Goal: Task Accomplishment & Management: Manage account settings

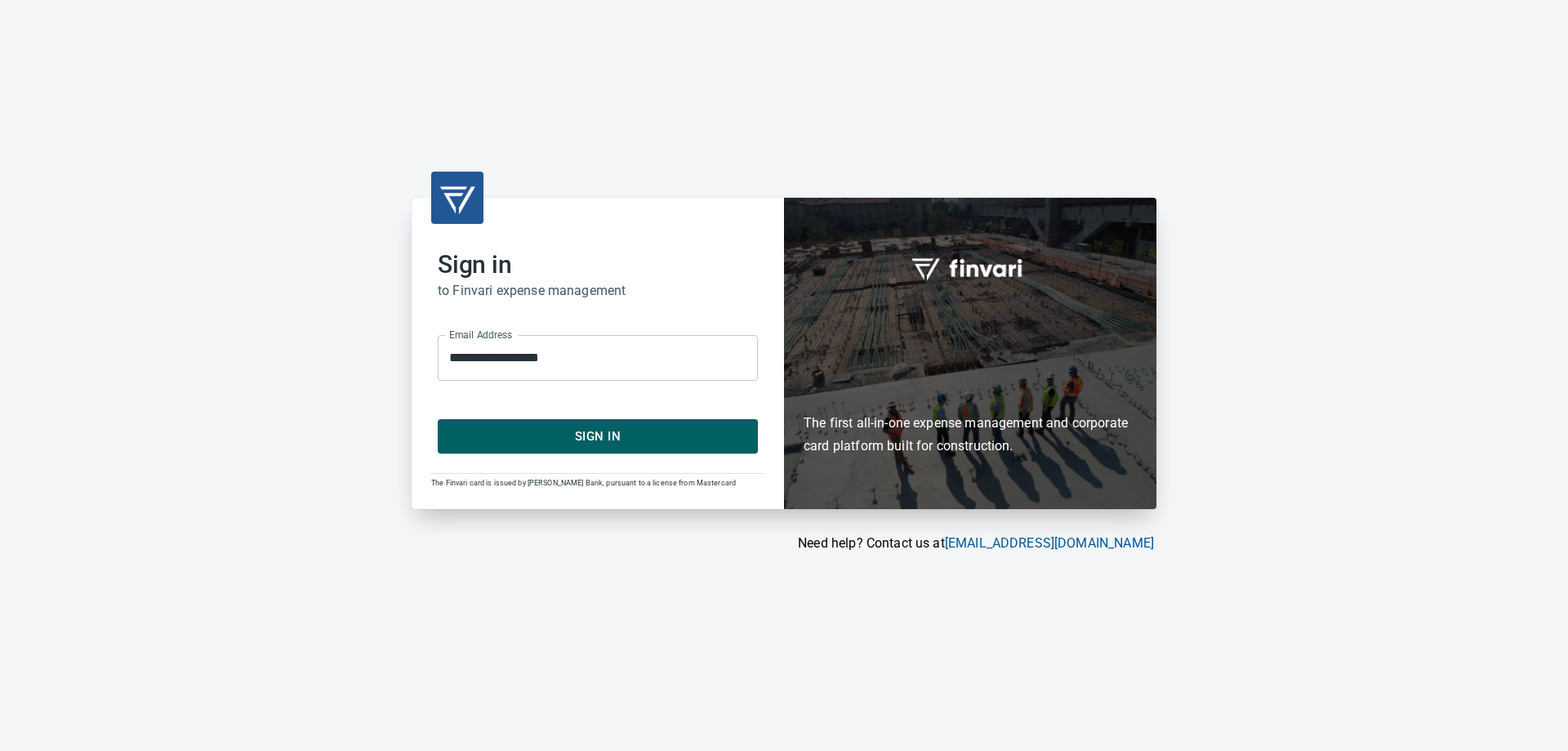
click at [657, 430] on span "Sign In" at bounding box center [598, 436] width 284 height 21
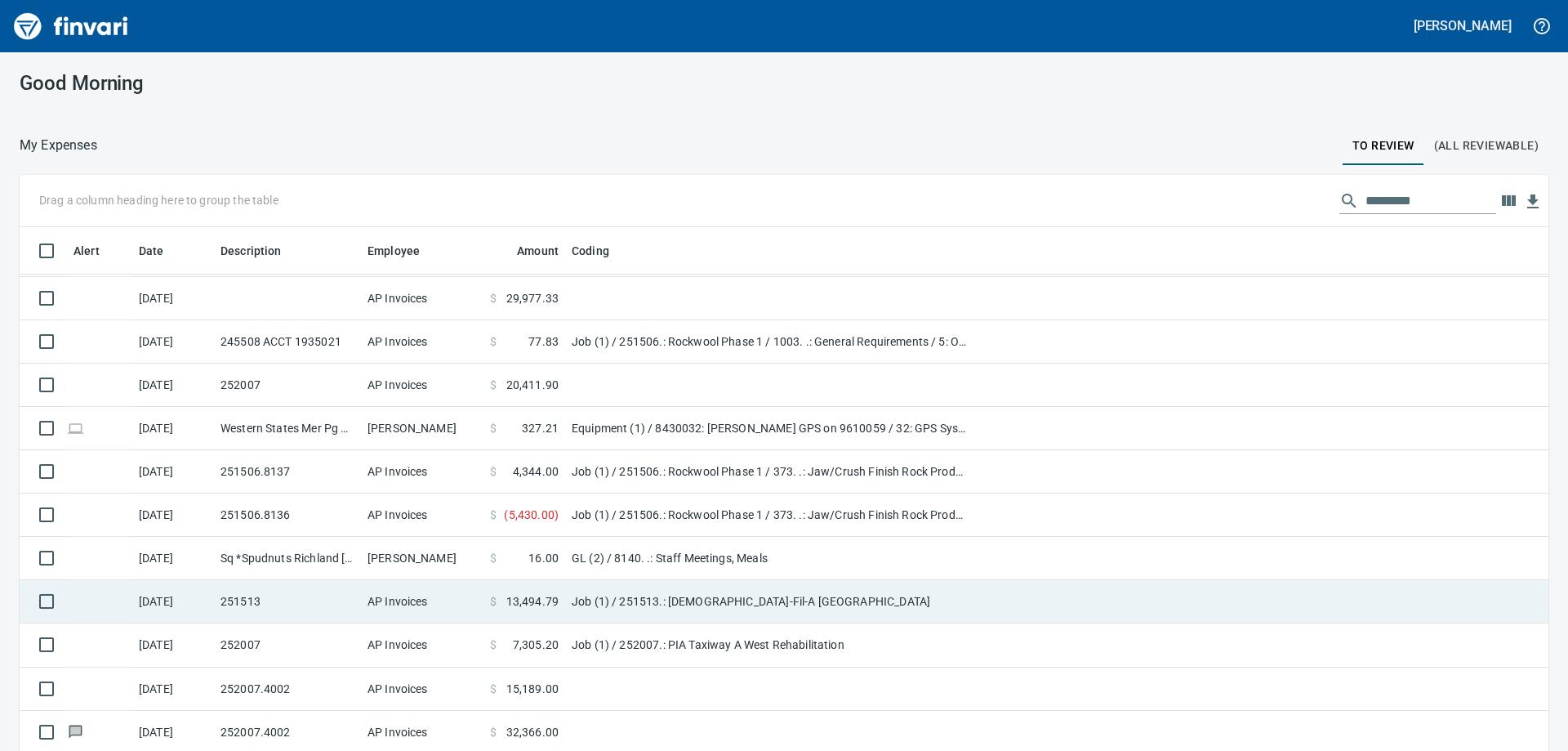
scroll to position [47, 0]
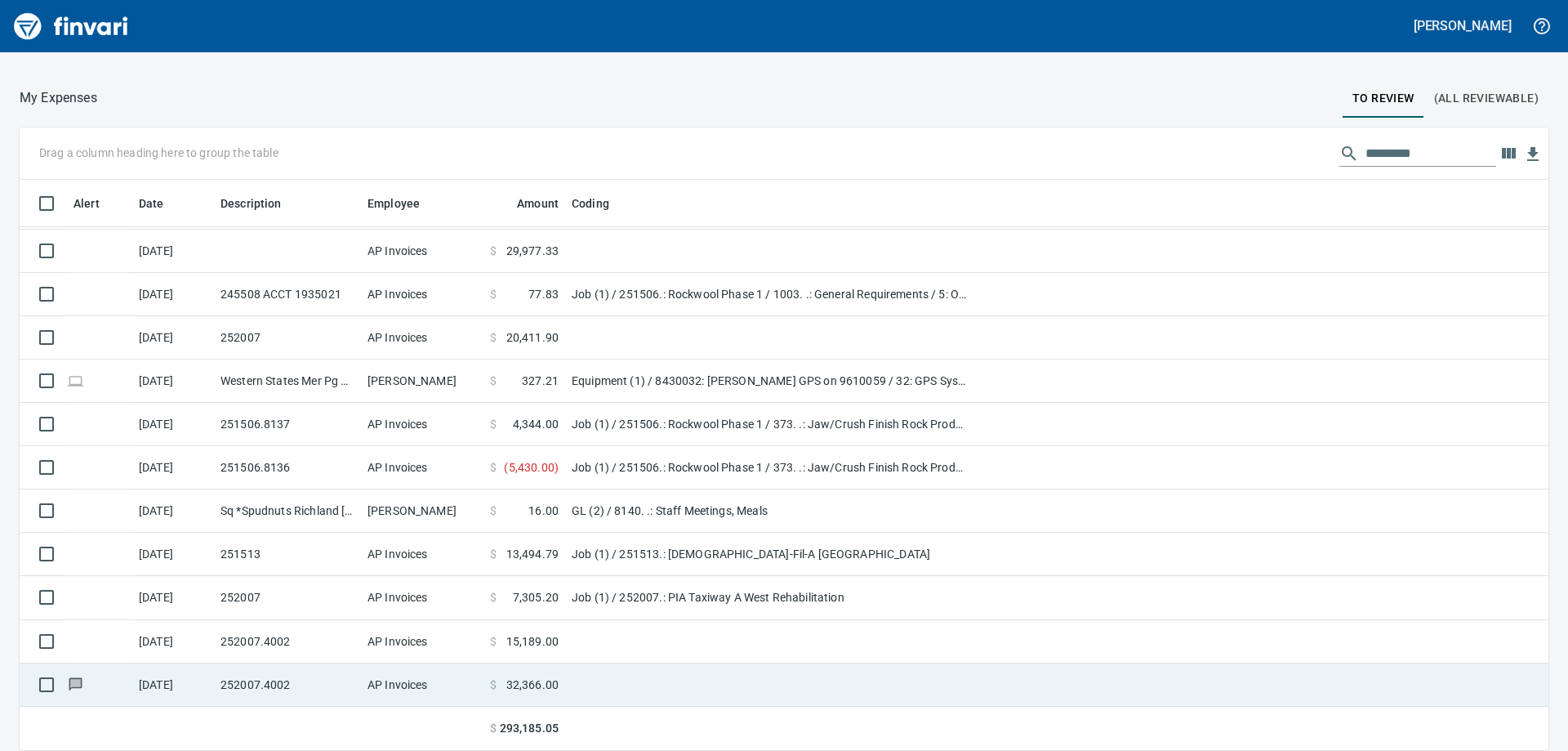
click at [244, 684] on td "252007.4002" at bounding box center [287, 684] width 147 height 43
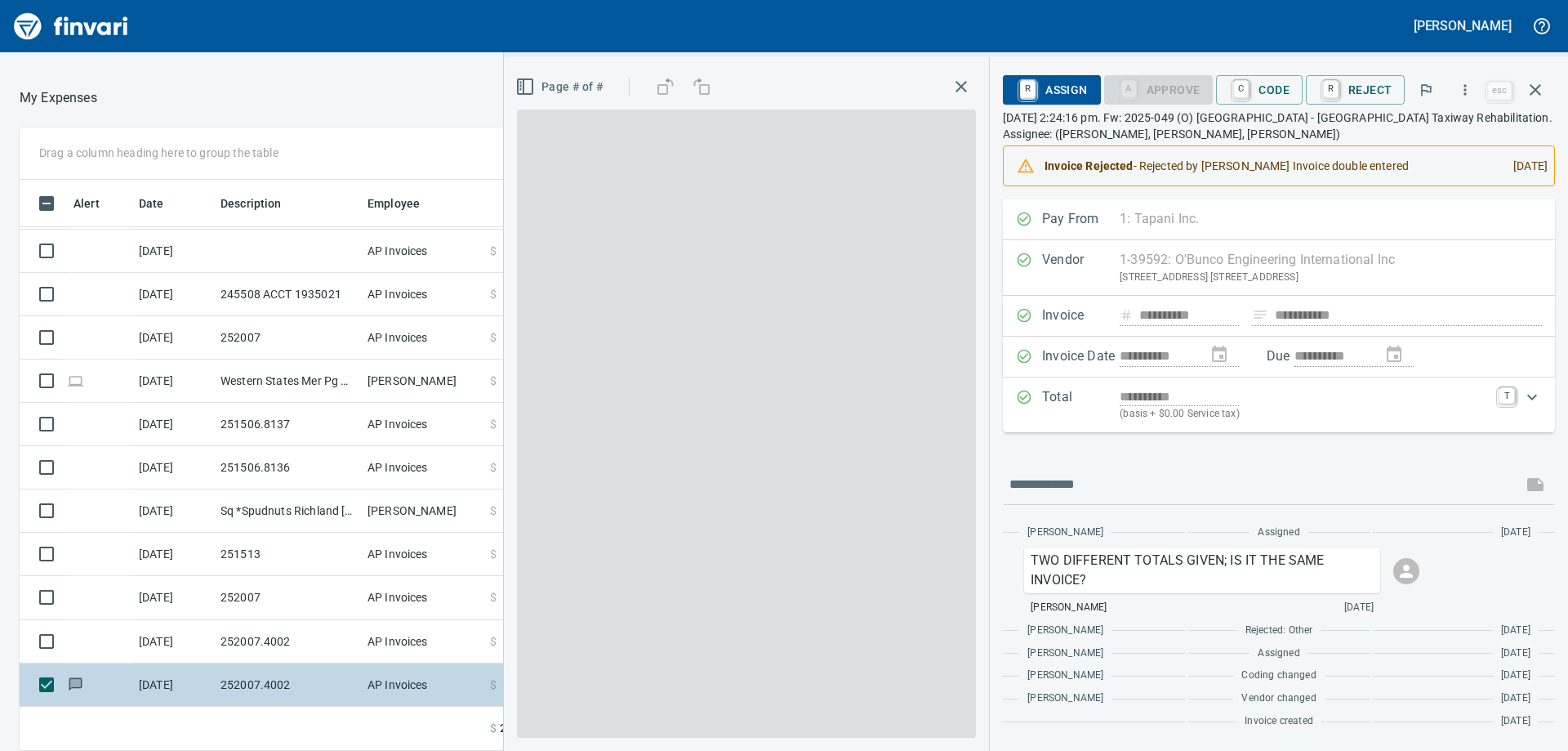
scroll to position [559, 1084]
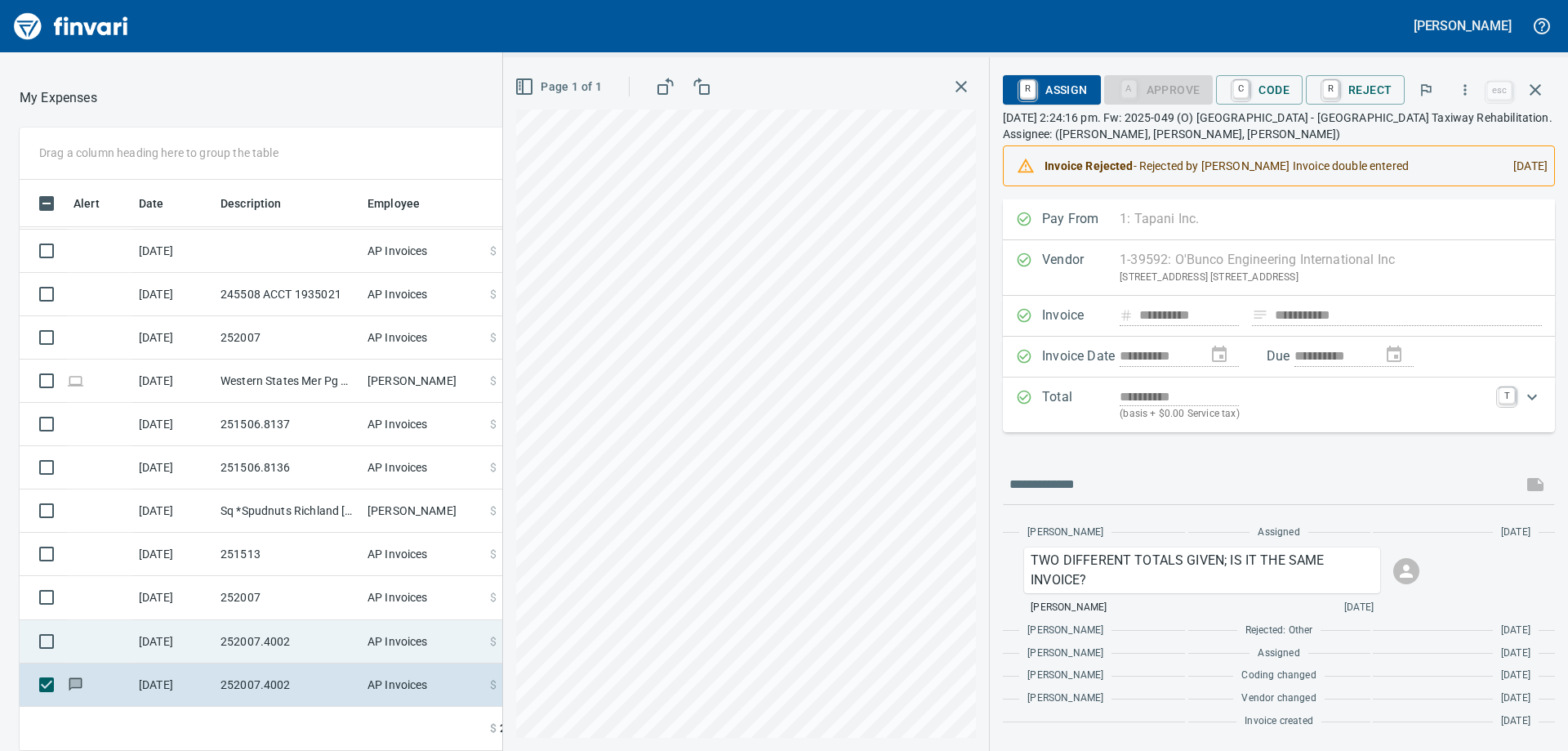
click at [294, 637] on td "252007.4002" at bounding box center [287, 641] width 147 height 43
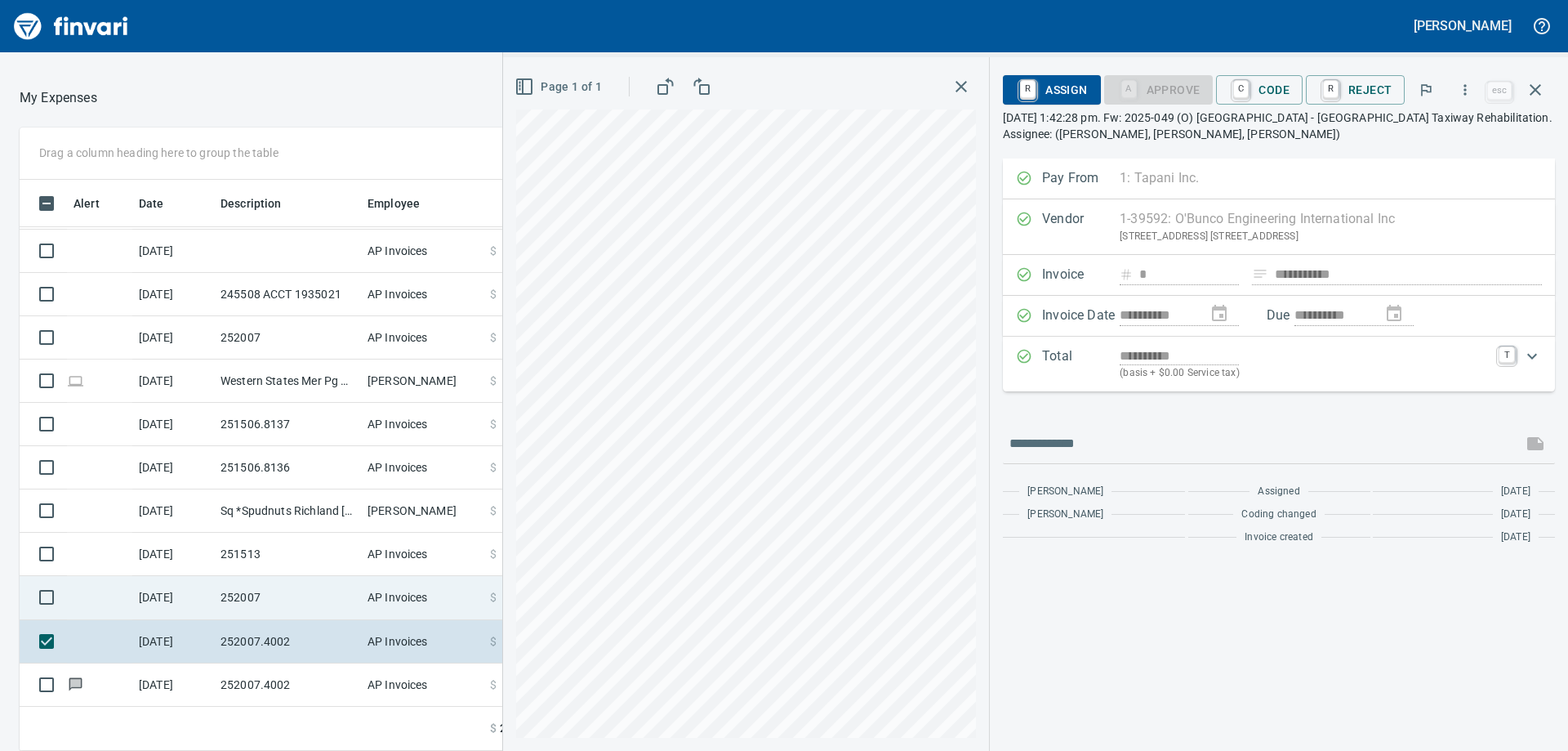
click at [306, 599] on td "252007" at bounding box center [287, 597] width 147 height 43
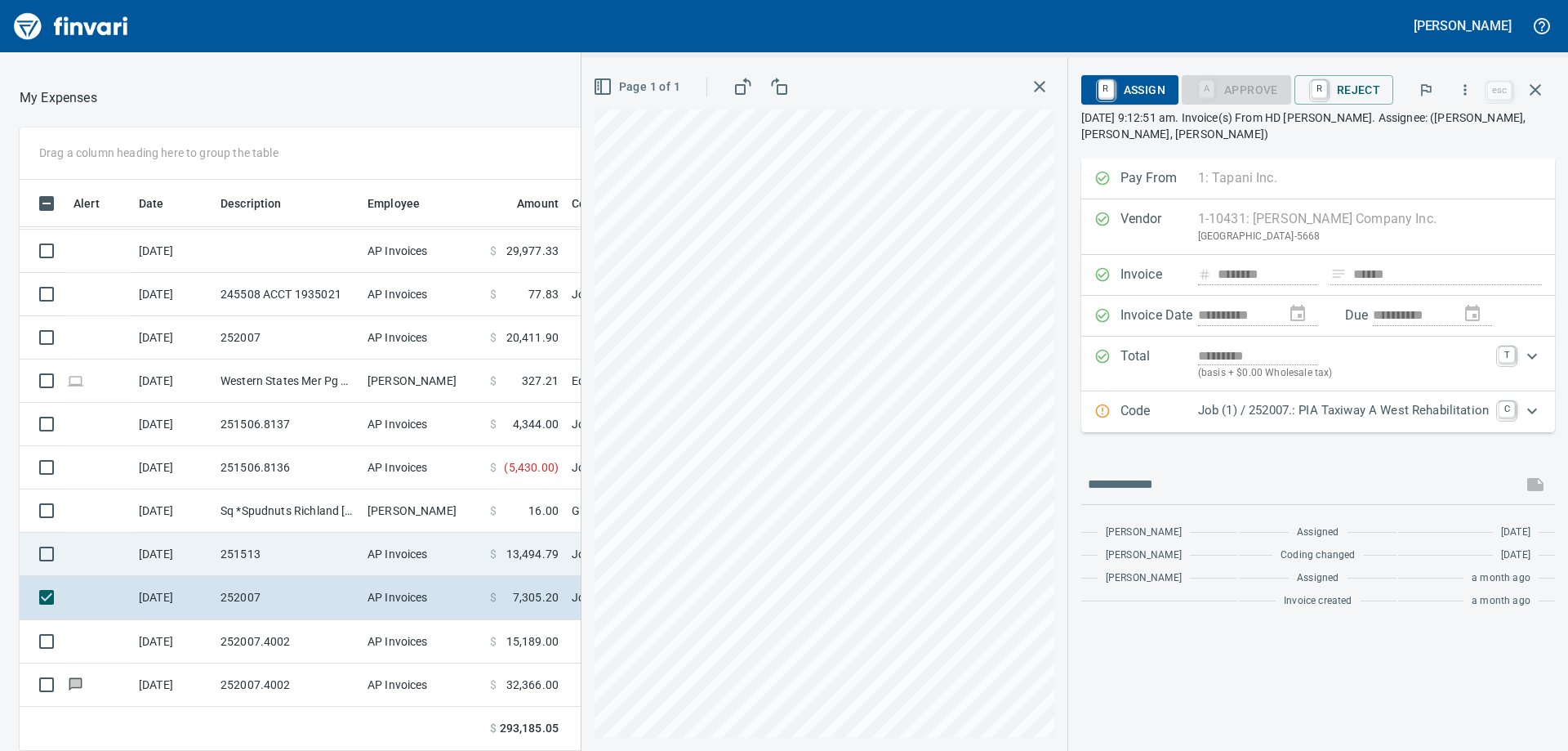
click at [205, 547] on td "[DATE]" at bounding box center [173, 554] width 82 height 43
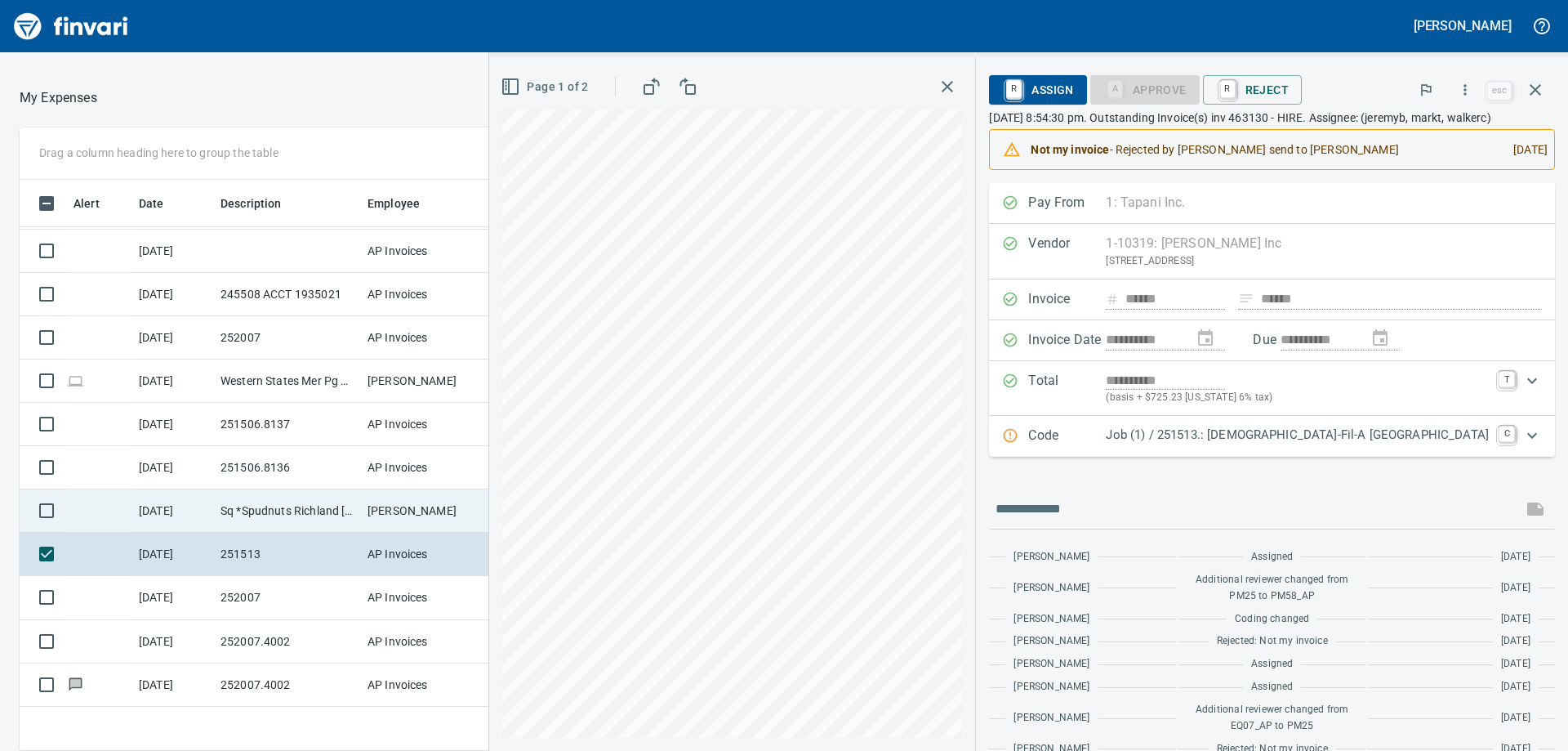
click at [384, 502] on td "[PERSON_NAME]" at bounding box center [422, 511] width 123 height 43
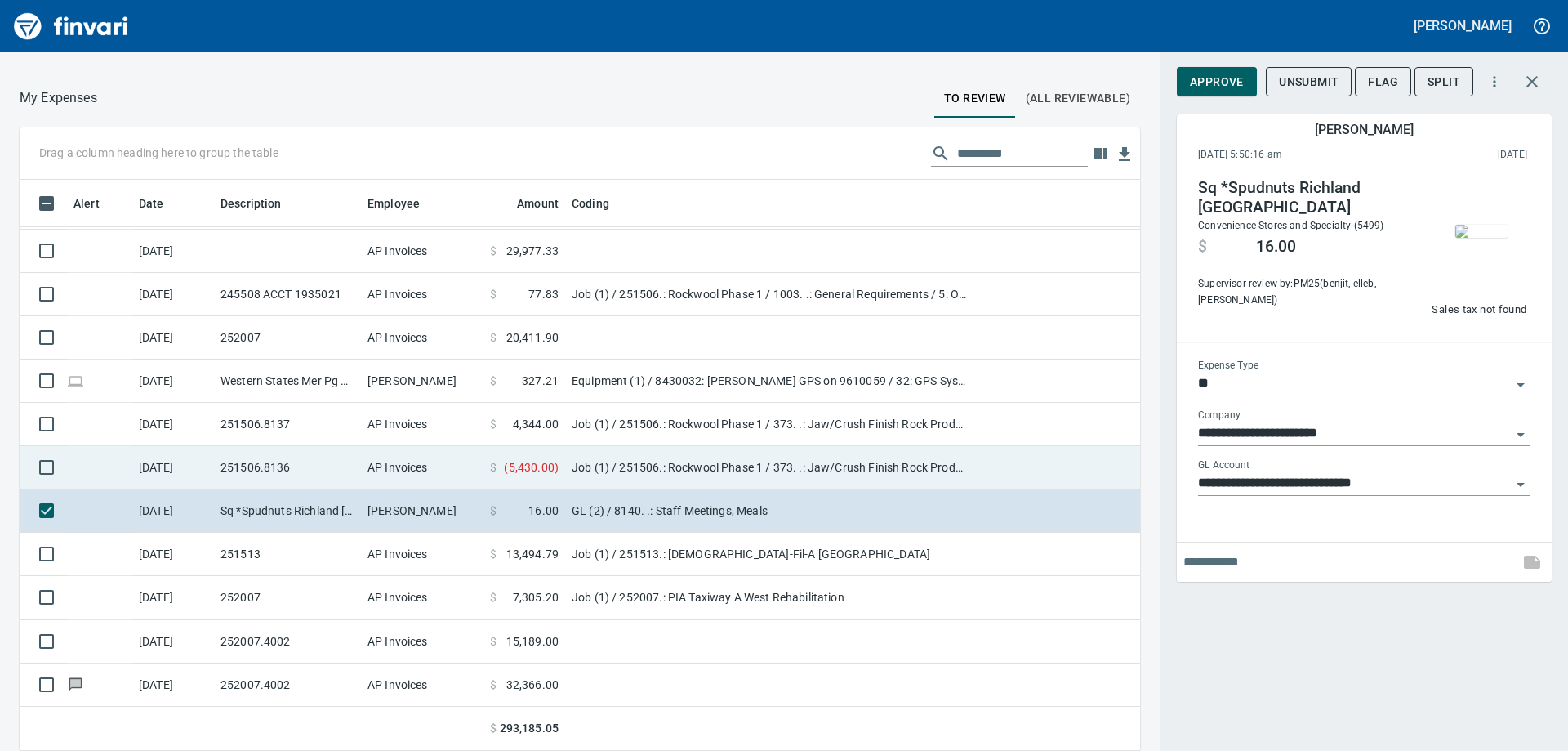
click at [254, 475] on td "251506.8136" at bounding box center [287, 468] width 147 height 43
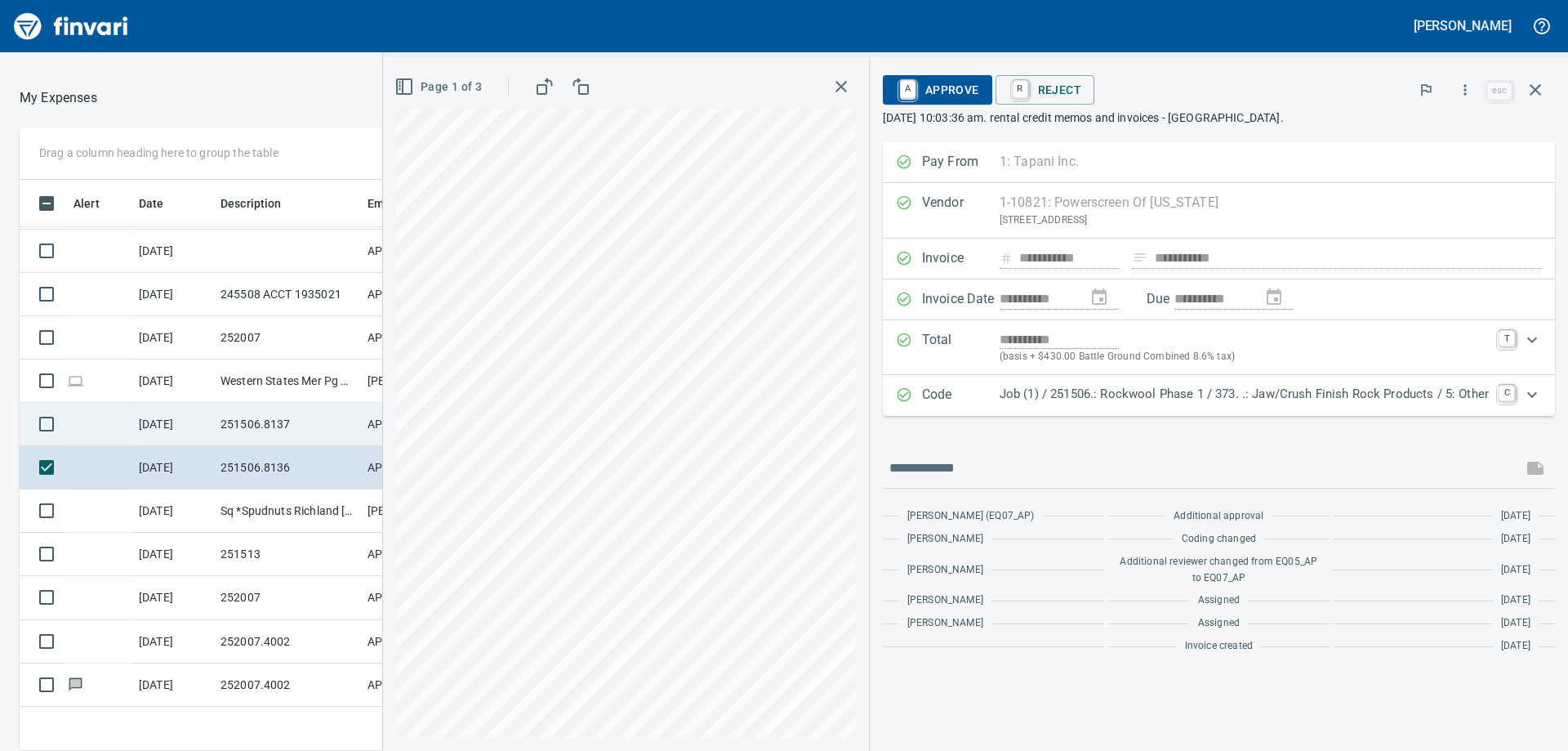
click at [254, 416] on td "251506.8137" at bounding box center [287, 424] width 147 height 43
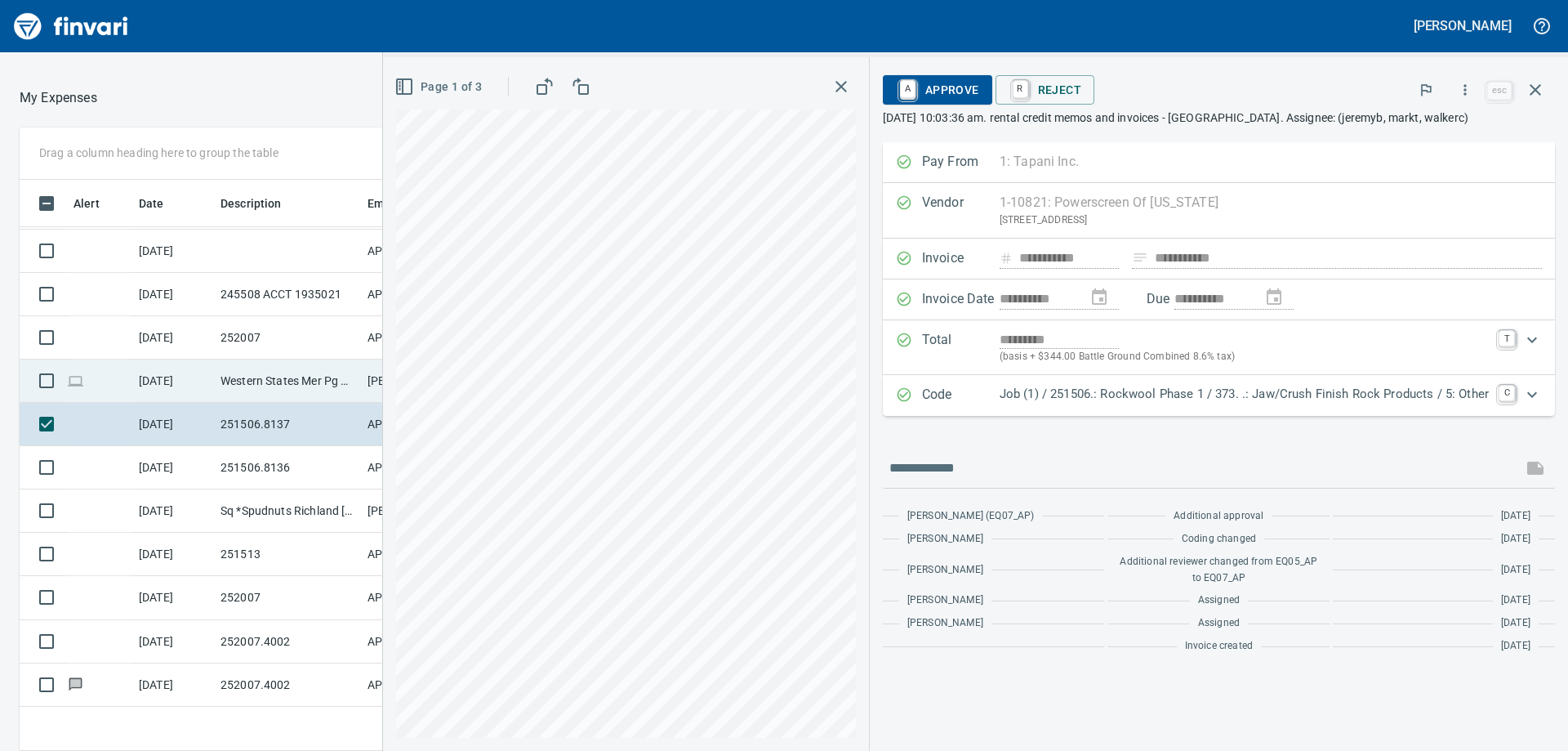
click at [286, 379] on td "Western States Mer Pg Meridian ID" at bounding box center [287, 381] width 147 height 43
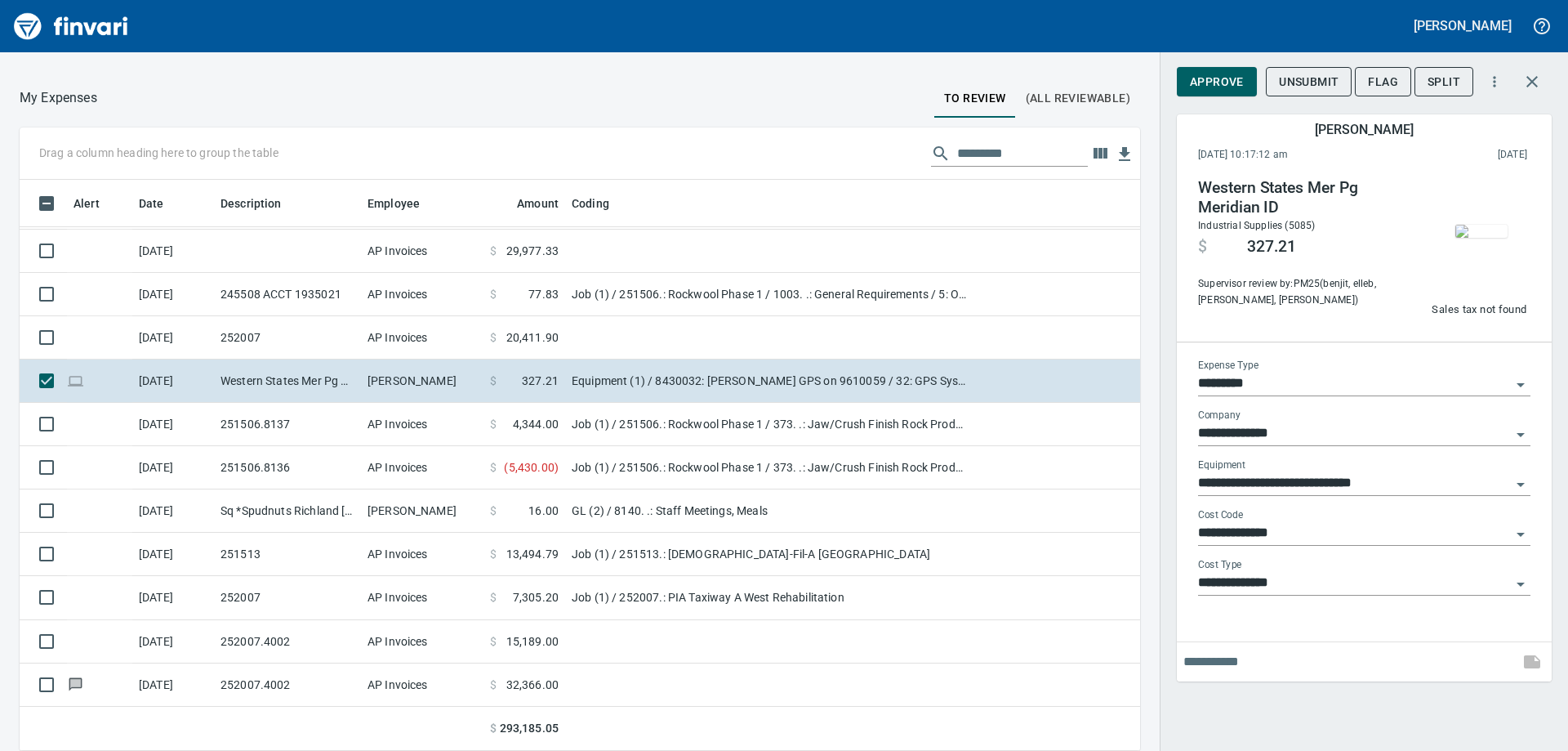
click at [1473, 238] on img "button" at bounding box center [1482, 231] width 52 height 13
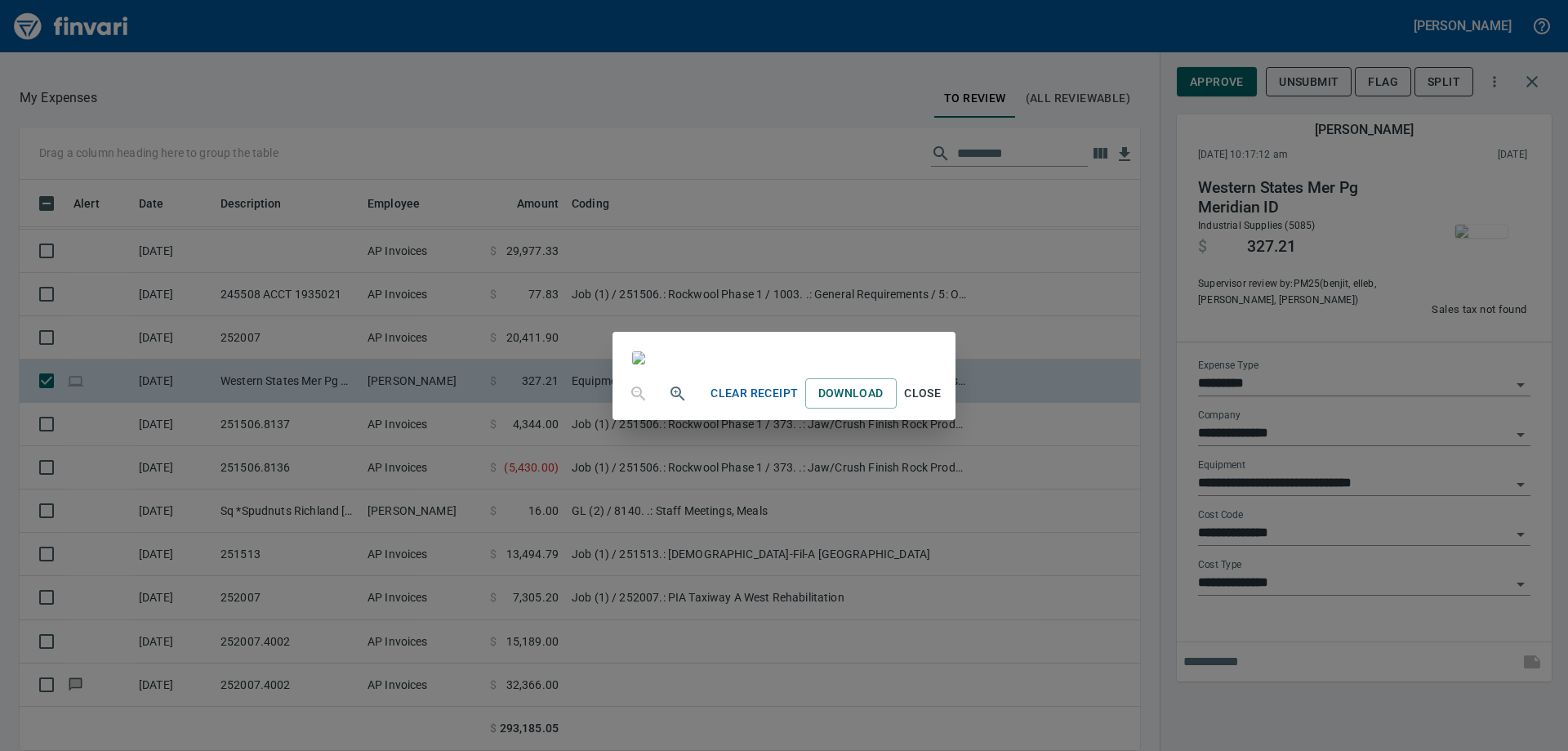
click at [1140, 376] on div "Clear Receipt Download Close" at bounding box center [784, 376] width 1568 height 751
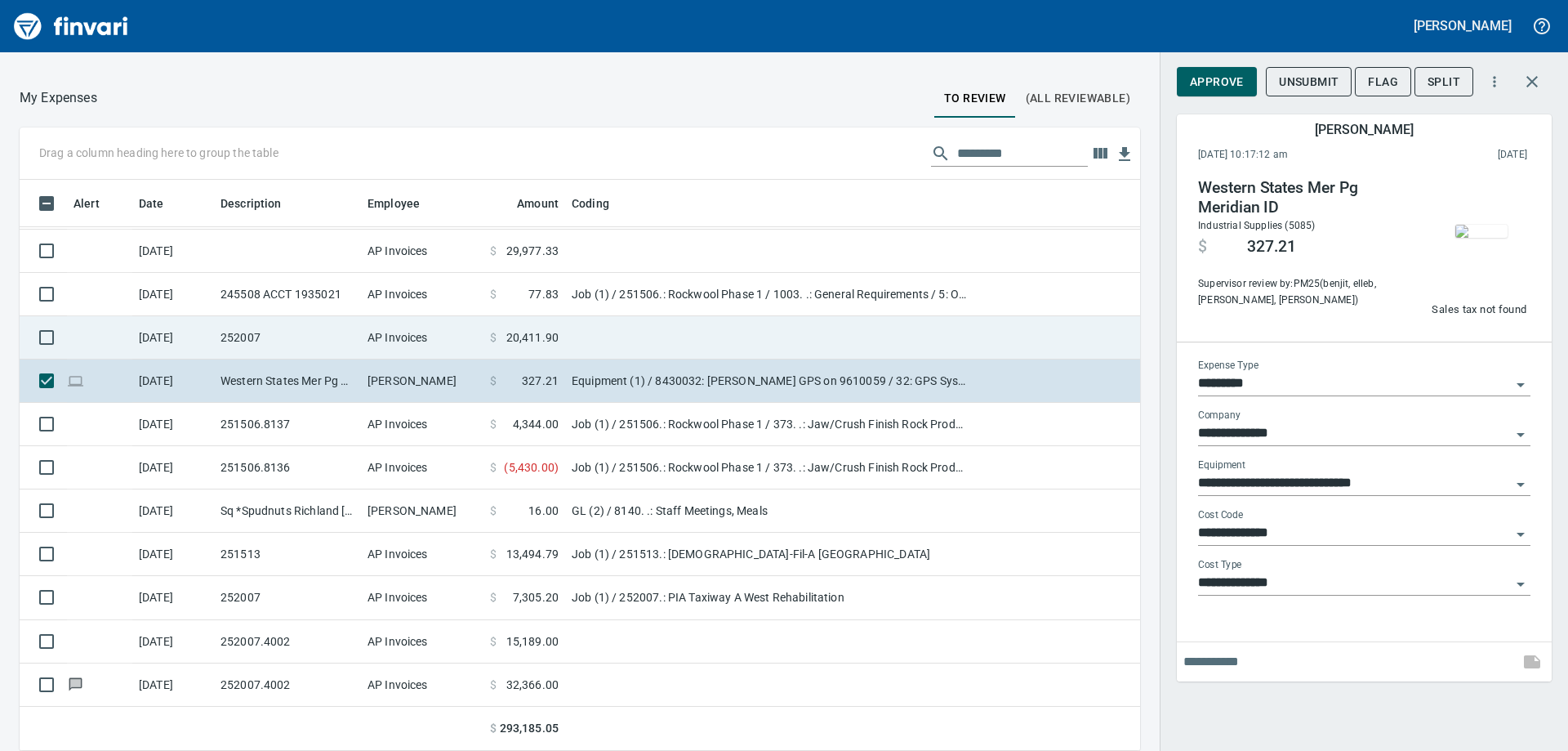
click at [245, 351] on td "252007" at bounding box center [287, 337] width 147 height 43
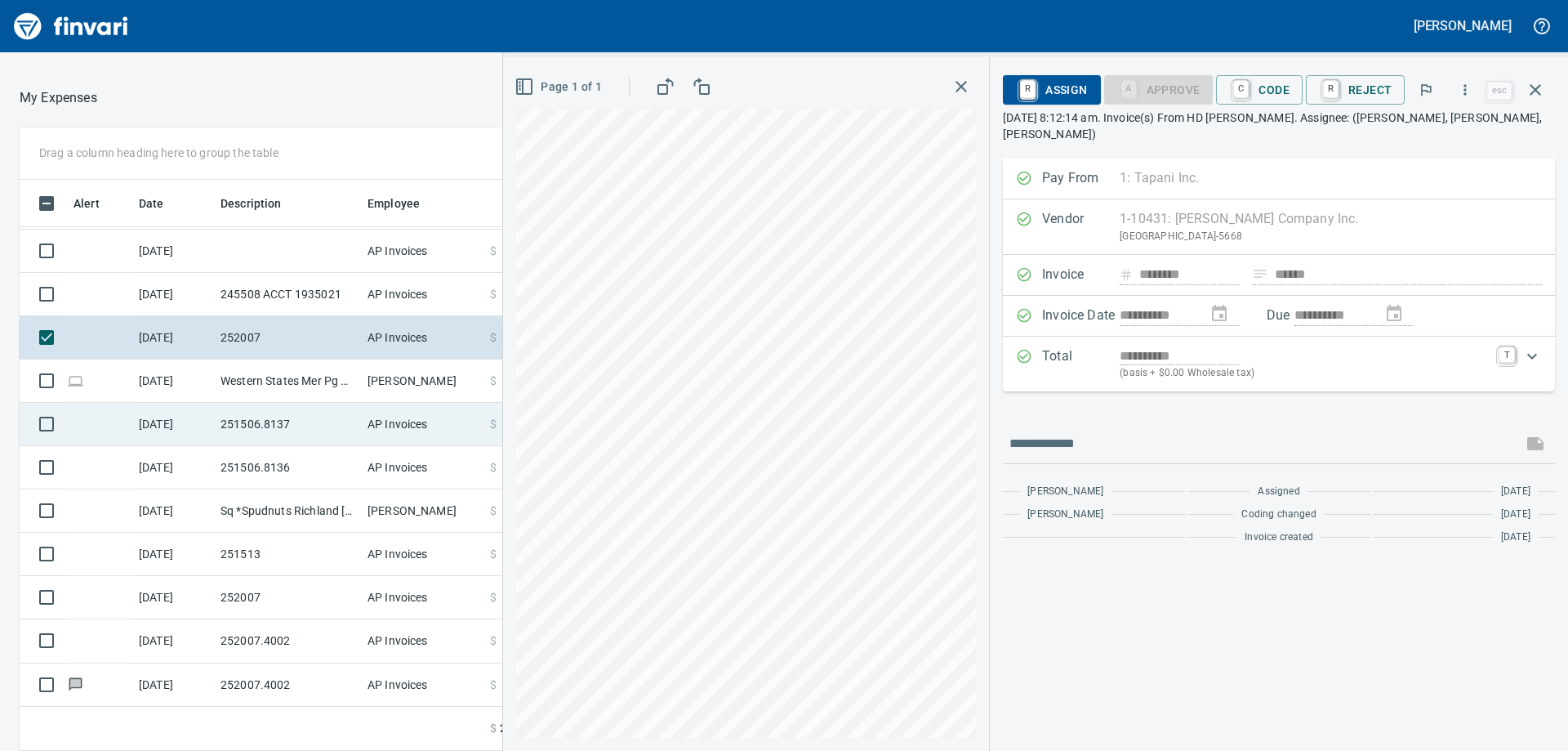
scroll to position [2861, 0]
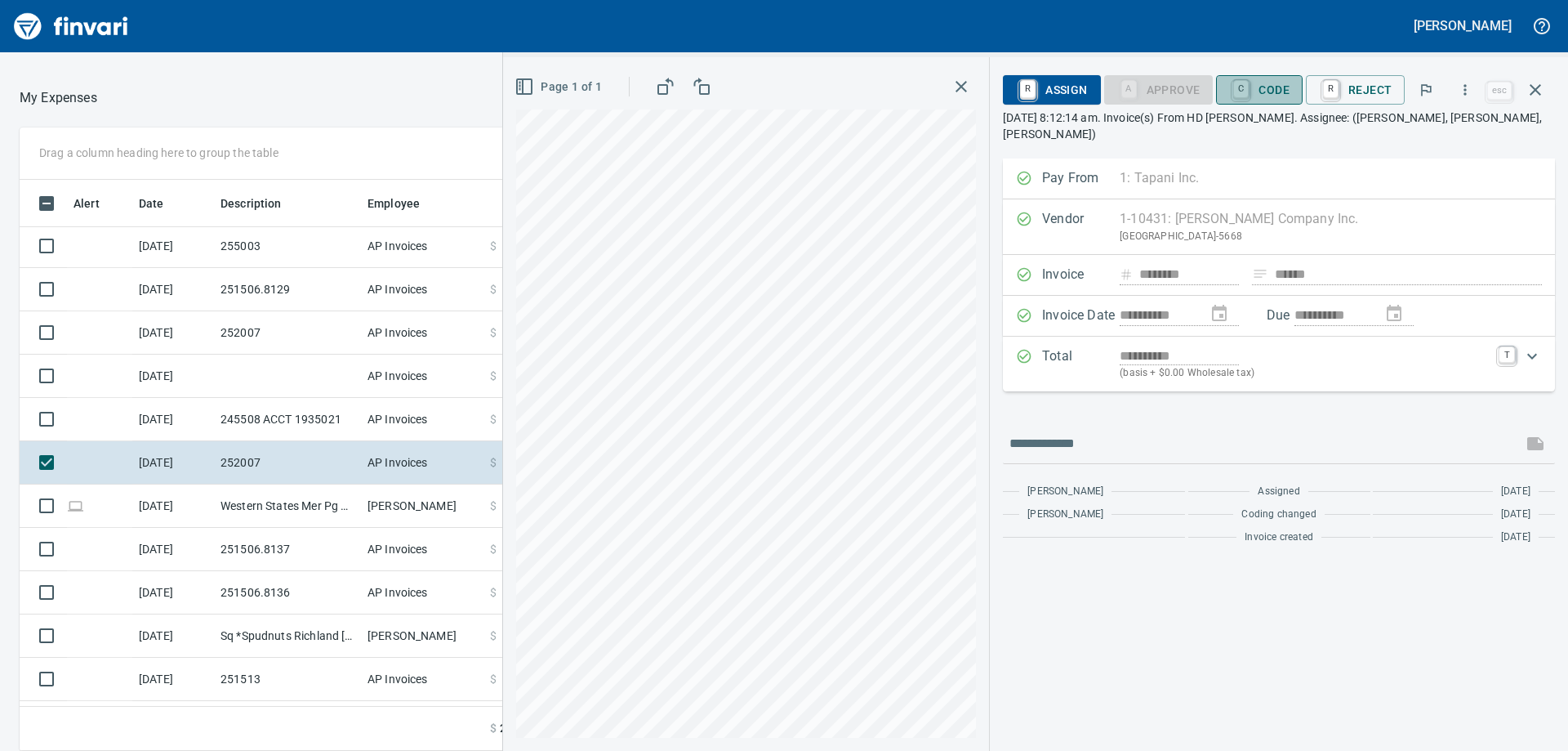
click at [1273, 90] on span "C Code" at bounding box center [1259, 90] width 60 height 28
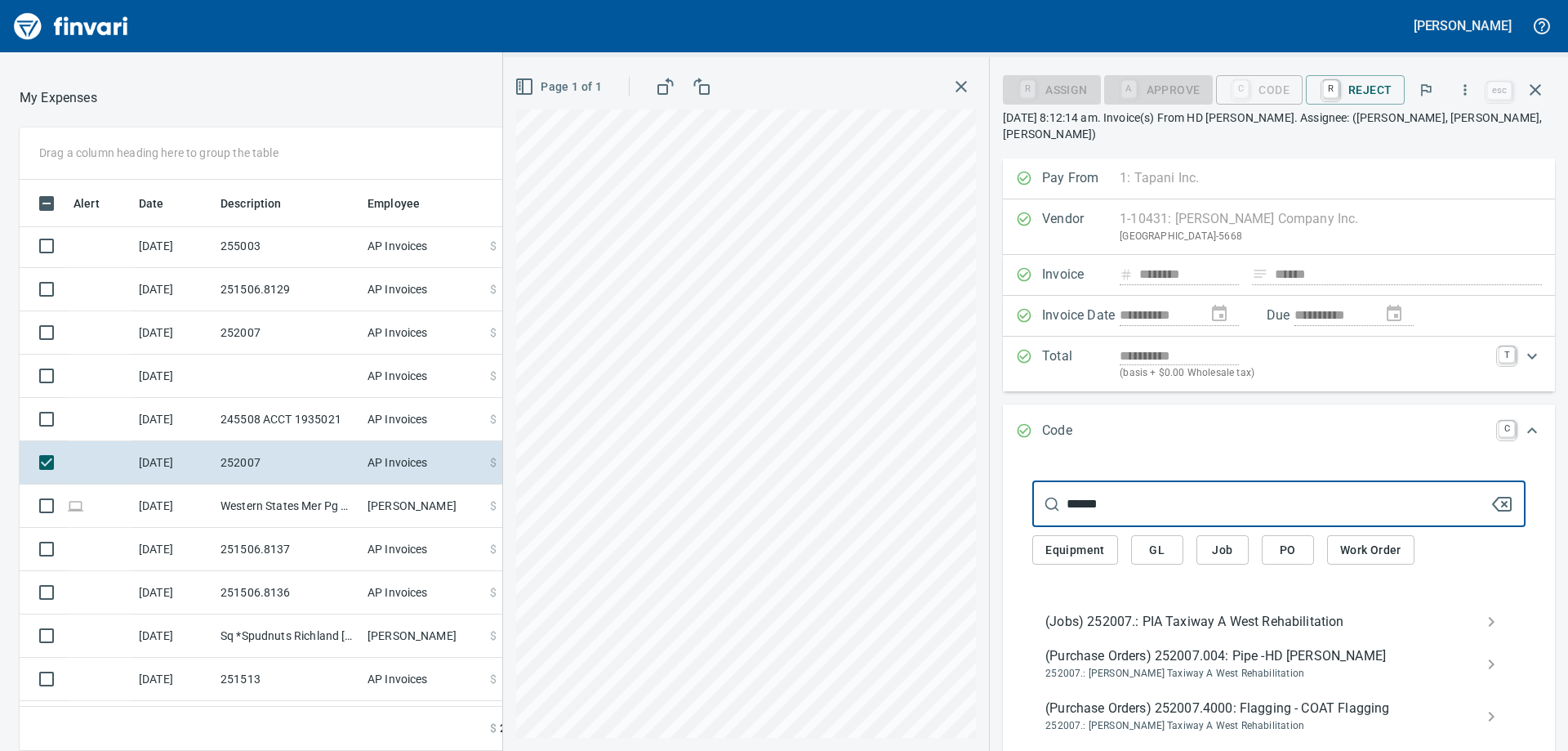
type input "******"
click at [1135, 612] on span "(Jobs) 252007.: PIA Taxiway A West Rehabilitation" at bounding box center [1266, 622] width 441 height 19
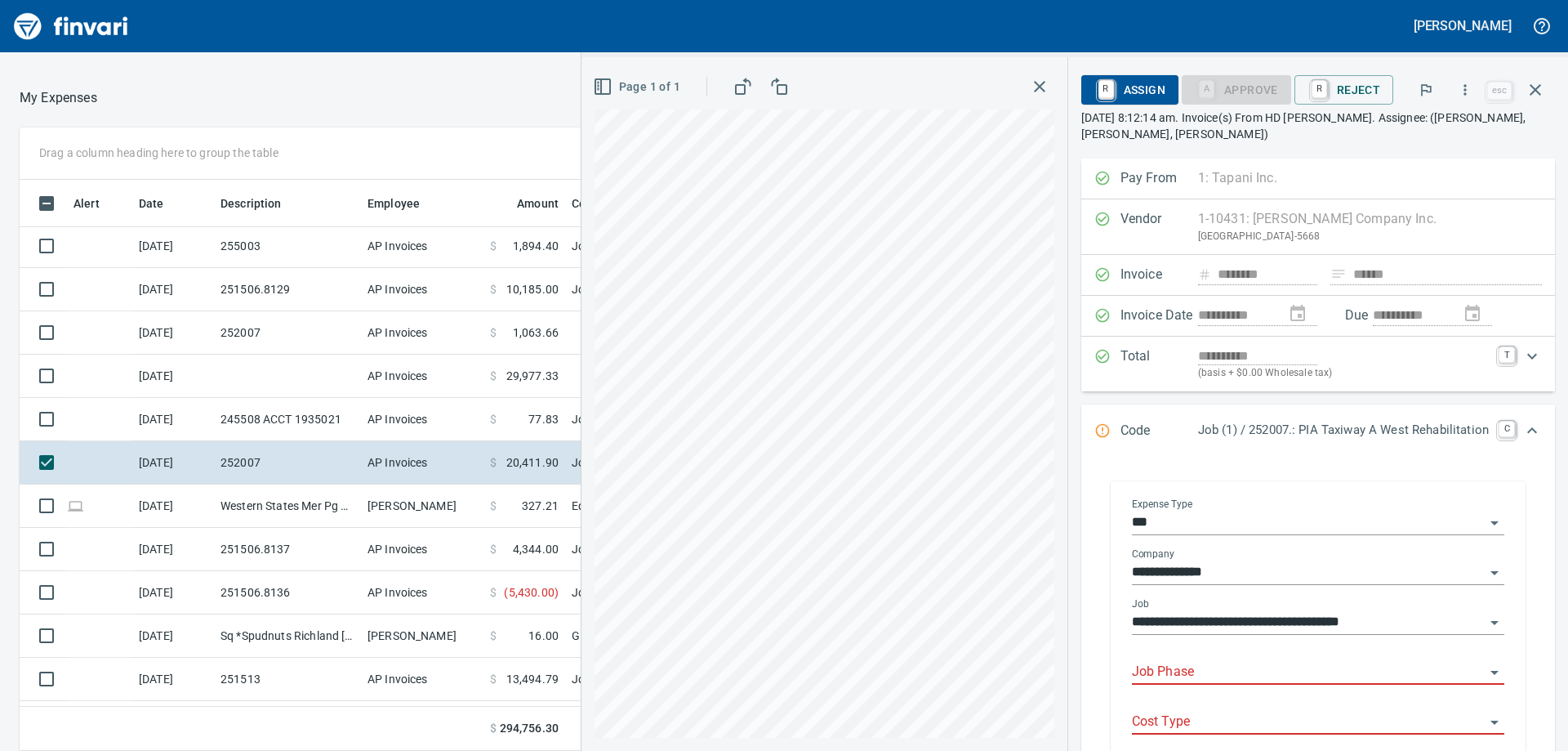
scroll to position [163, 0]
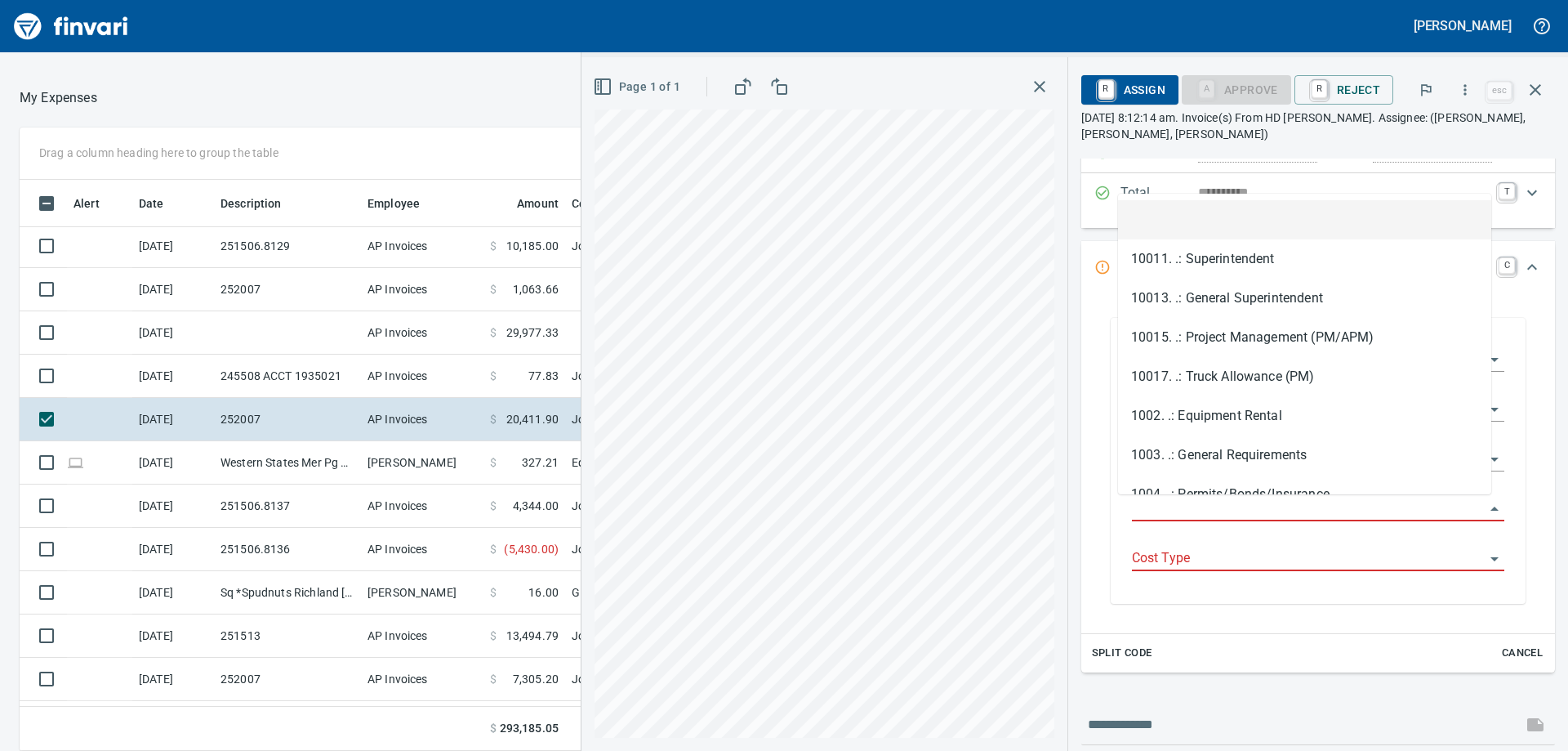
click at [1209, 509] on input "Job Phase" at bounding box center [1308, 508] width 352 height 23
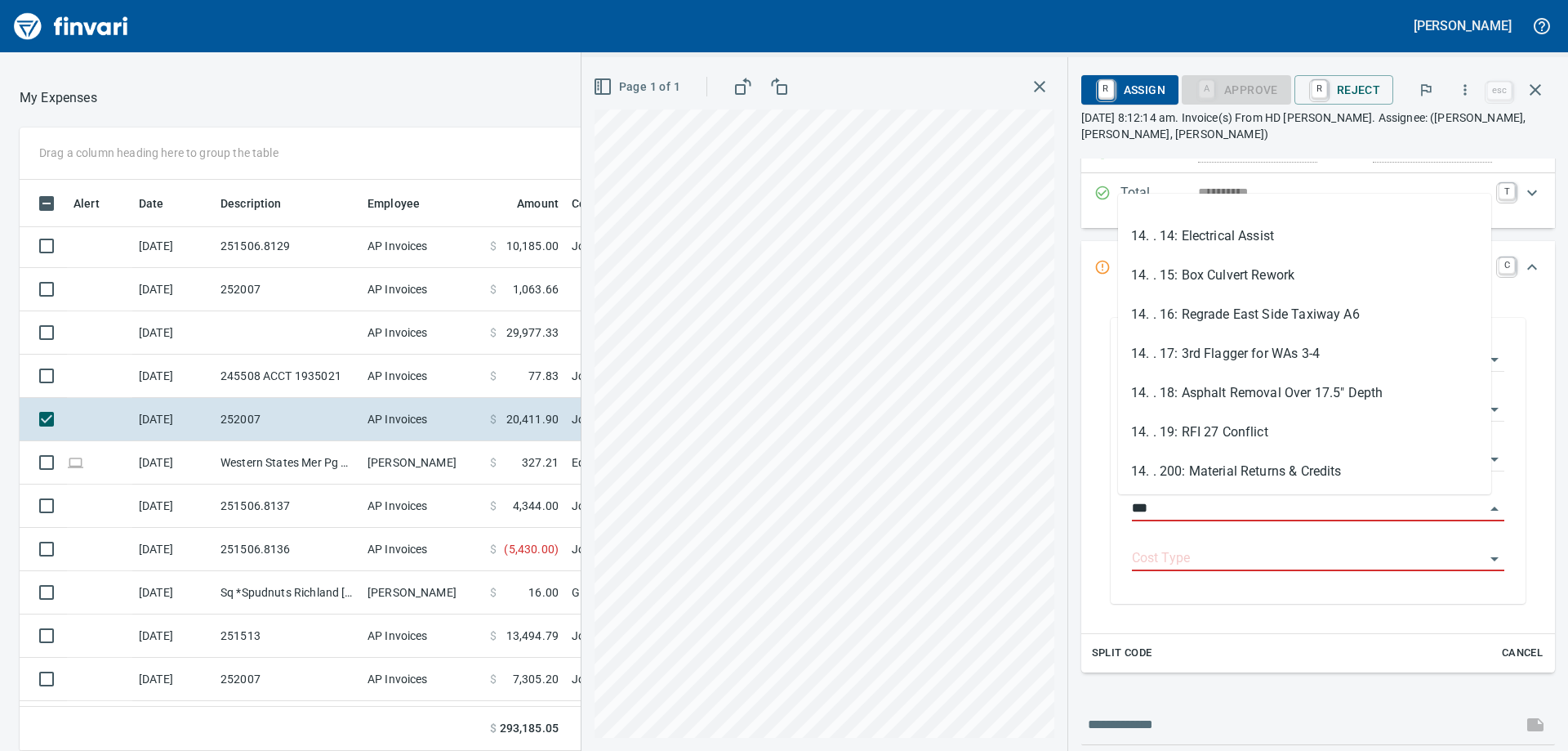
scroll to position [654, 0]
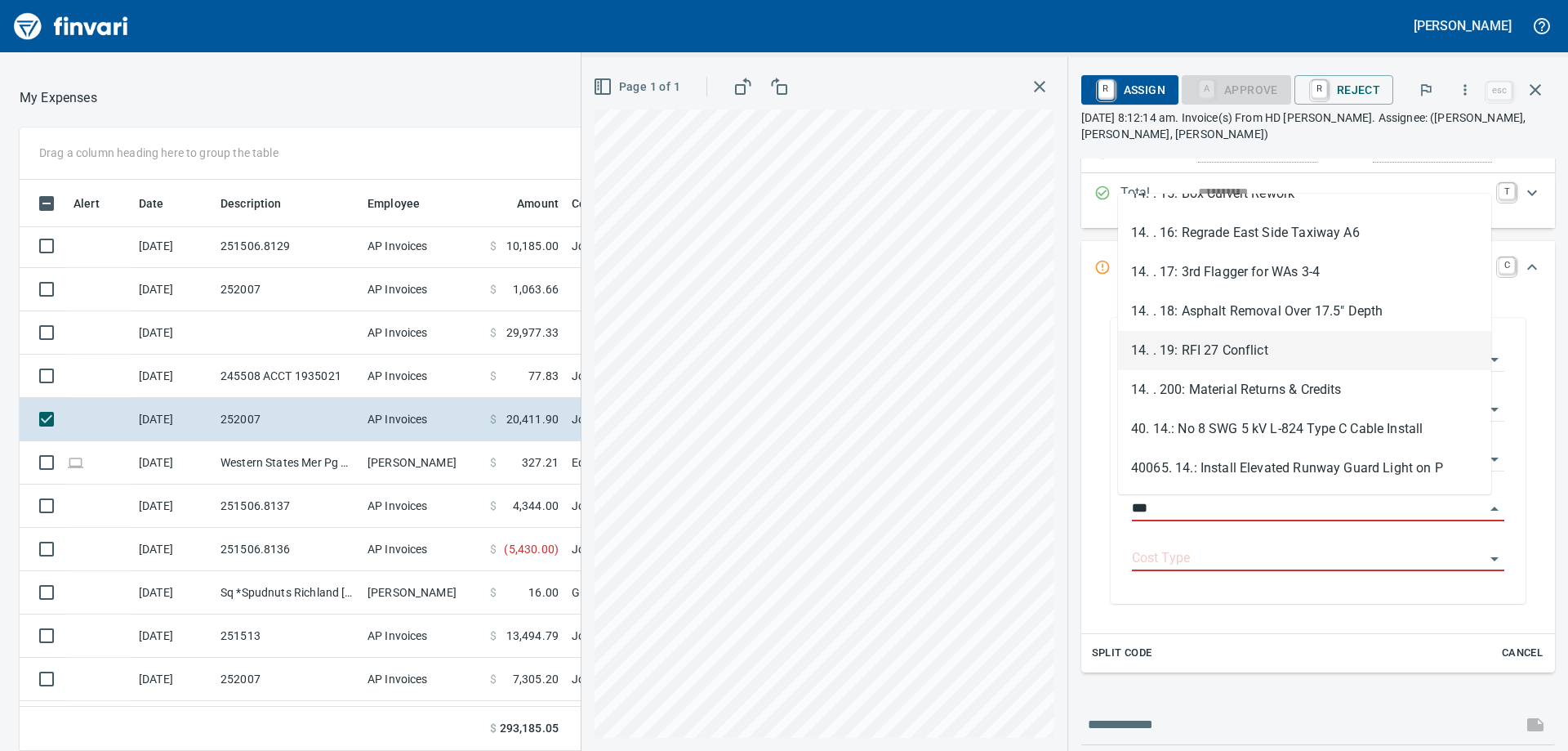
click at [1214, 359] on li "14. . 19: RFI 27 Conflict" at bounding box center [1305, 350] width 374 height 39
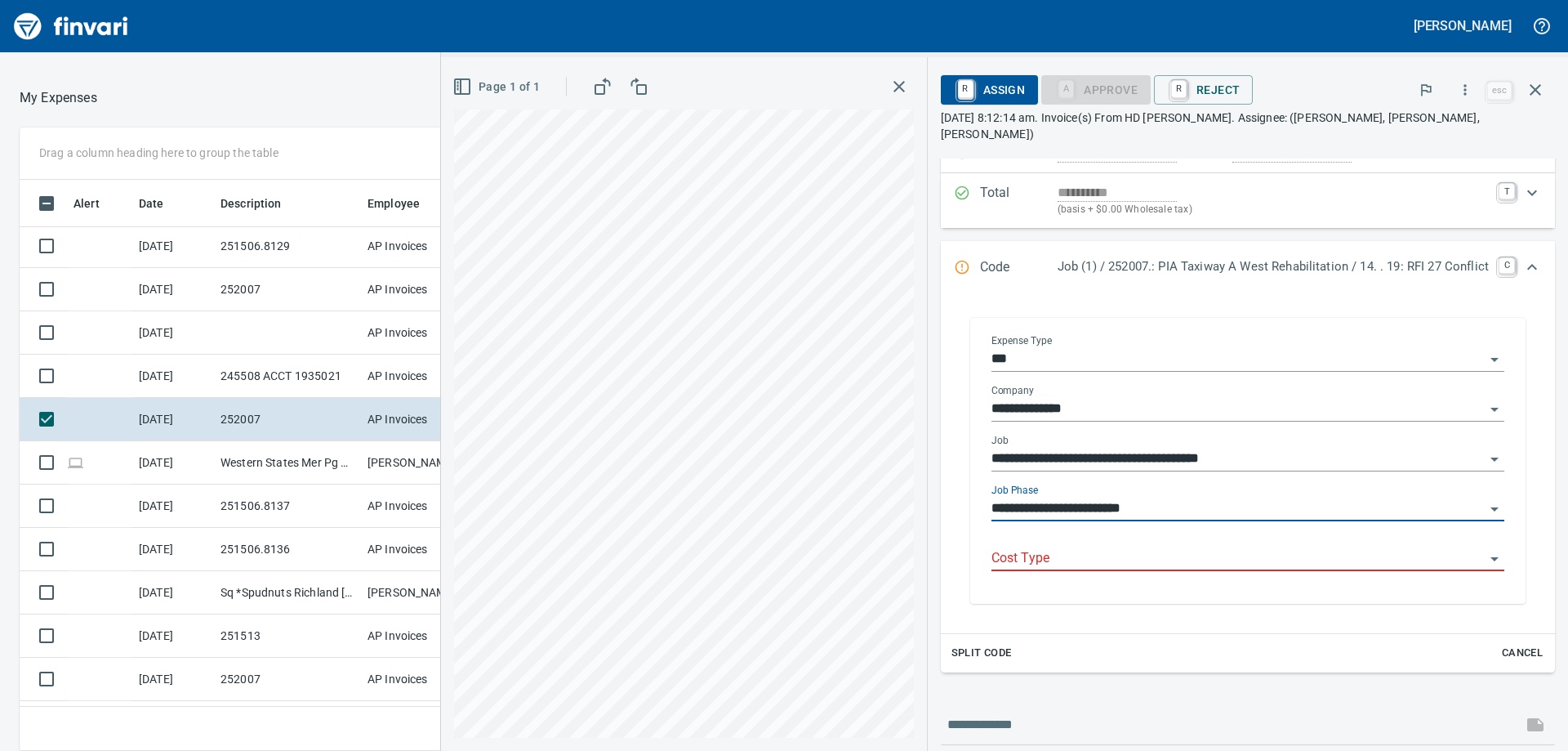
type input "**********"
click at [1184, 565] on div "Cost Type" at bounding box center [1248, 559] width 513 height 50
click at [1159, 547] on input "Cost Type" at bounding box center [1238, 558] width 494 height 23
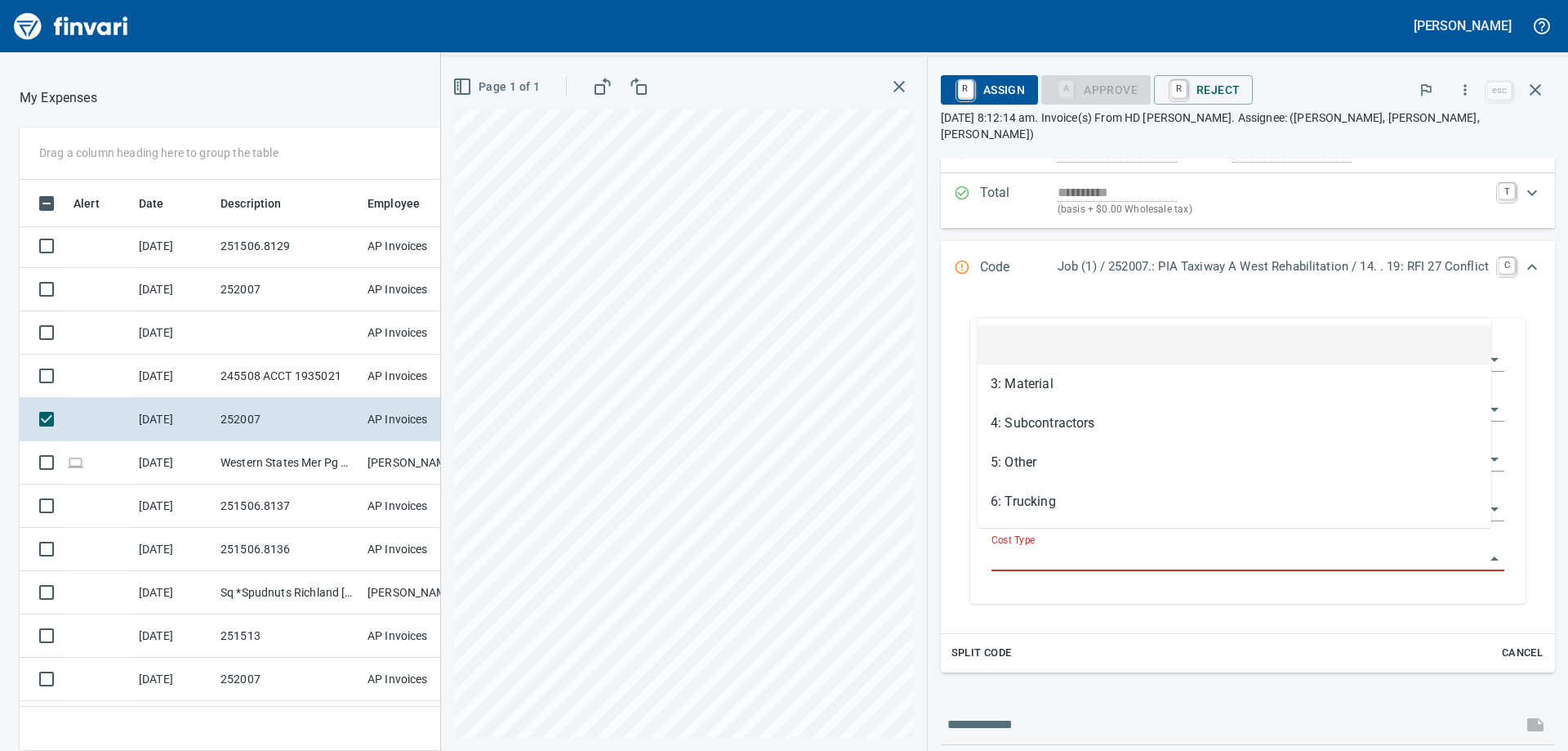
scroll to position [559, 1084]
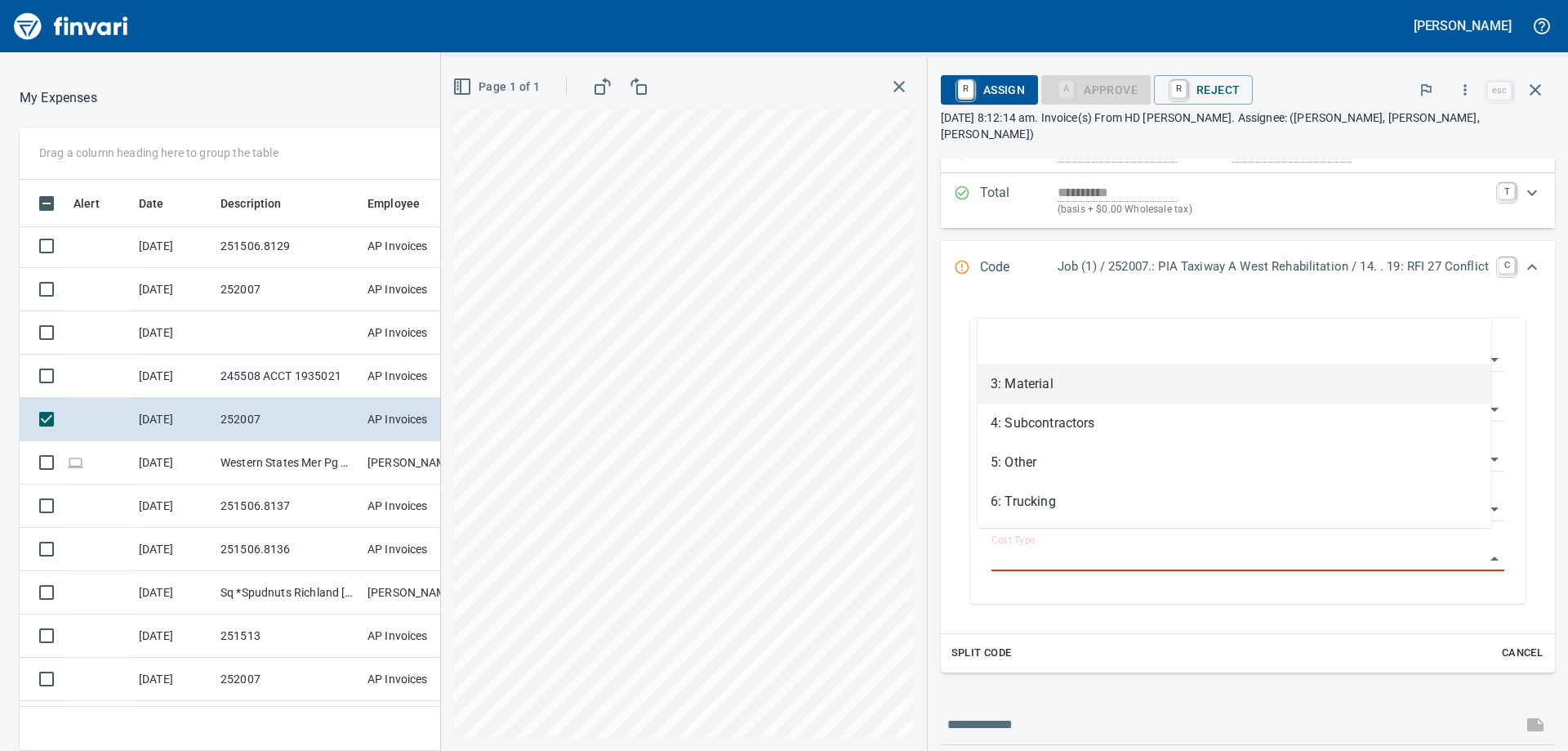
click at [1100, 388] on li "3: Material" at bounding box center [1234, 384] width 514 height 39
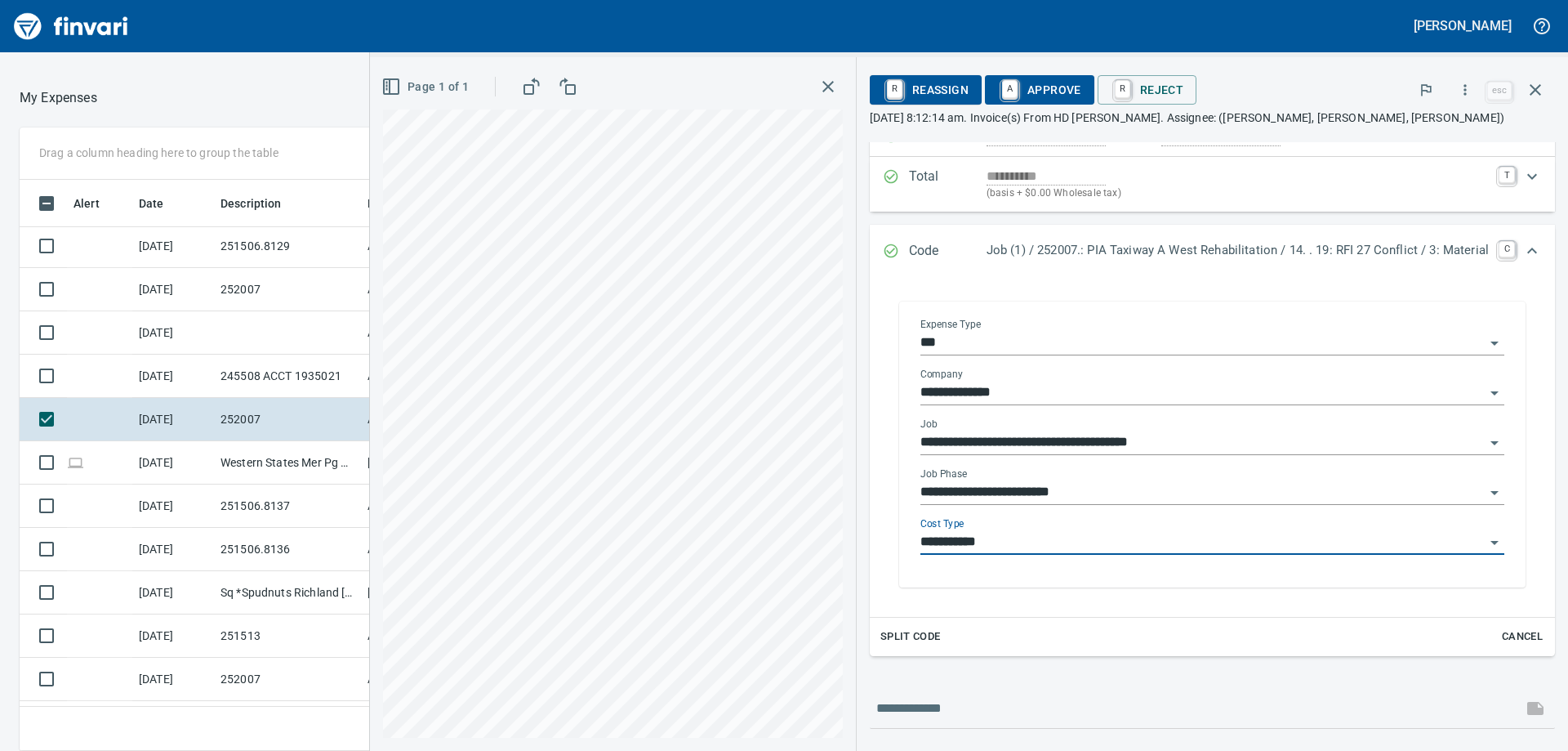
type input "**********"
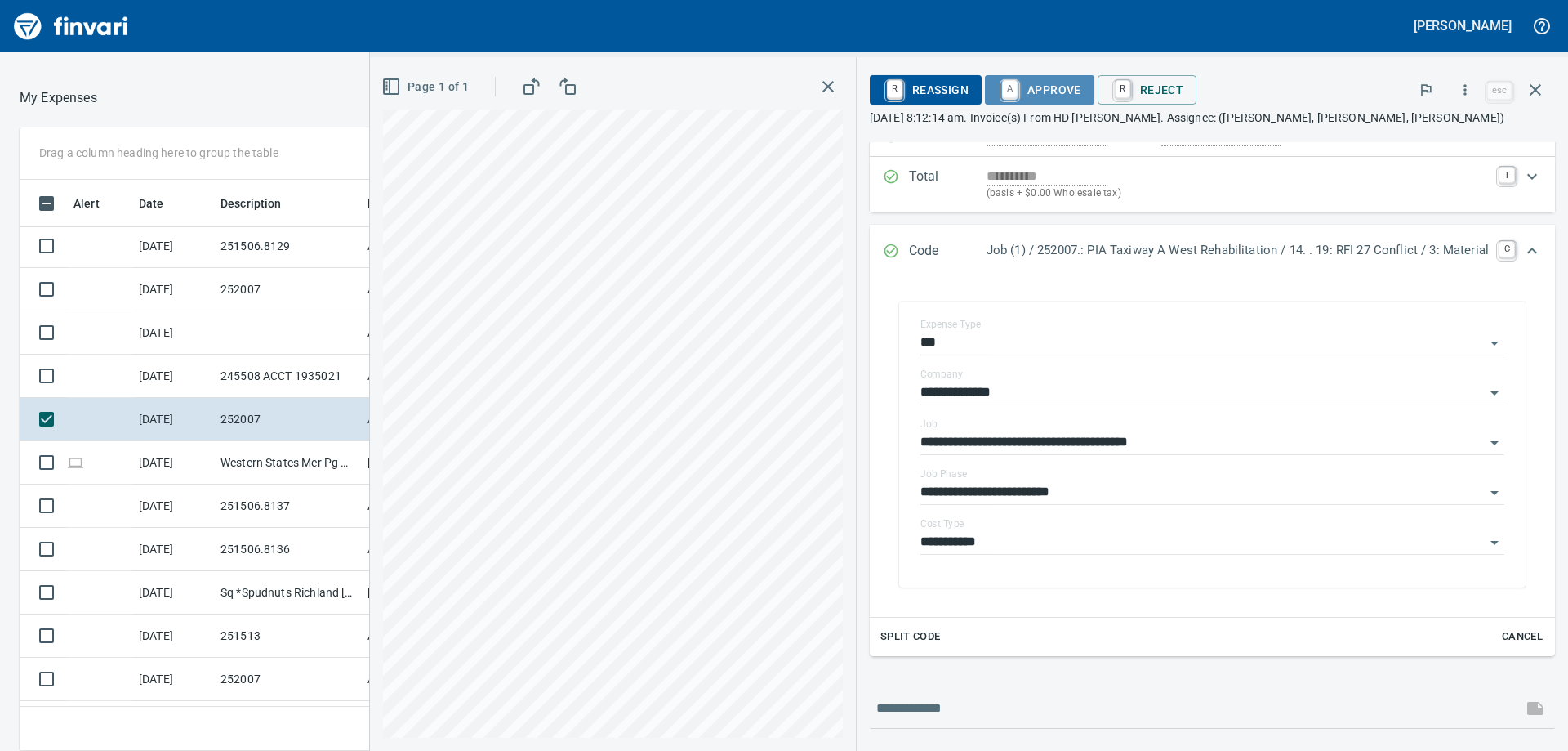
click at [1035, 88] on span "A Approve" at bounding box center [1040, 90] width 84 height 28
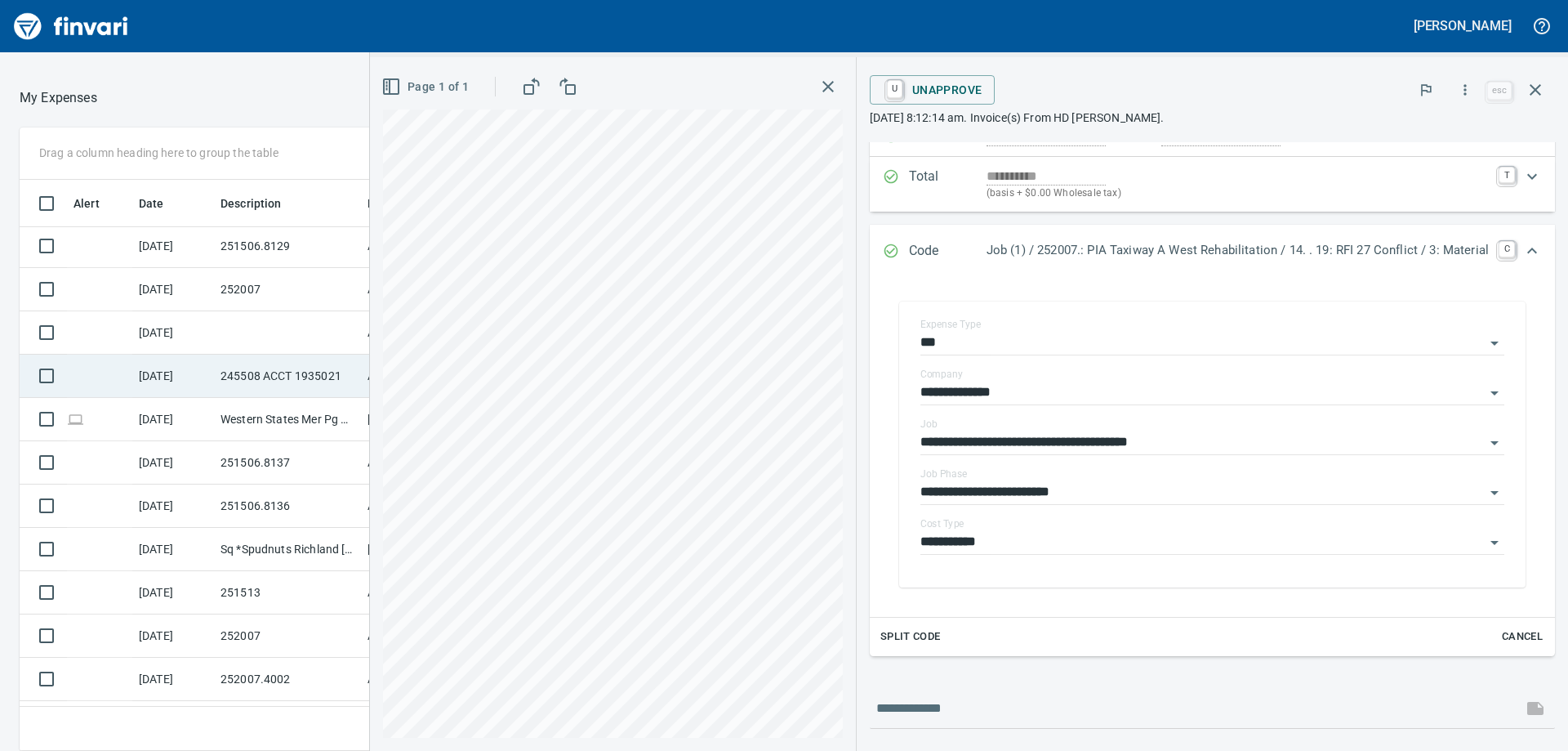
click at [254, 380] on td "245508 ACCT 1935021" at bounding box center [287, 376] width 147 height 43
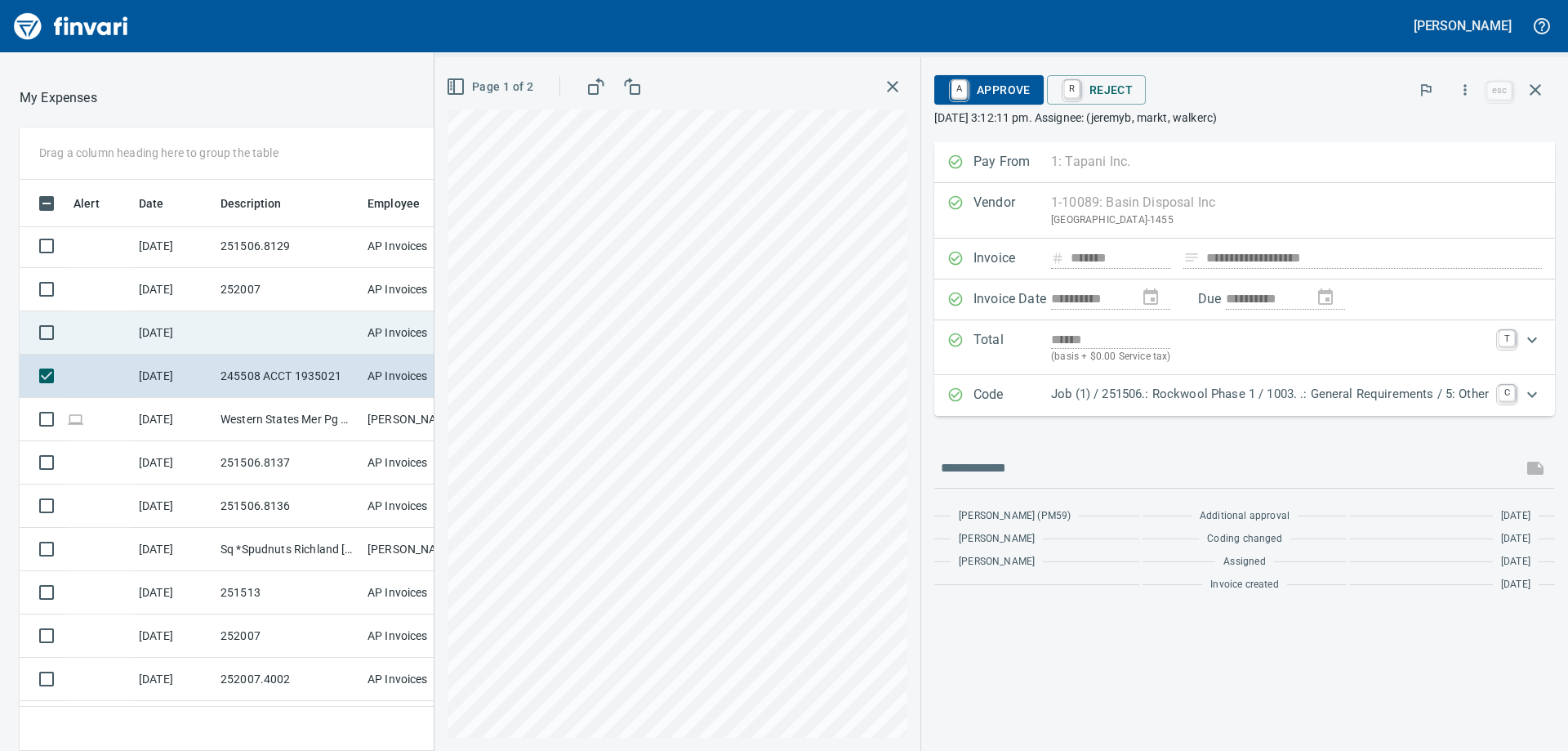
click at [275, 350] on td at bounding box center [287, 332] width 147 height 43
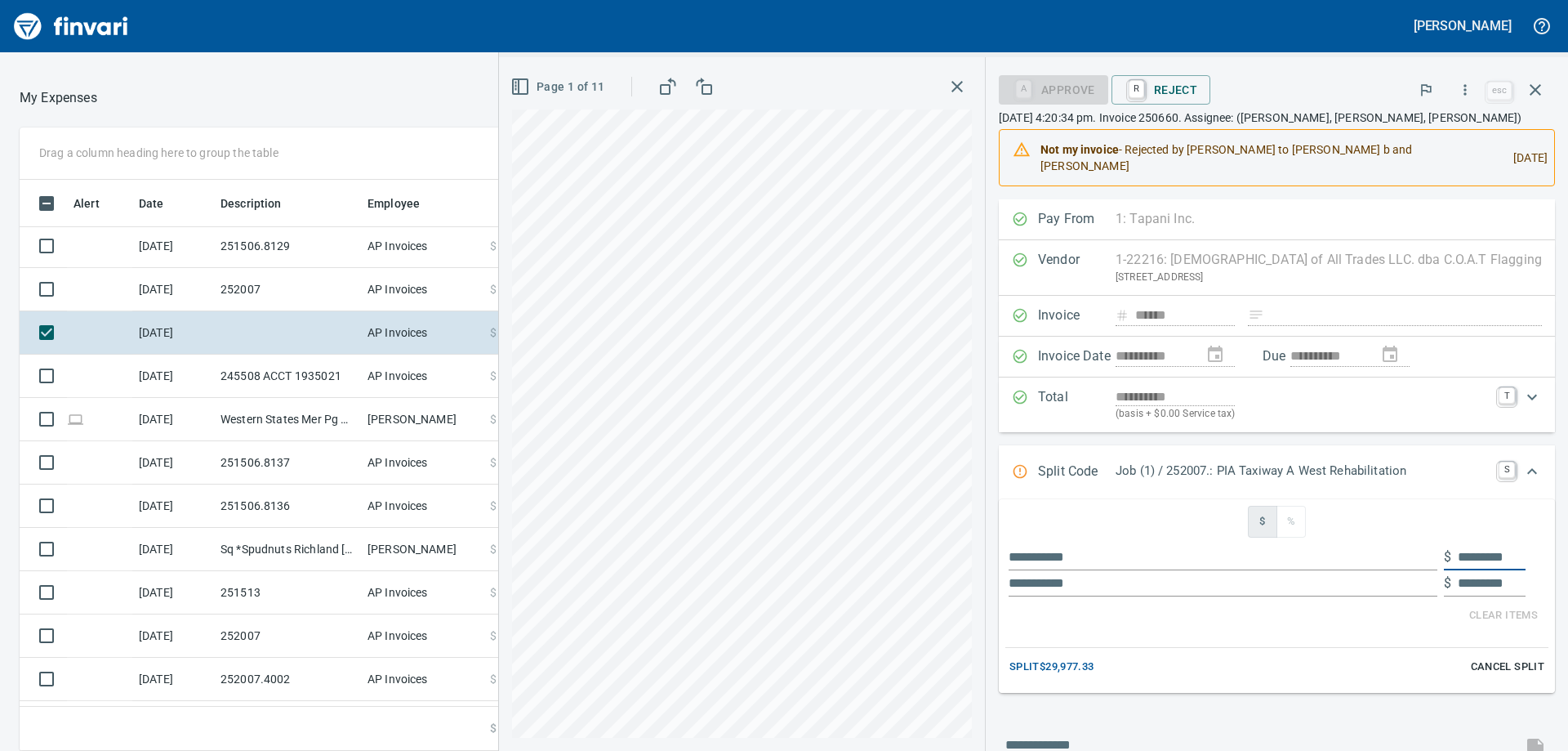
scroll to position [106, 0]
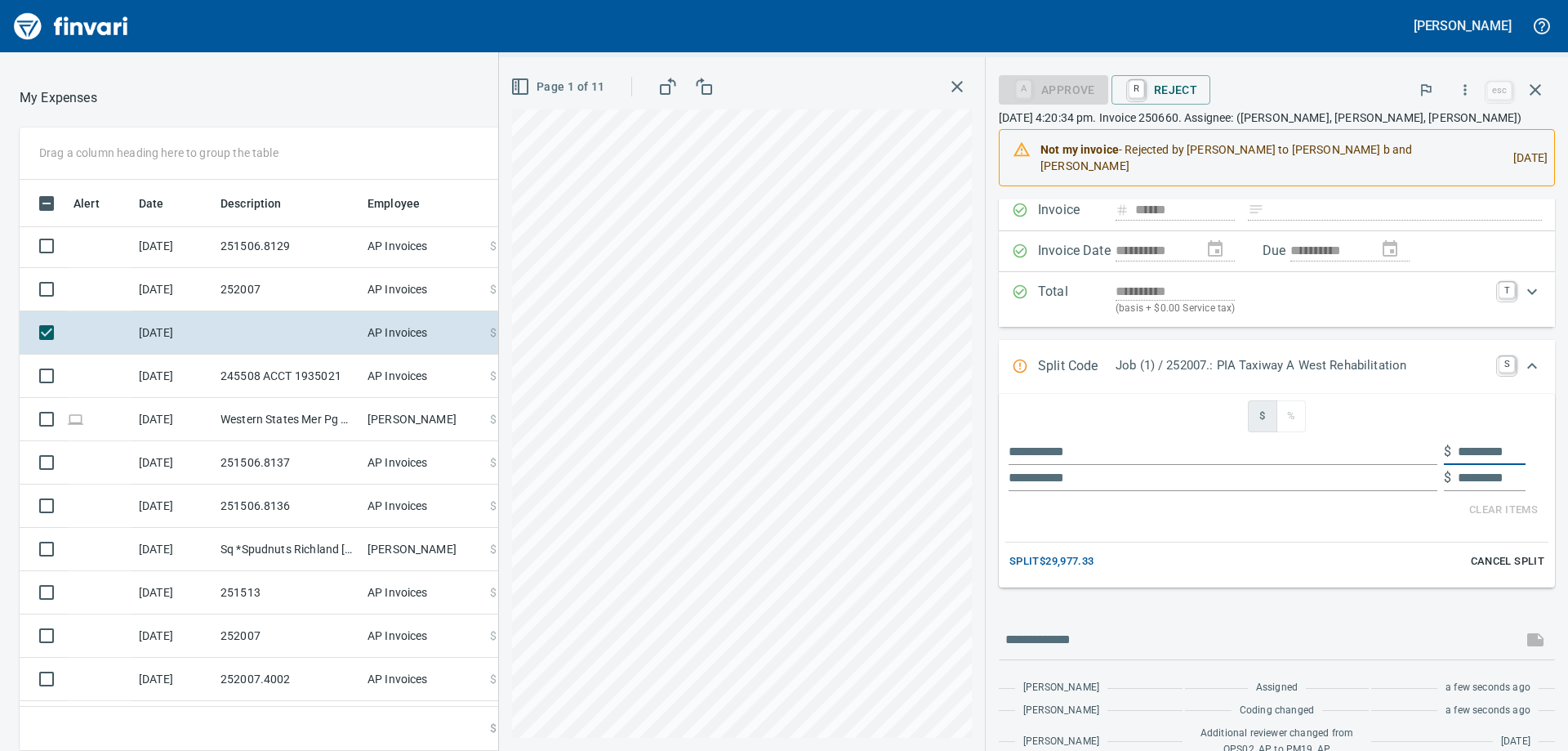
click at [1514, 454] on div "$" at bounding box center [1276, 452] width 543 height 26
type input "*********"
click at [1382, 521] on div "Clear Items" at bounding box center [1276, 510] width 530 height 25
click at [1082, 506] on div "**********" at bounding box center [1033, 404] width 1069 height 693
click at [1196, 458] on input "text" at bounding box center [1222, 452] width 429 height 26
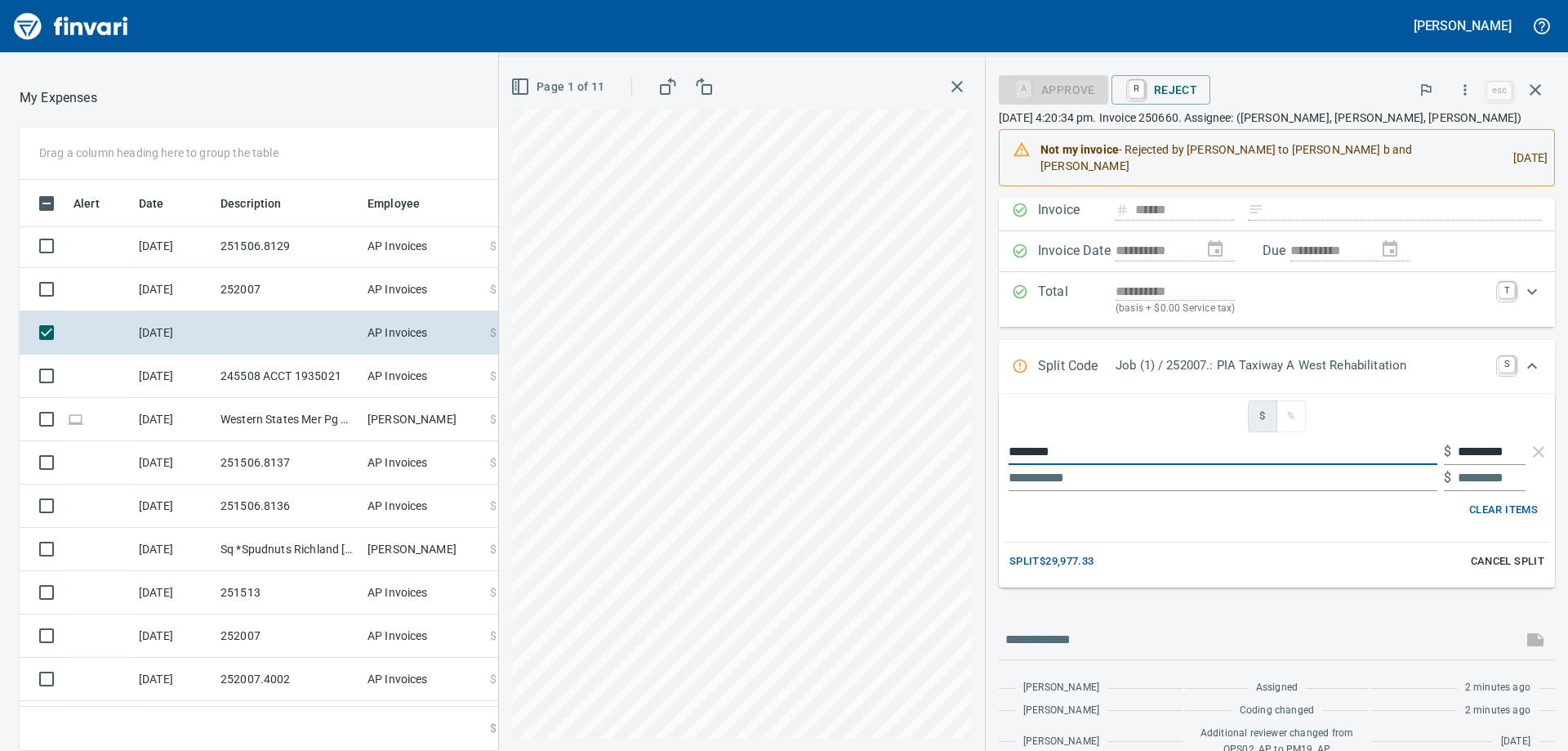
type input "********"
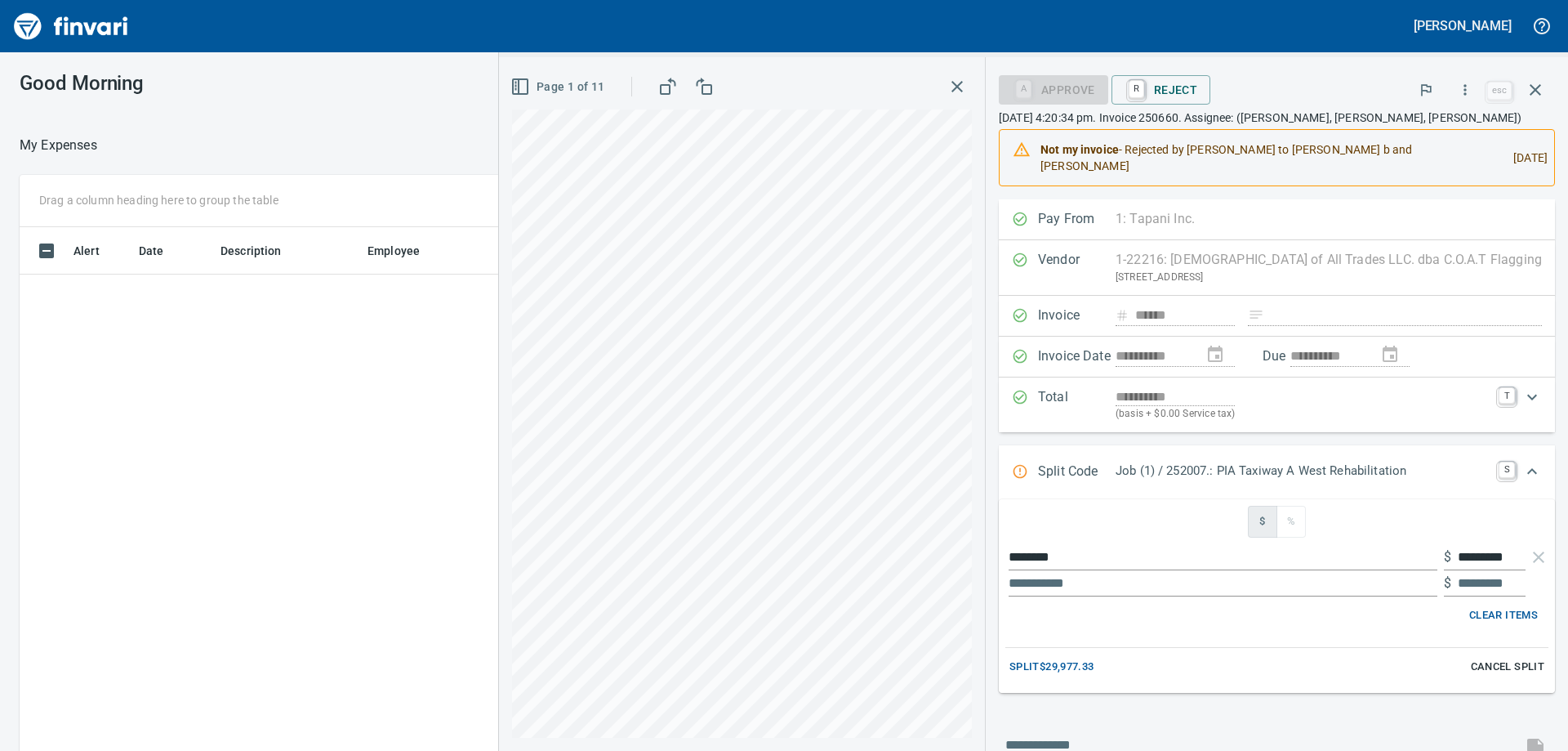
scroll to position [106, 0]
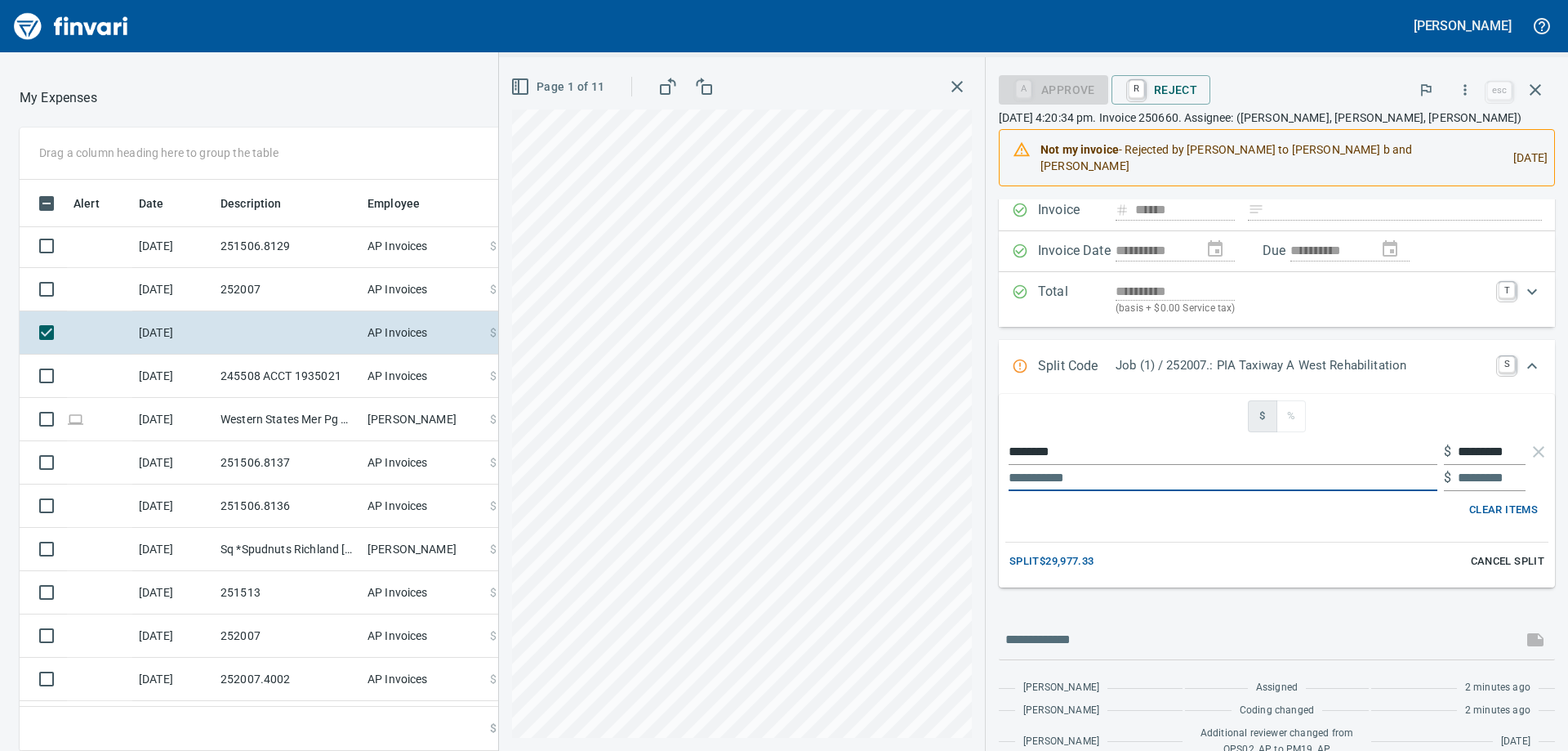
click at [1353, 474] on input "text" at bounding box center [1222, 478] width 429 height 26
click at [1490, 479] on input "text" at bounding box center [1492, 478] width 68 height 26
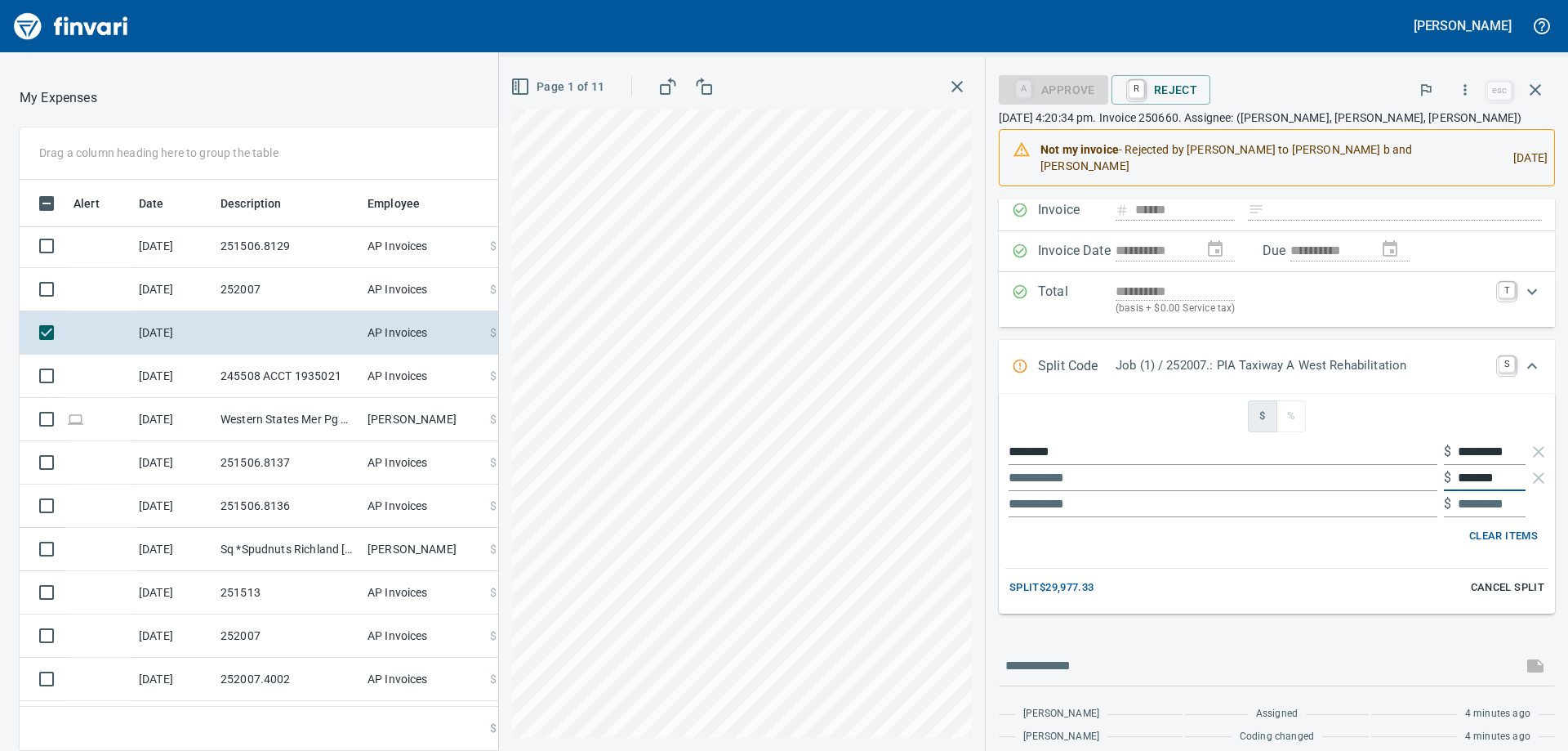
type input "*****"
click at [1319, 486] on input "text" at bounding box center [1222, 478] width 429 height 26
click at [1311, 479] on input "text" at bounding box center [1222, 478] width 429 height 26
type input "**"
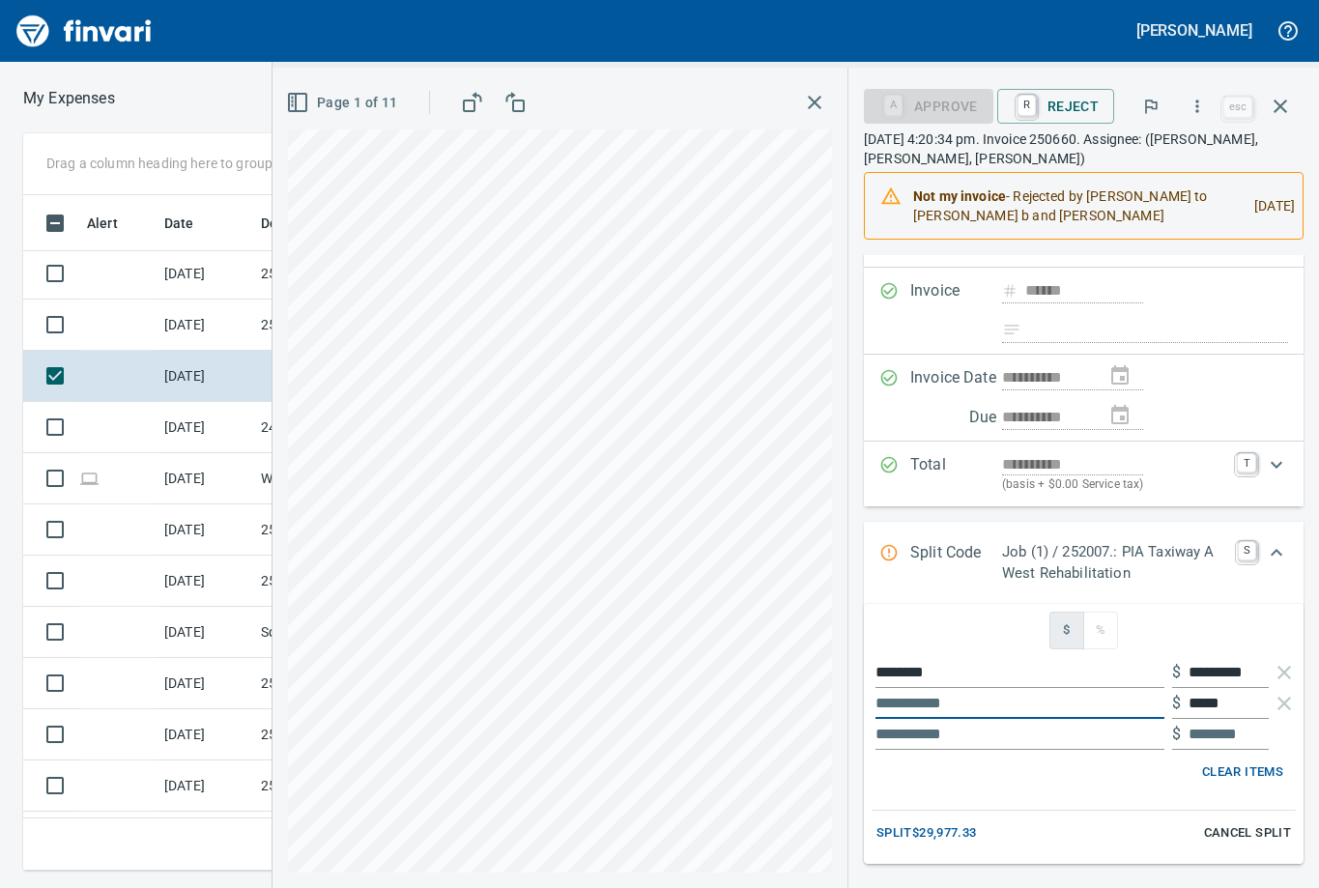
click at [981, 688] on input "text" at bounding box center [1019, 703] width 289 height 31
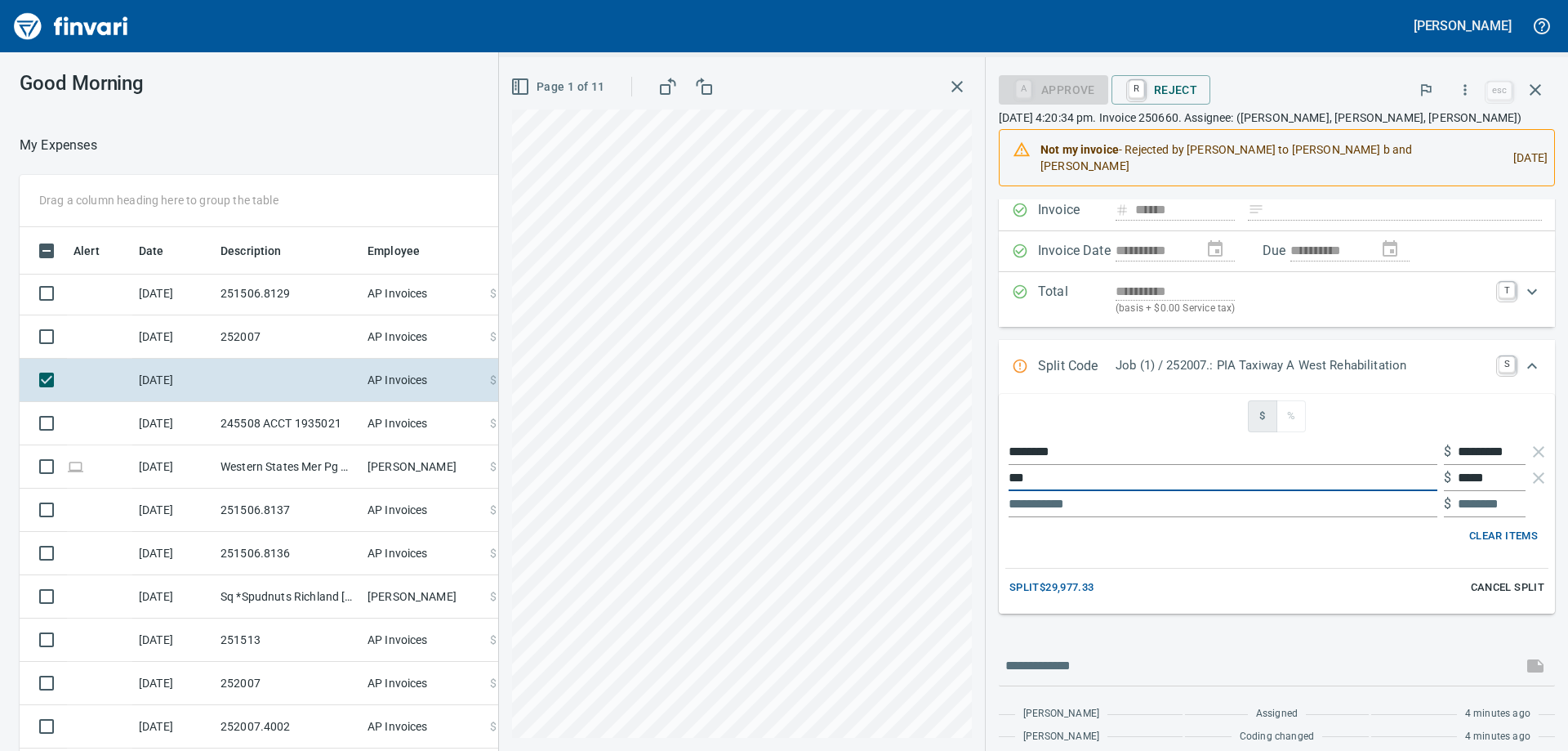
scroll to position [2, 2]
type input "*"
type input "**********"
drag, startPoint x: 1503, startPoint y: 452, endPoint x: 1386, endPoint y: 453, distance: 117.0
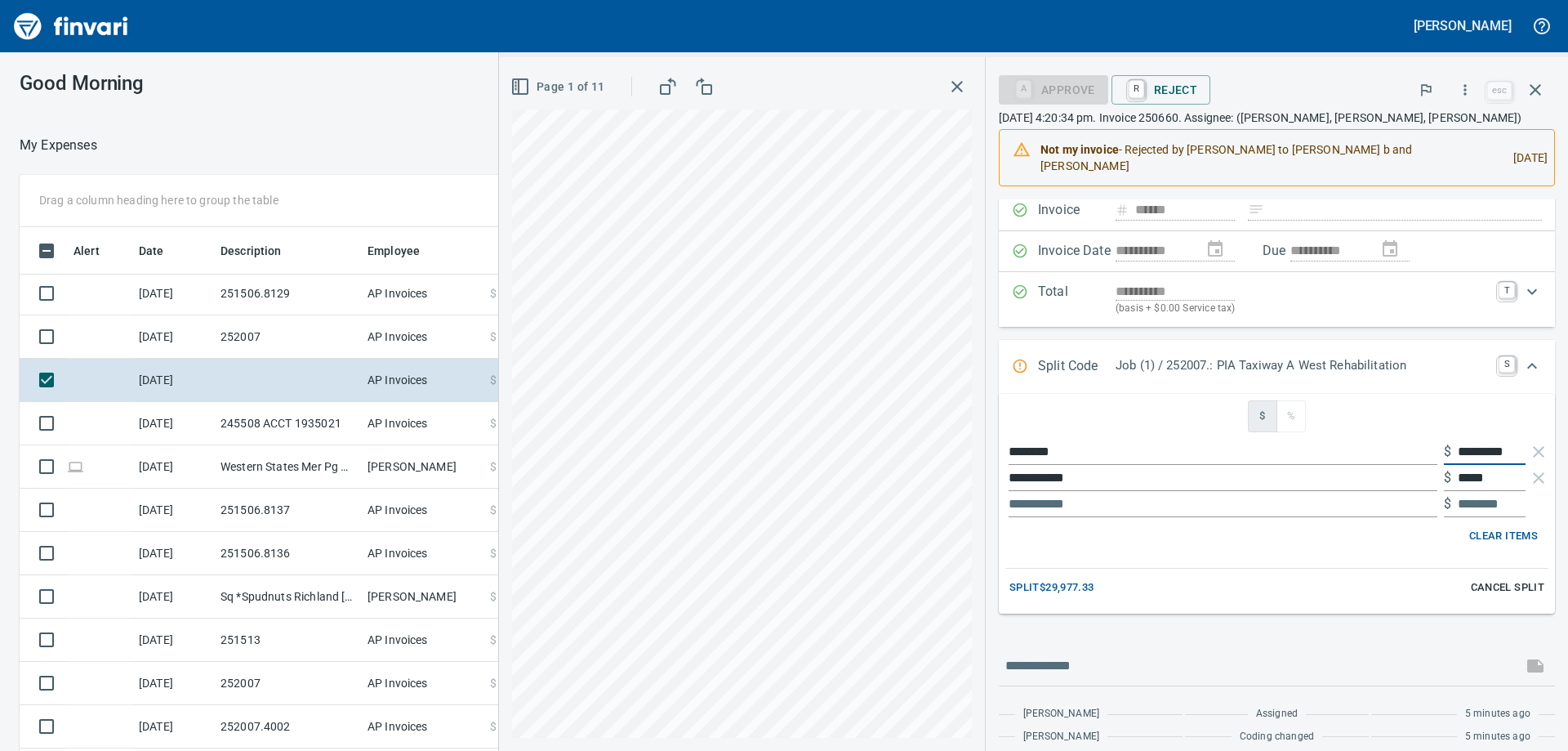
click at [1386, 453] on div "******** $ *********" at bounding box center [1276, 452] width 543 height 26
type input "*********"
click at [1307, 546] on div "Clear Items" at bounding box center [1276, 536] width 530 height 25
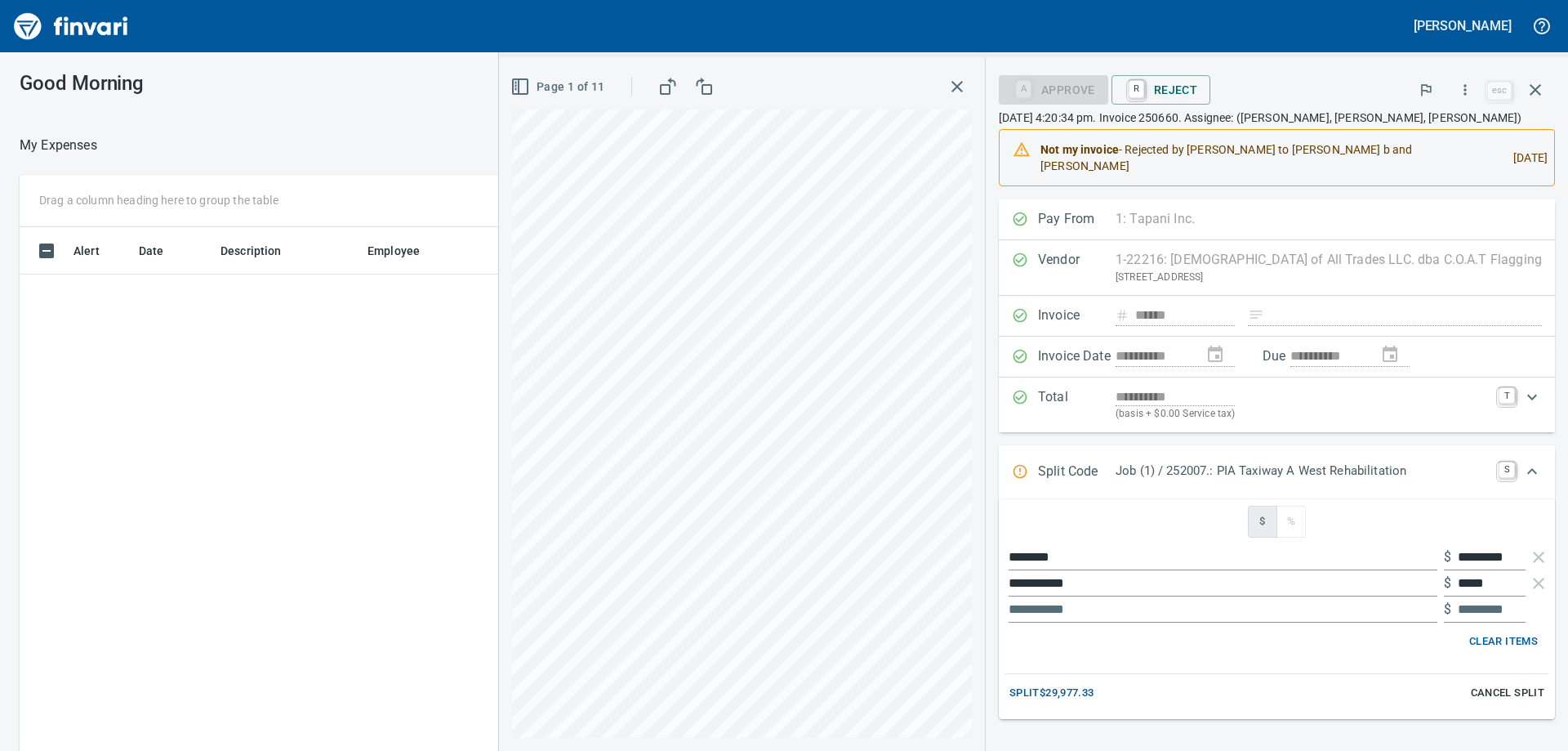
scroll to position [106, 0]
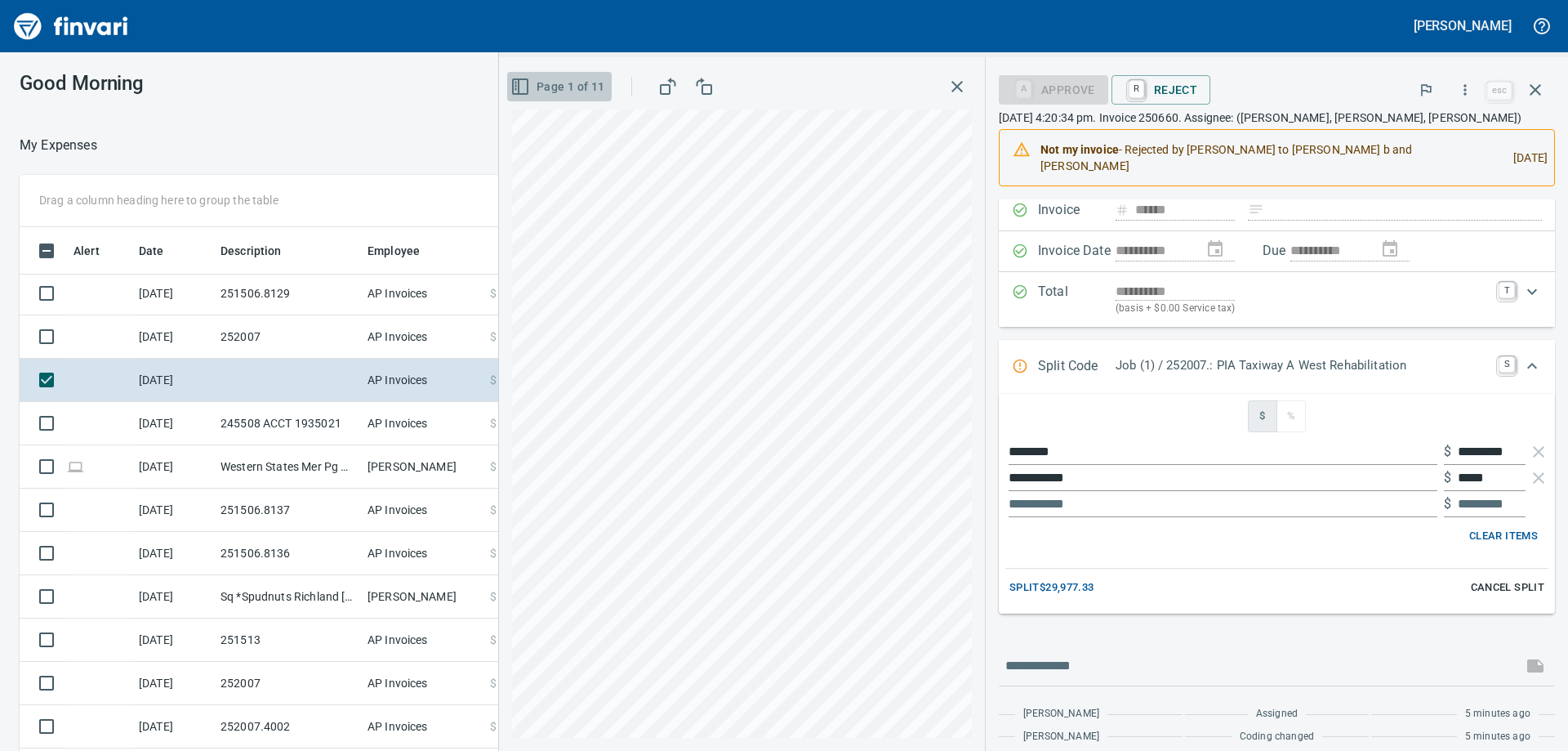
click at [530, 90] on icon "button" at bounding box center [520, 86] width 19 height 19
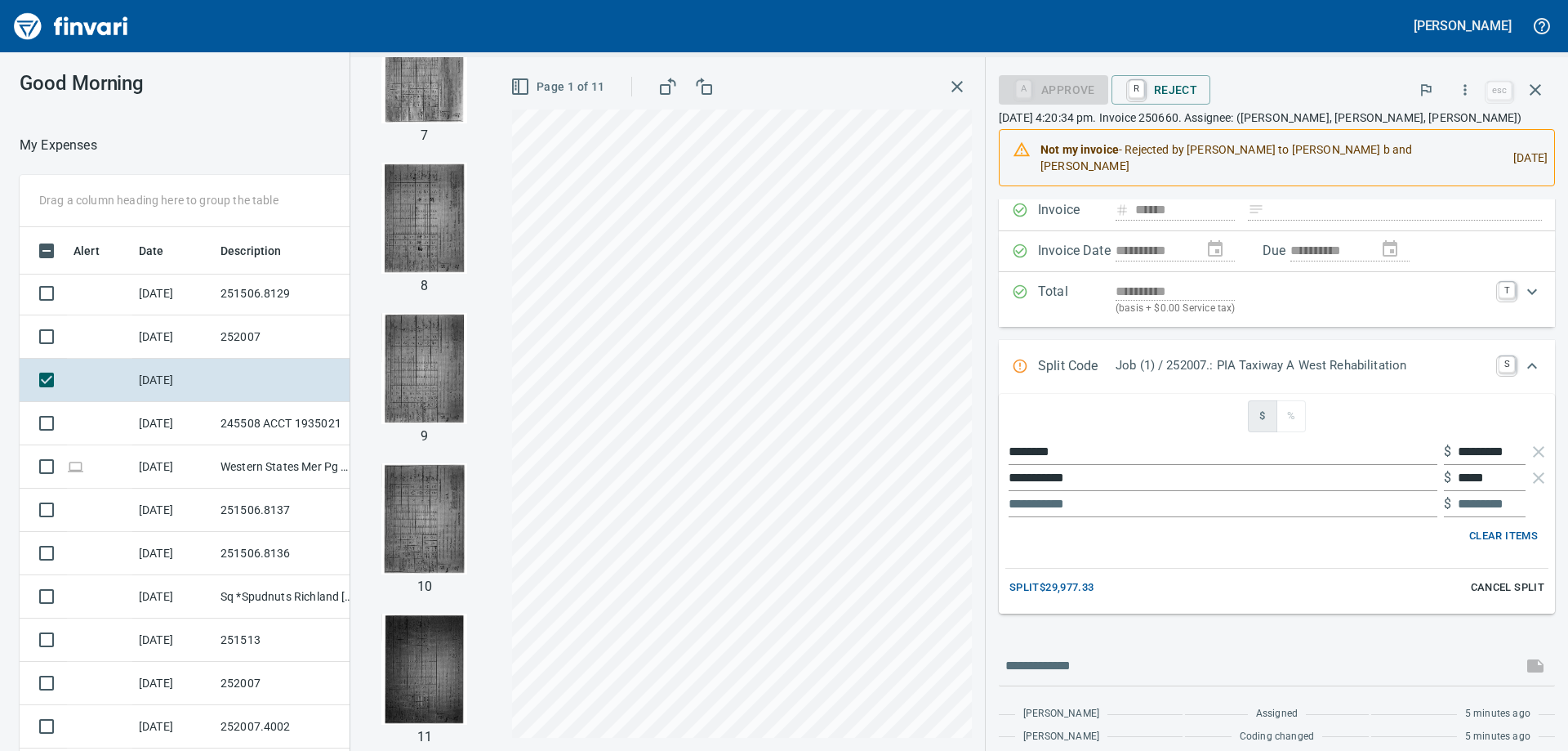
scroll to position [567, 0]
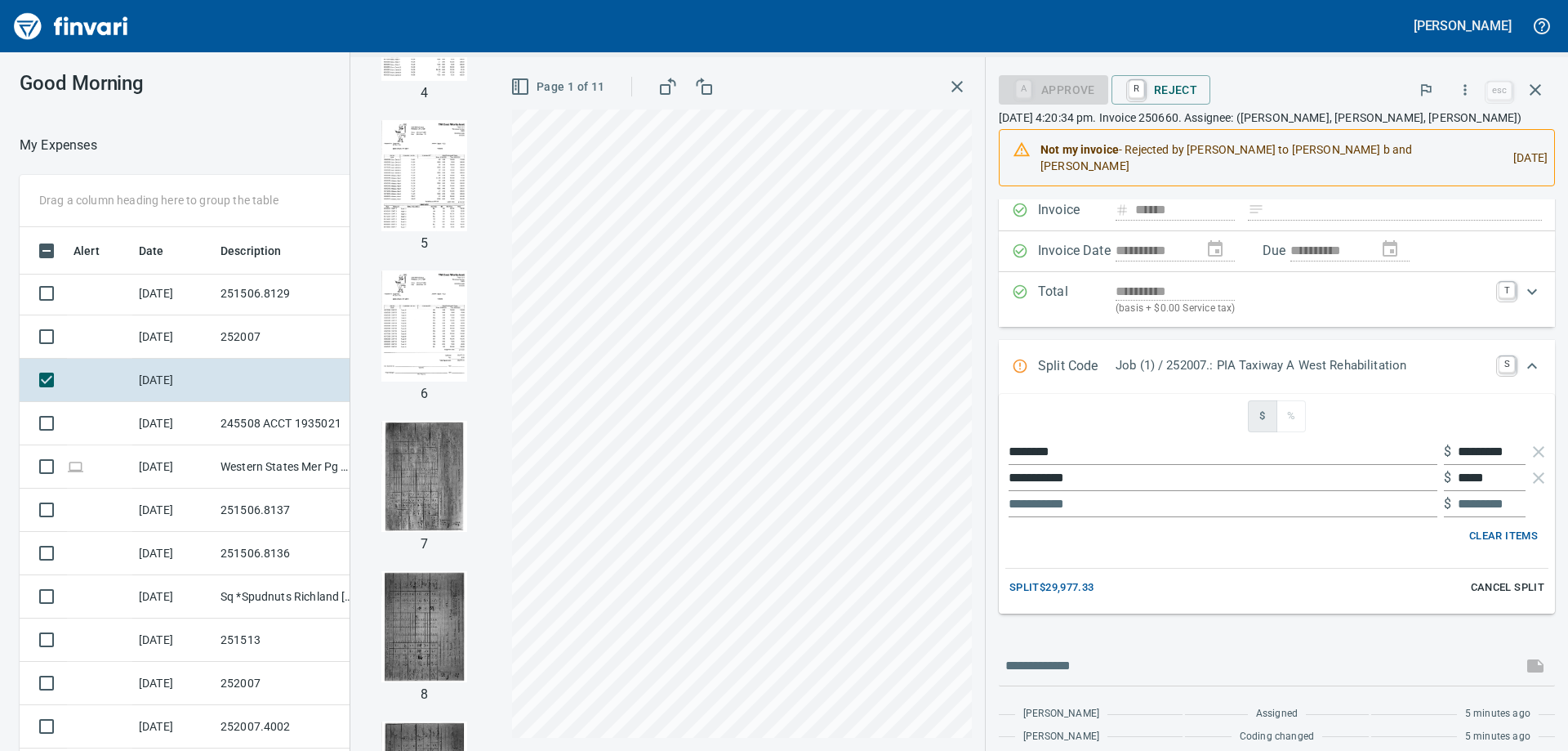
click at [480, 346] on img "button" at bounding box center [424, 326] width 111 height 111
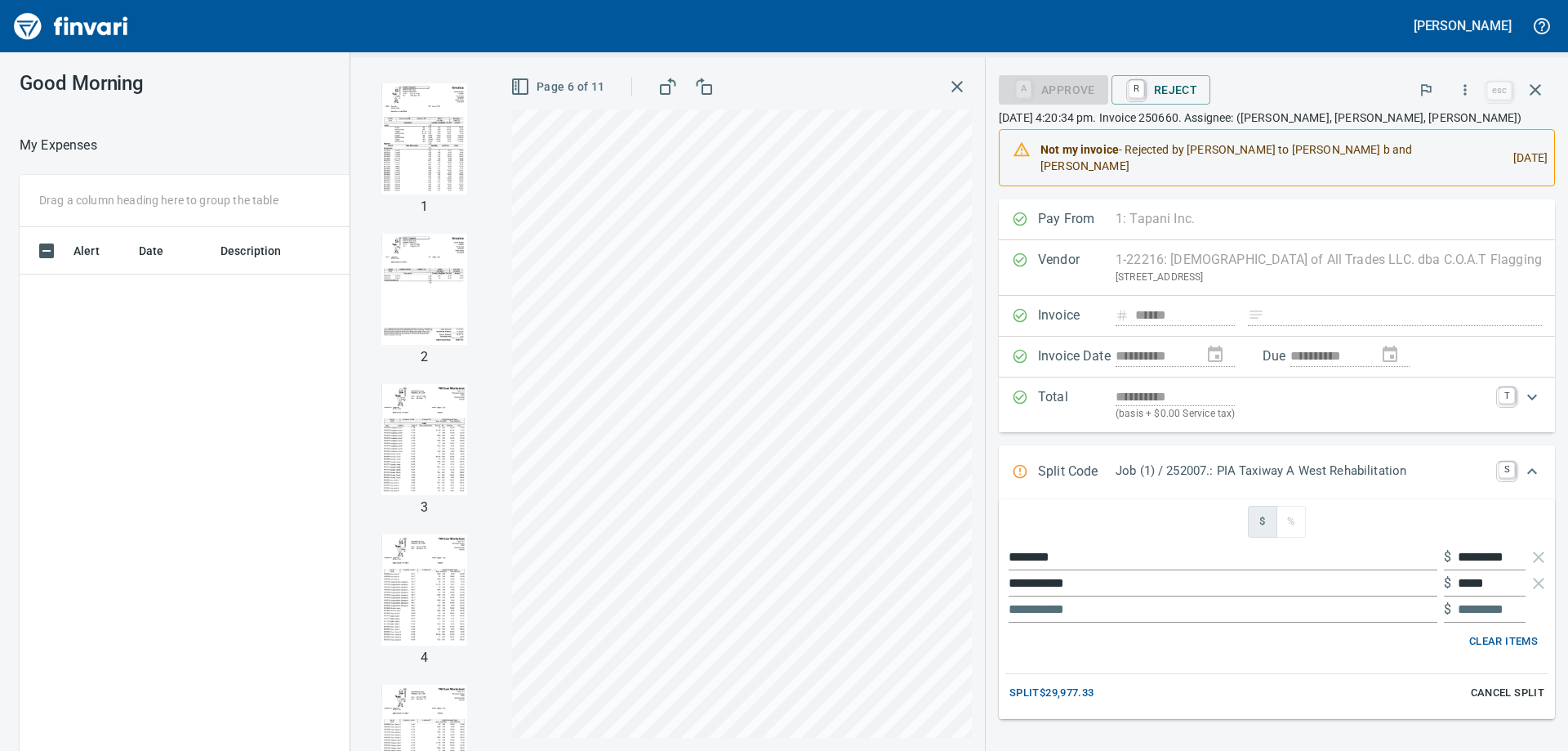
scroll to position [106, 0]
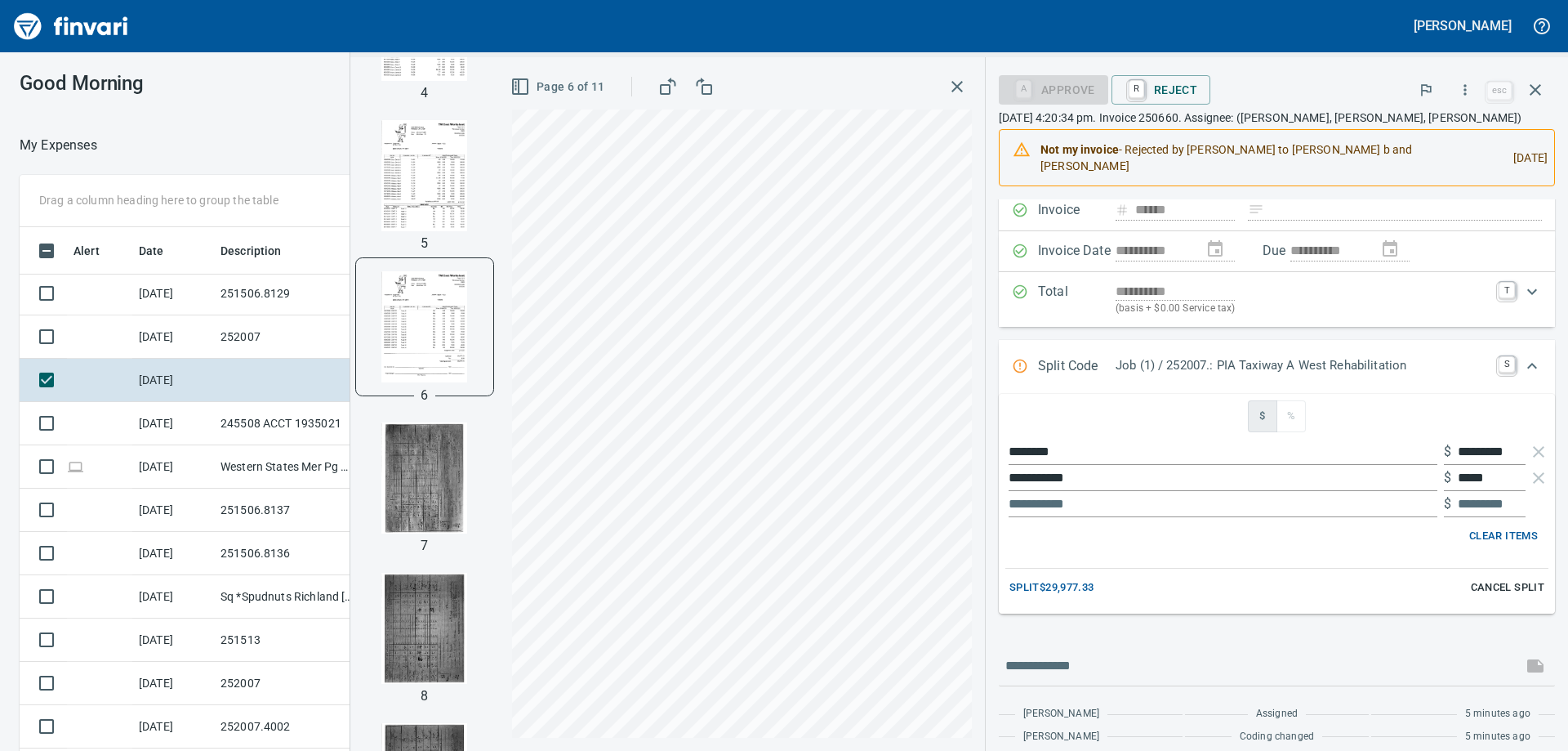
click at [1176, 505] on input "text" at bounding box center [1222, 504] width 429 height 26
type input "****"
type input "*********"
type input "******"
click at [1164, 453] on input "********" at bounding box center [1222, 452] width 429 height 26
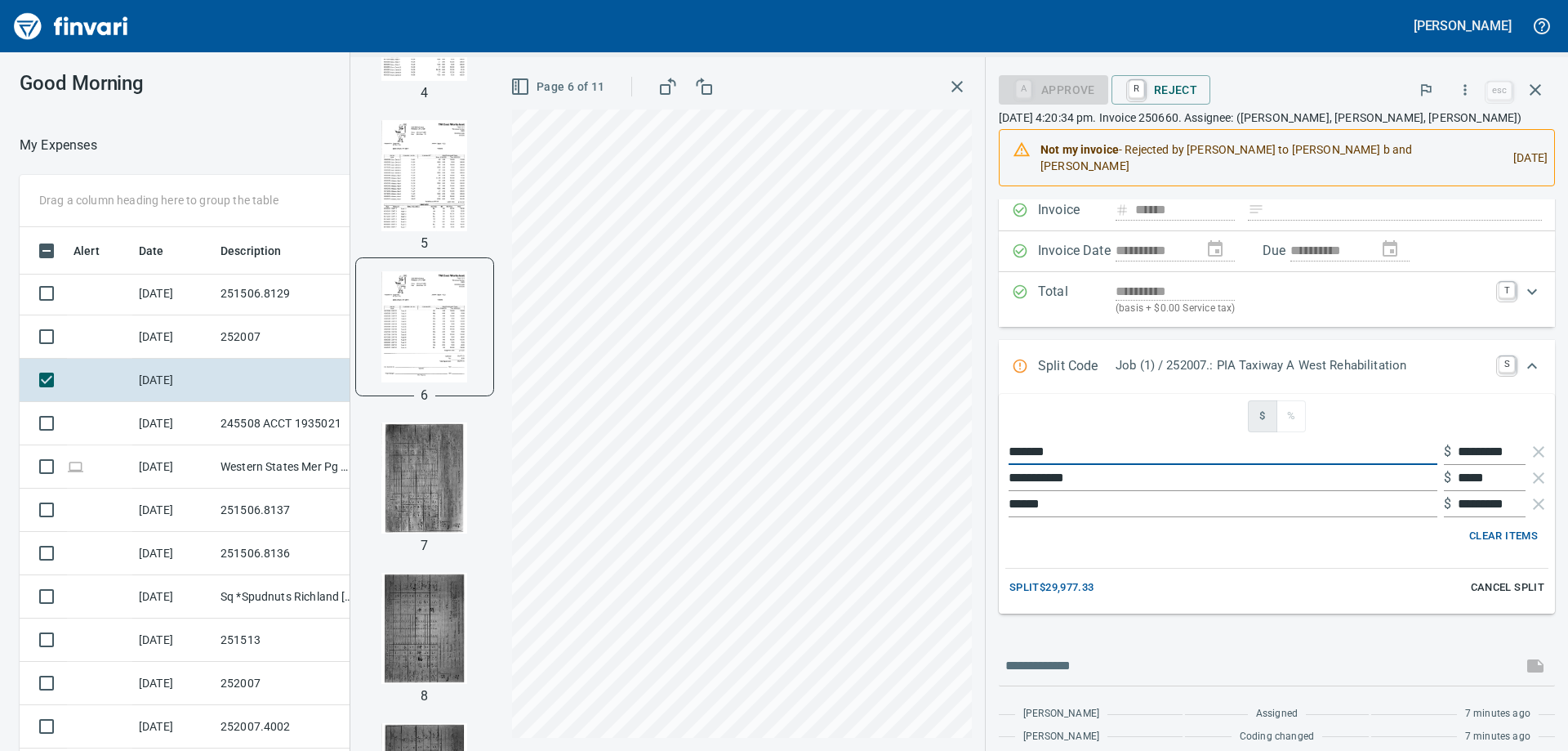
scroll to position [269, 0]
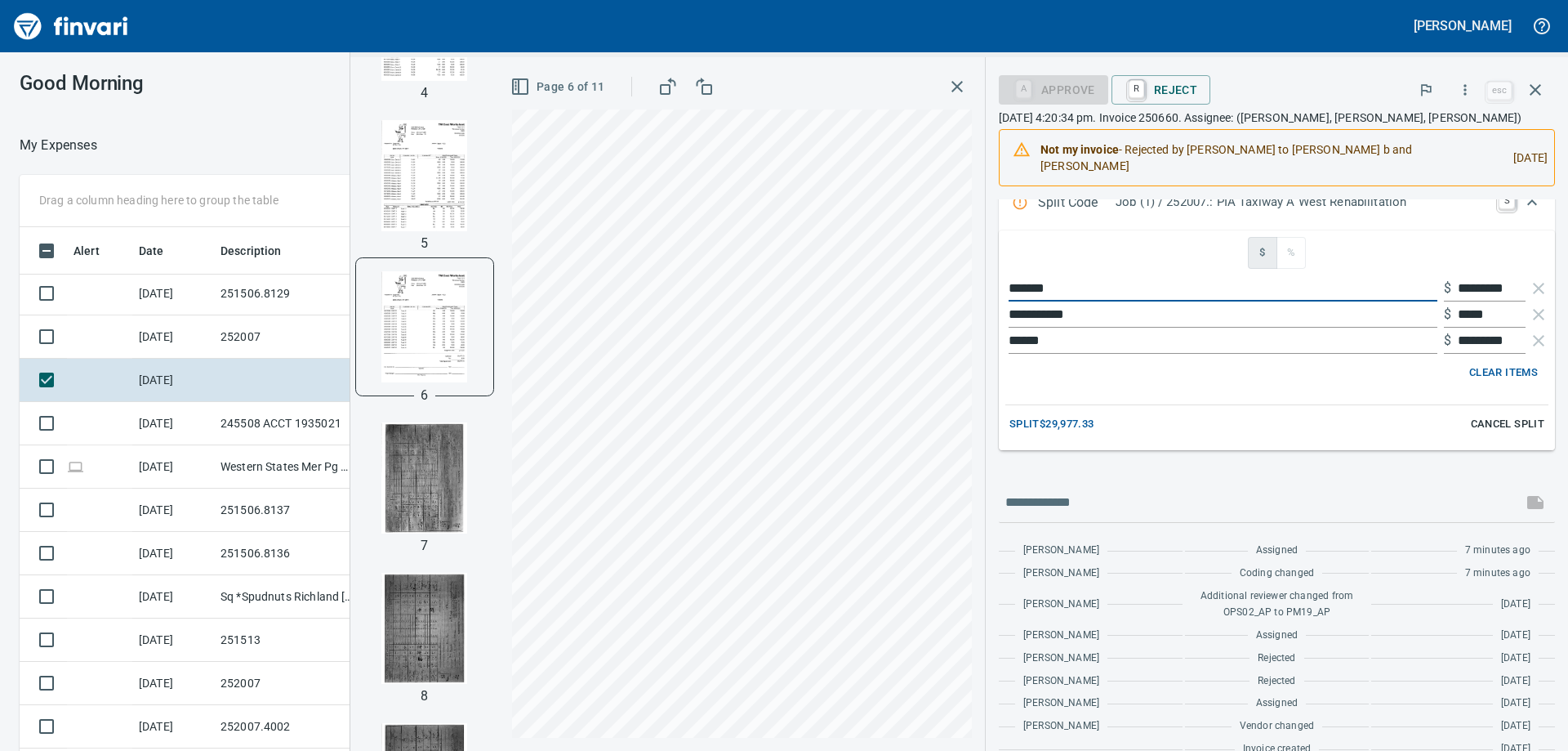
type input "*******"
click at [1095, 426] on span "Split $29,977.33" at bounding box center [1052, 425] width 85 height 19
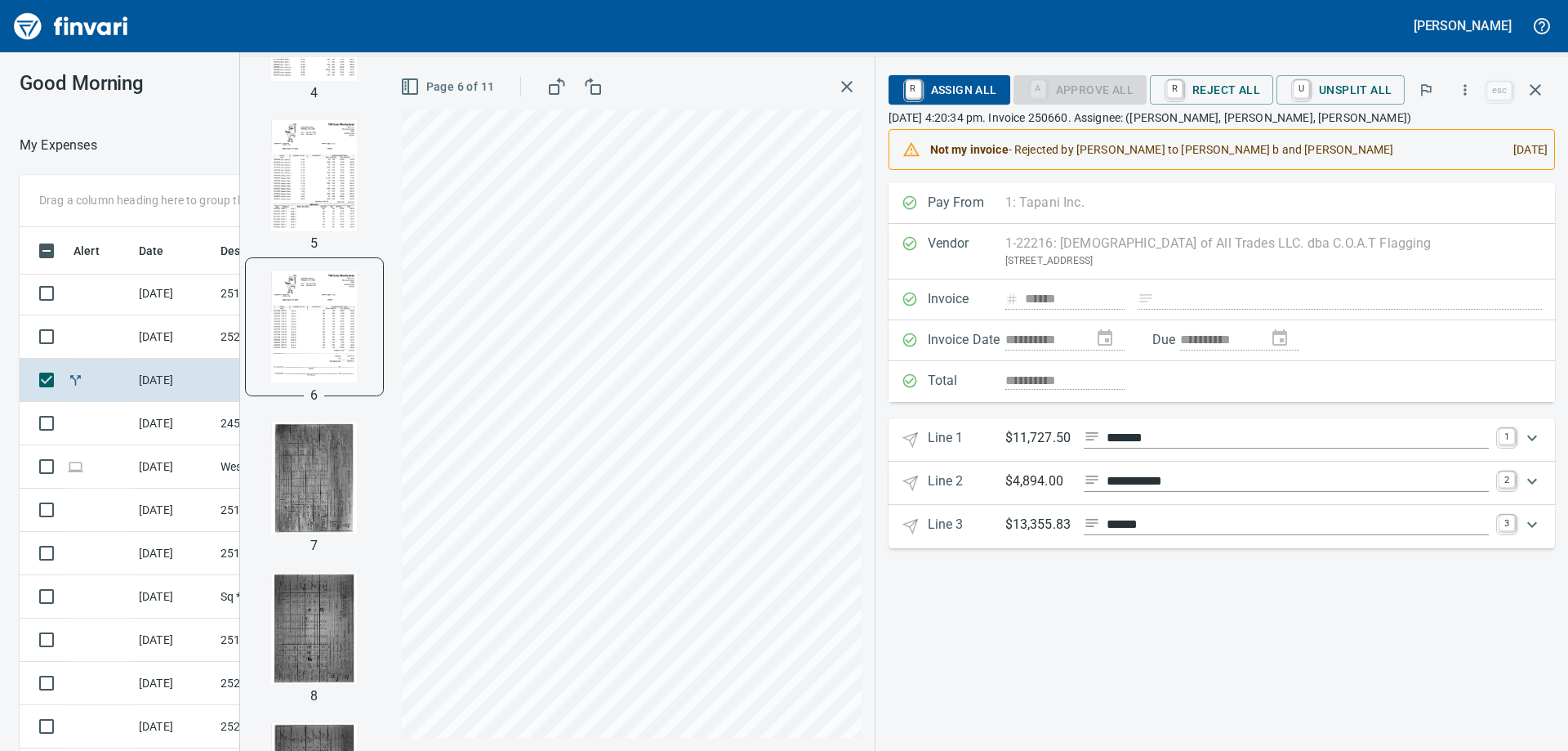
scroll to position [0, 0]
click at [1511, 438] on link "1" at bounding box center [1506, 436] width 16 height 16
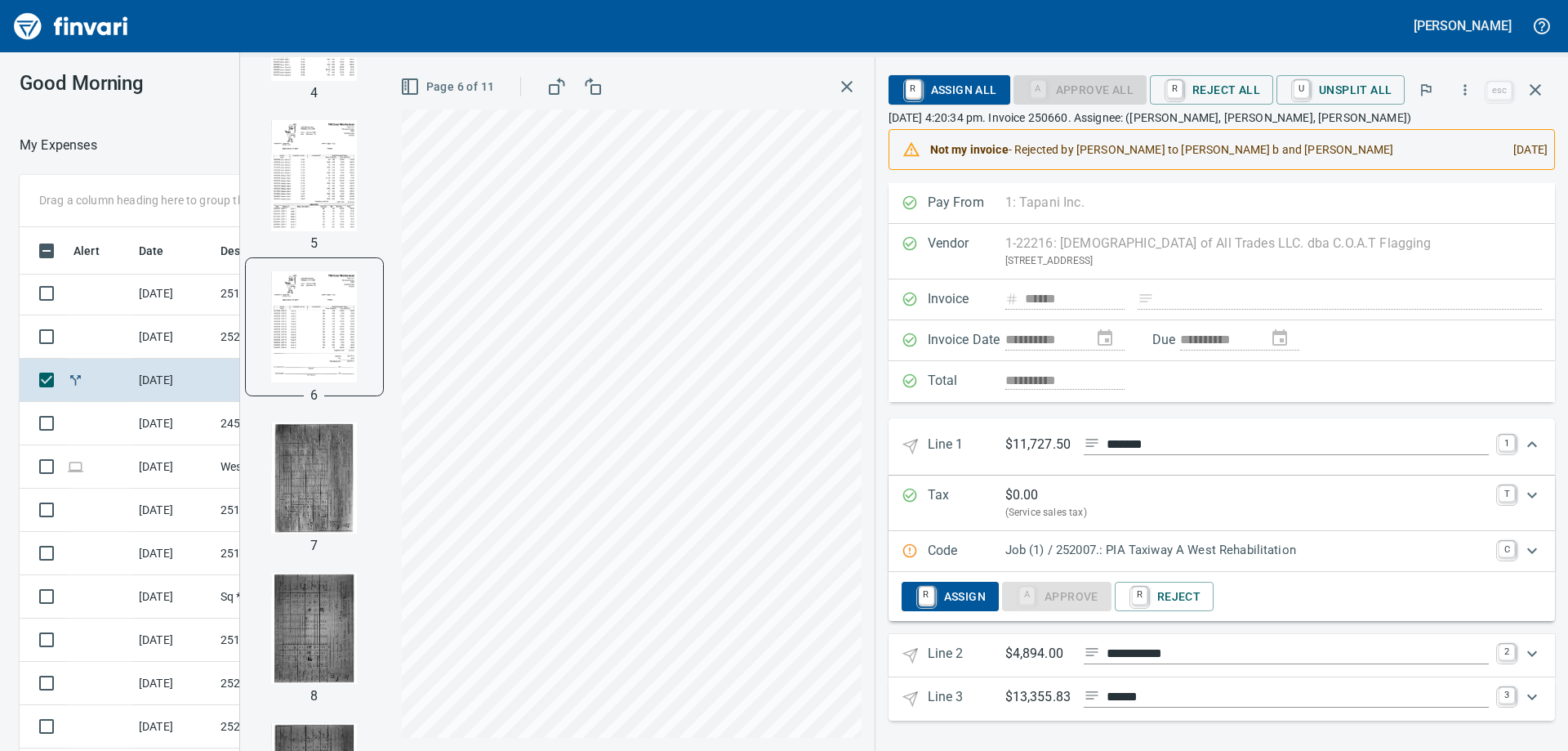
scroll to position [559, 1084]
click at [1206, 553] on p "Job (1) / 252007.: PIA Taxiway A West Rehabilitation" at bounding box center [1247, 551] width 484 height 19
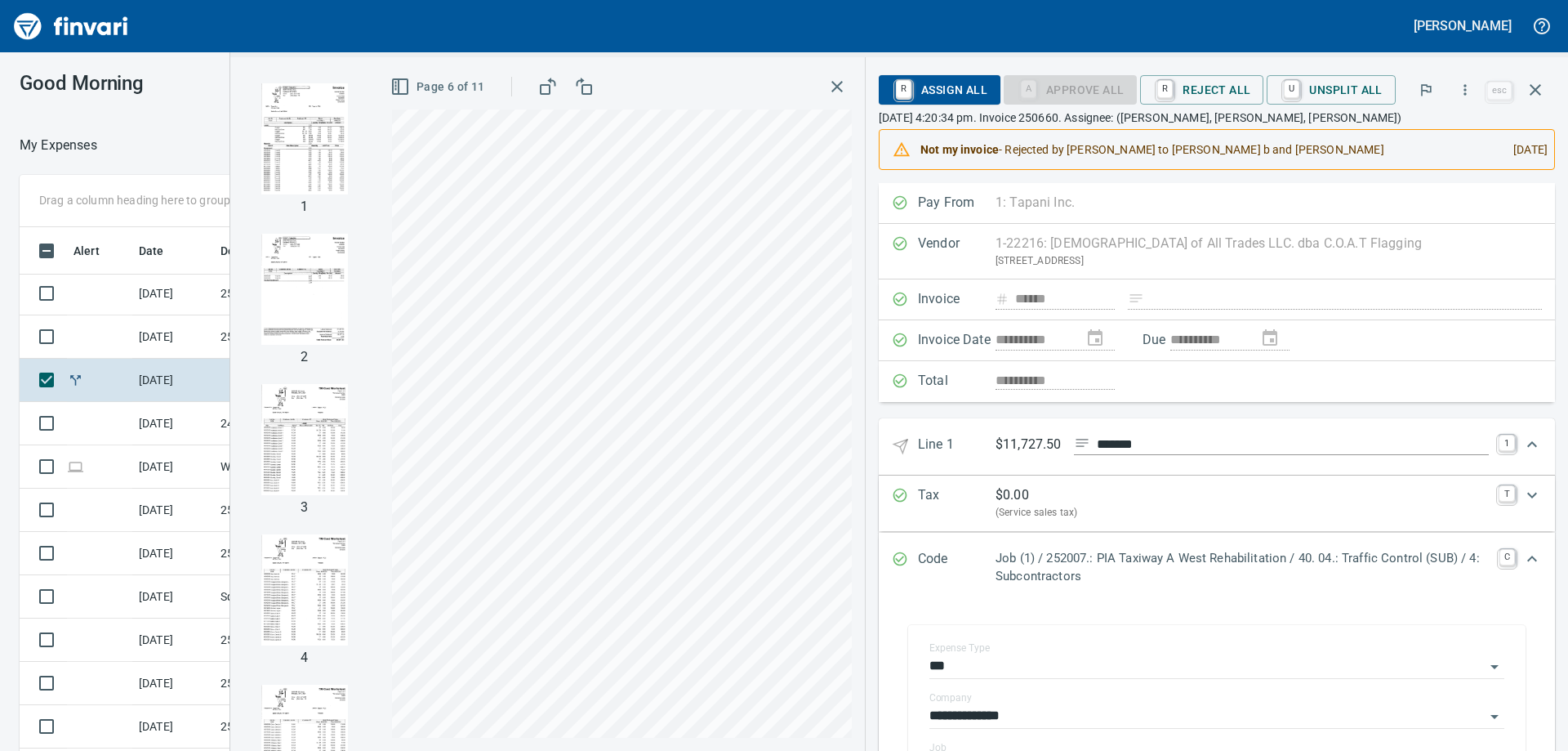
scroll to position [989, 0]
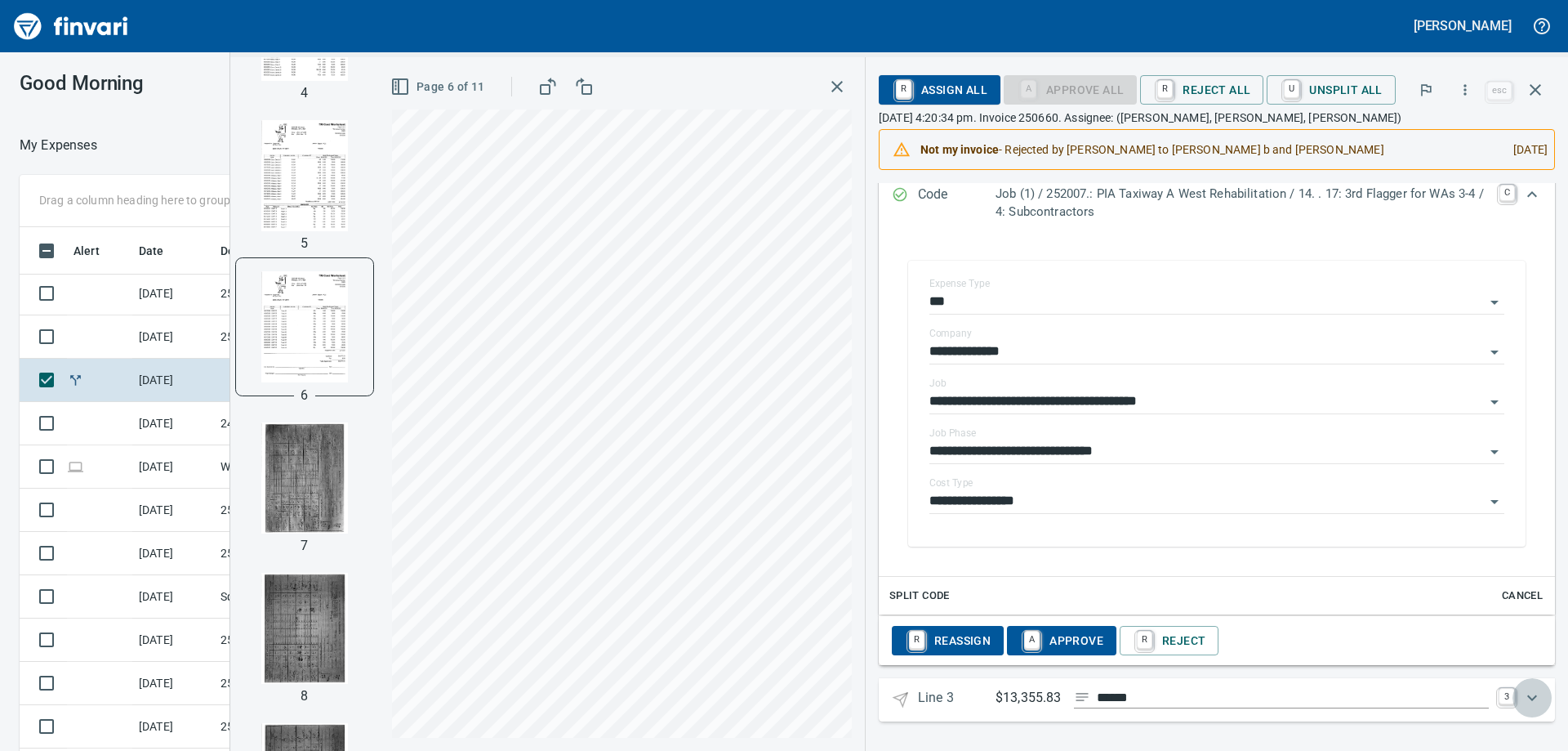
click at [1522, 693] on icon "Expand" at bounding box center [1532, 697] width 19 height 19
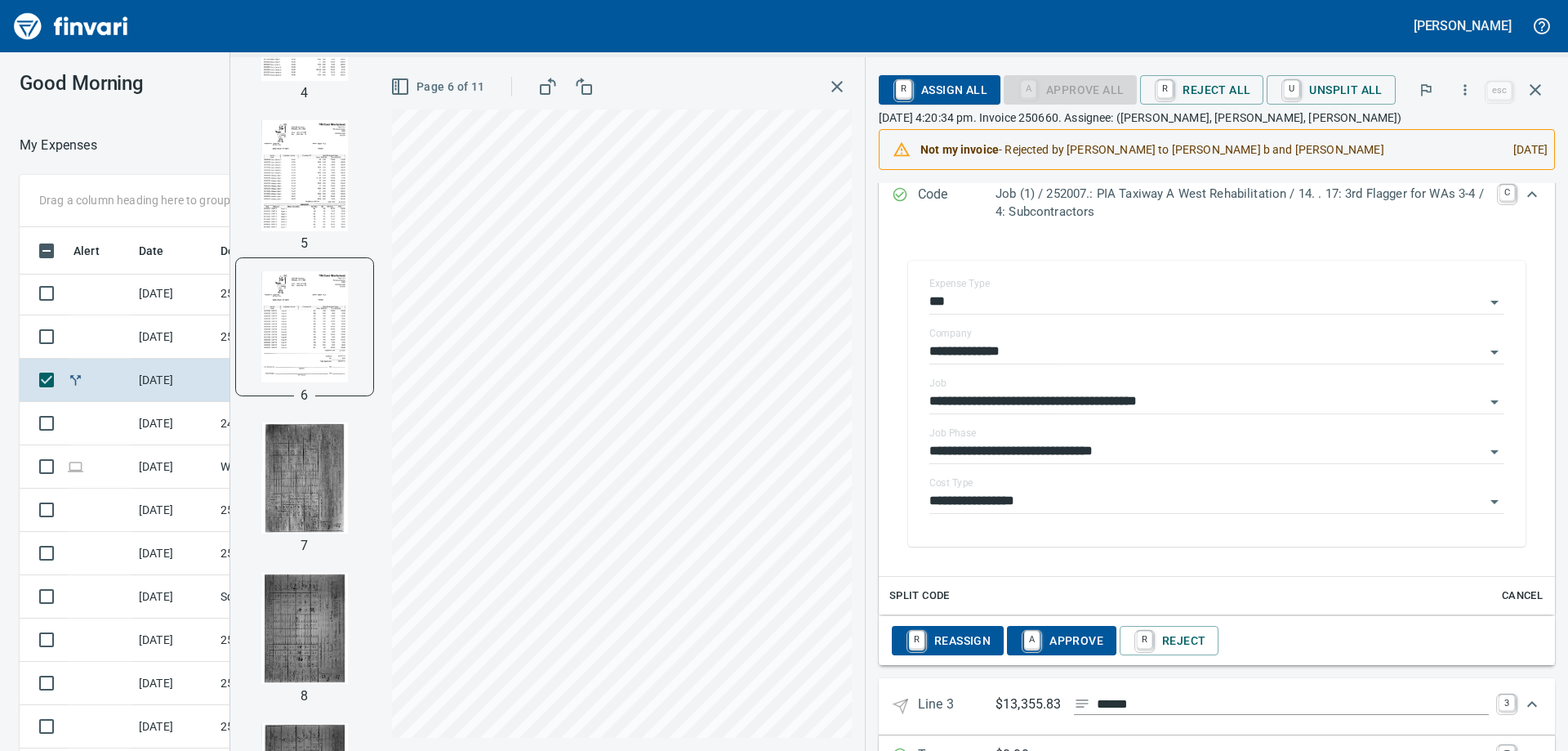
scroll to position [1148, 0]
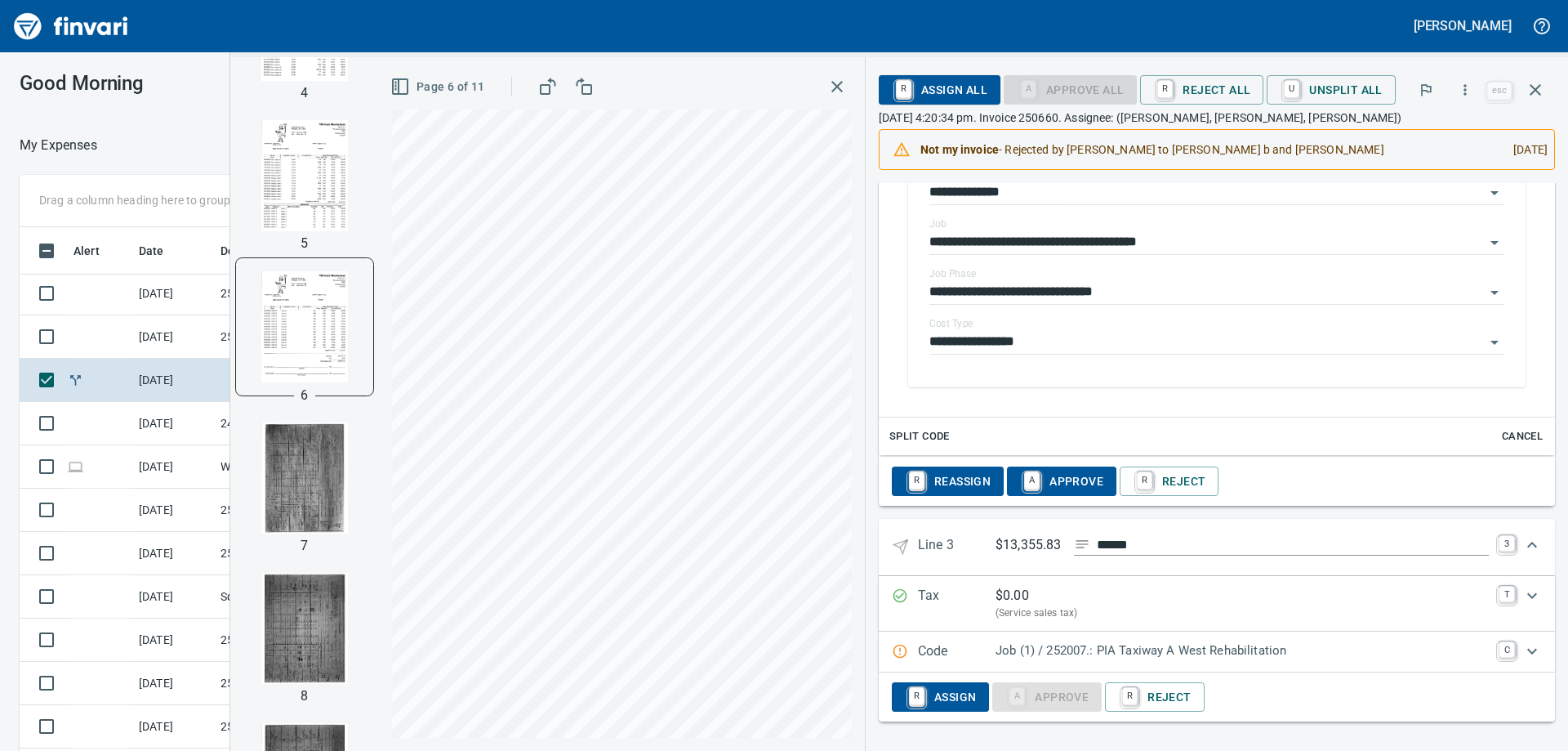
click at [1080, 641] on p "Job (1) / 252007.: PIA Taxiway A West Rehabilitation" at bounding box center [1243, 650] width 494 height 19
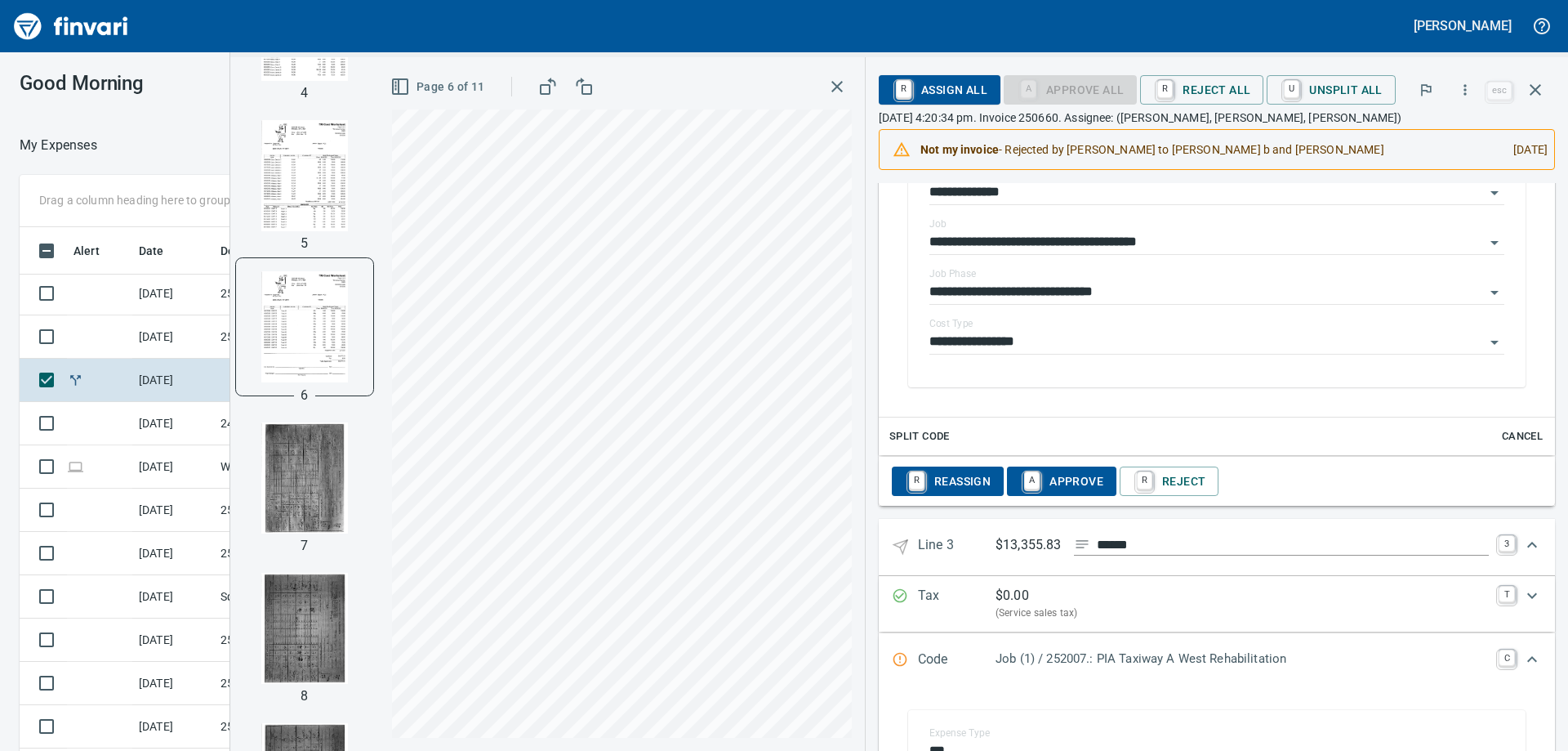
scroll to position [1543, 0]
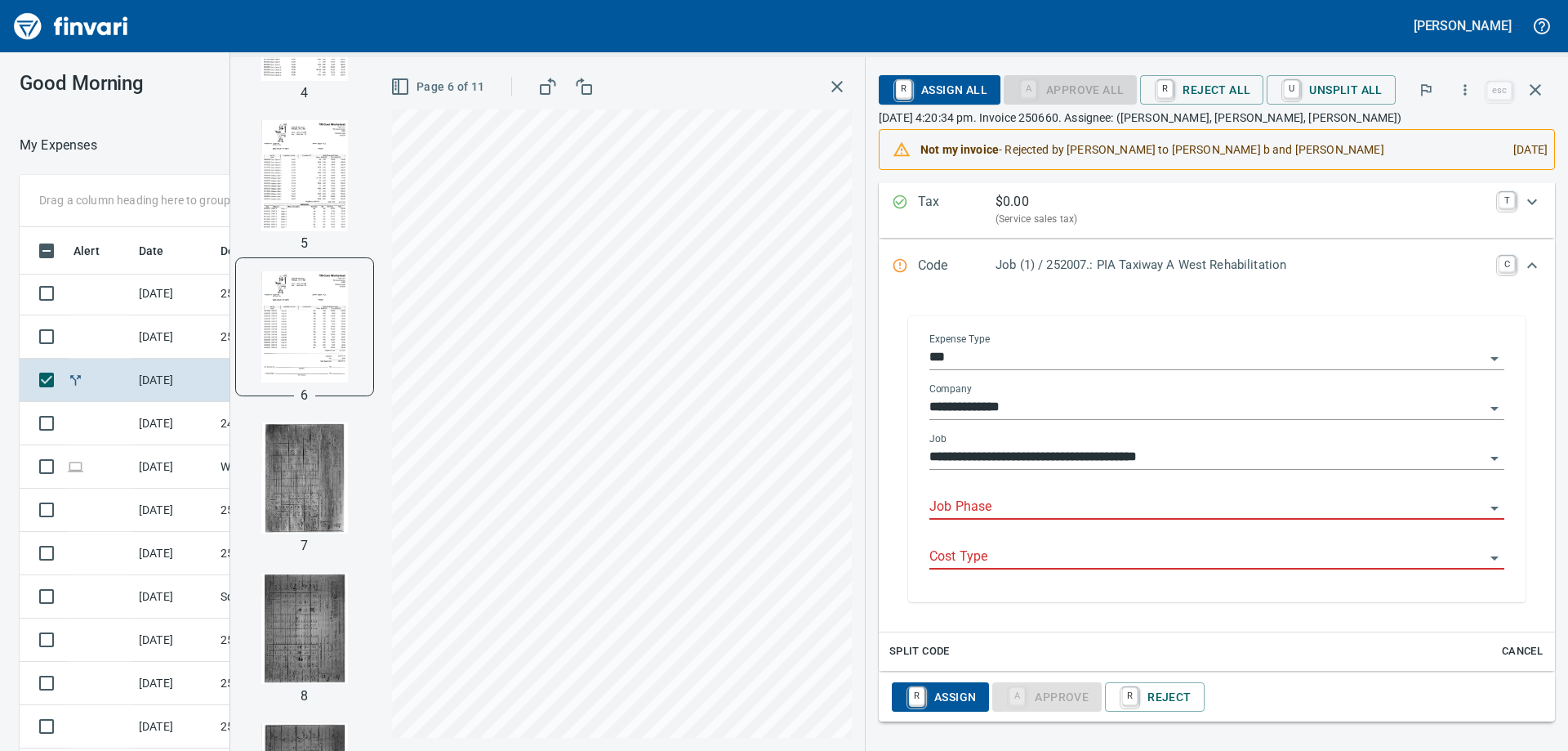
click at [993, 507] on input "Job Phase" at bounding box center [1206, 507] width 555 height 23
click at [992, 544] on li "40. 07.: Escort (SUB)" at bounding box center [1210, 549] width 563 height 39
click at [990, 551] on input "Cost Type" at bounding box center [1206, 556] width 555 height 23
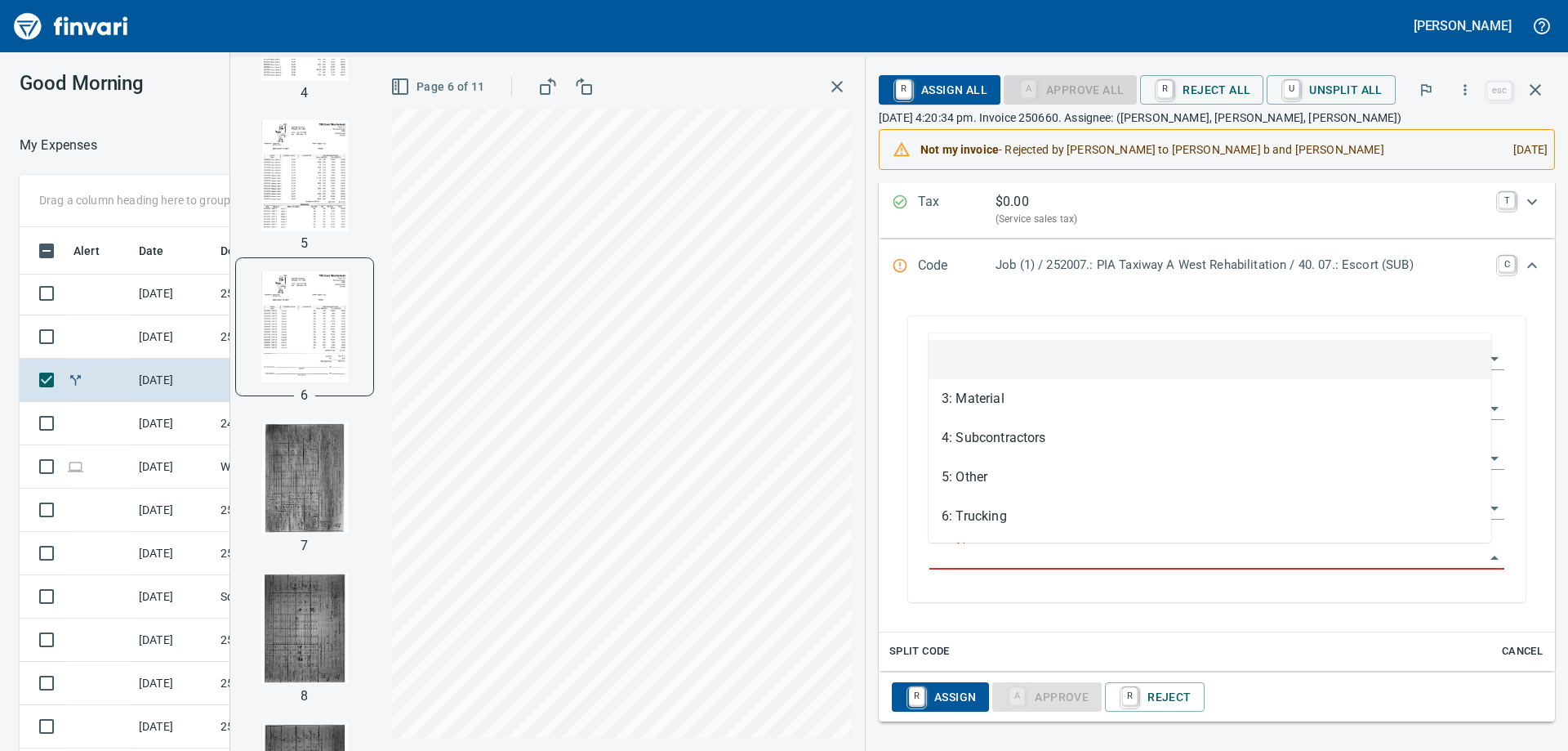
type input "**********"
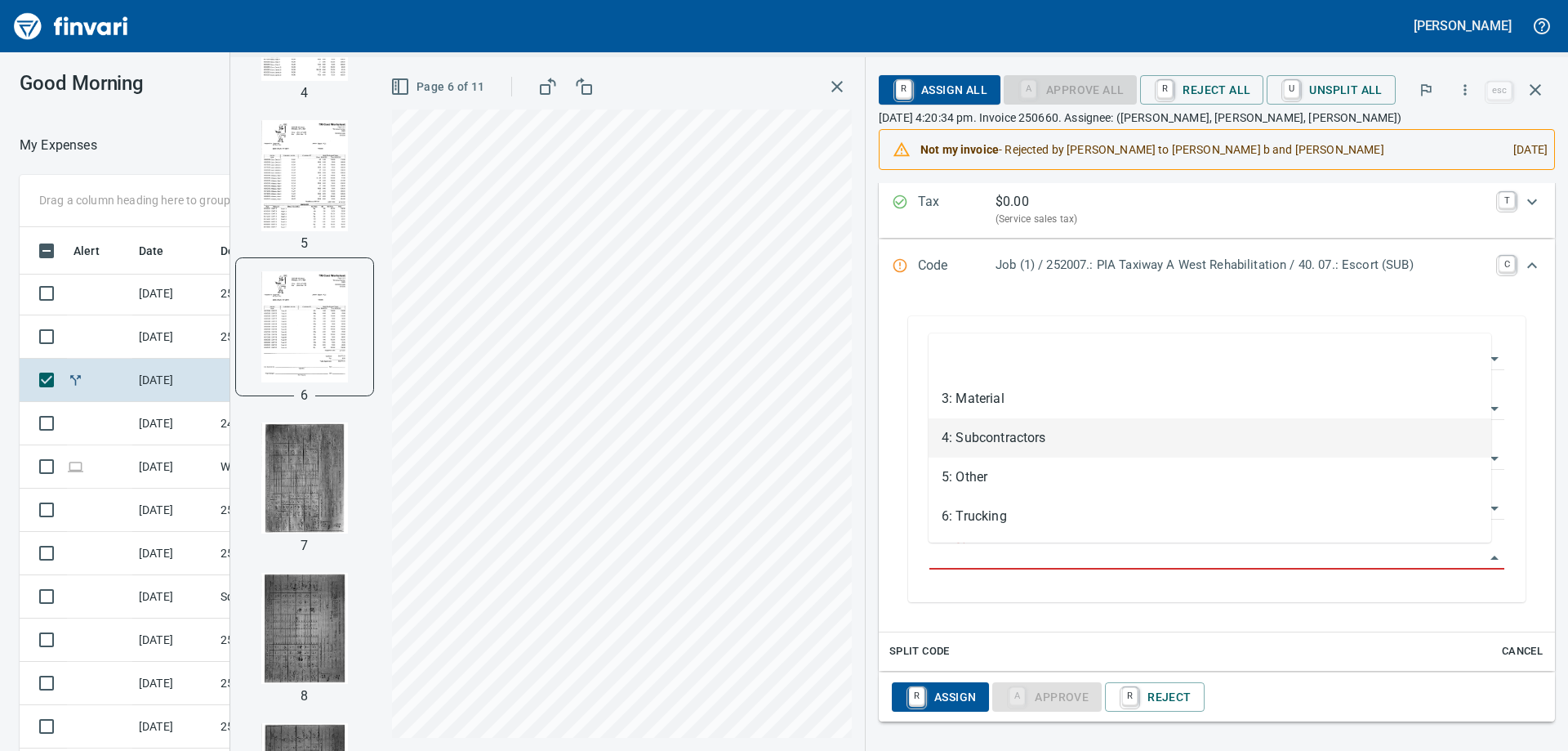
click at [1002, 444] on li "4: Subcontractors" at bounding box center [1210, 438] width 563 height 39
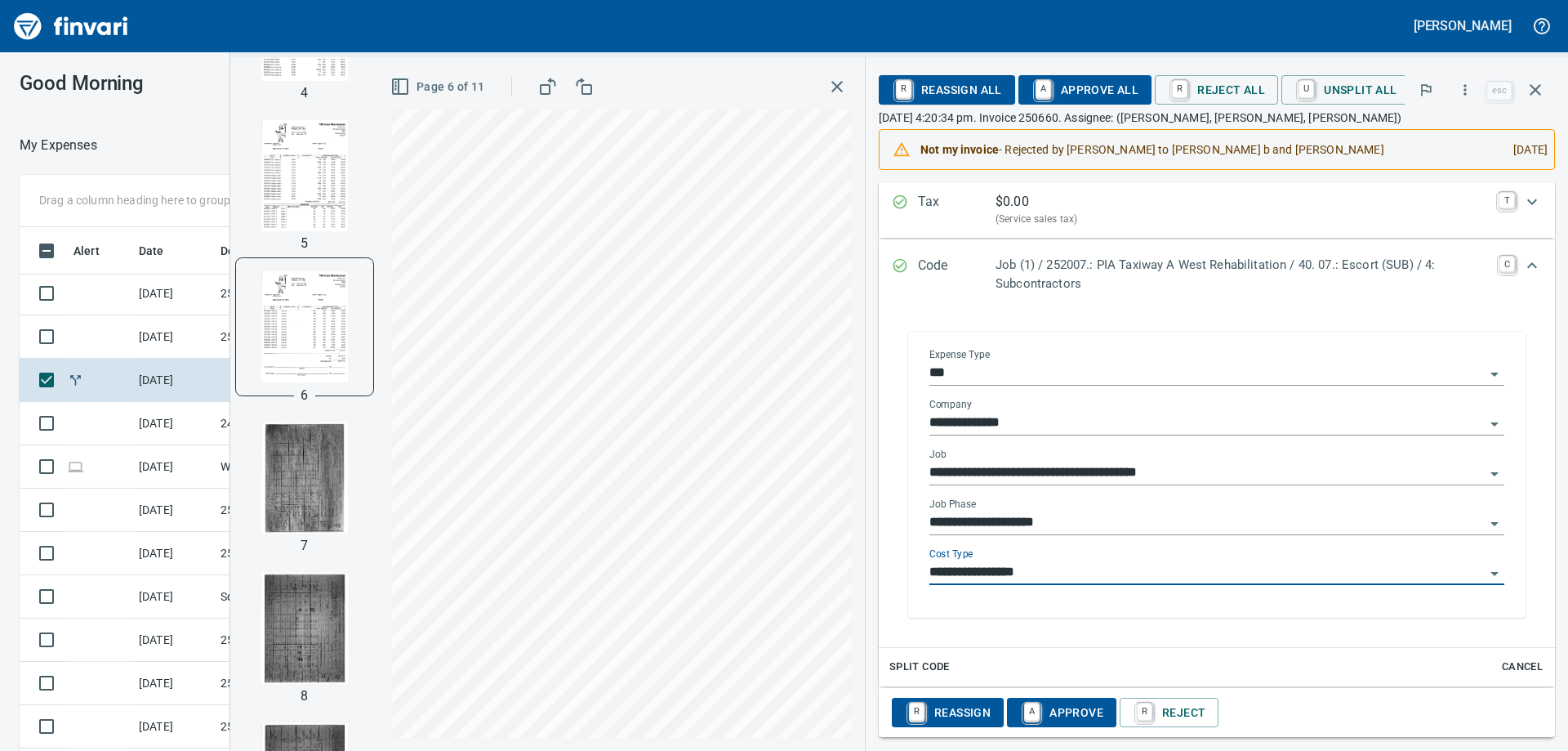
type input "**********"
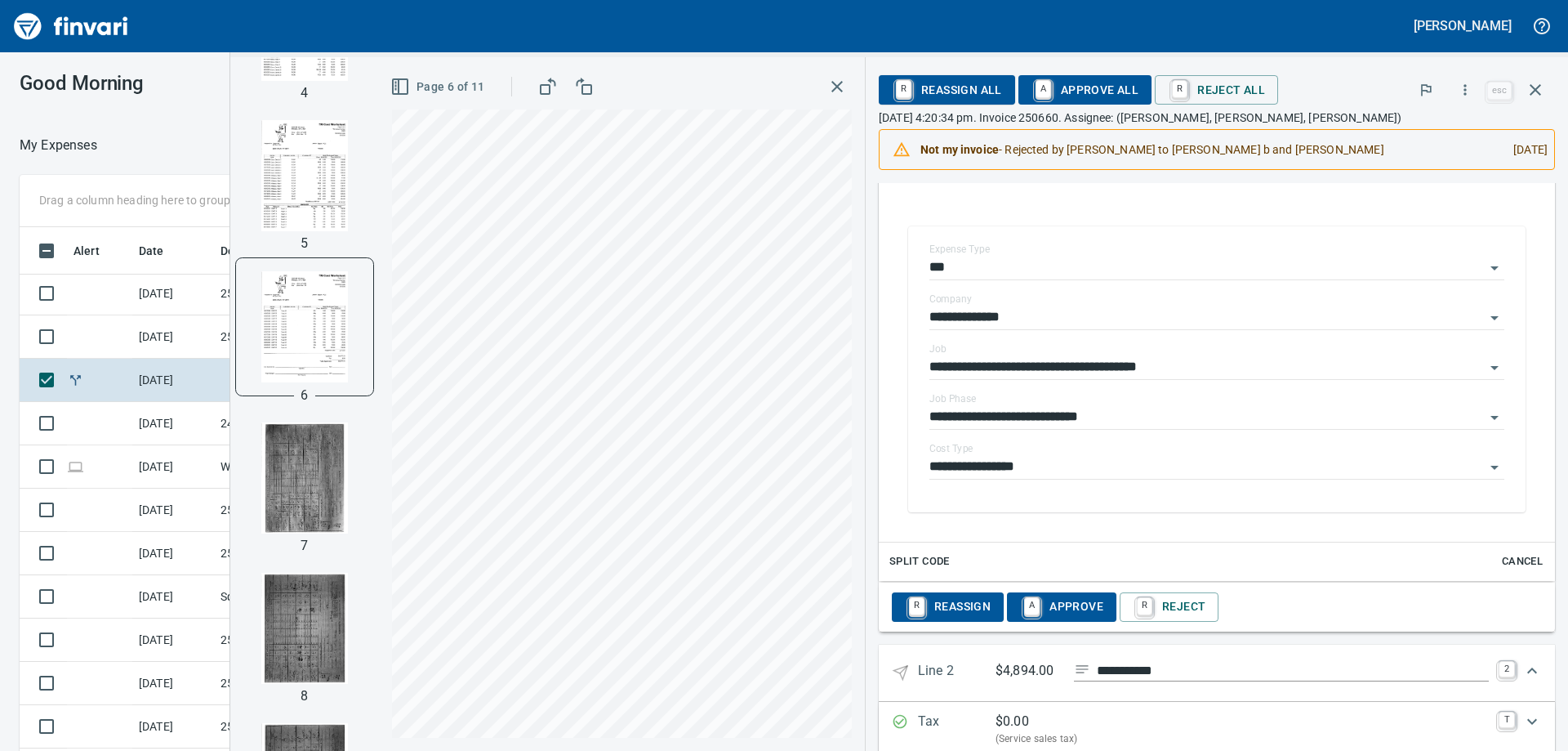
scroll to position [317, 0]
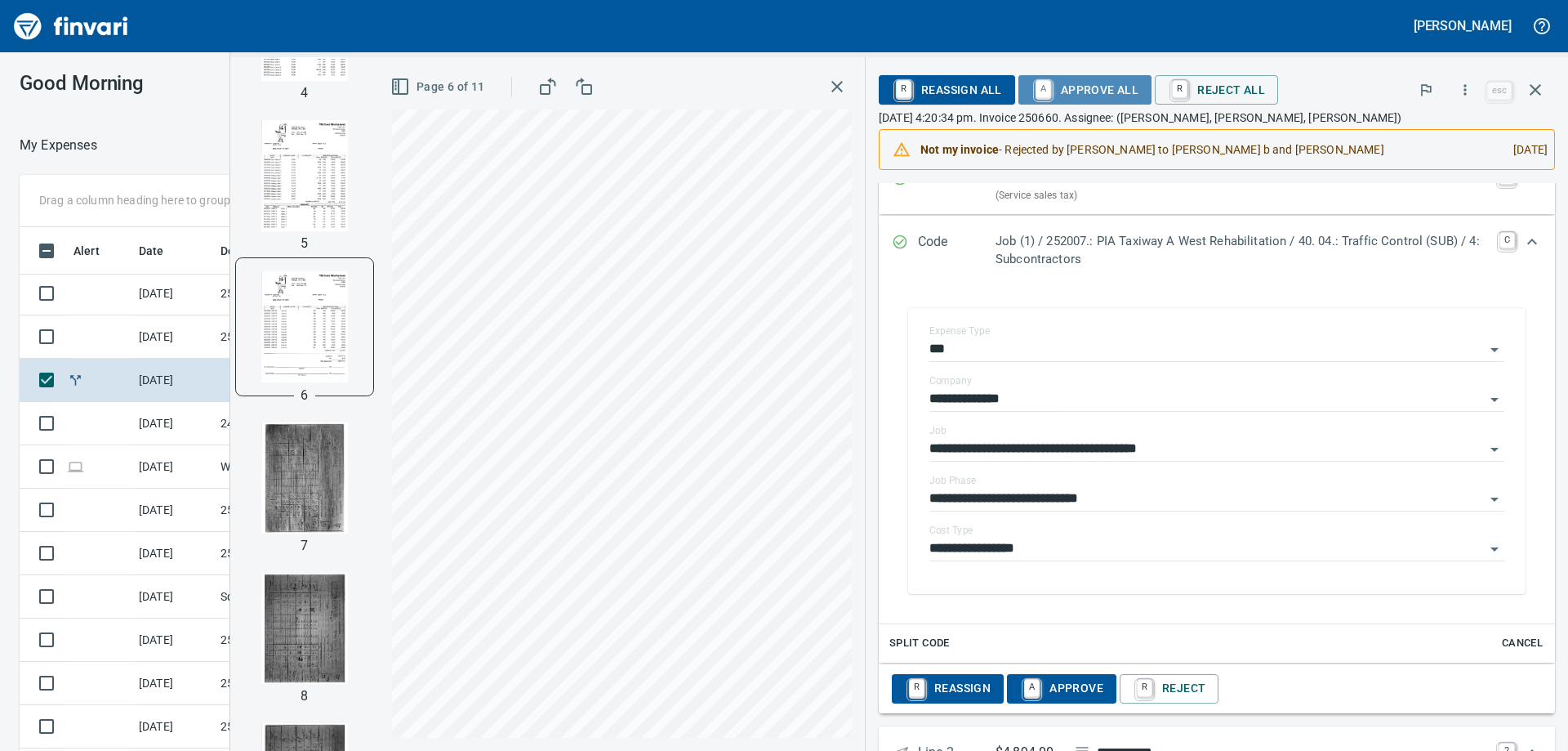
click at [1080, 91] on span "A Approve All" at bounding box center [1084, 90] width 107 height 28
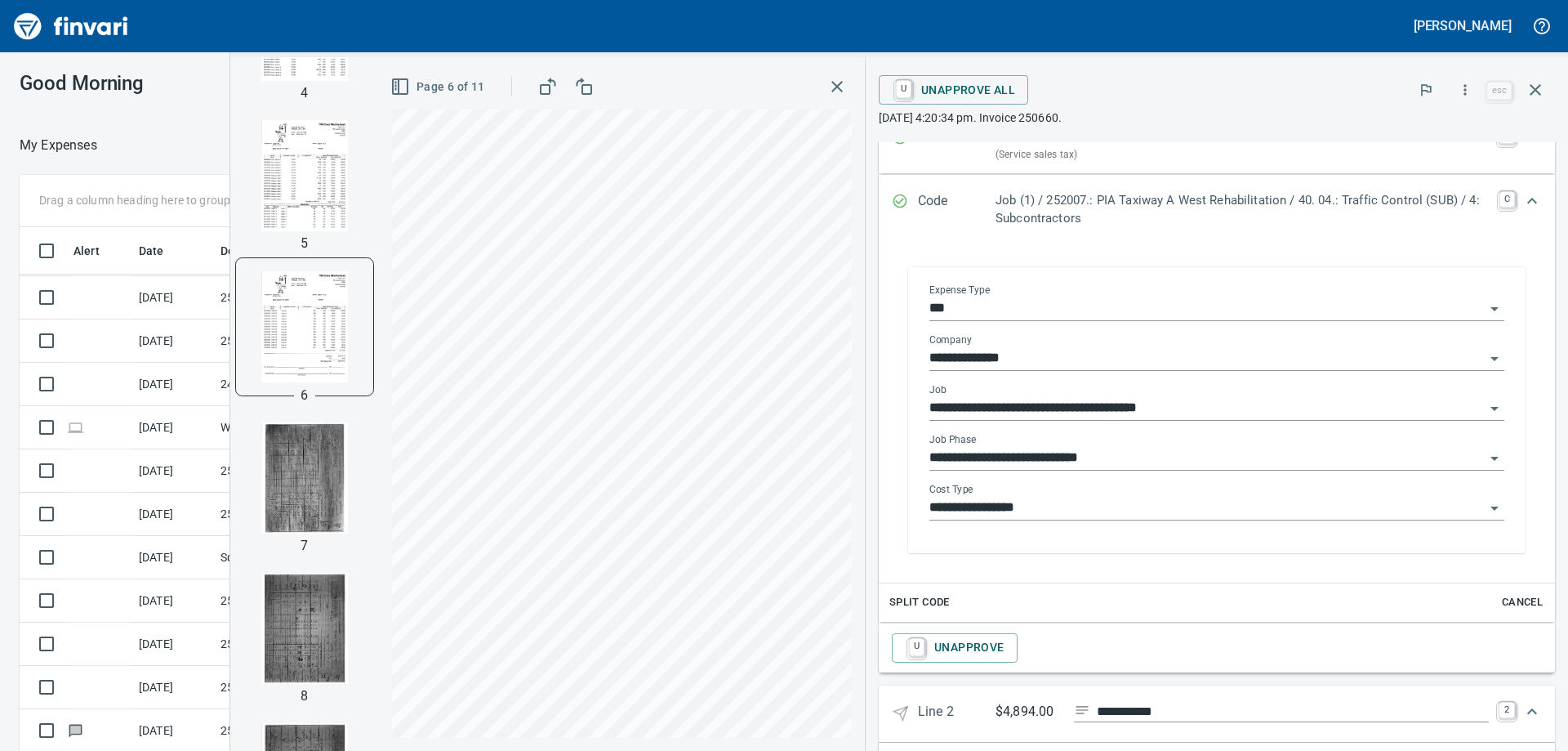
scroll to position [2857, 0]
click at [1528, 88] on icon "button" at bounding box center [1535, 90] width 19 height 19
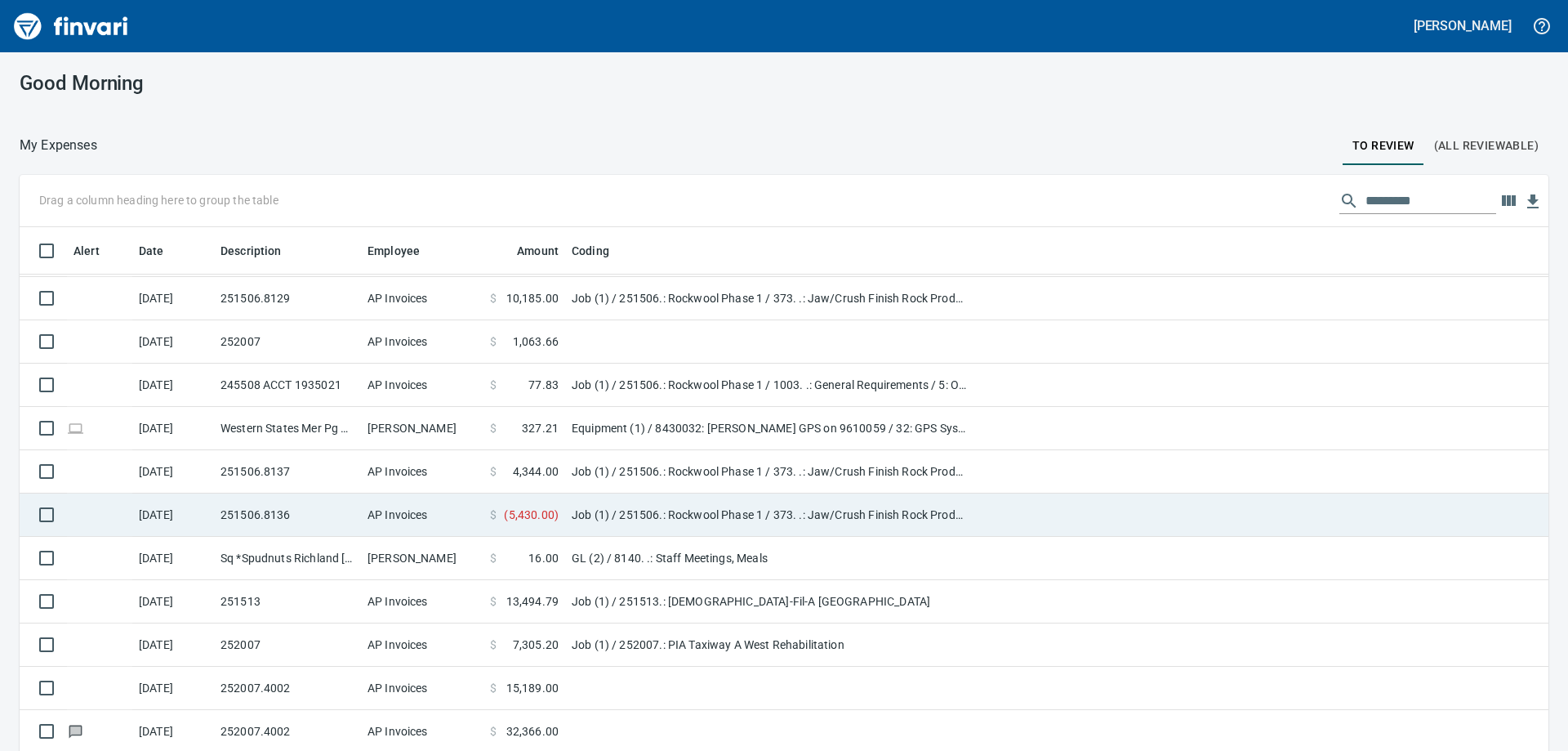
scroll to position [559, 1492]
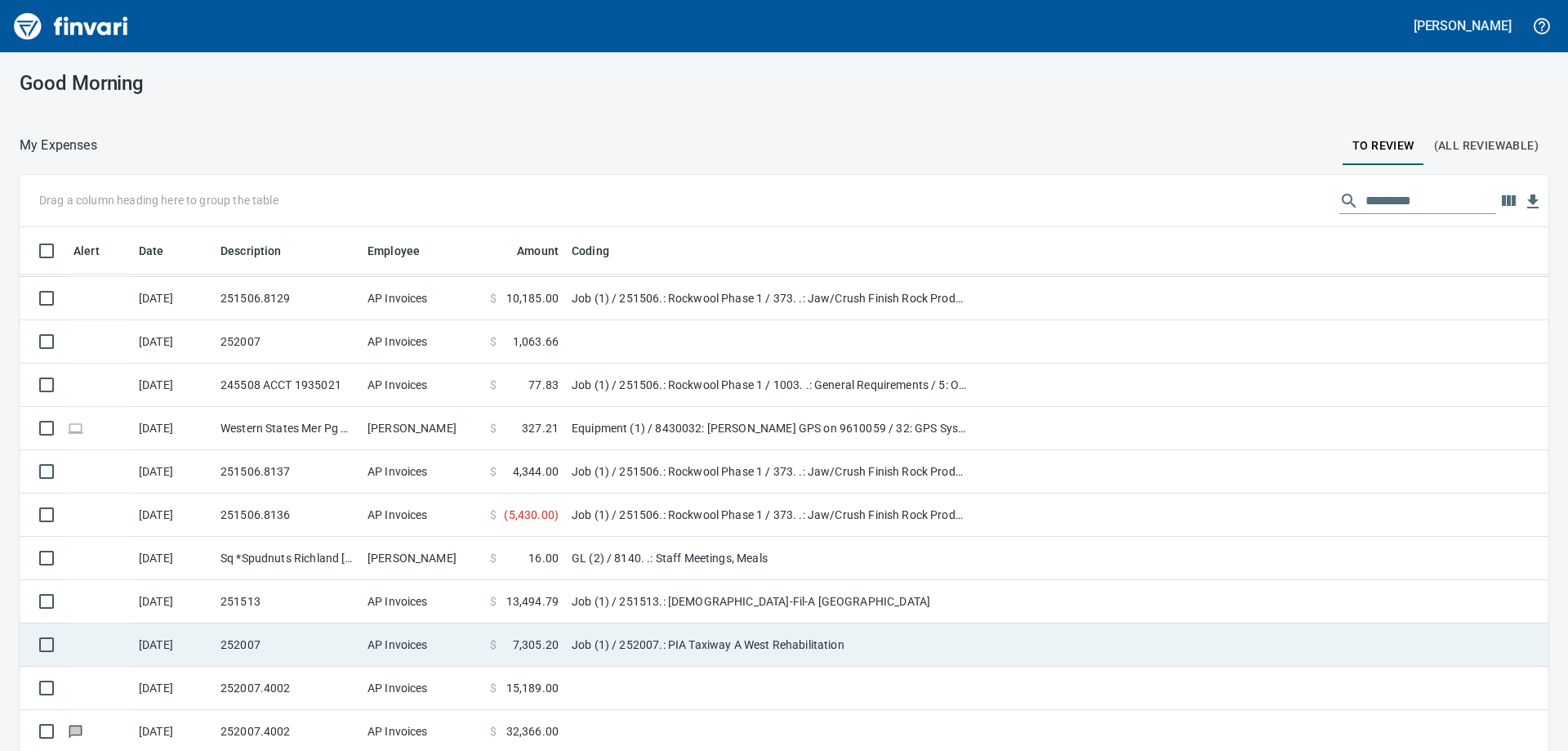
click at [329, 644] on td "252007" at bounding box center [287, 644] width 147 height 43
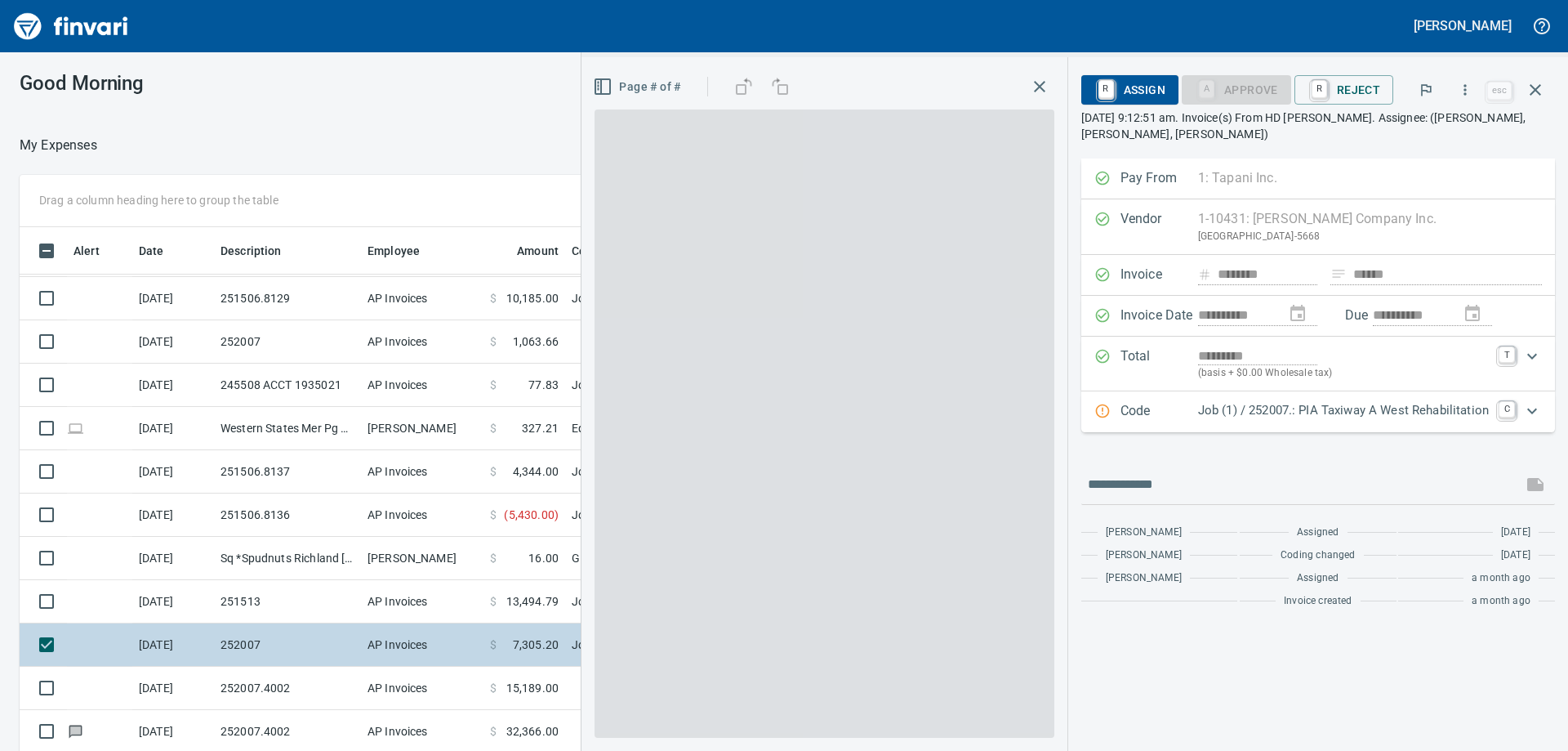
scroll to position [559, 1084]
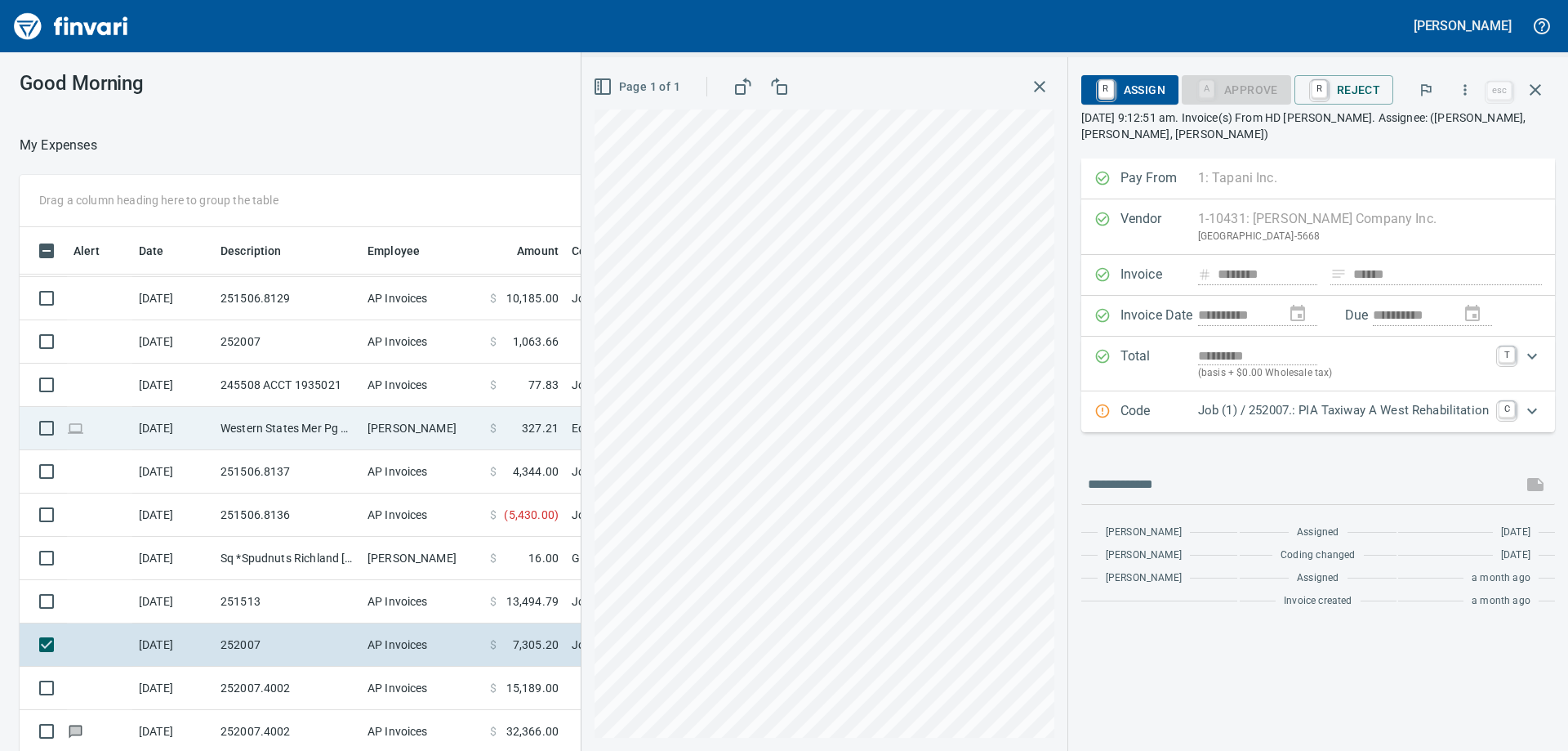
click at [344, 442] on td "Western States Mer Pg Meridian ID" at bounding box center [287, 428] width 147 height 43
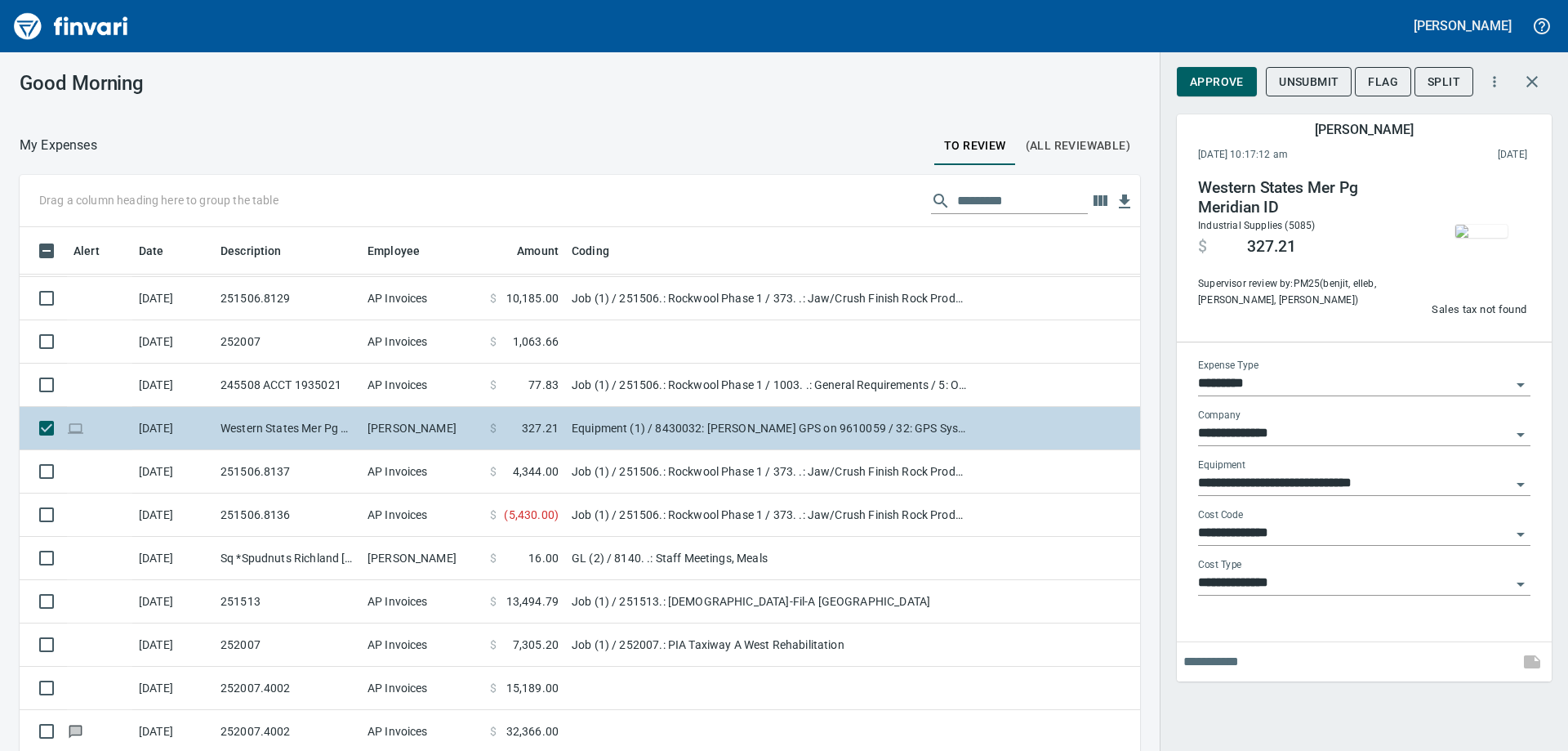
click at [352, 424] on td "Western States Mer Pg Meridian ID" at bounding box center [287, 428] width 147 height 43
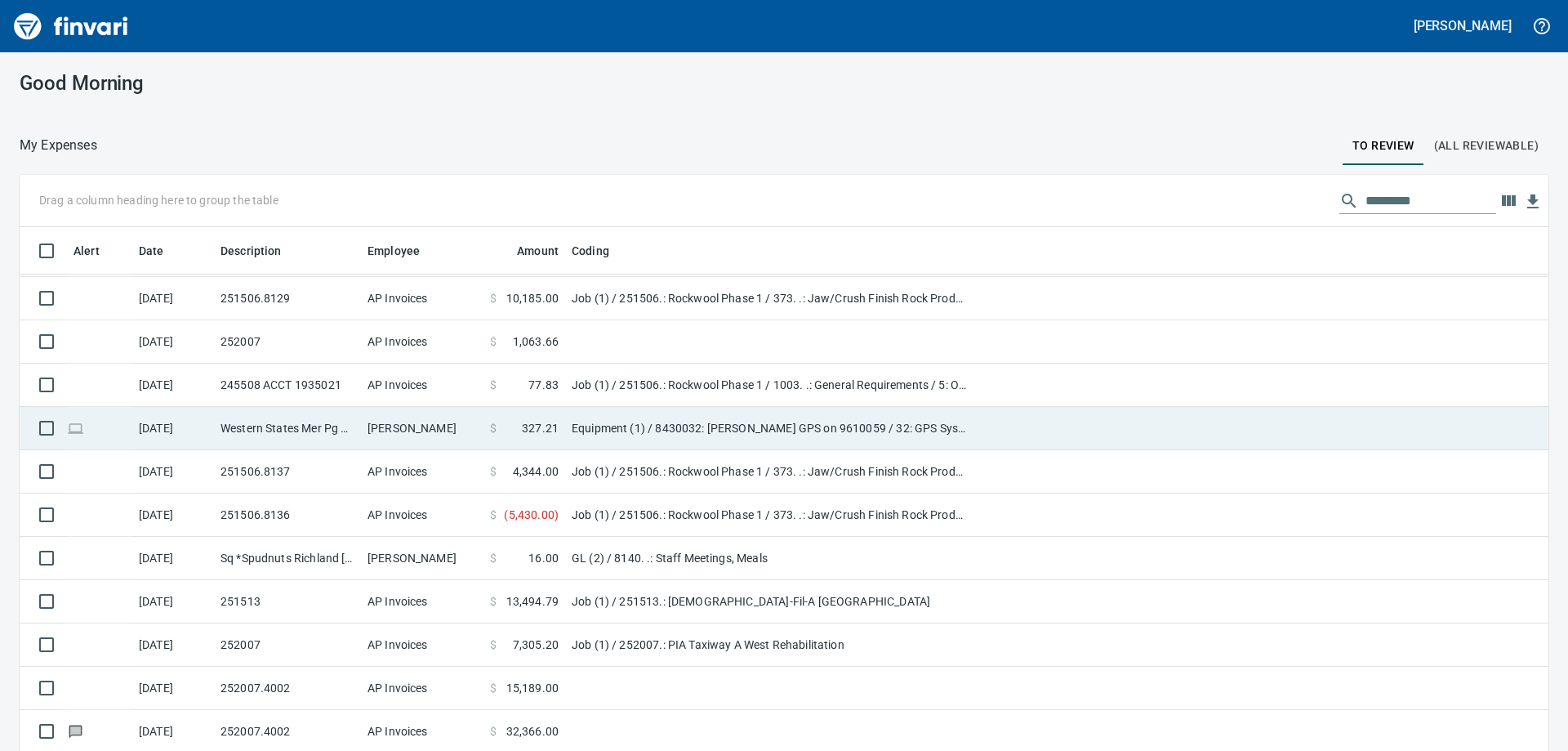
scroll to position [2, 2]
click at [352, 424] on td "Western States Mer Pg Meridian ID" at bounding box center [287, 428] width 147 height 43
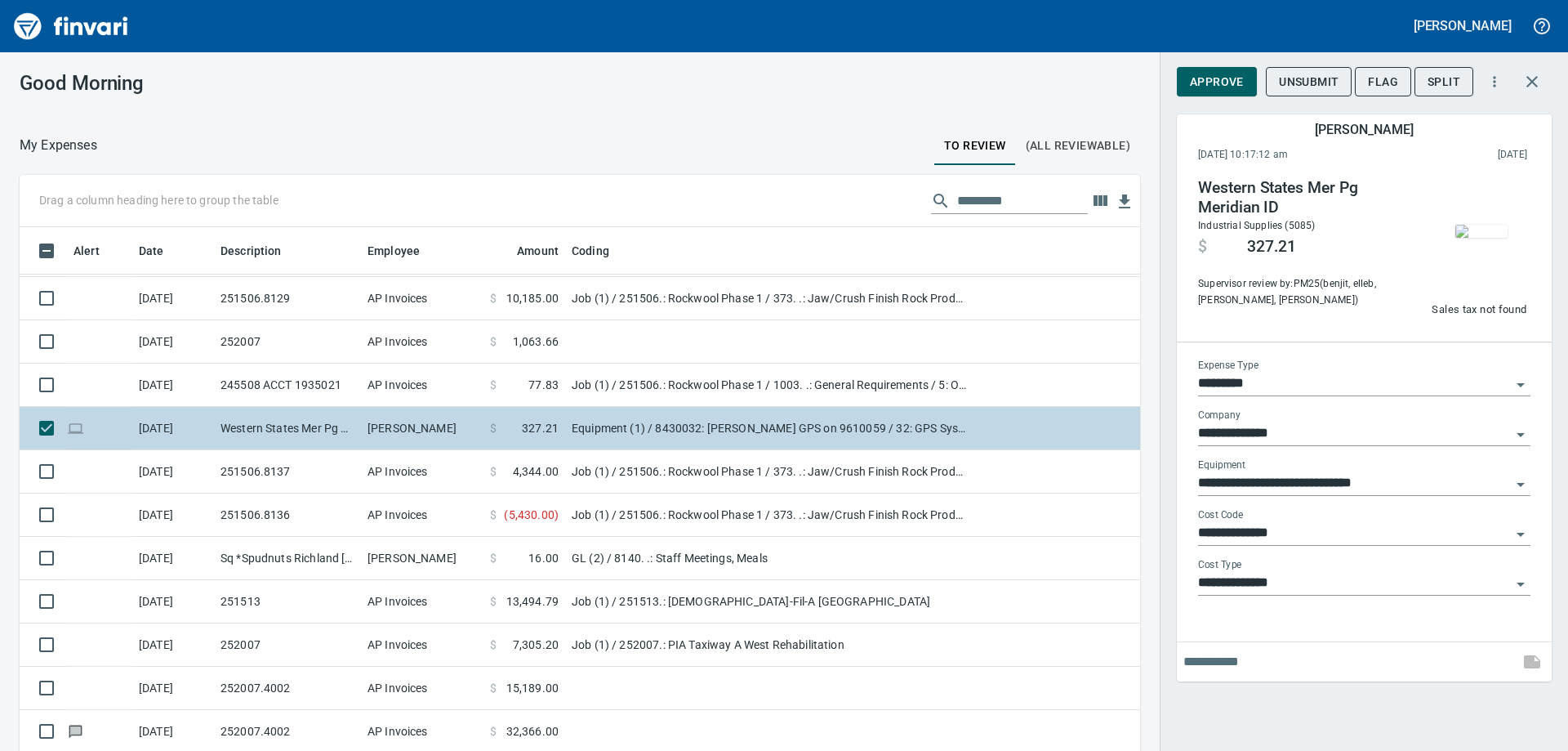
scroll to position [559, 1084]
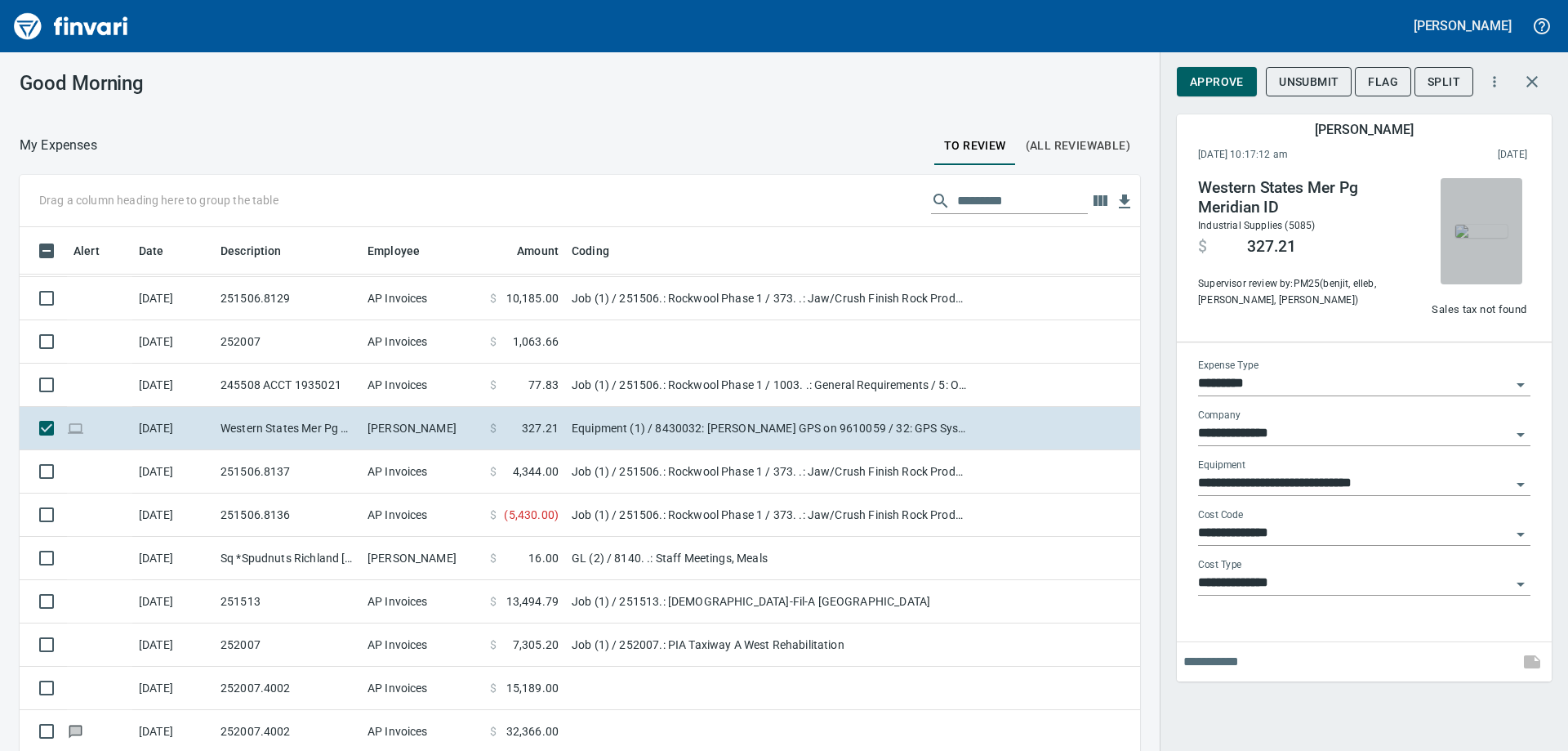
click at [1512, 225] on span "button" at bounding box center [1481, 231] width 68 height 13
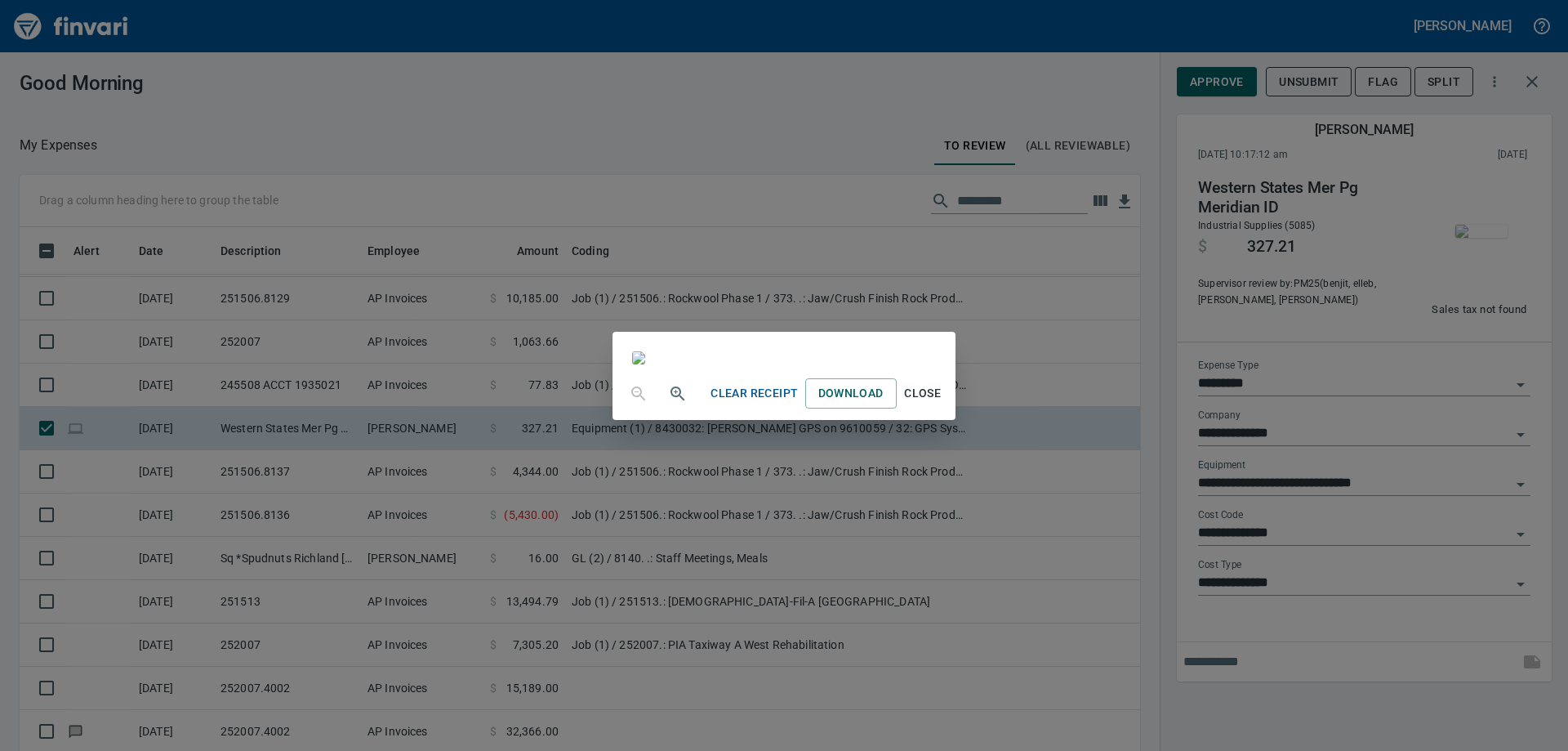
click at [260, 386] on div "Clear Receipt Download Close" at bounding box center [784, 376] width 1568 height 751
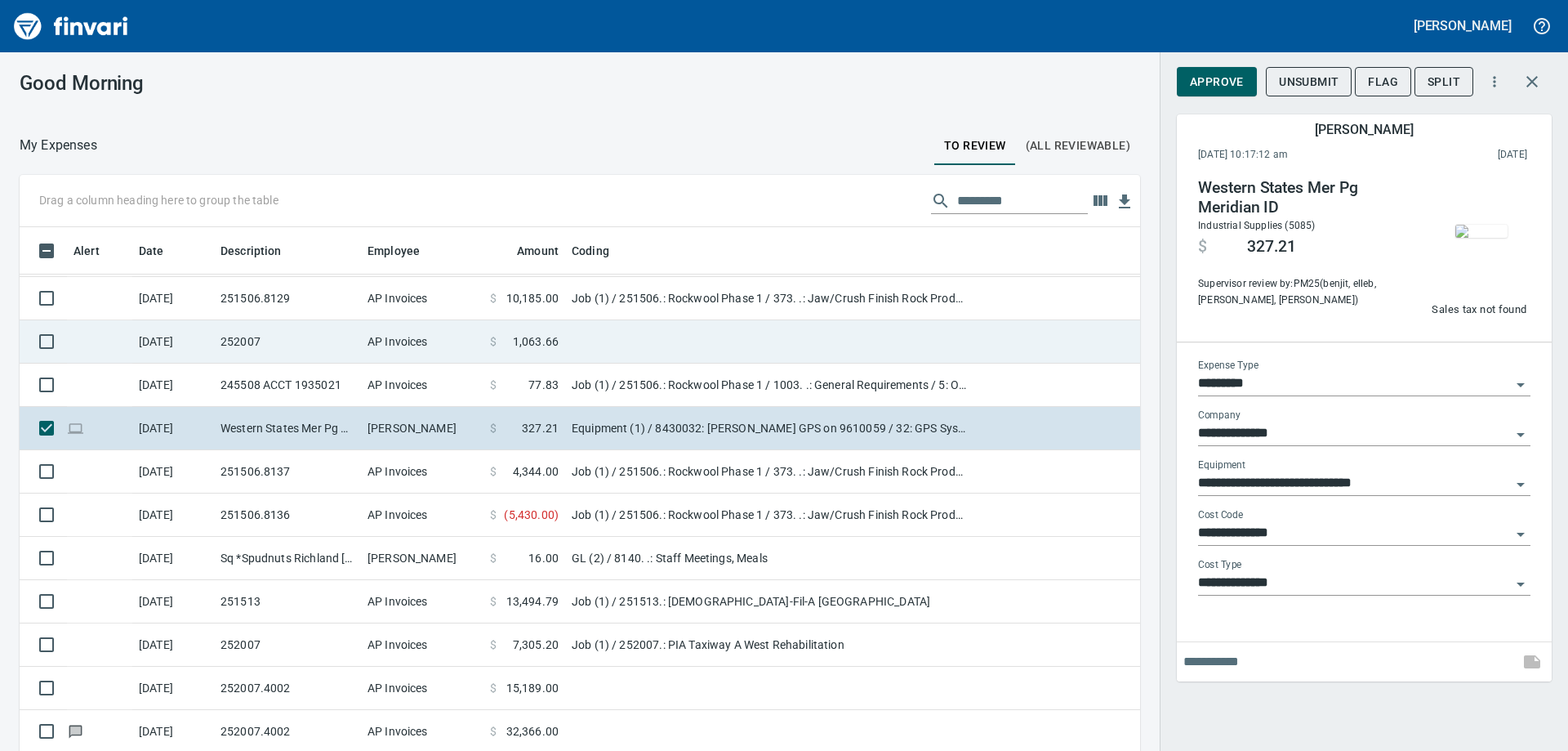
click at [260, 340] on td "252007" at bounding box center [287, 342] width 147 height 43
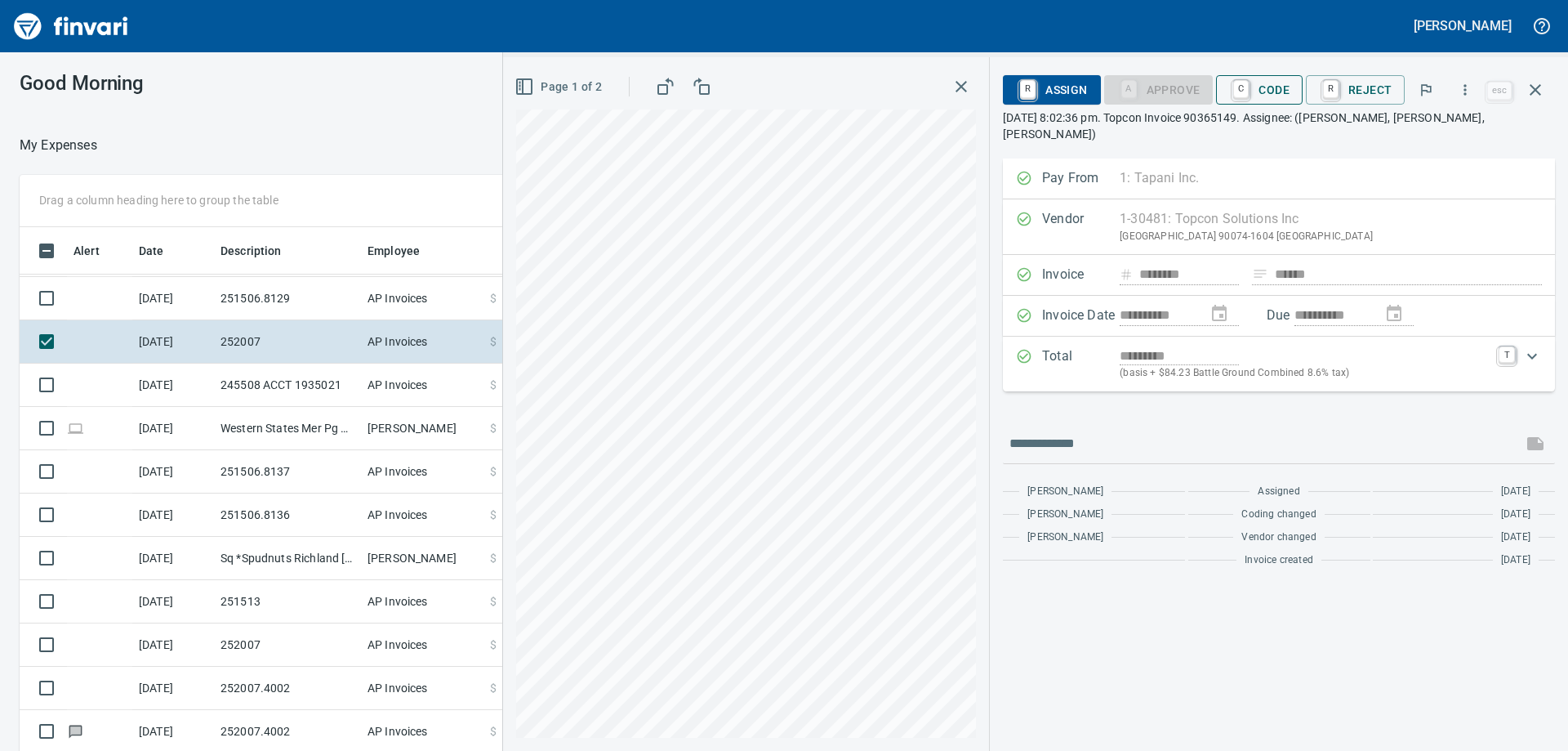
click at [1265, 84] on span "C Code" at bounding box center [1259, 90] width 60 height 28
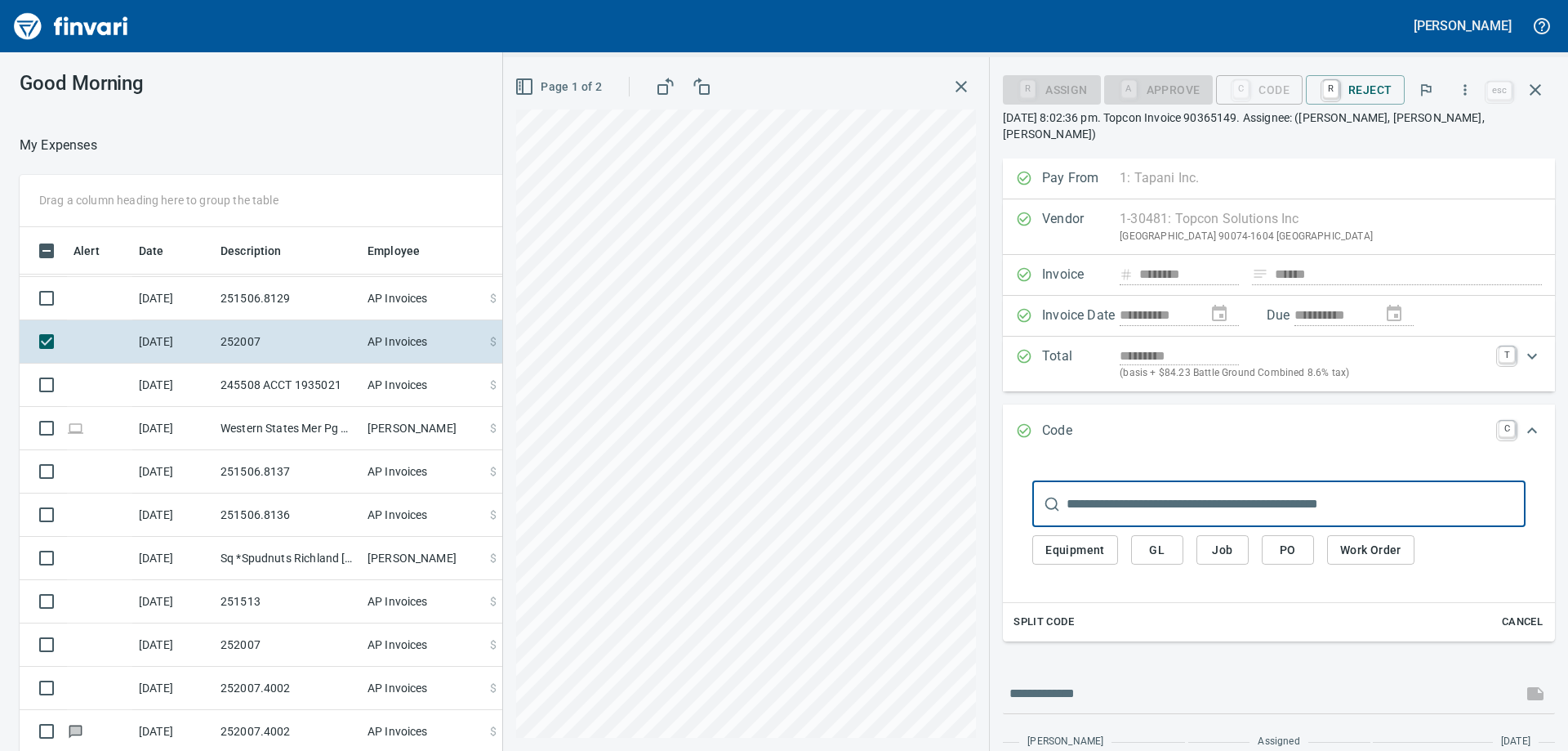
scroll to position [559, 1084]
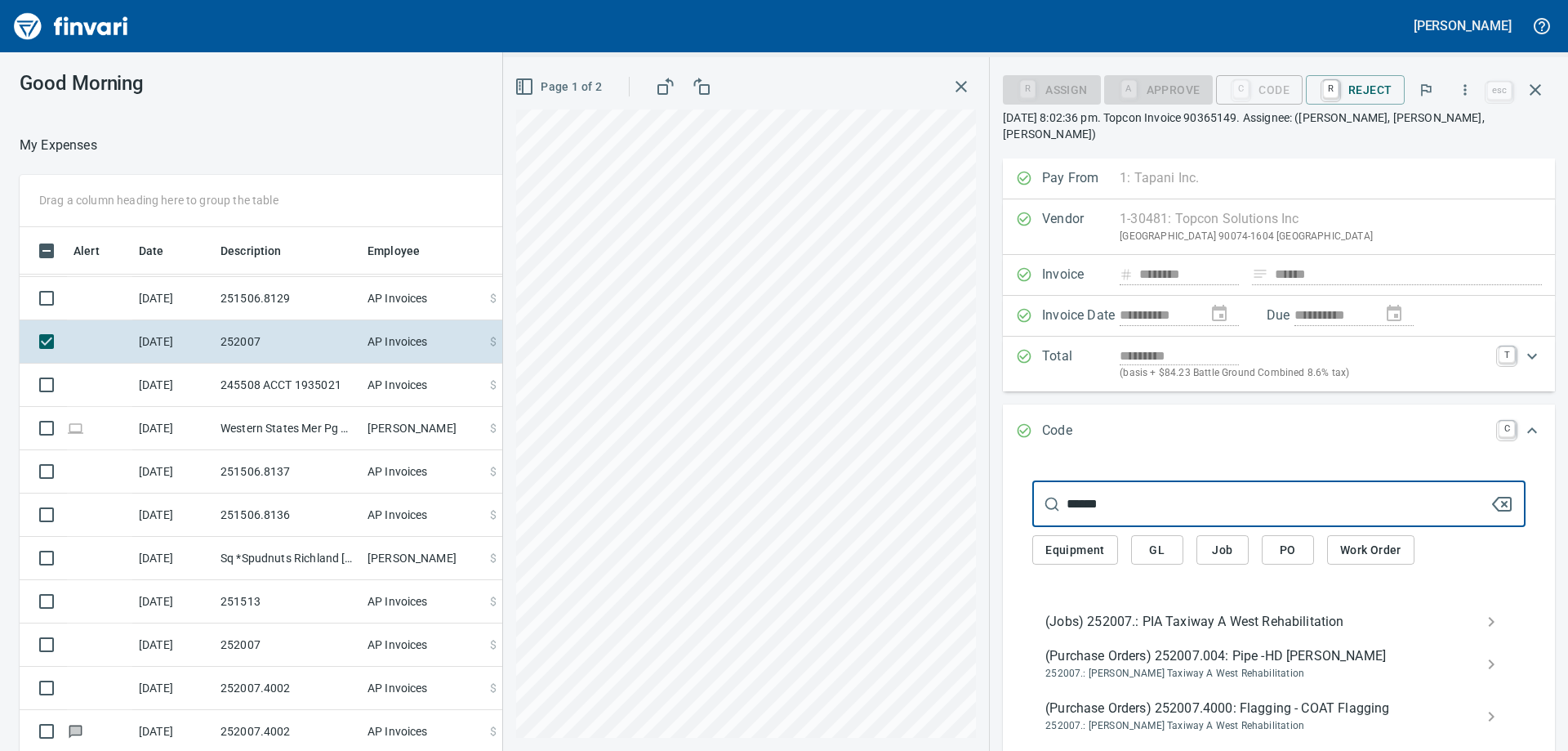
type input "******"
click at [1145, 612] on span "(Jobs) 252007.: PIA Taxiway A West Rehabilitation" at bounding box center [1266, 622] width 441 height 19
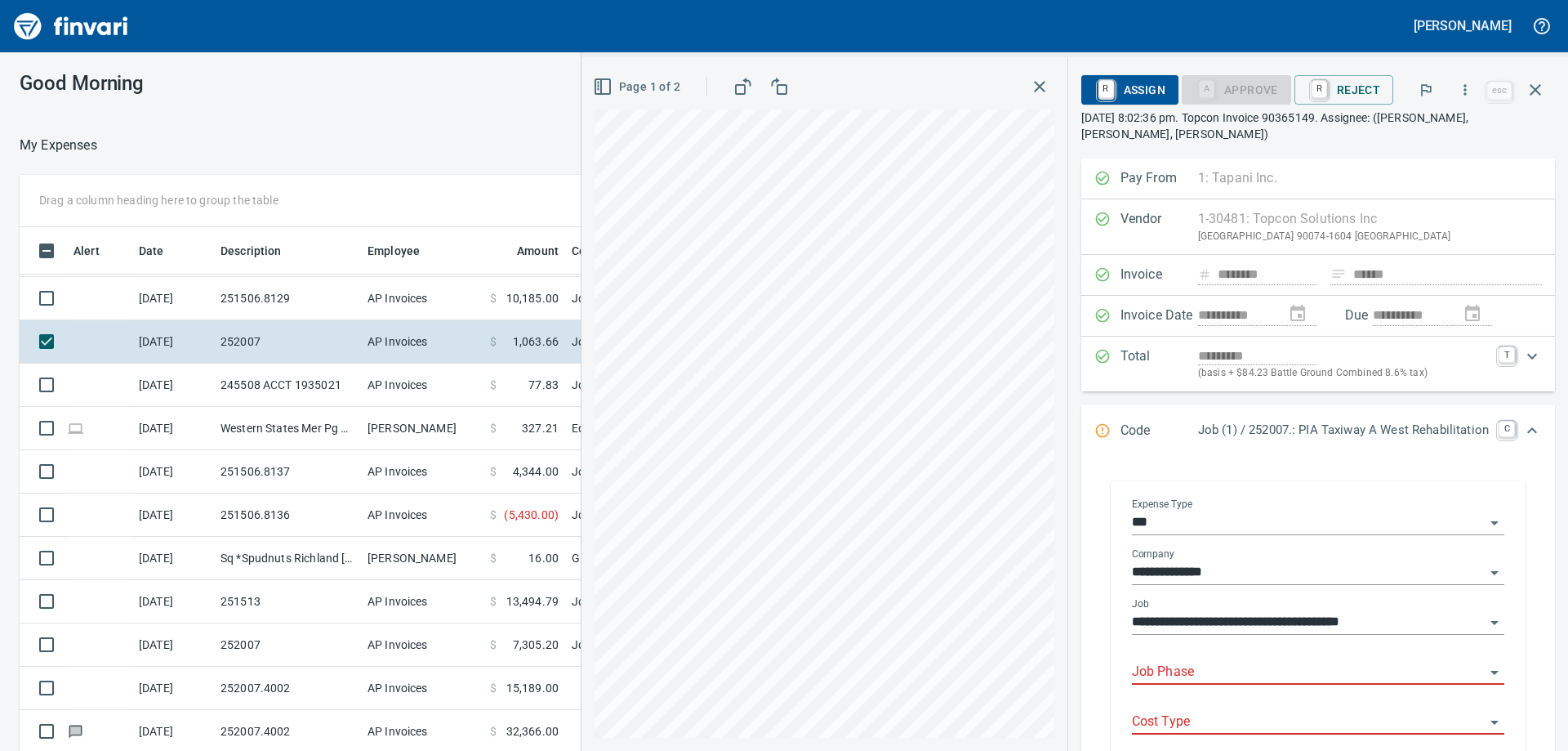
scroll to position [245, 0]
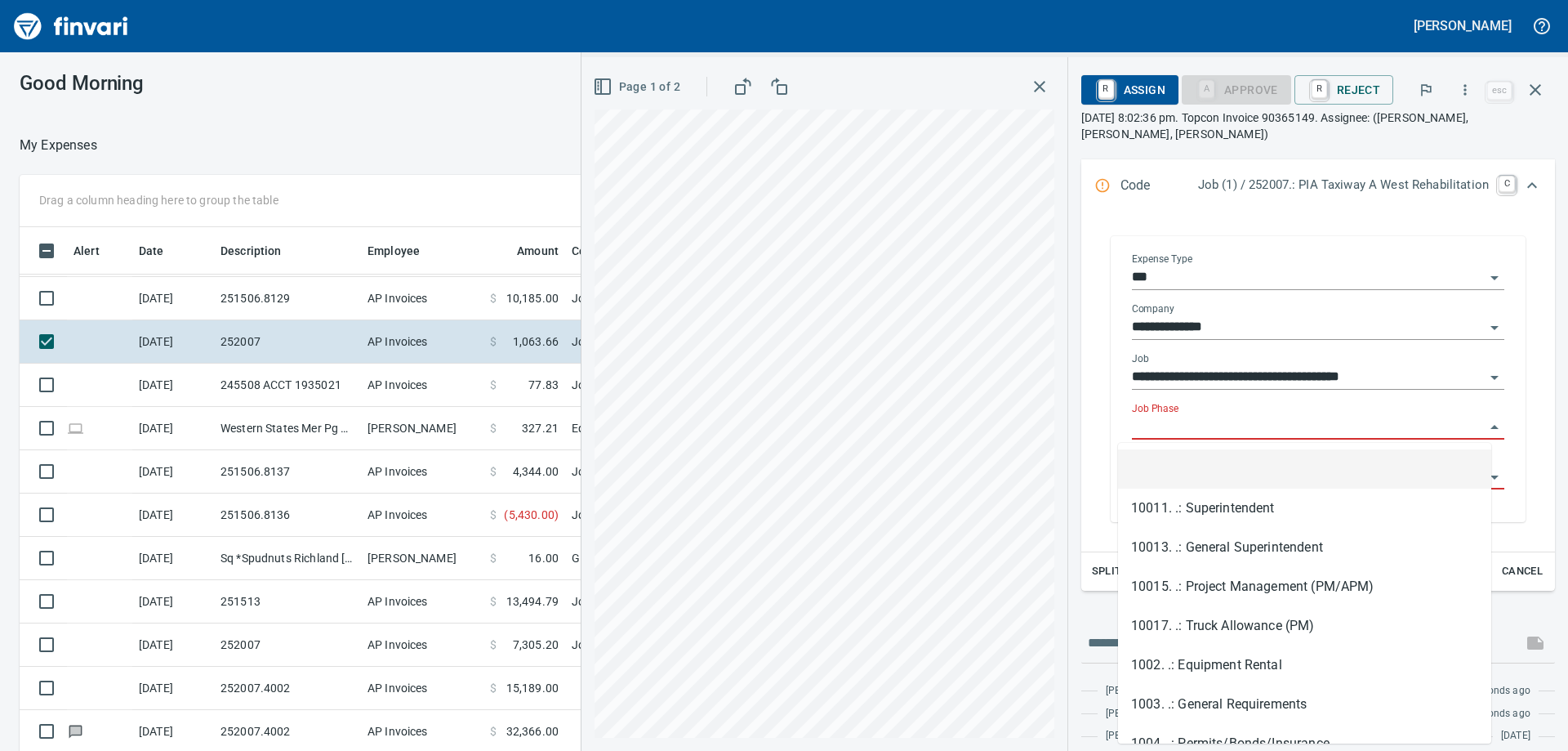
click at [1221, 430] on input "Job Phase" at bounding box center [1308, 427] width 352 height 23
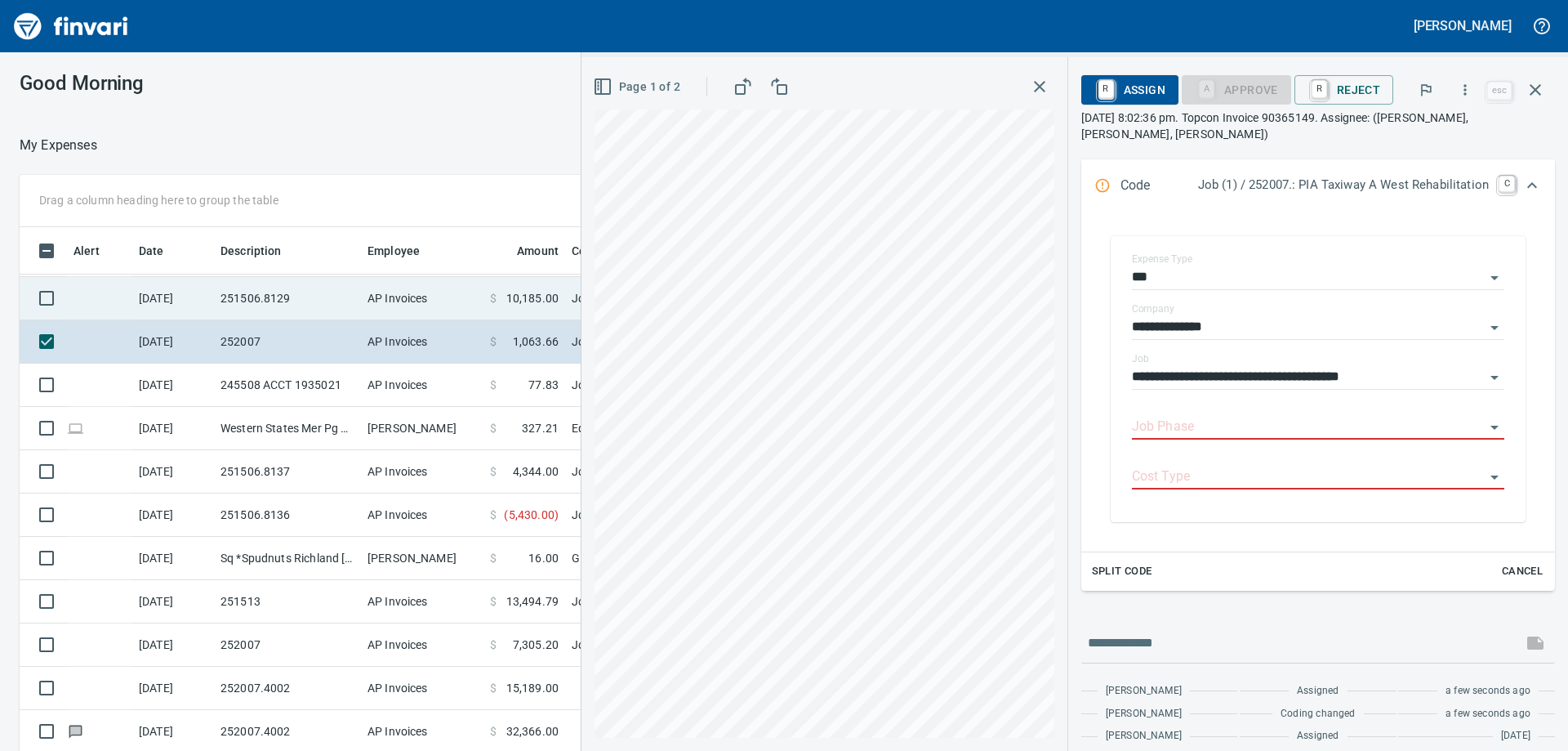
click at [383, 288] on td "AP Invoices" at bounding box center [422, 299] width 123 height 43
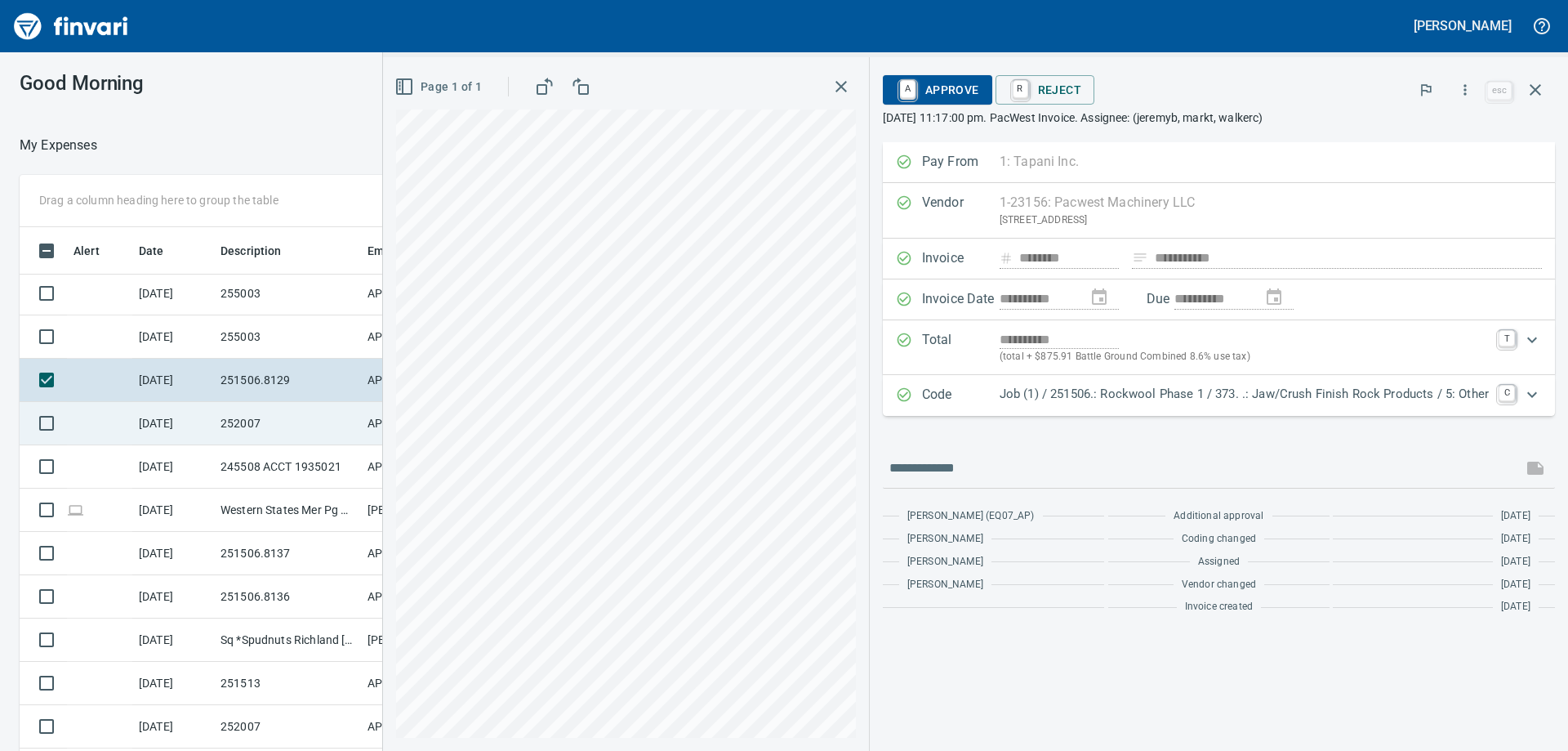
scroll to position [2693, 0]
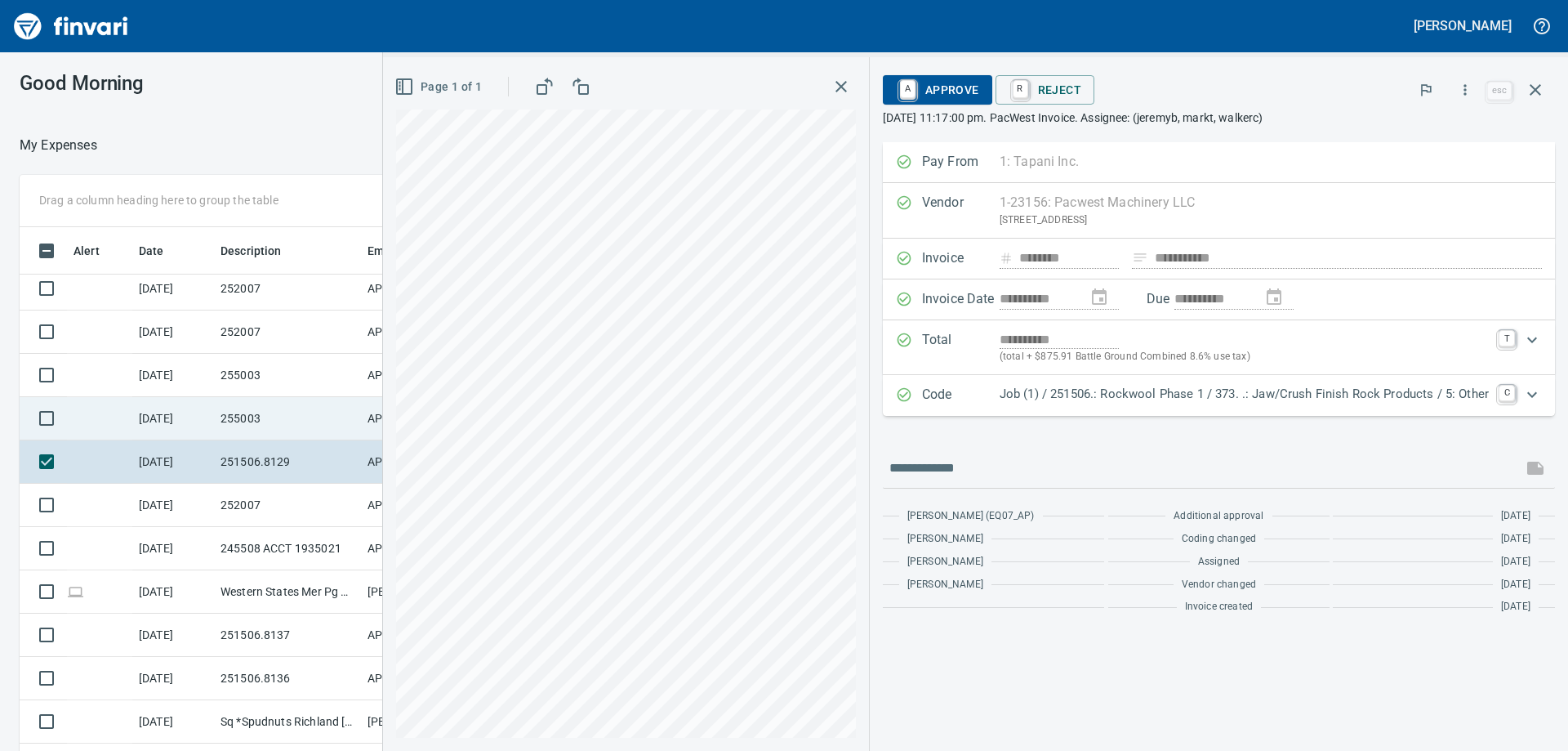
click at [262, 417] on td "255003" at bounding box center [287, 419] width 147 height 43
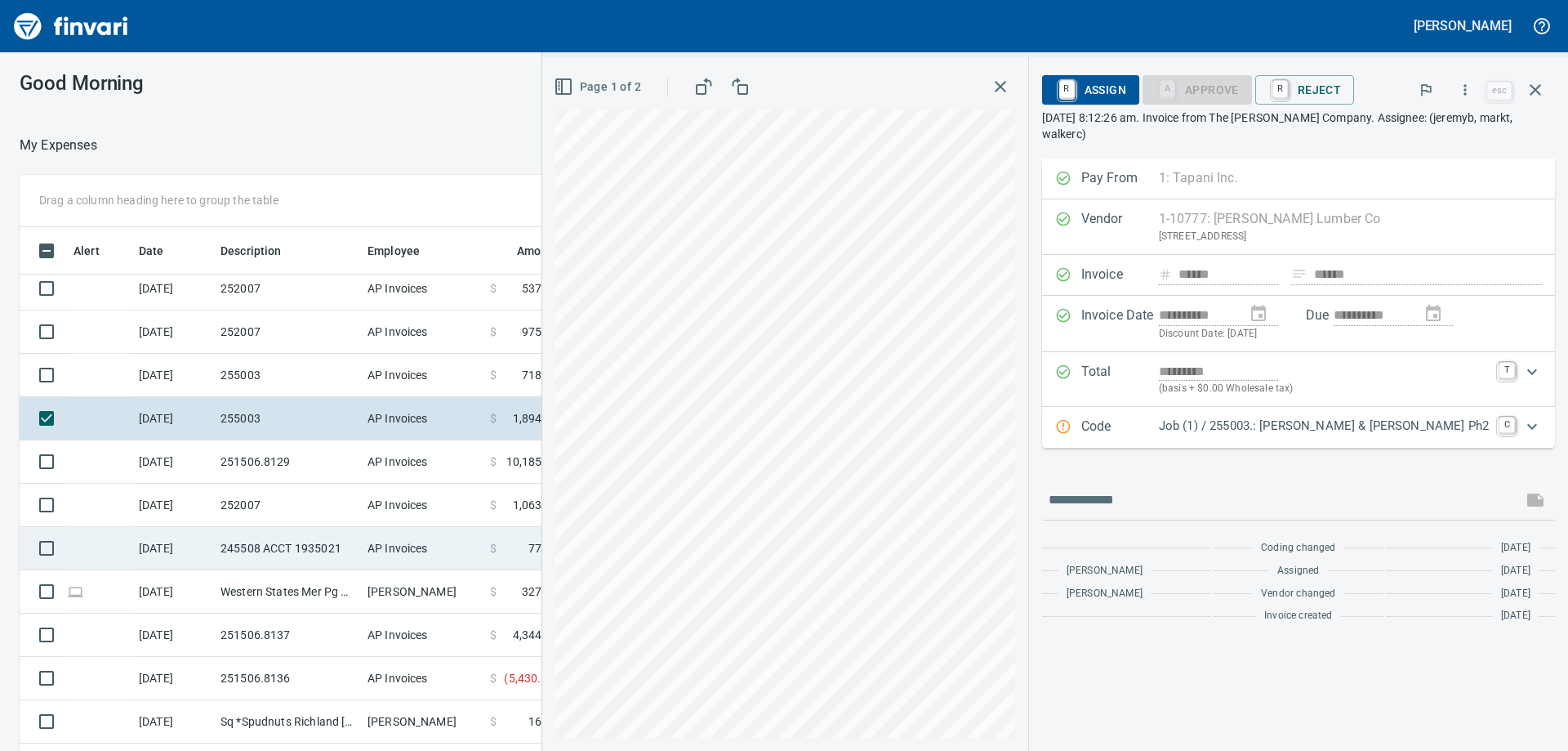
click at [569, 548] on div "Drag a column heading here to group the table Alert Date Description Employee A…" at bounding box center [784, 486] width 1568 height 623
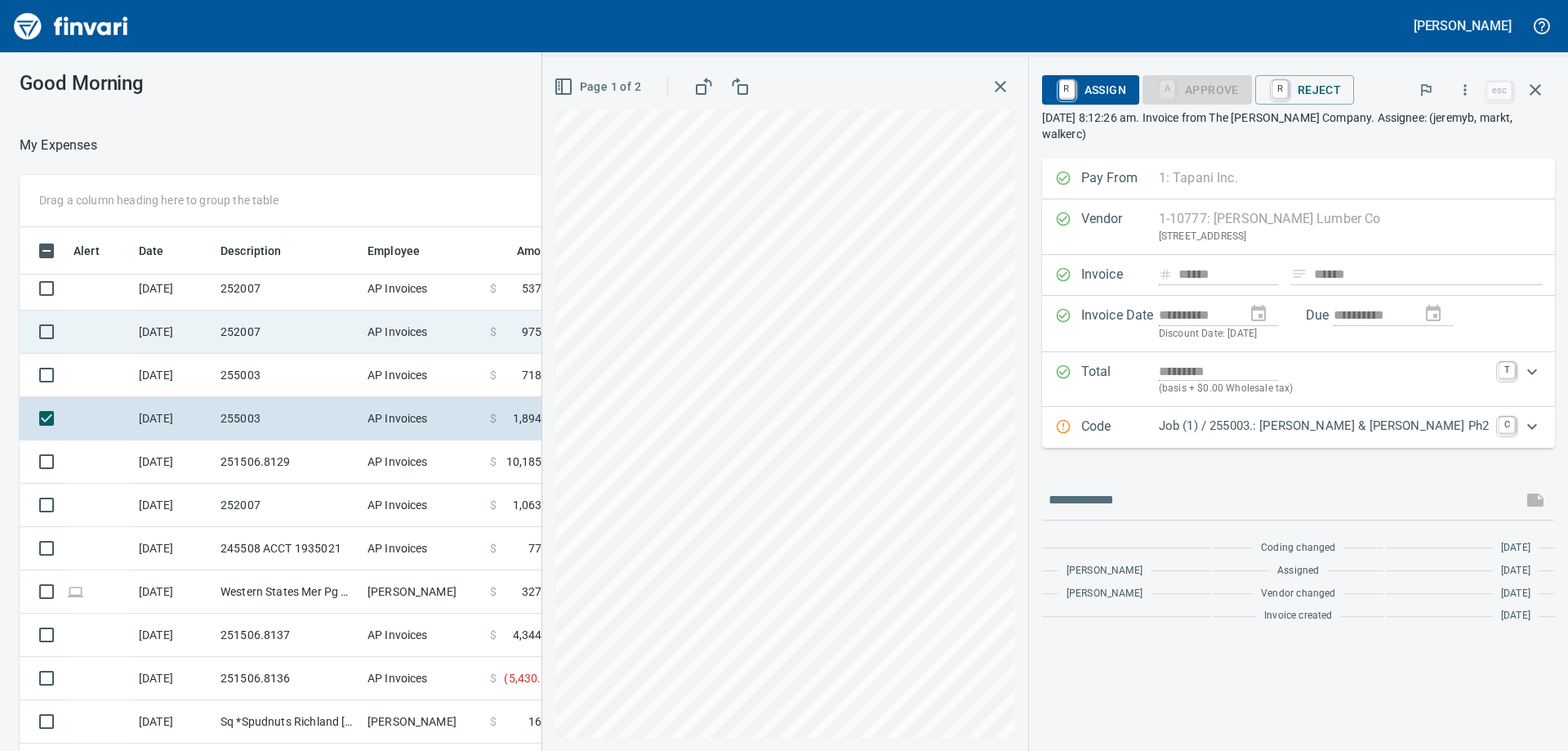
click at [543, 332] on div "Drag a column heading here to group the table Alert Date Description Employee A…" at bounding box center [784, 486] width 1568 height 623
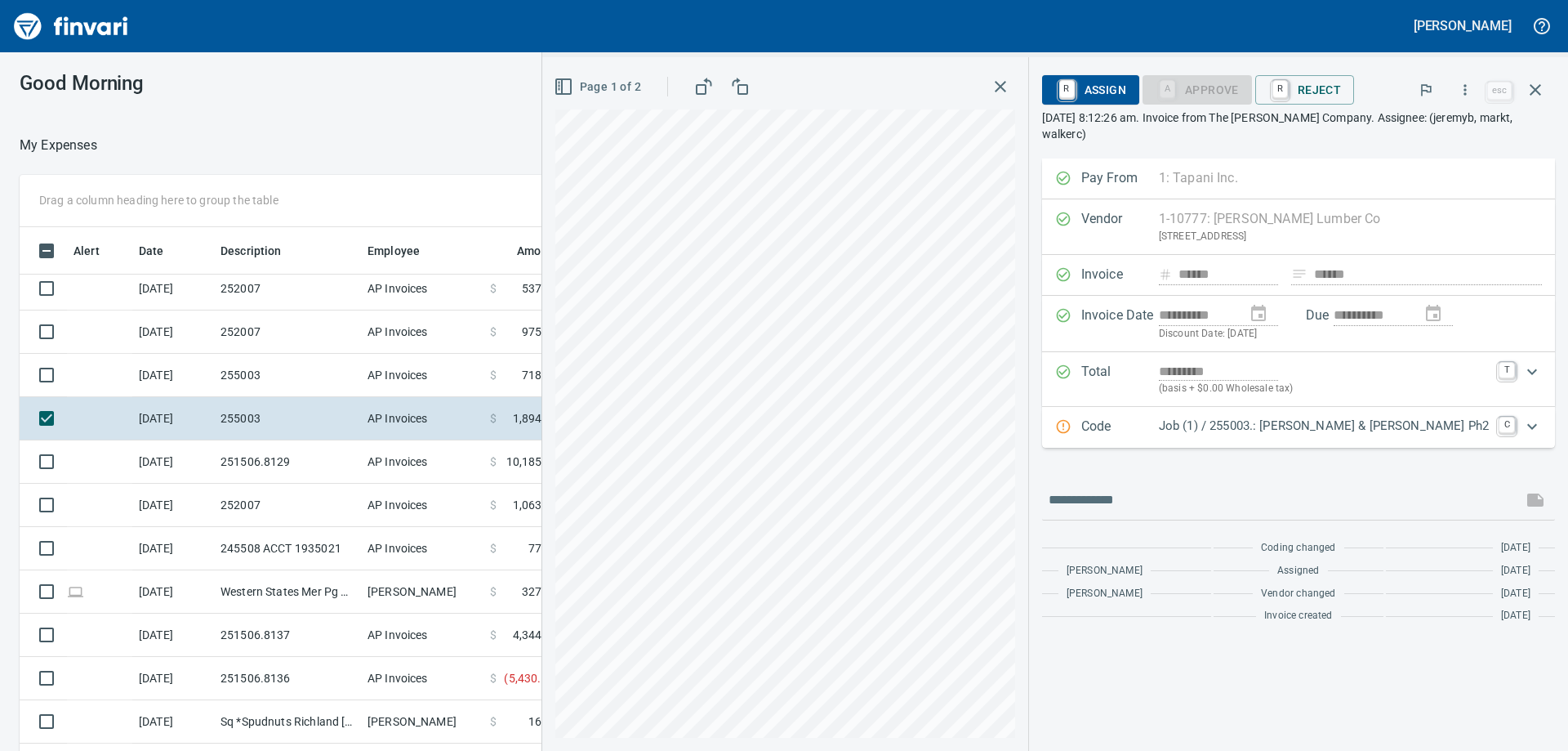
click at [1159, 418] on p "Code" at bounding box center [1120, 427] width 78 height 21
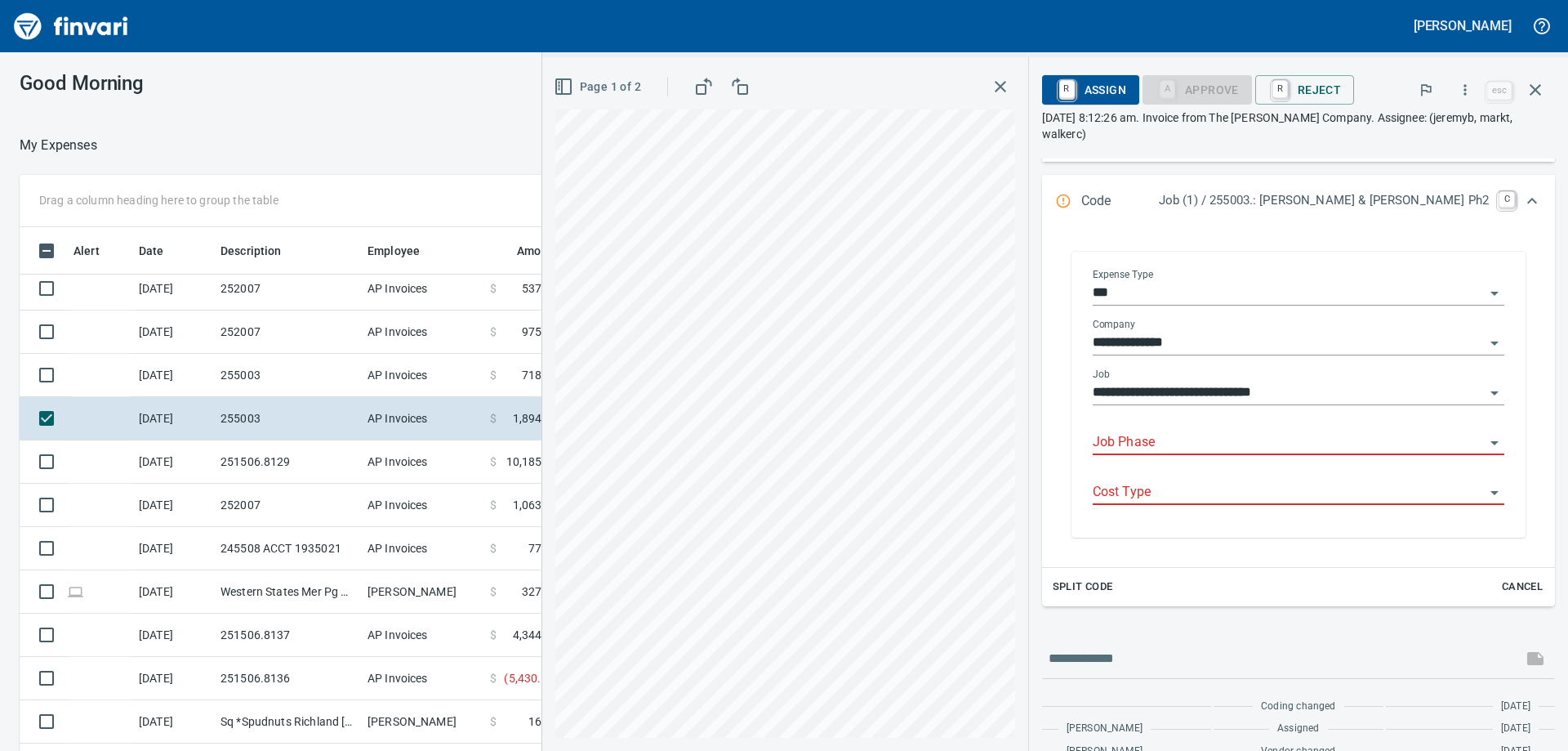
scroll to position [297, 0]
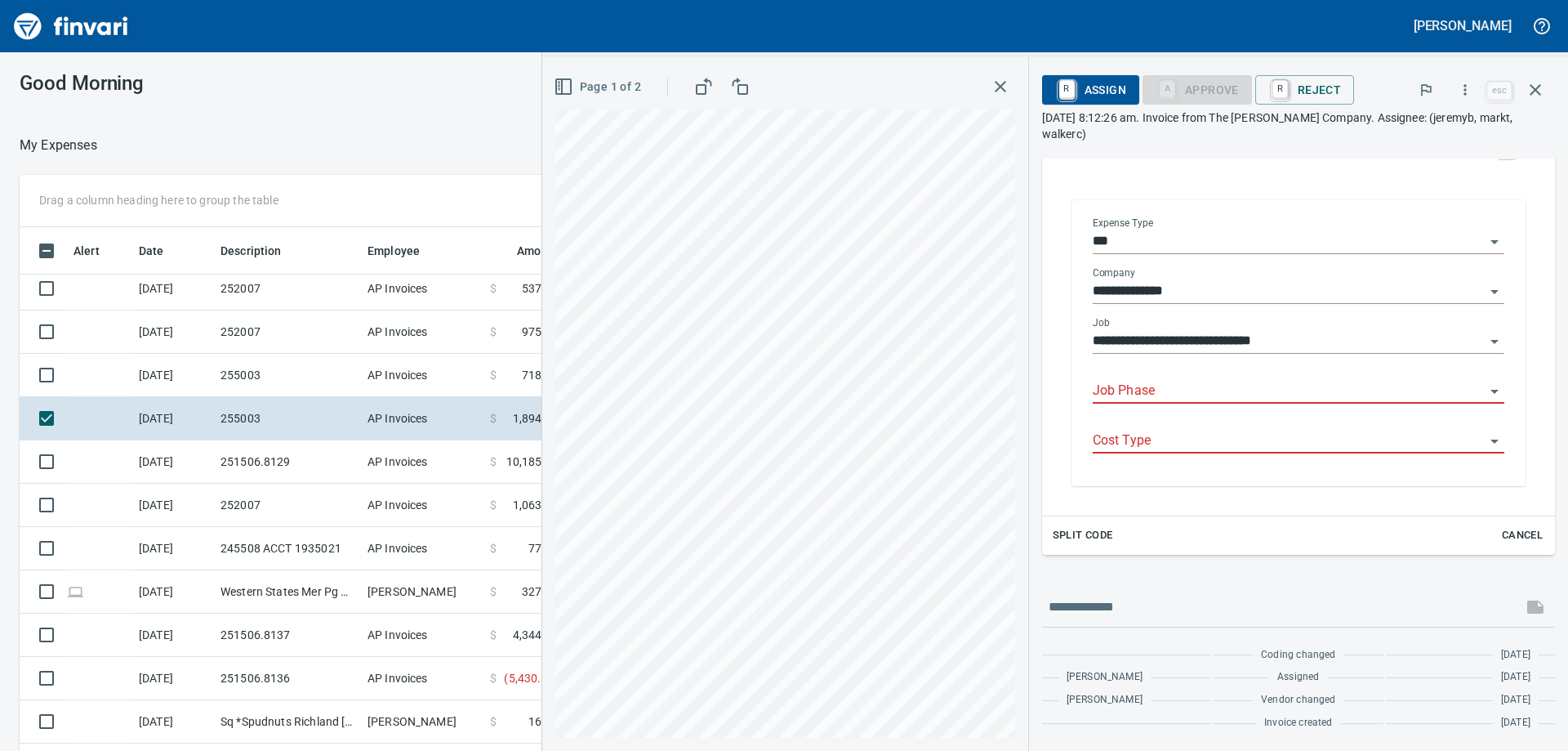
click at [1197, 377] on div "Job Phase" at bounding box center [1298, 385] width 412 height 36
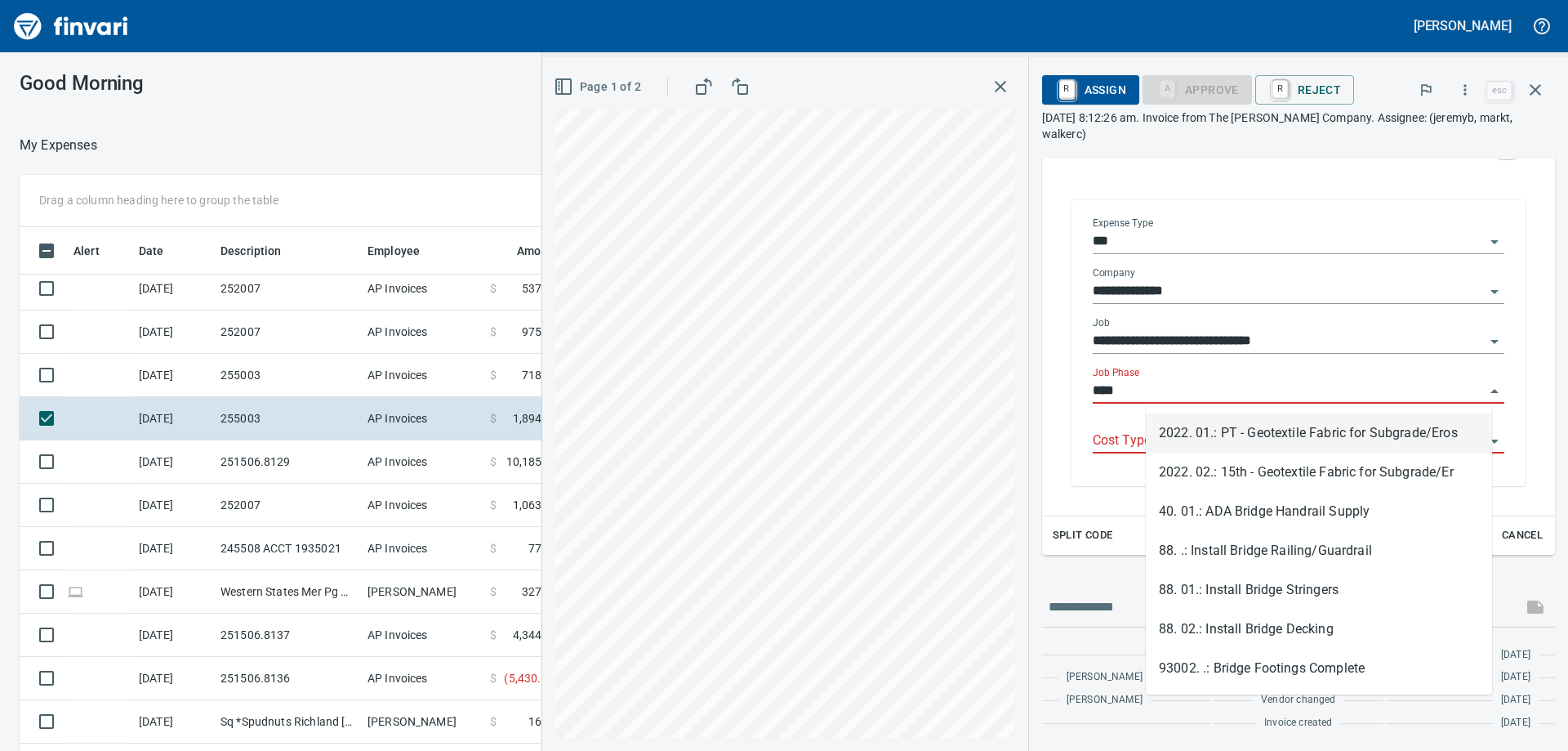
scroll to position [559, 1084]
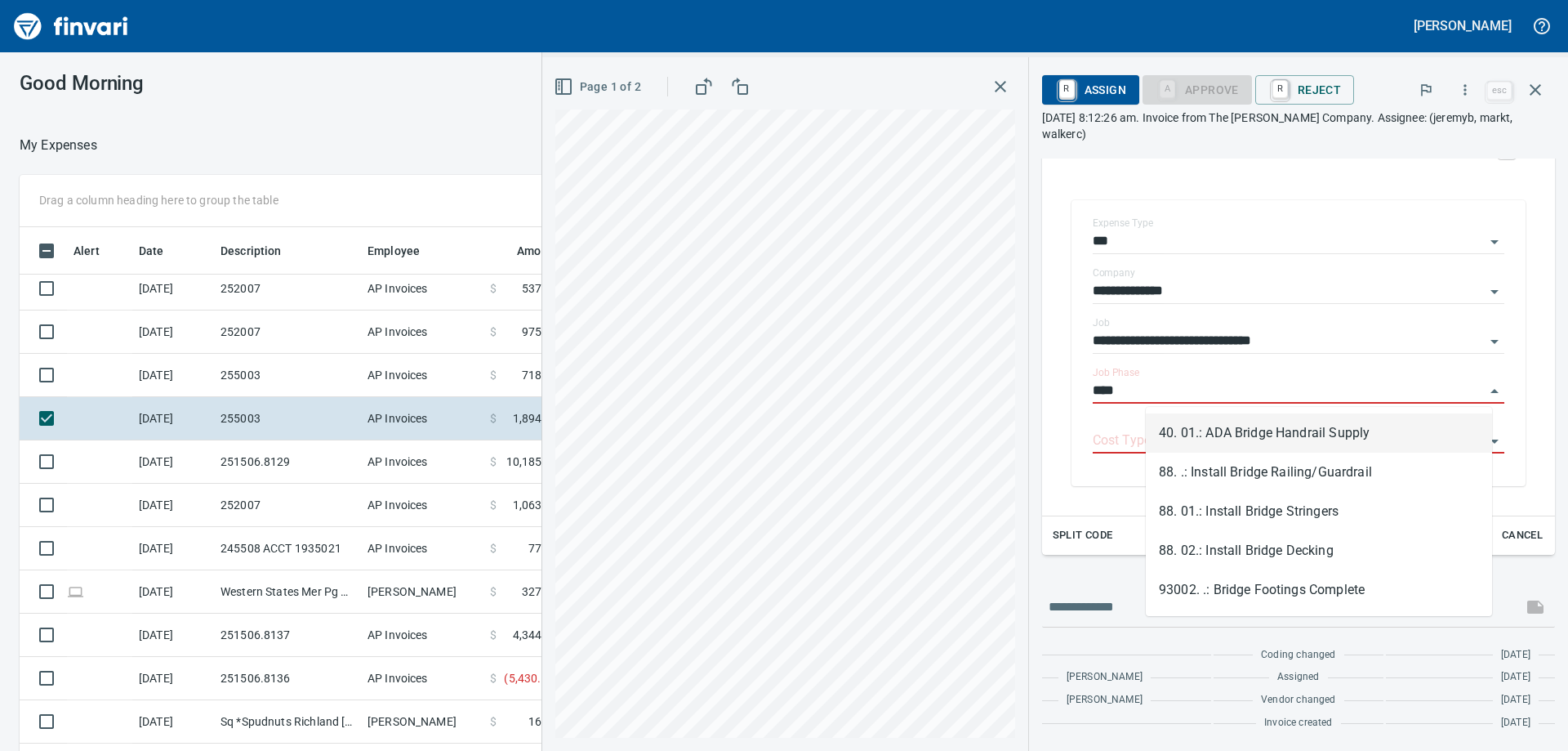
type input "****"
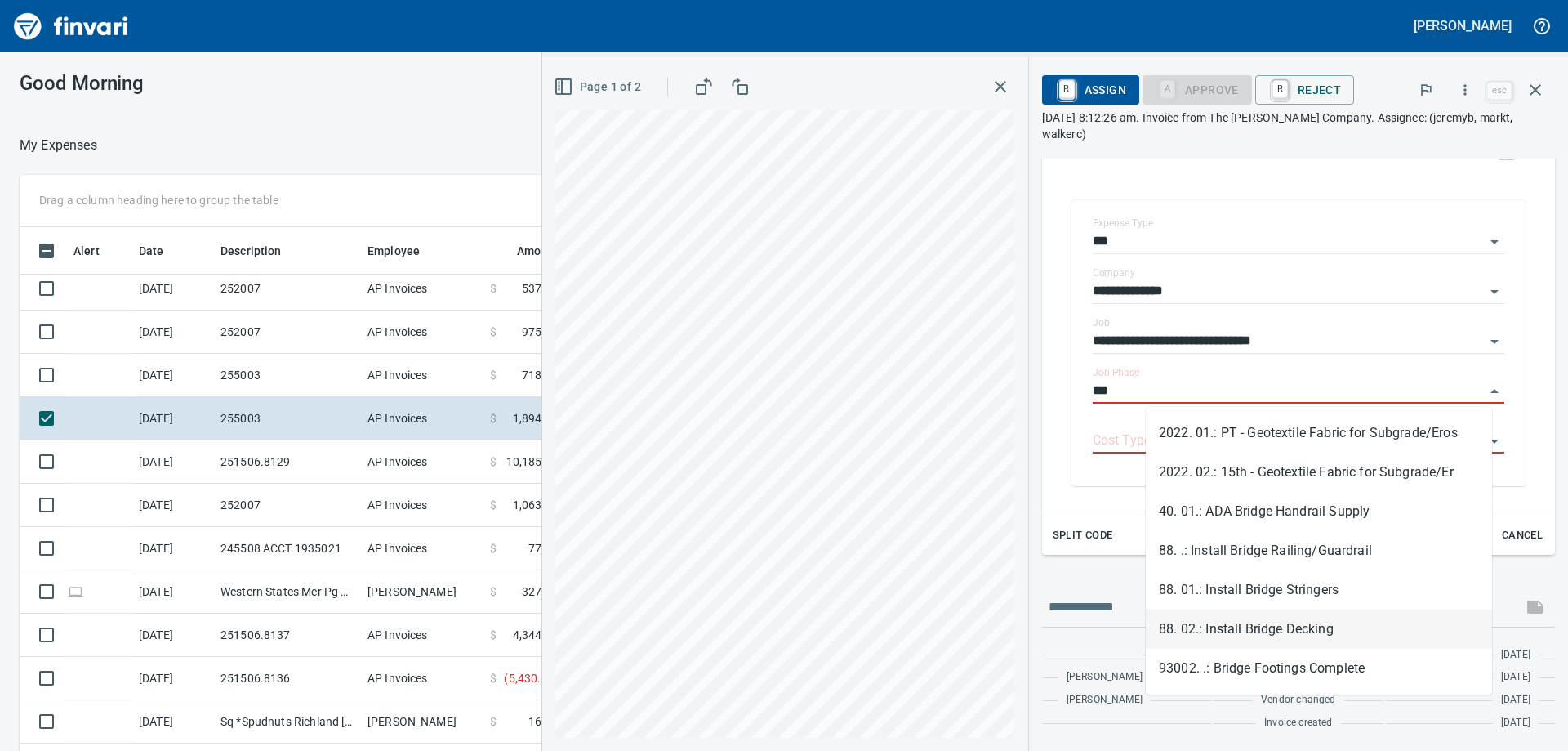
click at [1299, 622] on li "88. 02.: Install Bridge Decking" at bounding box center [1319, 629] width 347 height 39
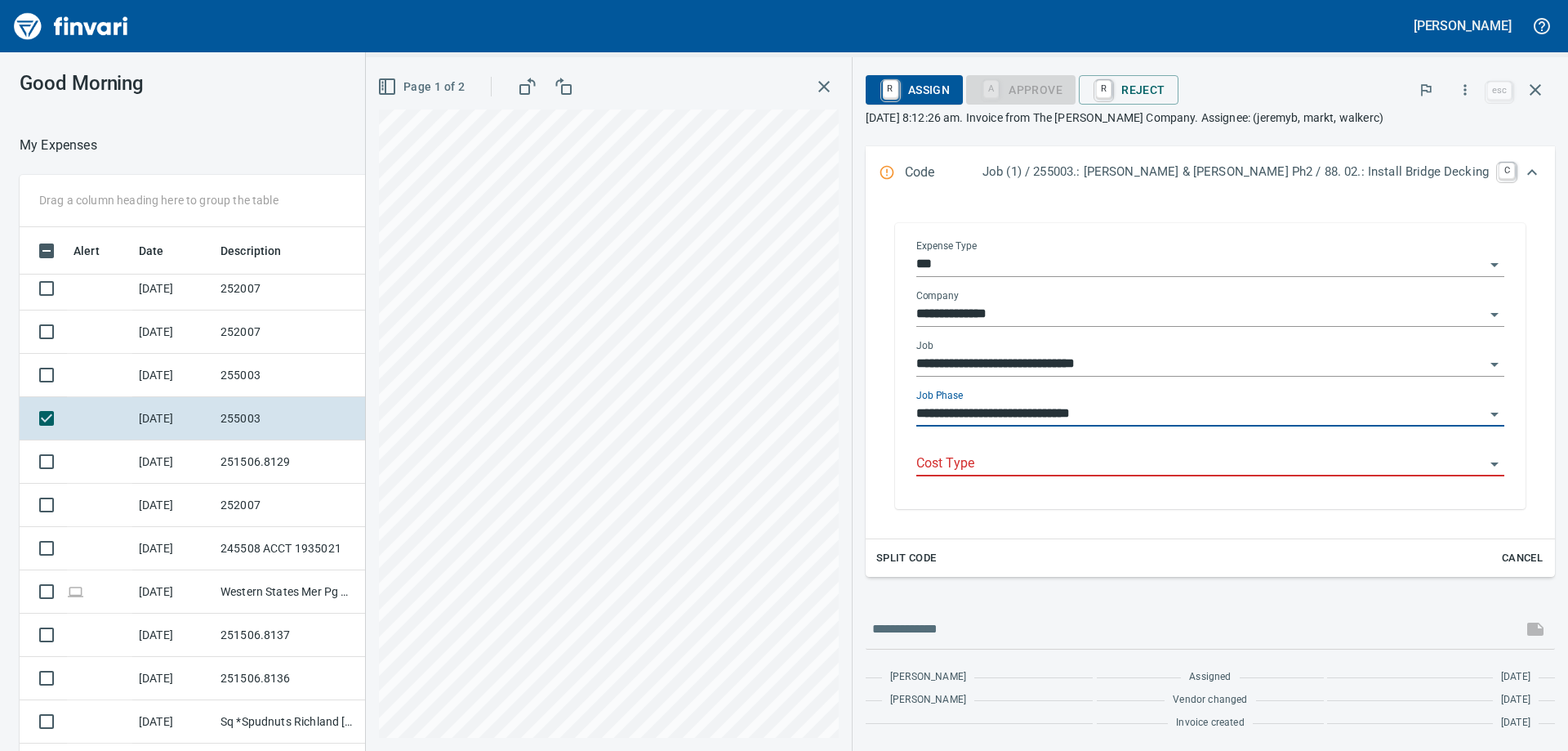
scroll to position [257, 0]
type input "**********"
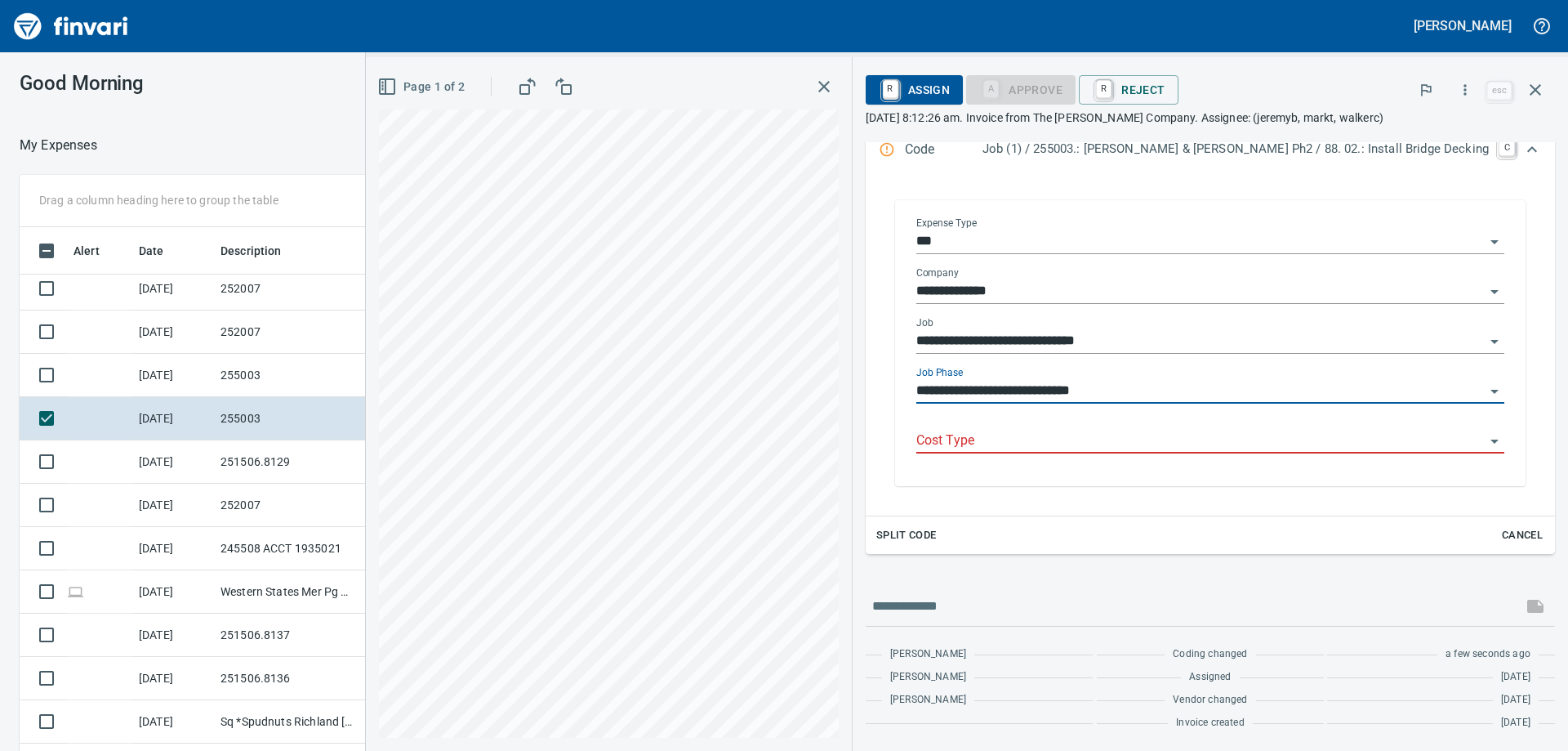
click at [1197, 458] on div "Cost Type" at bounding box center [1210, 441] width 588 height 50
click at [1193, 444] on input "Cost Type" at bounding box center [1200, 441] width 568 height 23
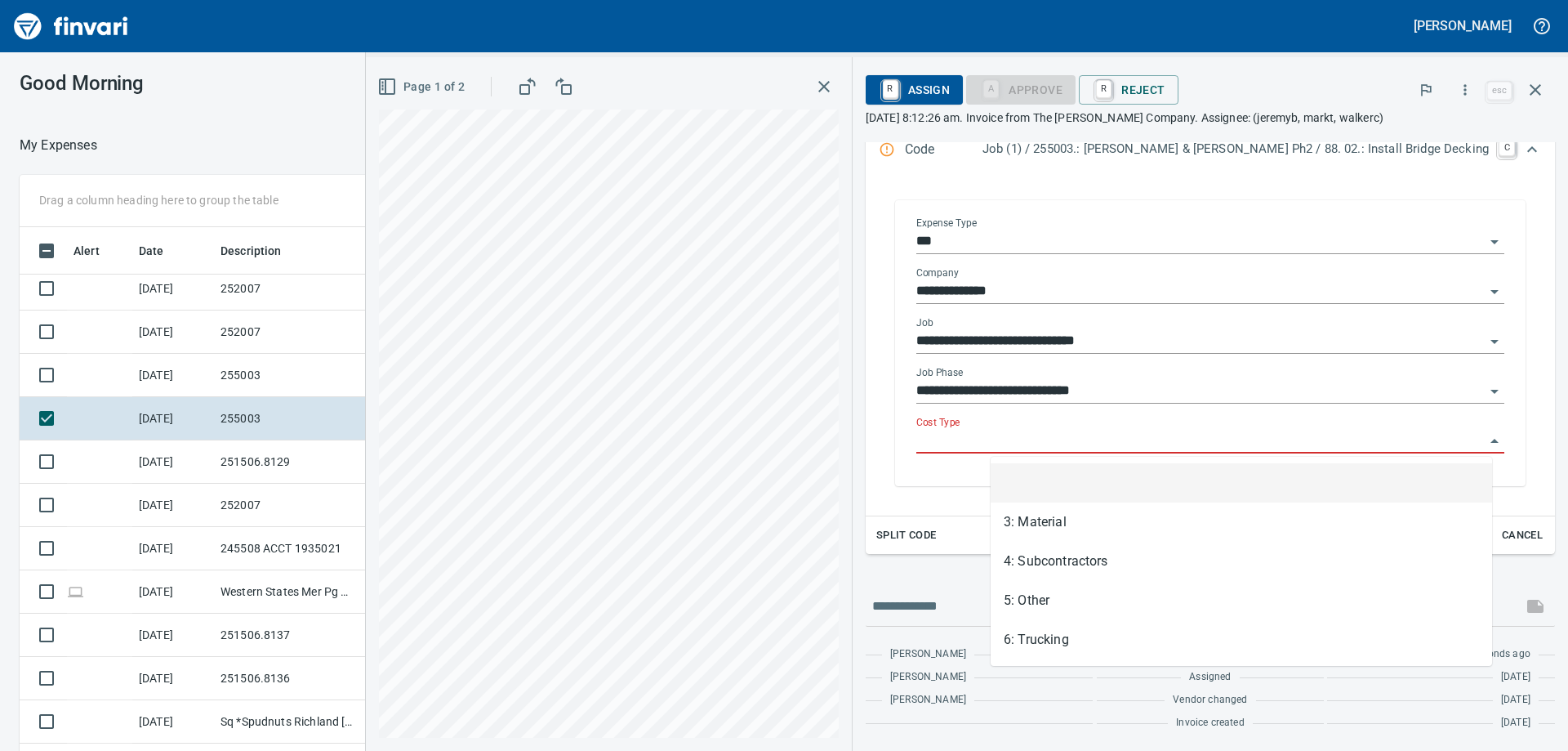
scroll to position [559, 1084]
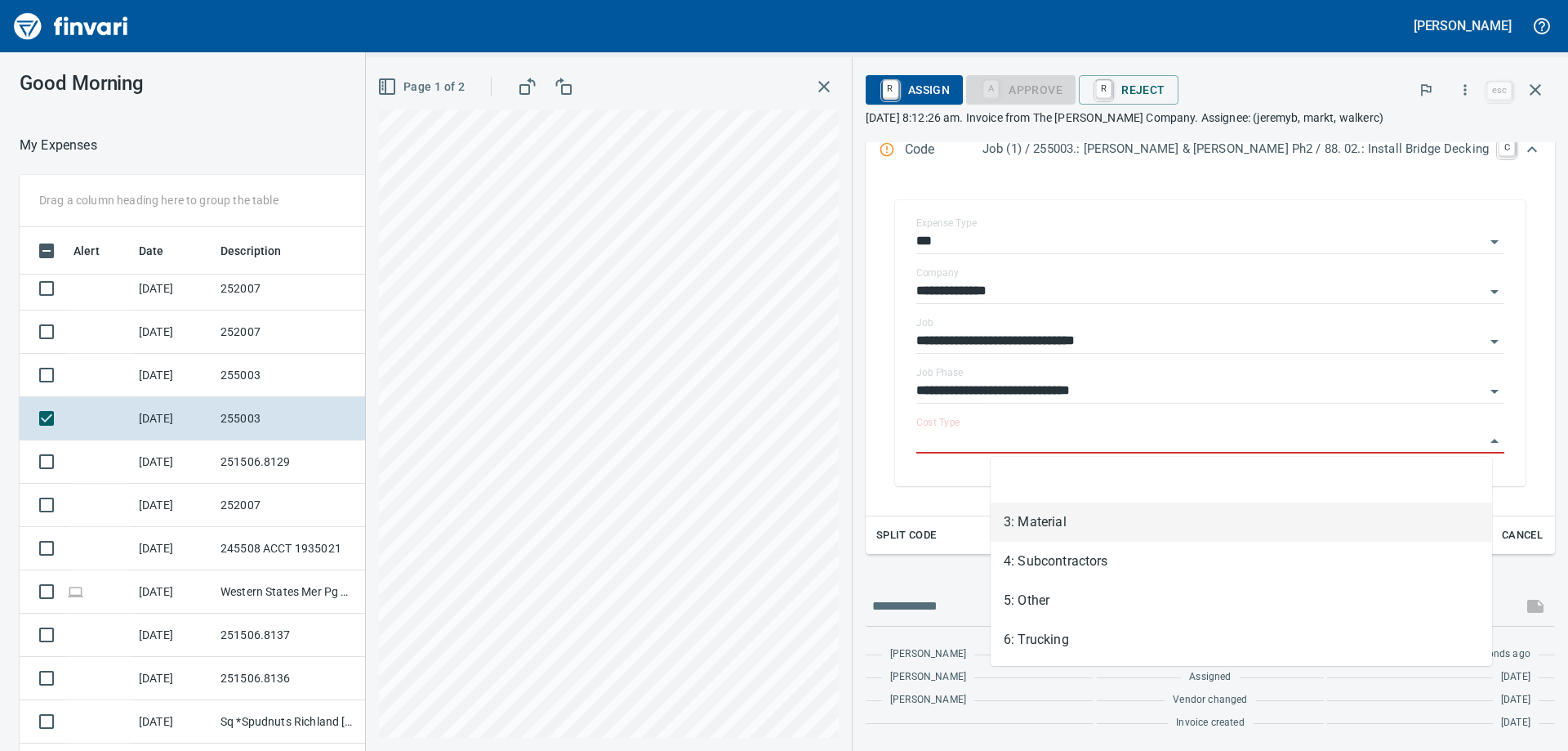
click at [1091, 532] on li "3: Material" at bounding box center [1241, 522] width 501 height 39
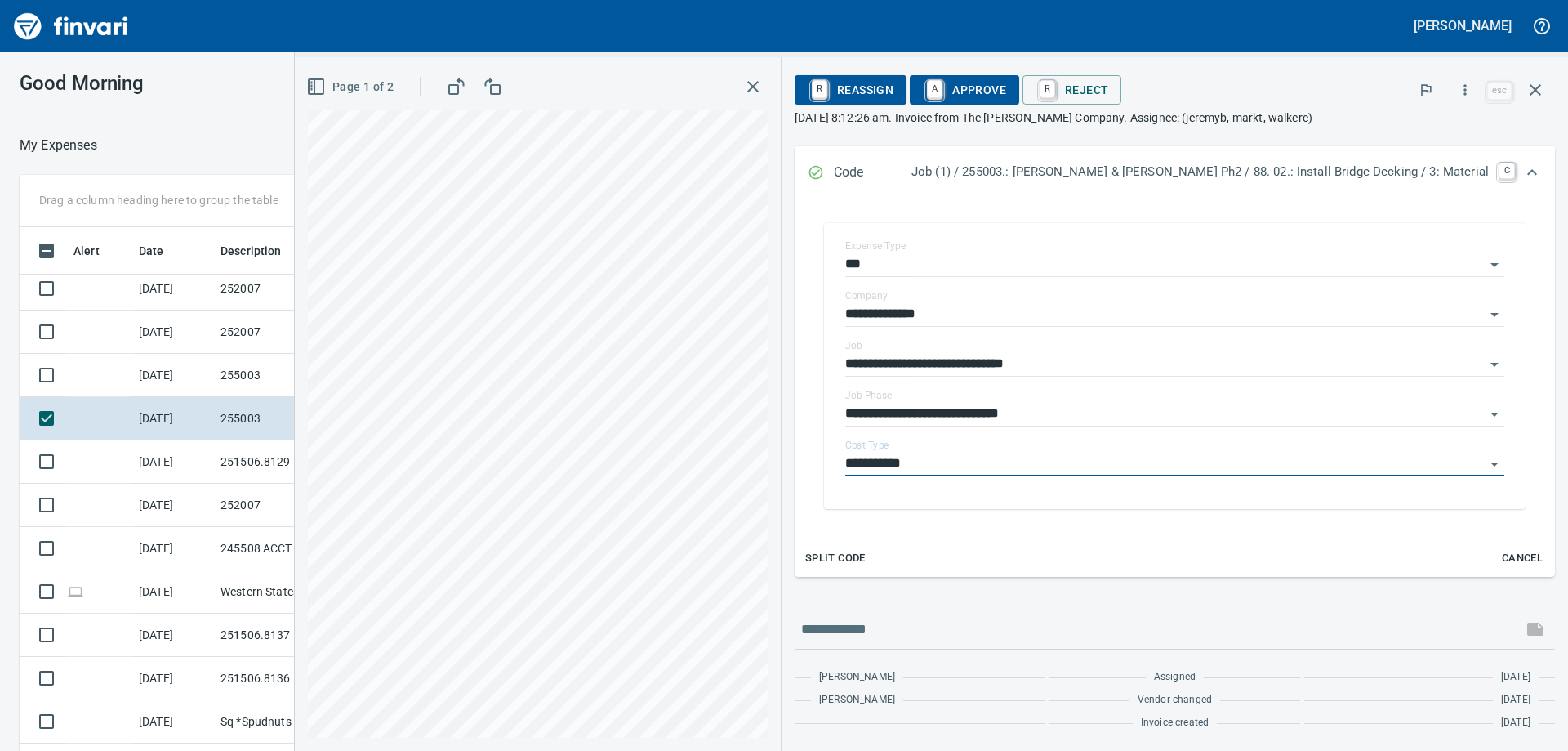
type input "**********"
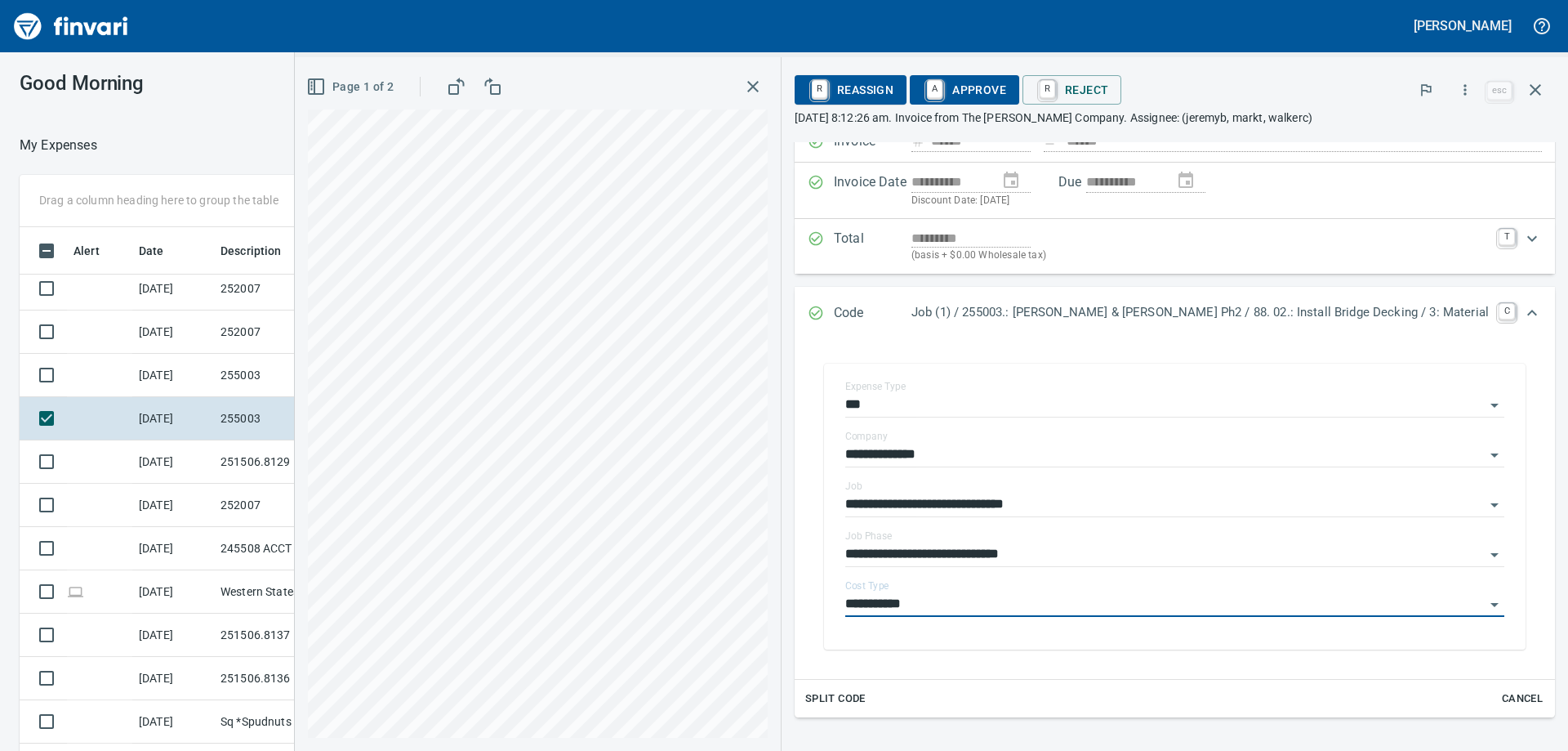
scroll to position [0, 0]
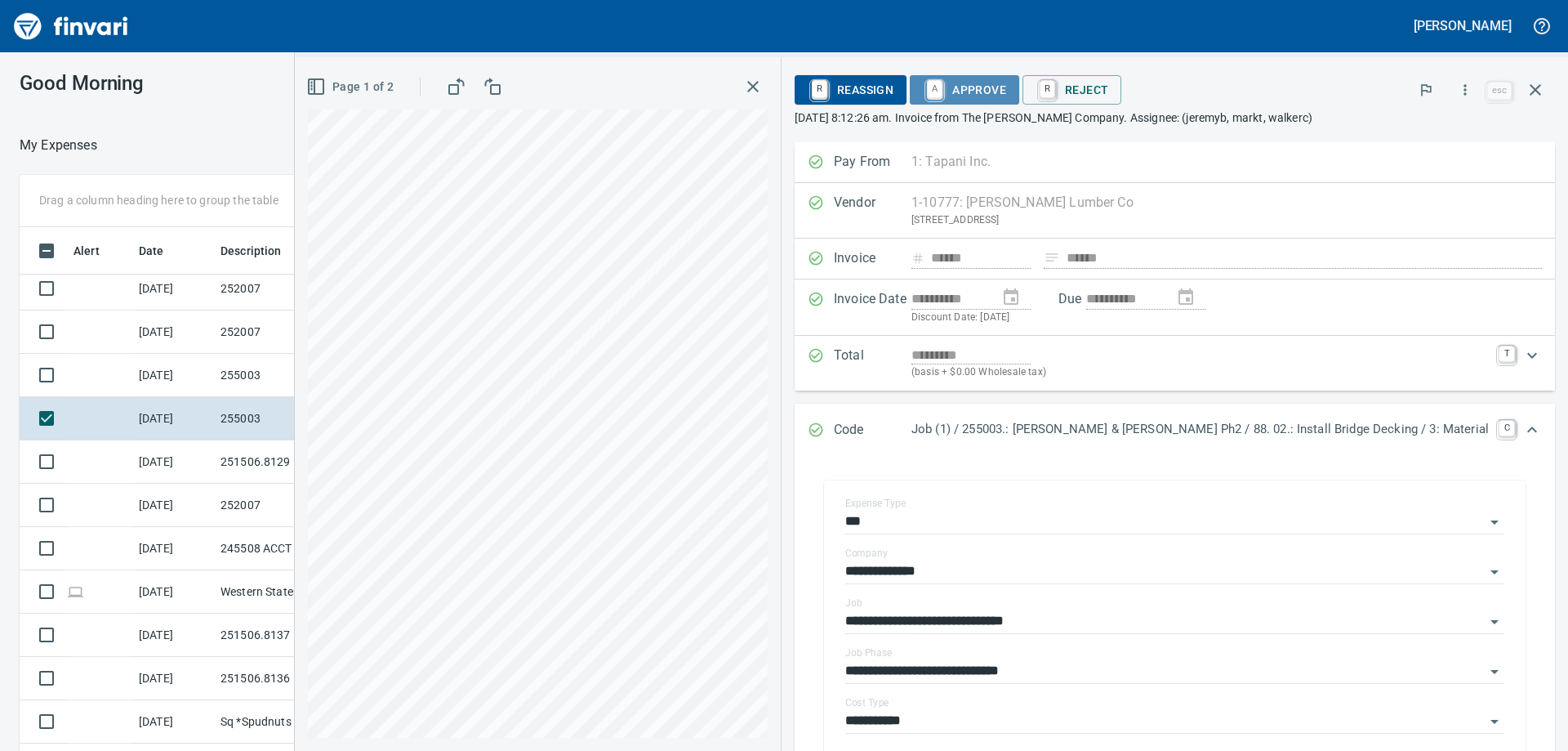
click at [1006, 88] on span "A Approve" at bounding box center [964, 90] width 84 height 28
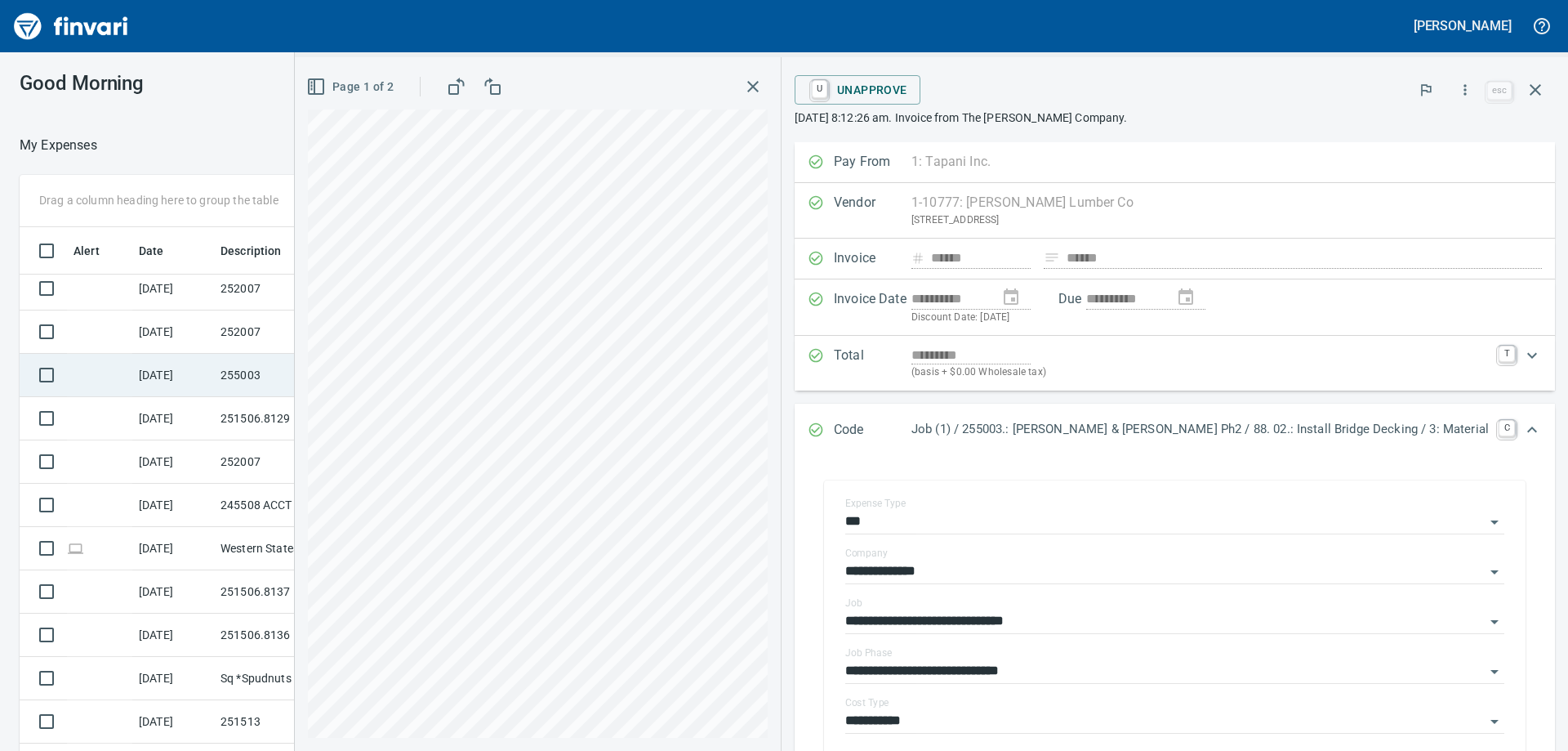
click at [262, 378] on td "255003" at bounding box center [287, 375] width 147 height 43
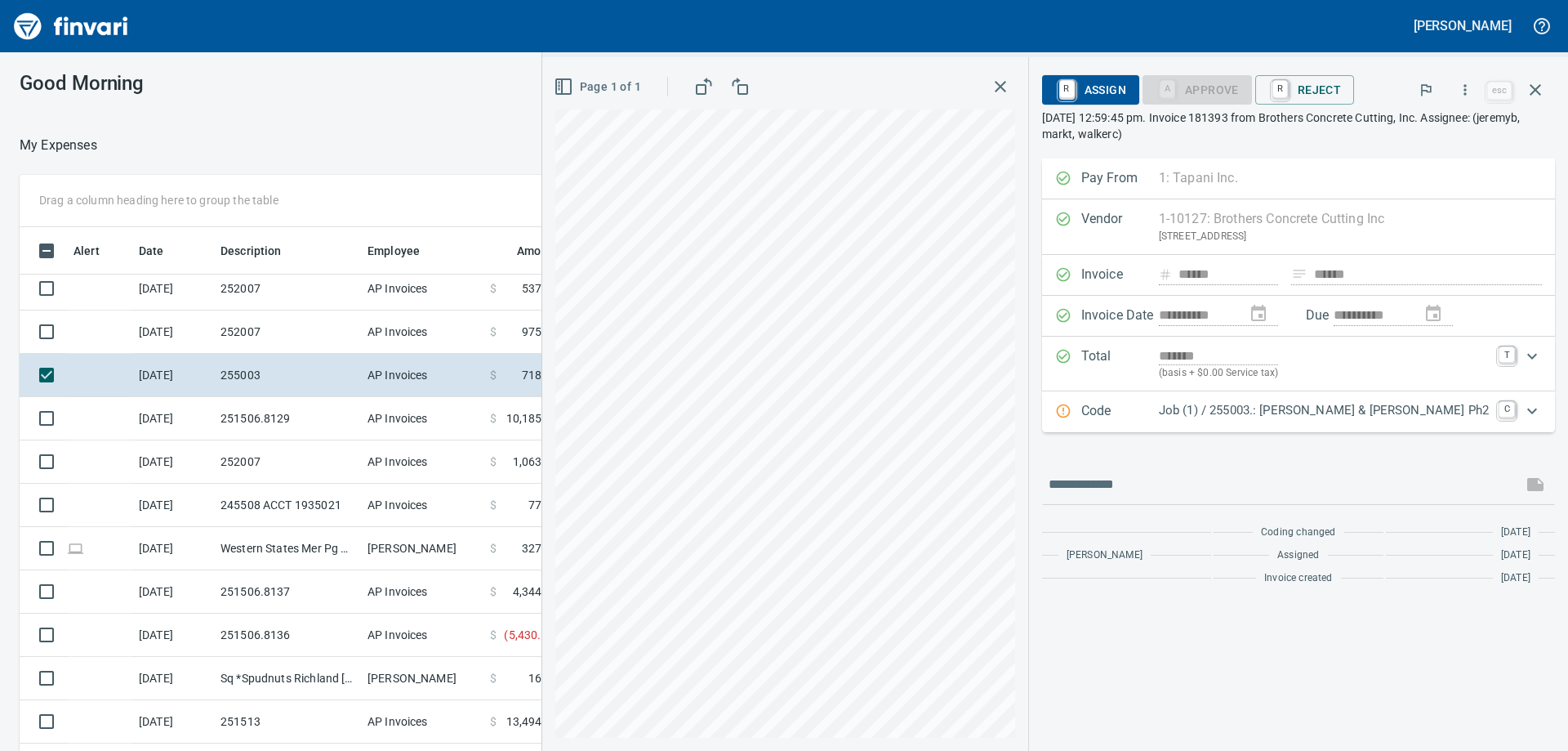
click at [1309, 419] on p "Job (1) / 255003.: [PERSON_NAME] & [PERSON_NAME] Ph2" at bounding box center [1324, 410] width 330 height 19
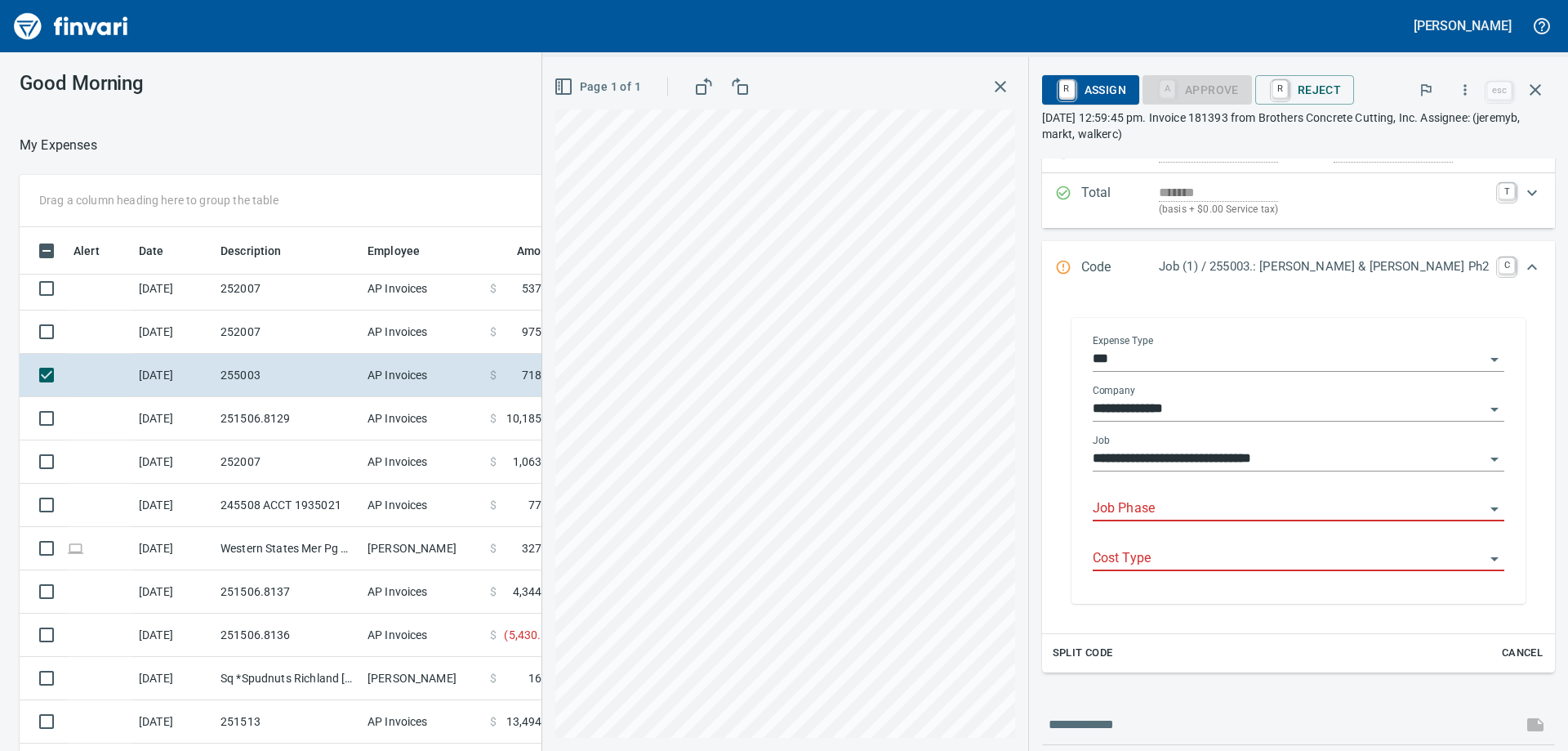
scroll to position [245, 0]
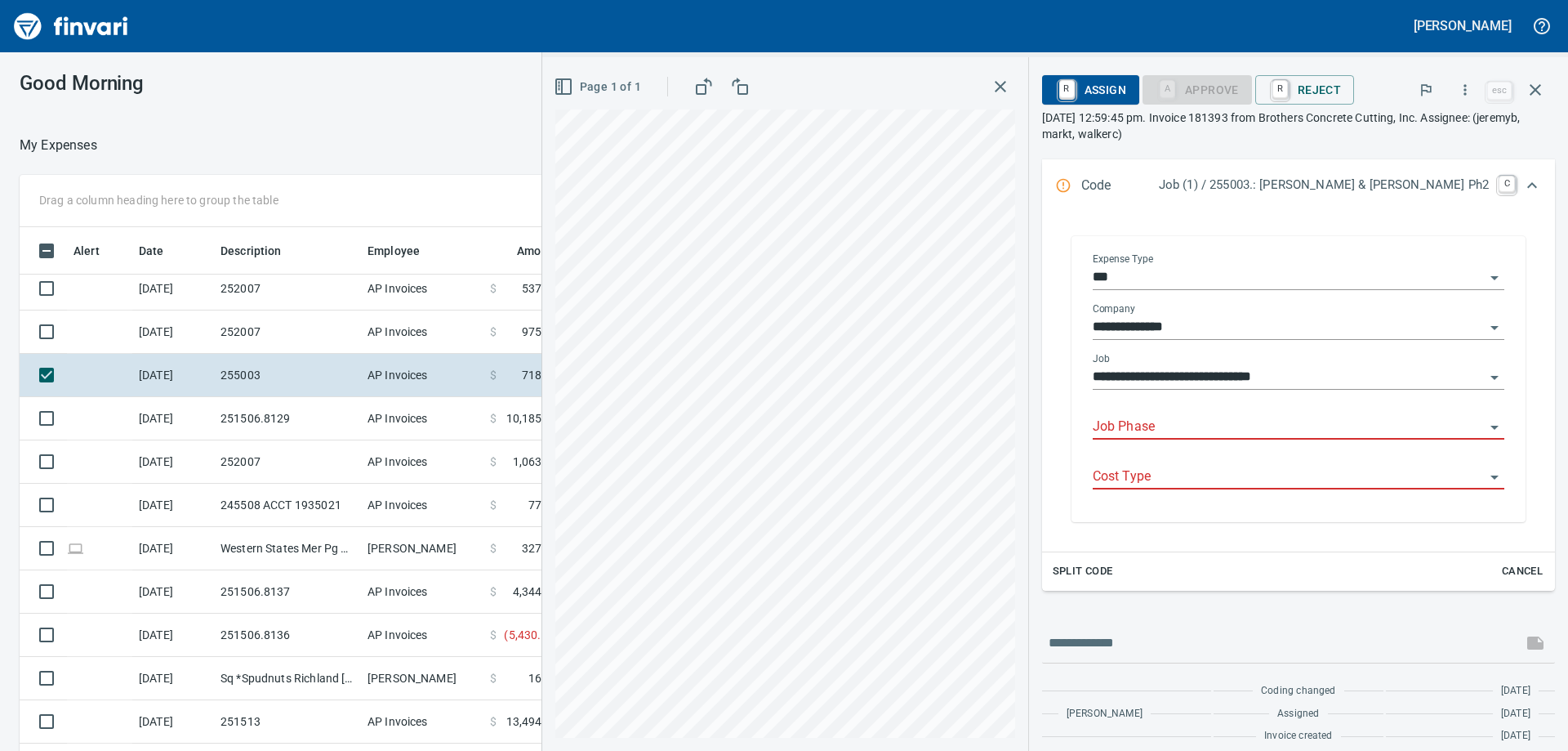
click at [1203, 428] on input "Job Phase" at bounding box center [1289, 427] width 392 height 23
click at [1208, 469] on li "1510. .: Sawcutting" at bounding box center [1319, 469] width 347 height 39
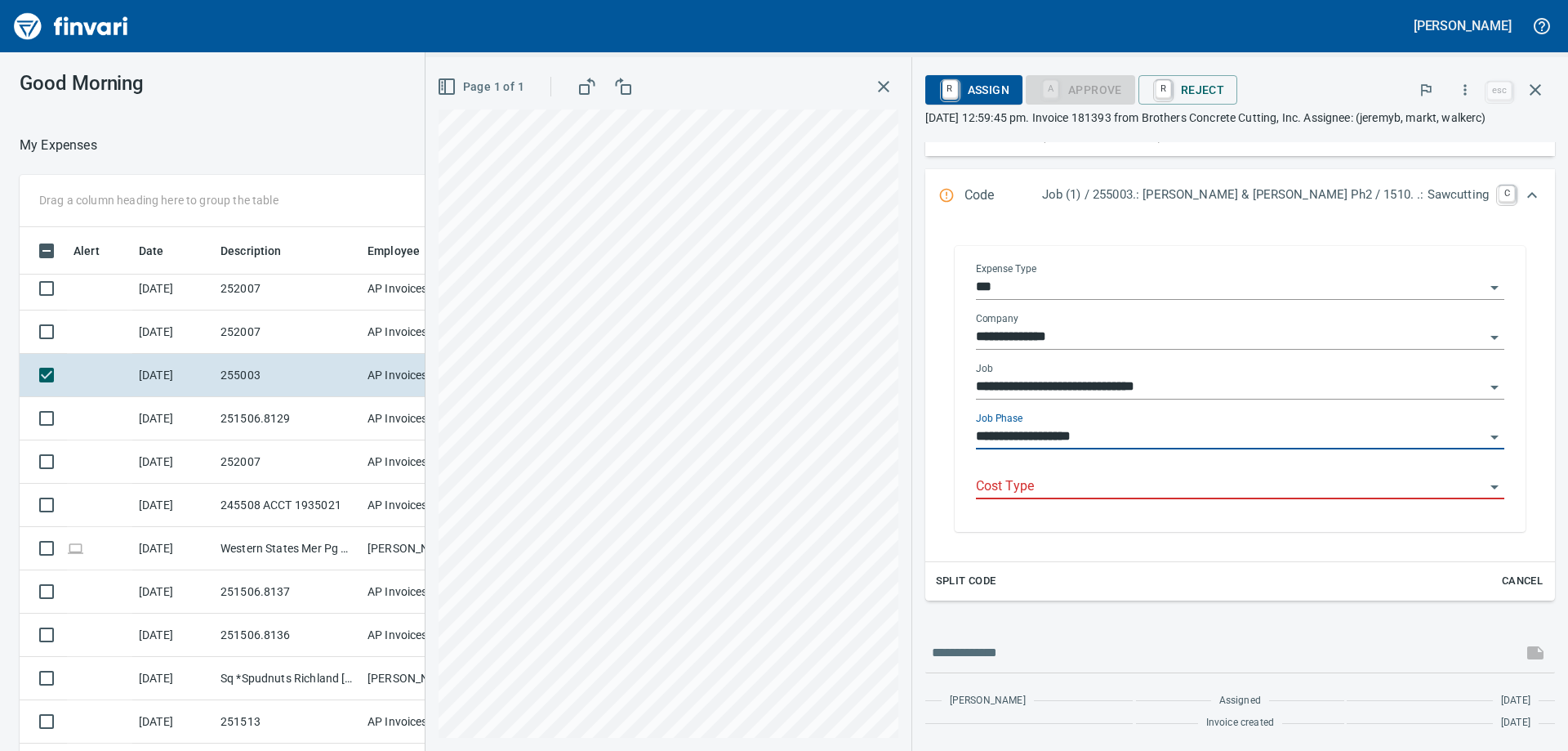
type input "**********"
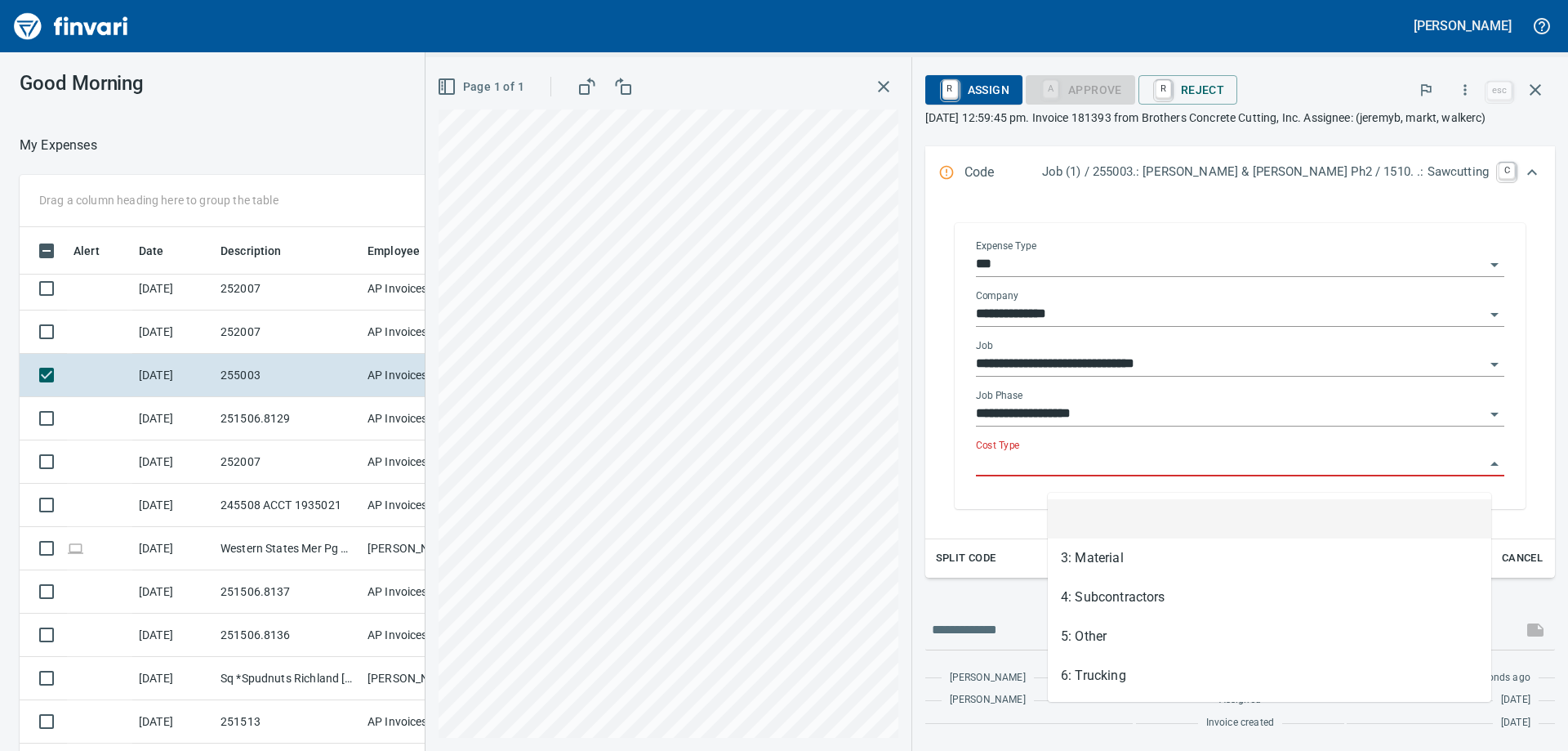
click at [1208, 474] on input "Cost Type" at bounding box center [1231, 463] width 509 height 23
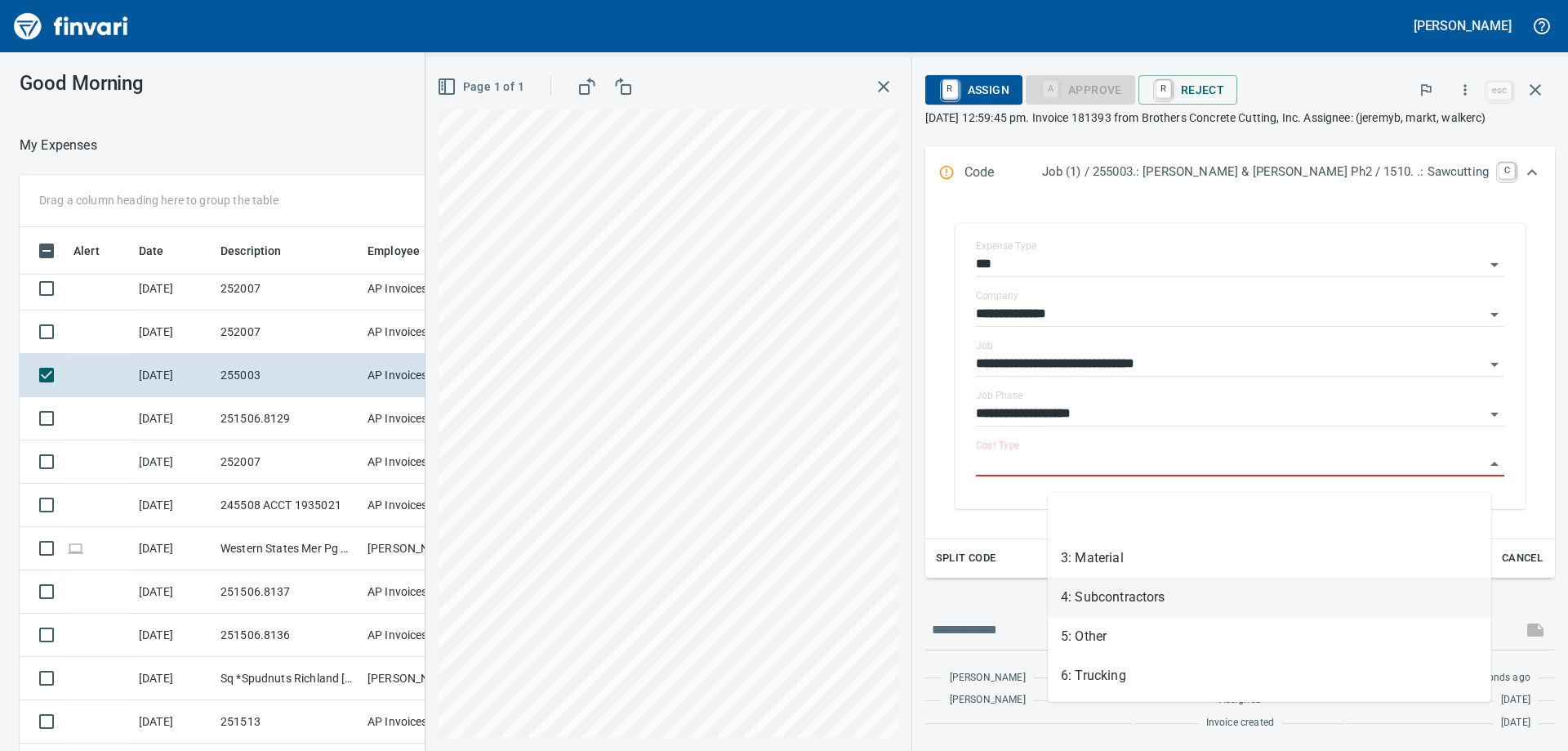
click at [1148, 594] on li "4: Subcontractors" at bounding box center [1270, 597] width 444 height 39
type input "**********"
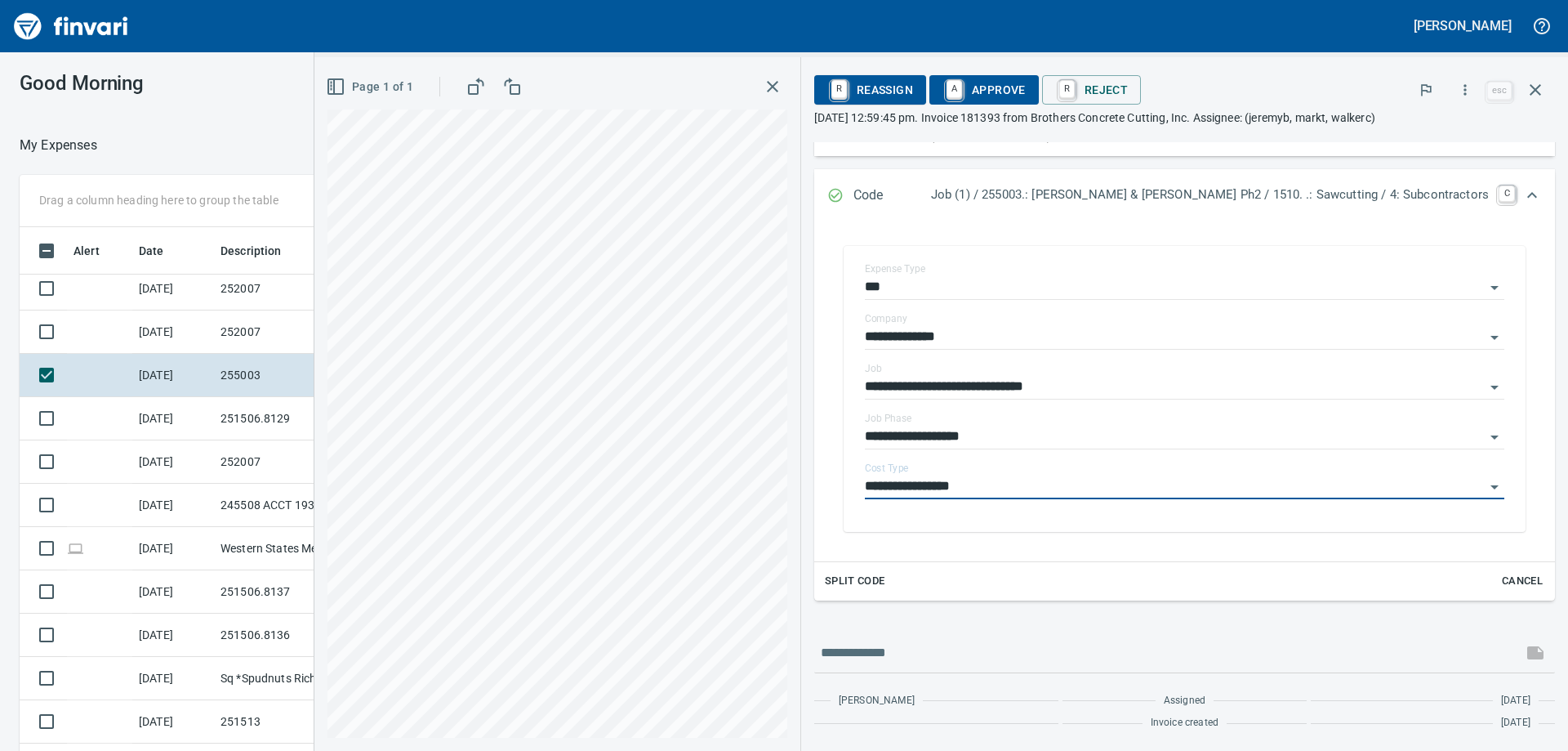
scroll to position [242, 0]
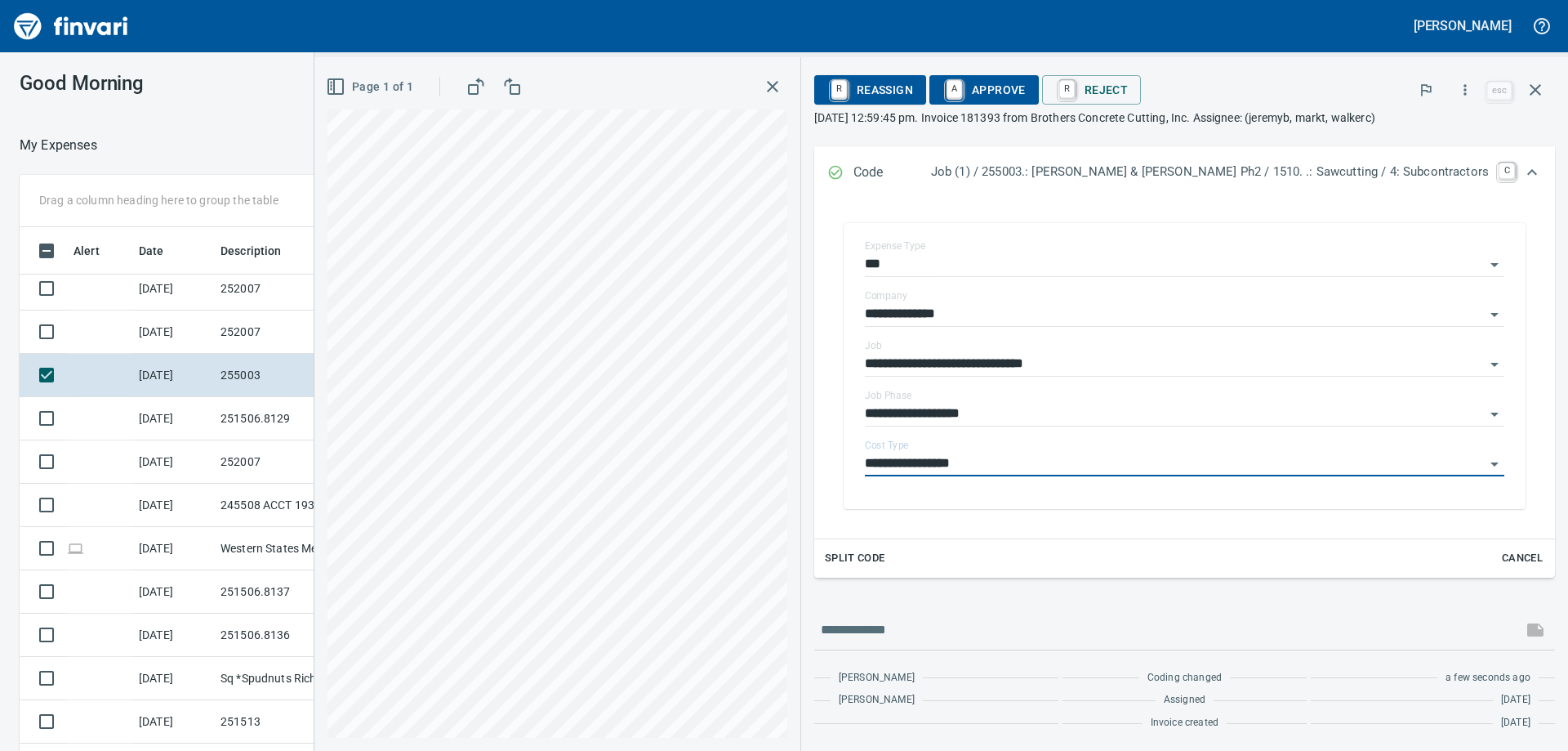
click at [1025, 94] on span "A Approve" at bounding box center [984, 90] width 84 height 28
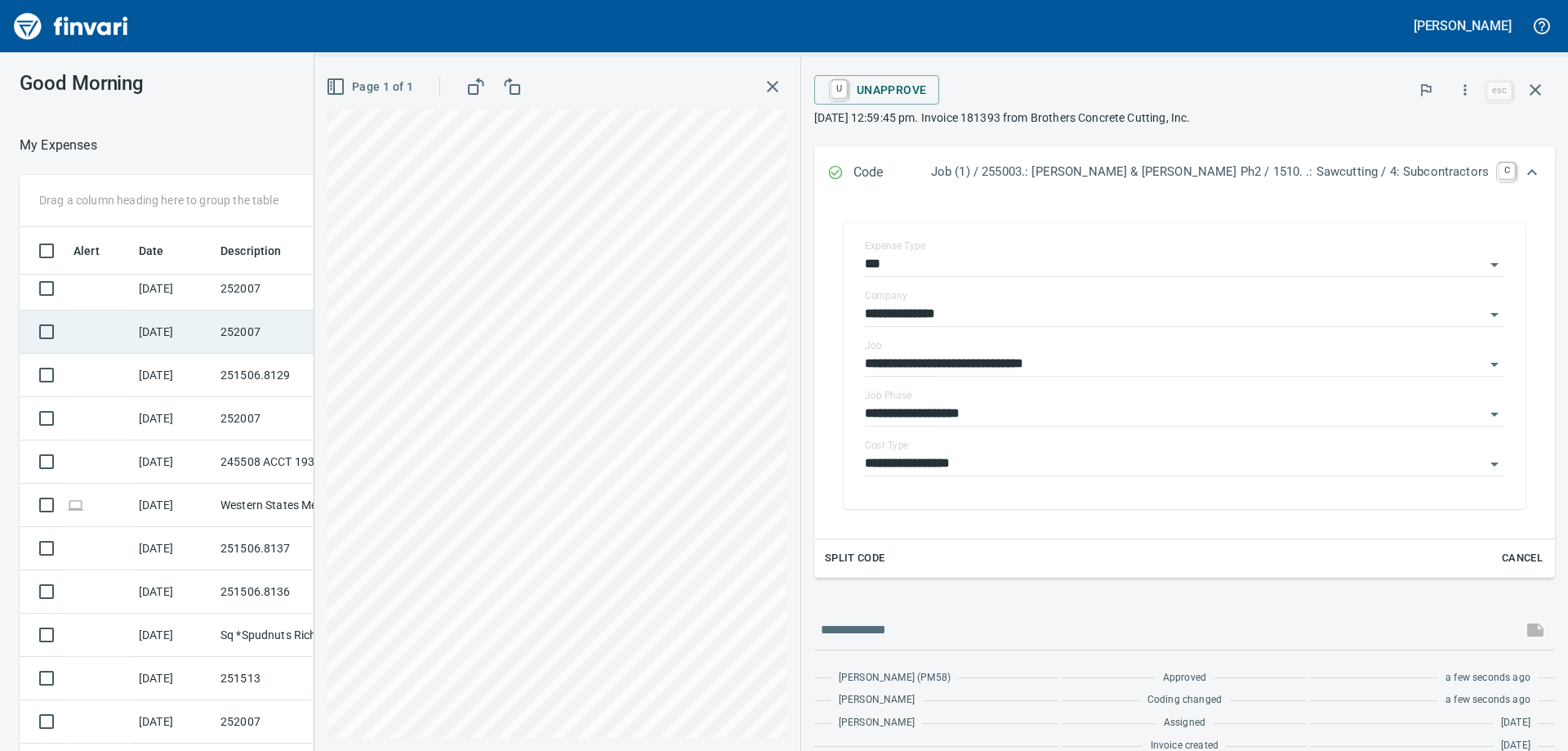
click at [232, 333] on td "252007" at bounding box center [287, 332] width 147 height 43
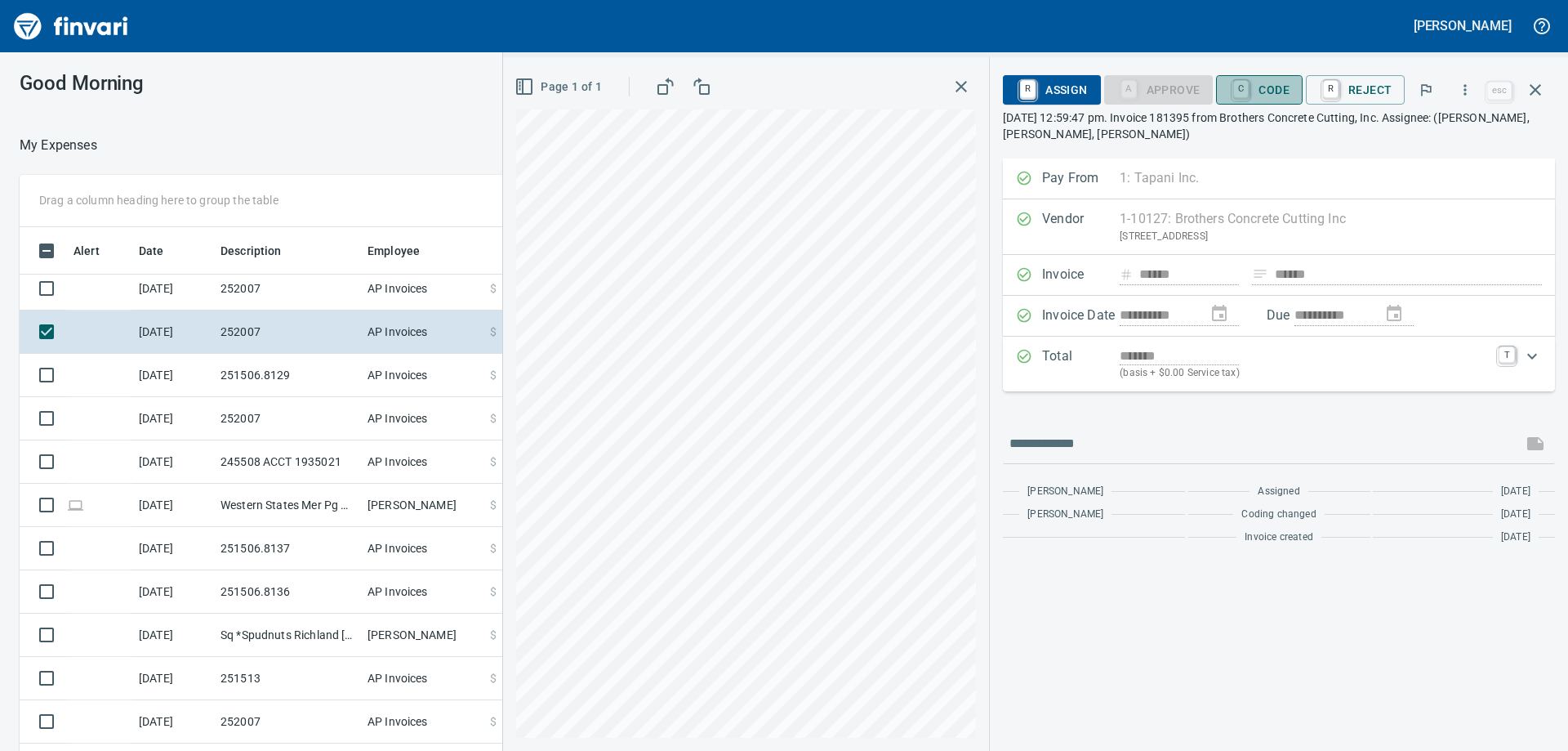
click at [1258, 85] on span "C Code" at bounding box center [1259, 90] width 60 height 28
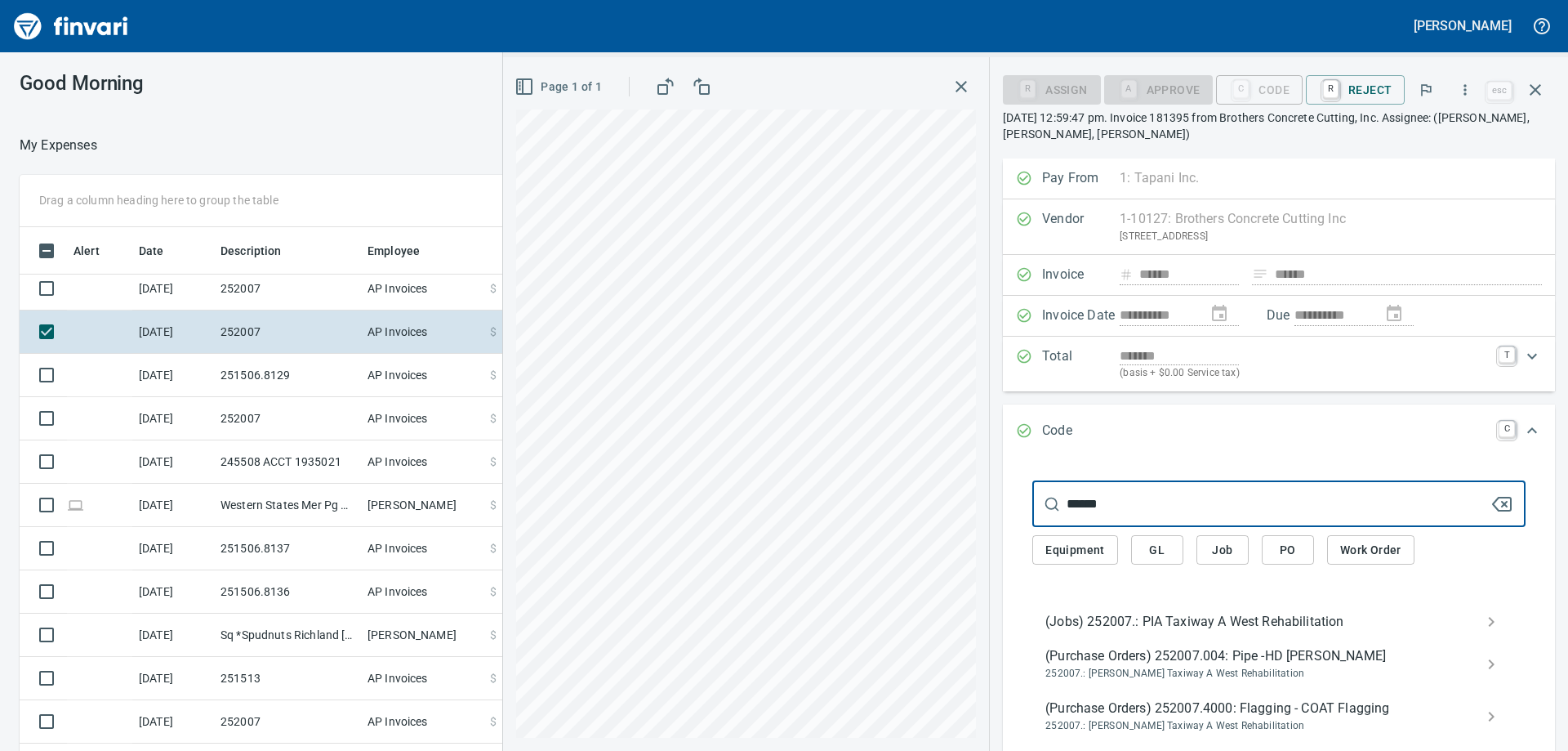
type input "******"
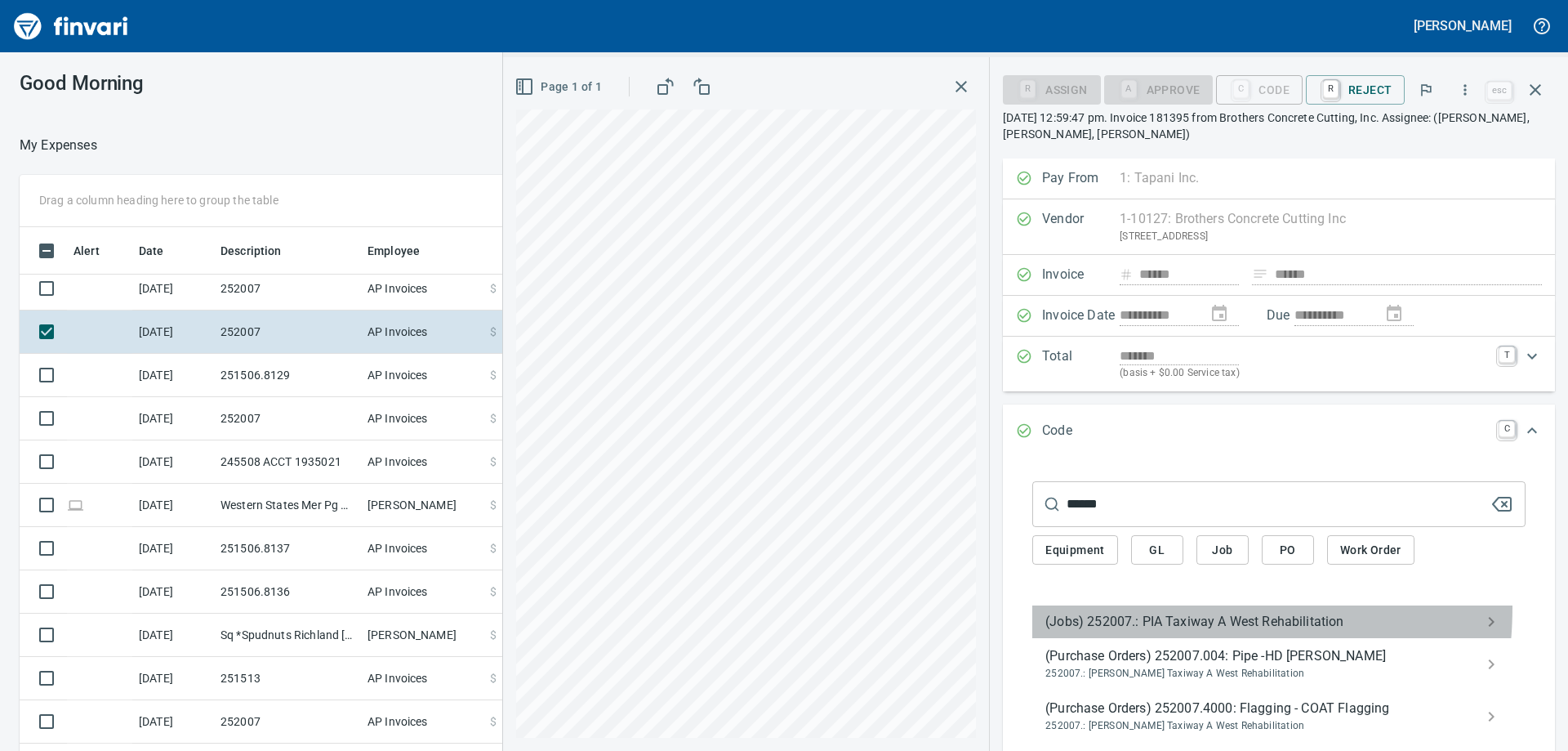
click at [1123, 611] on div "(Jobs) 252007.: PIA Taxiway A West Rehabilitation" at bounding box center [1279, 622] width 494 height 33
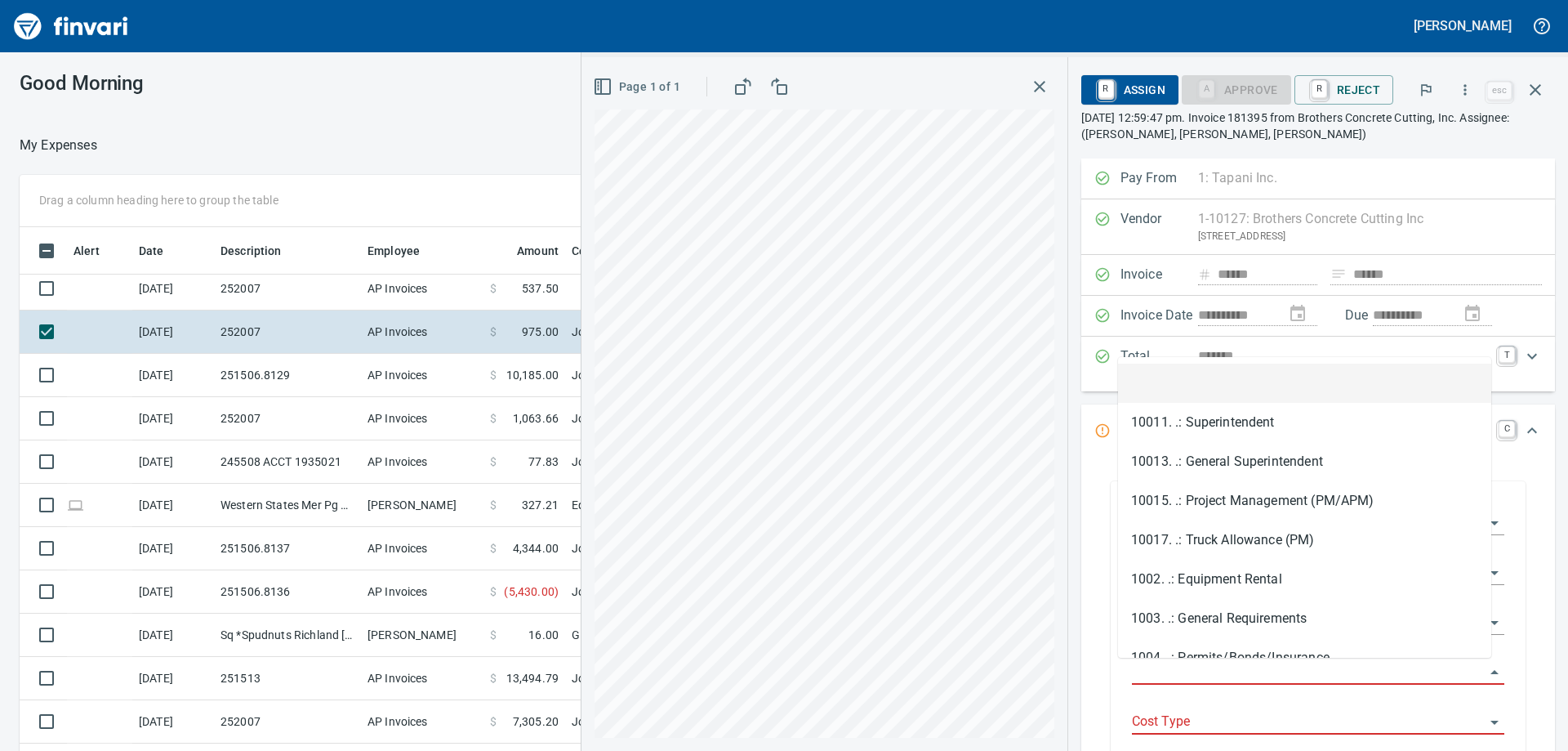
click at [1149, 668] on input "Job Phase" at bounding box center [1308, 672] width 352 height 23
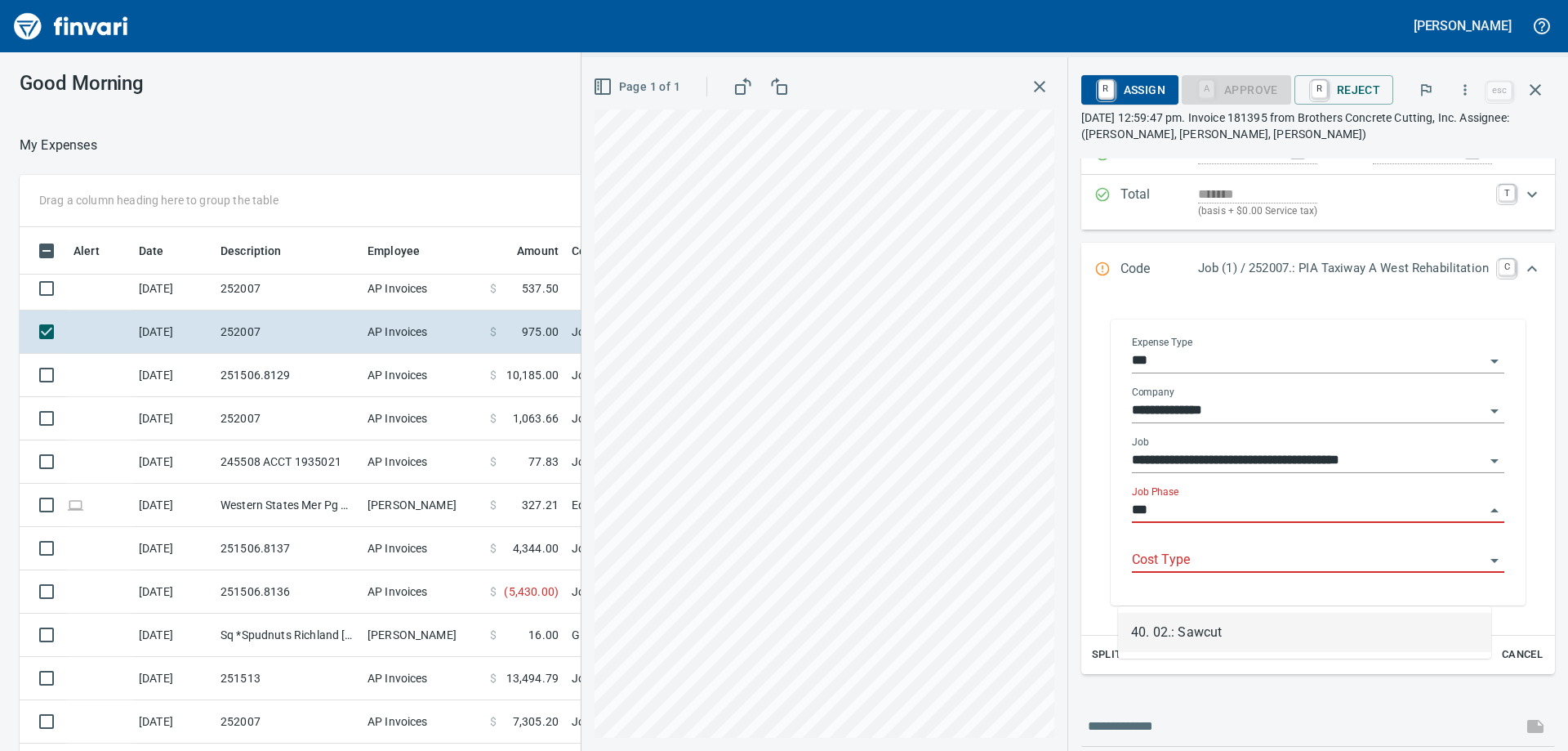
scroll to position [559, 1084]
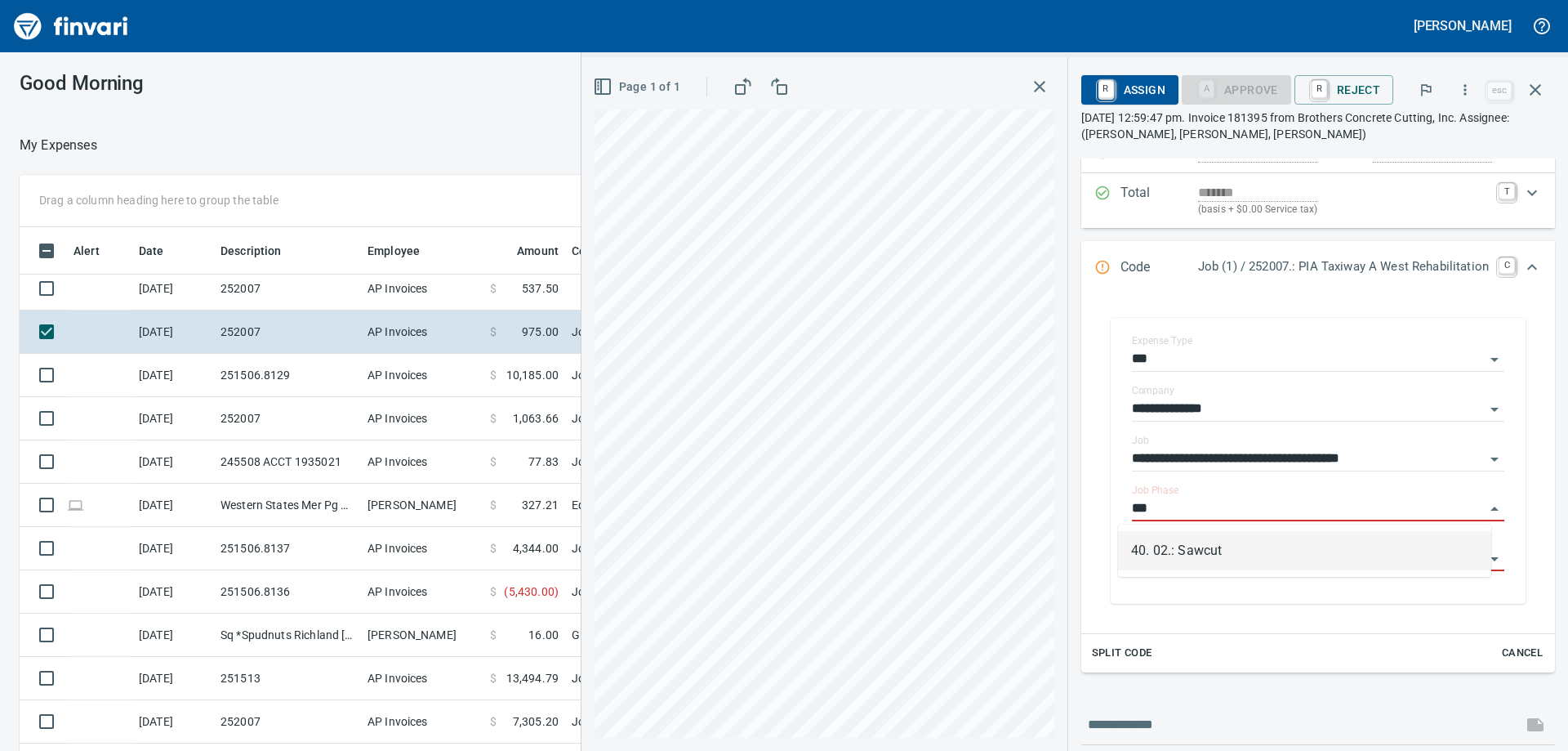
click at [1219, 556] on li "40. 02.: Sawcut" at bounding box center [1305, 551] width 374 height 39
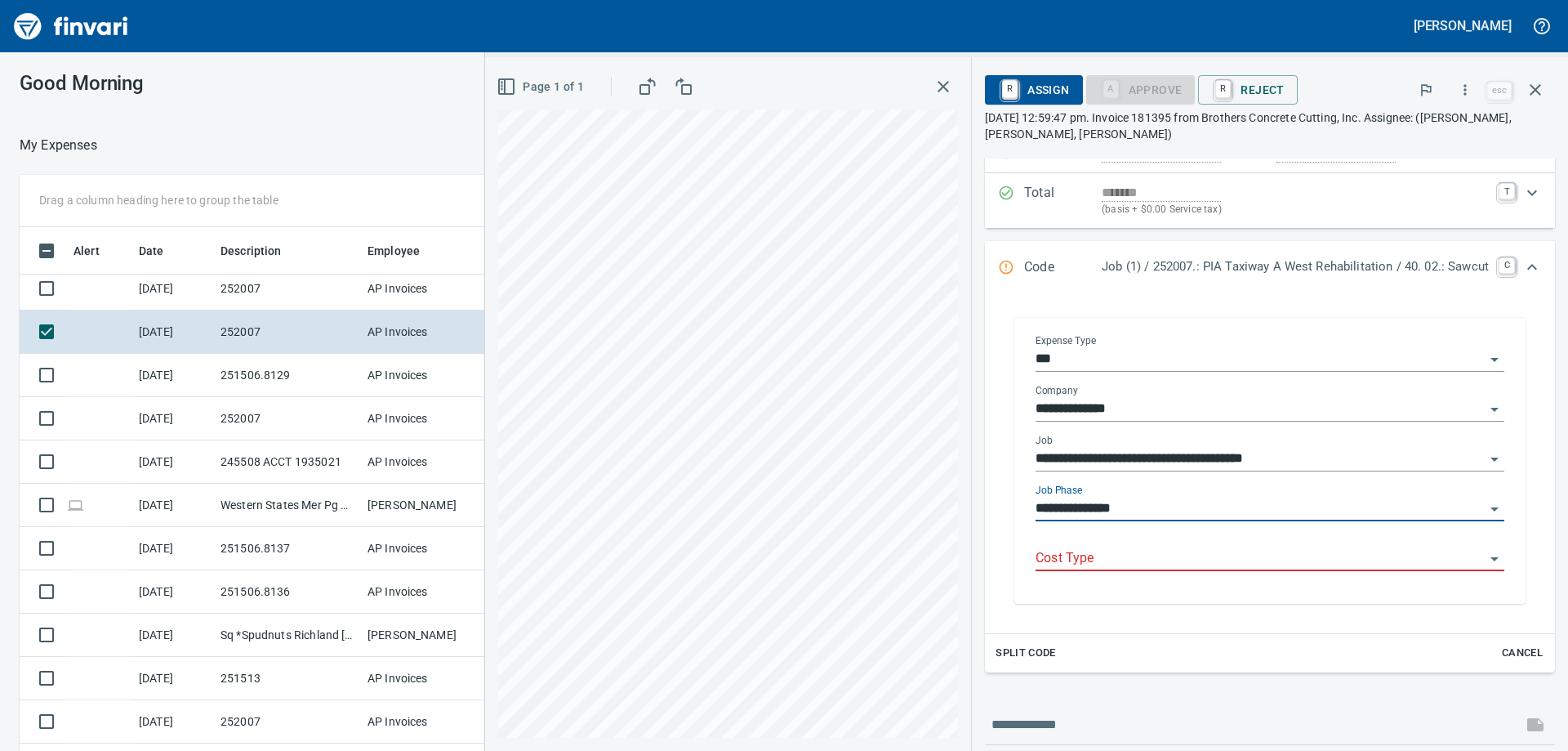
type input "**********"
click at [1201, 561] on input "Cost Type" at bounding box center [1259, 558] width 449 height 23
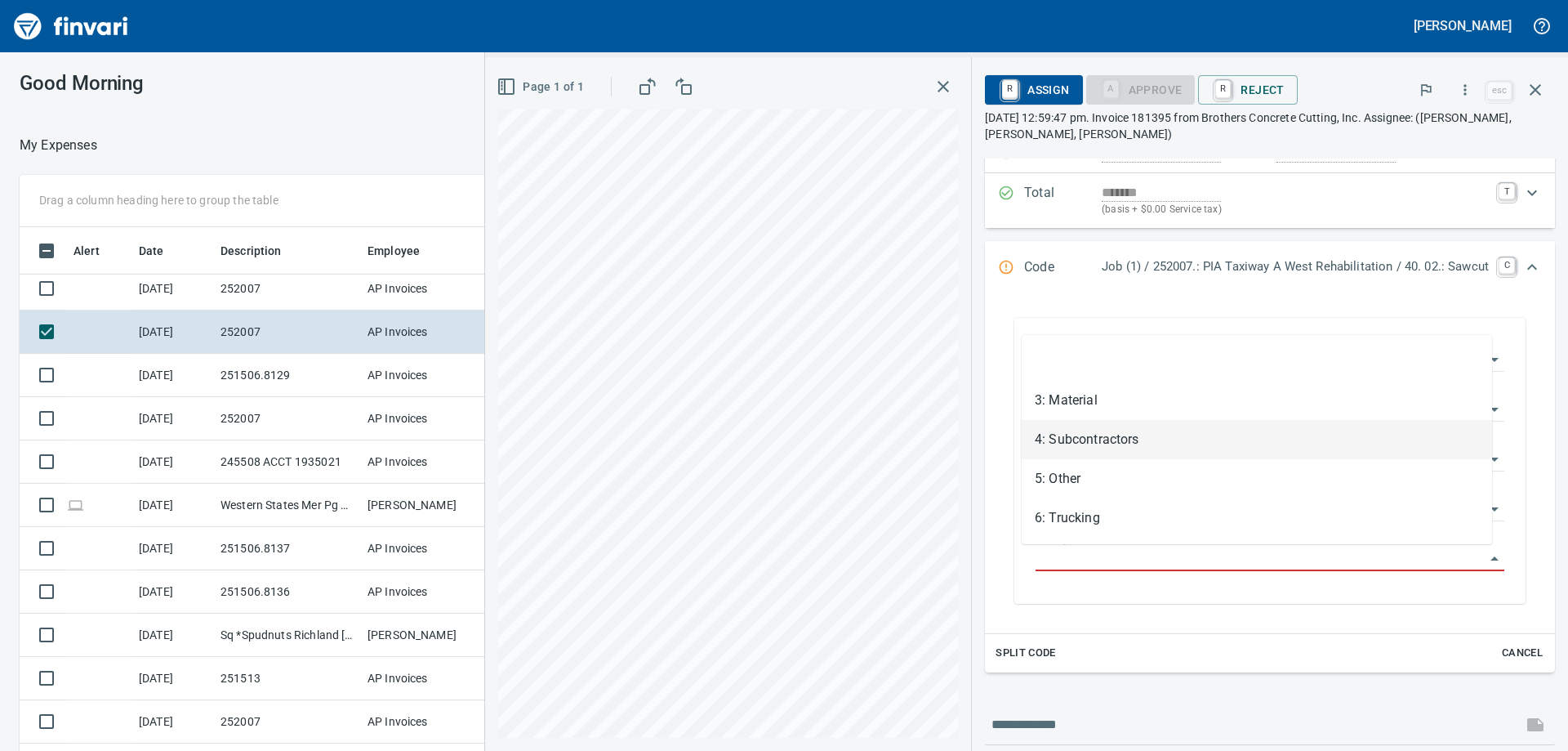
click at [1154, 446] on li "4: Subcontractors" at bounding box center [1257, 440] width 470 height 39
type input "**********"
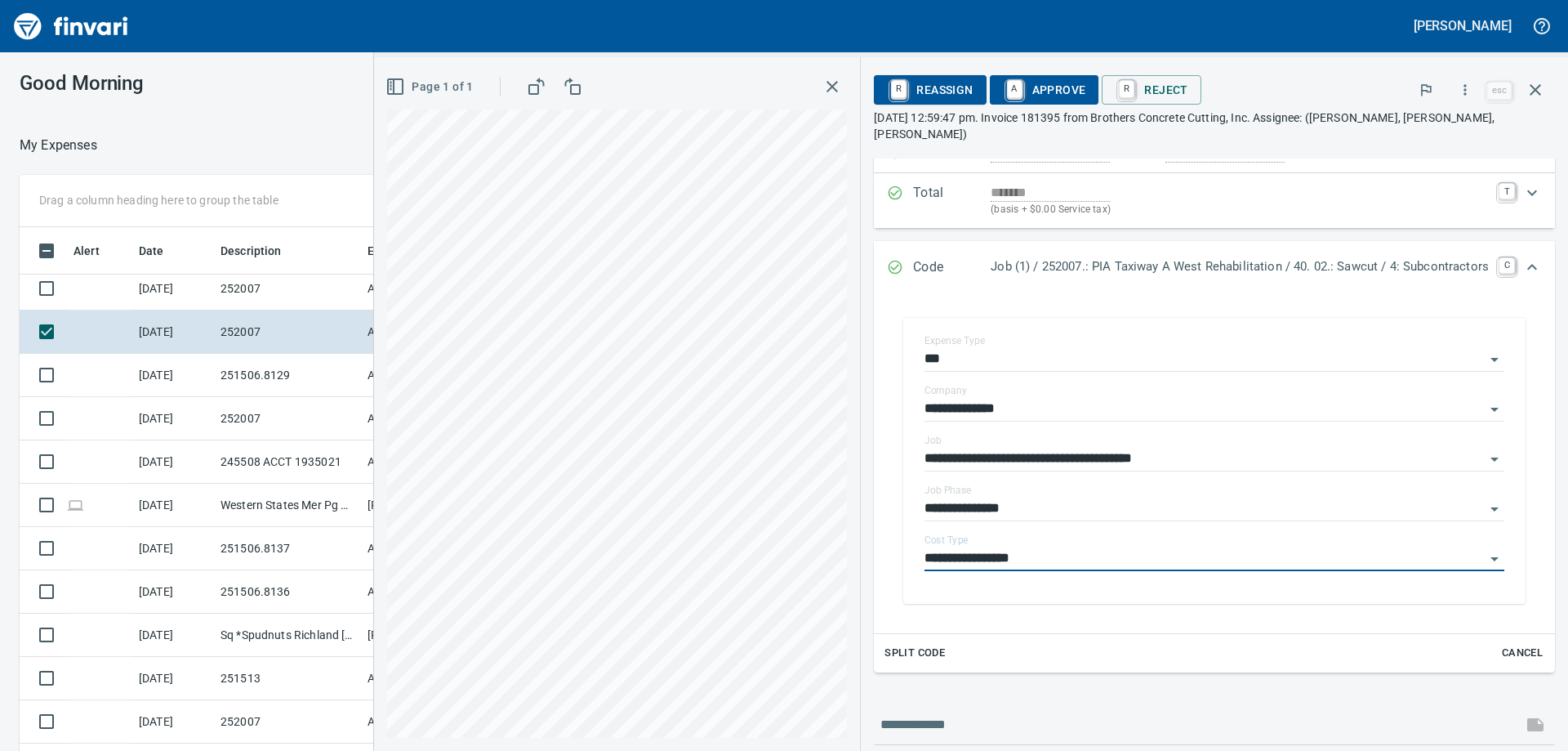
click at [1026, 96] on span "A Approve" at bounding box center [1044, 90] width 84 height 28
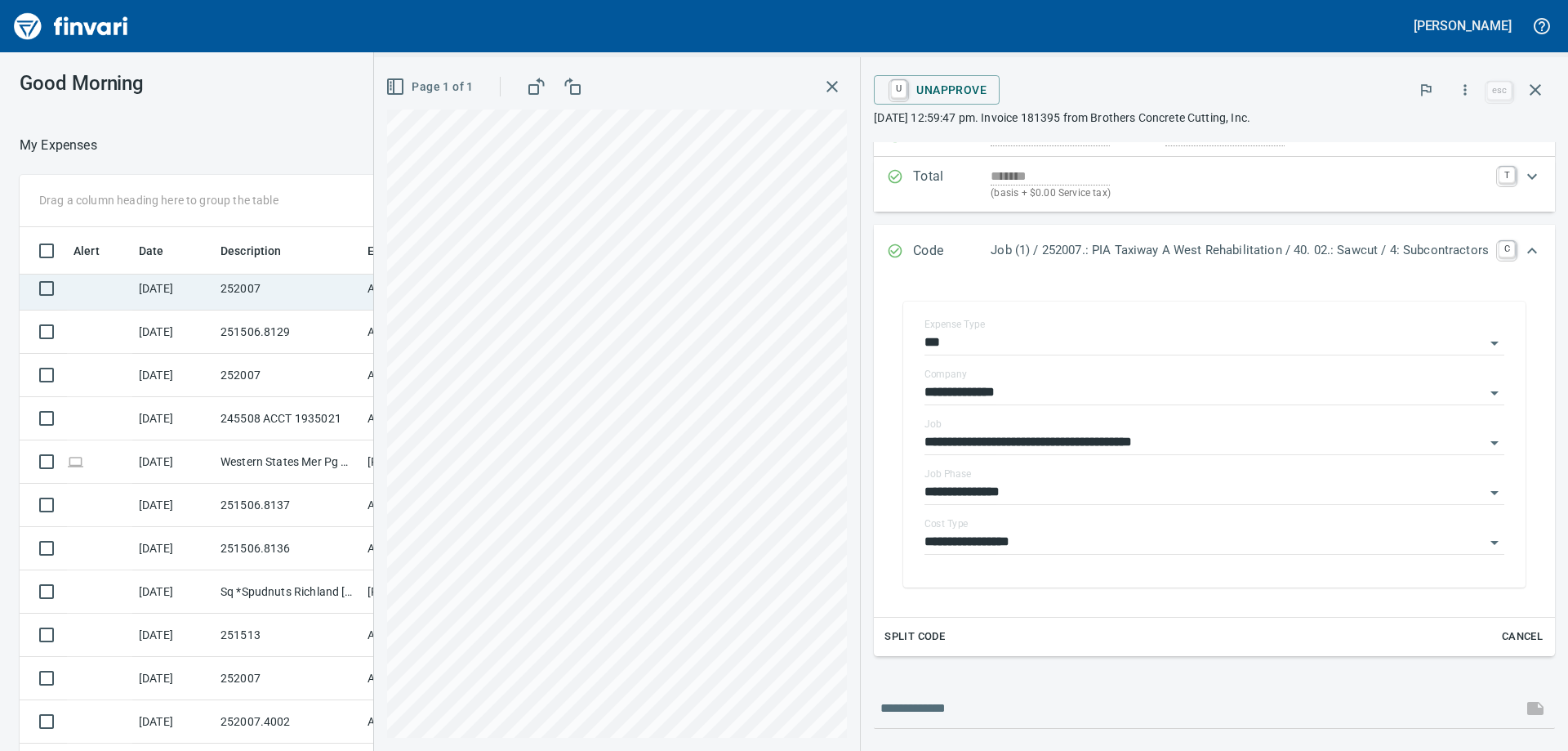
click at [207, 292] on td "[DATE]" at bounding box center [173, 288] width 82 height 43
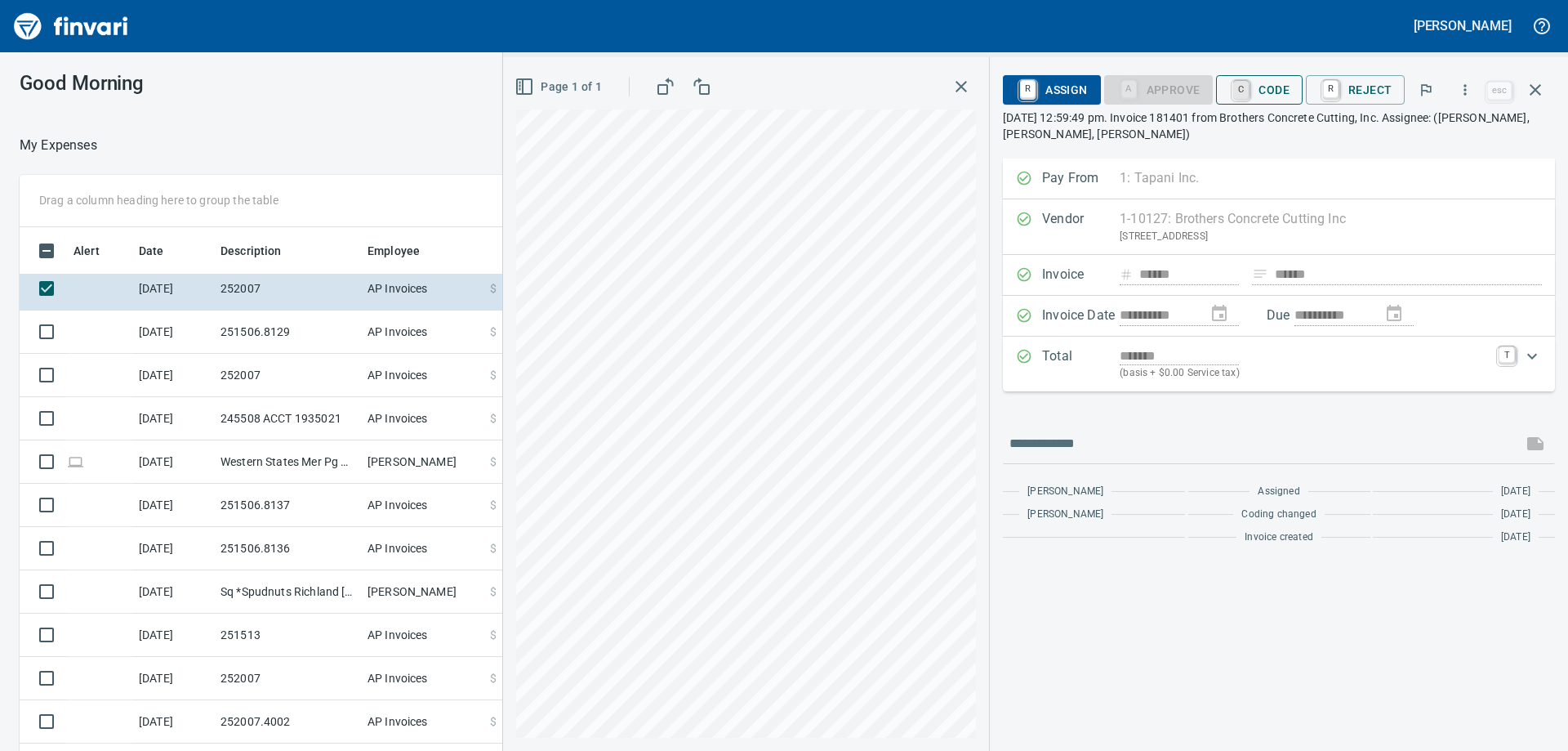
click at [1239, 98] on link "C" at bounding box center [1241, 90] width 15 height 18
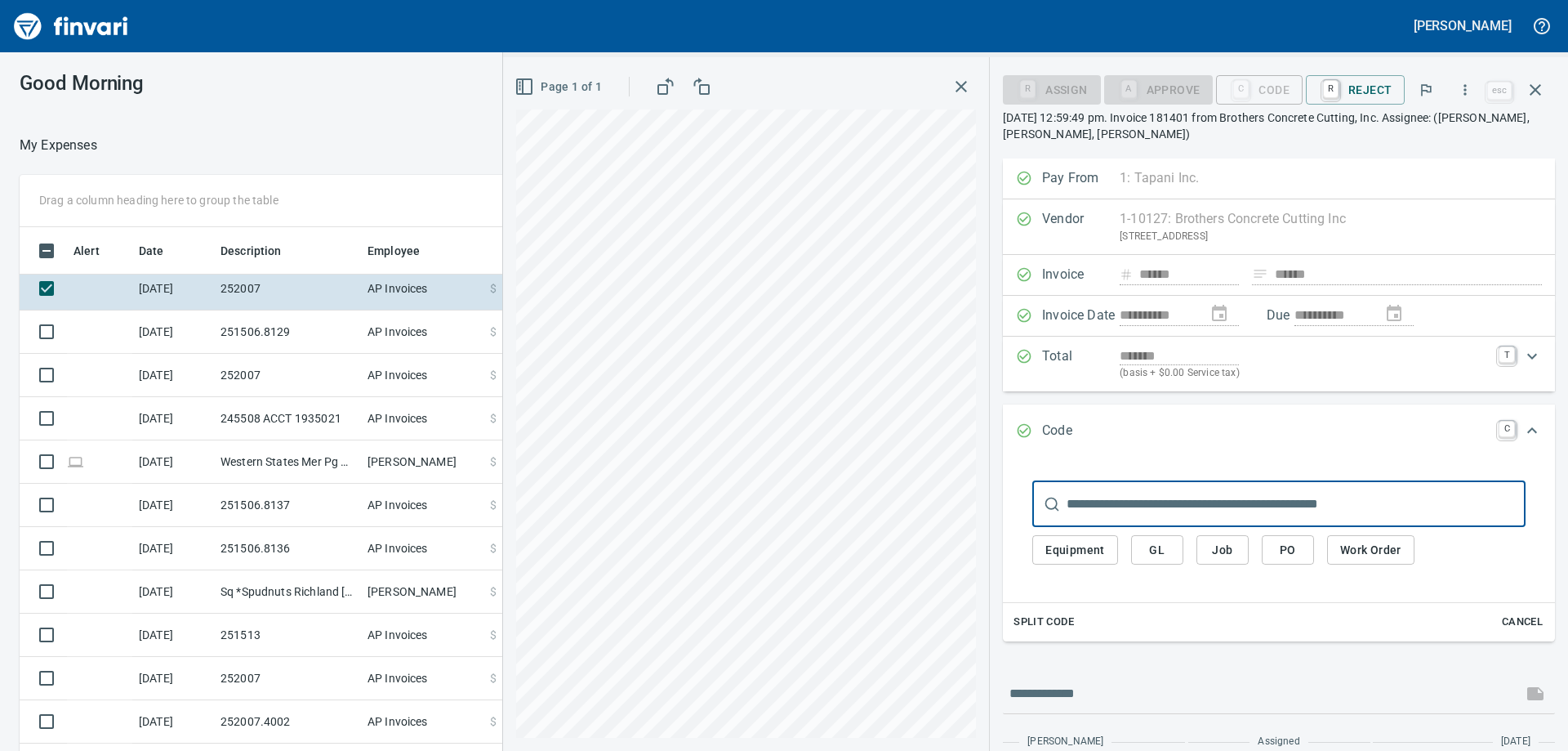
click at [1179, 492] on input "text" at bounding box center [1296, 504] width 459 height 46
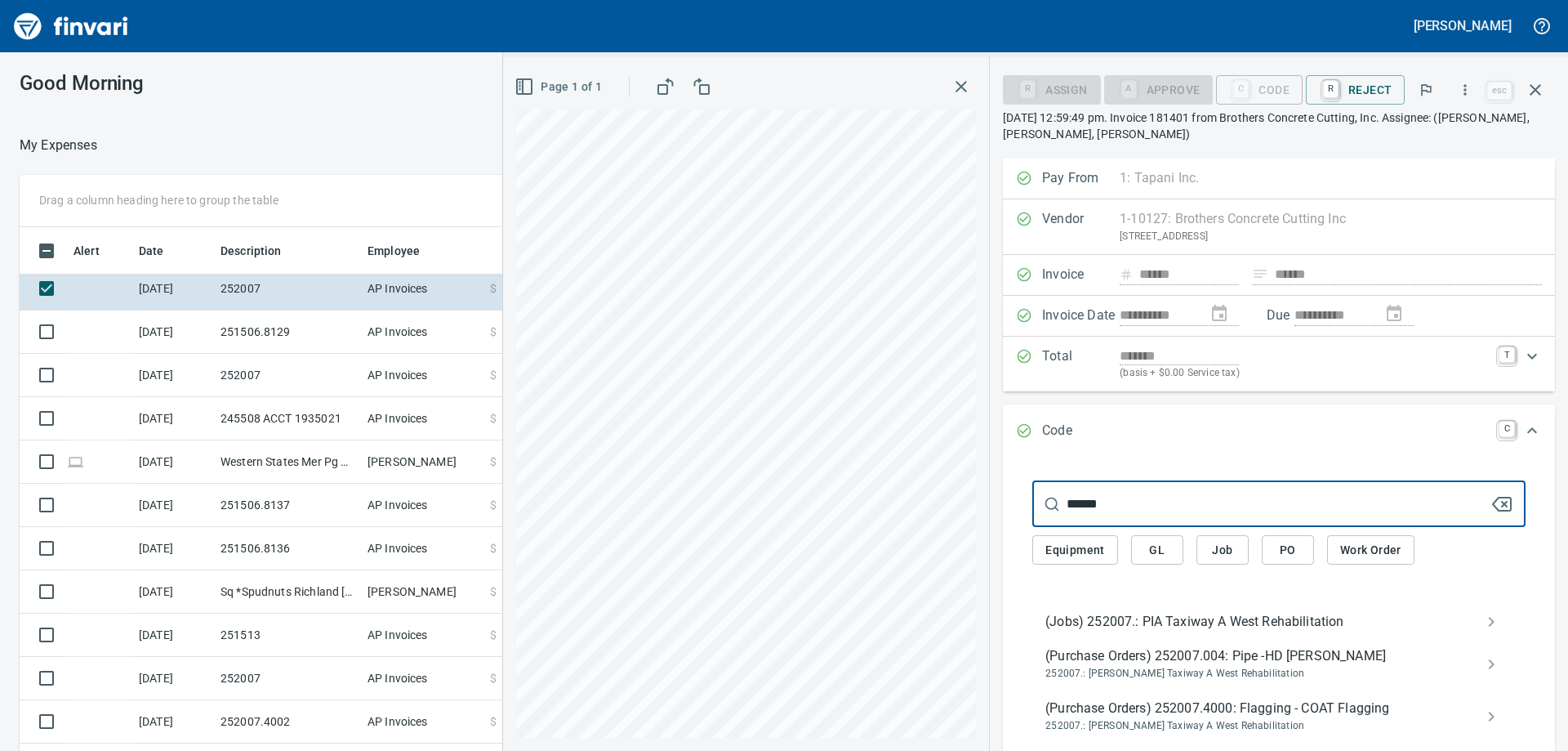
type input "******"
click at [1134, 614] on span "(Jobs) 252007.: PIA Taxiway A West Rehabilitation" at bounding box center [1266, 622] width 441 height 19
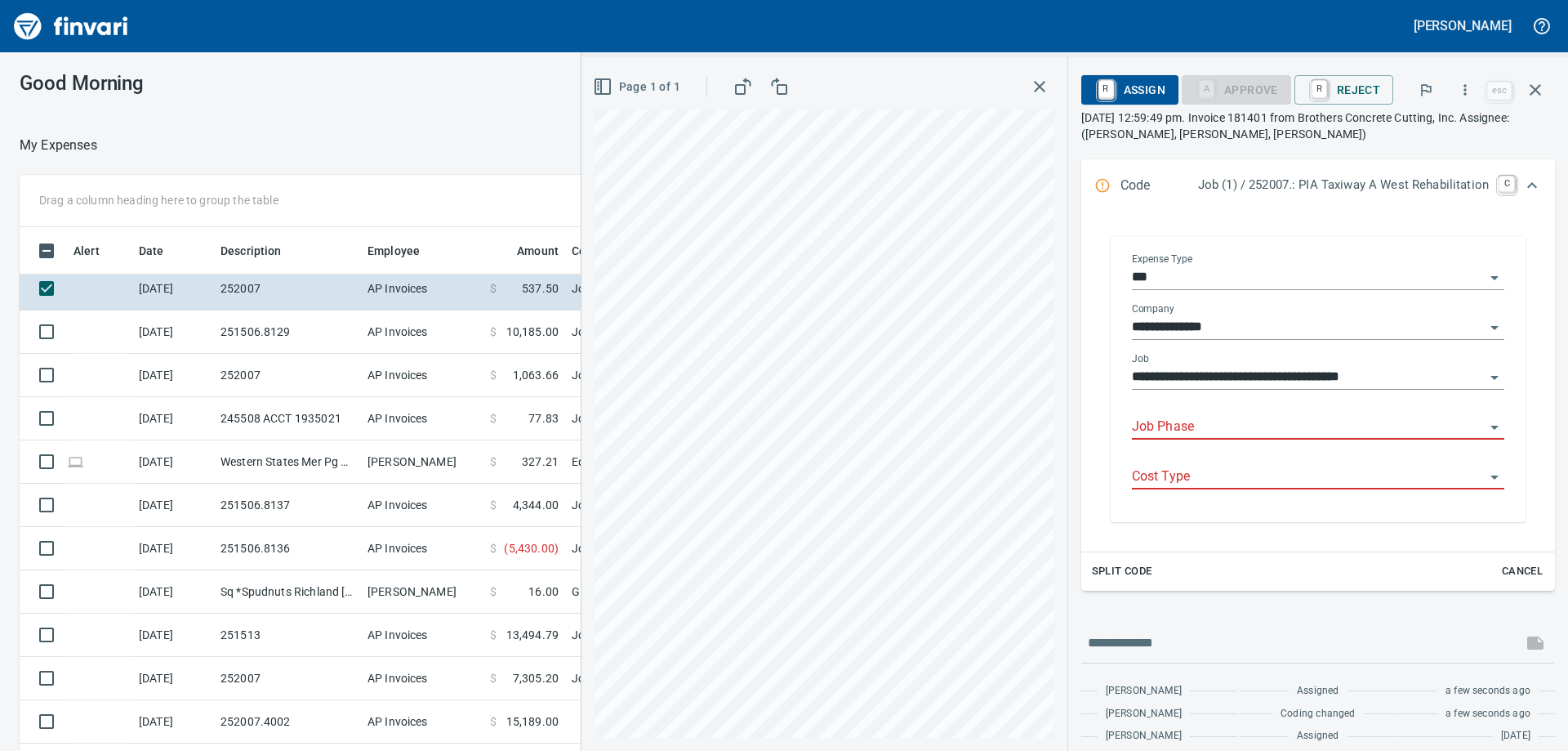
scroll to position [559, 1084]
click at [1171, 429] on input "Job Phase" at bounding box center [1308, 427] width 352 height 23
click at [1177, 474] on li "40. 02.: Sawcut" at bounding box center [1305, 469] width 374 height 39
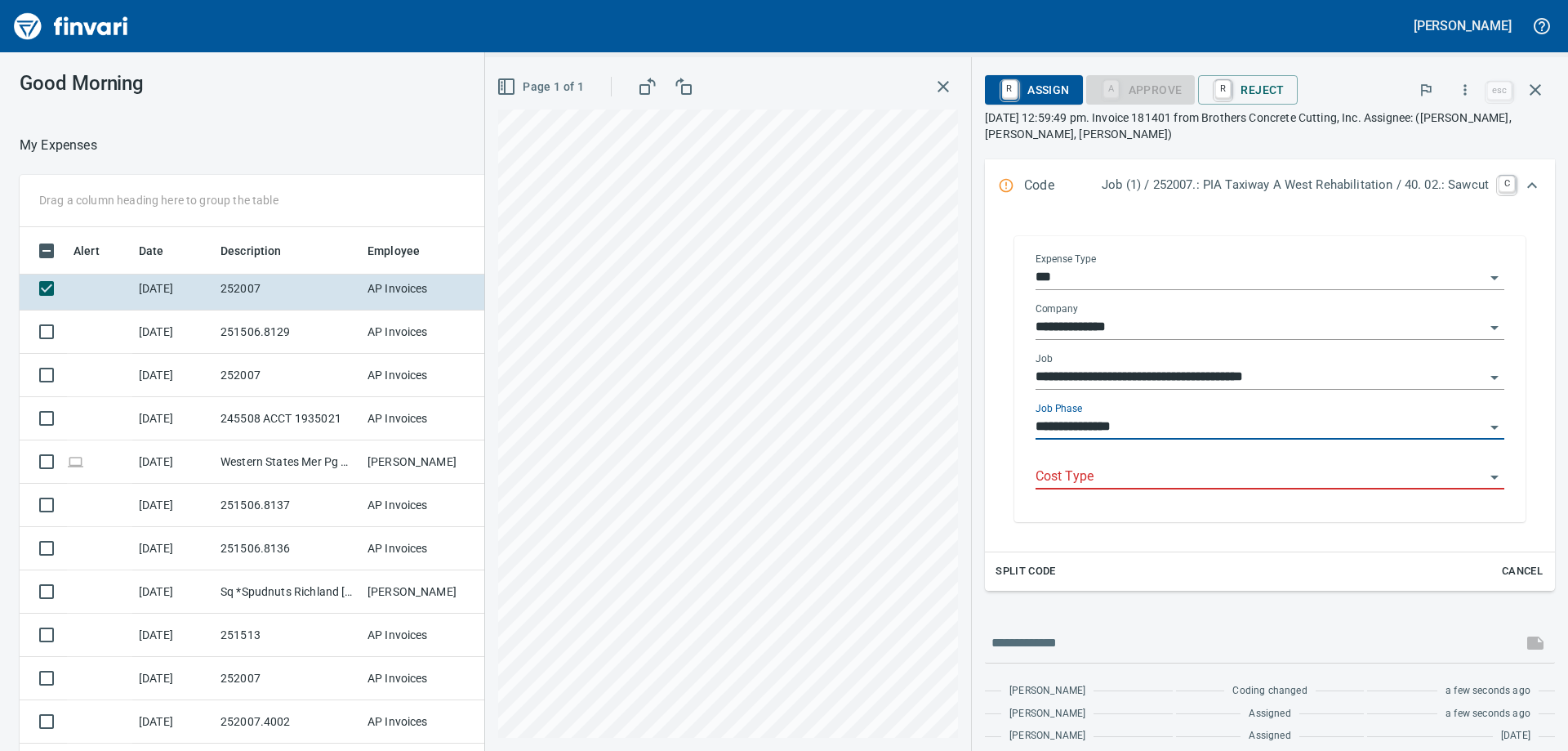
type input "**********"
click at [1177, 484] on input "Cost Type" at bounding box center [1259, 477] width 449 height 23
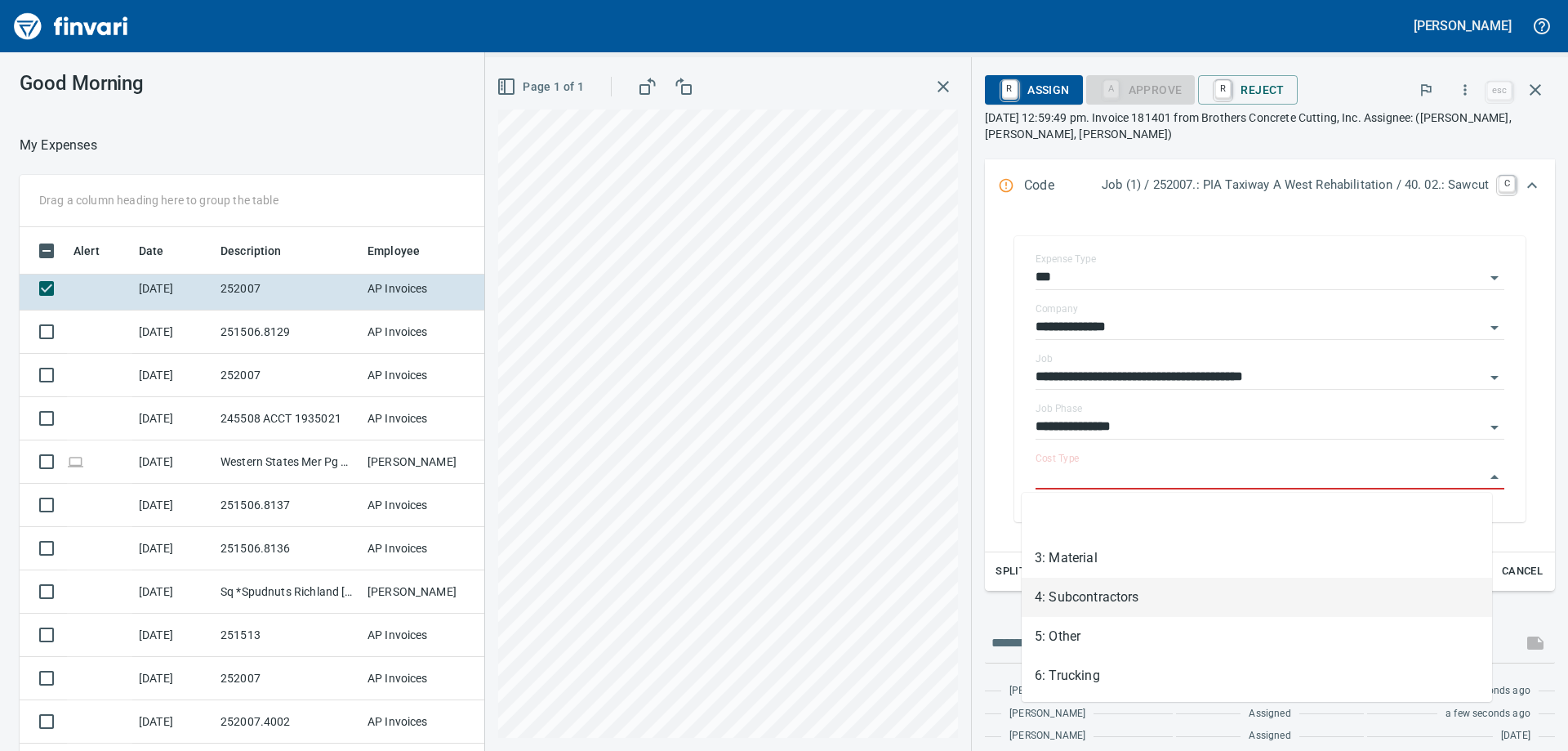
click at [1144, 589] on li "4: Subcontractors" at bounding box center [1257, 597] width 470 height 39
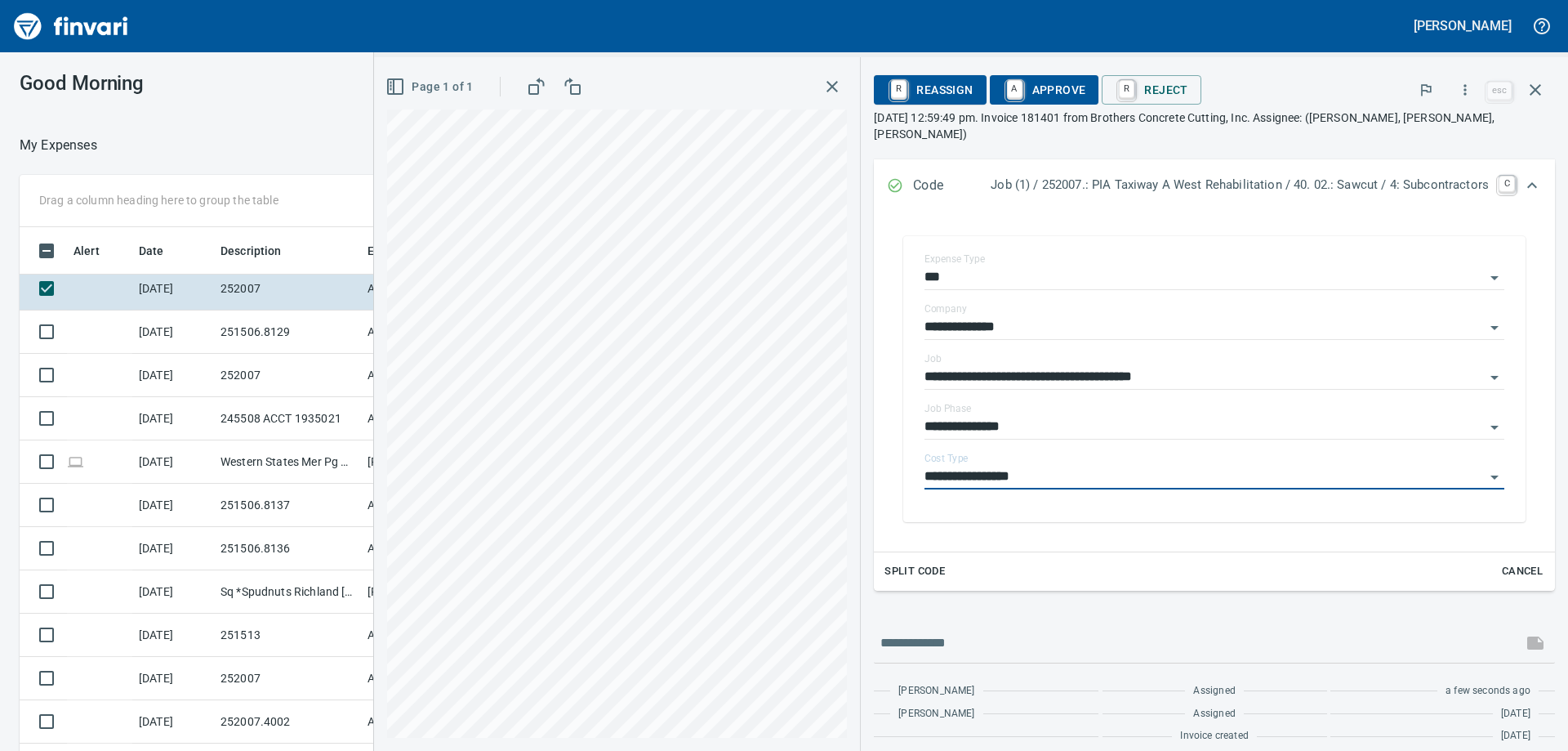
type input "**********"
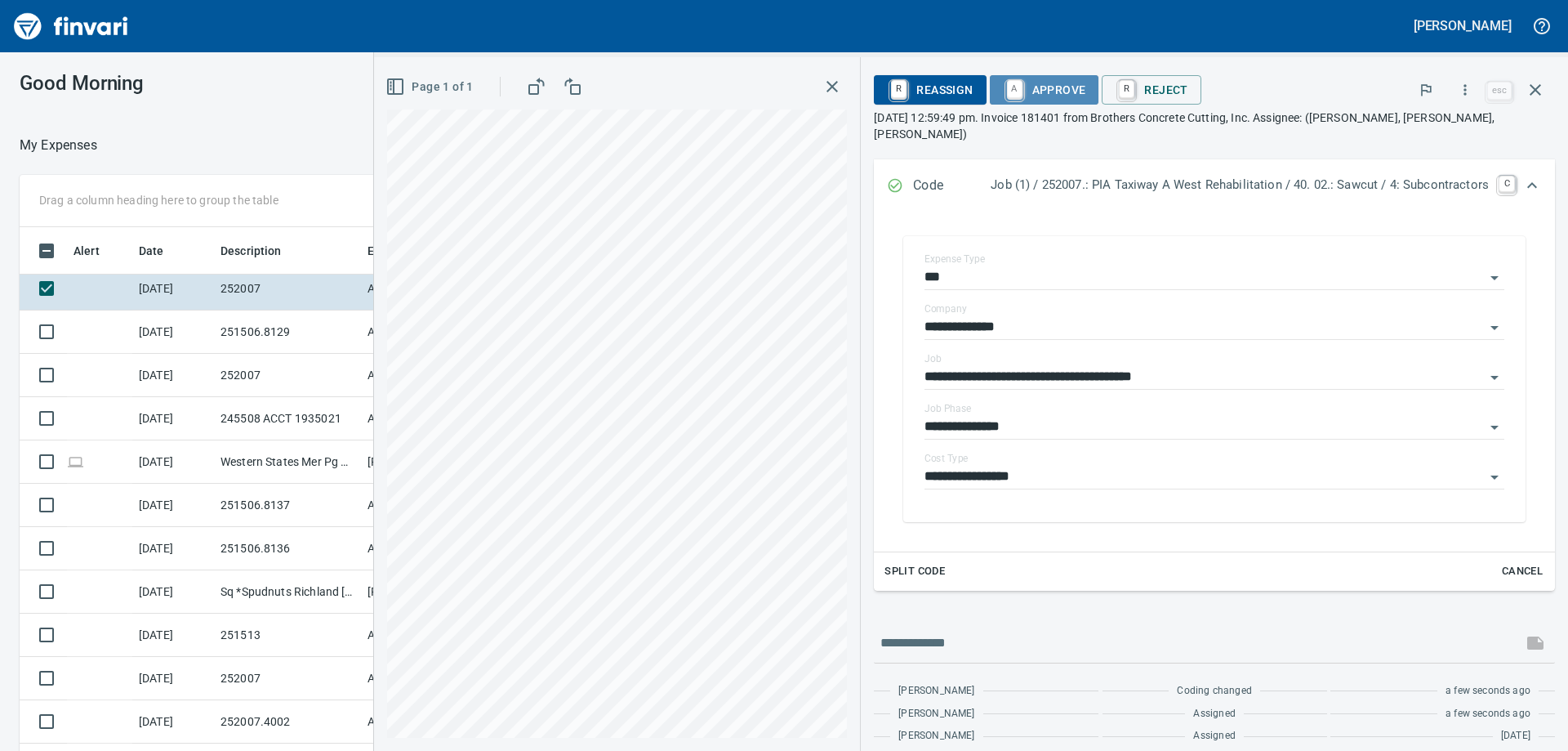
click at [1013, 84] on span "A Approve" at bounding box center [1044, 90] width 84 height 28
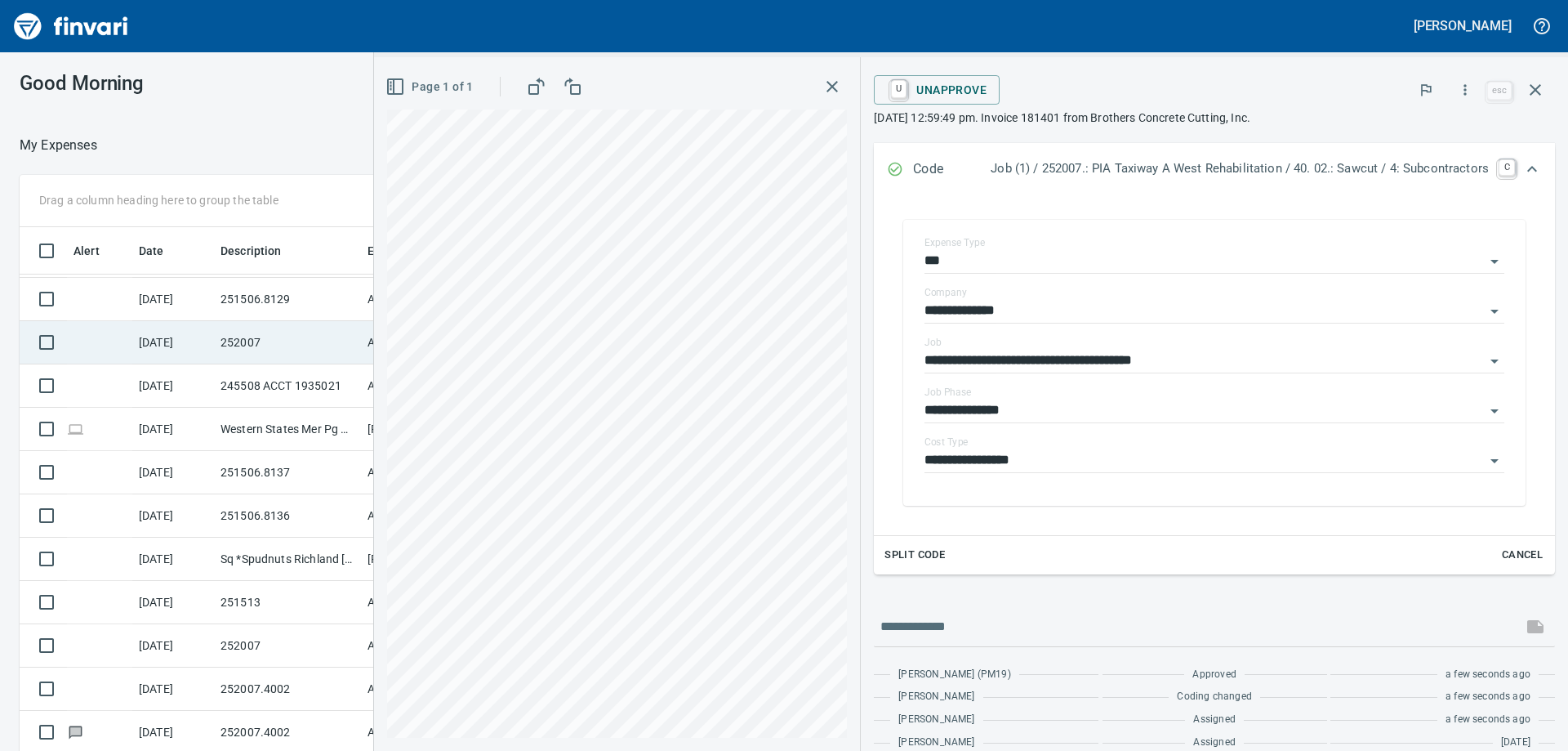
click at [257, 329] on td "252007" at bounding box center [287, 343] width 147 height 43
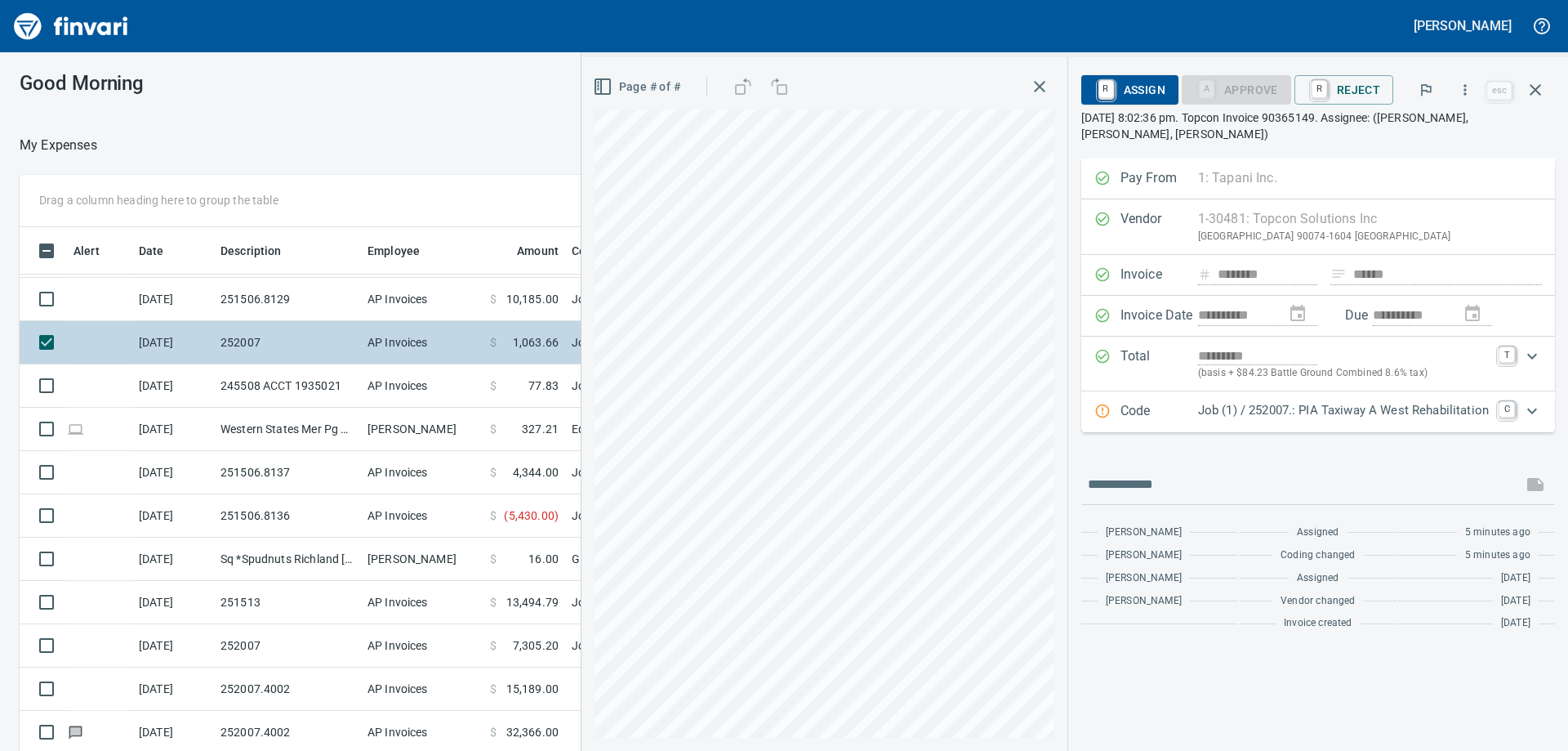
scroll to position [2355, 0]
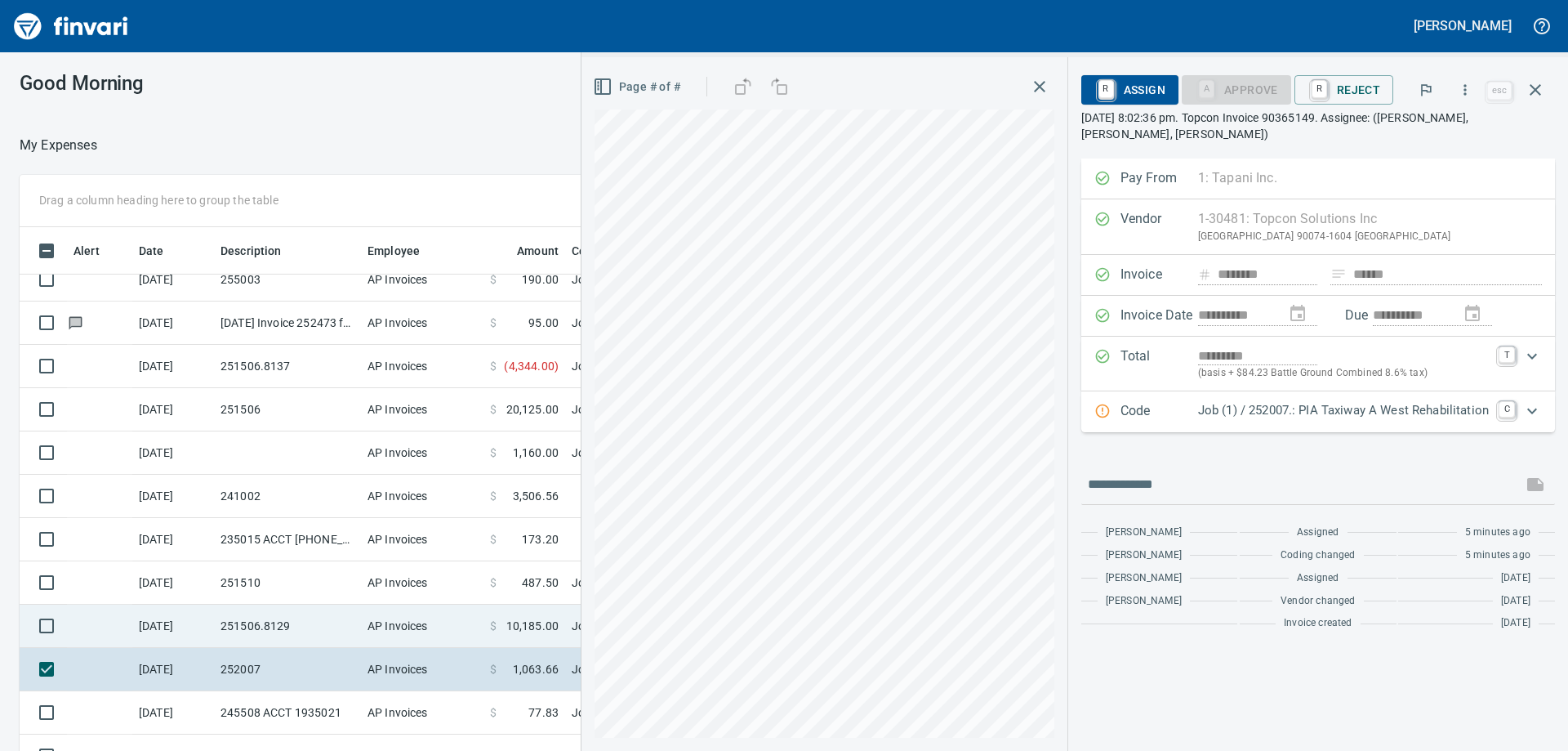
click at [253, 622] on td "251506.8129" at bounding box center [287, 626] width 147 height 43
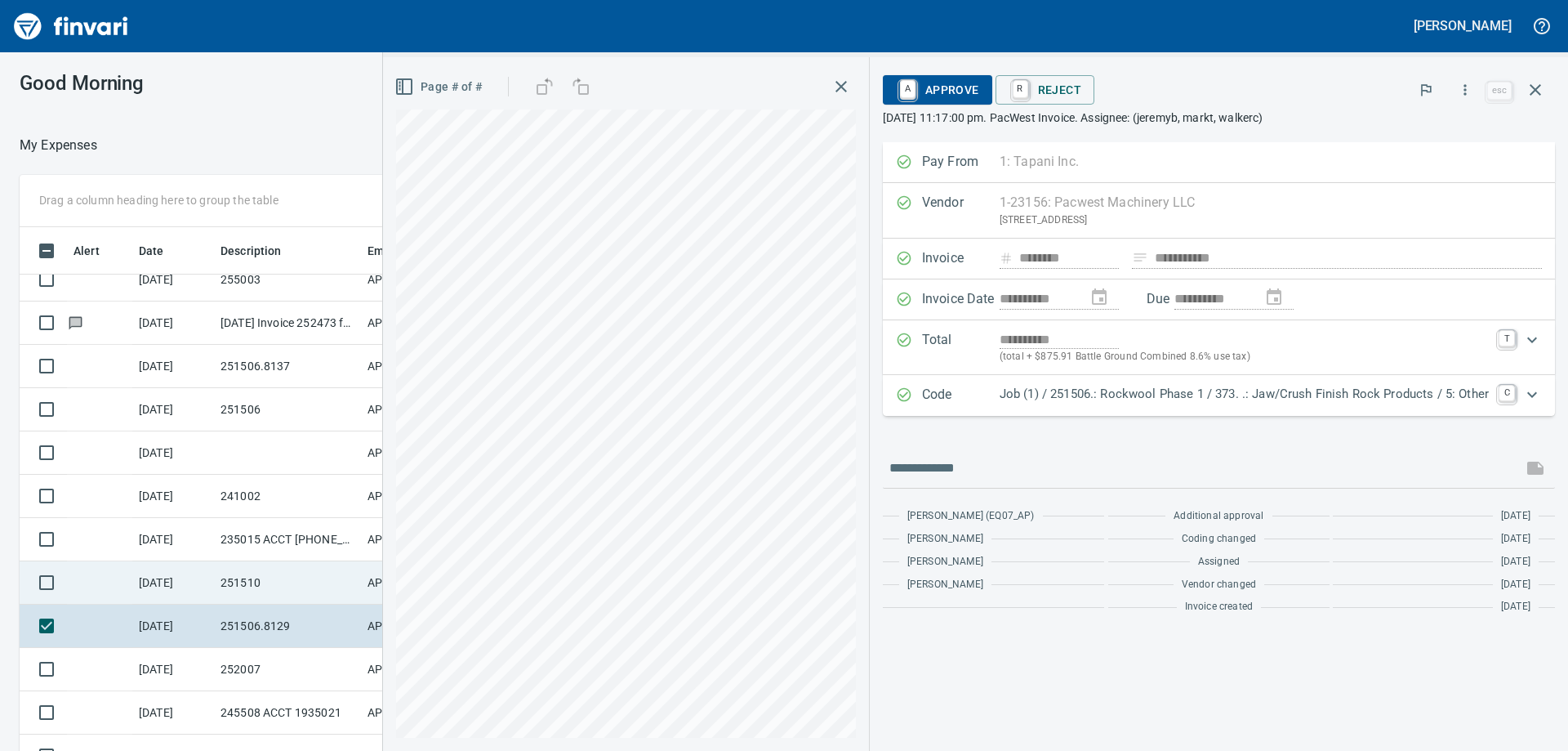
click at [253, 600] on td "251510" at bounding box center [287, 583] width 147 height 43
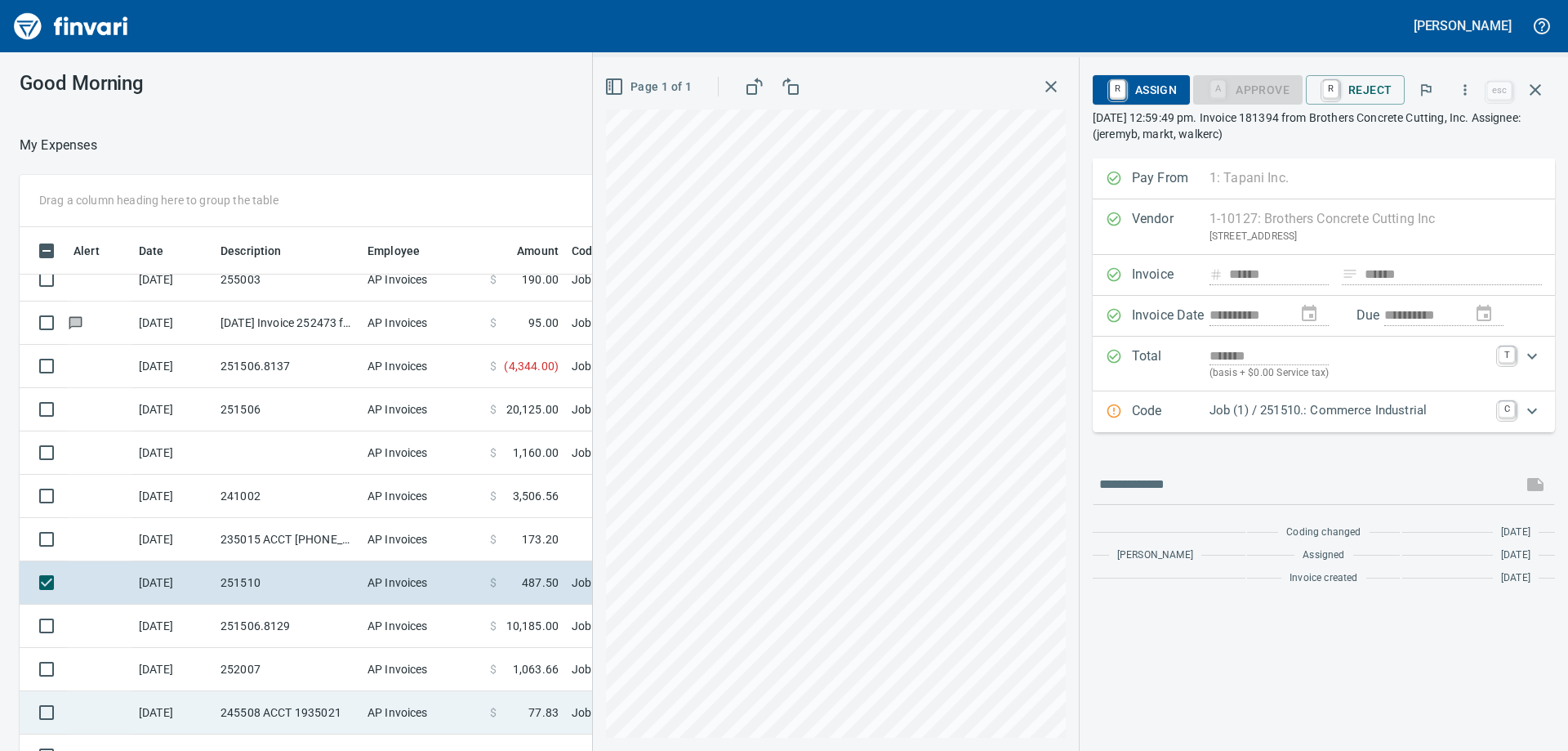
click at [257, 704] on td "245508 ACCT 1935021" at bounding box center [287, 712] width 147 height 43
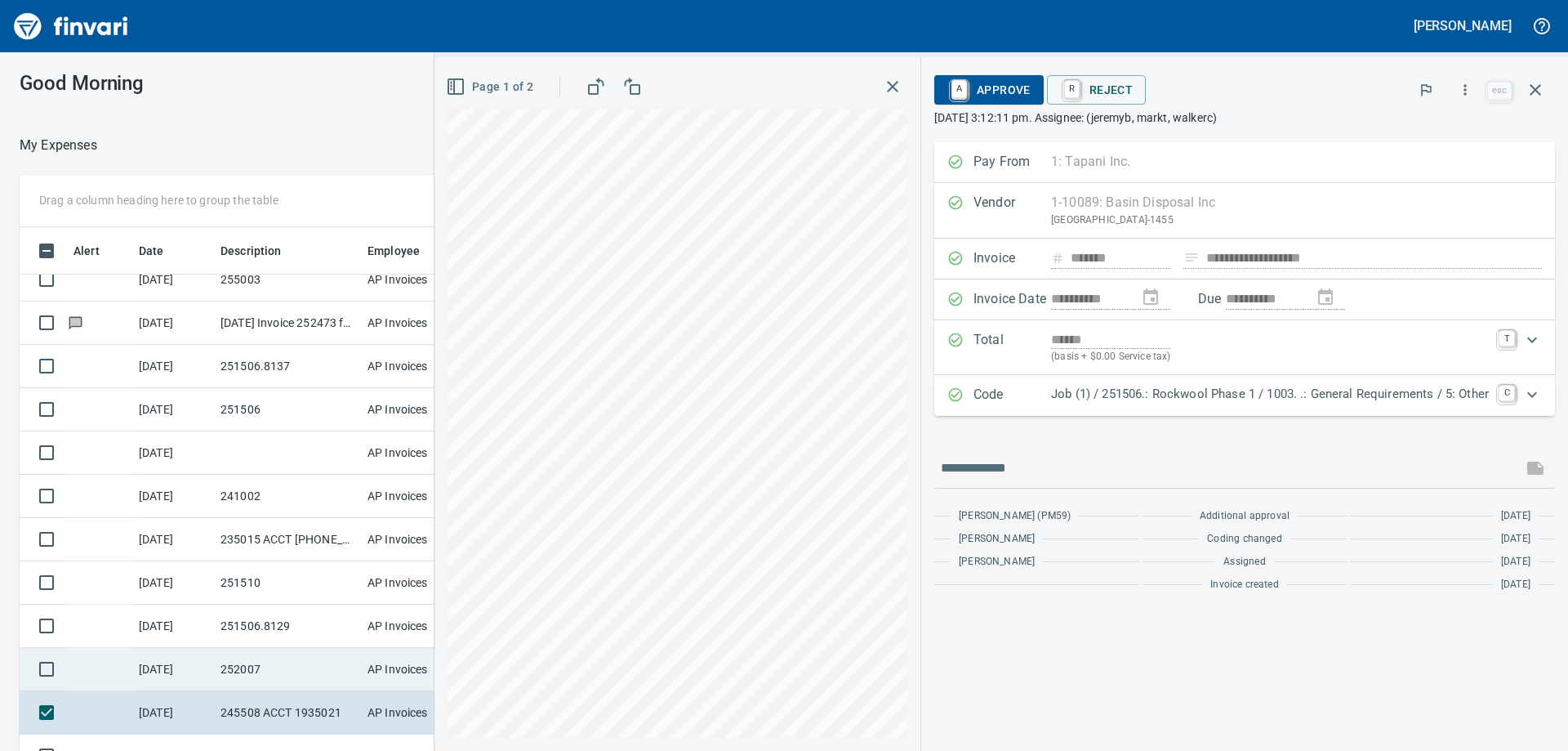
click at [245, 666] on td "252007" at bounding box center [287, 669] width 147 height 43
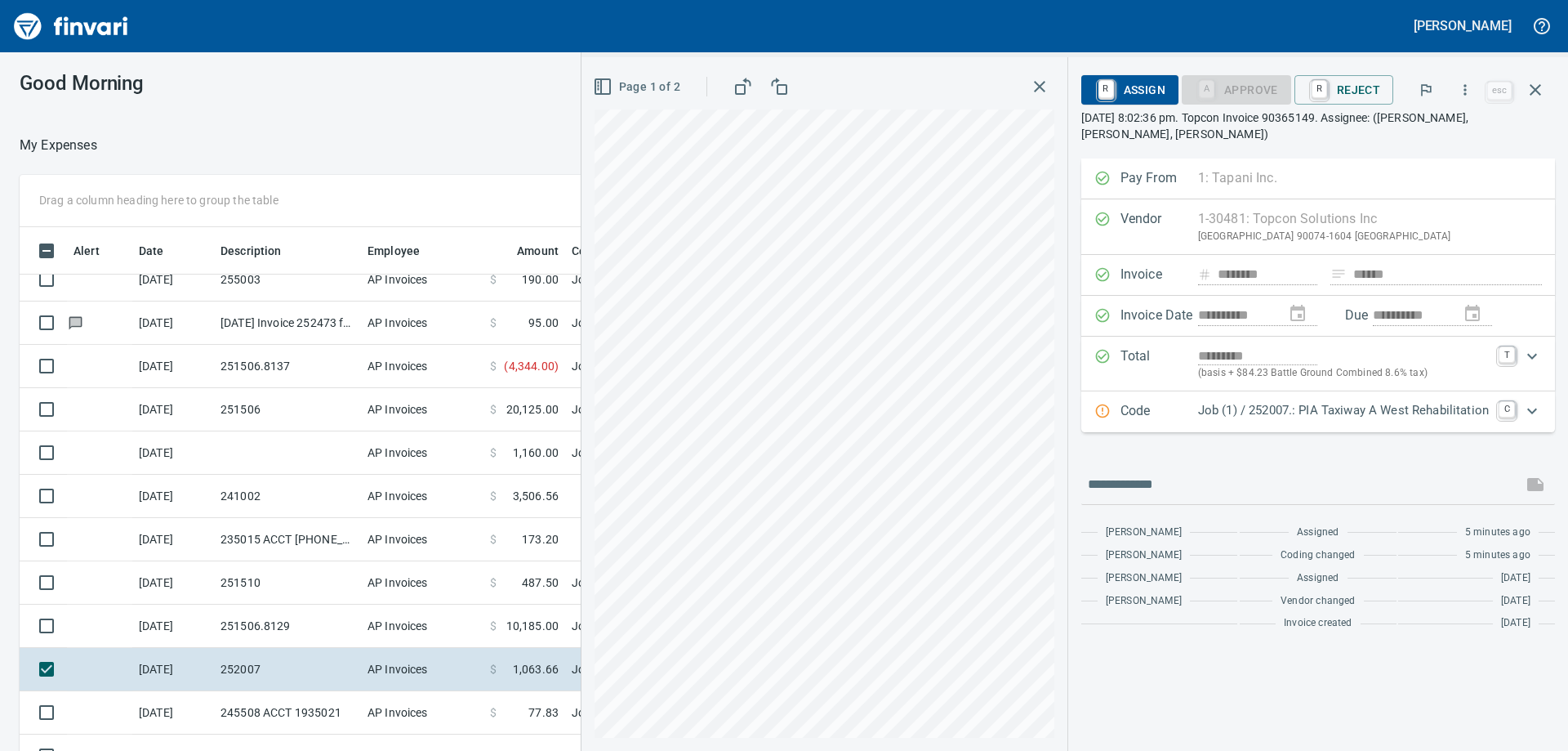
click at [1310, 409] on p "Job (1) / 252007.: PIA Taxiway A West Rehabilitation" at bounding box center [1343, 410] width 291 height 19
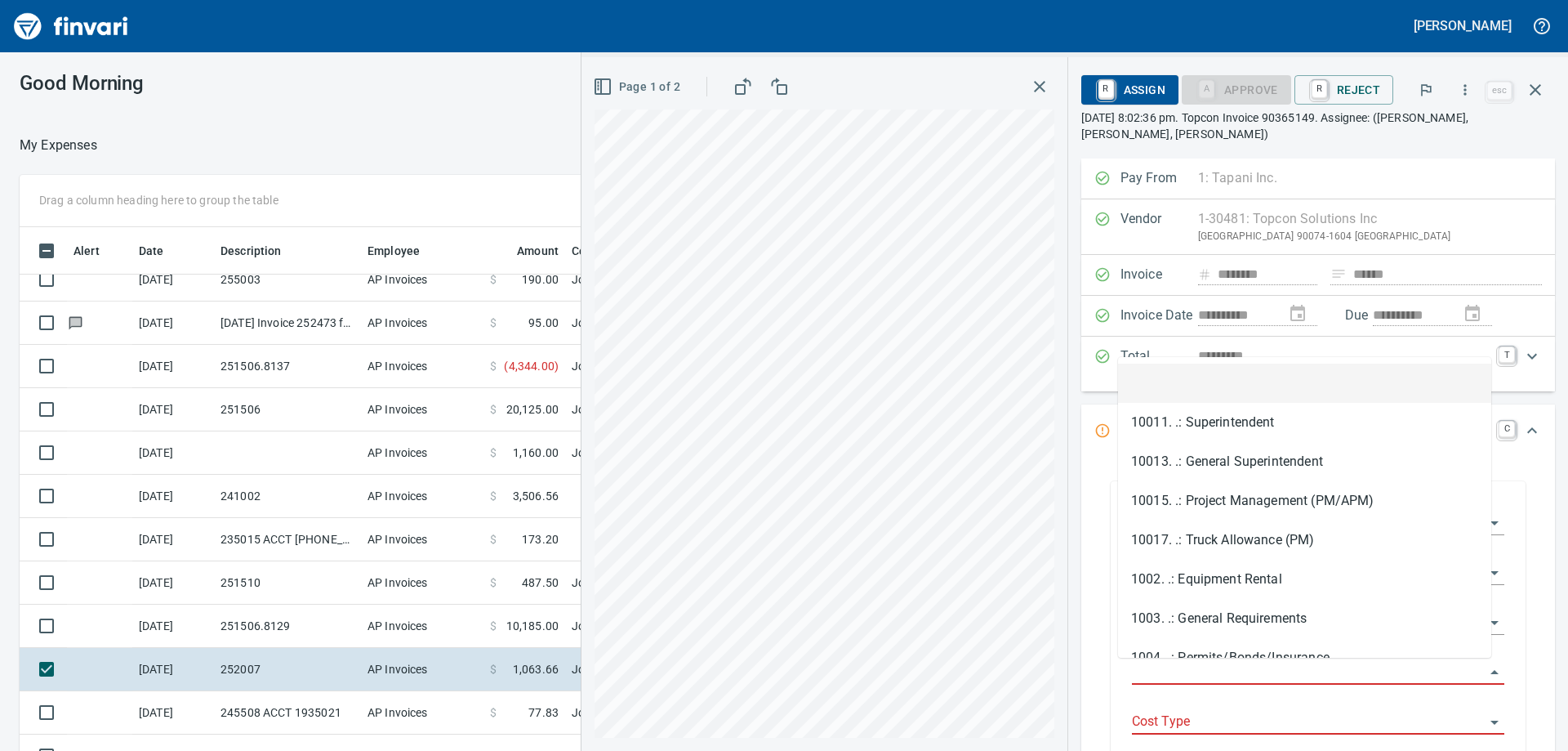
click at [1173, 669] on input "Job Phase" at bounding box center [1308, 672] width 352 height 23
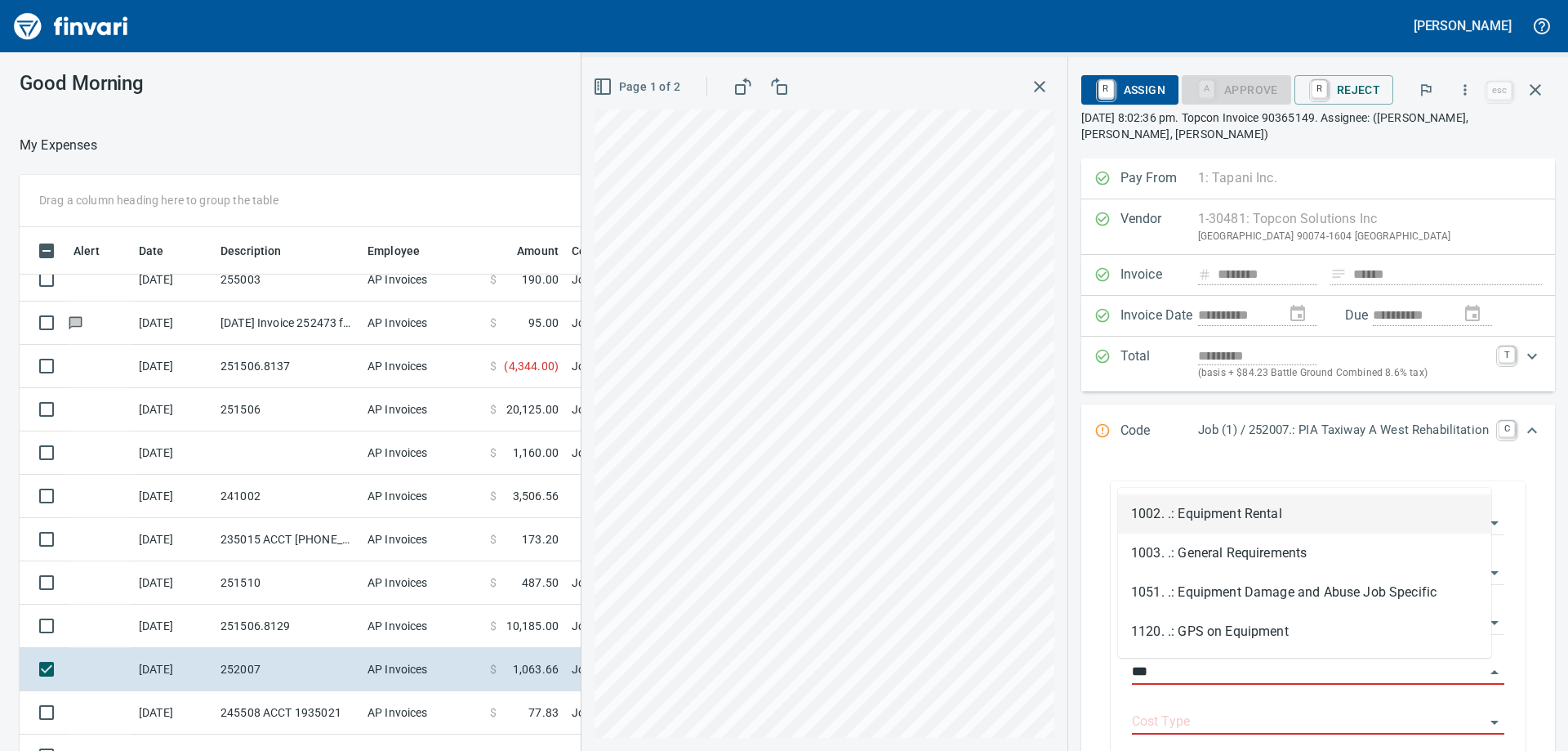
scroll to position [559, 1084]
click at [1243, 597] on li "1051. .: Equipment Damage and Abuse Job Specific" at bounding box center [1305, 592] width 374 height 39
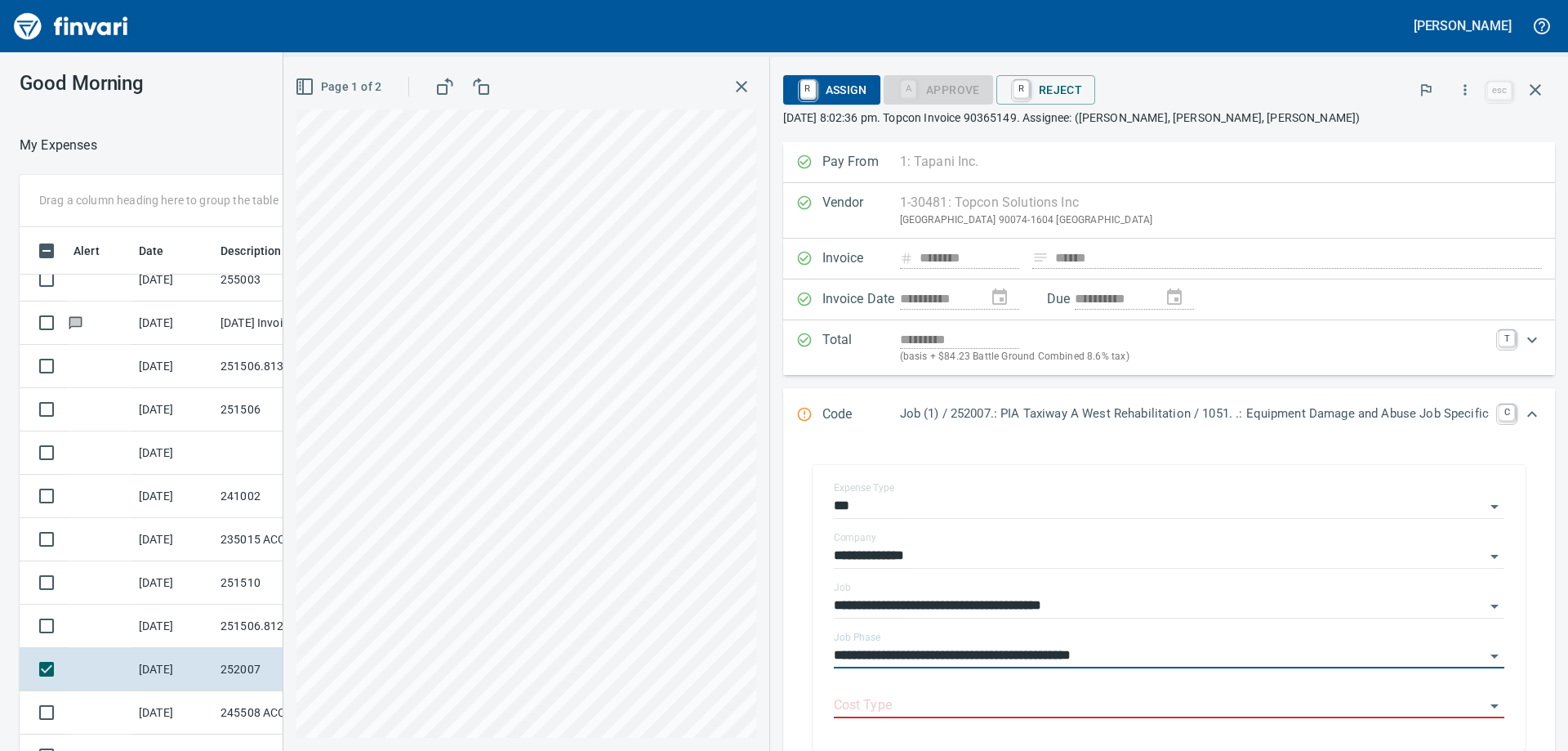
scroll to position [245, 0]
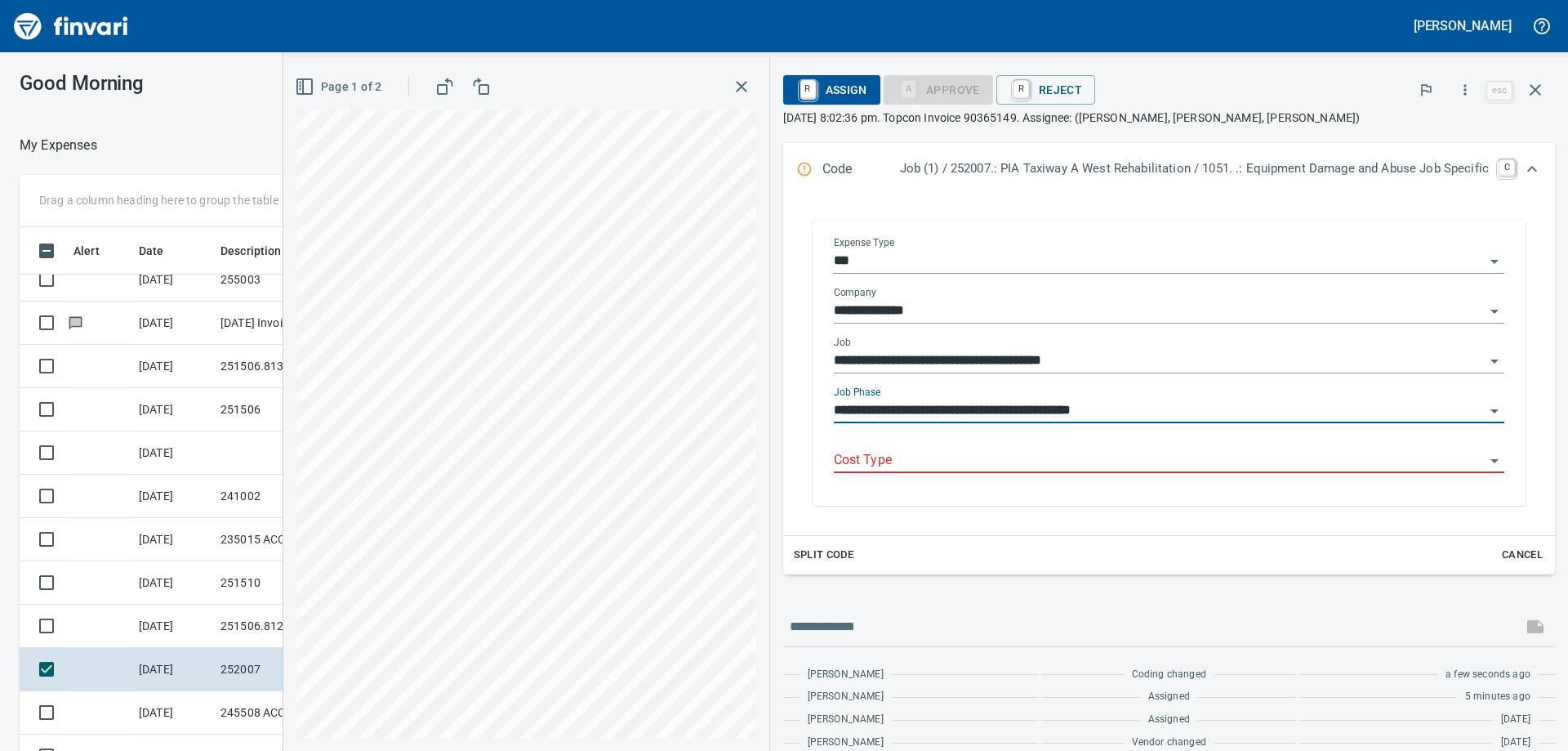
type input "**********"
click at [925, 464] on input "Cost Type" at bounding box center [1159, 460] width 652 height 23
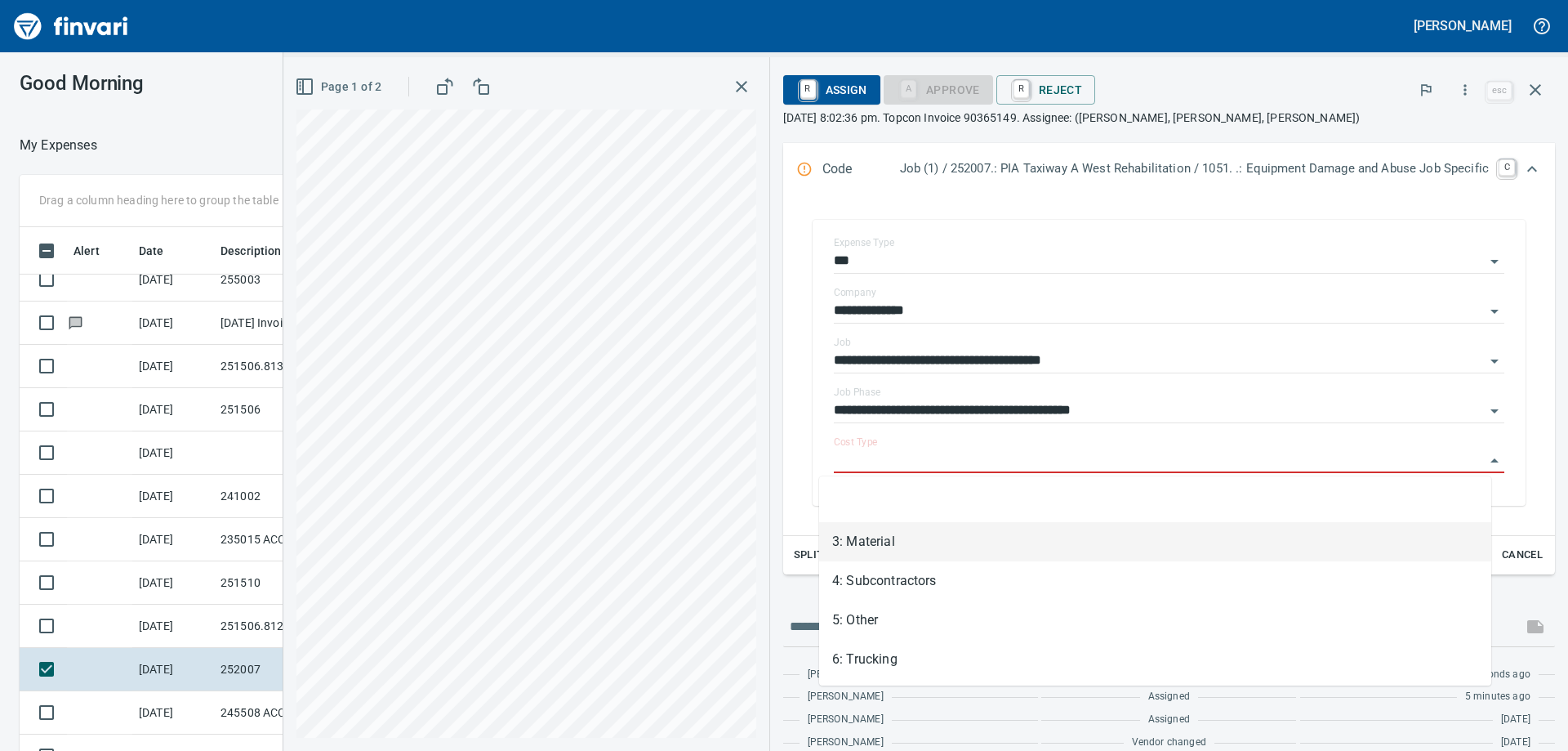
click at [919, 544] on li "3: Material" at bounding box center [1155, 541] width 672 height 39
type input "**********"
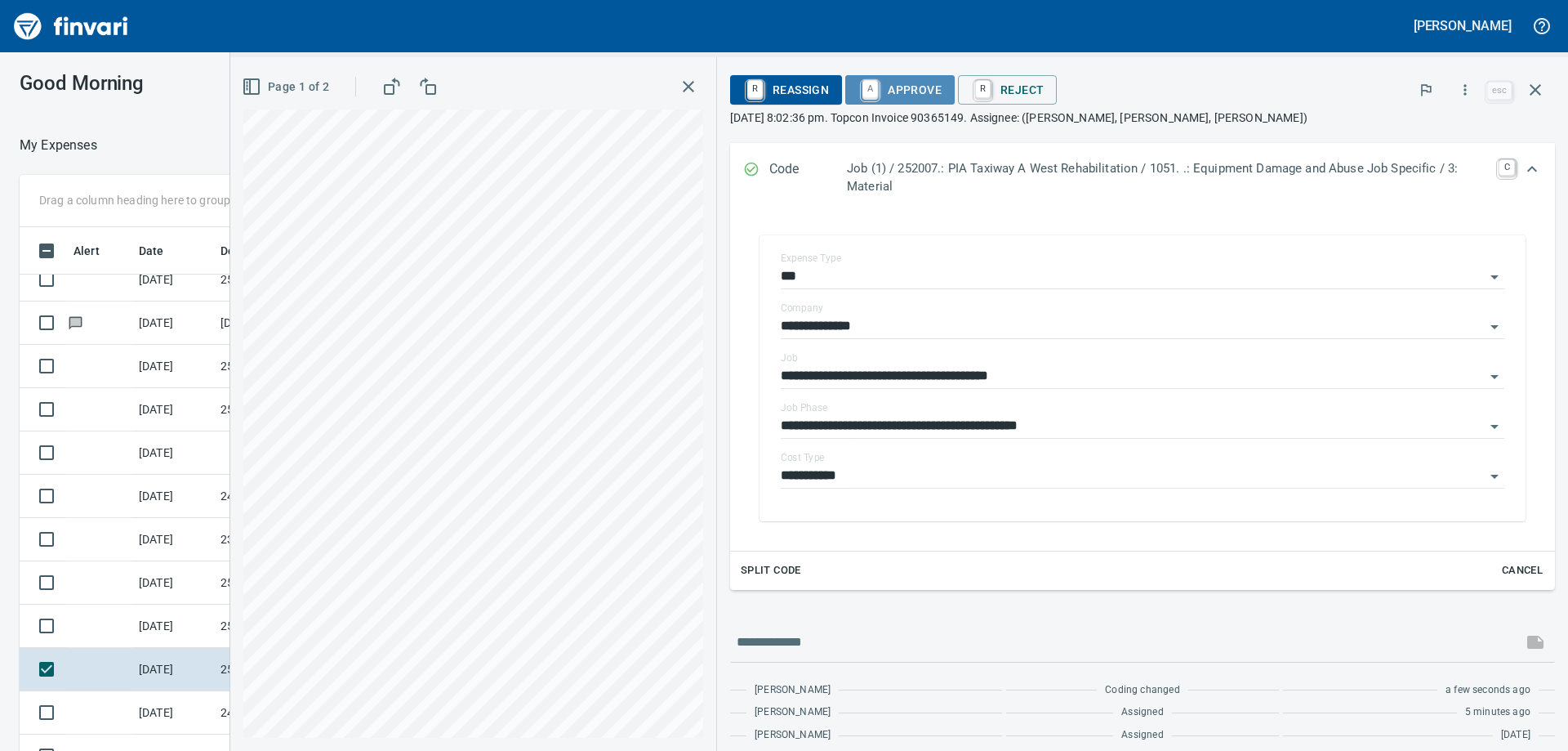
click at [882, 94] on span "A Approve" at bounding box center [899, 90] width 84 height 28
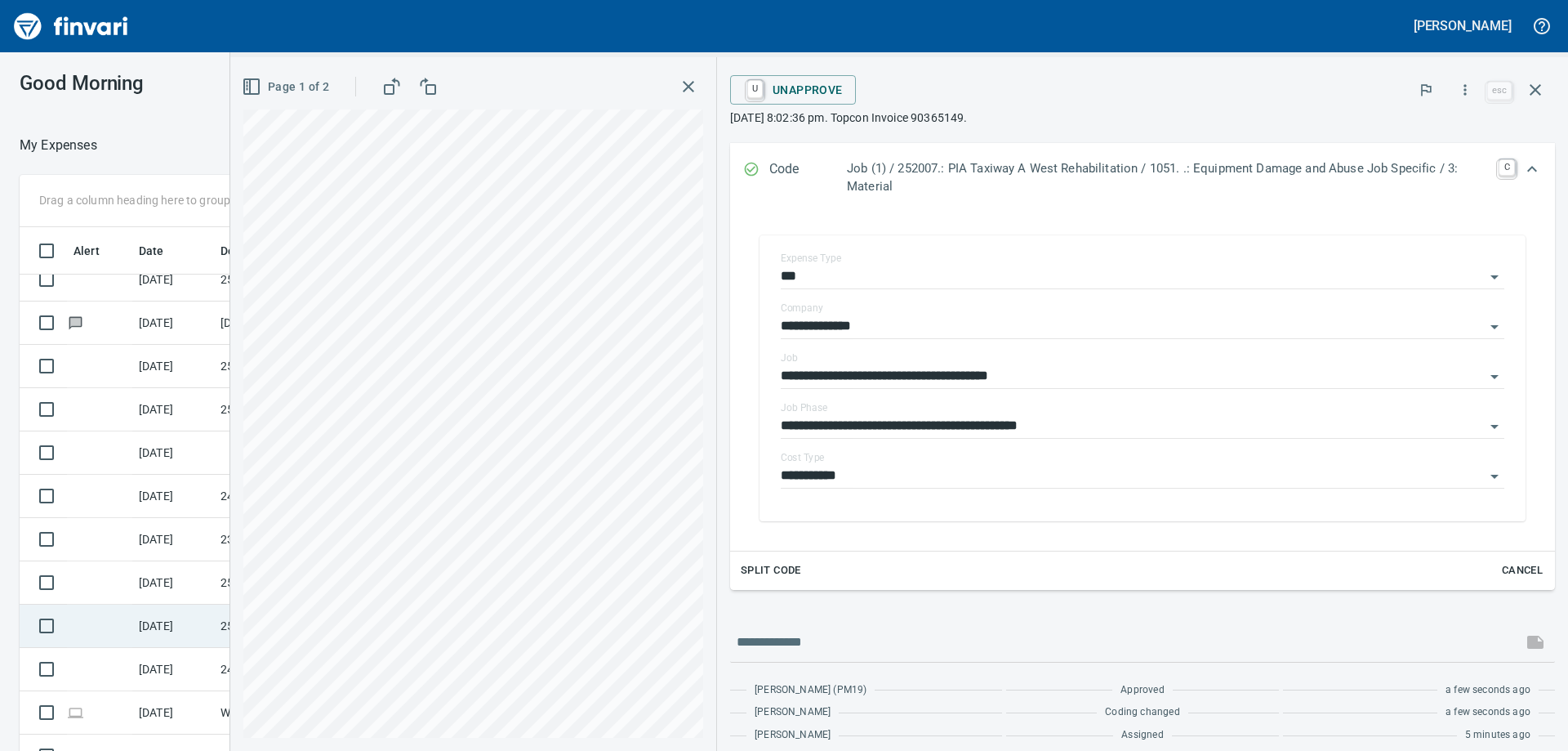
click at [177, 628] on td "[DATE]" at bounding box center [173, 626] width 82 height 43
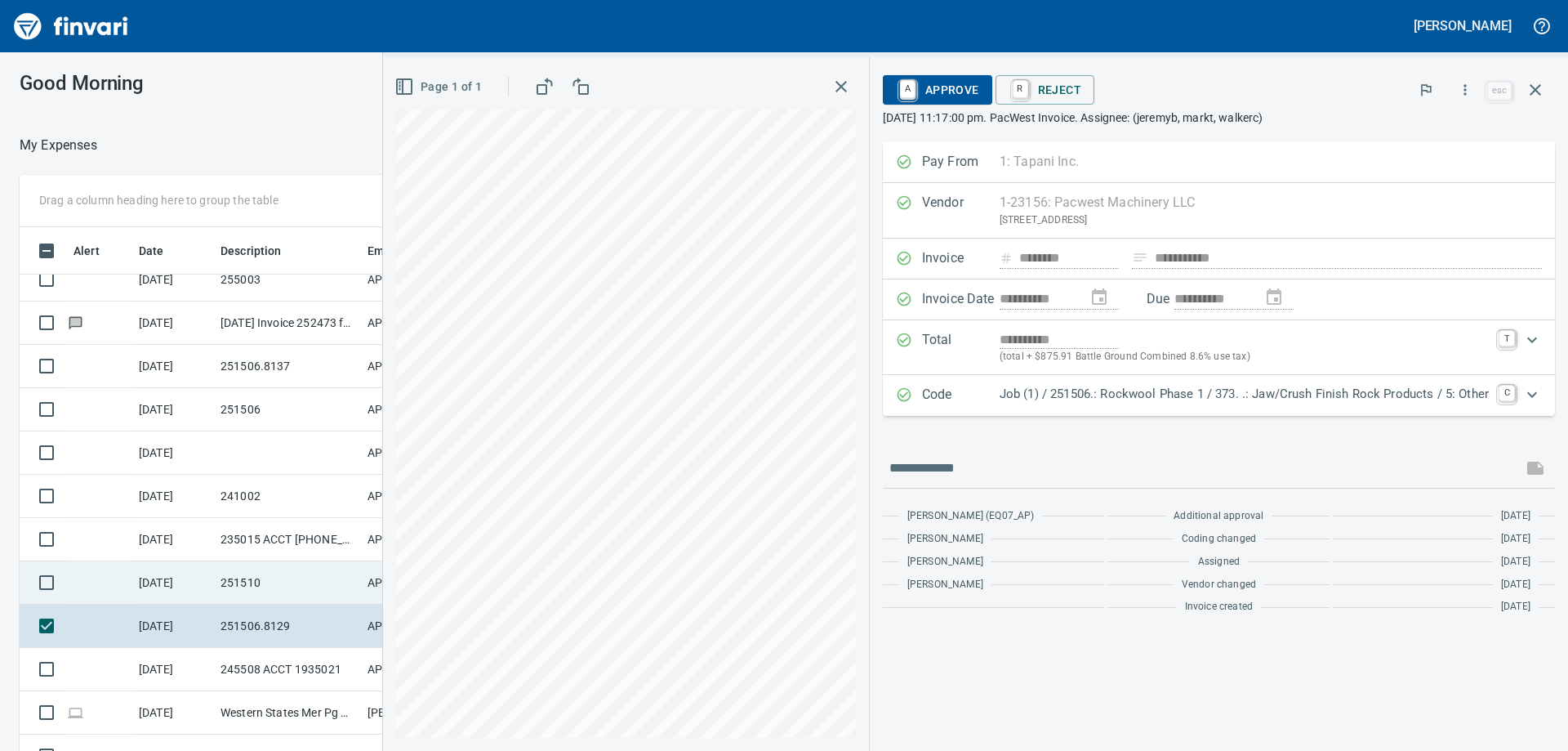
click at [187, 586] on td "[DATE]" at bounding box center [173, 583] width 82 height 43
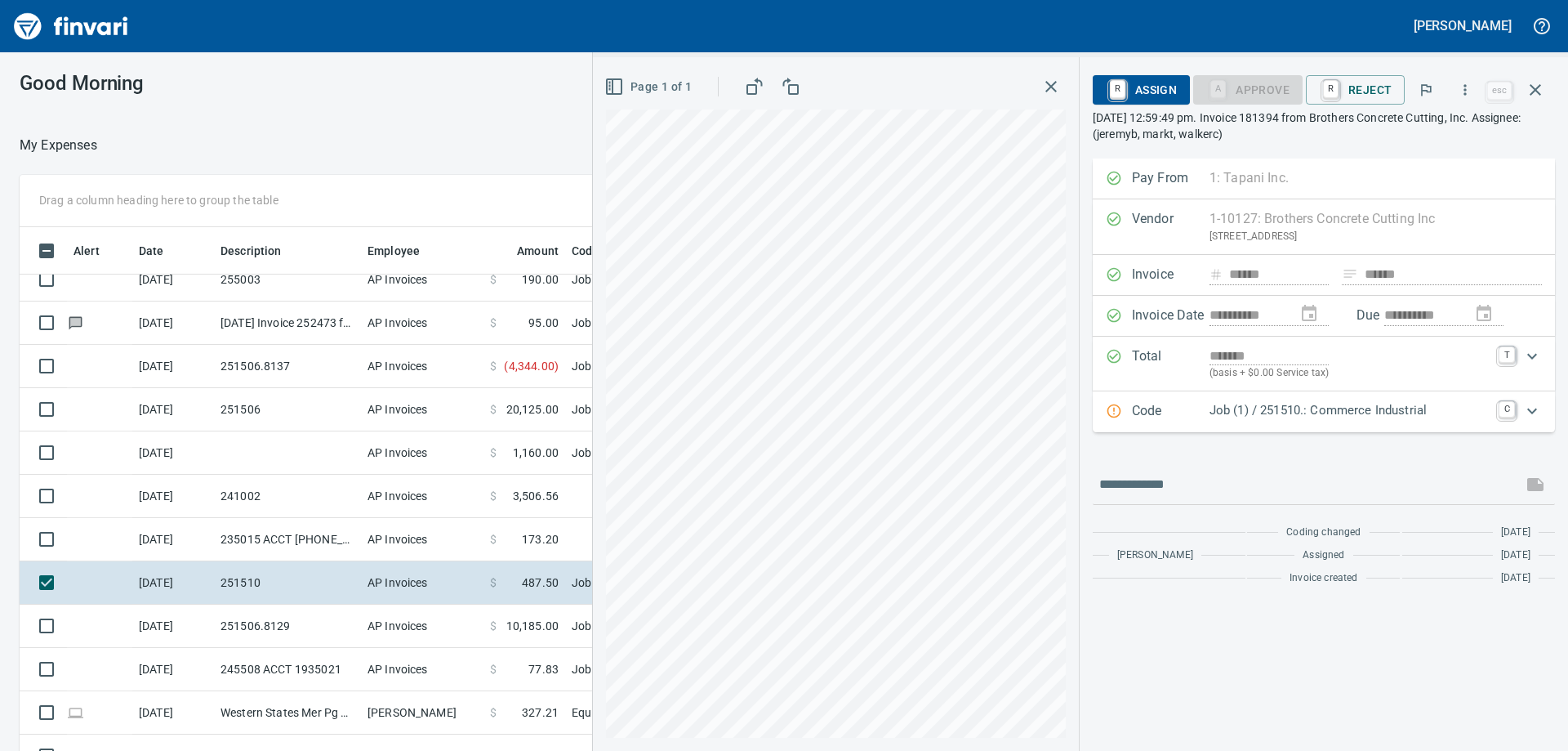
click at [1254, 418] on p "Job (1) / 251510.: Commerce Industrial" at bounding box center [1349, 410] width 279 height 19
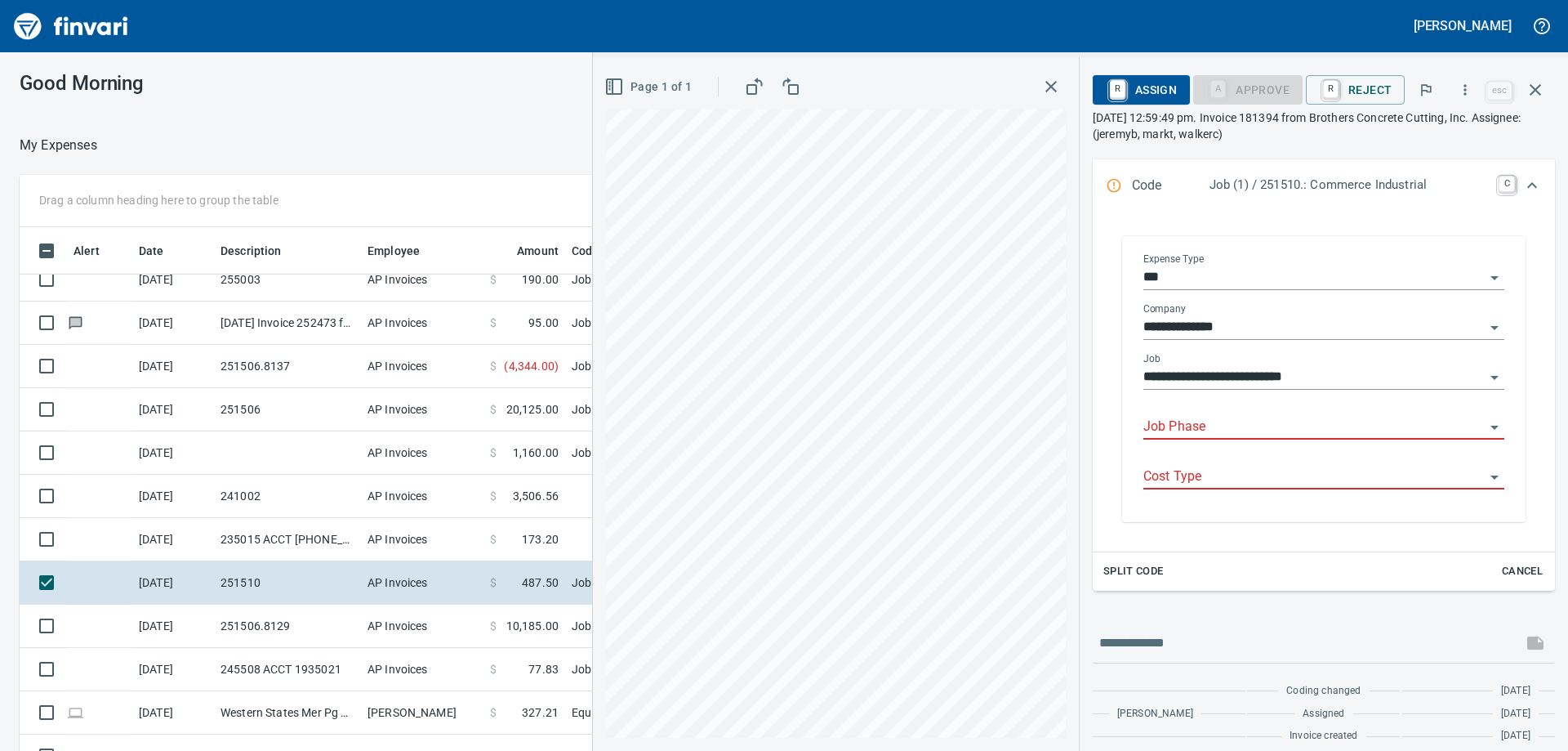
scroll to position [559, 1084]
click at [1232, 430] on input "Job Phase" at bounding box center [1314, 427] width 341 height 23
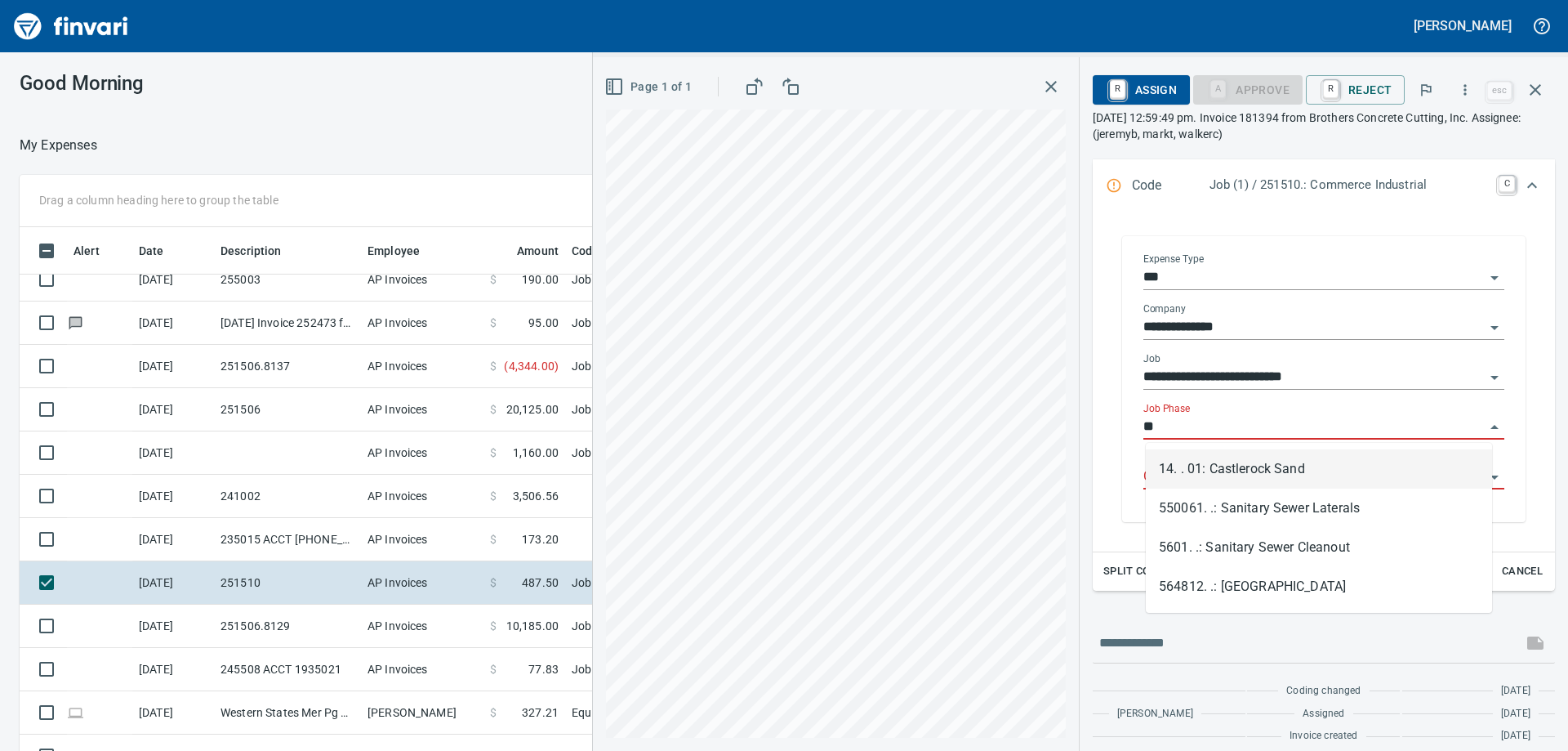
type input "*"
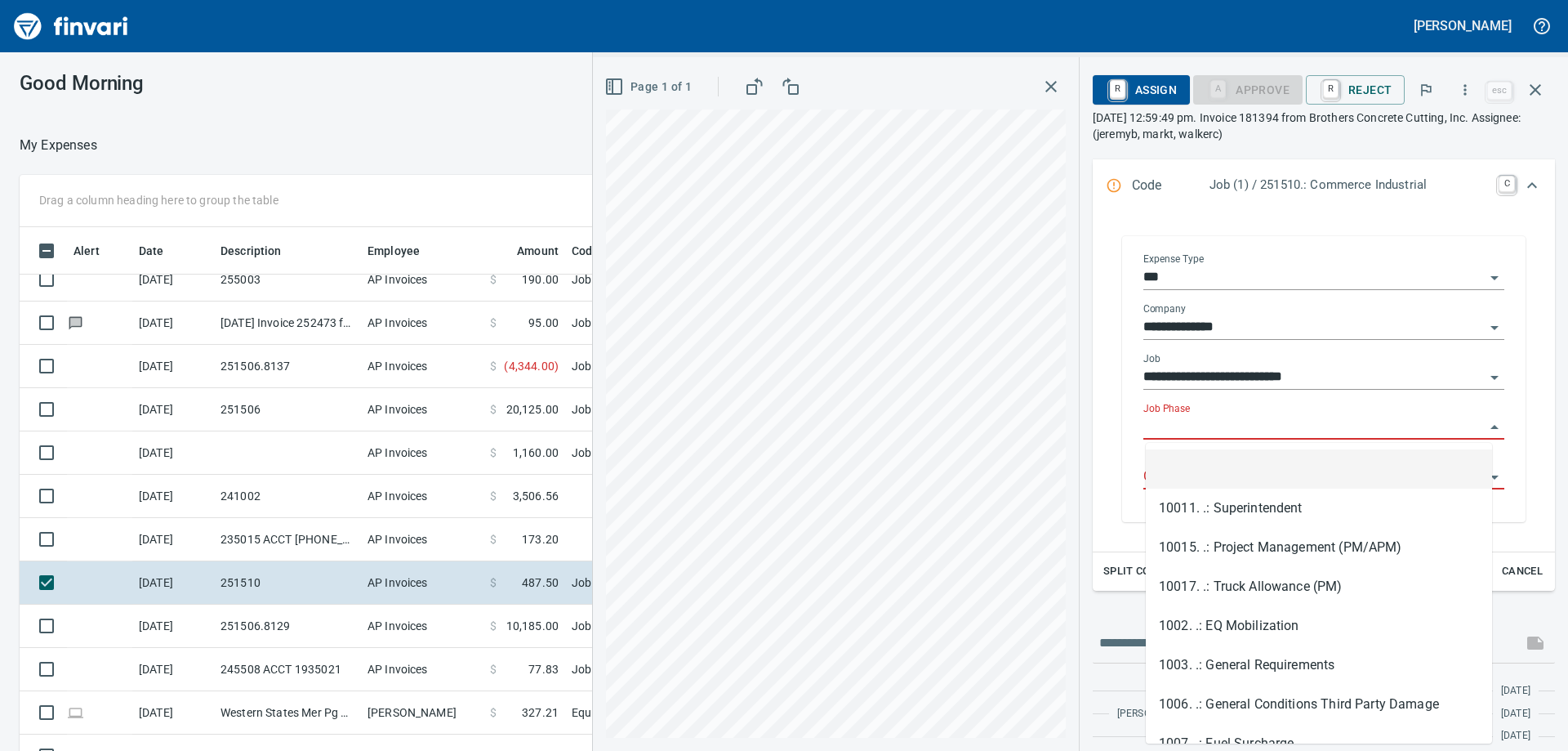
type input "*"
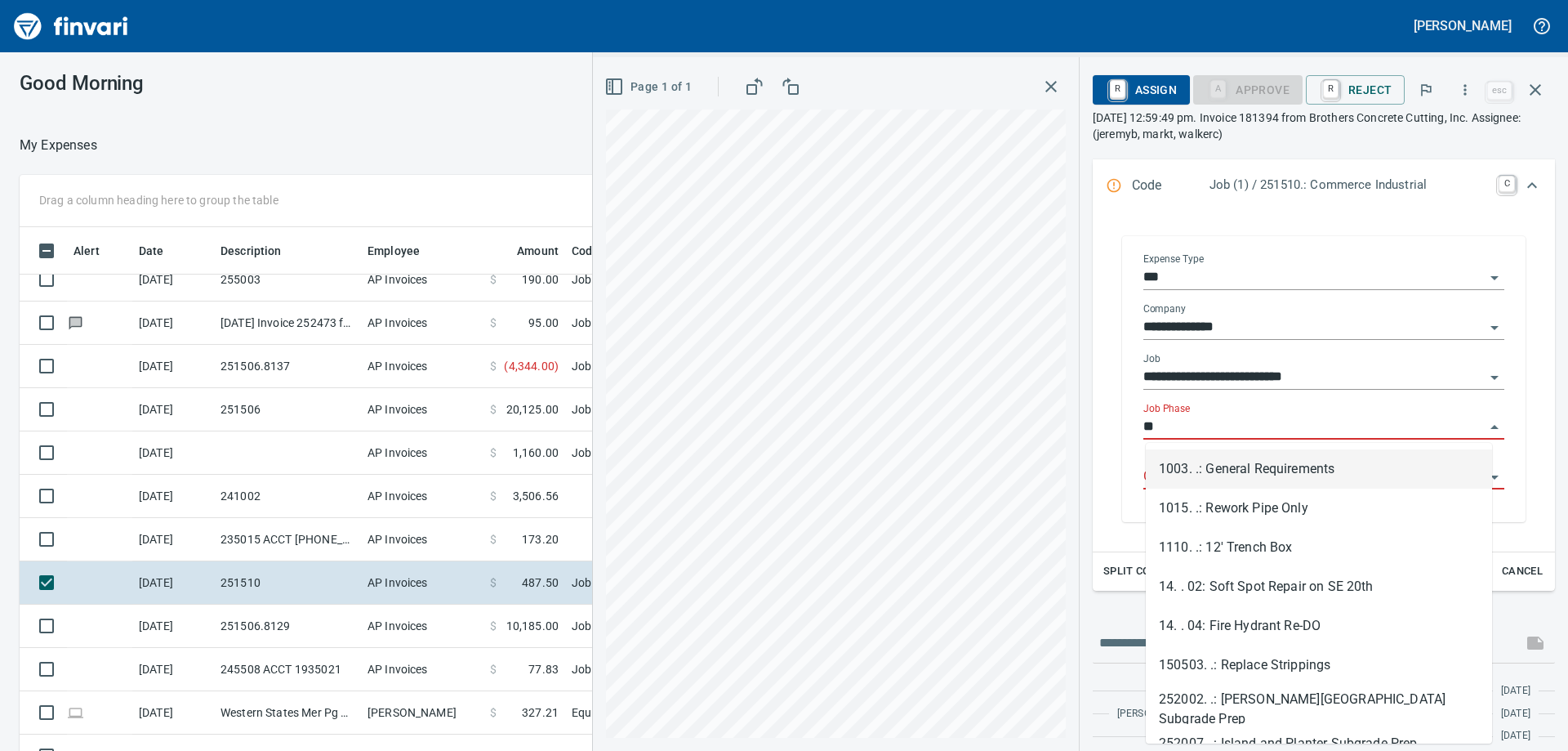
type input "*"
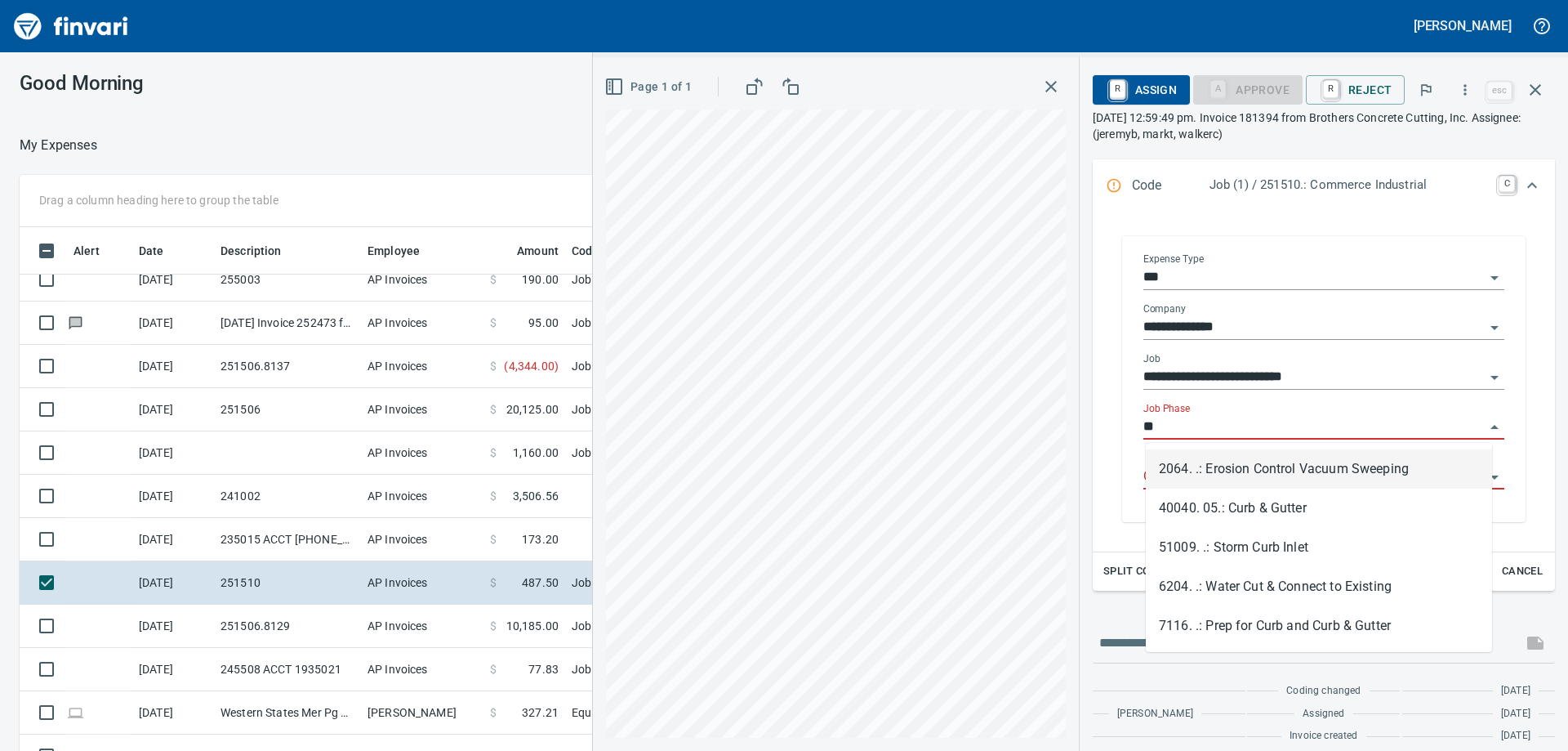
type input "*"
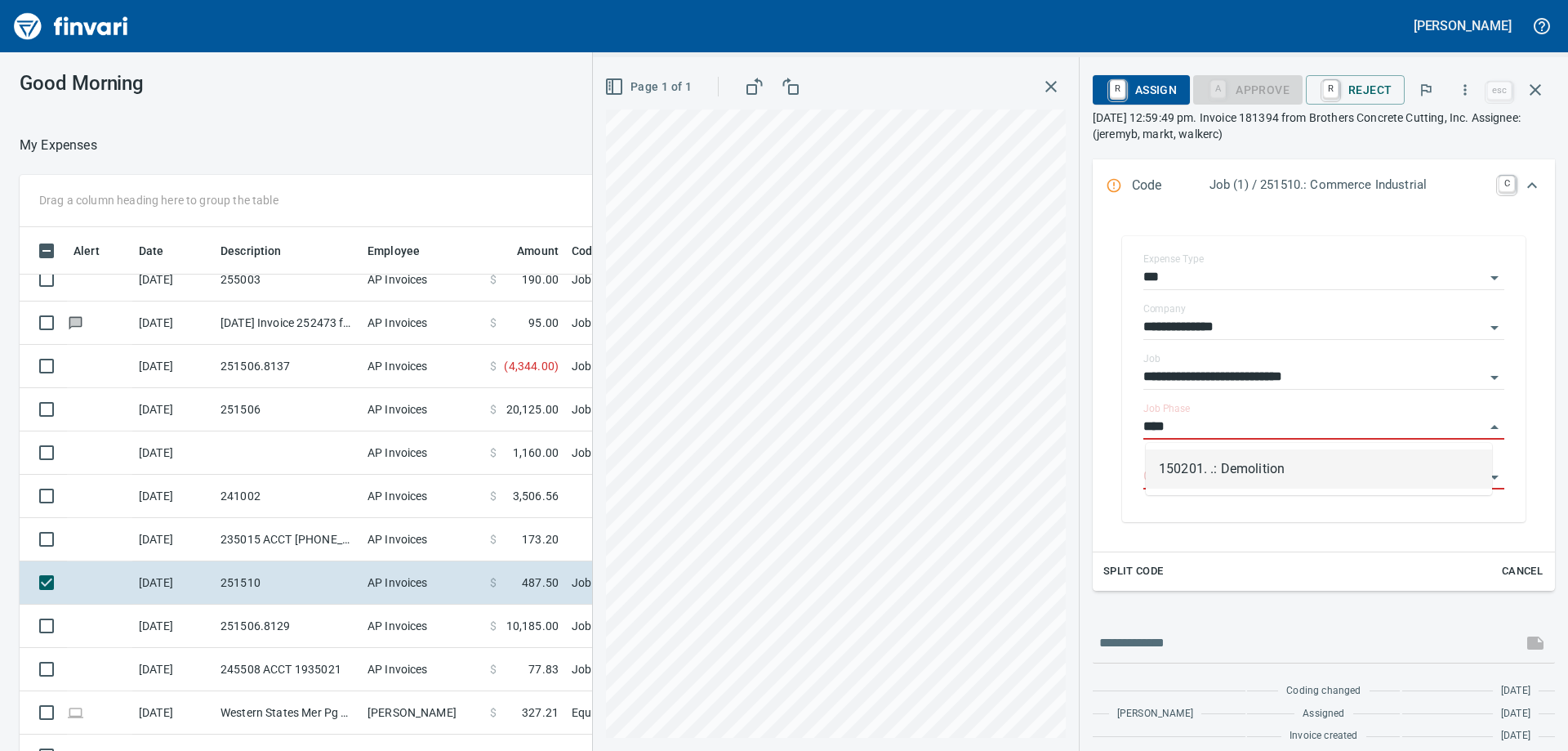
click at [1350, 464] on li "150201. .: Demolition" at bounding box center [1319, 469] width 347 height 39
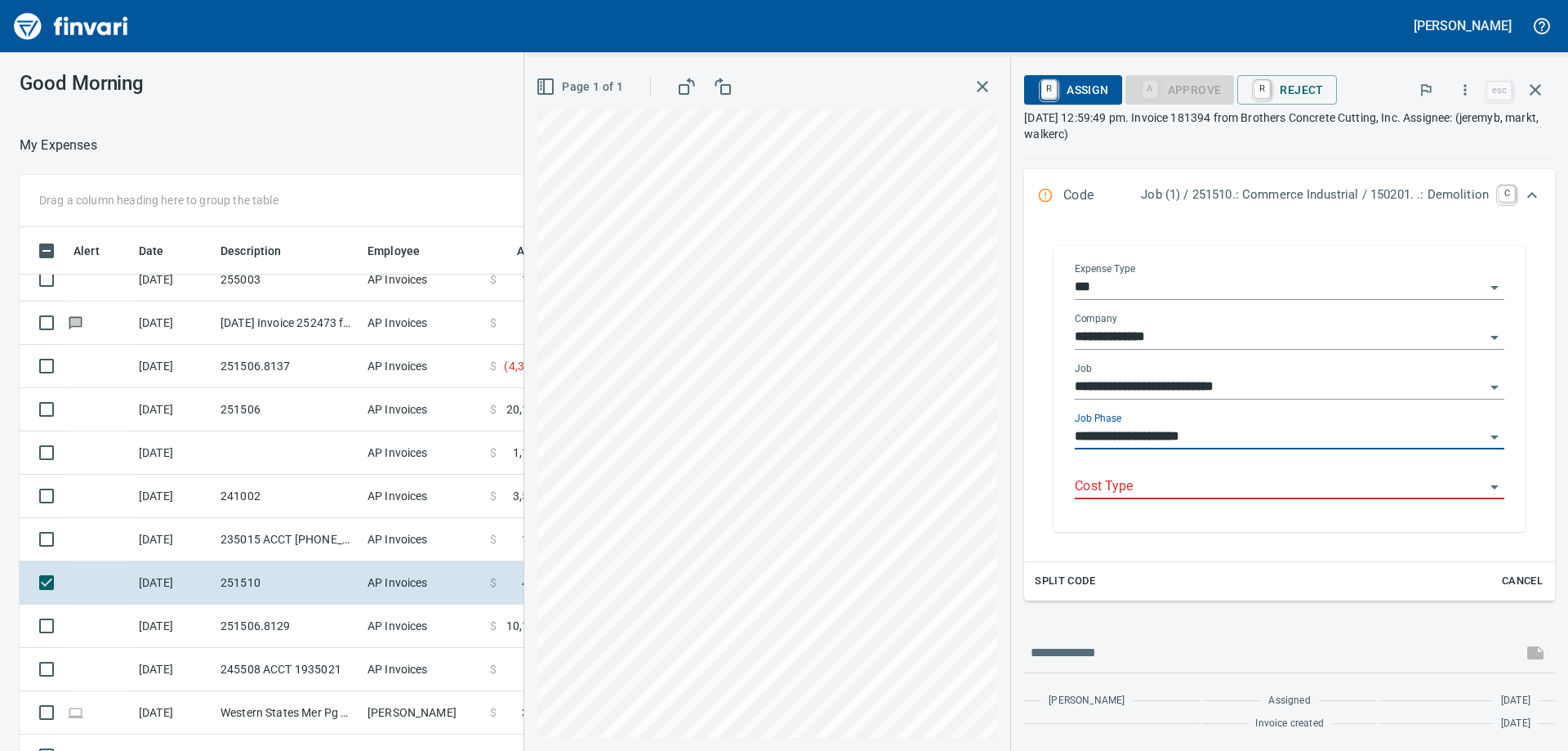
type input "**********"
click at [1255, 492] on div "Cost Type" at bounding box center [1289, 487] width 429 height 50
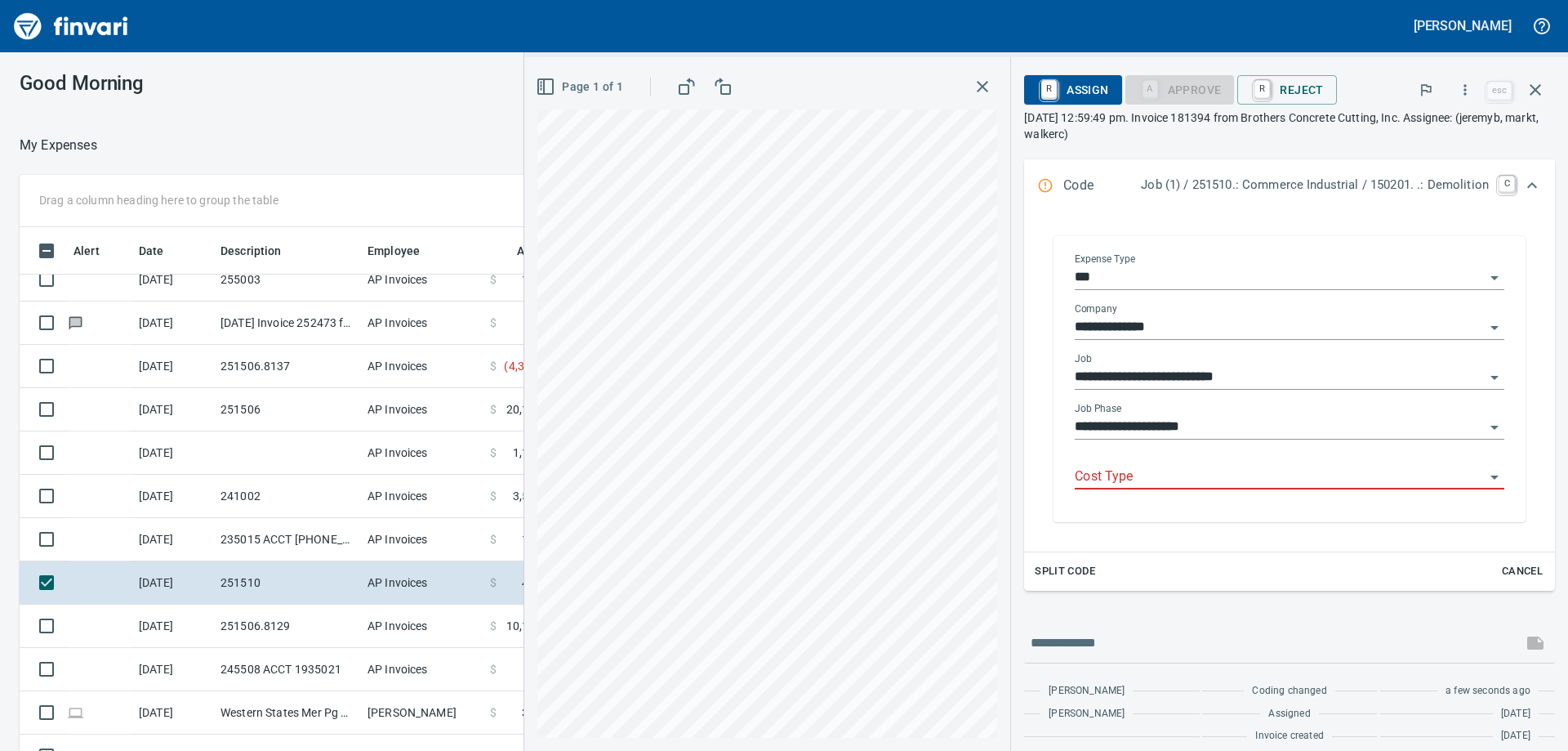
click at [1235, 479] on input "Cost Type" at bounding box center [1279, 477] width 410 height 23
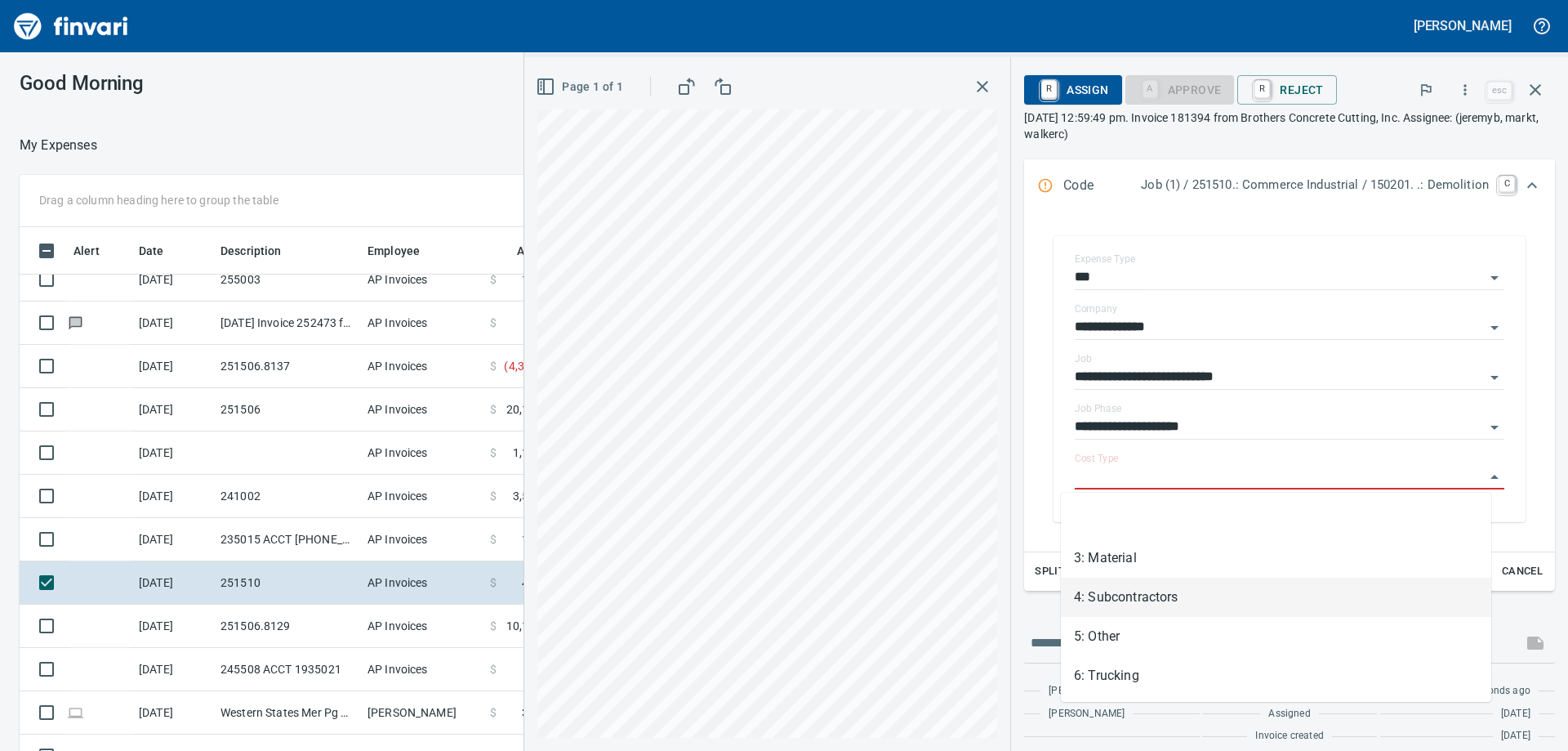
click at [1191, 590] on li "4: Subcontractors" at bounding box center [1276, 597] width 430 height 39
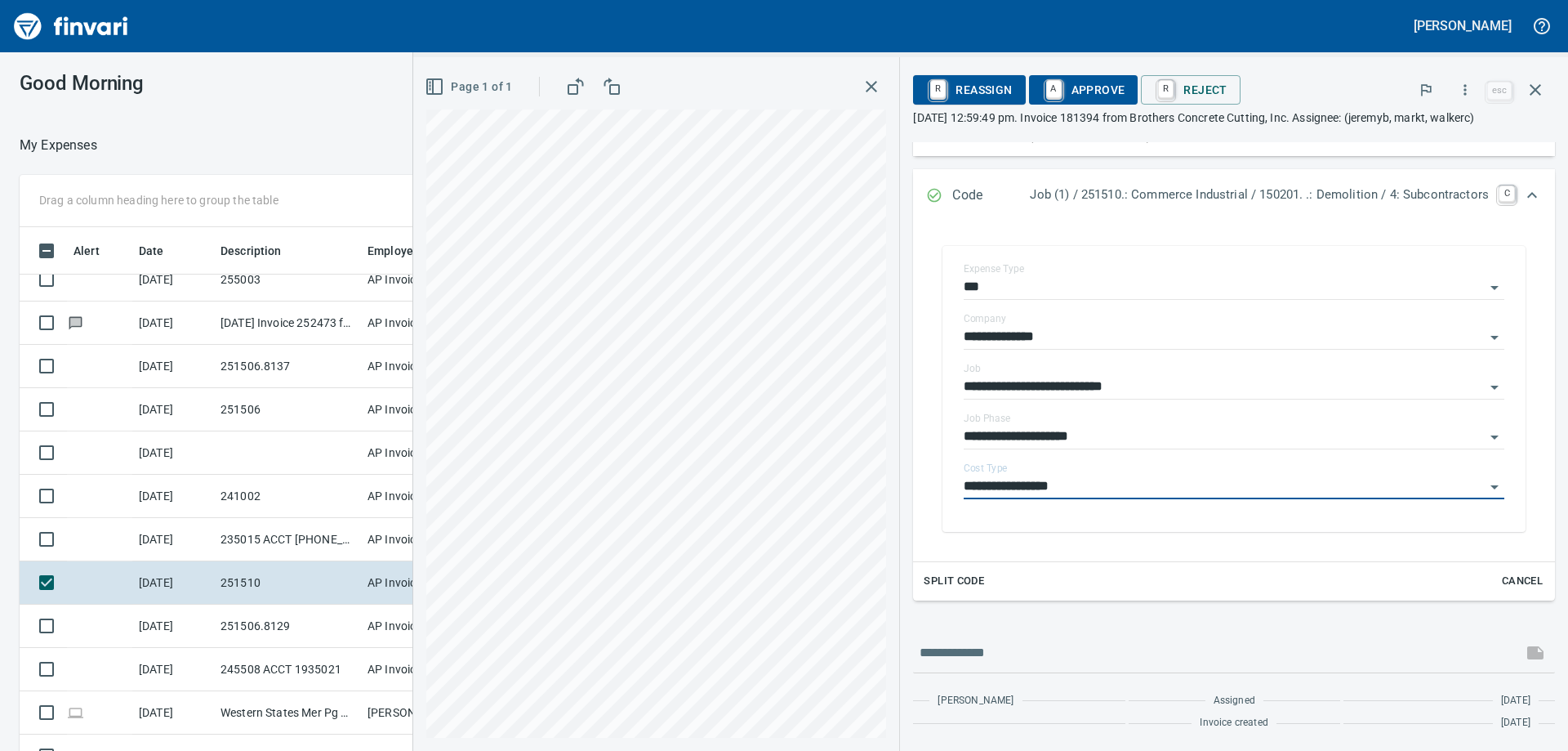
type input "**********"
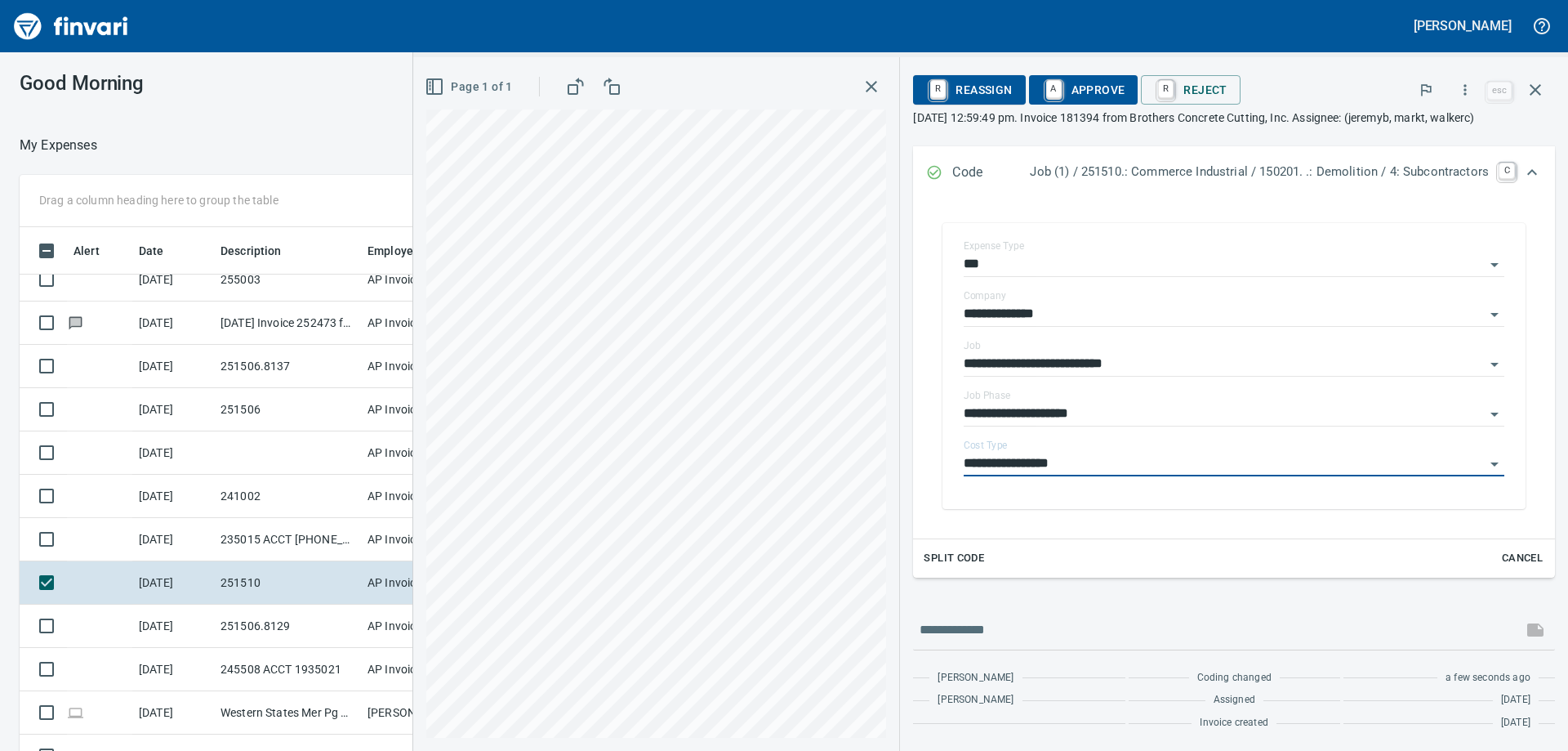
scroll to position [242, 0]
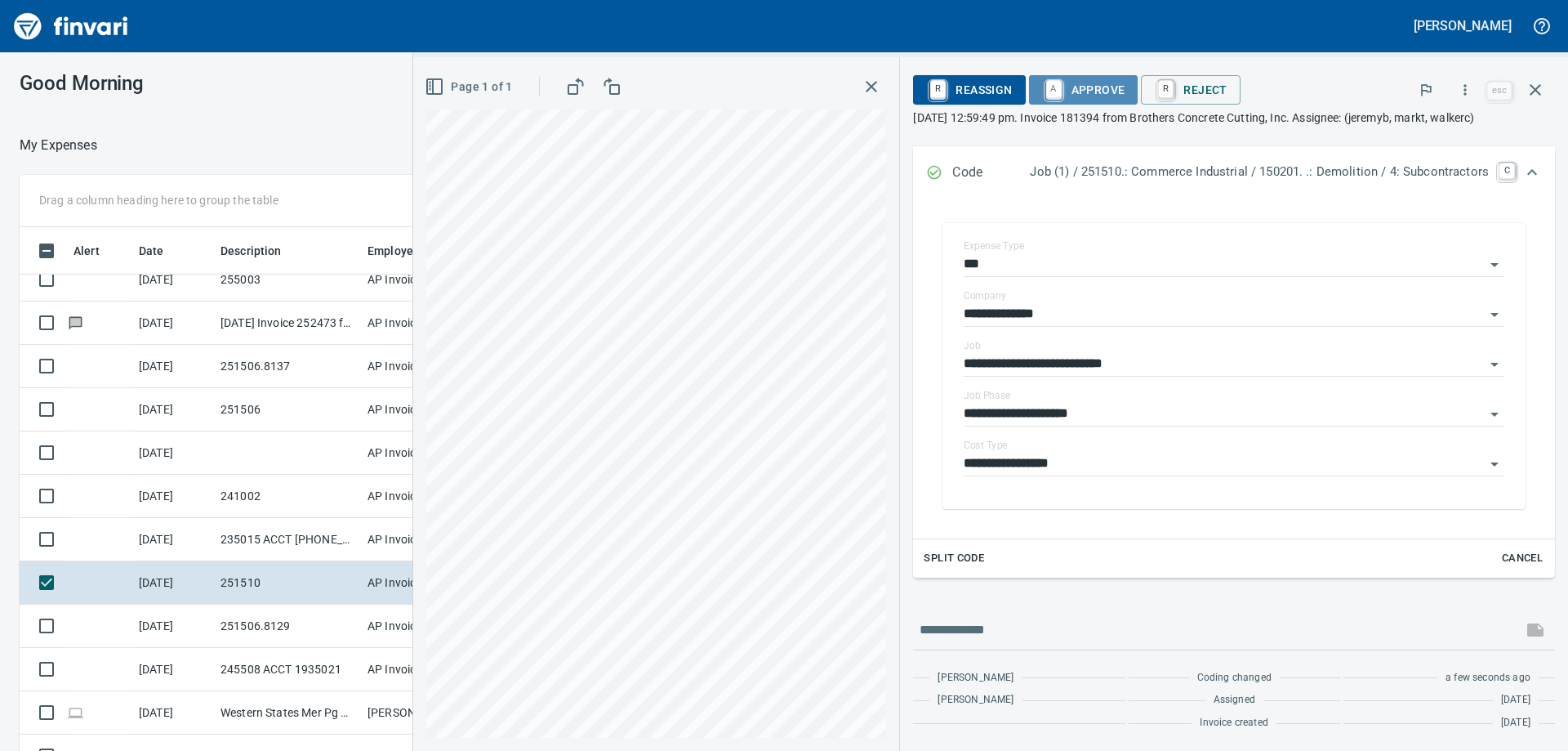
click at [1101, 88] on span "A Approve" at bounding box center [1084, 90] width 84 height 28
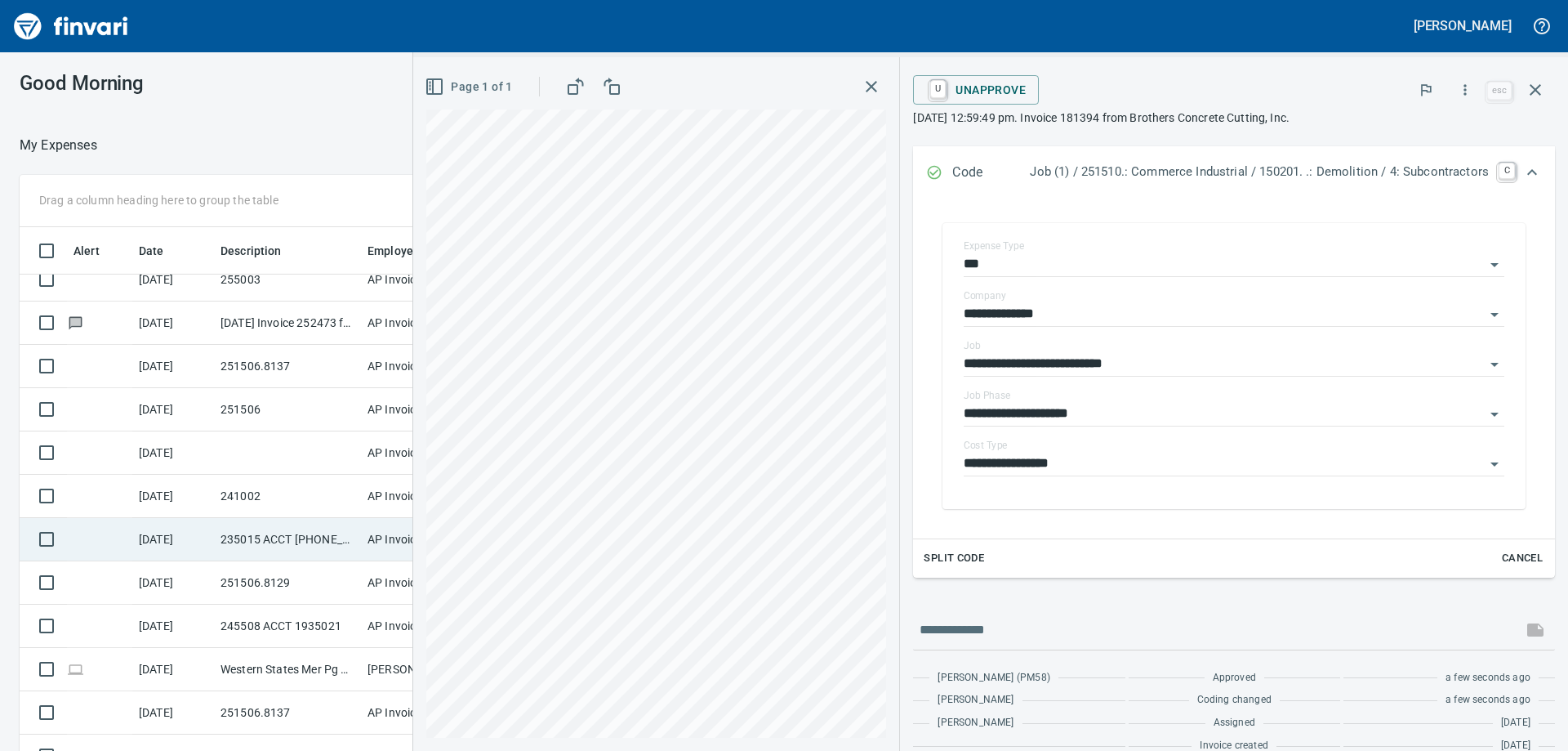
click at [277, 544] on td "235015 ACCT 15-29471-83000" at bounding box center [287, 540] width 147 height 43
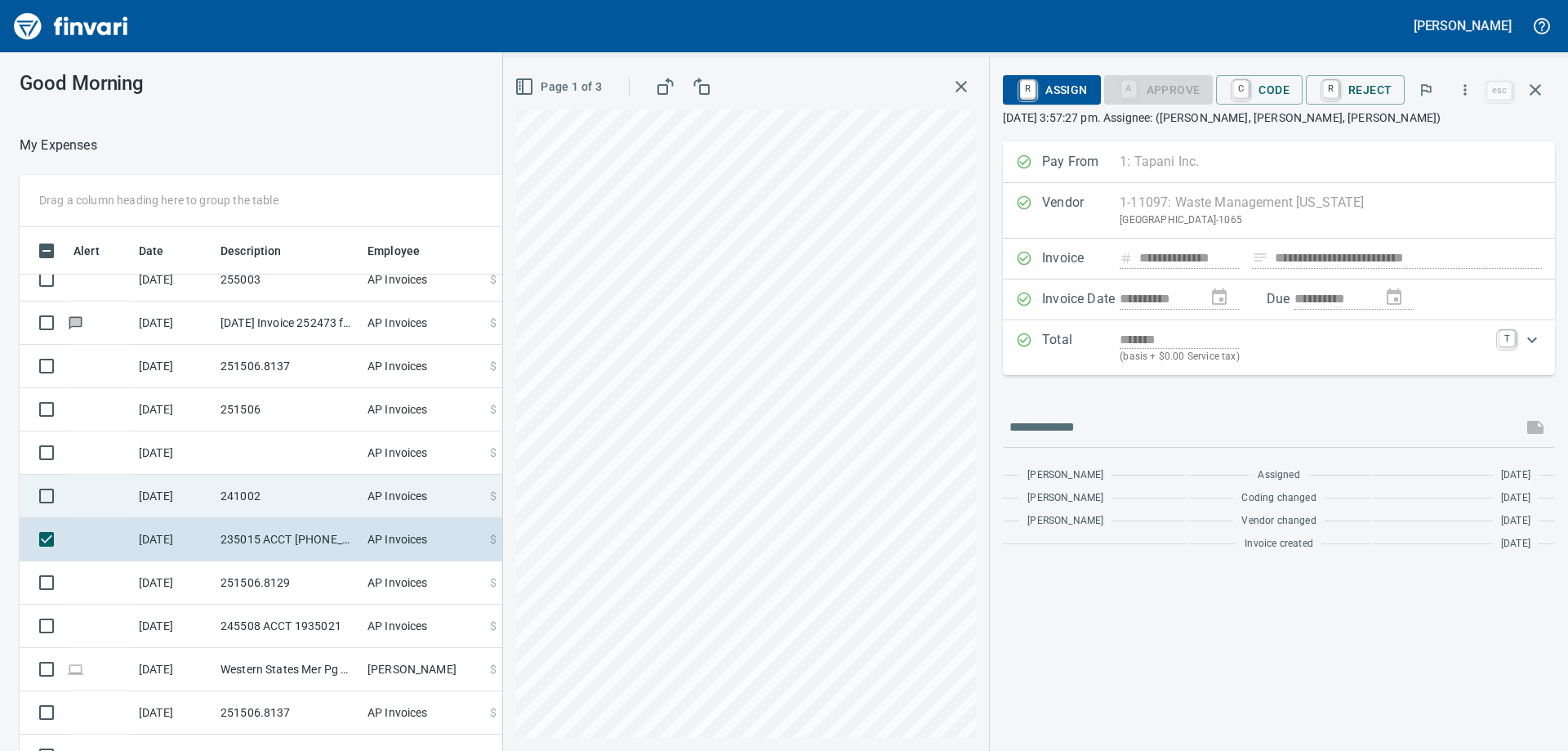
click at [273, 511] on td "241002" at bounding box center [287, 496] width 147 height 43
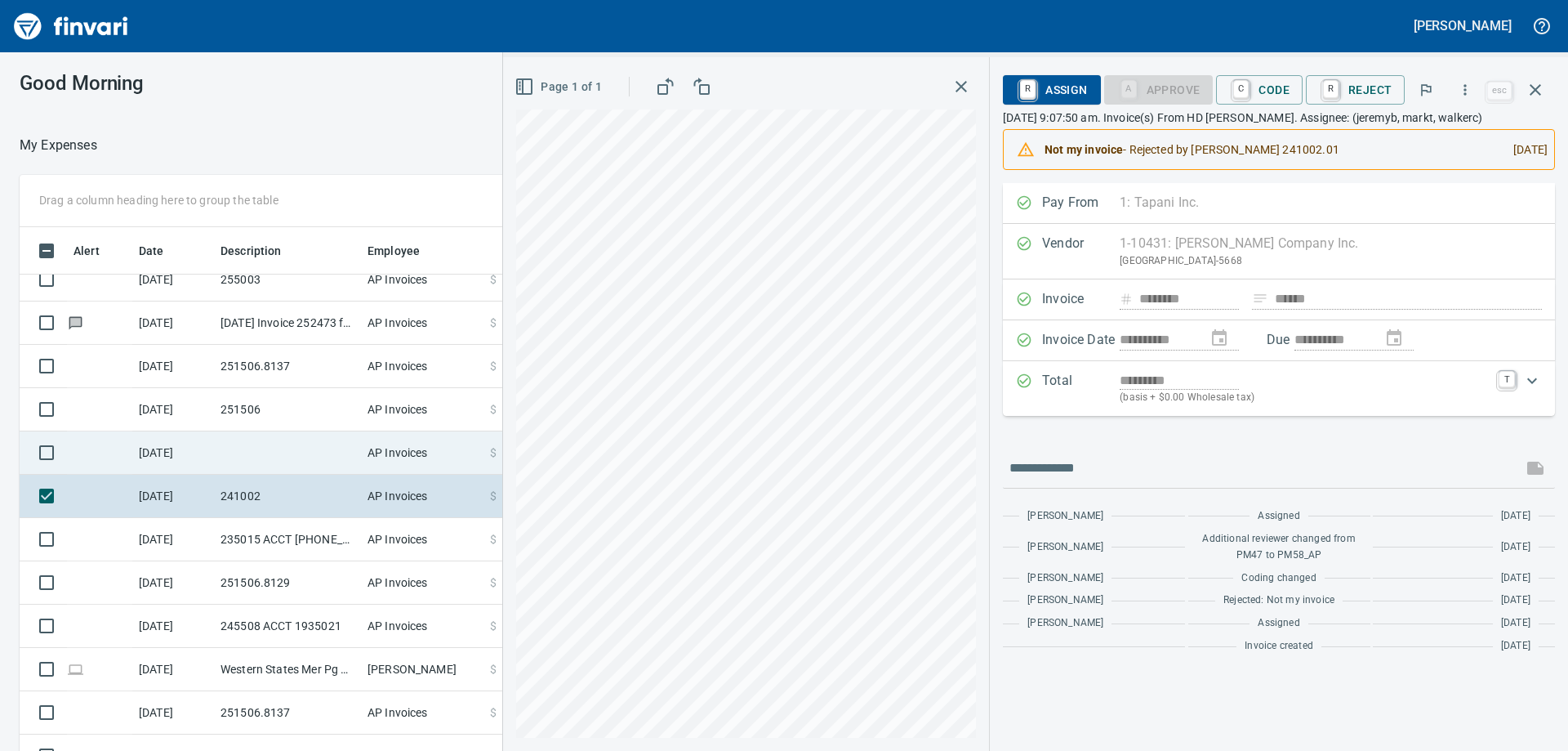
click at [276, 466] on td at bounding box center [287, 452] width 147 height 43
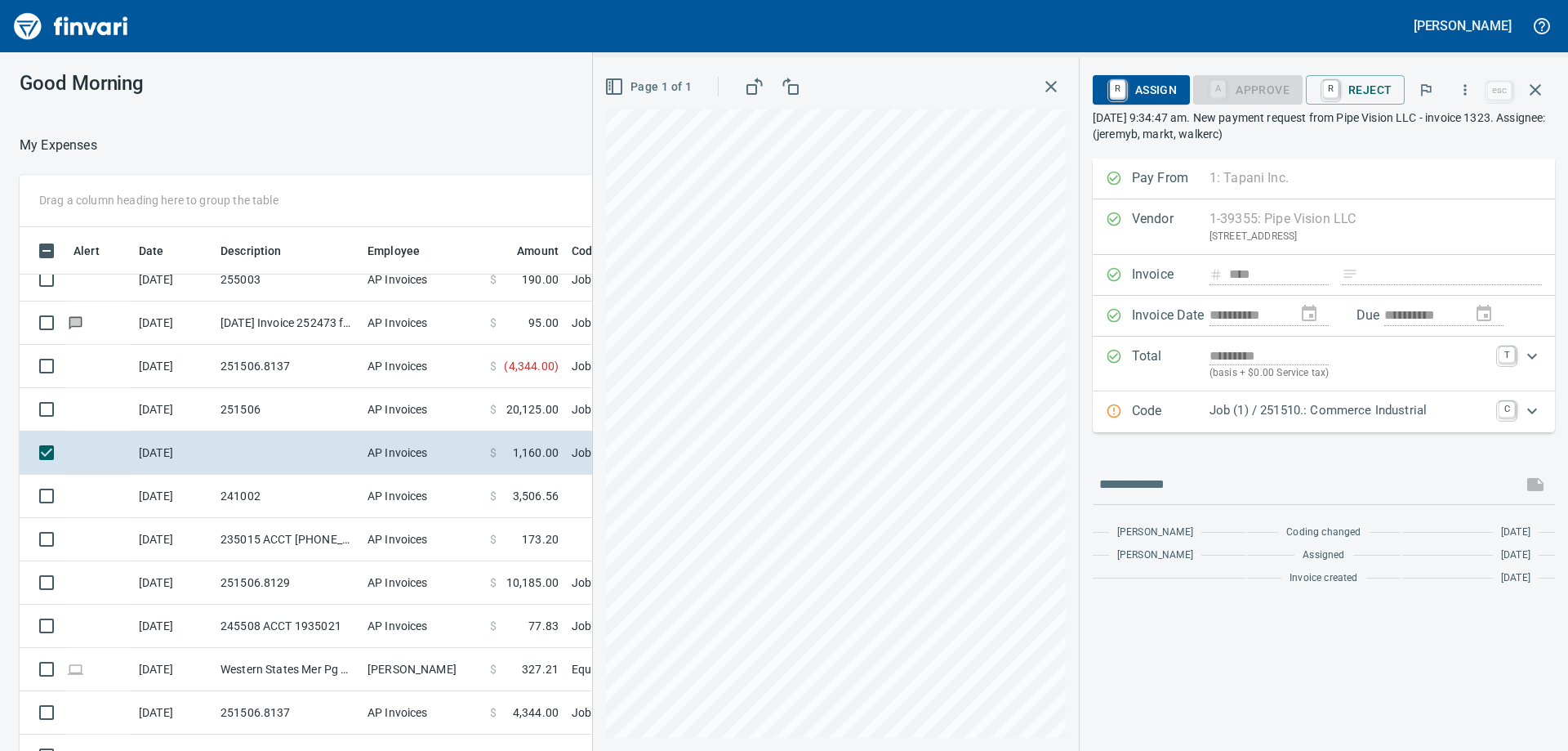
click at [1245, 415] on p "Job (1) / 251510.: Commerce Industrial" at bounding box center [1349, 410] width 279 height 19
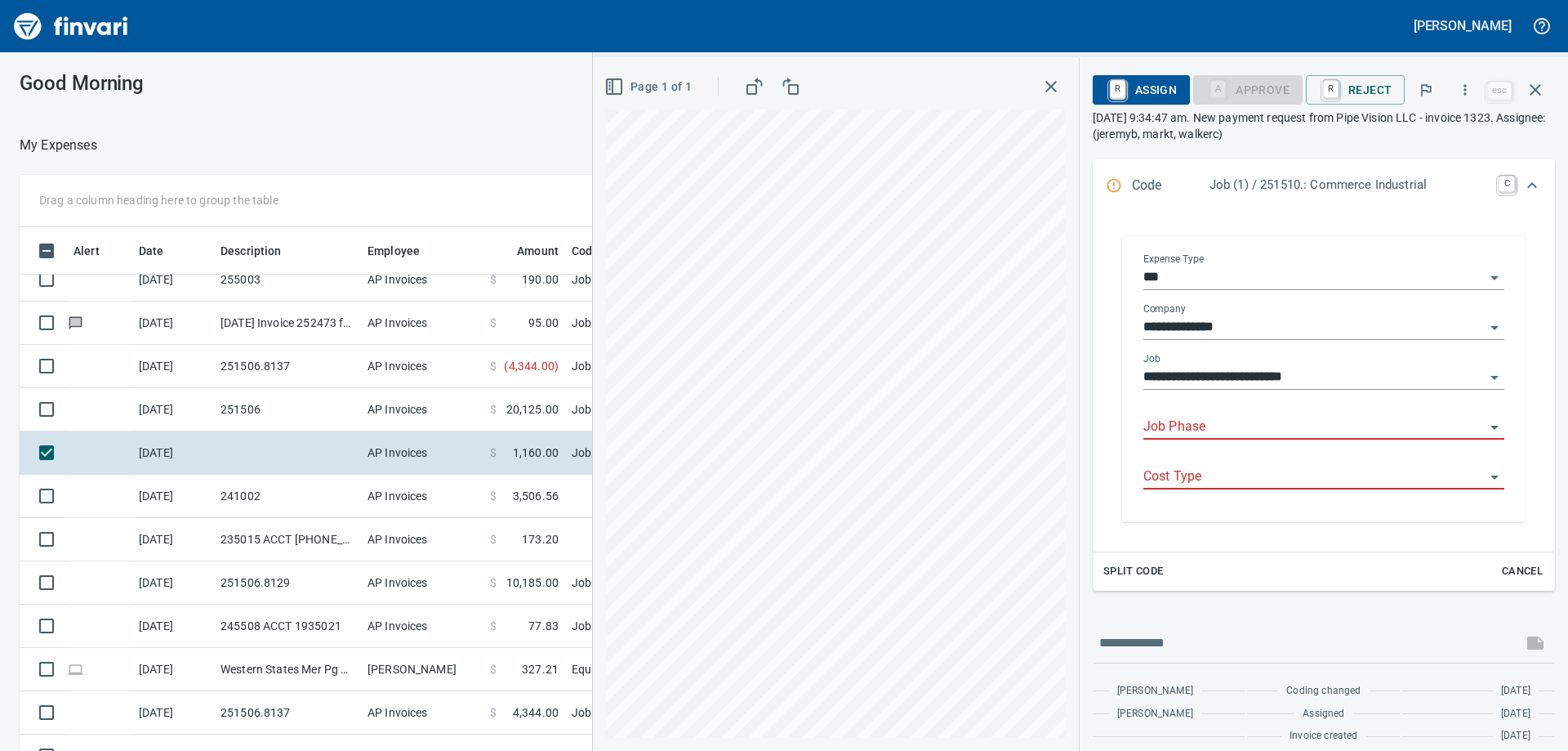
scroll to position [258, 0]
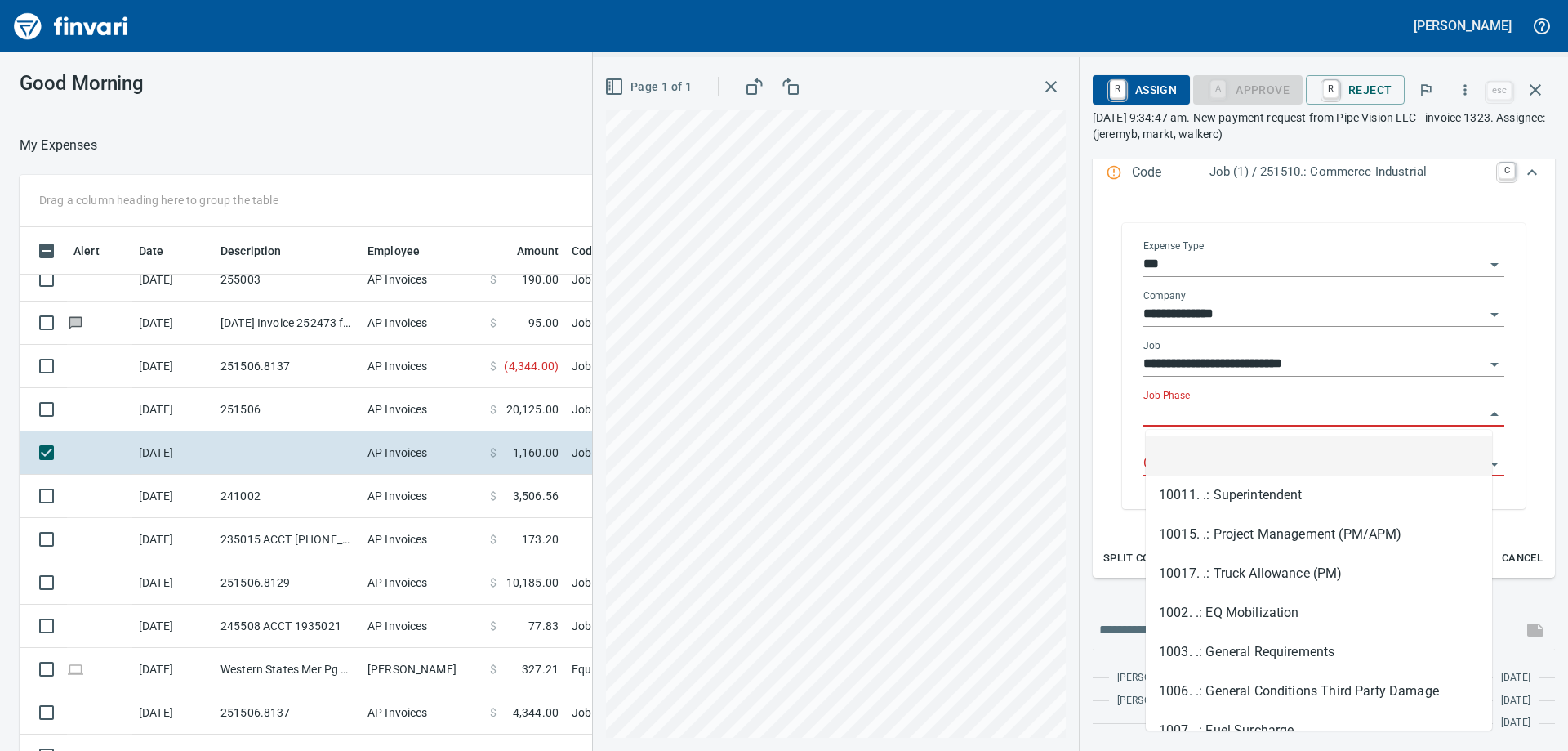
click at [1223, 412] on input "Job Phase" at bounding box center [1314, 414] width 341 height 23
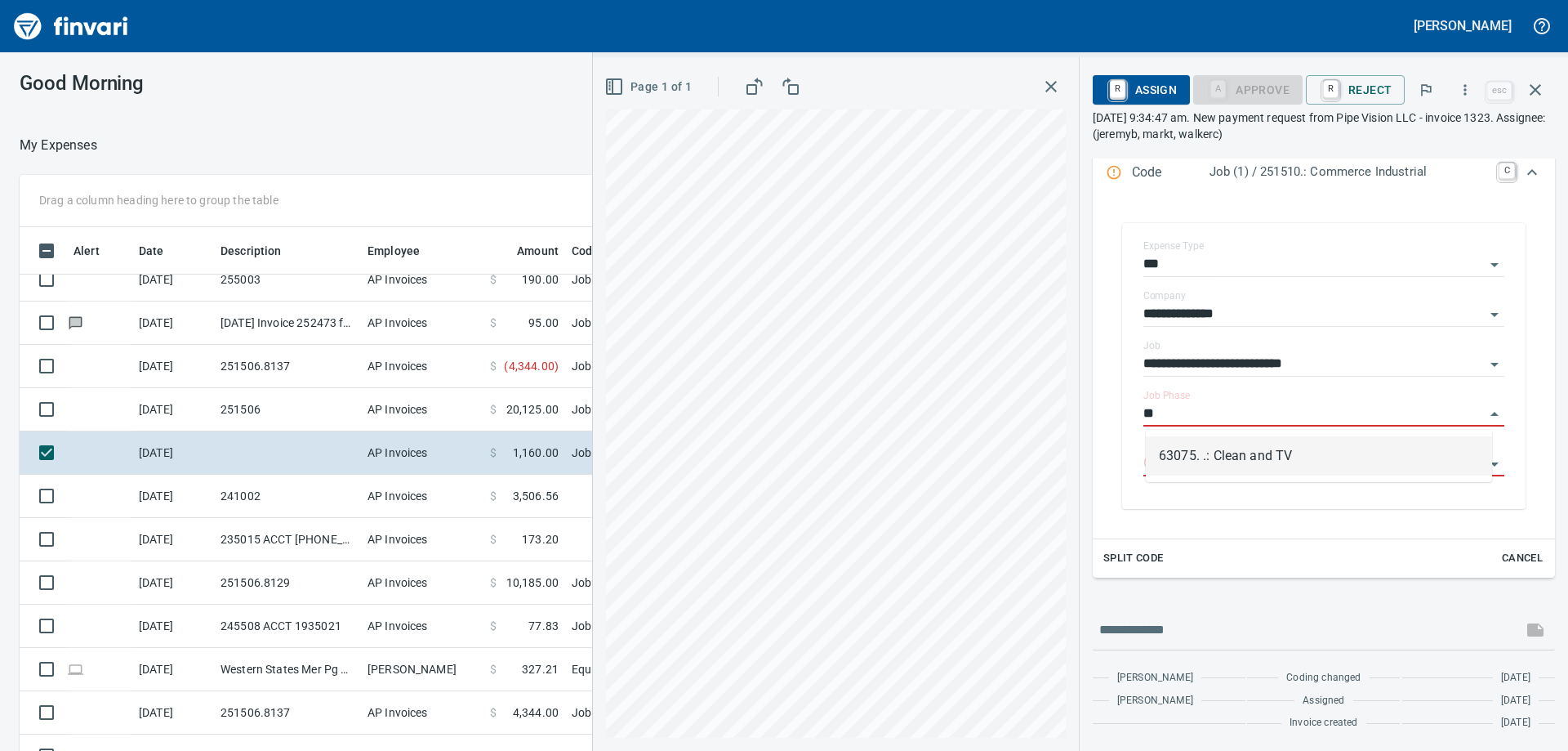
click at [1227, 448] on li "63075. .: Clean and TV" at bounding box center [1319, 456] width 347 height 39
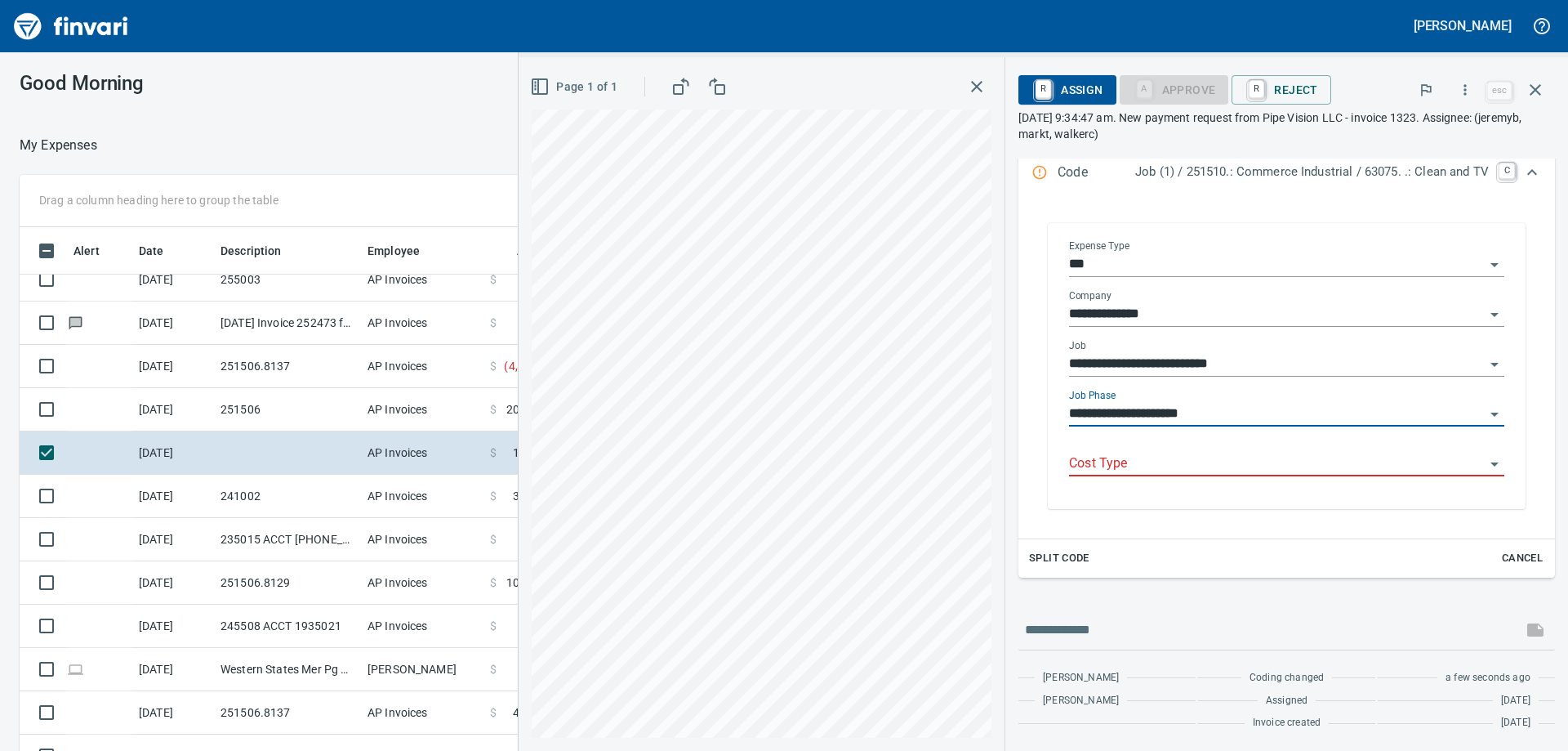
scroll to position [258, 0]
type input "**********"
click at [1214, 479] on div "Cost Type" at bounding box center [1287, 464] width 435 height 50
click at [1209, 463] on input "Cost Type" at bounding box center [1277, 463] width 416 height 23
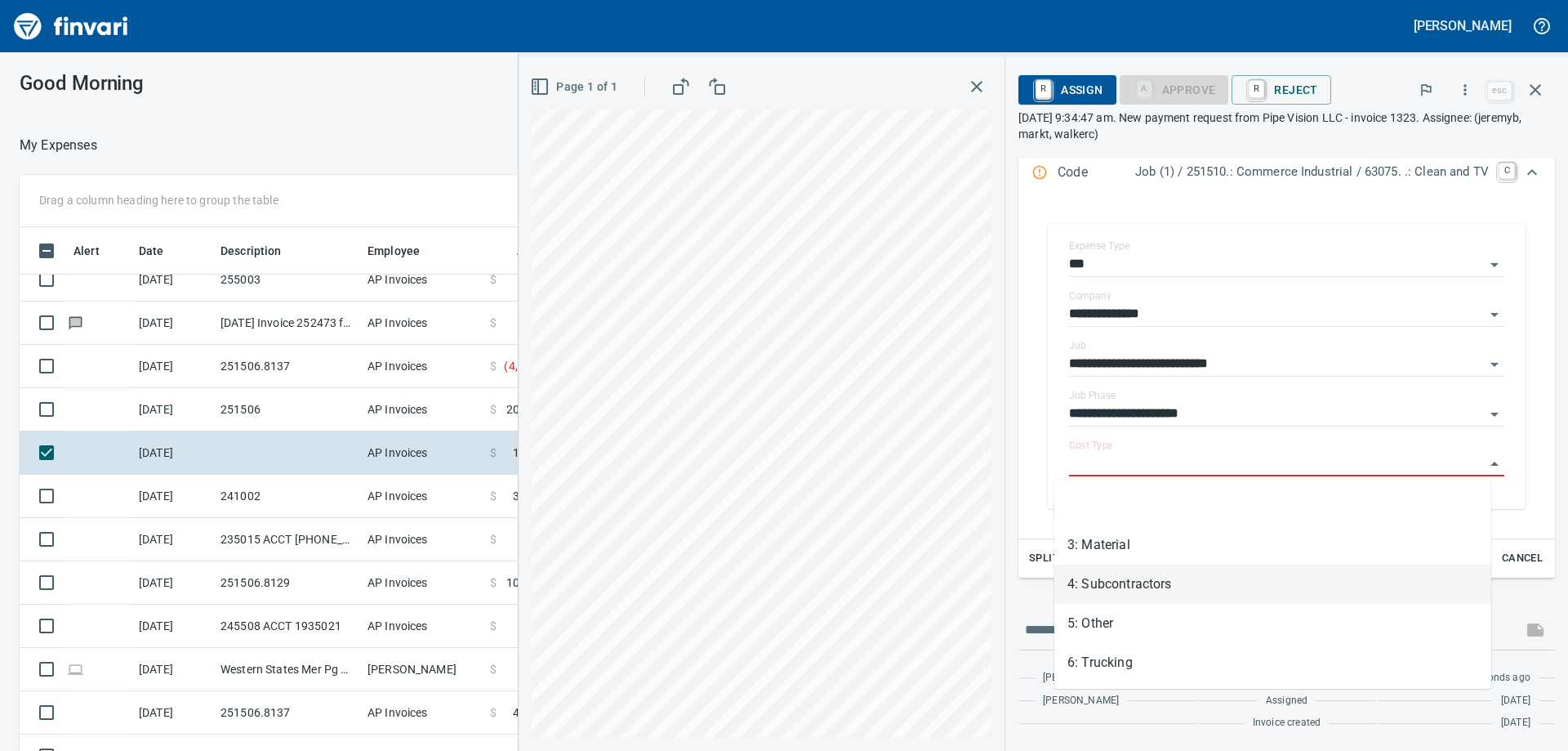
click at [1155, 586] on li "4: Subcontractors" at bounding box center [1272, 584] width 437 height 39
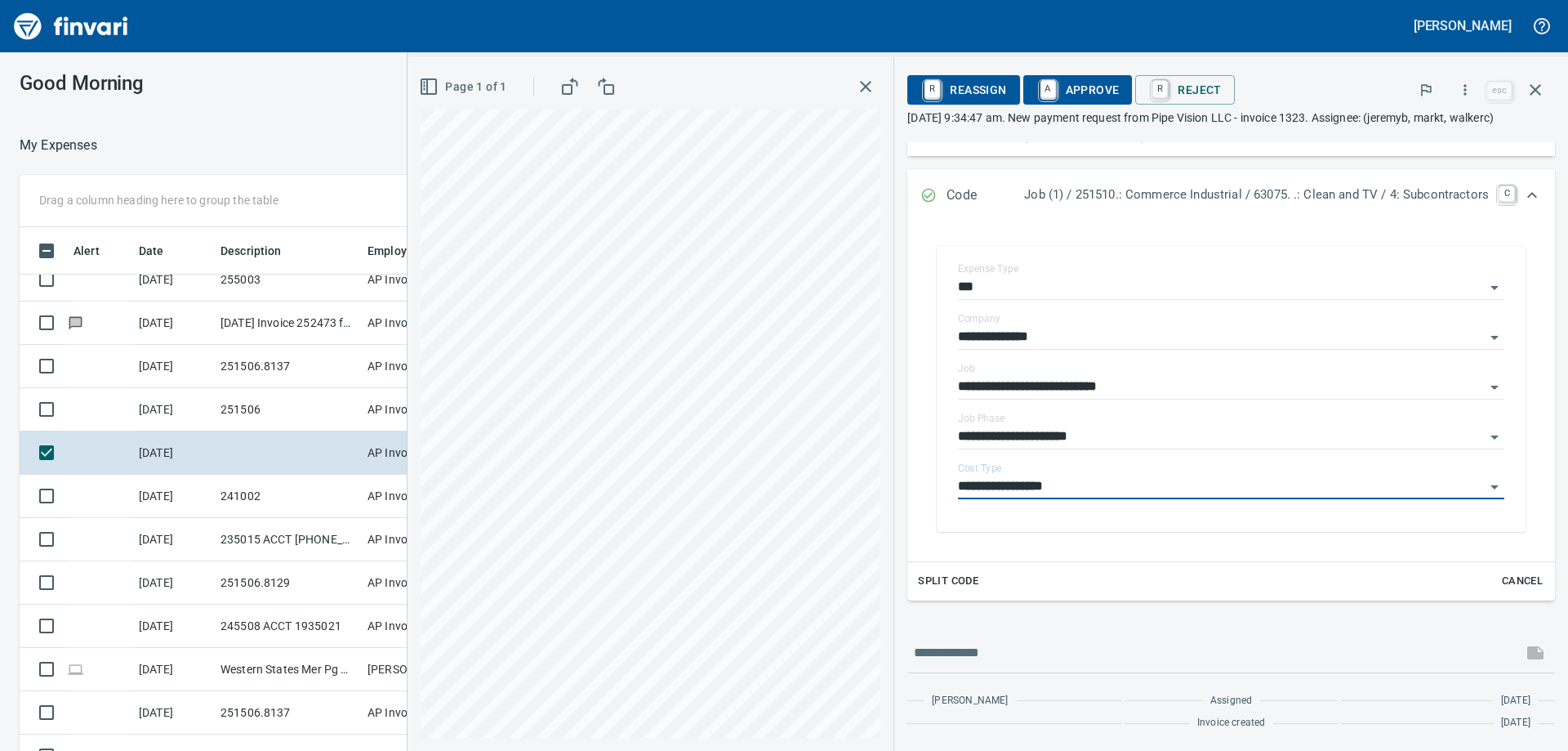
type input "**********"
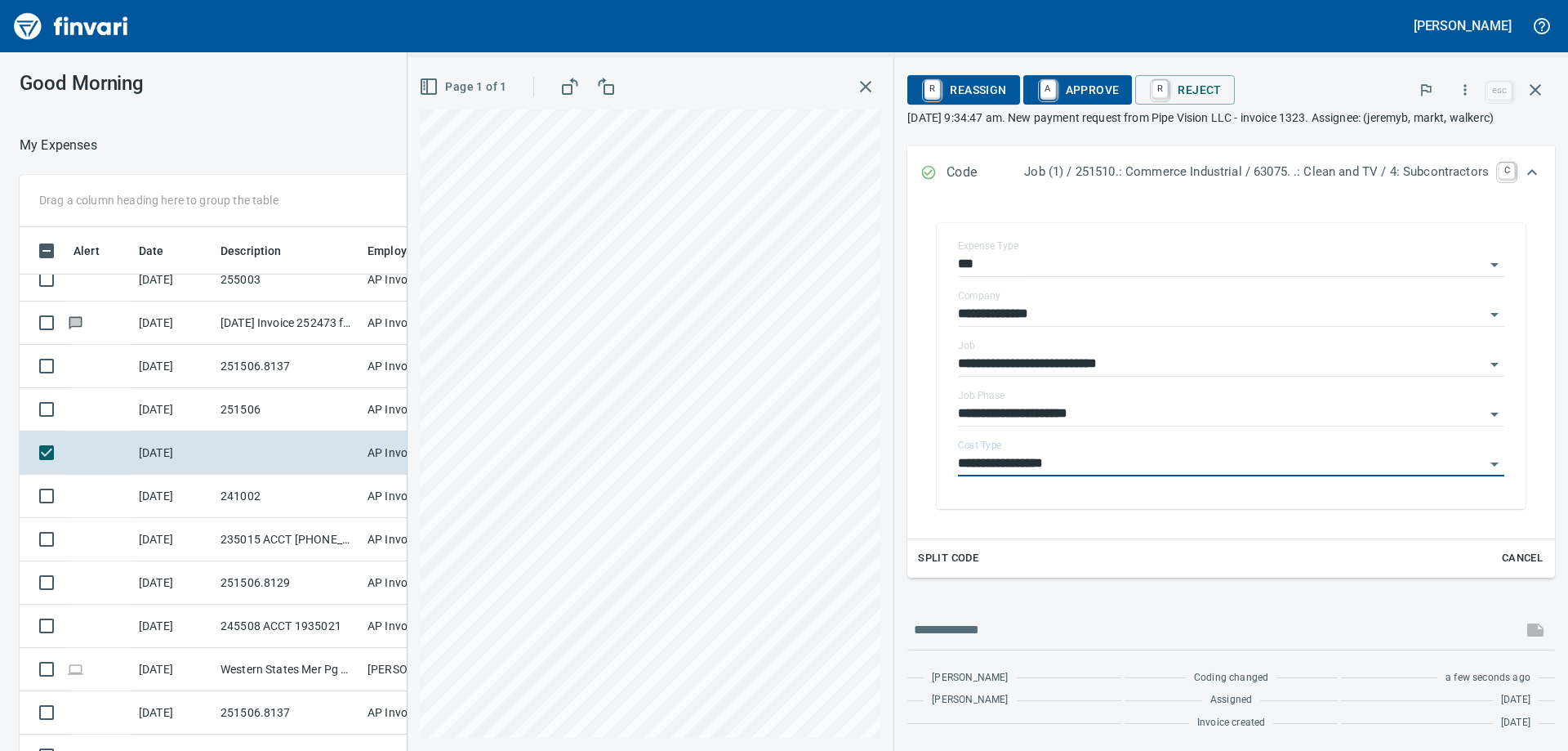
scroll to position [258, 0]
drag, startPoint x: 1074, startPoint y: 85, endPoint x: 1053, endPoint y: 102, distance: 27.0
click at [1074, 85] on span "A Approve" at bounding box center [1078, 90] width 84 height 28
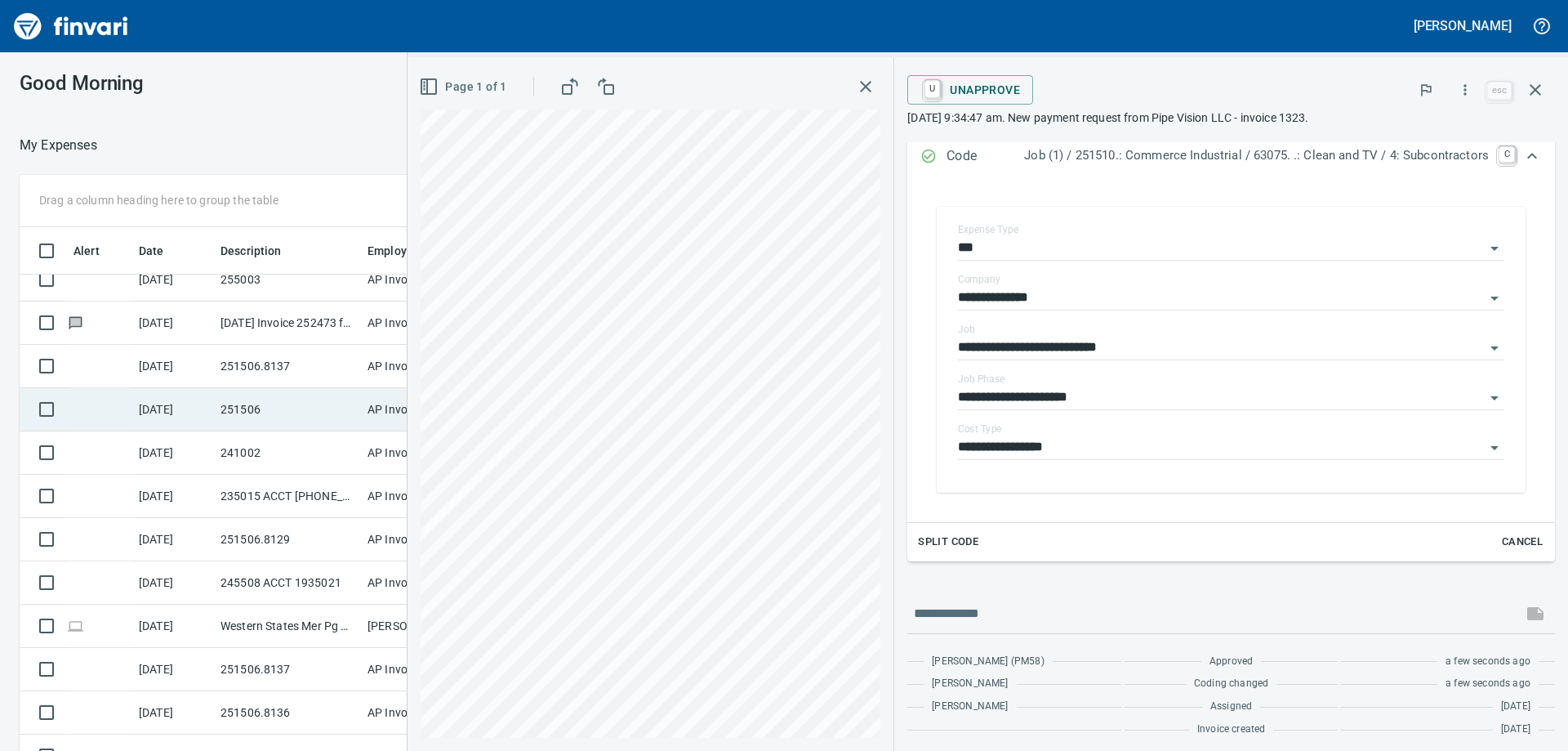
click at [302, 423] on td "251506" at bounding box center [287, 409] width 147 height 43
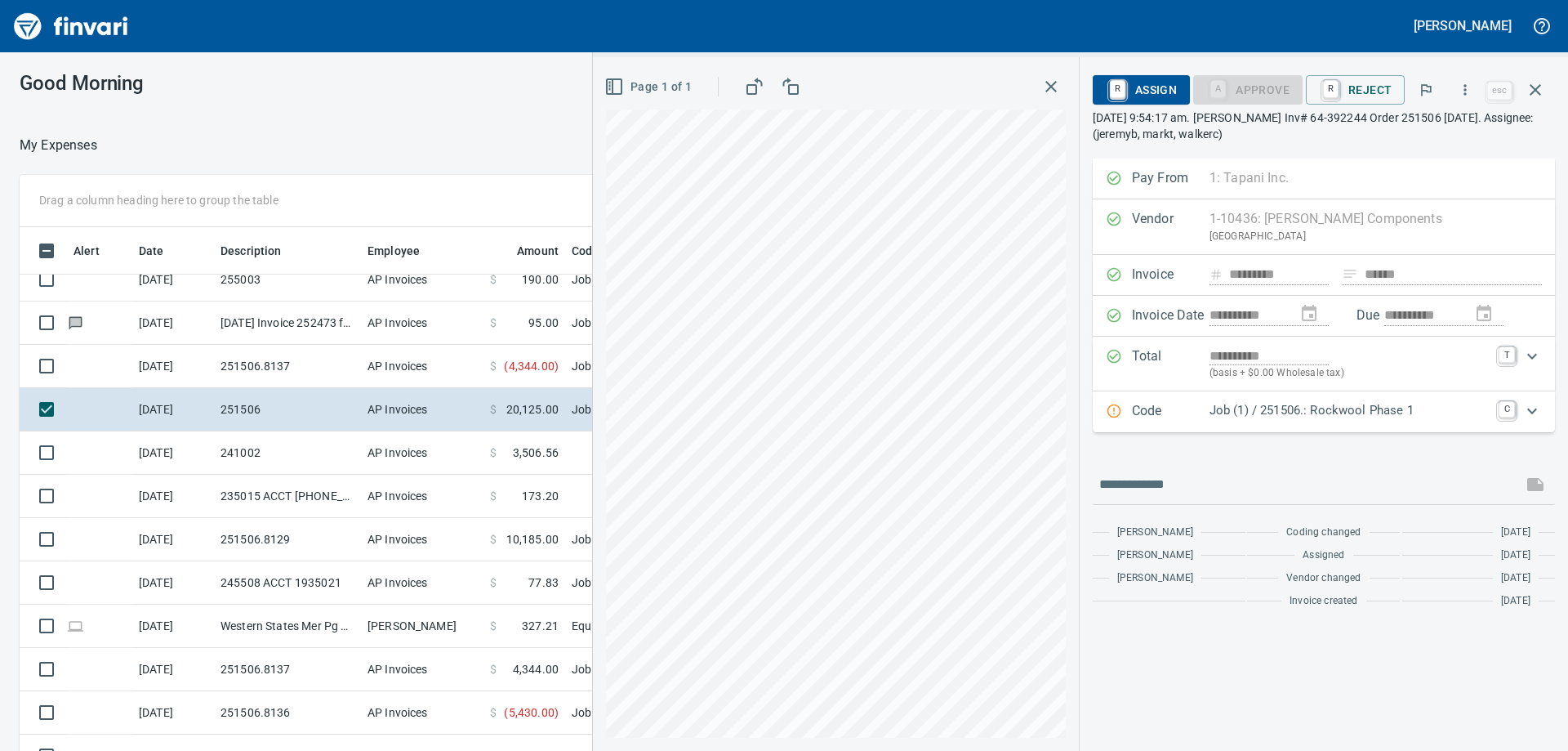
click at [1192, 407] on p "Code" at bounding box center [1171, 411] width 78 height 21
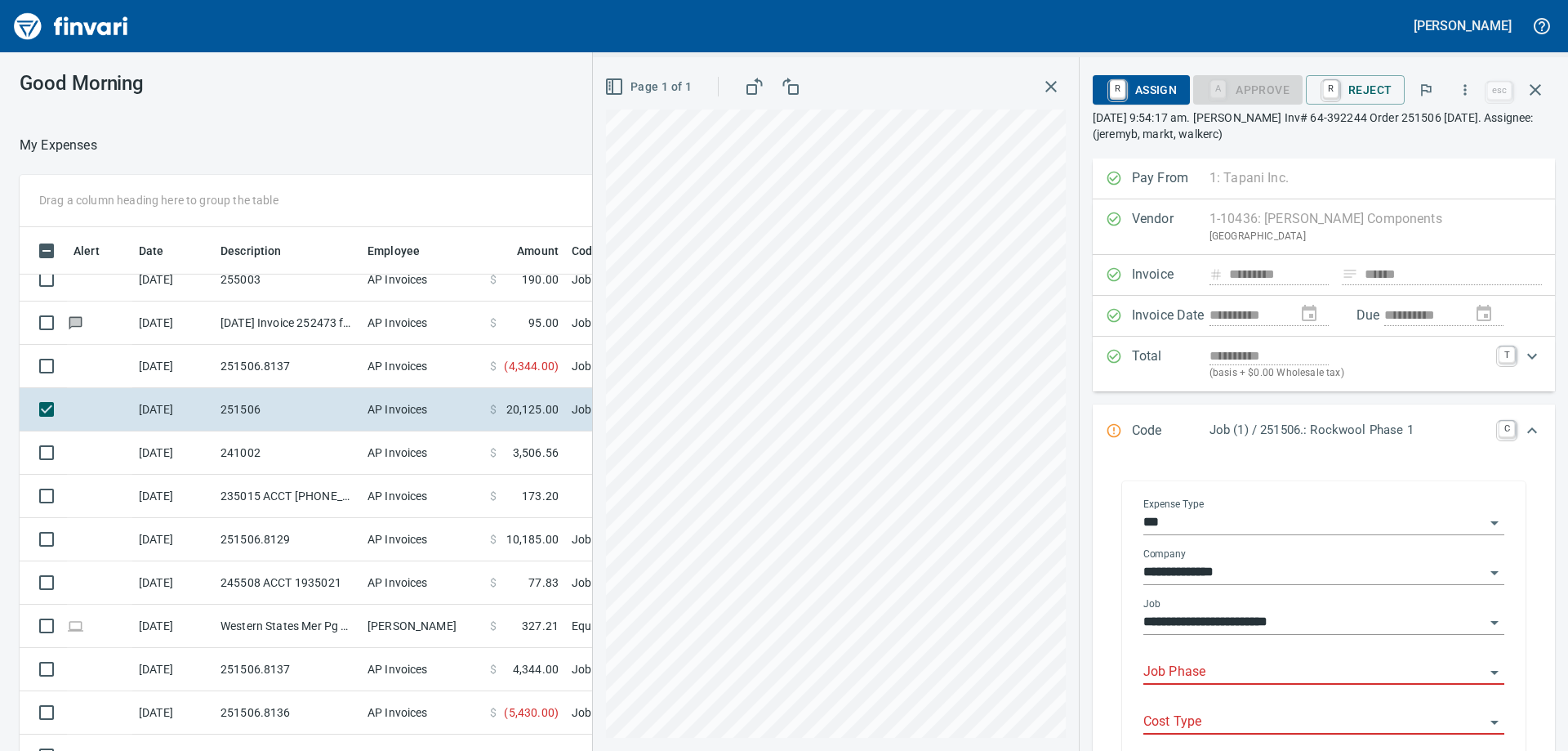
click at [1214, 671] on input "Job Phase" at bounding box center [1314, 672] width 341 height 23
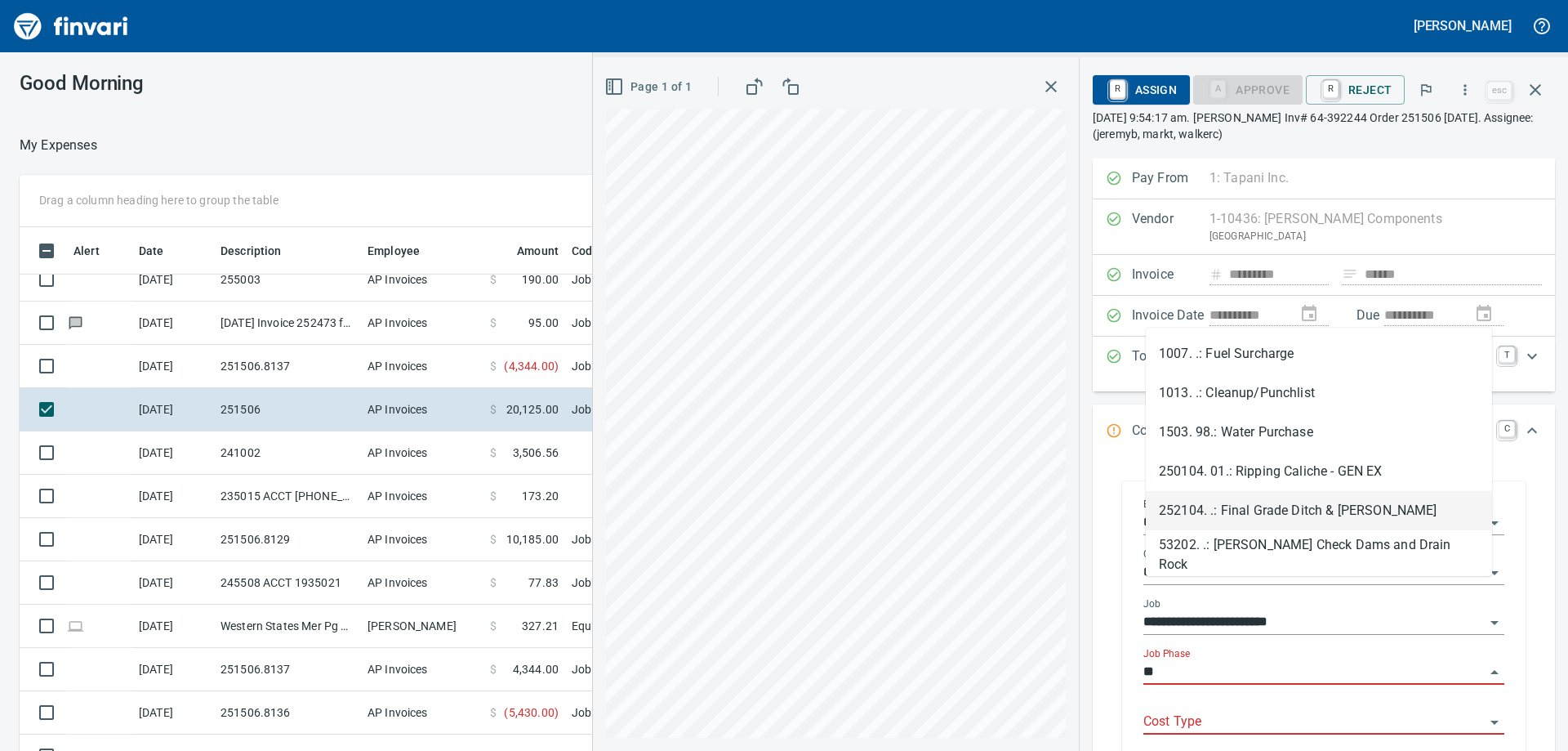
scroll to position [559, 1084]
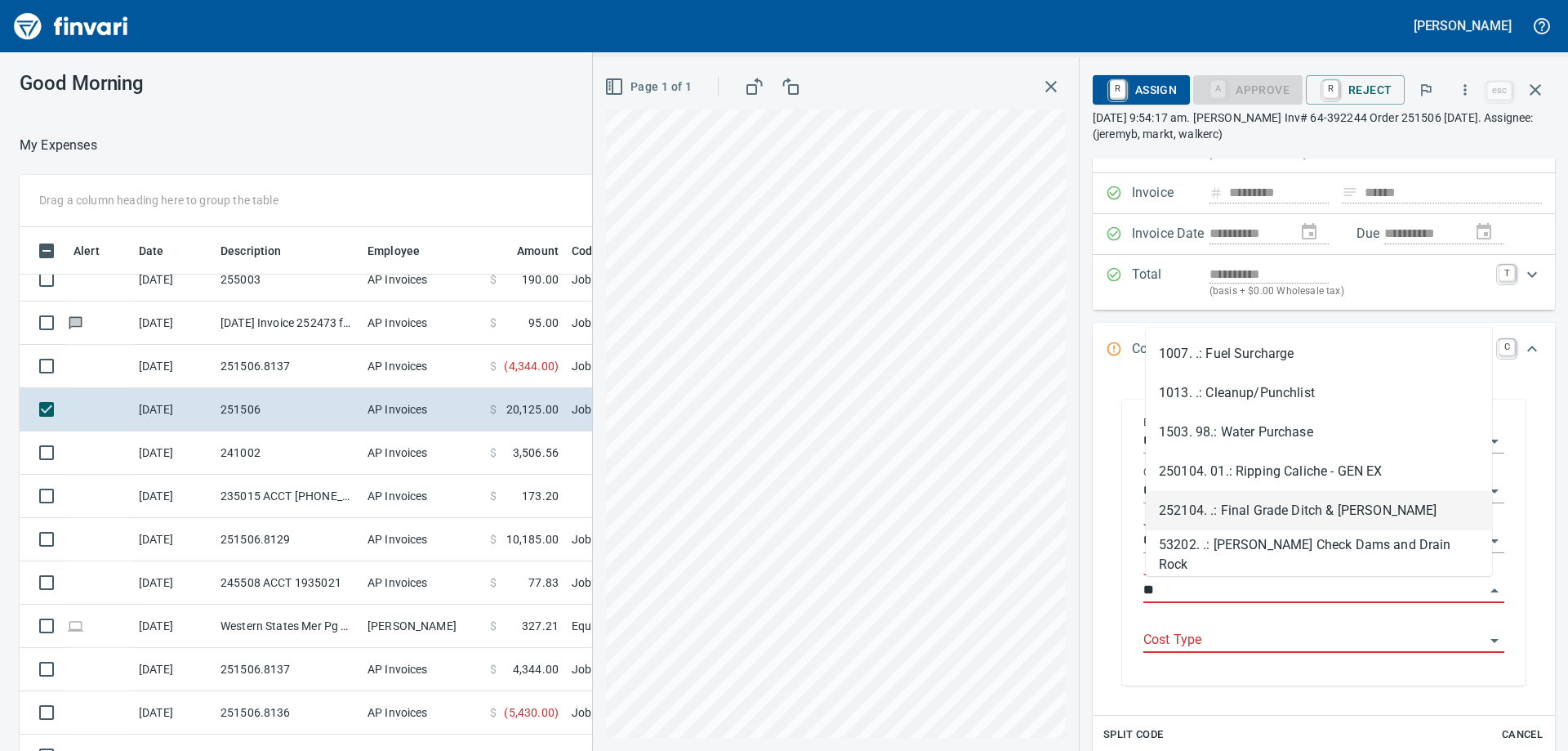
type input "*"
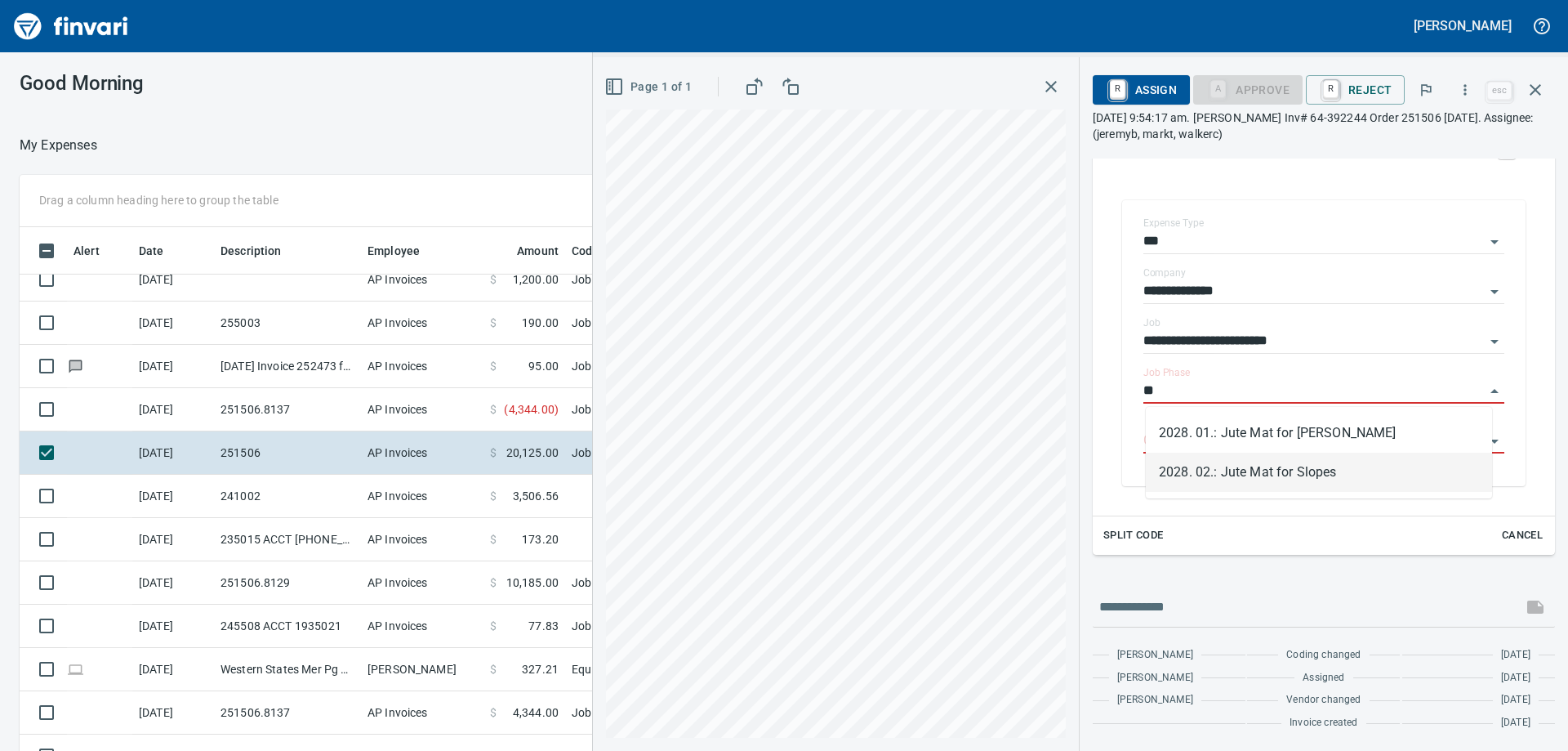
click at [1299, 478] on li "2028. 02.: Jute Mat for Slopes" at bounding box center [1319, 472] width 347 height 39
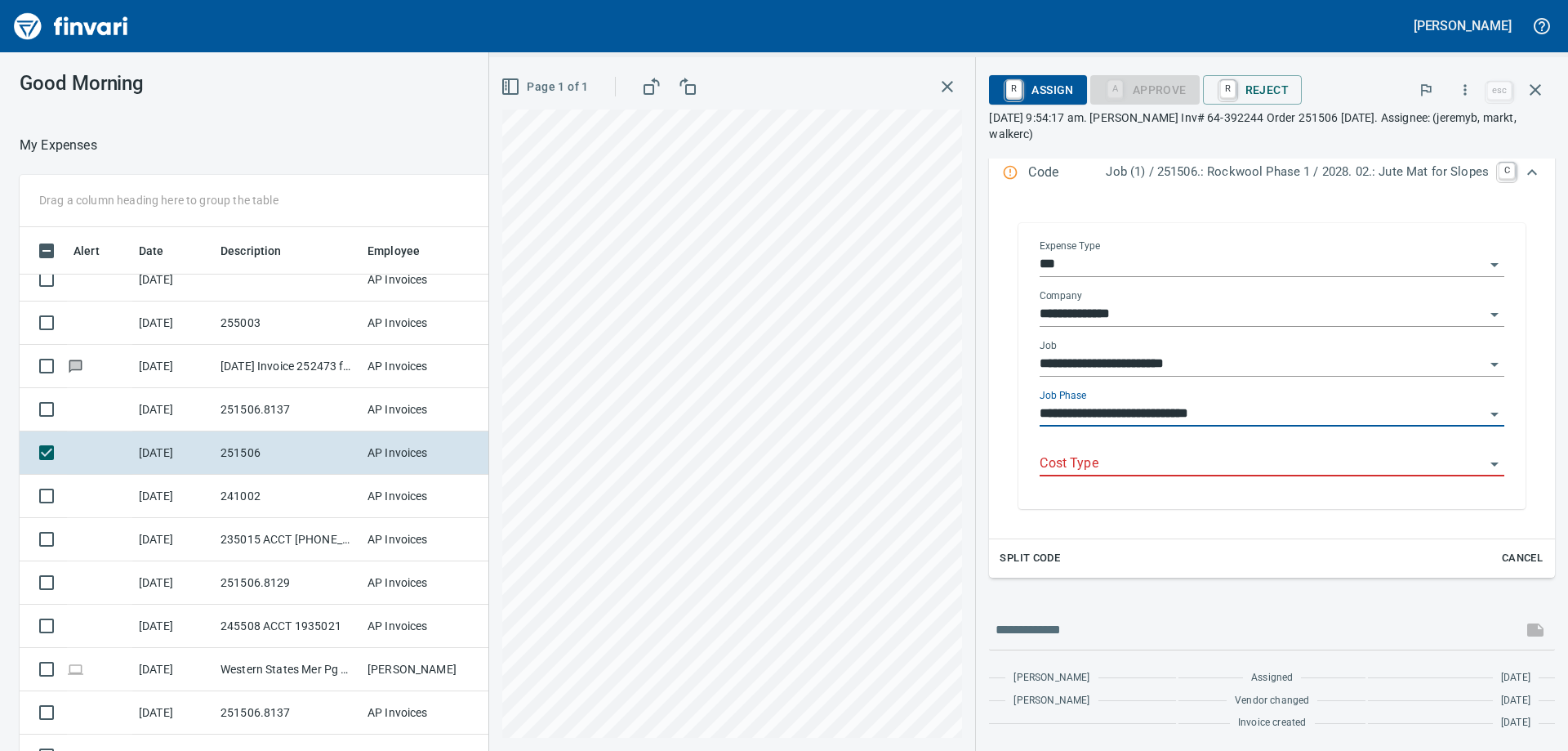
scroll to position [258, 0]
click at [1284, 445] on div "Cost Type" at bounding box center [1272, 458] width 465 height 36
type input "**********"
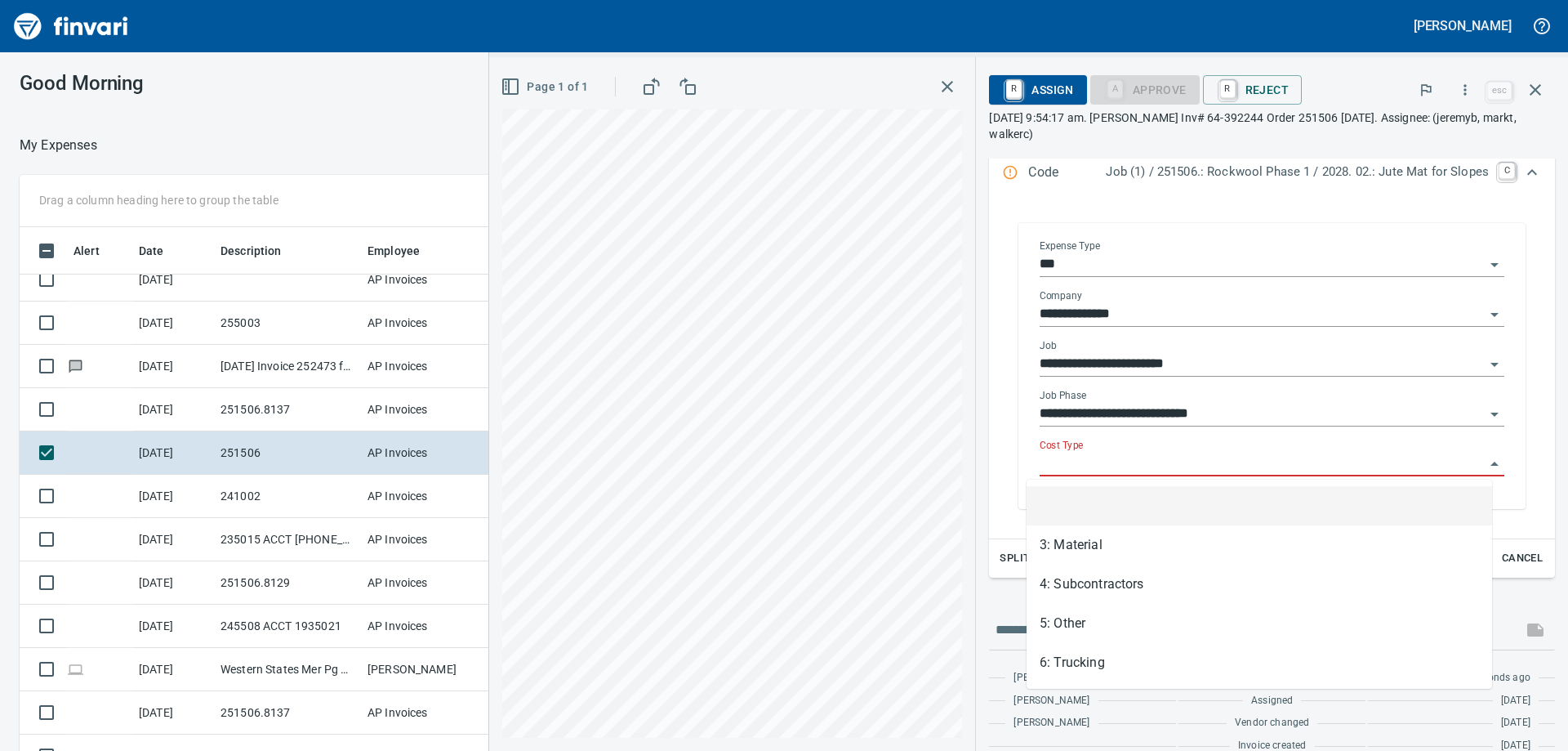
scroll to position [559, 1084]
click at [1232, 471] on input "Cost Type" at bounding box center [1262, 463] width 445 height 23
click at [1130, 543] on li "3: Material" at bounding box center [1259, 545] width 466 height 39
type input "**********"
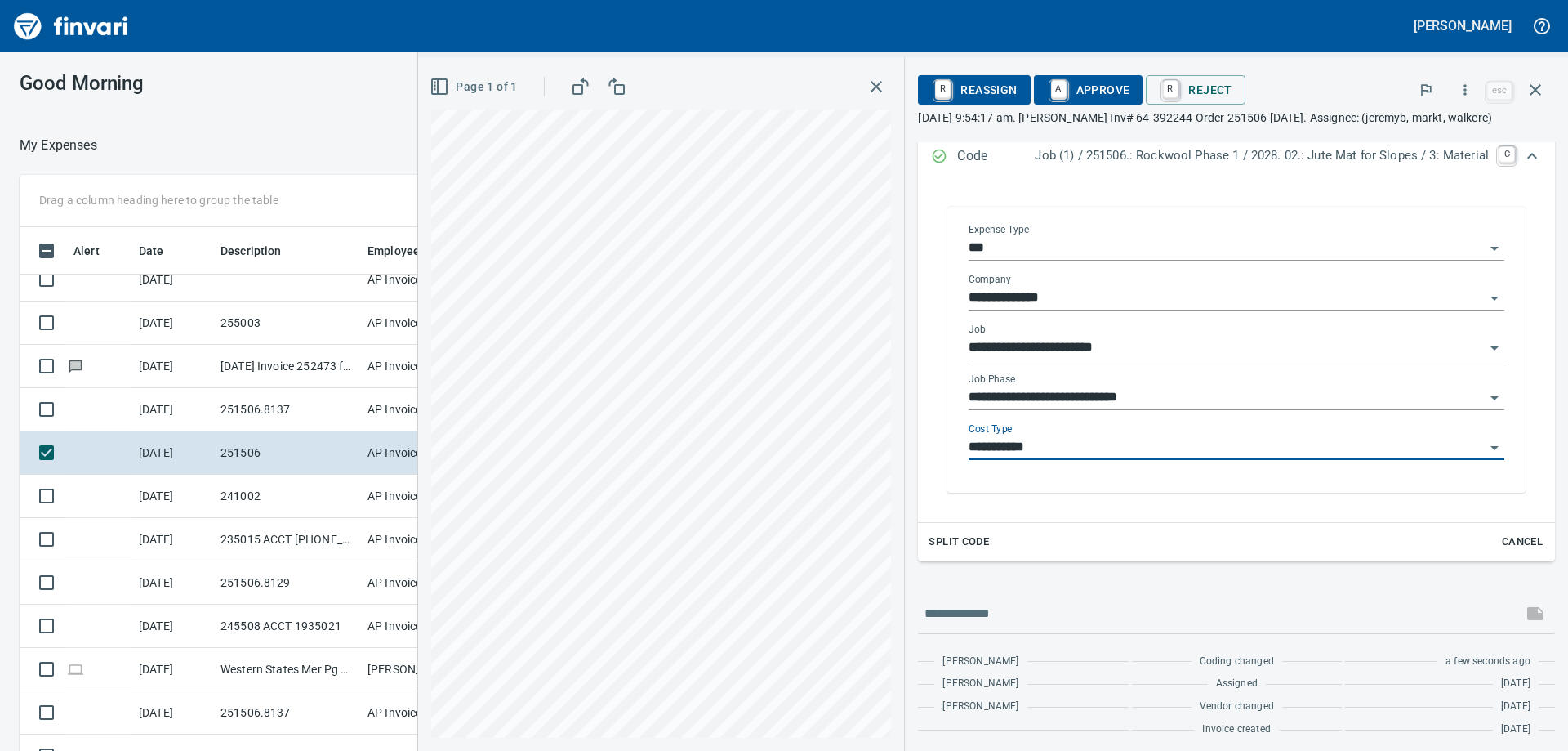
scroll to position [258, 0]
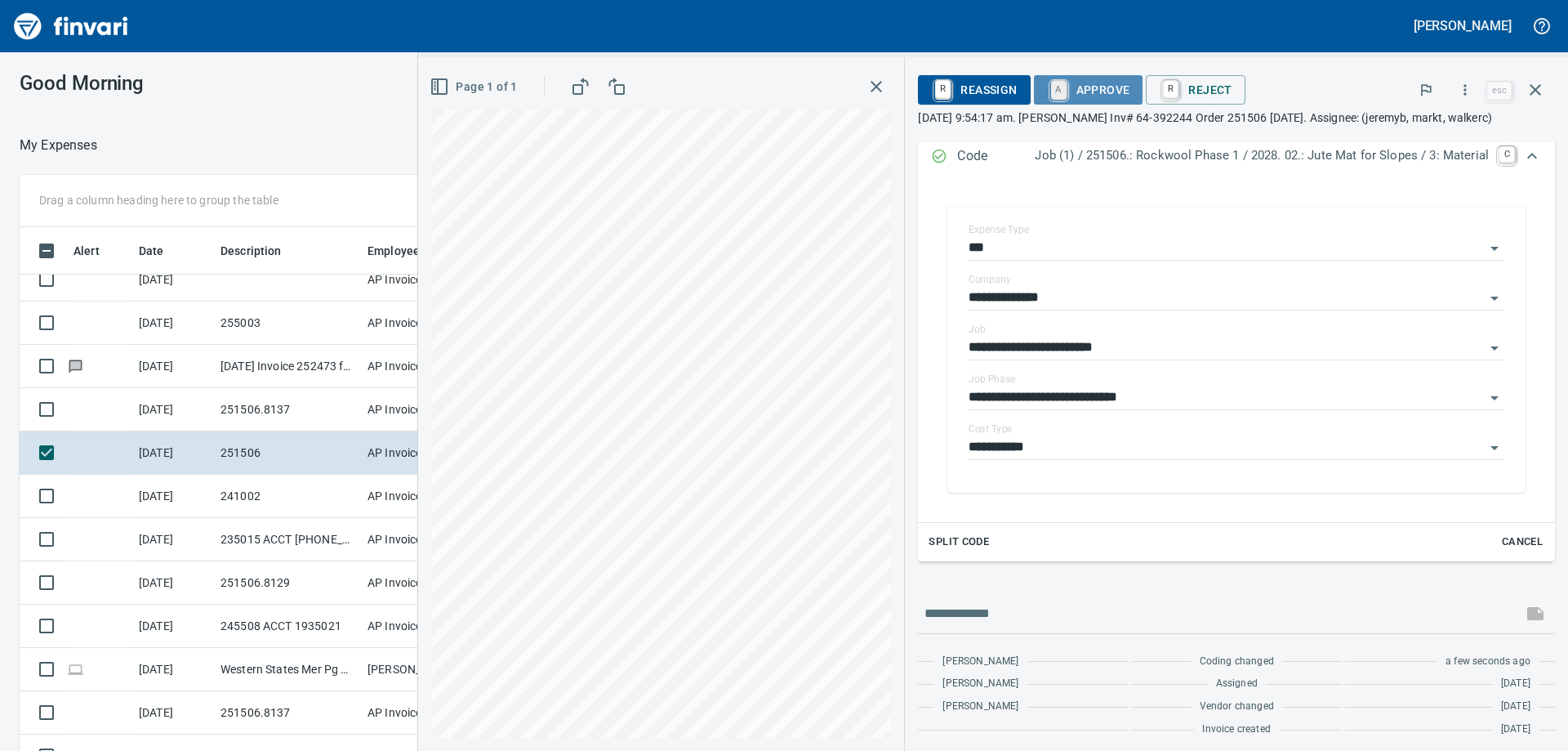
click at [1051, 96] on link "A" at bounding box center [1058, 90] width 15 height 18
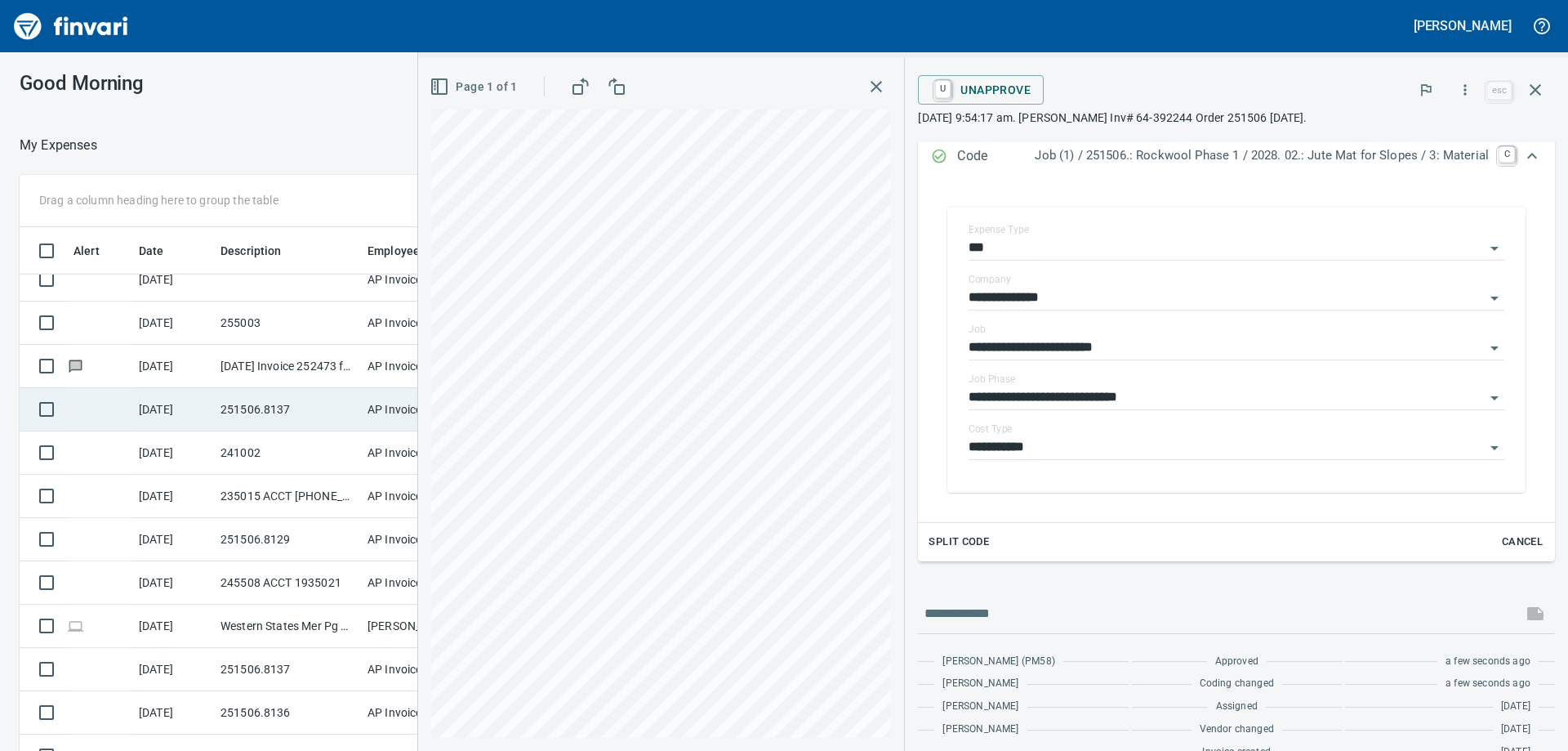
click at [279, 427] on td "251506.8137" at bounding box center [287, 409] width 147 height 43
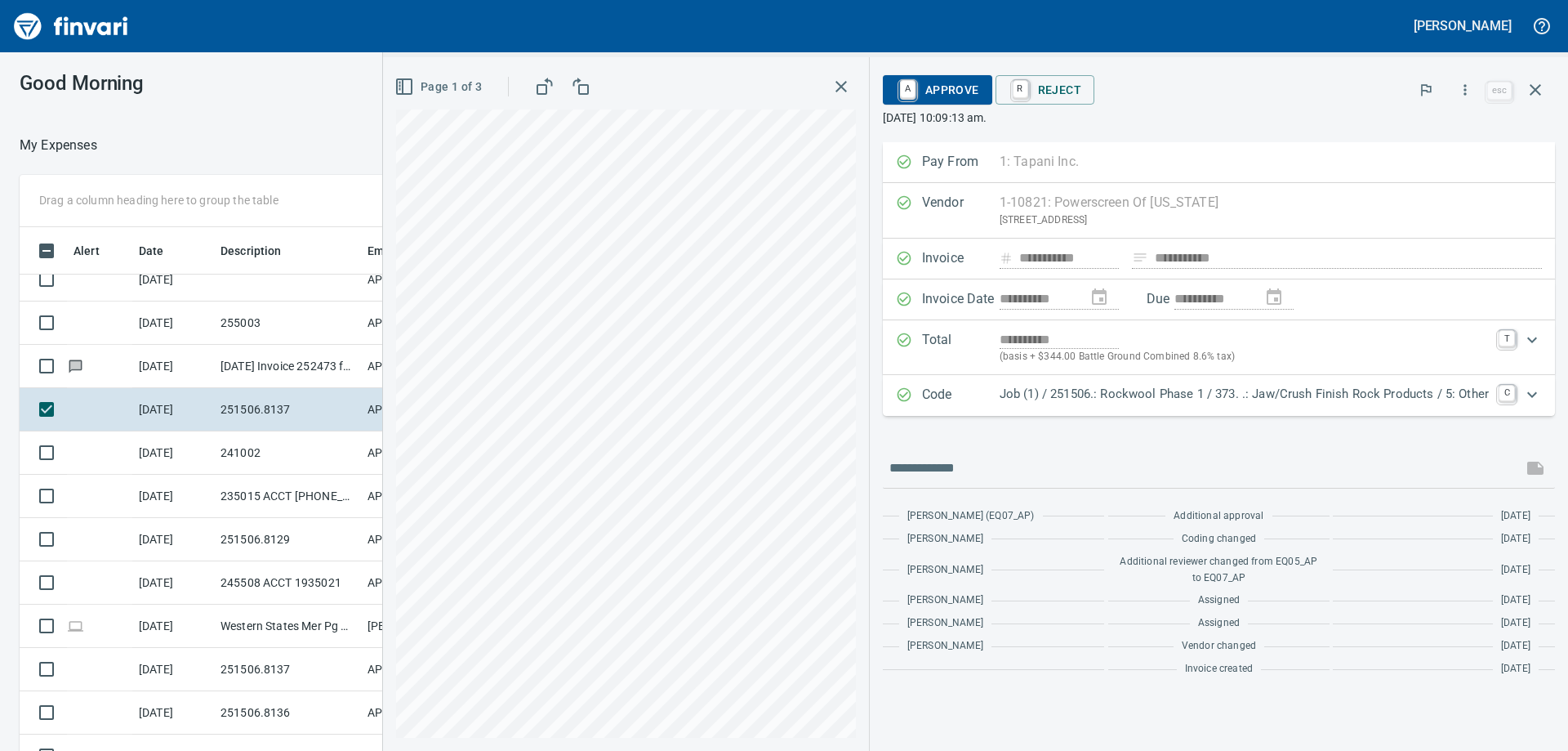
click at [1127, 404] on div "Job (1) / 251506.: Rockwool Phase 1 / 373. .: Jaw/Crush Finish Rock Products / …" at bounding box center [1244, 395] width 489 height 21
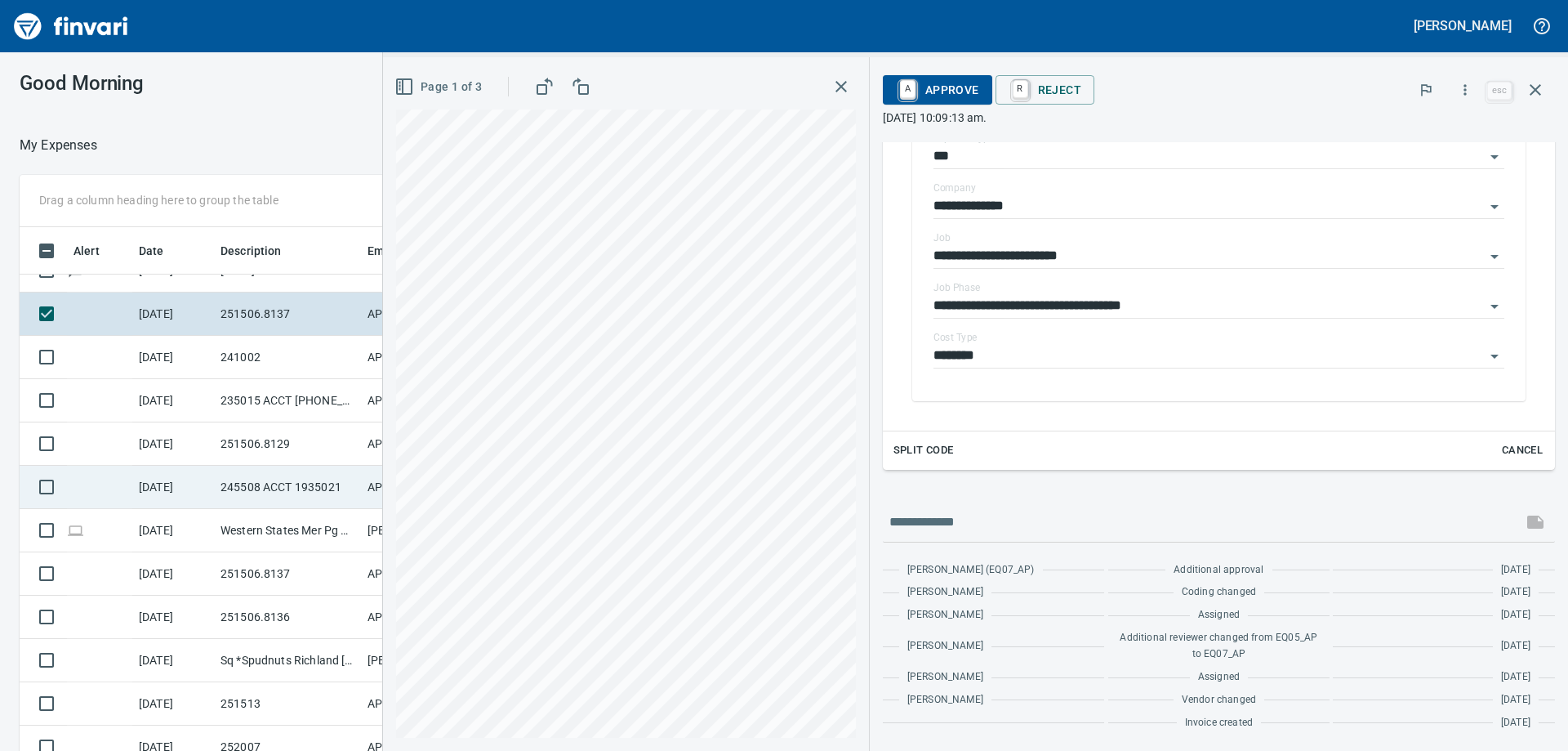
scroll to position [2206, 0]
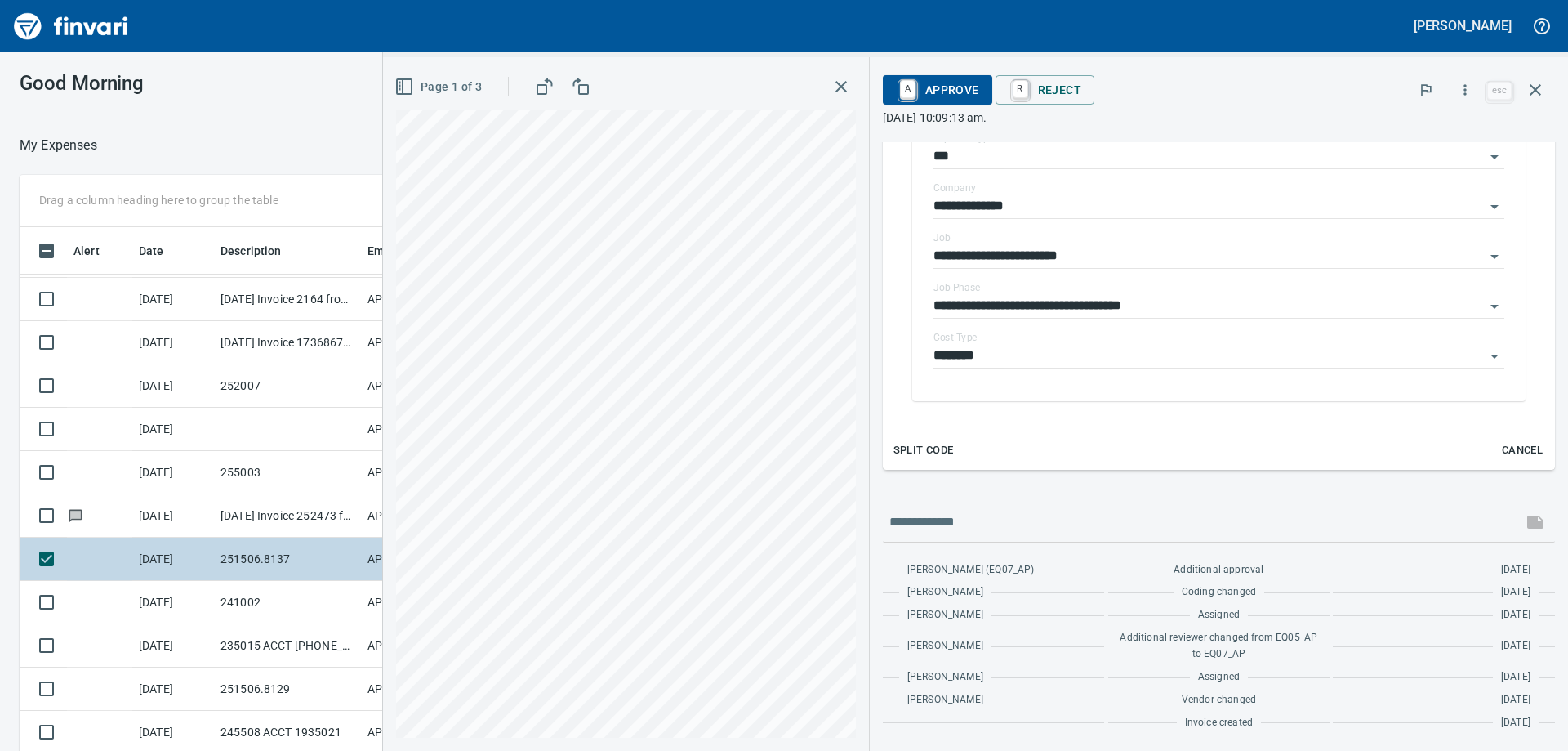
click at [253, 547] on td "251506.8137" at bounding box center [287, 559] width 147 height 43
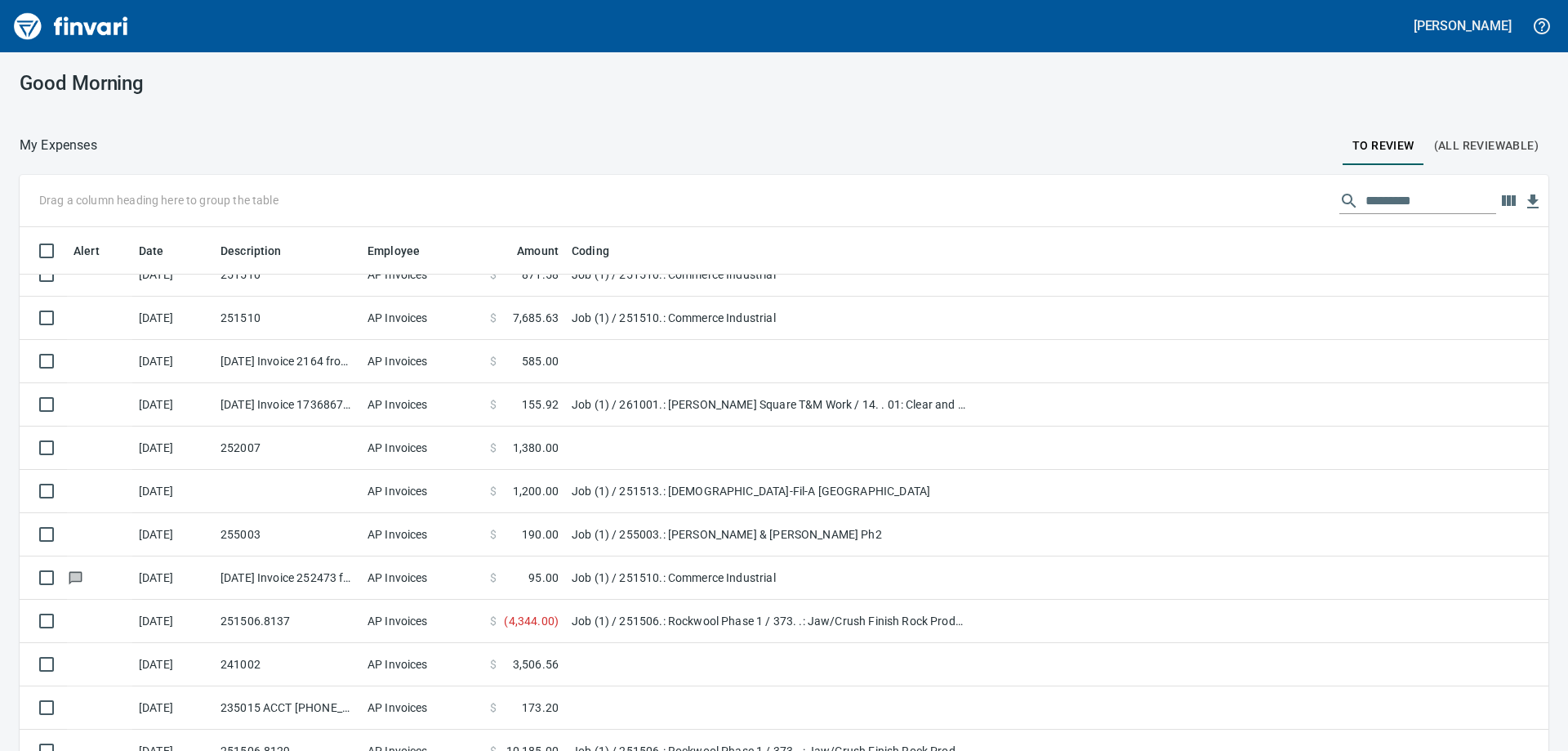
scroll to position [2063, 0]
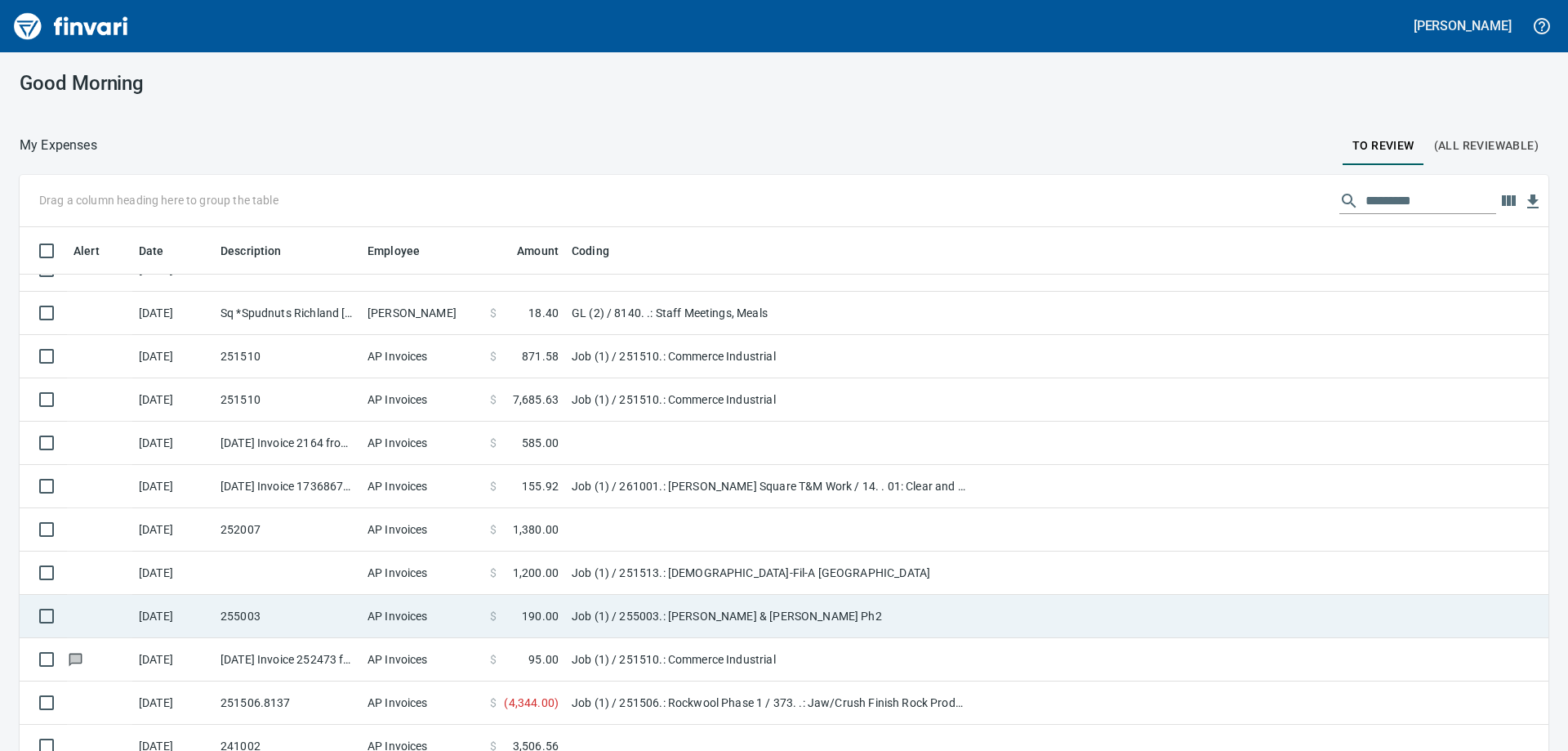
click at [235, 613] on td "255003" at bounding box center [287, 616] width 147 height 43
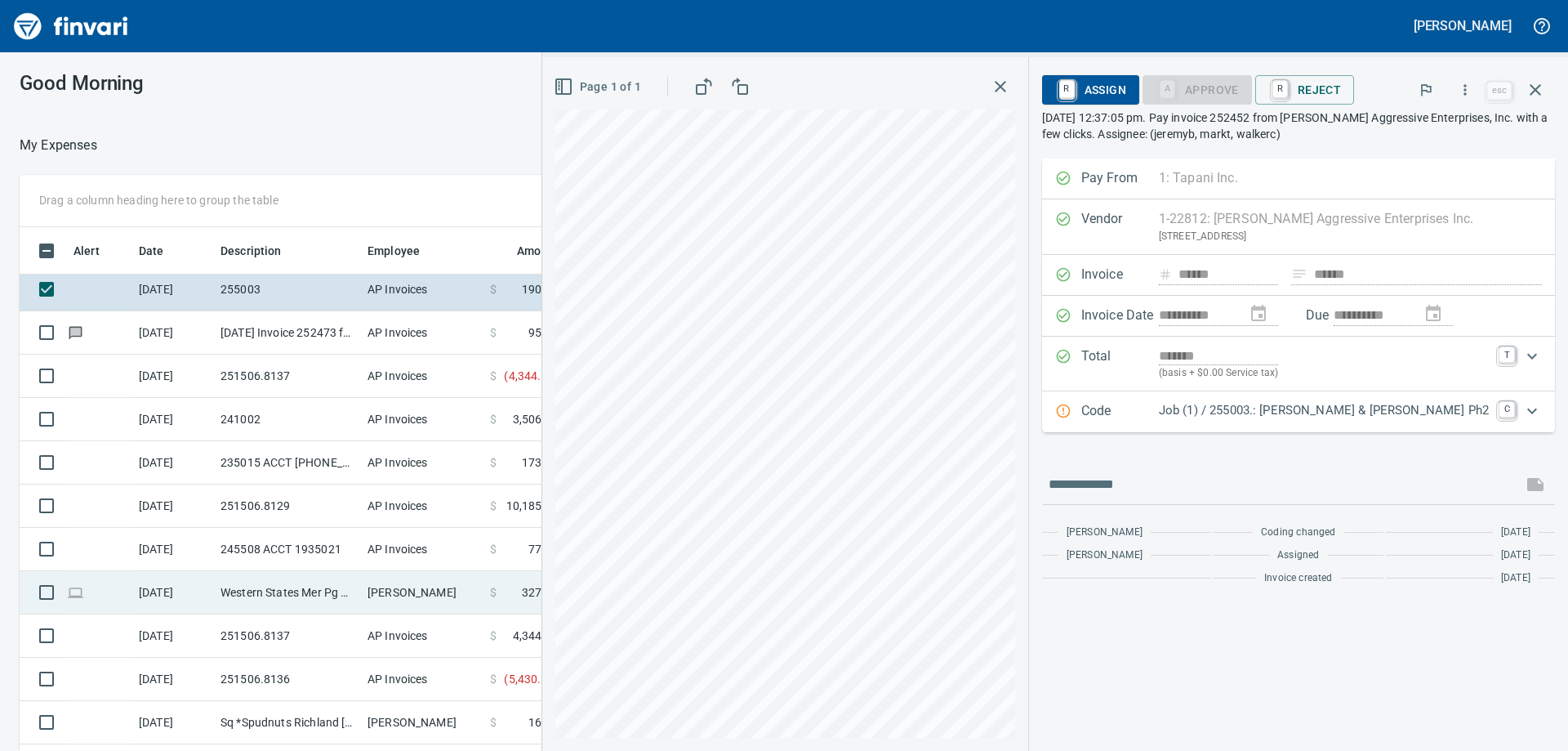
scroll to position [1981, 0]
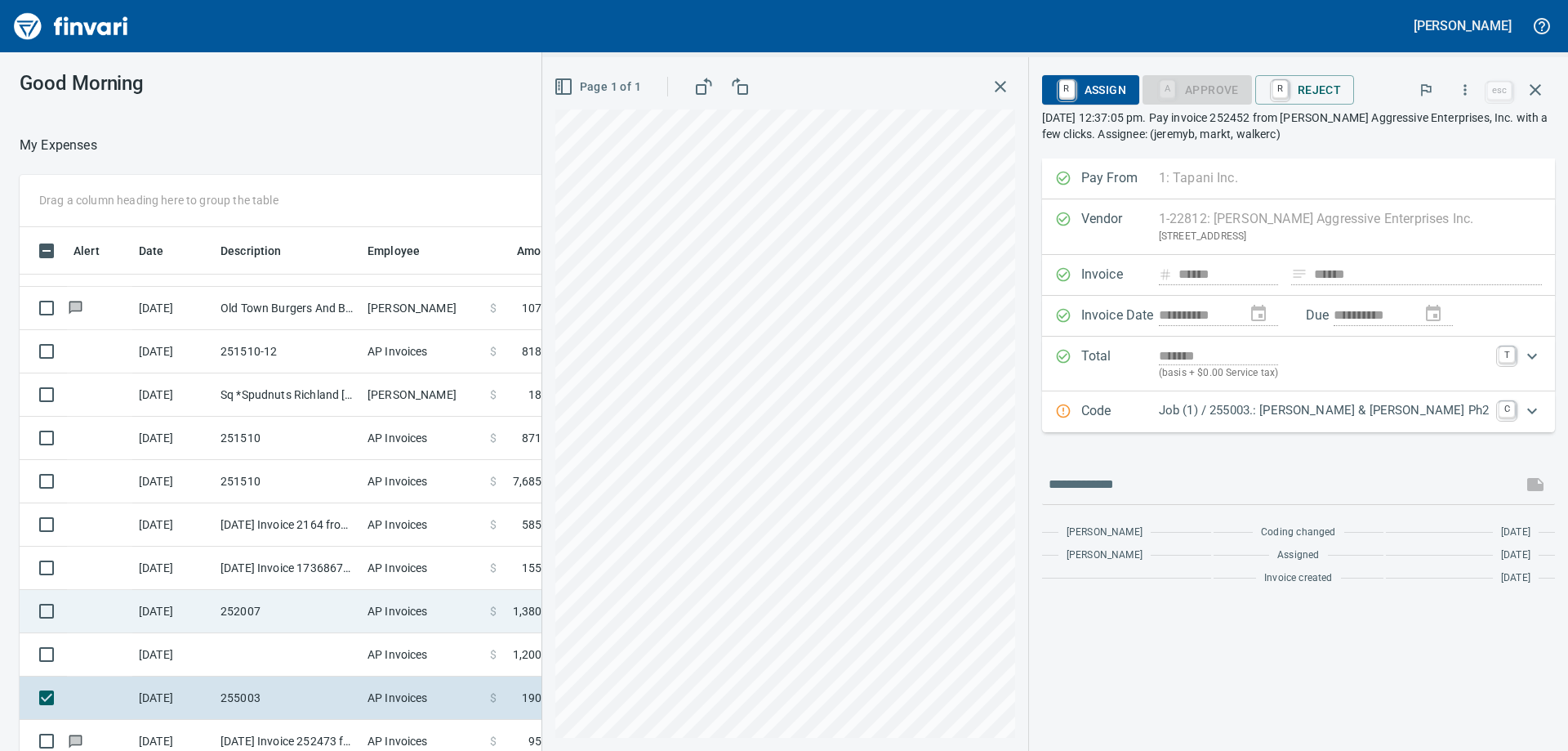
click at [222, 594] on td "252007" at bounding box center [287, 611] width 147 height 43
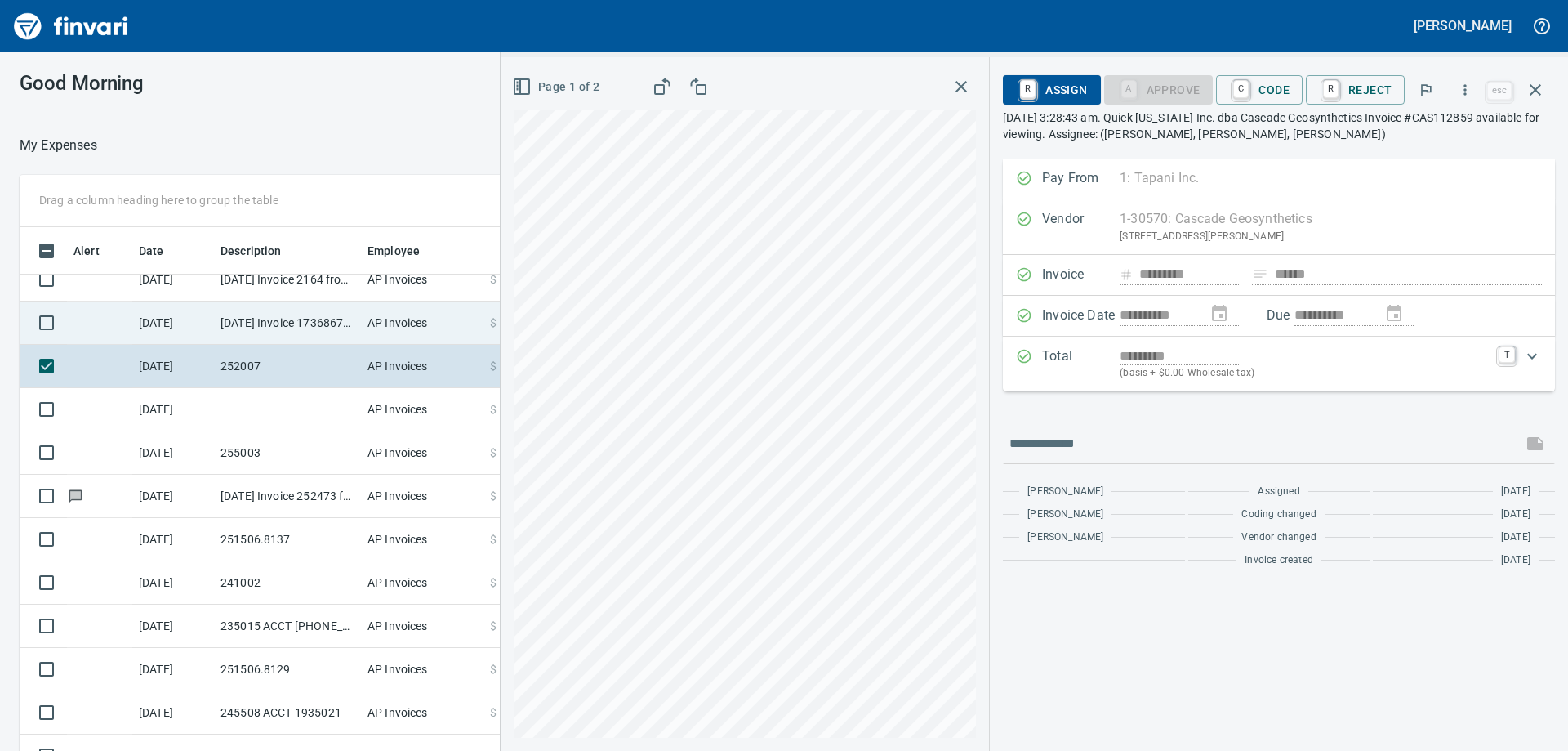
scroll to position [2389, 0]
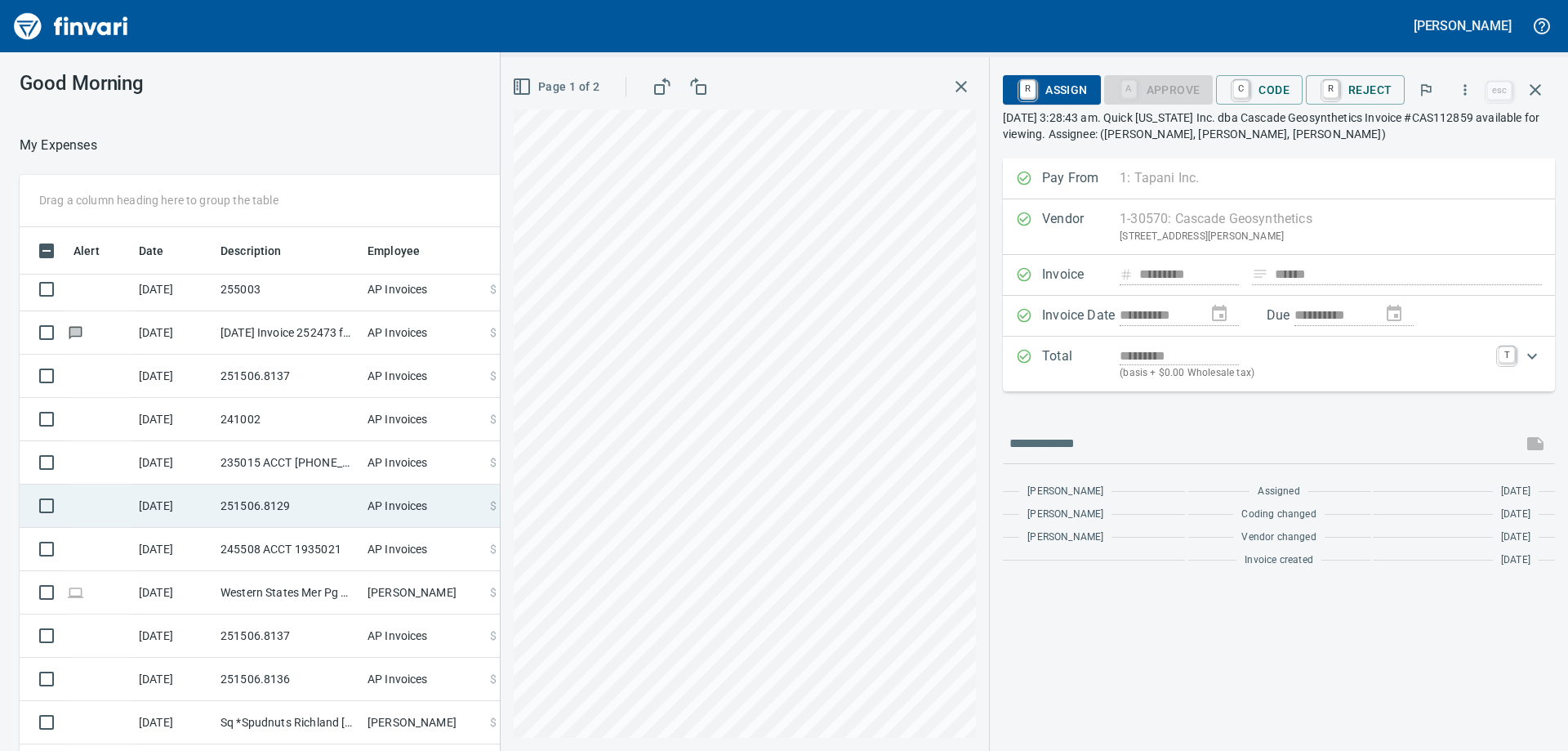
click at [192, 498] on td "9/3/2025" at bounding box center [173, 506] width 82 height 43
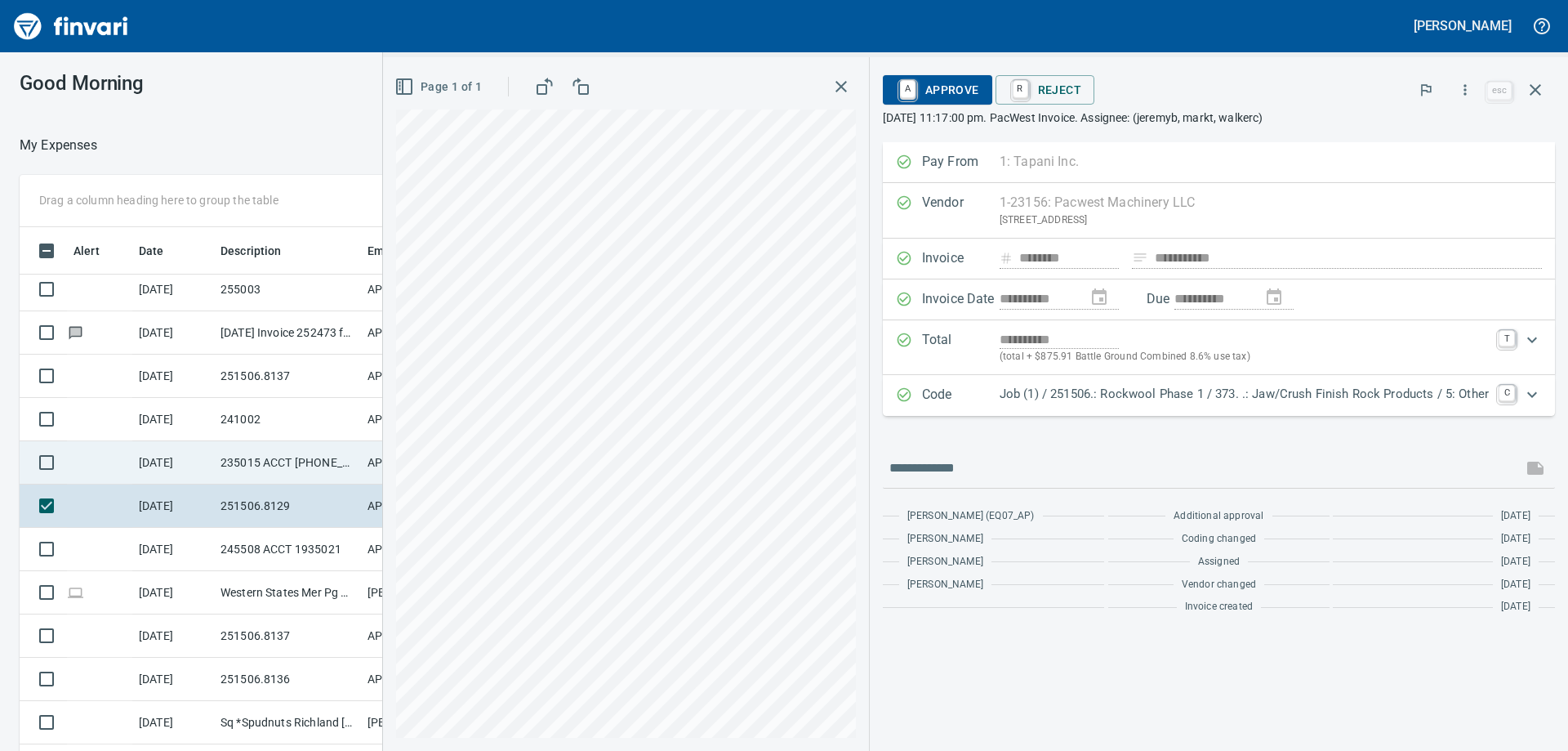
click at [191, 469] on td "9/4/2025" at bounding box center [173, 463] width 82 height 43
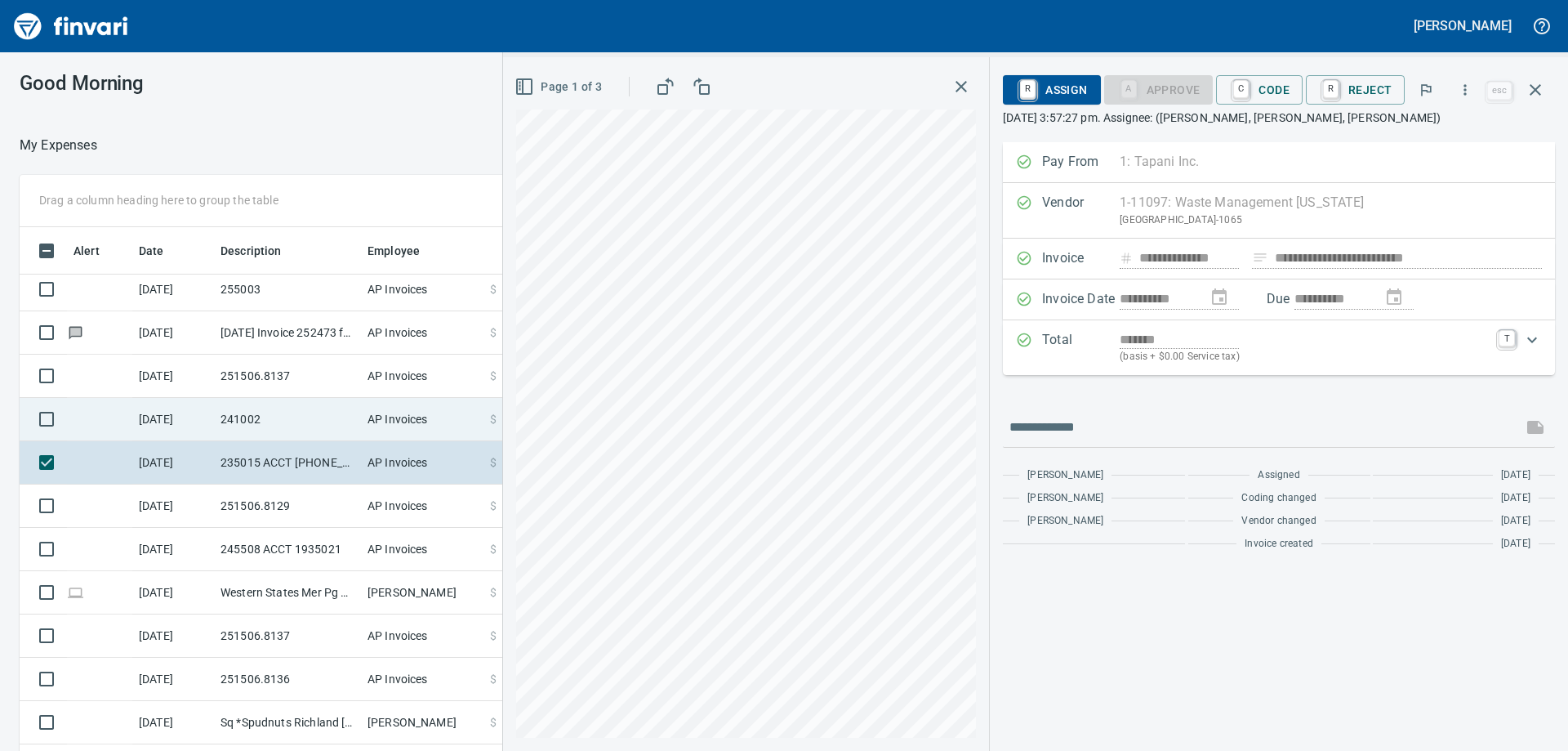
click at [191, 436] on td "9/5/2025" at bounding box center [173, 419] width 82 height 43
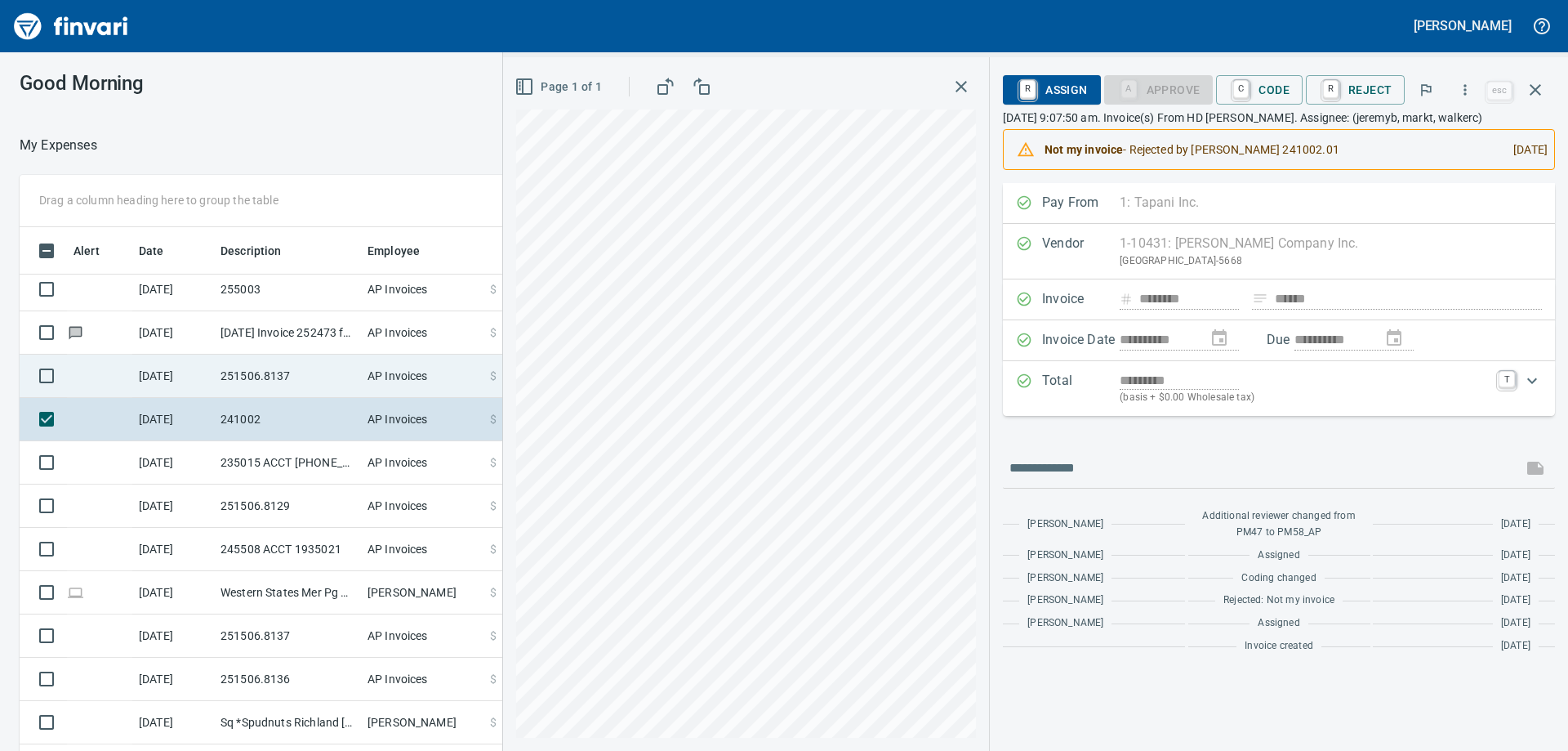
click at [194, 389] on td "9/5/2025" at bounding box center [173, 376] width 82 height 43
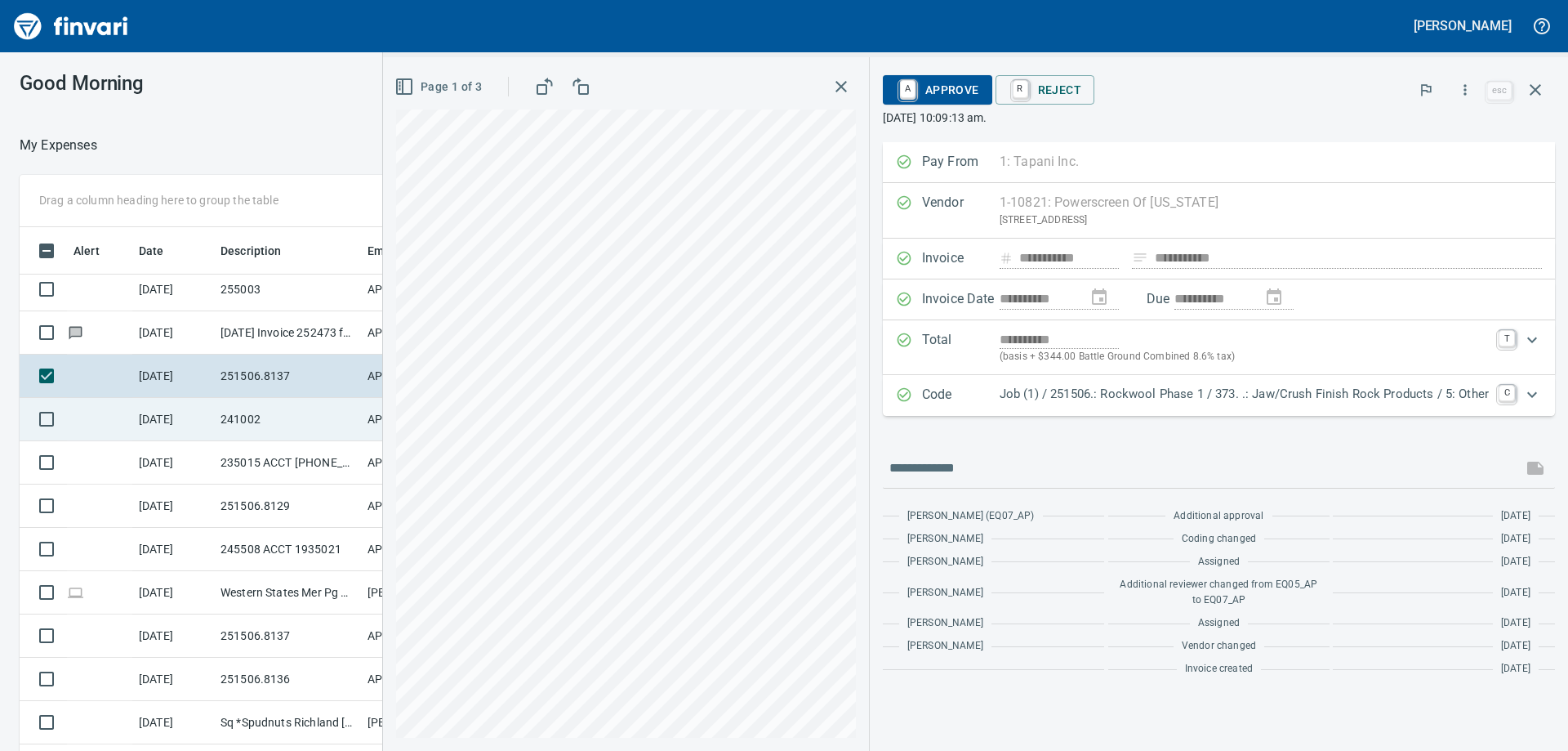
scroll to position [2307, 0]
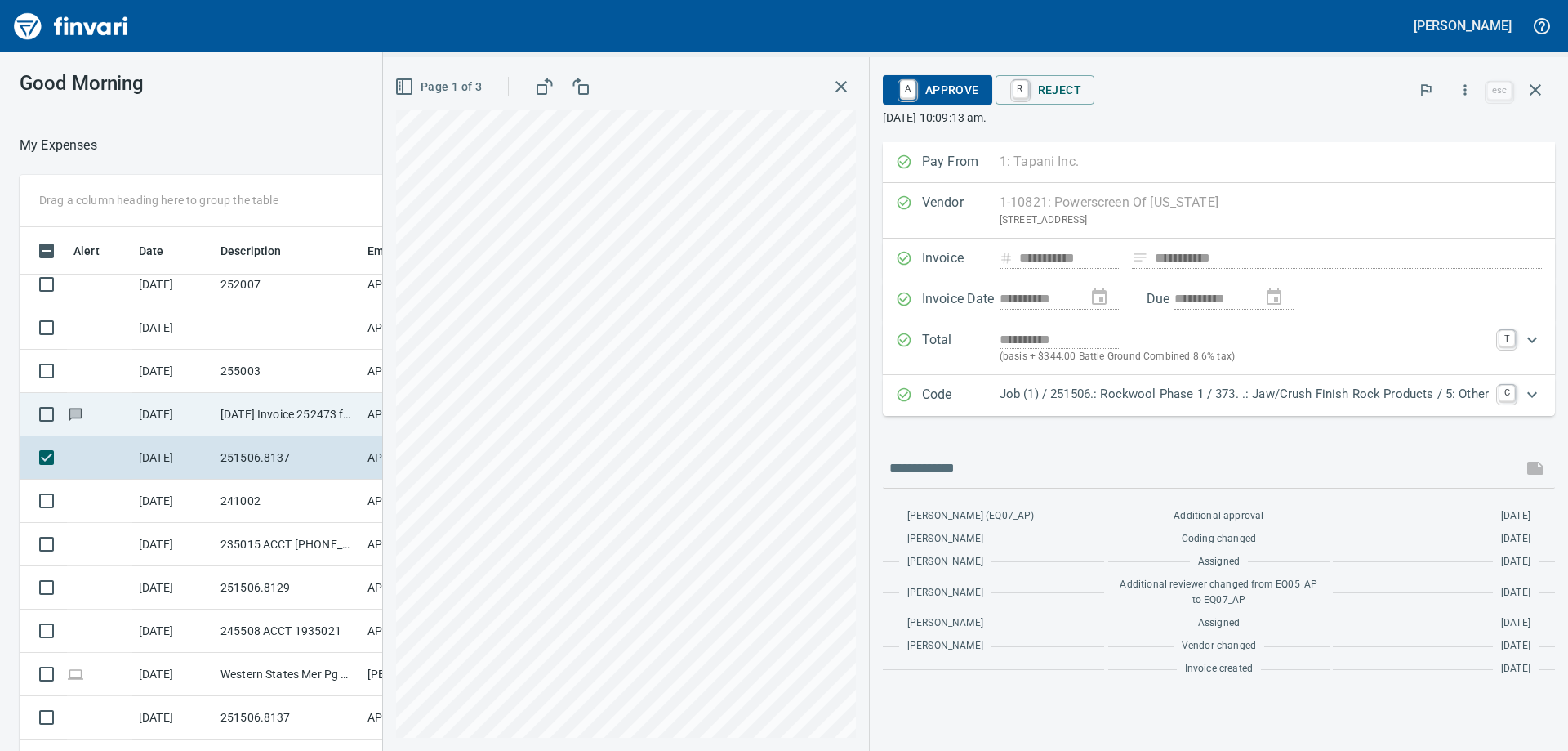
click at [232, 404] on td "9/1/2025 Invoice 252473 from Brad Piesch Aggressive Enterprises Inc. (1-22812)" at bounding box center [287, 414] width 147 height 43
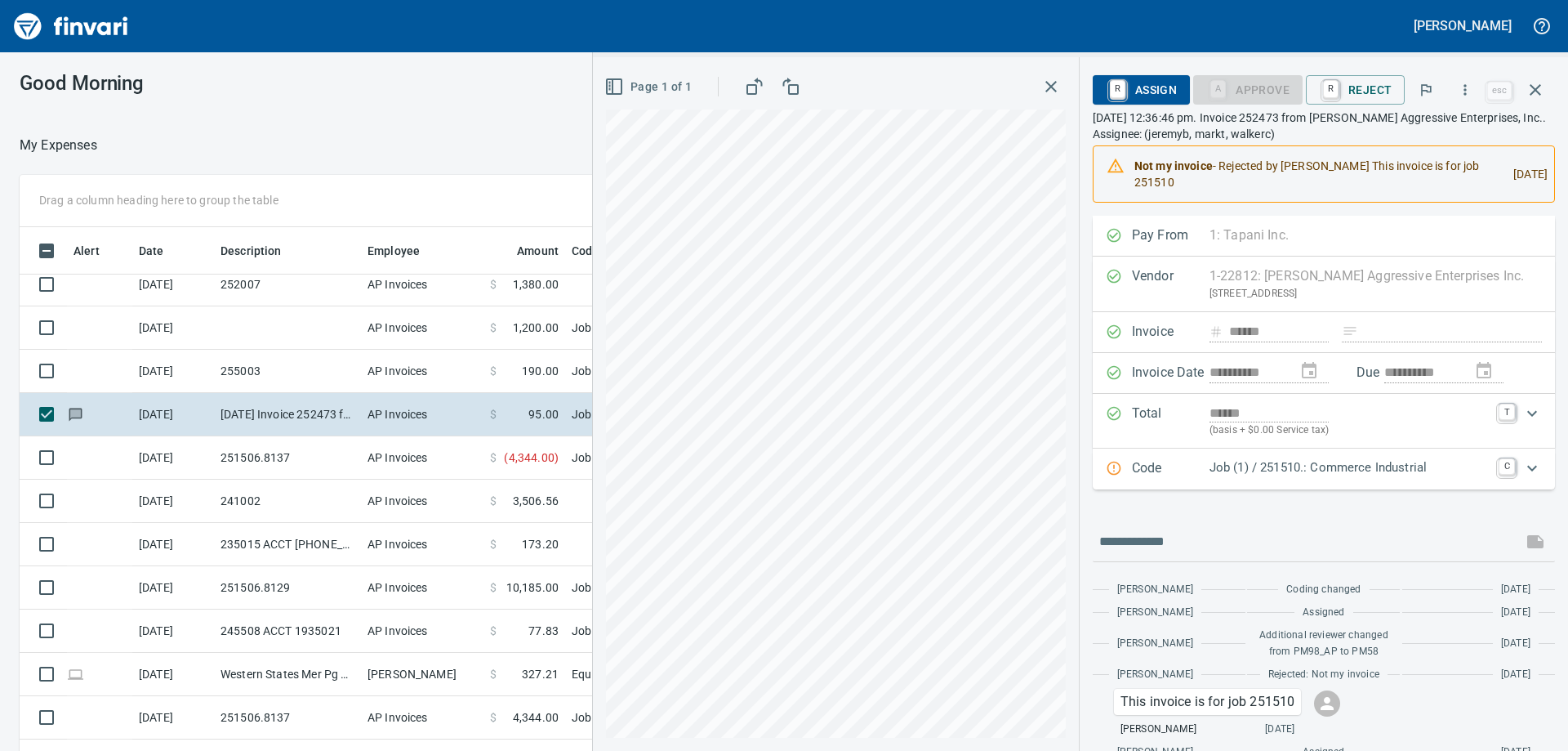
click at [1097, 448] on div "**********" at bounding box center [1080, 404] width 975 height 693
click at [1271, 469] on p "Job (1) / 251510.: Commerce Industrial" at bounding box center [1349, 468] width 279 height 19
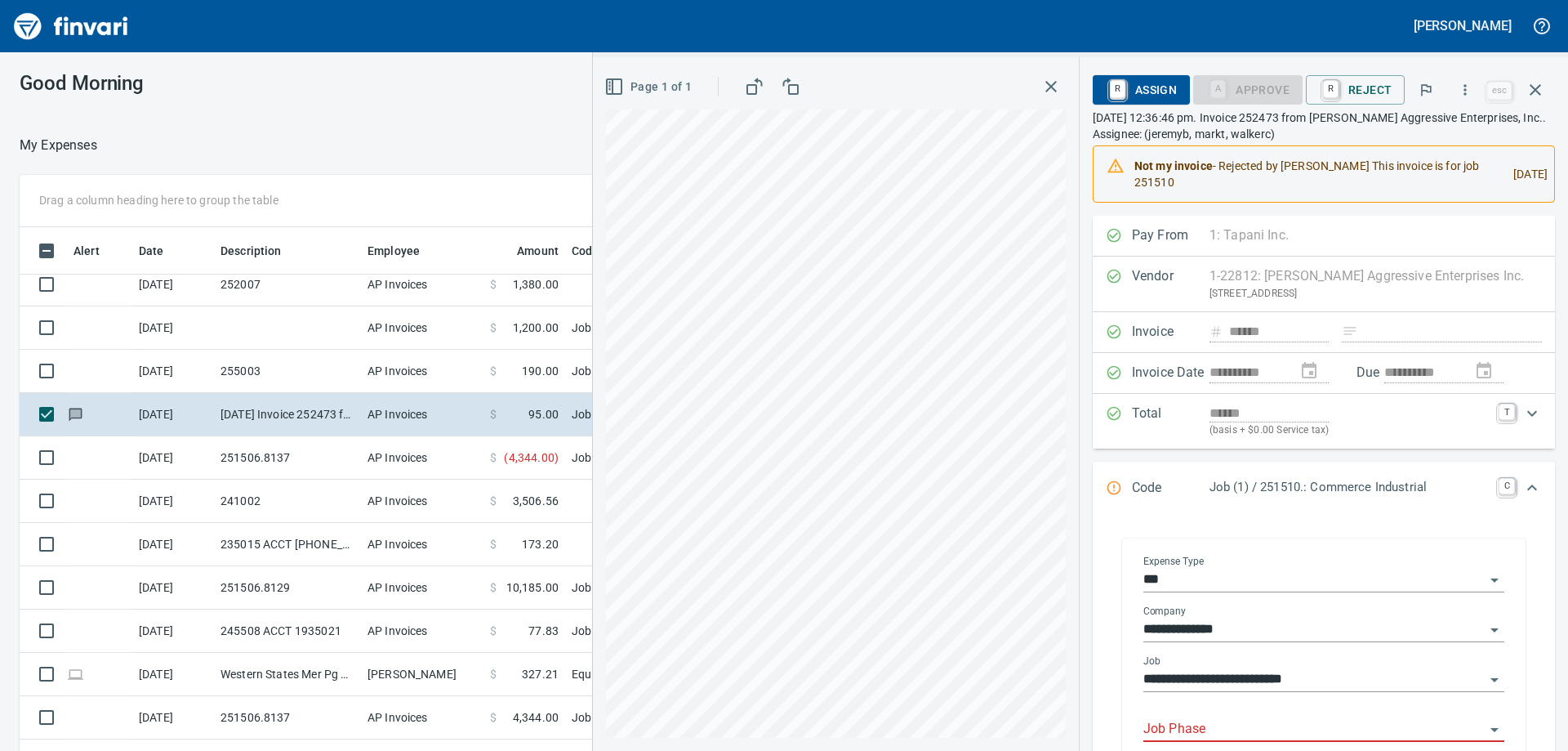
click at [1185, 718] on input "Job Phase" at bounding box center [1314, 729] width 341 height 23
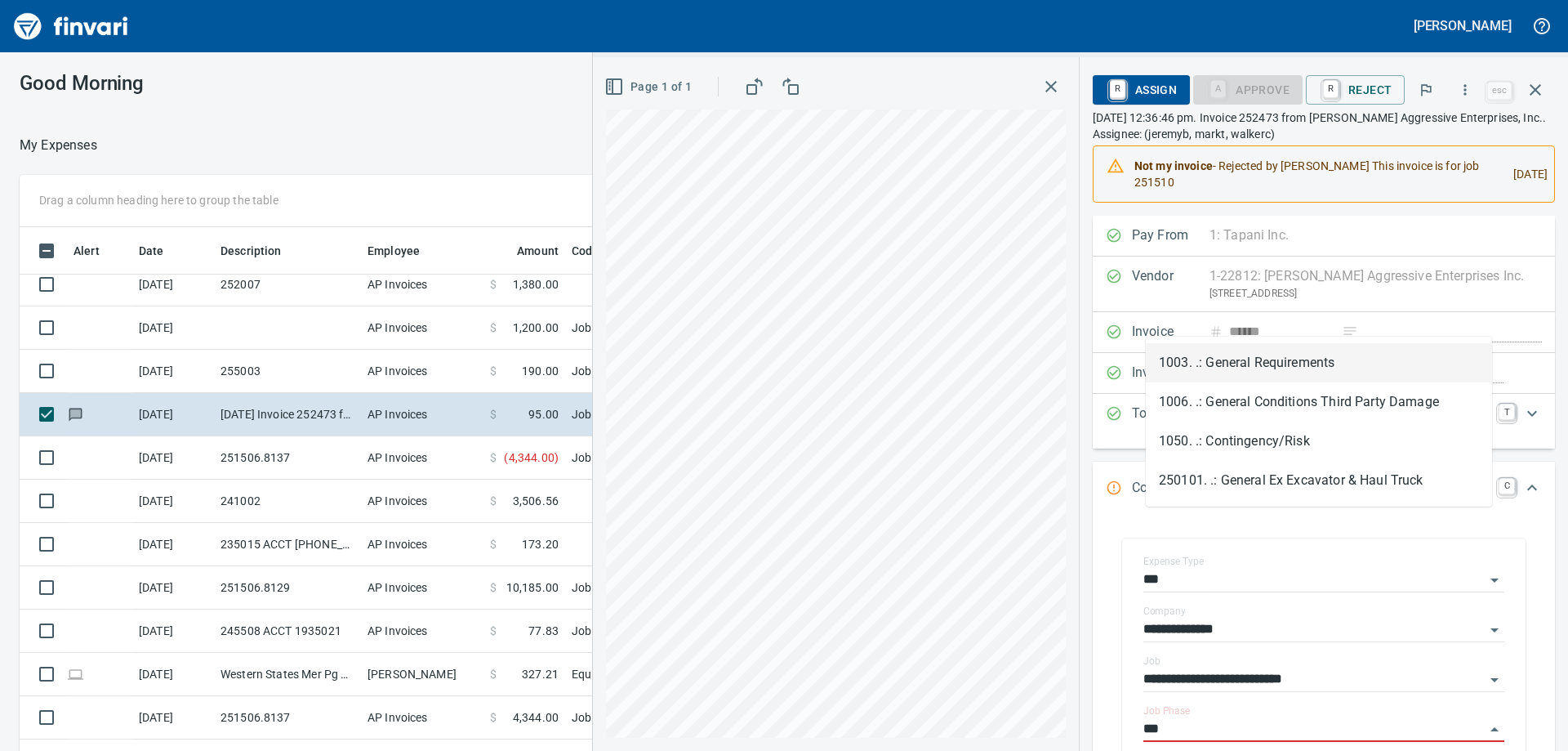
scroll to position [559, 1084]
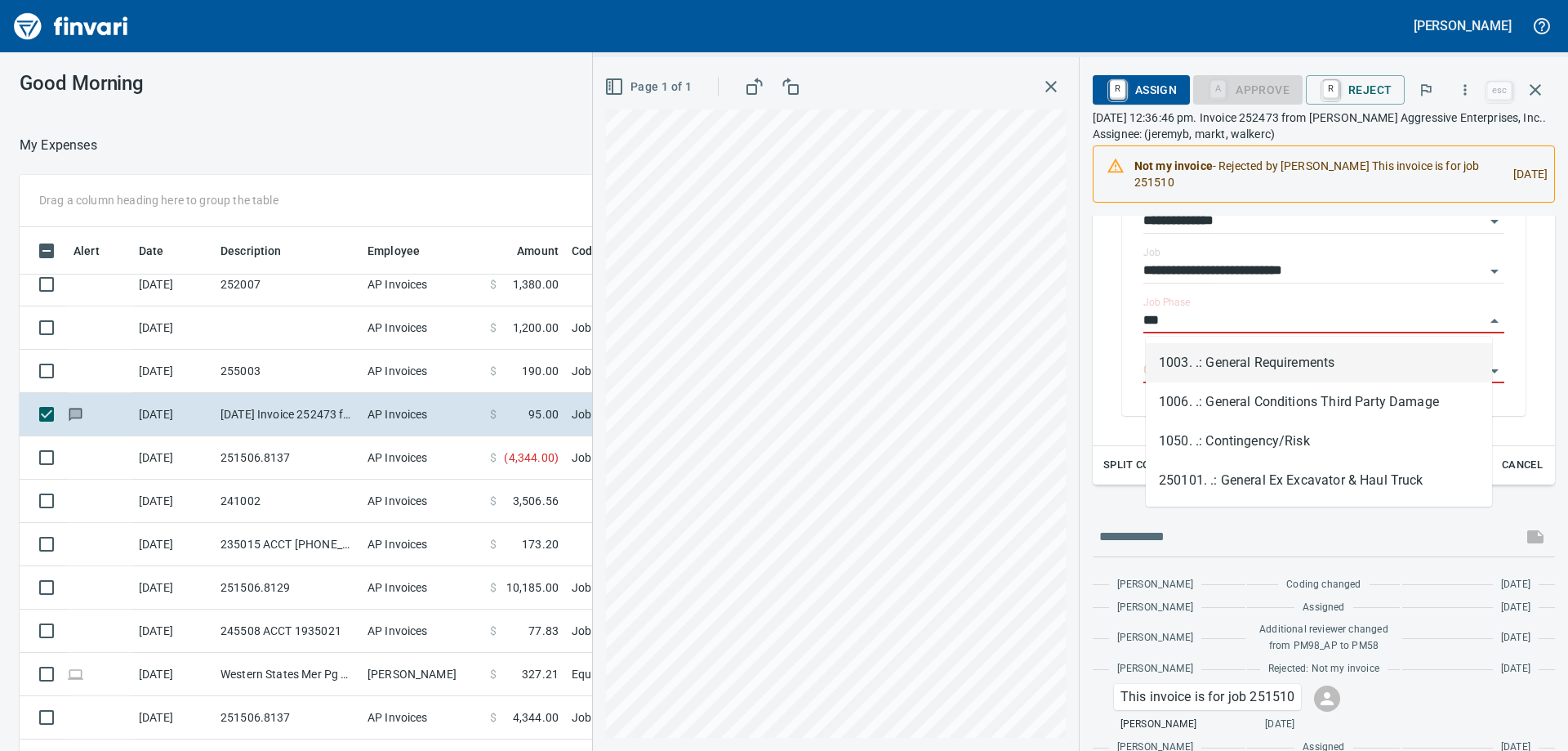
click at [1255, 364] on li "1003. .: General Requirements" at bounding box center [1319, 363] width 347 height 39
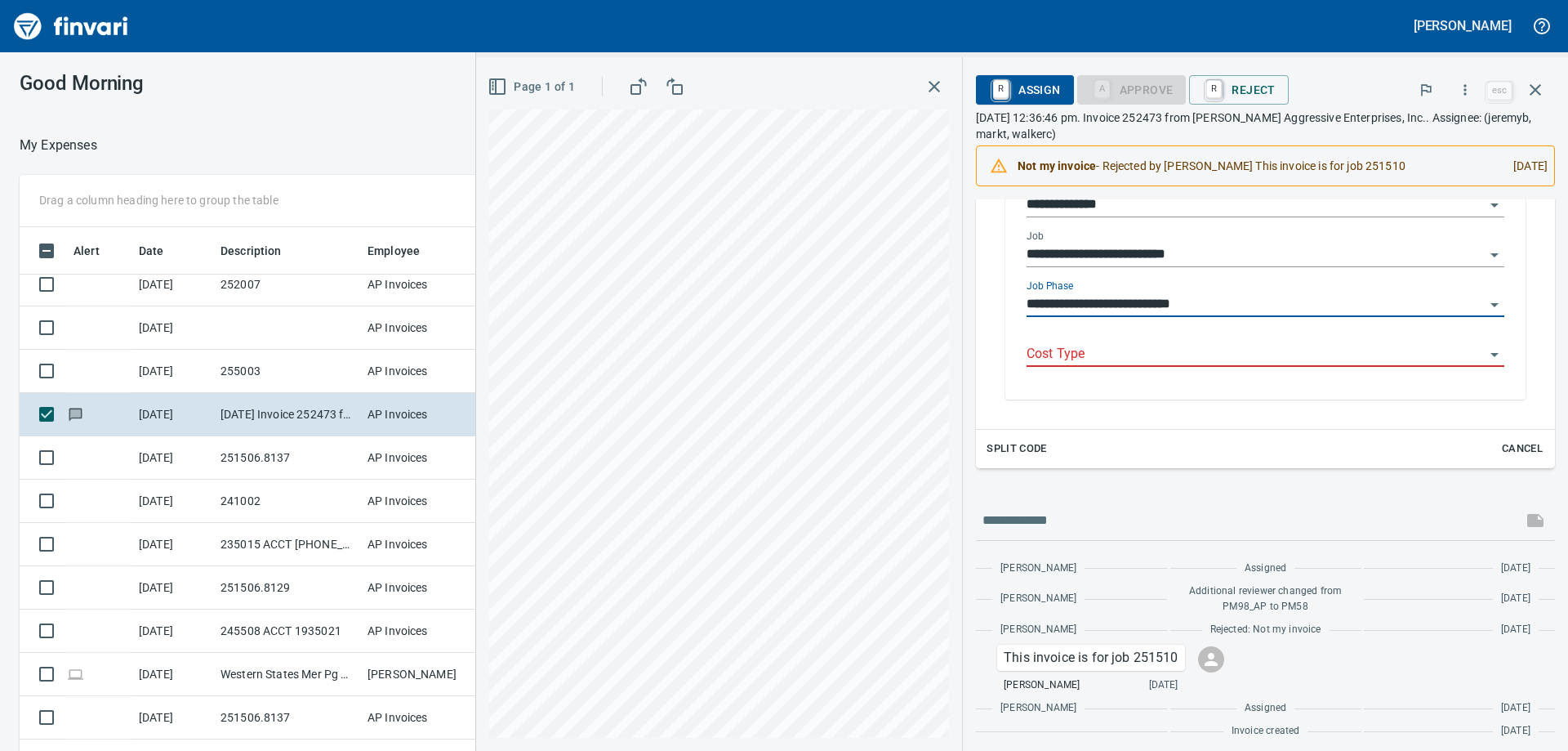
type input "**********"
click at [1248, 376] on div "Cost Type" at bounding box center [1265, 354] width 478 height 50
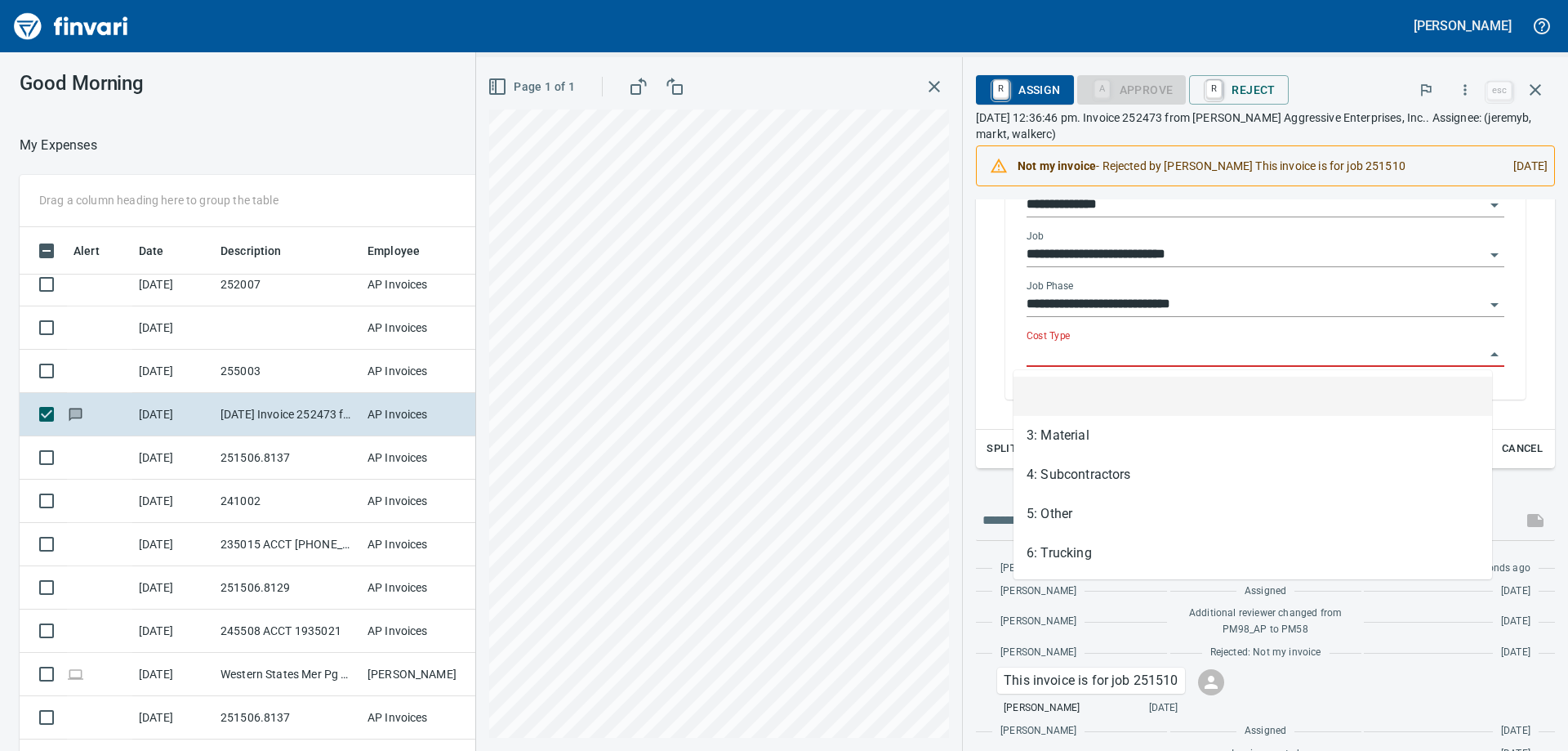
click at [1210, 348] on input "Cost Type" at bounding box center [1255, 354] width 458 height 23
click at [1207, 502] on li "5: Other" at bounding box center [1253, 514] width 478 height 39
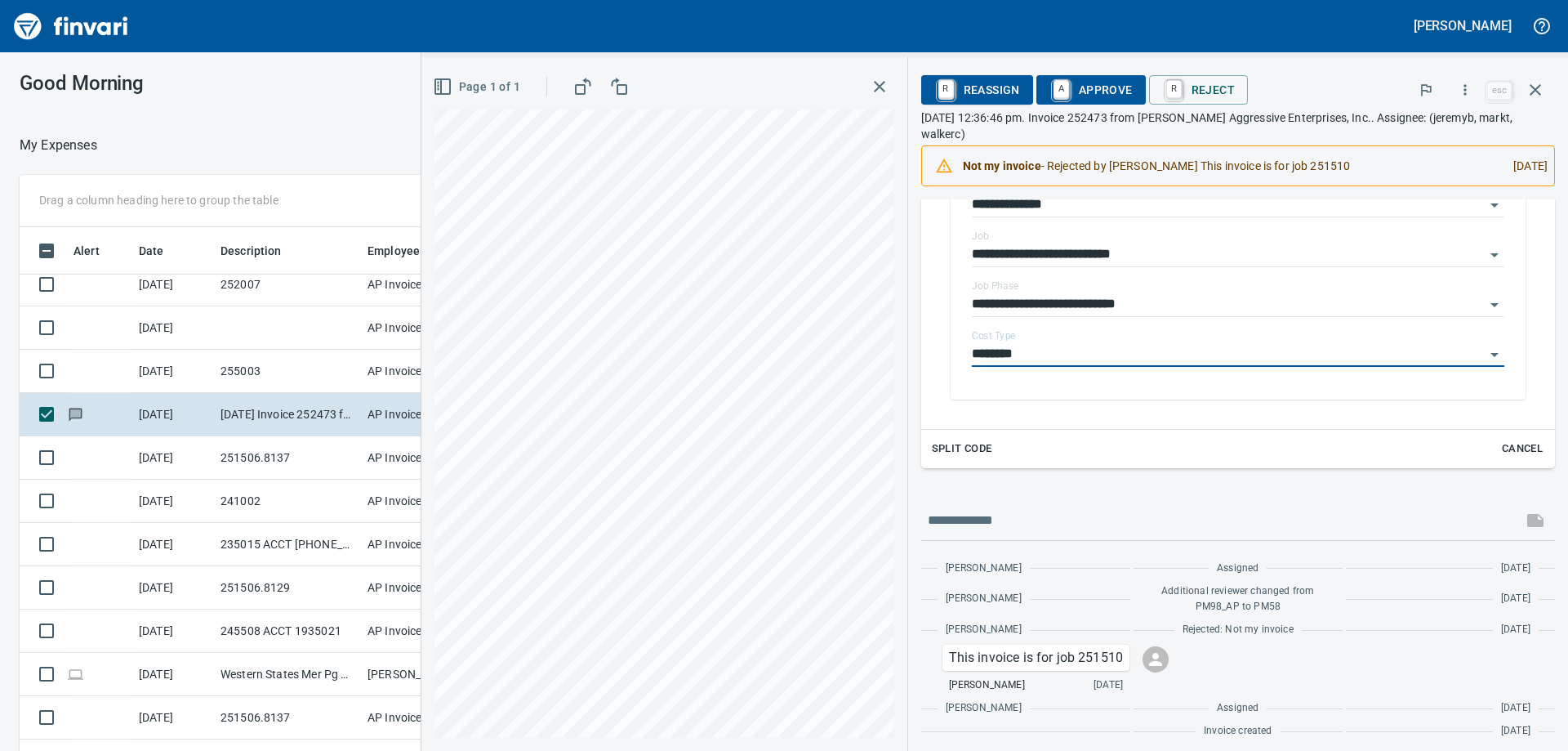
type input "********"
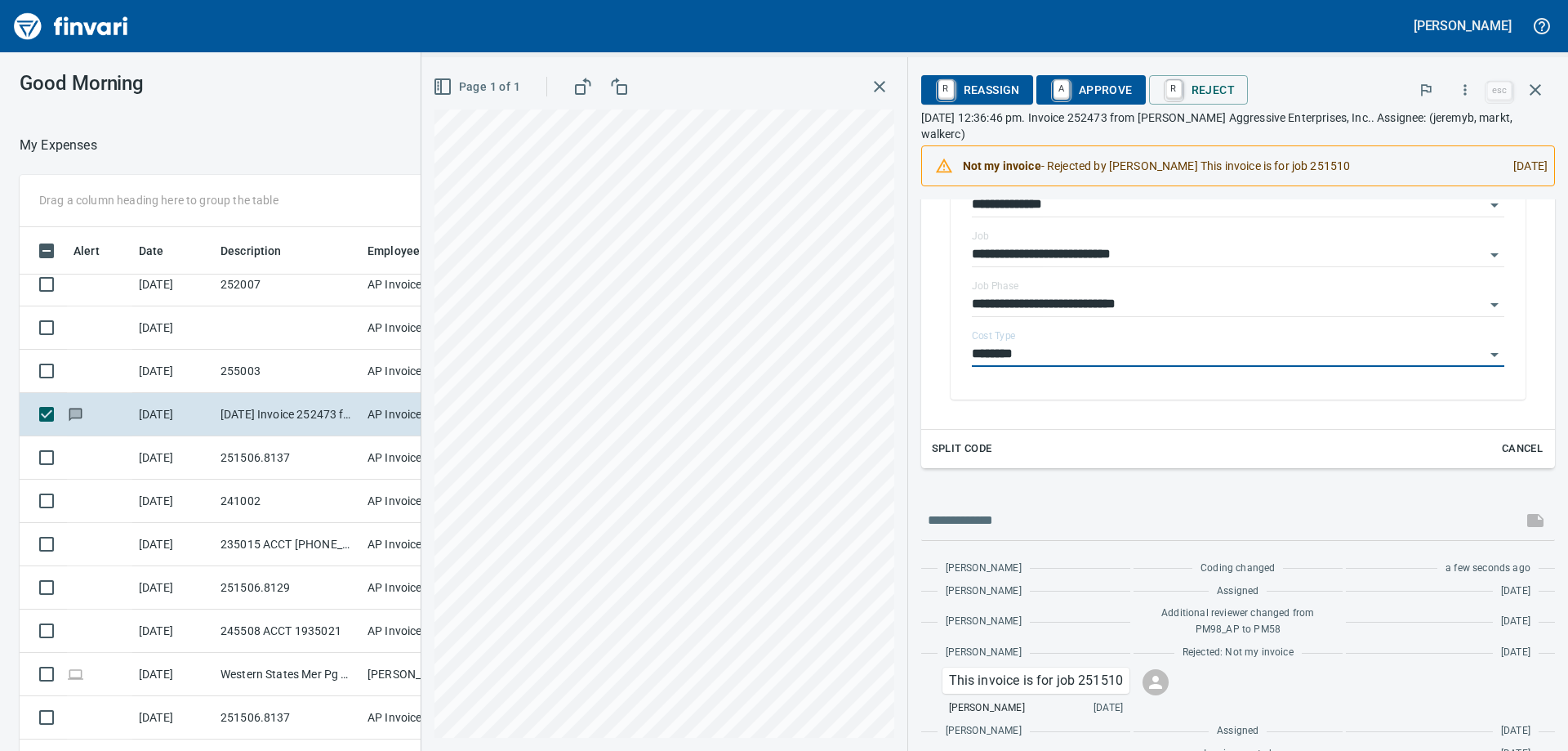
click at [1074, 98] on span "A Approve" at bounding box center [1090, 90] width 84 height 28
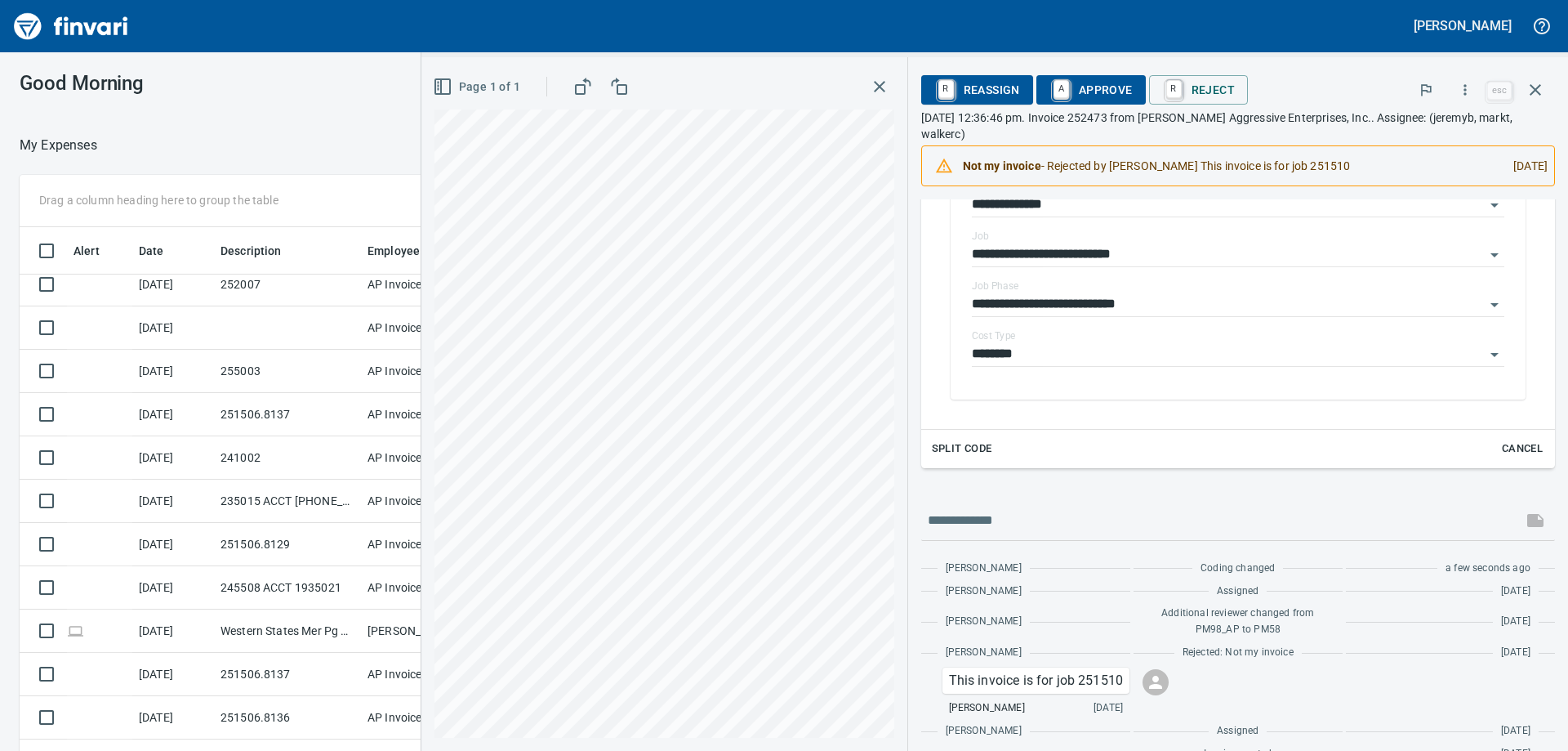
scroll to position [405, 0]
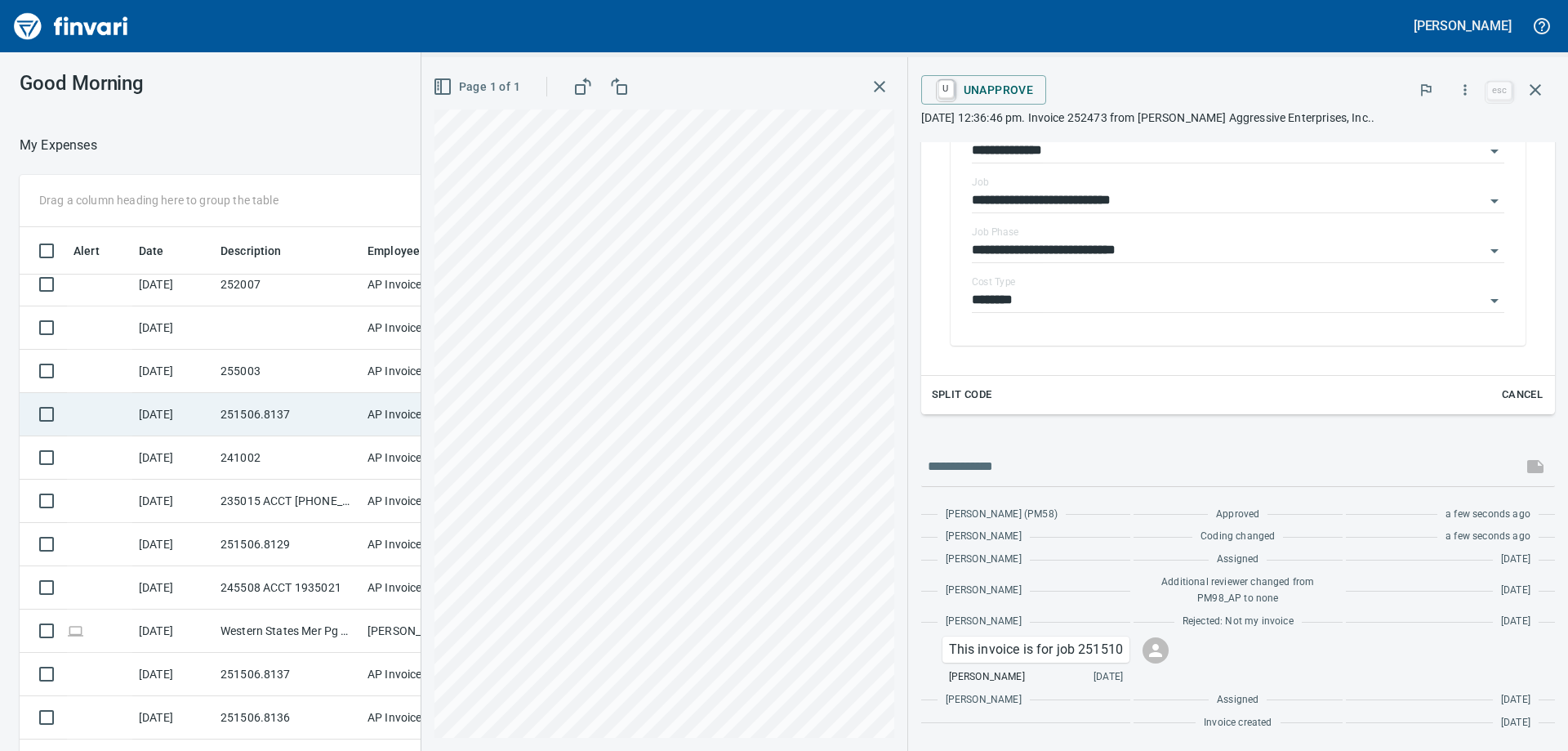
click at [205, 421] on td "9/5/2025" at bounding box center [173, 414] width 82 height 43
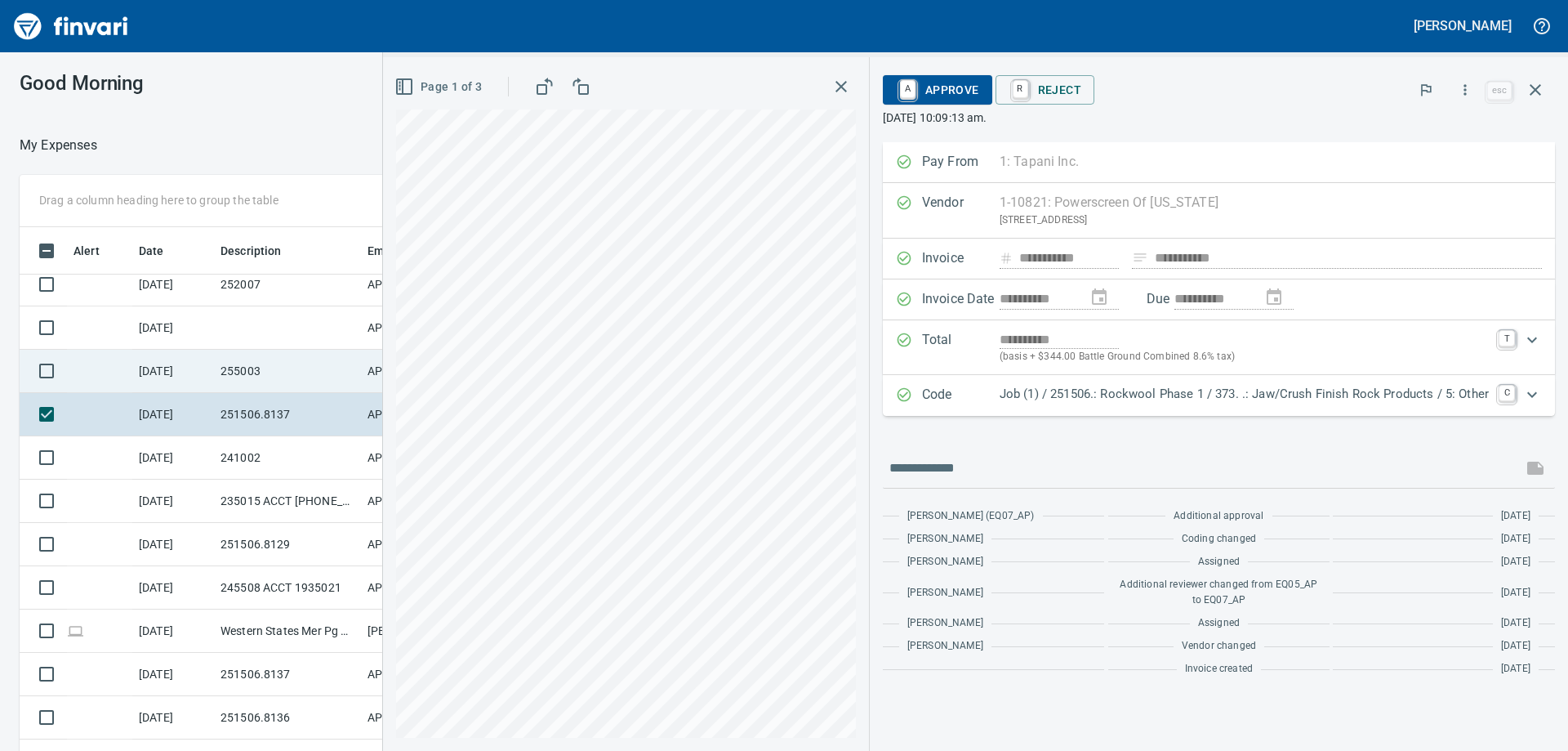
click at [215, 370] on td "255003" at bounding box center [287, 371] width 147 height 43
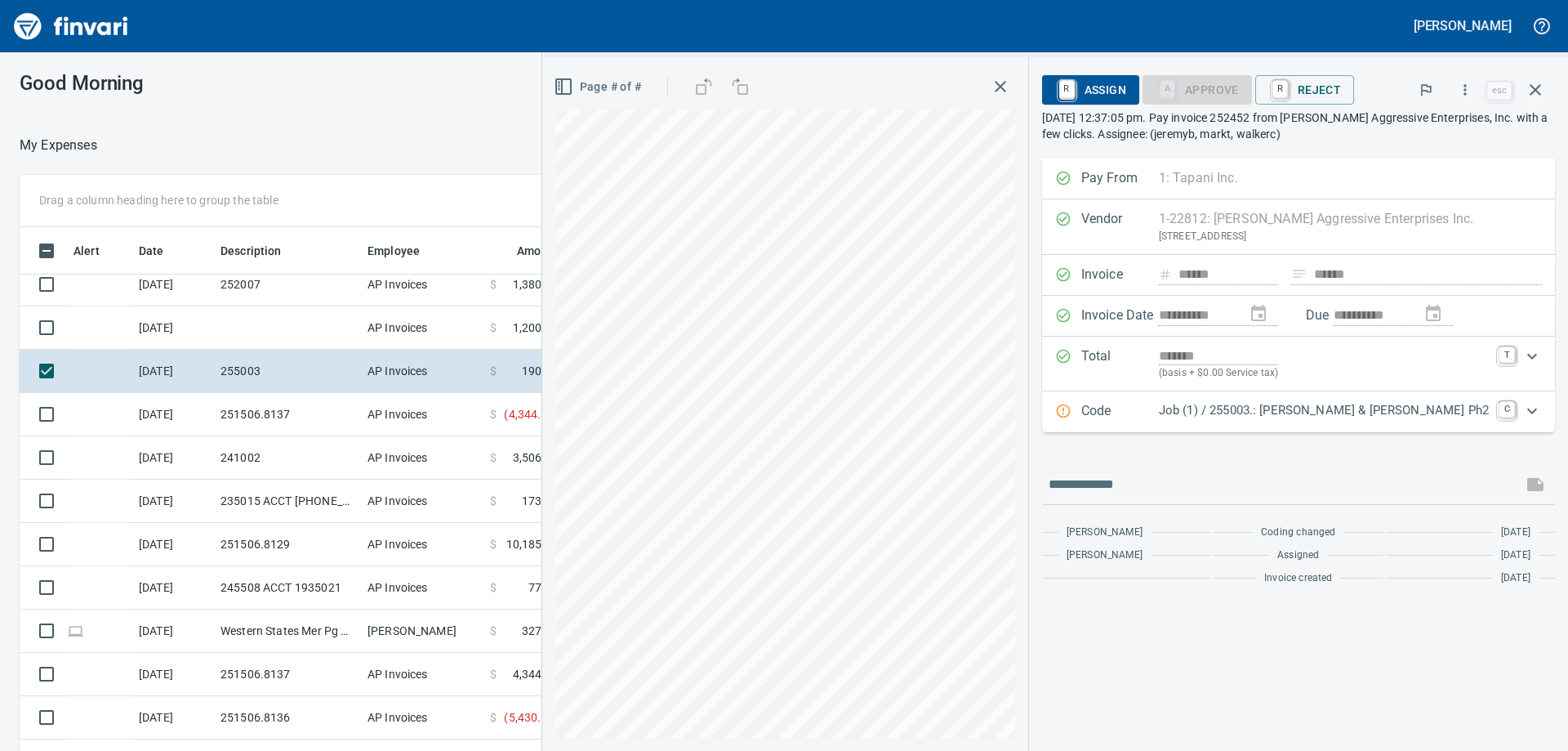
click at [1270, 419] on p "Job (1) / 255003.: Amira Song & Walker Ph2" at bounding box center [1324, 410] width 330 height 19
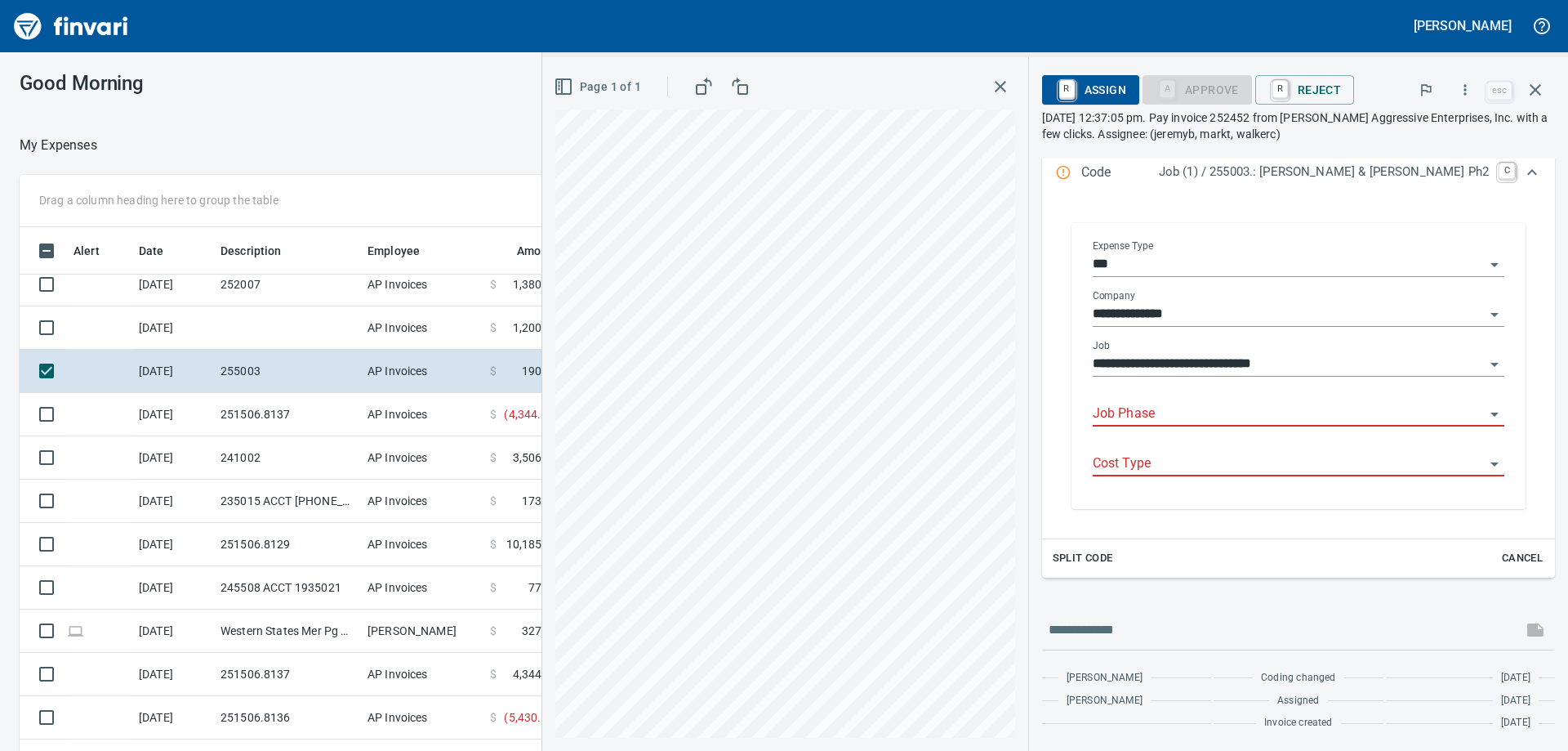
scroll to position [559, 1084]
click at [1200, 403] on input "Job Phase" at bounding box center [1289, 414] width 392 height 23
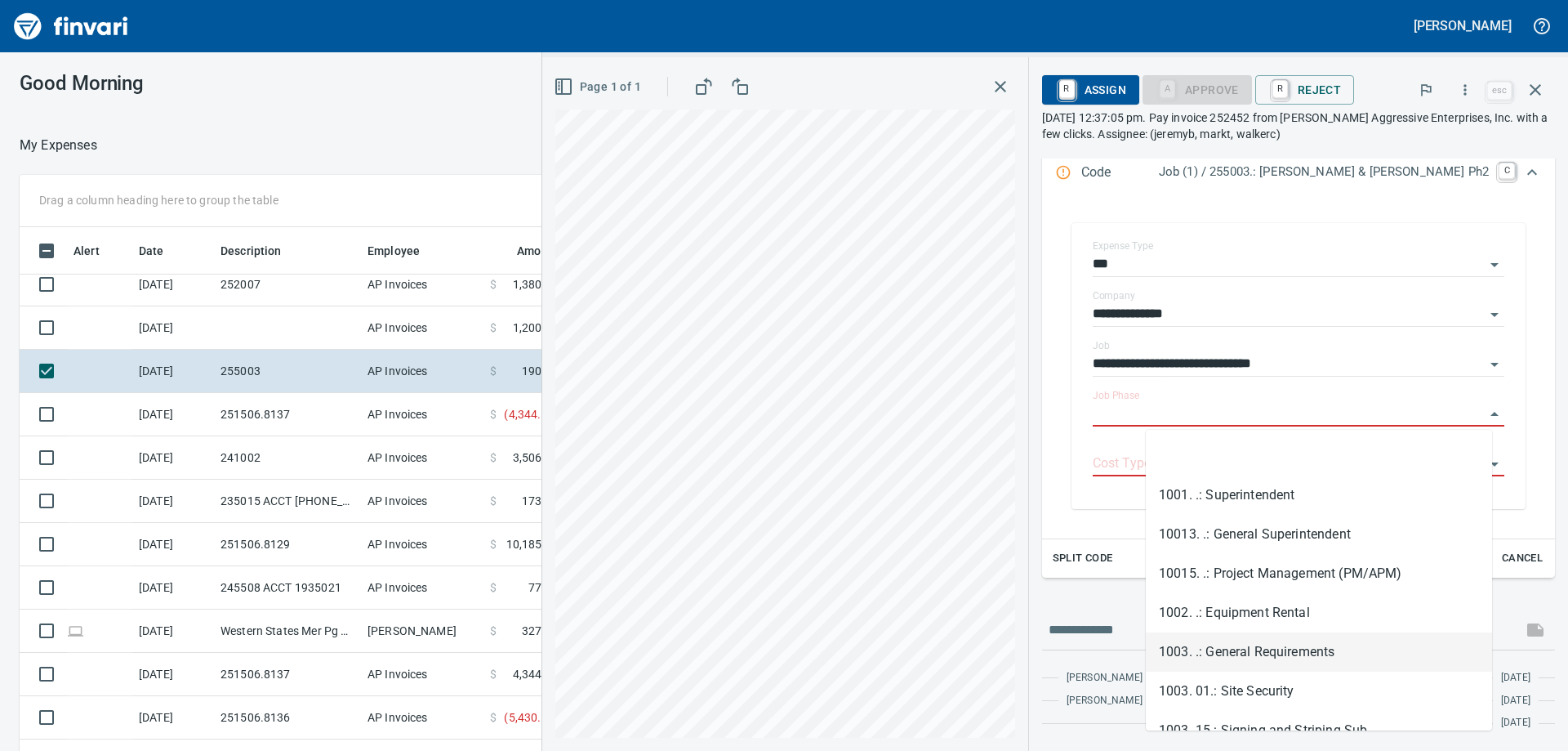
click at [1271, 643] on li "1003. .: General Requirements" at bounding box center [1319, 652] width 347 height 39
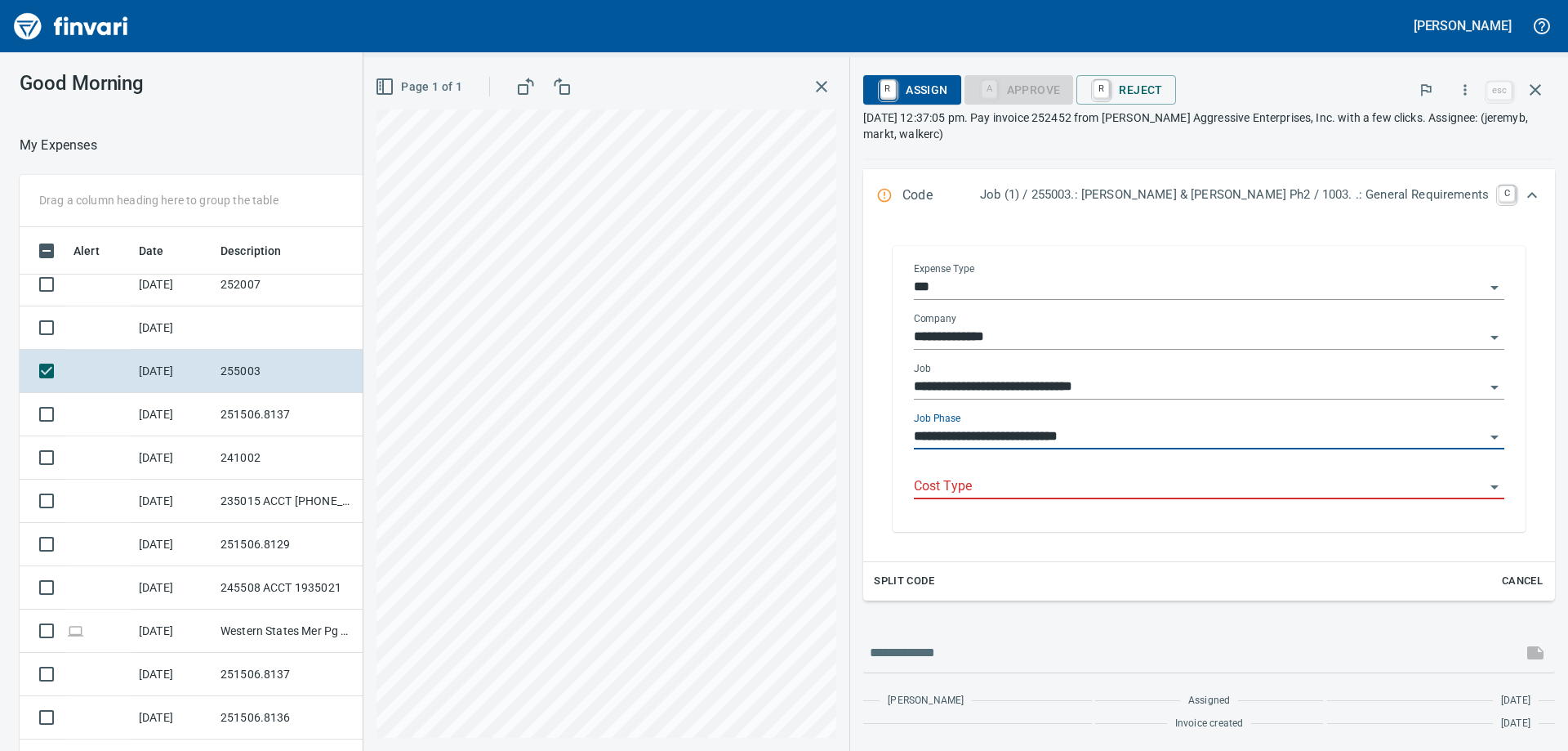
type input "**********"
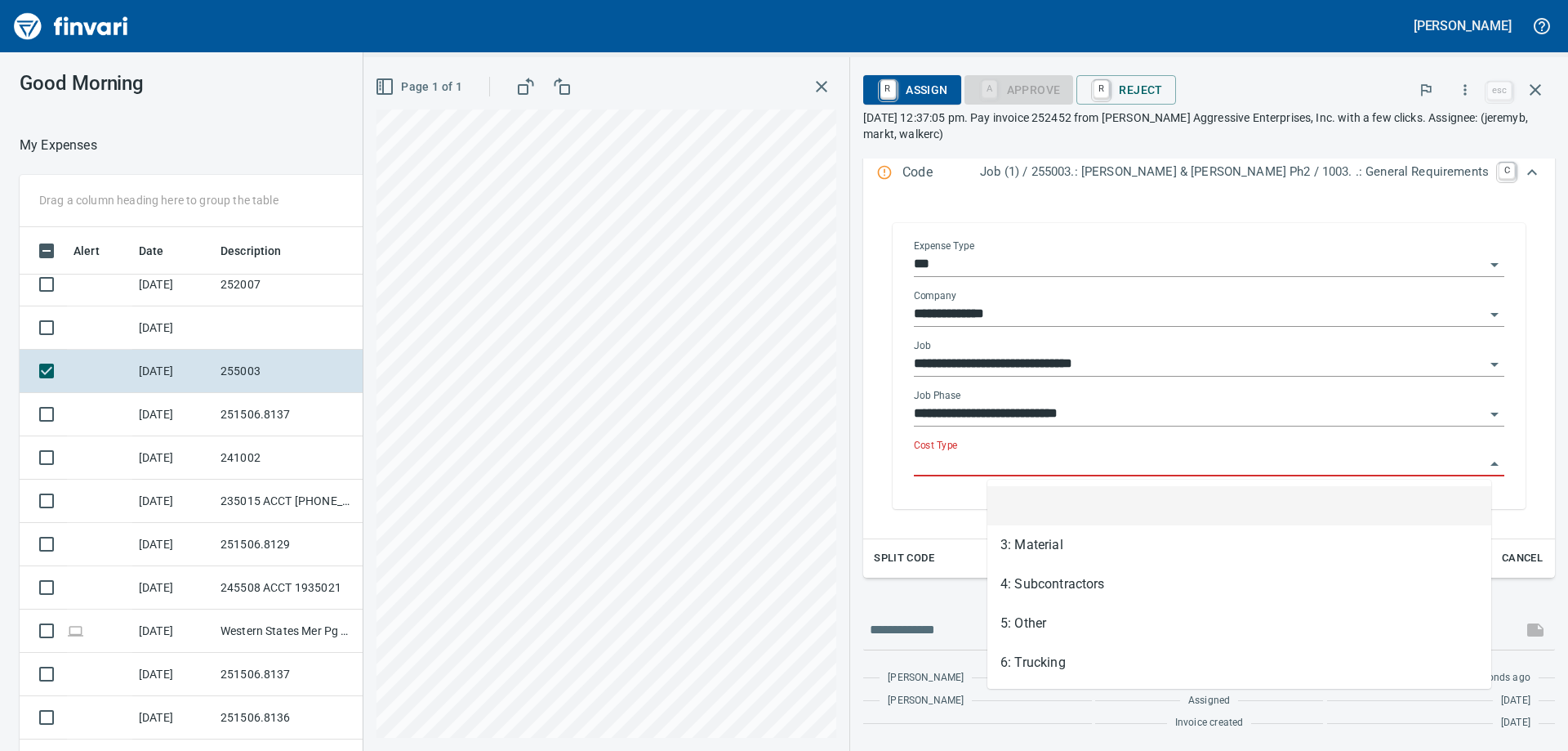
click at [1171, 470] on input "Cost Type" at bounding box center [1199, 463] width 571 height 23
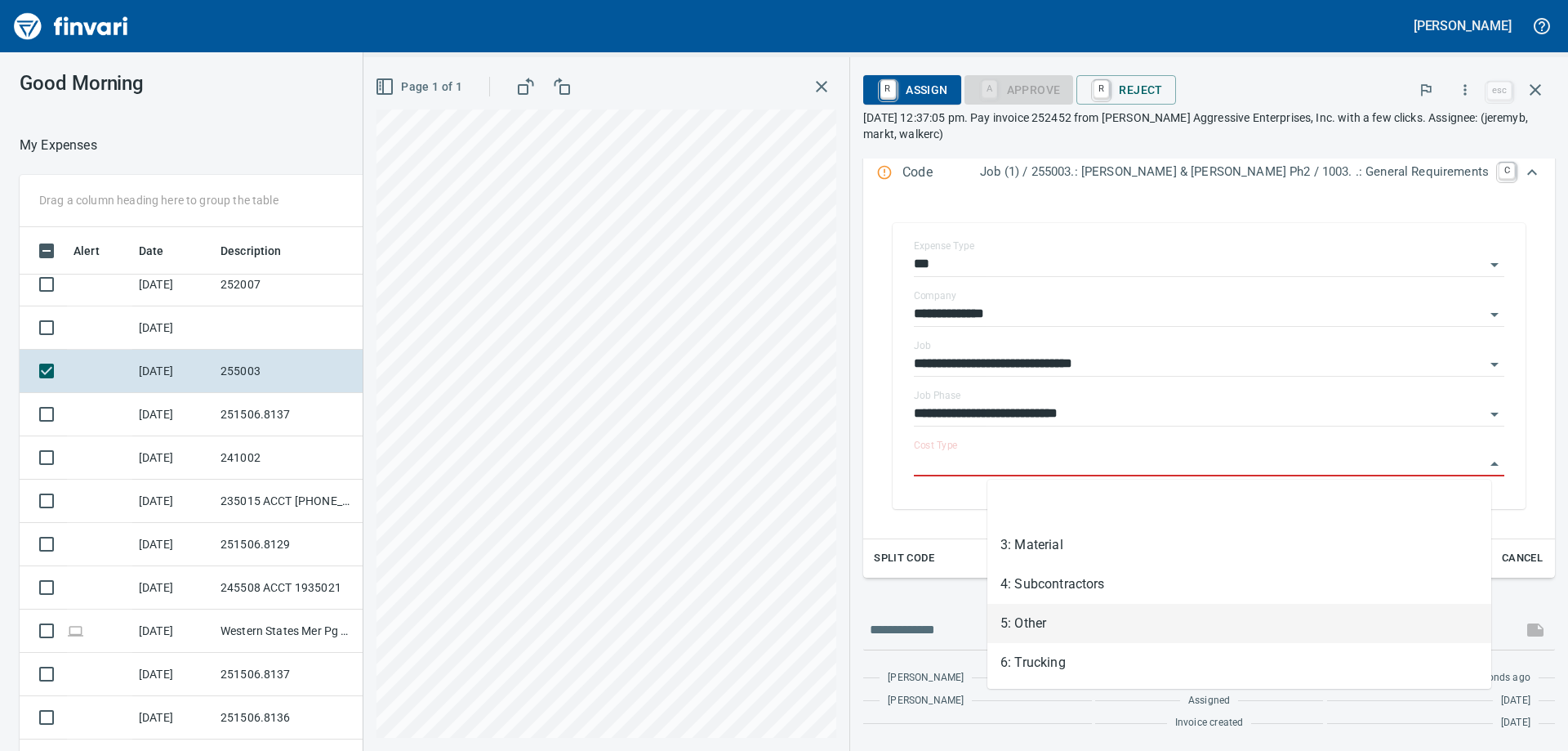
click at [1083, 628] on li "5: Other" at bounding box center [1239, 623] width 504 height 39
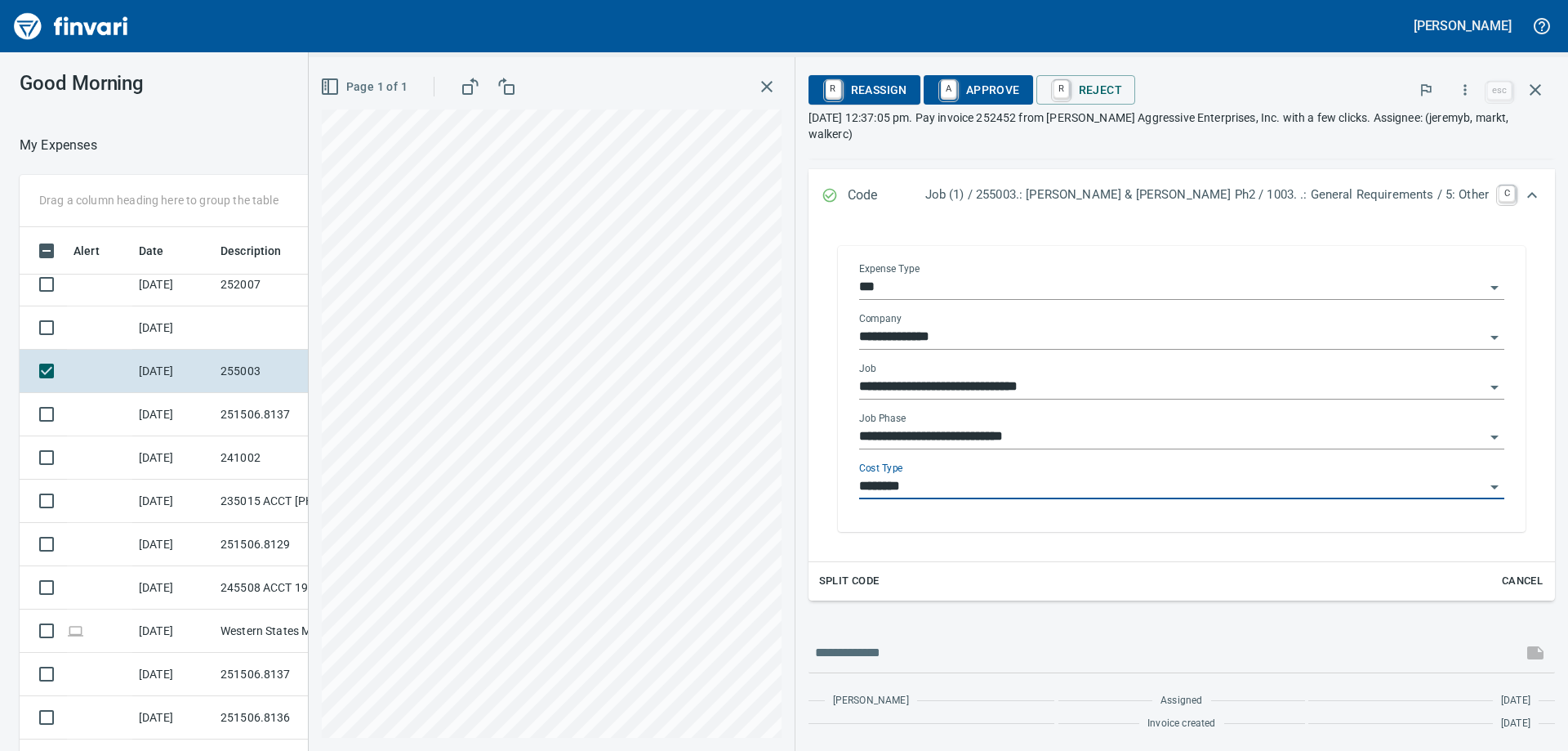
type input "********"
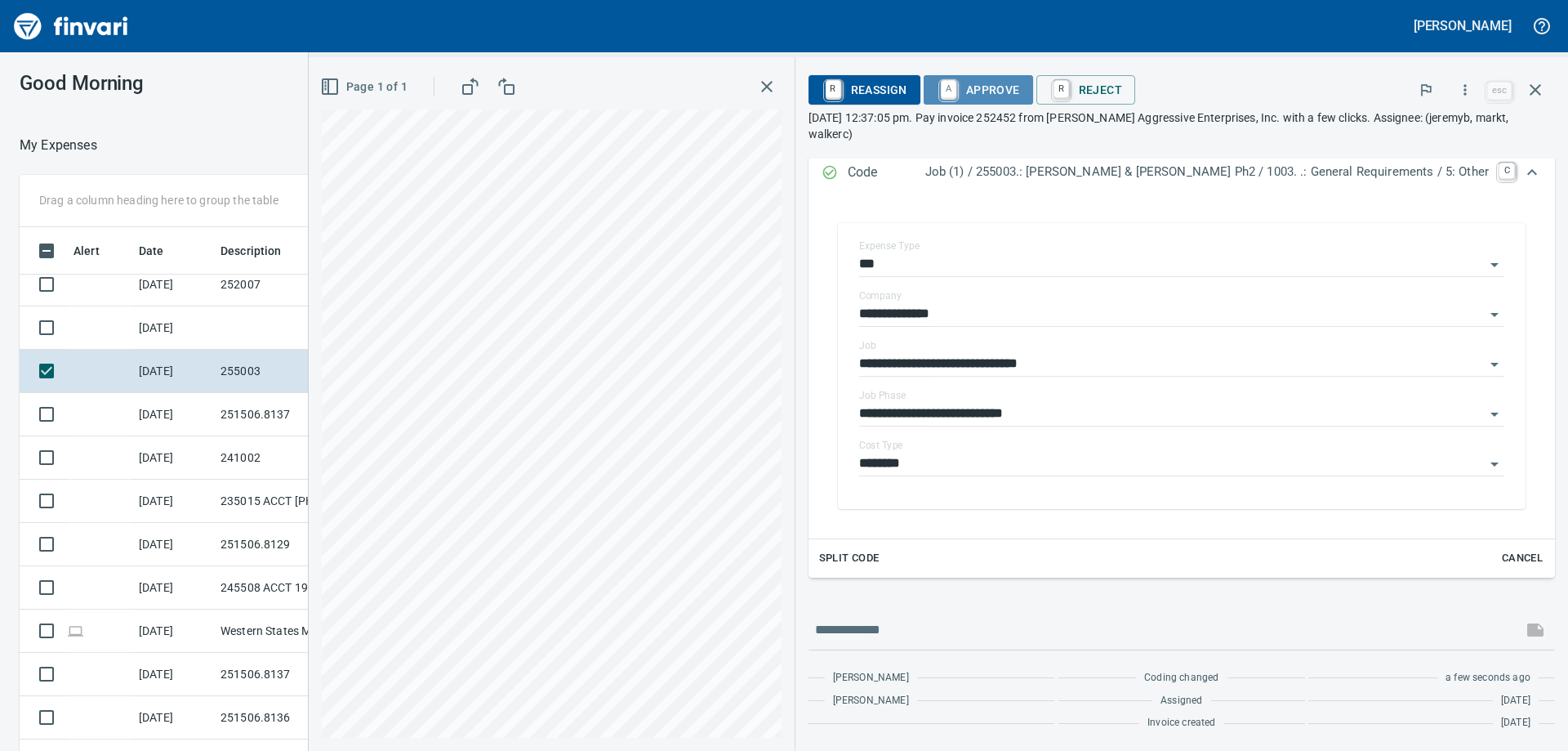
click at [1020, 95] on span "A Approve" at bounding box center [978, 90] width 84 height 28
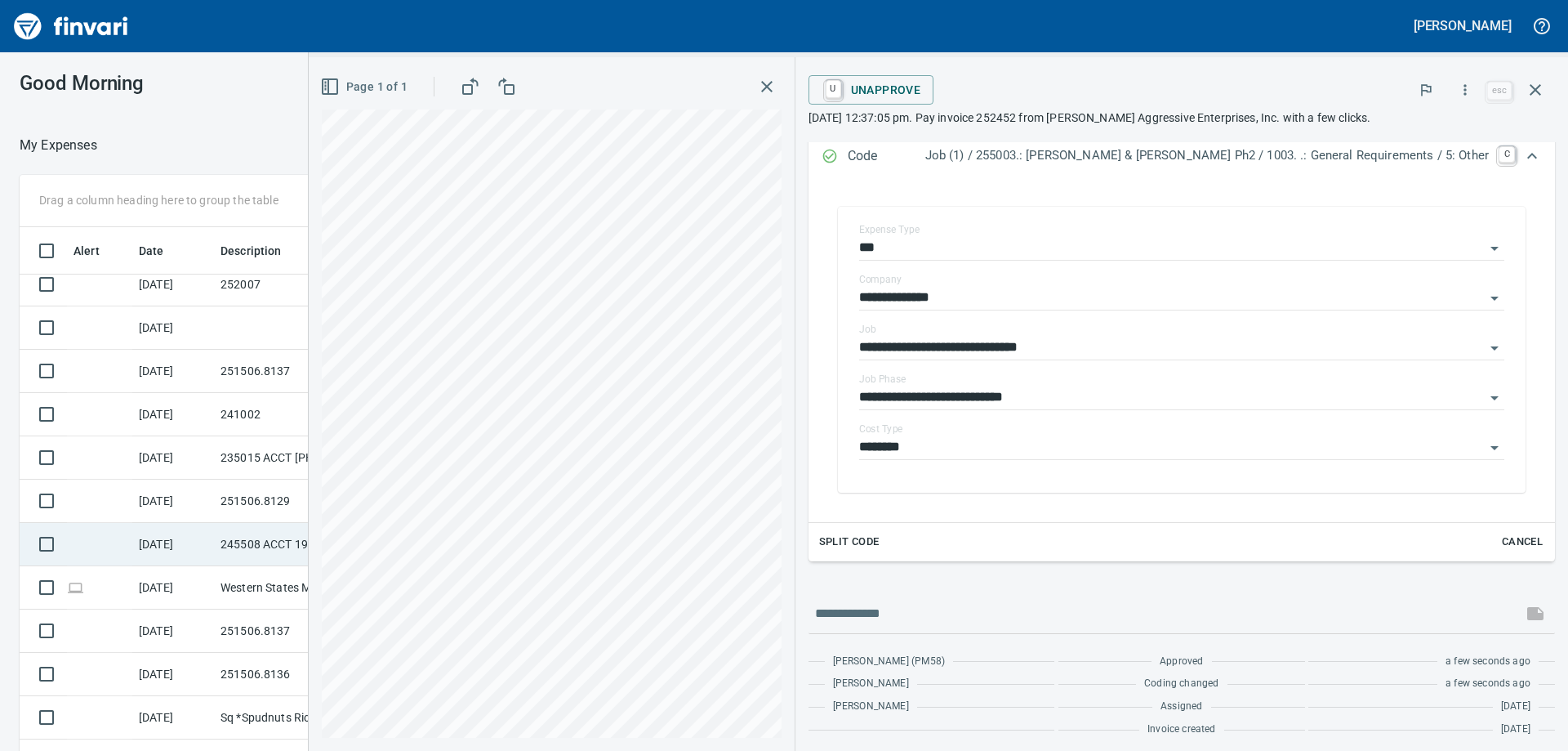
scroll to position [2226, 0]
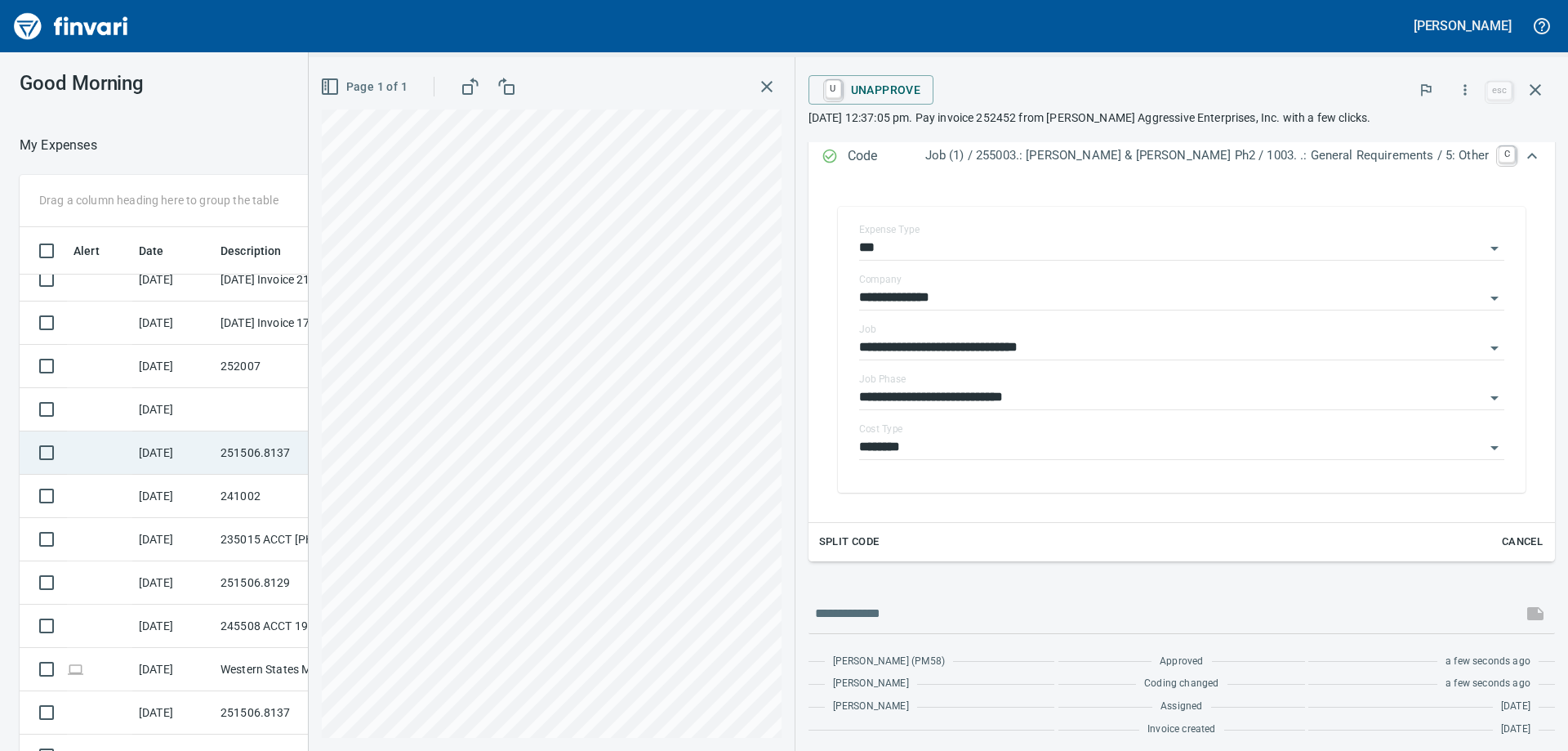
click at [227, 455] on td "251506.8137" at bounding box center [287, 452] width 147 height 43
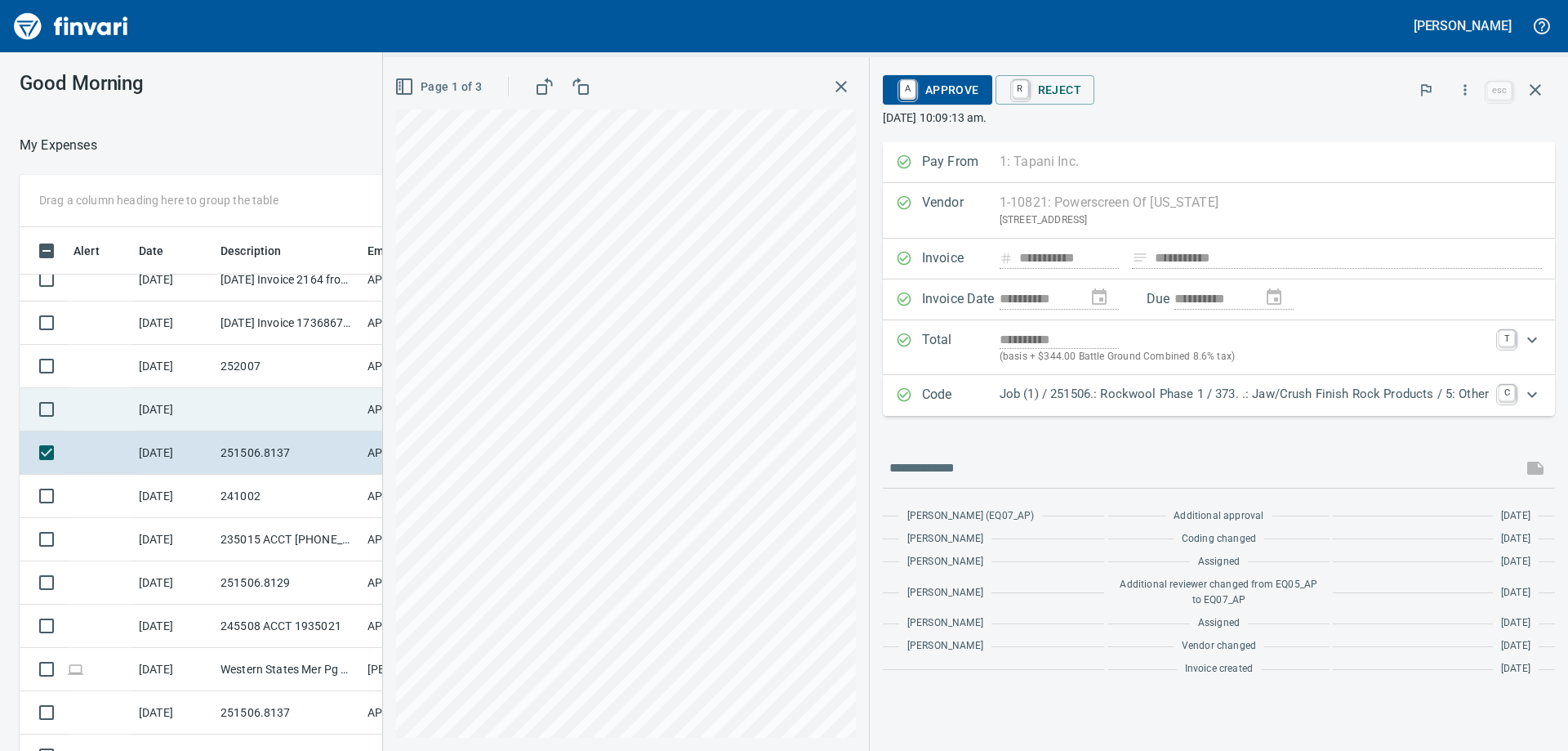
click at [232, 422] on td at bounding box center [287, 409] width 147 height 43
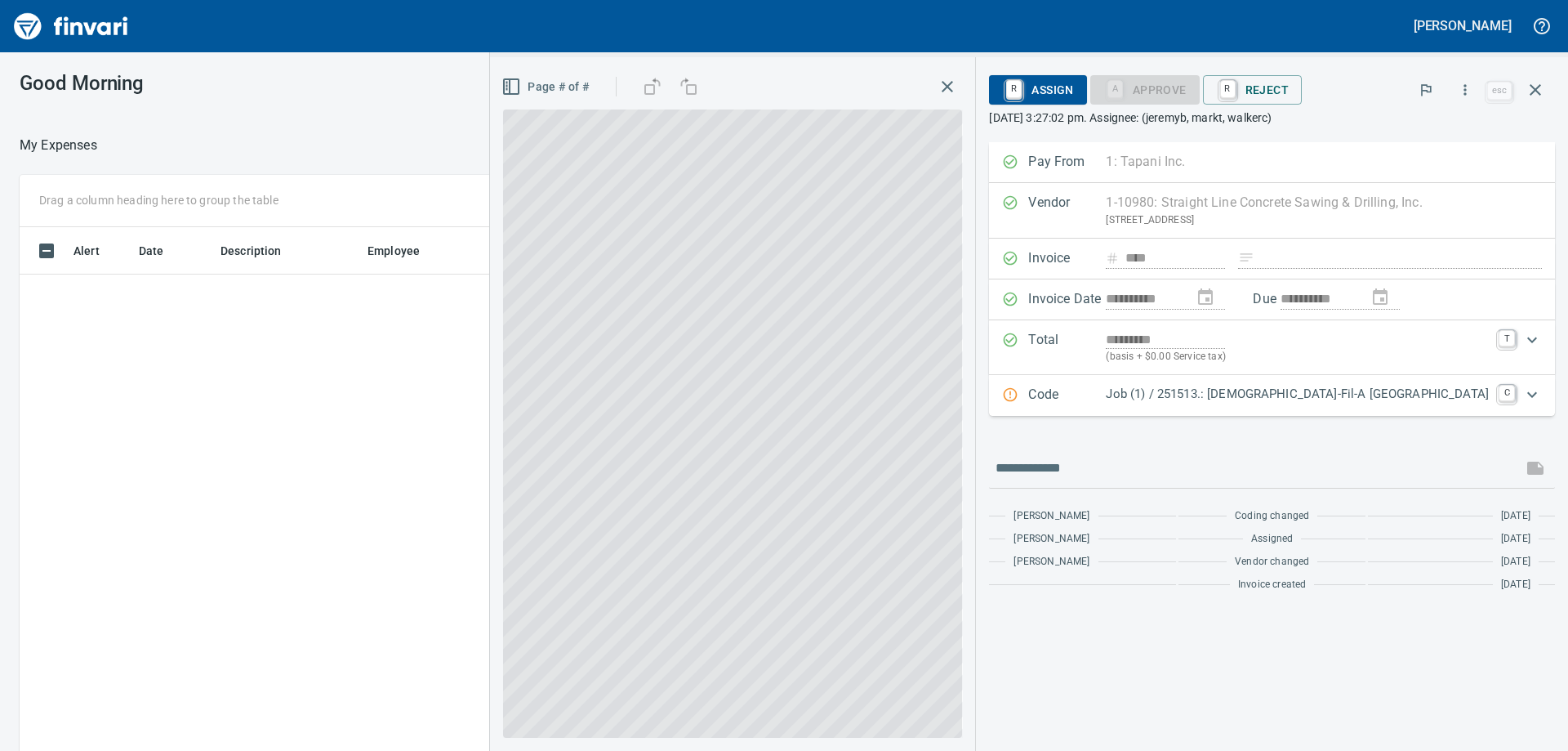
scroll to position [559, 1084]
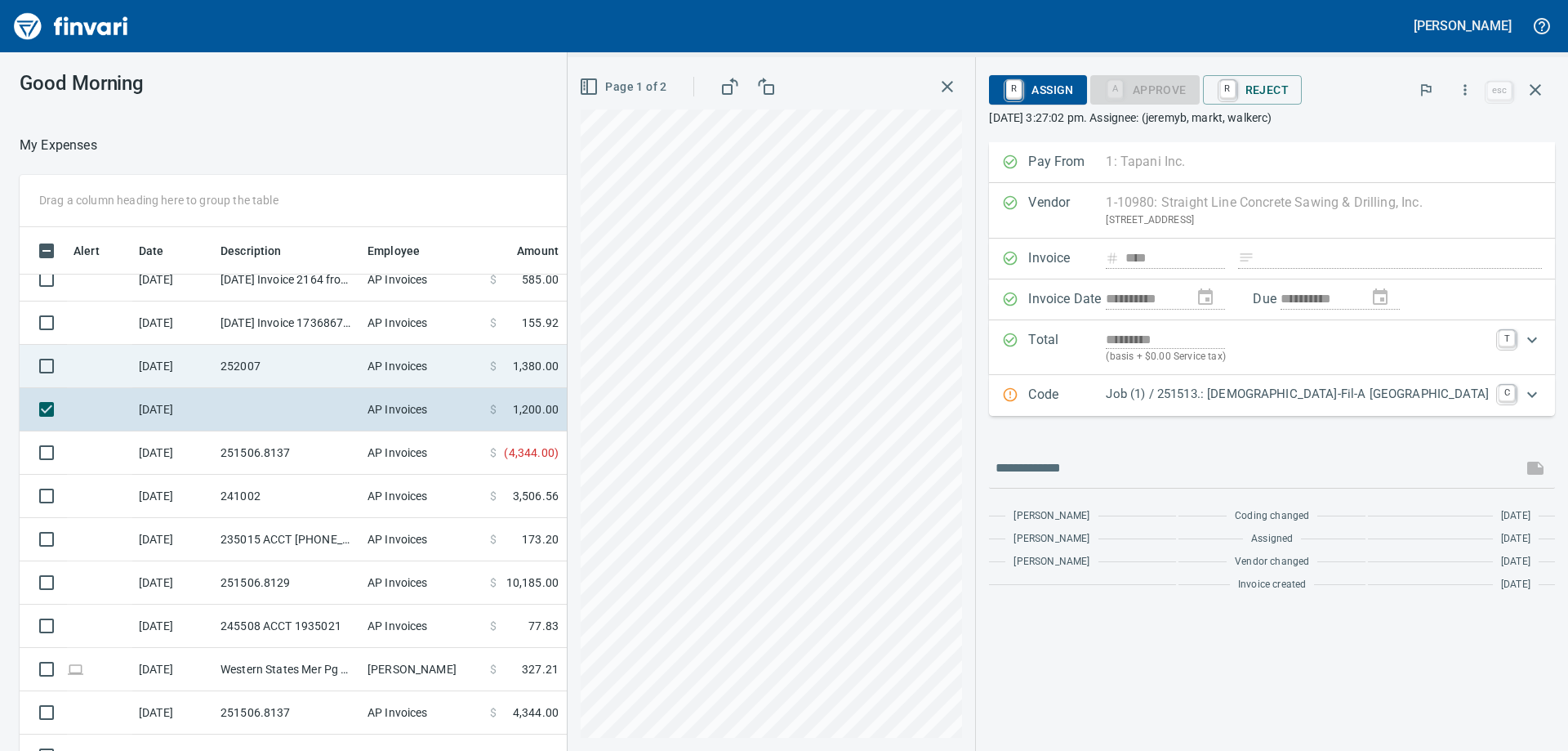
click at [402, 374] on td "AP Invoices" at bounding box center [422, 366] width 123 height 43
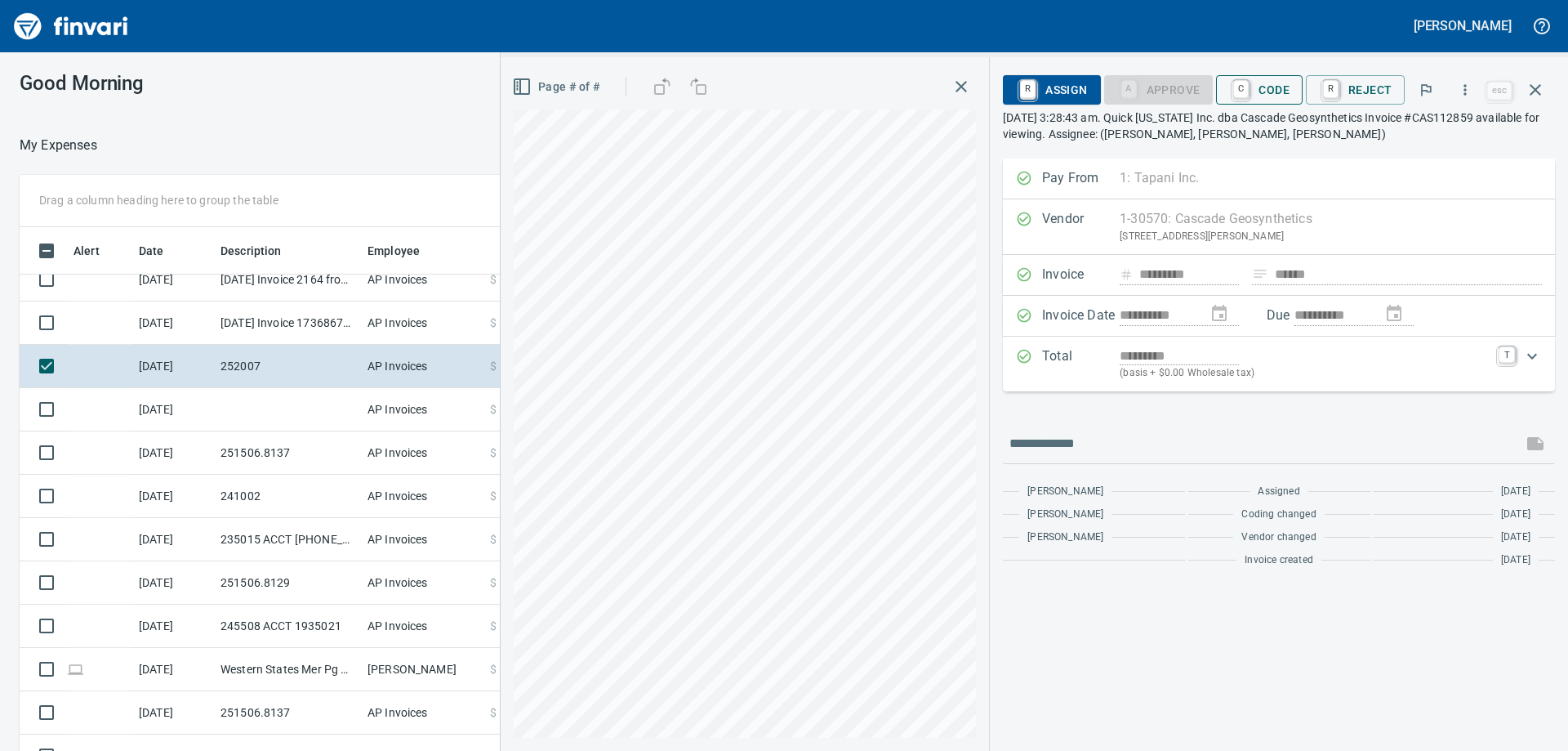
click at [1265, 96] on span "C Code" at bounding box center [1259, 90] width 60 height 28
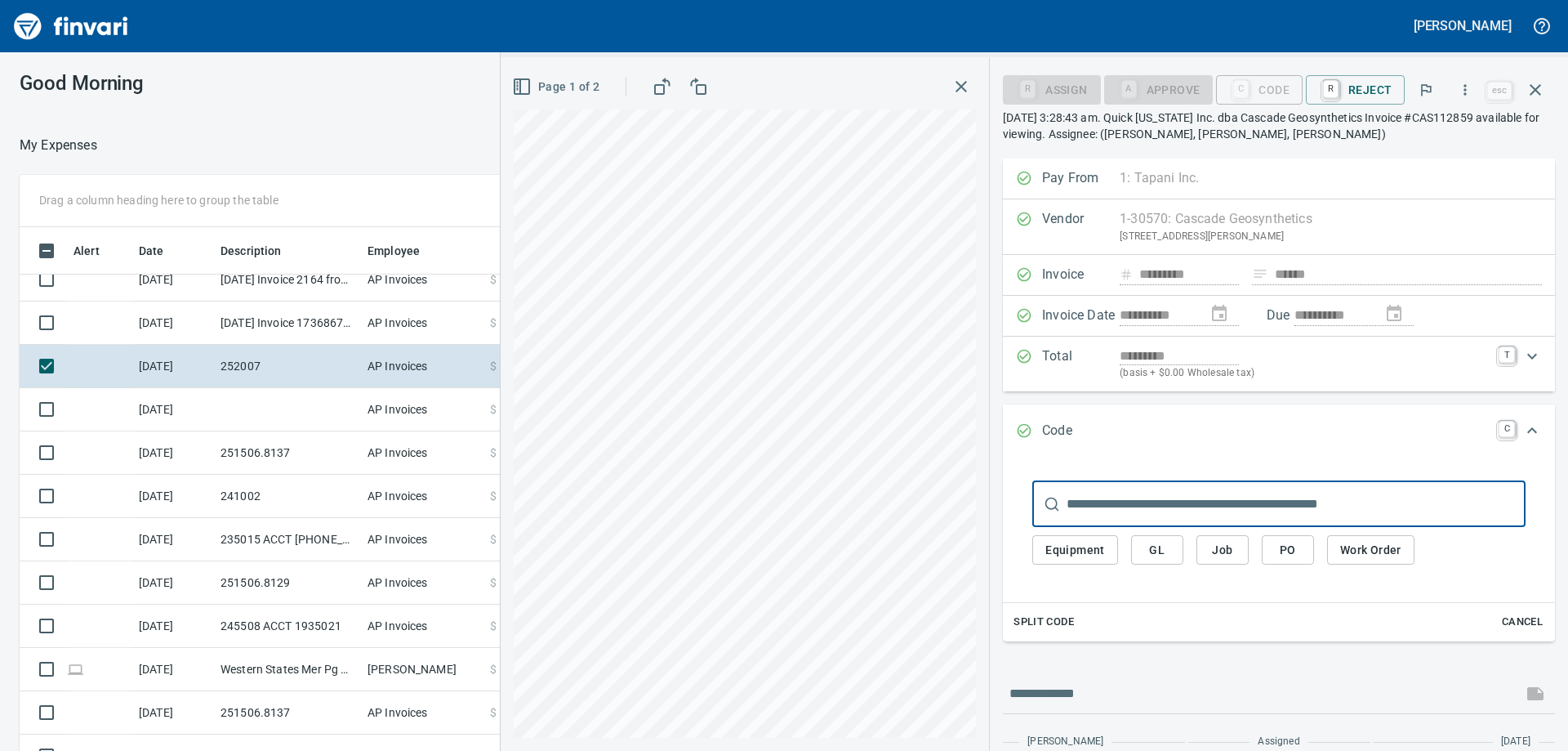
click at [1117, 501] on input "text" at bounding box center [1296, 504] width 459 height 46
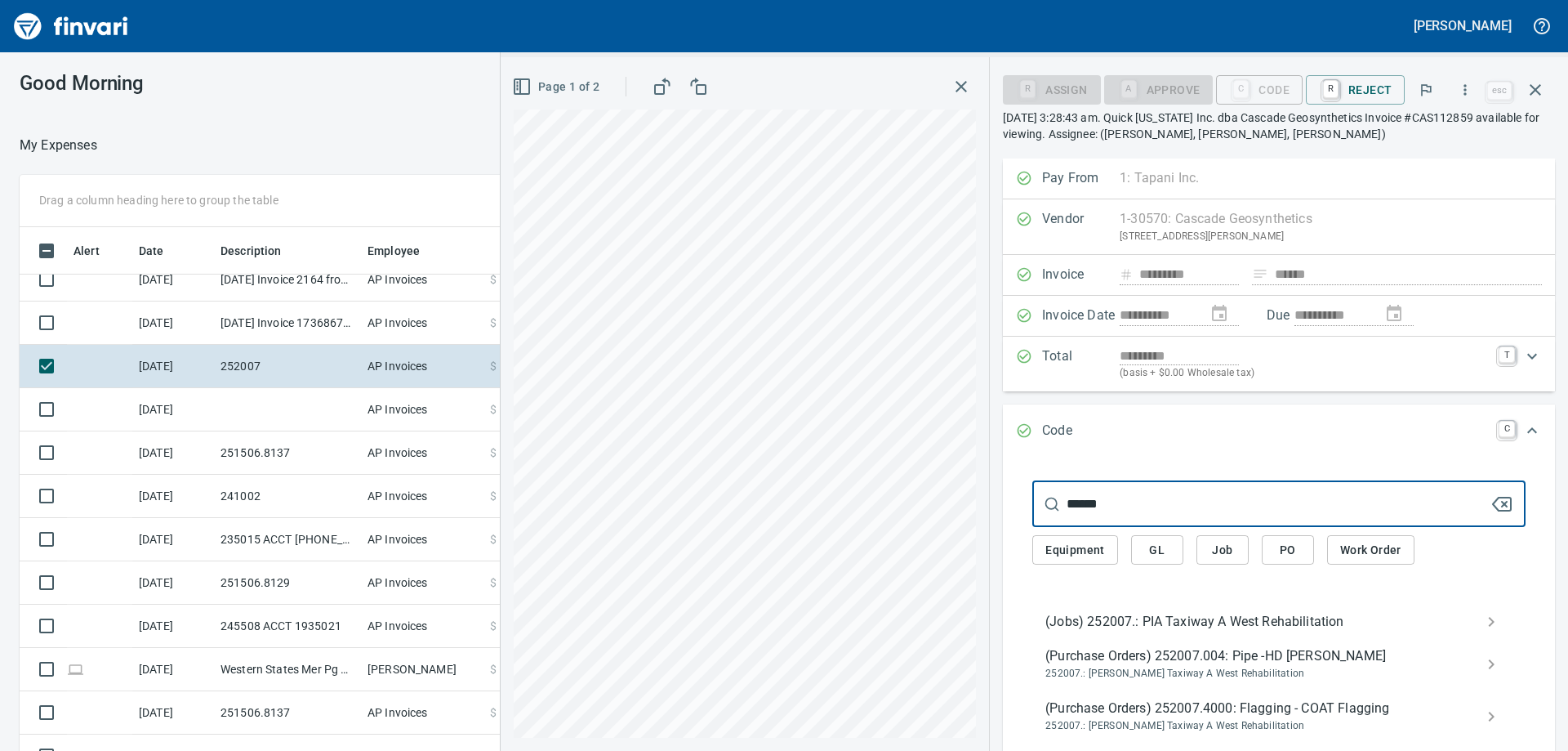
type input "******"
click at [1149, 615] on span "(Jobs) 252007.: PIA Taxiway A West Rehabilitation" at bounding box center [1266, 622] width 441 height 19
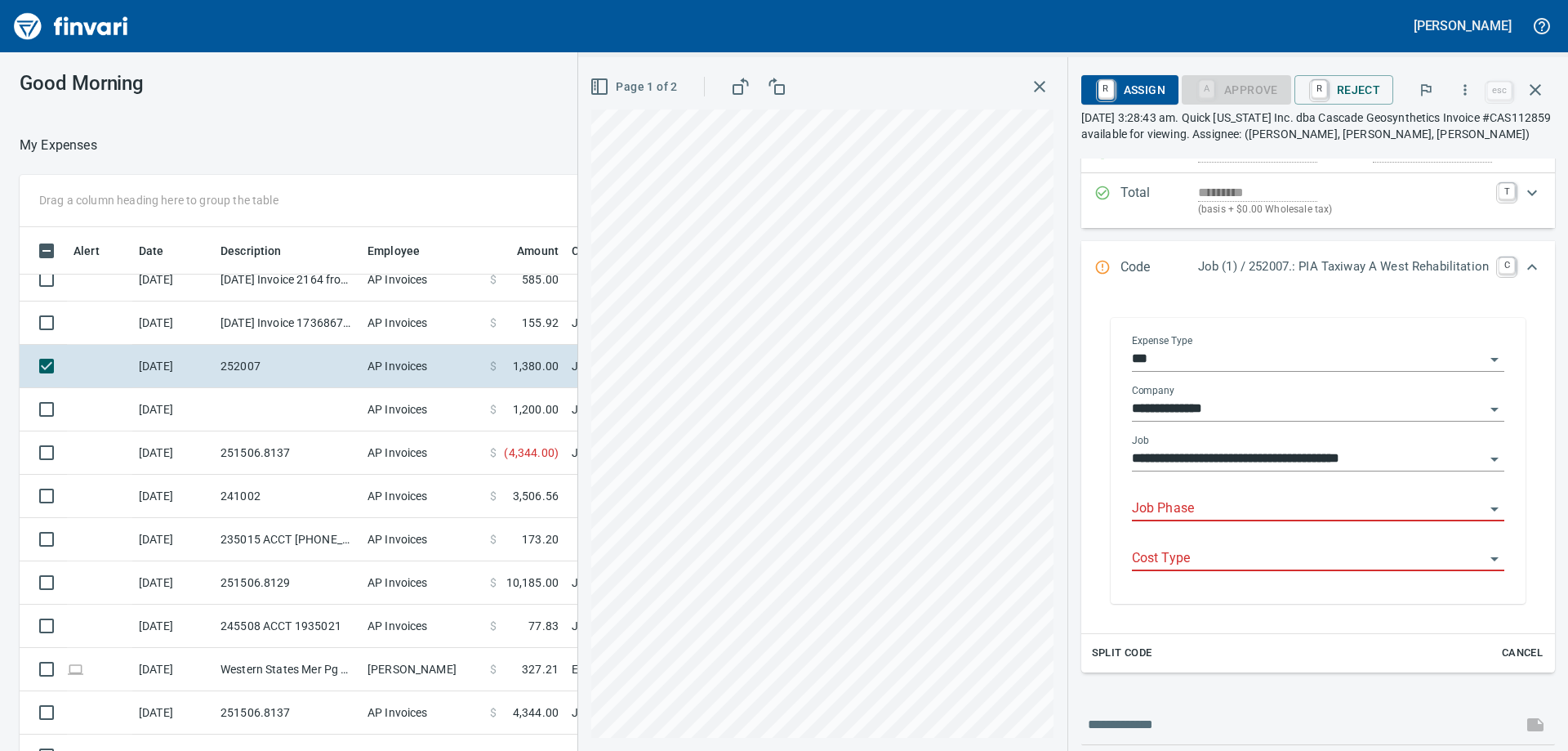
scroll to position [245, 0]
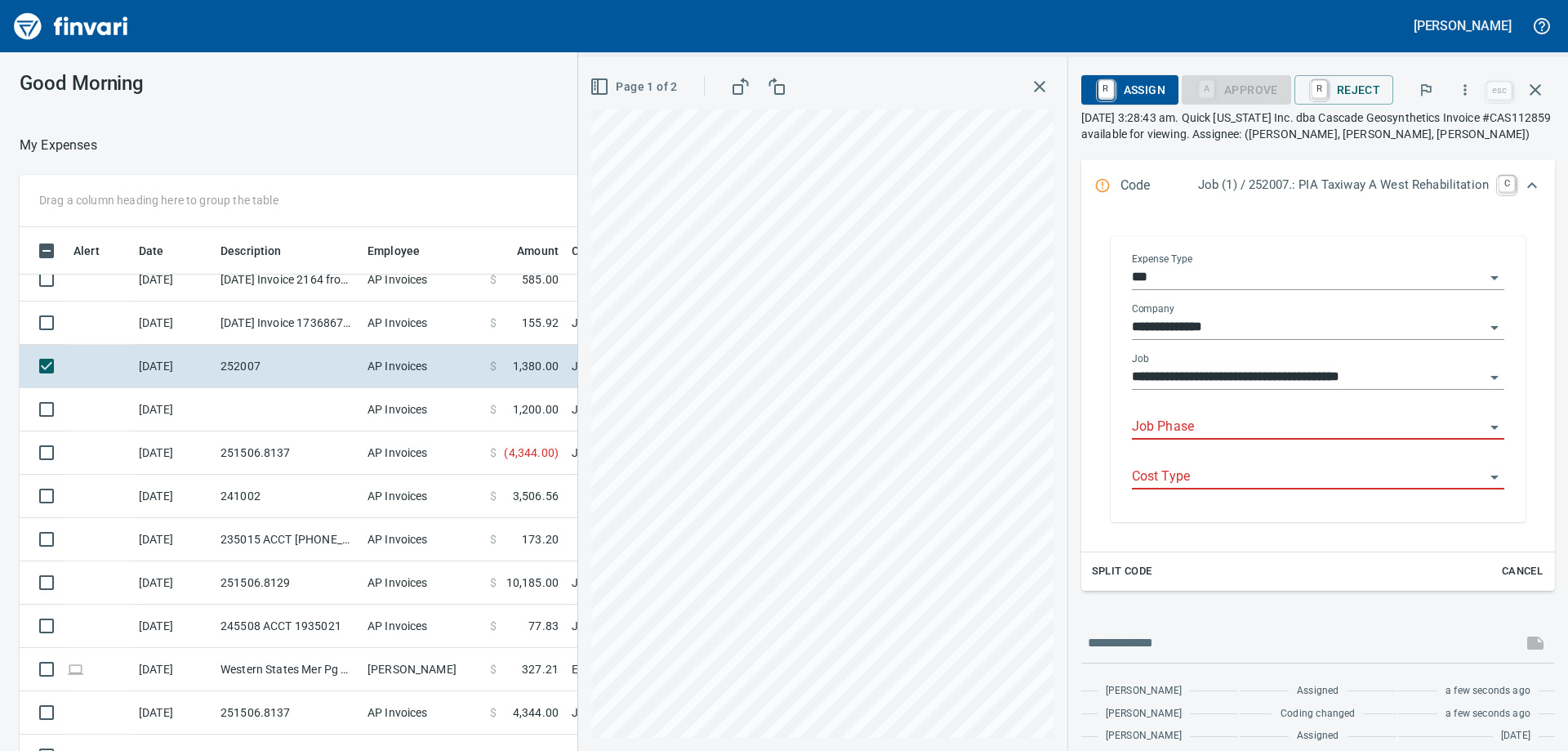
click at [1178, 431] on input "Job Phase" at bounding box center [1308, 427] width 352 height 23
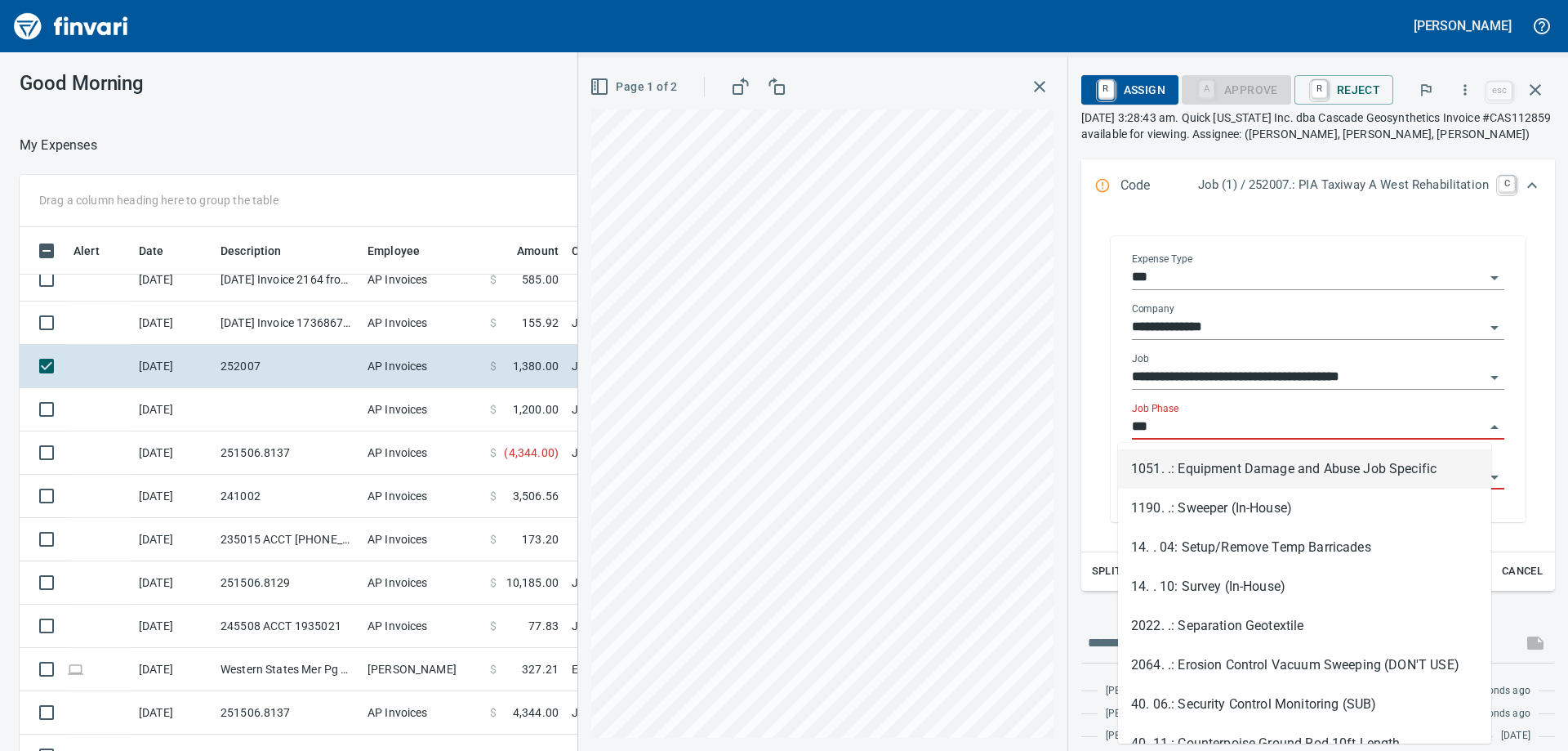
scroll to position [559, 1084]
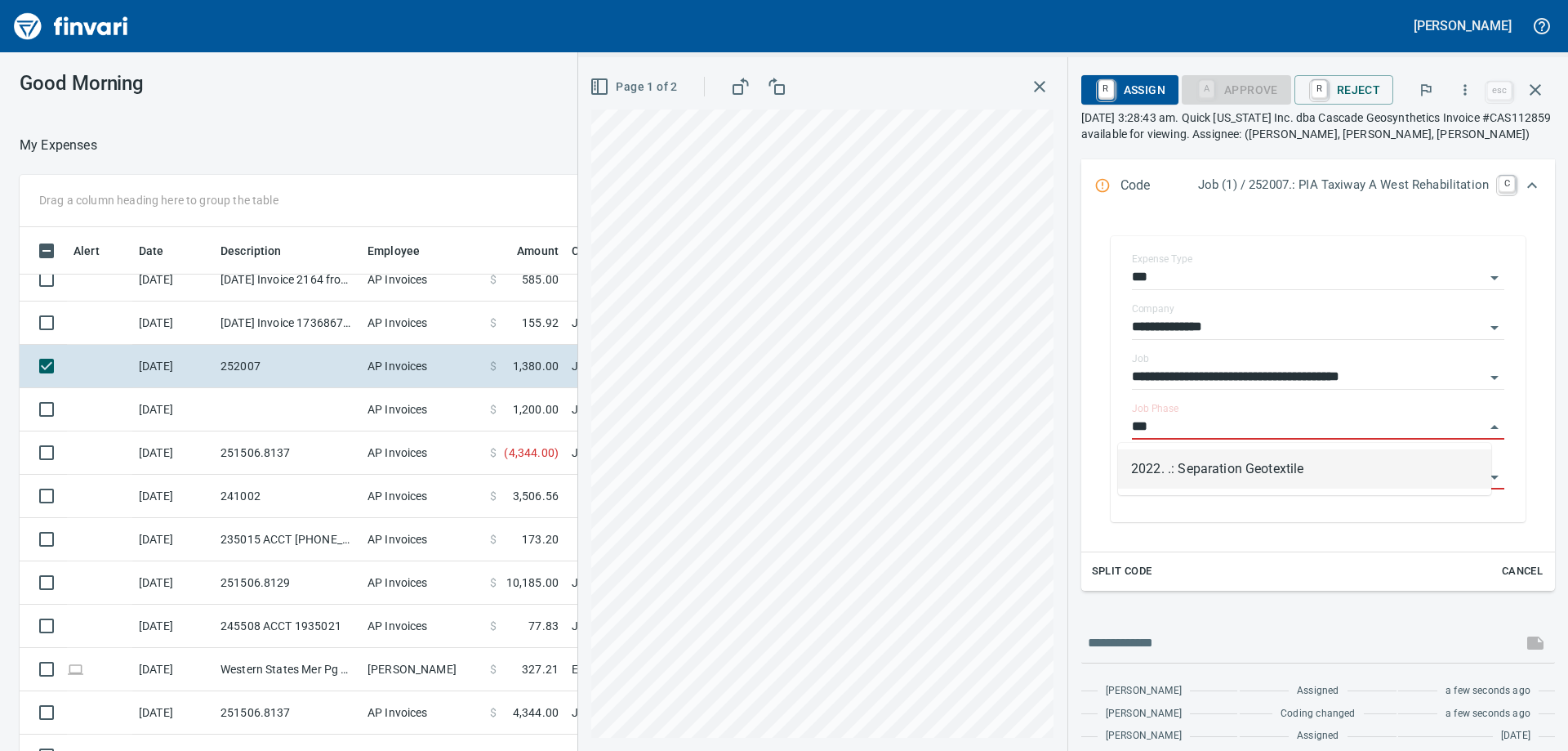
click at [1210, 468] on li "2022. .: Separation Geotextile" at bounding box center [1305, 469] width 374 height 39
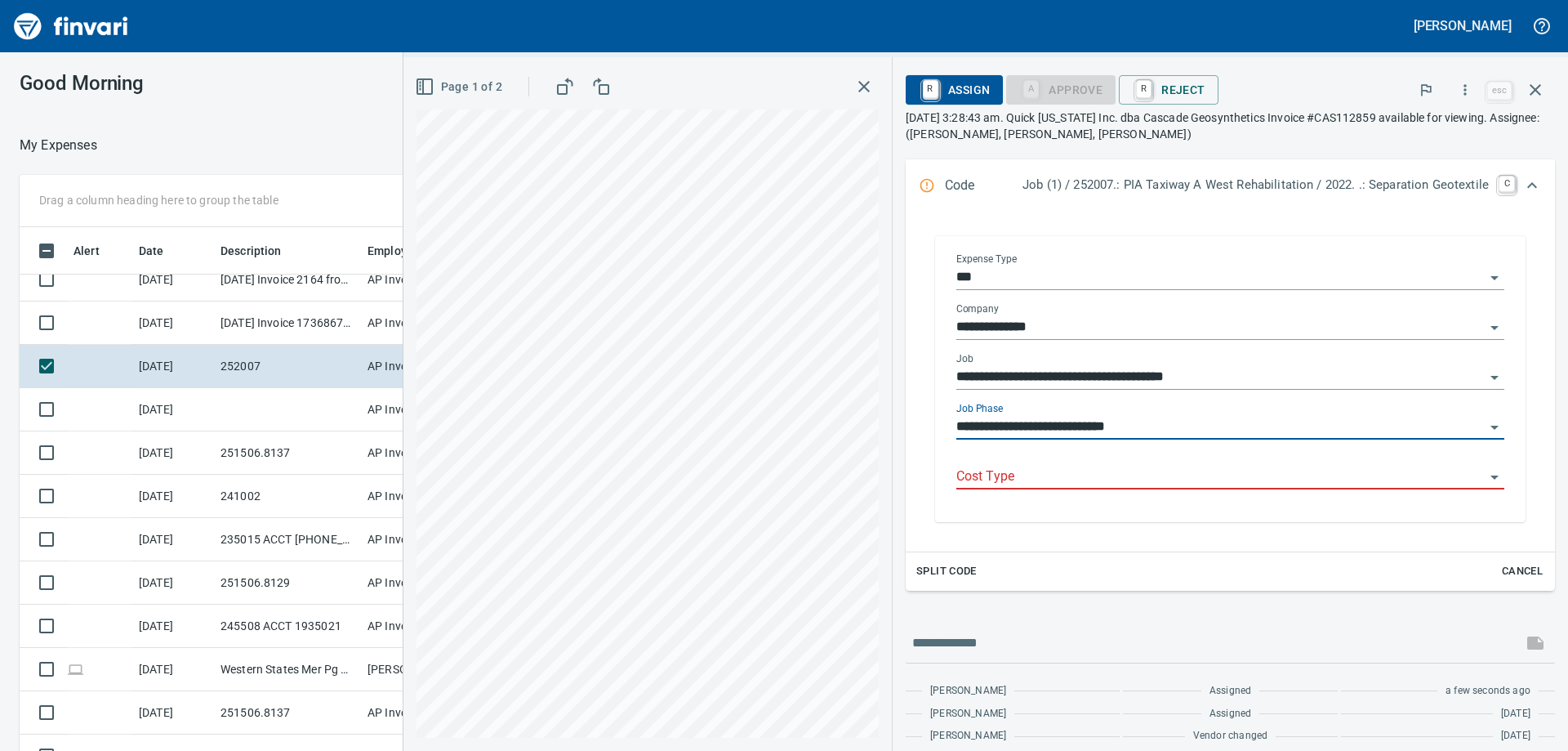
type input "**********"
click at [1200, 476] on input "Cost Type" at bounding box center [1220, 477] width 528 height 23
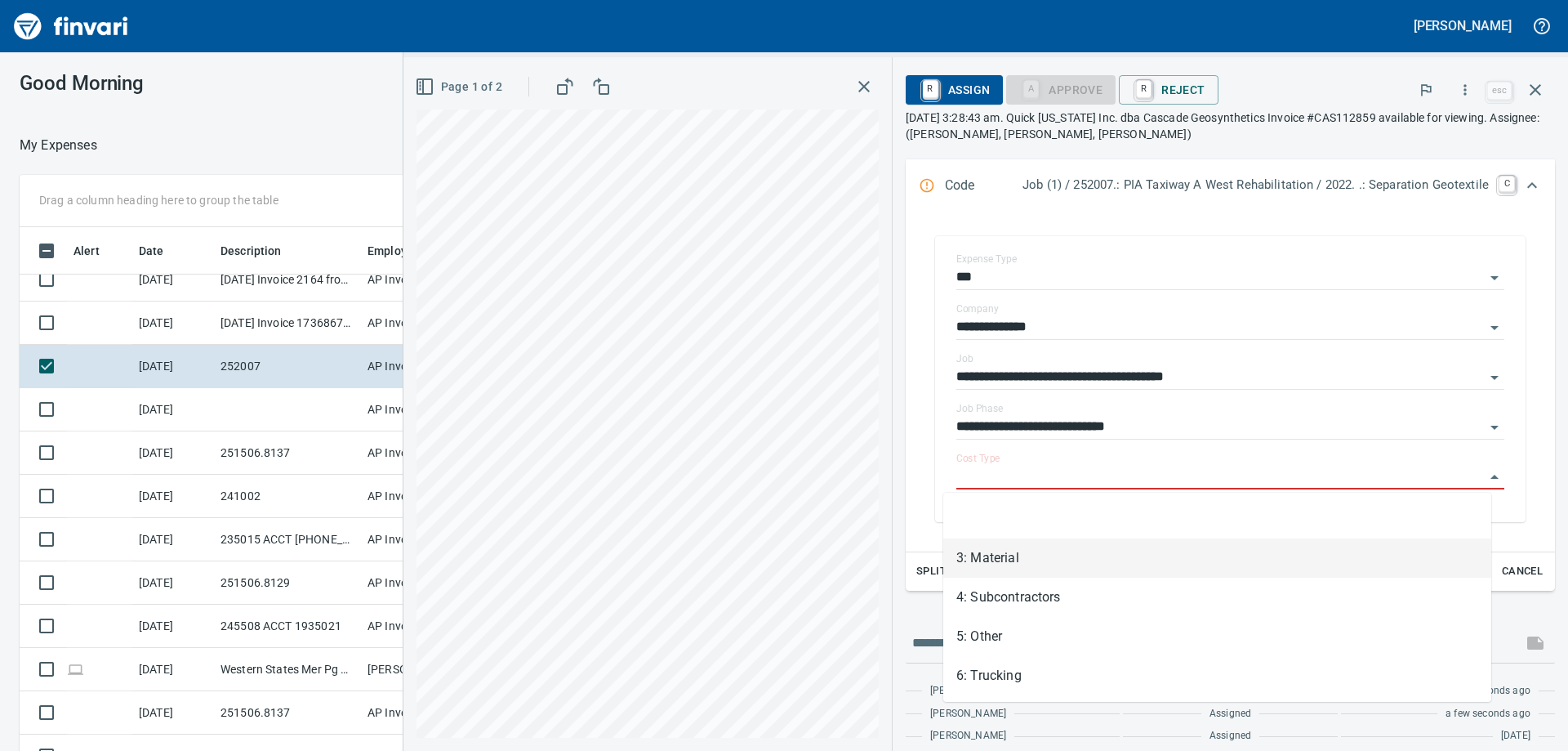
click at [1110, 551] on li "3: Material" at bounding box center [1217, 558] width 548 height 39
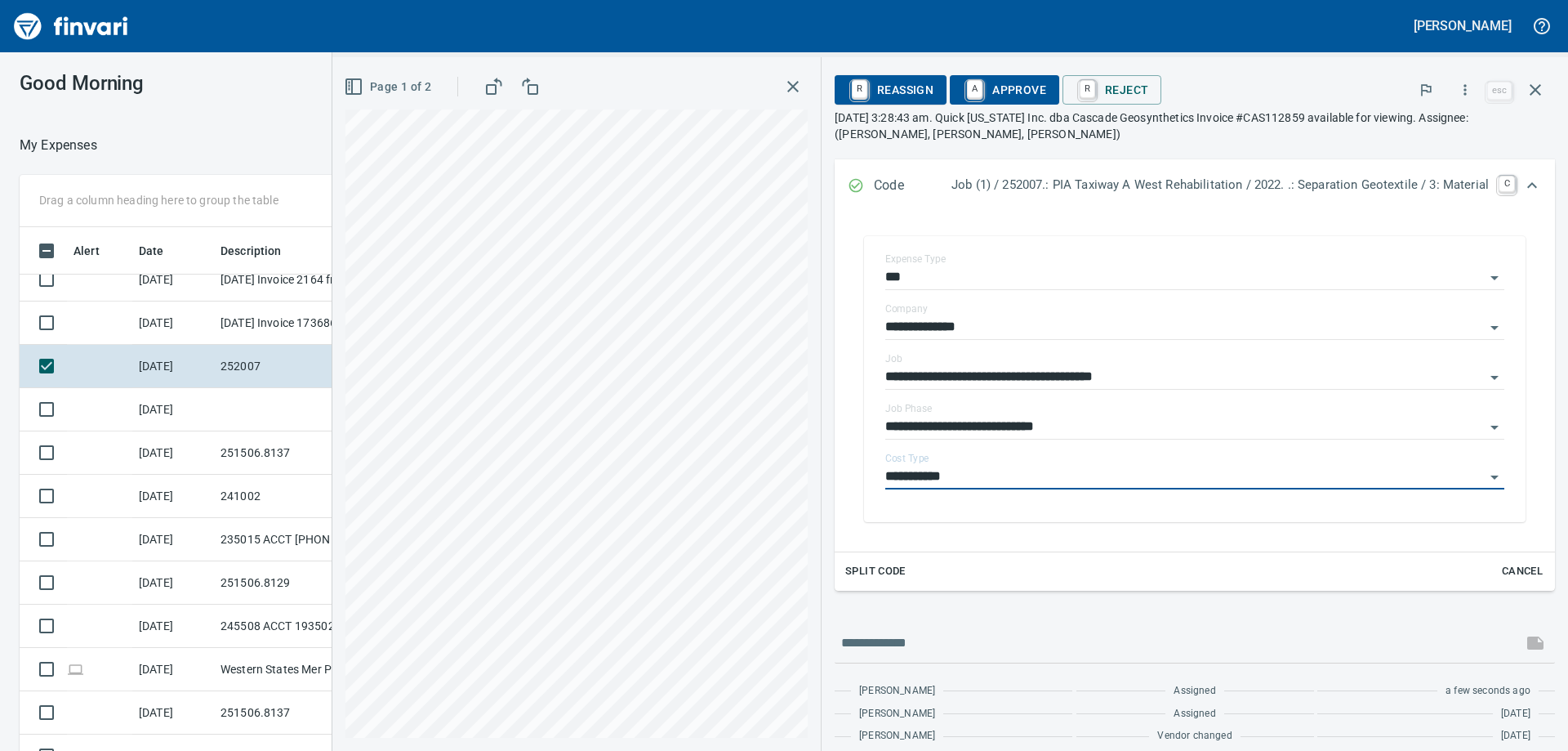
type input "**********"
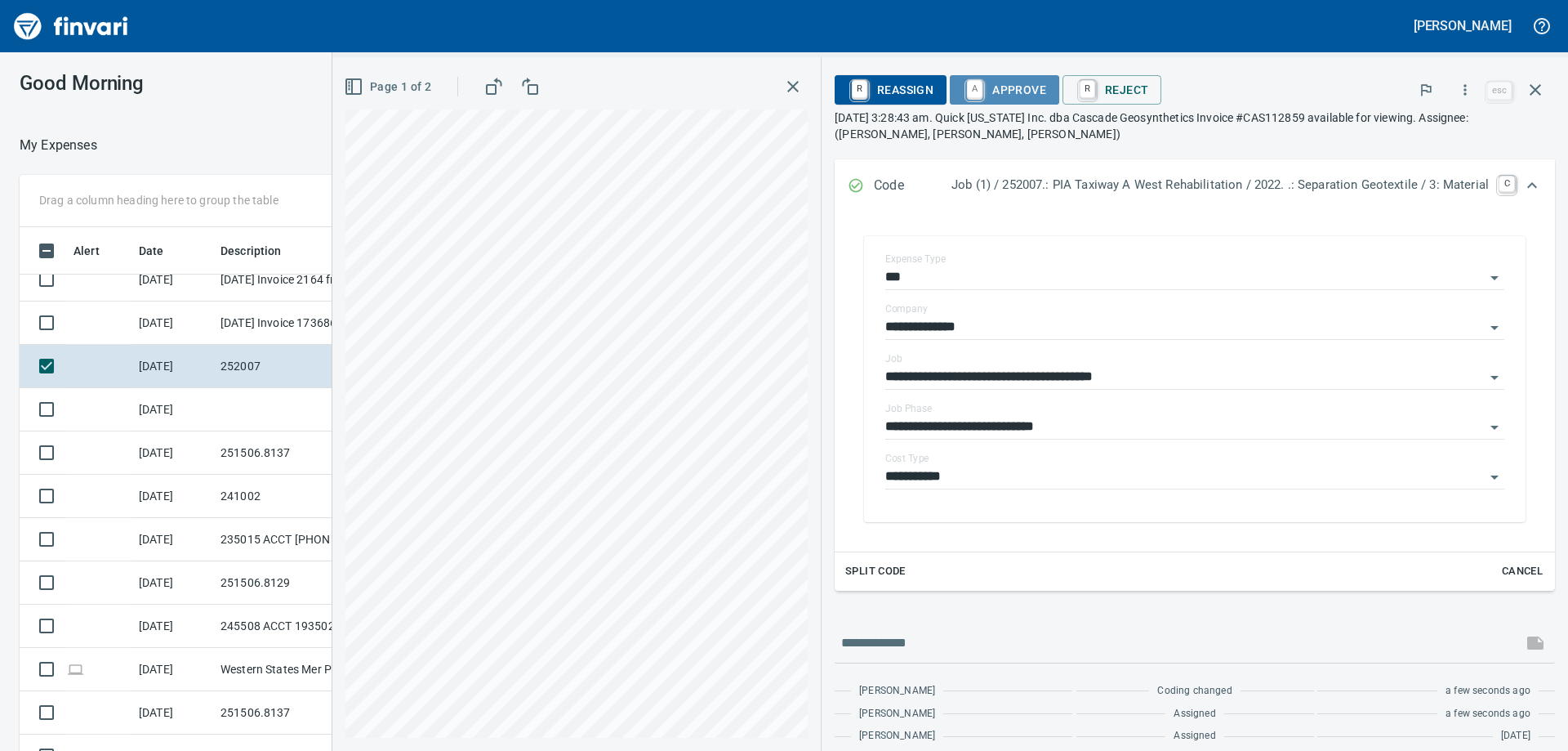
click at [1005, 84] on span "A Approve" at bounding box center [1004, 90] width 84 height 28
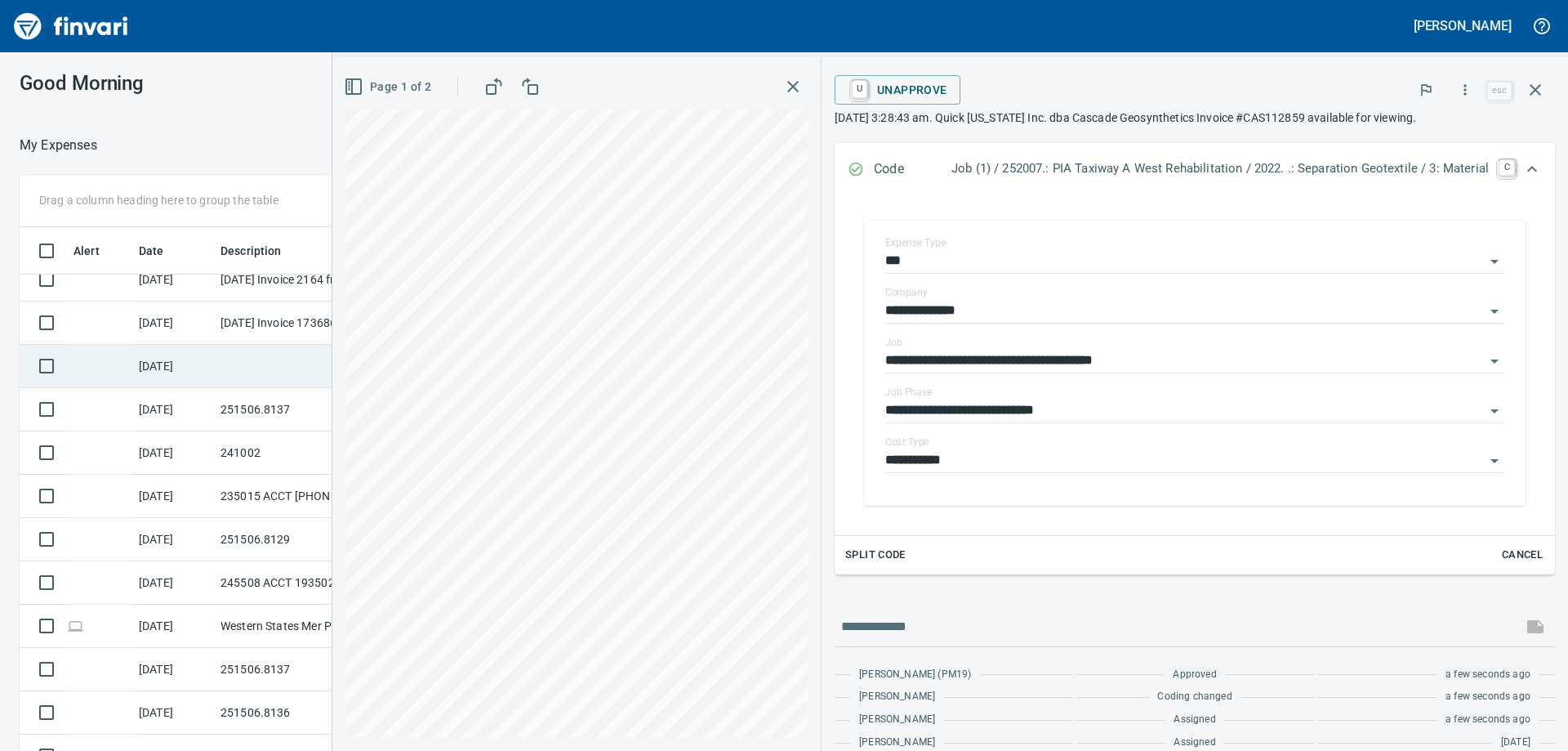
click at [228, 359] on td at bounding box center [287, 366] width 147 height 43
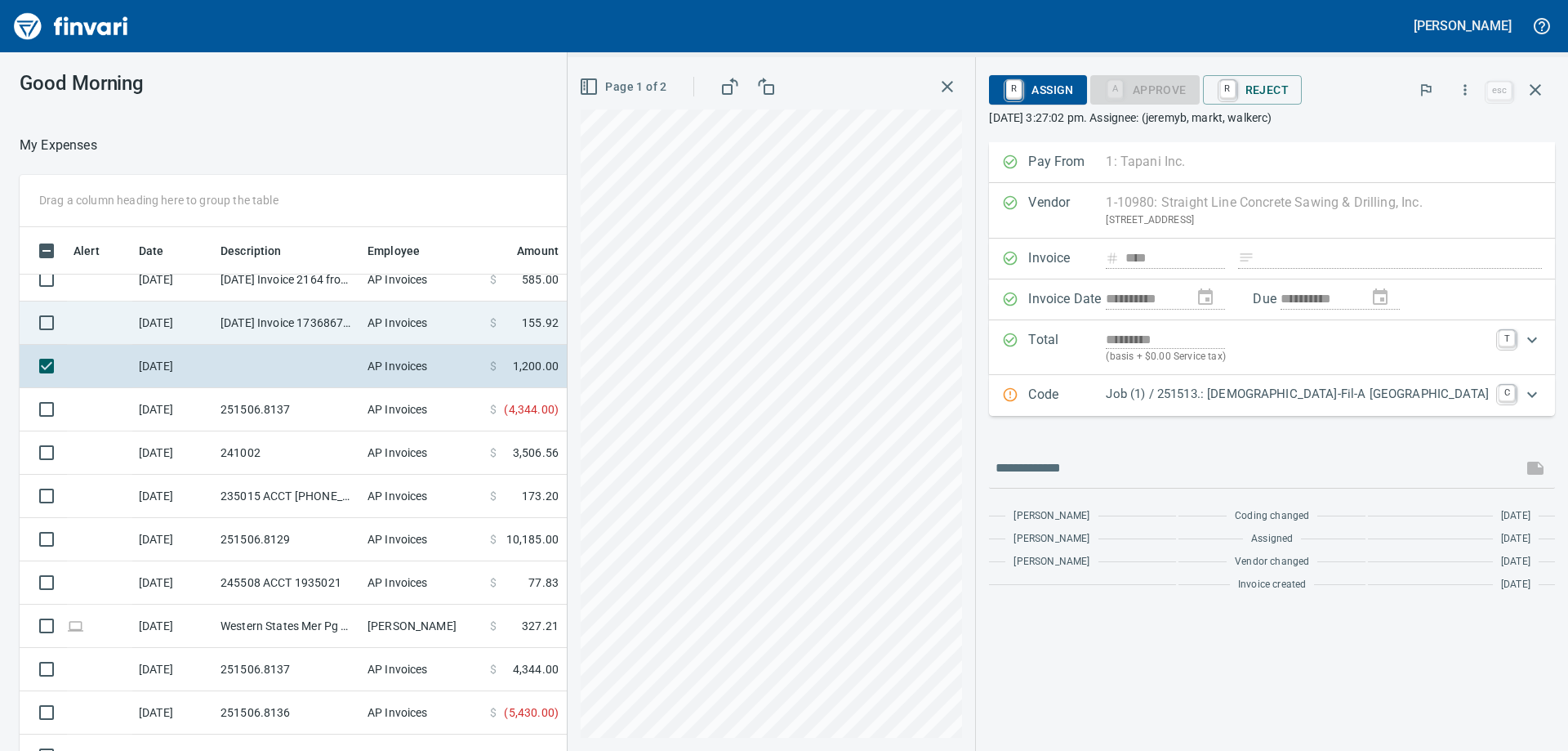
click at [256, 326] on td "[DATE] Invoice 173686718-0001 from Sunbelt Rentals, Inc (1-10986)" at bounding box center [287, 323] width 147 height 43
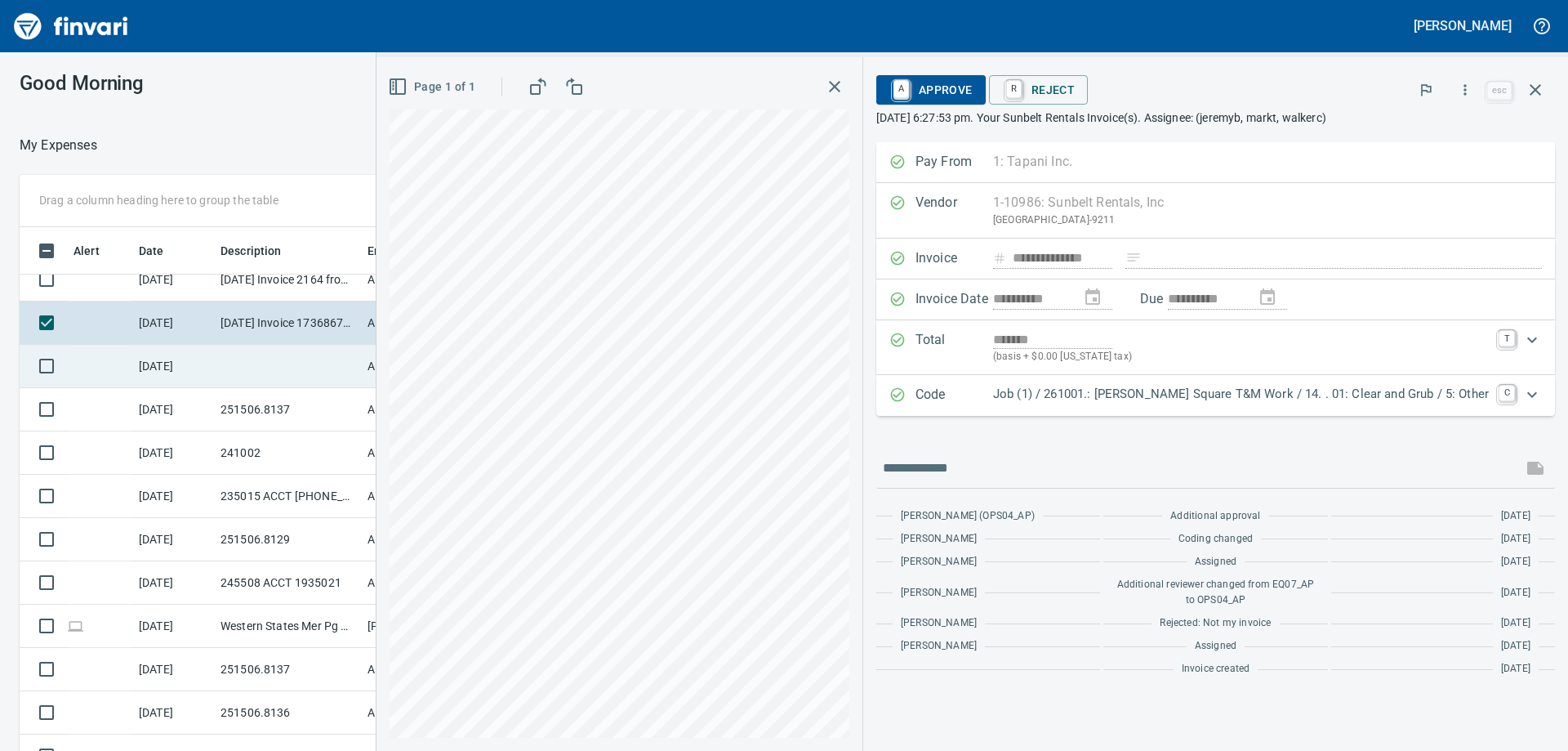
click at [257, 351] on td at bounding box center [287, 366] width 147 height 43
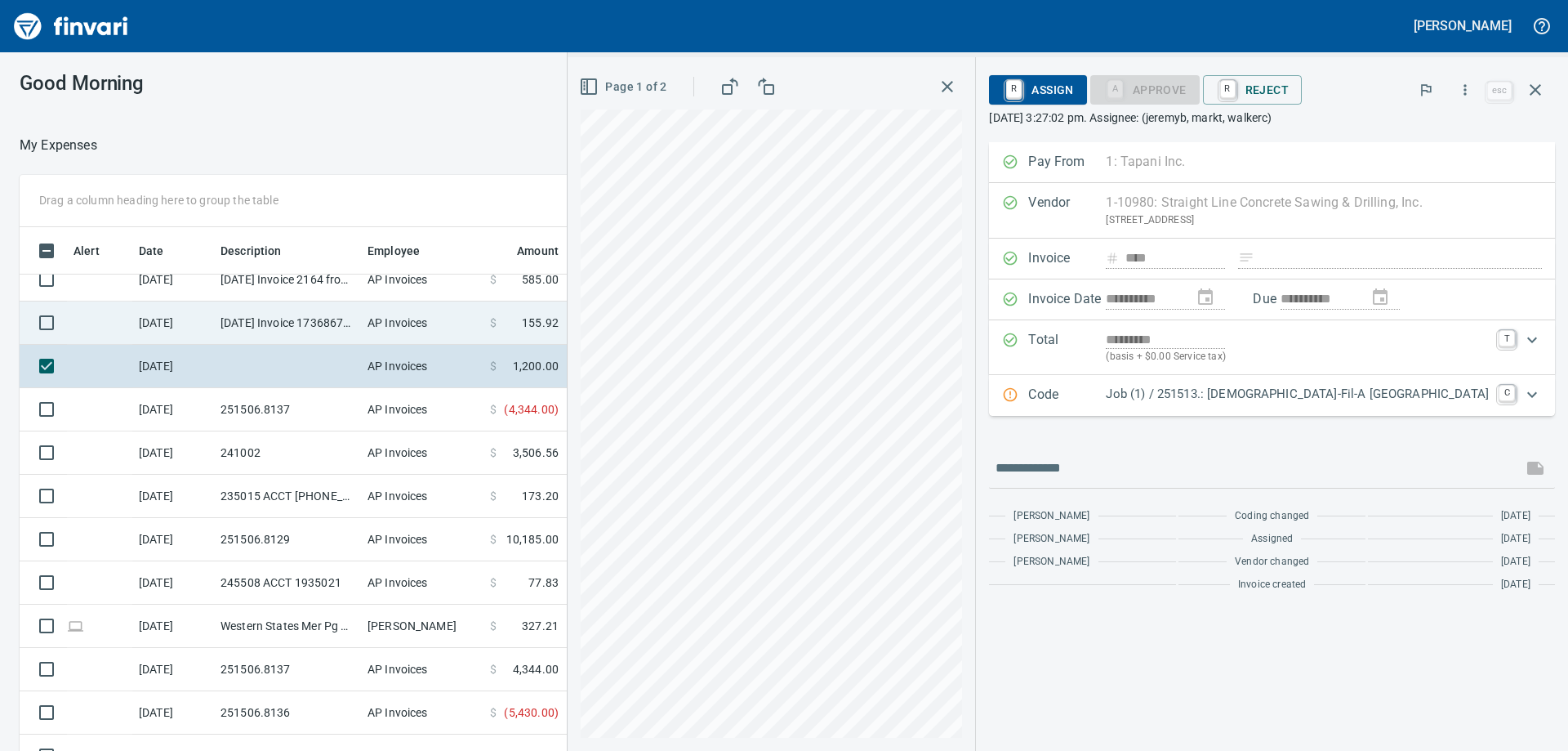
click at [540, 323] on span "155.92" at bounding box center [539, 322] width 36 height 16
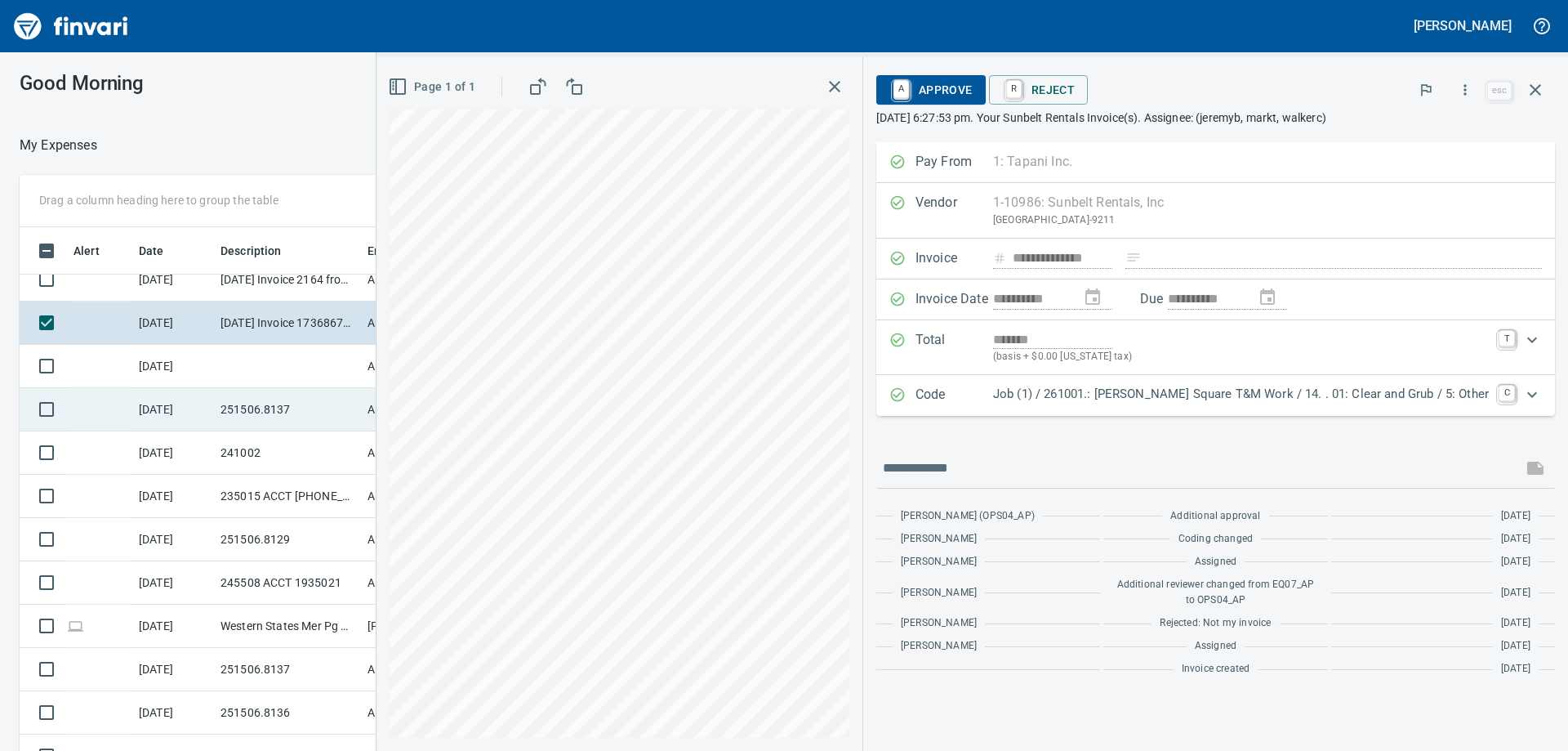
scroll to position [2063, 0]
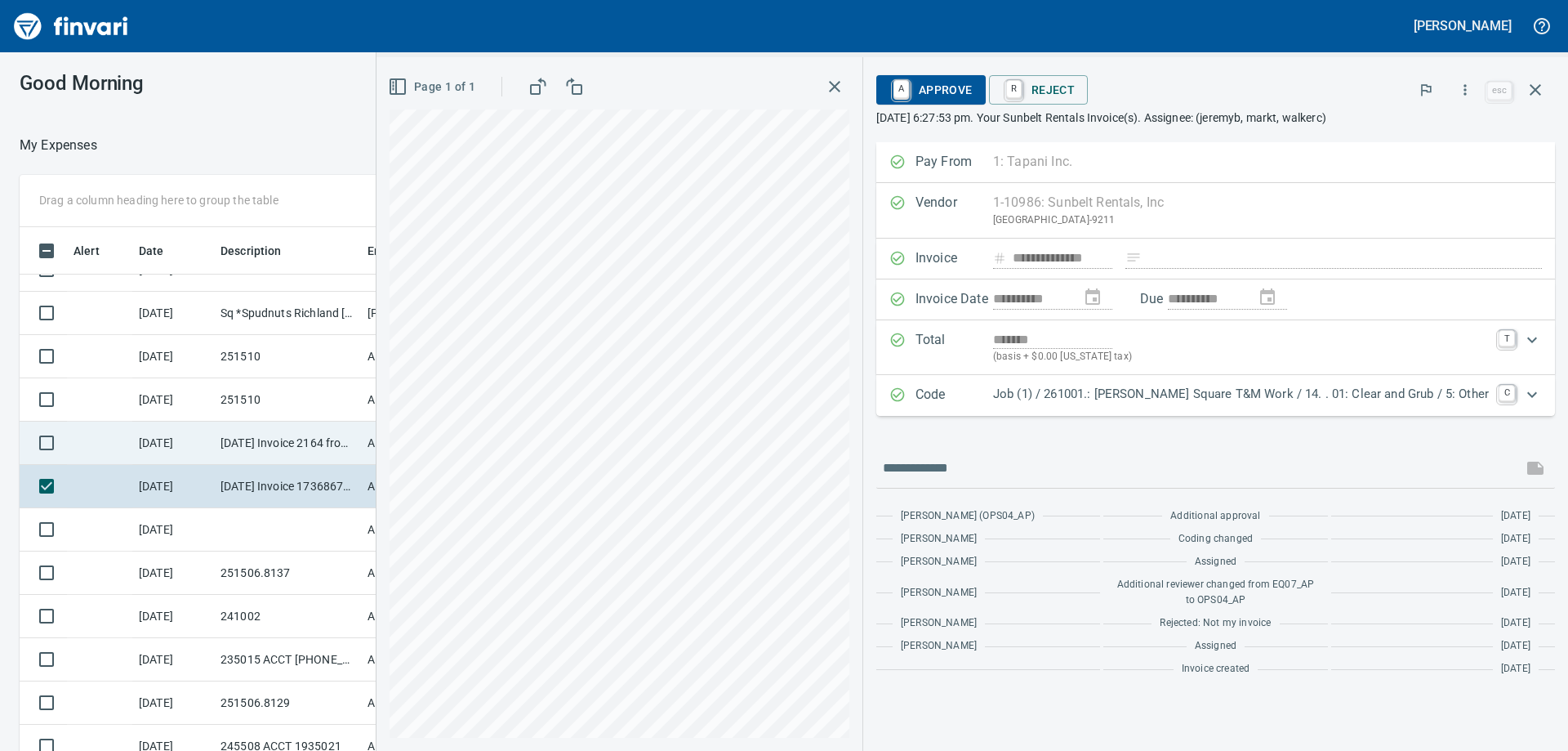
click at [267, 441] on td "[DATE] Invoice 2164 from Freedom Flagging LLC (1-39149)" at bounding box center [287, 443] width 147 height 43
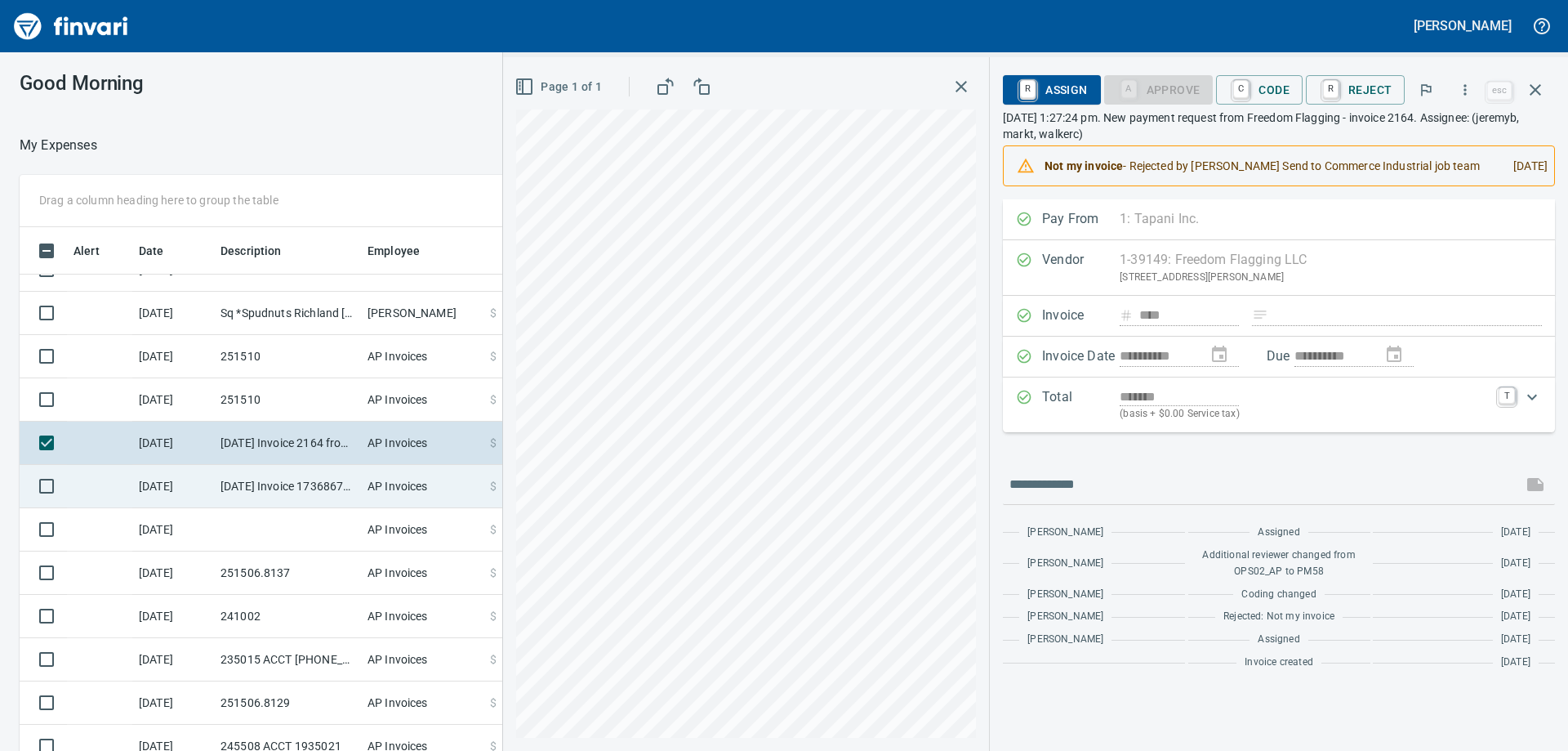
click at [279, 473] on td "[DATE] Invoice 173686718-0001 from Sunbelt Rentals, Inc (1-10986)" at bounding box center [287, 486] width 147 height 43
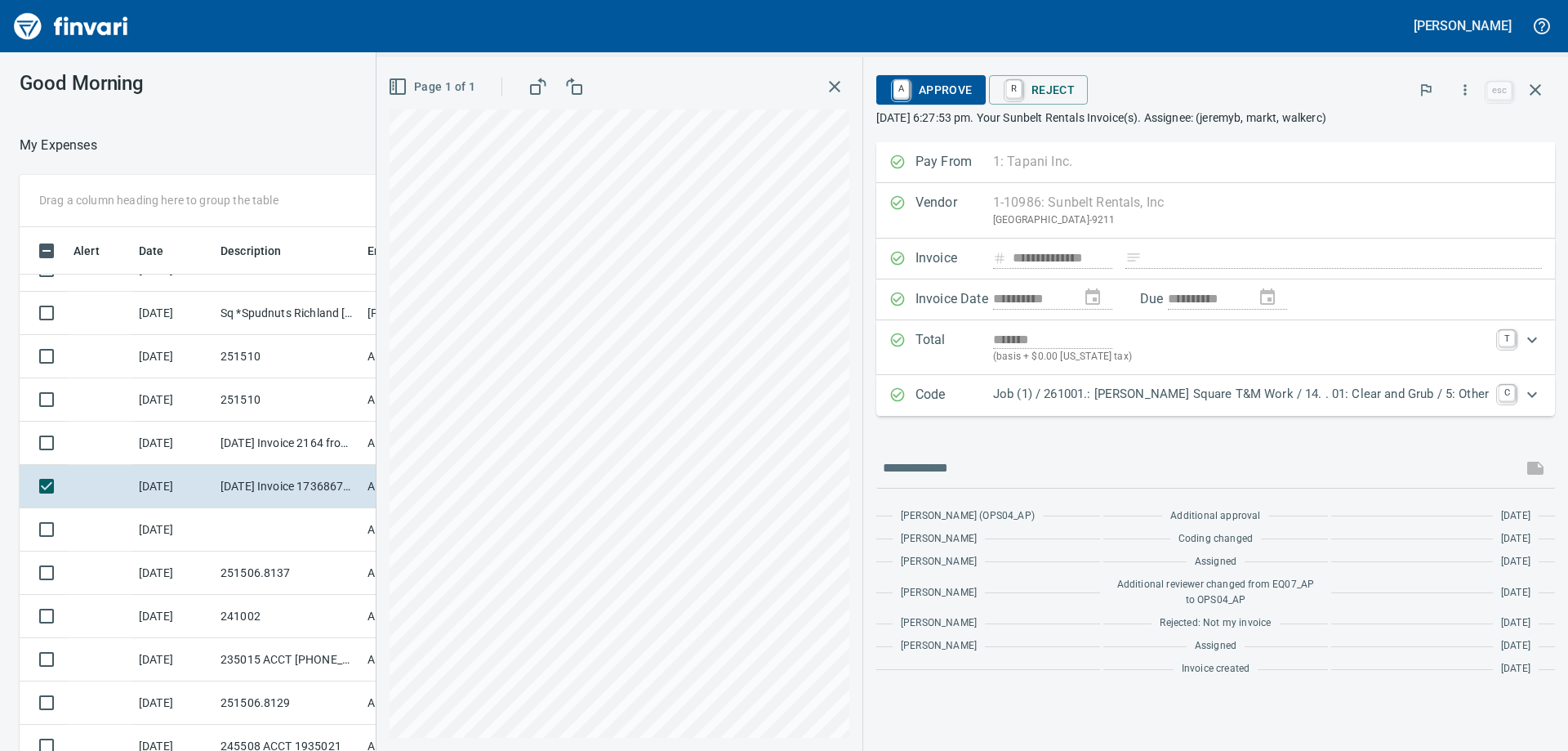
click at [1150, 402] on p "Job (1) / 261001.: [PERSON_NAME] Square T&M Work / 14. . 01: Clear and Grub / 5…" at bounding box center [1241, 394] width 495 height 19
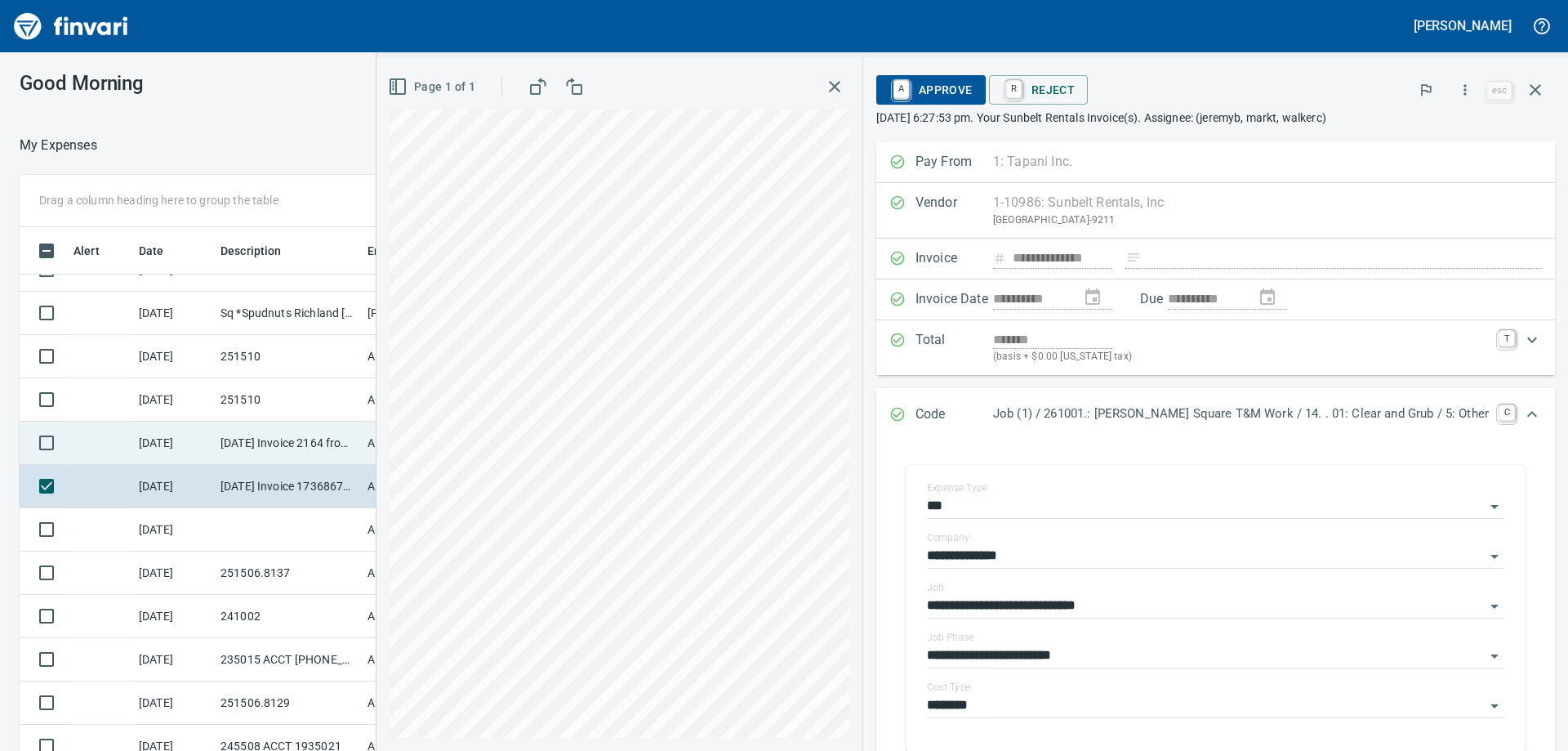
click at [232, 453] on td "[DATE] Invoice 2164 from Freedom Flagging LLC (1-39149)" at bounding box center [287, 443] width 147 height 43
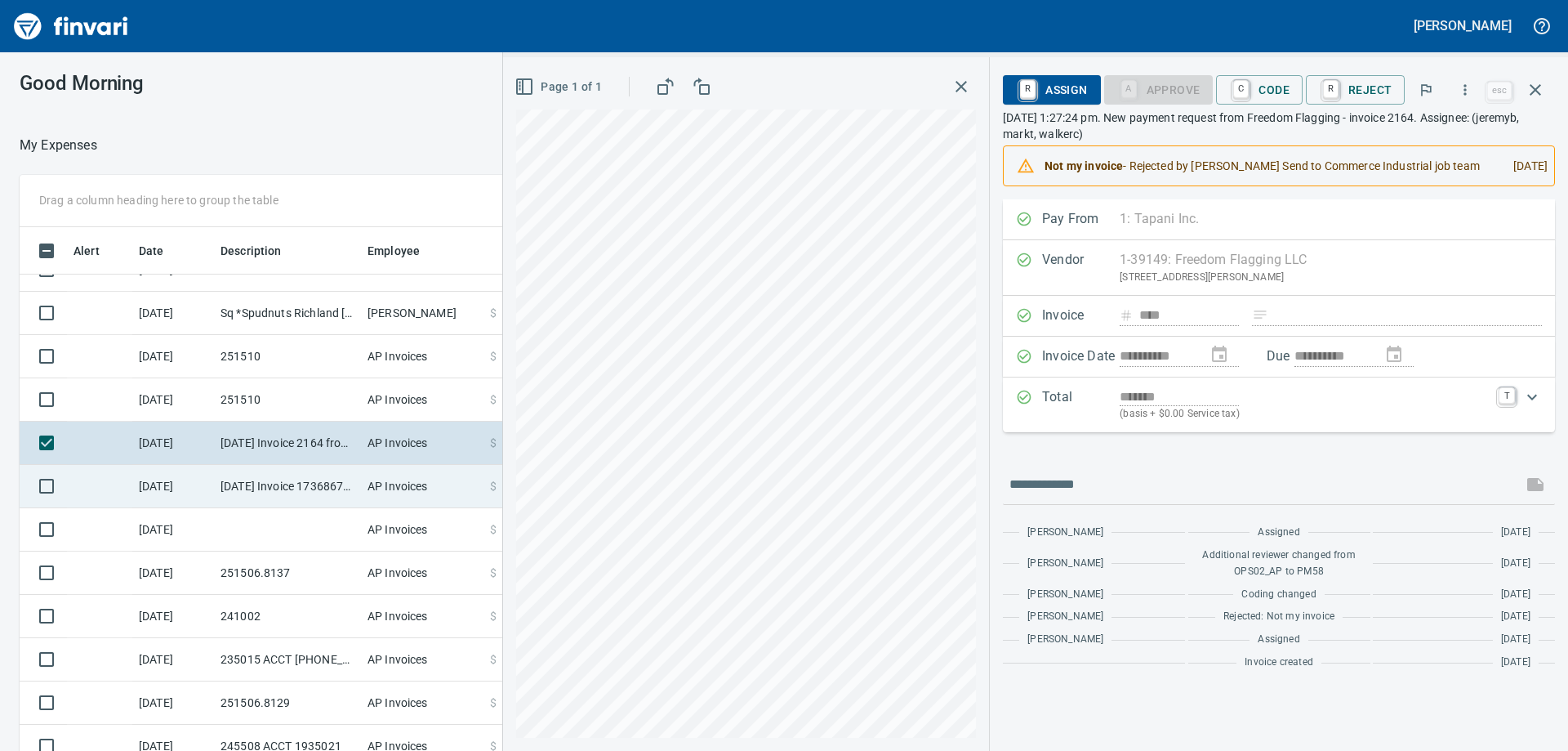
click at [309, 469] on td "[DATE] Invoice 173686718-0001 from Sunbelt Rentals, Inc (1-10986)" at bounding box center [287, 486] width 147 height 43
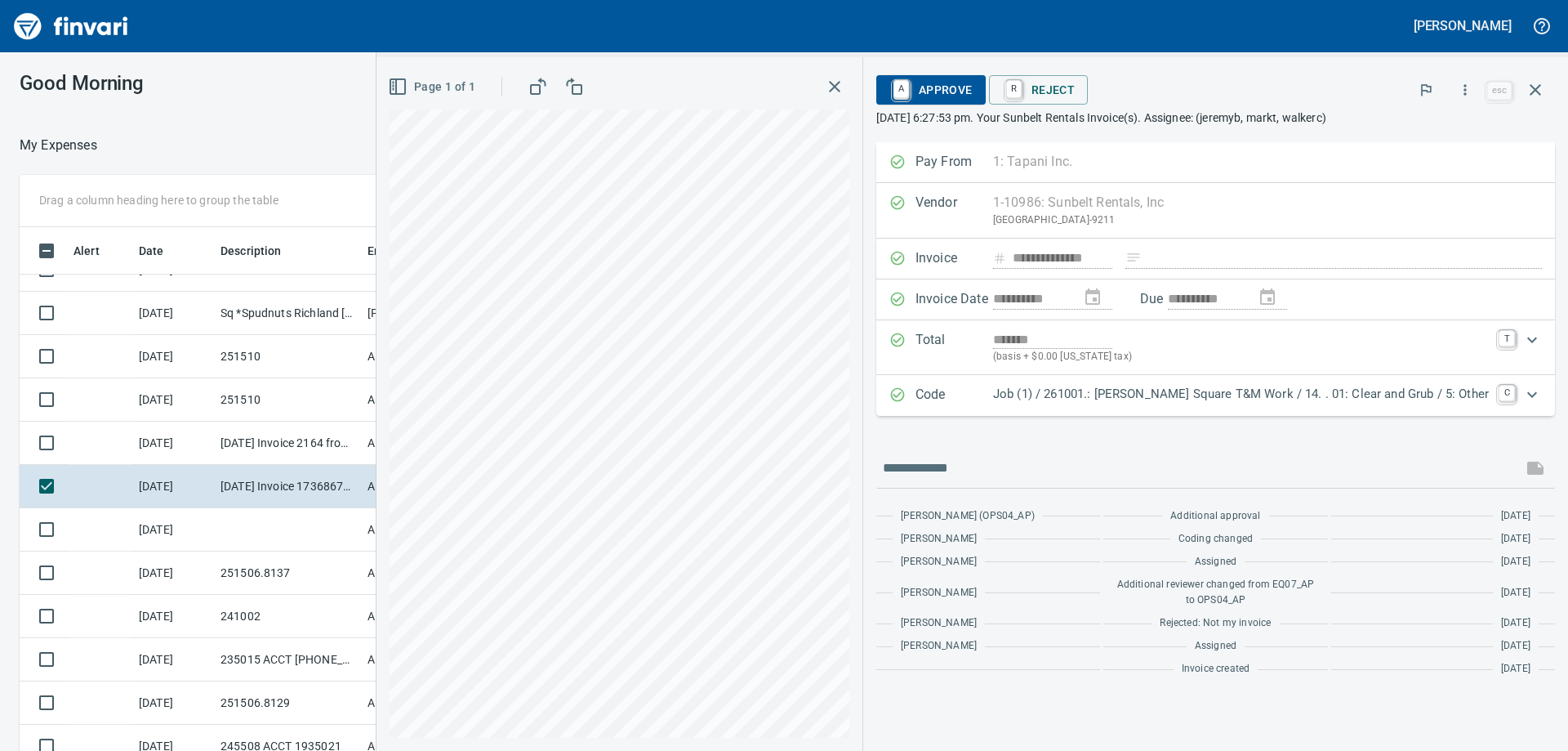
click at [1095, 390] on p "Job (1) / 261001.: [PERSON_NAME] Square T&M Work / 14. . 01: Clear and Grub / 5…" at bounding box center [1241, 394] width 495 height 19
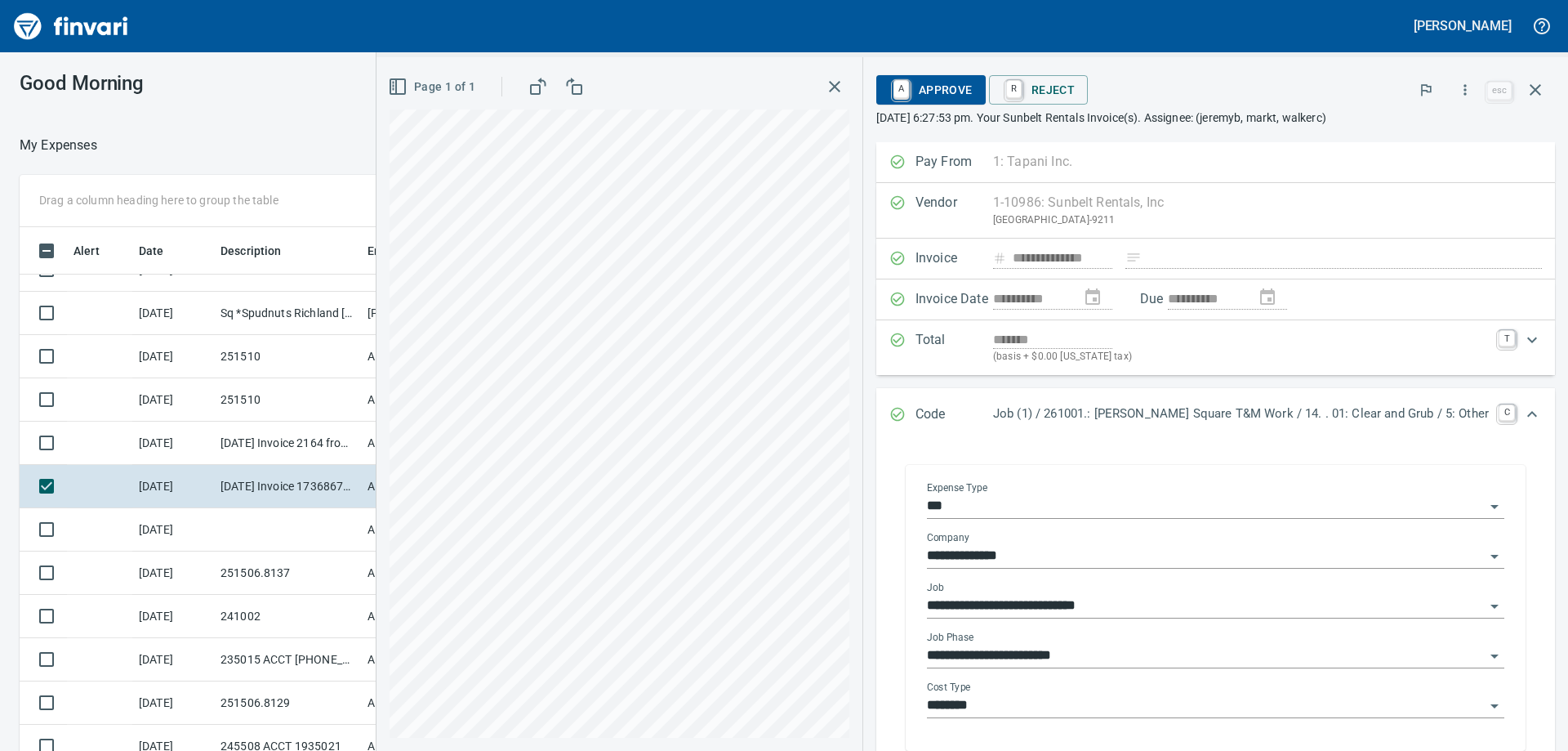
scroll to position [163, 0]
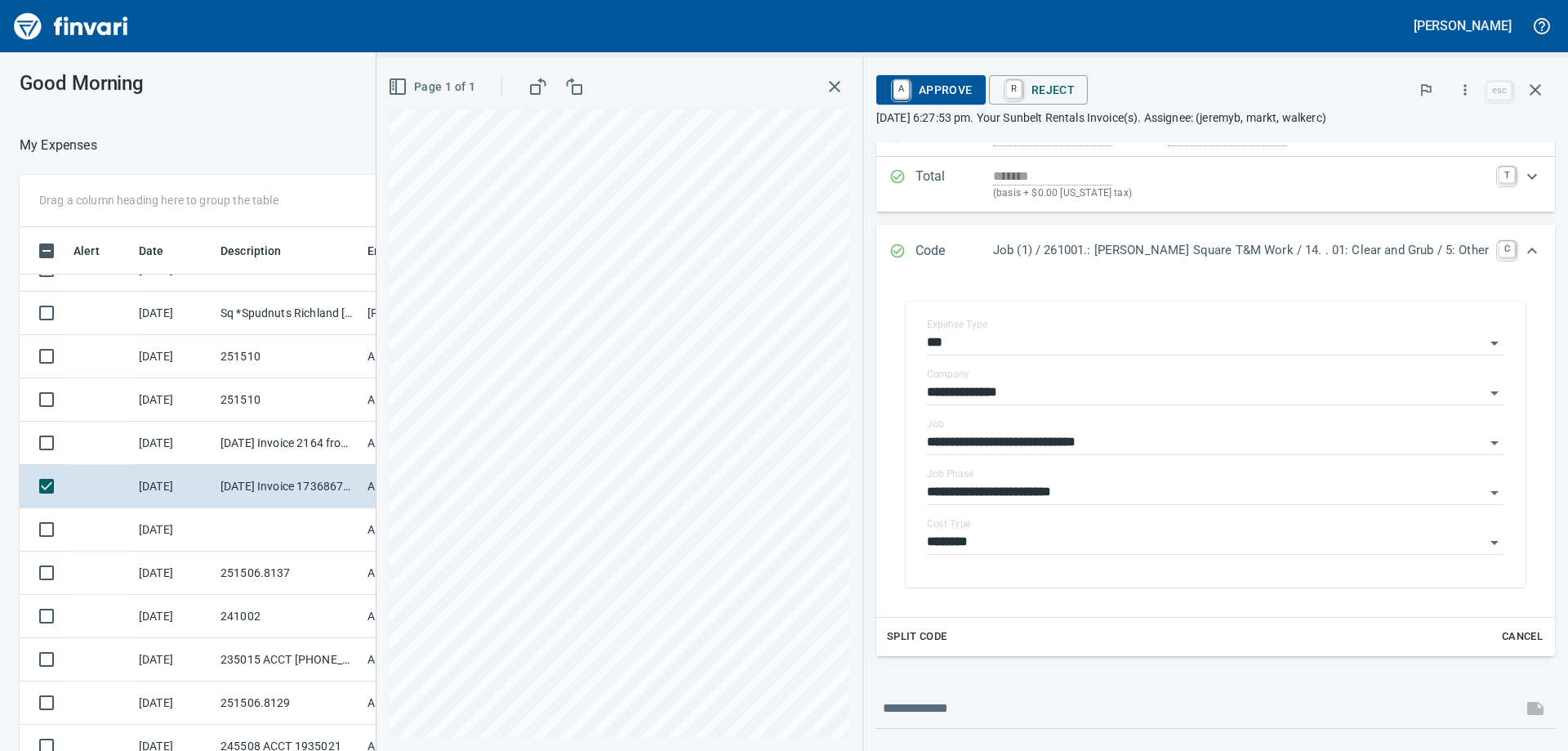
click at [960, 105] on div "A Approve R Reject" at bounding box center [1180, 90] width 608 height 36
click at [965, 96] on span "A Approve" at bounding box center [931, 90] width 84 height 28
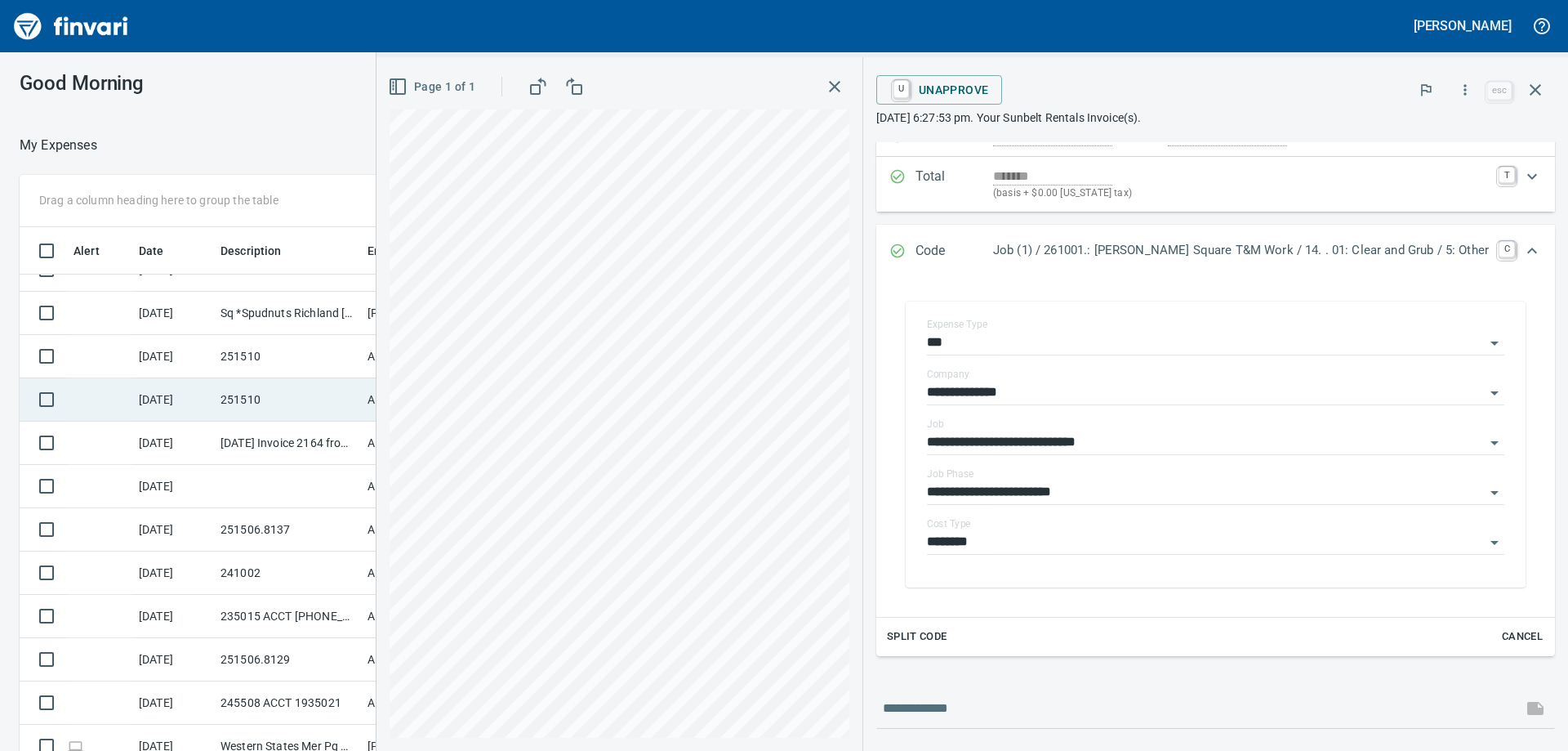
click at [260, 394] on td "251510" at bounding box center [287, 399] width 147 height 43
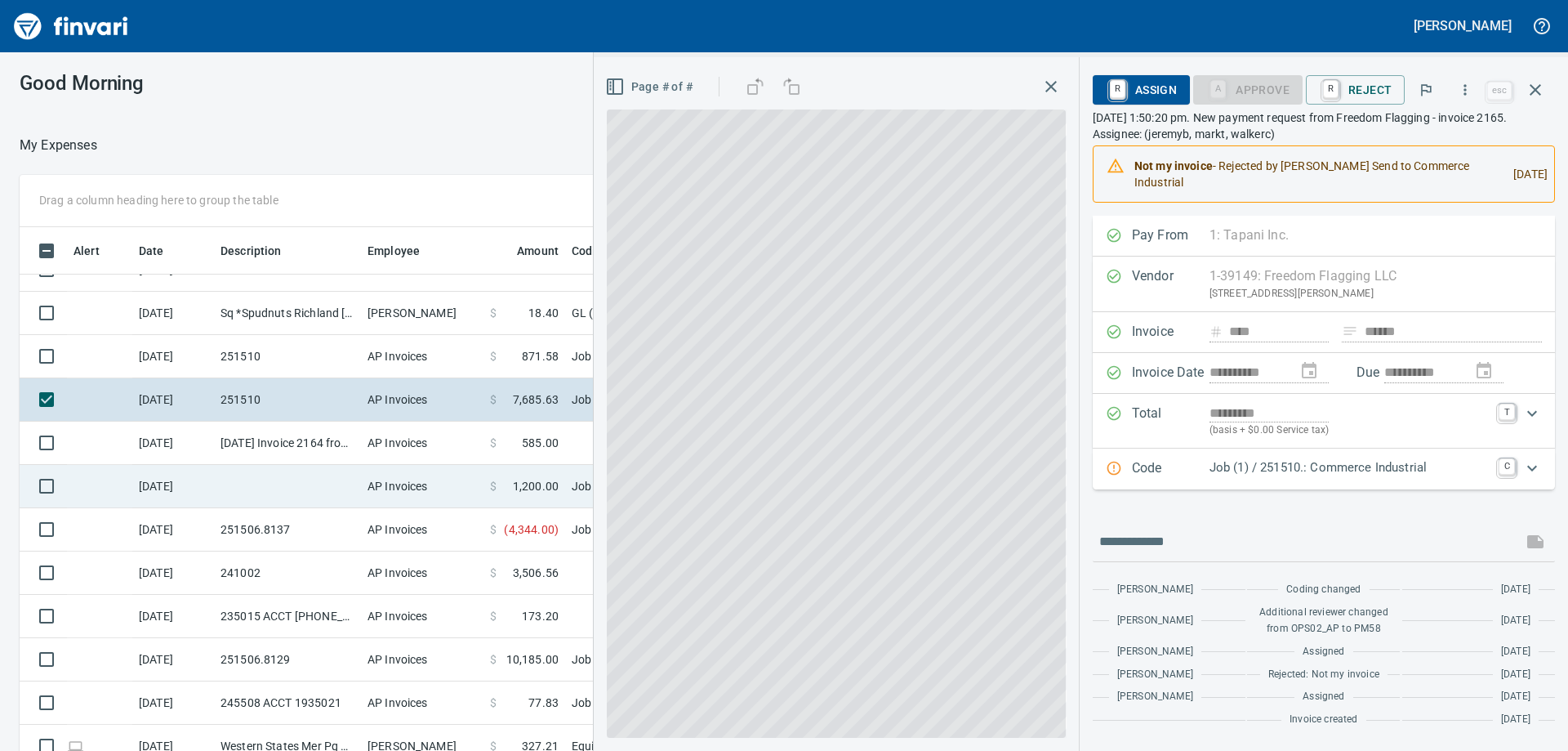
click at [241, 488] on td at bounding box center [287, 486] width 147 height 43
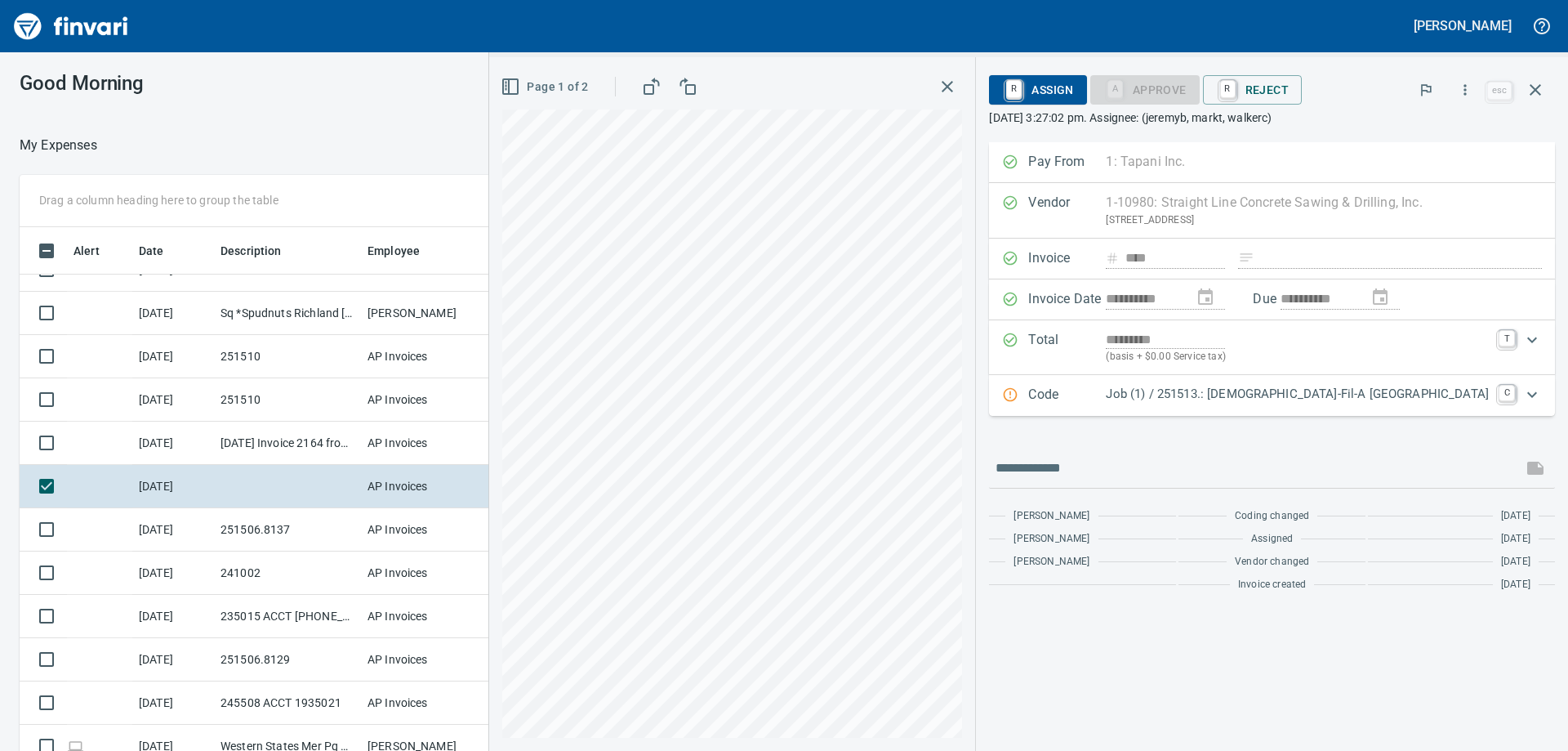
click at [1276, 400] on p "Job (1) / 251513.: [DEMOGRAPHIC_DATA]-Fil-A [GEOGRAPHIC_DATA]" at bounding box center [1297, 394] width 383 height 19
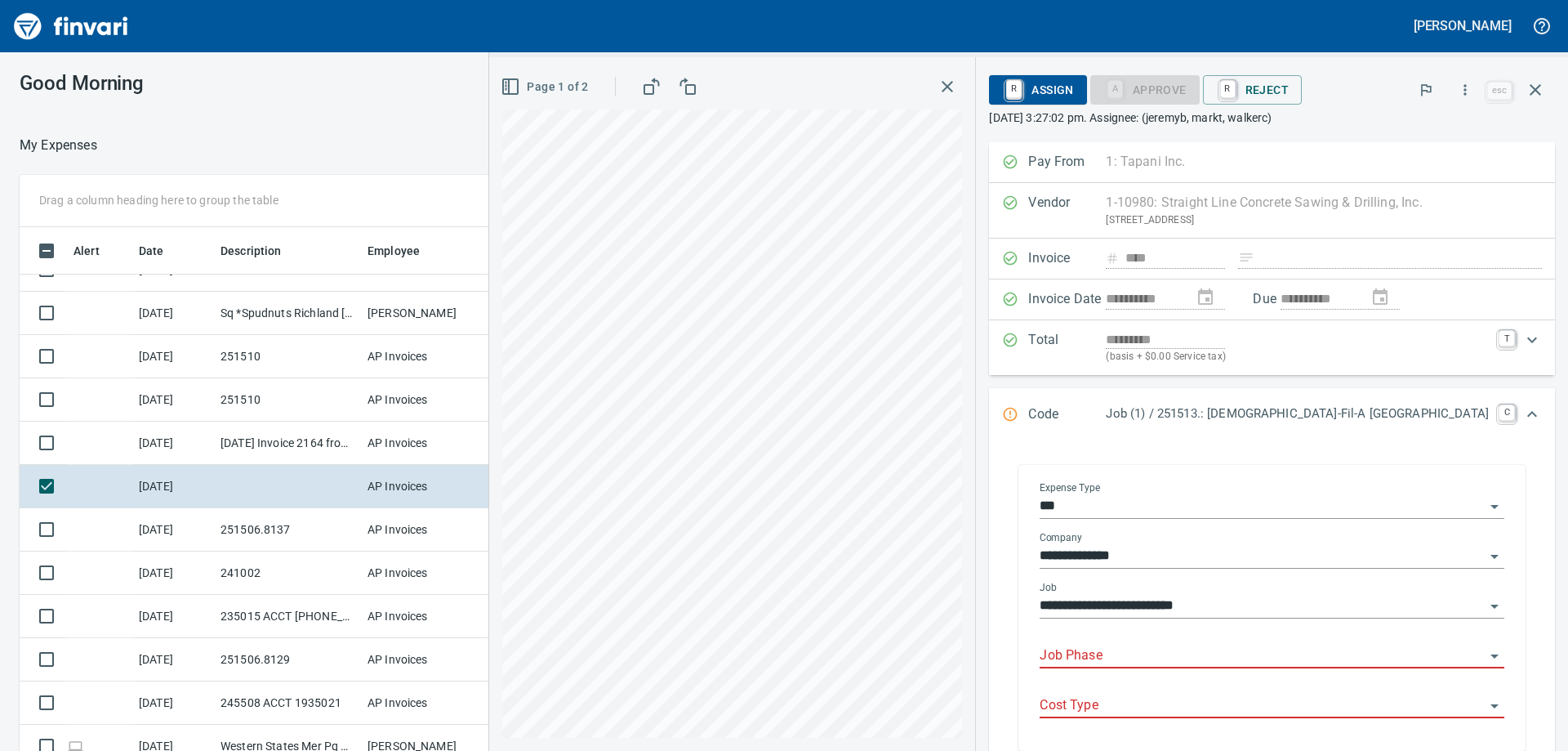
scroll to position [559, 1084]
click at [1242, 600] on input "**********" at bounding box center [1262, 606] width 445 height 23
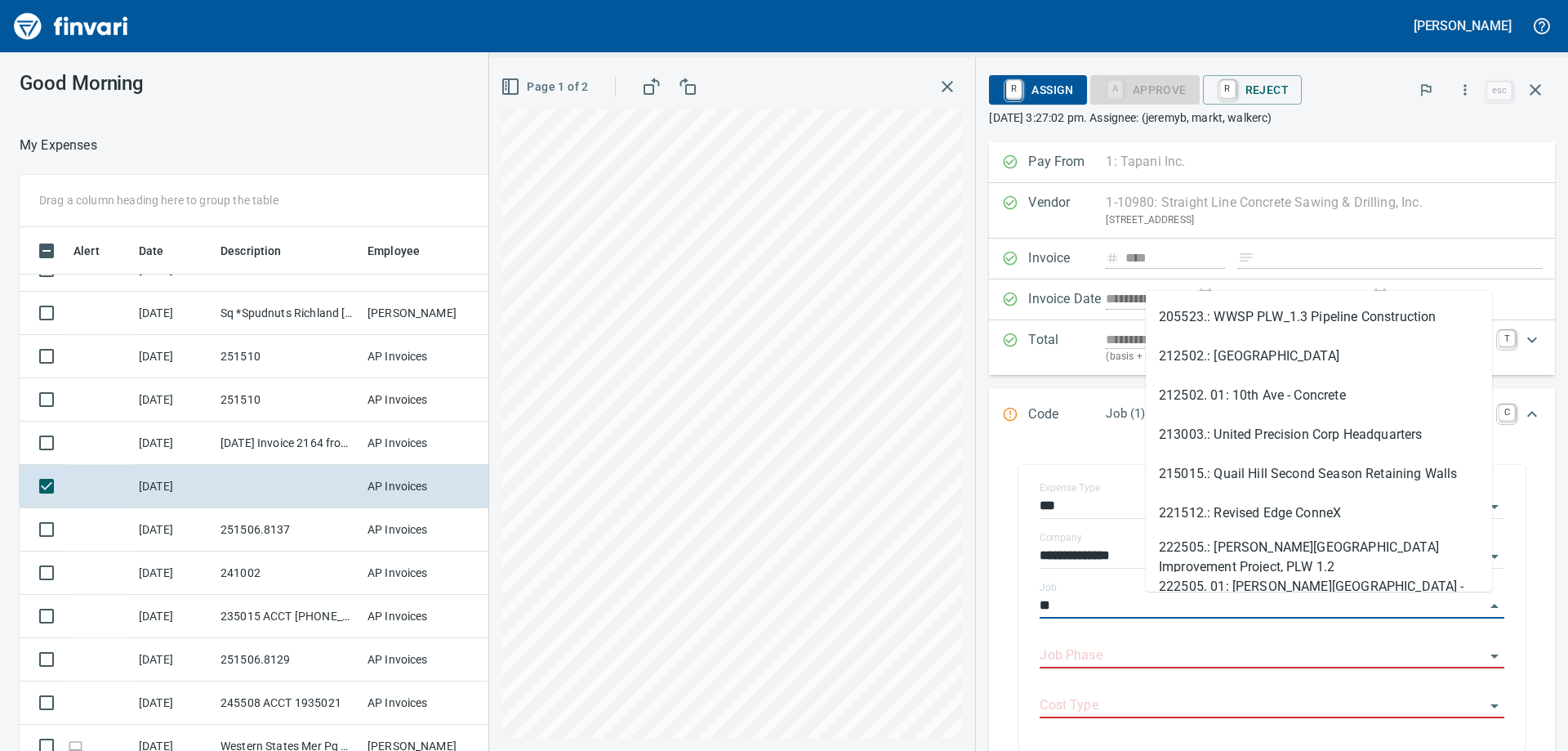
type input "*"
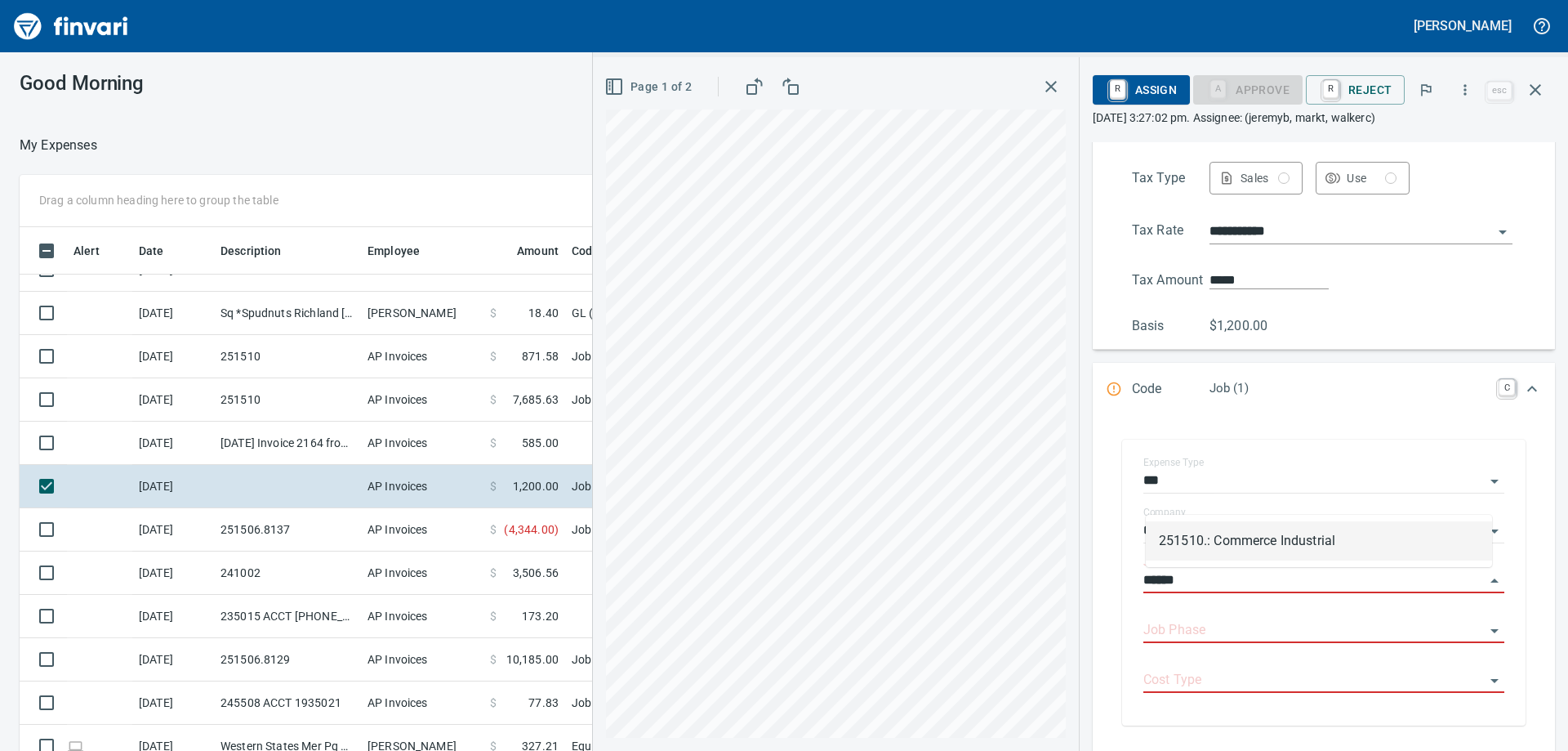
scroll to position [314, 0]
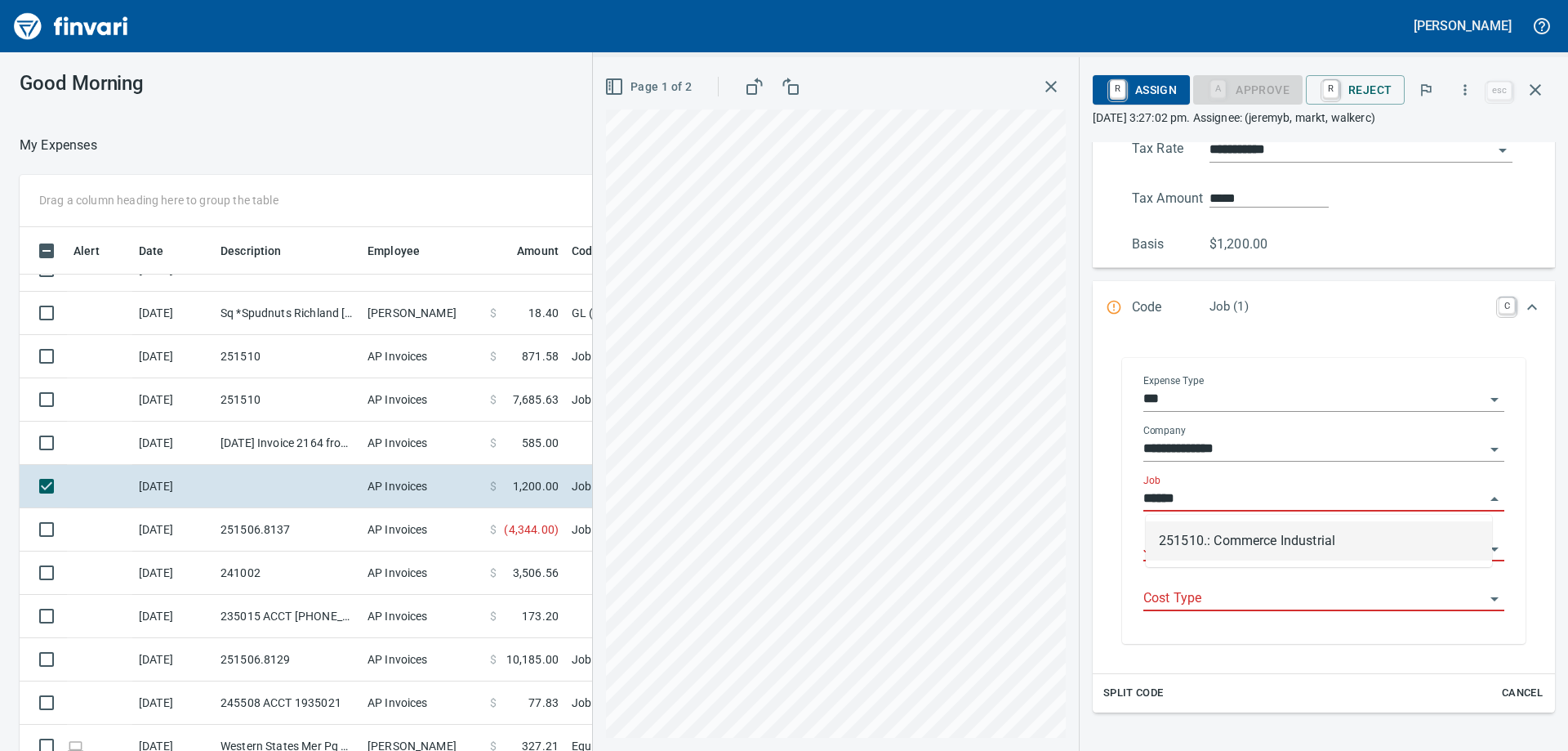
click at [1294, 536] on li "251510.: Commerce Industrial" at bounding box center [1319, 540] width 347 height 39
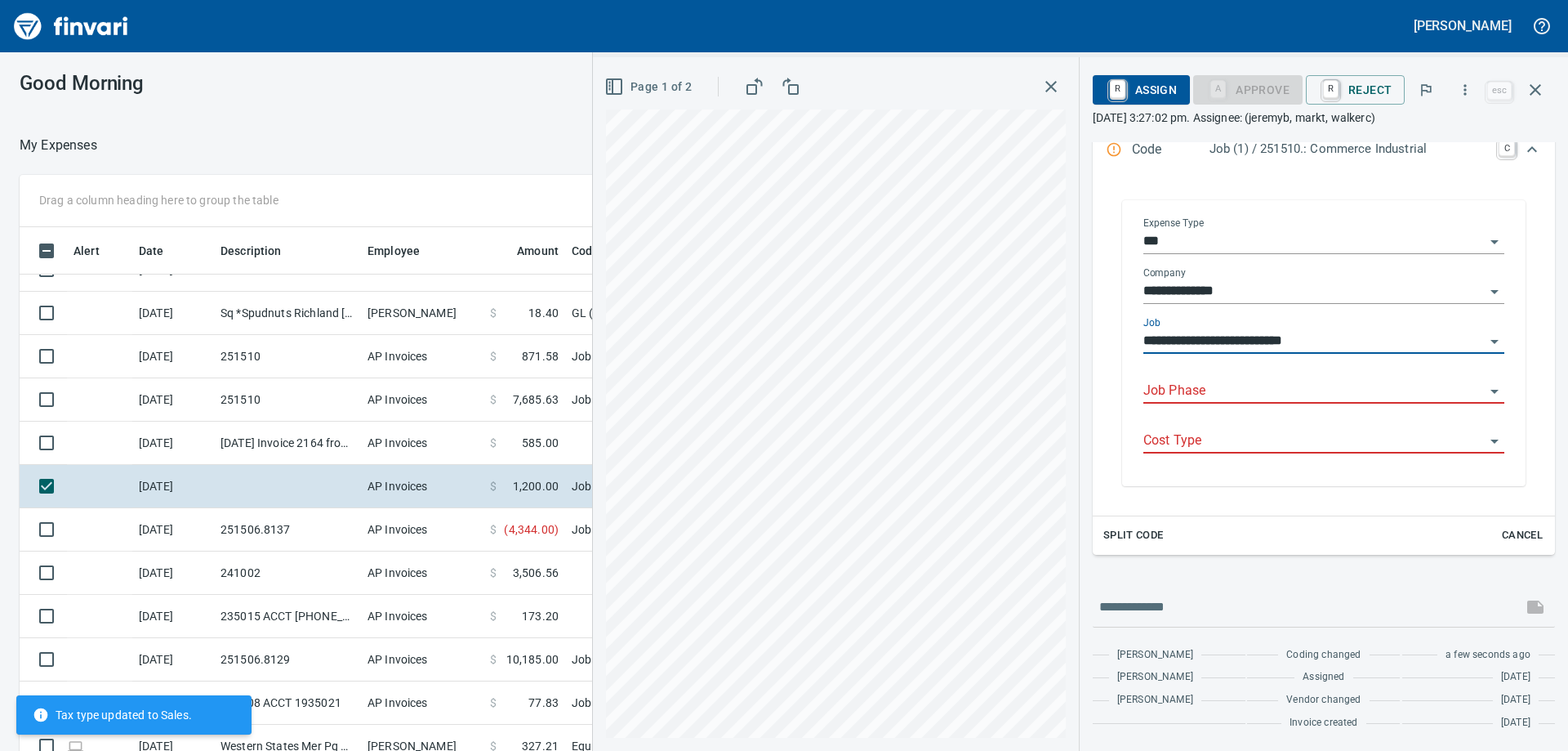
click at [1292, 536] on div "**********" at bounding box center [1324, 366] width 462 height 377
type input "**********"
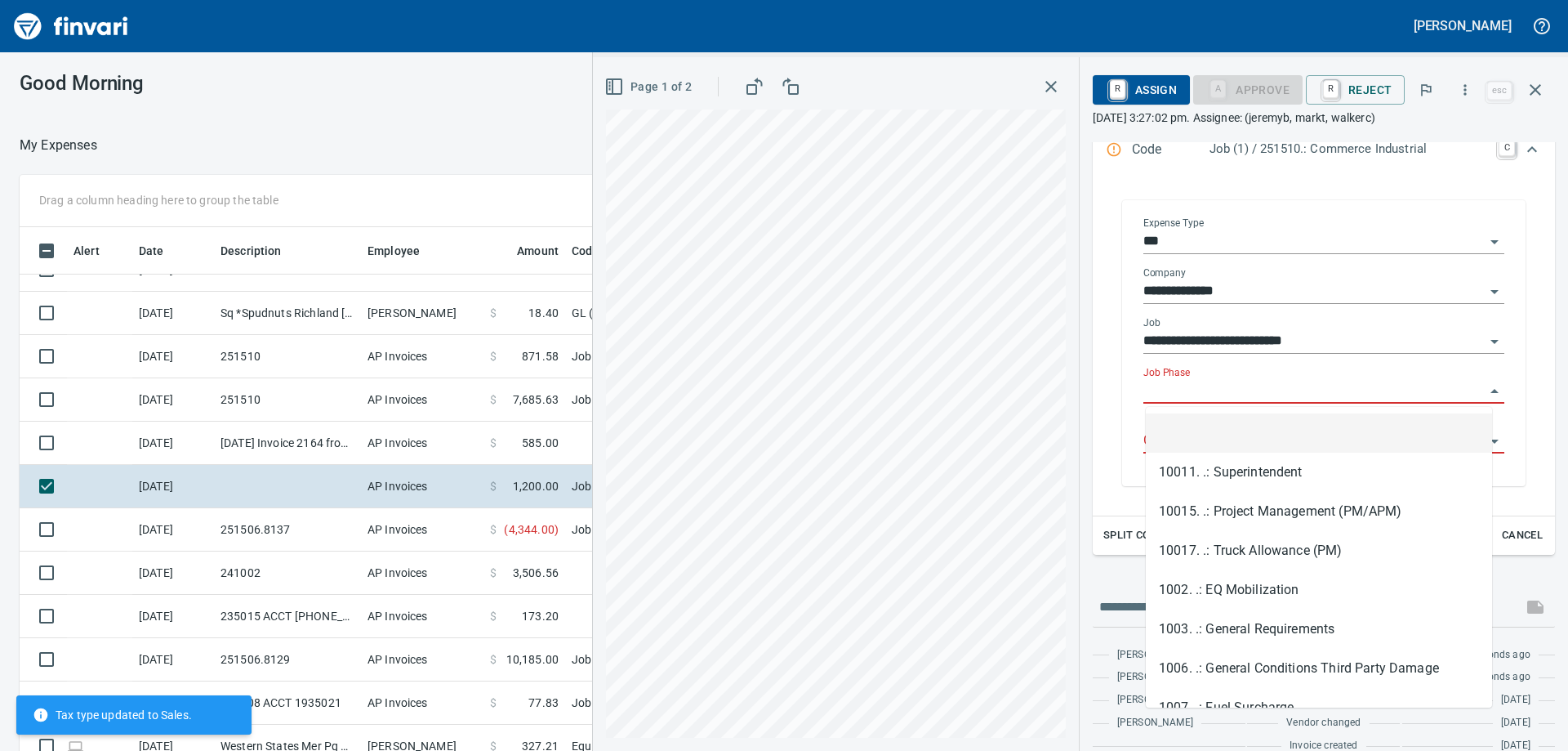
click at [1225, 391] on input "Job Phase" at bounding box center [1314, 391] width 341 height 23
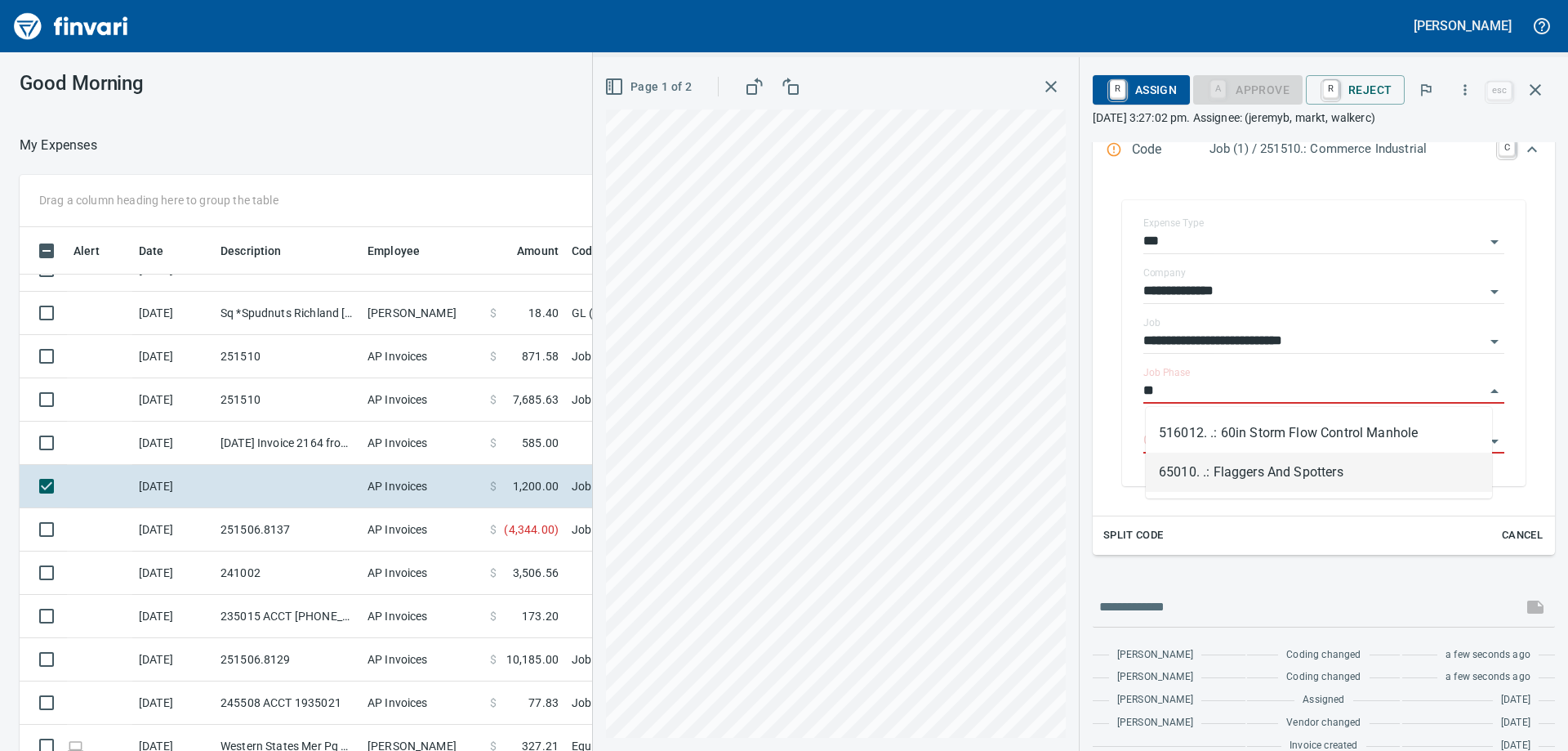
click at [1242, 464] on li "65010. .: Flaggers And Spotters" at bounding box center [1319, 472] width 347 height 39
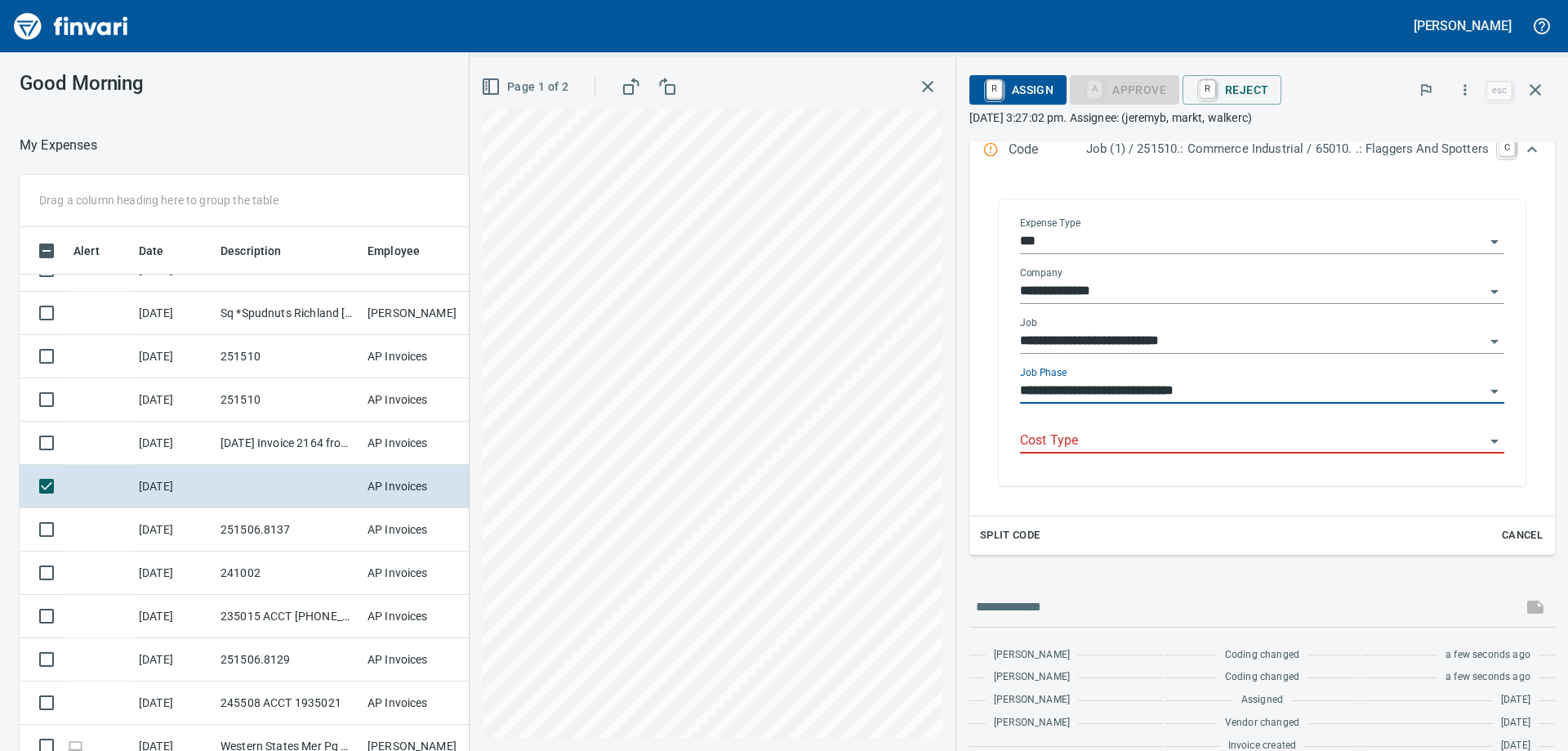
type input "**********"
click at [1235, 437] on input "Cost Type" at bounding box center [1253, 441] width 465 height 23
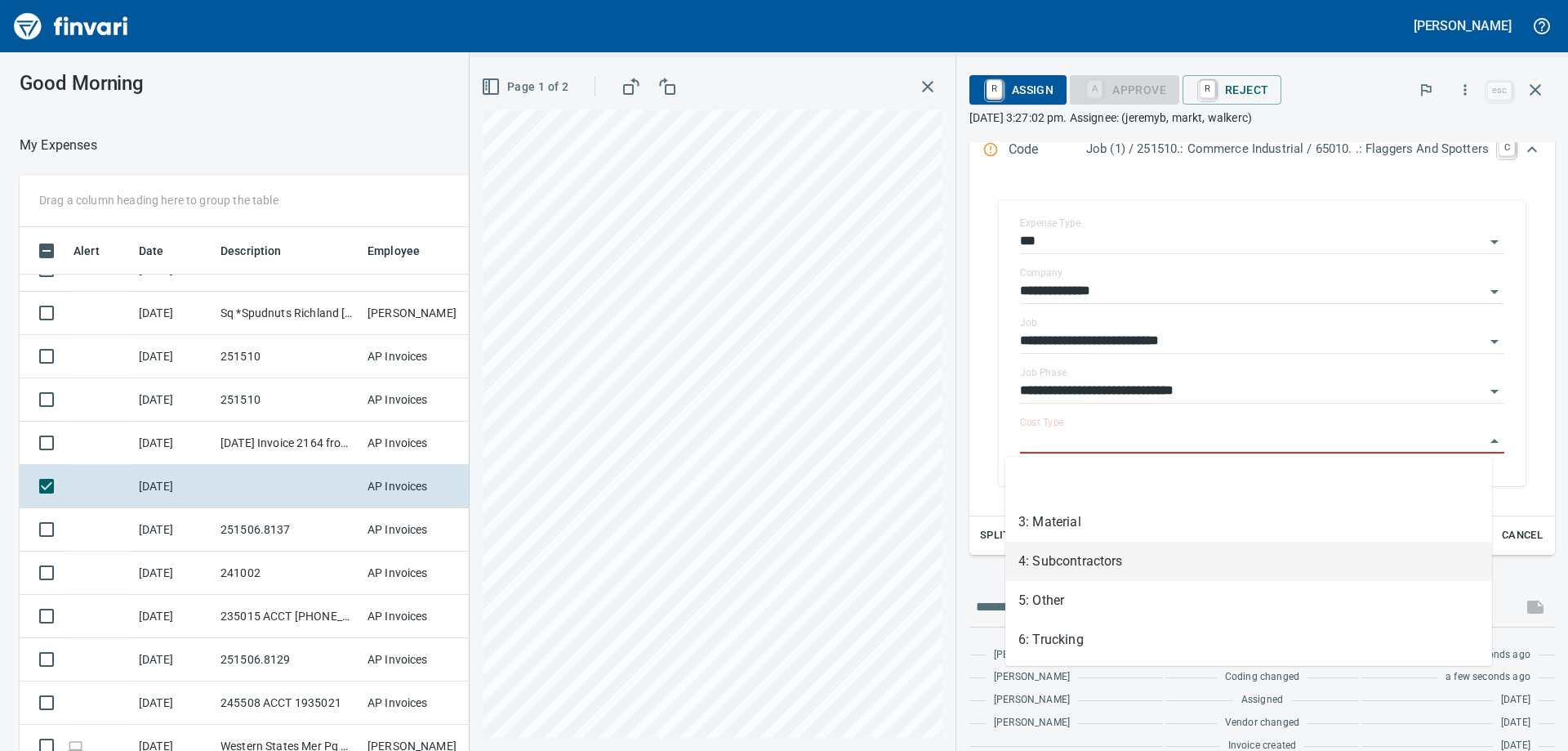
click at [1134, 554] on li "4: Subcontractors" at bounding box center [1248, 562] width 487 height 39
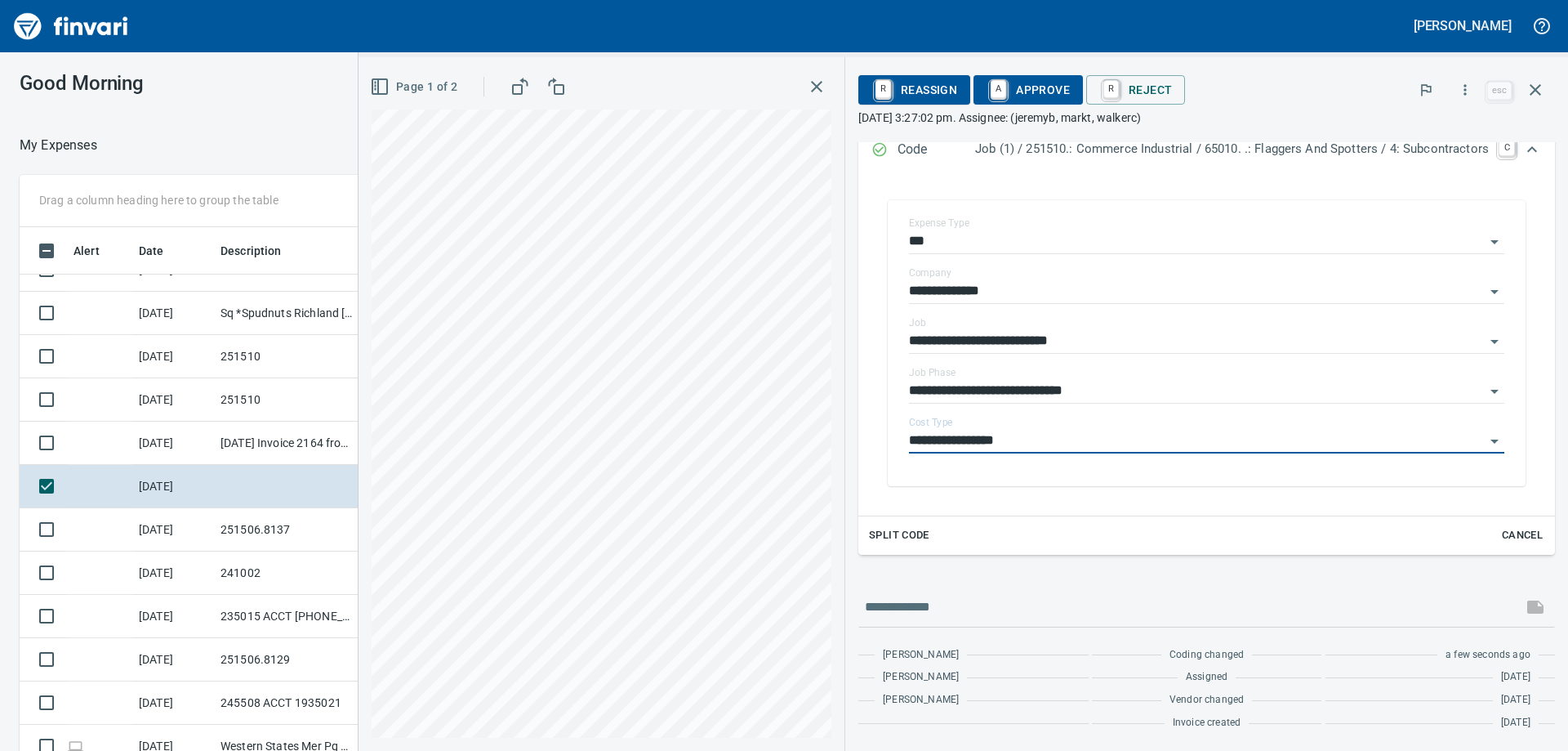
type input "**********"
click at [378, 88] on span "Page 1 of 2" at bounding box center [416, 87] width 85 height 20
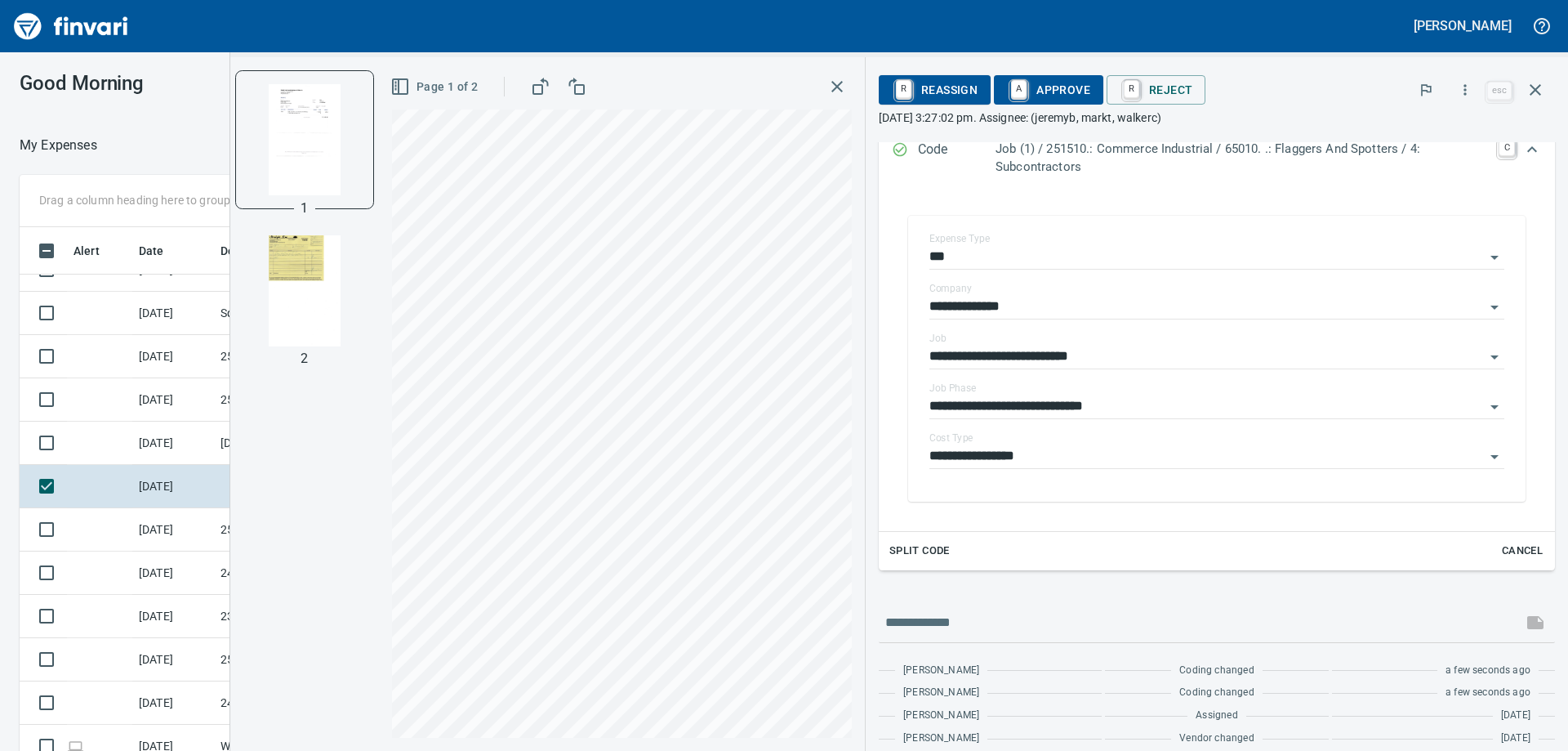
click at [328, 312] on img "button" at bounding box center [304, 290] width 111 height 111
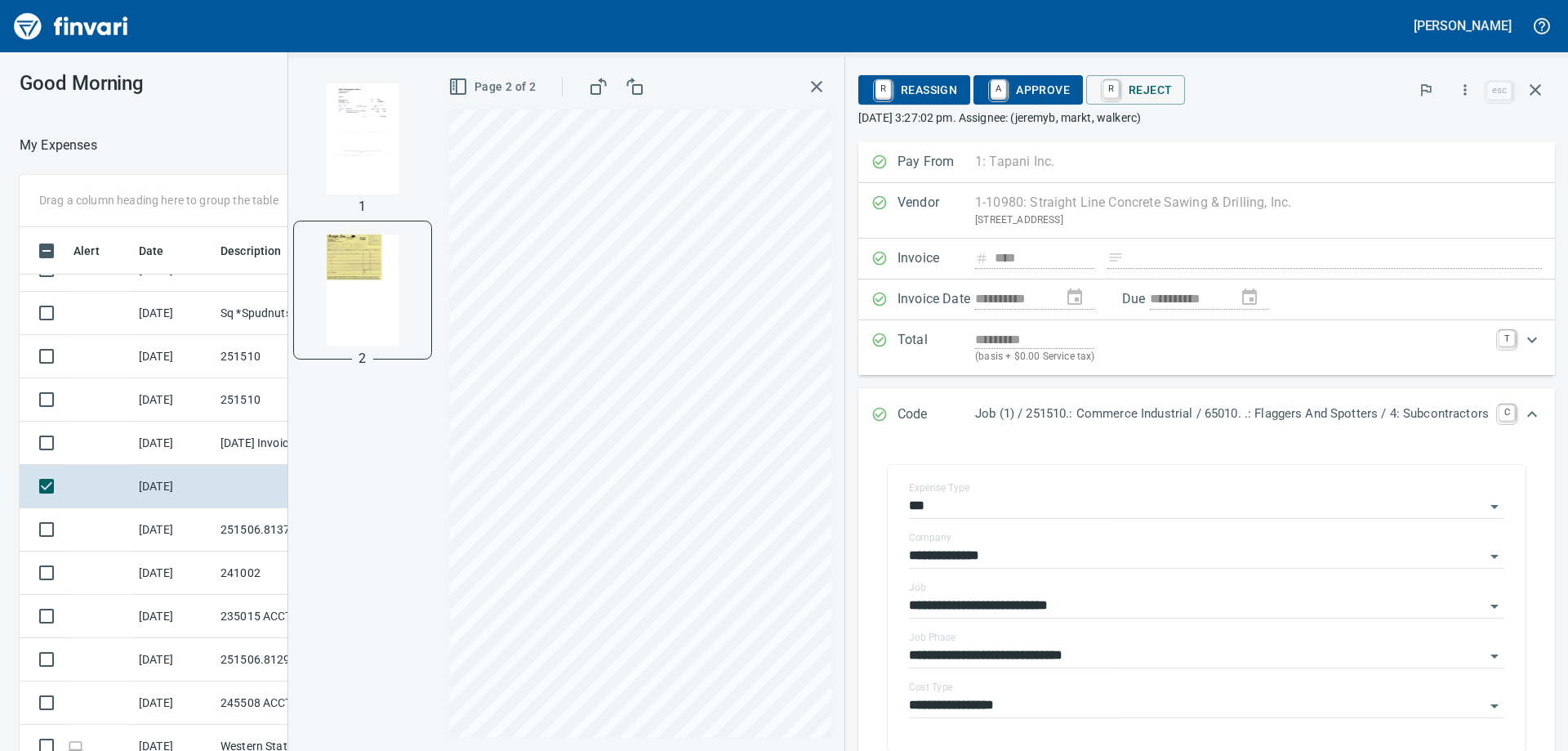
scroll to position [288, 0]
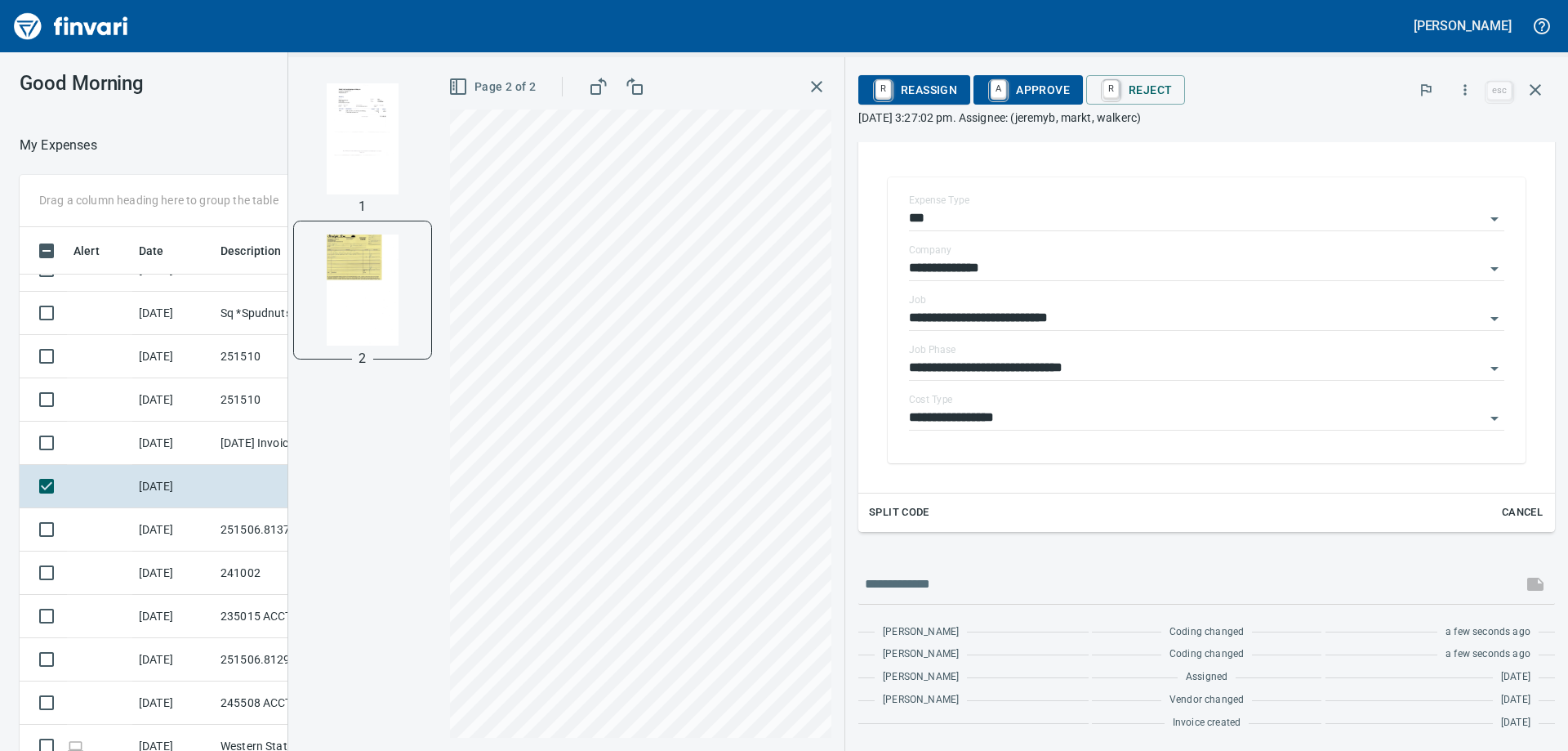
click at [1004, 85] on span "A Approve" at bounding box center [1028, 90] width 84 height 28
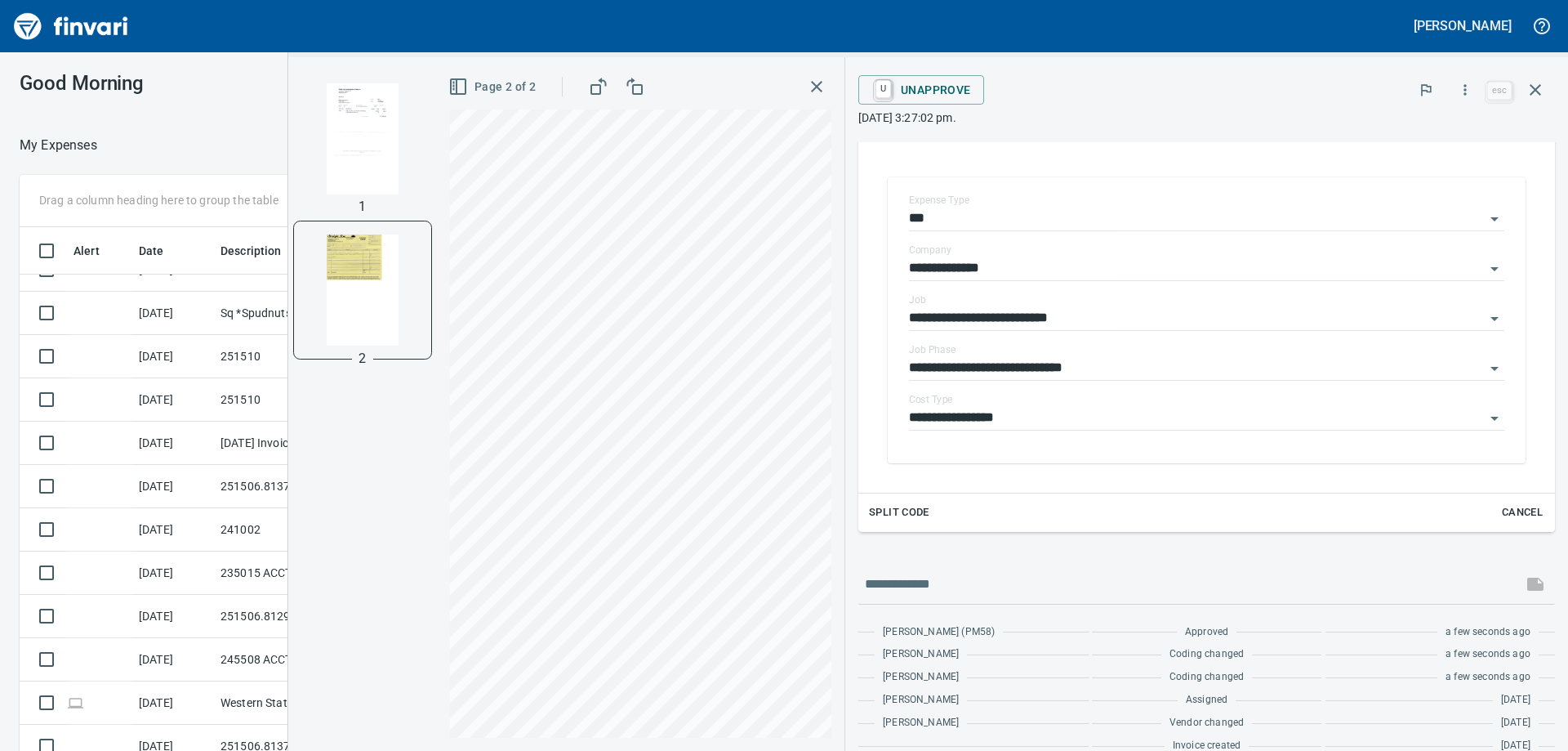
scroll to position [265, 0]
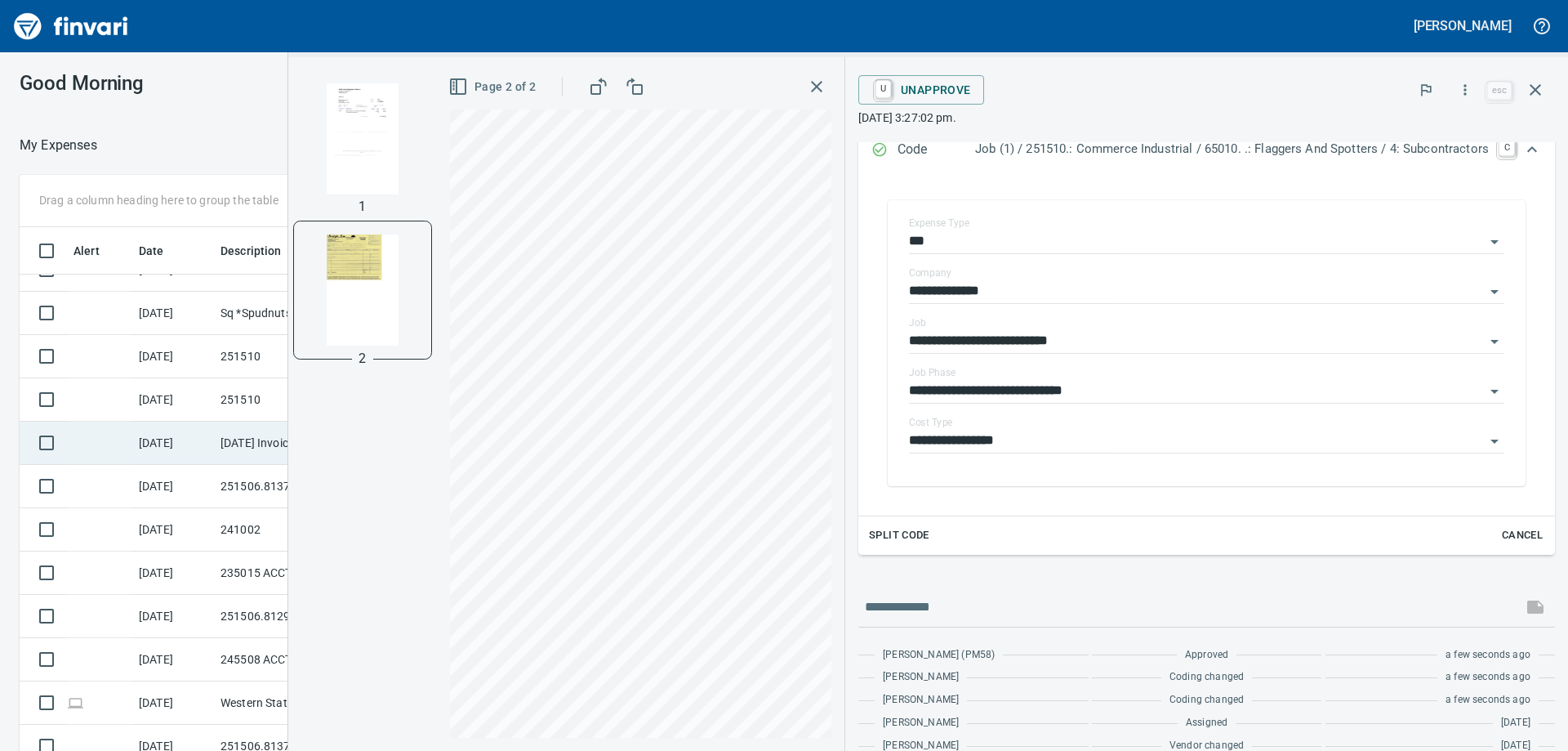
click at [229, 447] on td "9/7/2025 Invoice 2164 from Freedom Flagging LLC (1-39149)" at bounding box center [287, 443] width 147 height 43
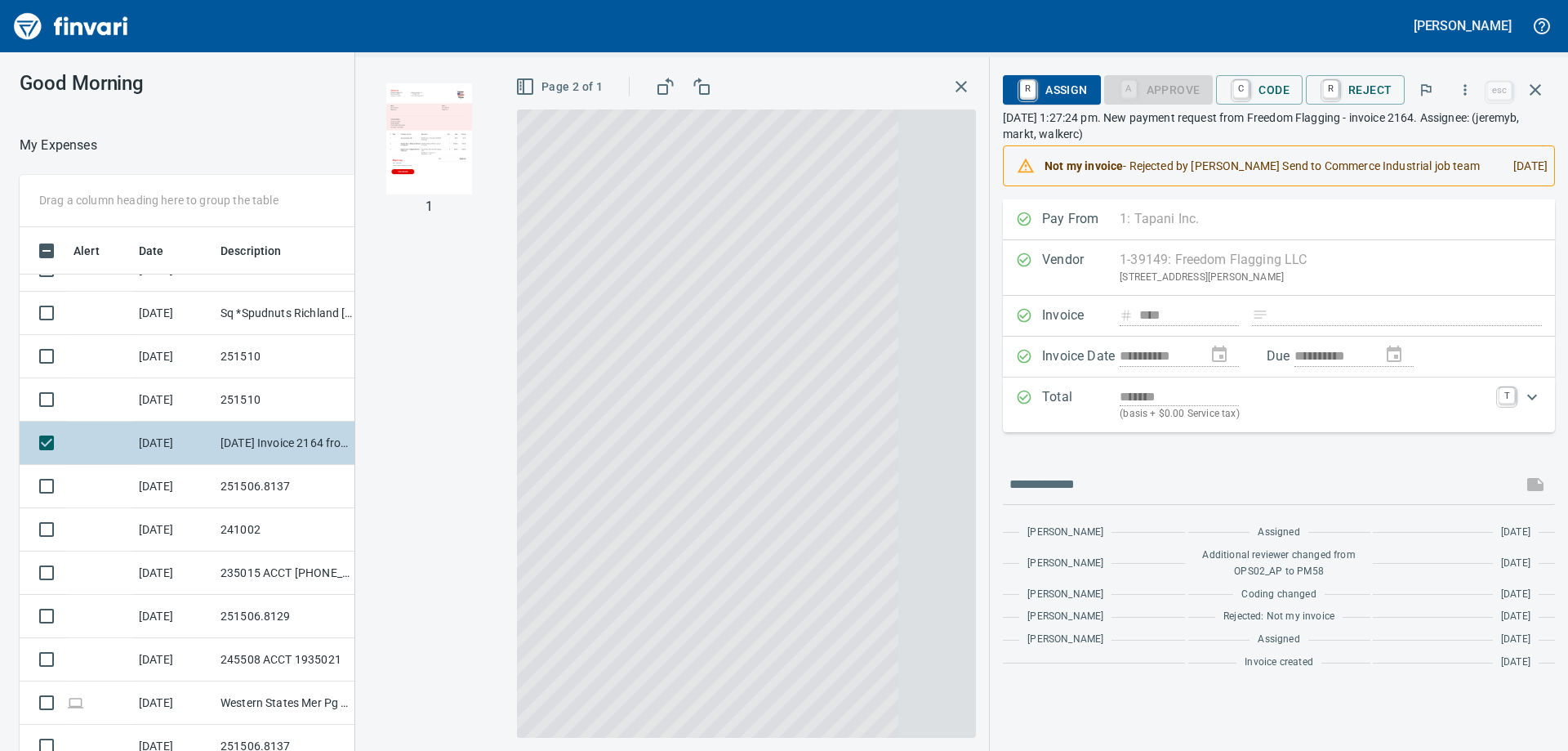
click at [166, 451] on td "9/7/2025" at bounding box center [173, 443] width 82 height 43
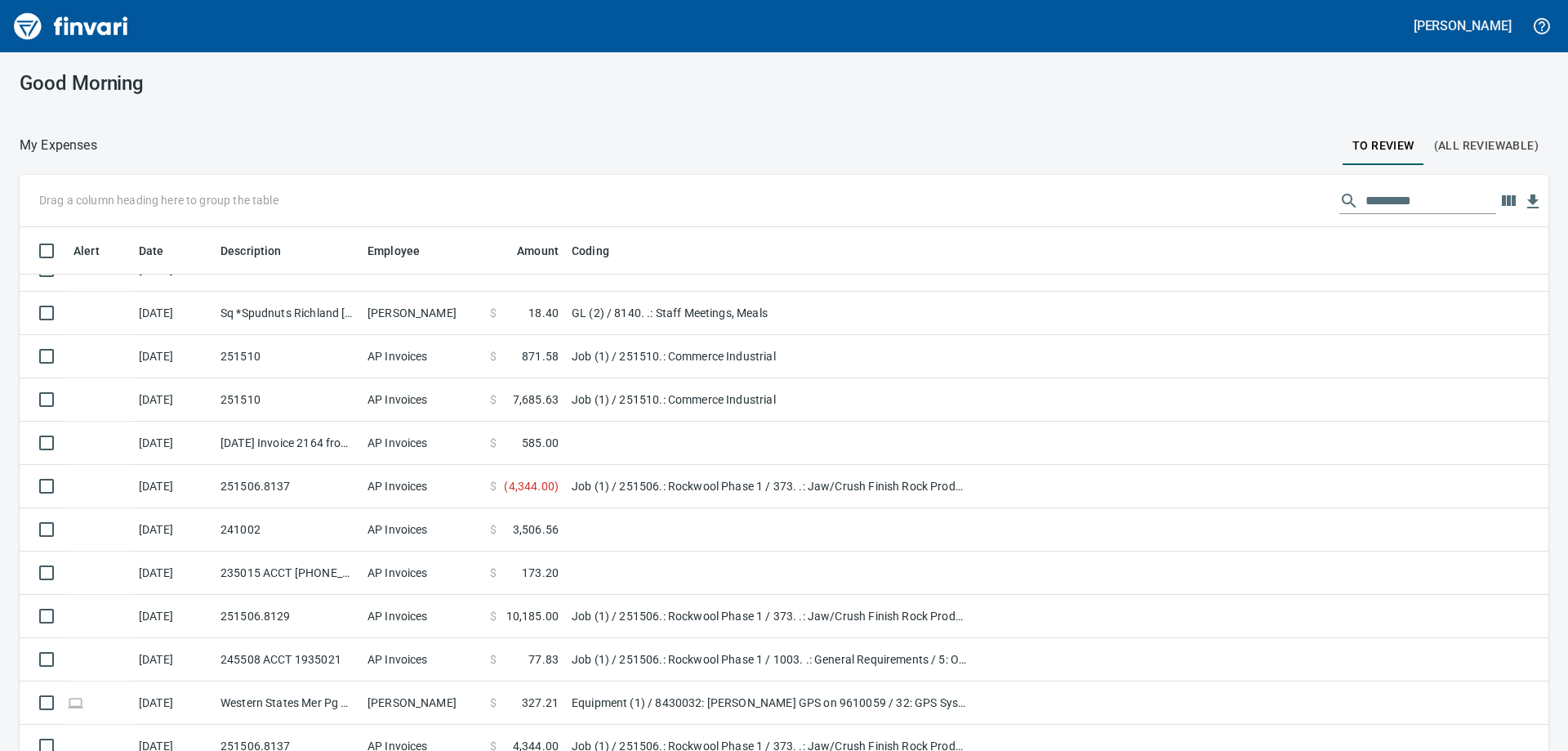
scroll to position [559, 1491]
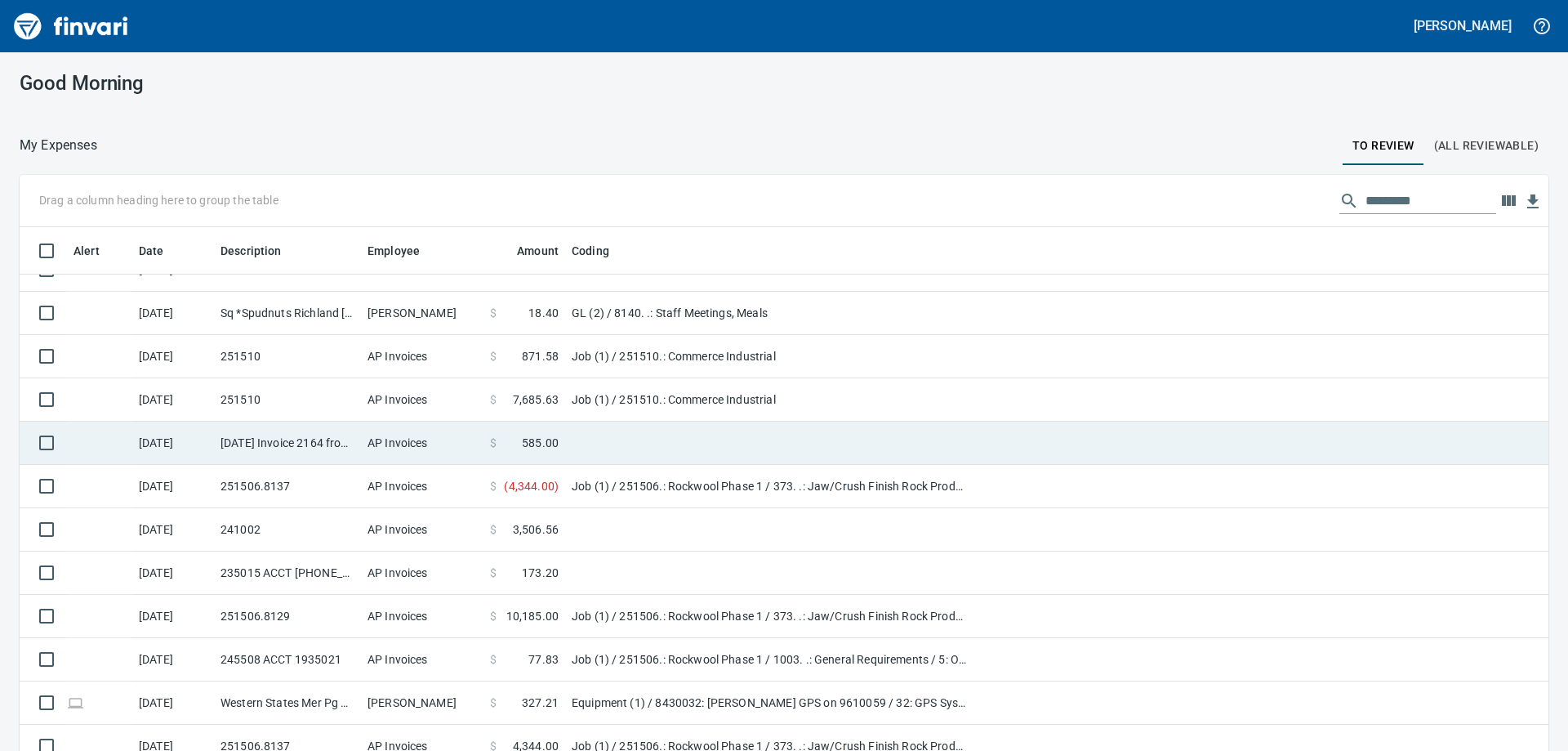
click at [249, 445] on td "9/7/2025 Invoice 2164 from Freedom Flagging LLC (1-39149)" at bounding box center [287, 443] width 147 height 43
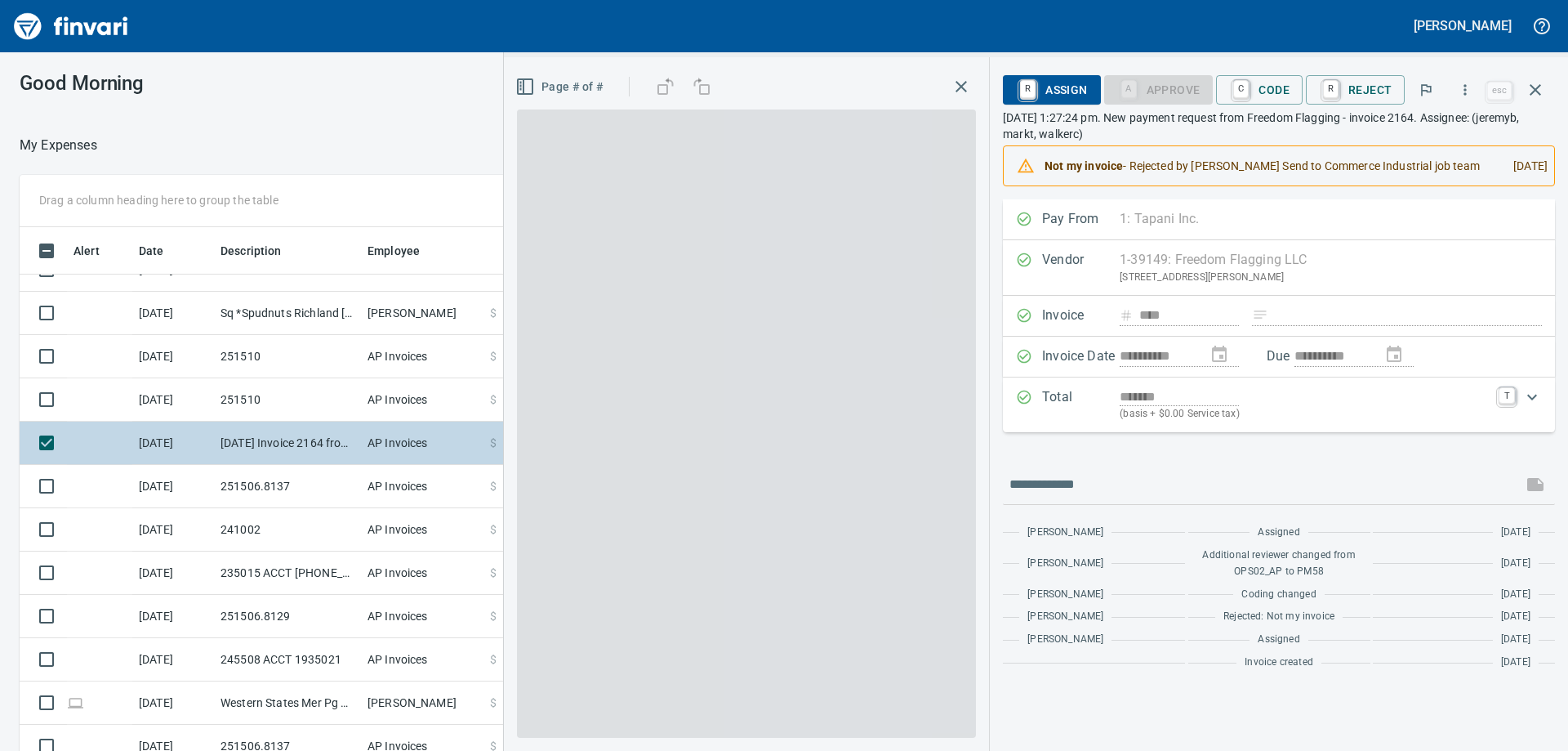
scroll to position [559, 1084]
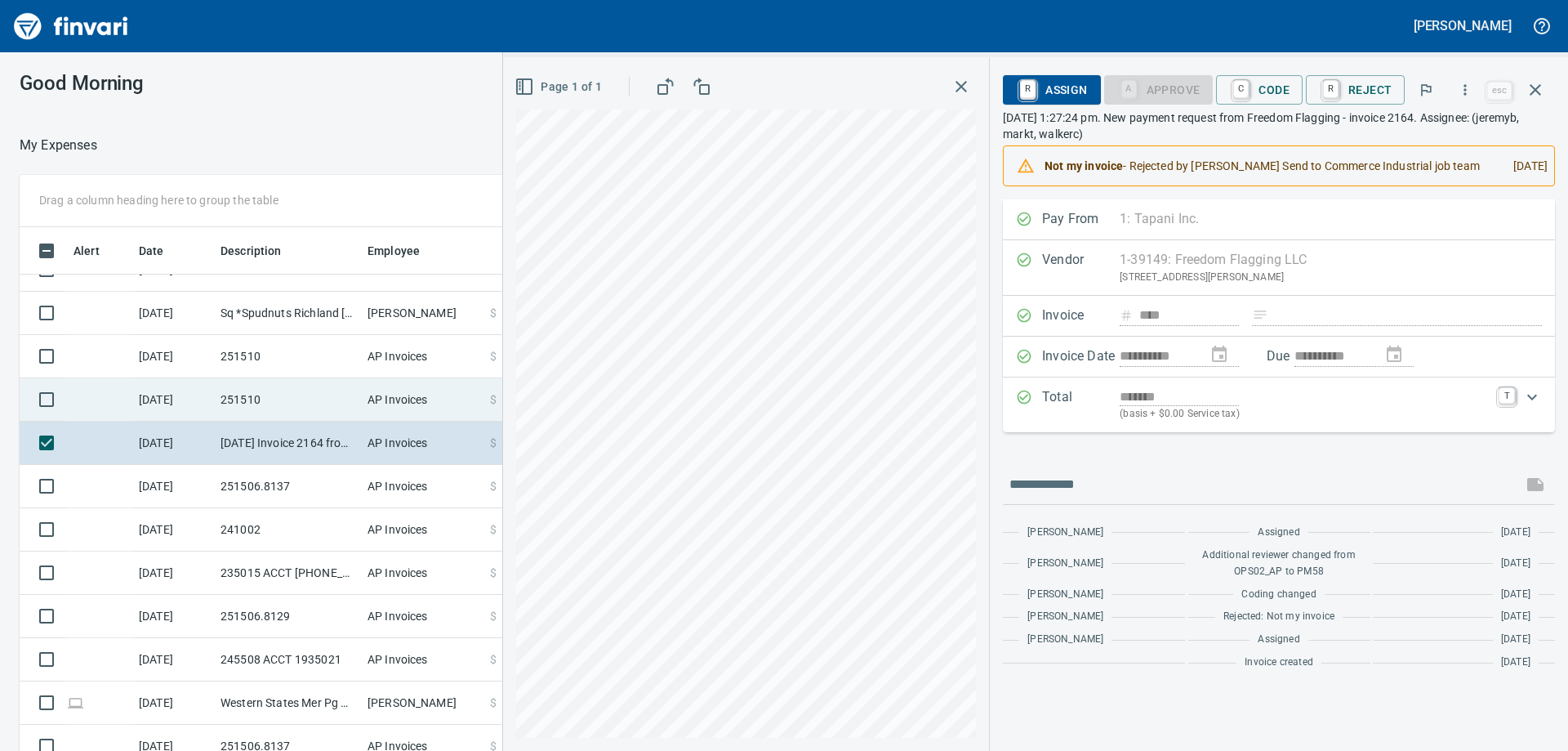
click at [283, 391] on td "251510" at bounding box center [287, 399] width 147 height 43
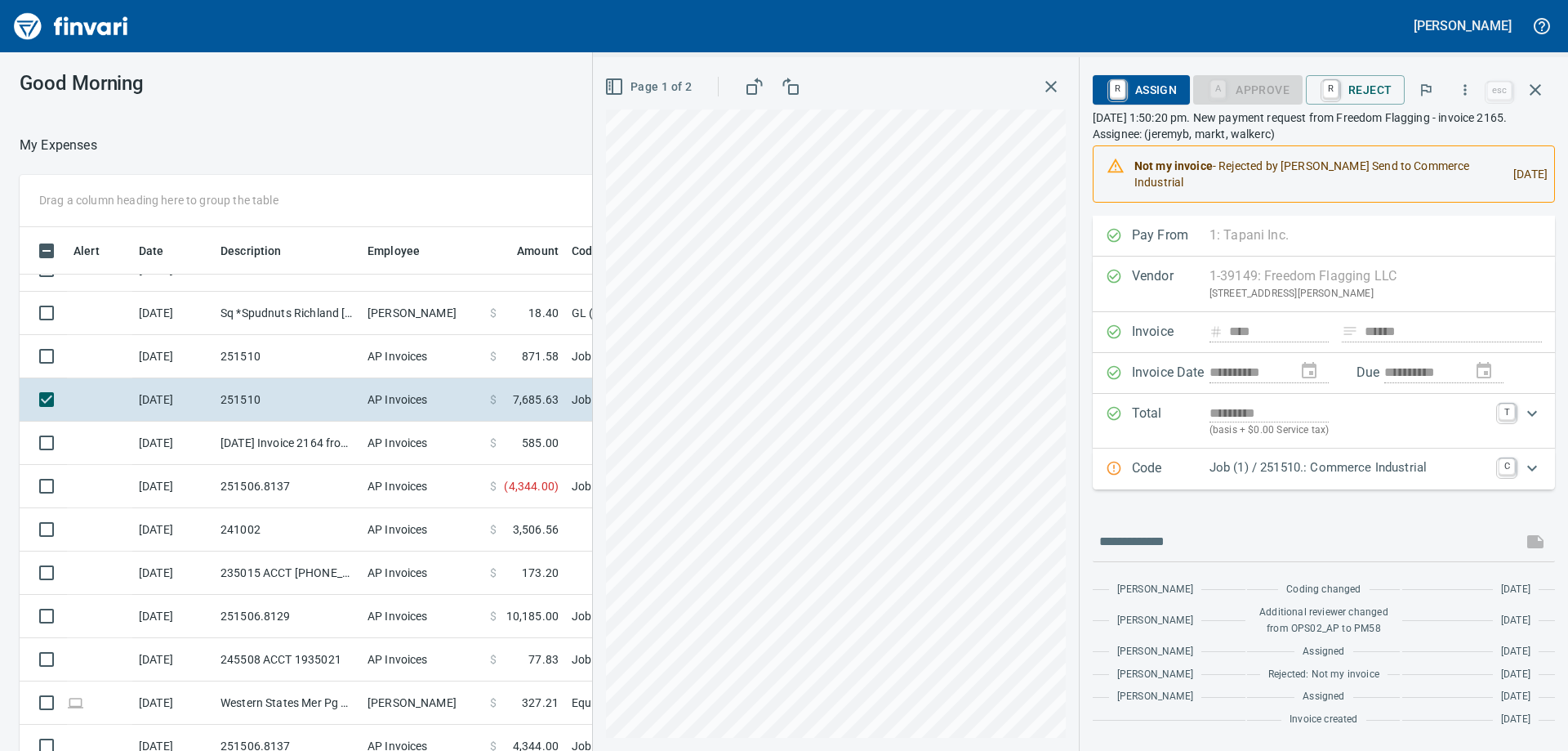
click at [1281, 479] on div "Job (1) / 251510.: Commerce Industrial" at bounding box center [1349, 469] width 279 height 21
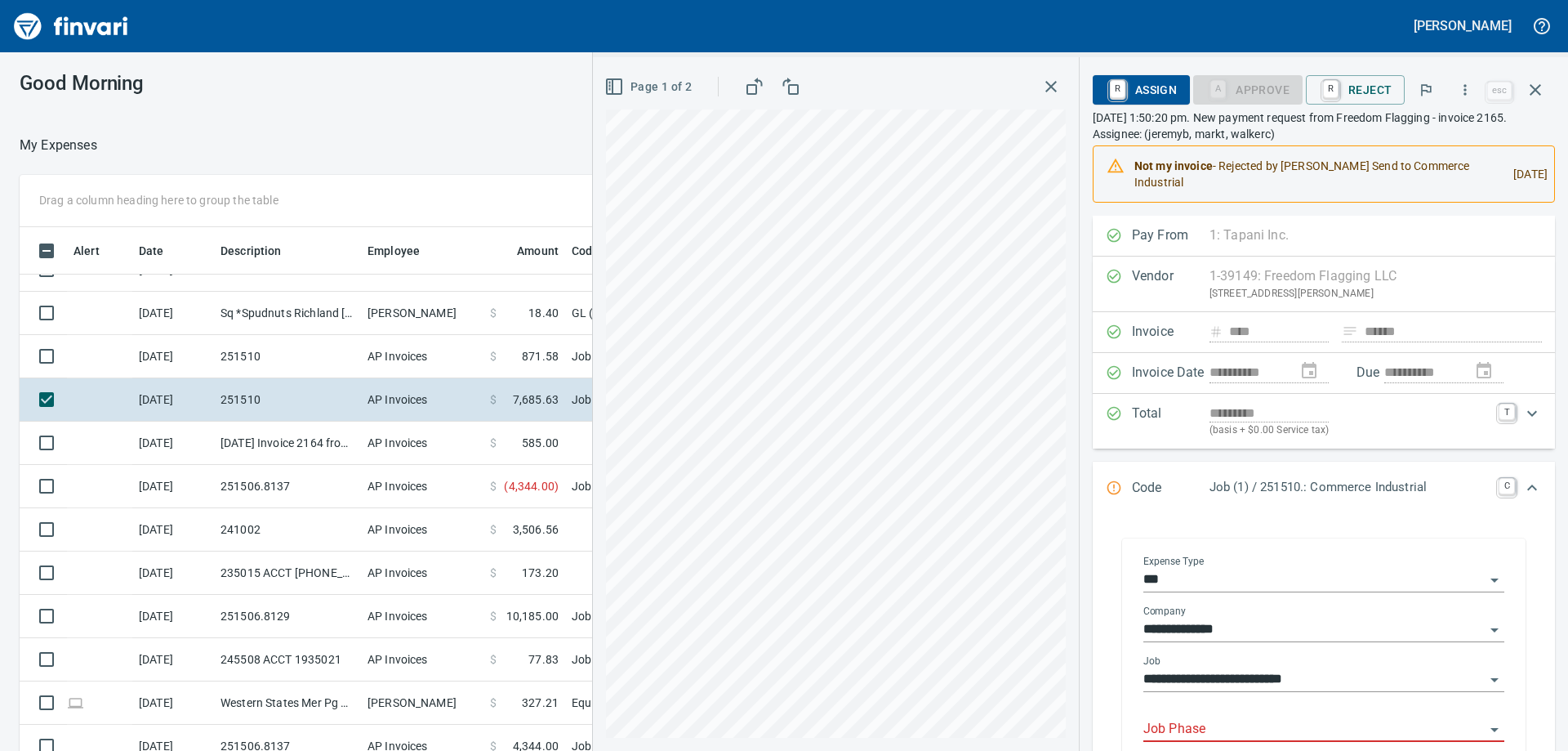
scroll to position [400, 0]
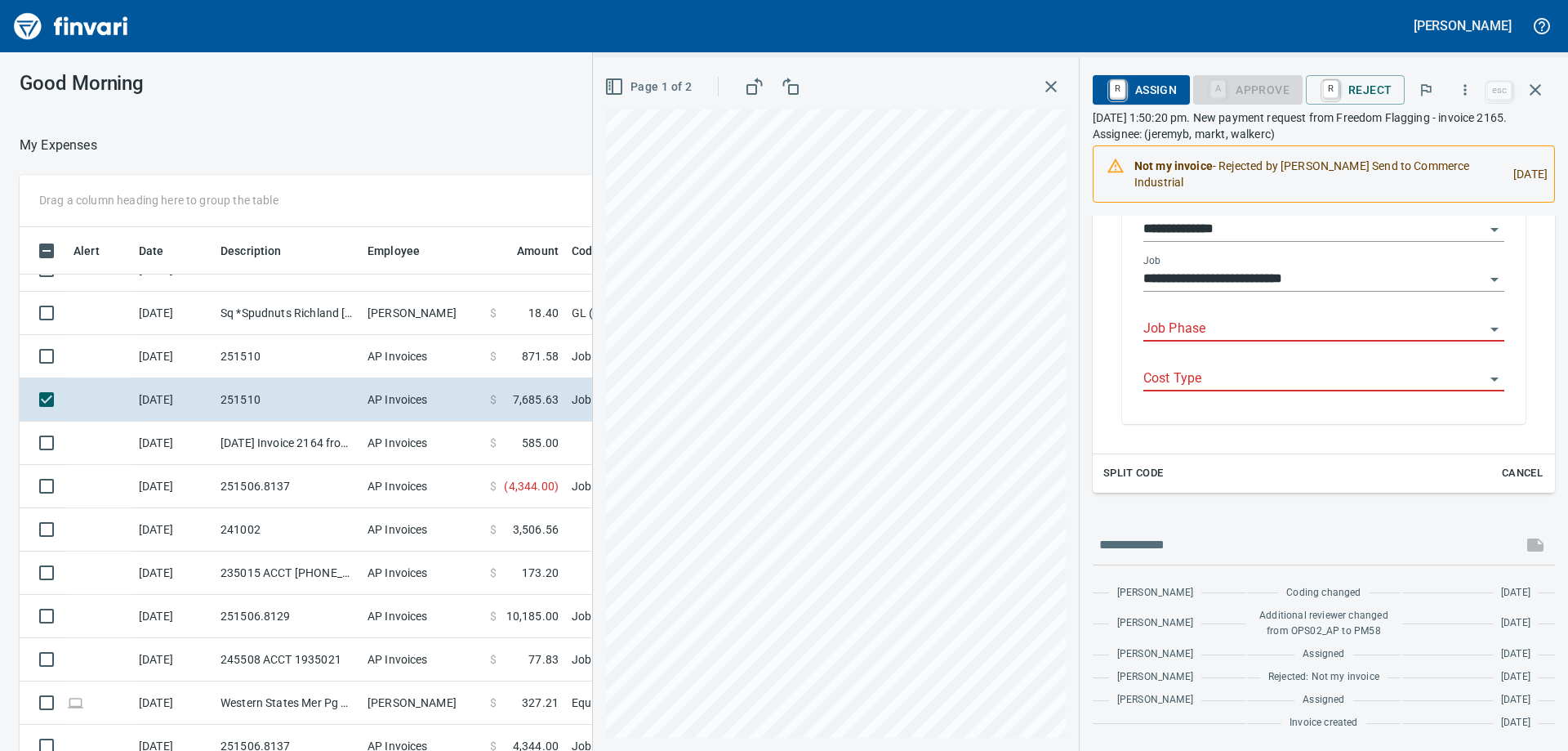
click at [1188, 330] on input "Job Phase" at bounding box center [1314, 329] width 341 height 23
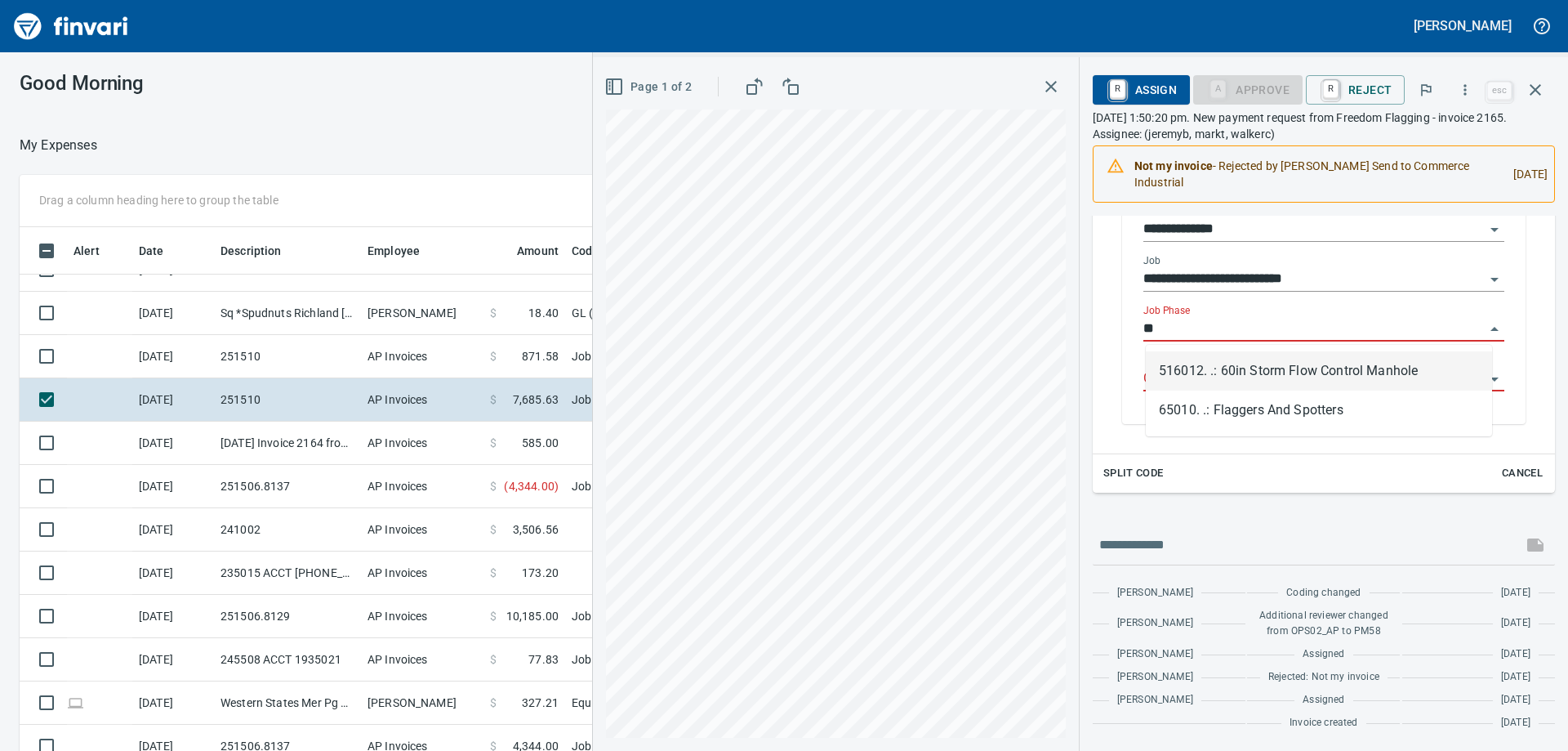
scroll to position [559, 1084]
click at [1206, 406] on li "65010. .: Flaggers And Spotters" at bounding box center [1319, 410] width 347 height 39
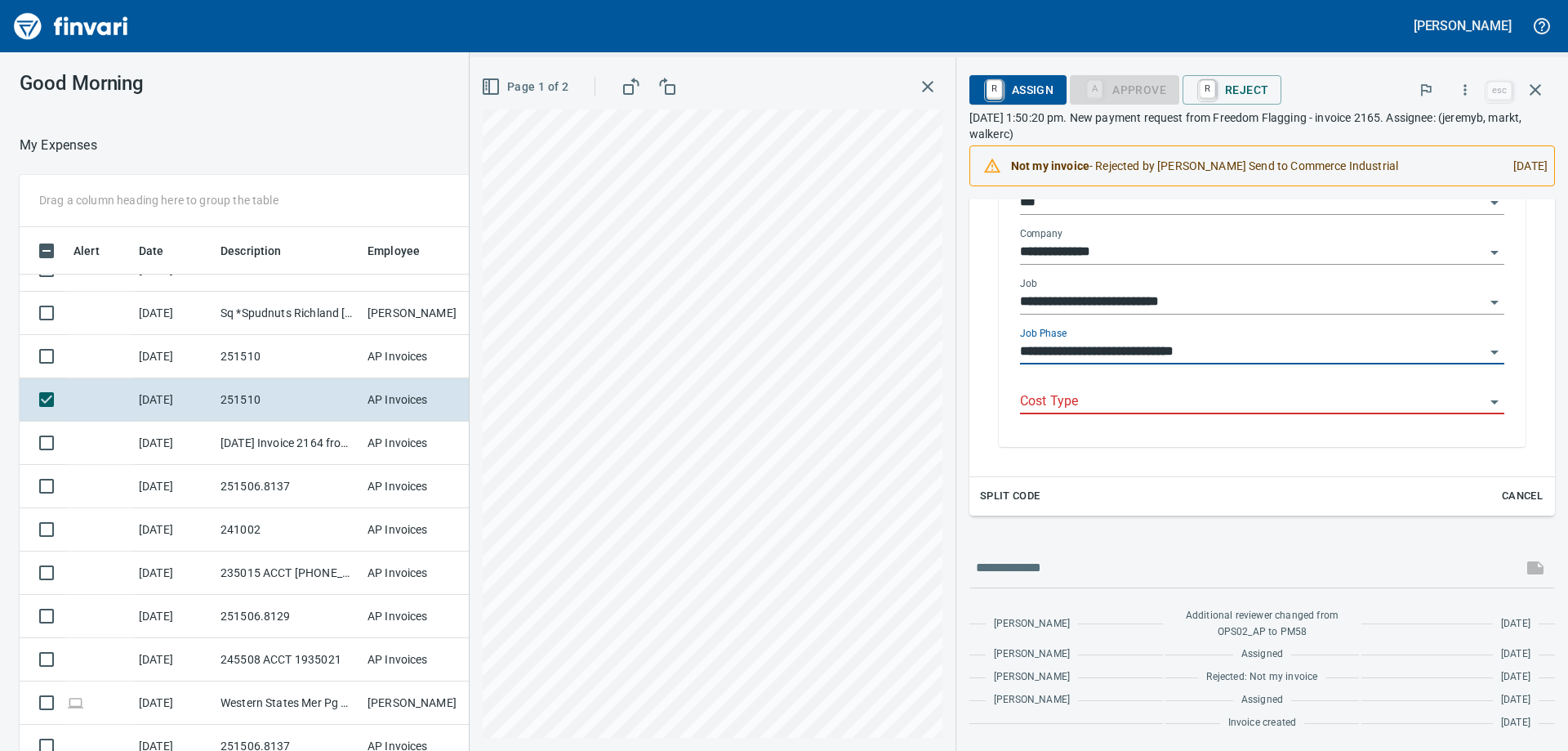
type input "**********"
click at [1198, 372] on div "**********" at bounding box center [1262, 352] width 484 height 50
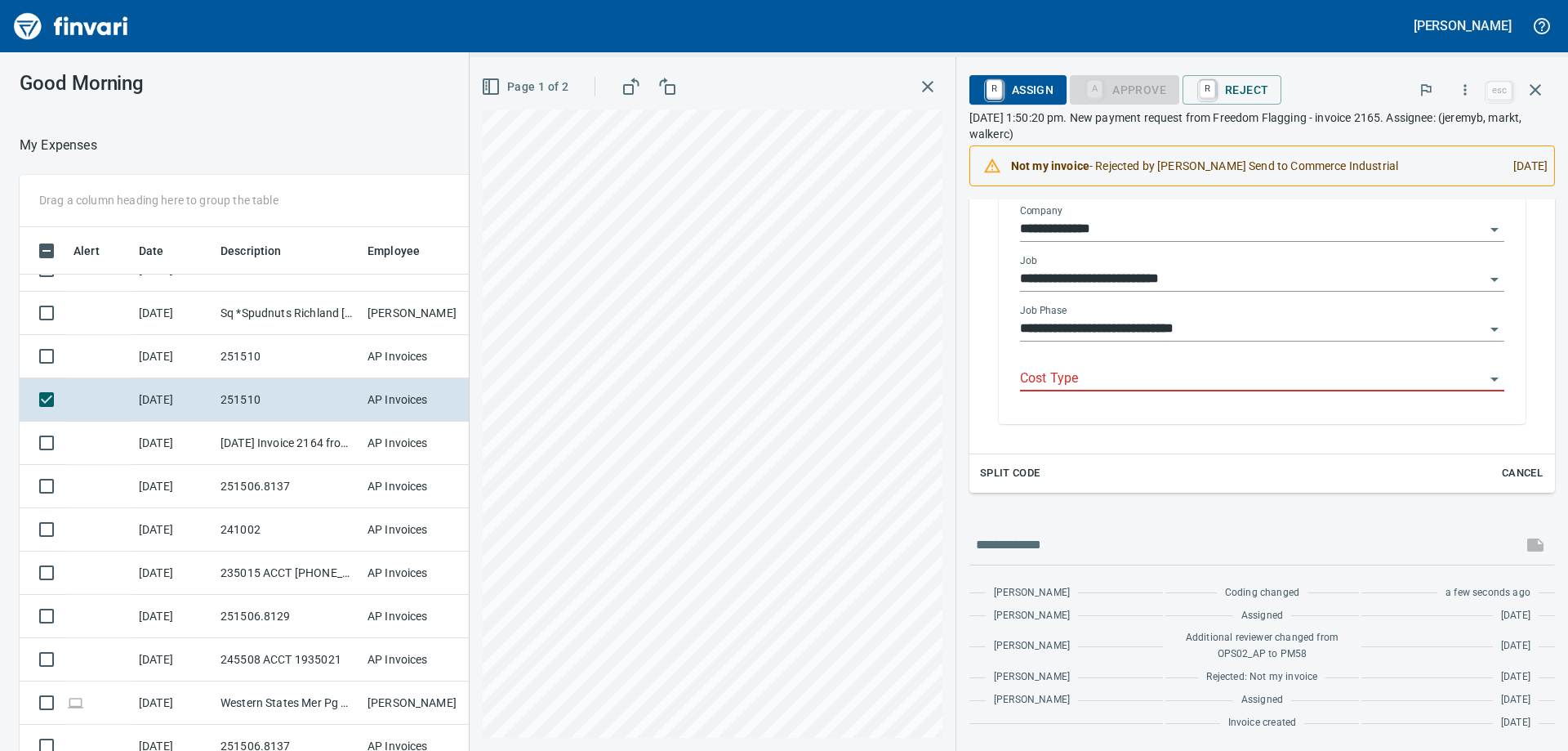
scroll to position [361, 0]
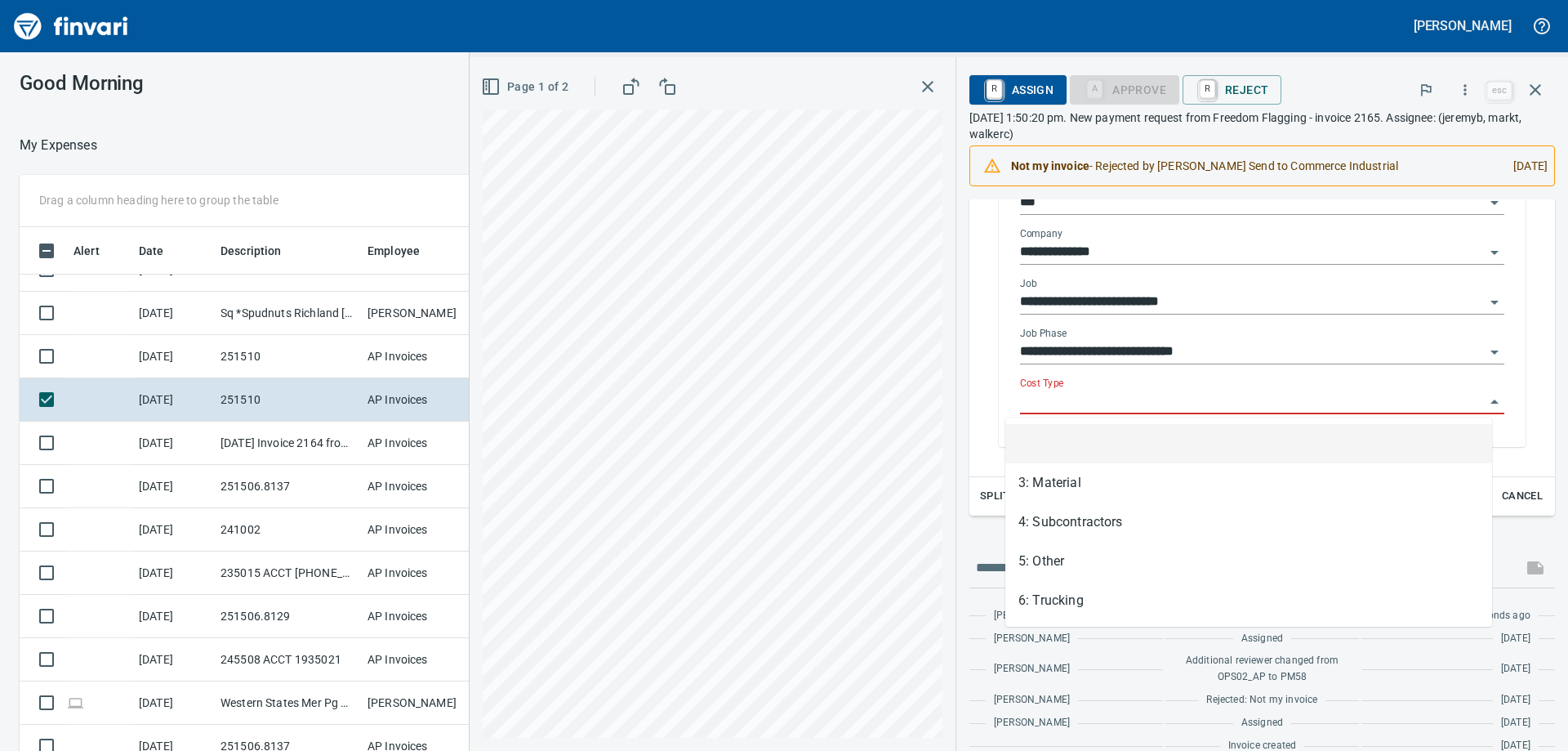
click at [1179, 392] on input "Cost Type" at bounding box center [1253, 402] width 465 height 23
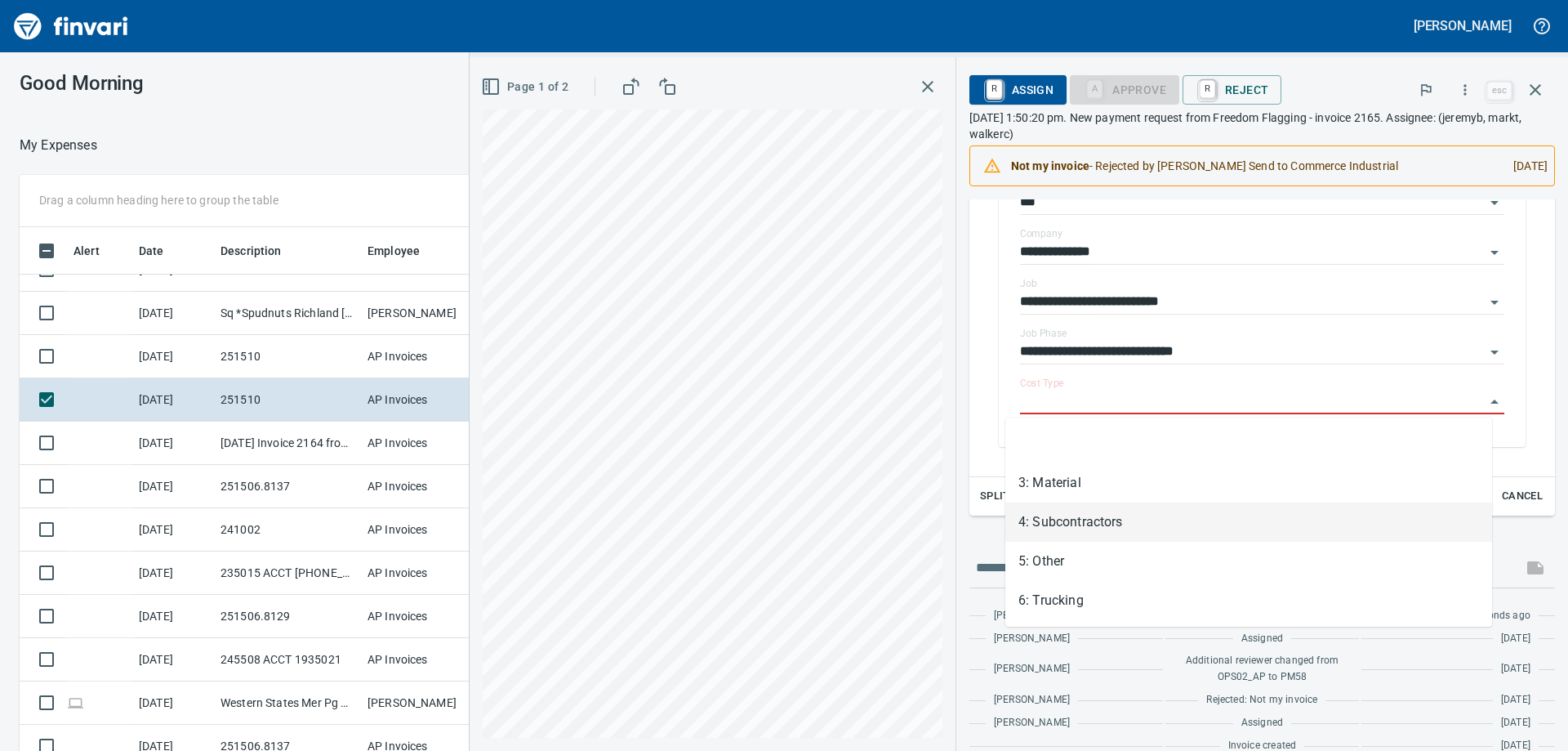
click at [1137, 509] on li "4: Subcontractors" at bounding box center [1248, 522] width 487 height 39
type input "**********"
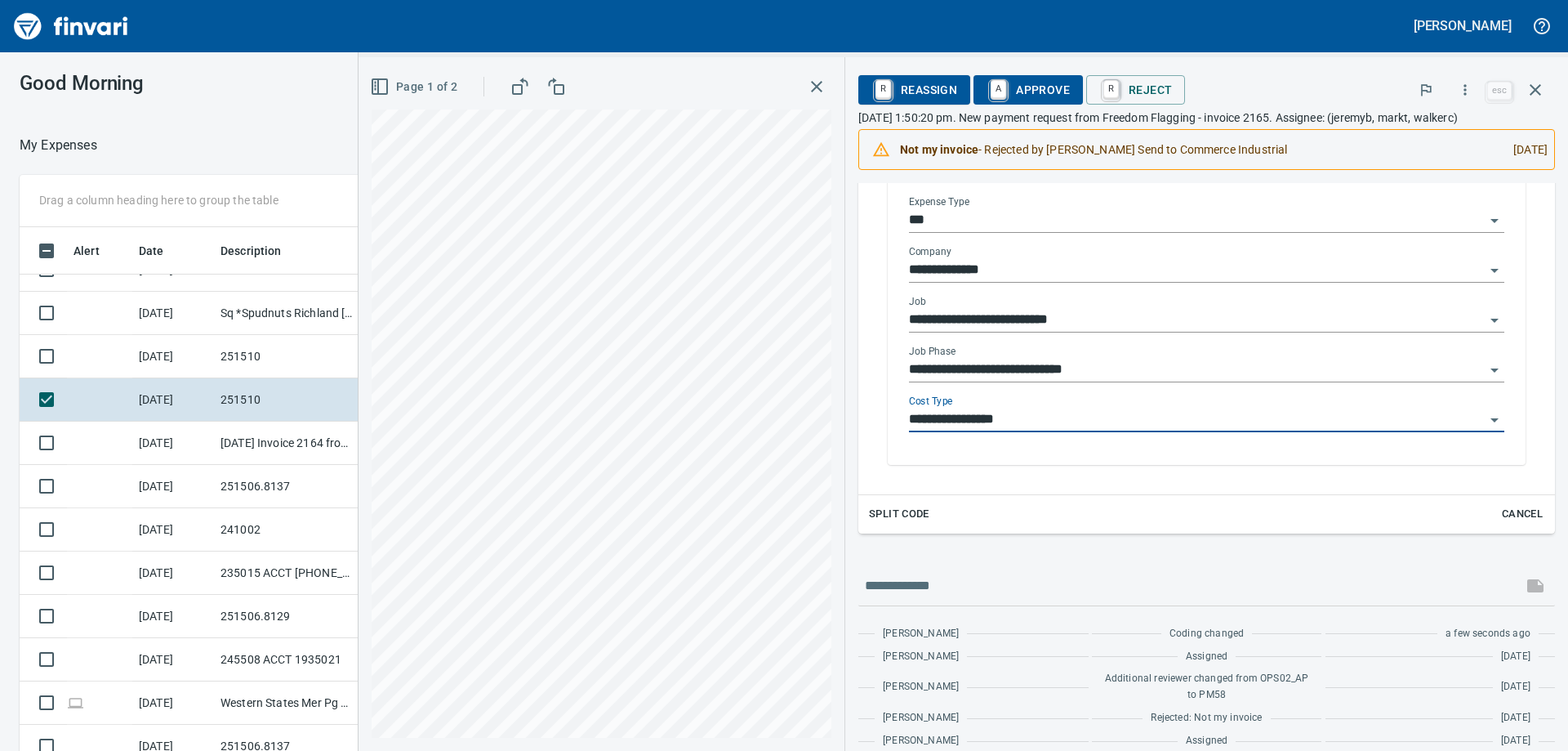
scroll to position [368, 0]
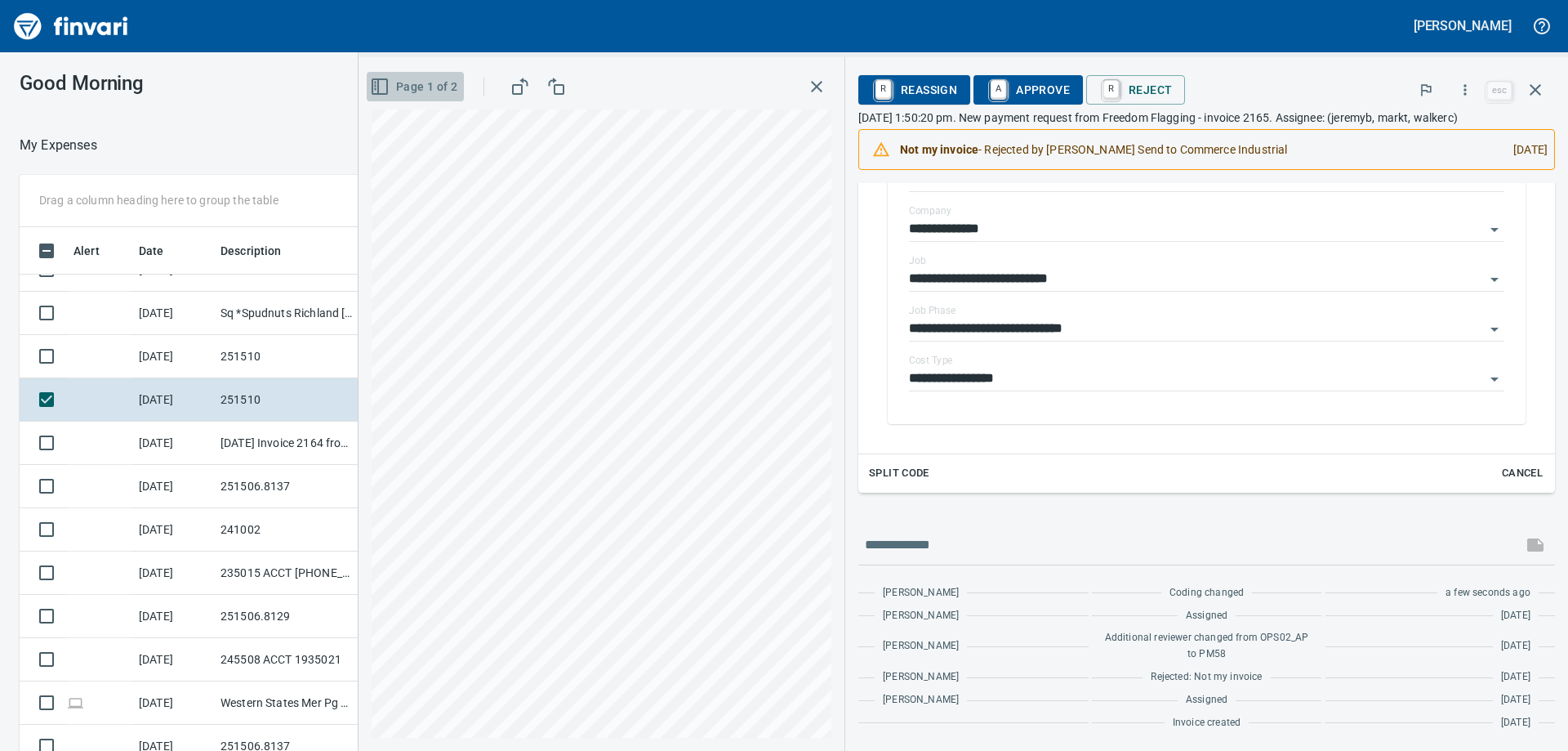
click at [377, 85] on span "Page 1 of 2" at bounding box center [416, 87] width 85 height 20
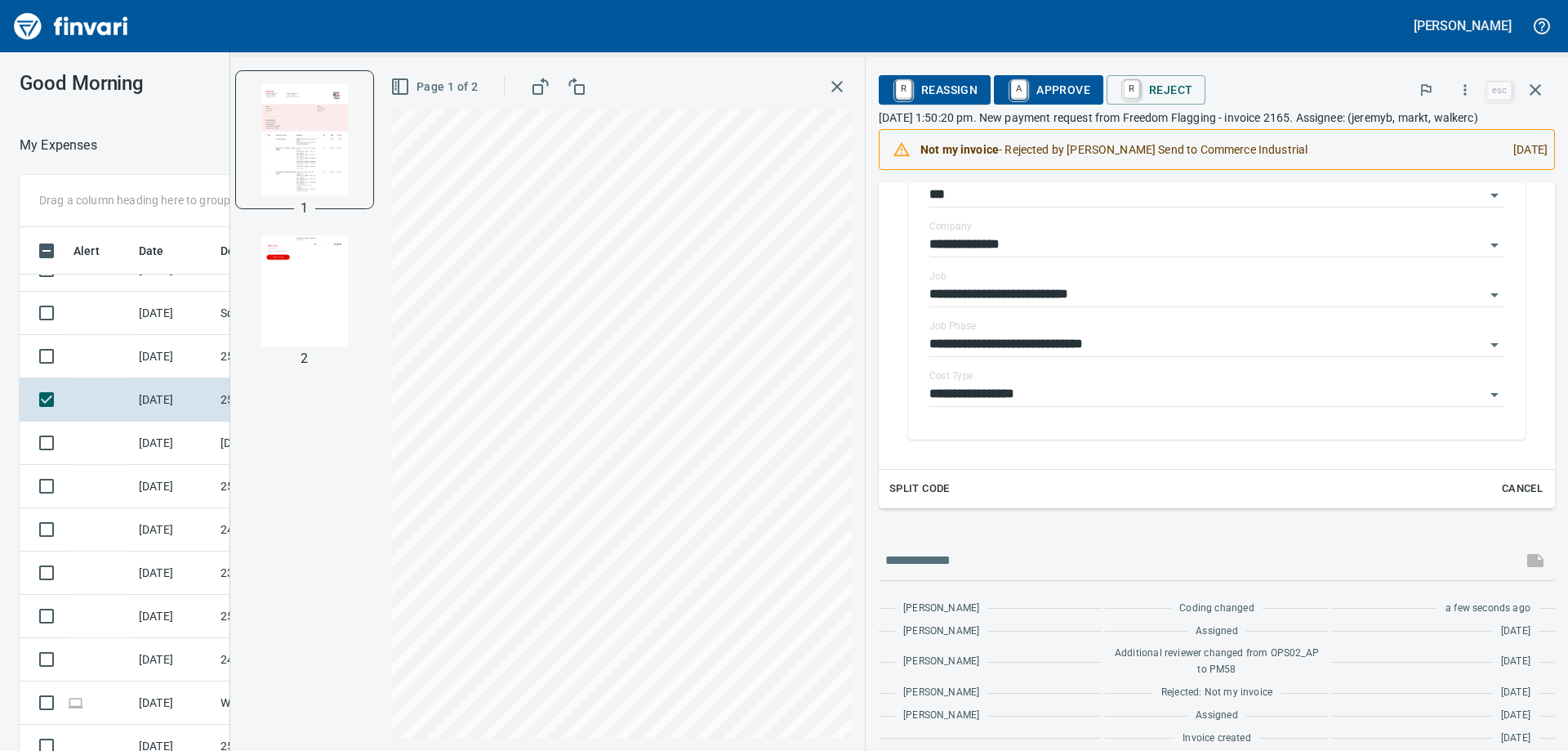
scroll to position [383, 0]
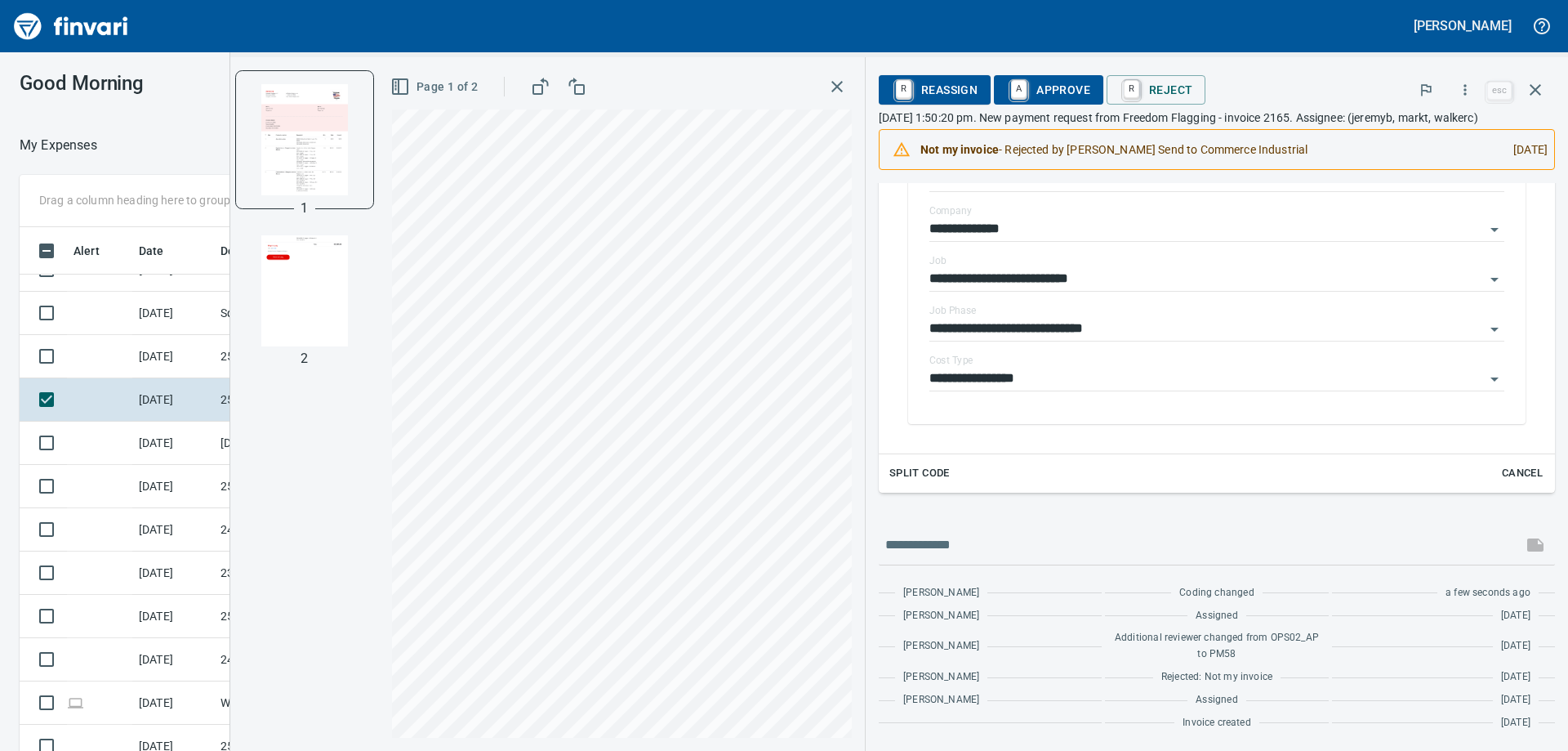
click at [330, 338] on img "button" at bounding box center [304, 290] width 111 height 111
click at [311, 149] on img "button" at bounding box center [304, 139] width 111 height 111
click at [1054, 91] on span "A Approve" at bounding box center [1048, 90] width 84 height 28
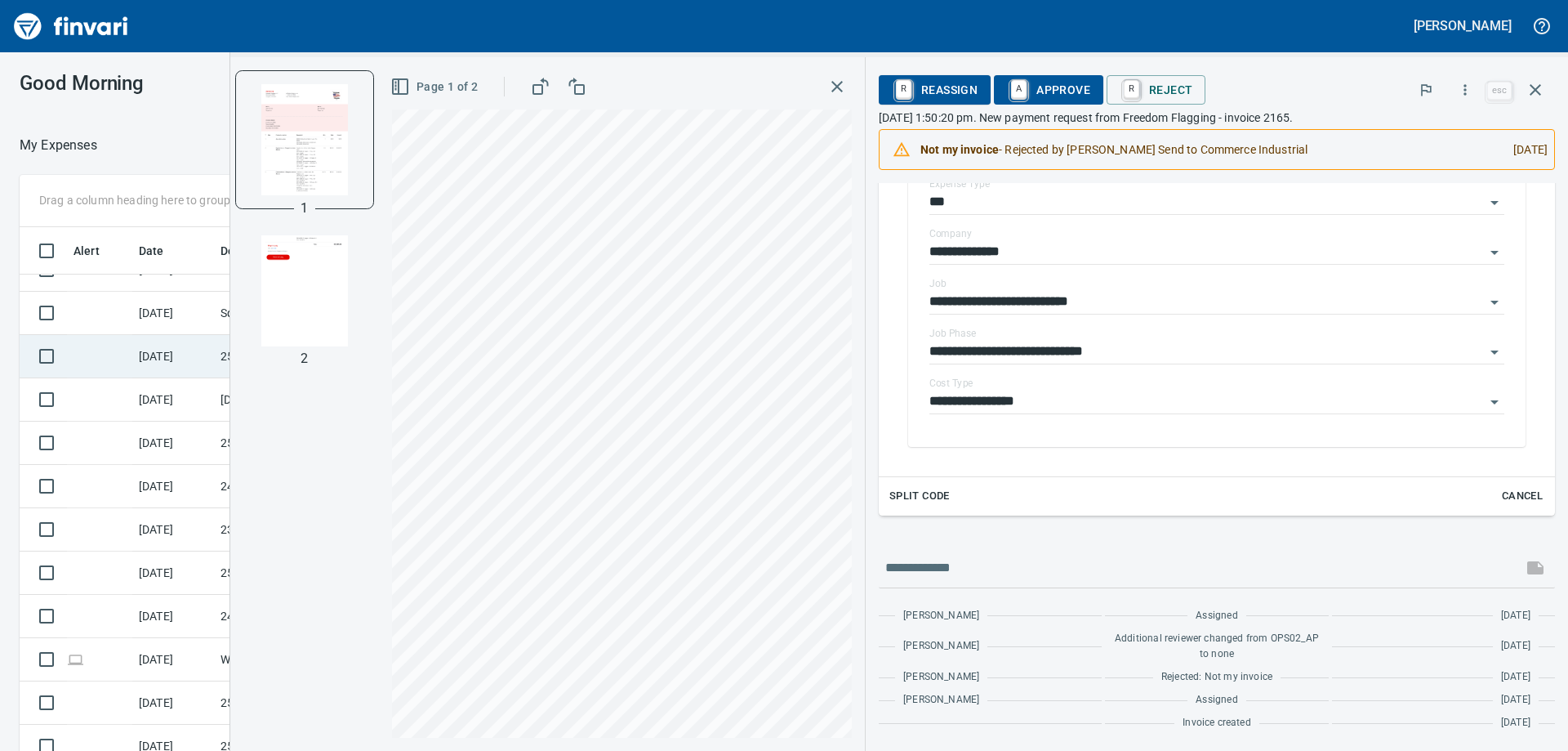
scroll to position [365, 0]
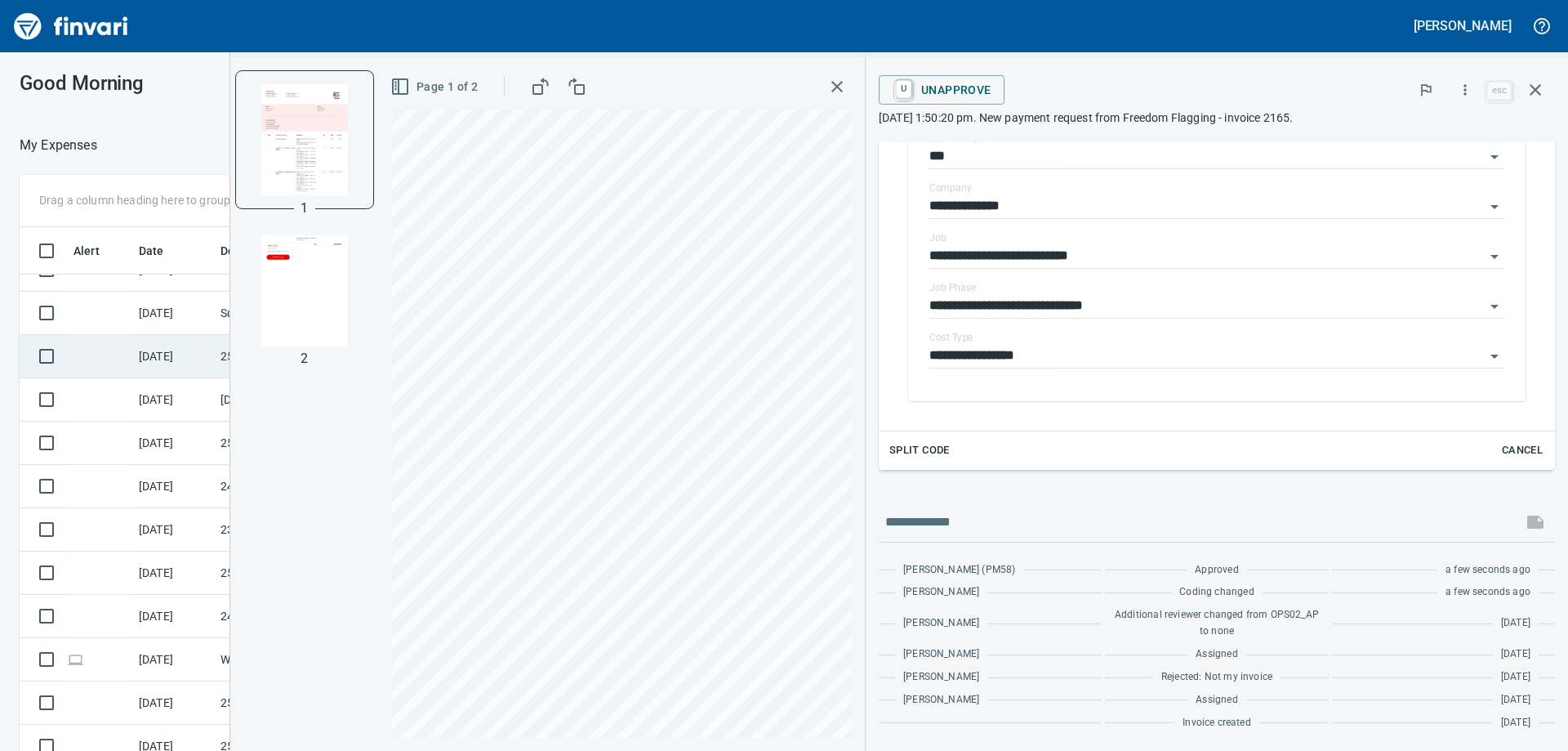
click at [154, 357] on td "9/7/2025" at bounding box center [173, 356] width 82 height 43
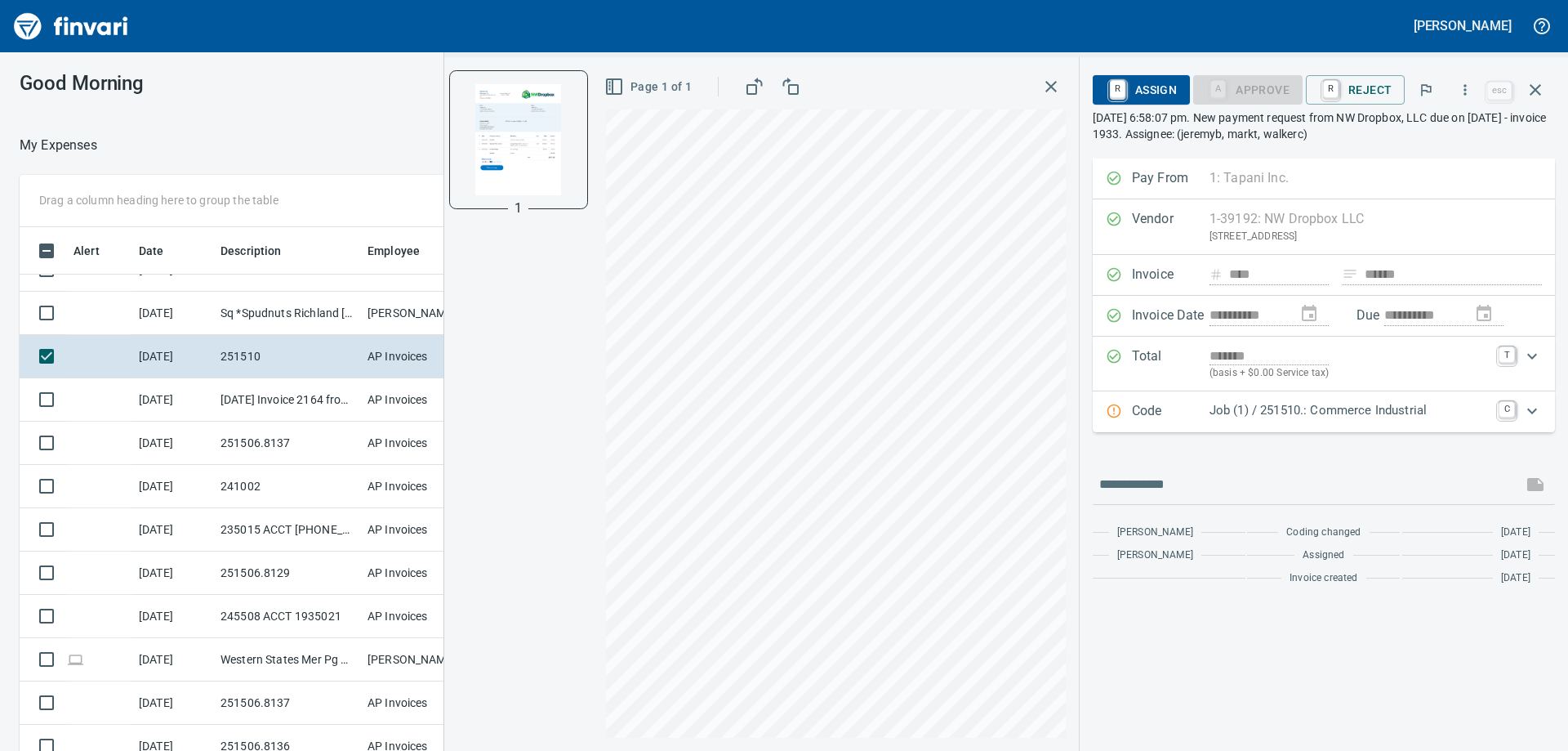
click at [1235, 405] on p "Job (1) / 251510.: Commerce Industrial" at bounding box center [1349, 410] width 279 height 19
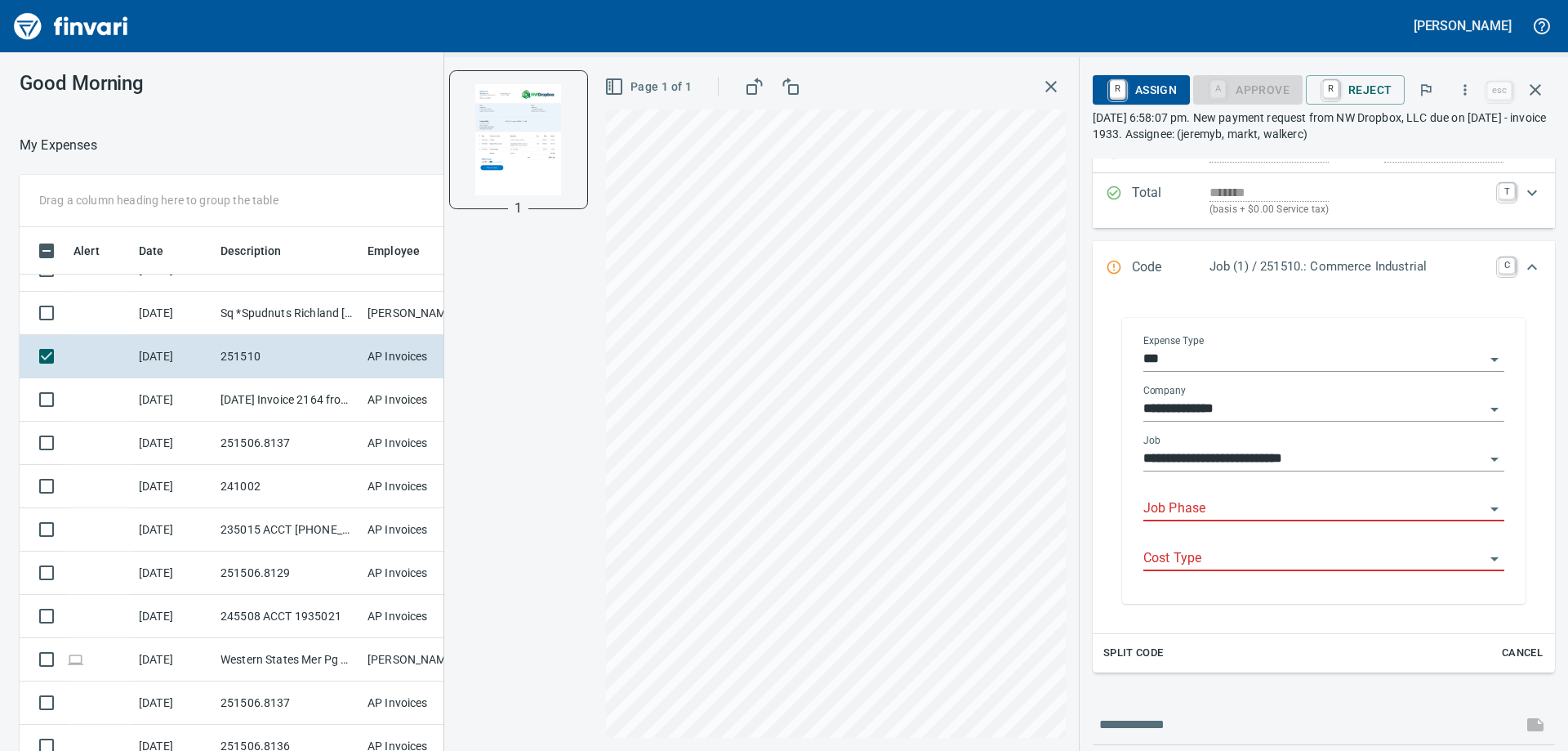
scroll to position [245, 0]
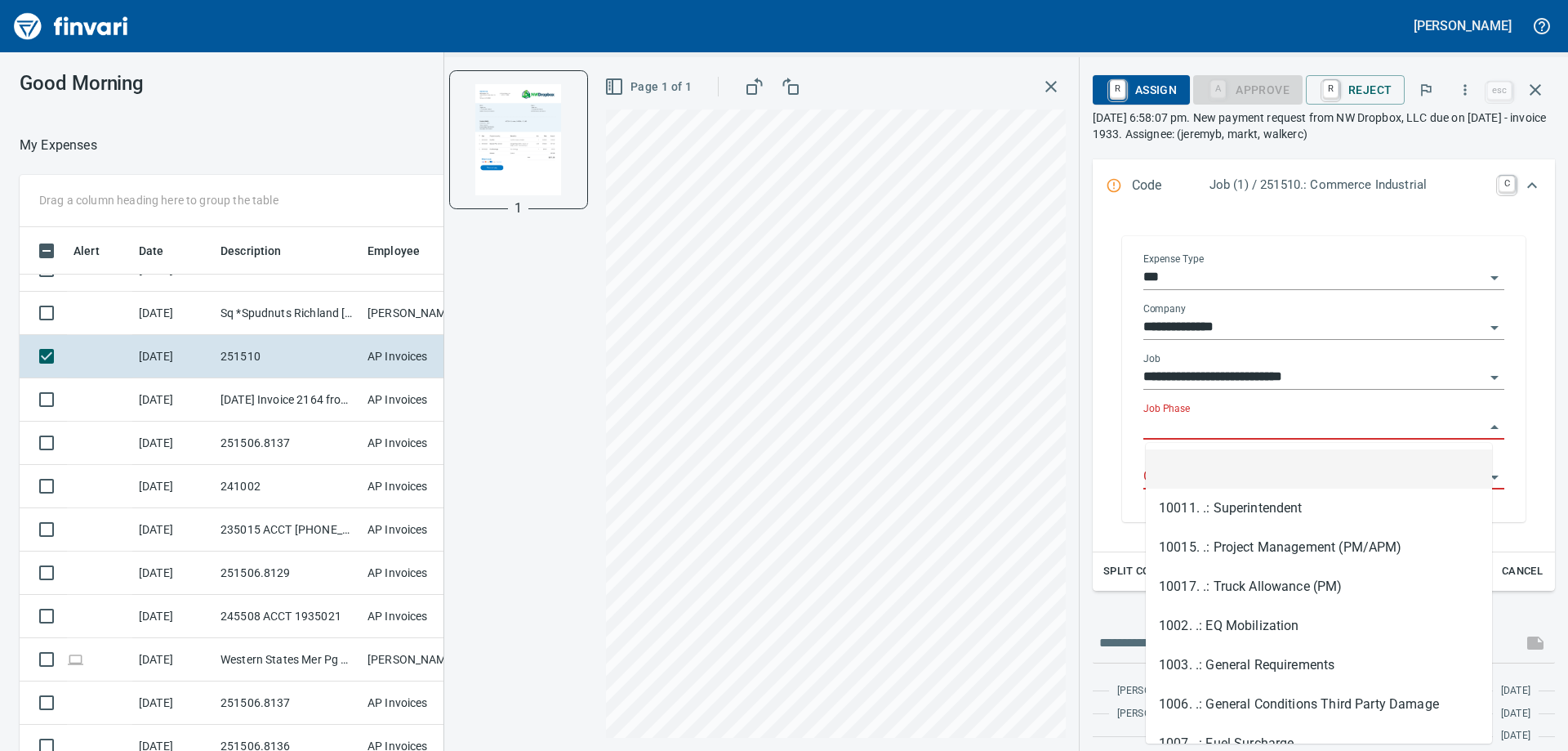
click at [1177, 425] on input "Job Phase" at bounding box center [1314, 427] width 341 height 23
click at [1225, 658] on li "1003. .: General Requirements" at bounding box center [1319, 665] width 347 height 39
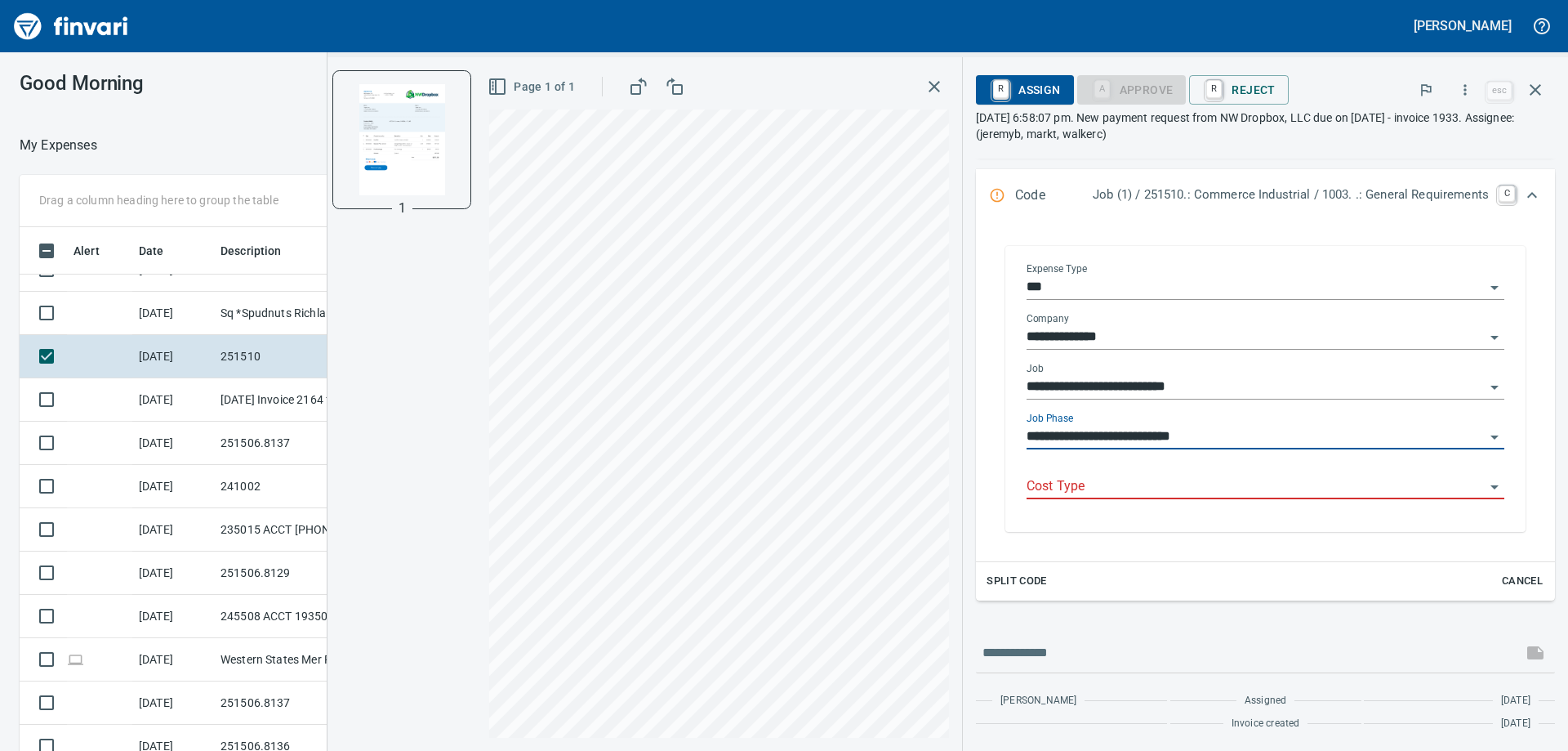
type input "**********"
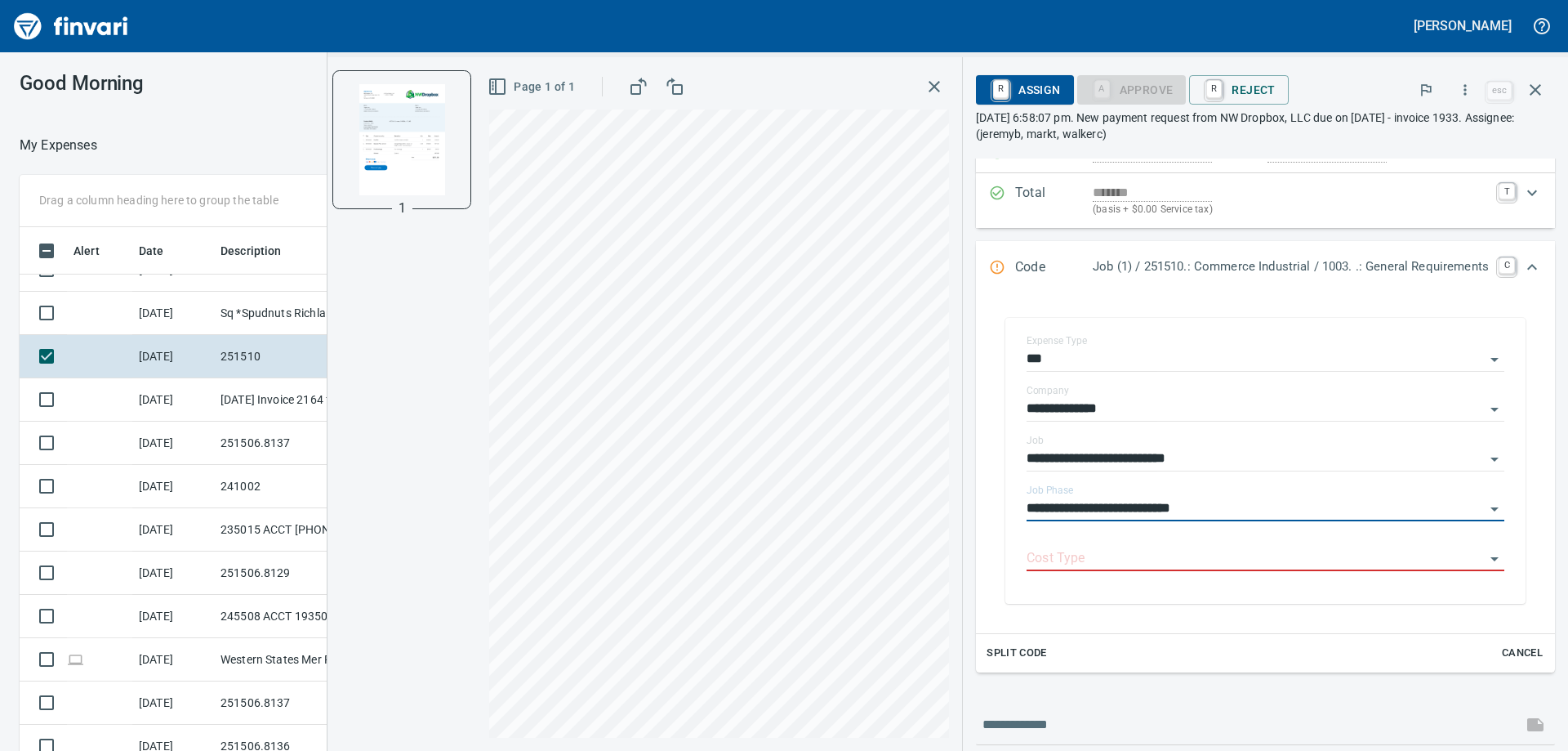
scroll to position [258, 0]
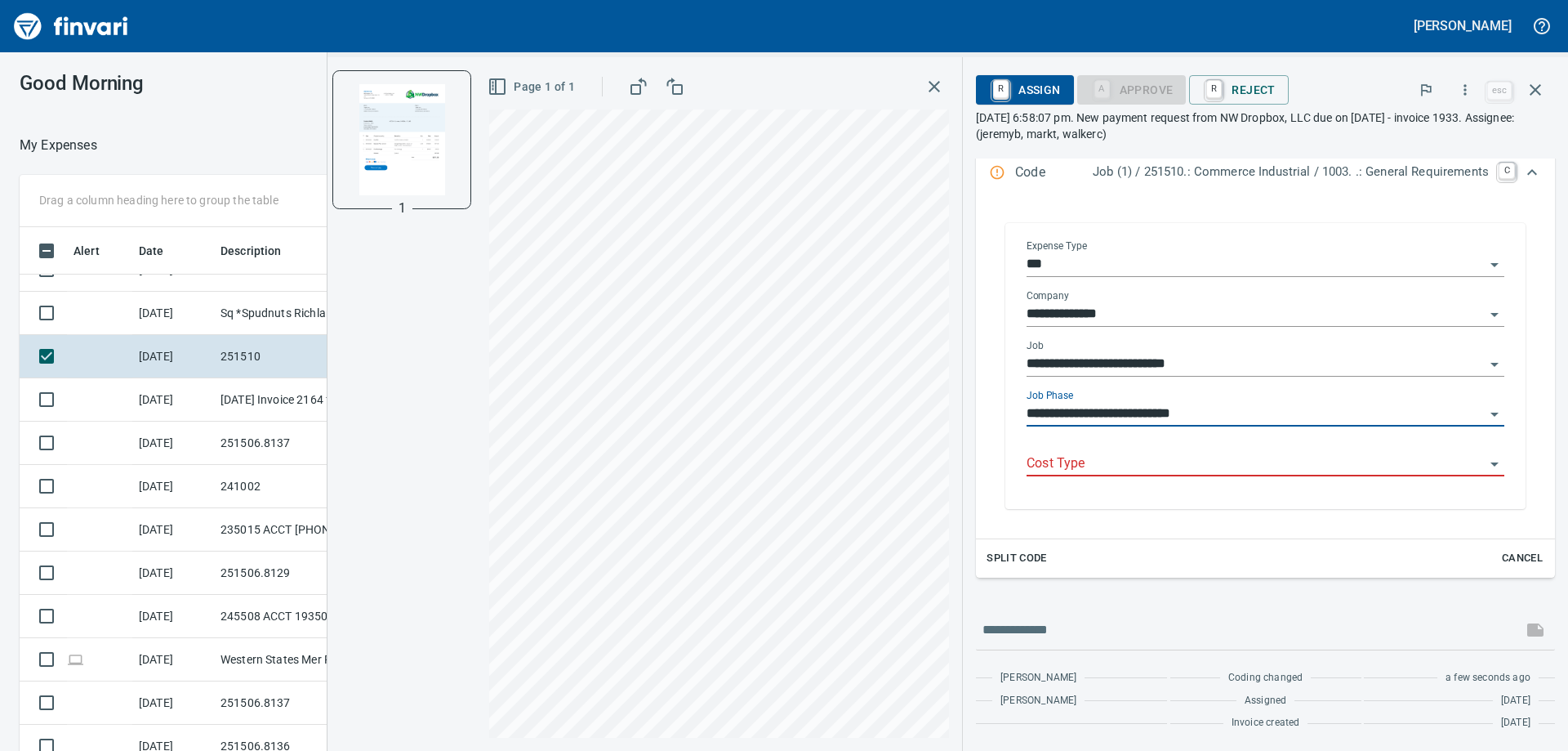
click at [1140, 459] on input "Cost Type" at bounding box center [1255, 463] width 458 height 23
click at [1106, 415] on div "**********" at bounding box center [948, 404] width 1241 height 693
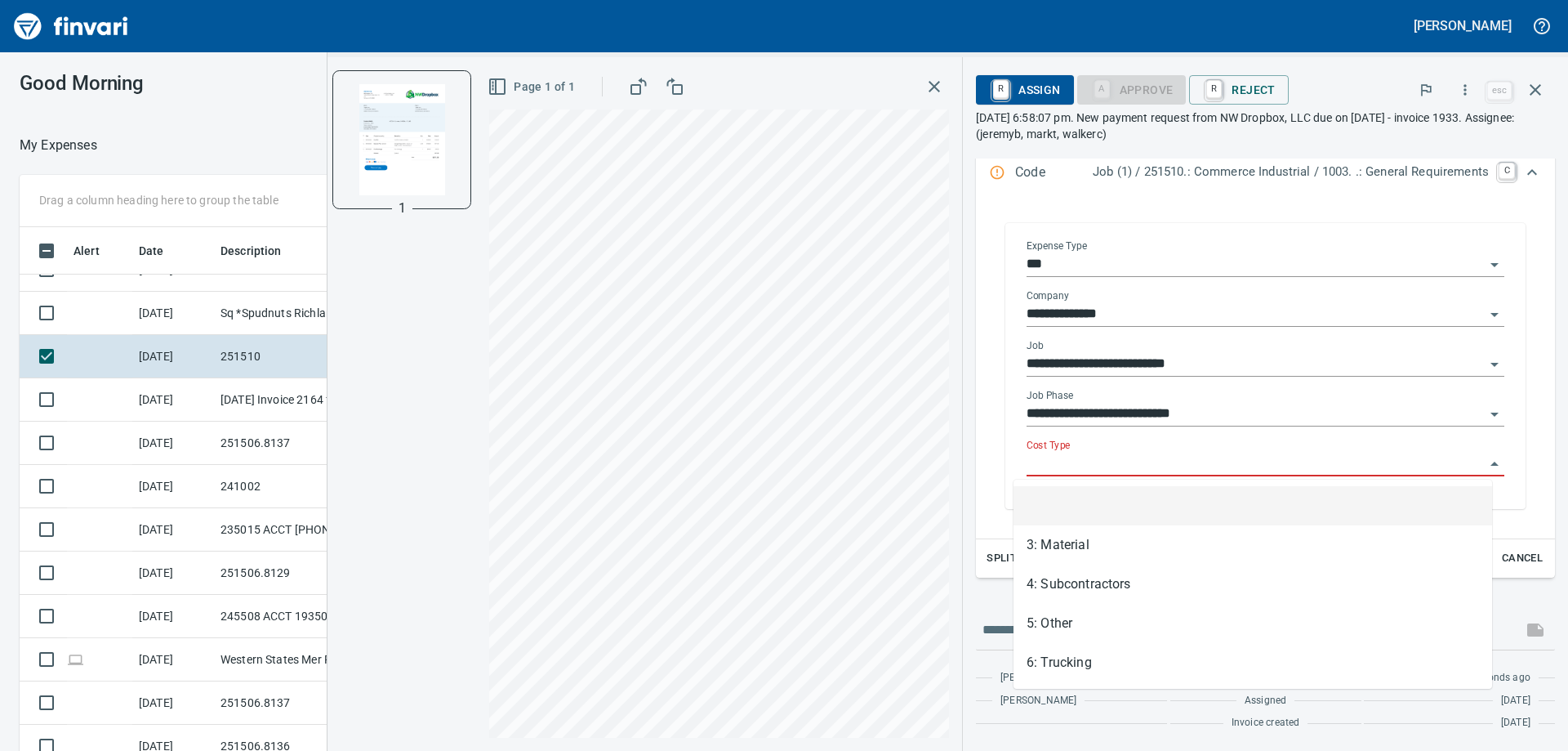
click at [1042, 469] on input "Cost Type" at bounding box center [1255, 463] width 458 height 23
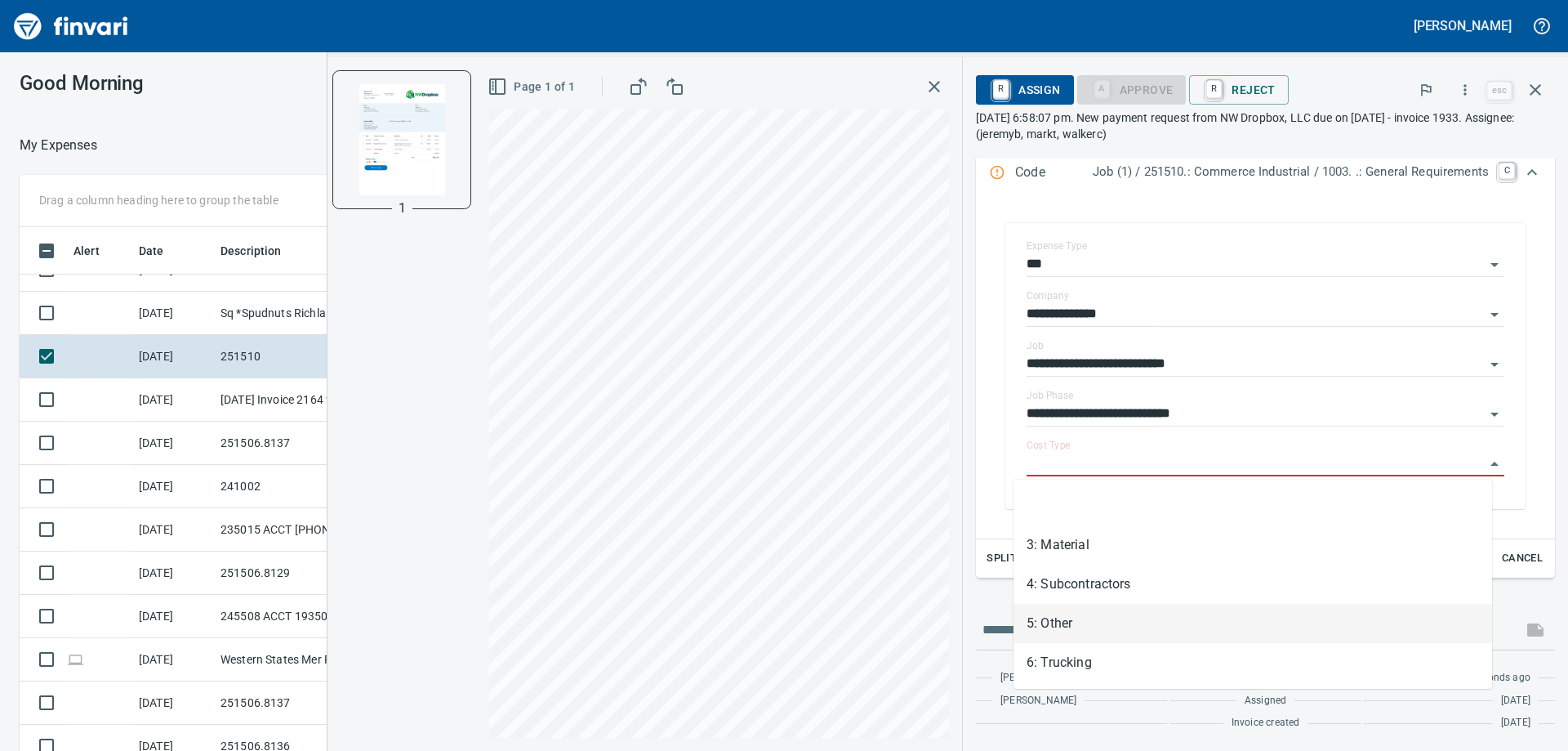
click at [1070, 610] on li "5: Other" at bounding box center [1253, 623] width 478 height 39
type input "********"
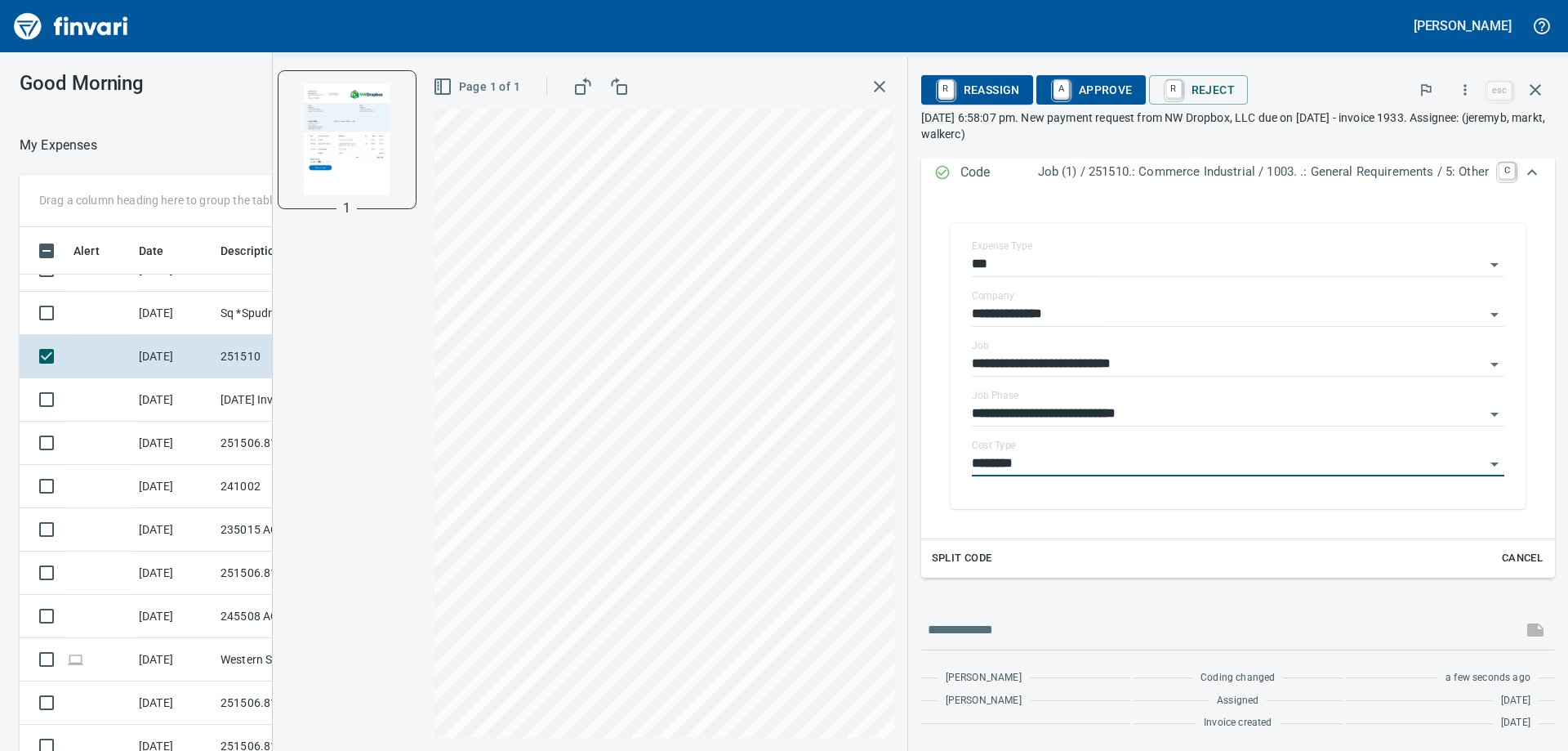
click at [1064, 90] on span "A Approve" at bounding box center [1090, 90] width 84 height 28
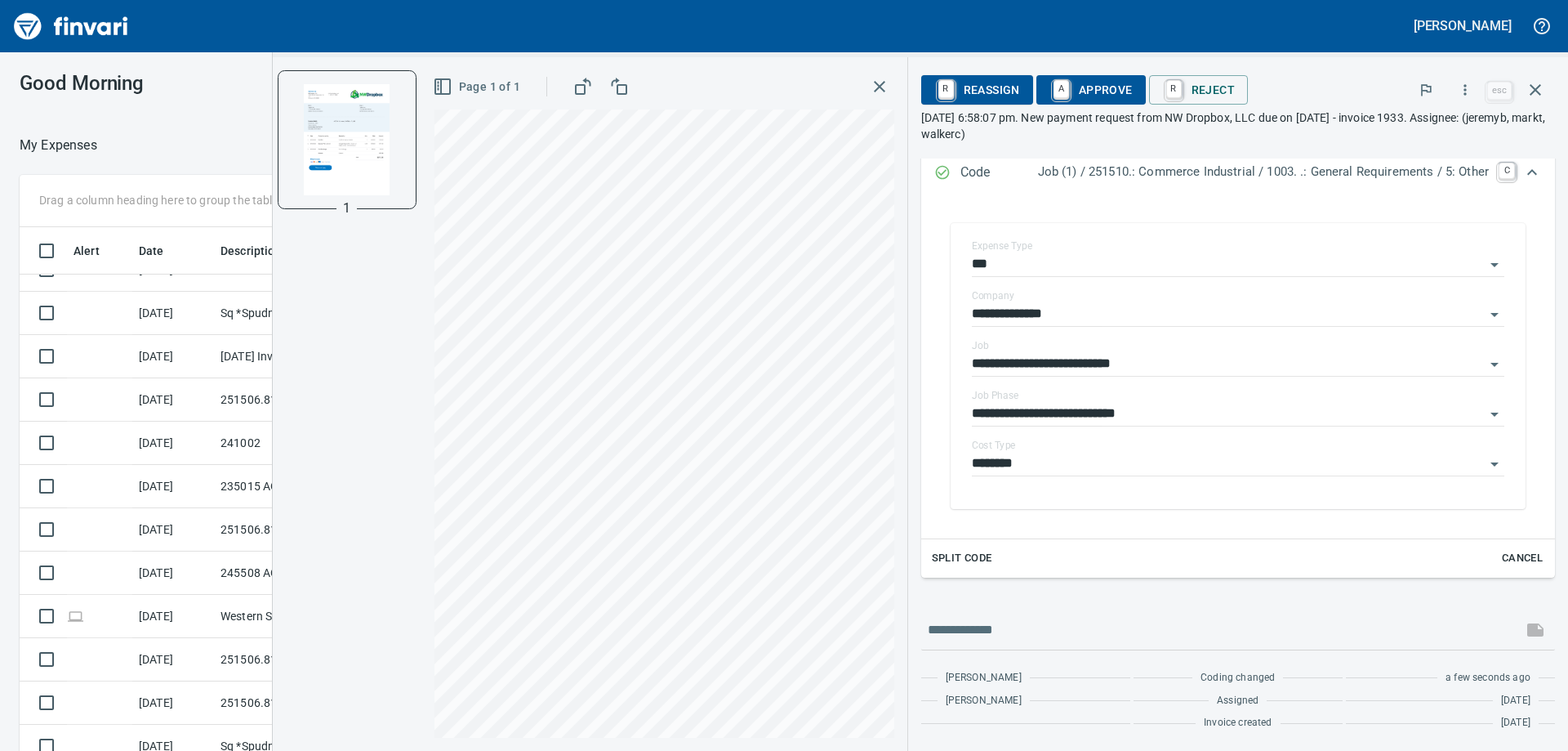
scroll to position [258, 0]
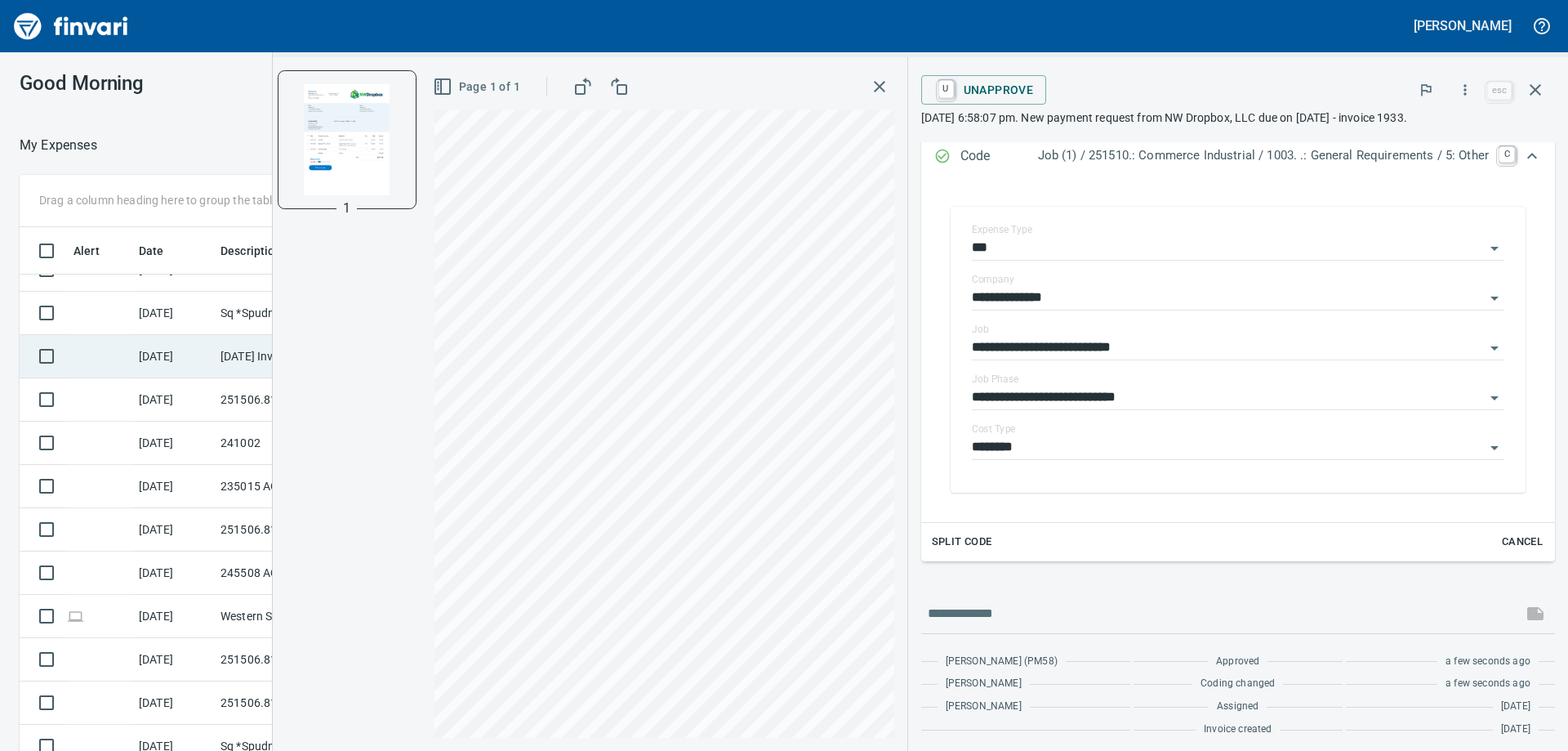
click at [178, 354] on td "9/7/2025" at bounding box center [173, 356] width 82 height 43
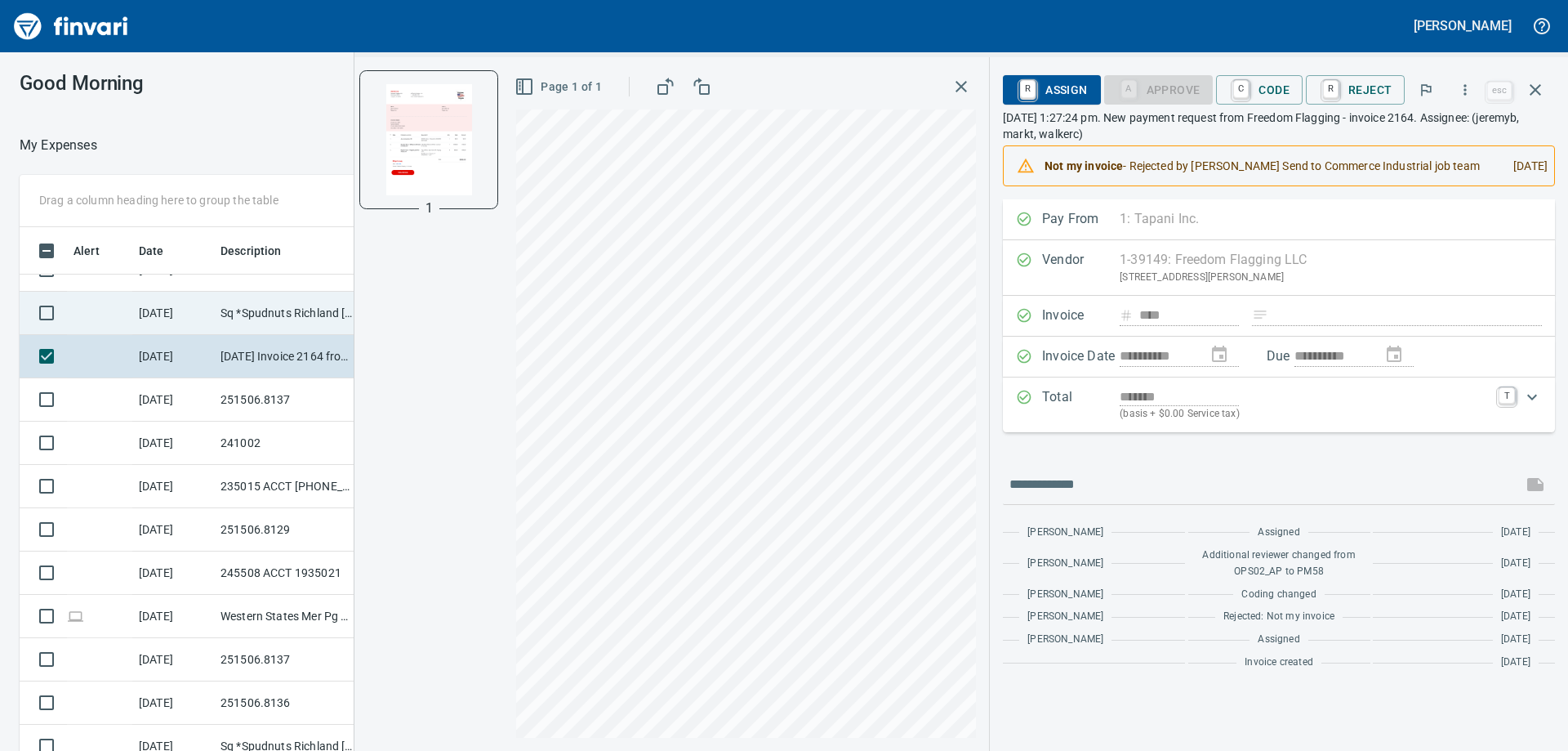
click at [221, 324] on td "Sq *Spudnuts Richland WA" at bounding box center [287, 313] width 147 height 43
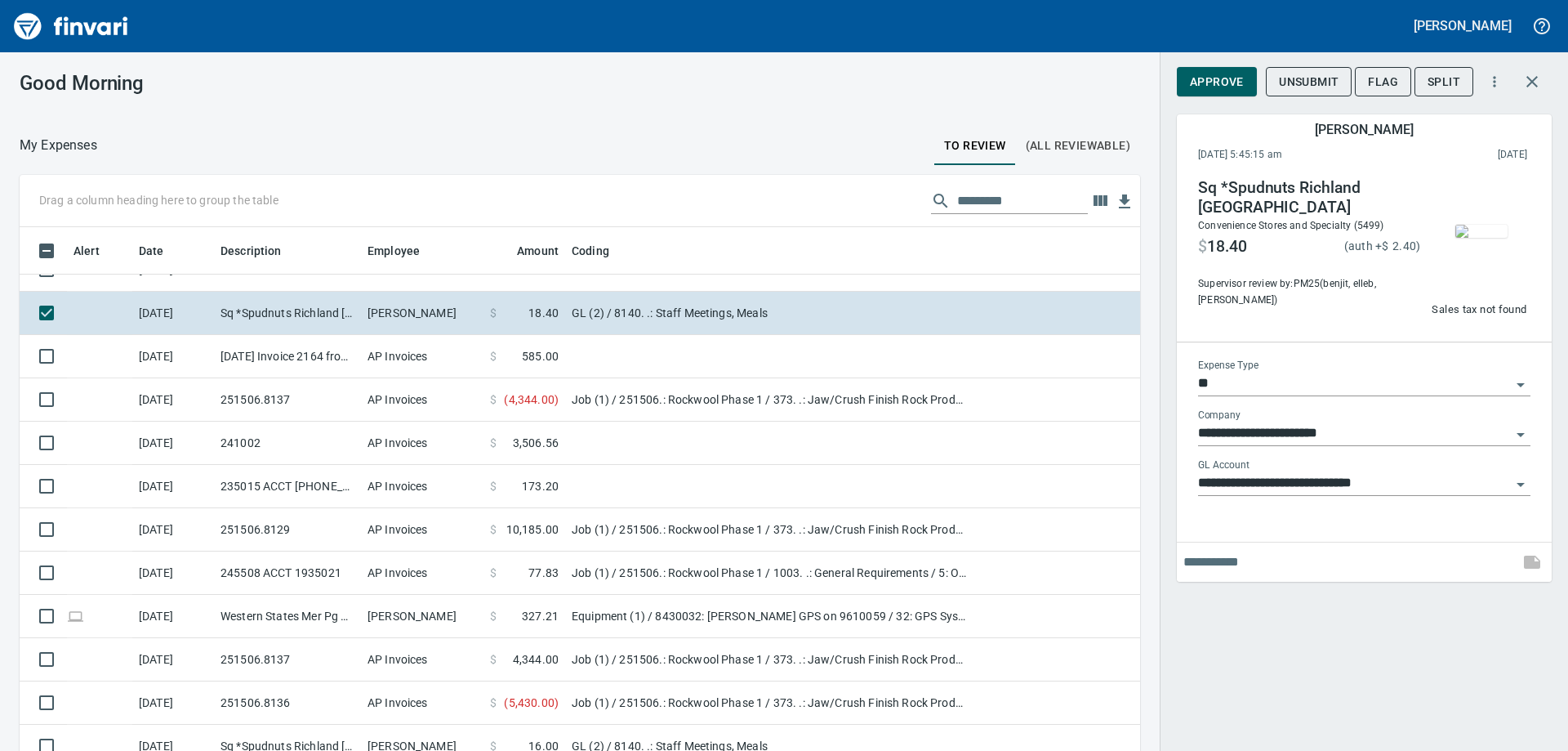
scroll to position [559, 1084]
click at [1476, 238] on img "button" at bounding box center [1482, 231] width 52 height 13
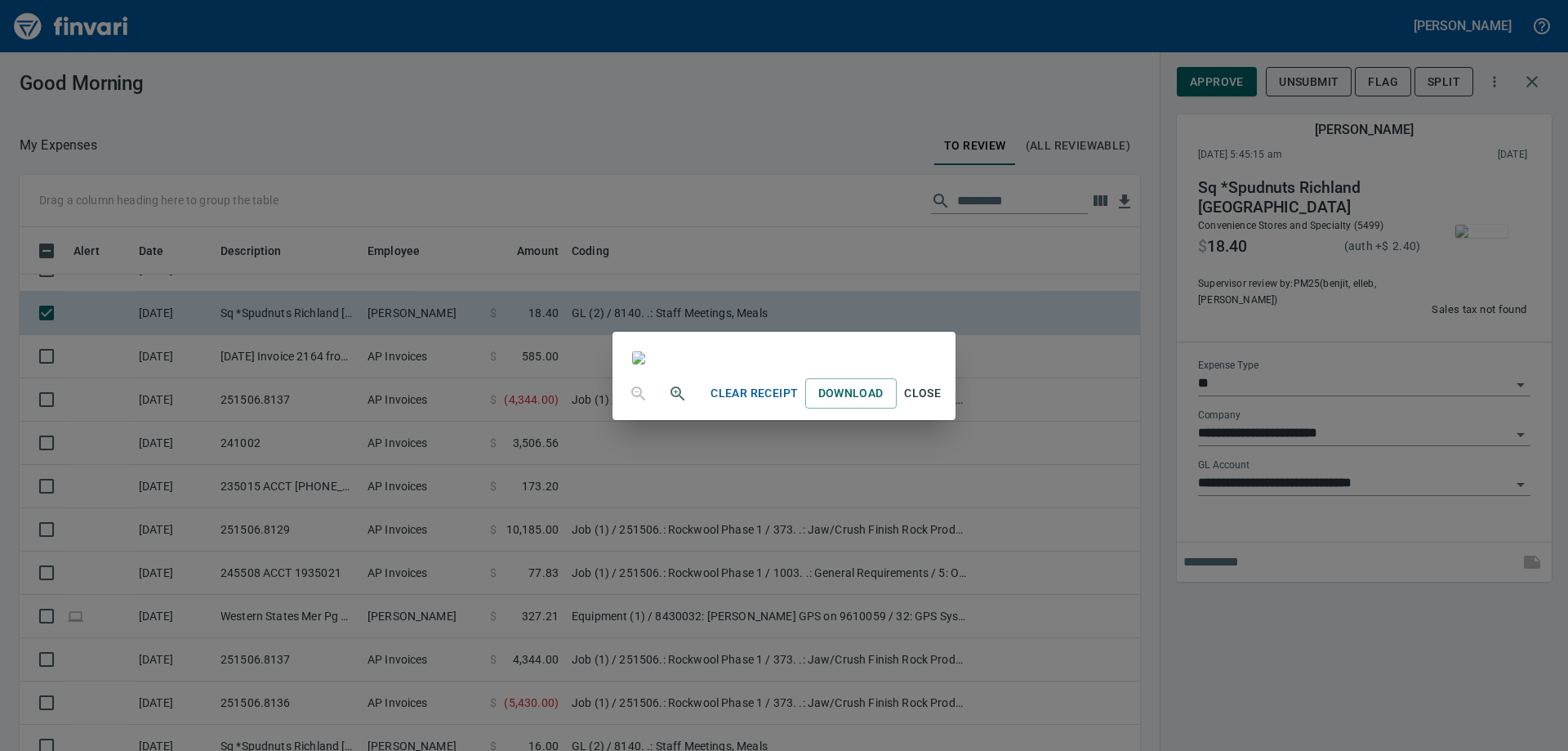
click at [1145, 443] on div "Clear Receipt Download Close" at bounding box center [784, 376] width 1568 height 751
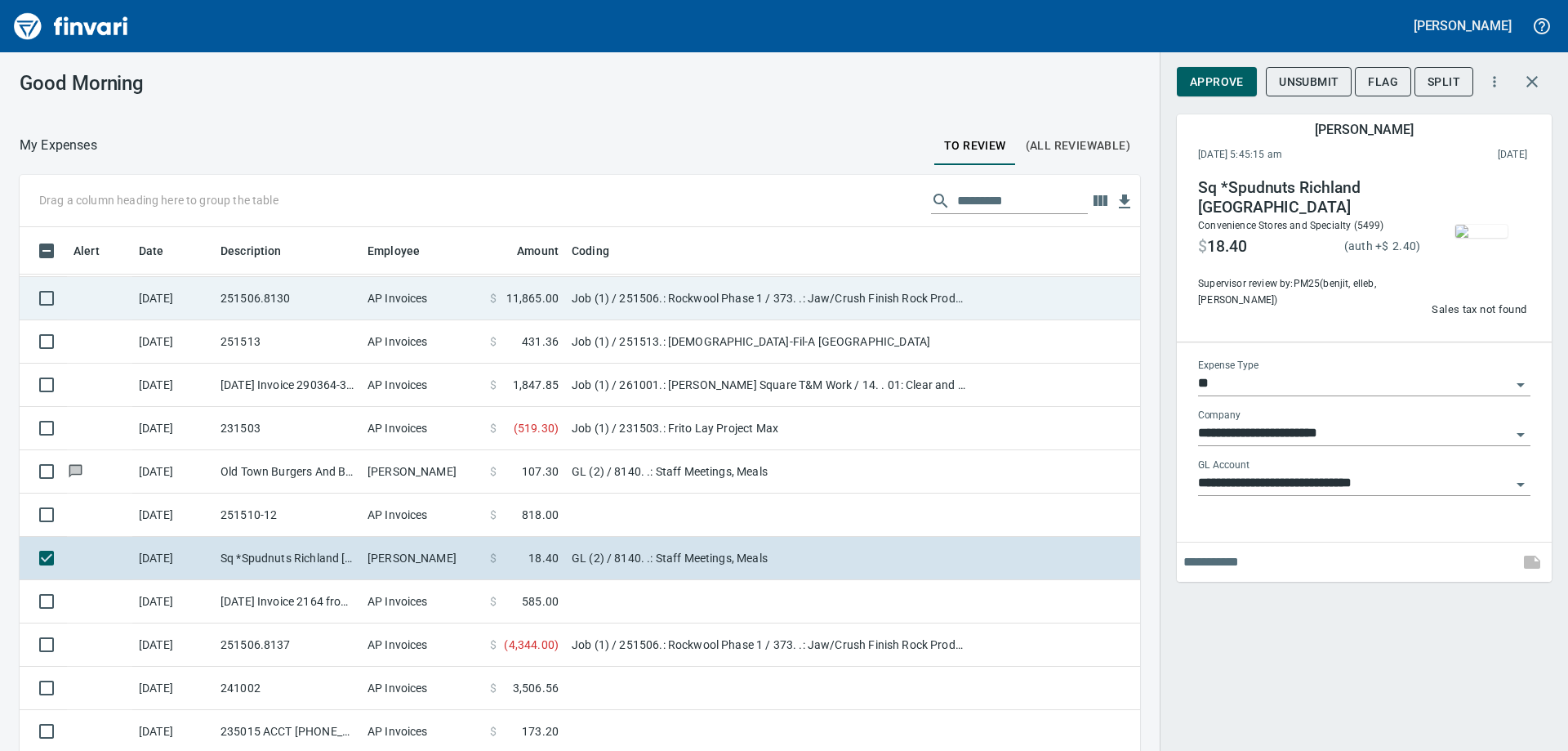
scroll to position [1735, 0]
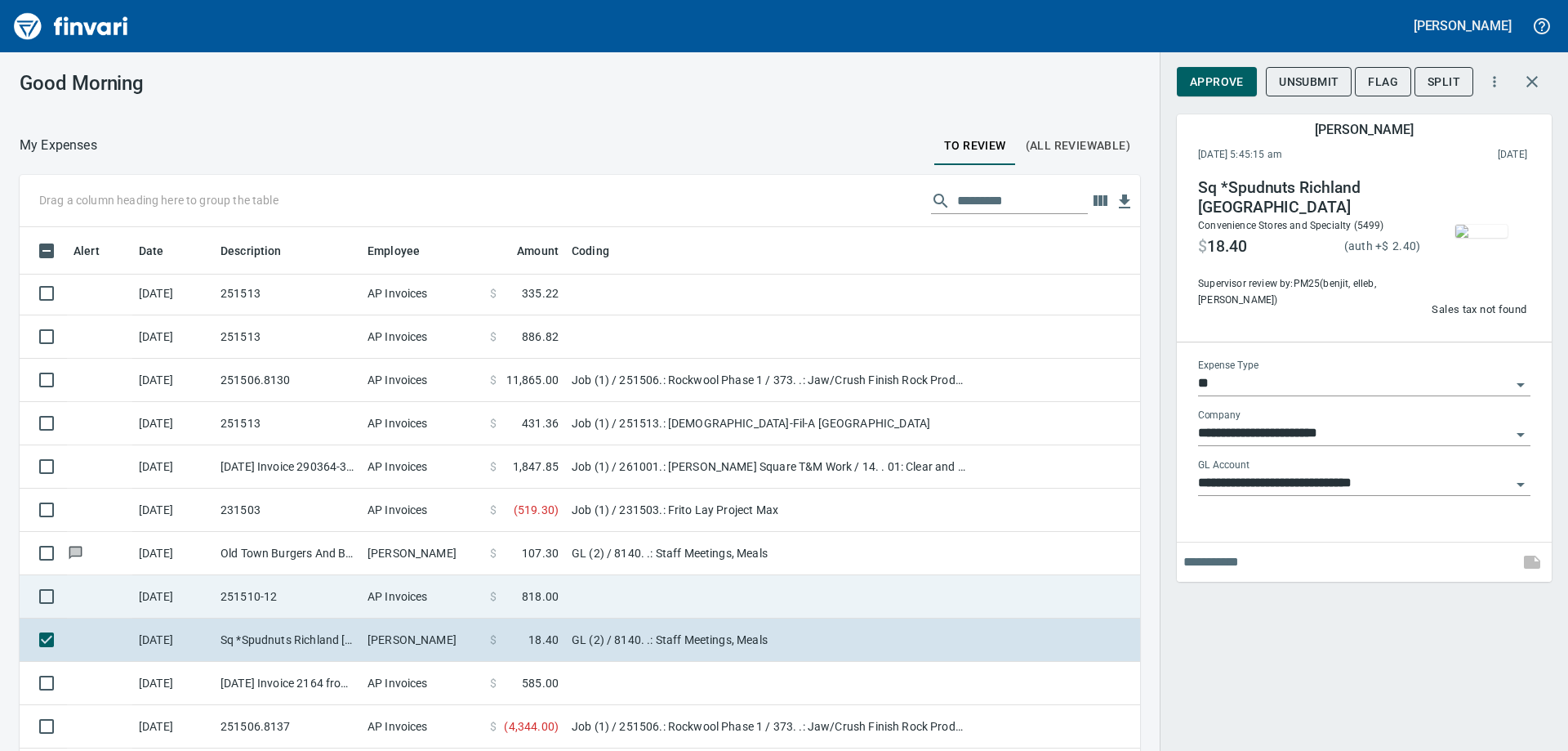
click at [303, 595] on td "251510-12" at bounding box center [287, 596] width 147 height 43
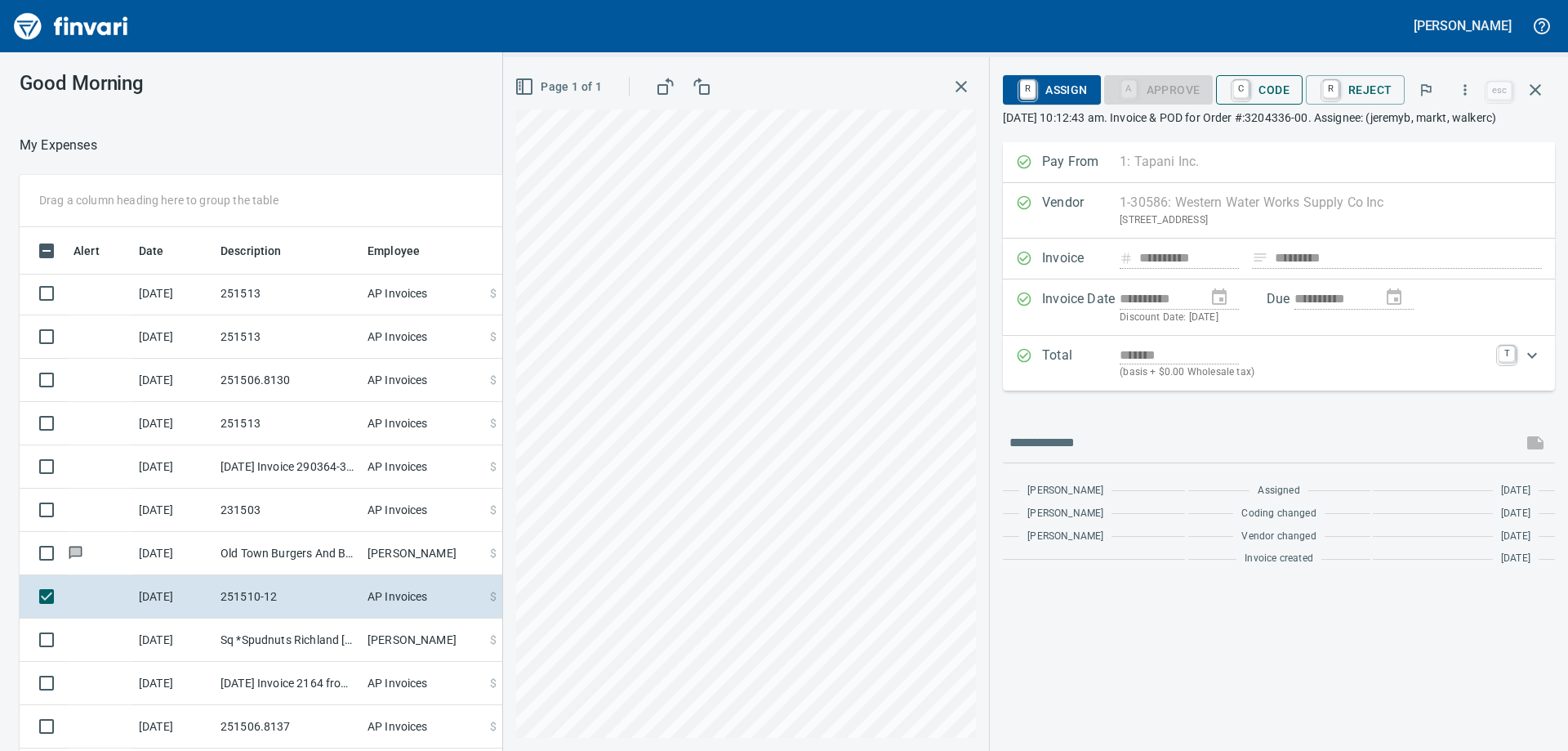
drag, startPoint x: 1265, startPoint y: 89, endPoint x: 1262, endPoint y: 100, distance: 11.4
click at [1265, 90] on span "C Code" at bounding box center [1259, 90] width 60 height 28
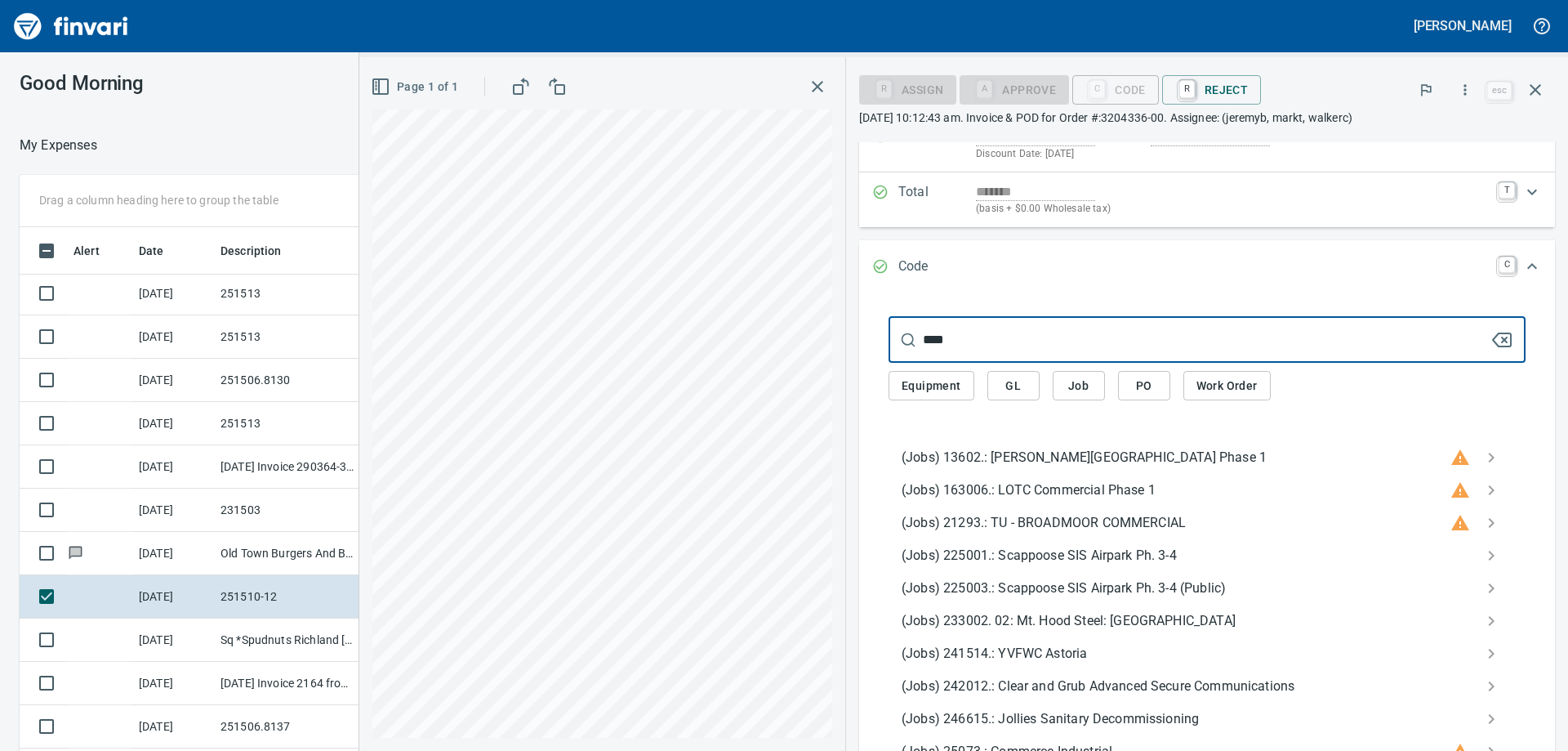
scroll to position [245, 0]
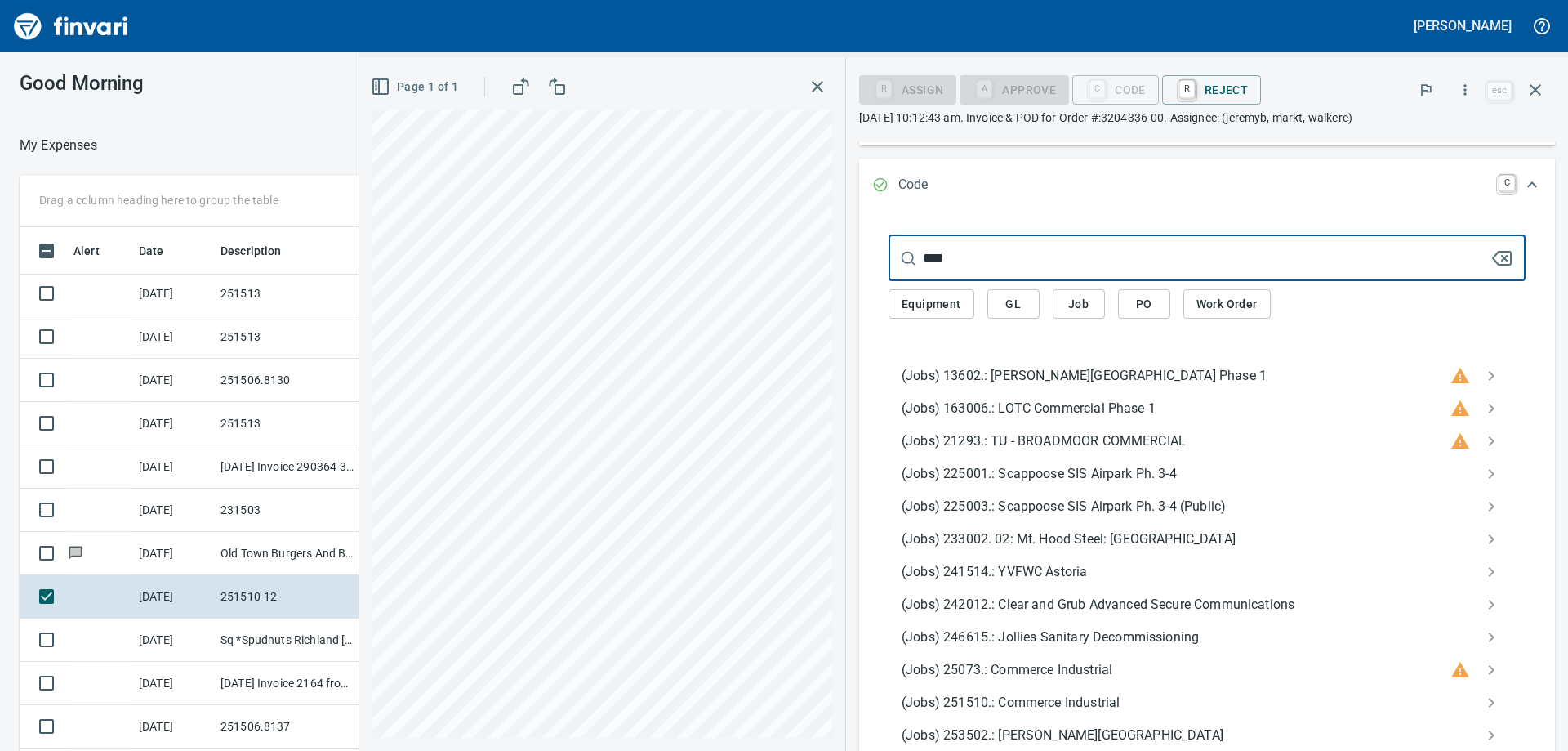
type input "****"
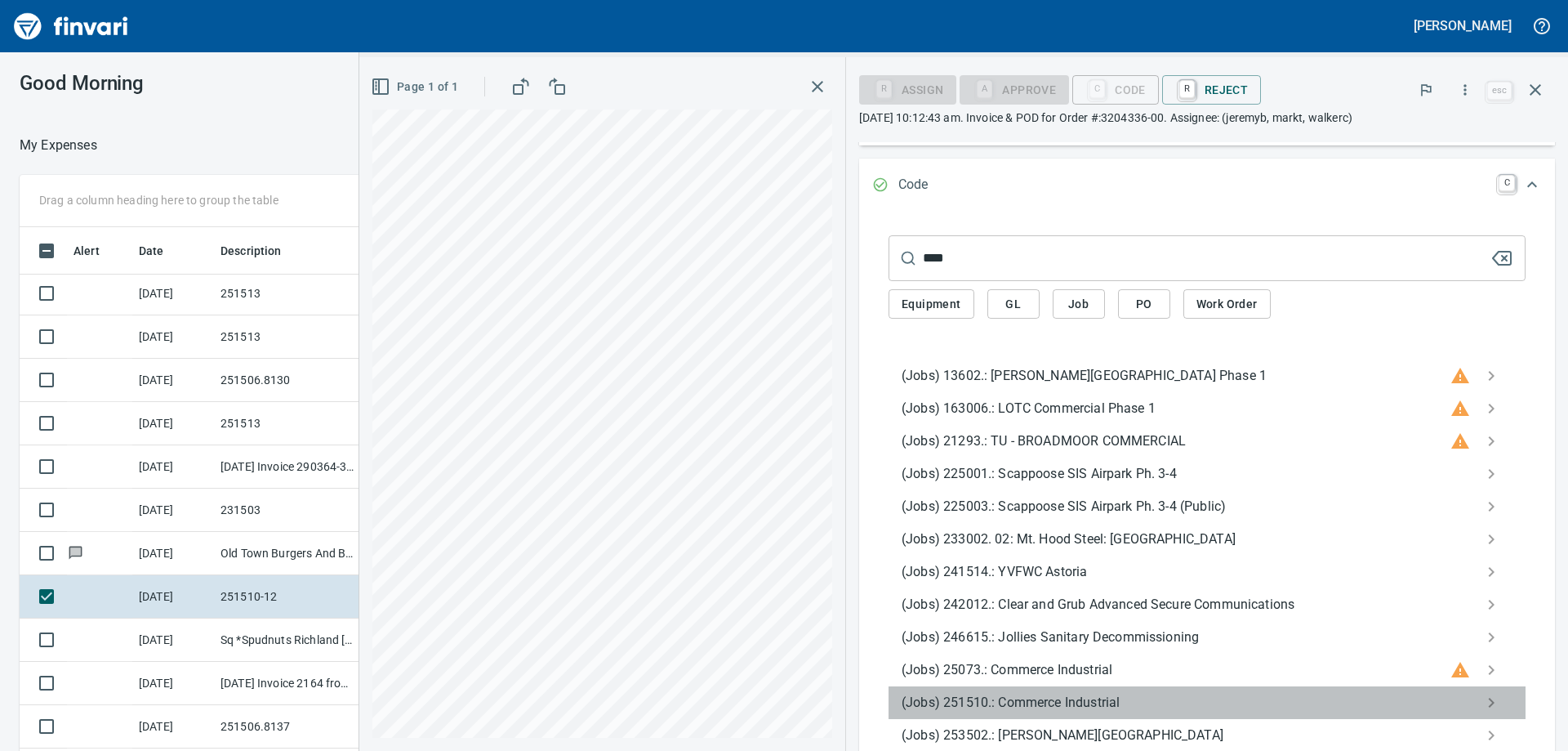
click at [1084, 692] on div "(Jobs) 251510.: Commerce Industrial" at bounding box center [1207, 703] width 637 height 33
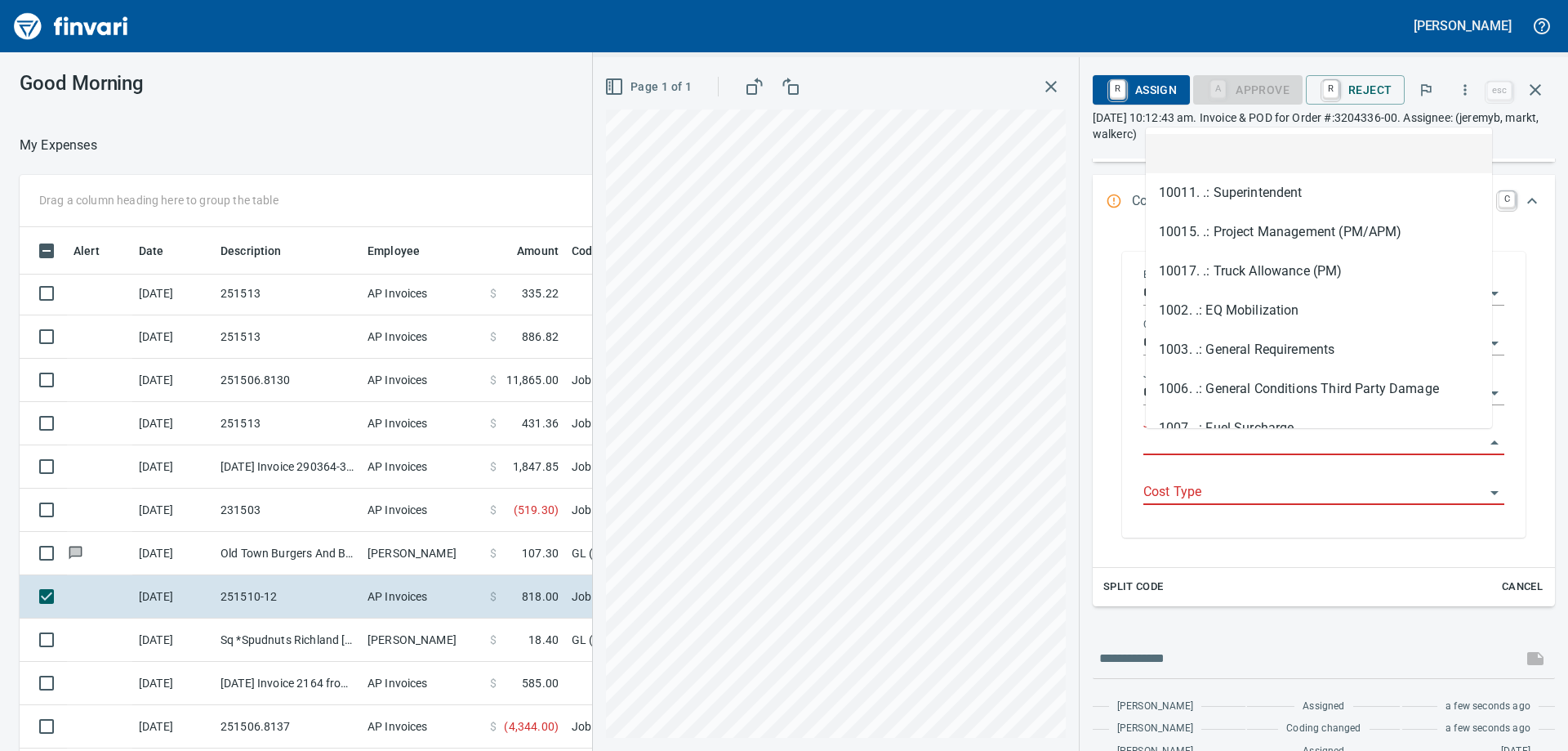
scroll to position [559, 1084]
click at [1188, 448] on input "Job Phase" at bounding box center [1314, 442] width 341 height 23
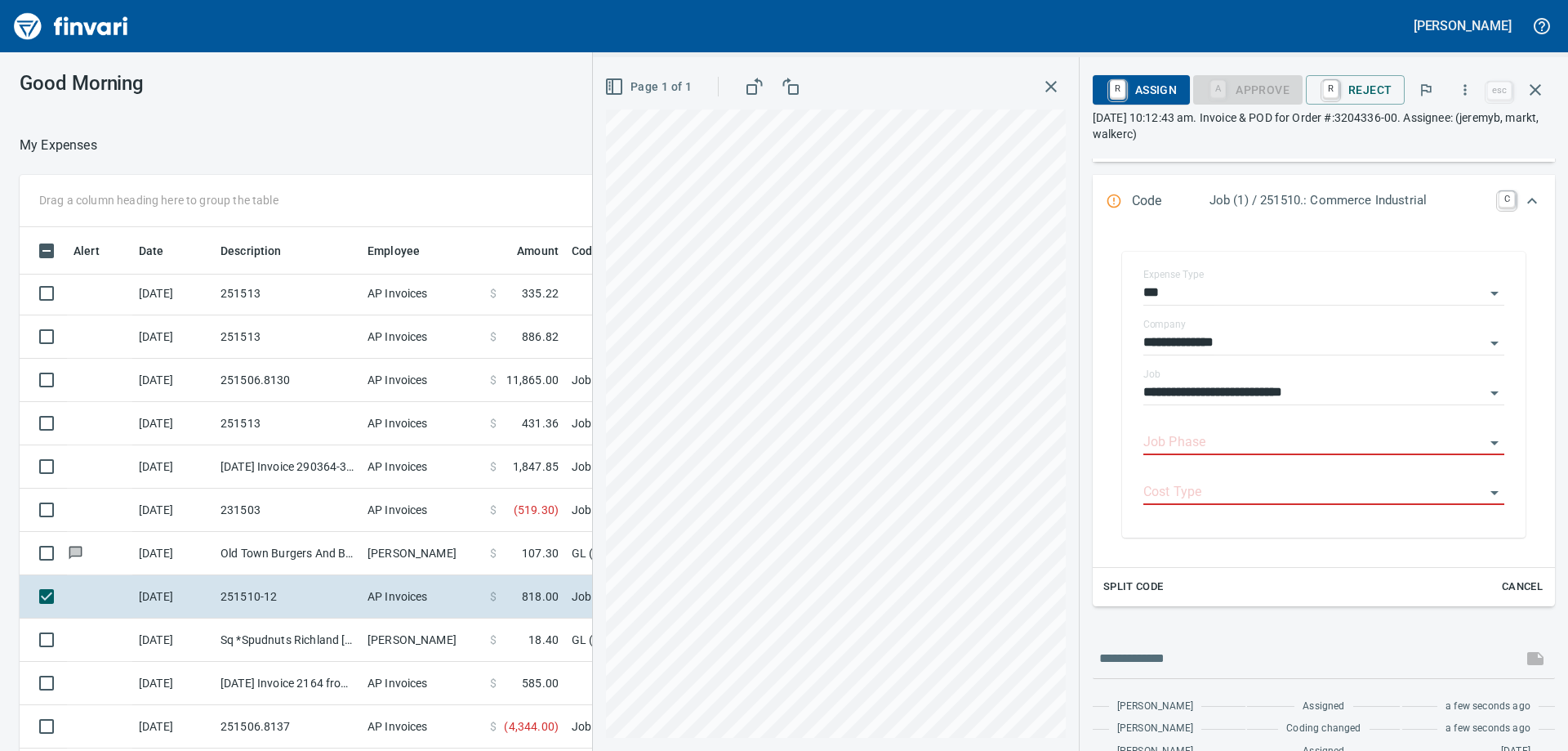
click at [1081, 441] on div "**********" at bounding box center [1080, 404] width 975 height 693
click at [1177, 447] on input "Job Phase" at bounding box center [1314, 442] width 341 height 23
type input "*"
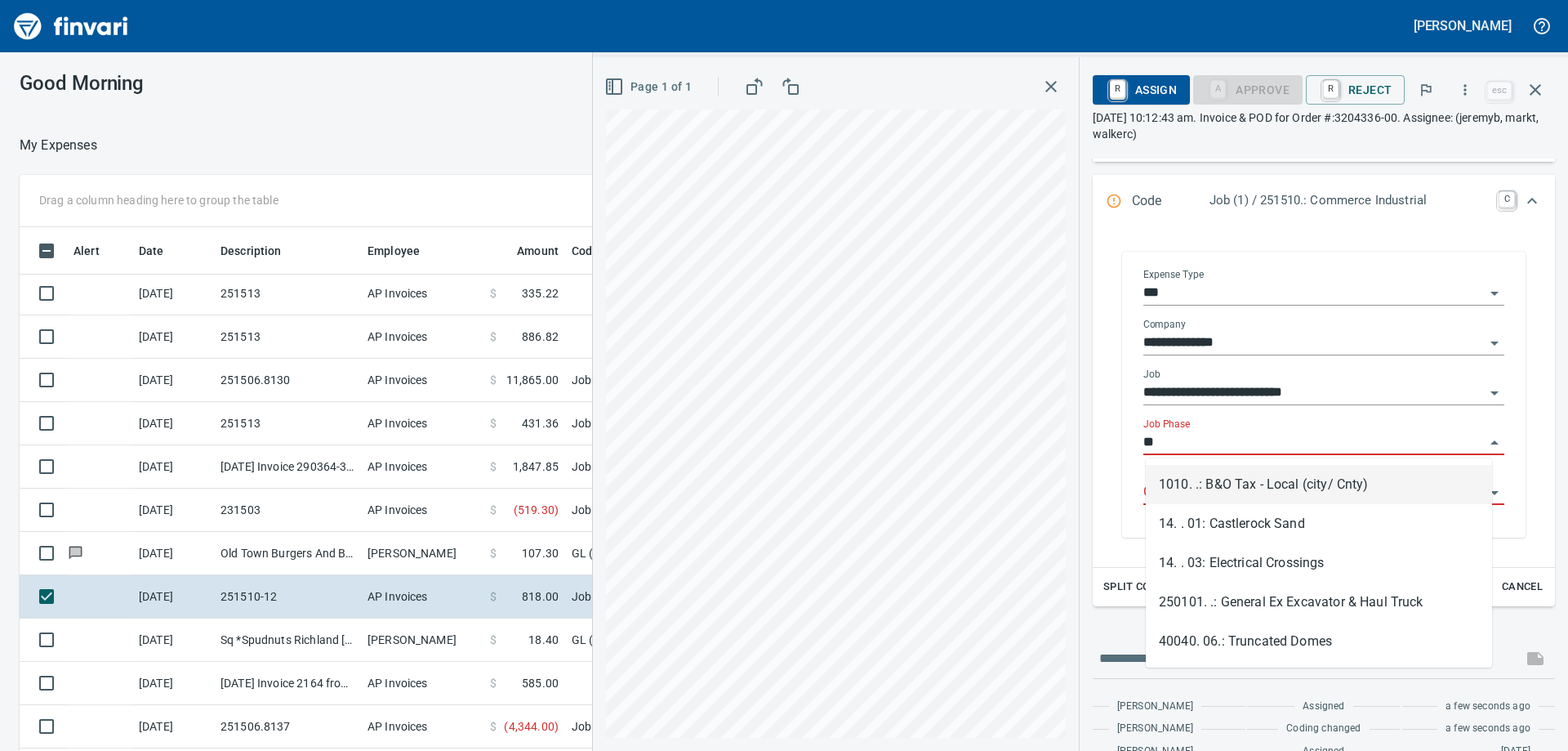
type input "*"
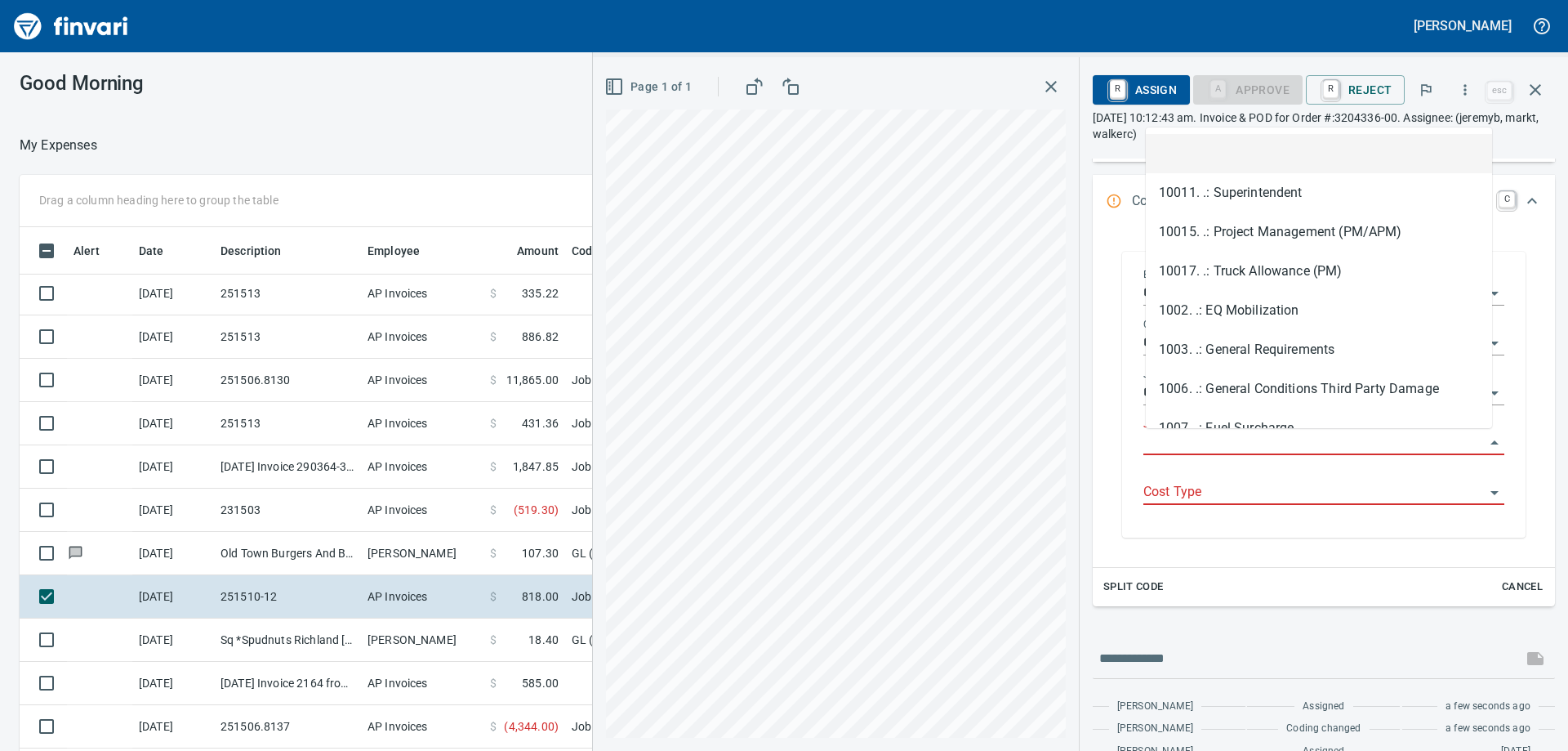
click at [1182, 436] on input "Job Phase" at bounding box center [1314, 442] width 341 height 23
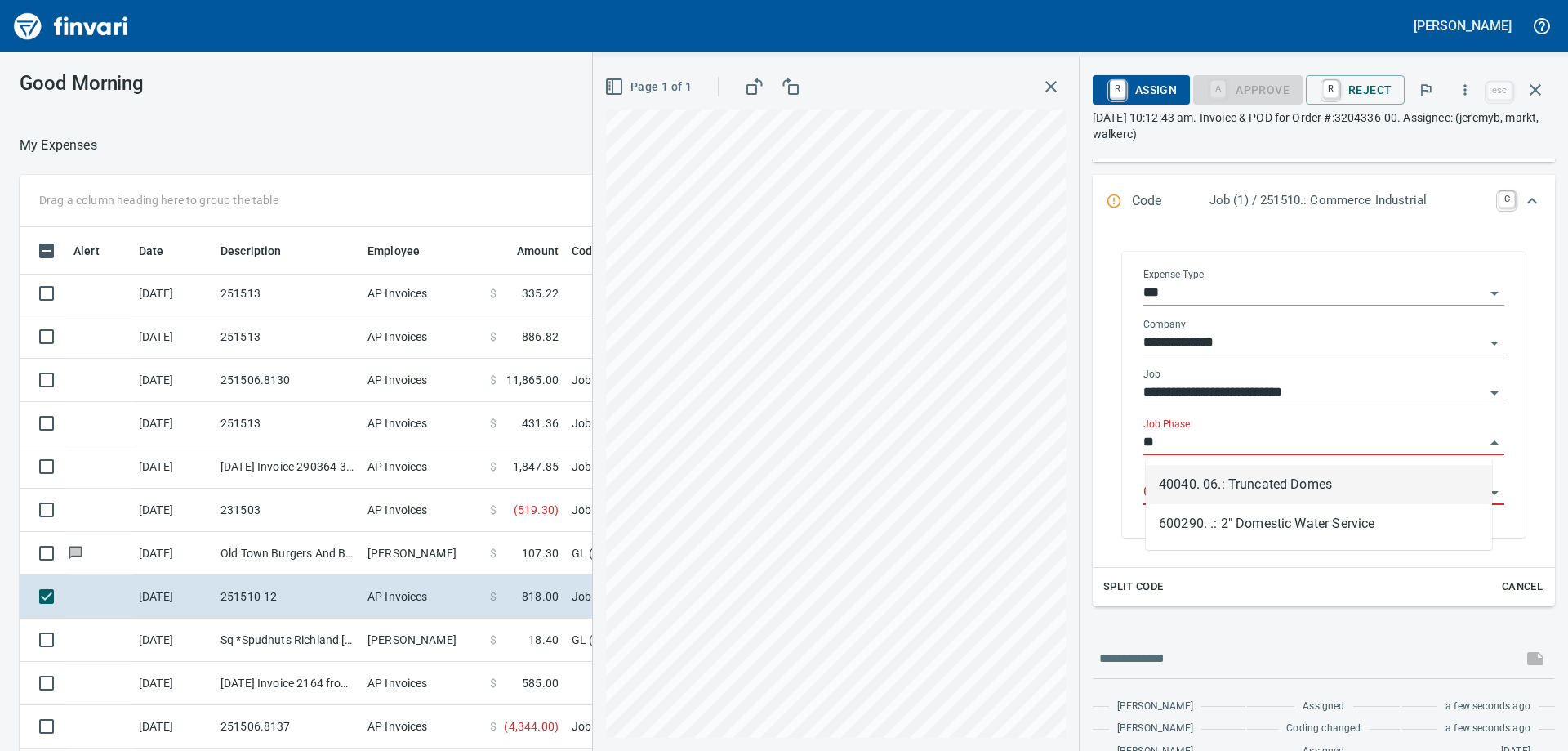
type input "*"
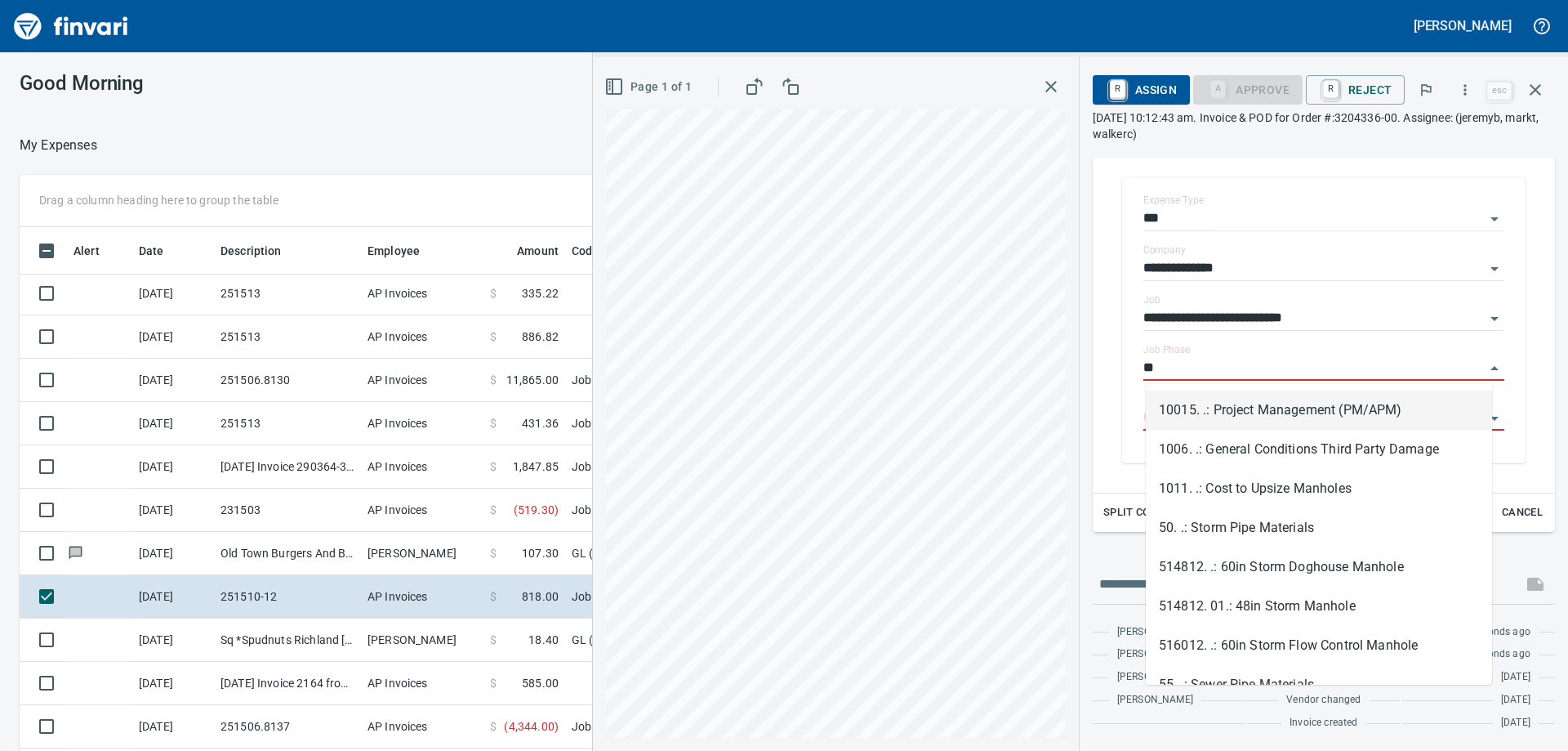
type input "*"
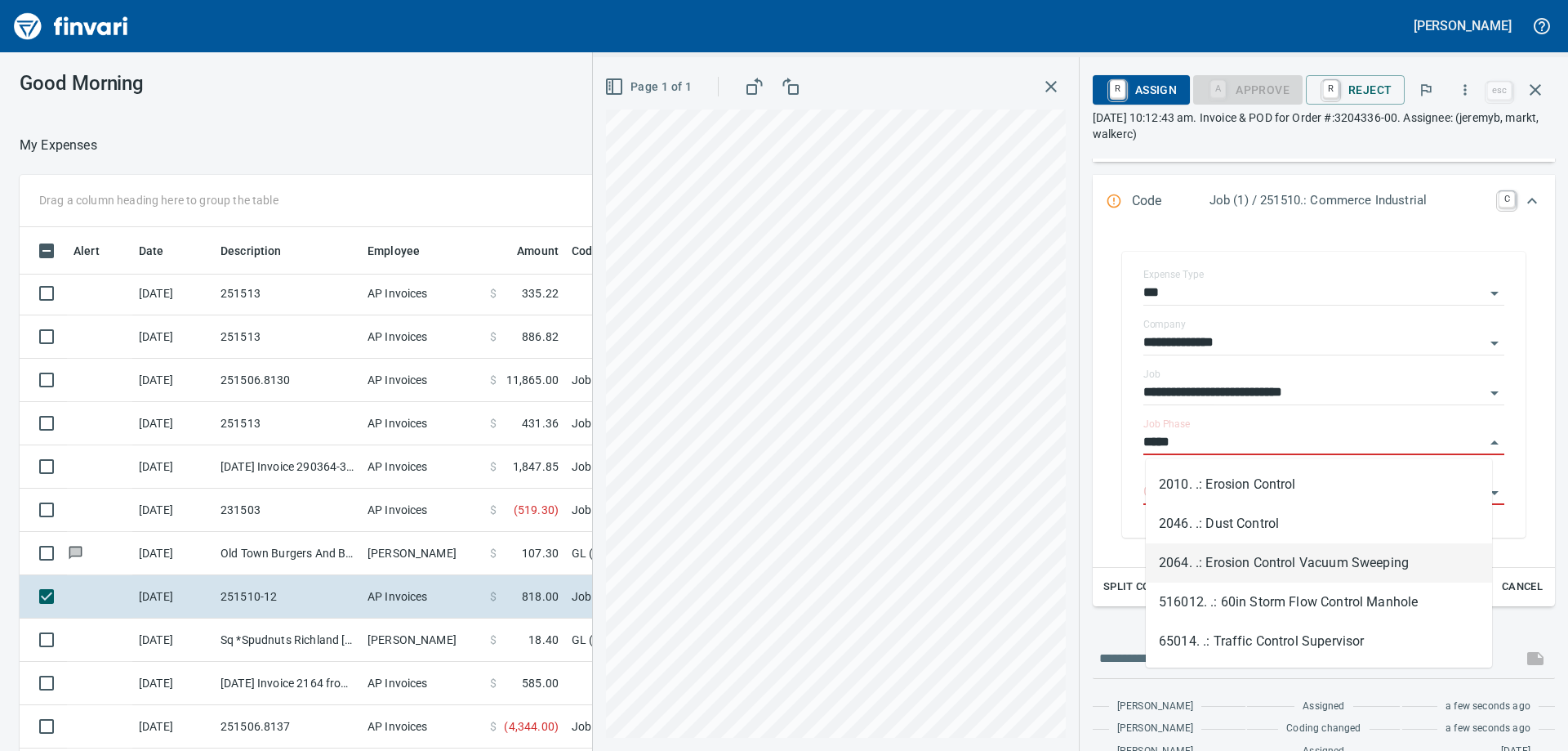
type input "*****"
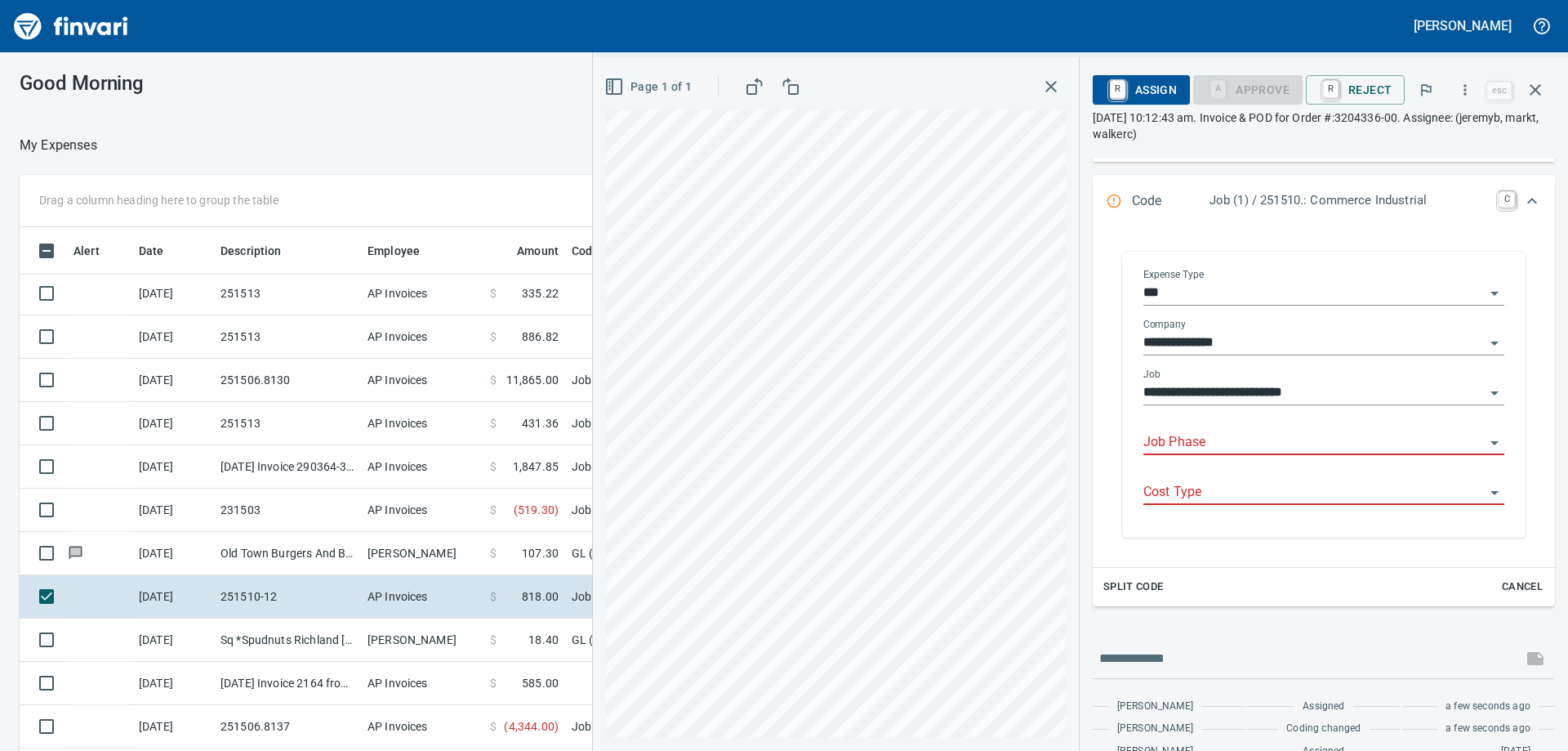
click at [1214, 450] on input "Job Phase" at bounding box center [1314, 442] width 341 height 23
click at [1212, 481] on li "516012. .: 60in Storm Flow Control Manhole" at bounding box center [1319, 485] width 347 height 39
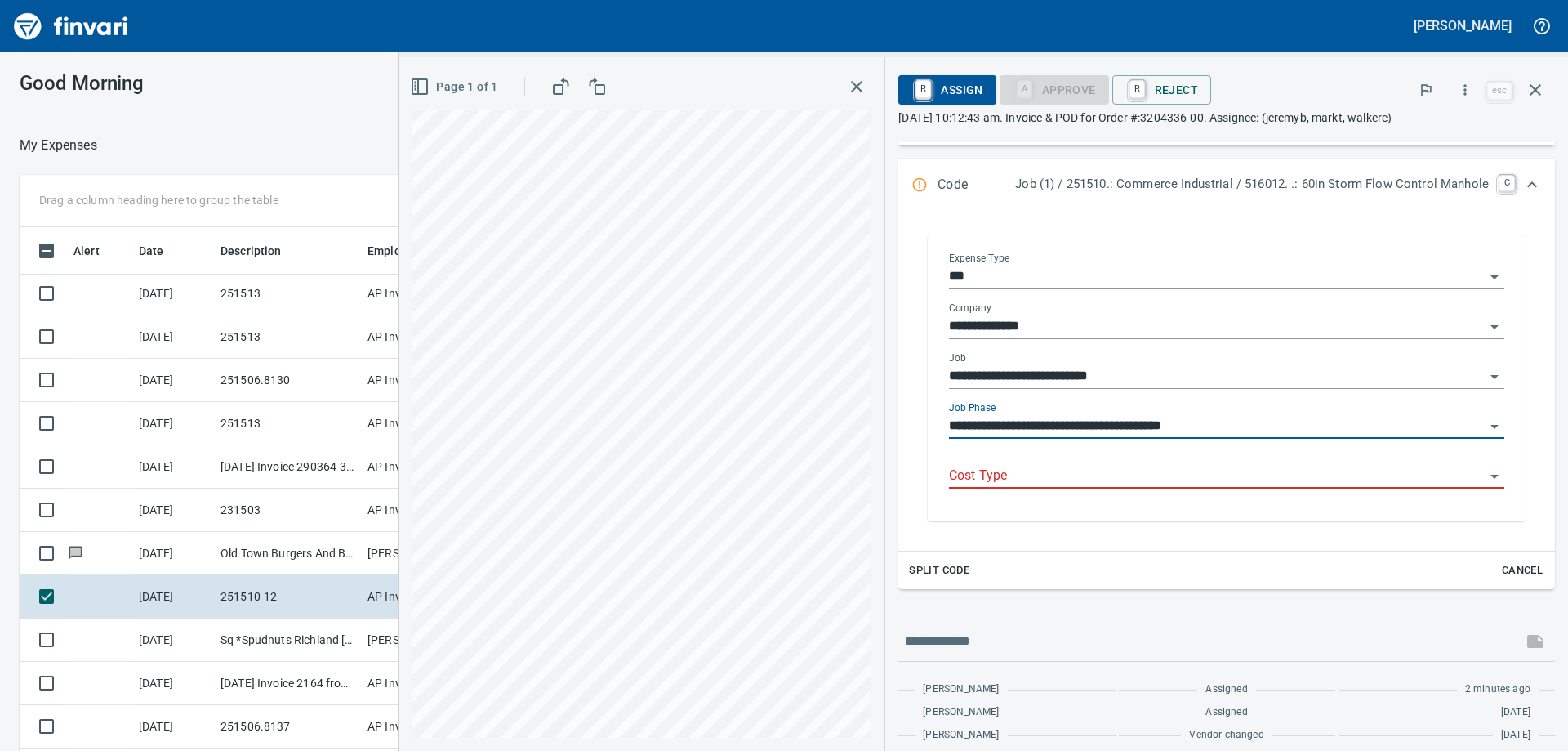
type input "**********"
click at [1216, 495] on div "Cost Type" at bounding box center [1227, 476] width 555 height 50
click at [1216, 481] on input "Cost Type" at bounding box center [1217, 476] width 536 height 23
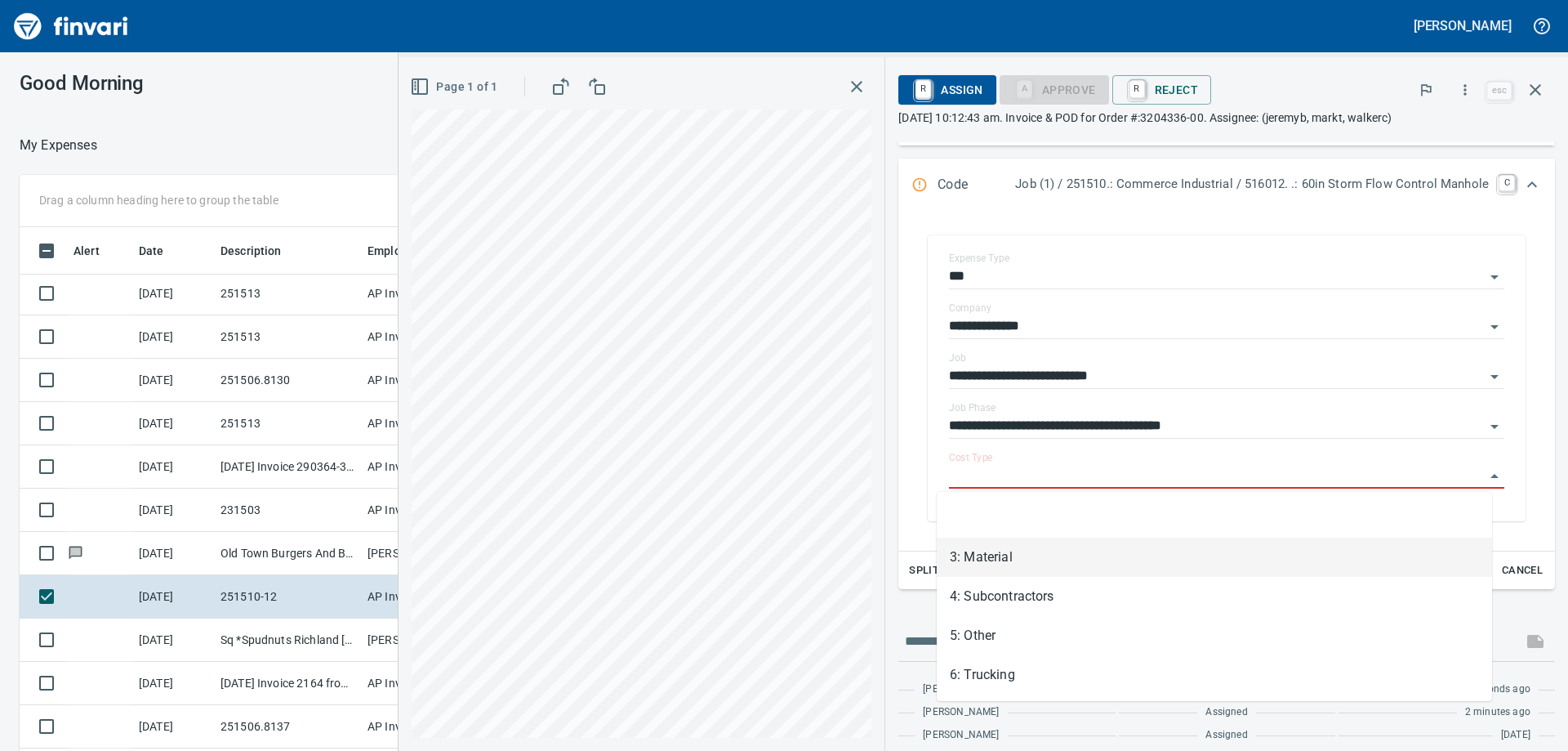
click at [1075, 546] on li "3: Material" at bounding box center [1214, 557] width 555 height 39
type input "**********"
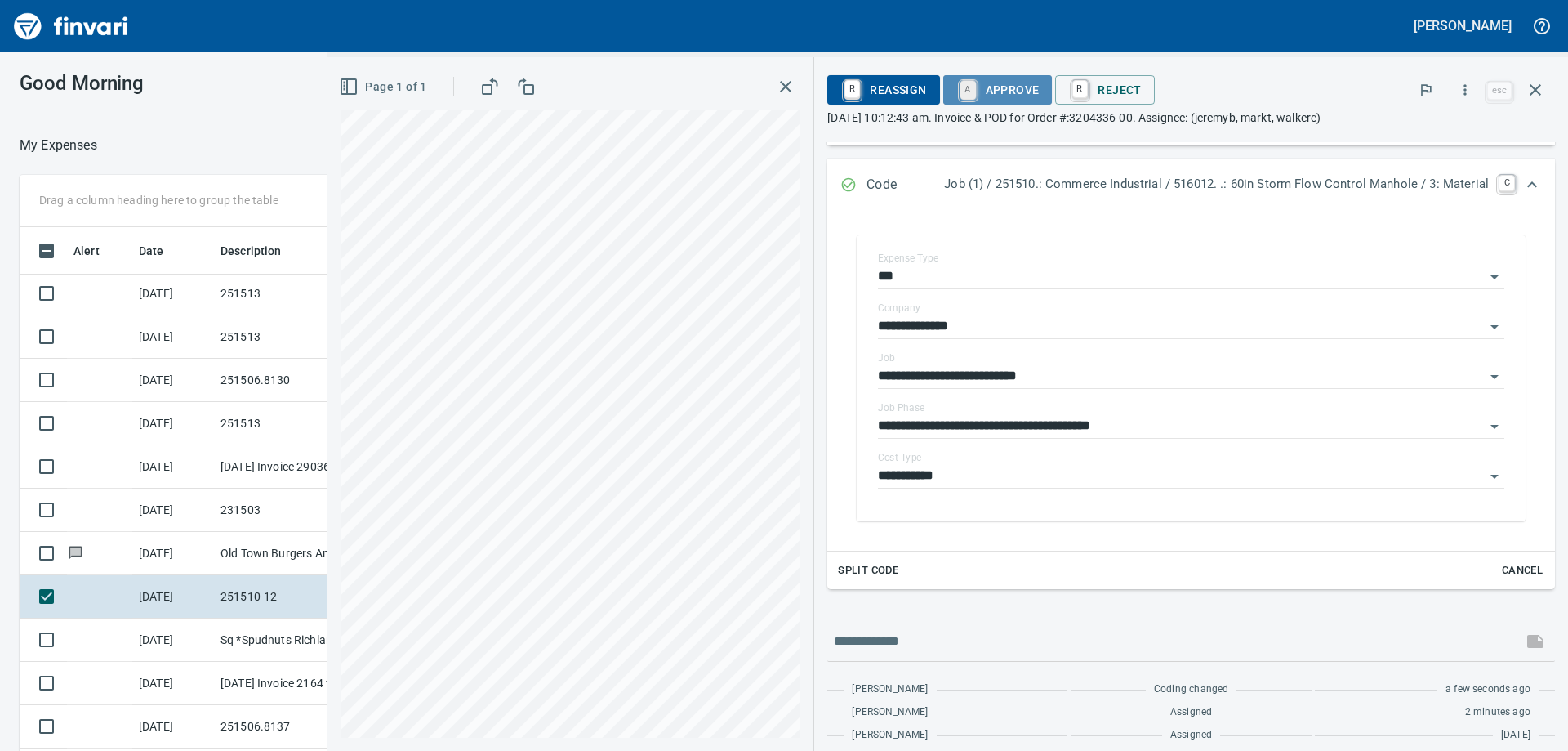
click at [960, 89] on link "A" at bounding box center [968, 90] width 15 height 18
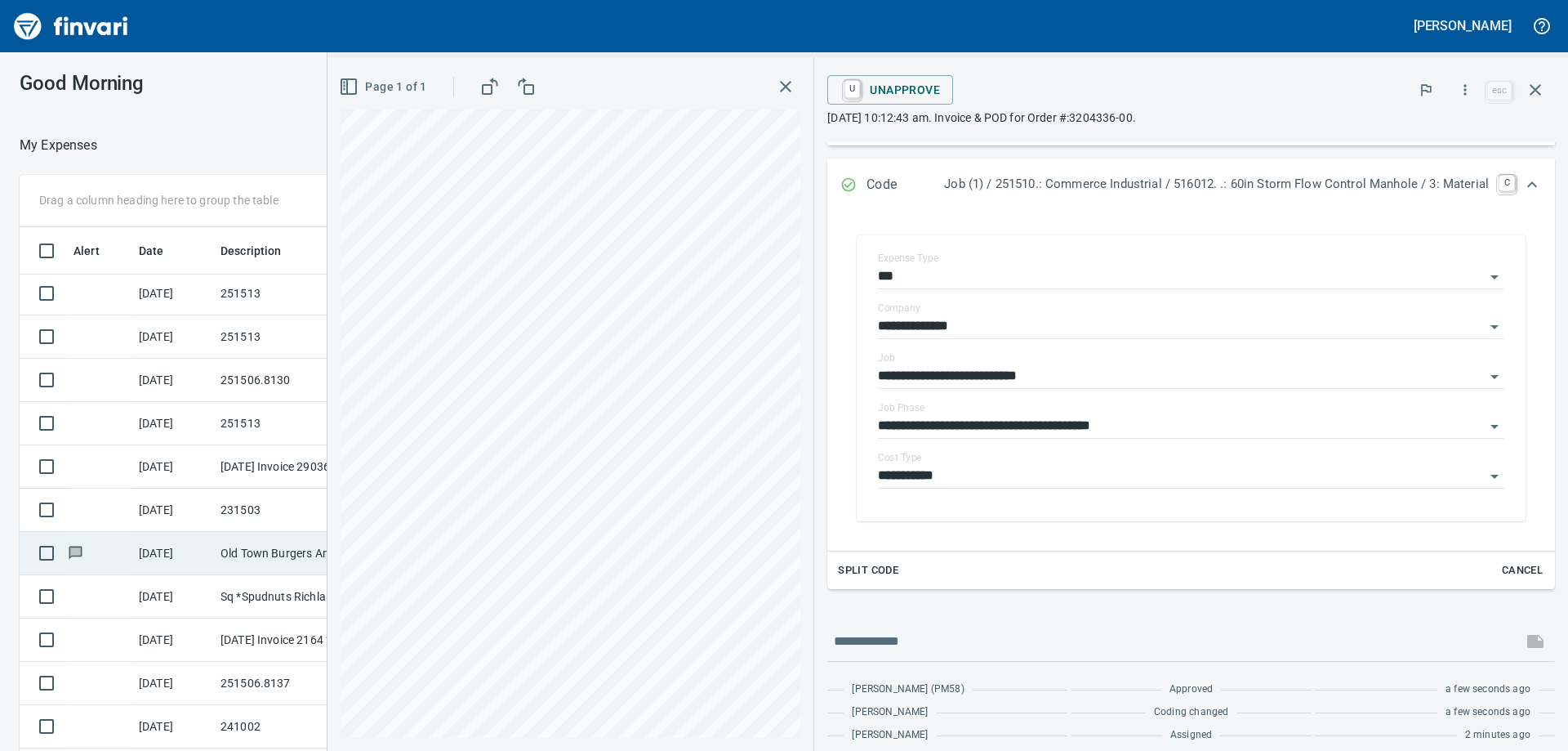
click at [154, 553] on td "[DATE]" at bounding box center [173, 553] width 82 height 43
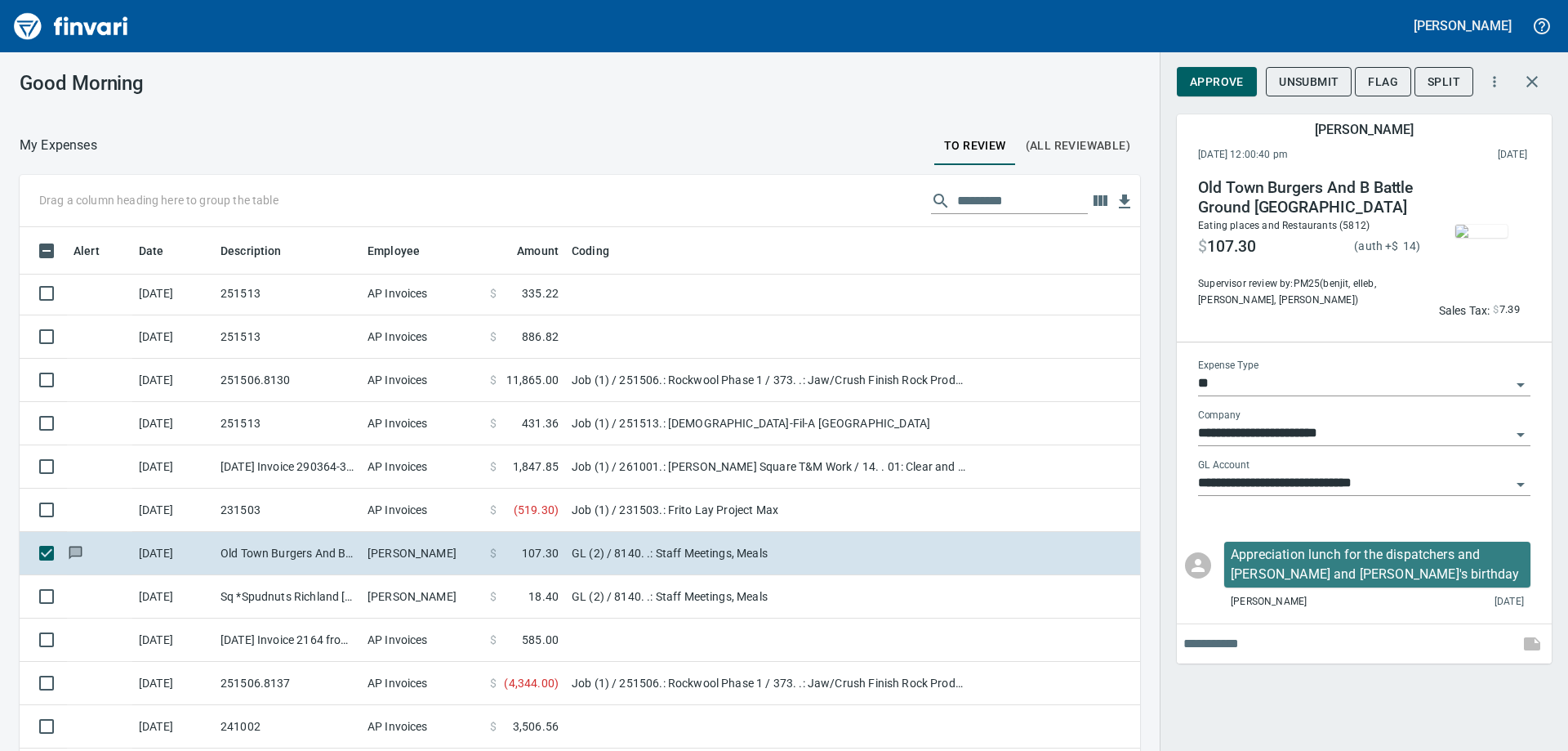
click at [1463, 232] on img "button" at bounding box center [1482, 231] width 52 height 13
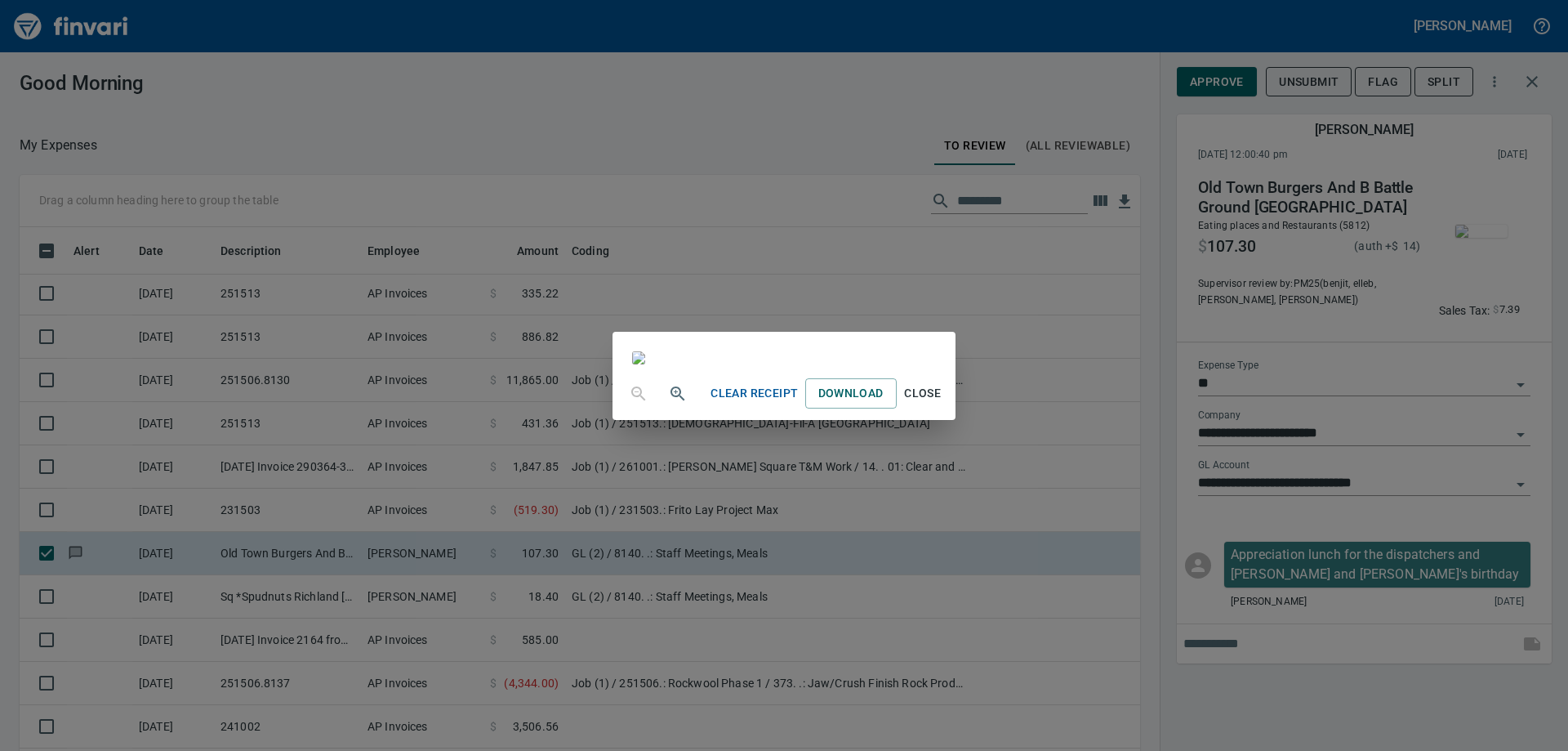
click at [1098, 363] on div "Clear Receipt Download Close" at bounding box center [784, 376] width 1568 height 751
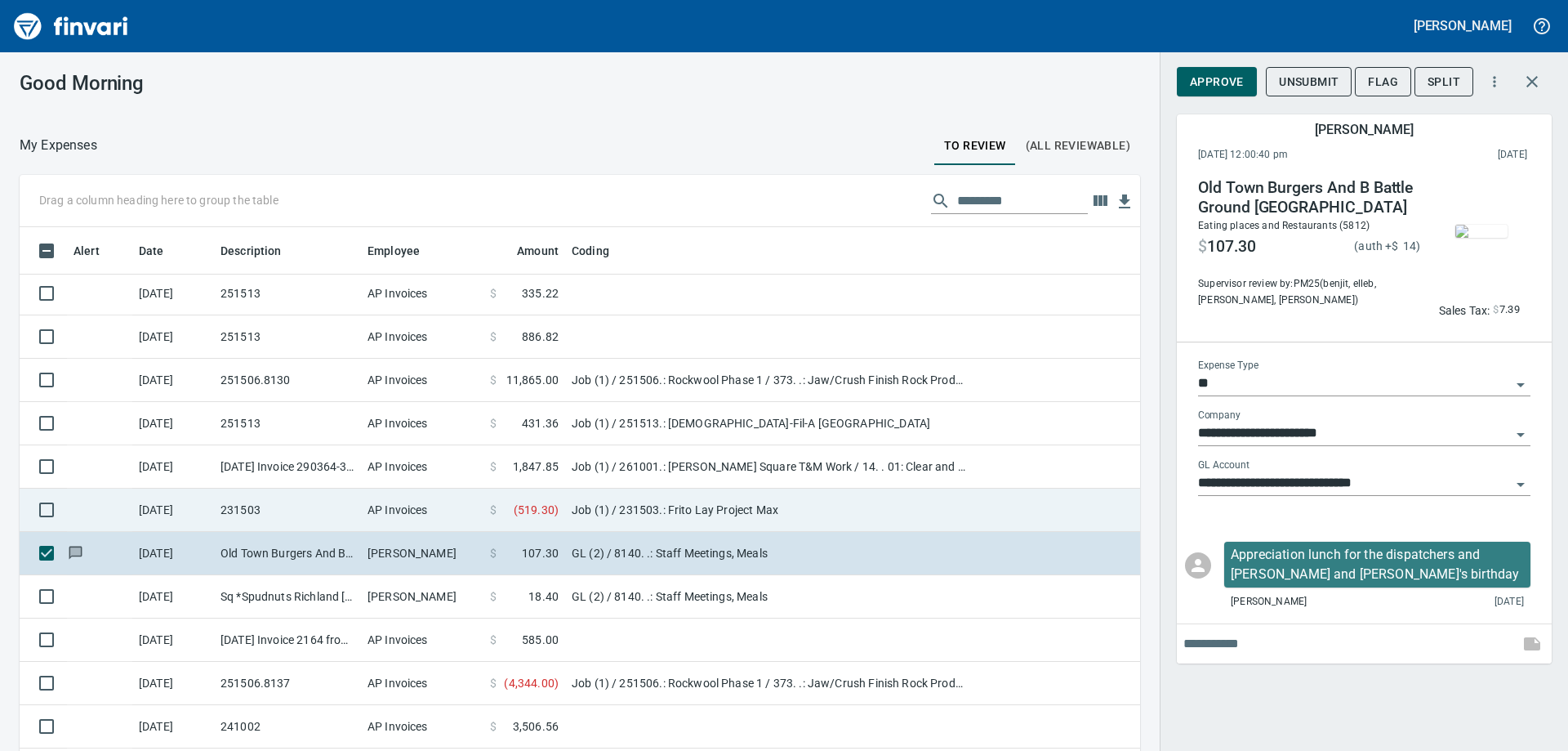
click at [211, 519] on td "[DATE]" at bounding box center [173, 510] width 82 height 43
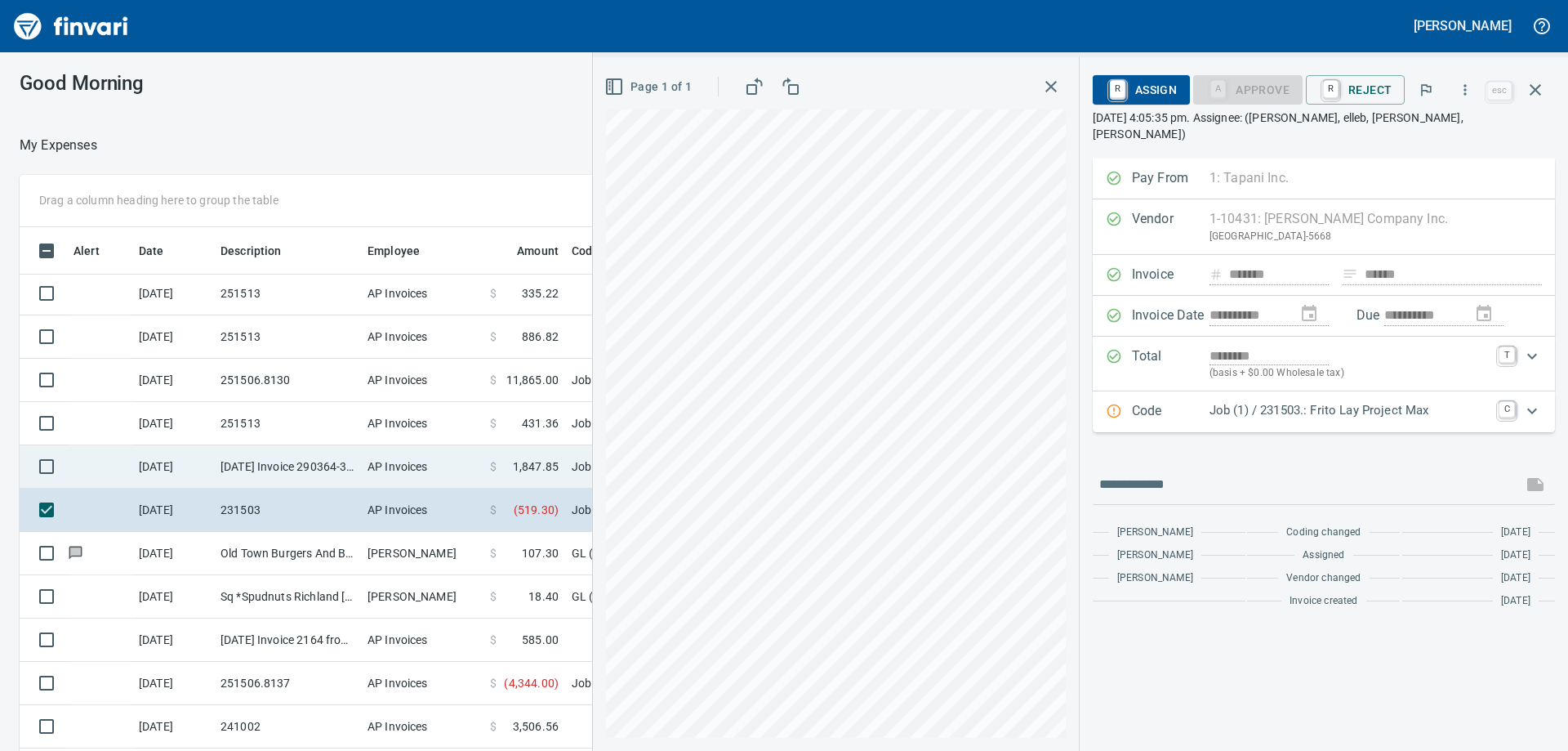
click at [414, 471] on td "AP Invoices" at bounding box center [422, 467] width 123 height 43
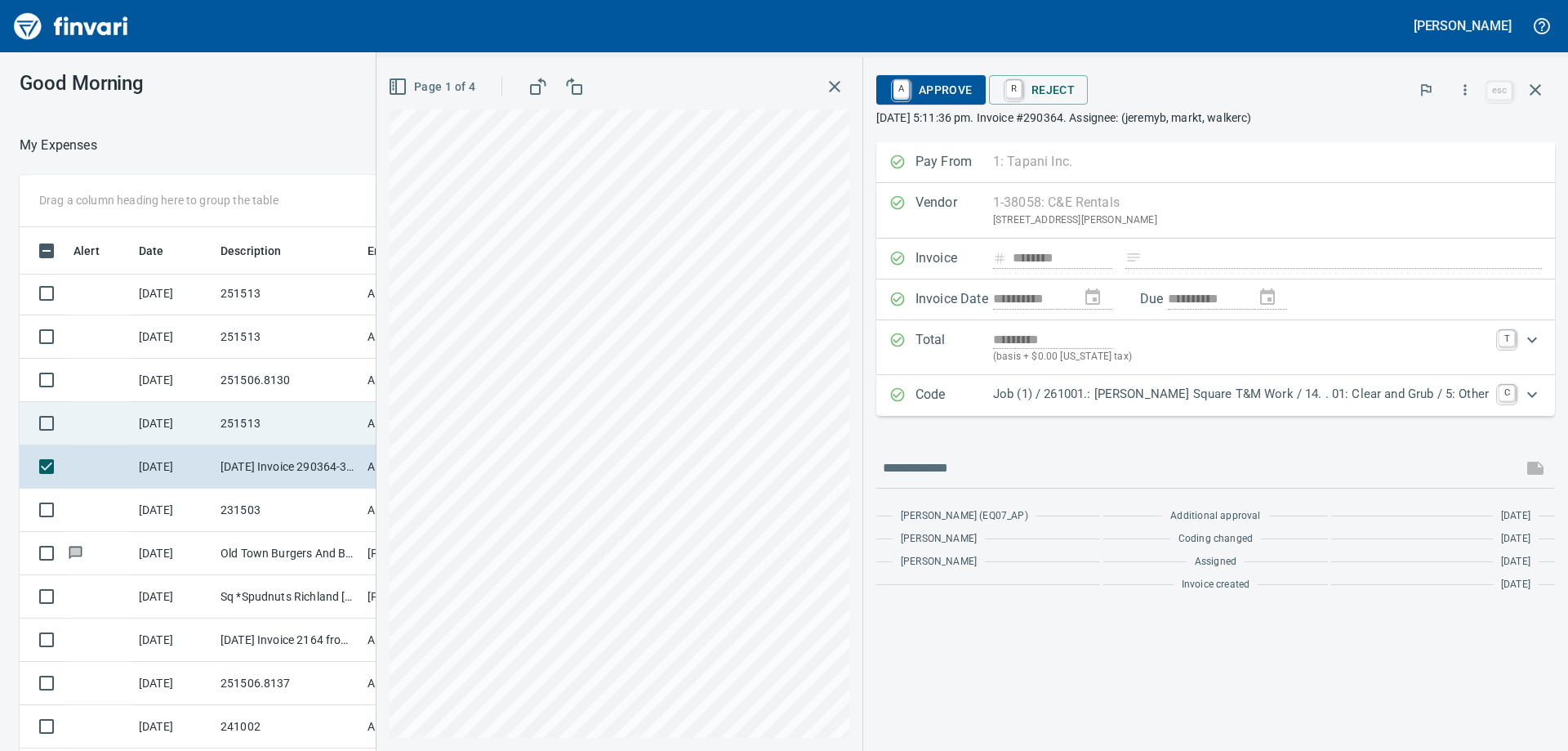
click at [313, 434] on td "251513" at bounding box center [287, 423] width 147 height 43
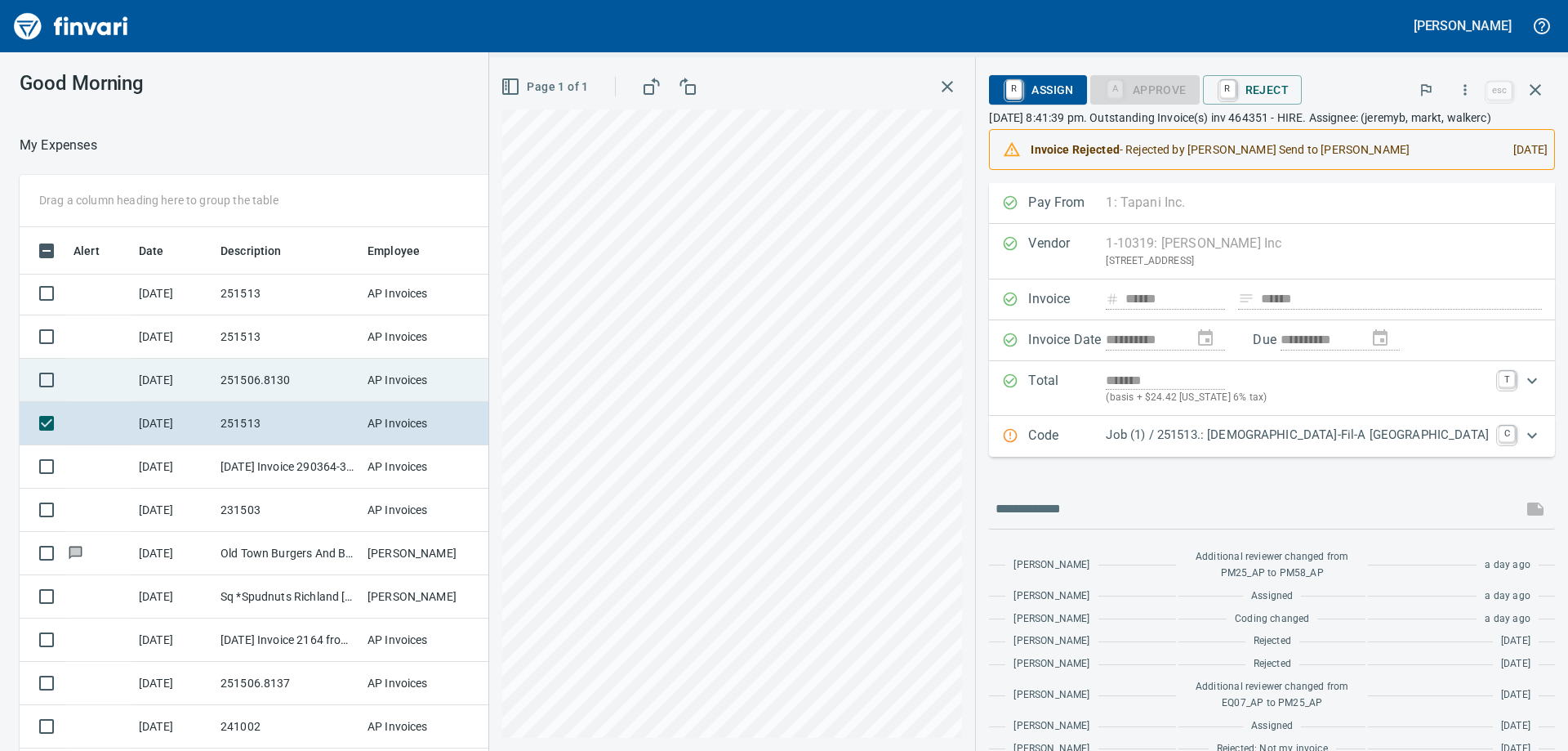
click at [374, 387] on td "AP Invoices" at bounding box center [422, 380] width 123 height 43
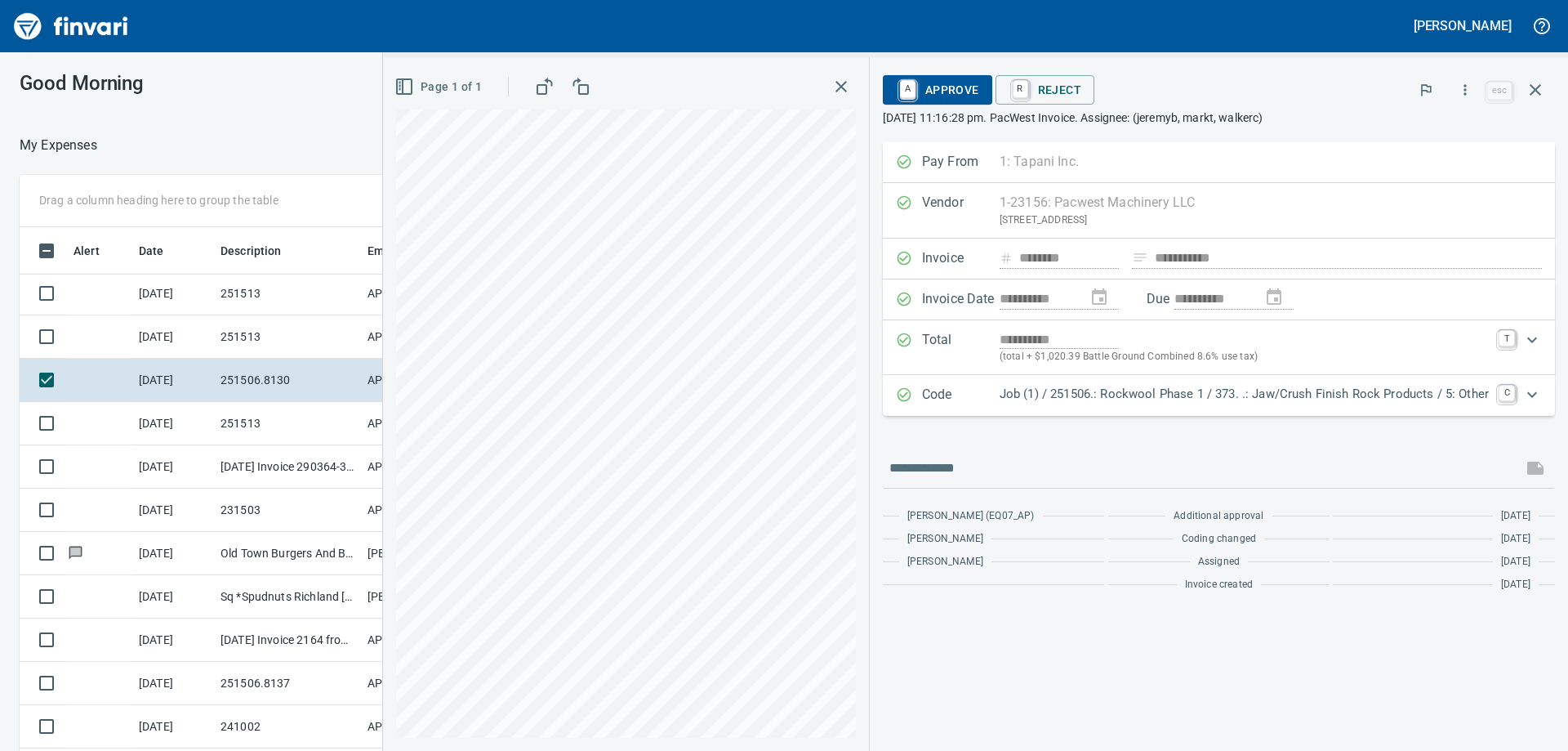
click at [986, 418] on div "**********" at bounding box center [1218, 370] width 672 height 457
click at [996, 408] on div "Code Job (1) / 251506.: Rockwool Phase 1 / 373. .: Jaw/Crush Finish Rock Produc…" at bounding box center [1218, 395] width 672 height 41
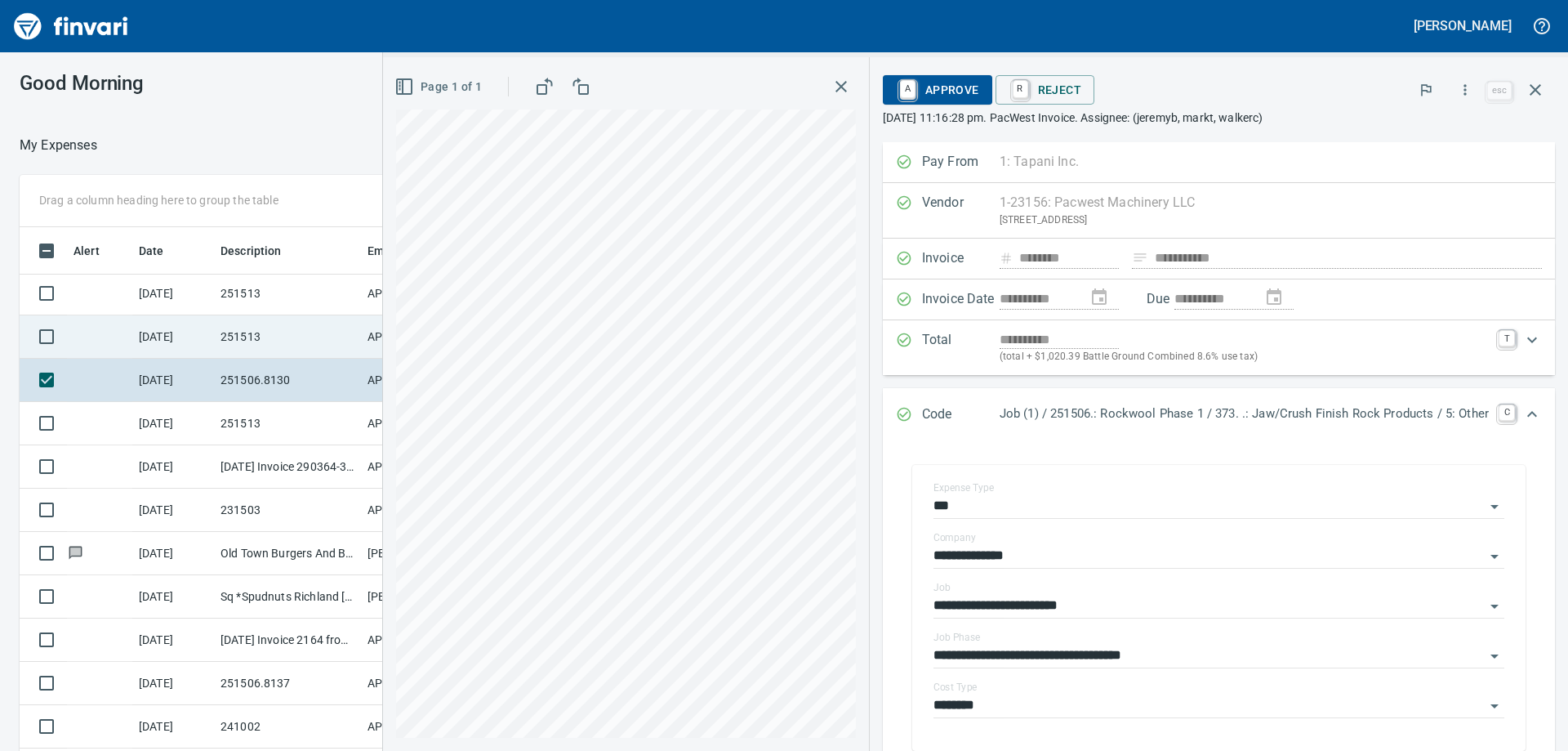
click at [257, 337] on td "251513" at bounding box center [287, 337] width 147 height 43
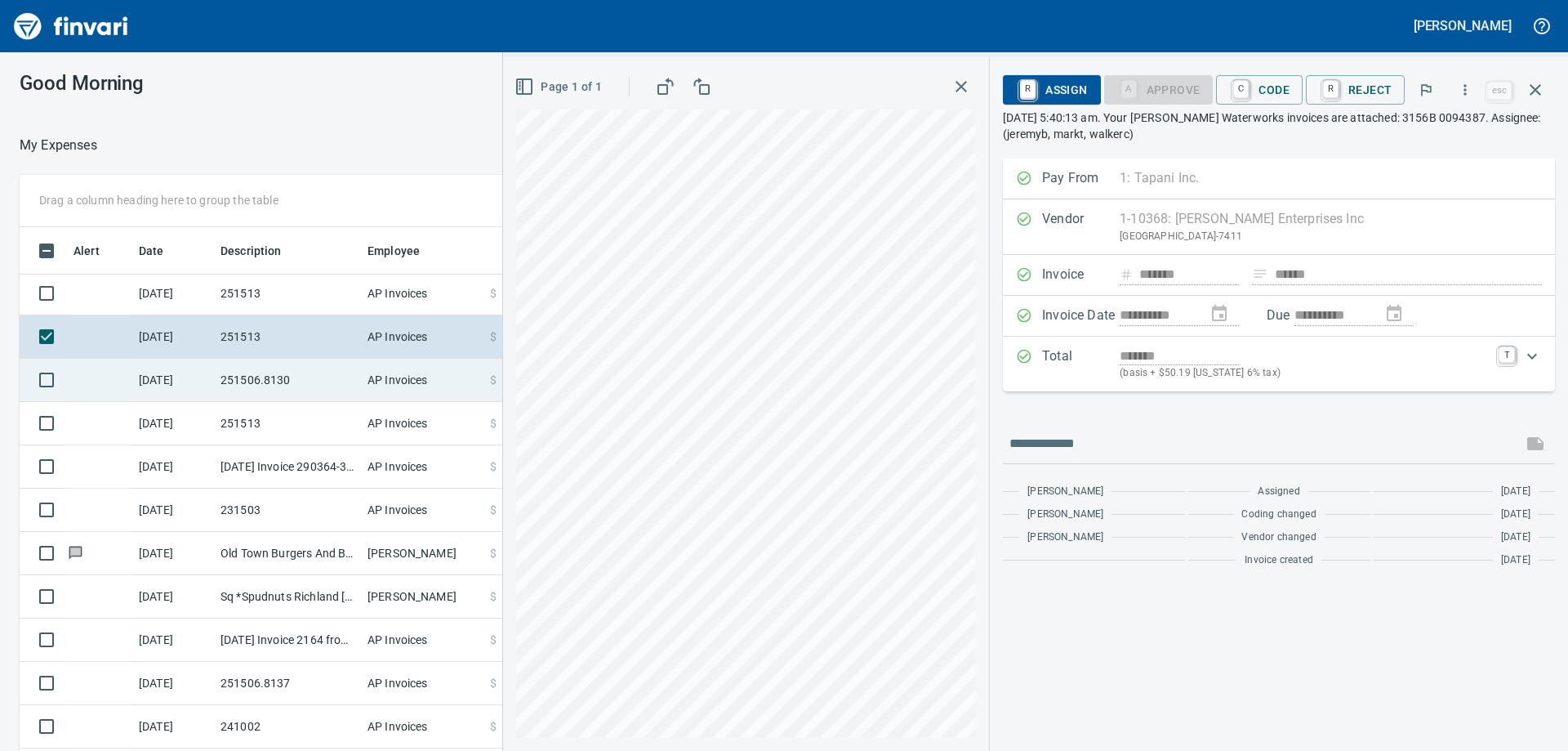
click at [265, 366] on td "251506.8130" at bounding box center [287, 380] width 147 height 43
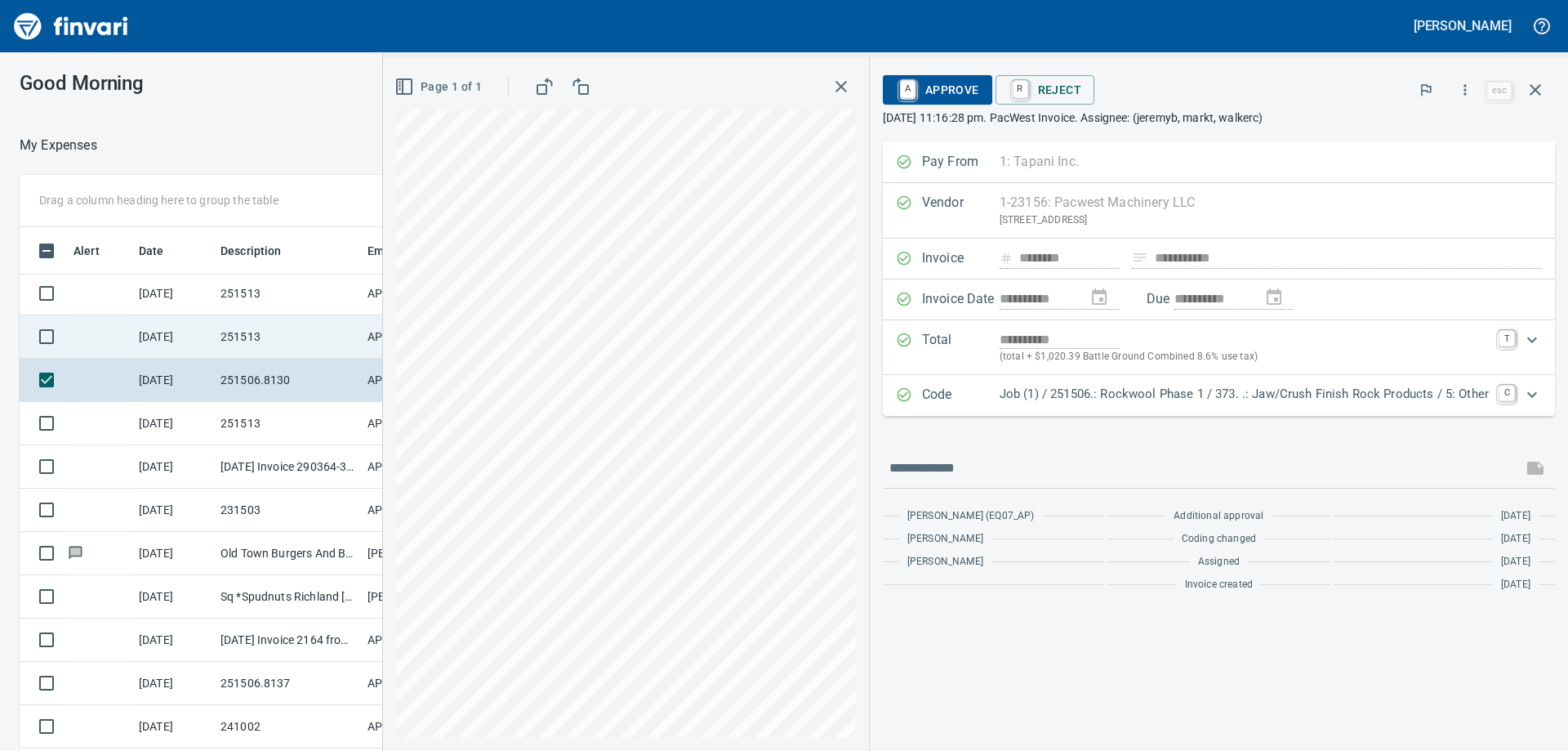
click at [270, 337] on td "251513" at bounding box center [287, 337] width 147 height 43
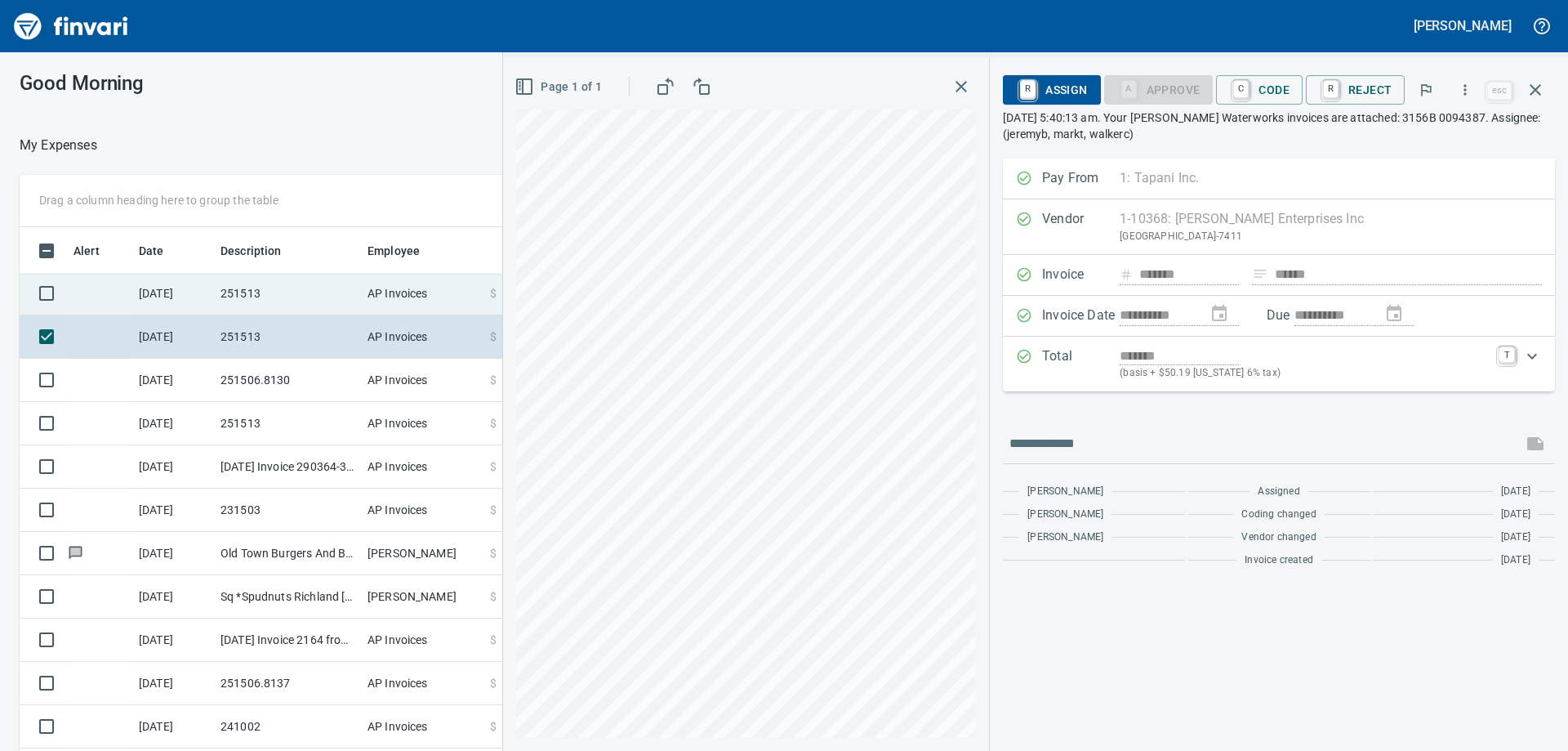
click at [246, 299] on td "251513" at bounding box center [287, 293] width 147 height 43
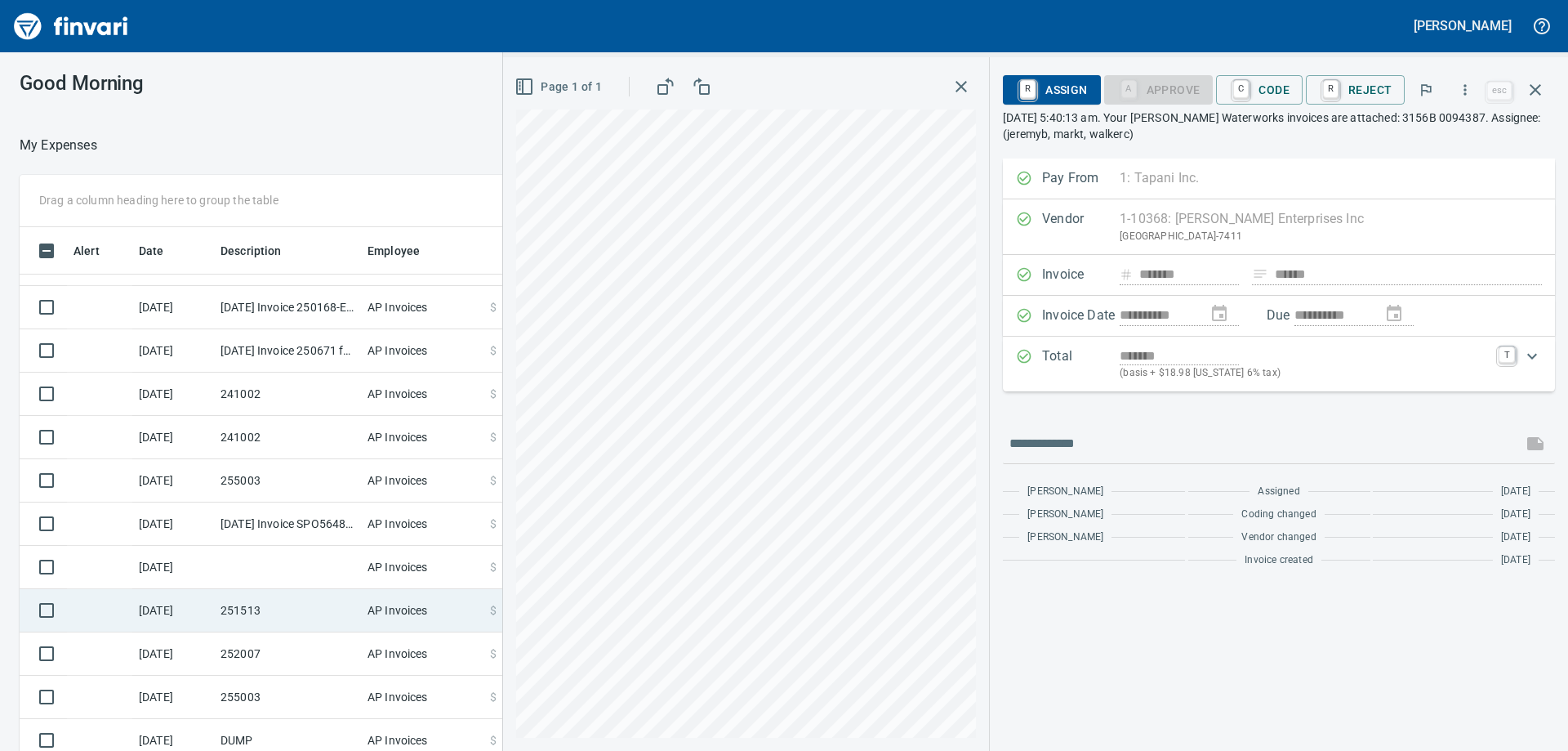
scroll to position [1409, 0]
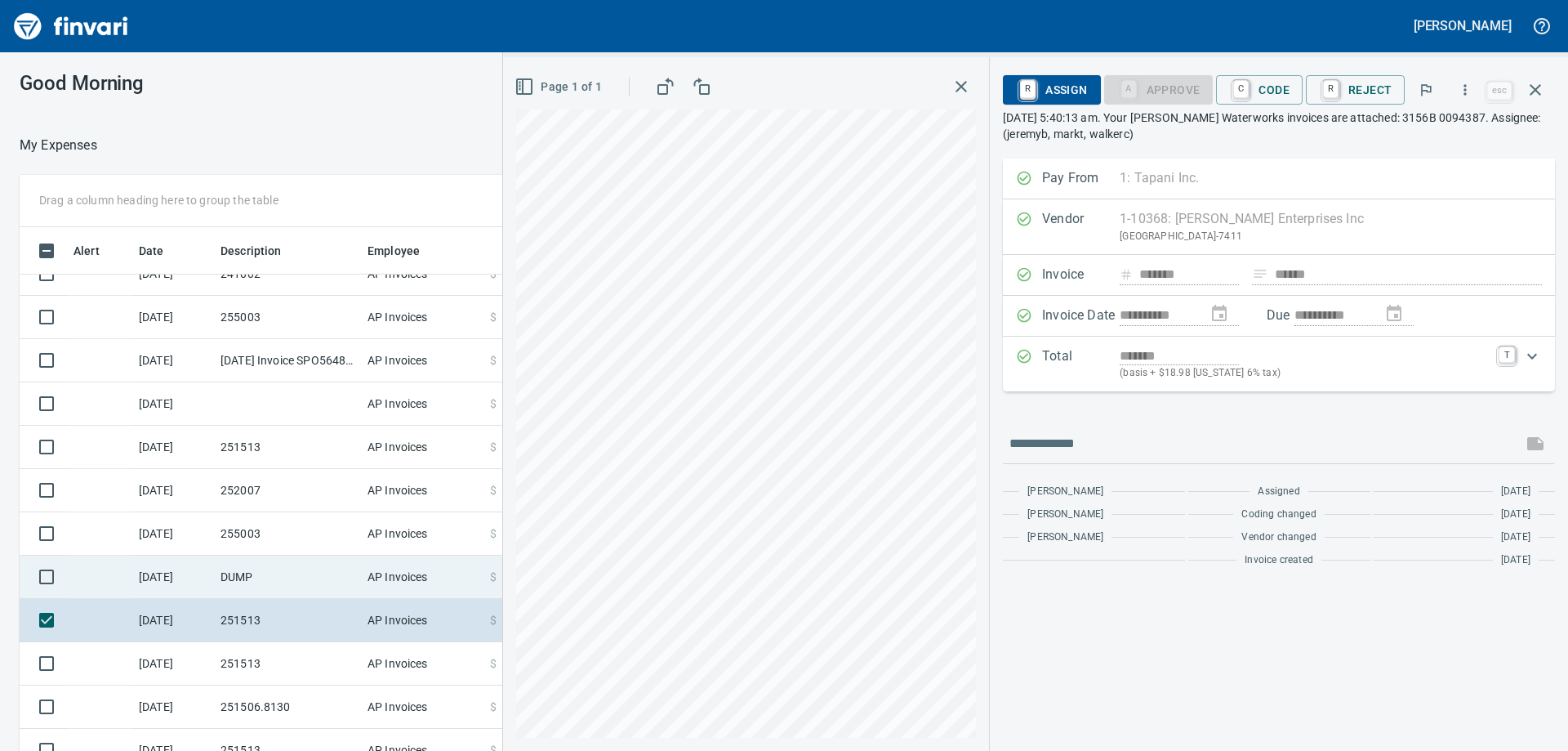
click at [216, 589] on td "DUMP" at bounding box center [287, 577] width 147 height 43
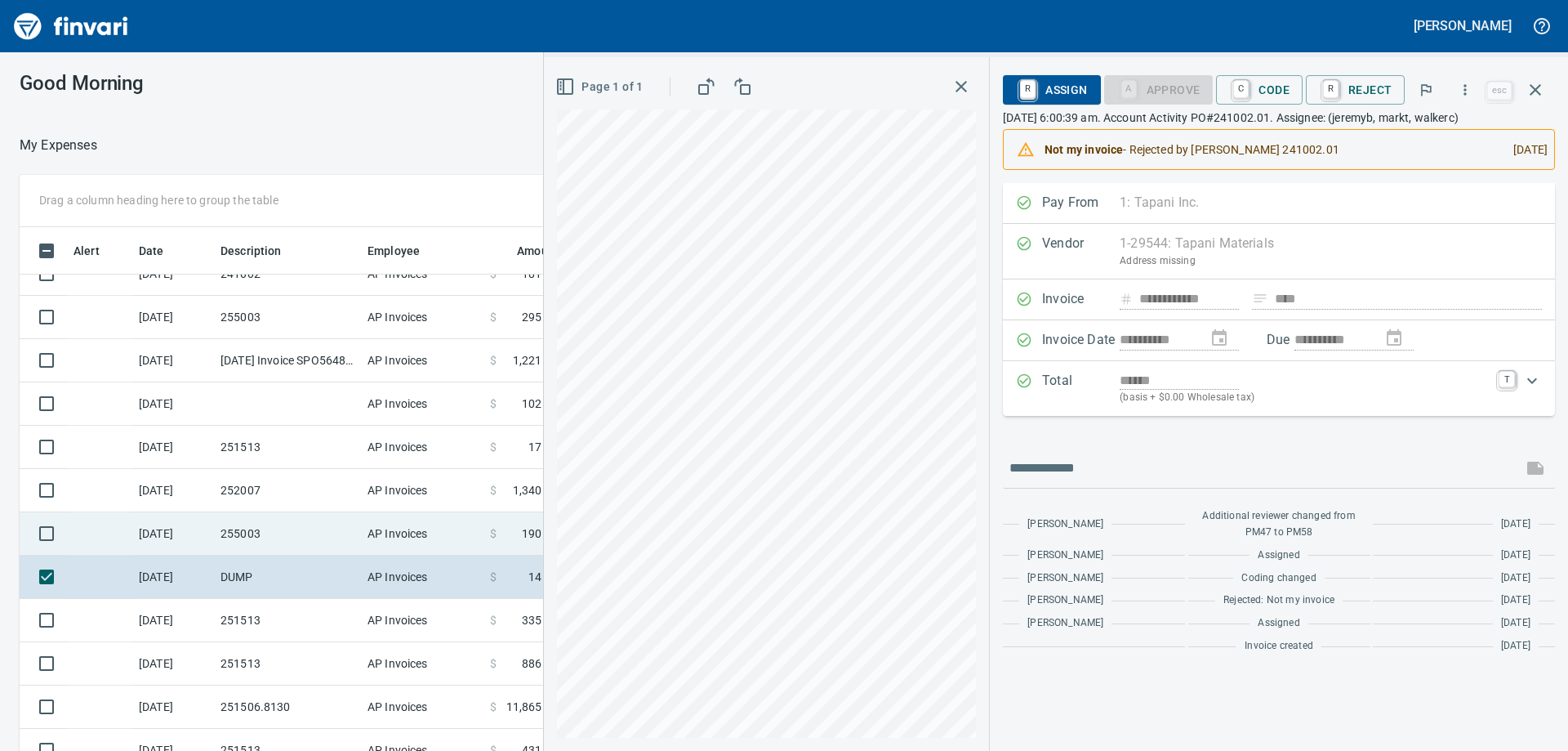
click at [341, 534] on td "255003" at bounding box center [287, 534] width 147 height 43
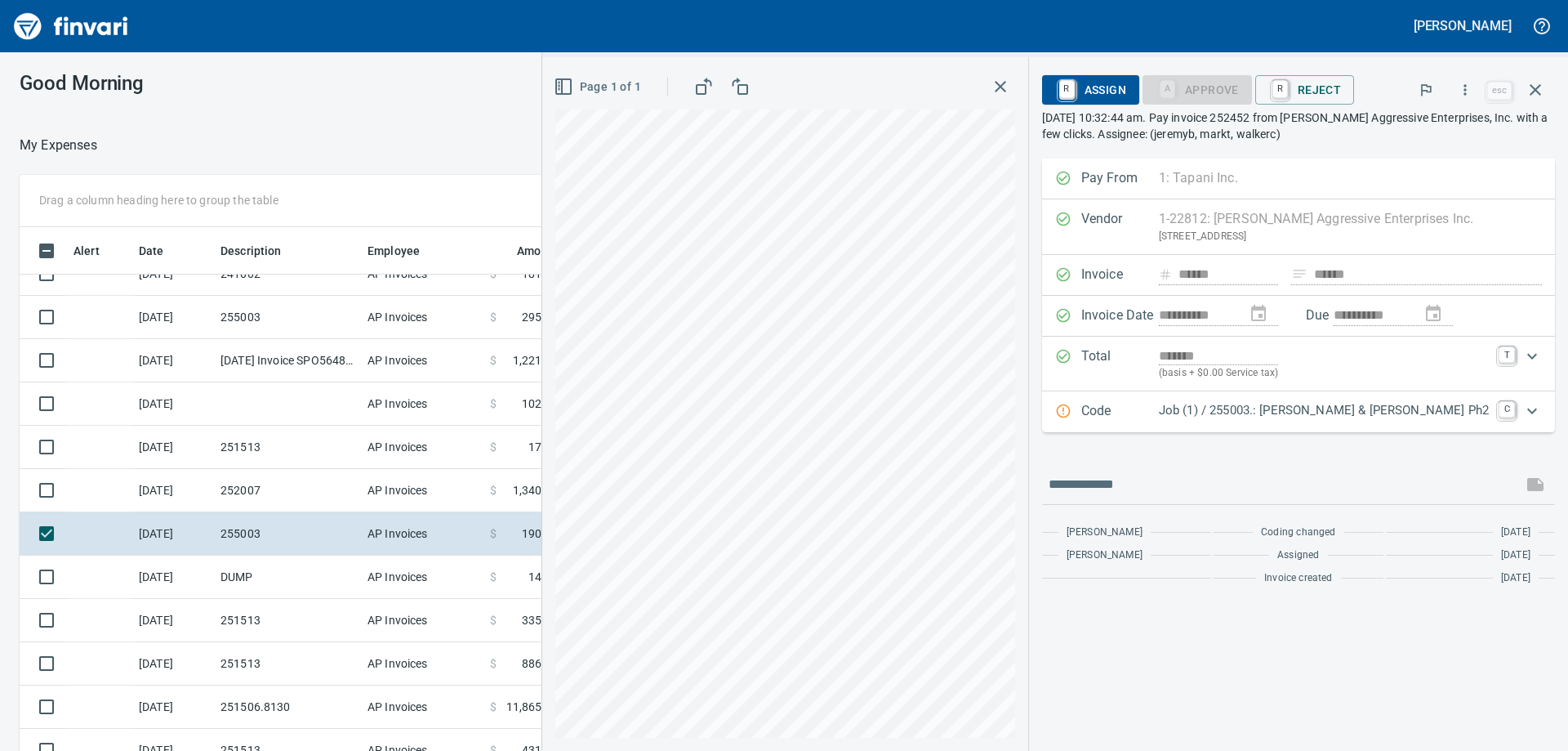
click at [1159, 412] on p "Code" at bounding box center [1120, 411] width 78 height 21
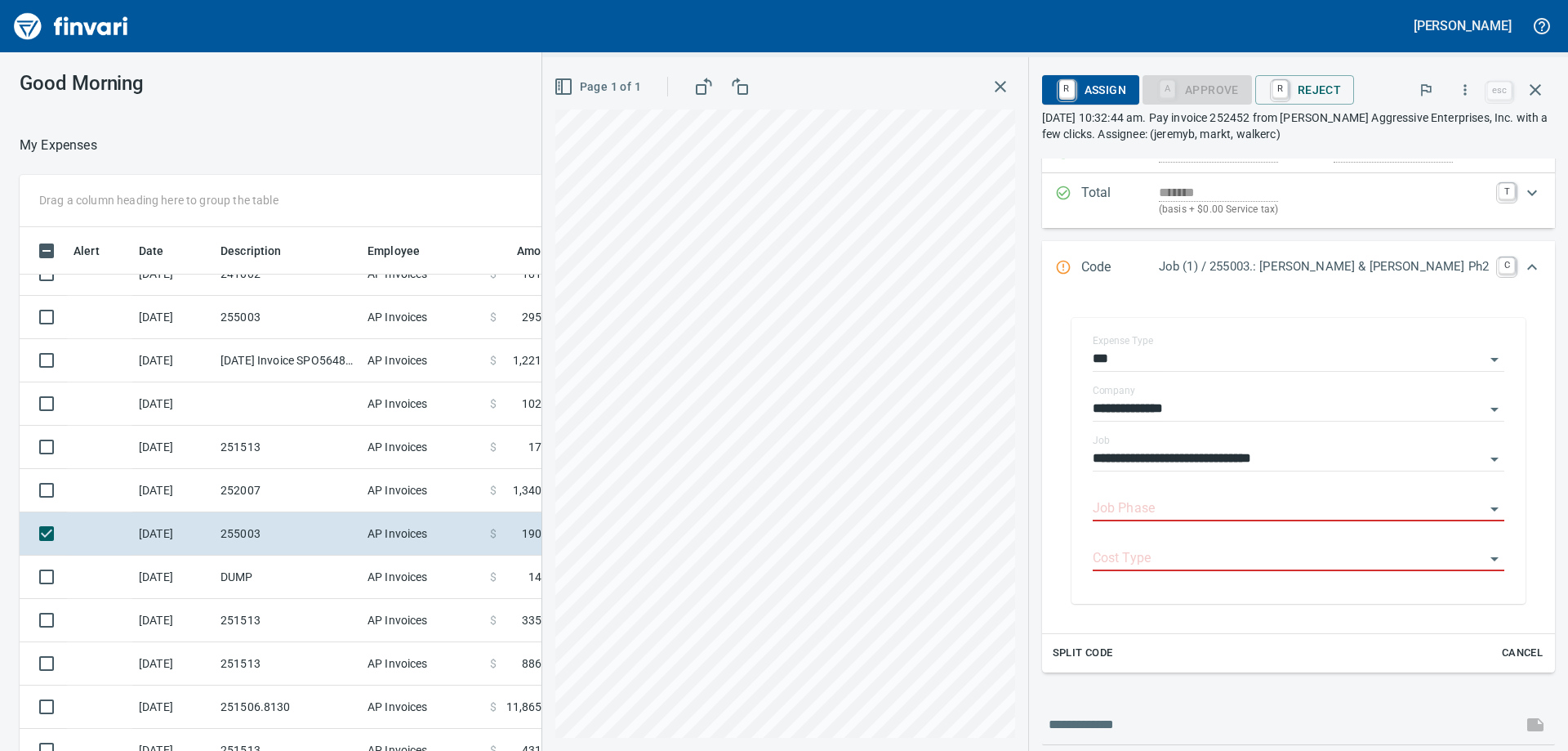
scroll to position [245, 0]
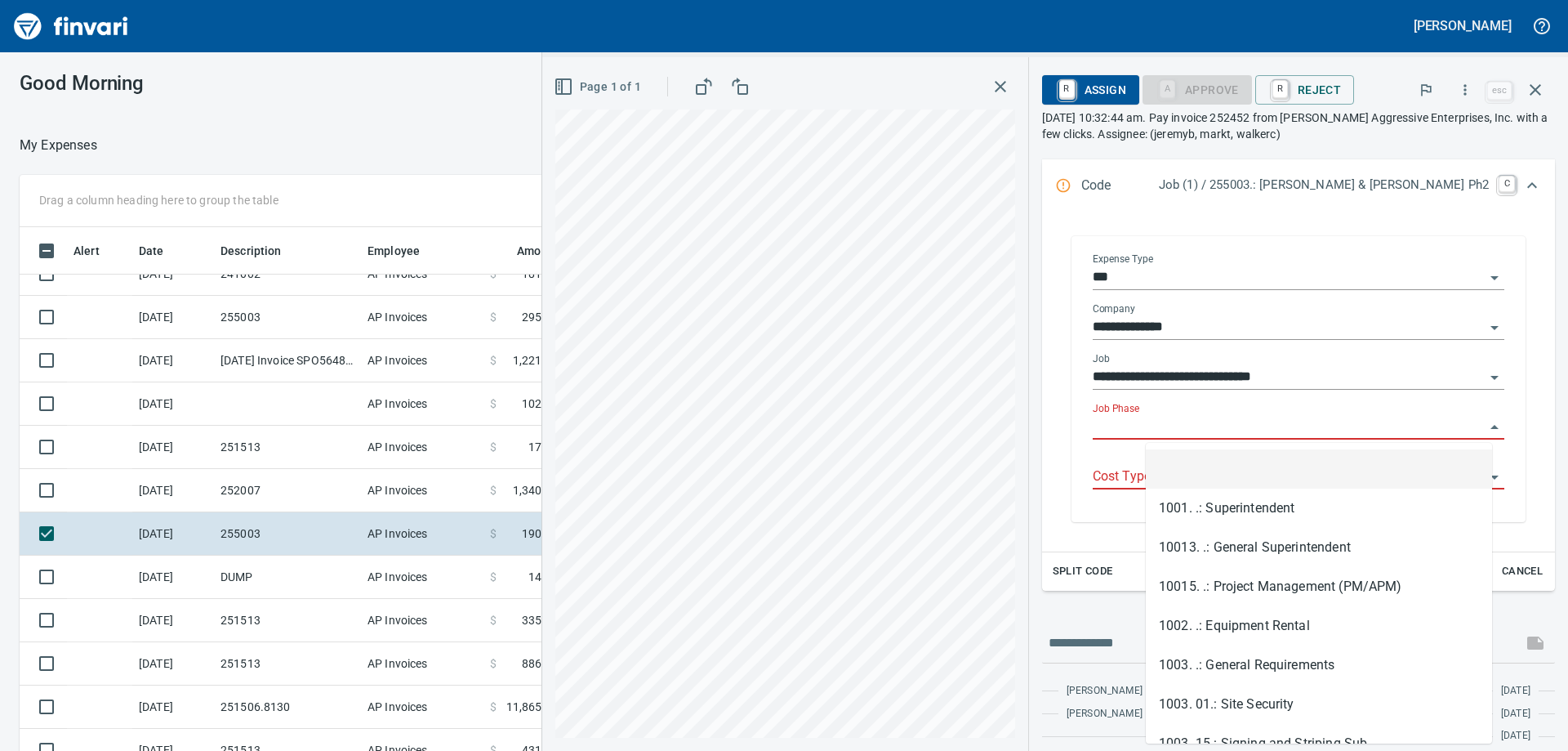
click at [1199, 425] on input "Job Phase" at bounding box center [1289, 427] width 392 height 23
click at [1247, 664] on li "1003. .: General Requirements" at bounding box center [1319, 665] width 347 height 39
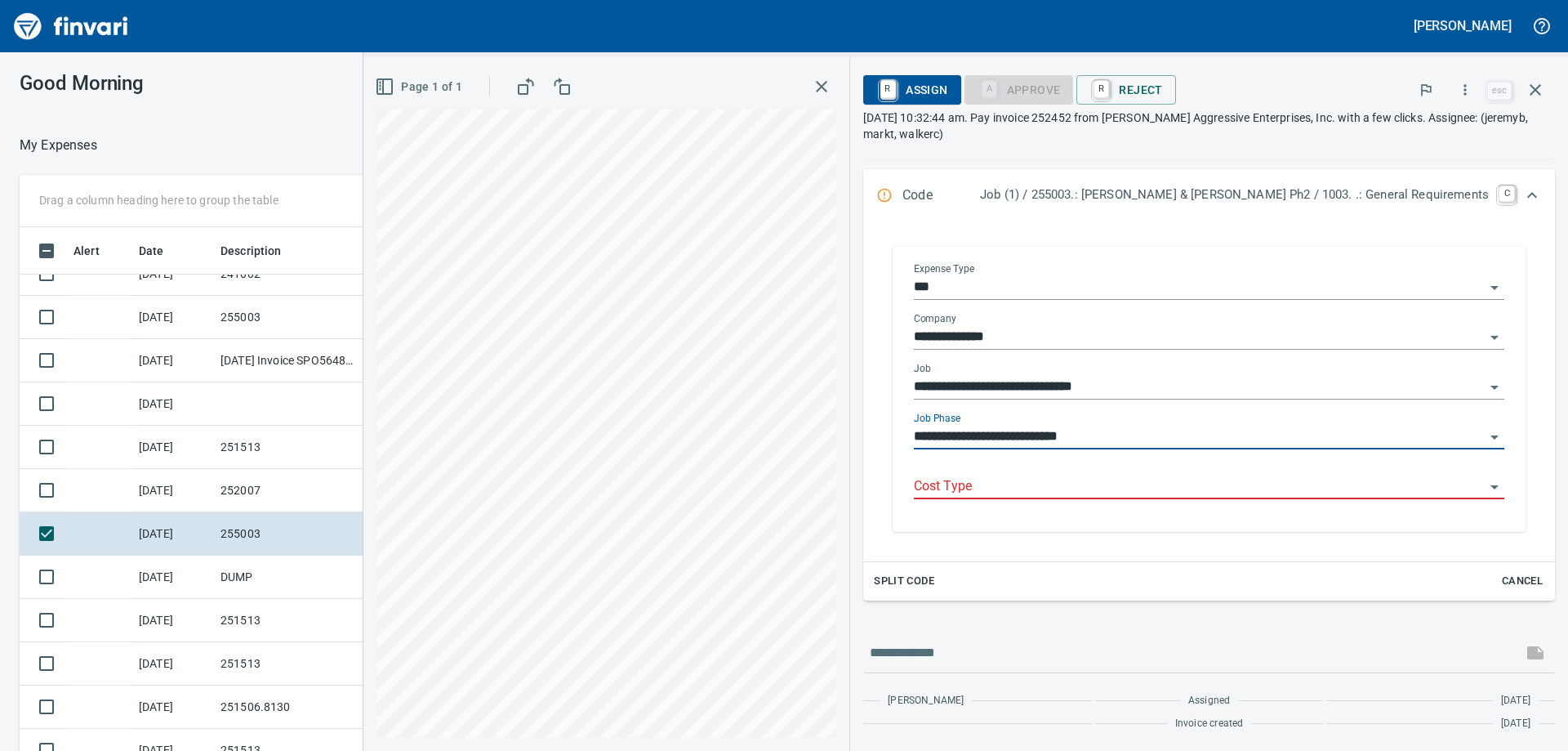
type input "**********"
click at [1226, 469] on div "Cost Type" at bounding box center [1209, 480] width 591 height 36
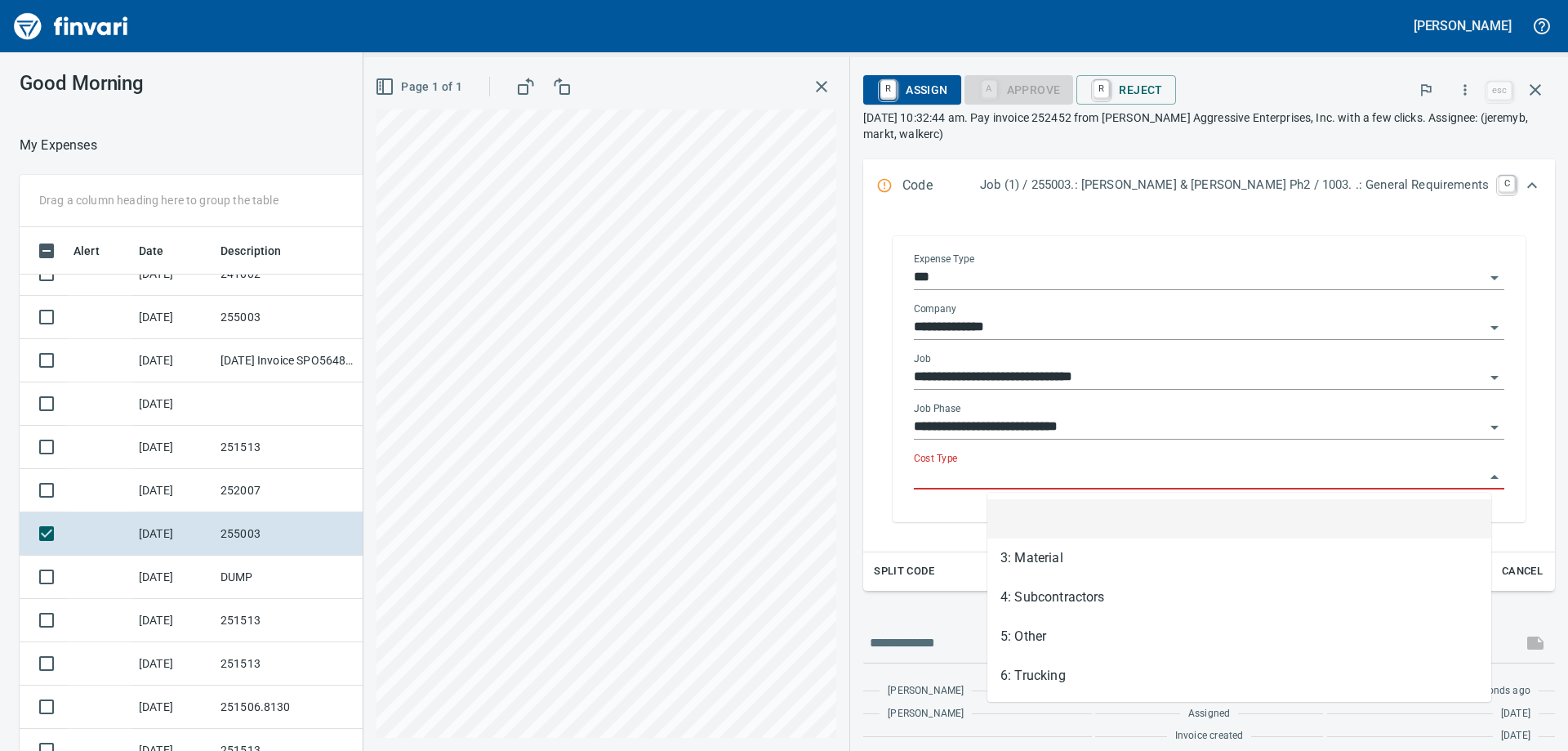
click at [1179, 482] on input "Cost Type" at bounding box center [1199, 477] width 571 height 23
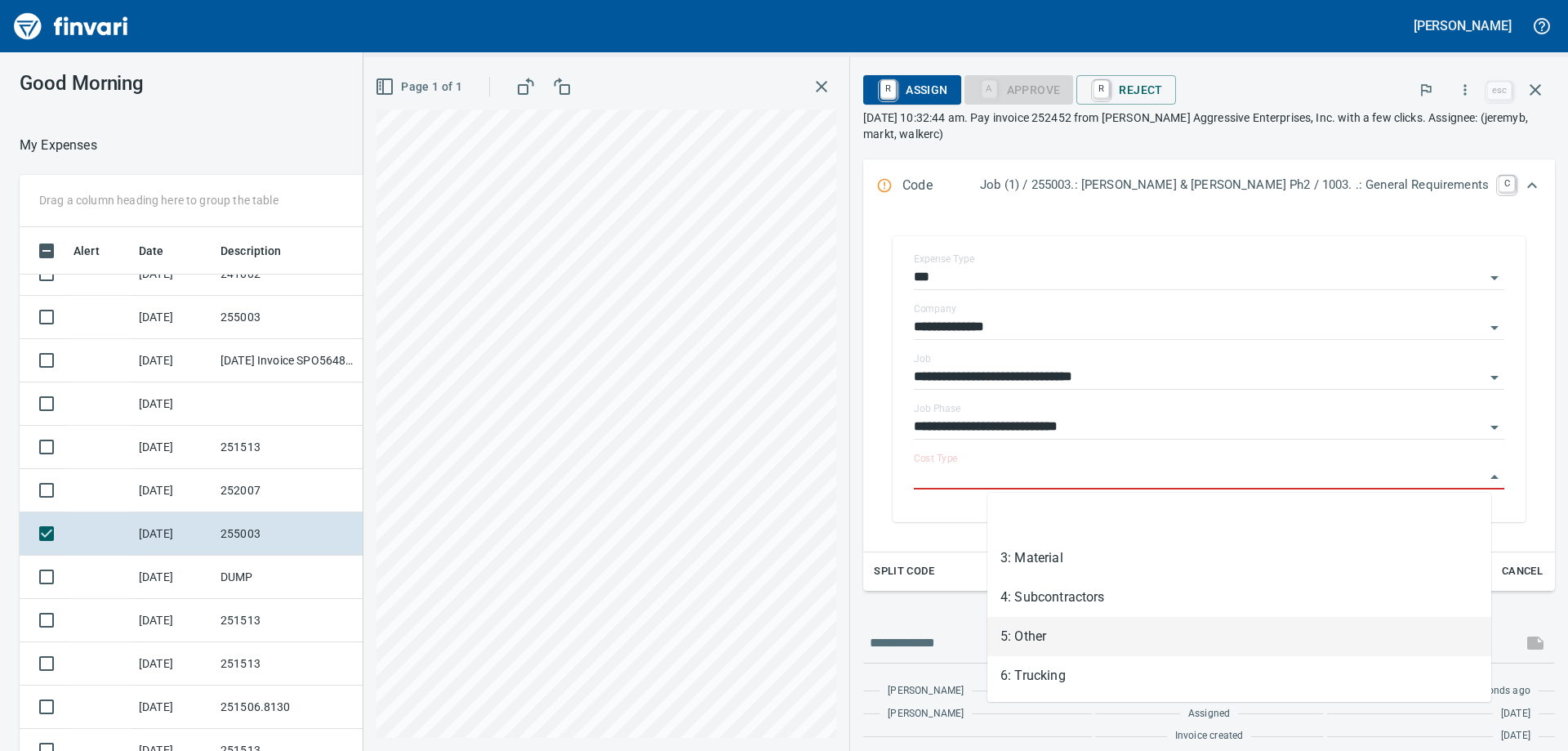
click at [1115, 642] on li "5: Other" at bounding box center [1239, 636] width 504 height 39
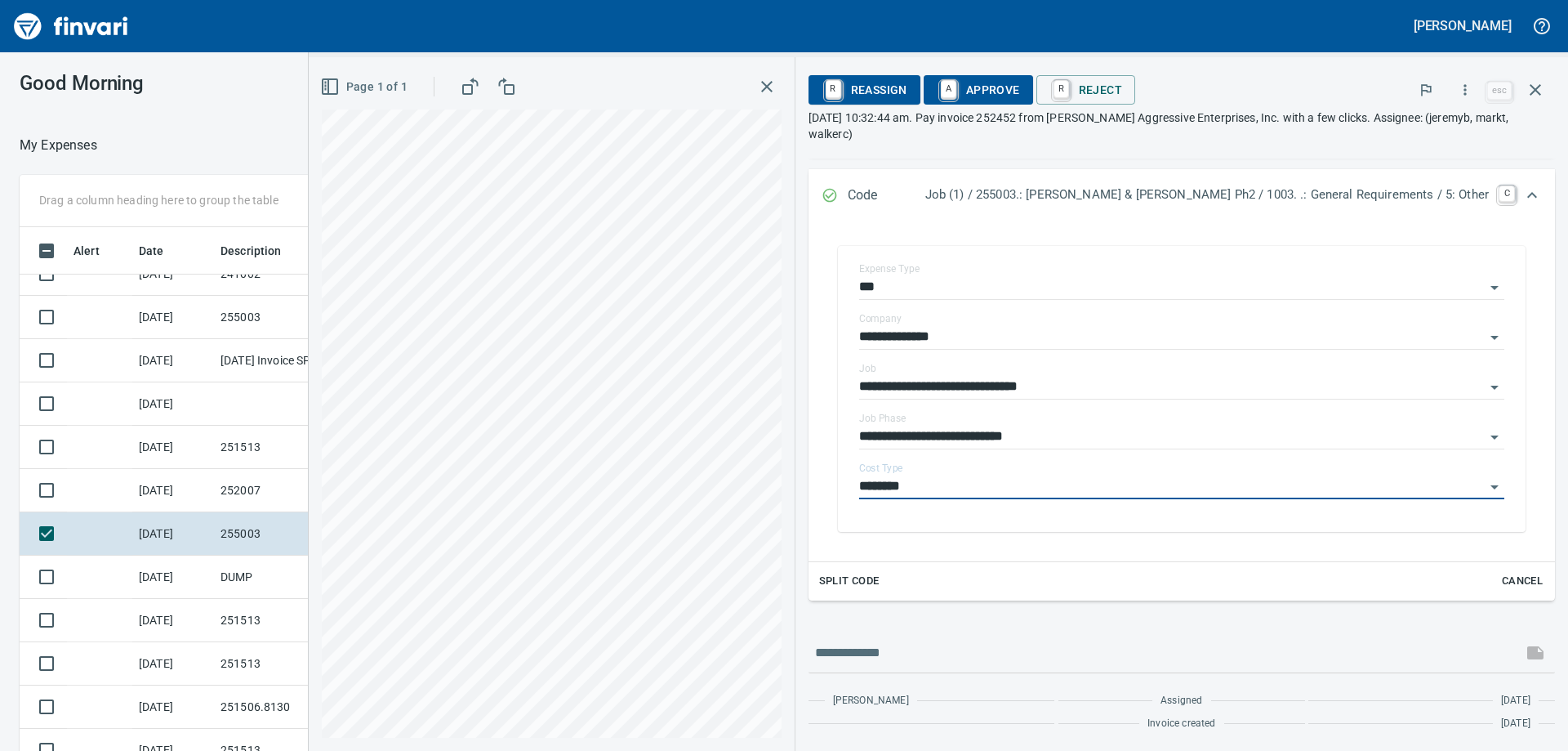
type input "********"
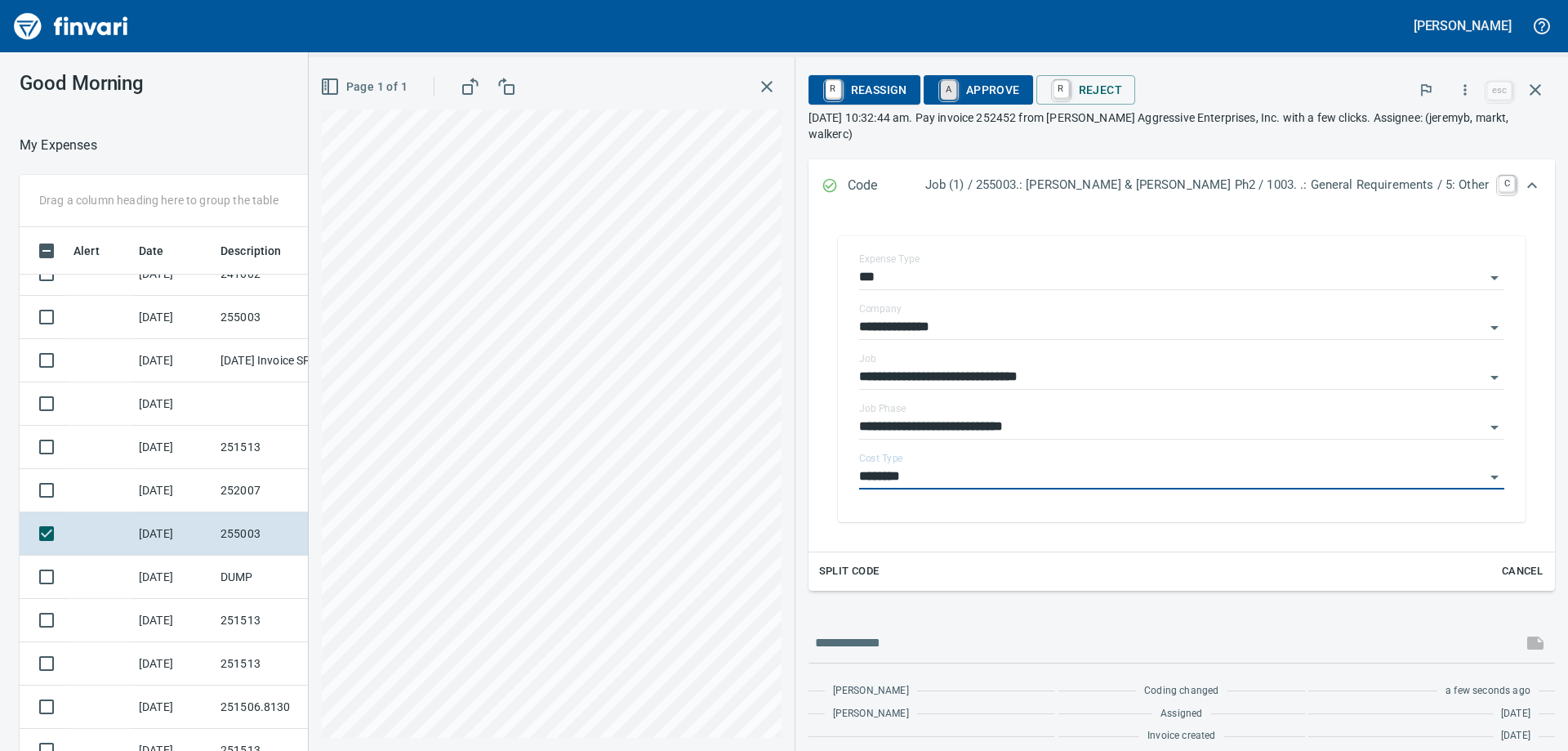
click at [956, 83] on link "A" at bounding box center [948, 90] width 15 height 18
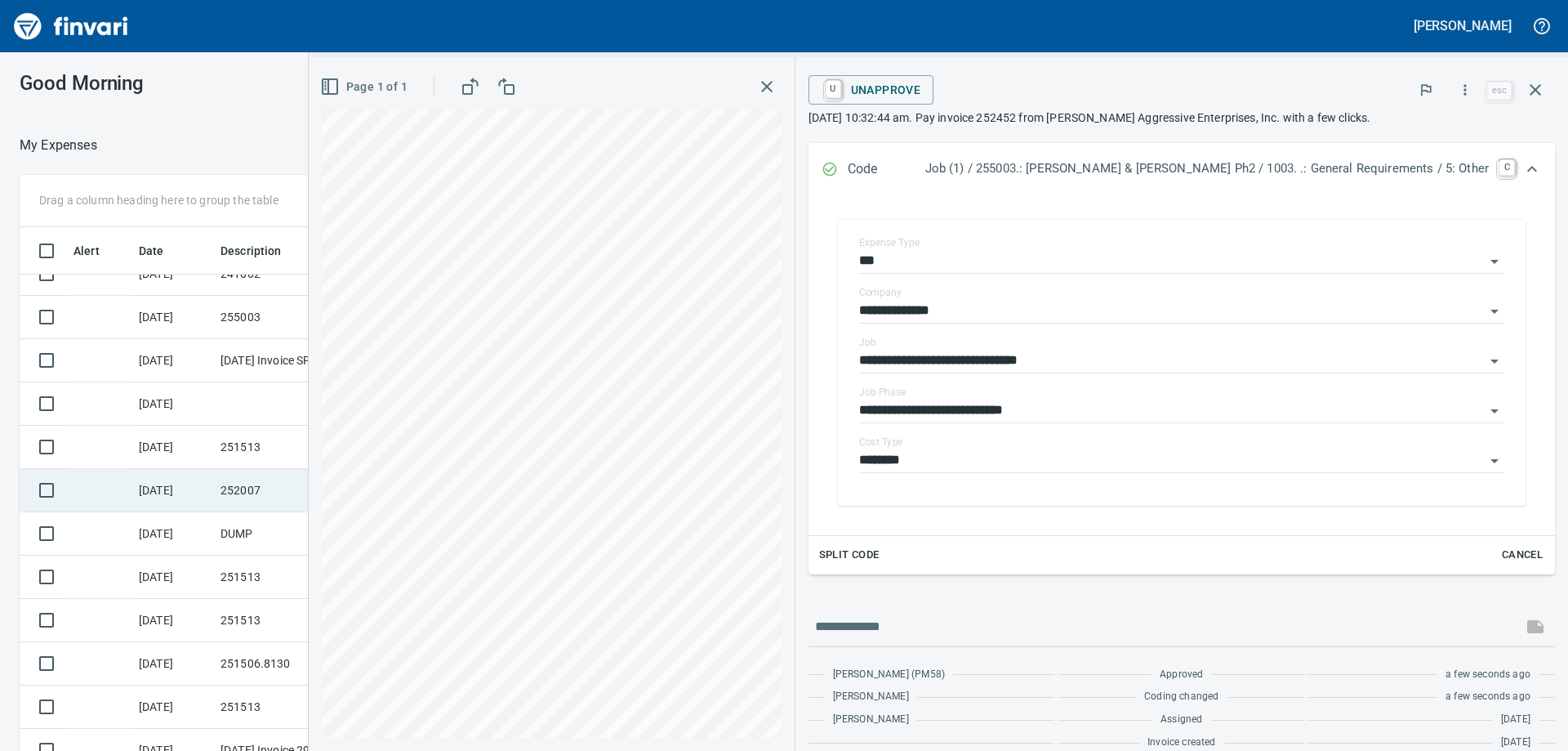
click at [265, 502] on td "252007" at bounding box center [287, 491] width 147 height 43
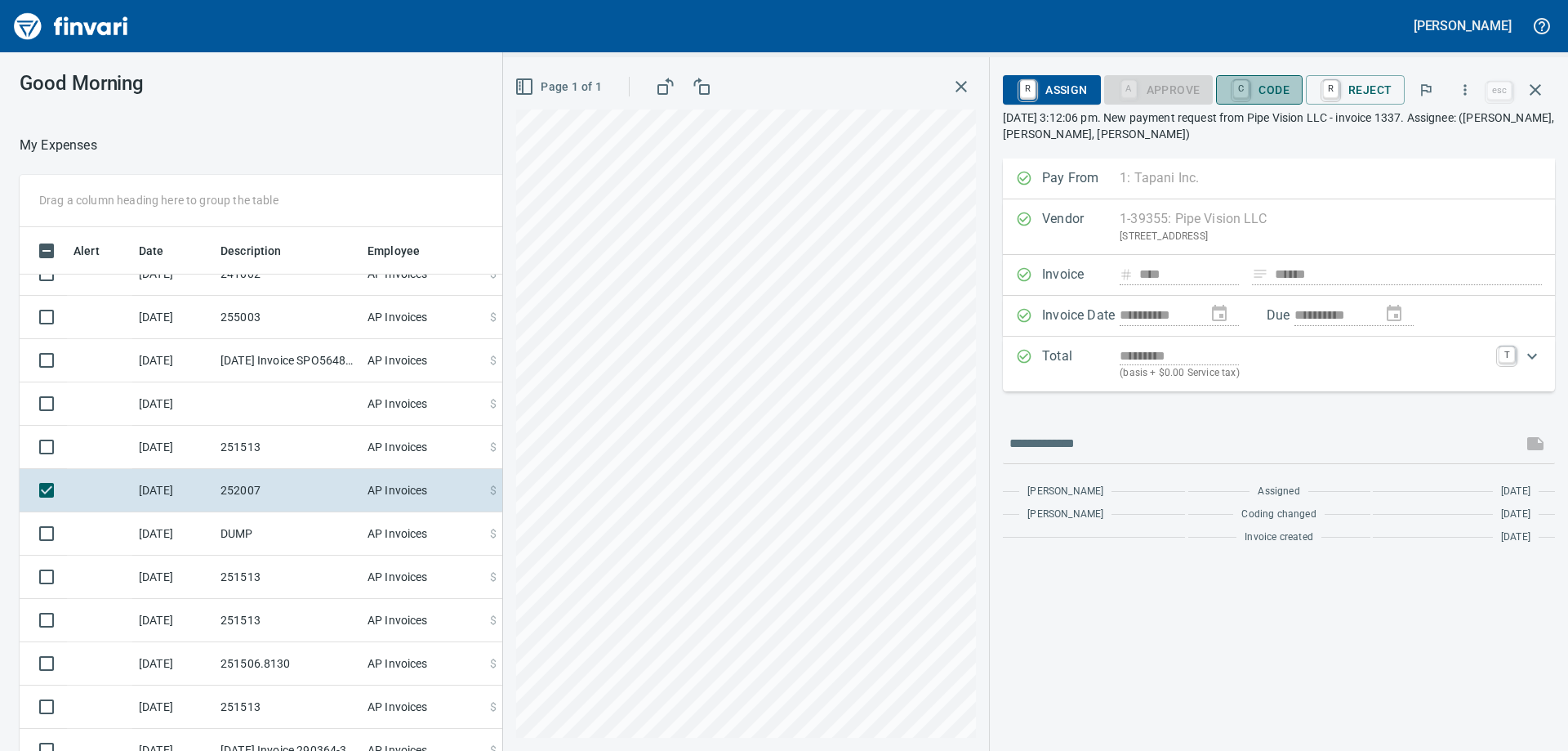
click at [1266, 86] on span "C Code" at bounding box center [1259, 90] width 60 height 28
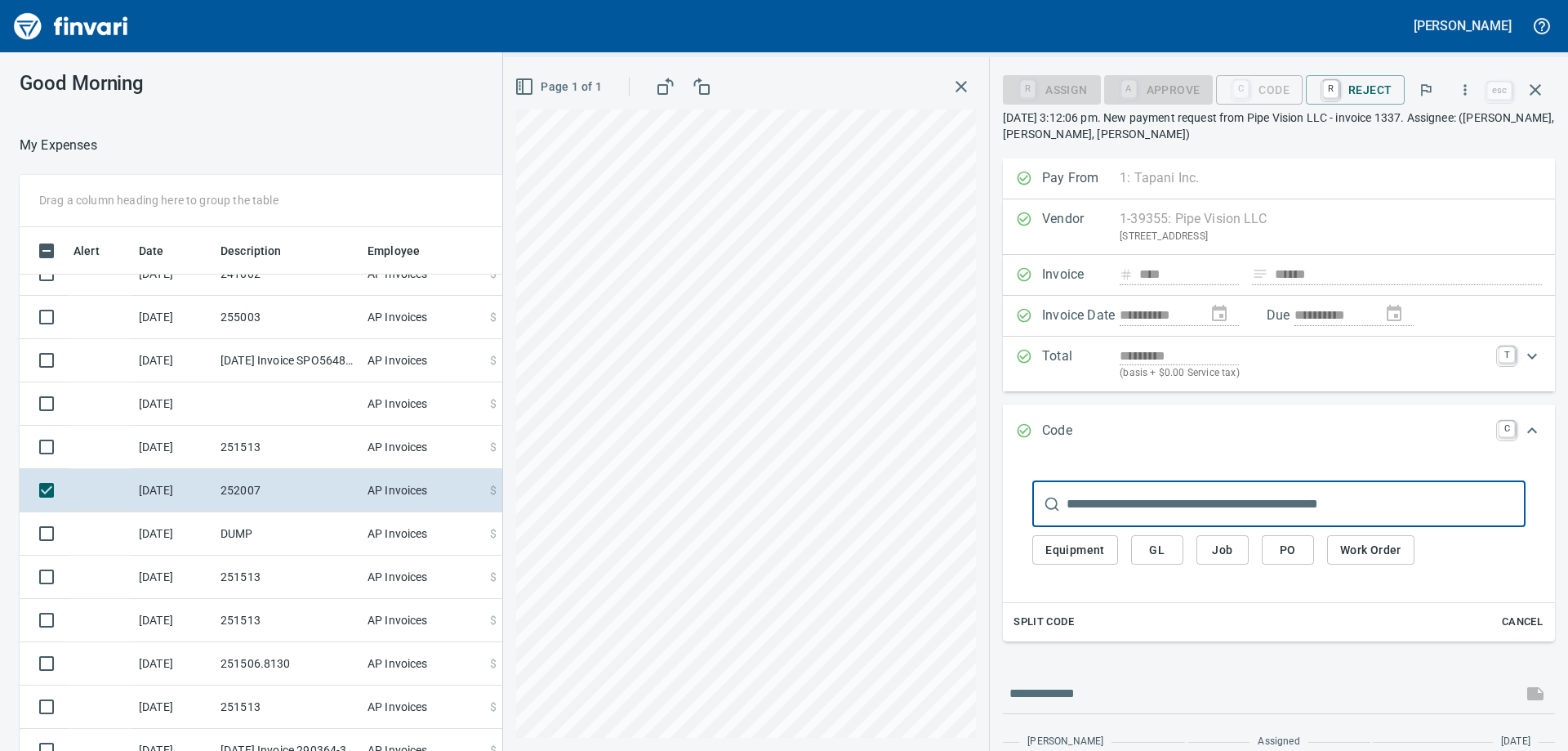
scroll to position [559, 1084]
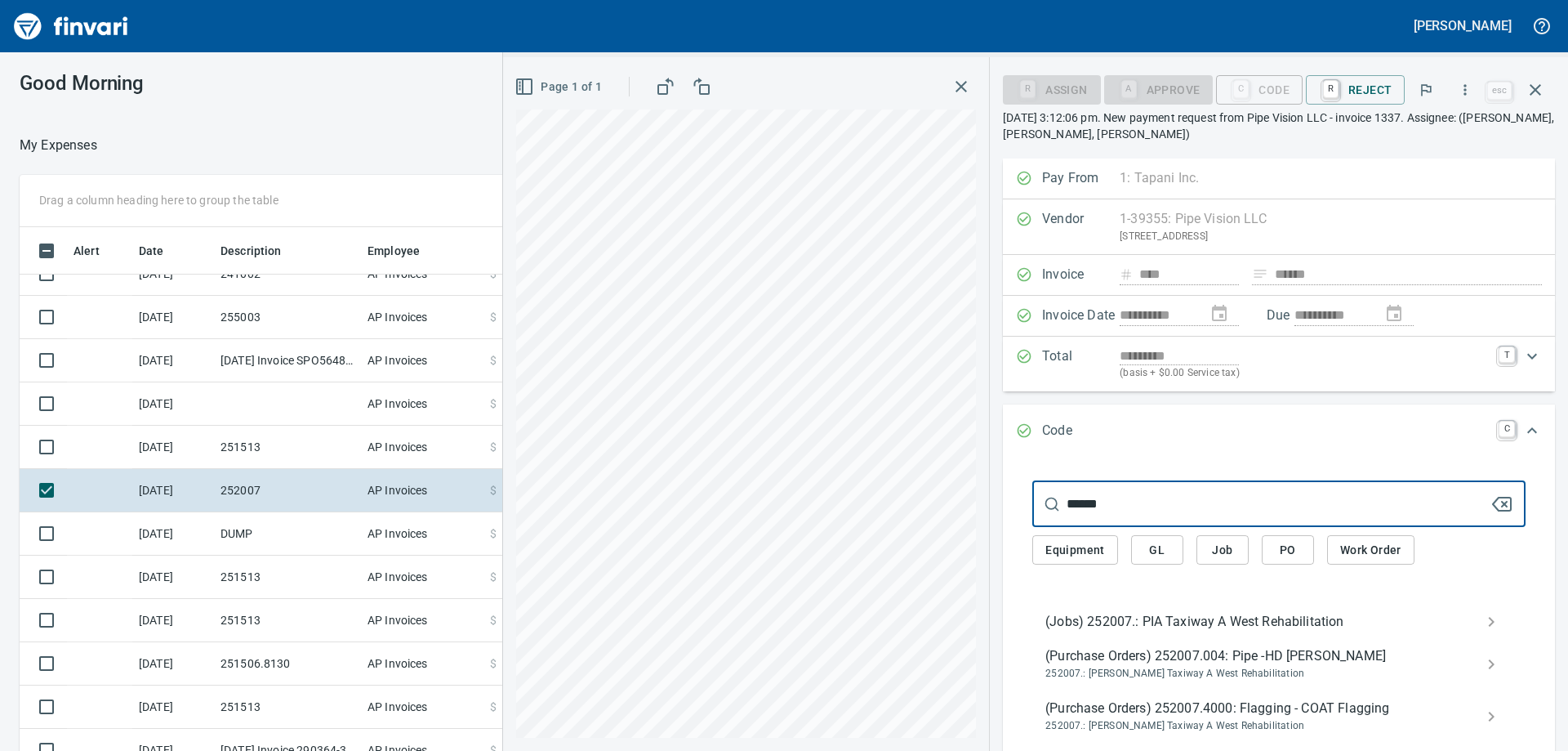
type input "******"
click at [1144, 609] on div "(Jobs) 252007.: PIA Taxiway A West Rehabilitation" at bounding box center [1279, 622] width 494 height 33
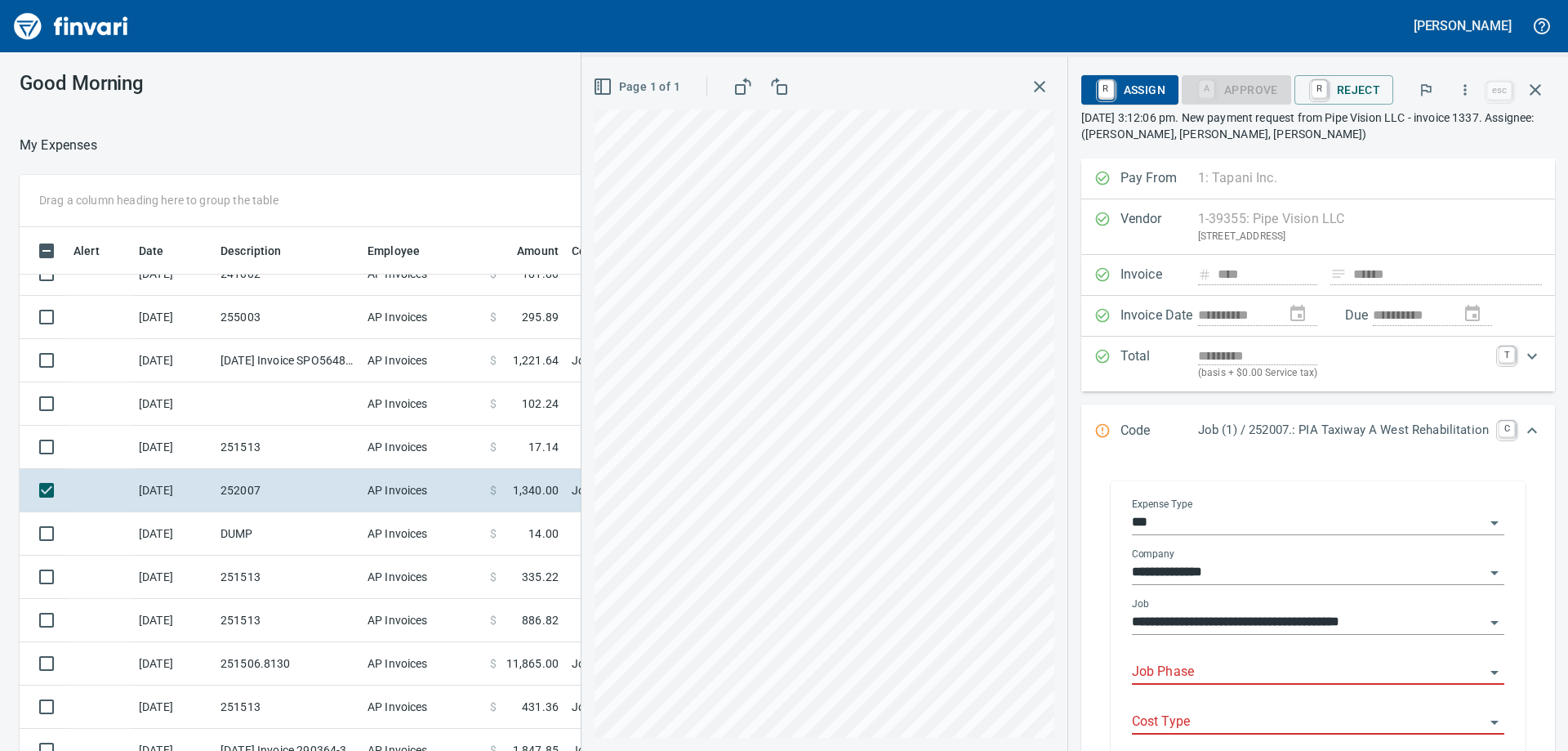
click at [1179, 660] on div "Job Phase" at bounding box center [1318, 666] width 373 height 36
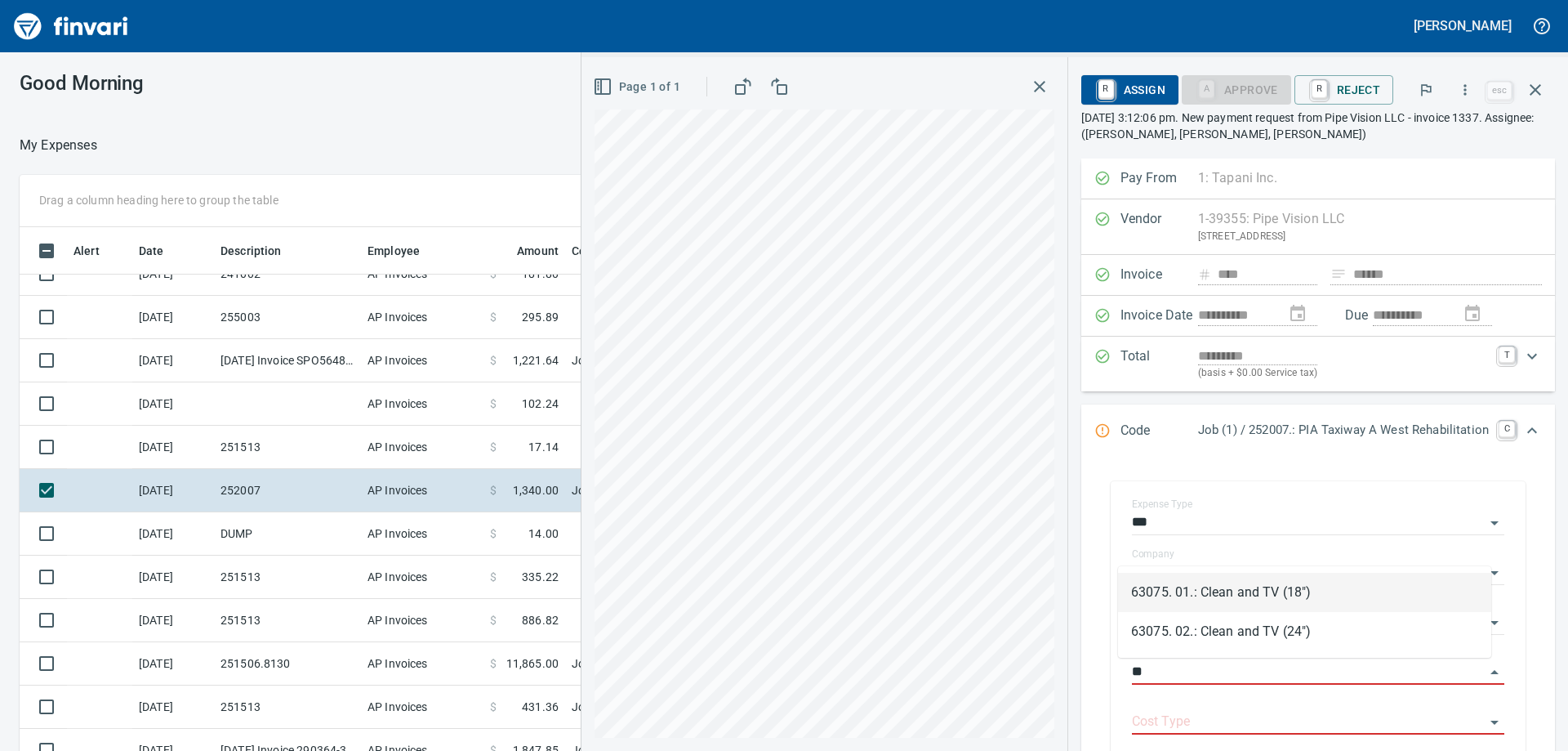
type input "**"
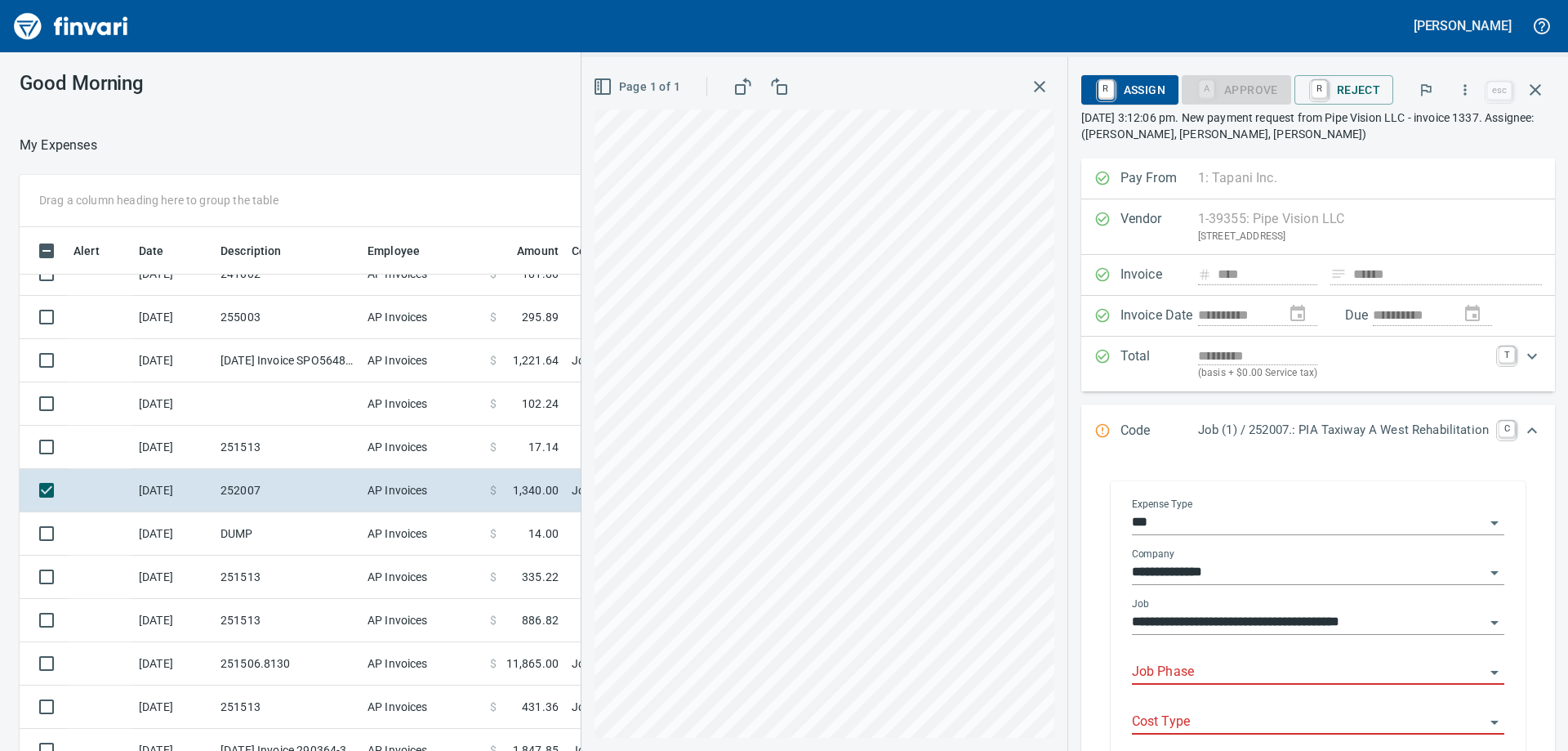
click at [1142, 672] on input "Job Phase" at bounding box center [1308, 672] width 352 height 23
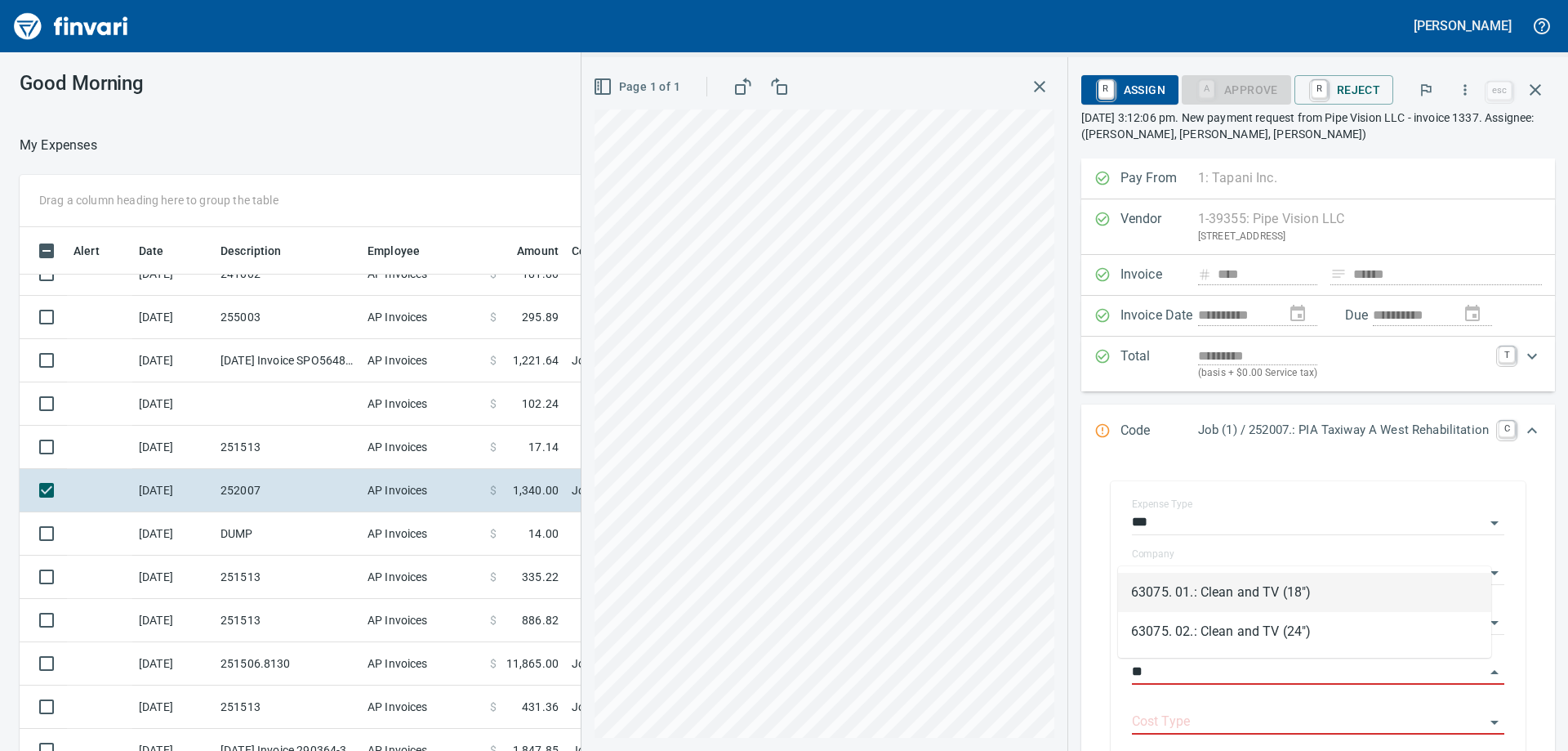
click at [1237, 591] on li "63075. 01.: Clean and TV (18")" at bounding box center [1305, 592] width 374 height 39
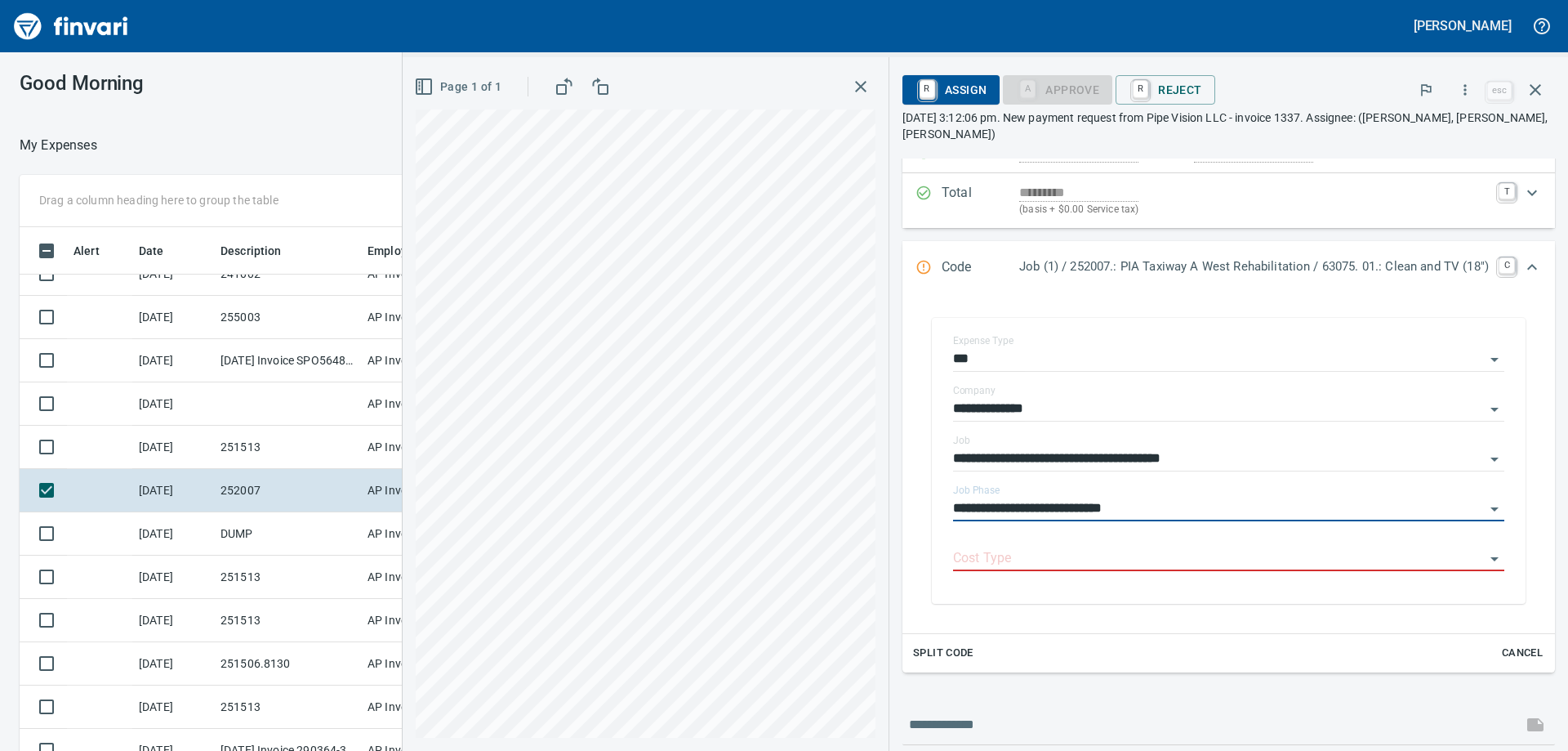
scroll to position [245, 0]
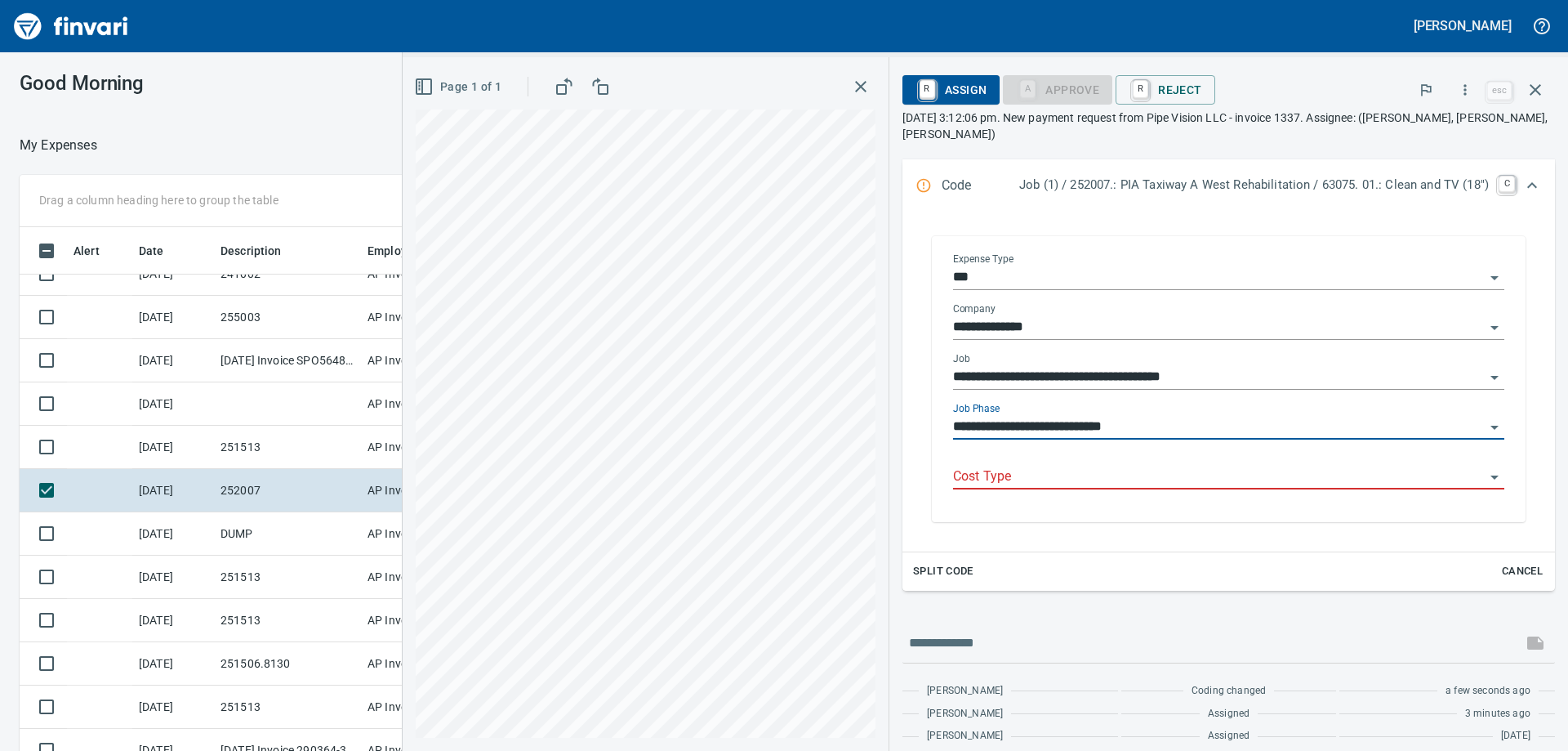
type input "**********"
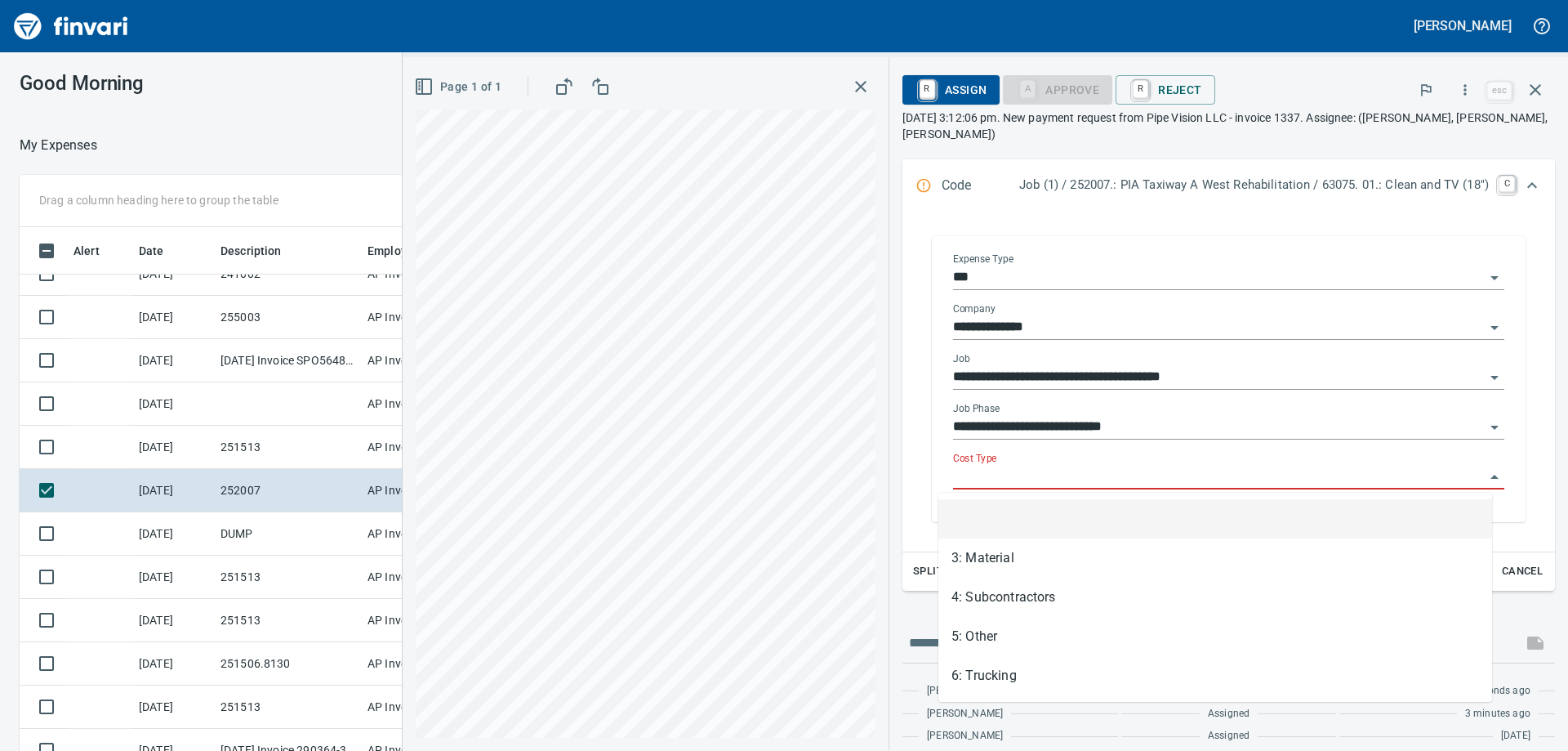
scroll to position [559, 1084]
click at [1102, 478] on input "Cost Type" at bounding box center [1218, 477] width 532 height 23
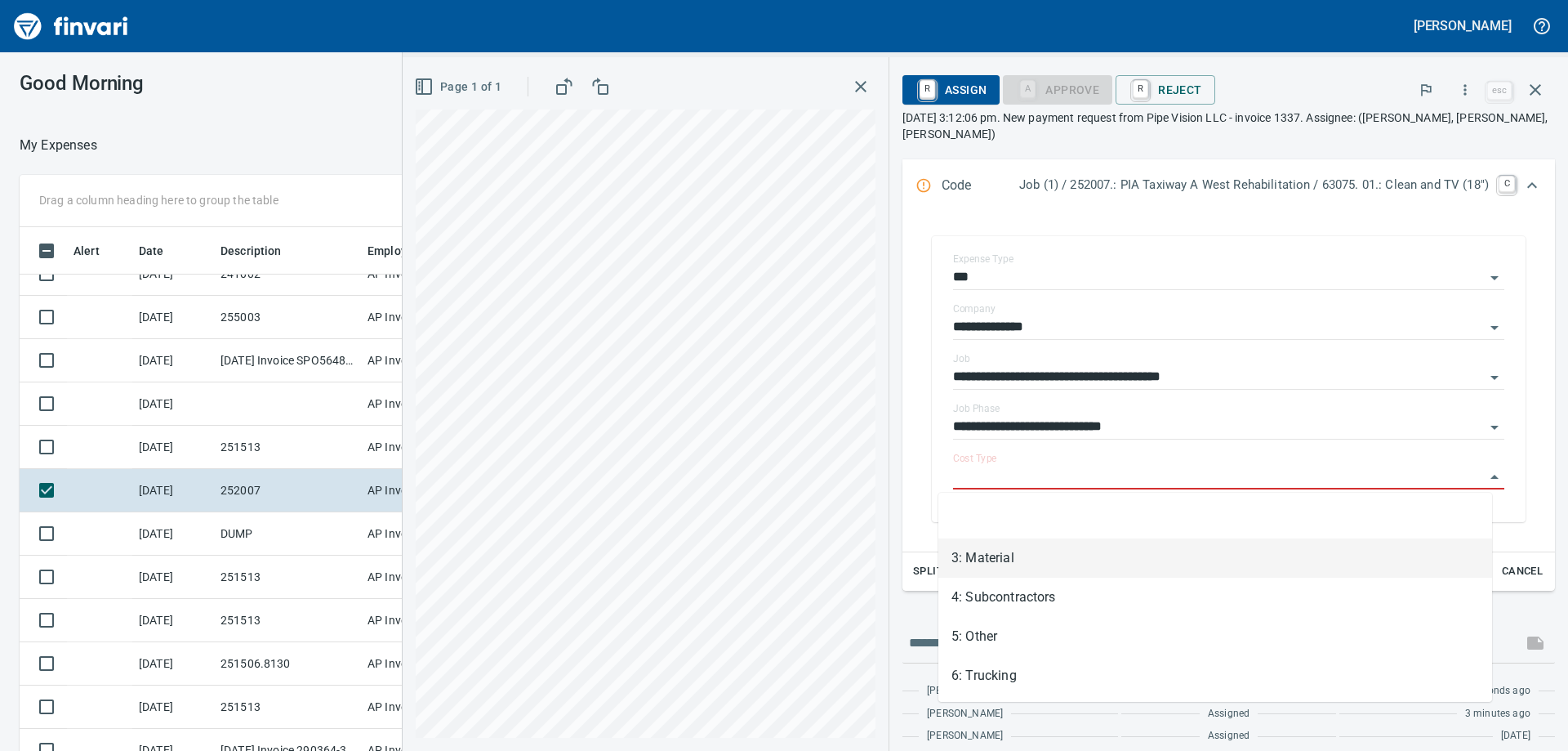
click at [1059, 558] on li "3: Material" at bounding box center [1215, 558] width 554 height 39
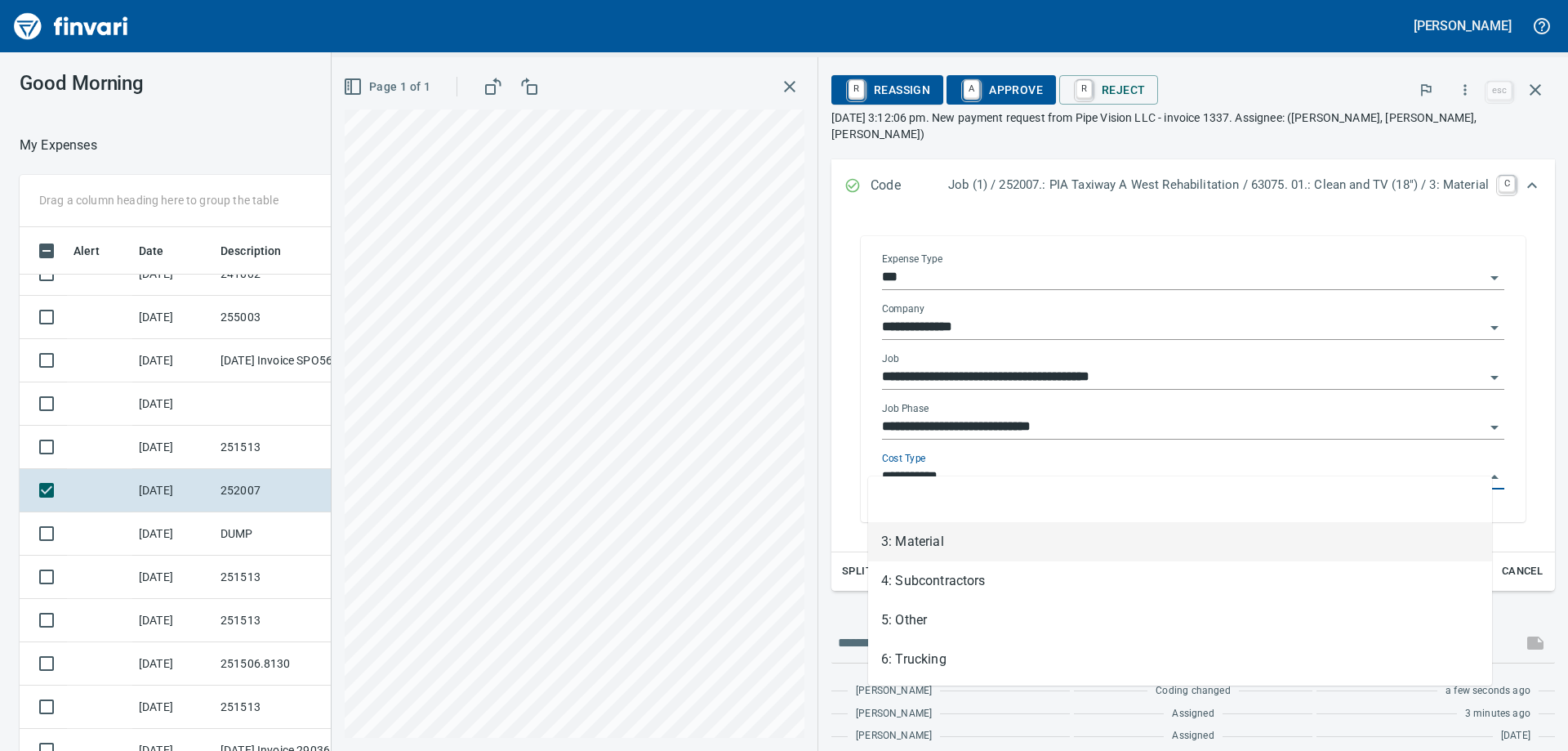
click at [946, 466] on input "**********" at bounding box center [1183, 477] width 603 height 23
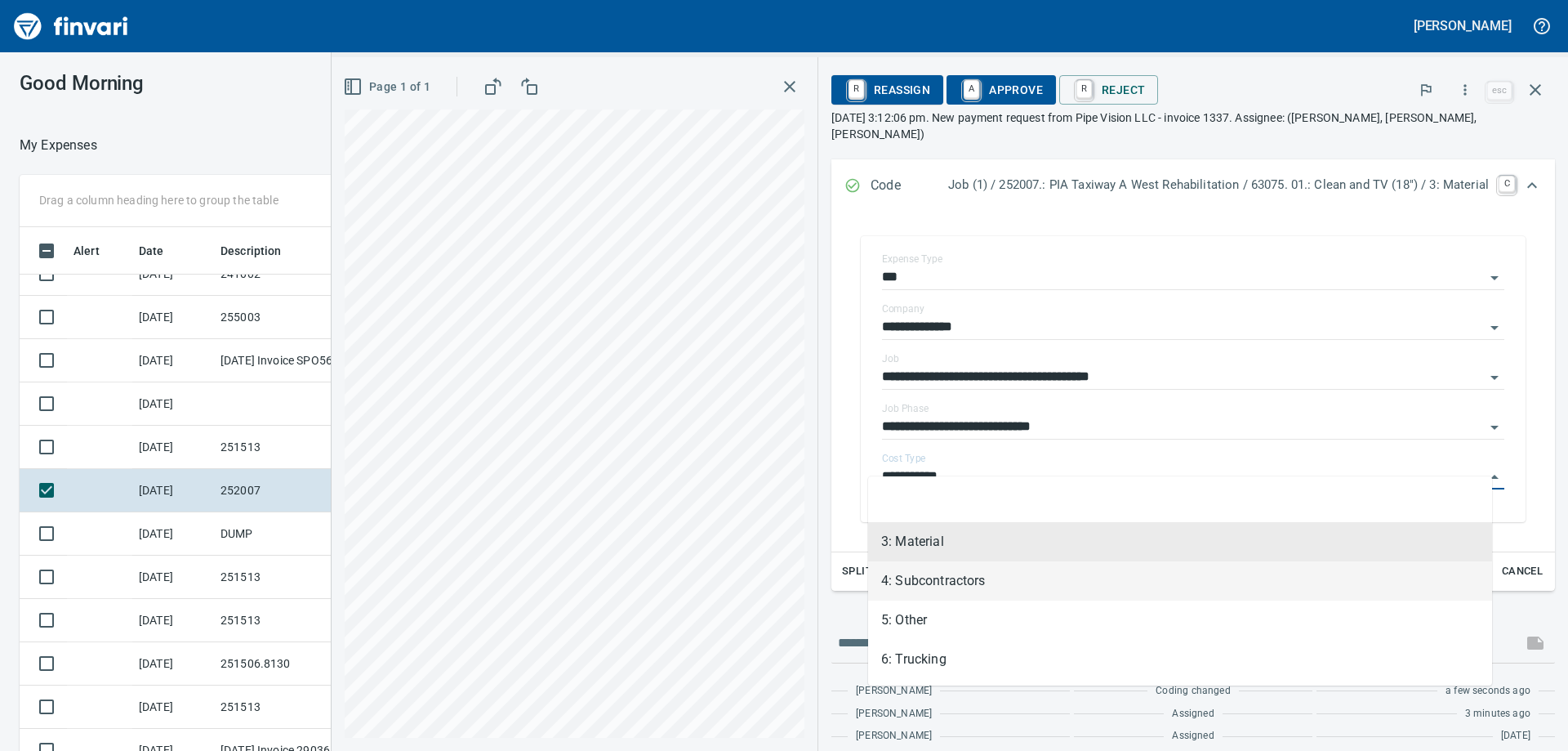
click at [941, 578] on li "4: Subcontractors" at bounding box center [1180, 581] width 624 height 39
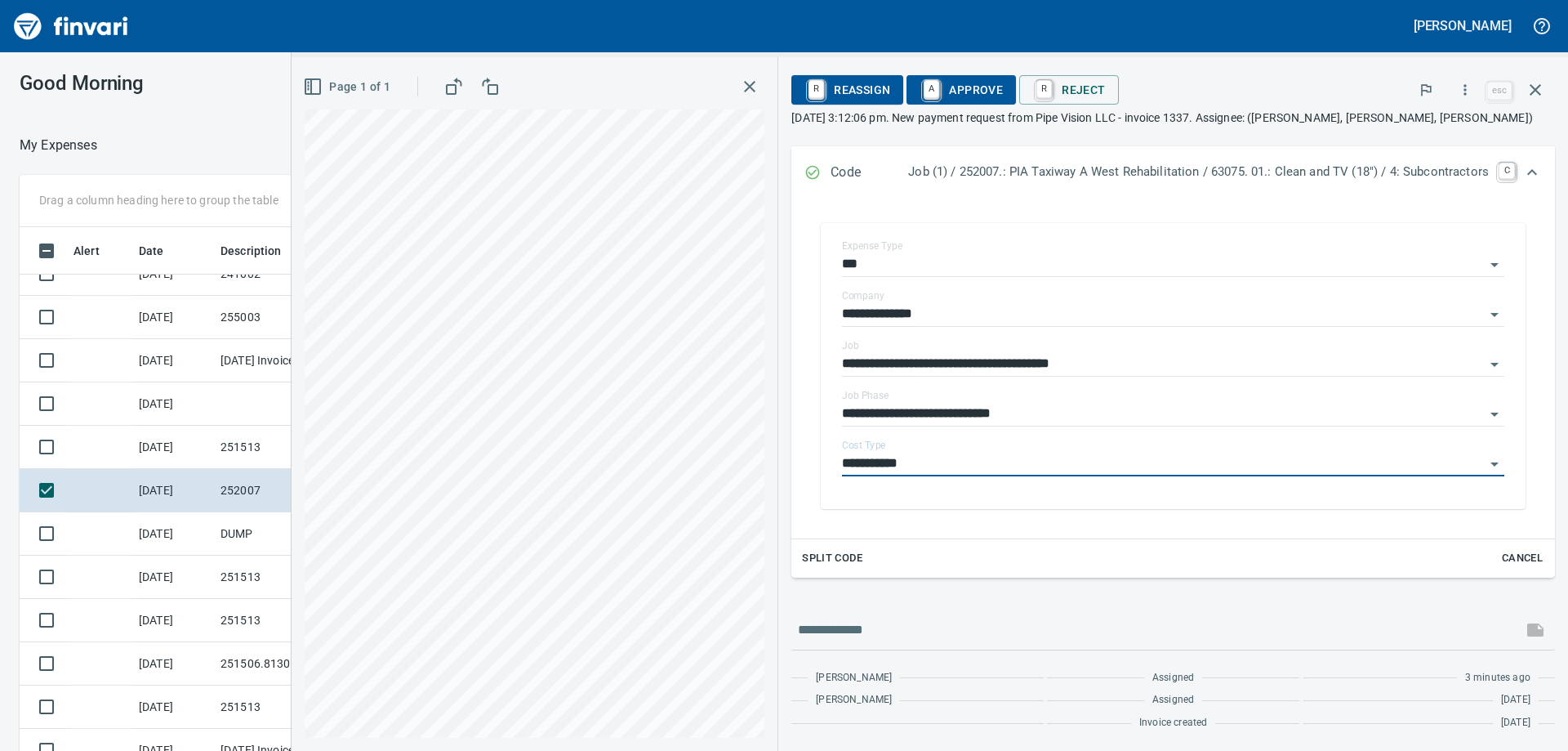
type input "**********"
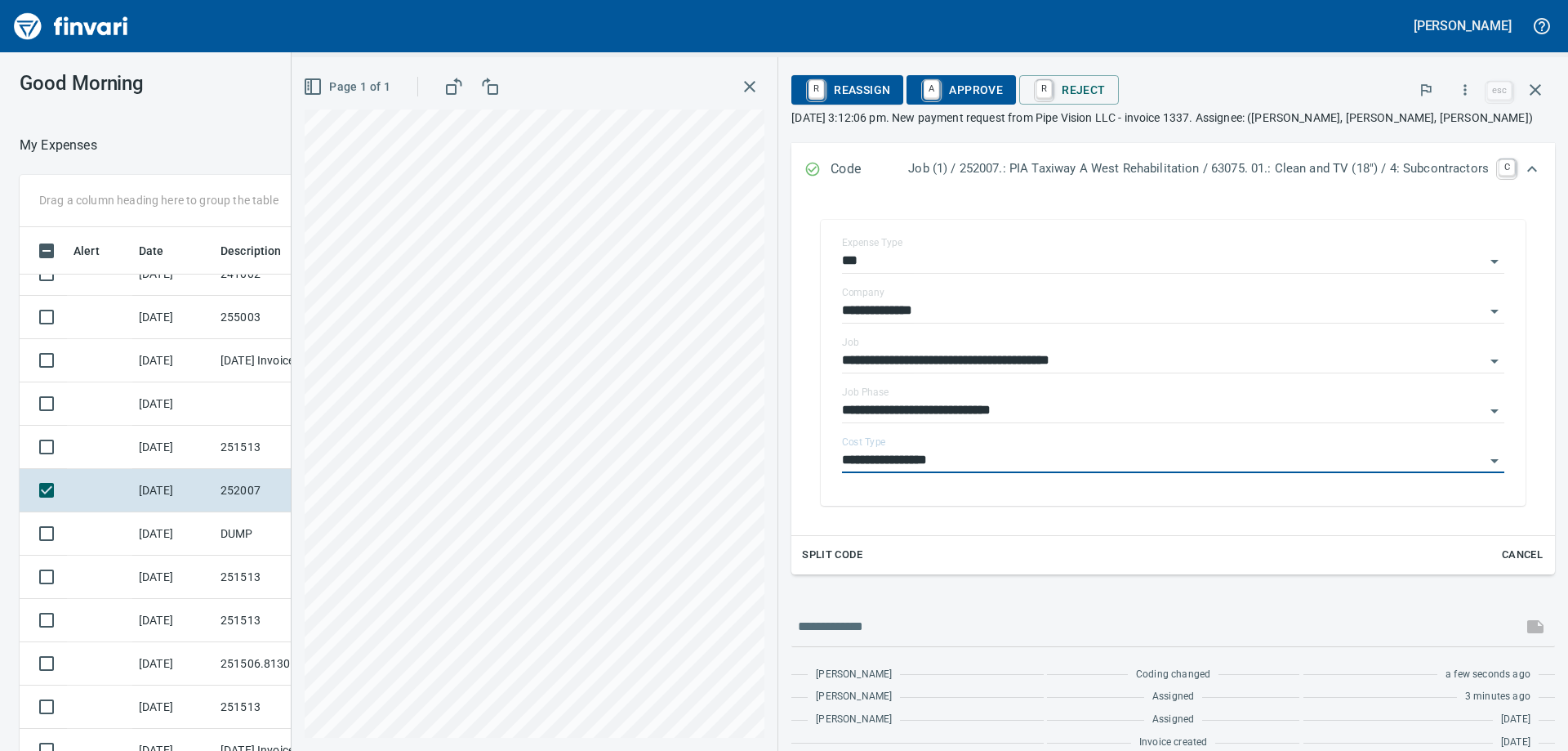
scroll to position [245, 0]
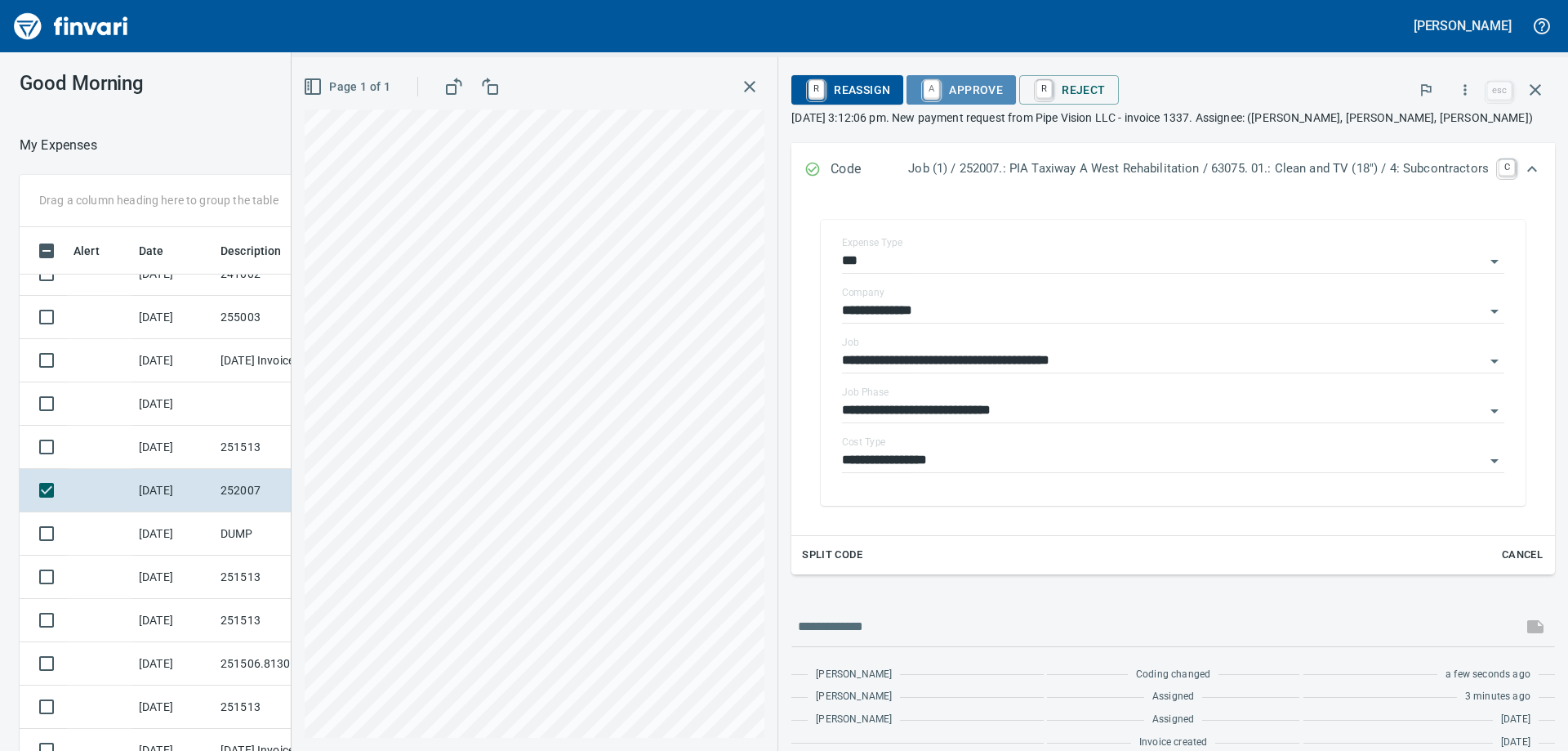
click at [946, 96] on span "A Approve" at bounding box center [961, 90] width 84 height 28
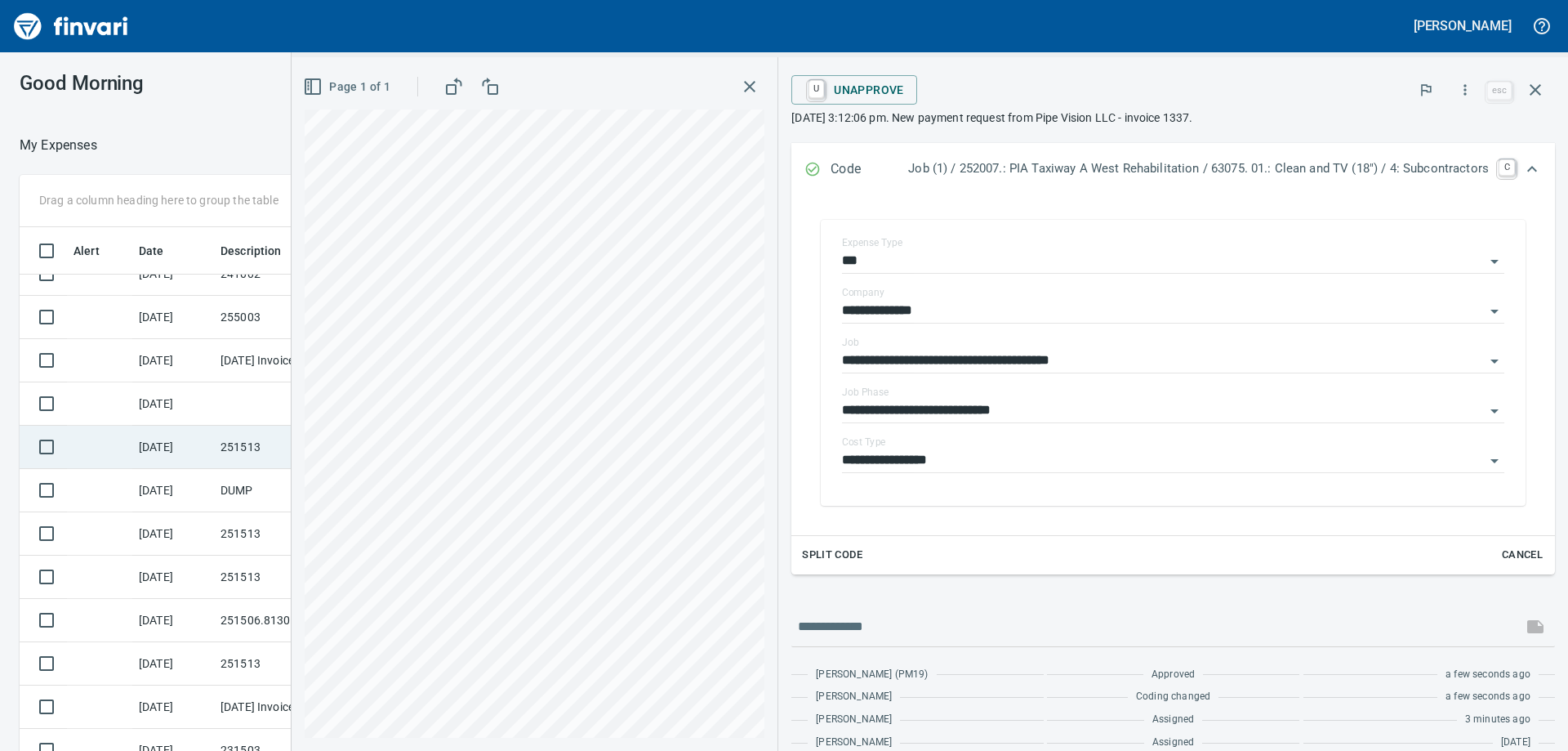
click at [212, 447] on td "[DATE]" at bounding box center [173, 447] width 82 height 43
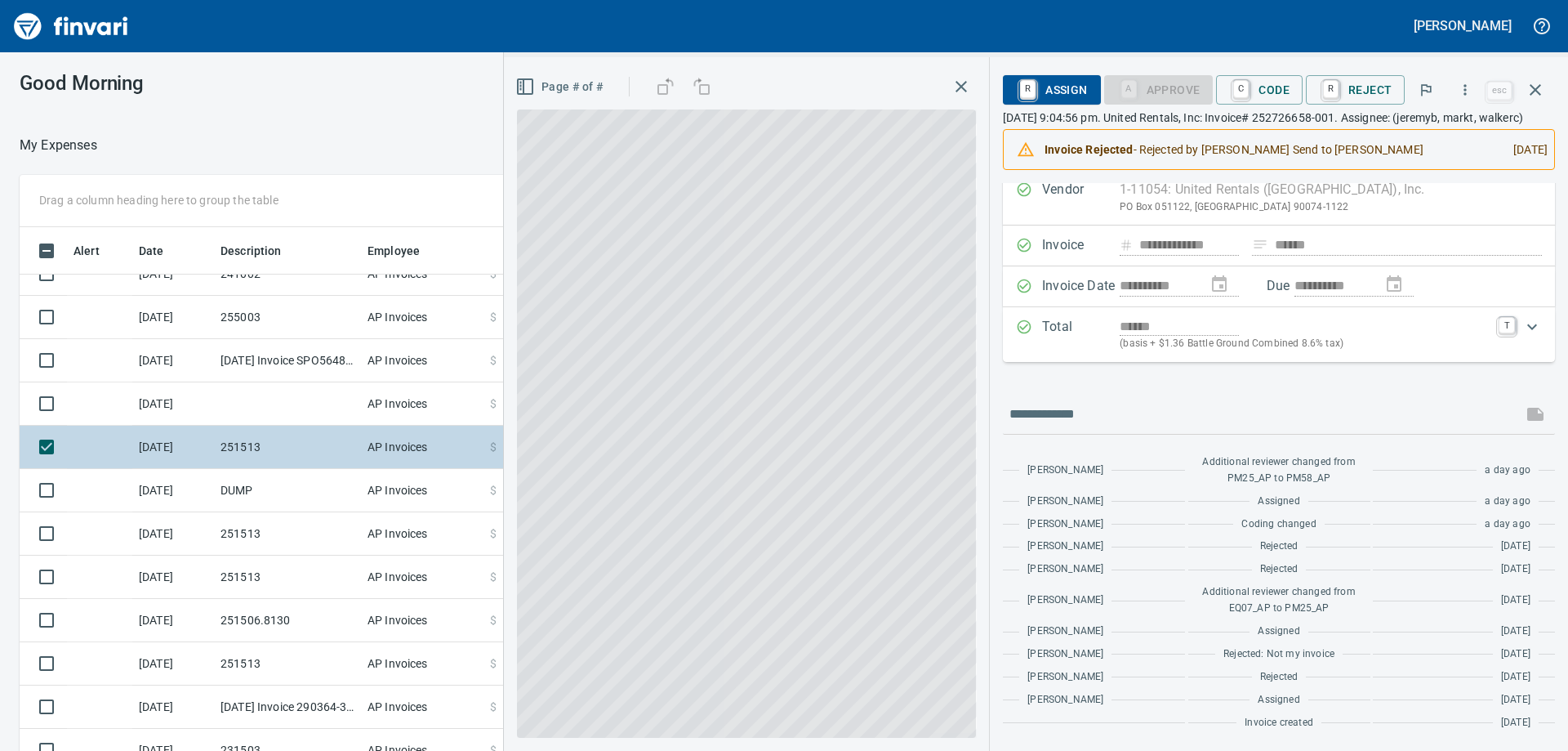
scroll to position [70, 0]
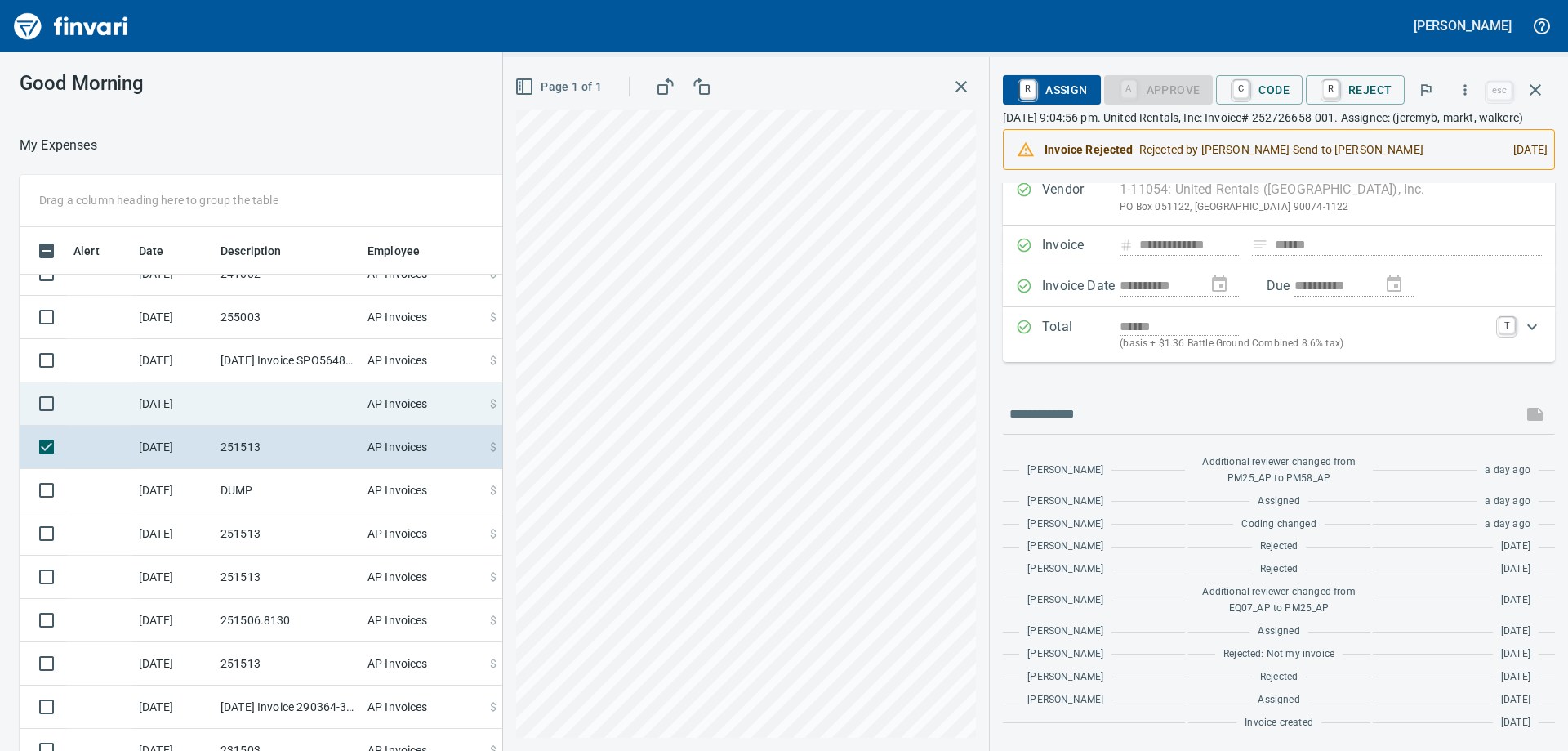
click at [281, 401] on td at bounding box center [287, 403] width 147 height 43
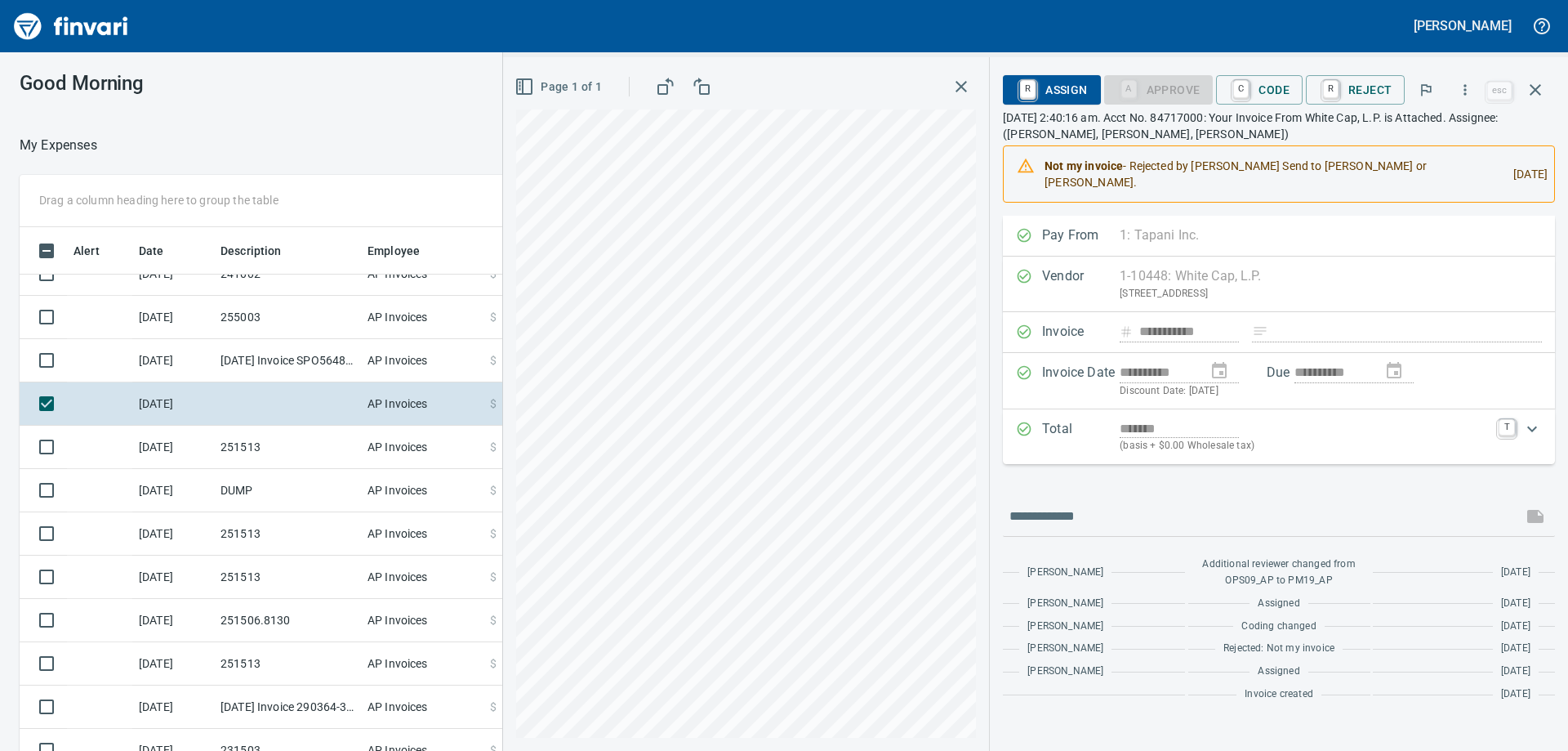
click at [1268, 70] on div "R Assign A Approve C Code R Reject esc" at bounding box center [1278, 90] width 552 height 39
click at [1273, 85] on span "C Code" at bounding box center [1259, 90] width 60 height 28
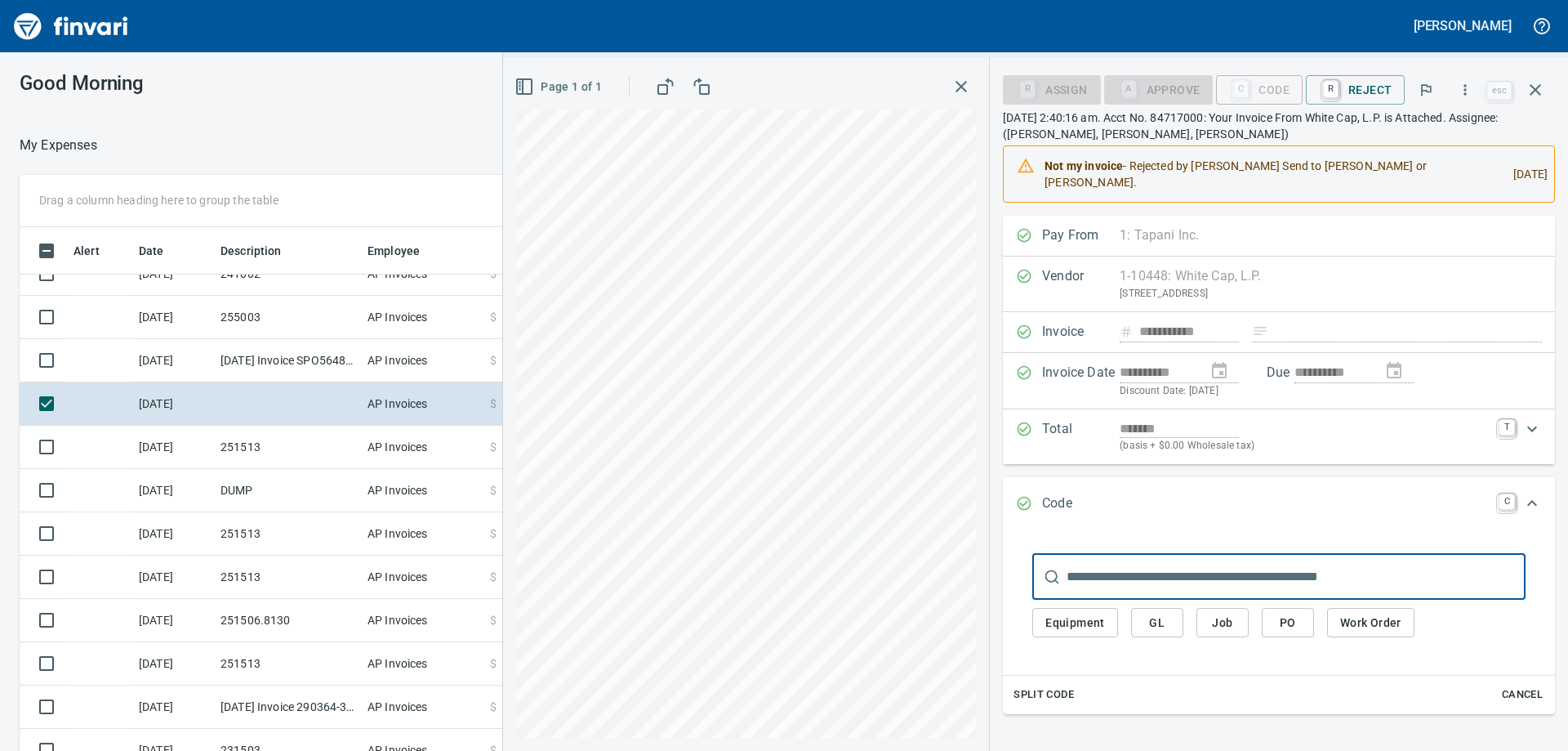
scroll to position [559, 1084]
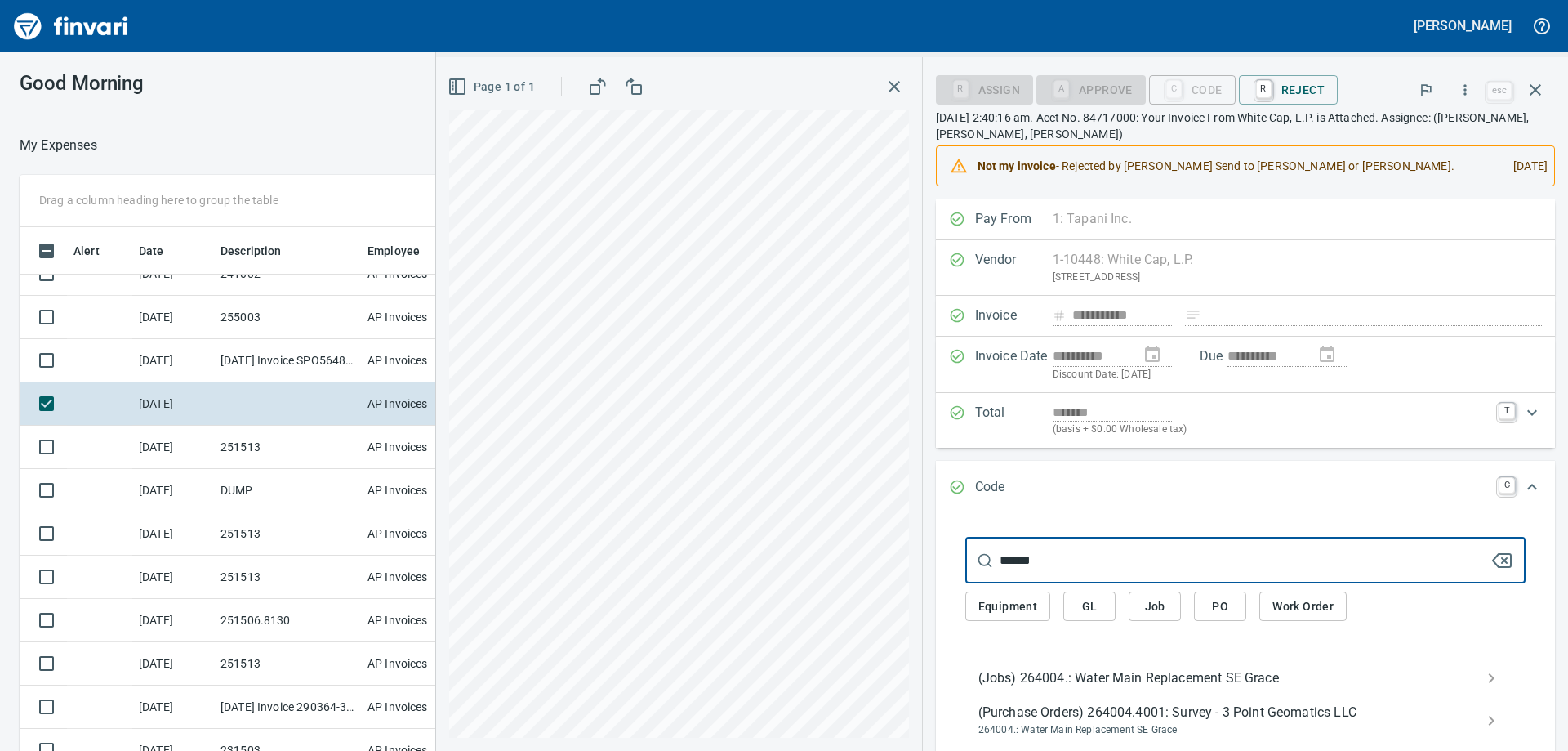
type input "******"
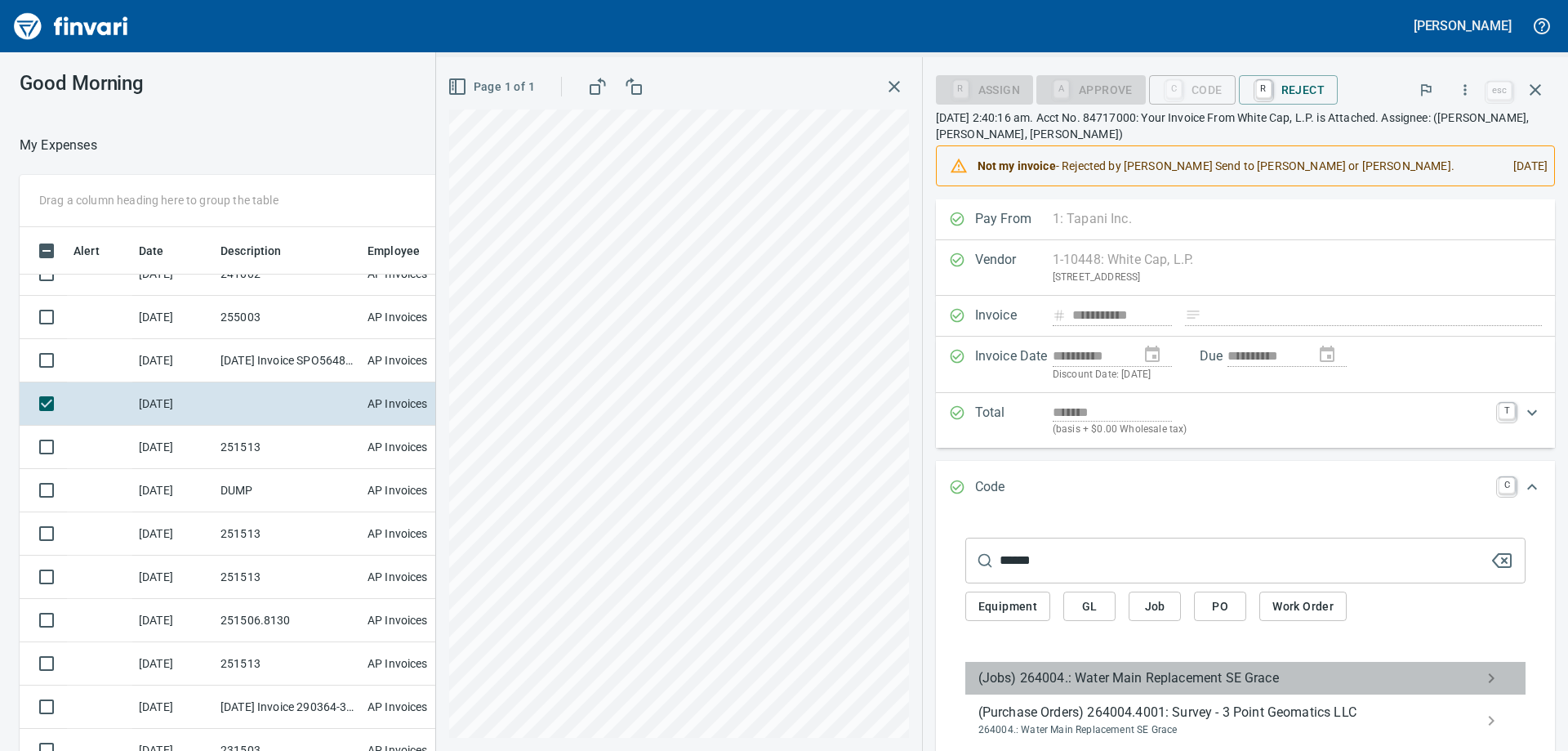
click at [1168, 676] on span "(Jobs) 264004.: Water Main Replacement SE Grace" at bounding box center [1232, 677] width 508 height 19
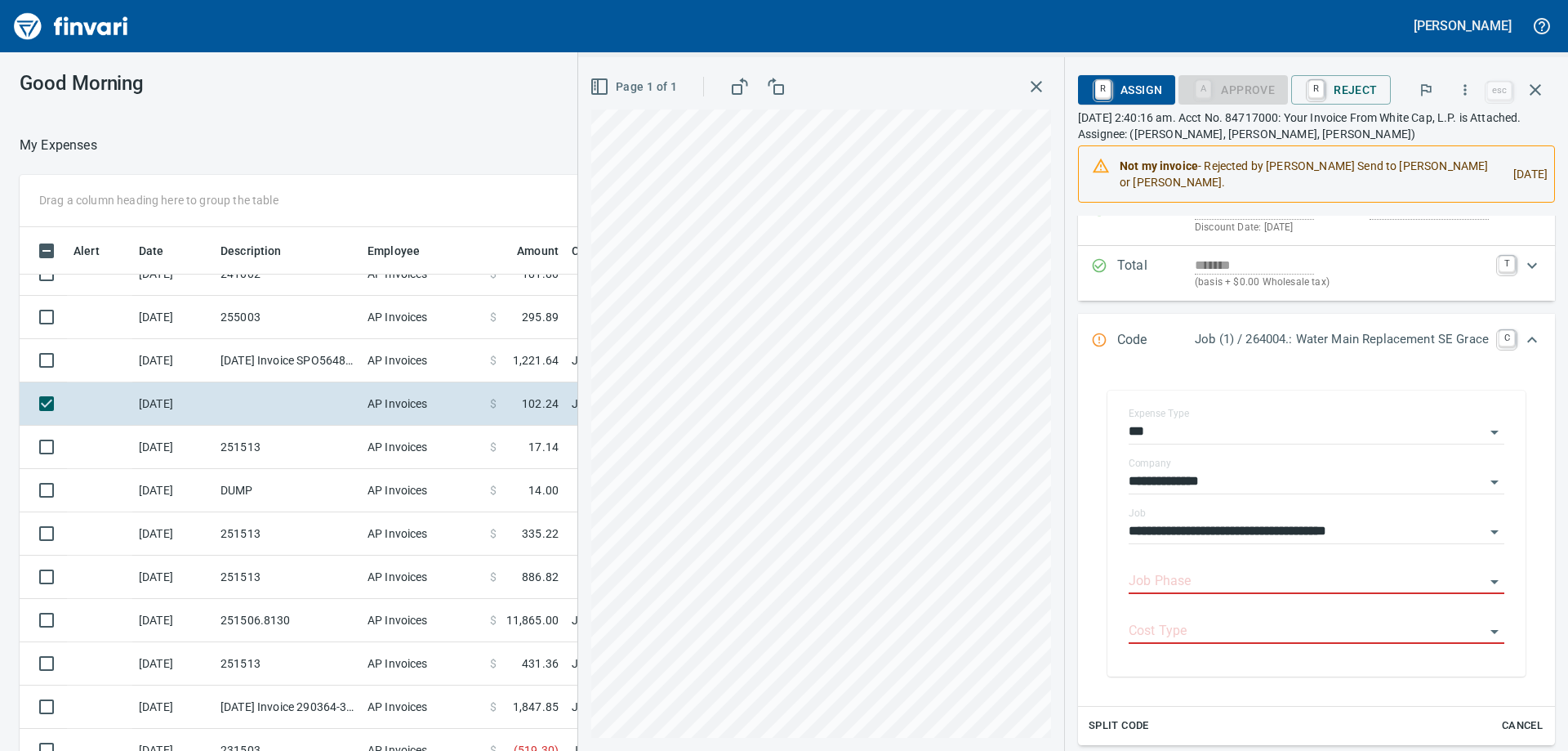
scroll to position [245, 0]
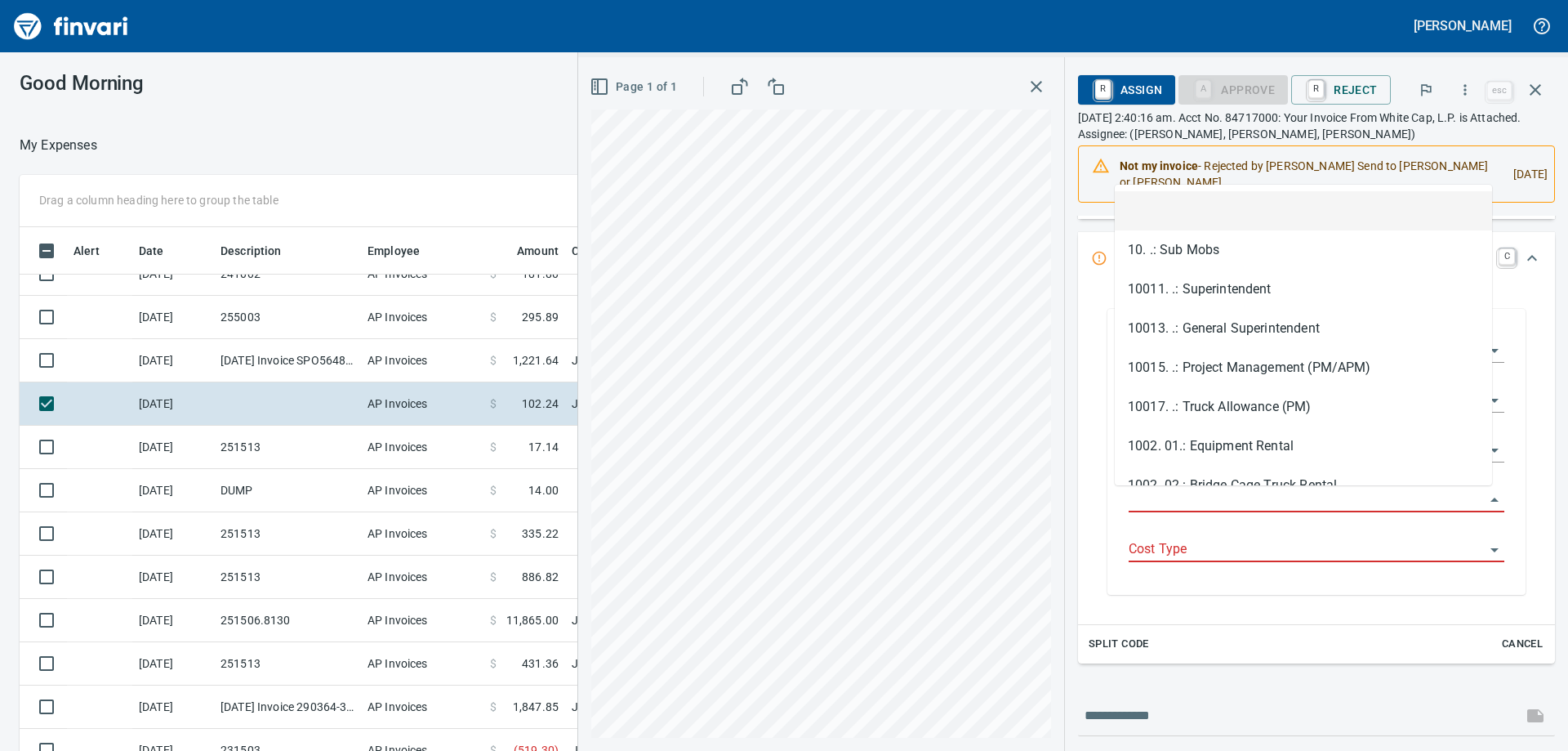
click at [1198, 503] on input "Job Phase" at bounding box center [1306, 500] width 356 height 23
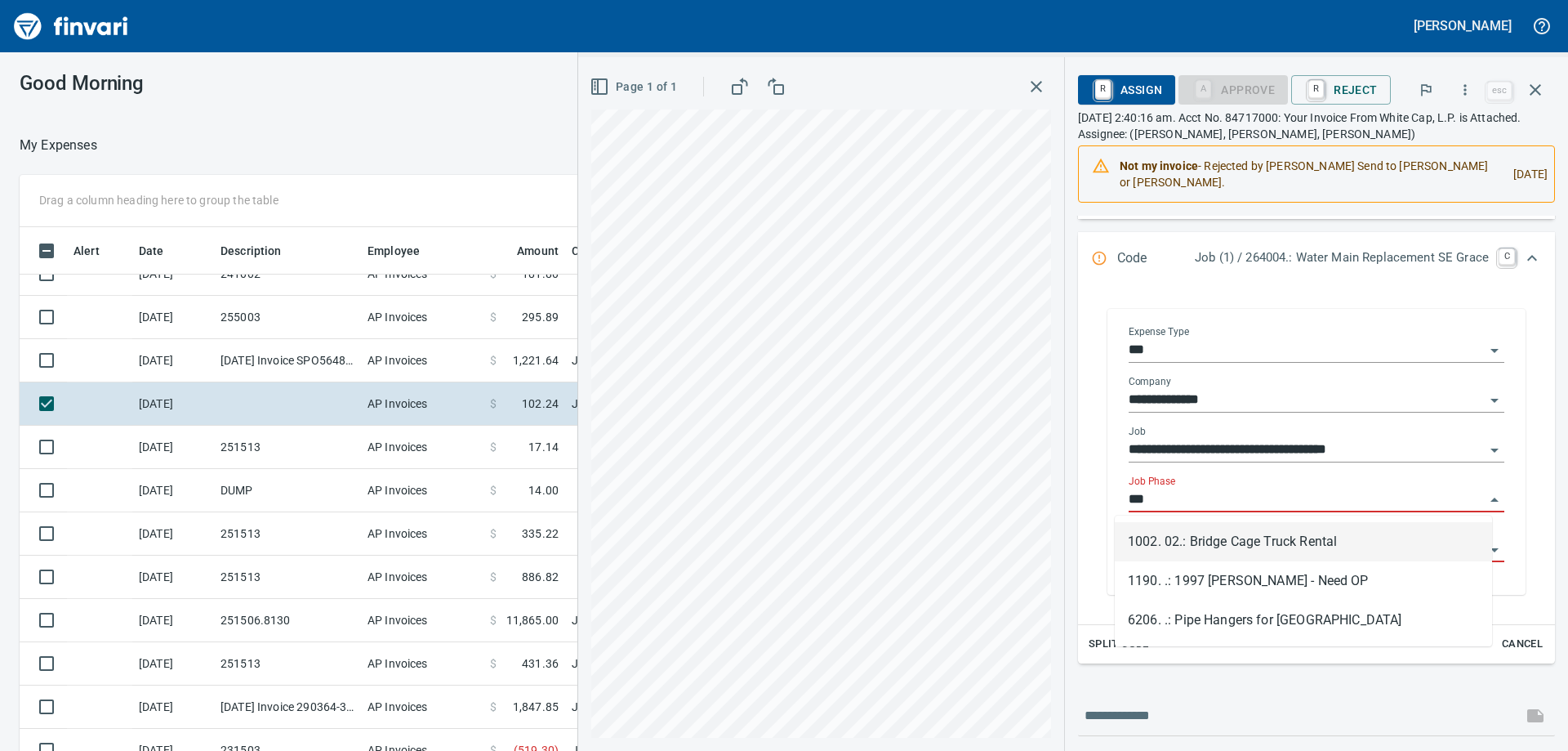
scroll to position [559, 1084]
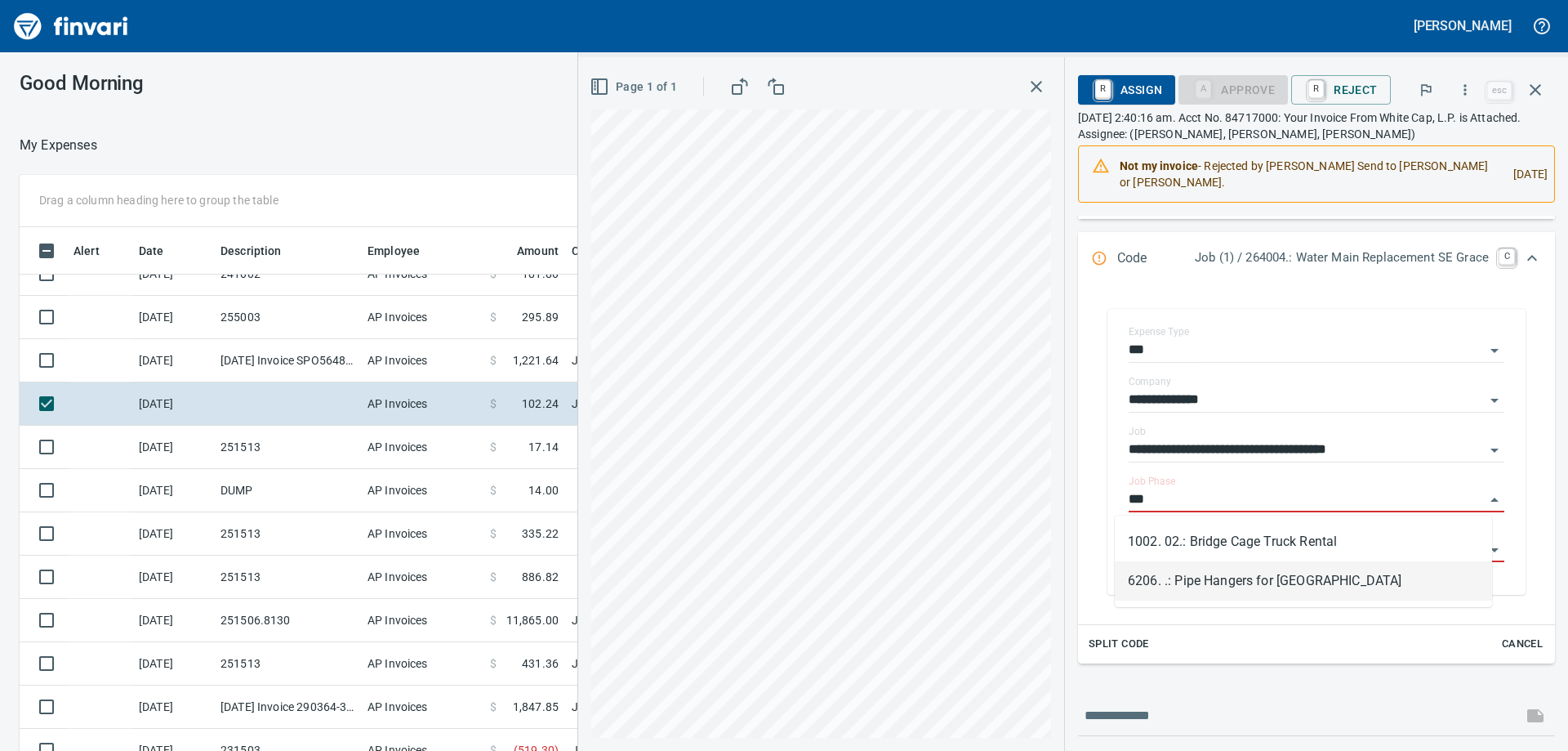
click at [1231, 578] on li "6206. .: Pipe Hangers for Bridge Crossing" at bounding box center [1303, 581] width 377 height 39
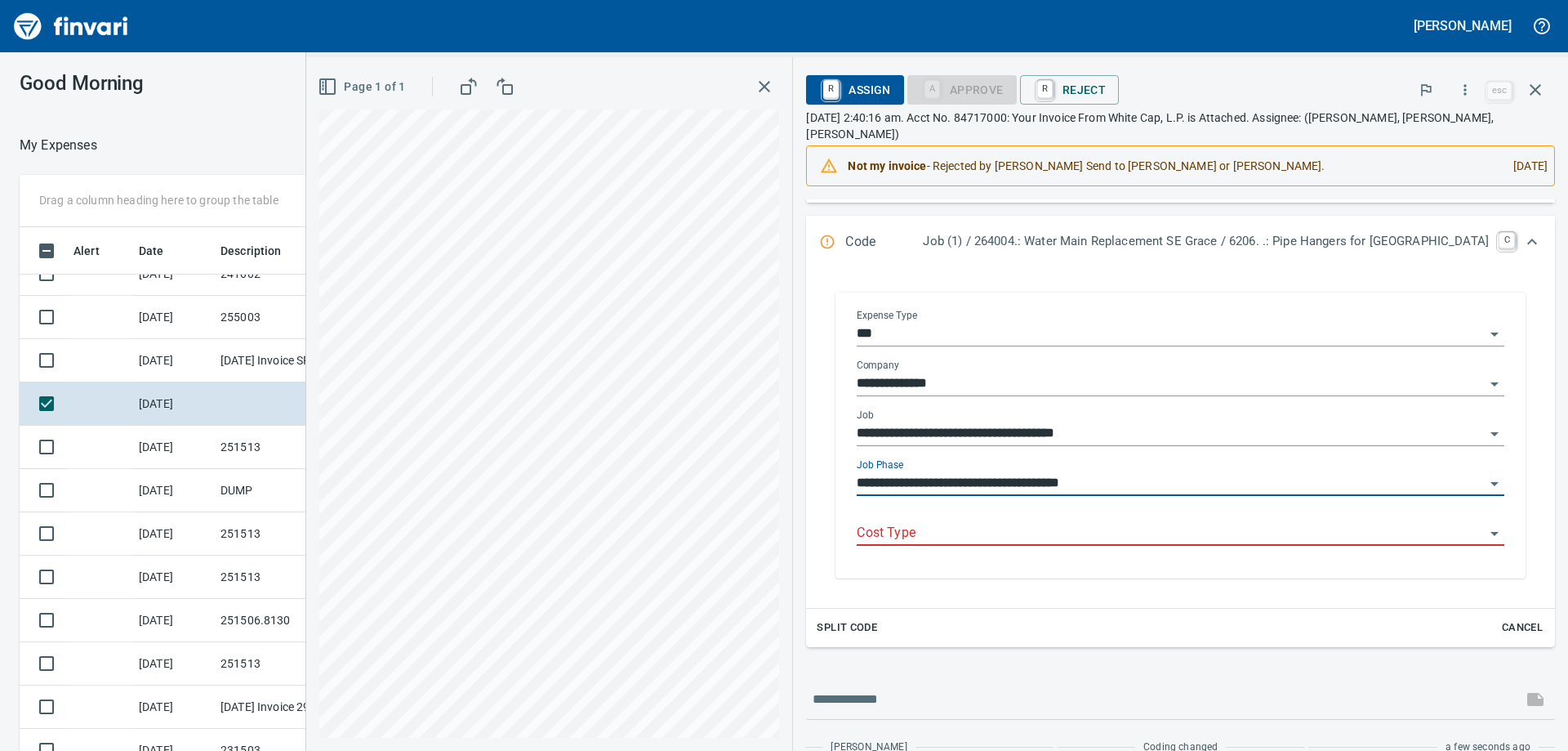
type input "**********"
click at [1163, 522] on input "Cost Type" at bounding box center [1170, 533] width 628 height 23
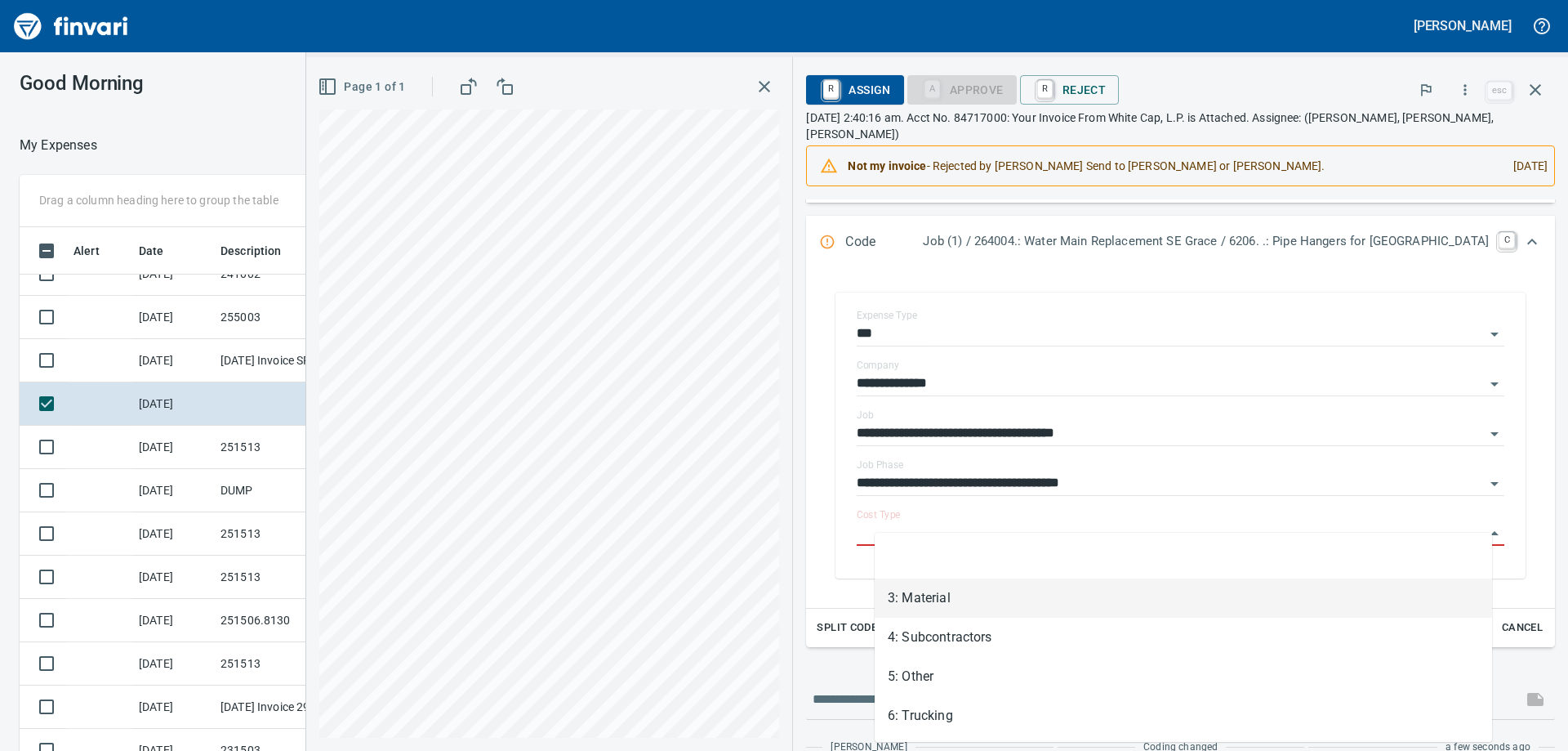
click at [1080, 607] on li "3: Material" at bounding box center [1183, 598] width 617 height 39
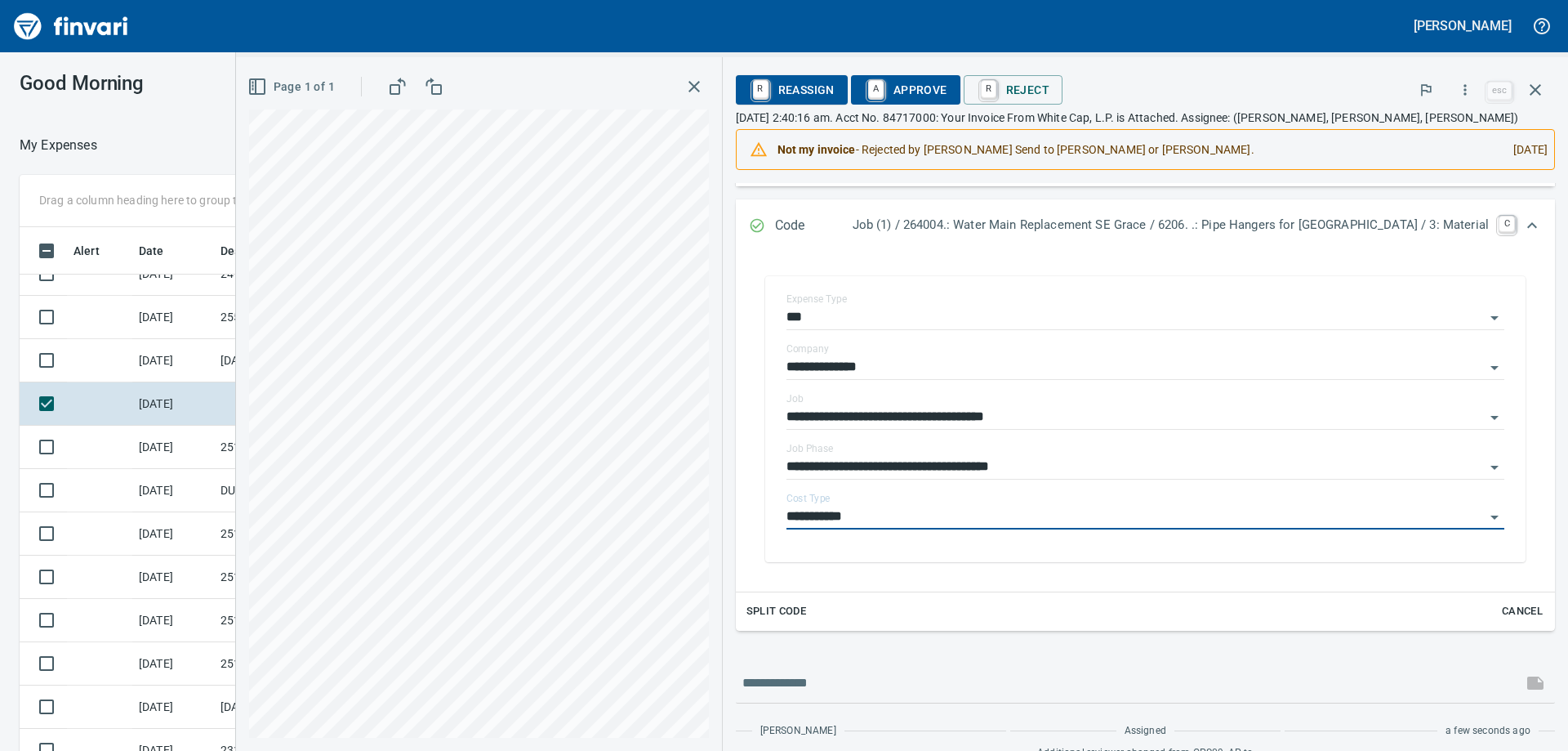
type input "**********"
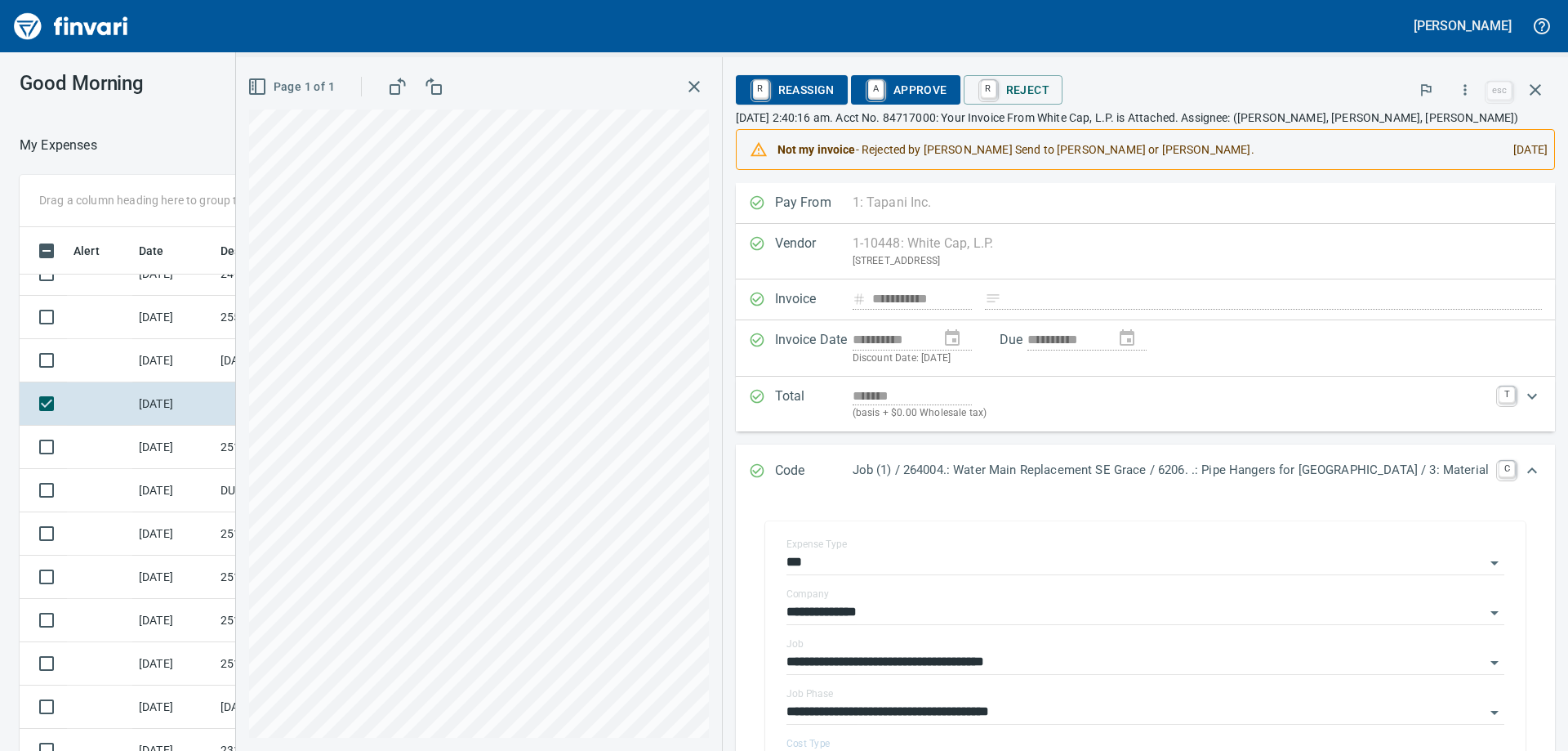
click at [934, 87] on span "A Approve" at bounding box center [905, 90] width 84 height 28
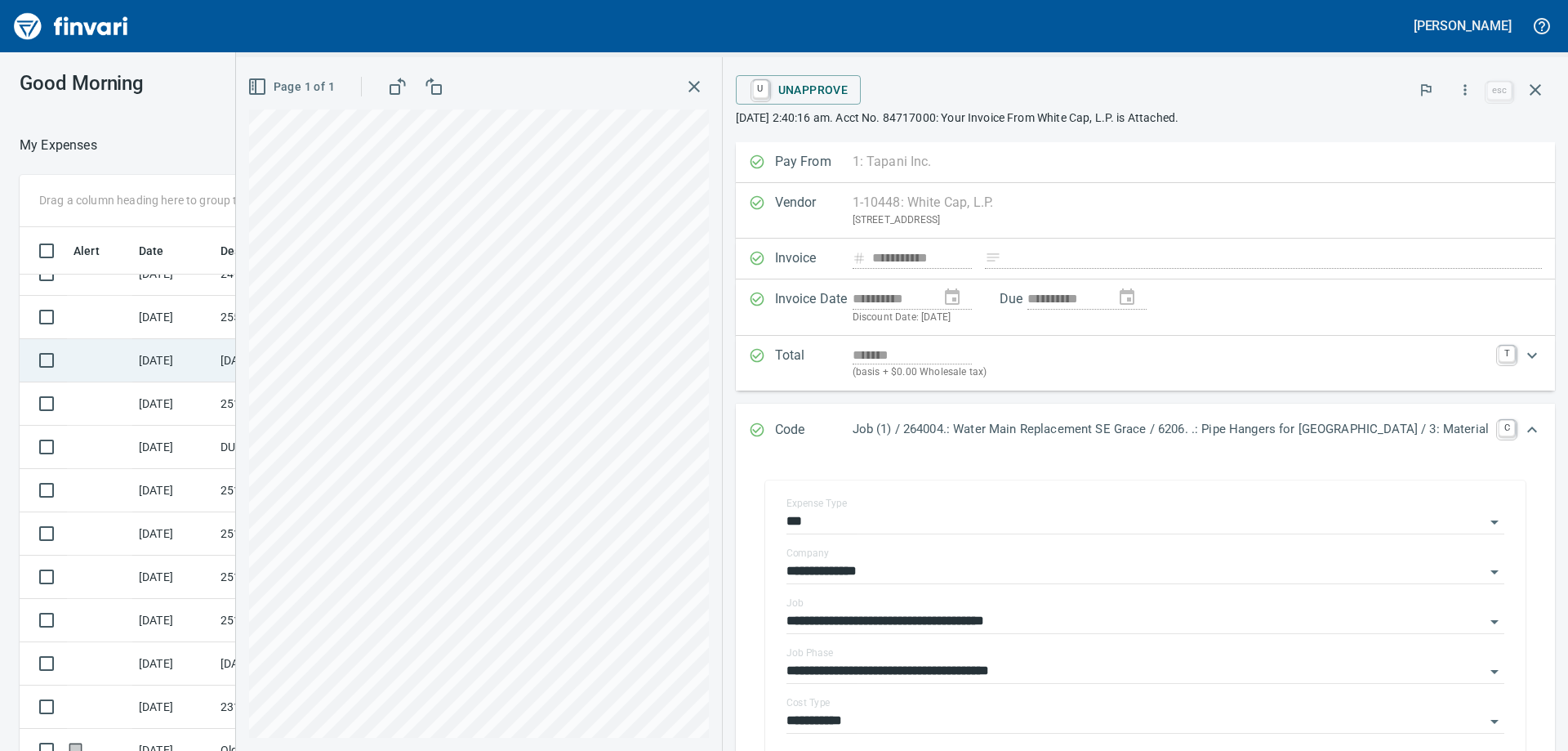
click at [178, 369] on td "[DATE]" at bounding box center [173, 360] width 82 height 43
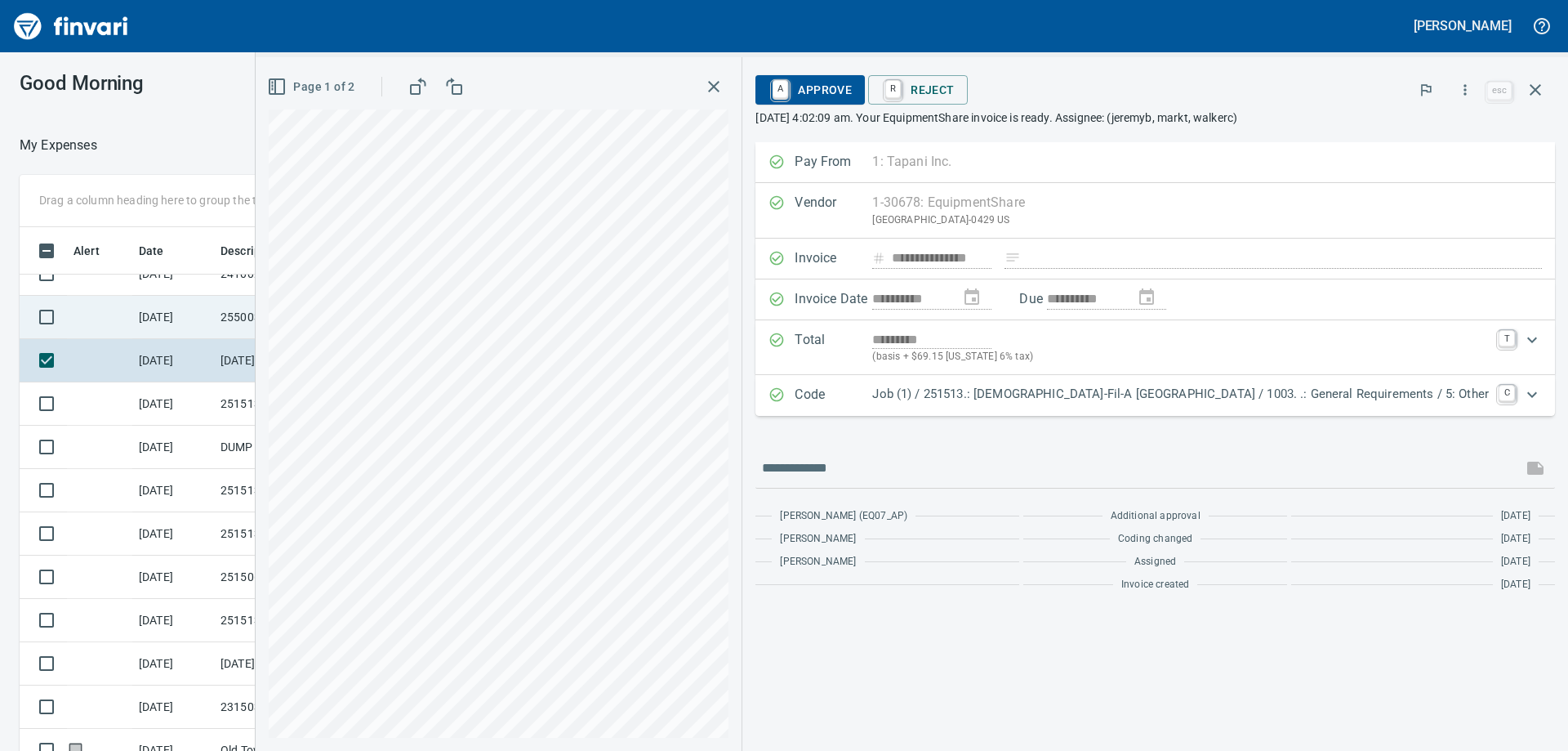
click at [231, 333] on td "255003" at bounding box center [287, 317] width 147 height 43
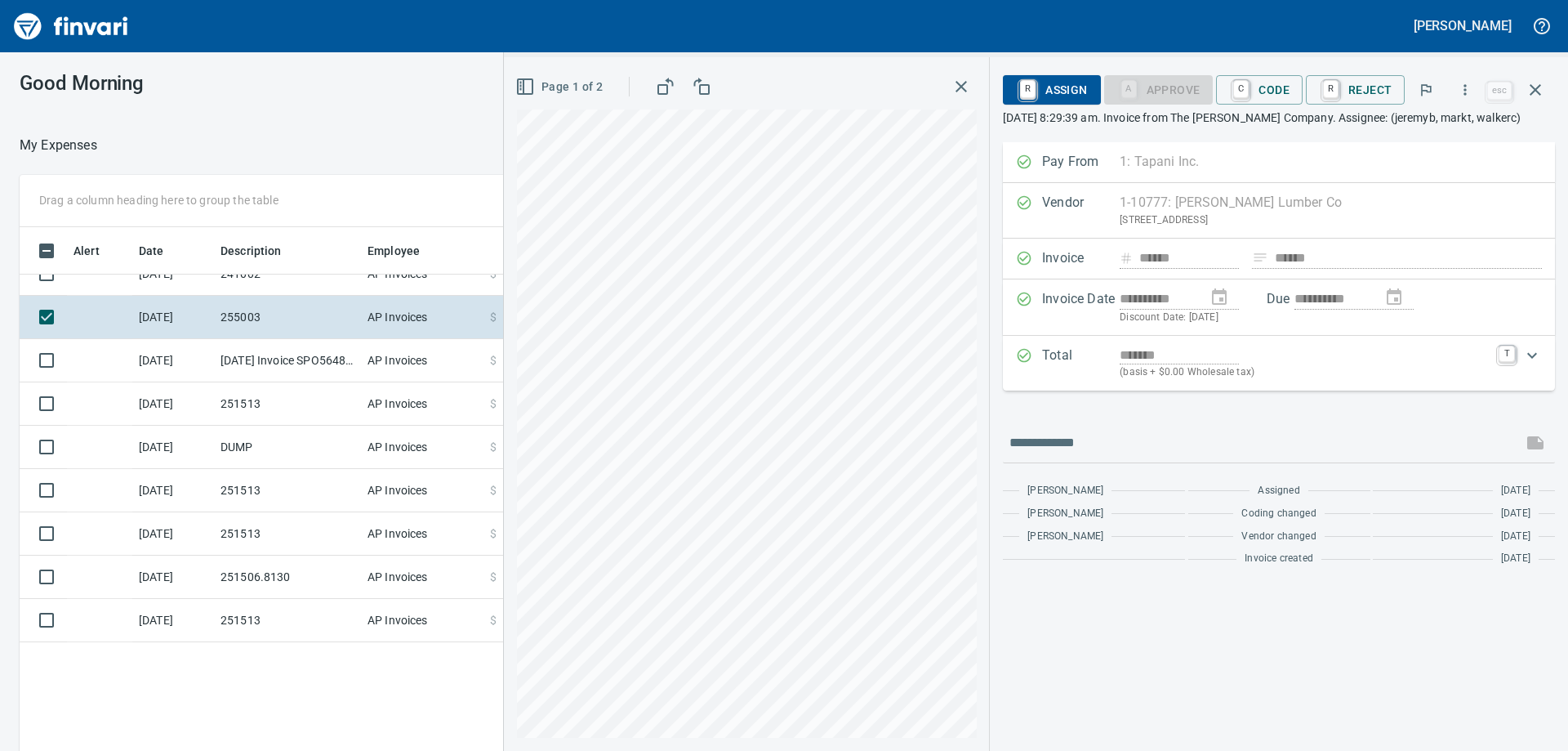
scroll to position [1164, 0]
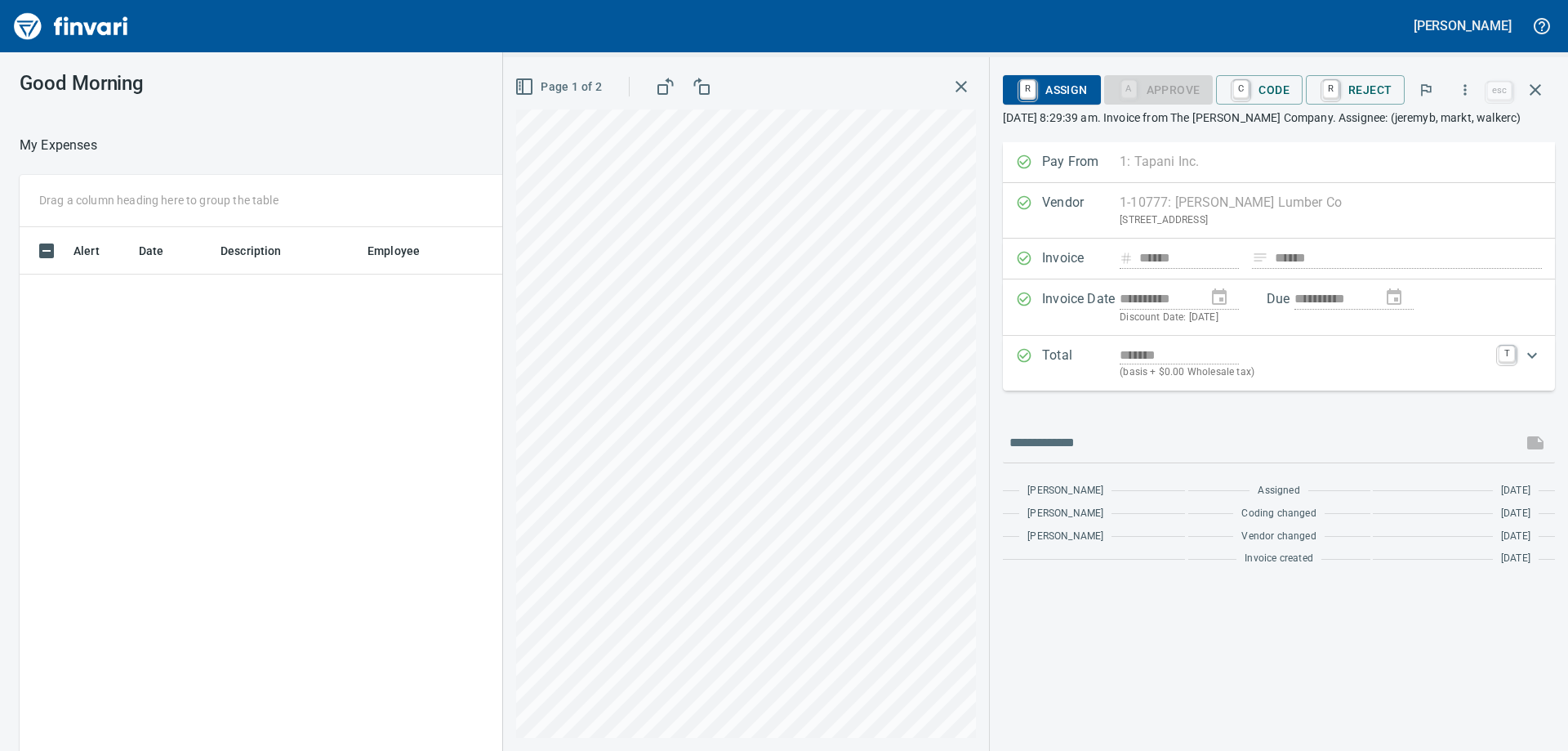
scroll to position [559, 1084]
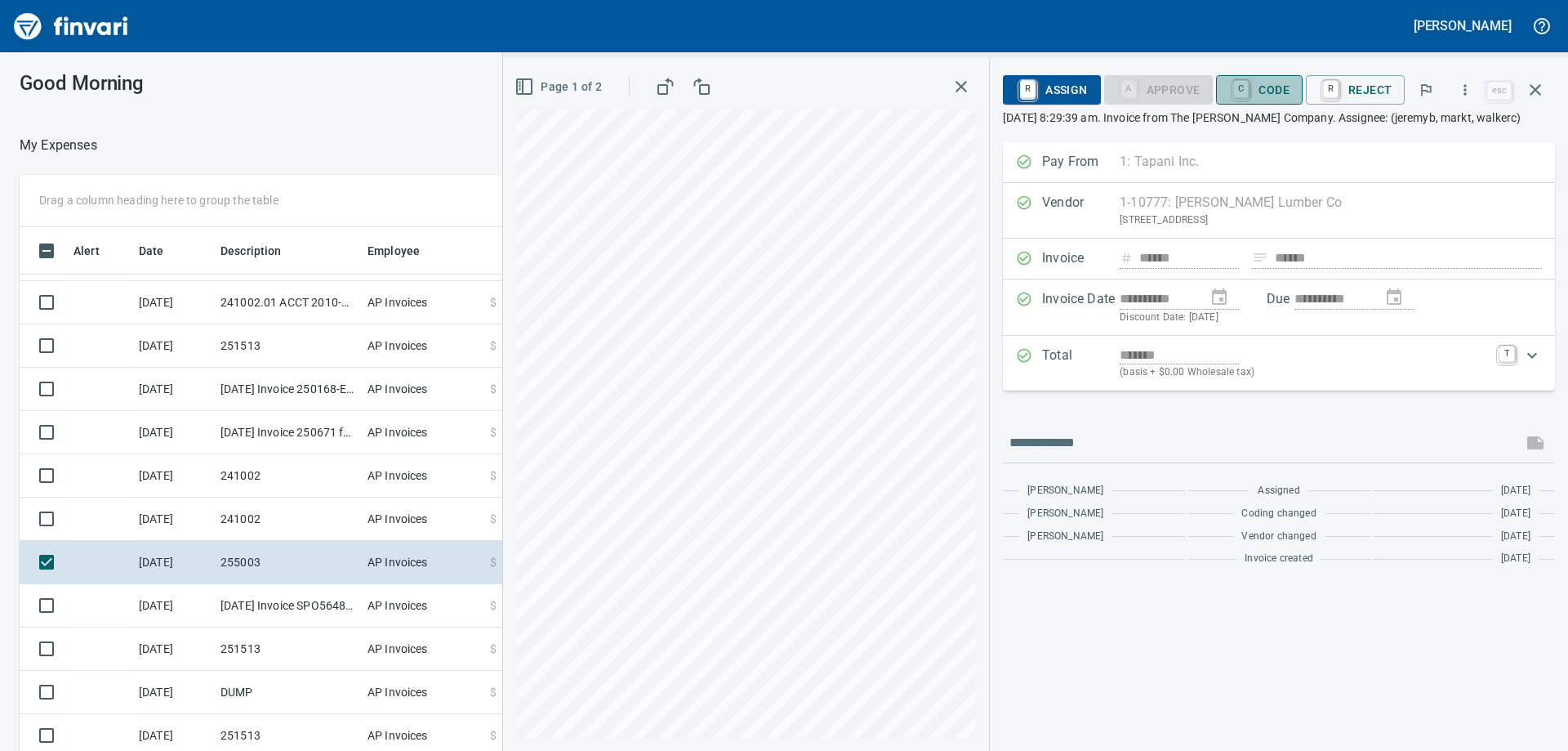
click at [1269, 95] on span "C Code" at bounding box center [1259, 90] width 60 height 28
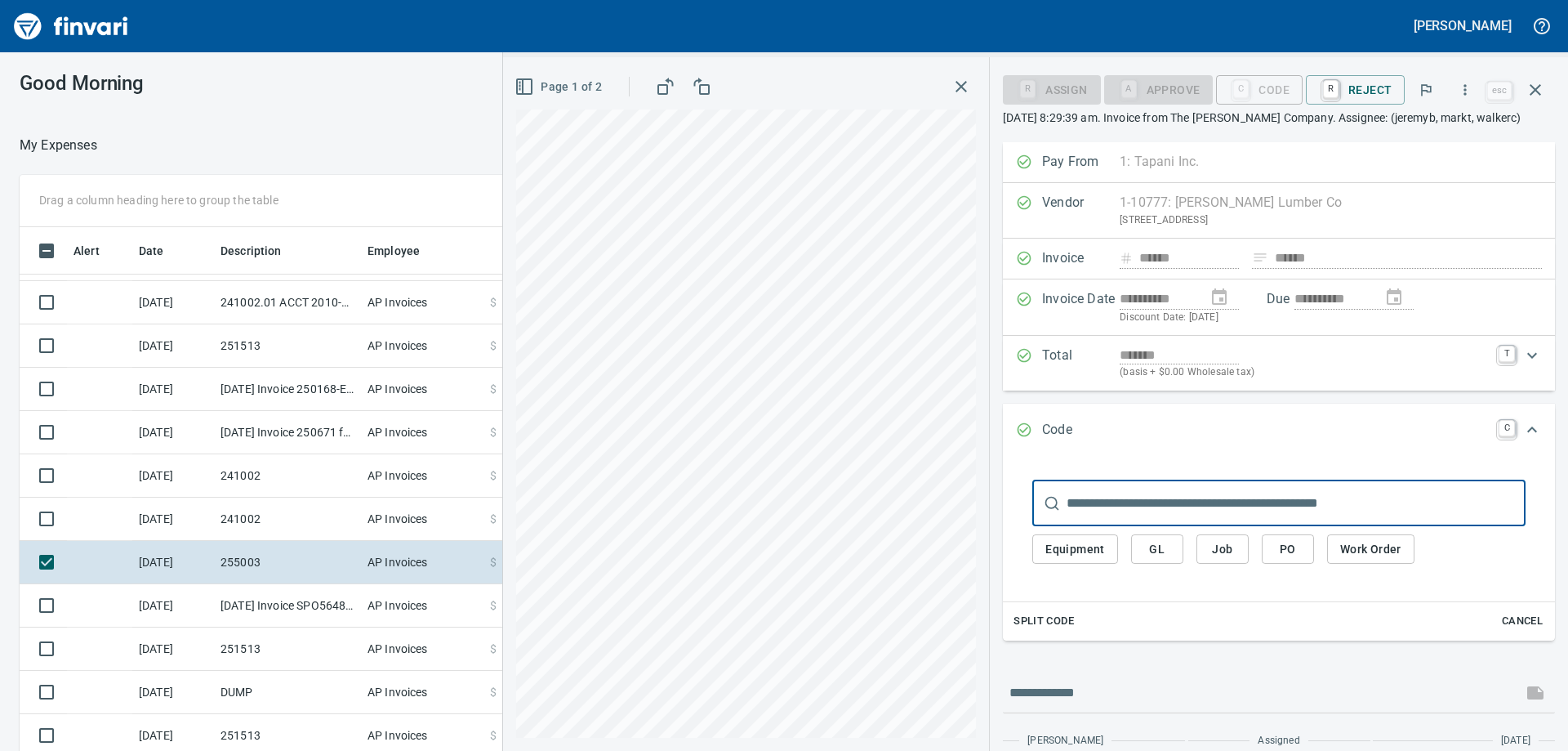
click at [1088, 498] on input "text" at bounding box center [1296, 503] width 459 height 46
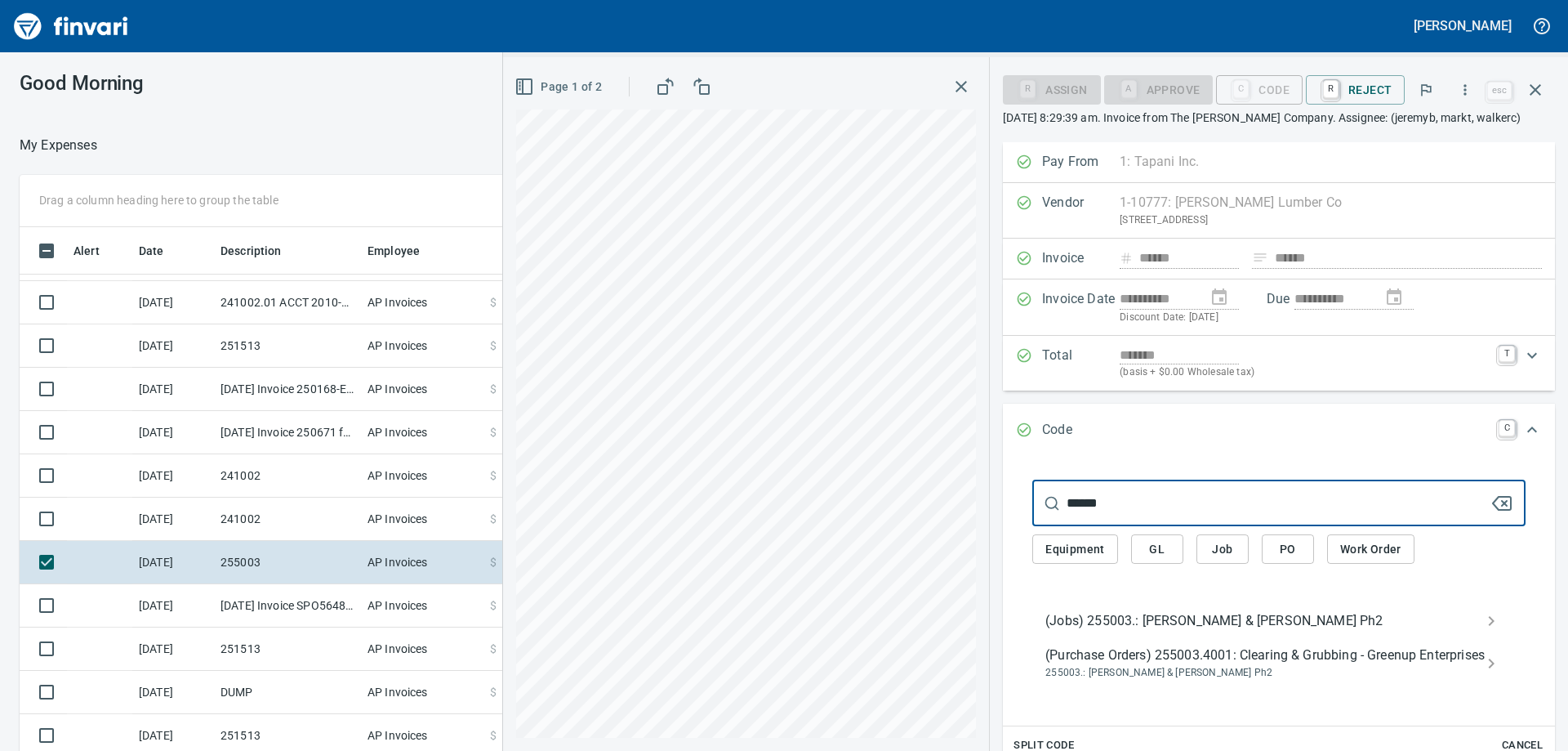
type input "******"
click at [1183, 622] on span "(Jobs) 255003.: [PERSON_NAME] & [PERSON_NAME] Ph2" at bounding box center [1266, 621] width 441 height 19
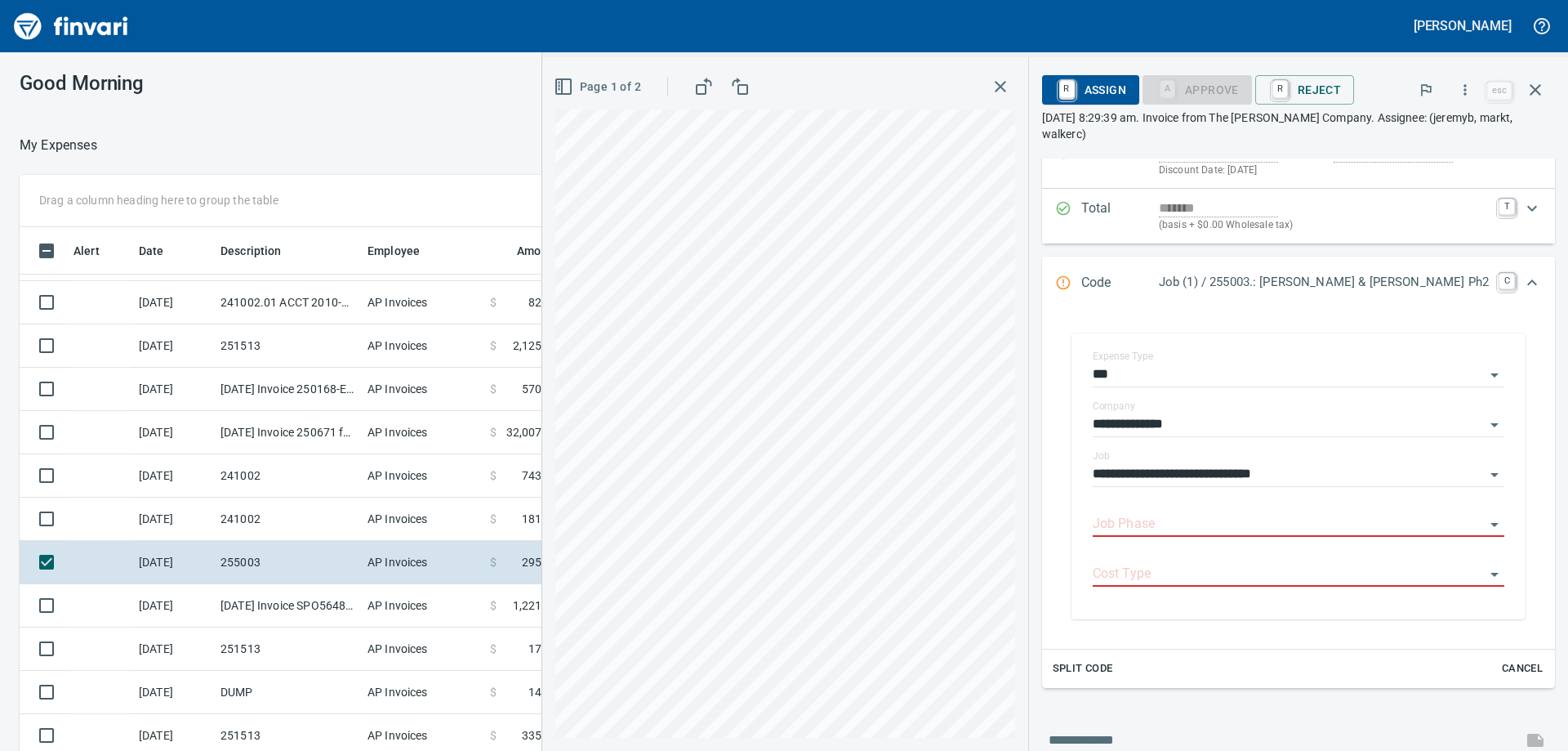
scroll to position [245, 0]
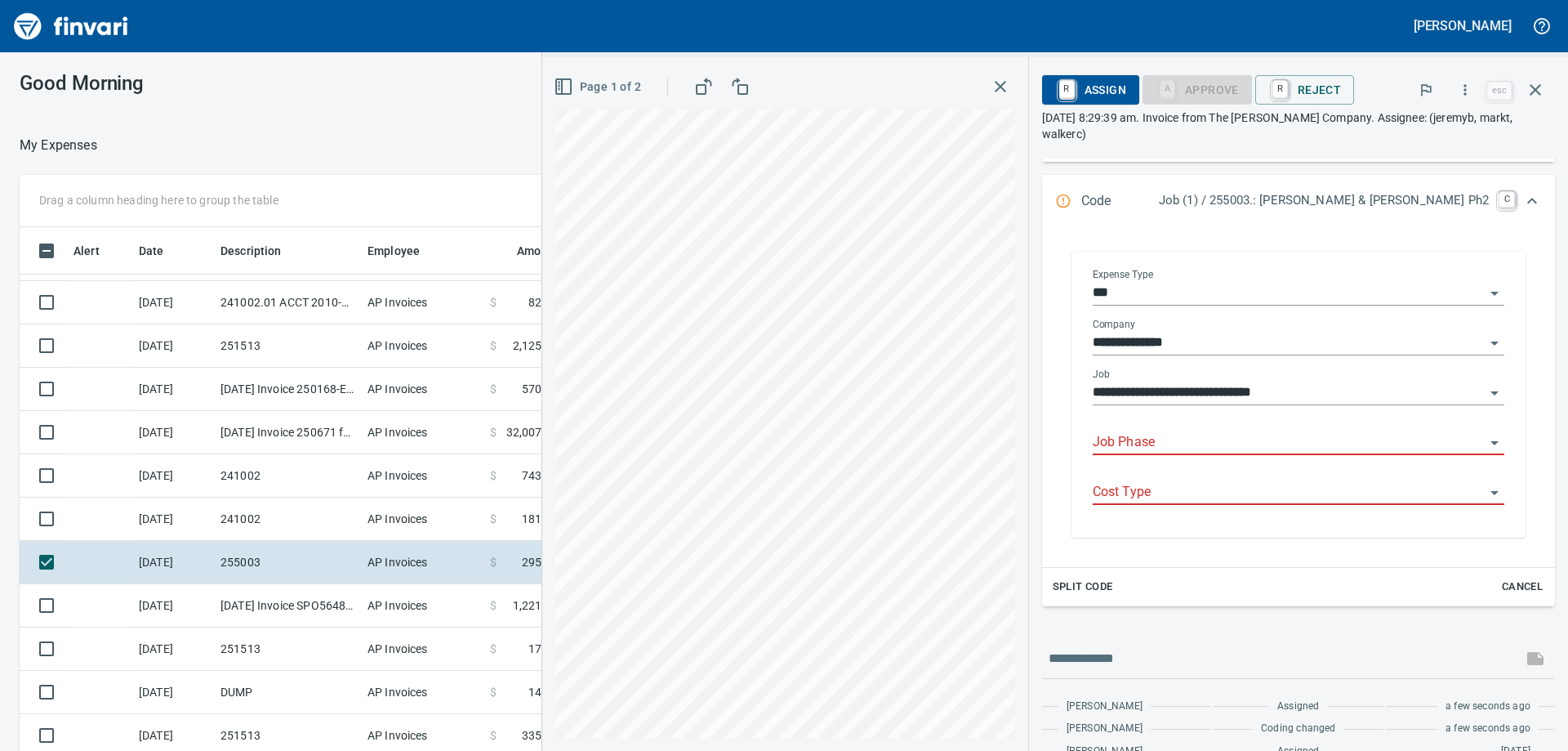
click at [1195, 442] on input "Job Phase" at bounding box center [1289, 442] width 392 height 23
click at [1228, 480] on li "88. 02.: Install Bridge Decking" at bounding box center [1319, 485] width 347 height 39
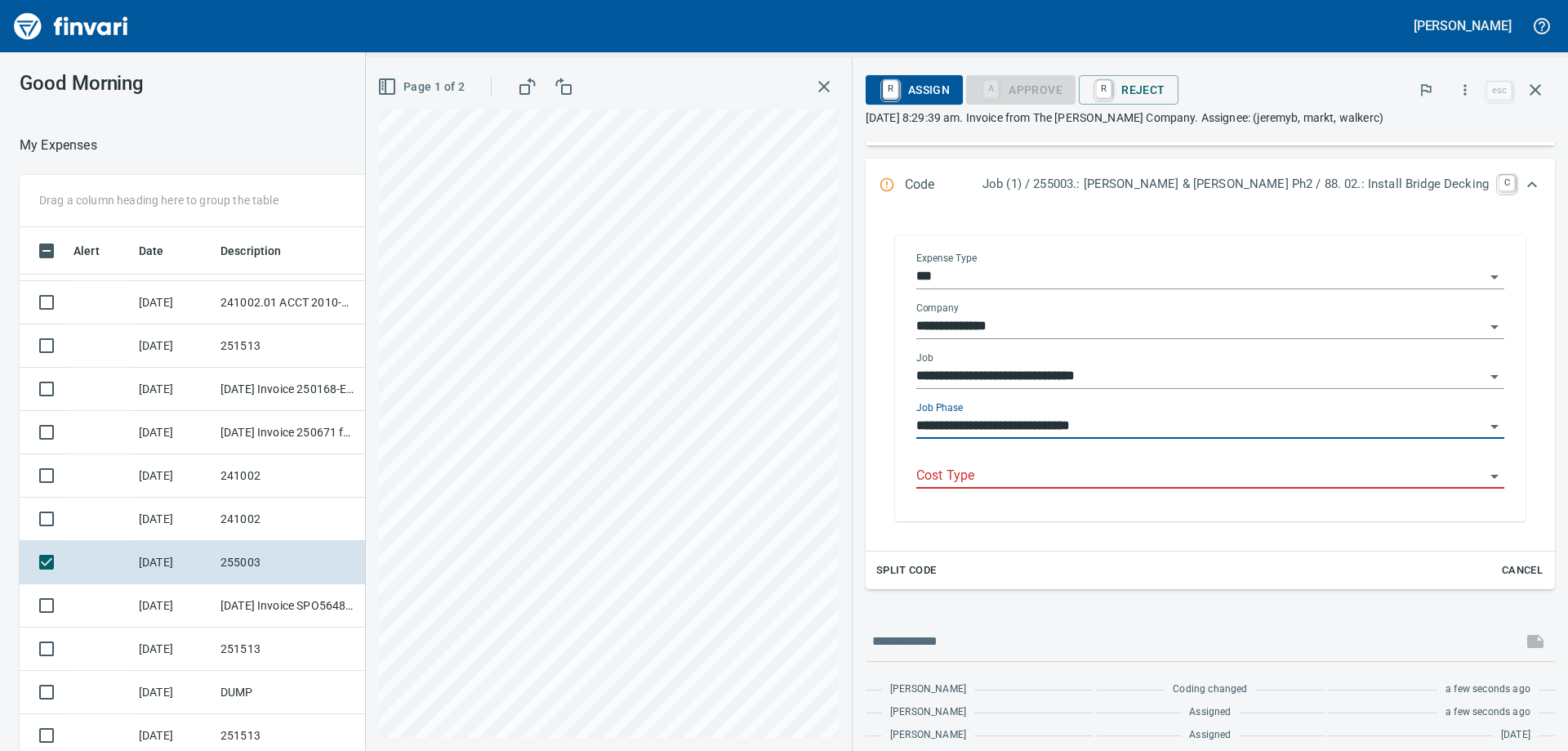
type input "**********"
click at [1184, 480] on input "Cost Type" at bounding box center [1200, 476] width 568 height 23
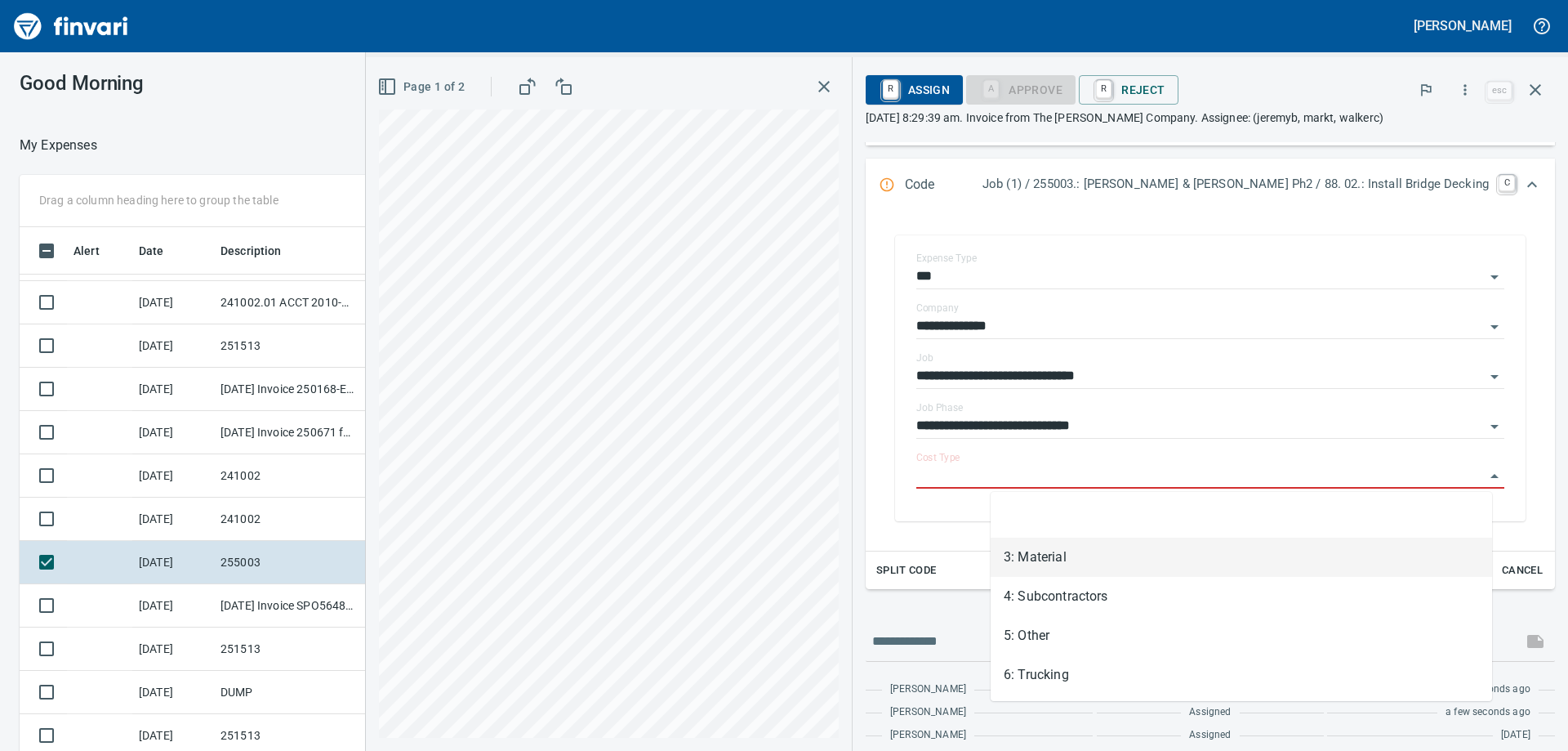
click at [1112, 564] on li "3: Material" at bounding box center [1241, 557] width 501 height 39
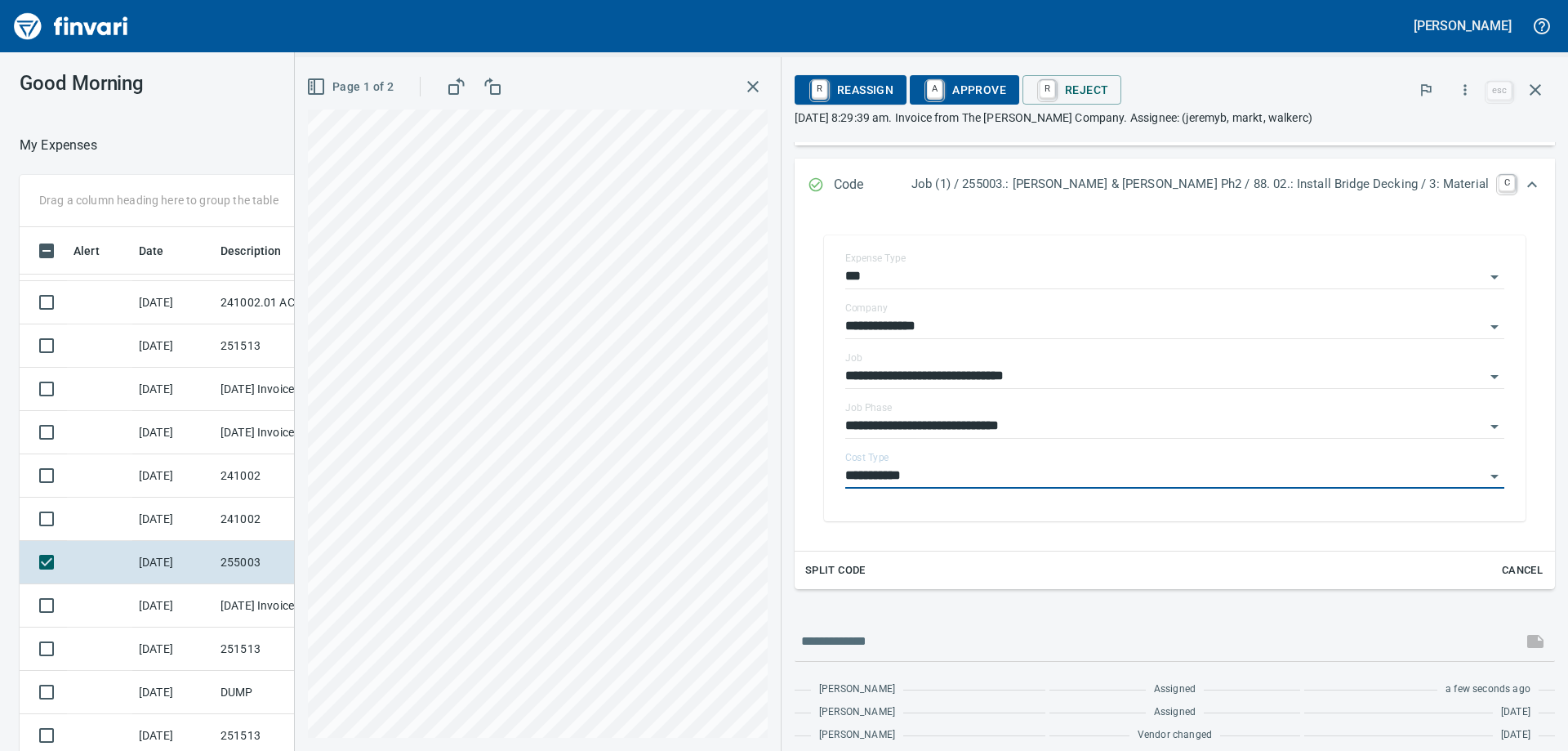
type input "**********"
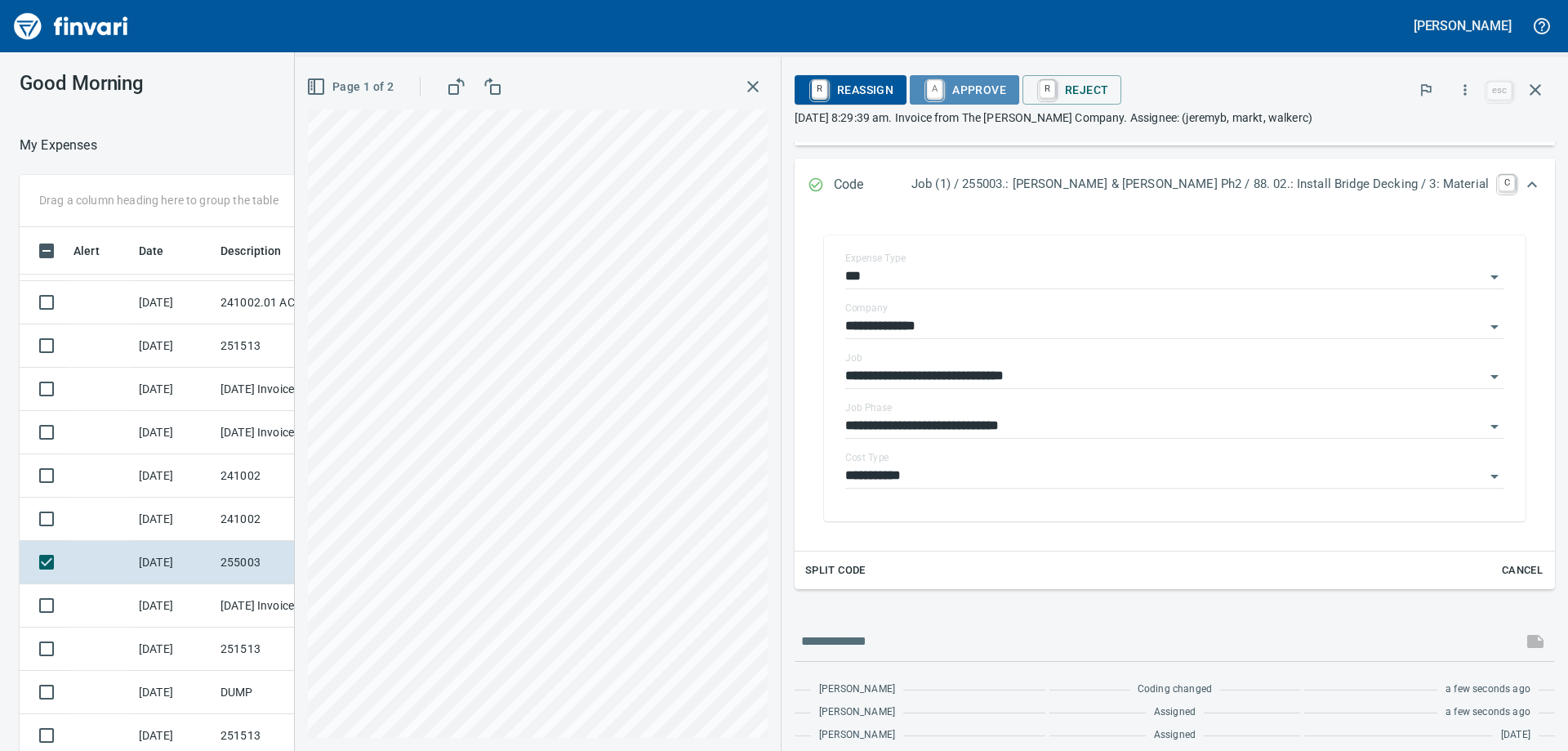
click at [1006, 85] on span "A Approve" at bounding box center [964, 90] width 84 height 28
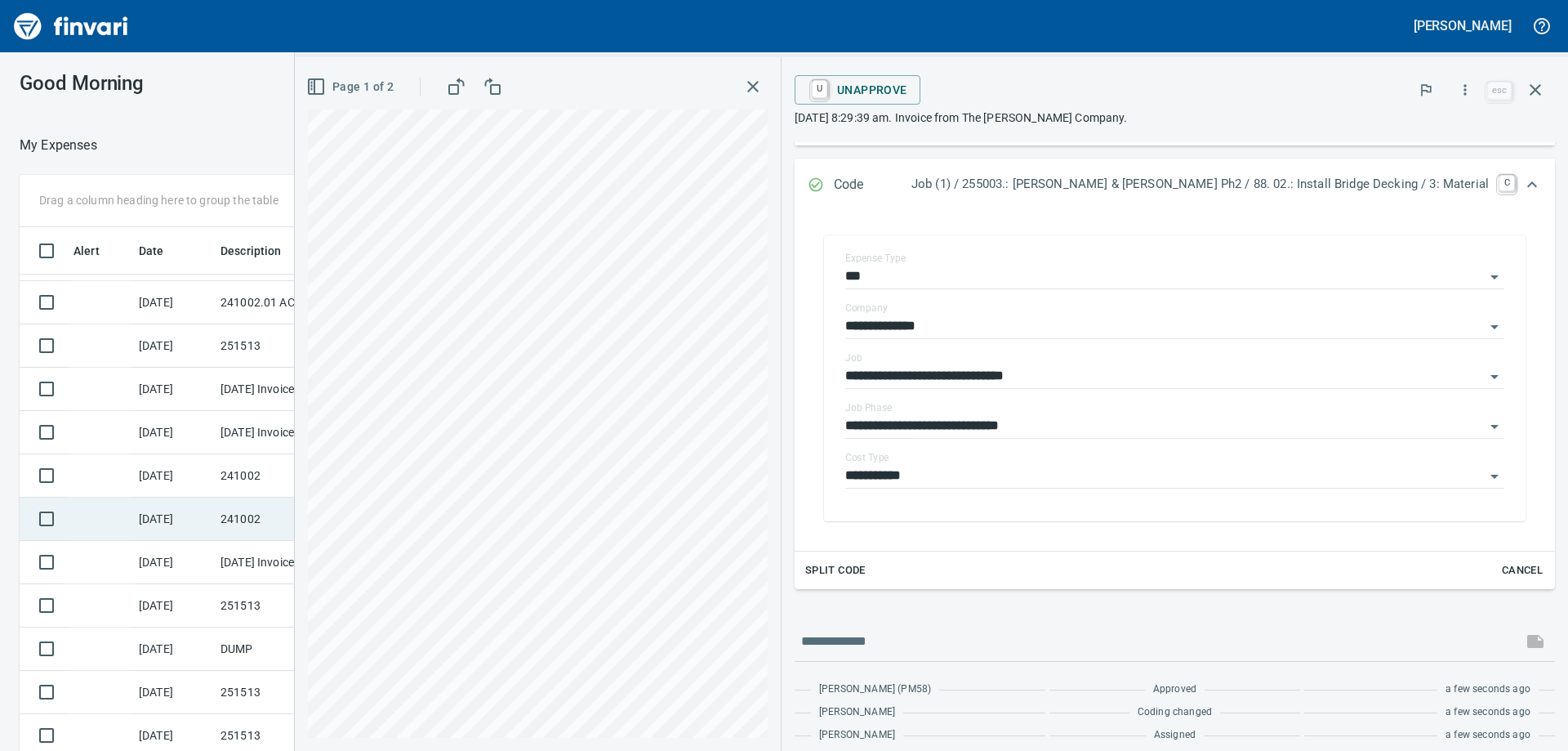
click at [257, 513] on td "241002" at bounding box center [287, 518] width 147 height 43
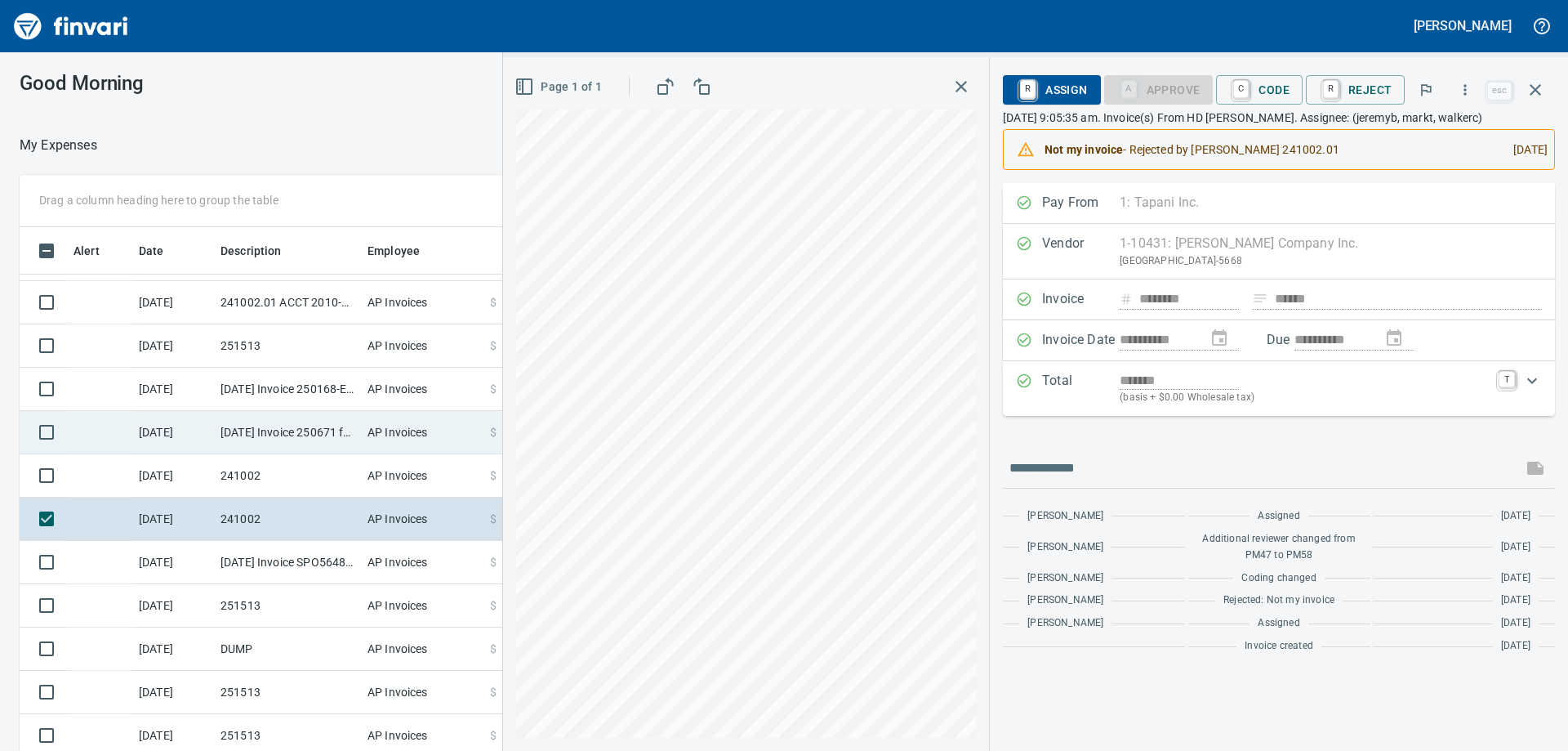
click at [274, 430] on td "[DATE] Invoice 250671 from [DEMOGRAPHIC_DATA] of All Trades LLC. dba C.O.A.T Fl…" at bounding box center [287, 432] width 147 height 43
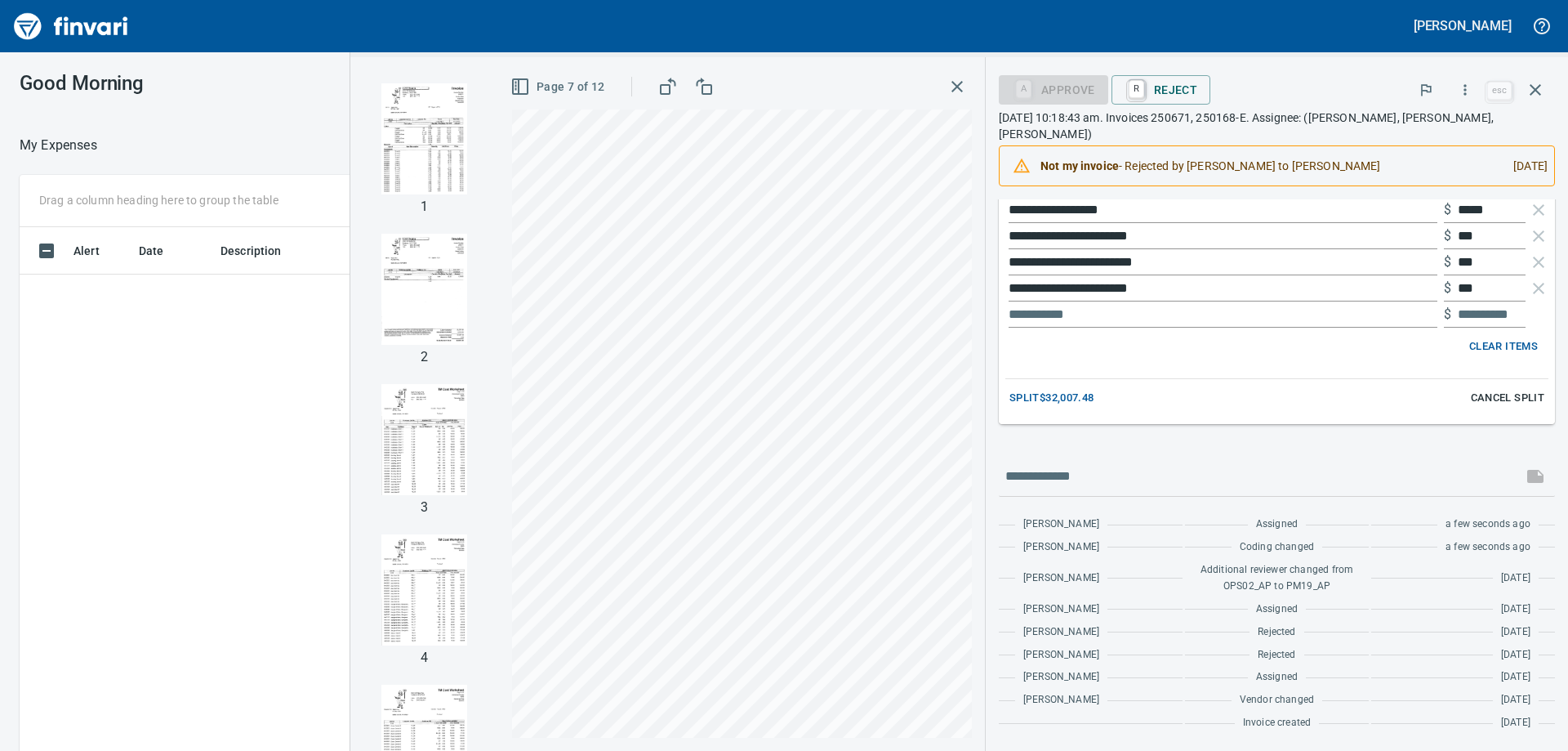
scroll to position [489, 0]
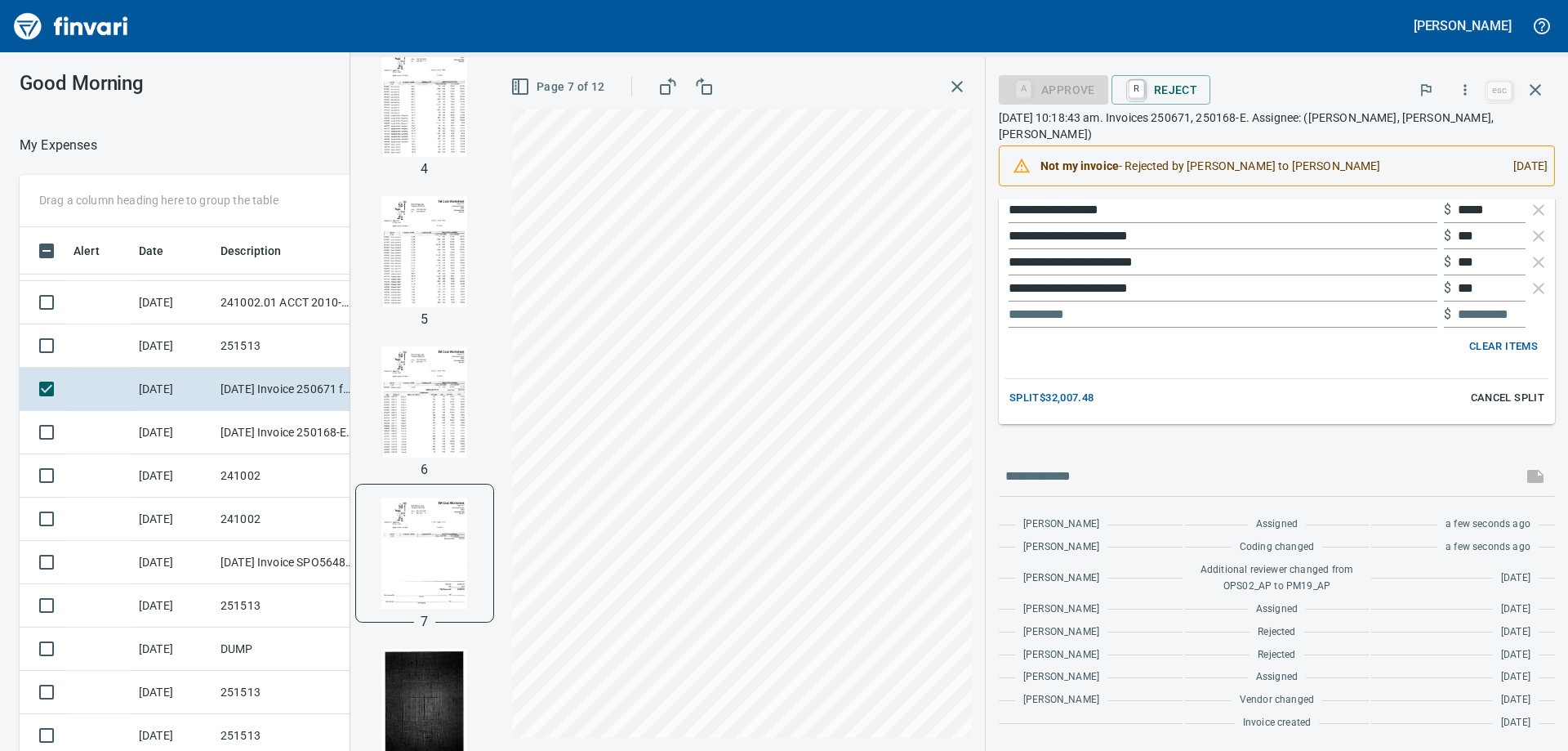
click at [1490, 343] on span "Clear Items" at bounding box center [1503, 347] width 68 height 19
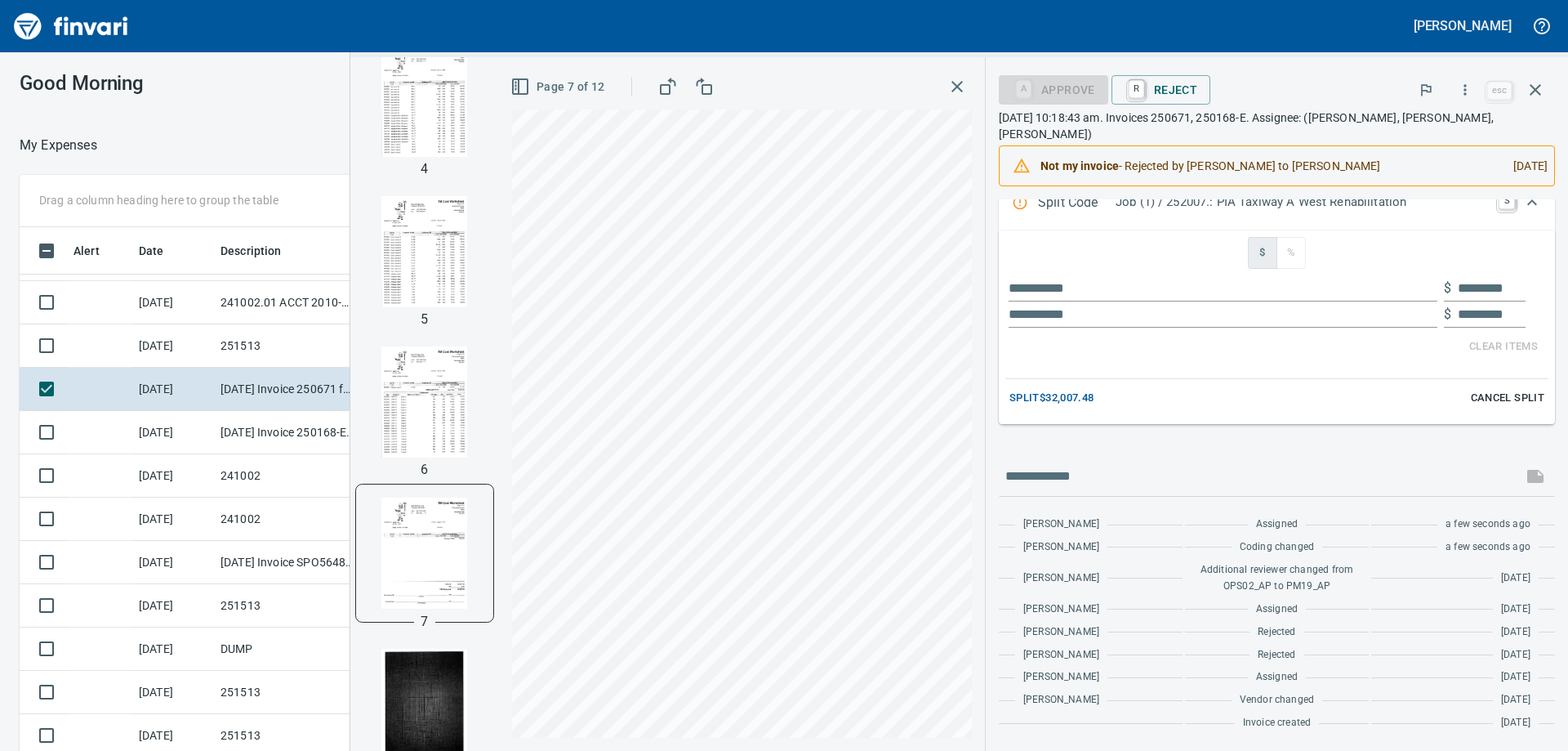
scroll to position [106, 0]
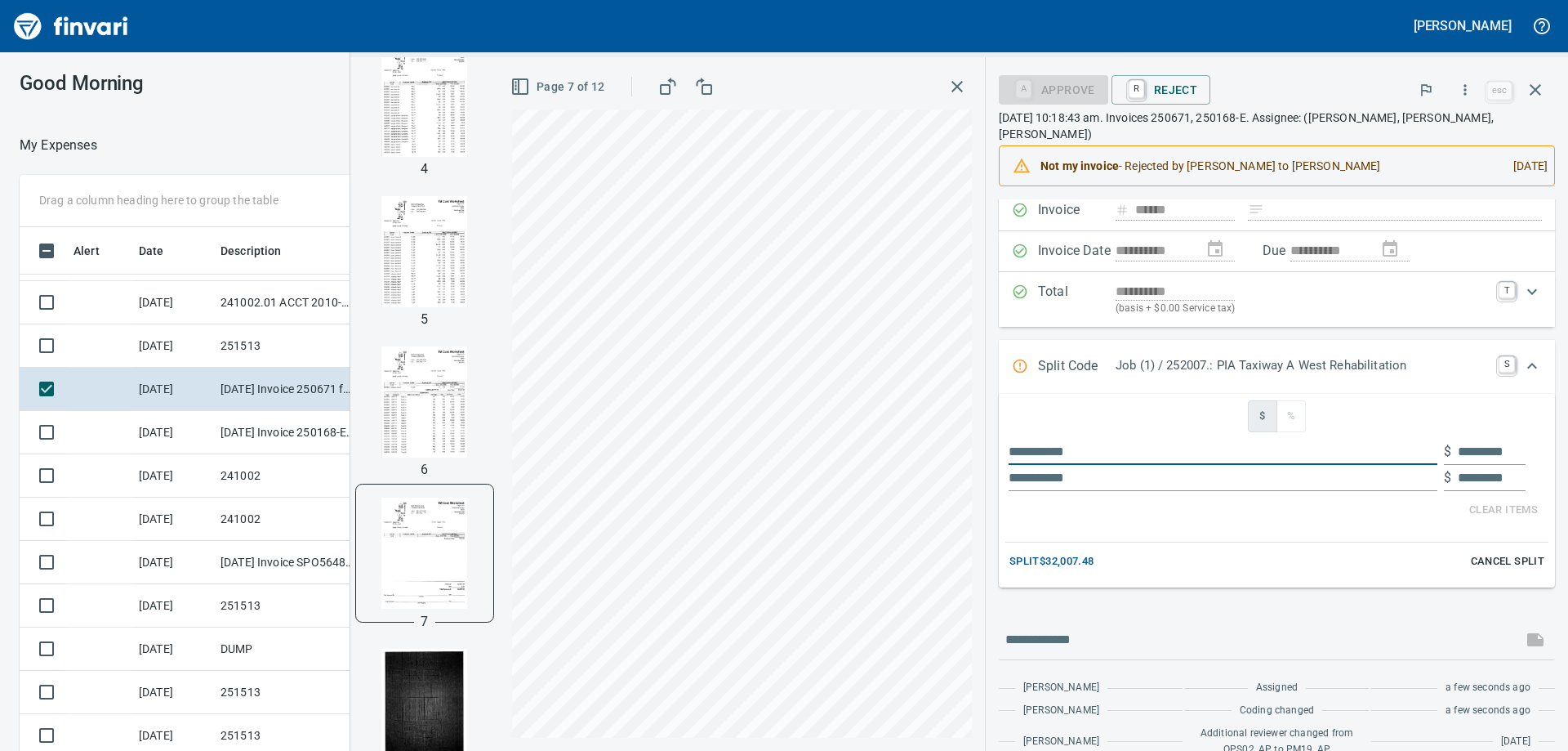
click at [1116, 457] on input "text" at bounding box center [1222, 452] width 429 height 26
type input "*******"
type input "*********"
click at [1127, 477] on input "text" at bounding box center [1222, 478] width 429 height 26
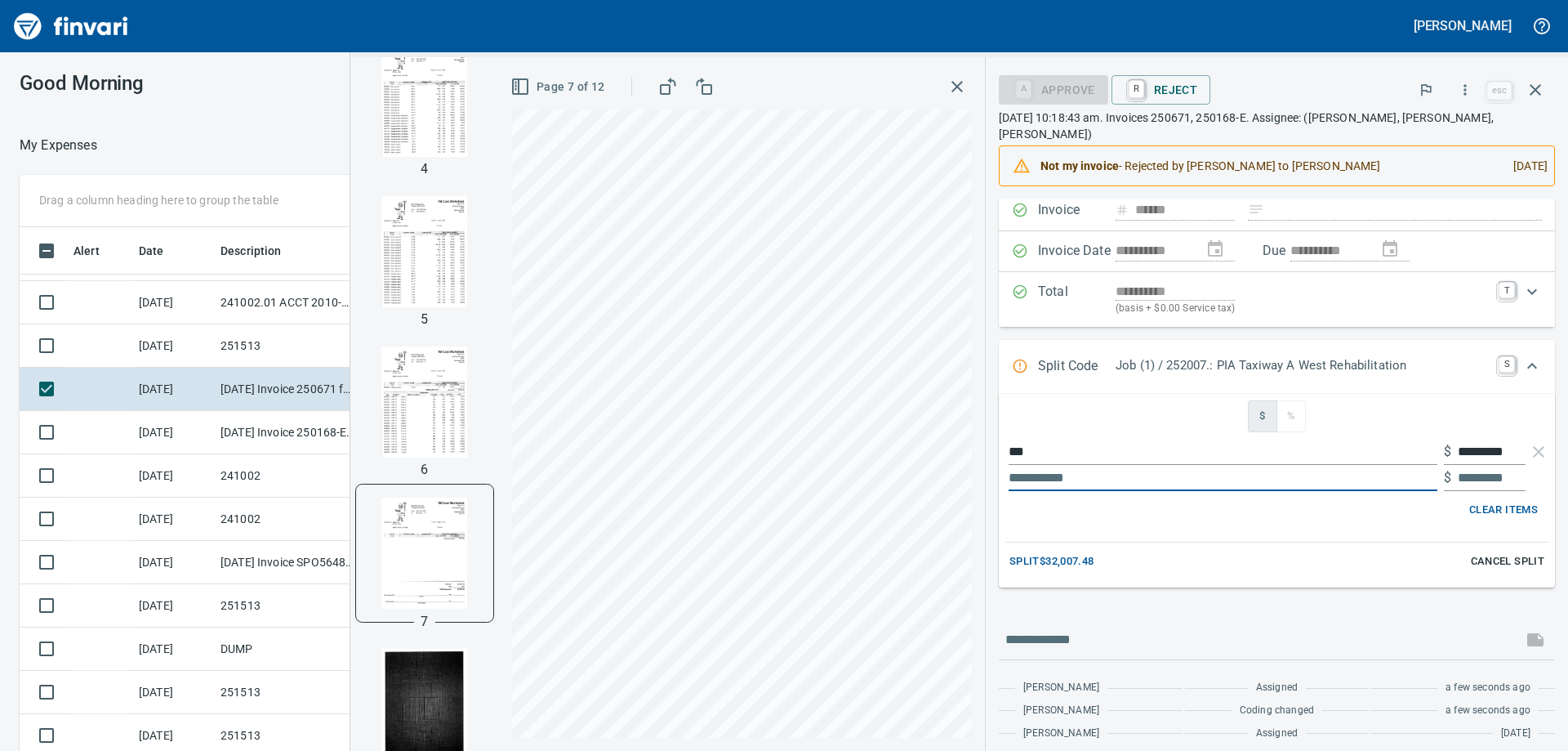
type input "*******"
type input "***"
type input "*********"
type input "**********"
click at [480, 134] on img "button" at bounding box center [424, 101] width 111 height 111
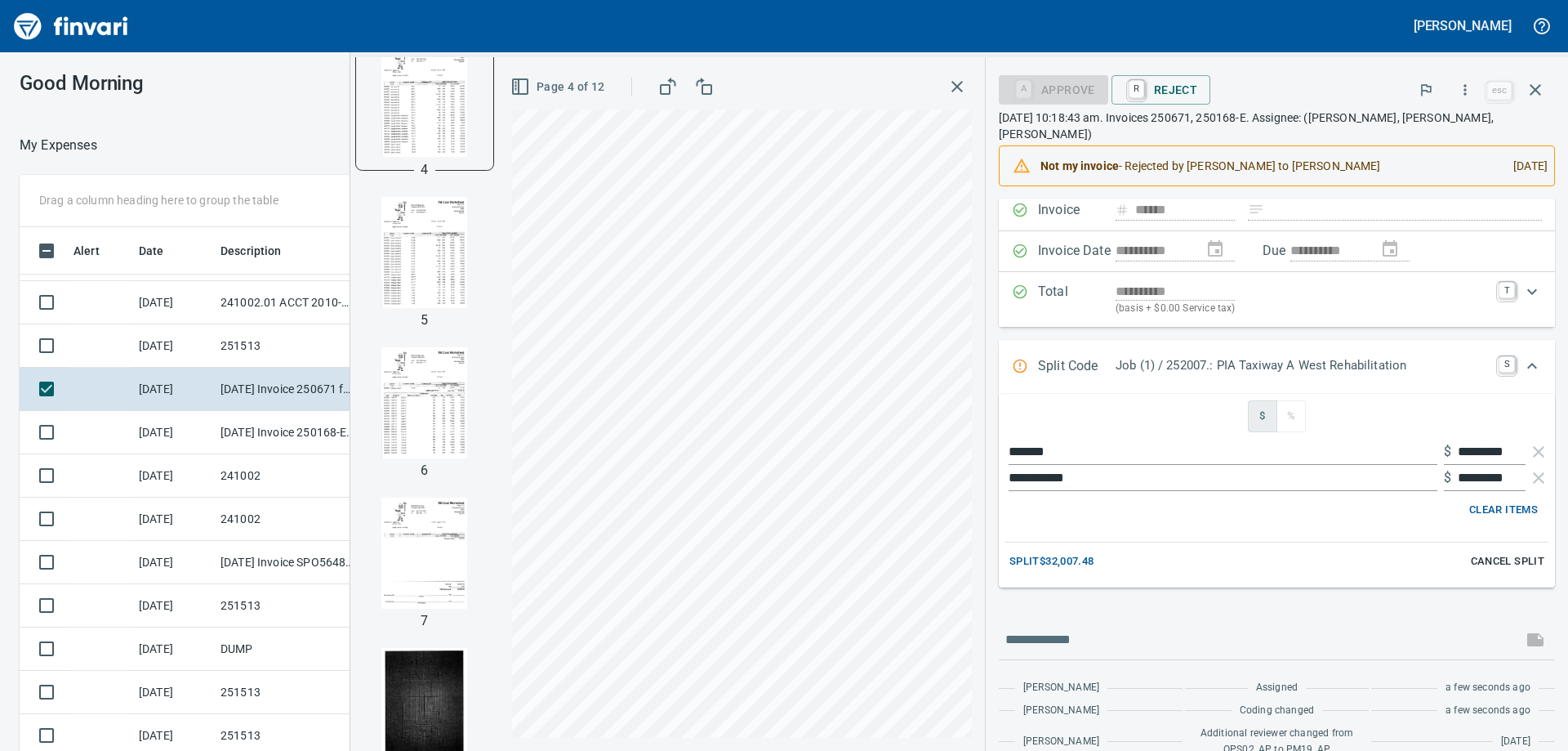
scroll to position [0, 0]
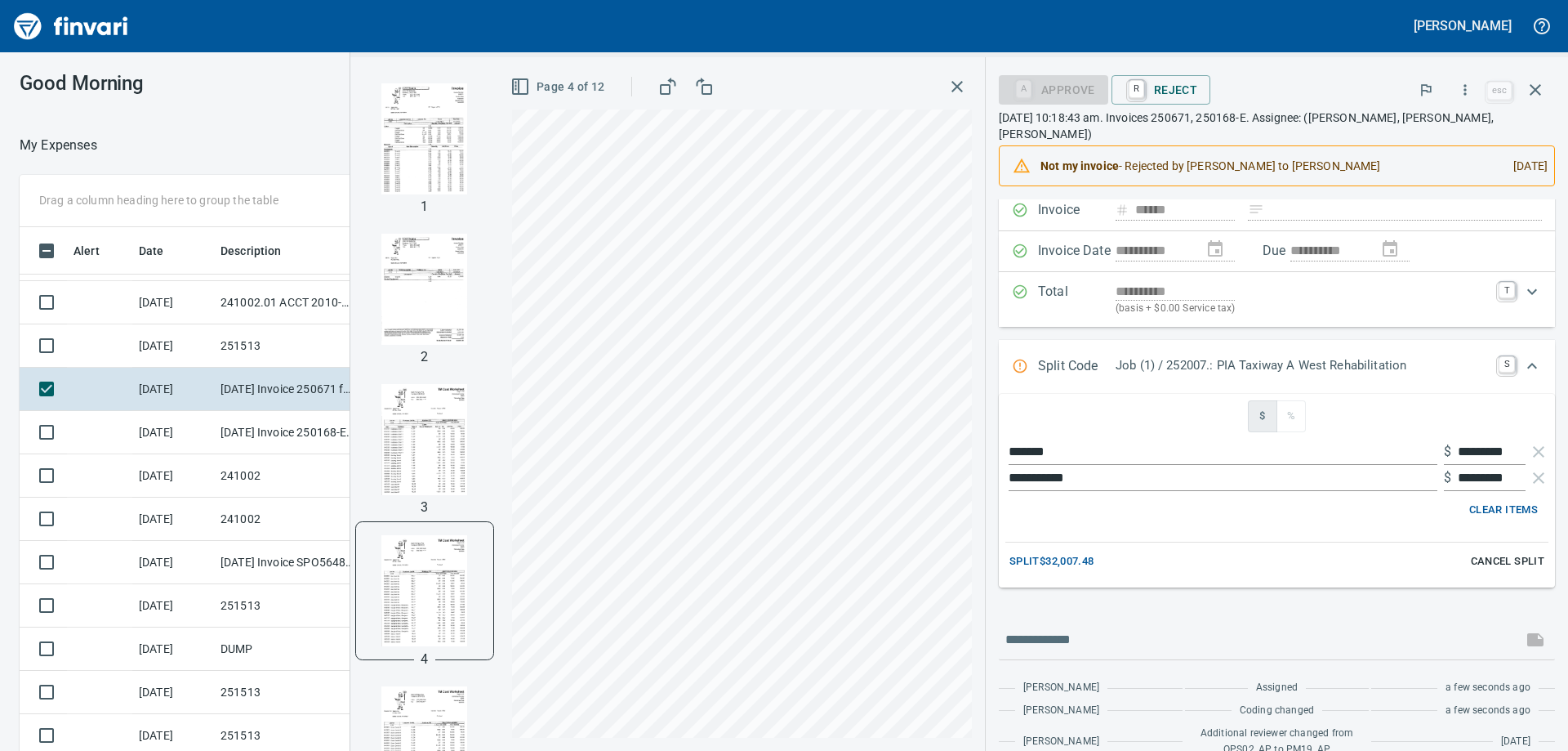
click at [480, 175] on img "button" at bounding box center [424, 139] width 111 height 111
drag, startPoint x: 1443, startPoint y: 452, endPoint x: 1504, endPoint y: 452, distance: 61.0
click at [1504, 452] on div "$ *********" at bounding box center [1484, 452] width 82 height 26
drag, startPoint x: 1504, startPoint y: 452, endPoint x: 1433, endPoint y: 458, distance: 71.3
click at [1444, 458] on div "$ *********" at bounding box center [1484, 452] width 82 height 26
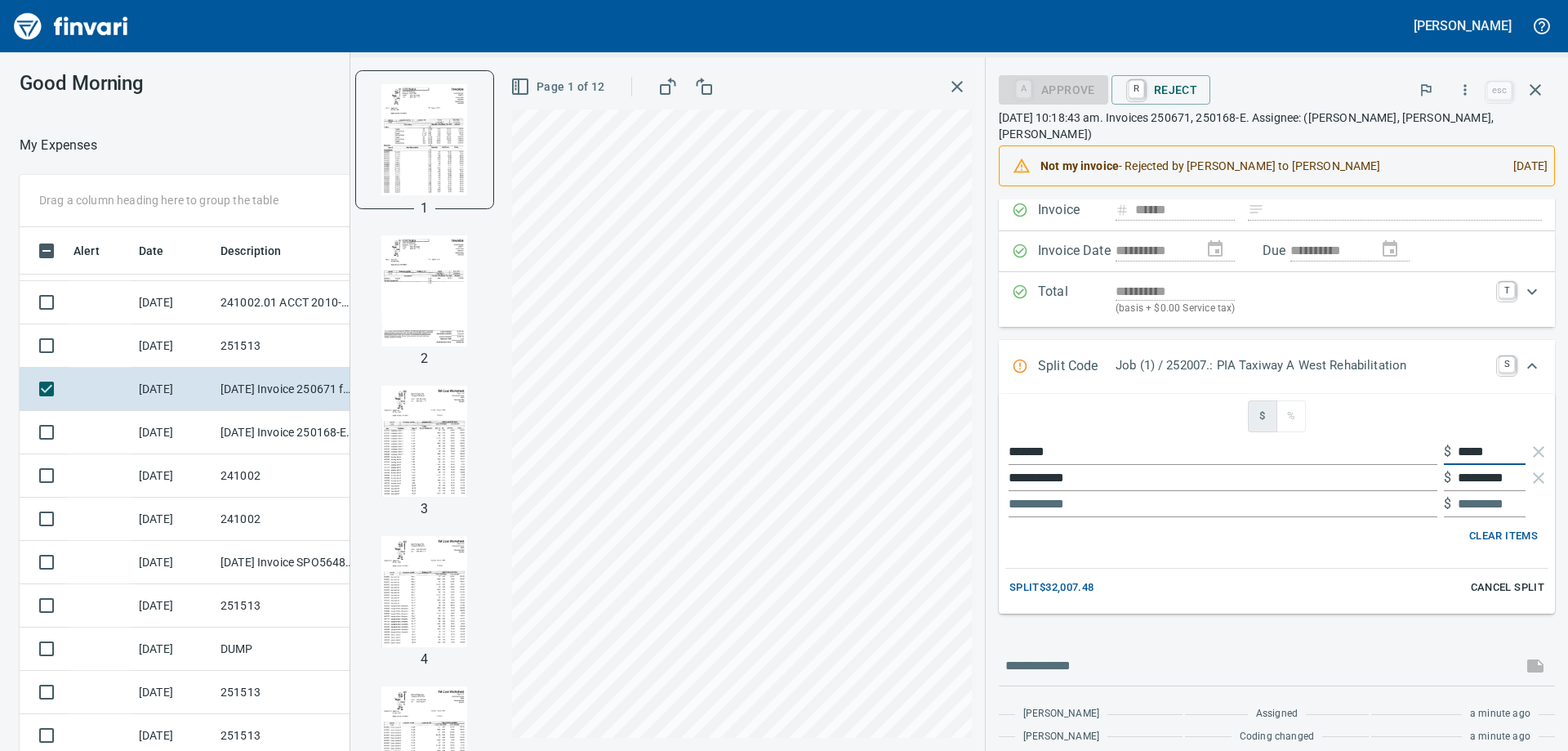
type input "******"
drag, startPoint x: 1445, startPoint y: 478, endPoint x: 1536, endPoint y: 480, distance: 91.0
click at [1536, 480] on div "**********" at bounding box center [1277, 504] width 556 height 220
type input "********"
click at [1332, 481] on input "**********" at bounding box center [1222, 478] width 429 height 26
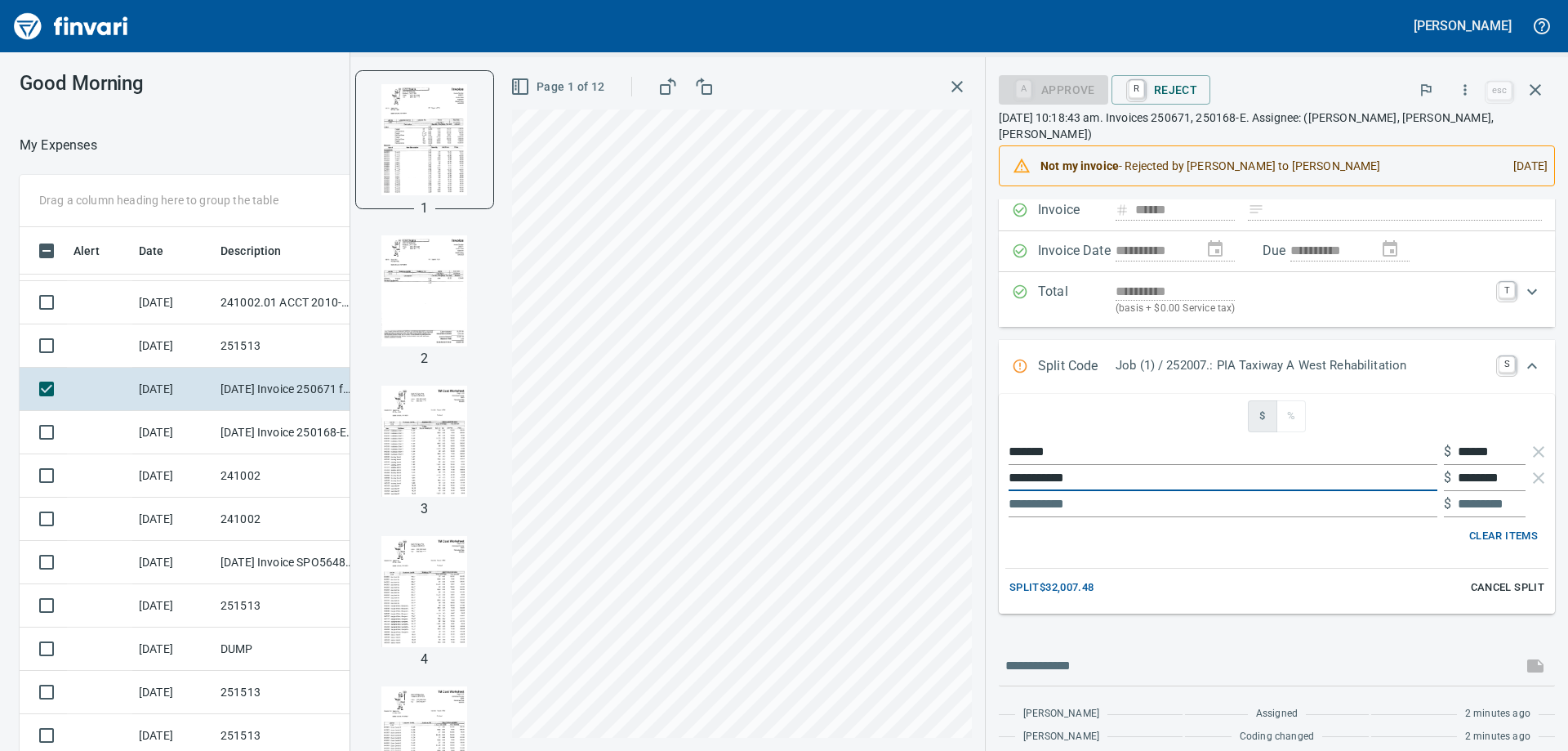
click at [1051, 475] on div "**********" at bounding box center [959, 404] width 1217 height 693
click at [1093, 474] on input "**********" at bounding box center [1222, 478] width 429 height 26
type input "**********"
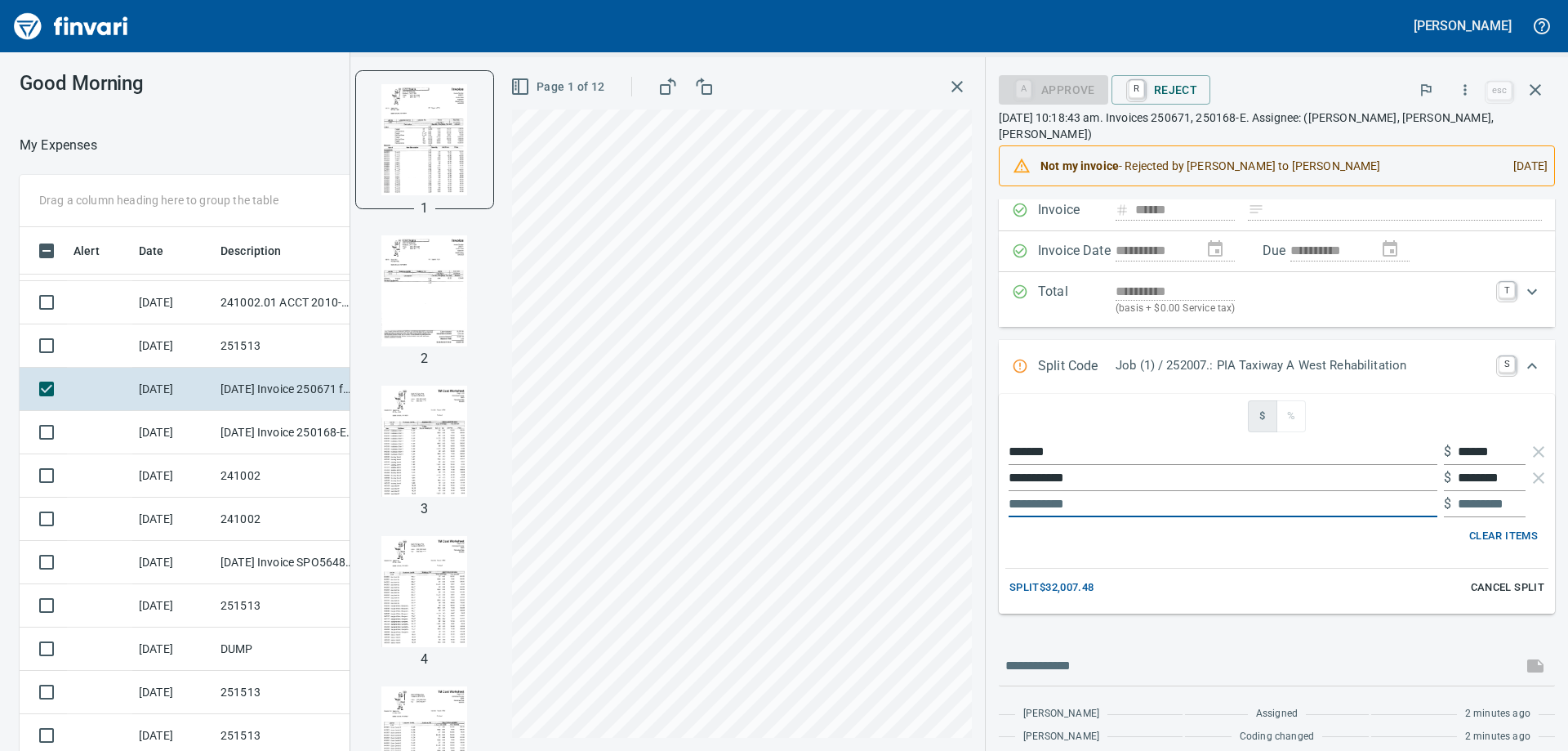
click at [1104, 496] on input "text" at bounding box center [1222, 504] width 429 height 26
type input "***"
type input "*********"
type input "******"
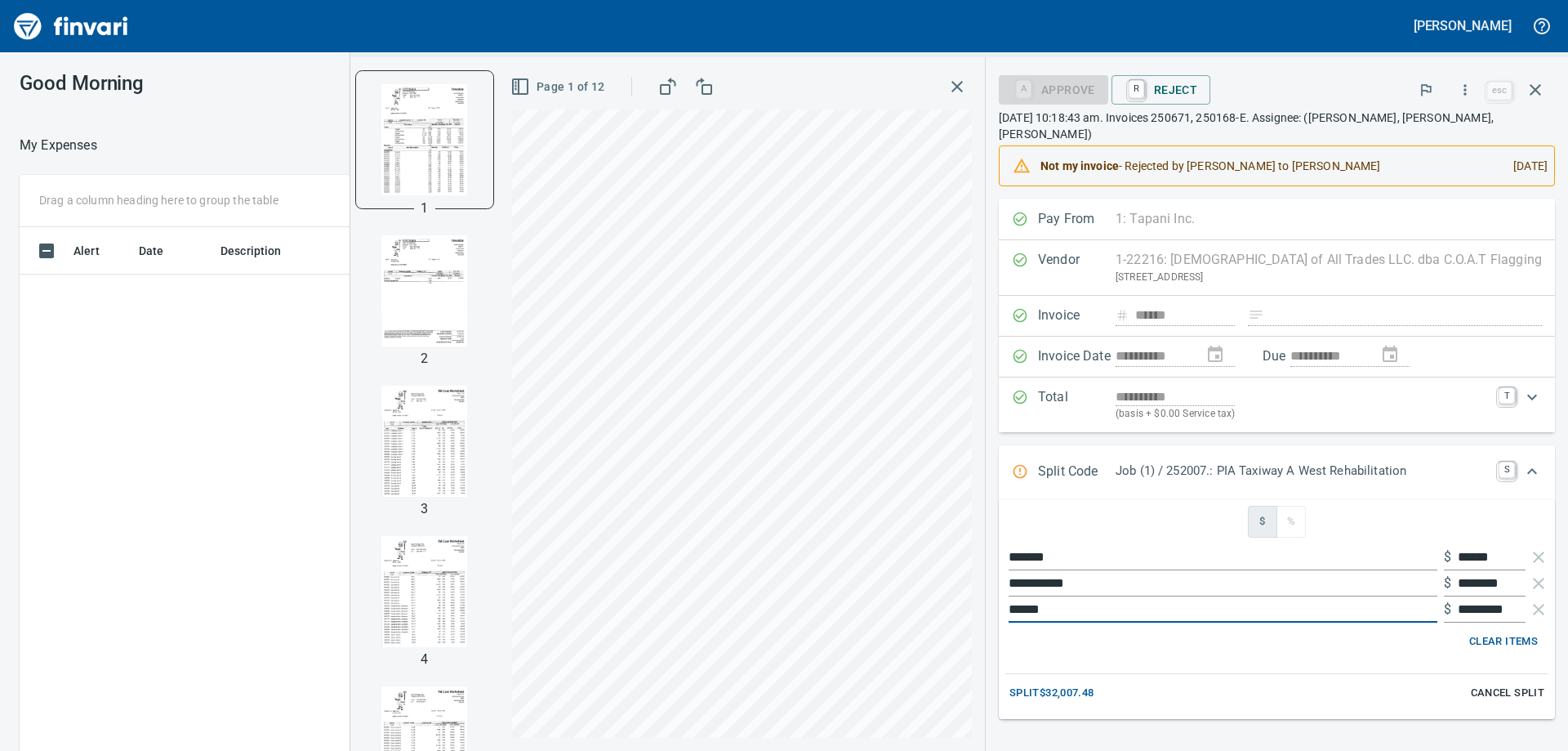
scroll to position [106, 0]
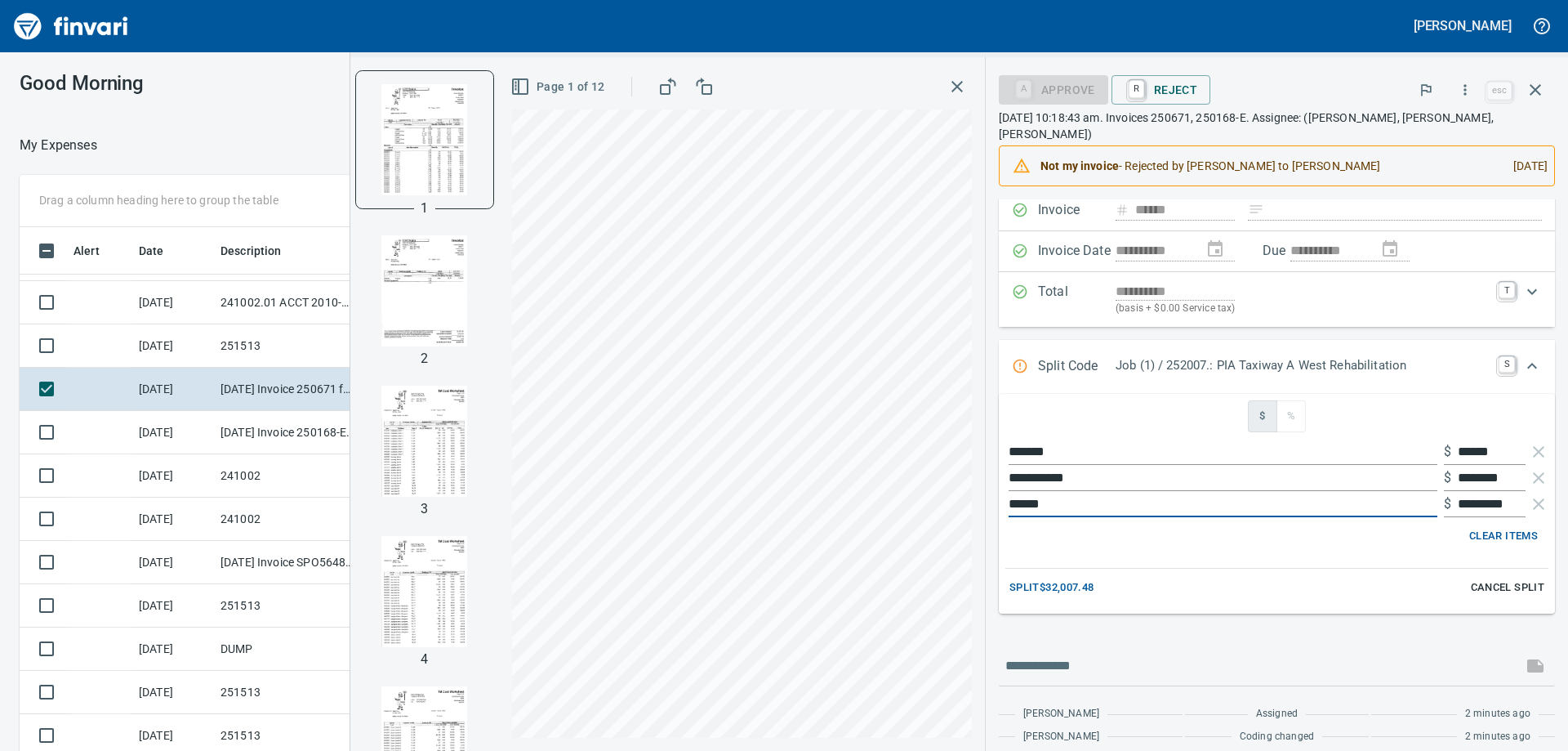
type input "******"
click at [1146, 545] on div "Clear Items" at bounding box center [1276, 536] width 530 height 25
drag, startPoint x: 1495, startPoint y: 448, endPoint x: 1380, endPoint y: 453, distance: 115.1
click at [1380, 453] on div "******* $ ******" at bounding box center [1276, 452] width 543 height 26
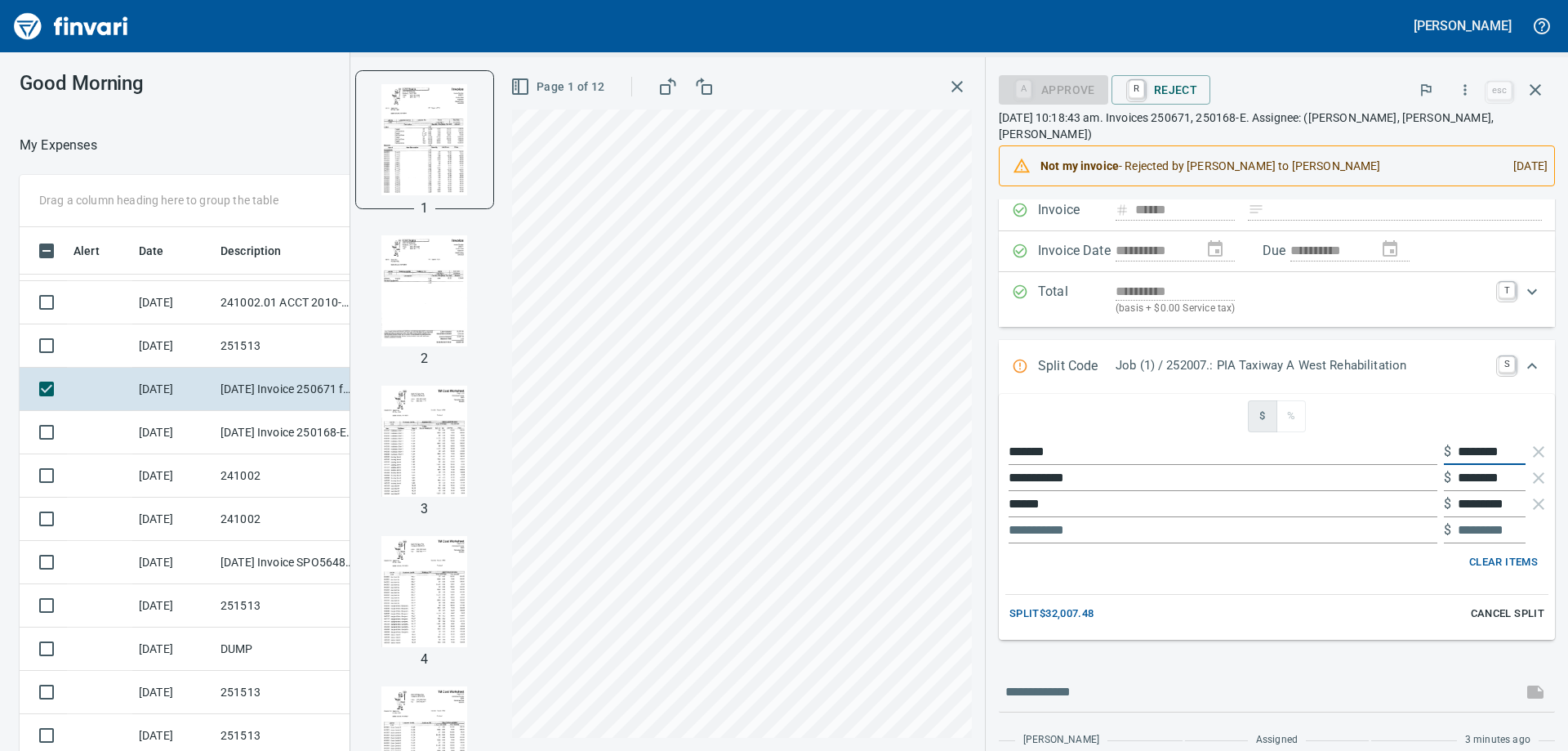
click at [1361, 591] on div "**********" at bounding box center [1277, 517] width 556 height 246
click at [1470, 450] on input "********" at bounding box center [1492, 452] width 68 height 26
click at [1463, 456] on input "********" at bounding box center [1492, 452] width 68 height 26
type input "*********"
click at [1385, 563] on div "Clear Items" at bounding box center [1276, 562] width 530 height 25
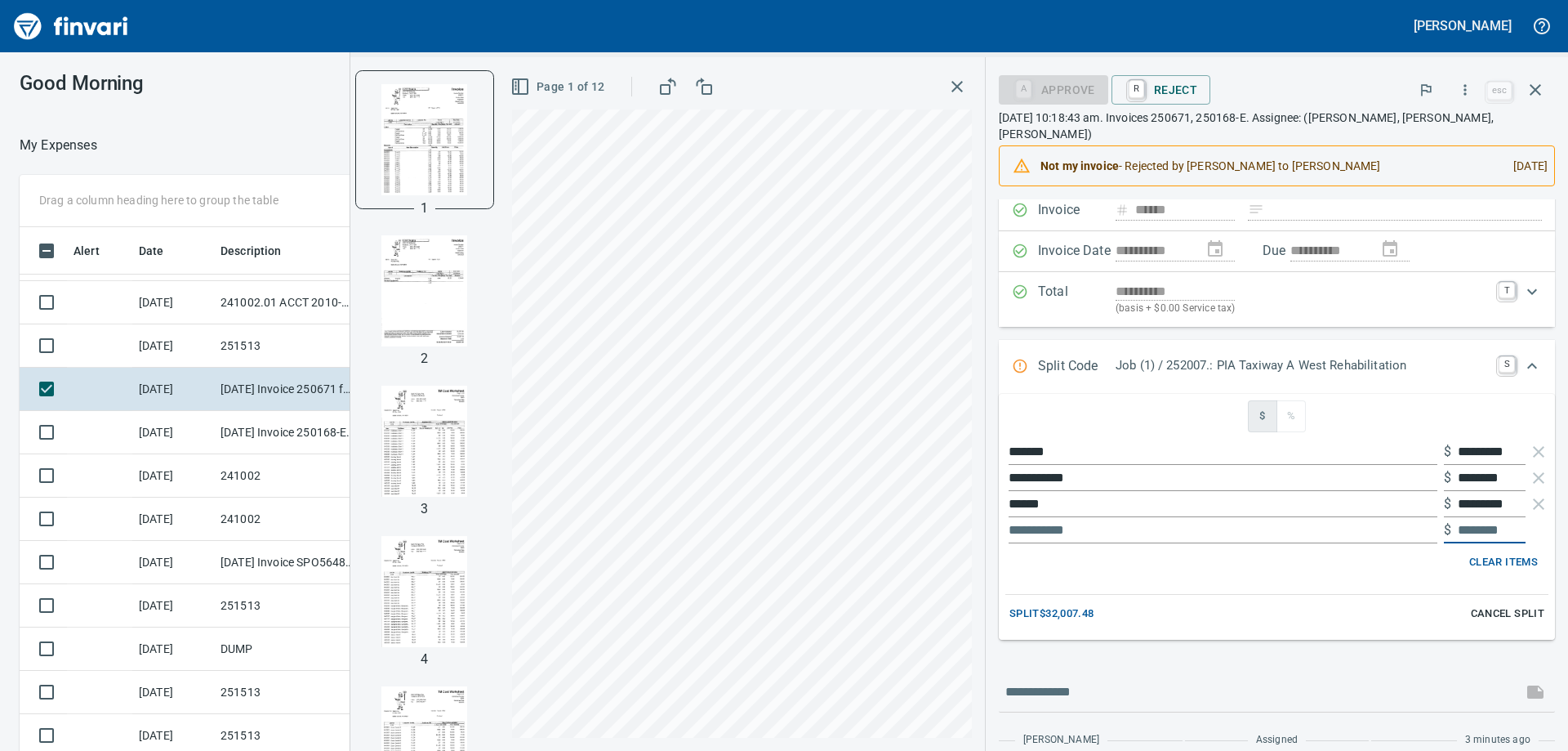
drag, startPoint x: 1508, startPoint y: 530, endPoint x: 1400, endPoint y: 530, distance: 108.0
click at [1400, 530] on div "$" at bounding box center [1276, 530] width 543 height 26
click at [1400, 531] on input "text" at bounding box center [1222, 530] width 429 height 26
click at [1529, 508] on icon "button" at bounding box center [1538, 504] width 19 height 19
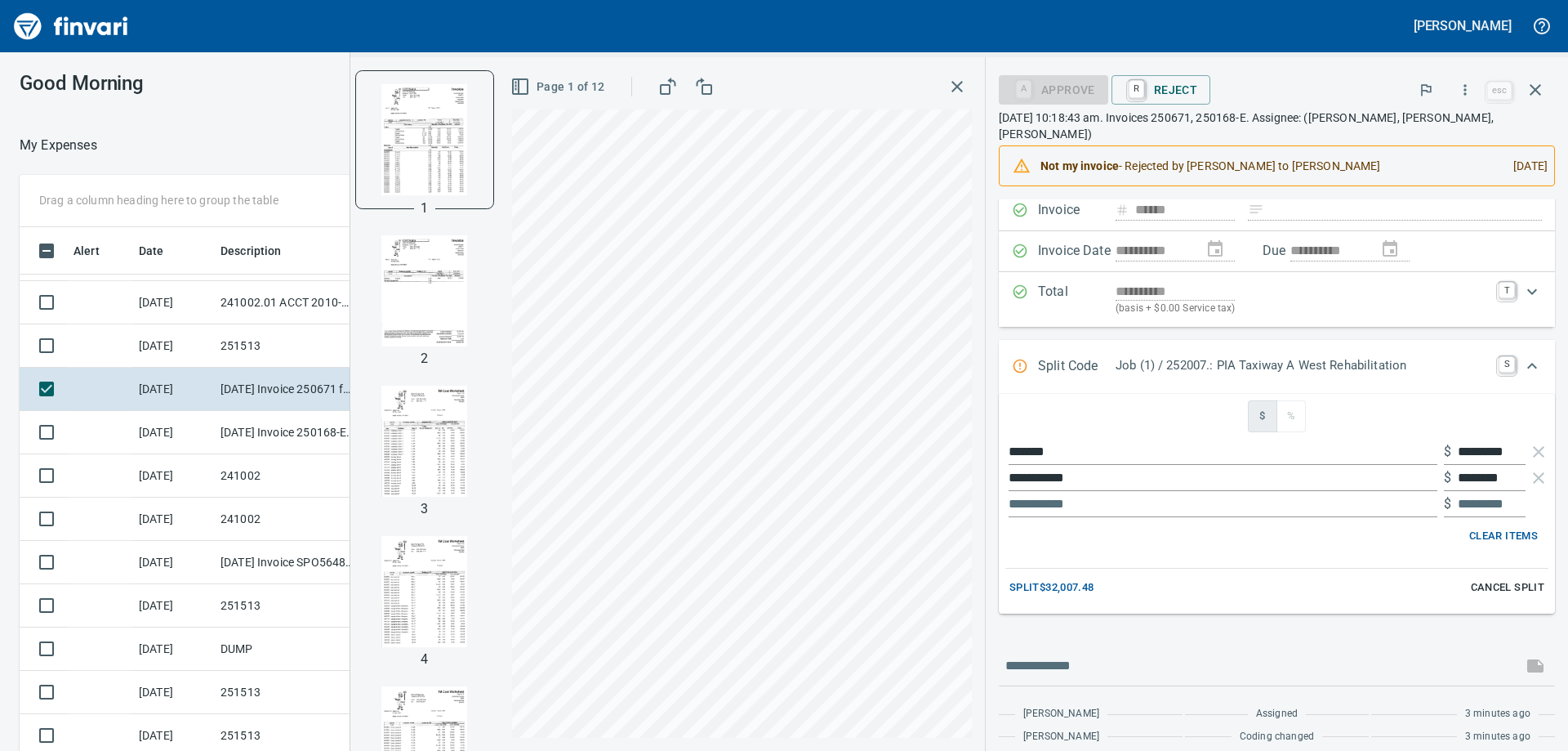
click at [1352, 508] on input "text" at bounding box center [1222, 504] width 429 height 26
type input "***"
type input "*********"
type input "******"
click at [1187, 617] on div "**********" at bounding box center [1277, 510] width 556 height 833
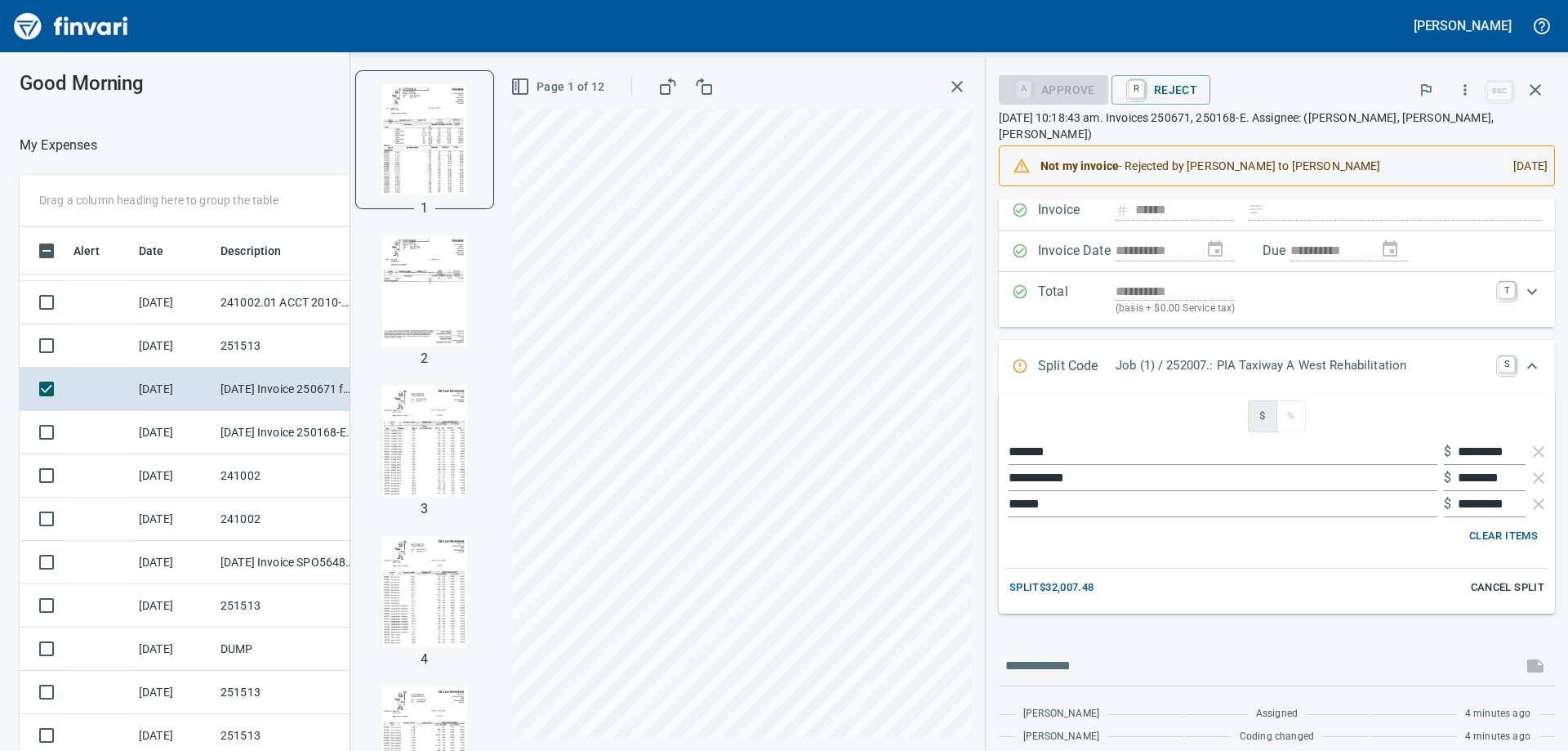
click at [1095, 590] on span "Split $32,007.48" at bounding box center [1052, 588] width 85 height 19
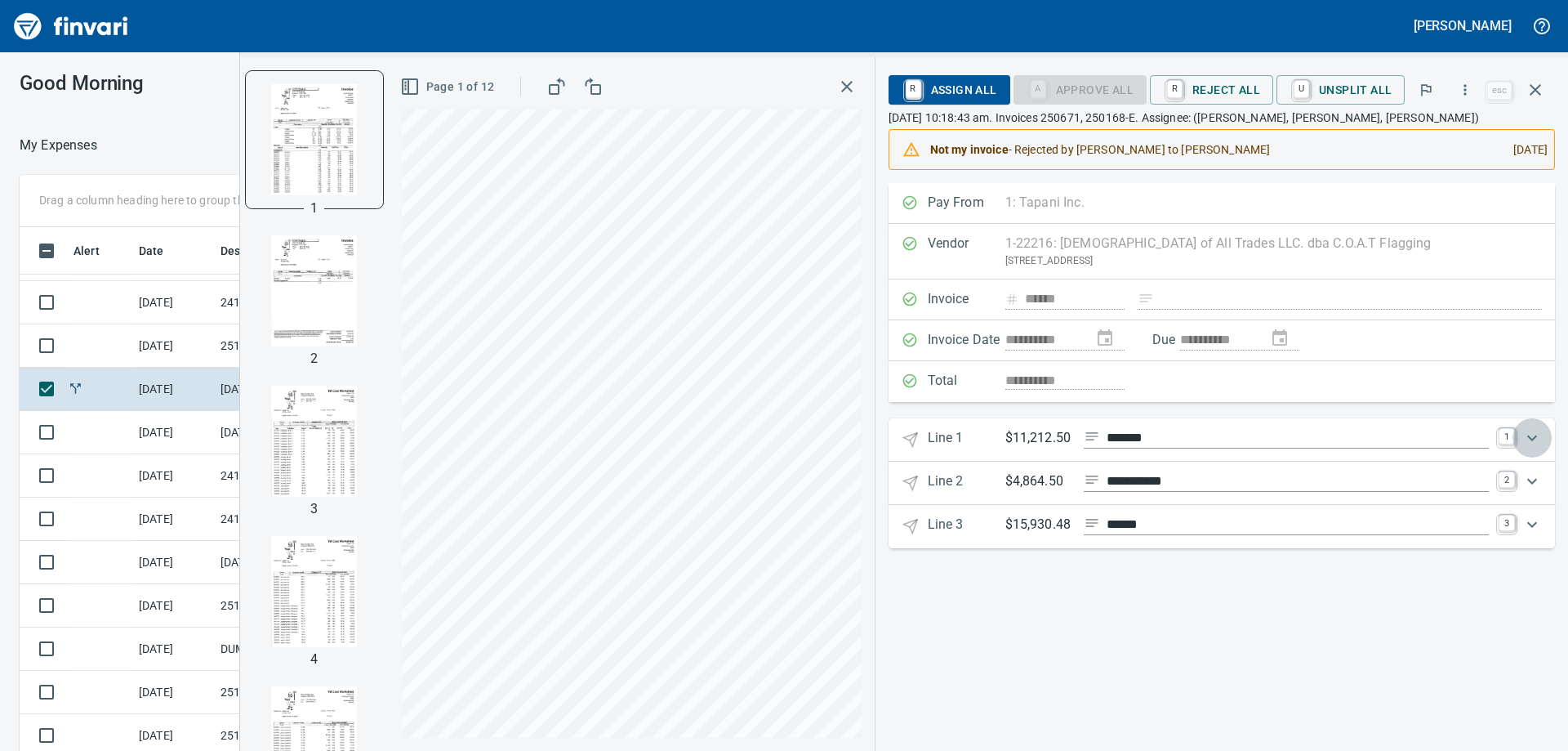
click at [1533, 440] on icon "Expand" at bounding box center [1532, 437] width 19 height 19
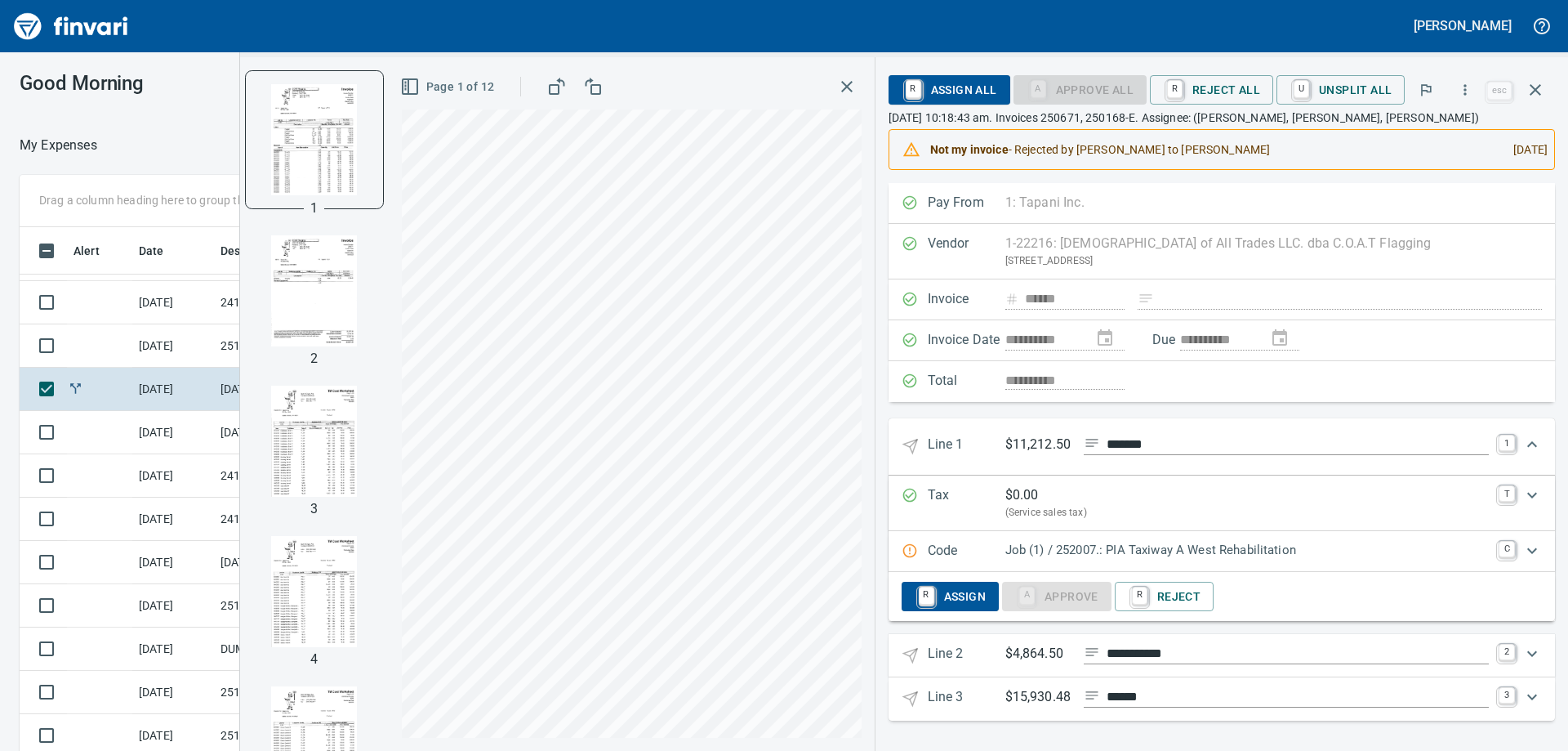
click at [1052, 547] on p "Job (1) / 252007.: PIA Taxiway A West Rehabilitation" at bounding box center [1247, 551] width 484 height 19
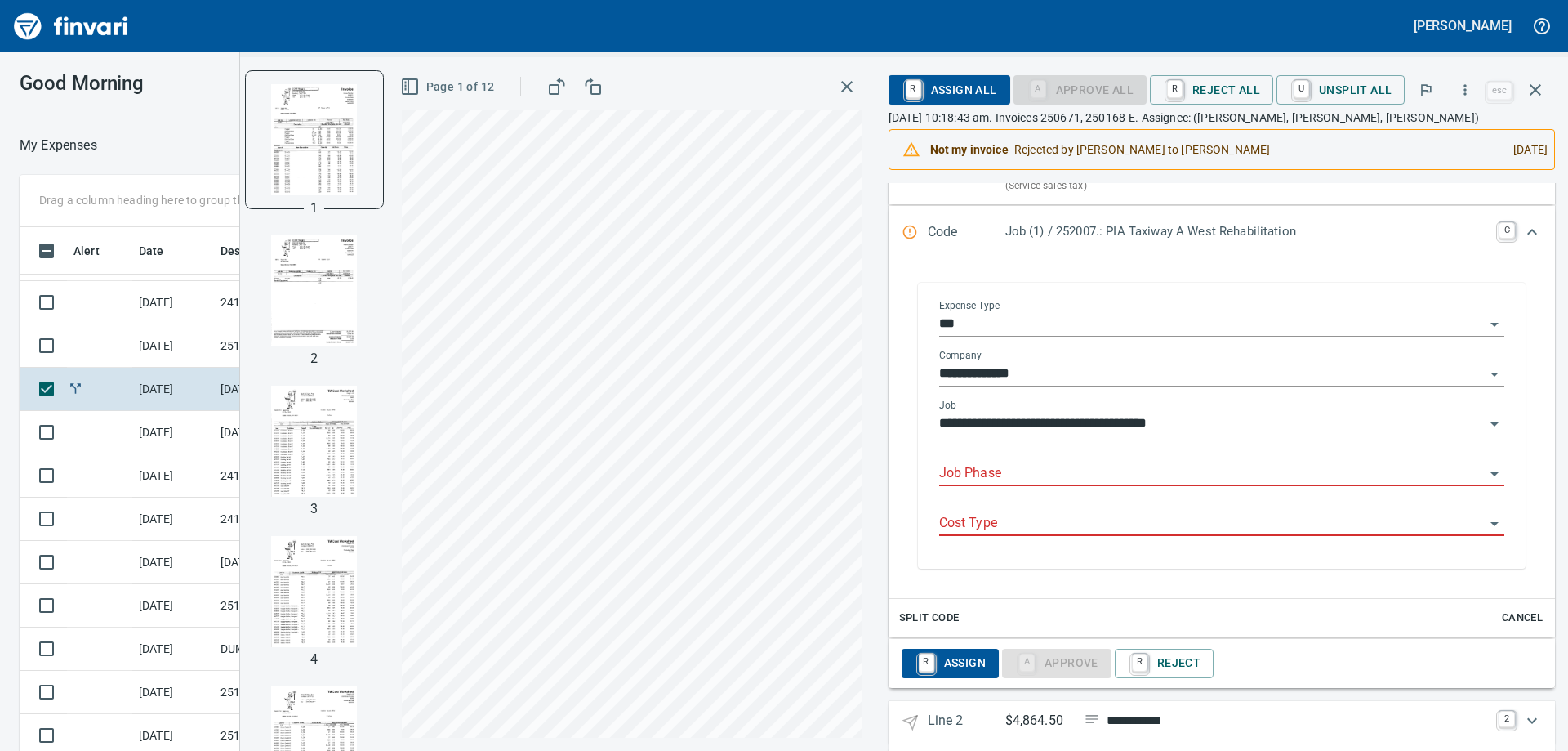
scroll to position [393, 0]
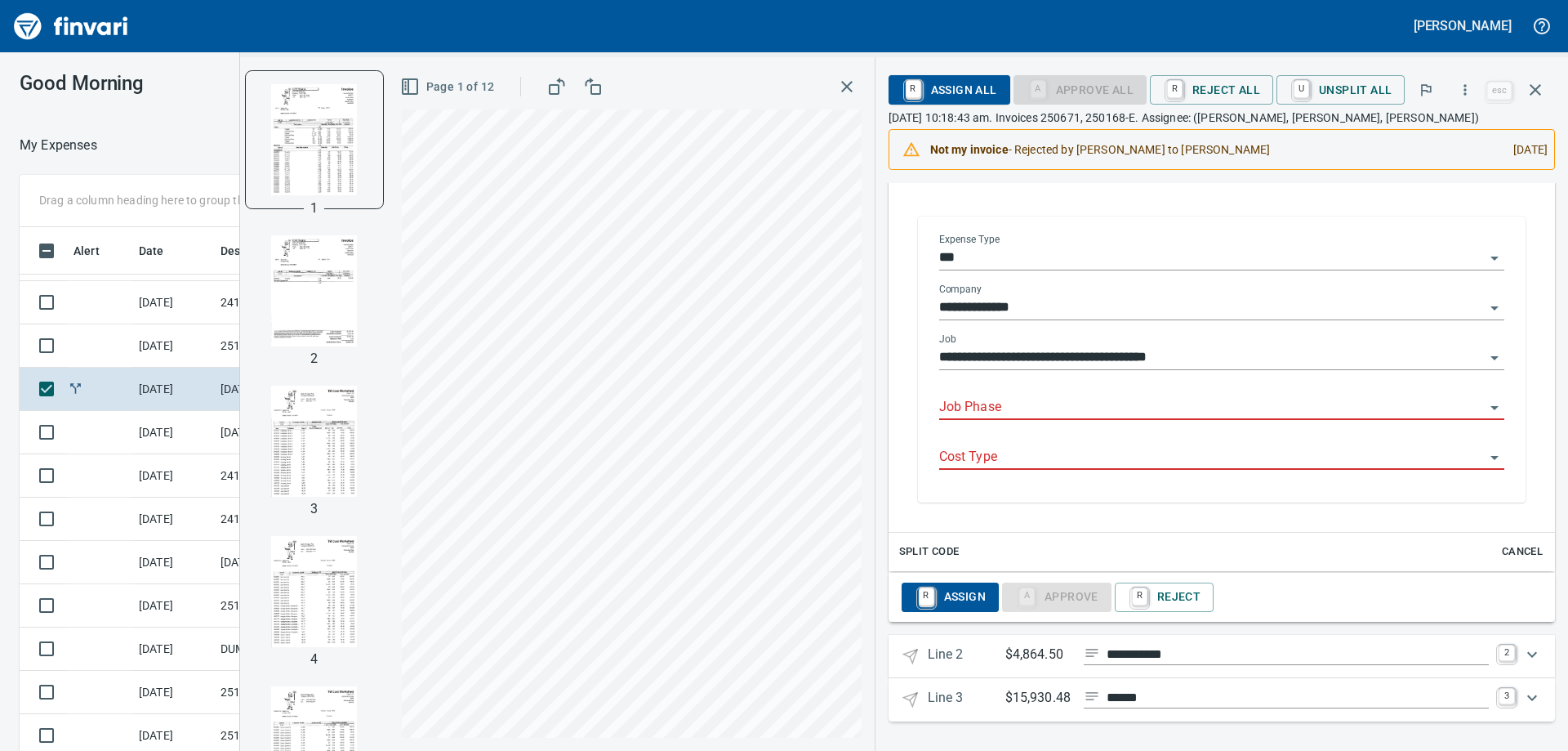
click at [1048, 406] on input "Job Phase" at bounding box center [1211, 408] width 545 height 23
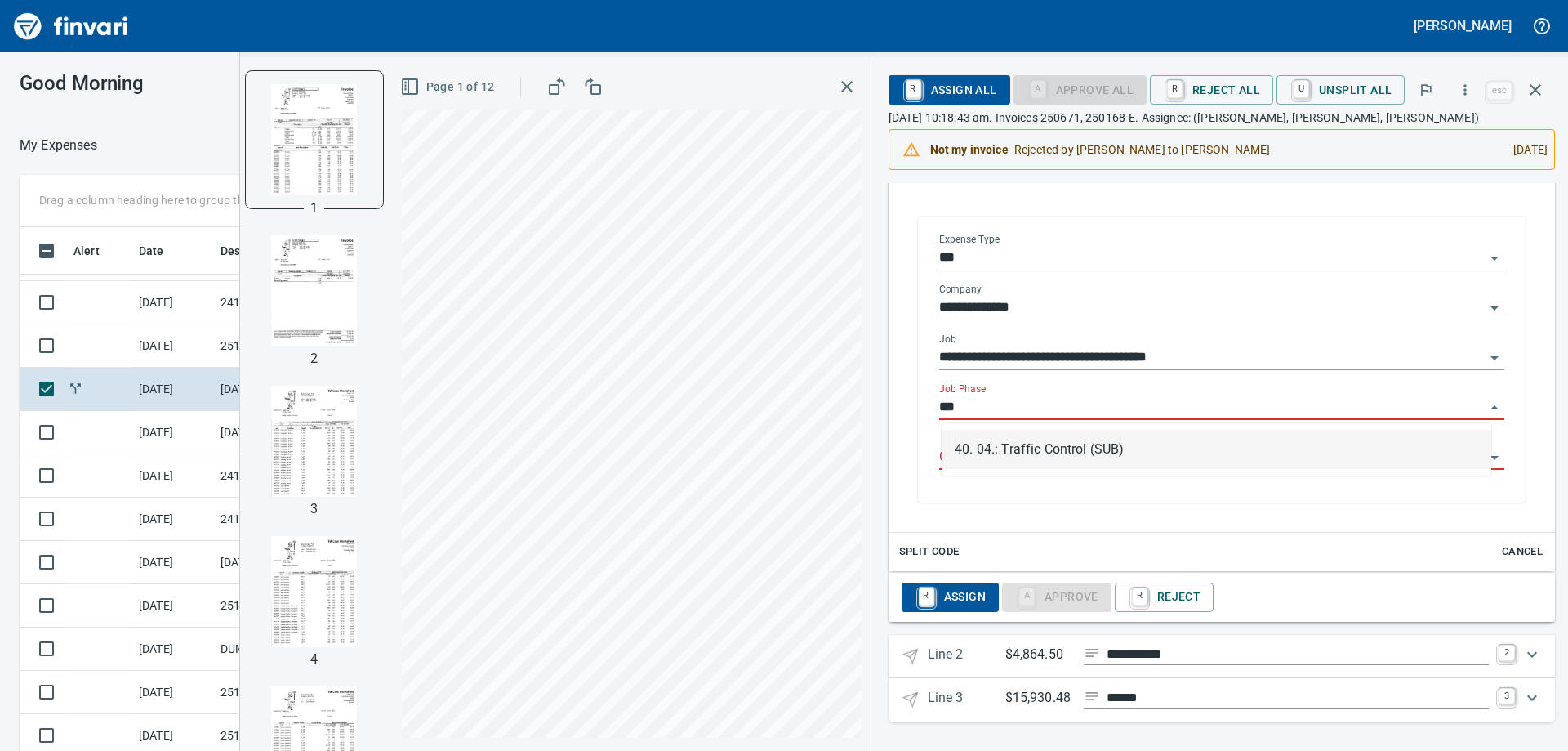
scroll to position [559, 1084]
click at [1022, 453] on li "40. 04.: Traffic Control (SUB)" at bounding box center [1216, 449] width 549 height 39
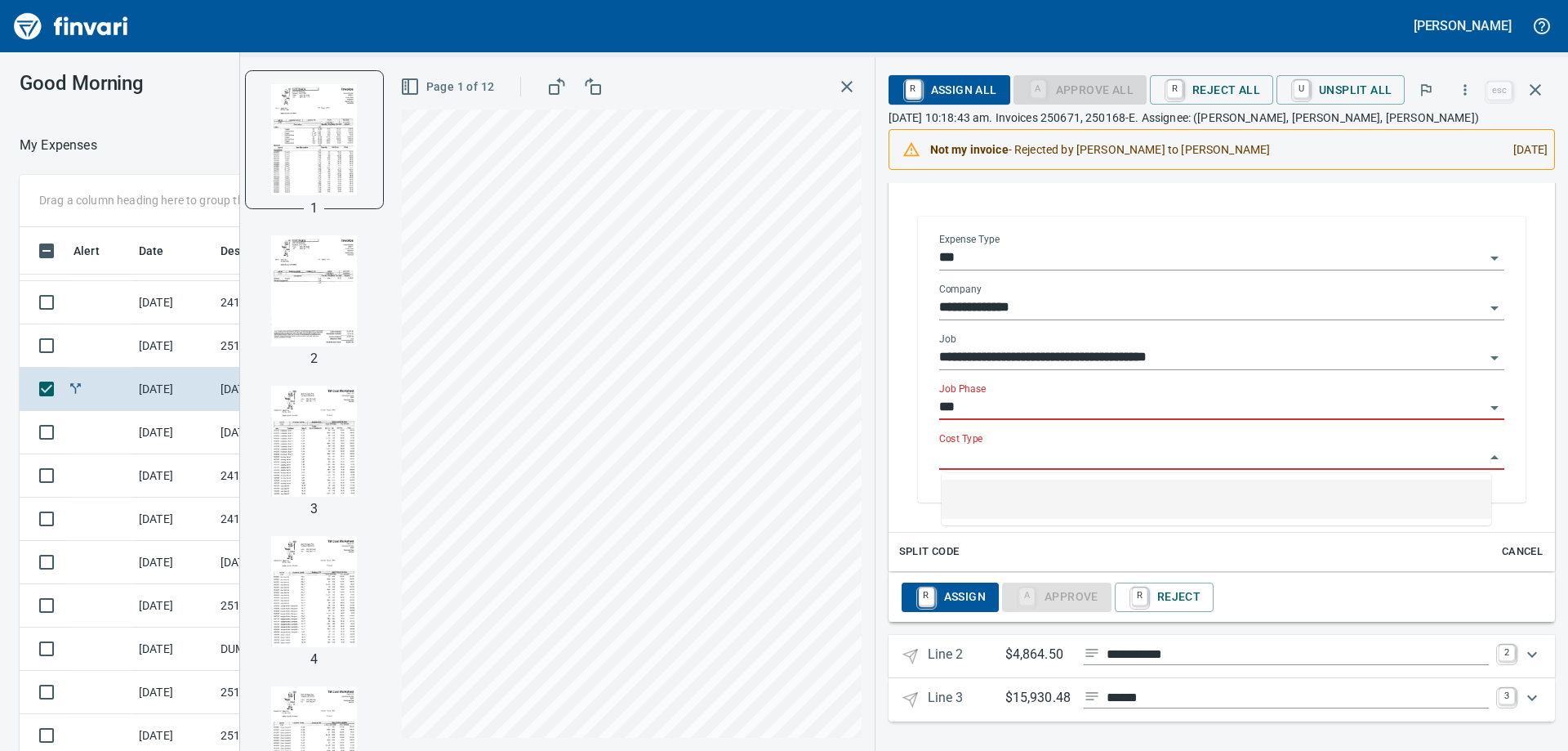
click at [1020, 458] on input "Cost Type" at bounding box center [1211, 458] width 545 height 23
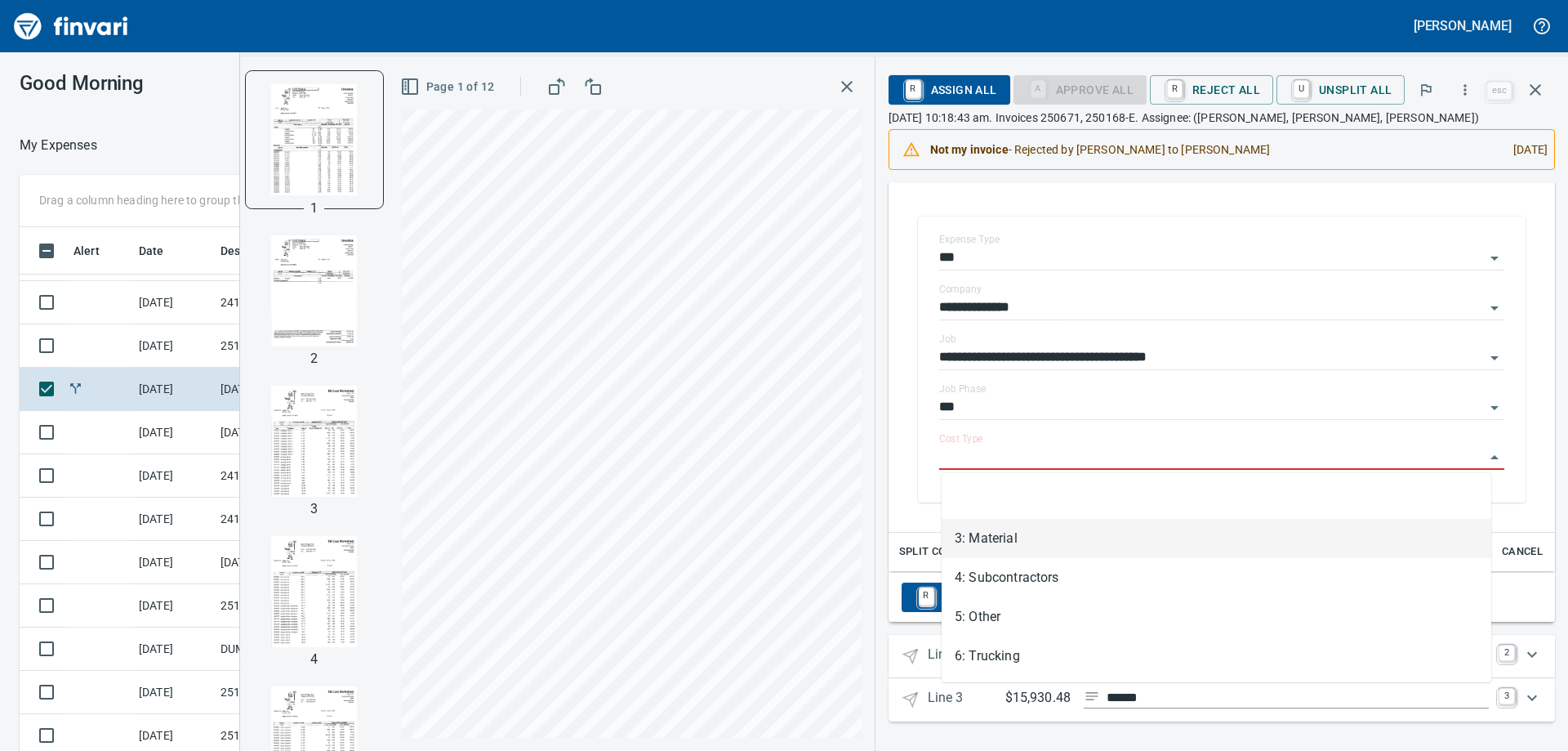
type input "**********"
click at [1012, 571] on li "4: Subcontractors" at bounding box center [1216, 578] width 549 height 39
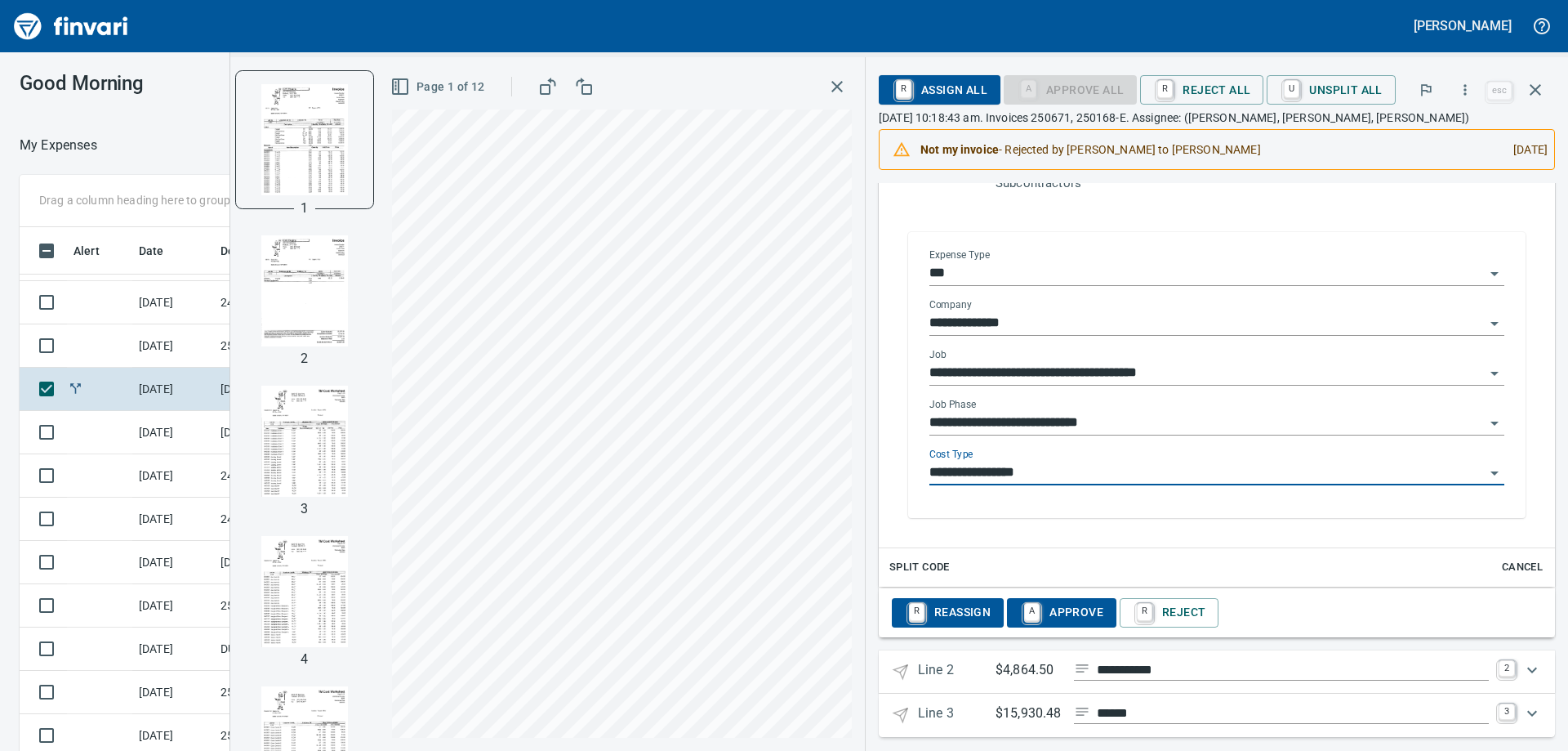
type input "**********"
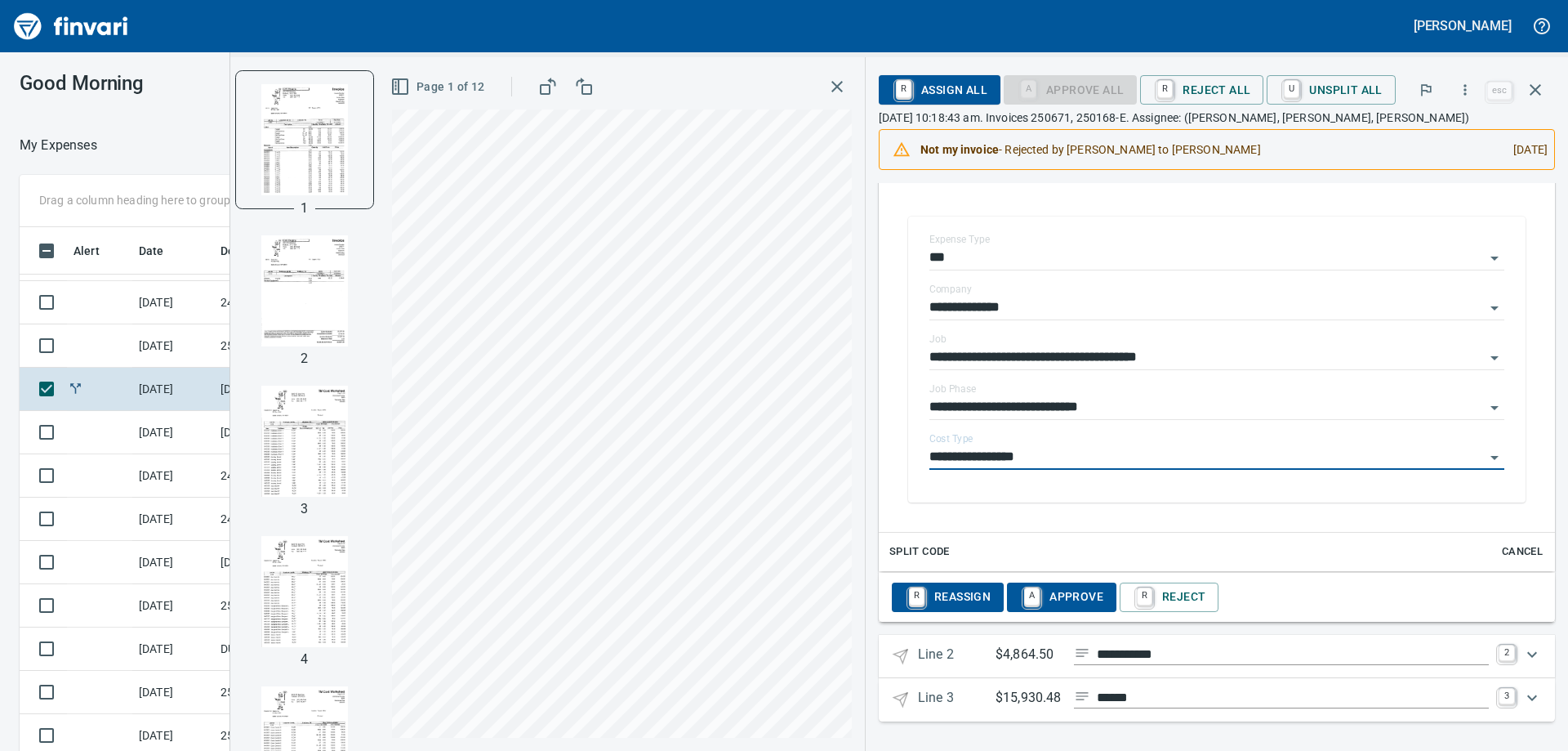
click at [1523, 655] on icon "Expand" at bounding box center [1532, 654] width 19 height 19
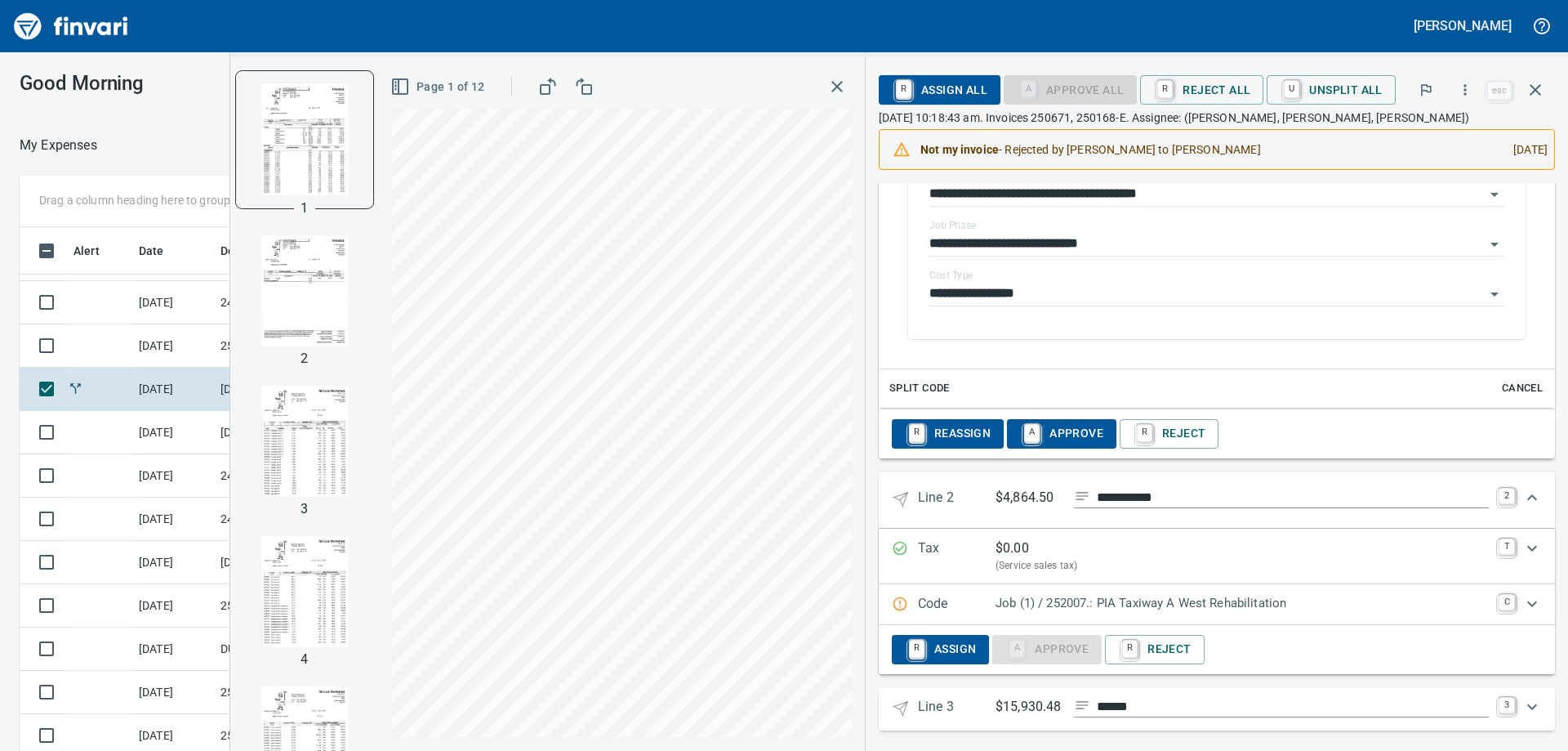
scroll to position [580, 0]
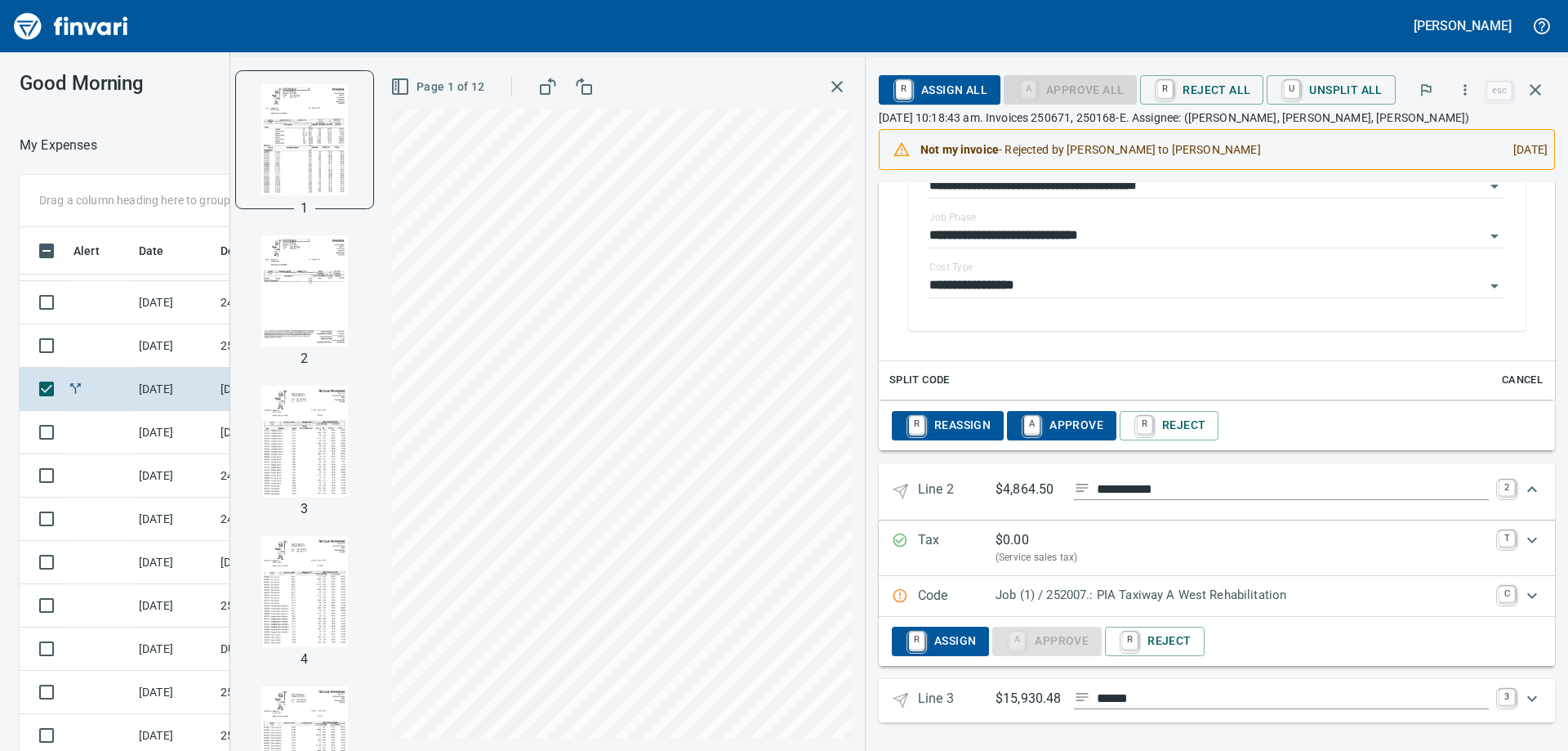
click at [1106, 588] on p "Job (1) / 252007.: PIA Taxiway A West Rehabilitation" at bounding box center [1243, 595] width 494 height 19
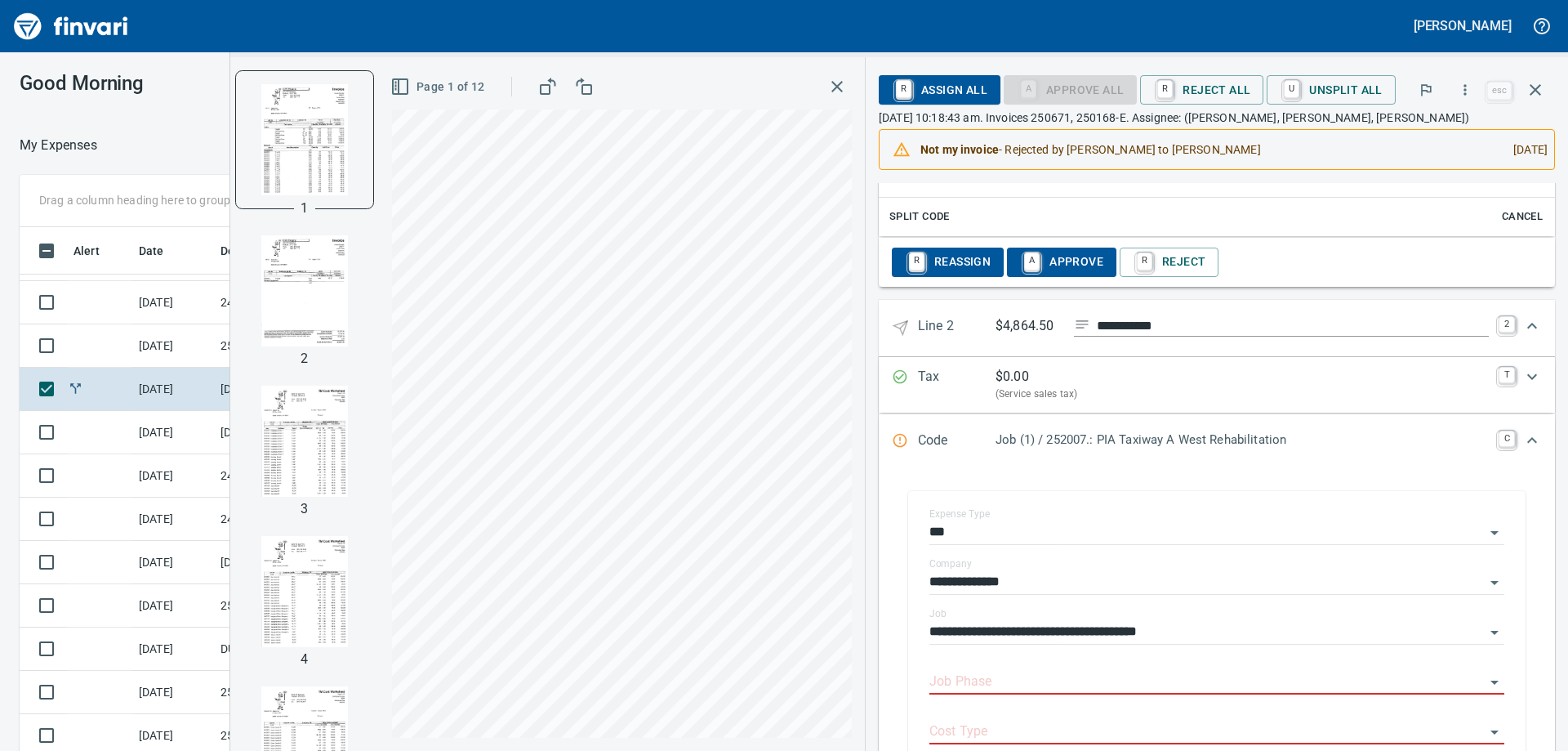
scroll to position [974, 0]
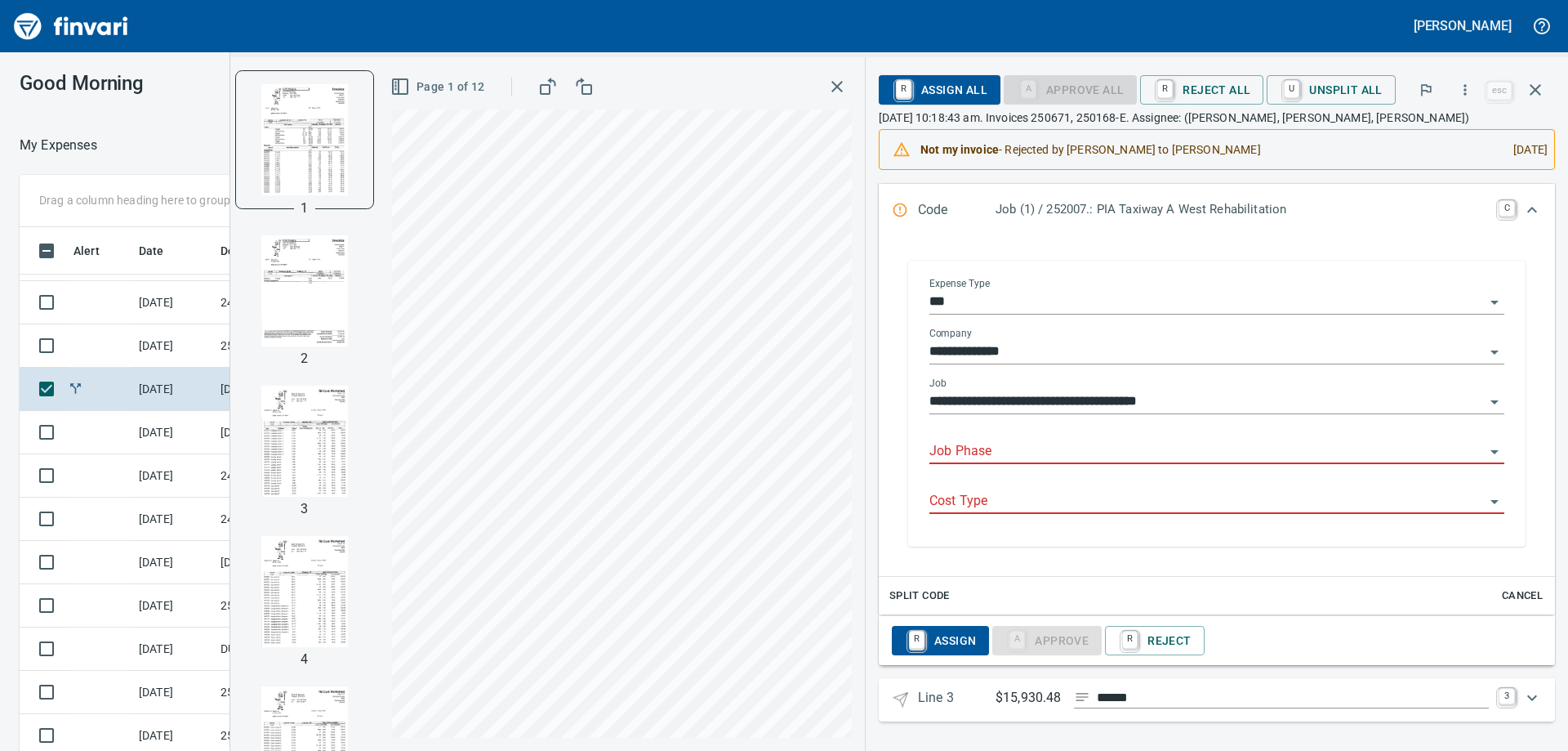
click at [1029, 463] on input "Job Phase" at bounding box center [1206, 452] width 555 height 23
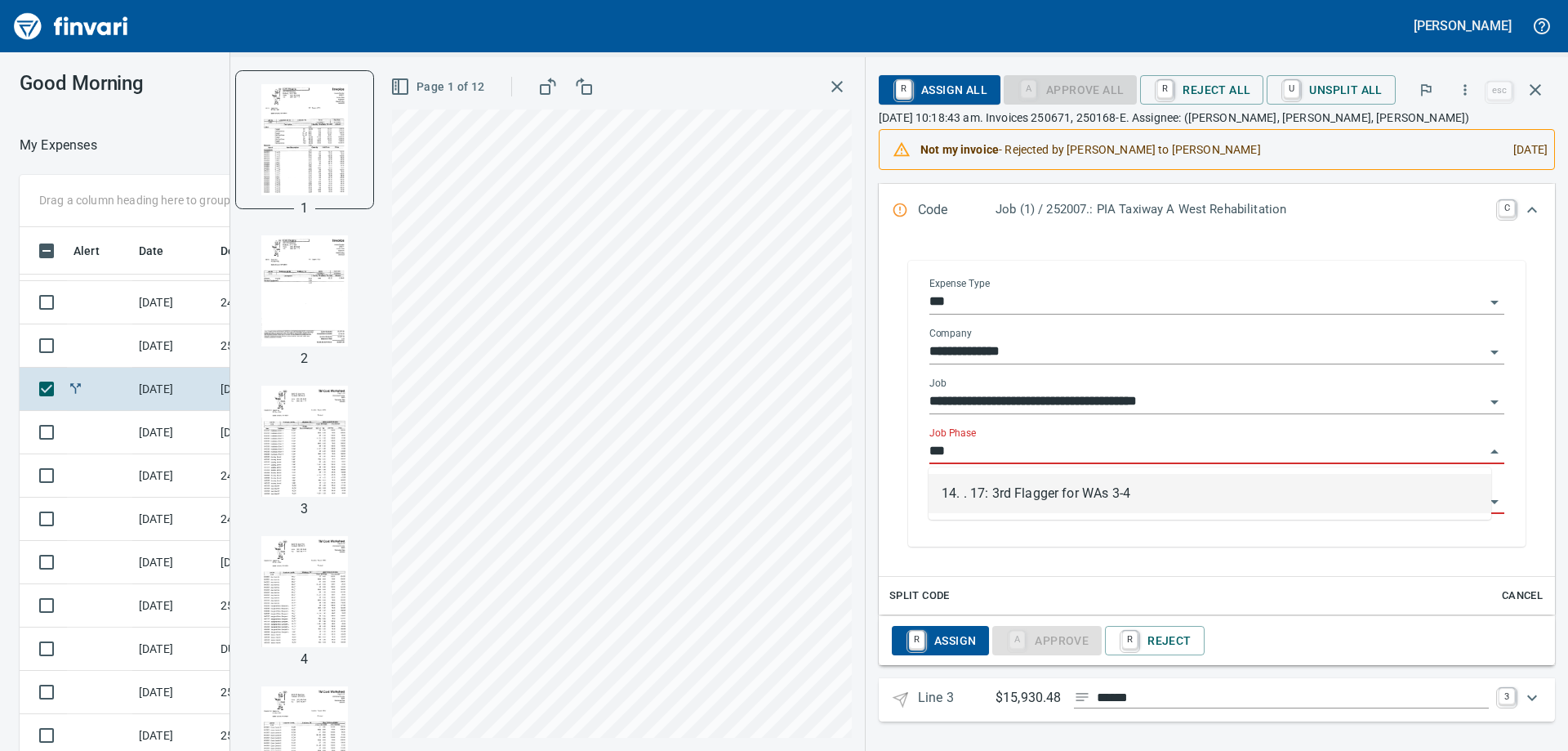
scroll to position [559, 1084]
click at [1046, 502] on li "14. . 17: 3rd Flagger for WAs 3-4" at bounding box center [1210, 493] width 563 height 39
click at [1043, 504] on input "Cost Type" at bounding box center [1206, 502] width 555 height 23
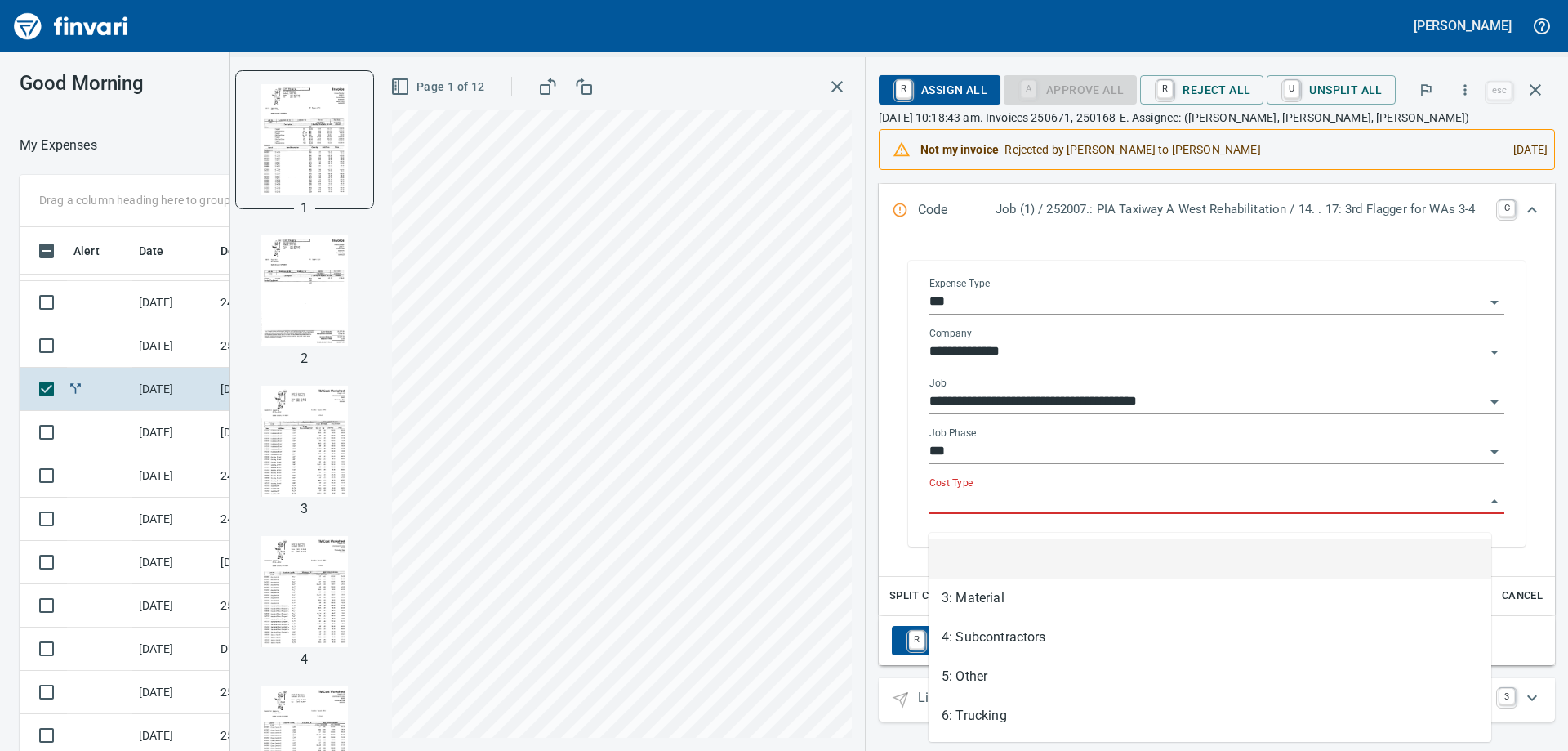
type input "**********"
click at [981, 632] on li "4: Subcontractors" at bounding box center [1210, 637] width 563 height 39
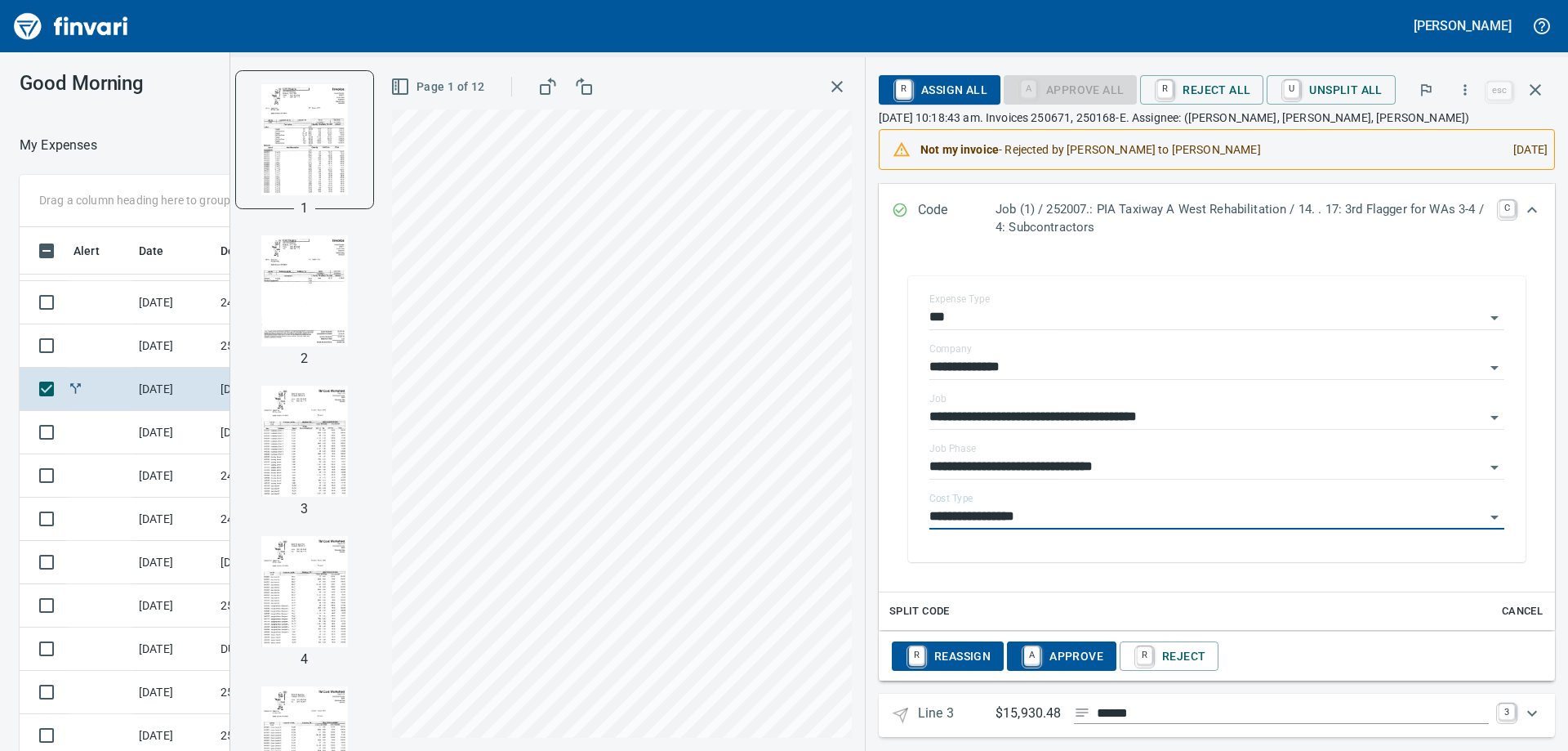
type input "**********"
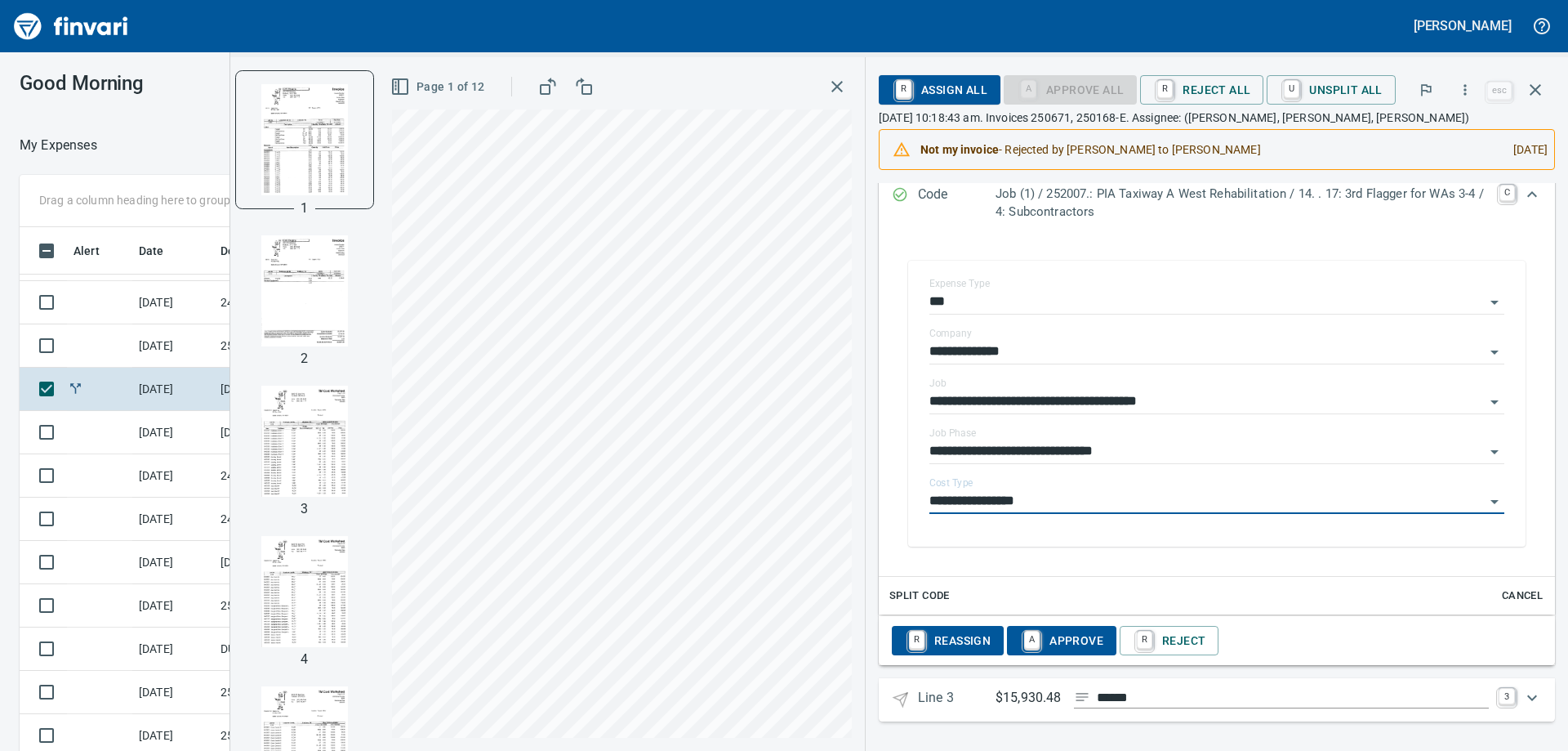
click at [1530, 704] on div "Expand" at bounding box center [1532, 698] width 39 height 39
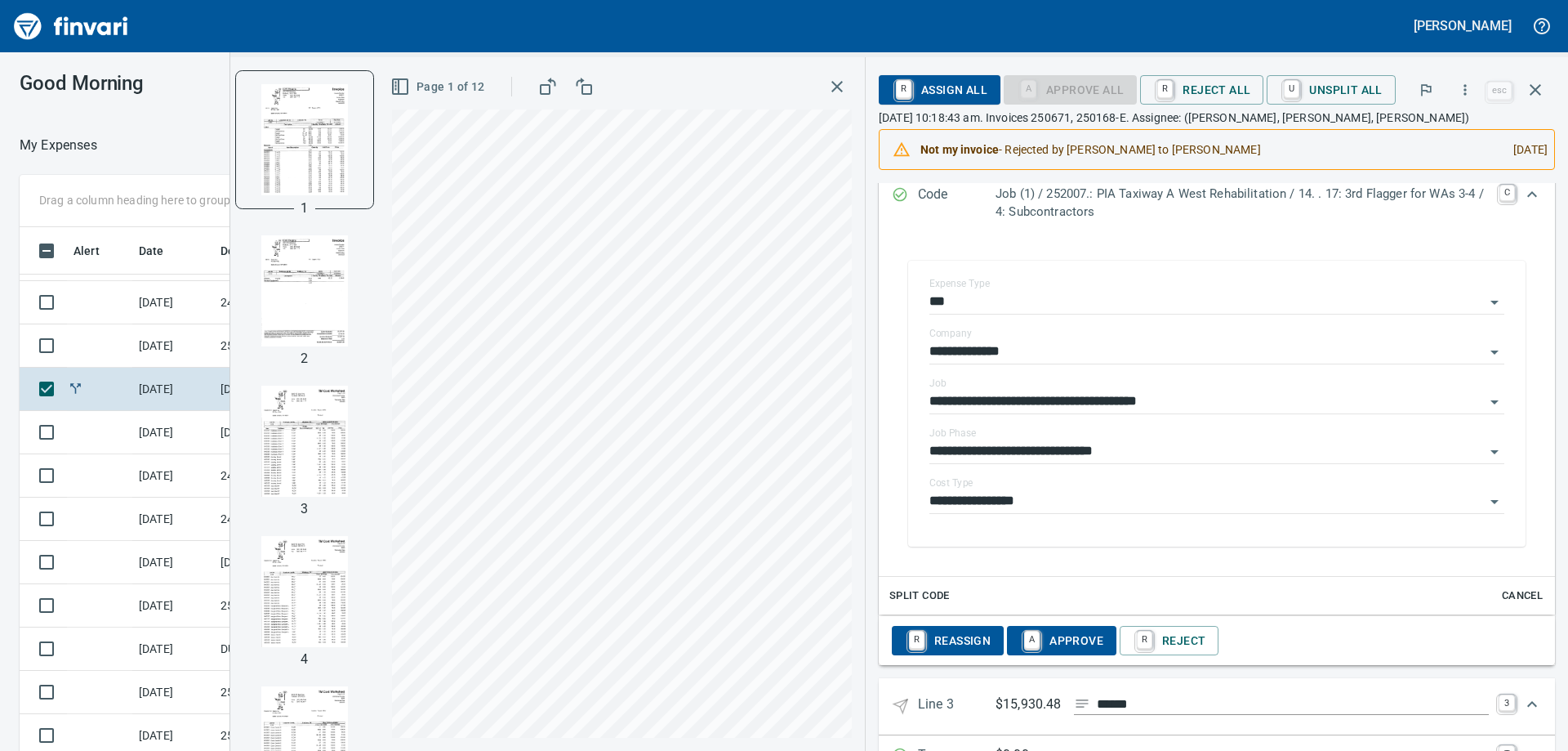
scroll to position [1148, 0]
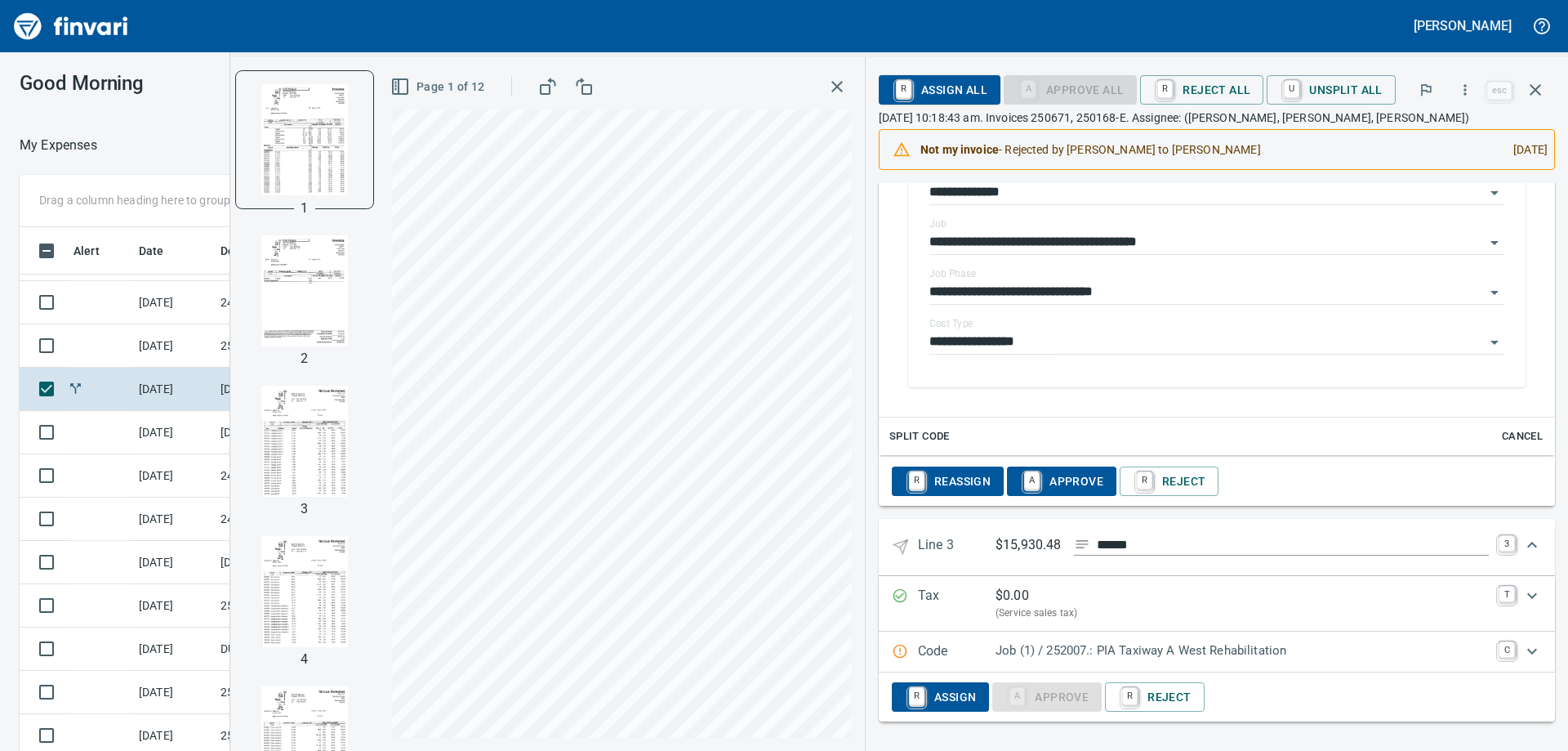
click at [1152, 650] on p "Job (1) / 252007.: PIA Taxiway A West Rehabilitation" at bounding box center [1243, 650] width 494 height 19
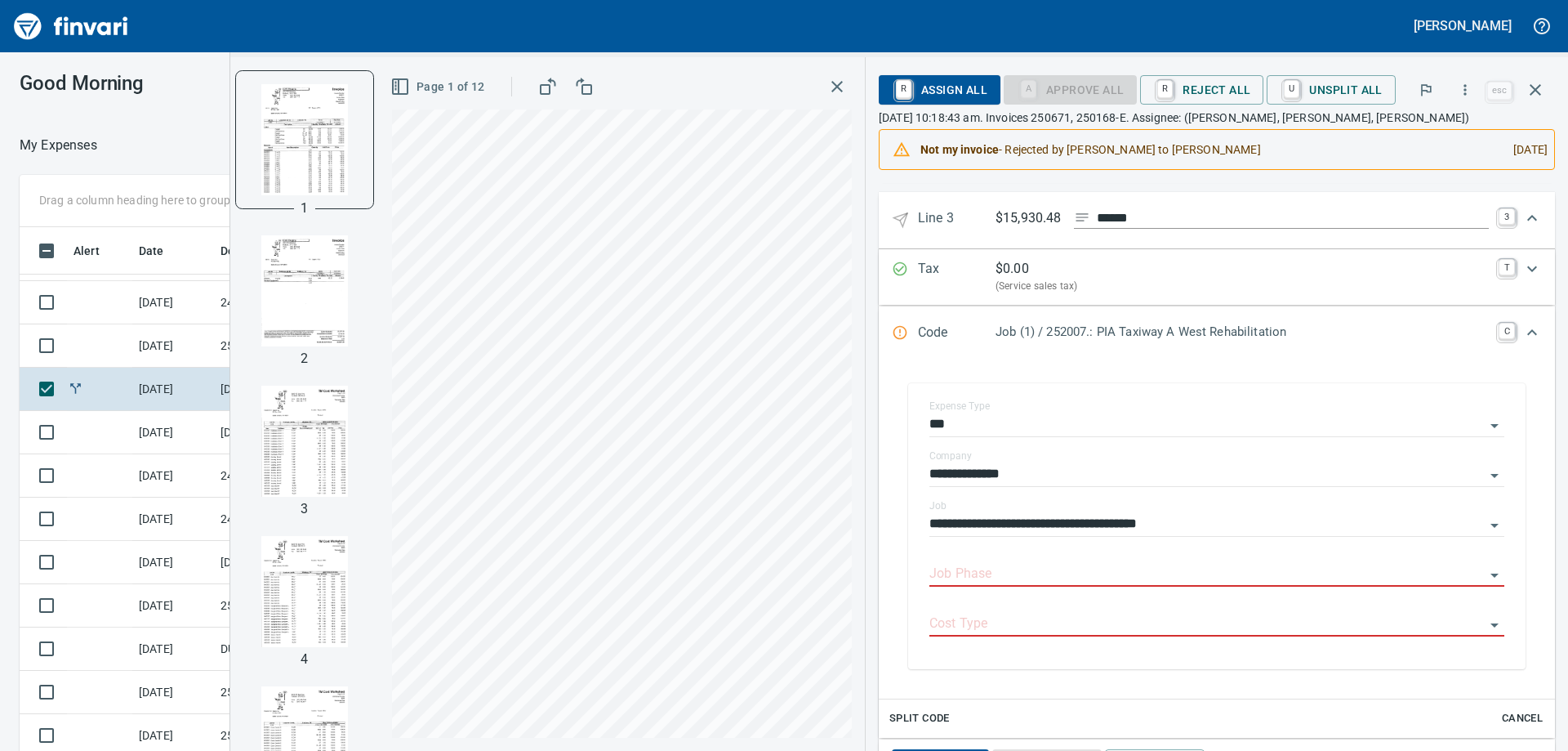
scroll to position [1543, 0]
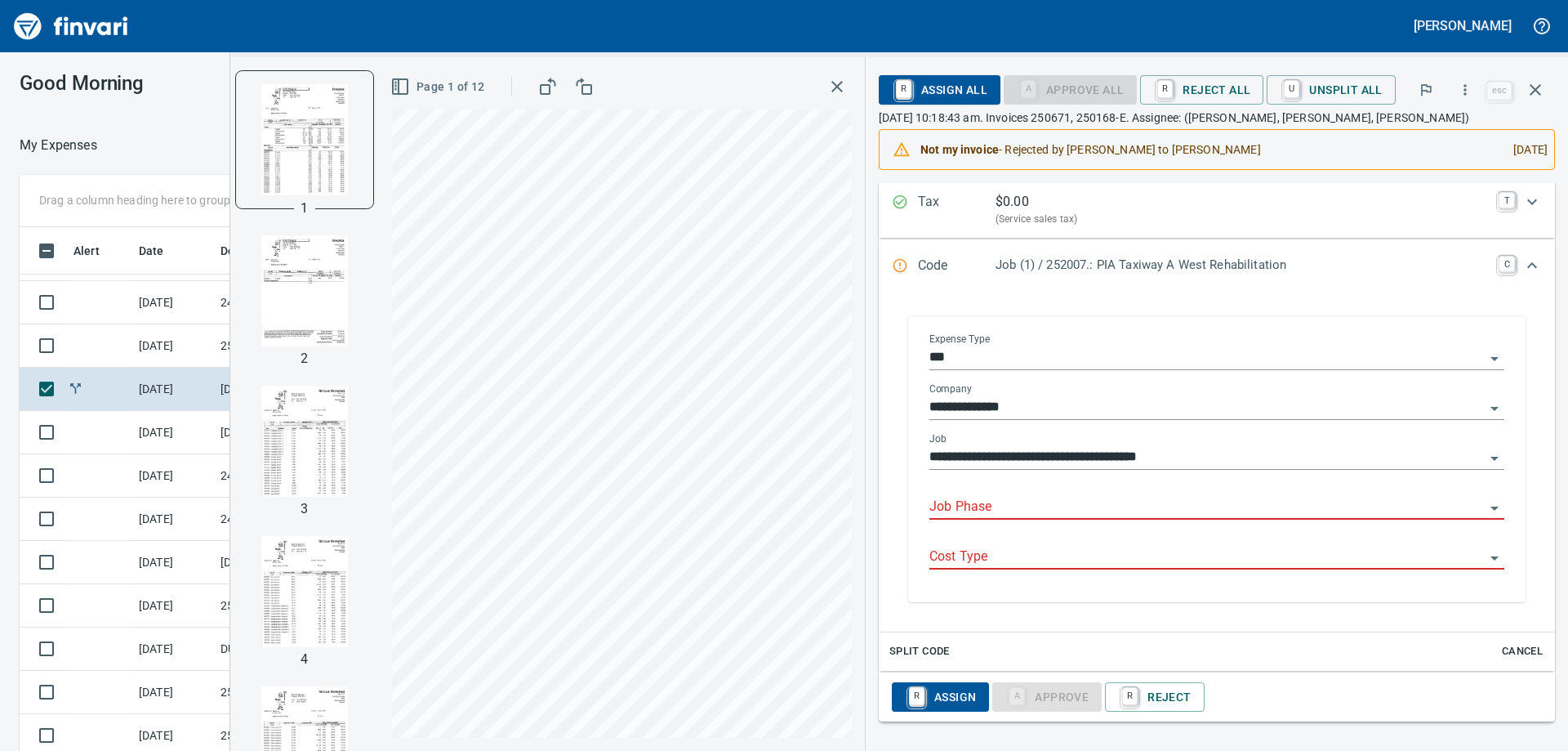
click at [1021, 514] on input "Job Phase" at bounding box center [1206, 507] width 555 height 23
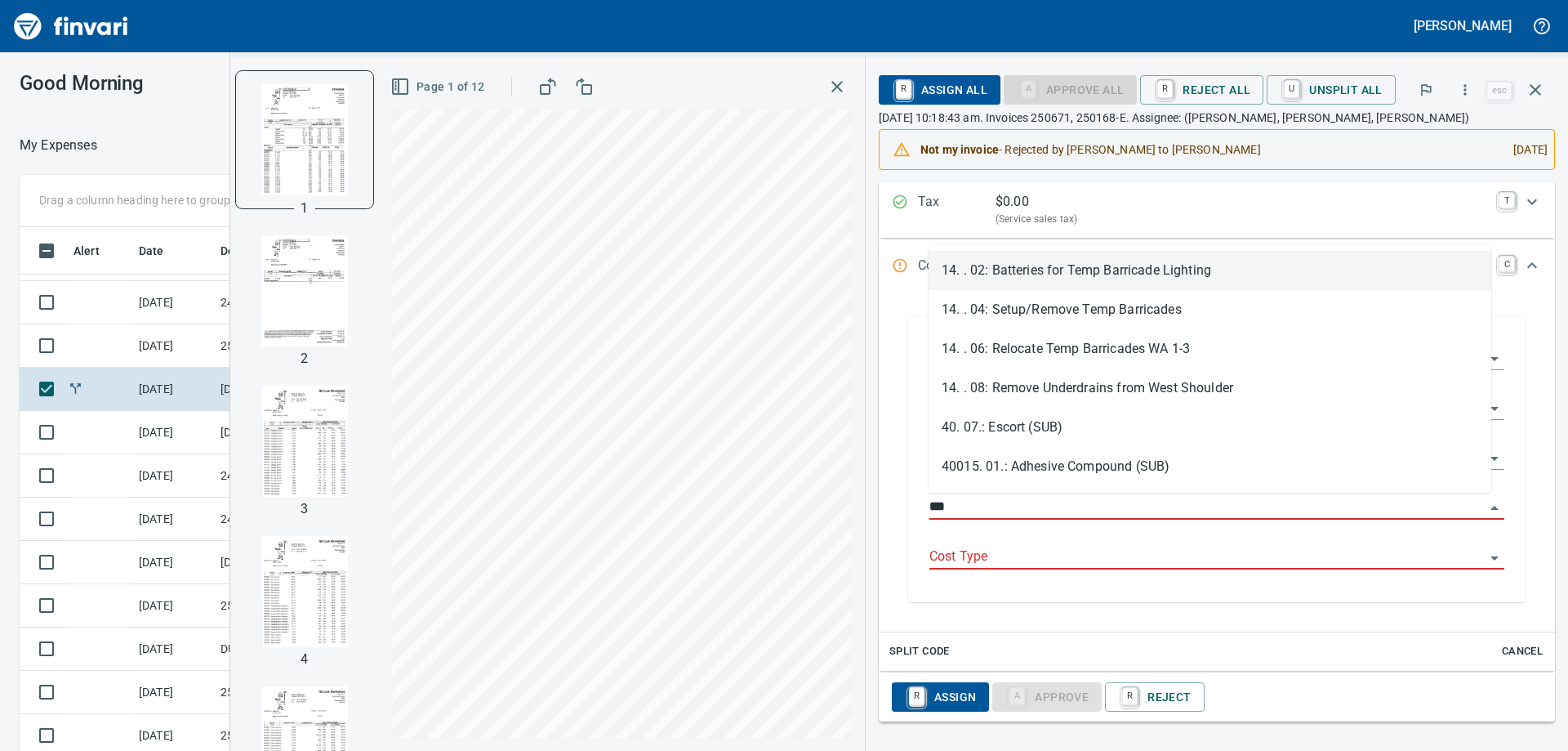
scroll to position [559, 1084]
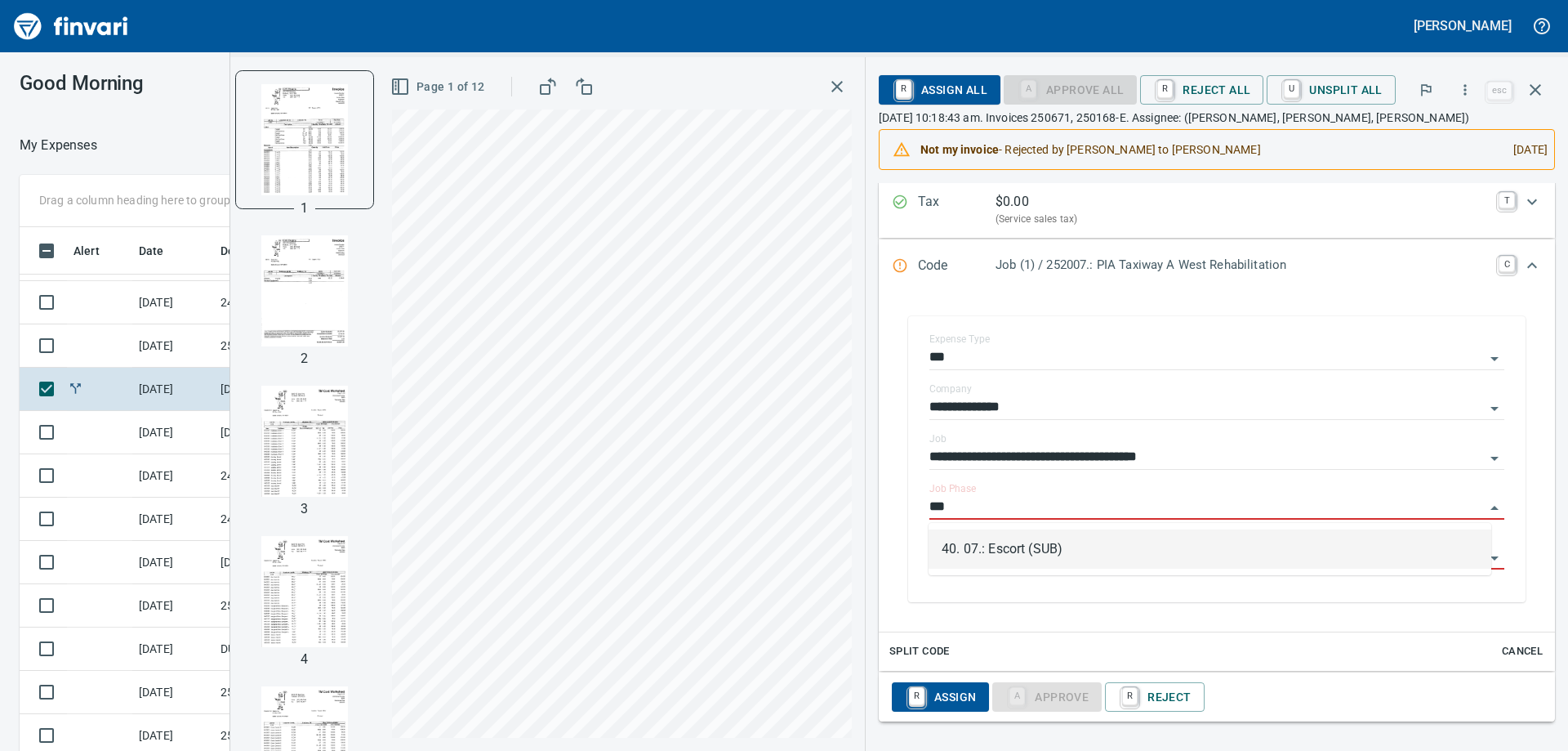
click at [1024, 542] on li "40. 07.: Escort (SUB)" at bounding box center [1210, 549] width 563 height 39
click at [1024, 542] on div "Cost Type" at bounding box center [1216, 551] width 575 height 36
click at [1014, 554] on input "Cost Type" at bounding box center [1206, 556] width 555 height 23
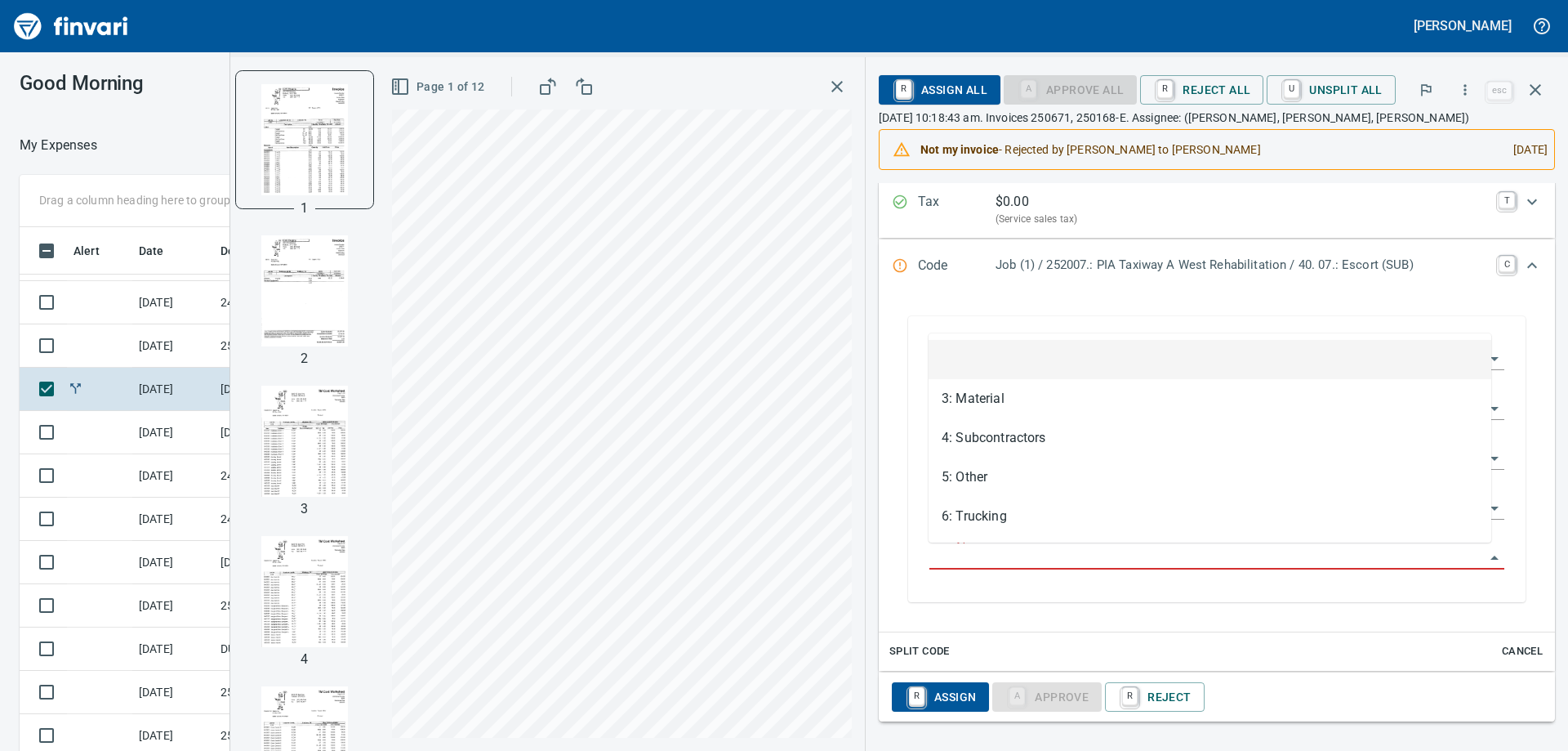
type input "**********"
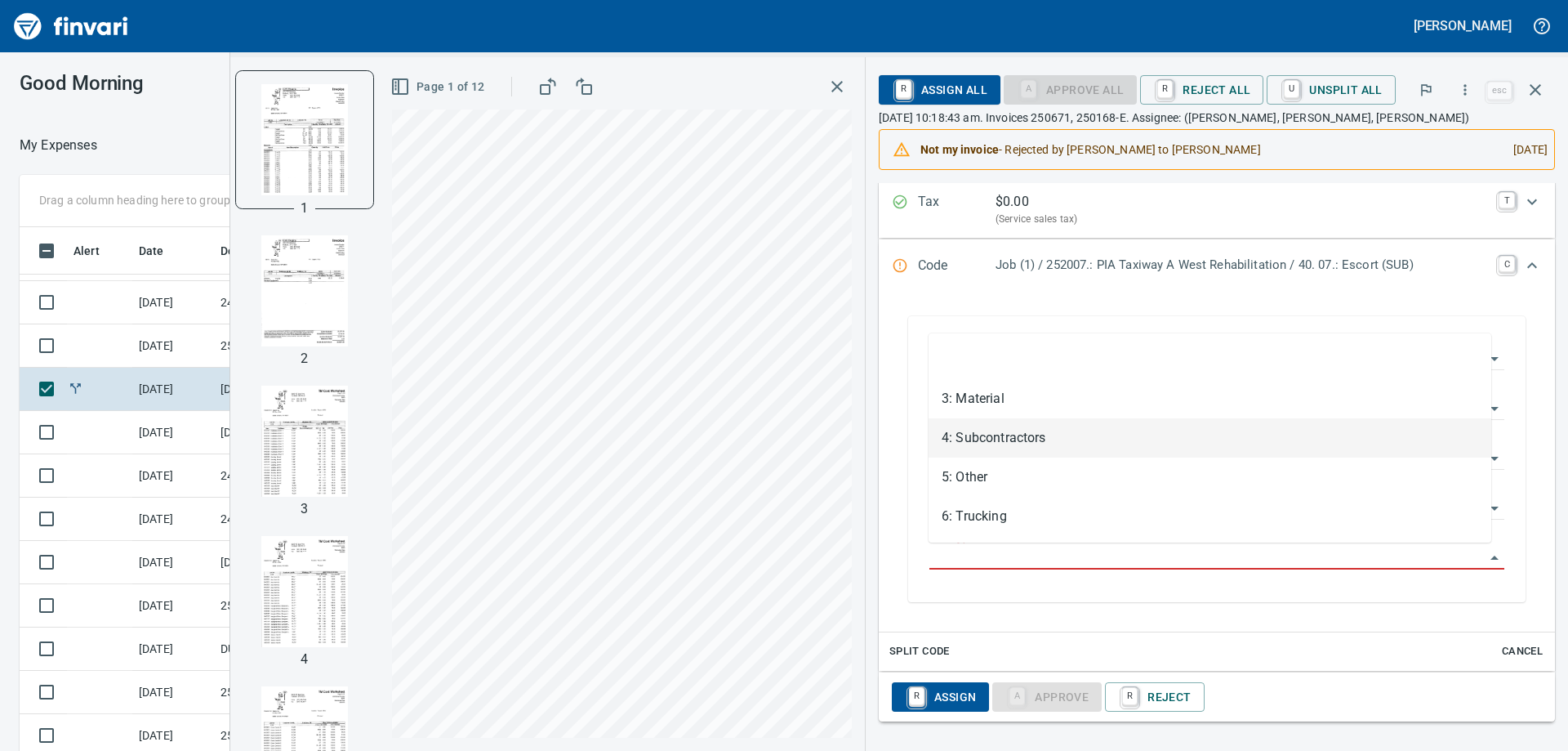
click at [1015, 443] on li "4: Subcontractors" at bounding box center [1210, 438] width 563 height 39
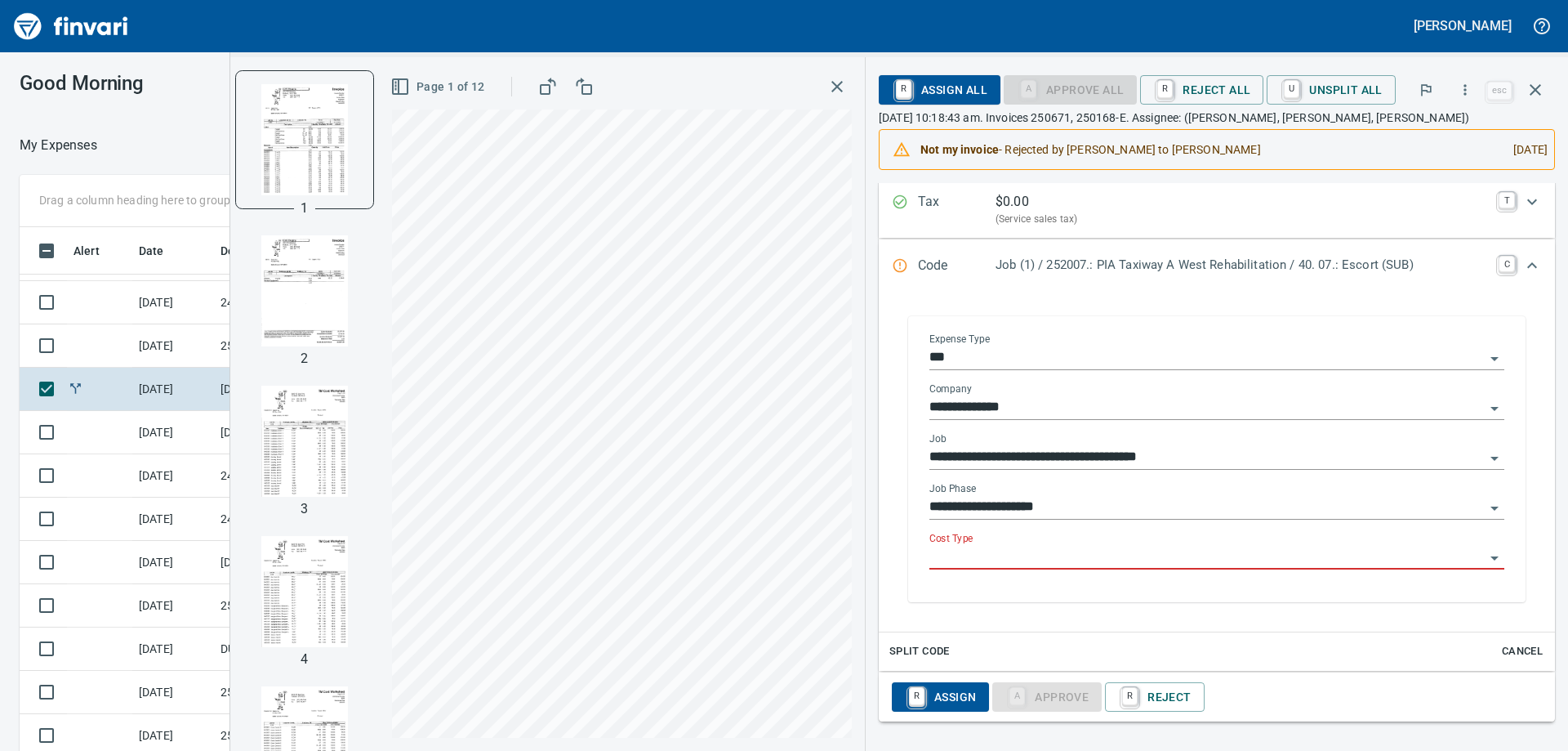
type input "**********"
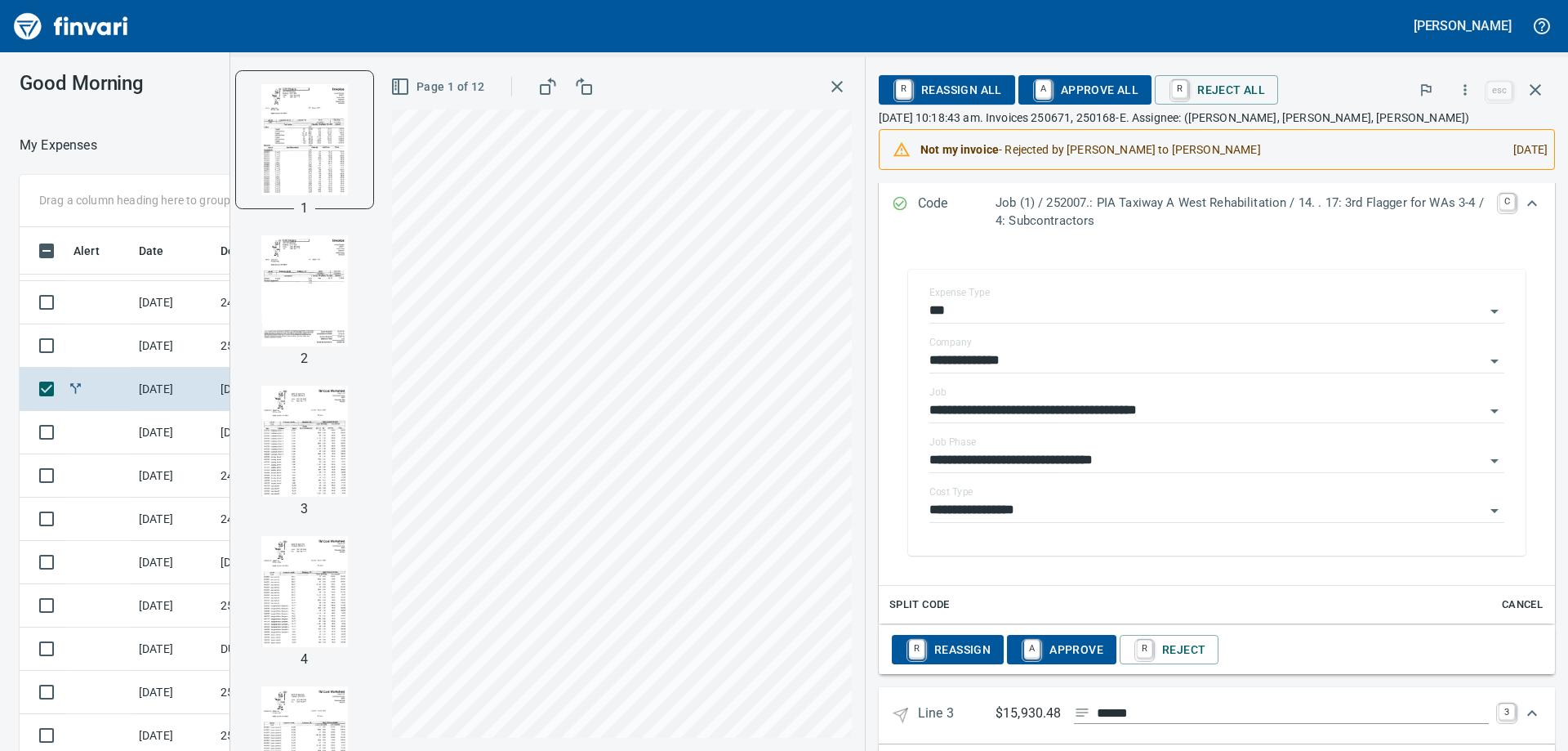
scroll to position [817, 0]
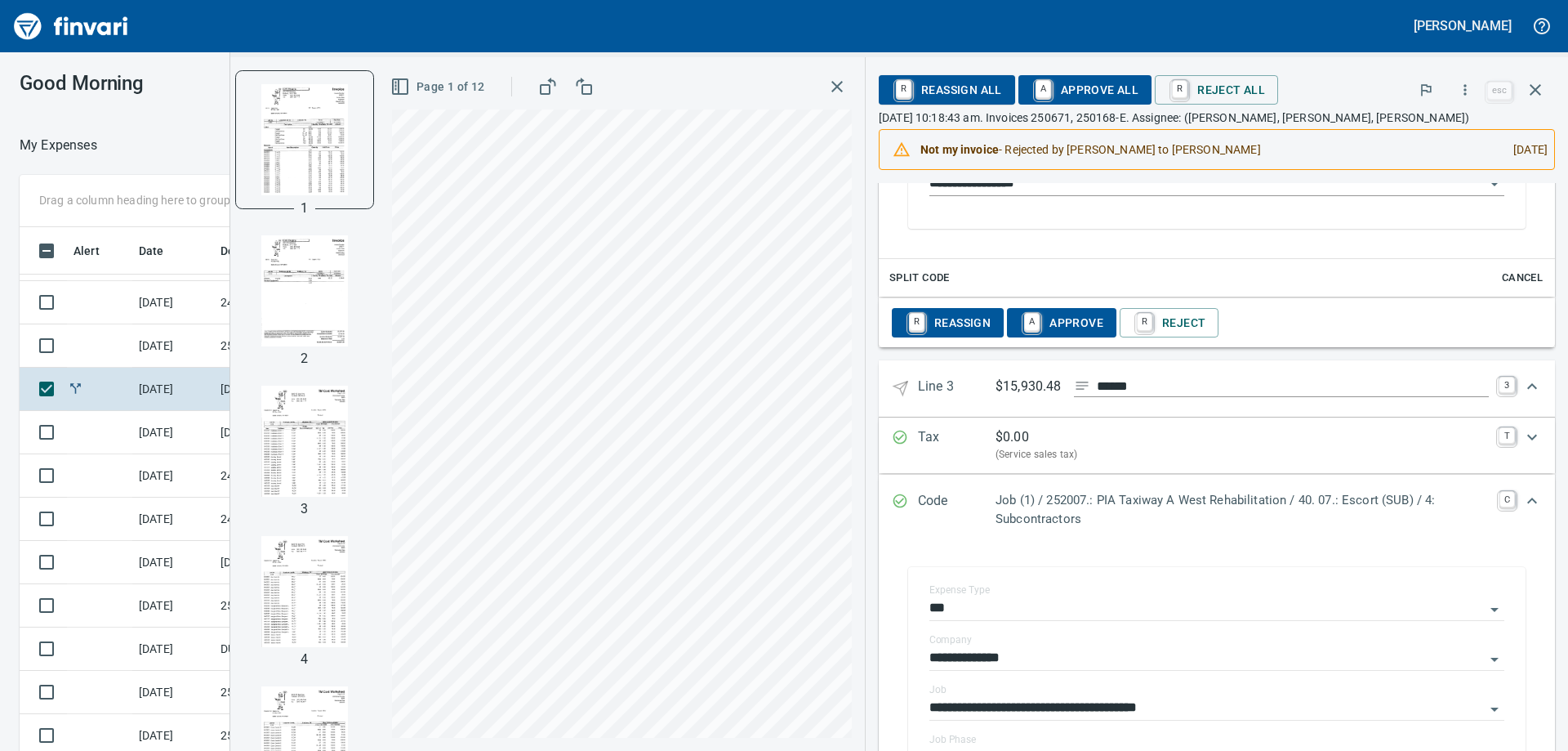
scroll to position [1389, 0]
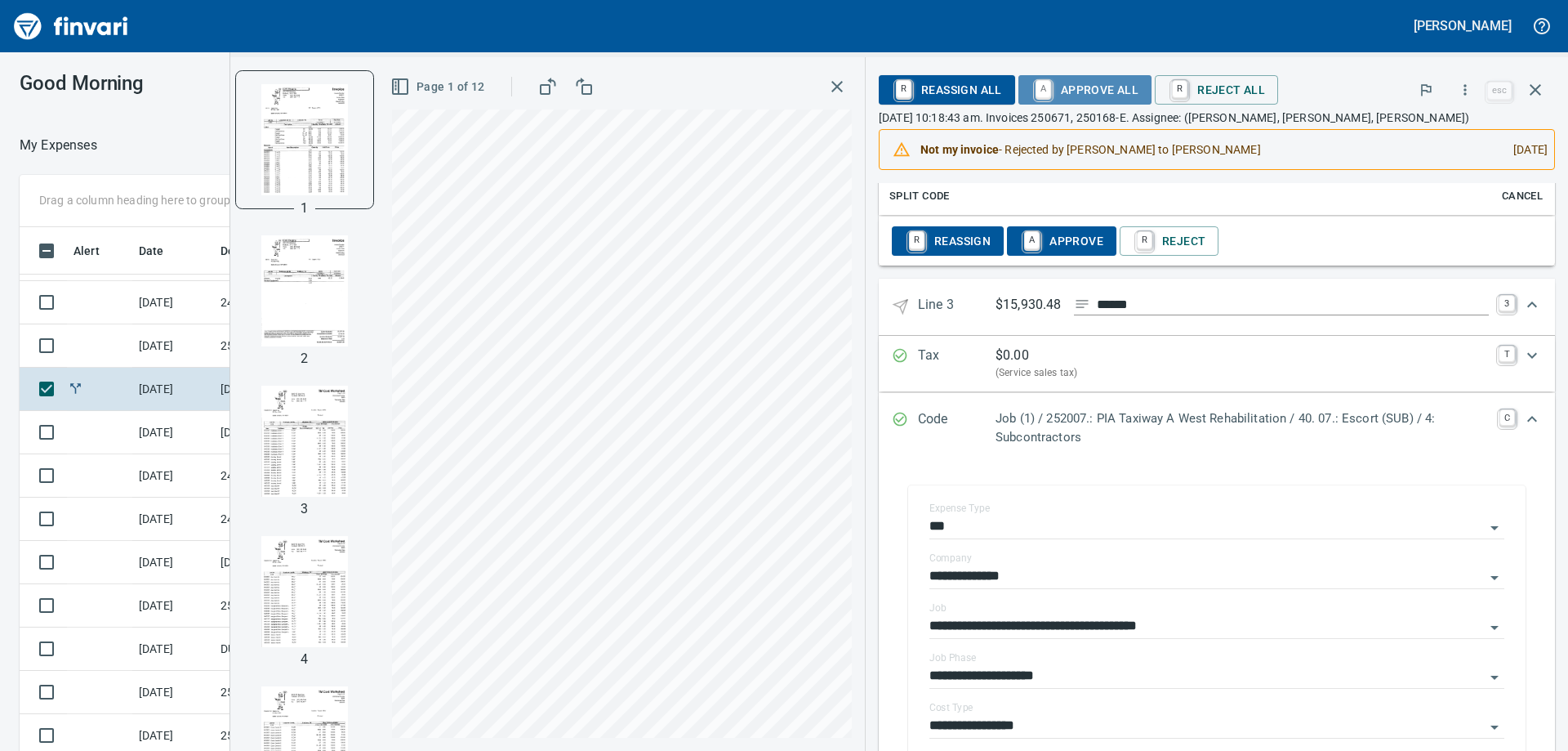
click at [1065, 90] on span "A Approve All" at bounding box center [1084, 90] width 107 height 28
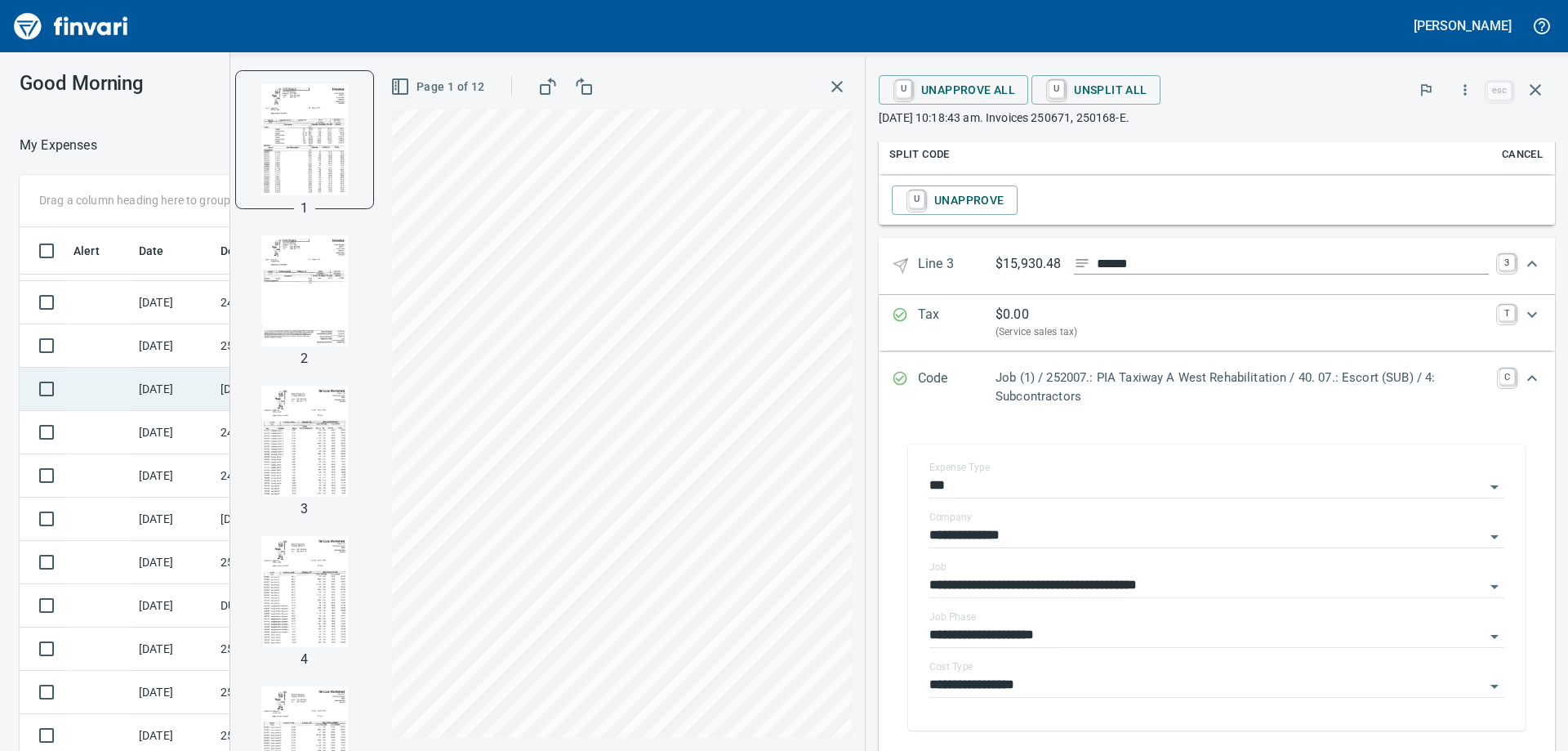
click at [169, 386] on td "[DATE]" at bounding box center [173, 389] width 82 height 43
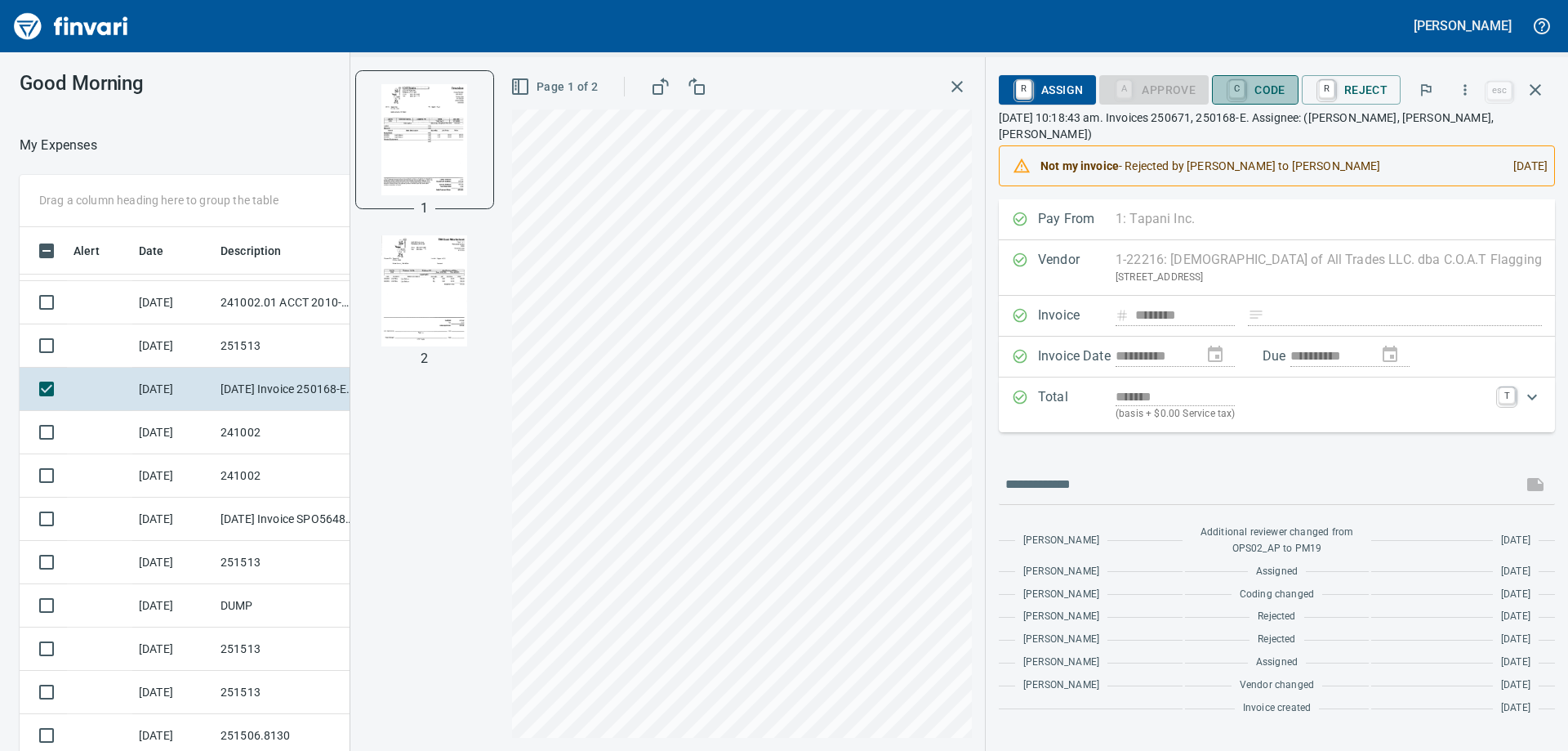
click at [1259, 92] on span "C Code" at bounding box center [1254, 90] width 60 height 28
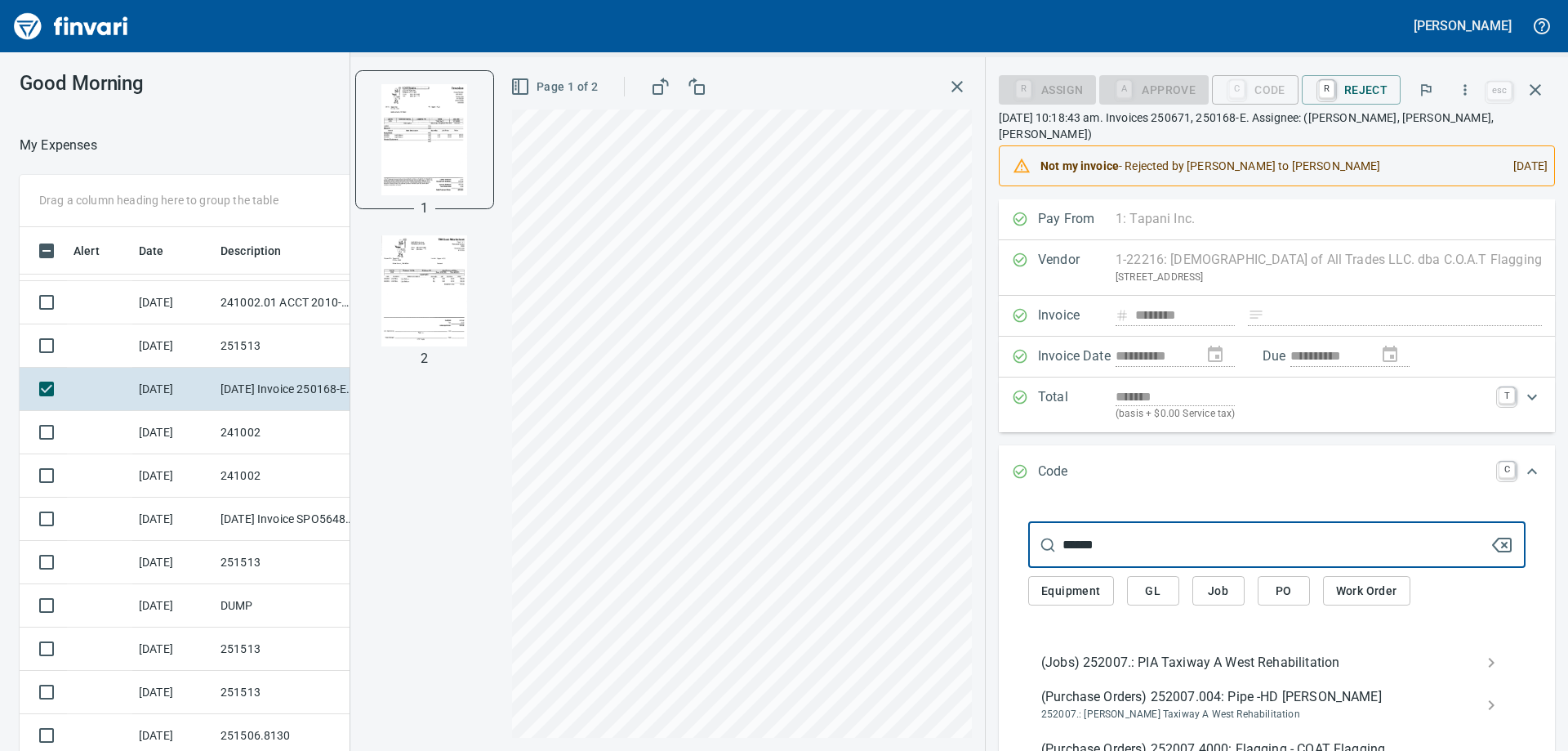
type input "******"
click at [1130, 653] on span "(Jobs) 252007.: PIA Taxiway A West Rehabilitation" at bounding box center [1264, 662] width 445 height 19
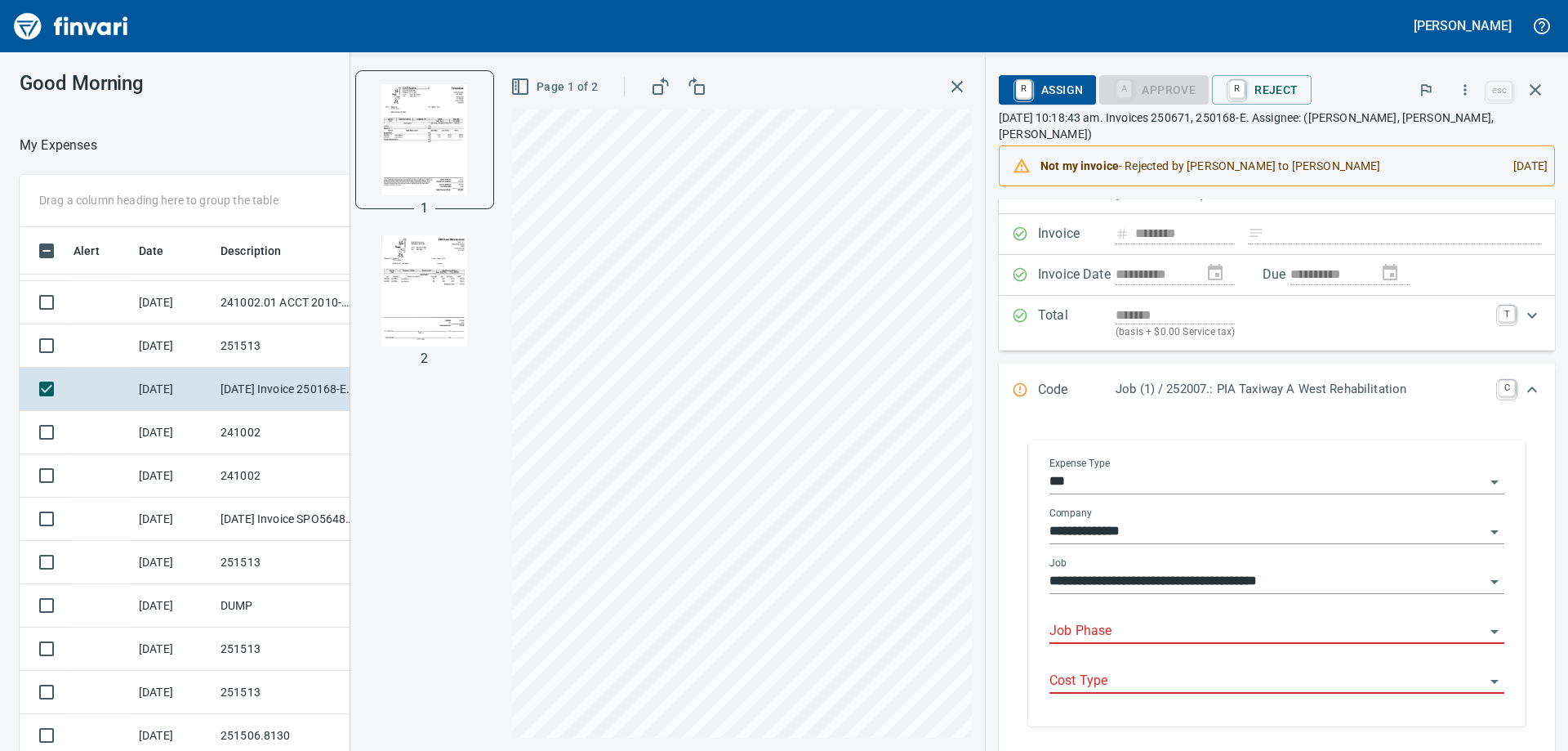
scroll to position [163, 0]
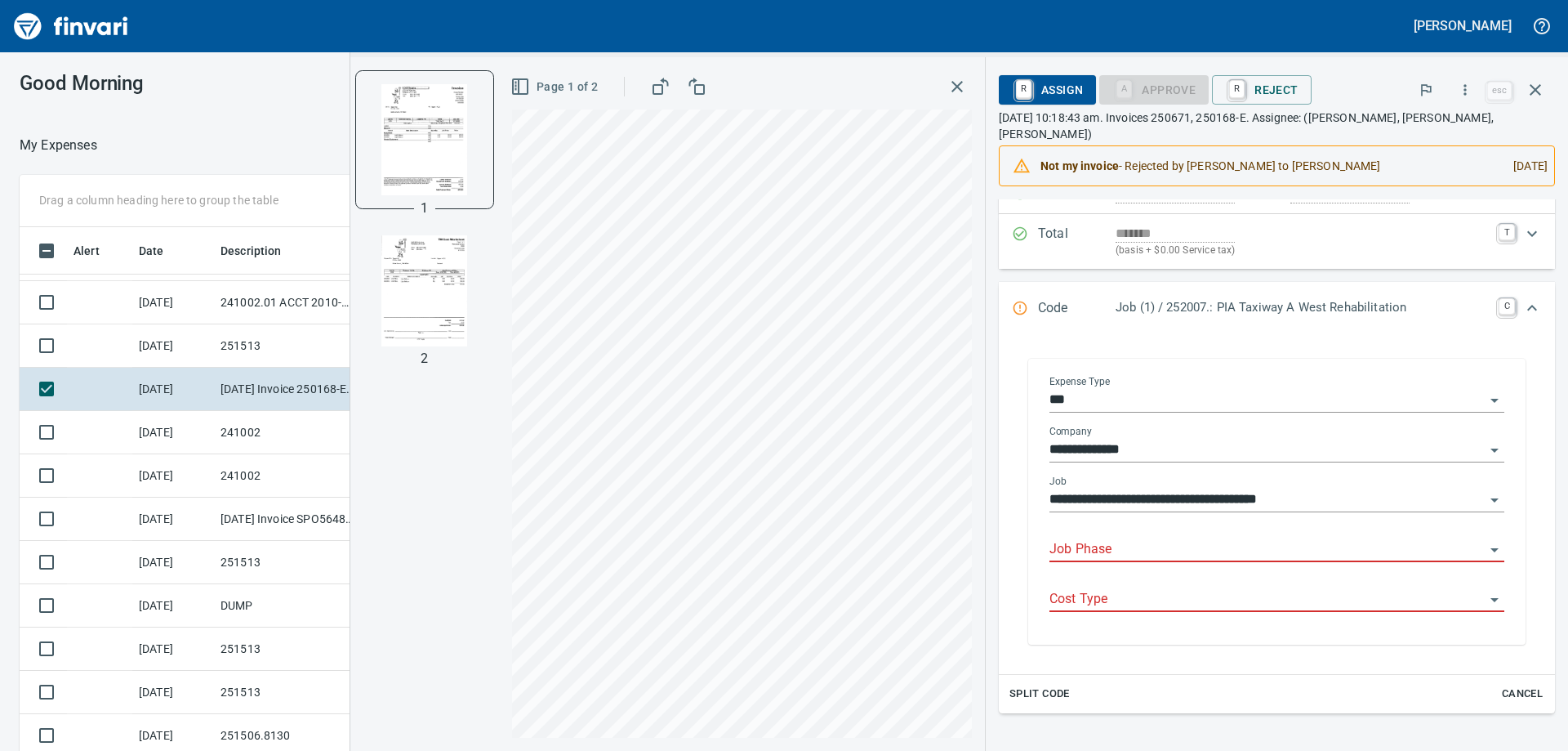
click at [1145, 551] on input "Job Phase" at bounding box center [1266, 550] width 435 height 23
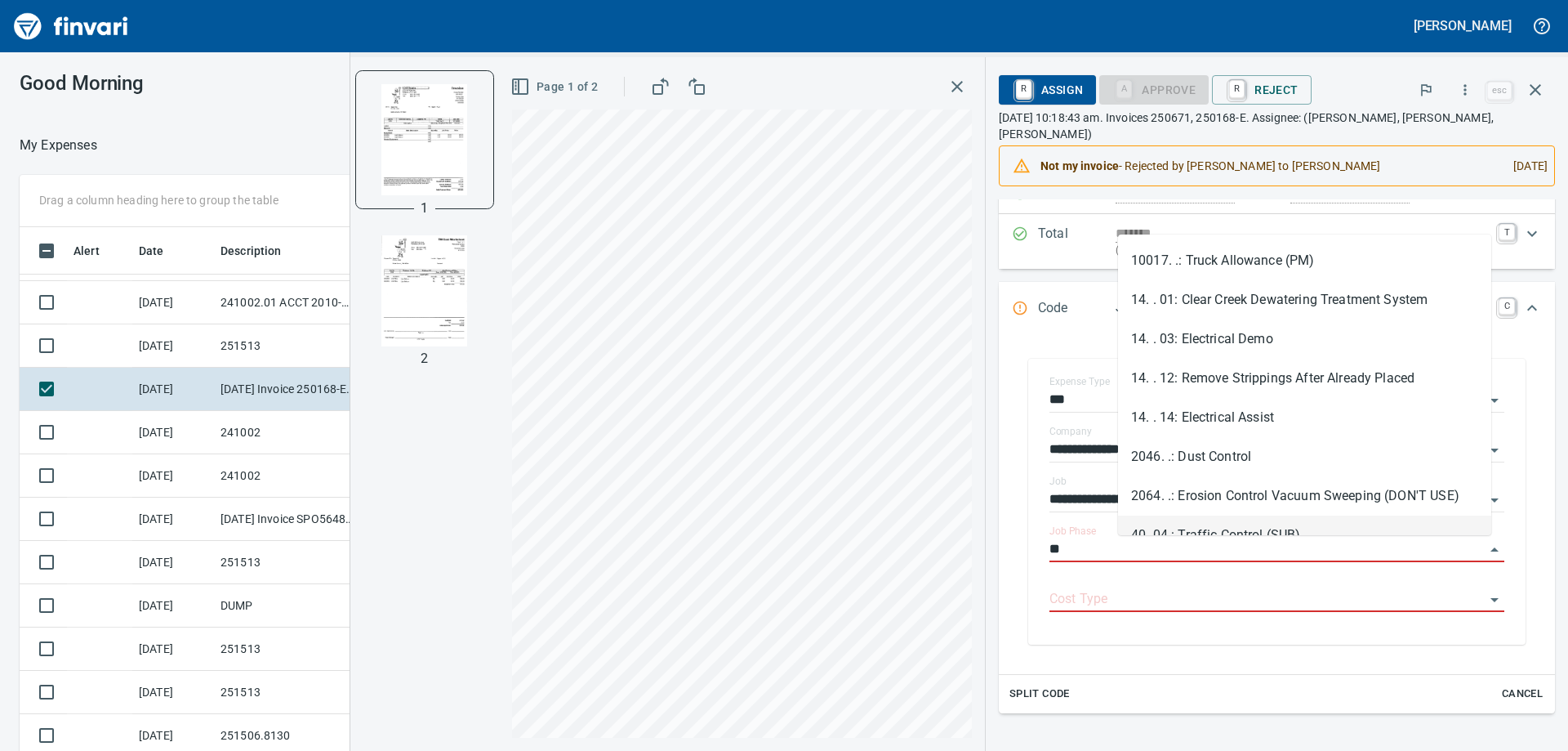
click at [1230, 528] on li "40. 04.: Traffic Control (SUB)" at bounding box center [1305, 535] width 374 height 39
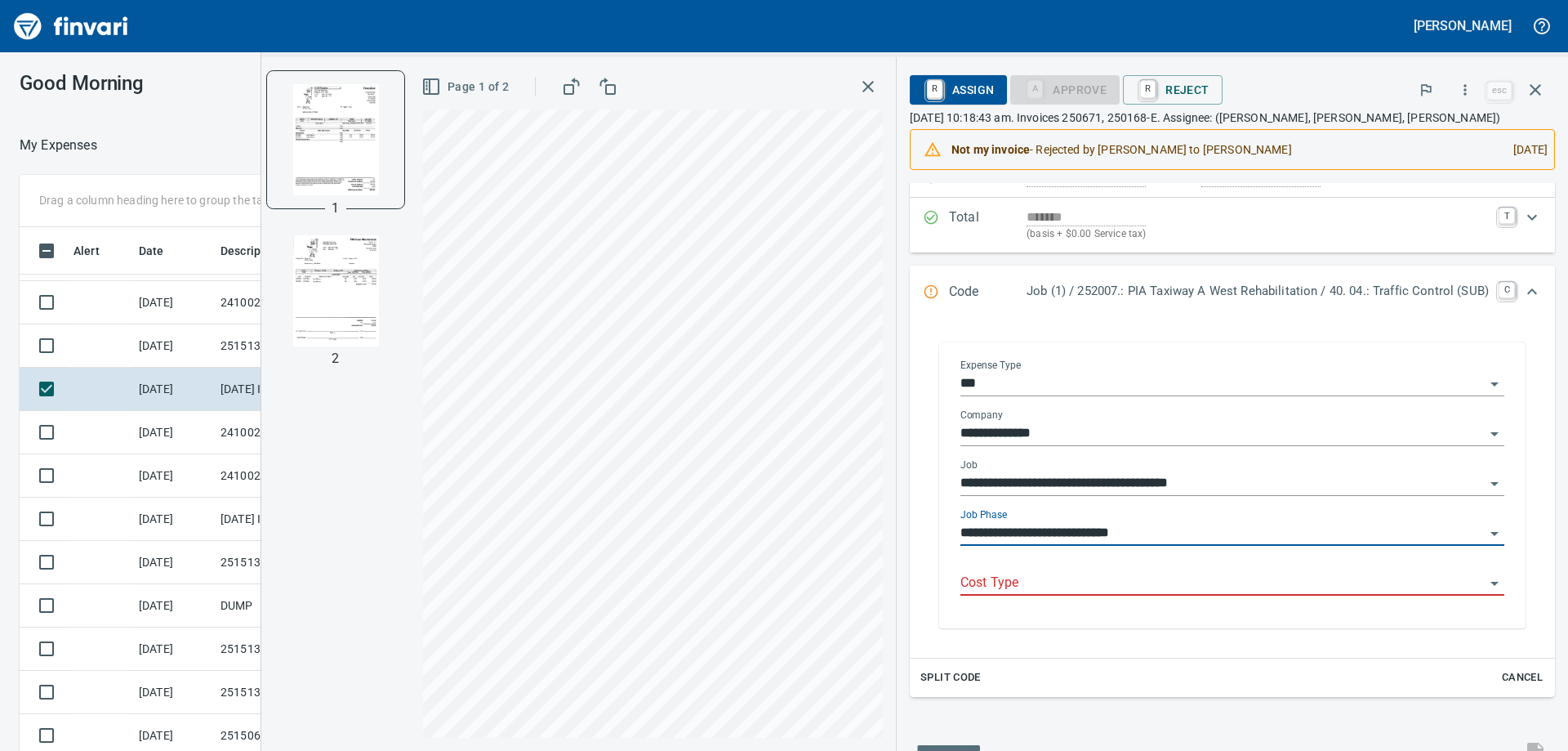
type input "**********"
click at [1202, 588] on input "Cost Type" at bounding box center [1222, 583] width 524 height 23
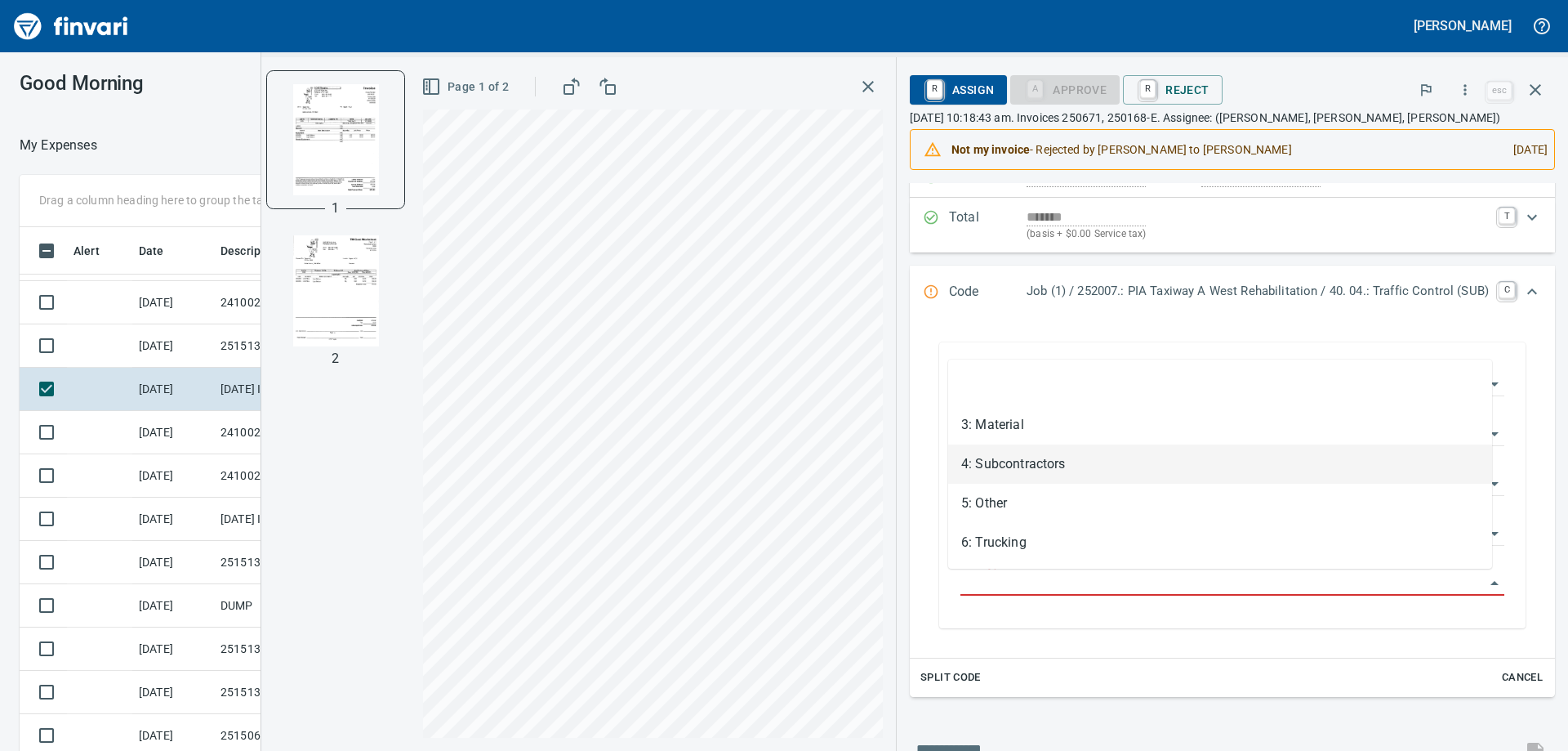
click at [1032, 469] on li "4: Subcontractors" at bounding box center [1220, 464] width 544 height 39
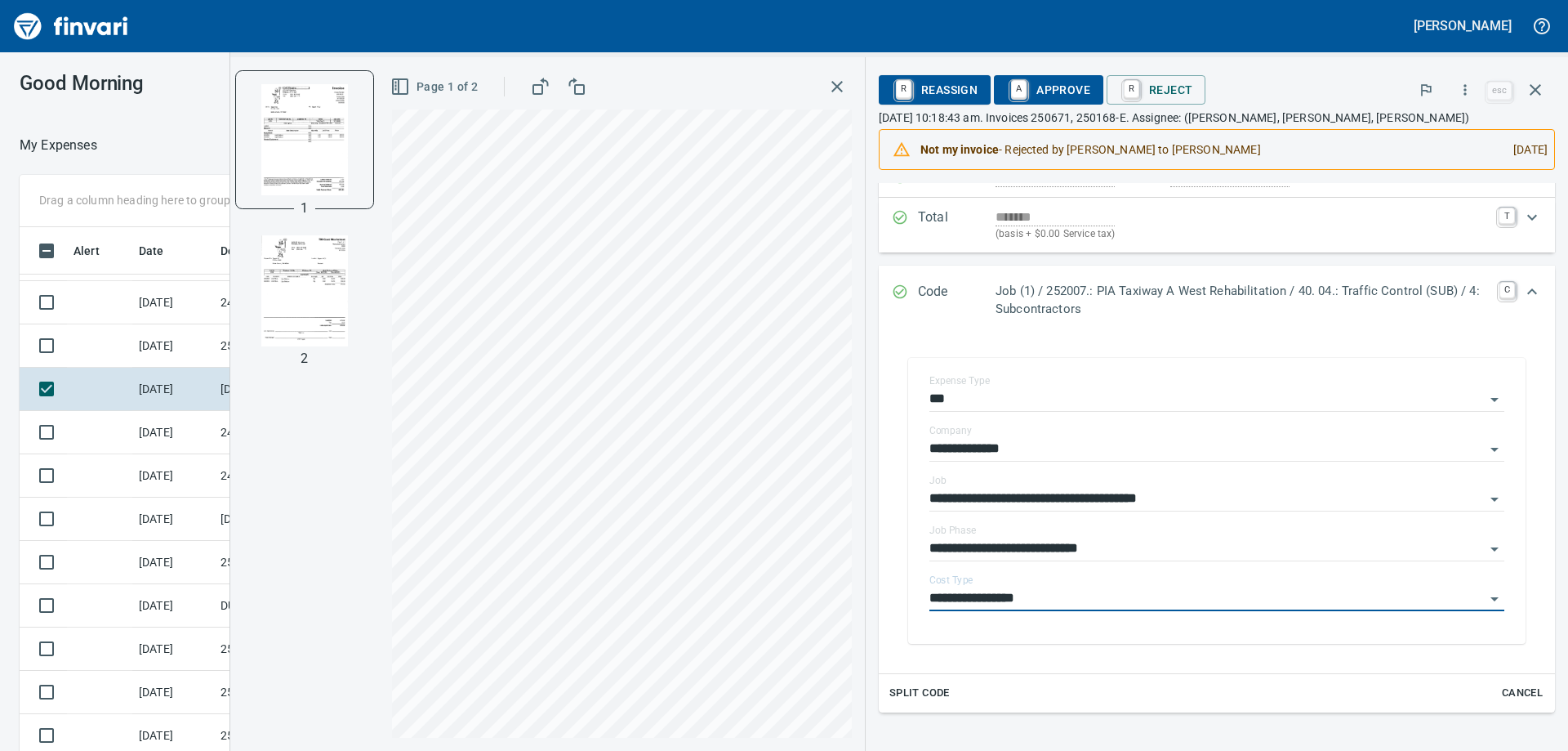
type input "**********"
click at [1045, 630] on div "**********" at bounding box center [1216, 502] width 601 height 282
click at [1041, 96] on span "A Approve" at bounding box center [1048, 90] width 84 height 28
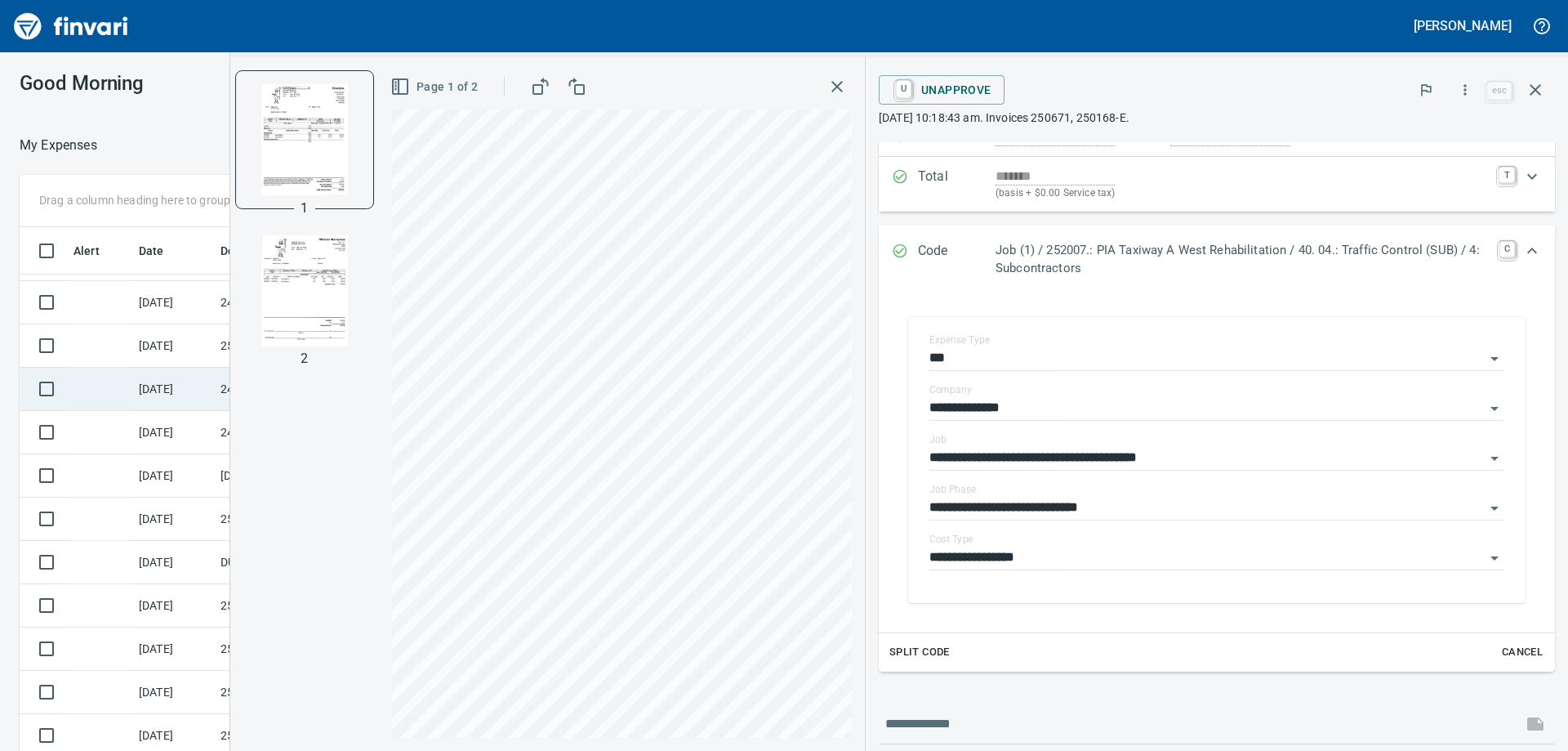
click at [152, 382] on td "[DATE]" at bounding box center [173, 389] width 82 height 43
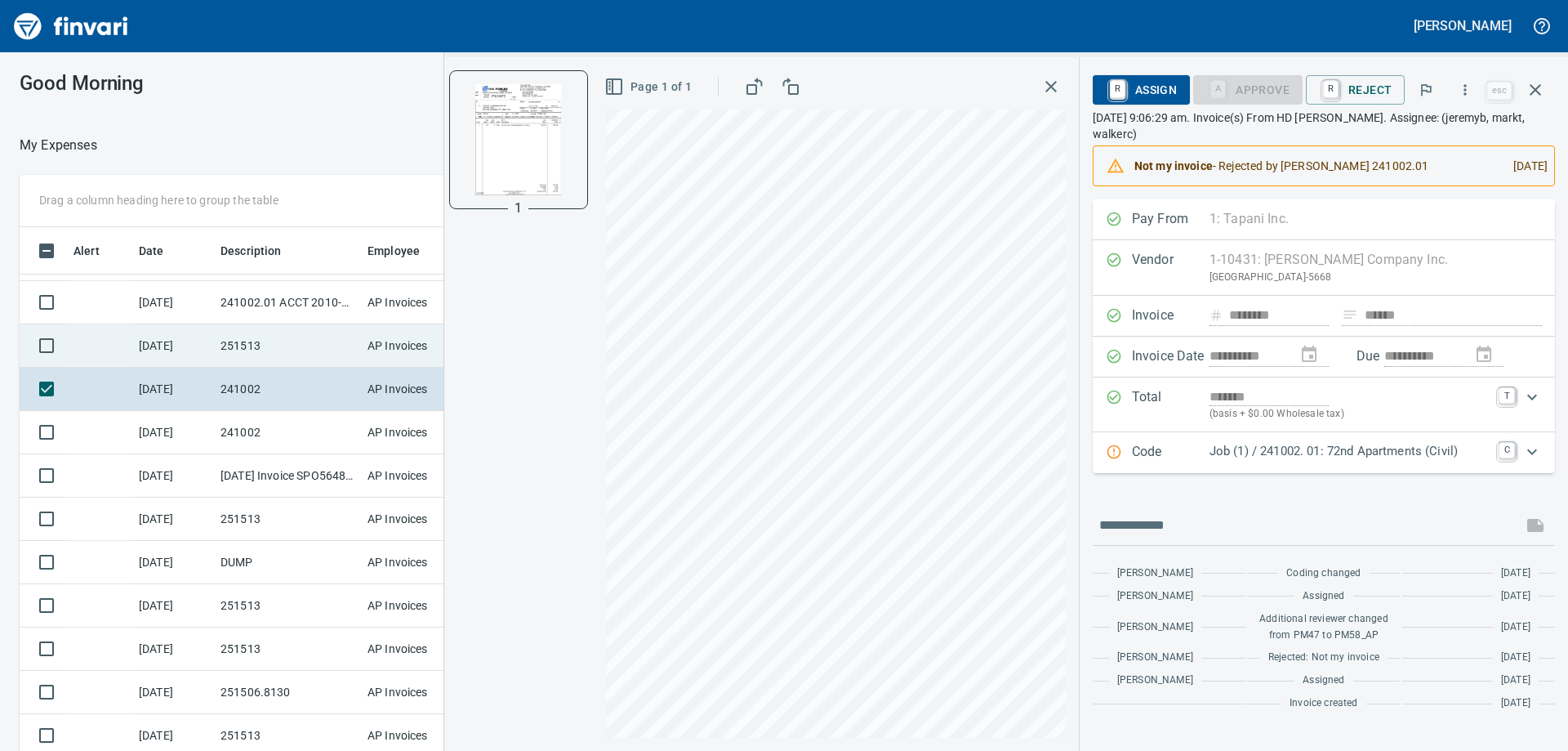
click at [223, 356] on td "251513" at bounding box center [287, 346] width 147 height 43
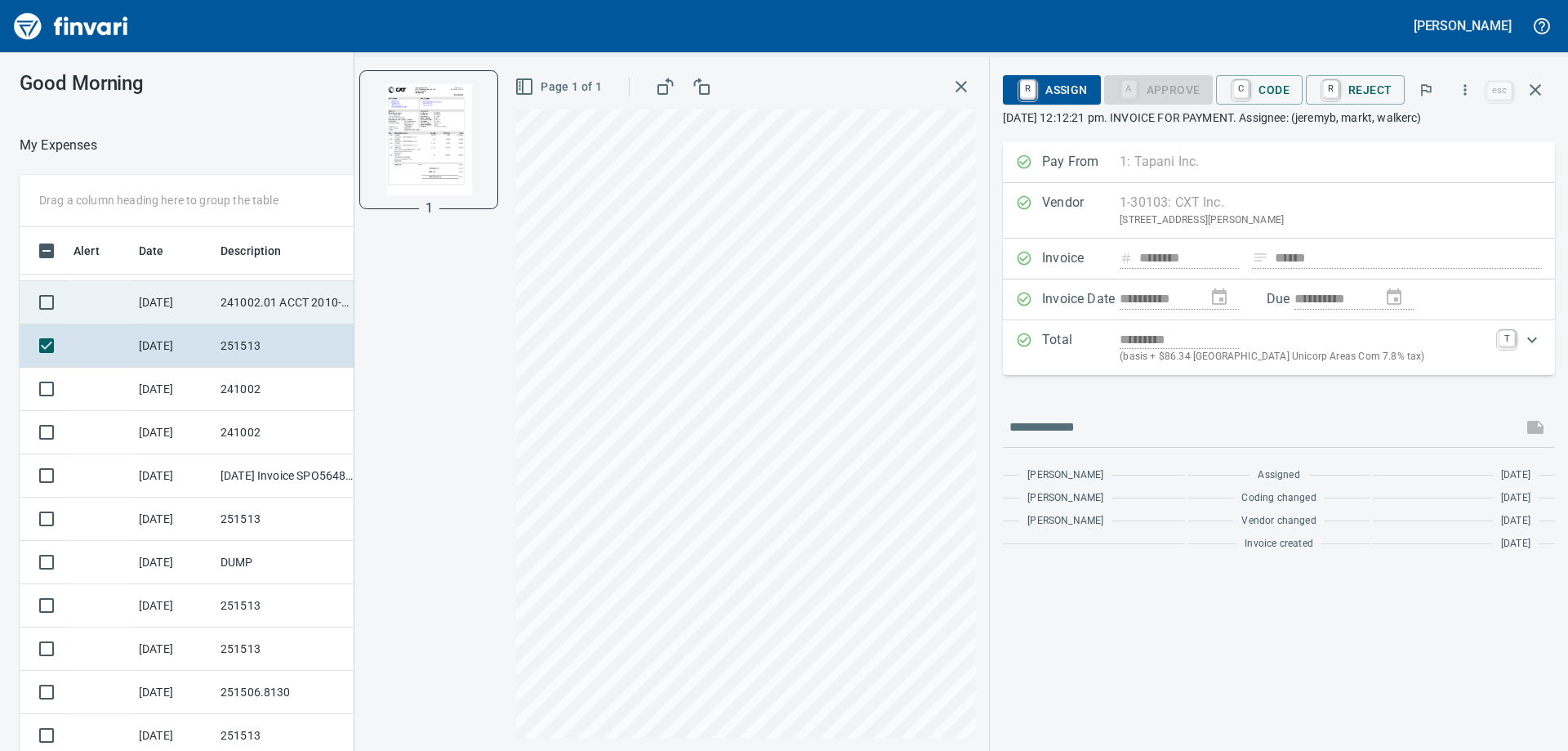
click at [219, 302] on td "241002.01 ACCT 2010-1375812" at bounding box center [287, 302] width 147 height 43
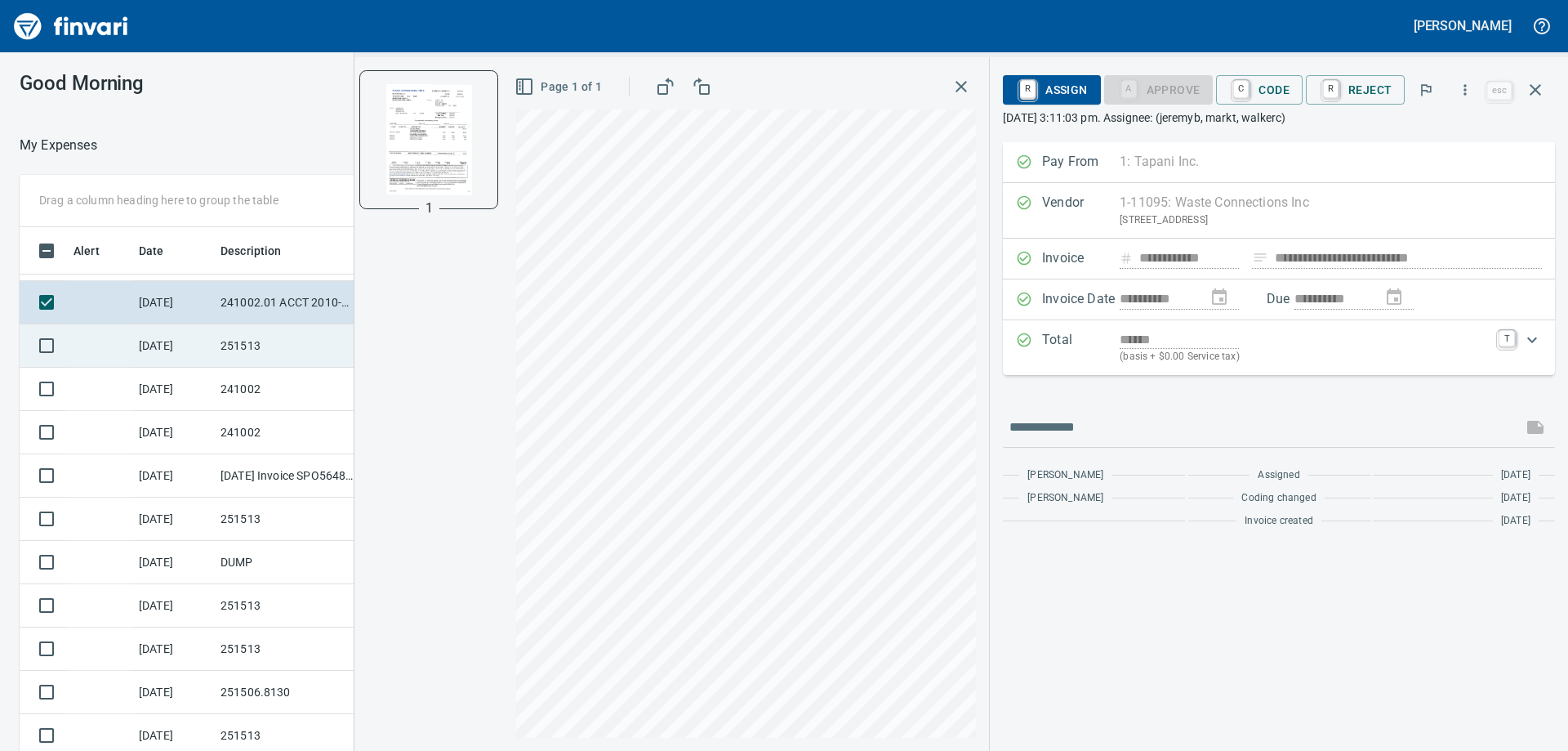
scroll to position [918, 0]
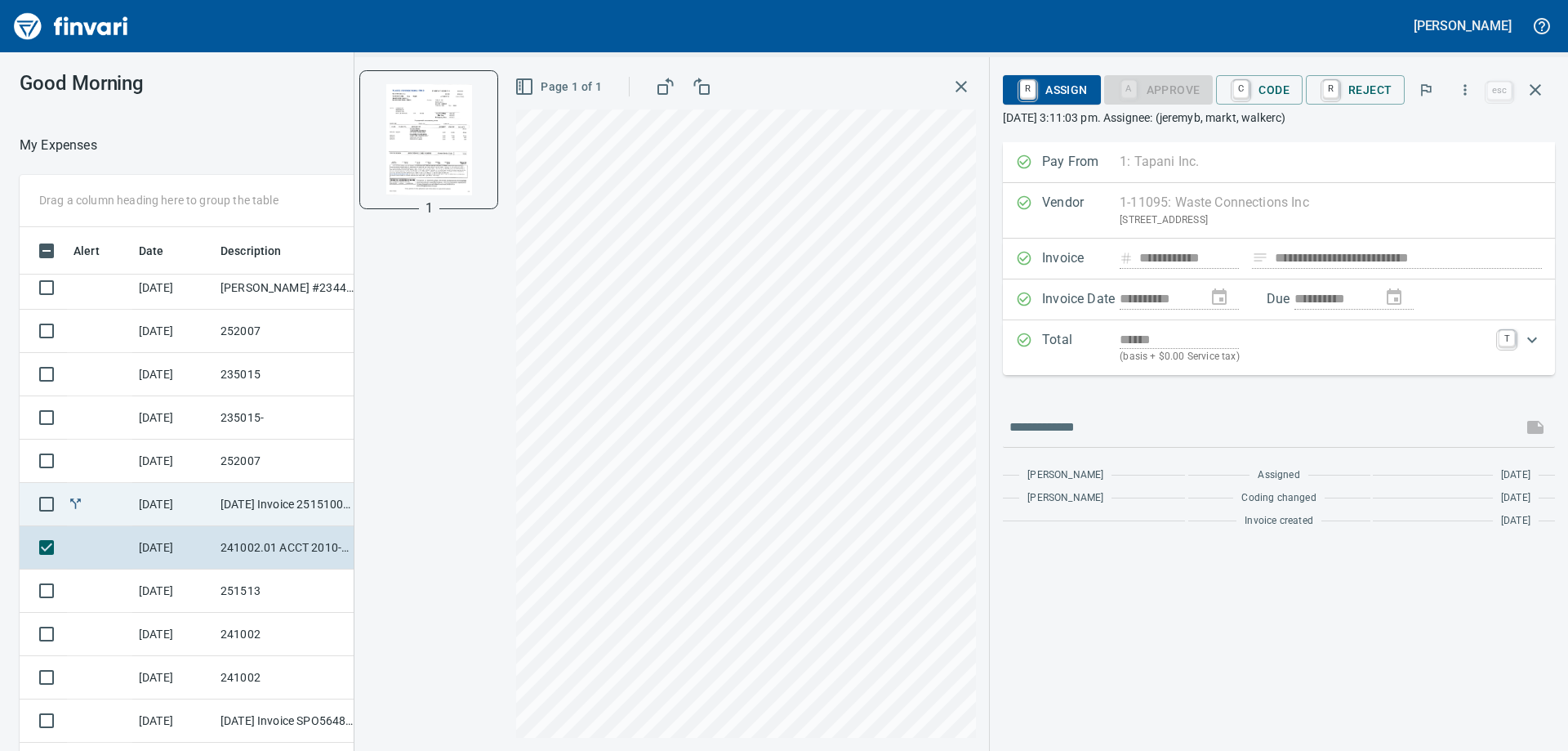
click at [249, 504] on td "[DATE] Invoice 251510091025 from Tapani Materials (1-29544)" at bounding box center [287, 504] width 147 height 43
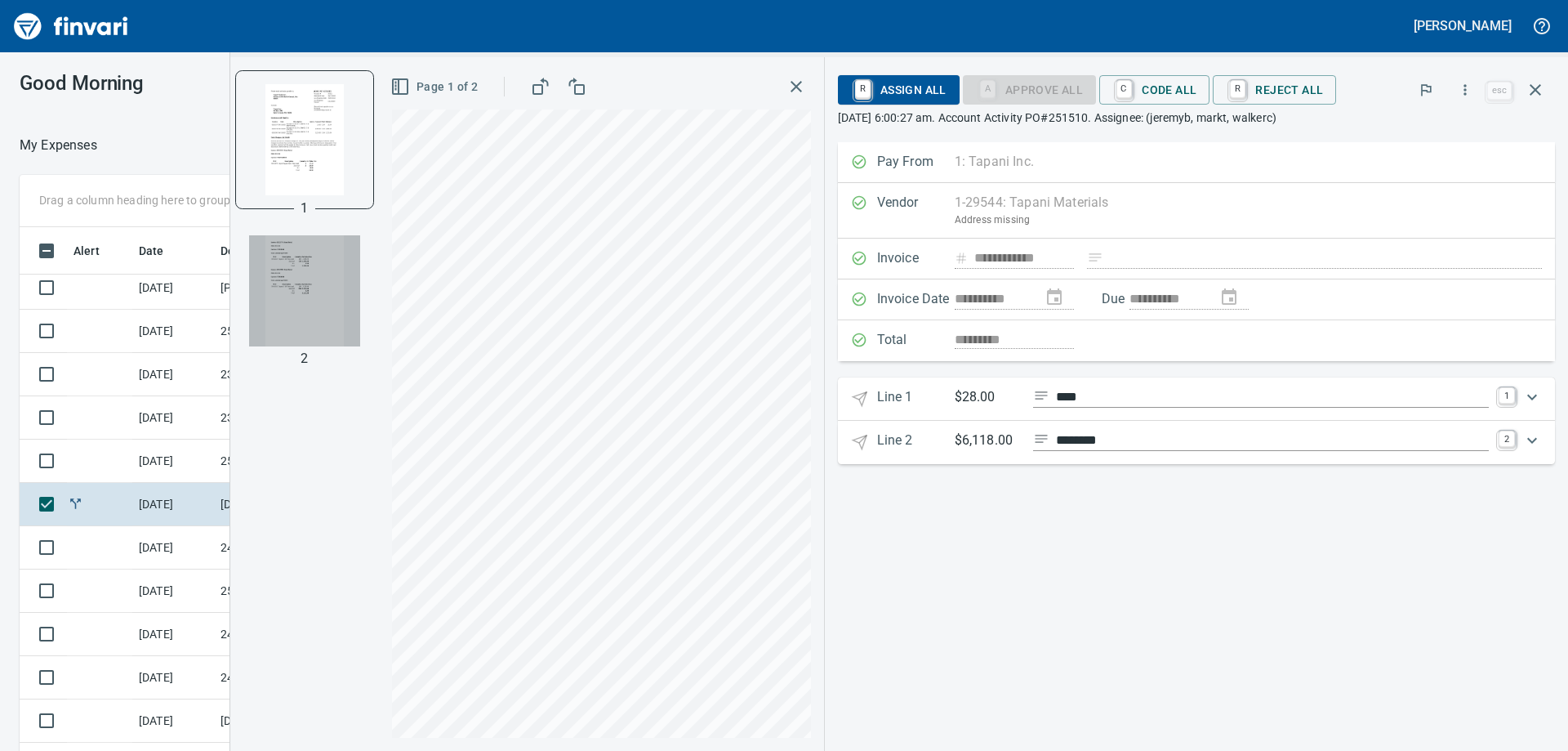
click at [315, 300] on img "button" at bounding box center [304, 290] width 111 height 111
click at [1144, 82] on span "C Code All" at bounding box center [1155, 90] width 85 height 28
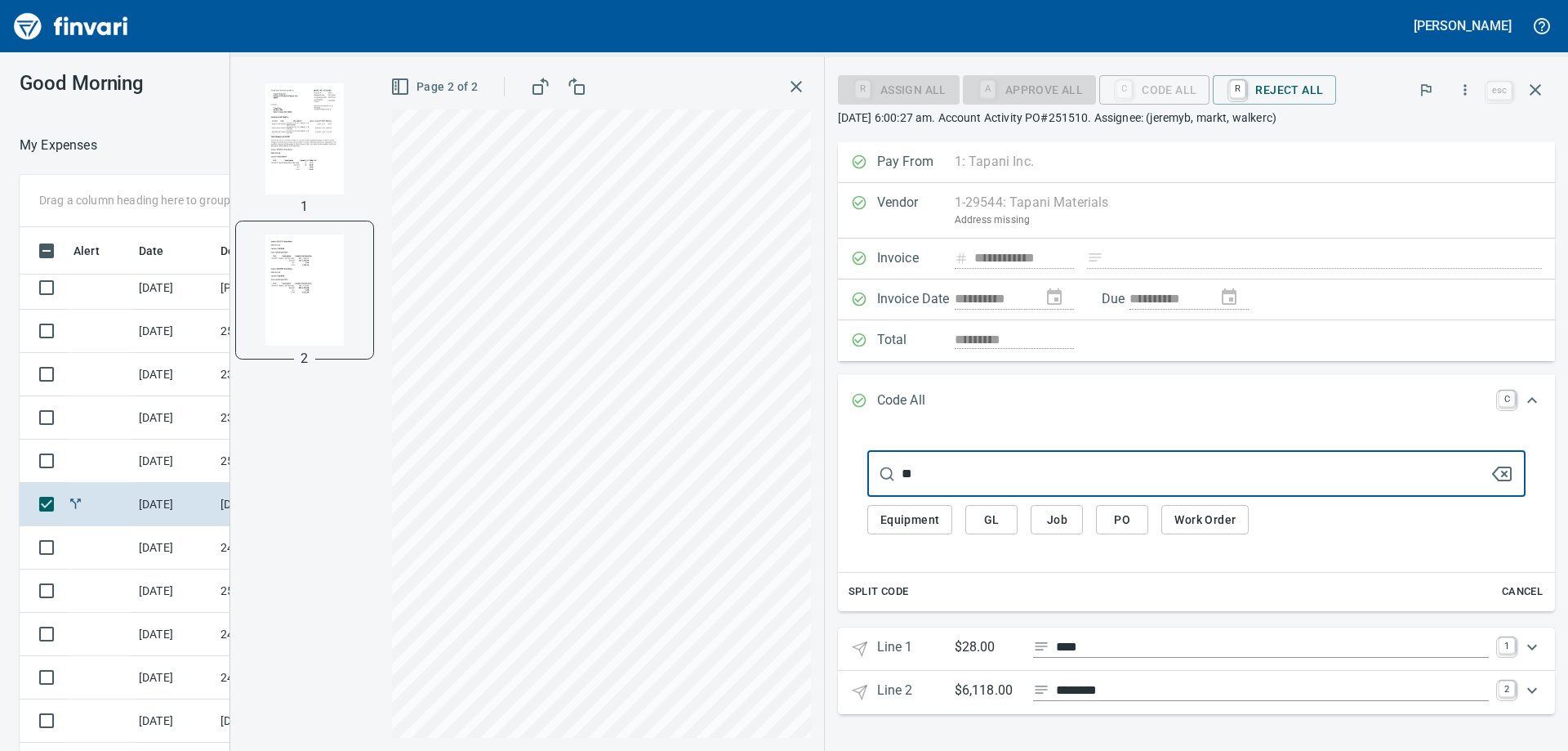
type input "*"
click at [1534, 645] on icon "Expand" at bounding box center [1532, 647] width 19 height 19
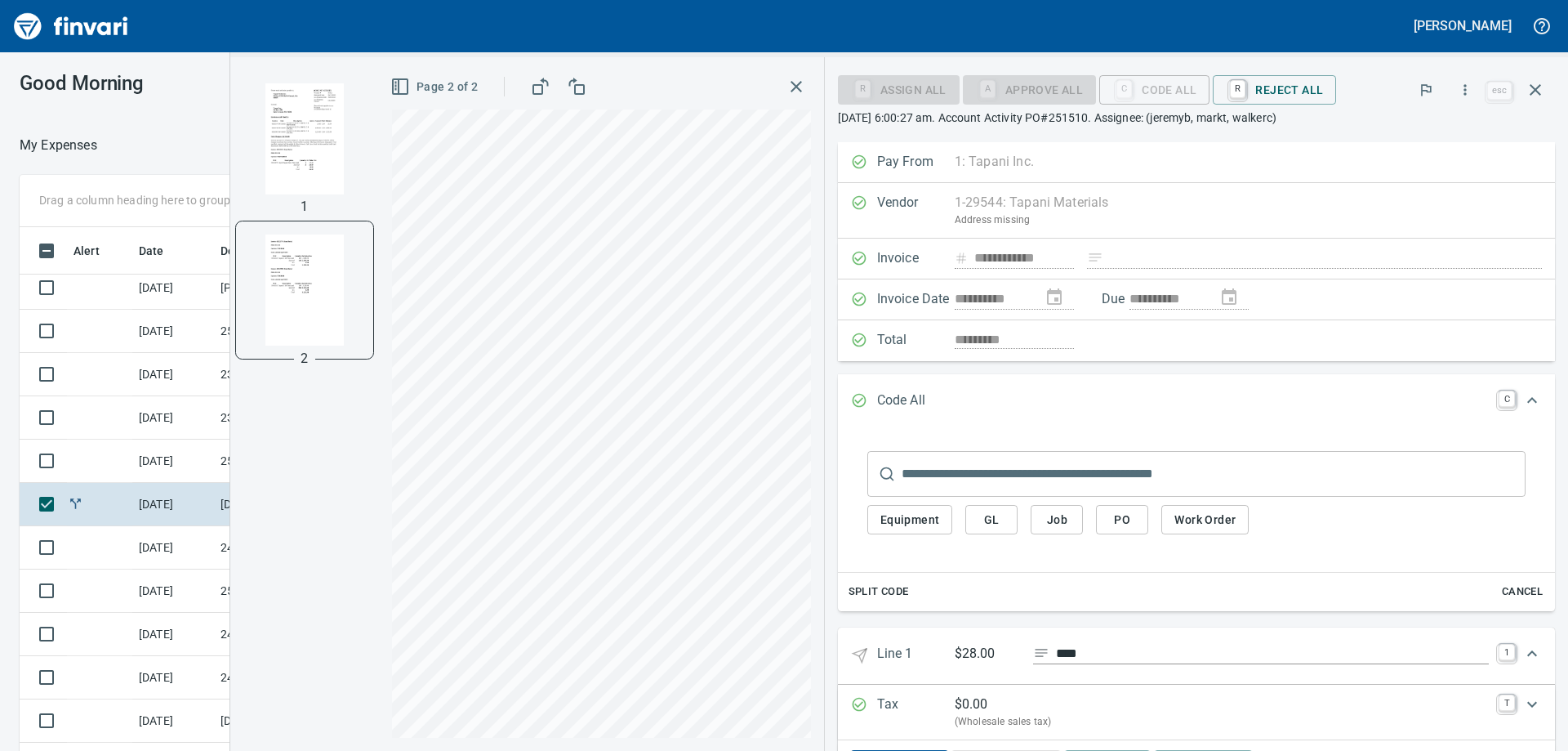
scroll to position [124, 0]
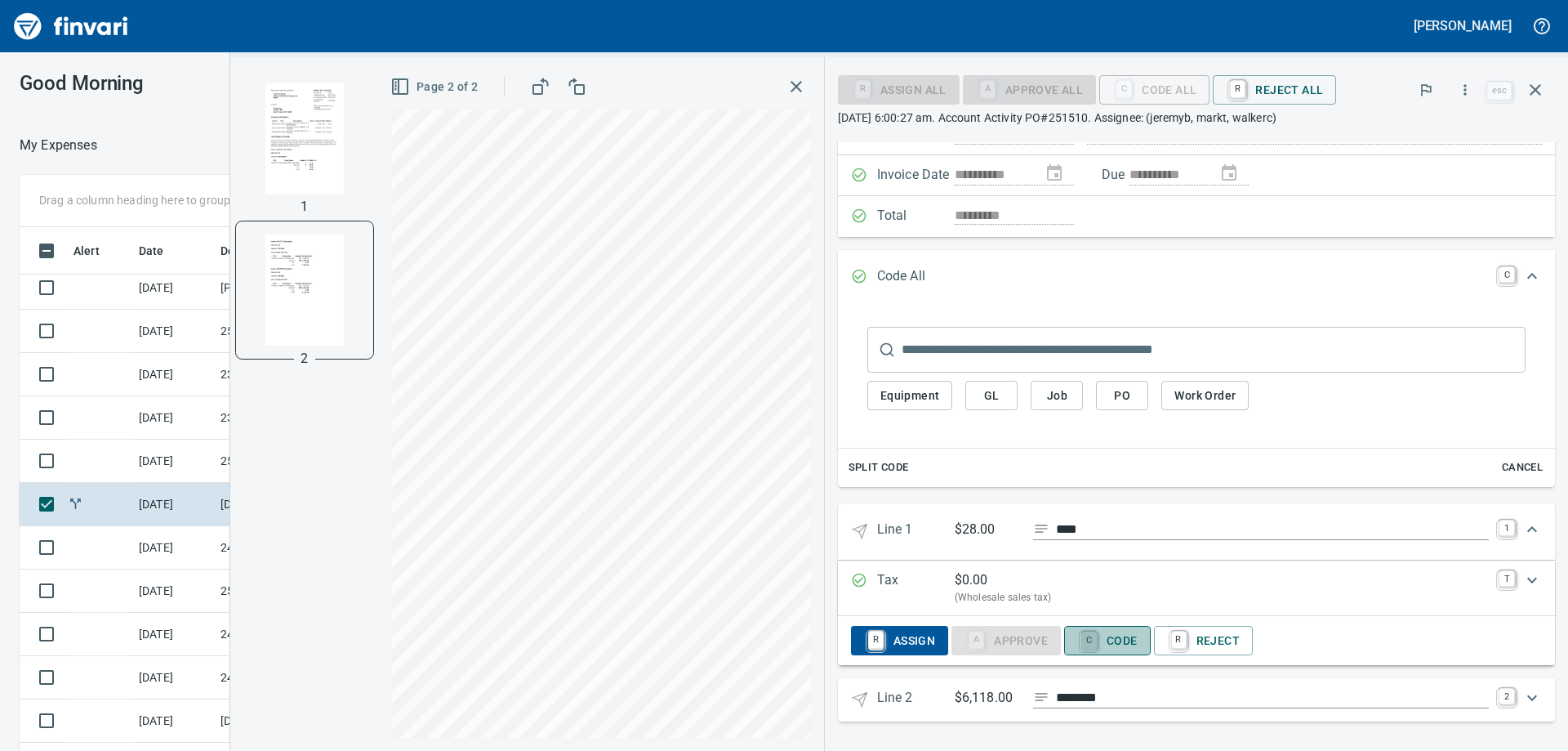
click at [1096, 639] on link "C" at bounding box center [1089, 640] width 15 height 18
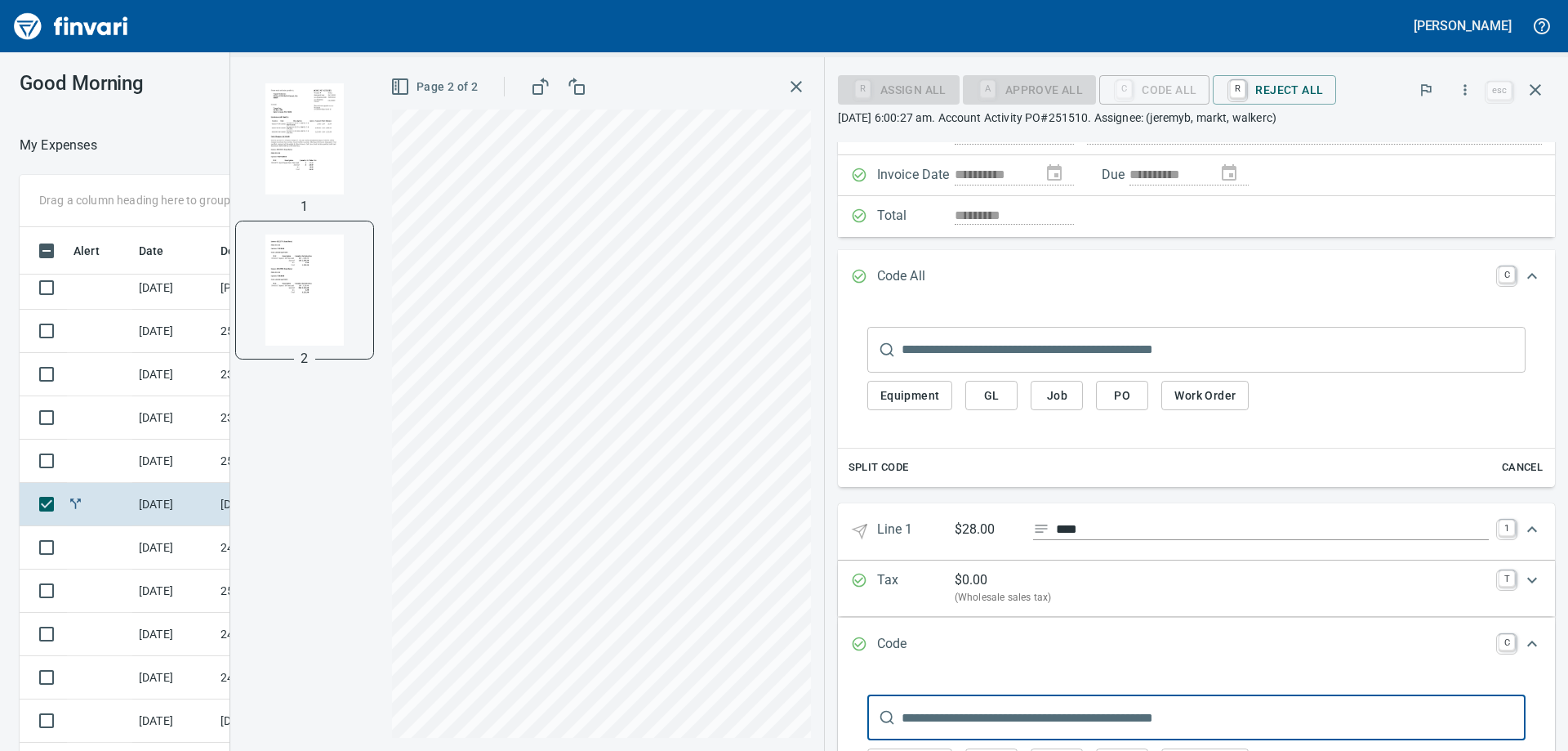
scroll to position [365, 0]
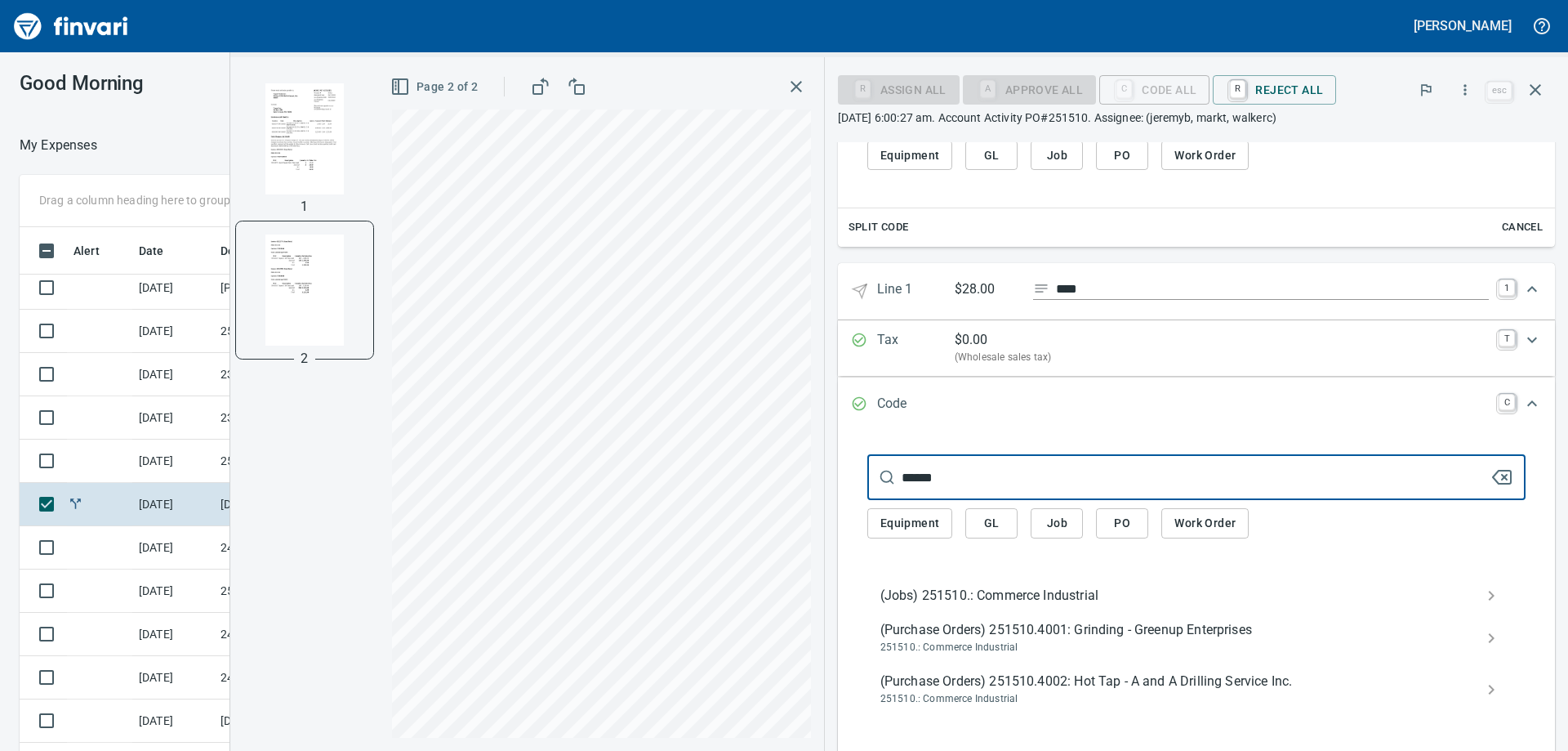
type input "******"
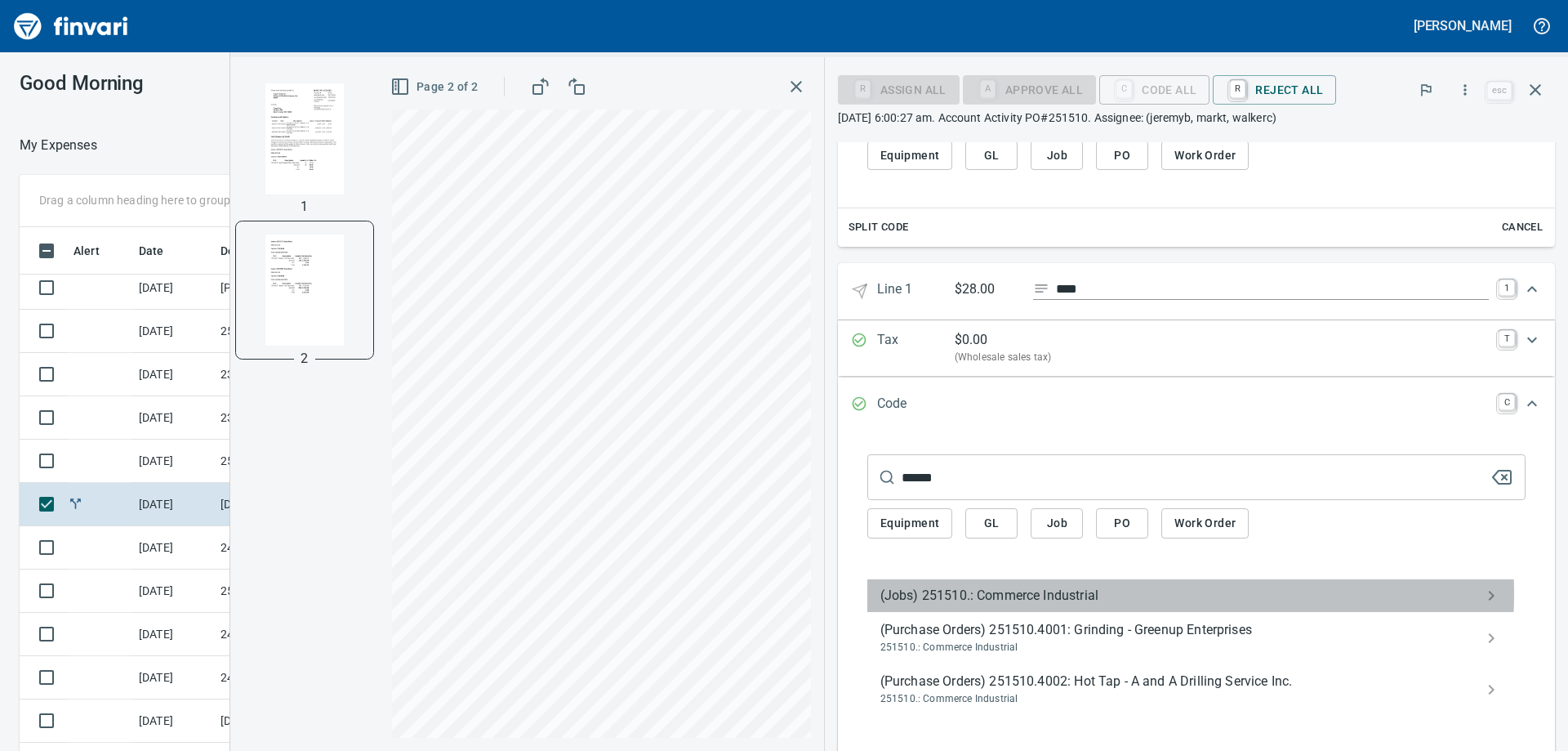
click at [1091, 594] on span "(Jobs) 251510.: Commerce Industrial" at bounding box center [1183, 595] width 606 height 19
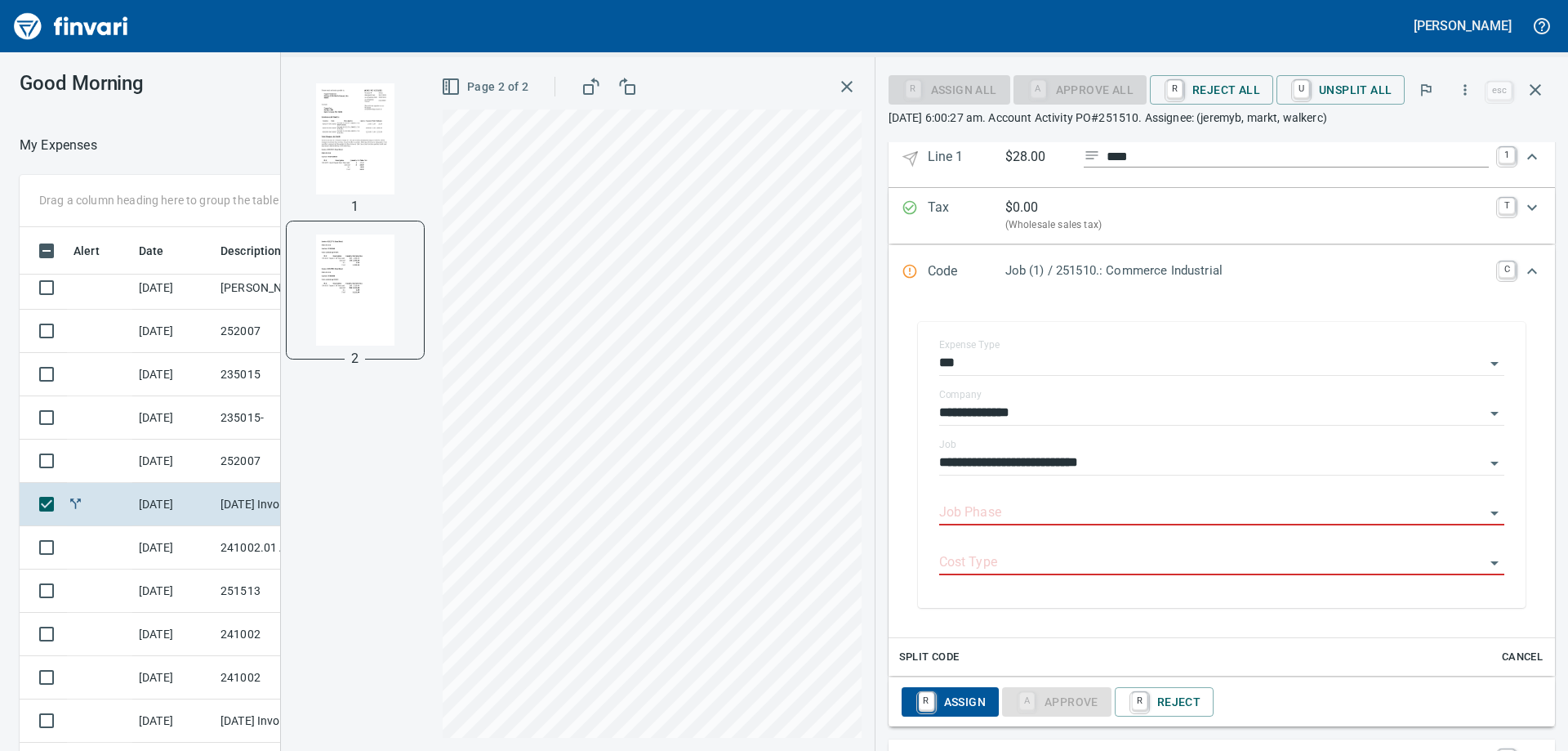
scroll to position [753, 0]
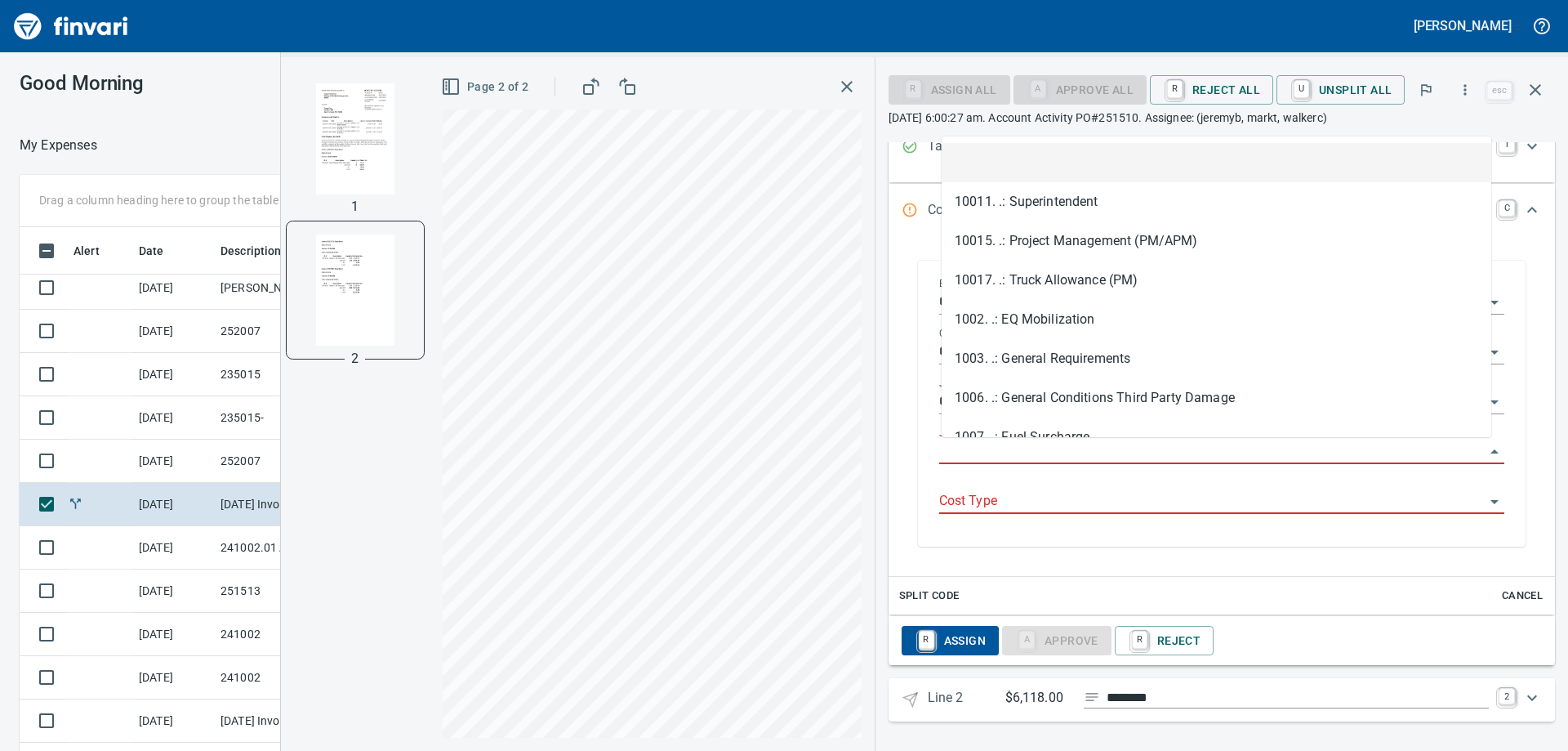
click at [1054, 453] on input "Job Phase" at bounding box center [1211, 452] width 545 height 23
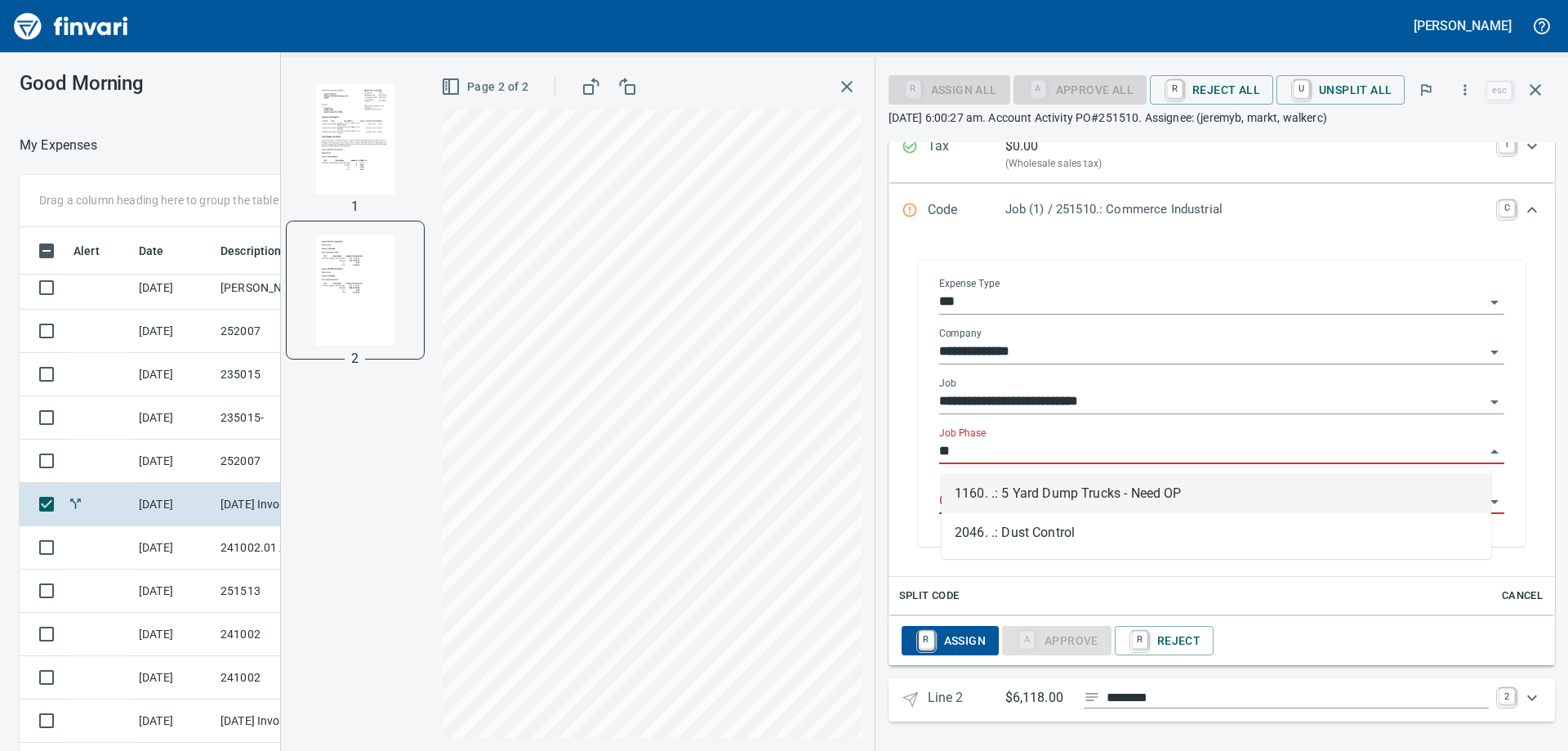
type input "*"
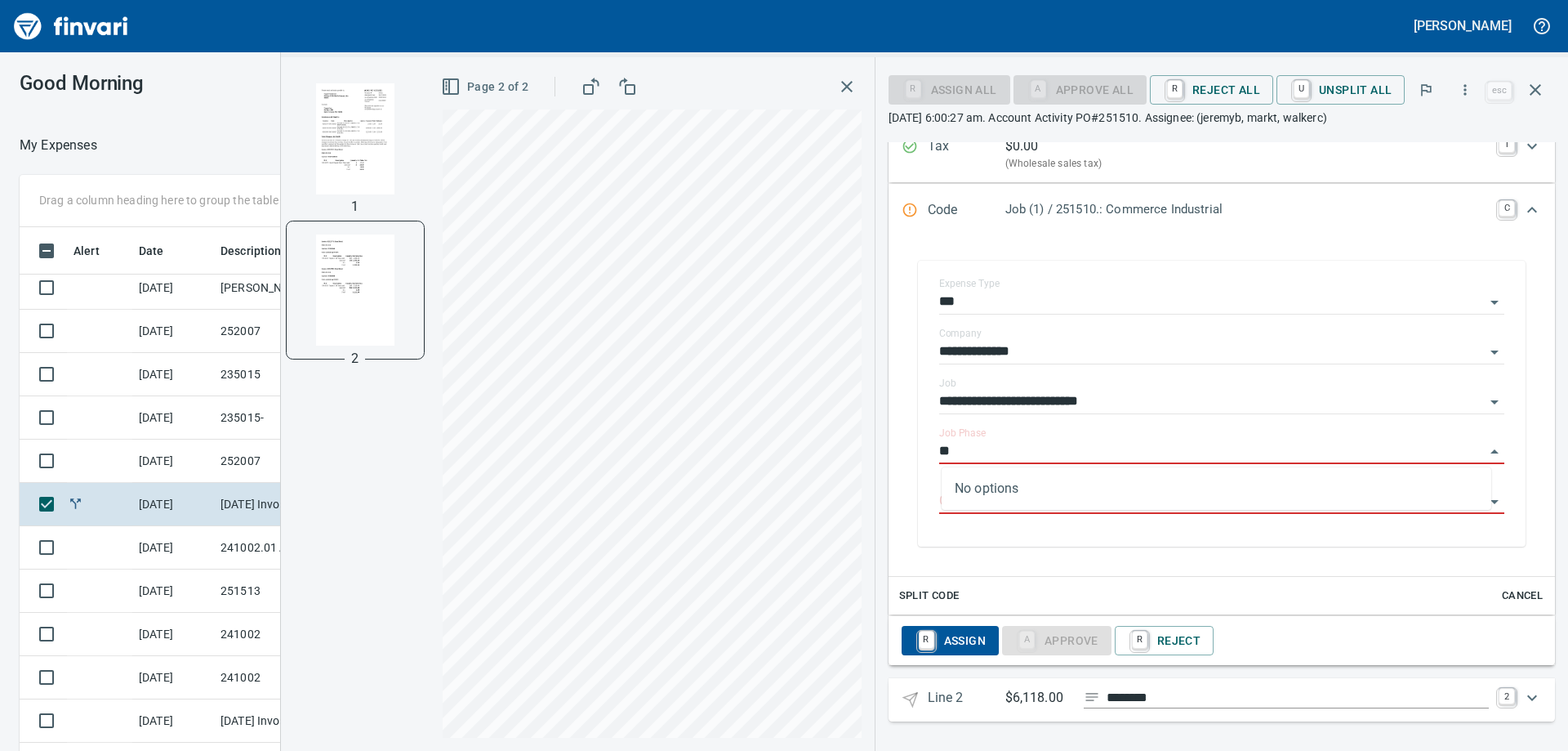
type input "*"
click at [392, 168] on img "button" at bounding box center [355, 139] width 111 height 111
click at [981, 457] on input "Job Phase" at bounding box center [1211, 452] width 545 height 23
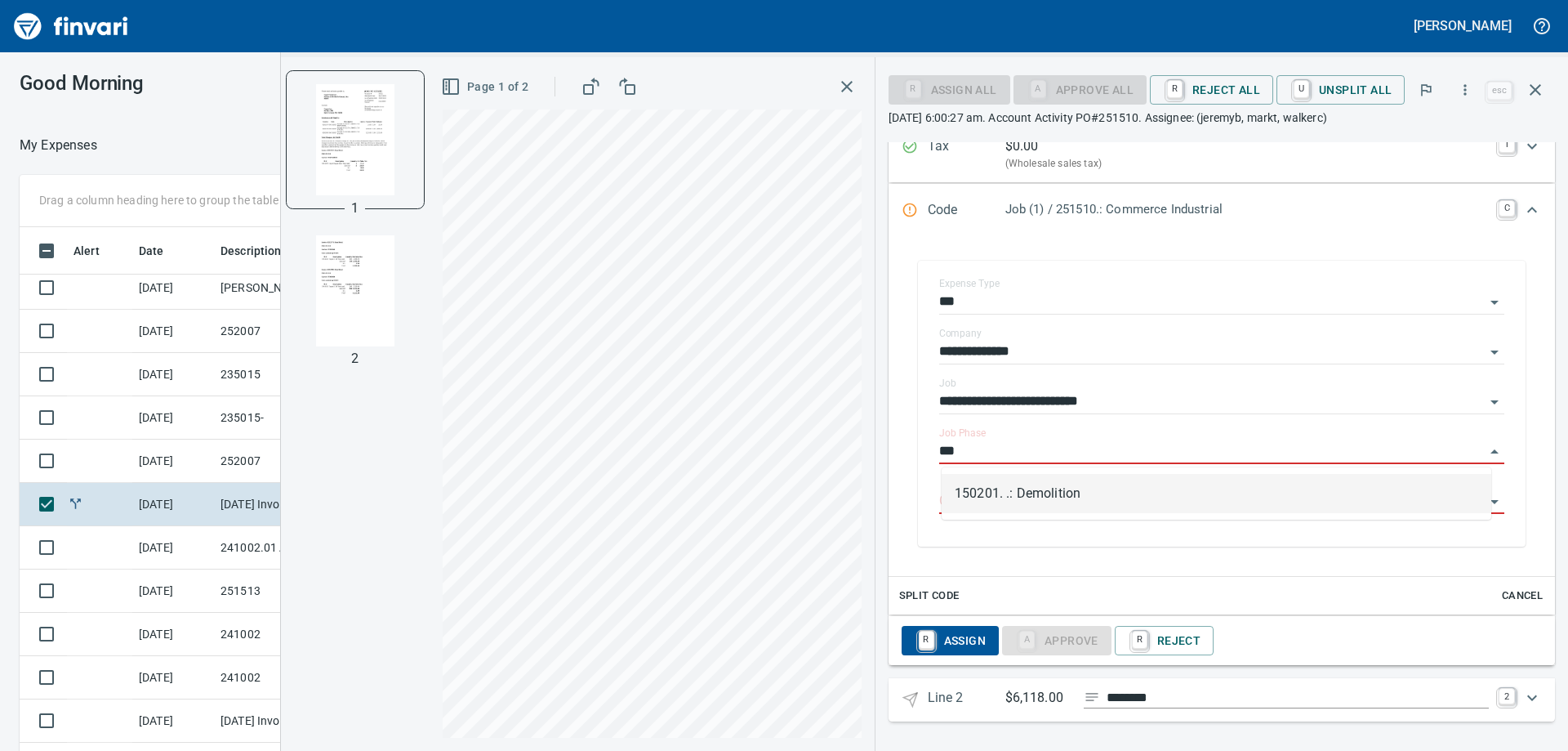
click at [1005, 495] on li "150201. .: Demolition" at bounding box center [1216, 493] width 549 height 39
type input "***"
click at [1005, 495] on input "Cost Type" at bounding box center [1211, 502] width 545 height 23
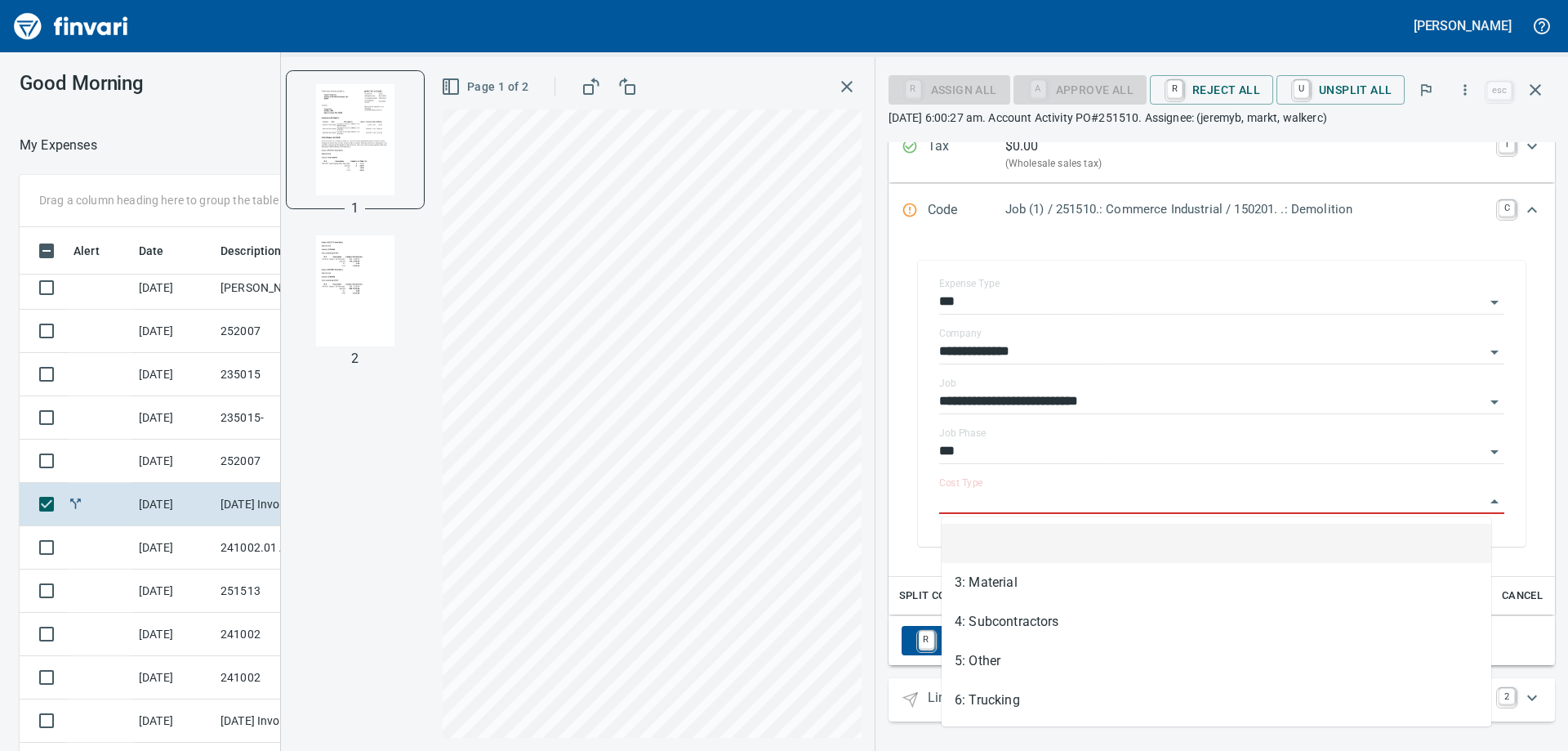
type input "**********"
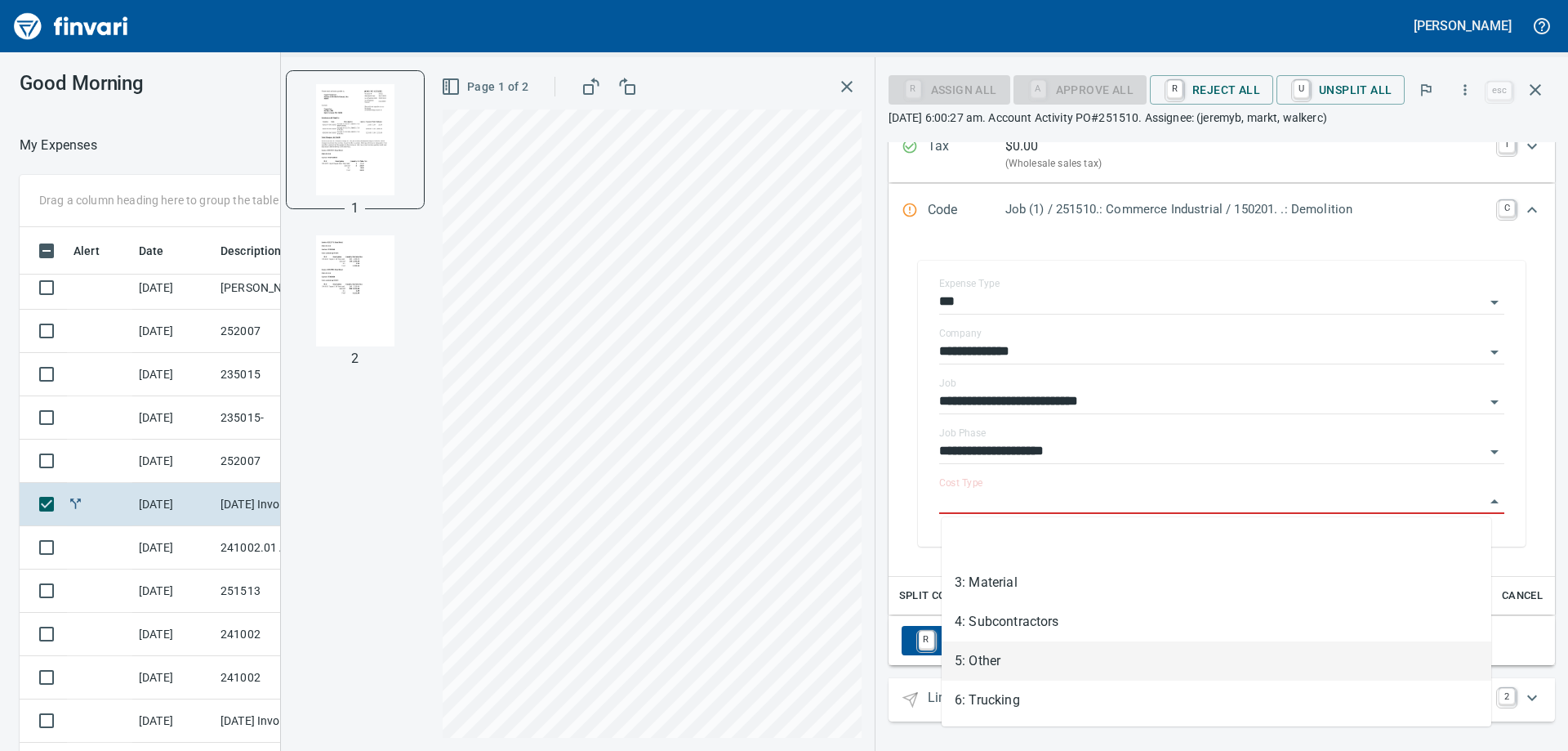
click at [995, 660] on li "5: Other" at bounding box center [1216, 661] width 549 height 39
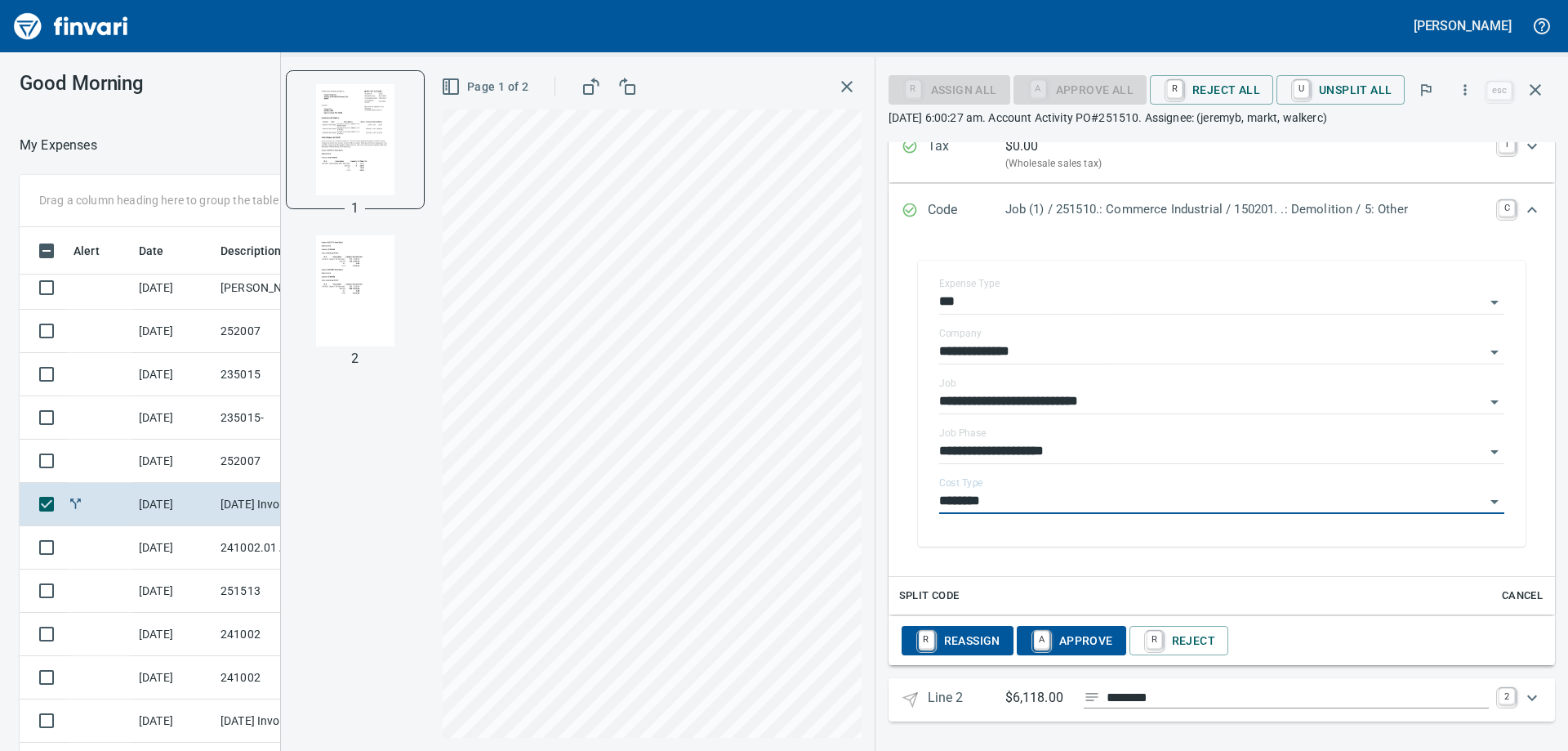
type input "********"
click at [1527, 698] on icon "Expand" at bounding box center [1532, 698] width 10 height 6
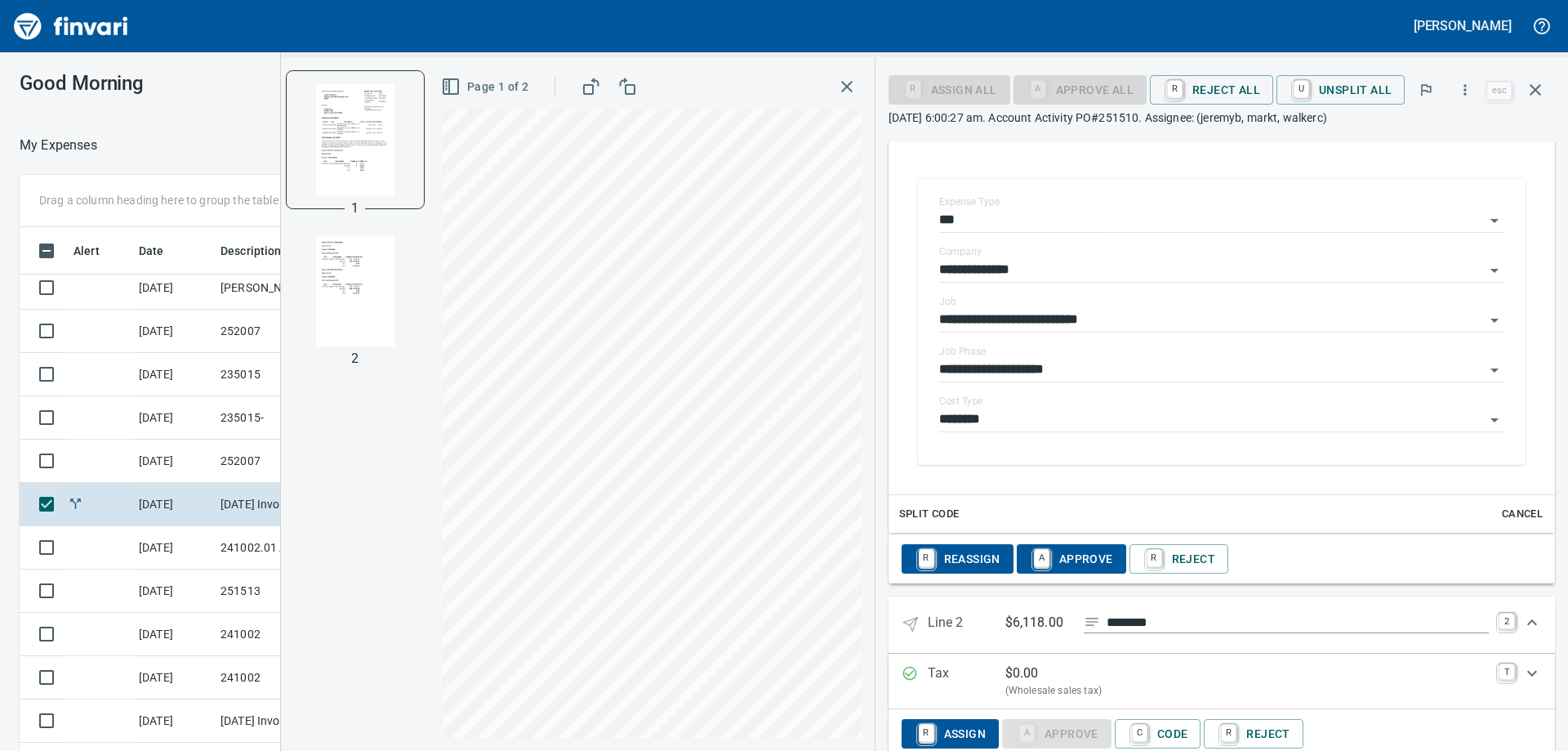
scroll to position [871, 0]
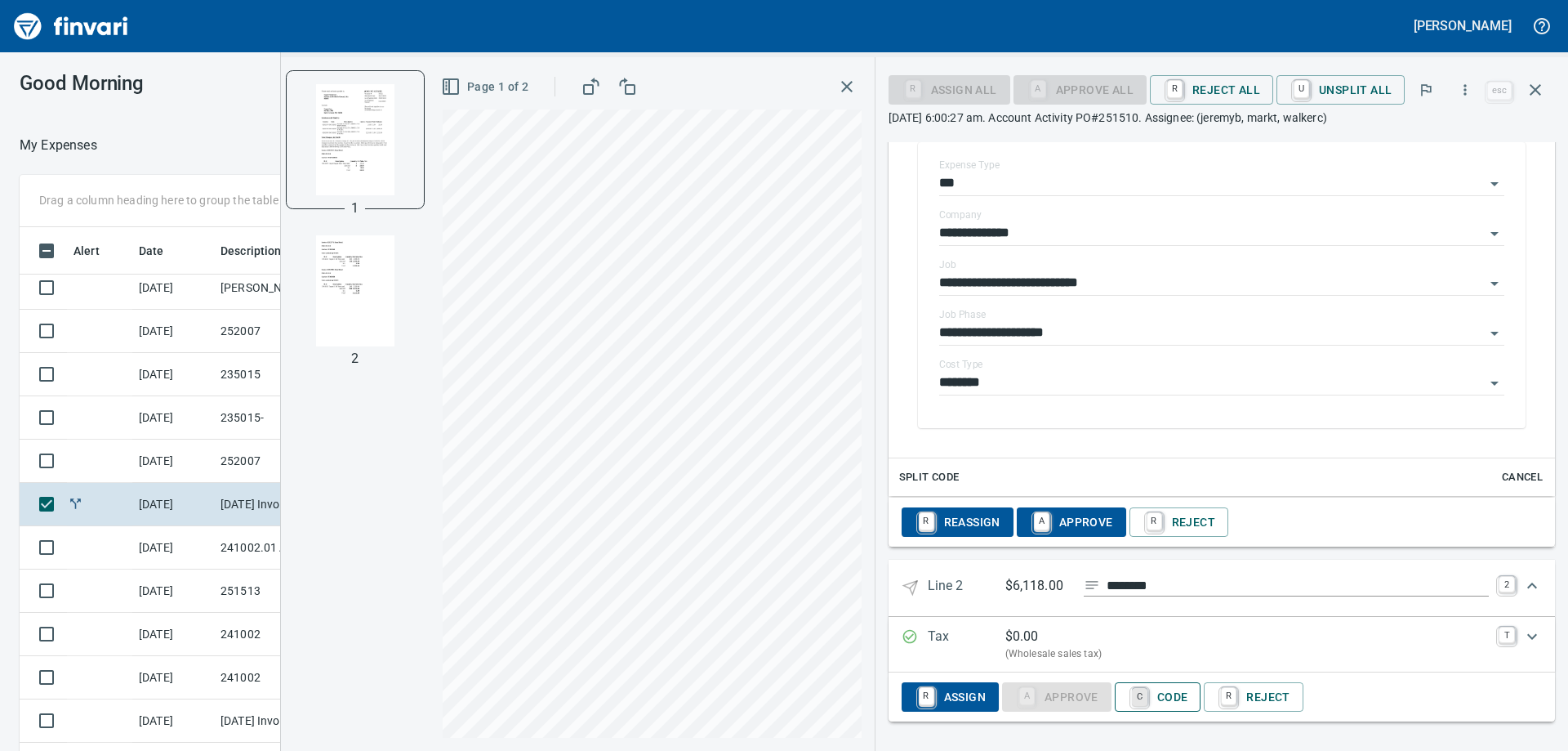
click at [1139, 691] on link "C" at bounding box center [1139, 696] width 15 height 18
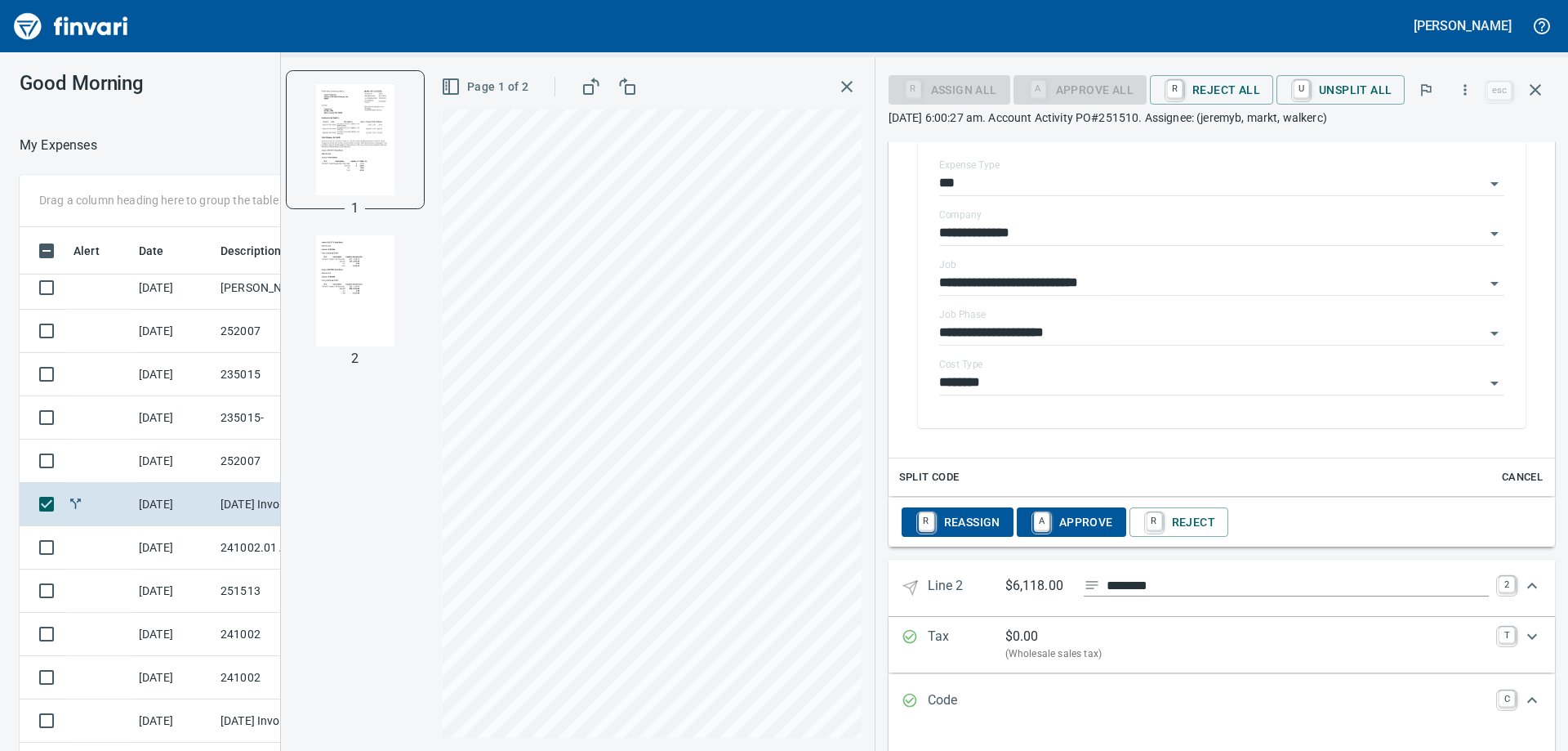
scroll to position [1111, 0]
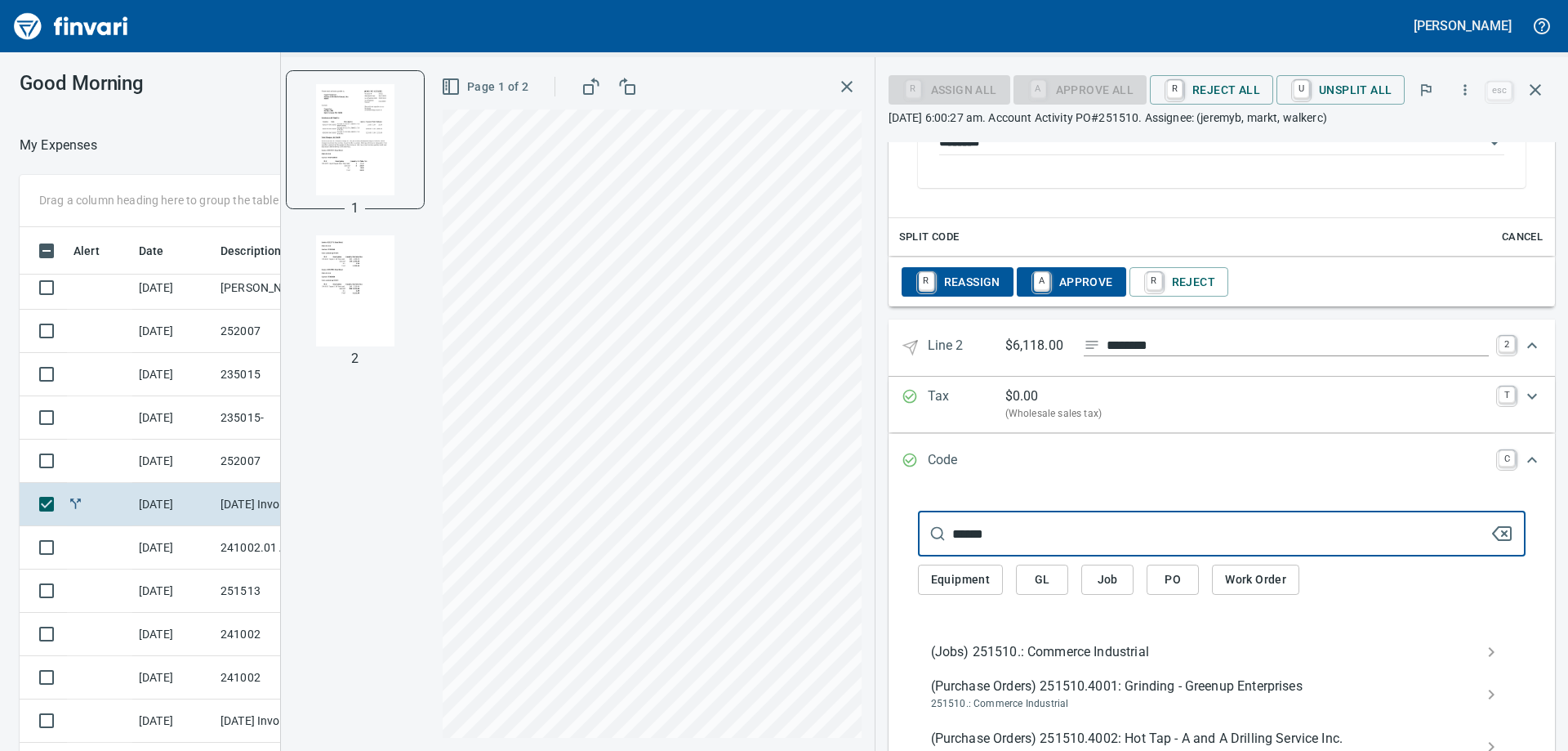
type input "******"
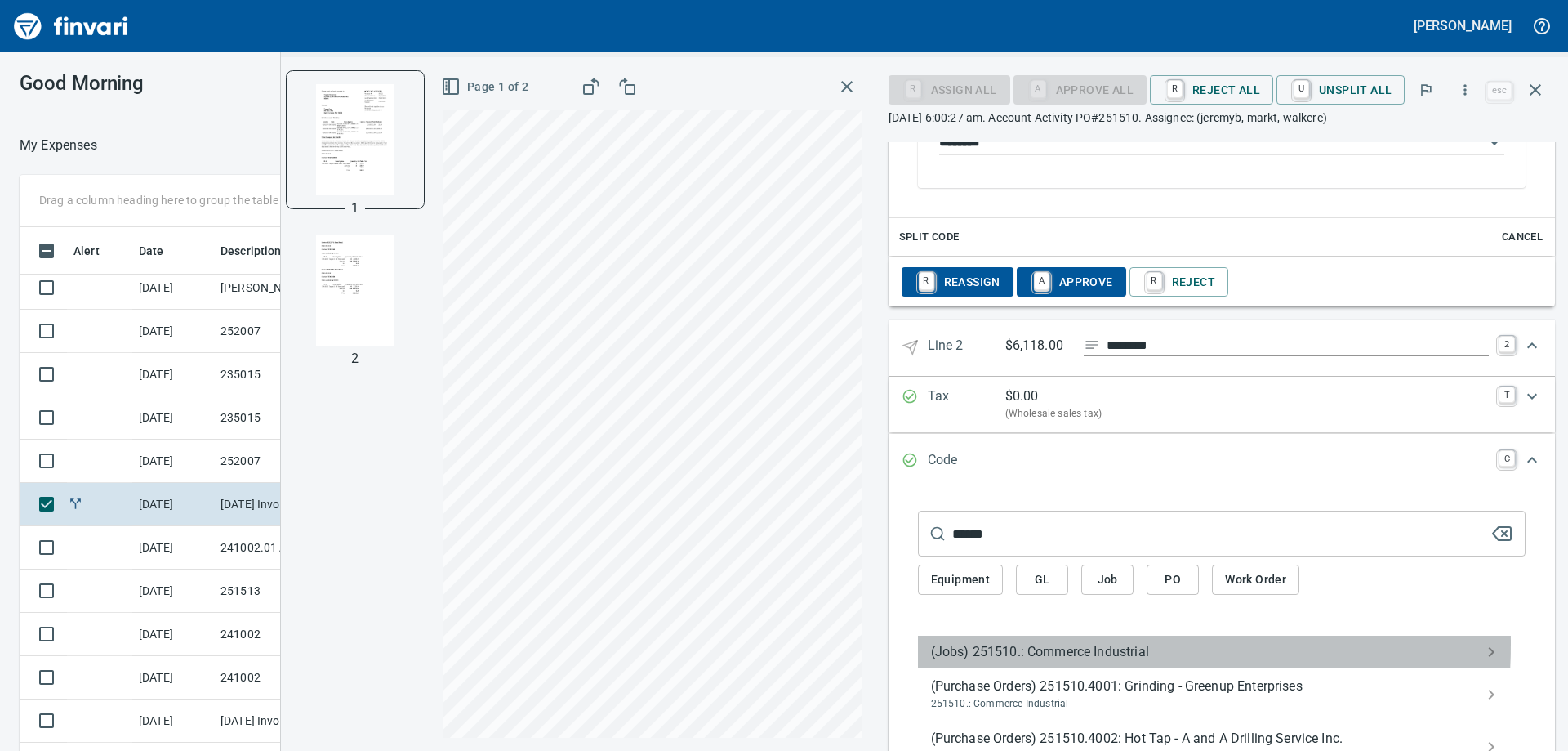
click at [1035, 644] on span "(Jobs) 251510.: Commerce Industrial" at bounding box center [1208, 651] width 555 height 19
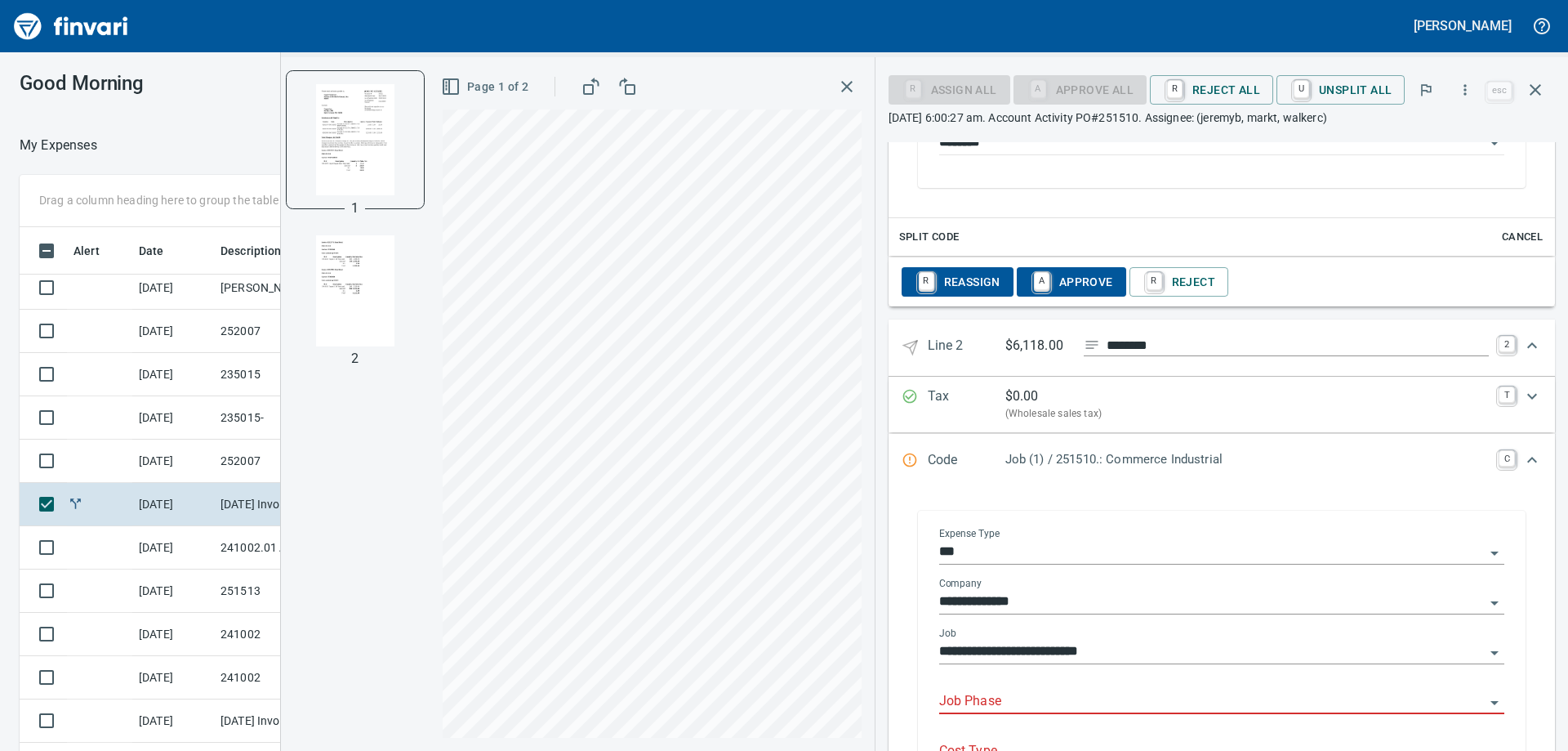
scroll to position [1306, 0]
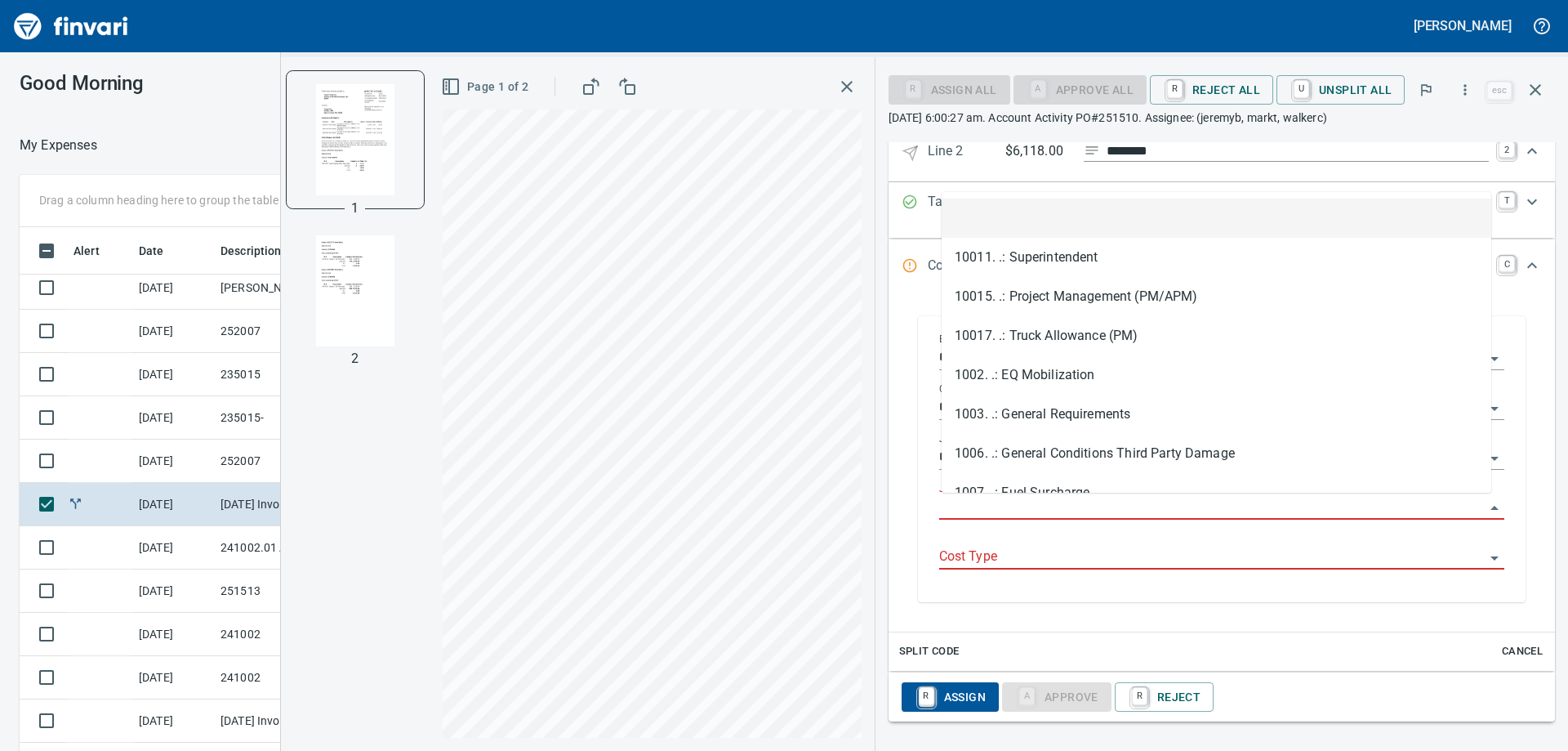
click at [1003, 514] on input "Job Phase" at bounding box center [1211, 507] width 545 height 23
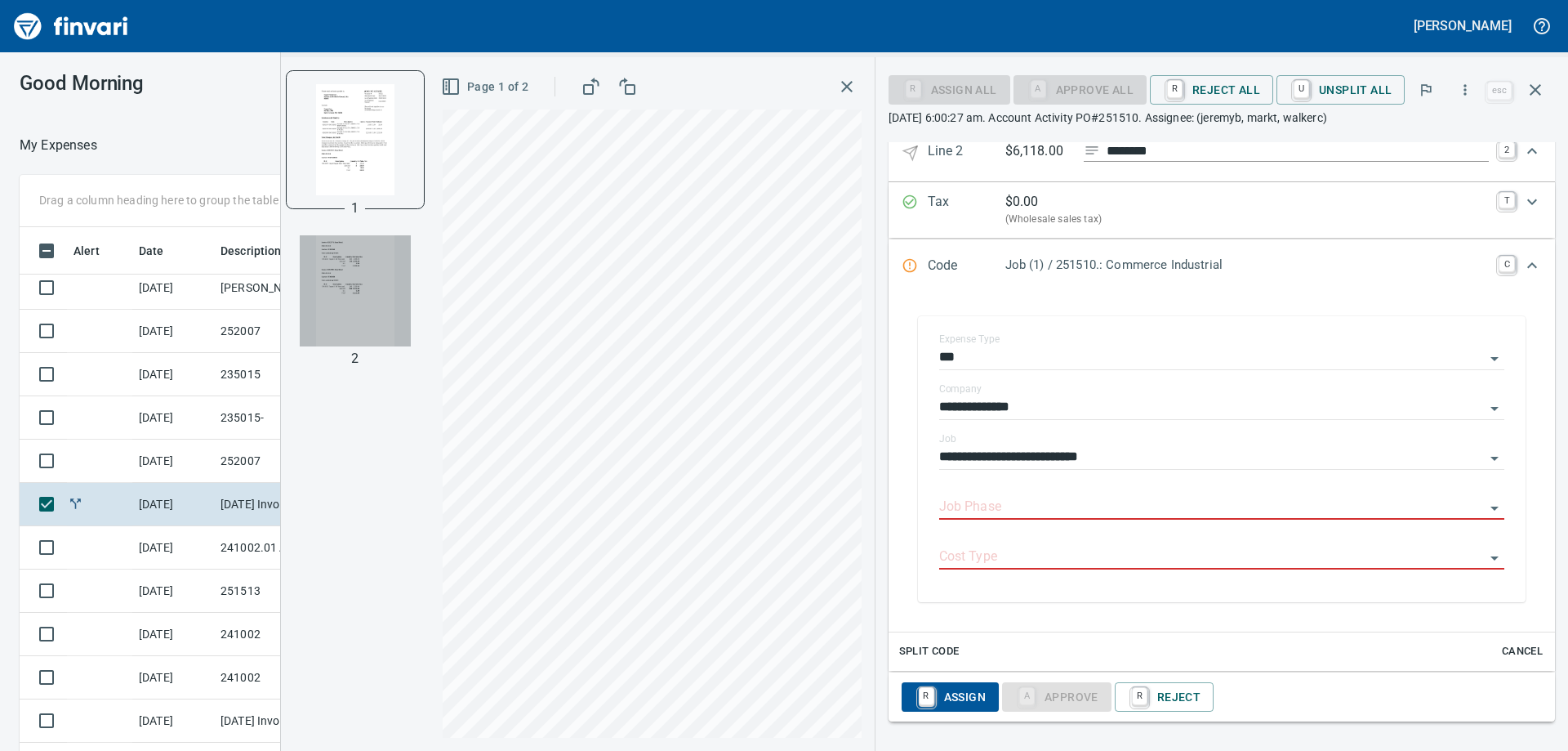
click at [393, 310] on img "button" at bounding box center [355, 290] width 111 height 111
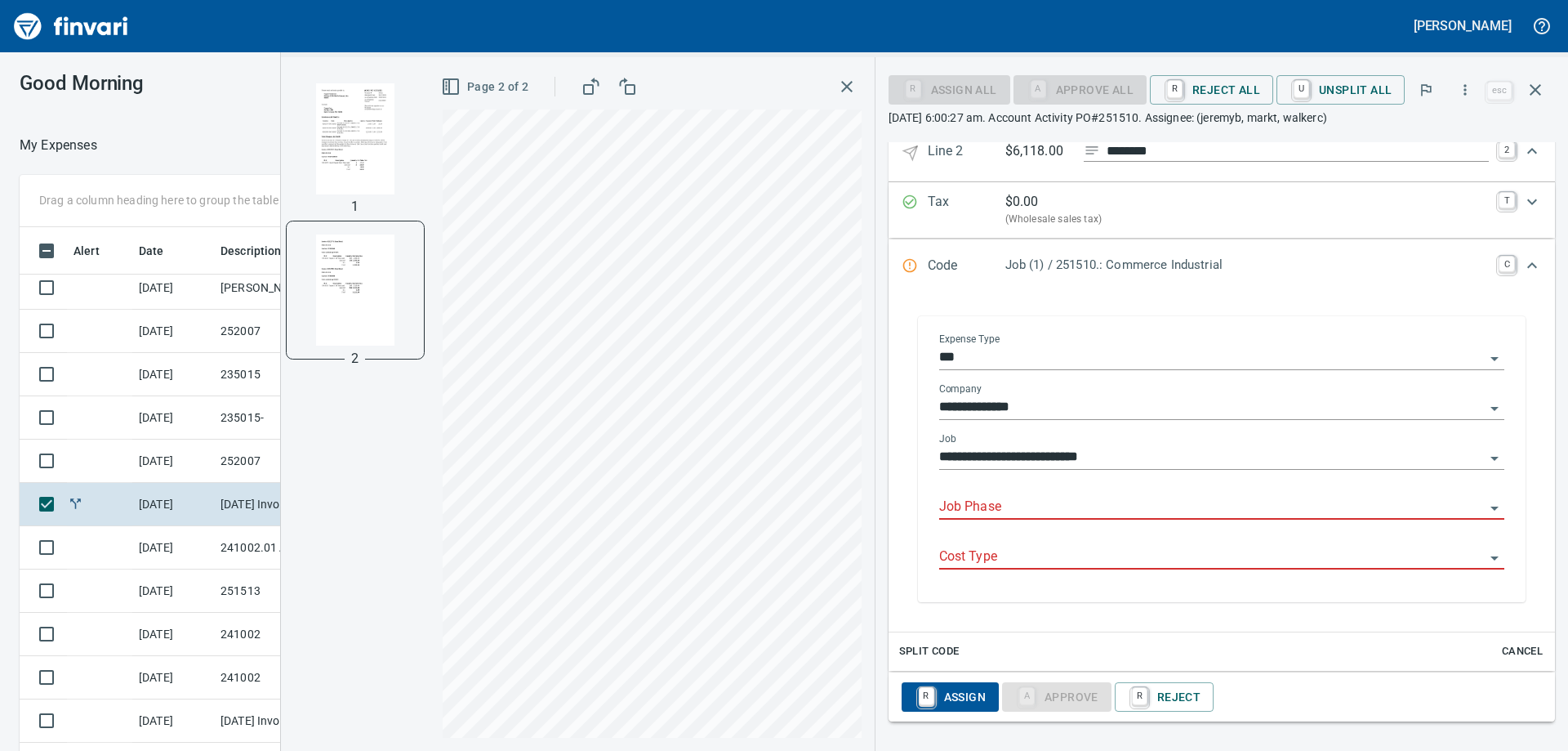
click at [1057, 495] on body "Jeremy Brown Good Morning My Expenses To Review (All Reviewable) Drag a column …" at bounding box center [784, 376] width 1568 height 751
click at [1167, 563] on li "45102. .: Place Rock for Roads" at bounding box center [1216, 549] width 549 height 39
type input "**********"
click at [1099, 567] on input "Cost Type" at bounding box center [1211, 556] width 545 height 23
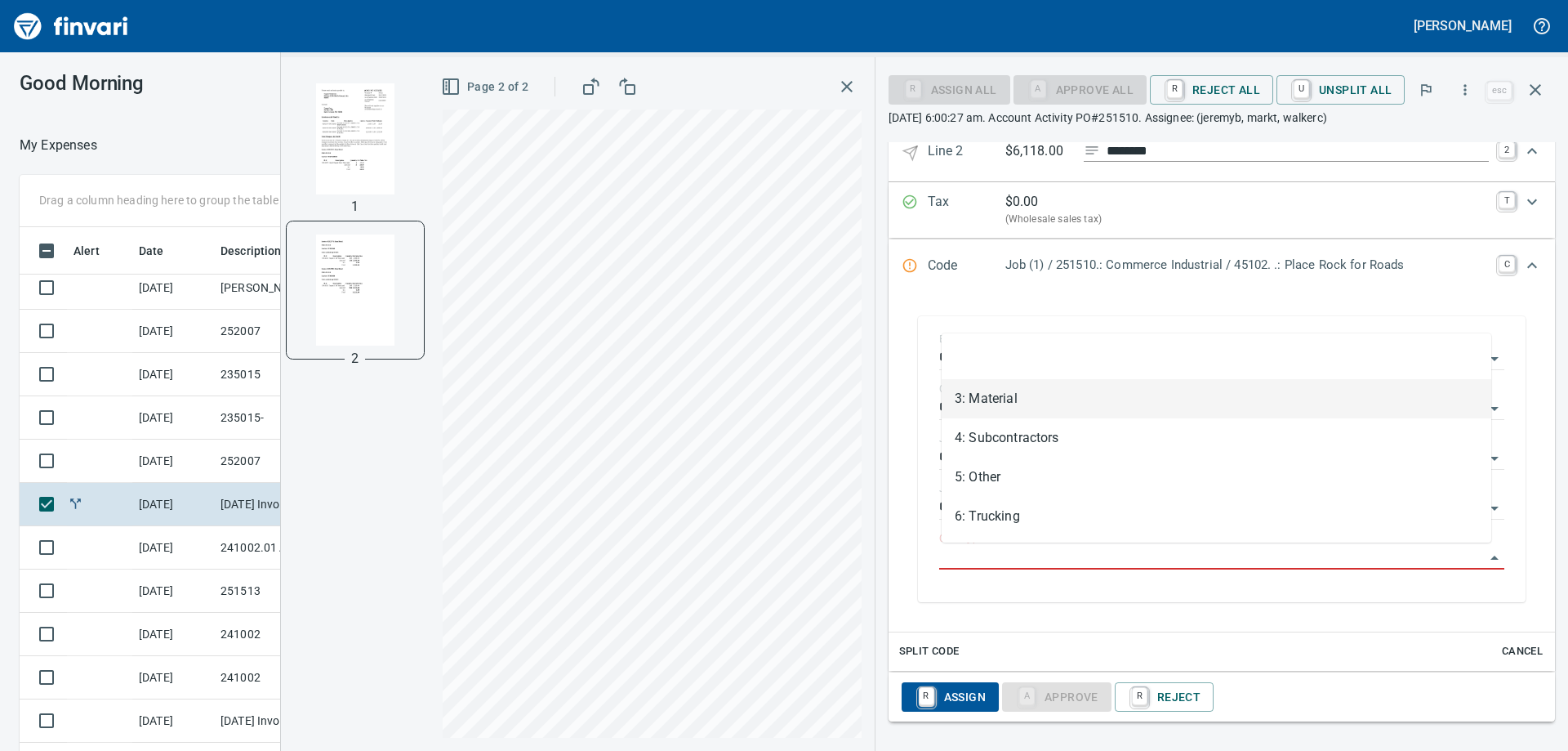
click at [1027, 402] on li "3: Material" at bounding box center [1216, 398] width 549 height 39
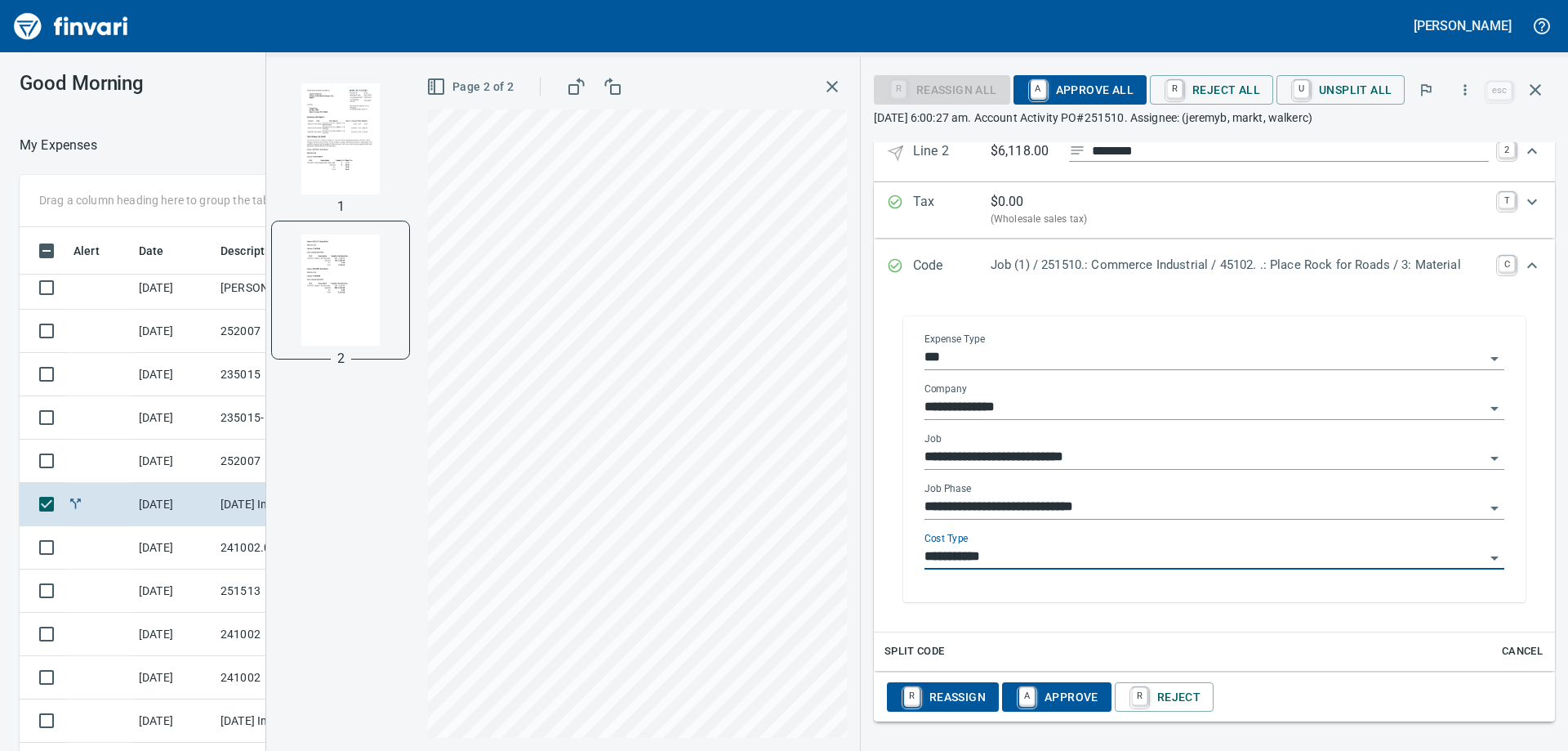
type input "**********"
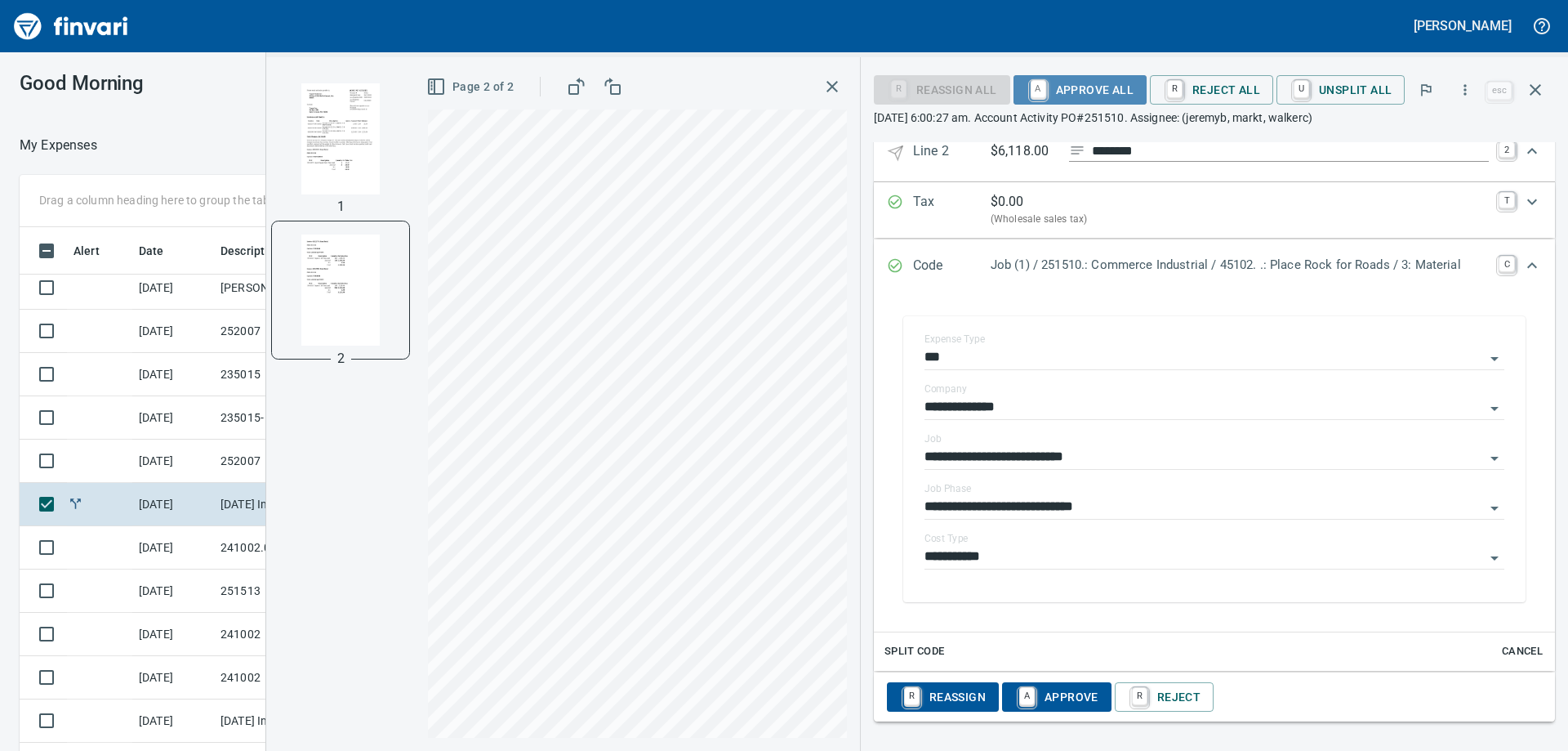
click at [1071, 88] on span "A Approve All" at bounding box center [1079, 90] width 107 height 28
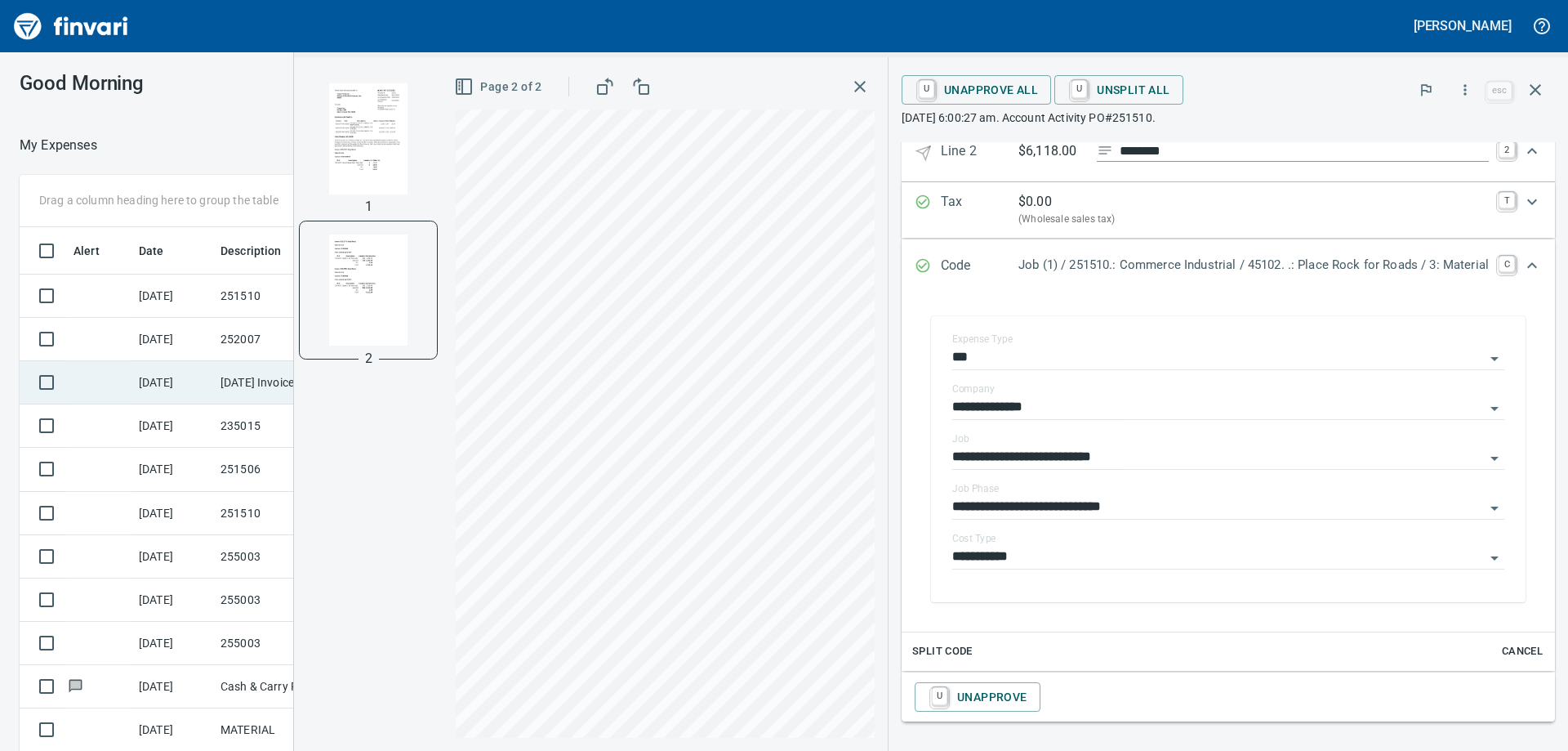
scroll to position [755, 0]
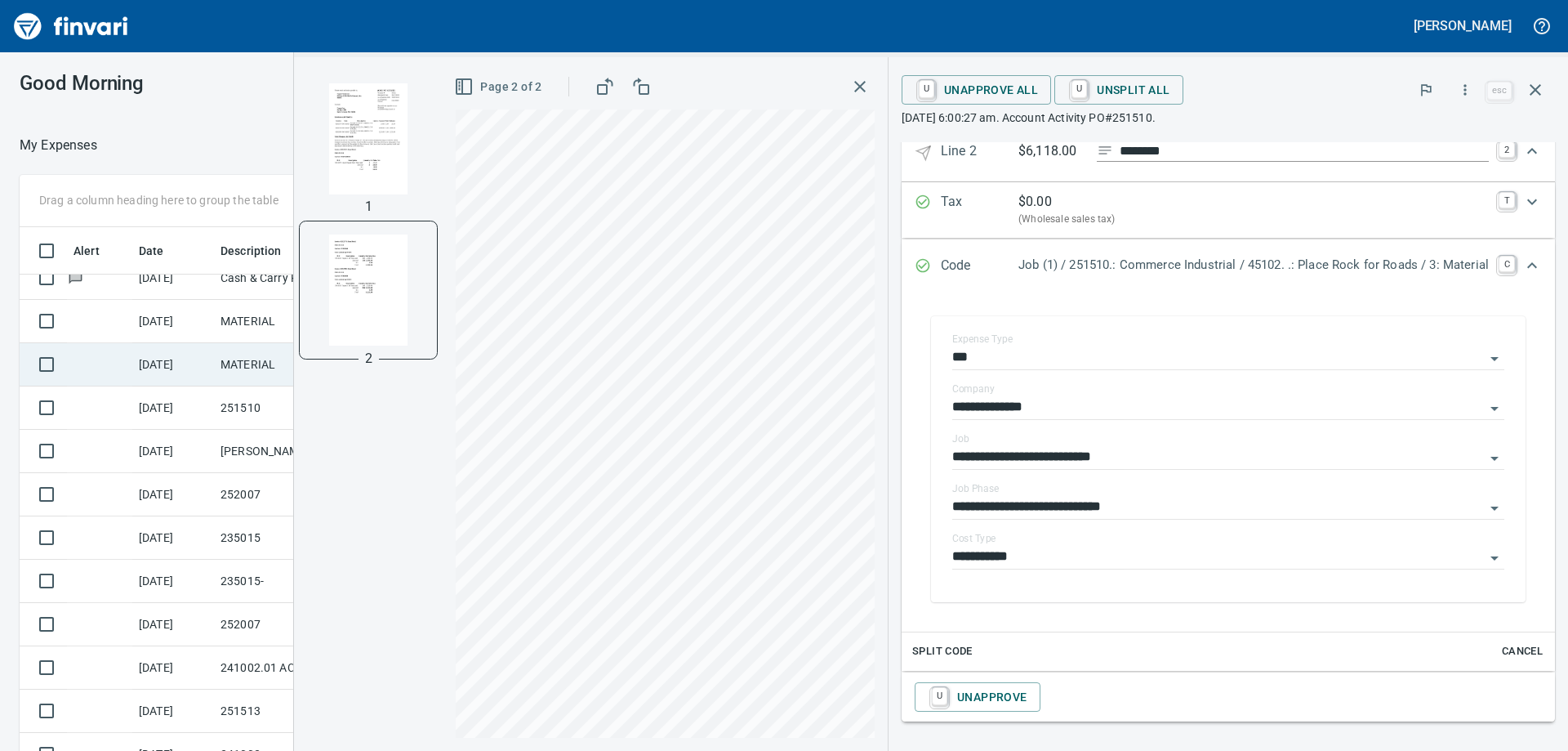
click at [197, 375] on td "[DATE]" at bounding box center [173, 365] width 82 height 43
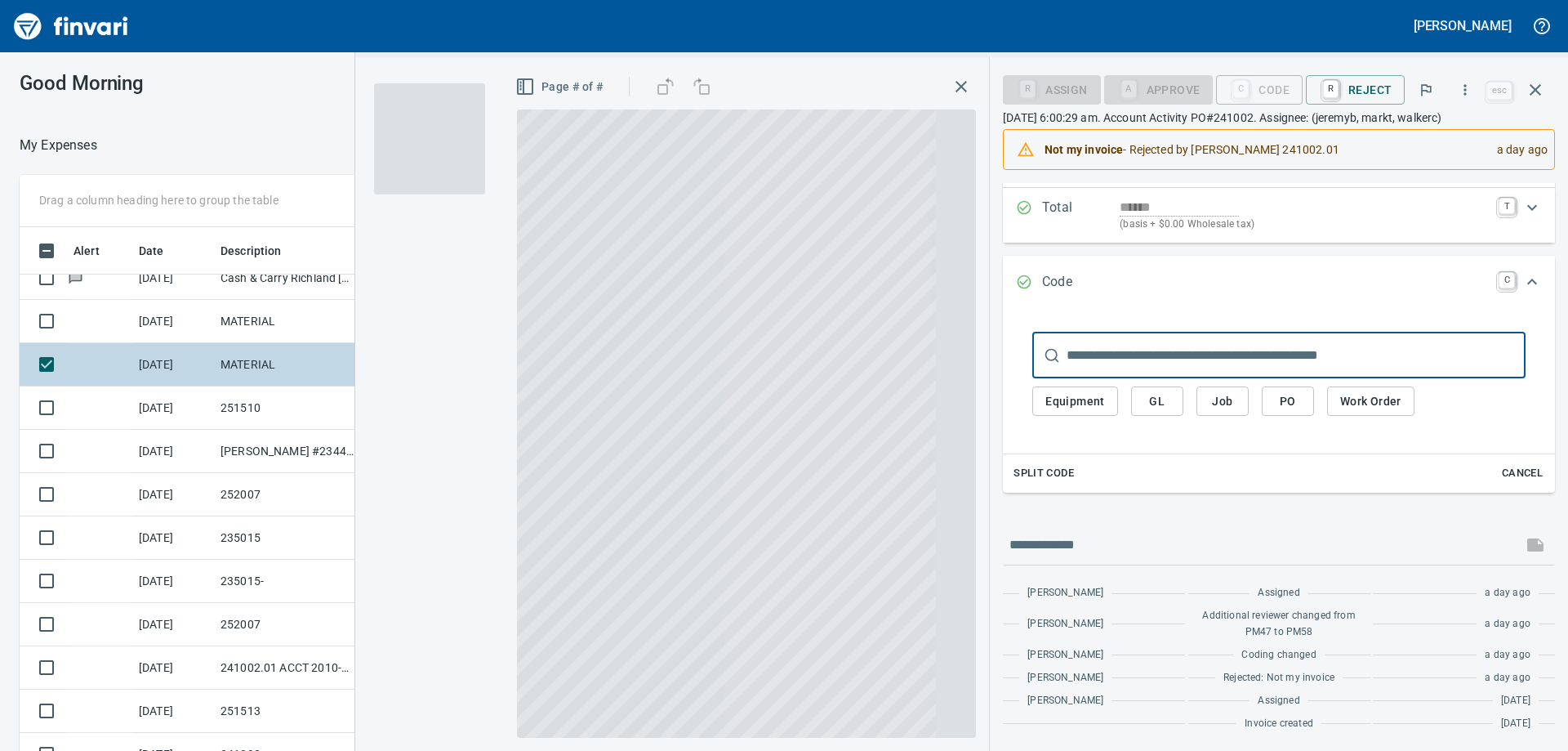
scroll to position [173, 0]
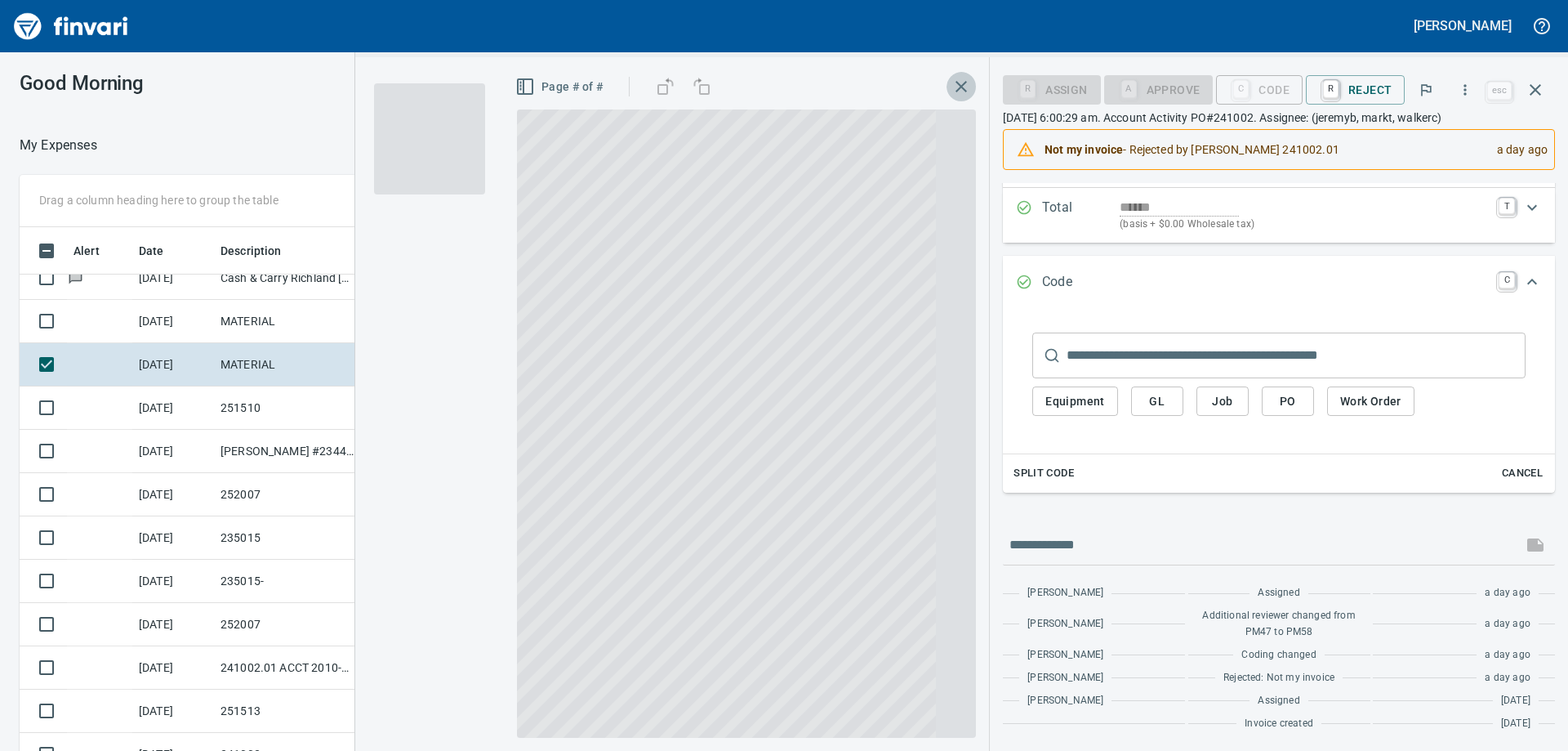
click at [970, 87] on icon "button" at bounding box center [961, 86] width 19 height 19
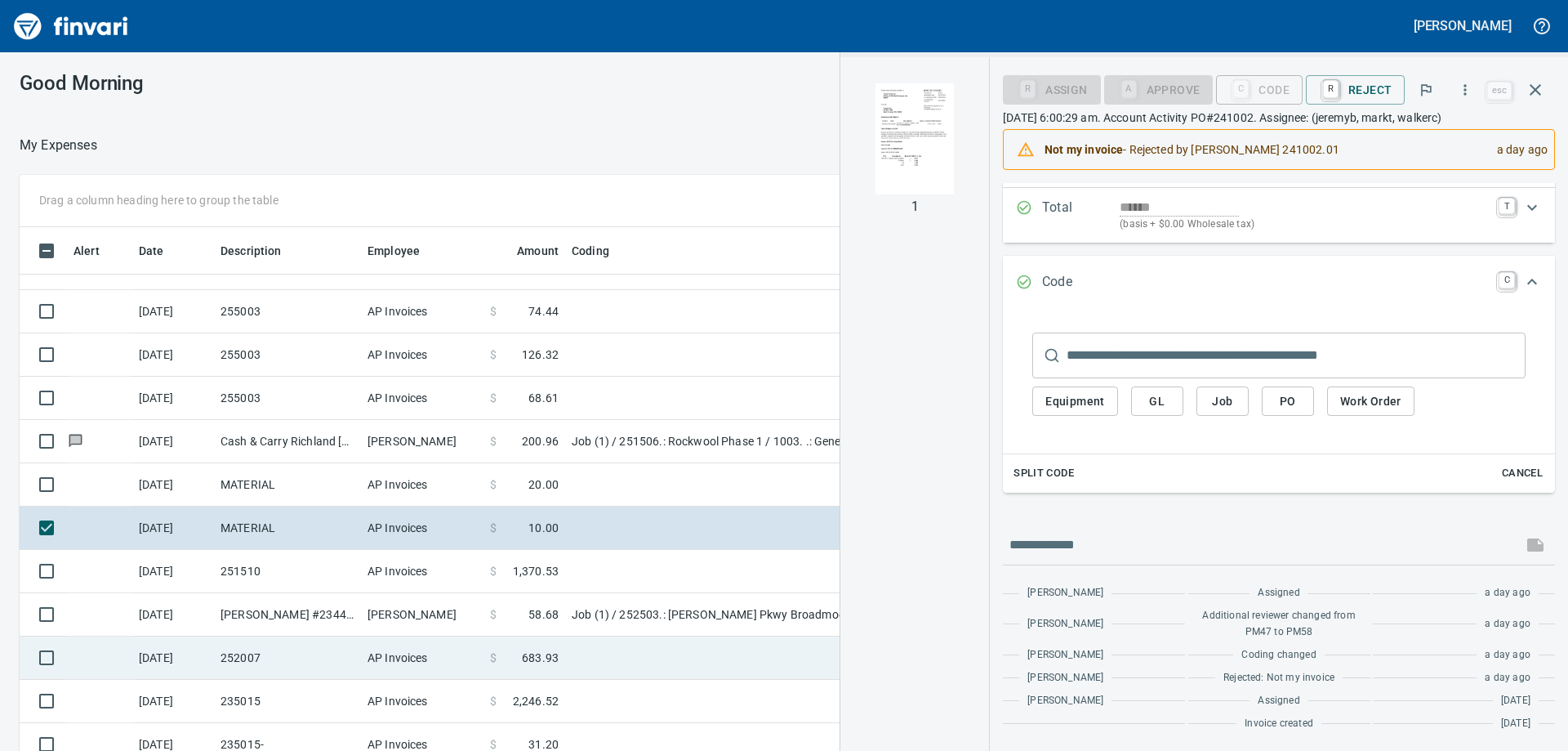
scroll to position [755, 0]
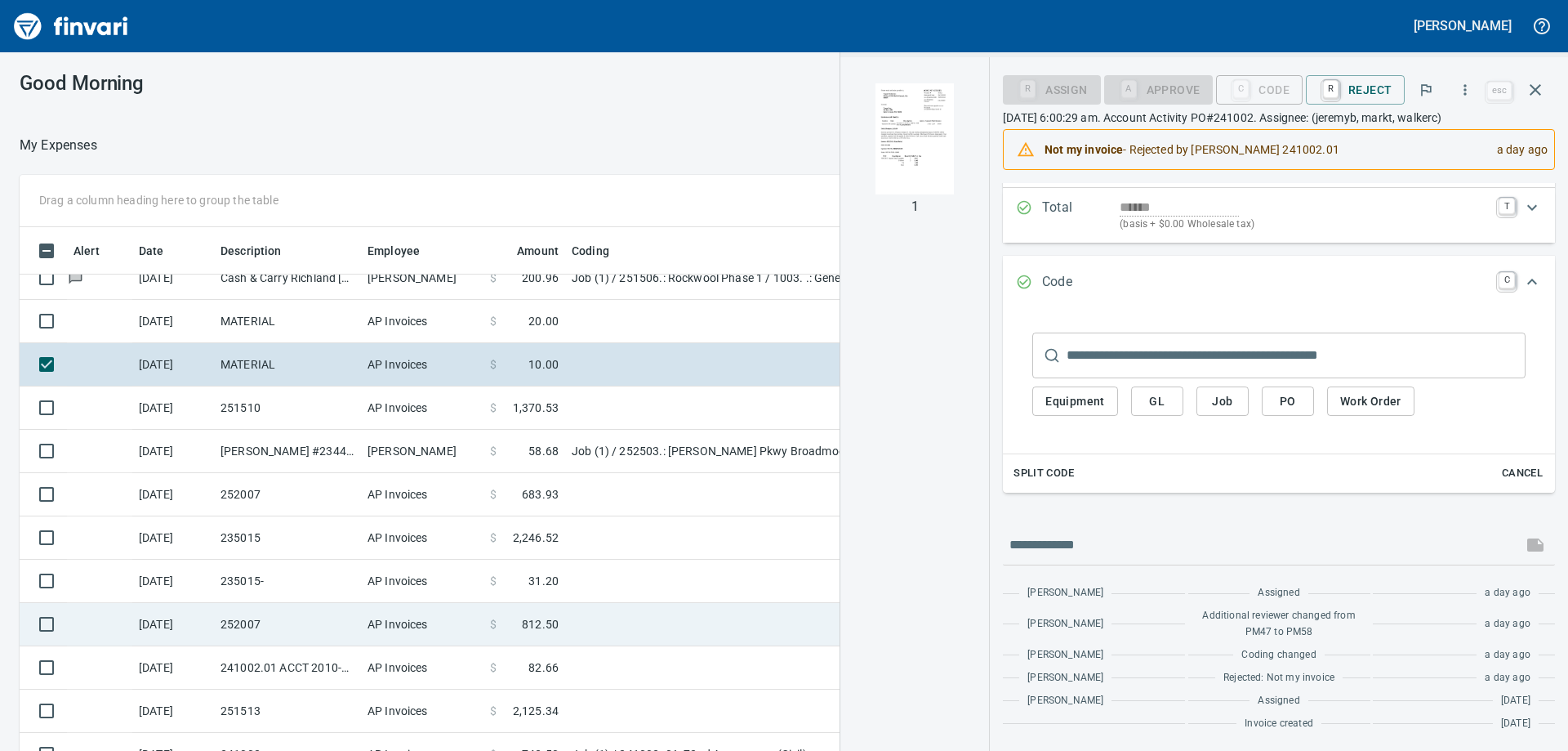
click at [301, 624] on td "252007" at bounding box center [287, 624] width 147 height 43
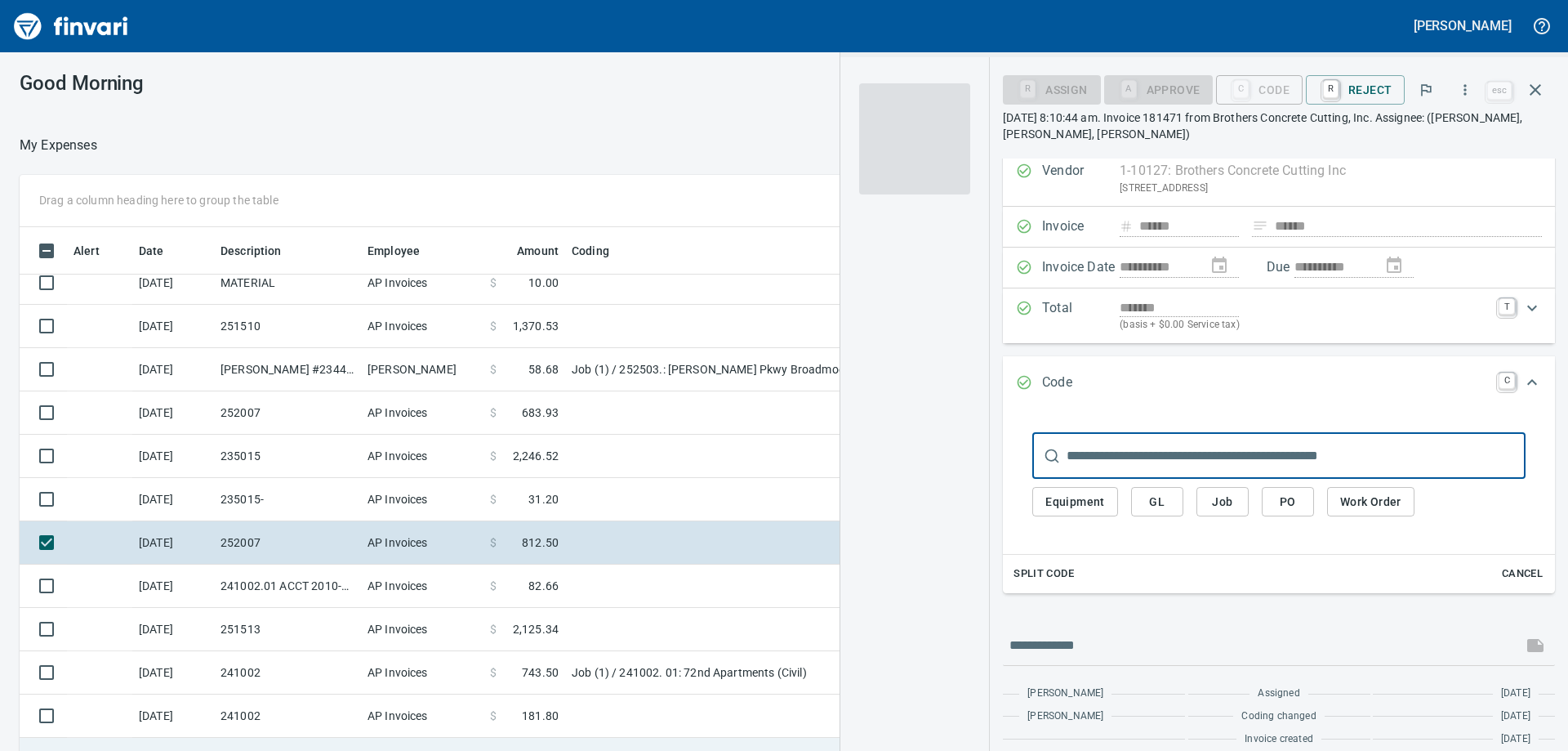
scroll to position [1082, 0]
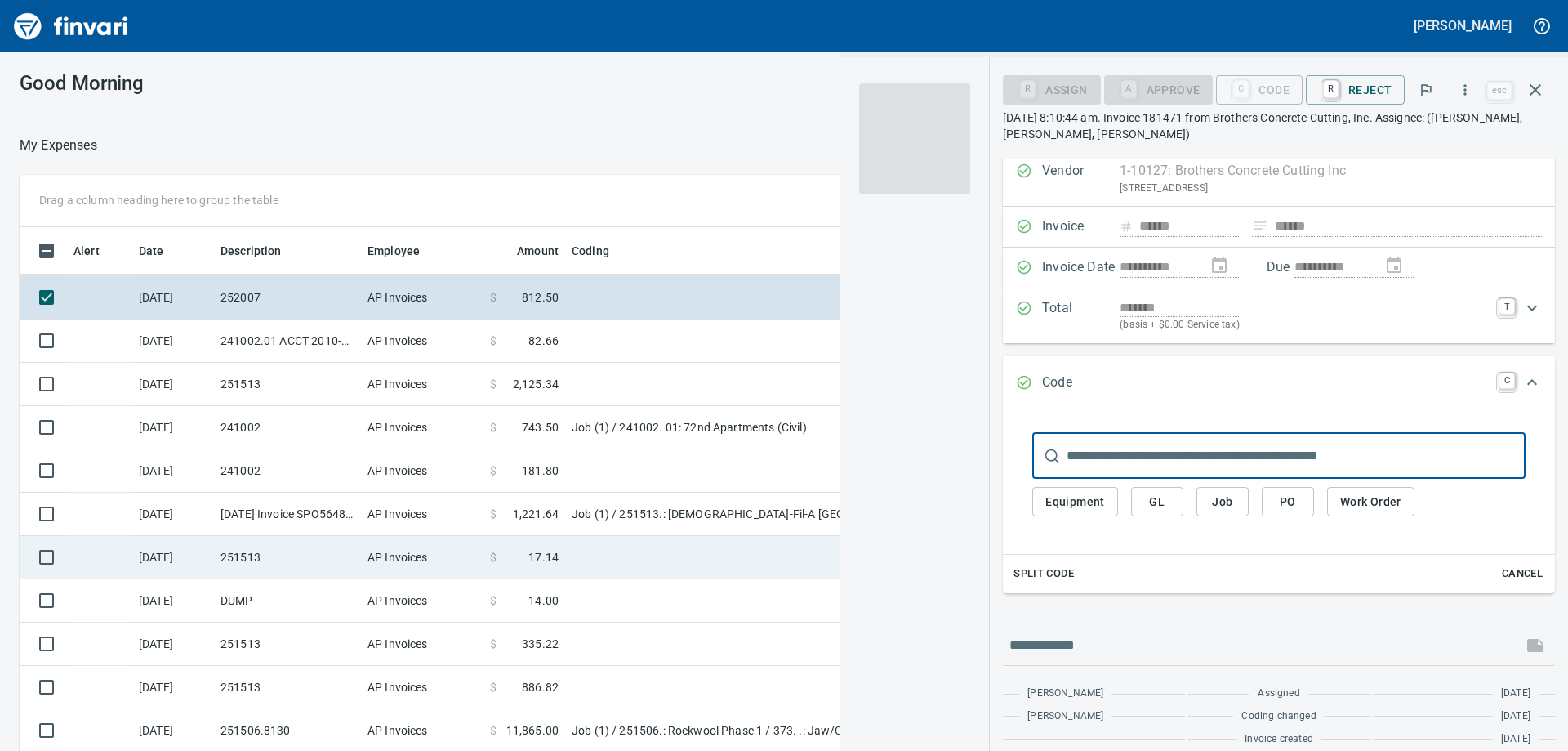
click at [246, 551] on td "251513" at bounding box center [287, 557] width 147 height 43
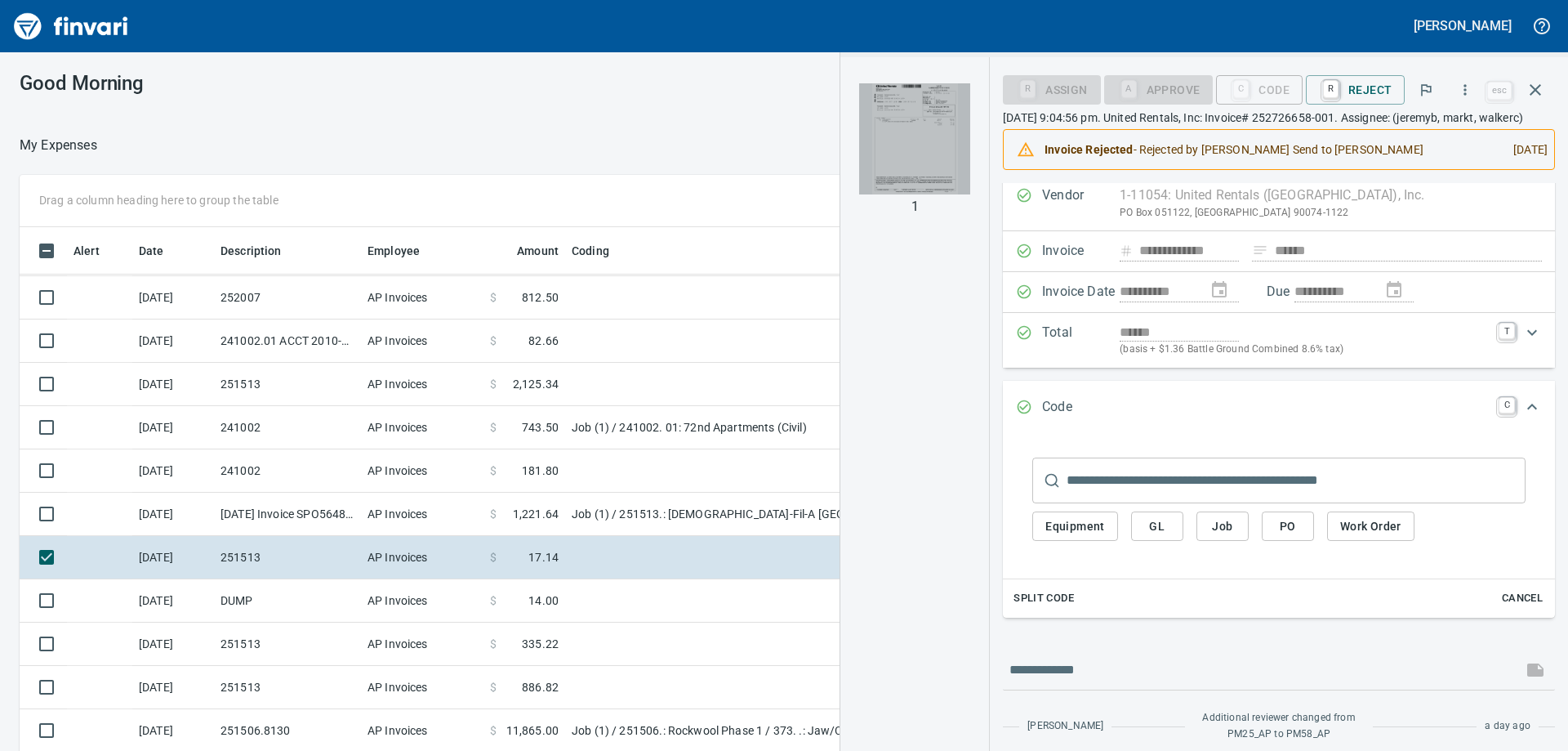
click at [904, 141] on img "button" at bounding box center [914, 139] width 111 height 111
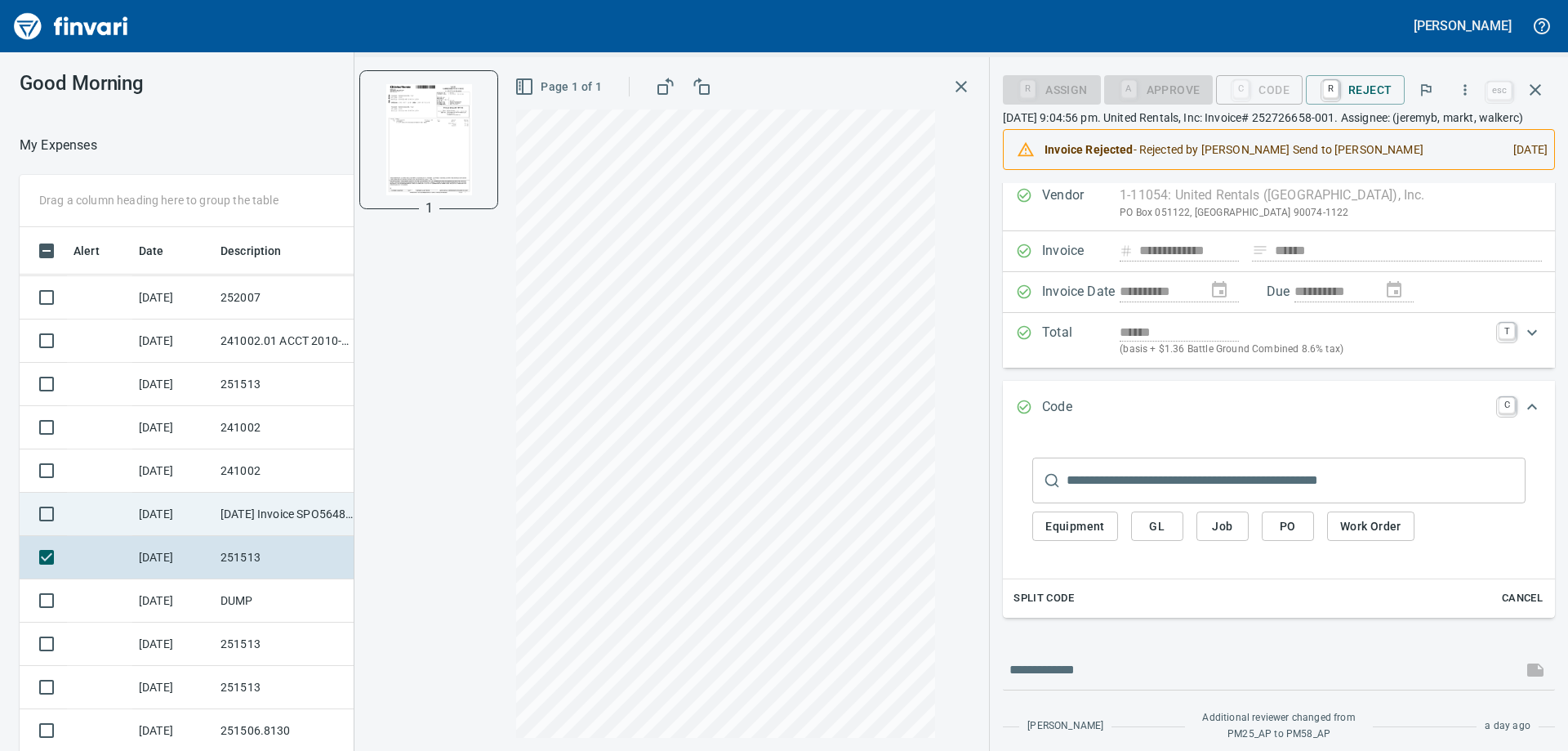
click at [178, 509] on td "[DATE]" at bounding box center [173, 514] width 82 height 43
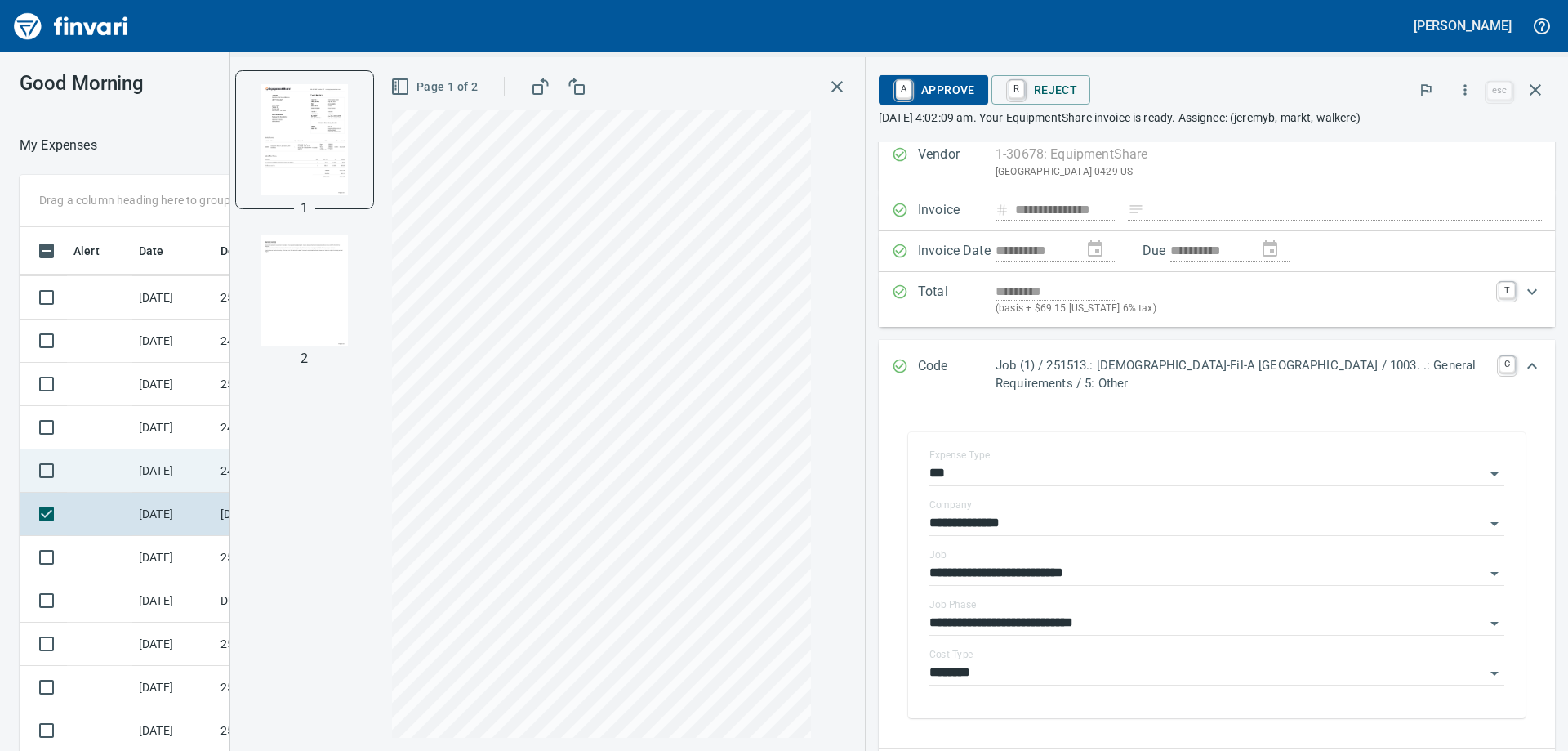
click at [205, 463] on td "[DATE]" at bounding box center [173, 470] width 82 height 43
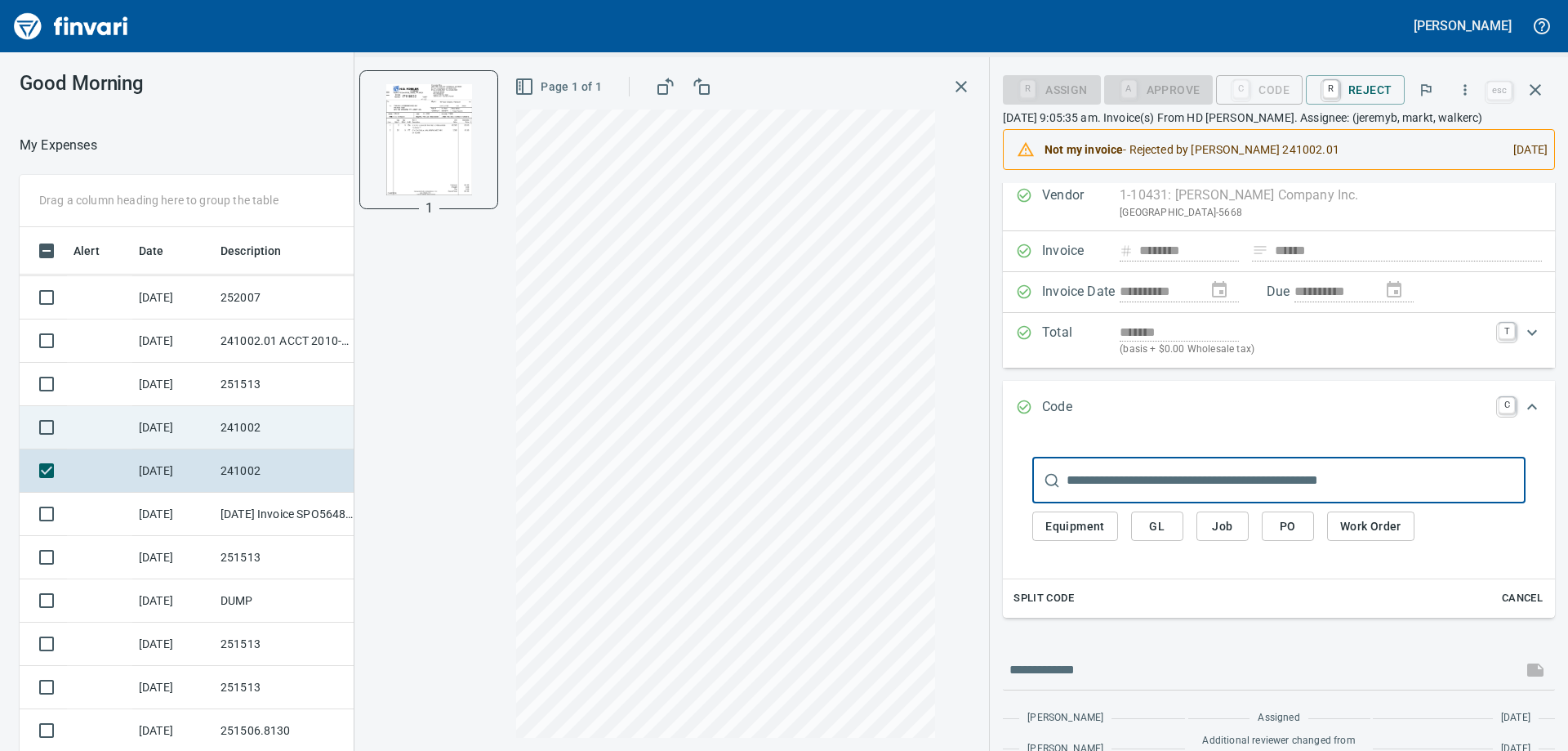
click at [199, 422] on td "[DATE]" at bounding box center [173, 427] width 82 height 43
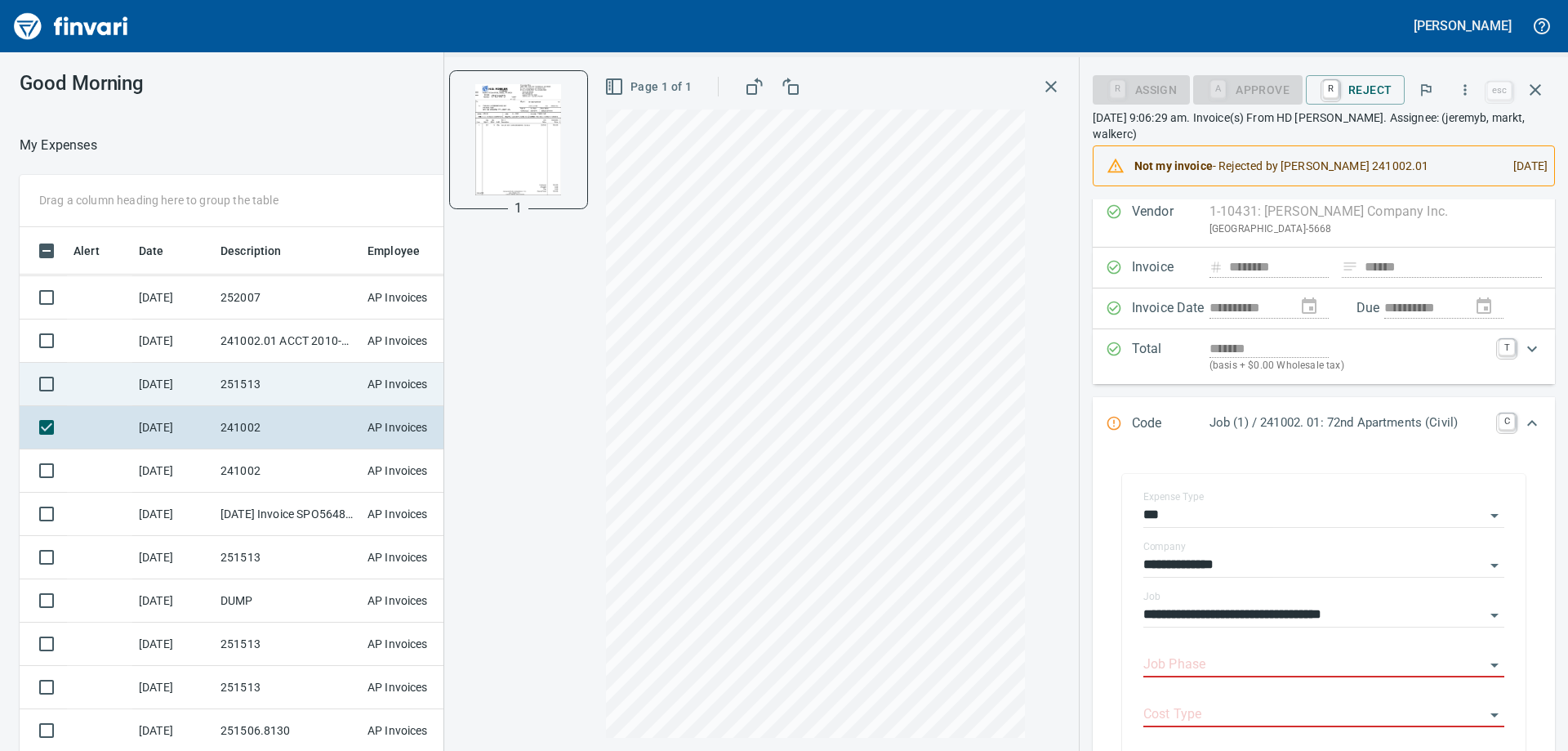
click at [213, 385] on td "[DATE]" at bounding box center [173, 384] width 82 height 43
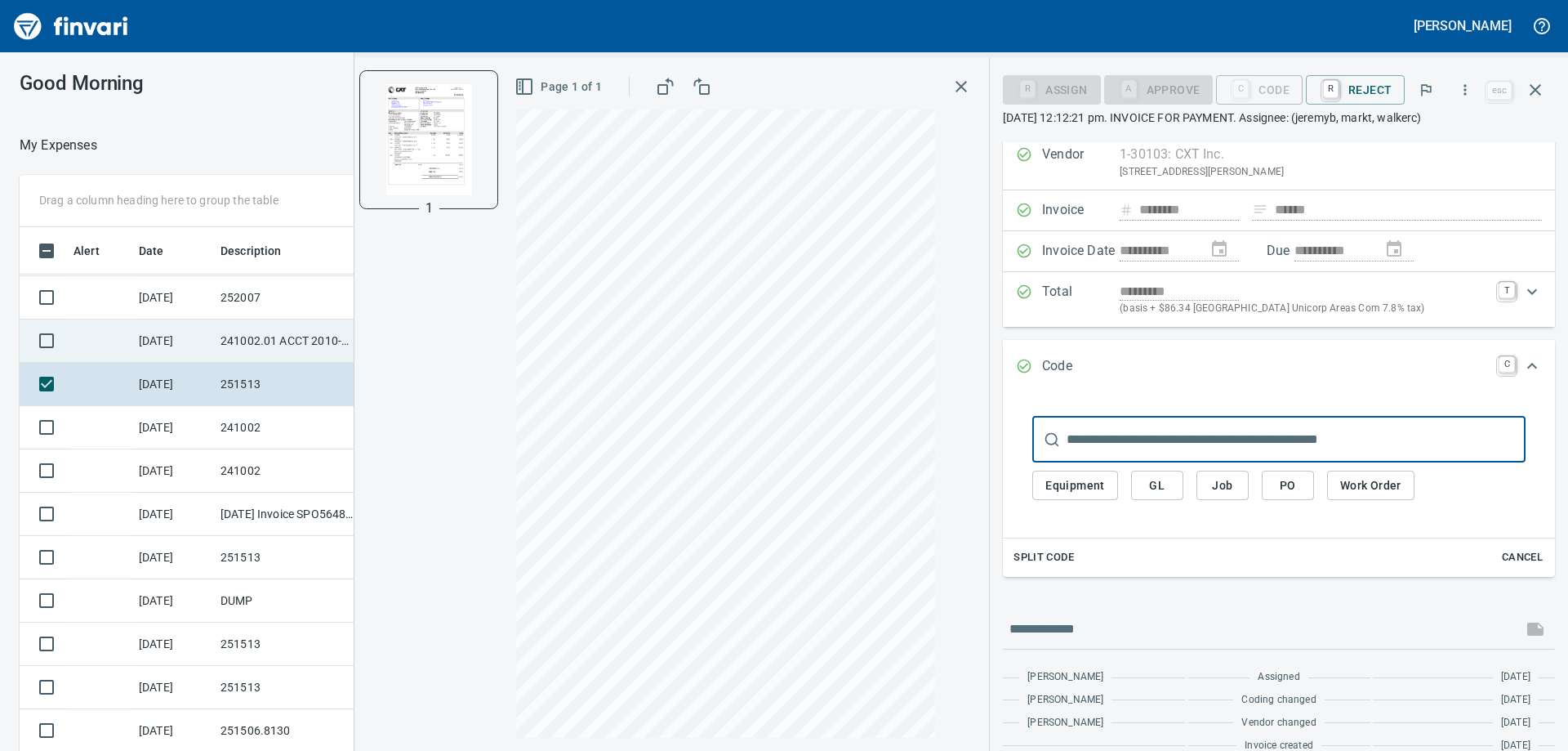
click at [232, 337] on td "241002.01 ACCT 2010-1375812" at bounding box center [287, 341] width 147 height 43
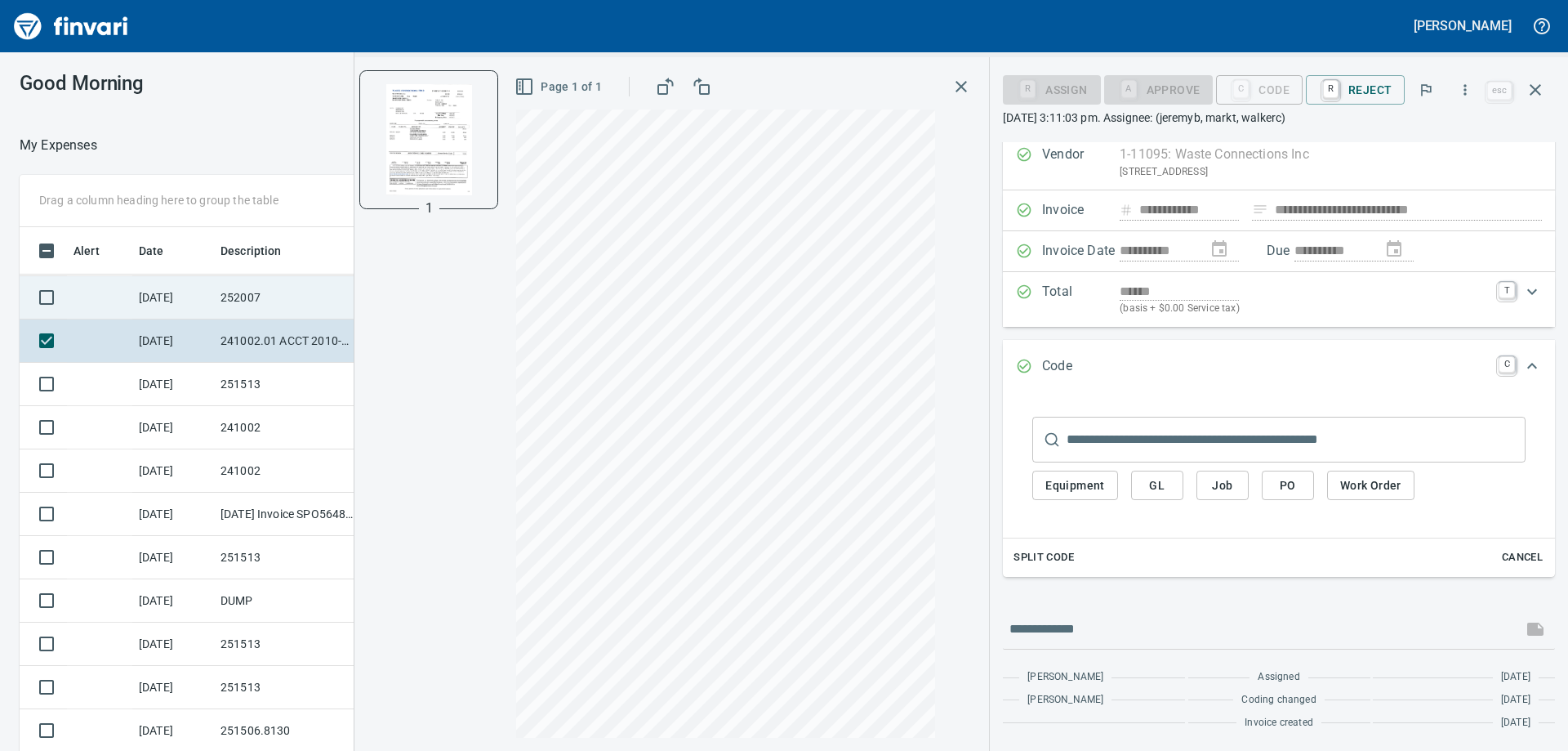
click at [249, 294] on td "252007" at bounding box center [287, 298] width 147 height 43
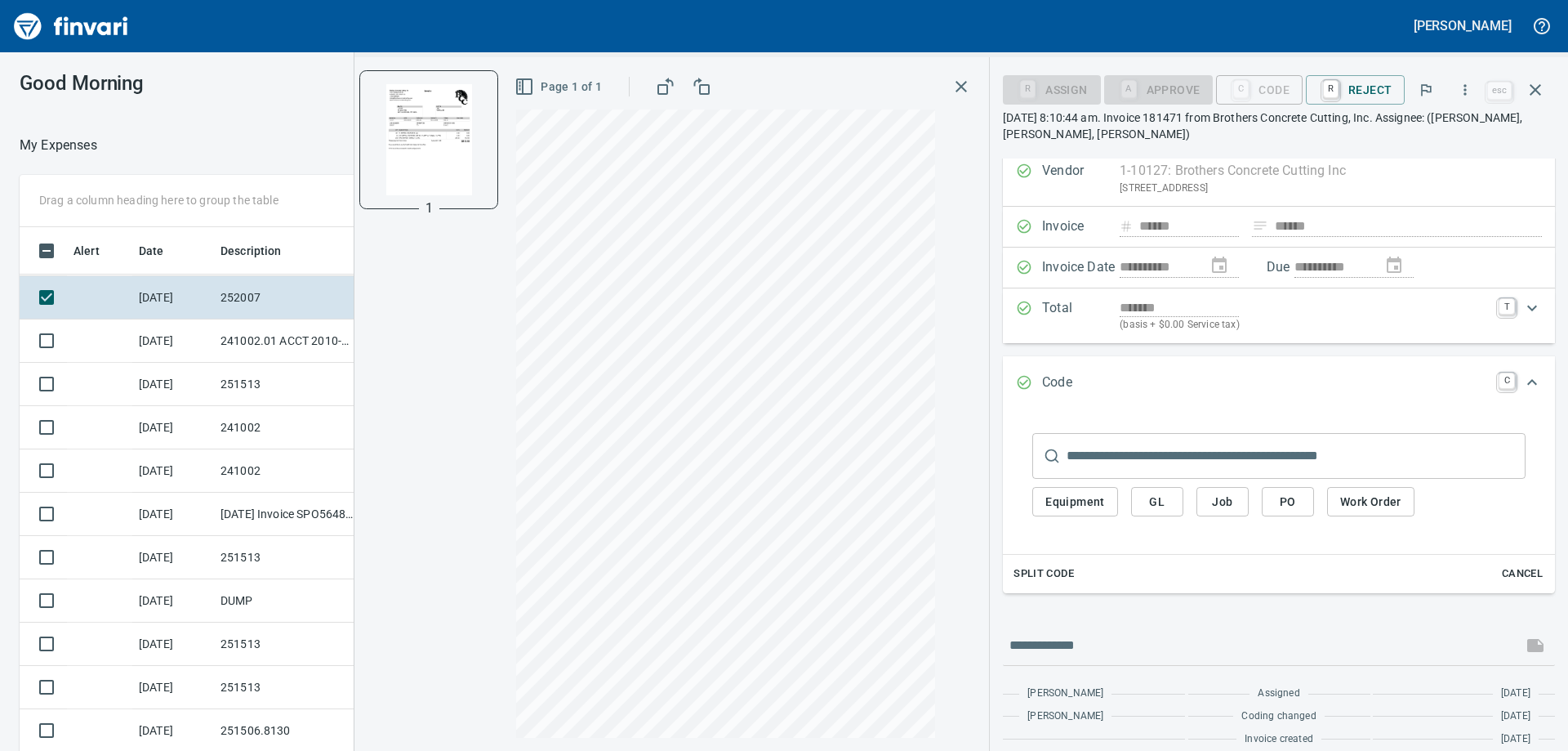
click at [967, 354] on div at bounding box center [746, 423] width 460 height 628
click at [1269, 91] on div "C Code" at bounding box center [1259, 89] width 86 height 14
click at [1136, 443] on input "text" at bounding box center [1296, 456] width 459 height 46
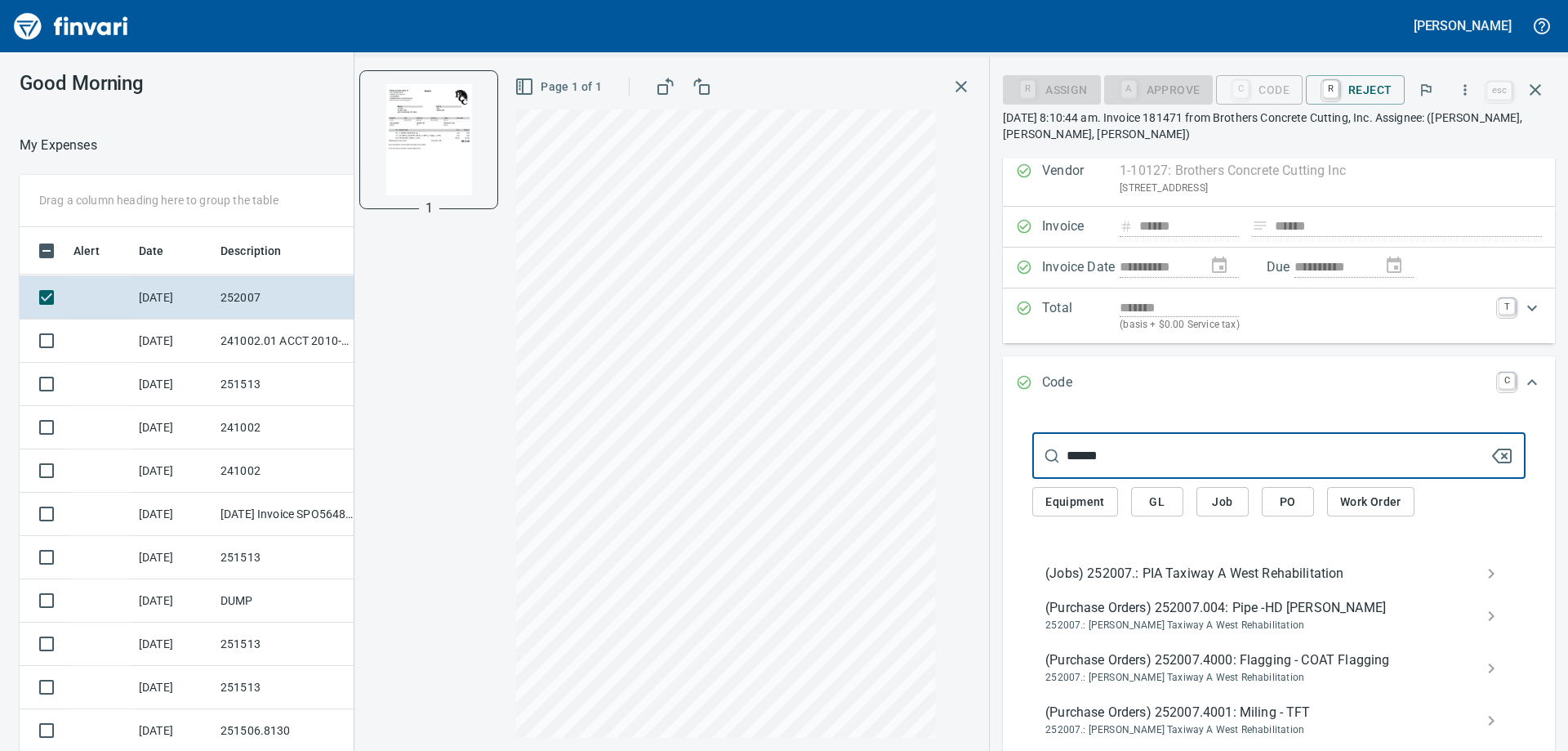
type input "******"
click at [1121, 567] on span "(Jobs) 252007.: PIA Taxiway A West Rehabilitation" at bounding box center [1266, 573] width 441 height 19
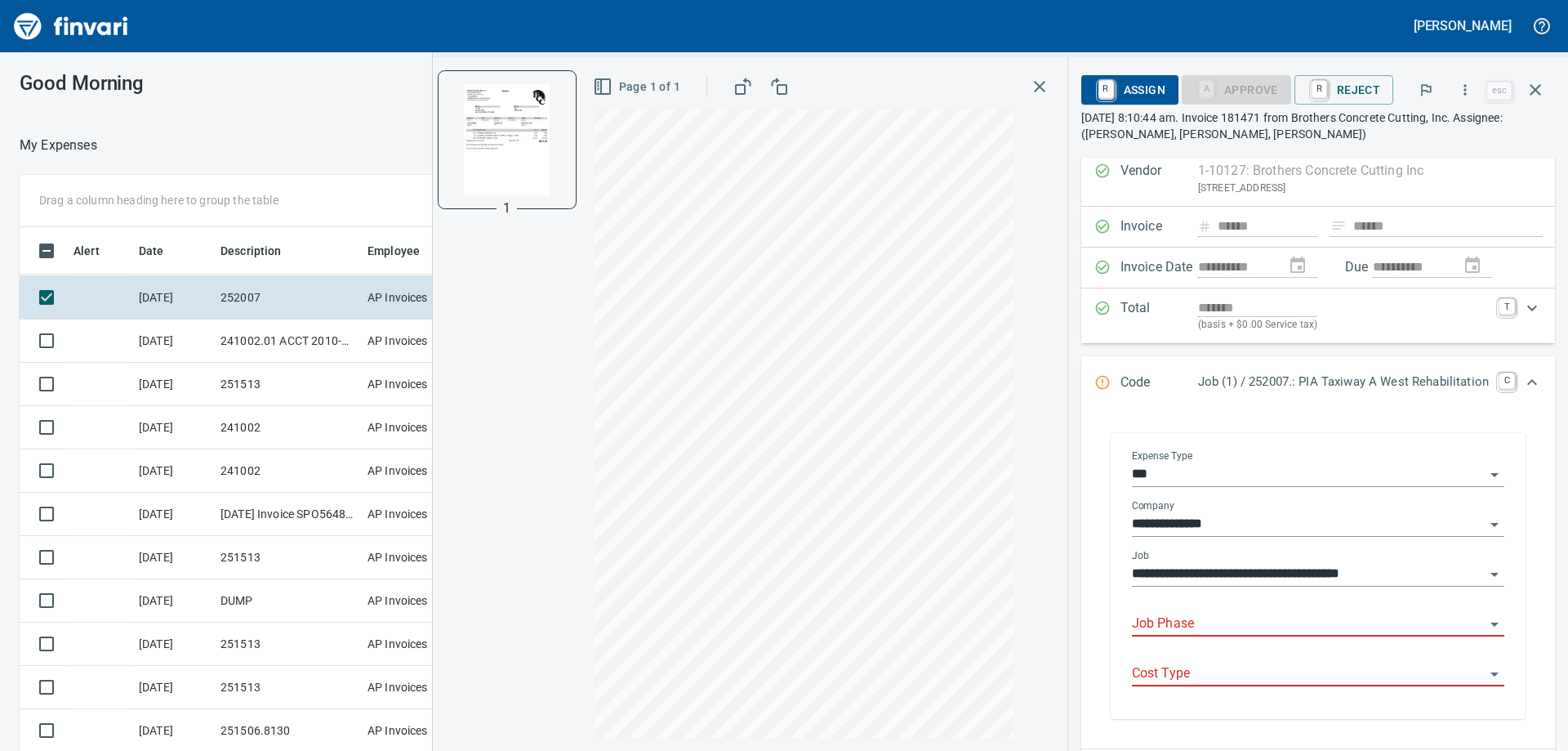
click at [1132, 621] on input "Job Phase" at bounding box center [1308, 624] width 352 height 23
click at [1144, 666] on li "40. 02.: Sawcut" at bounding box center [1305, 666] width 374 height 39
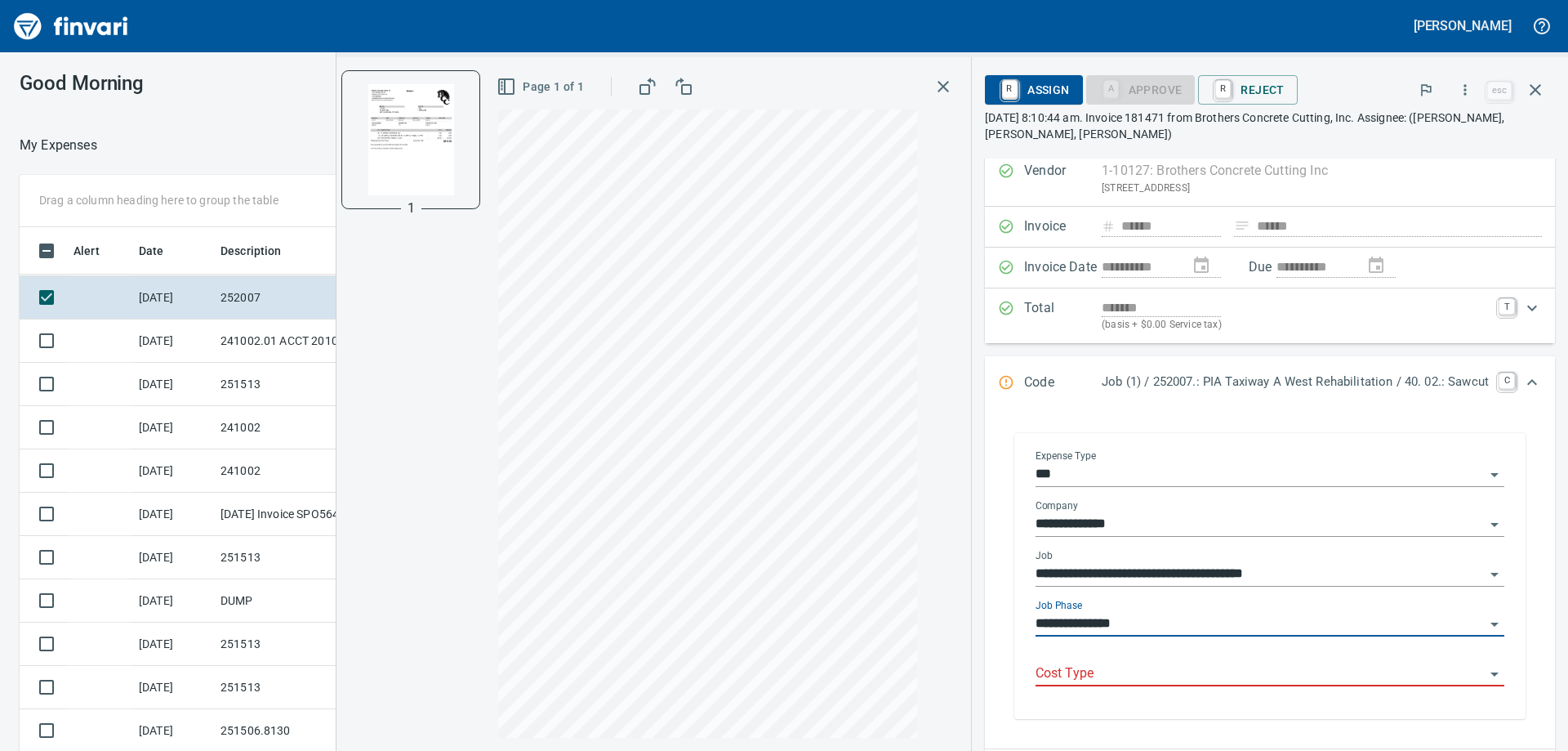
click at [1145, 661] on div "Cost Type" at bounding box center [1270, 667] width 469 height 36
type input "**********"
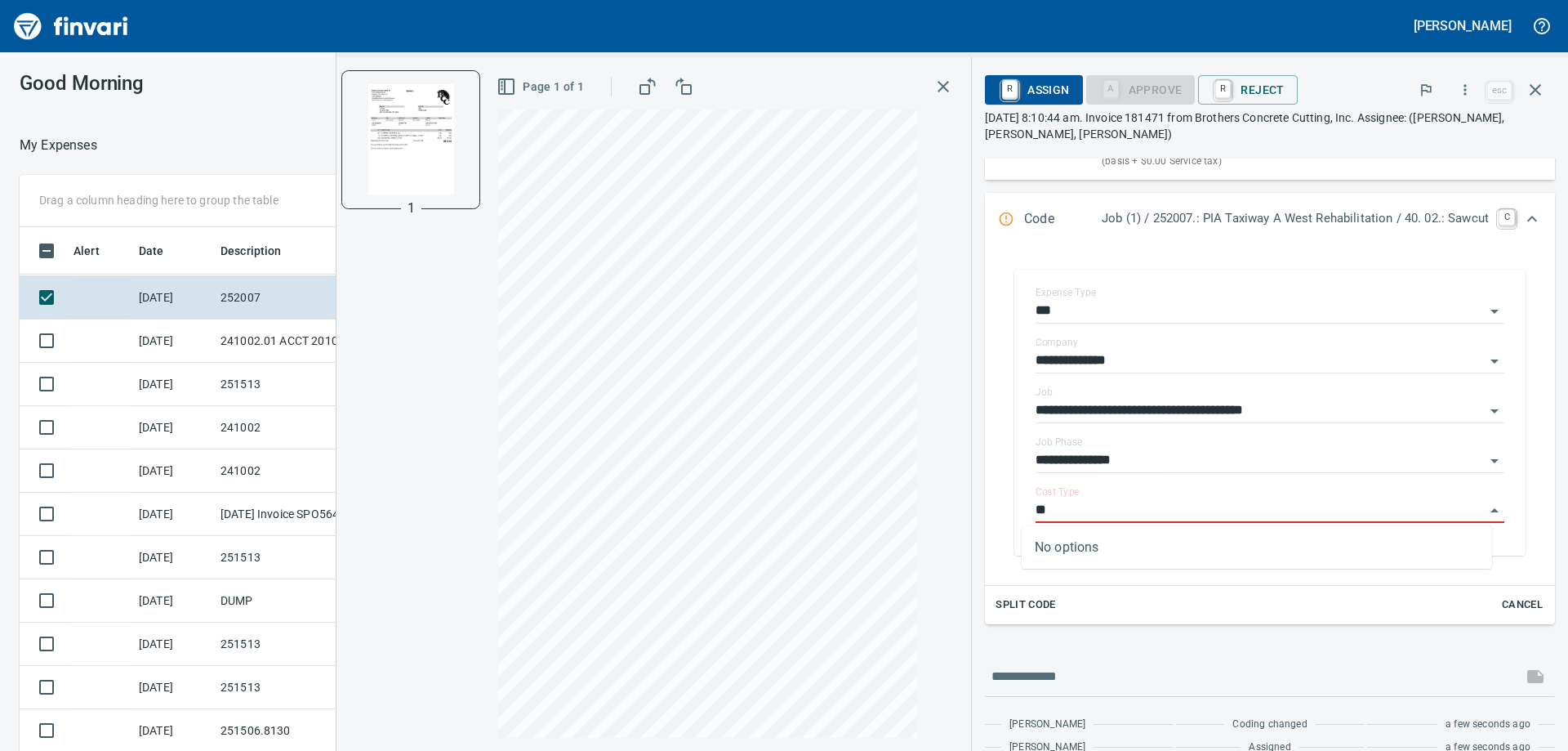
type input "*"
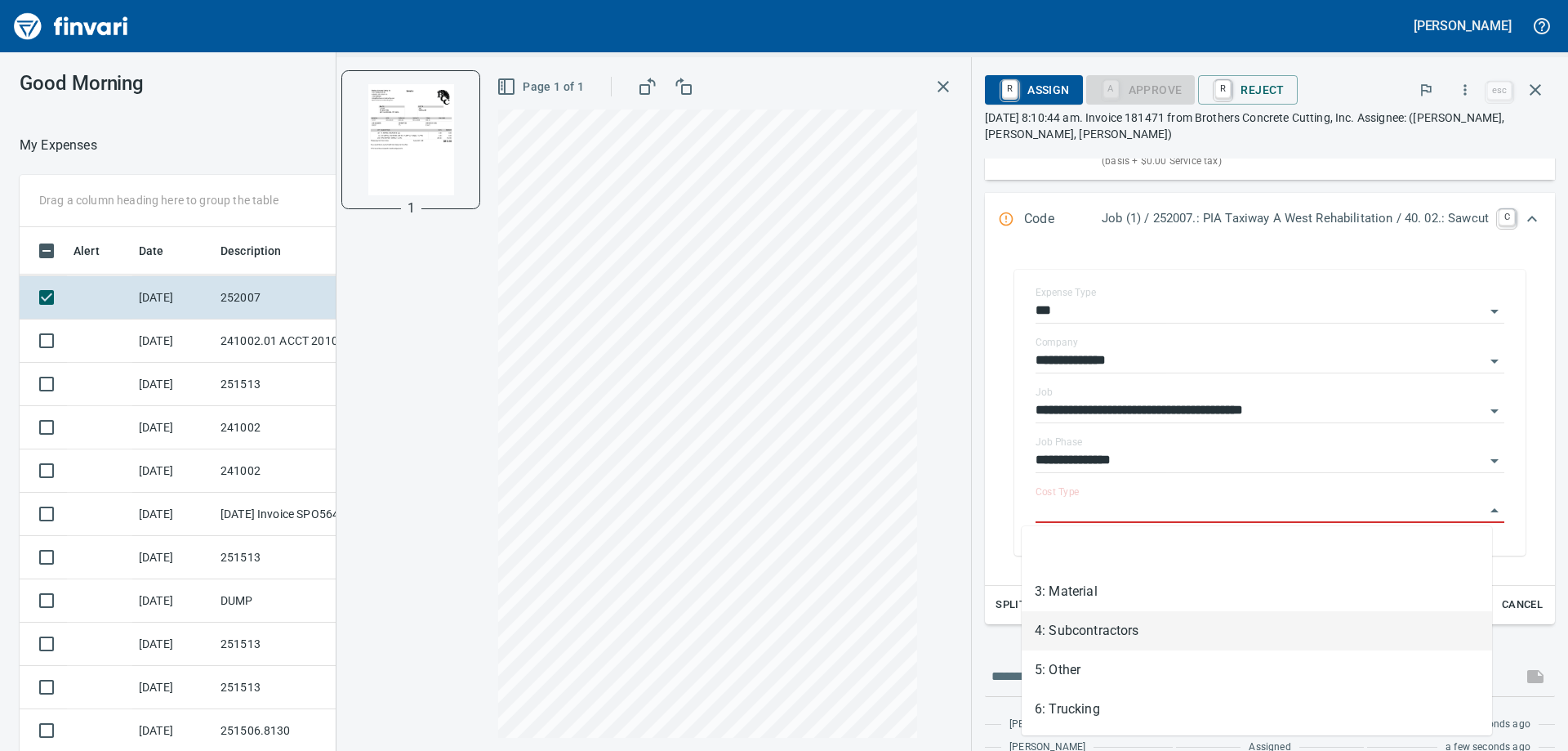
click at [1102, 632] on li "4: Subcontractors" at bounding box center [1257, 631] width 470 height 39
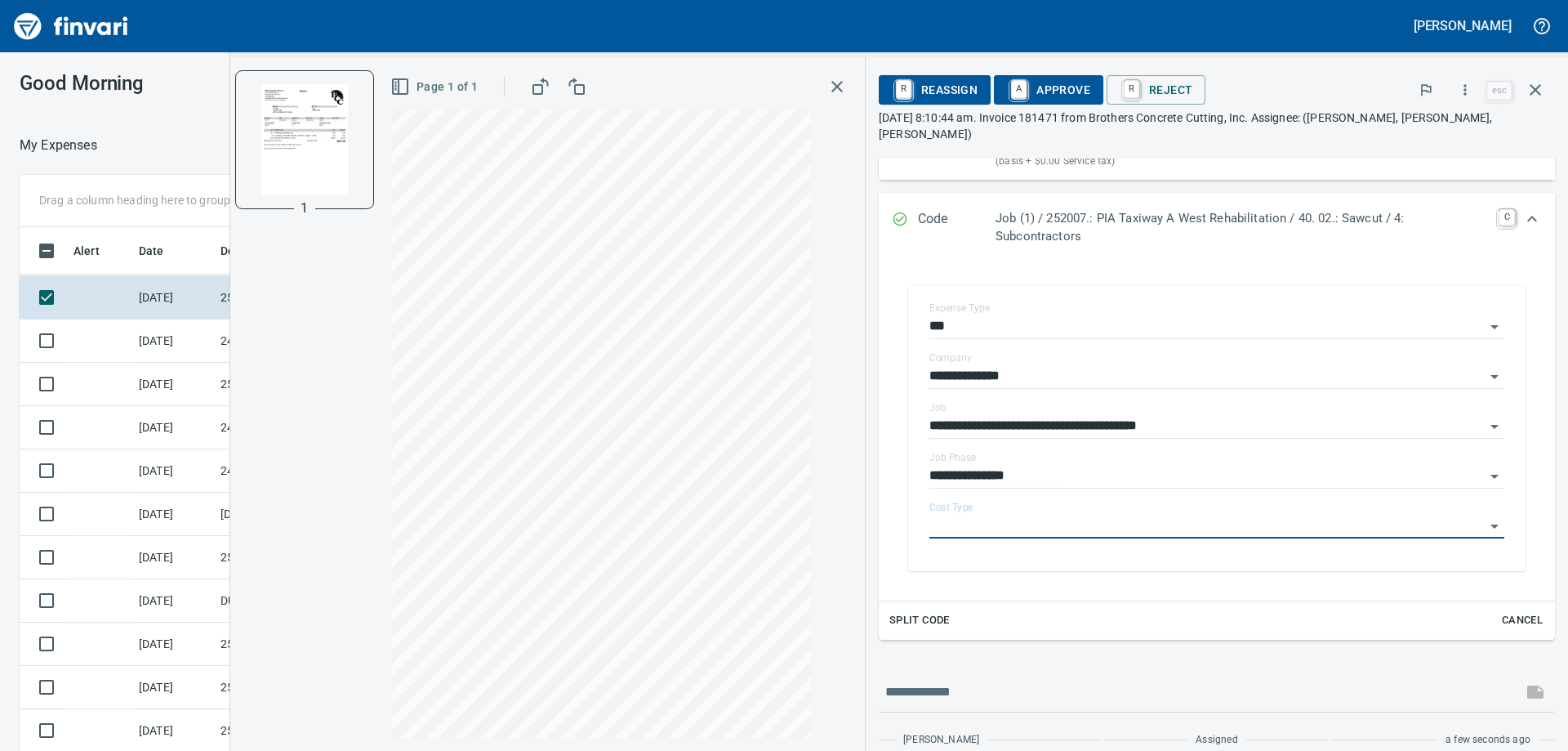
type input "**********"
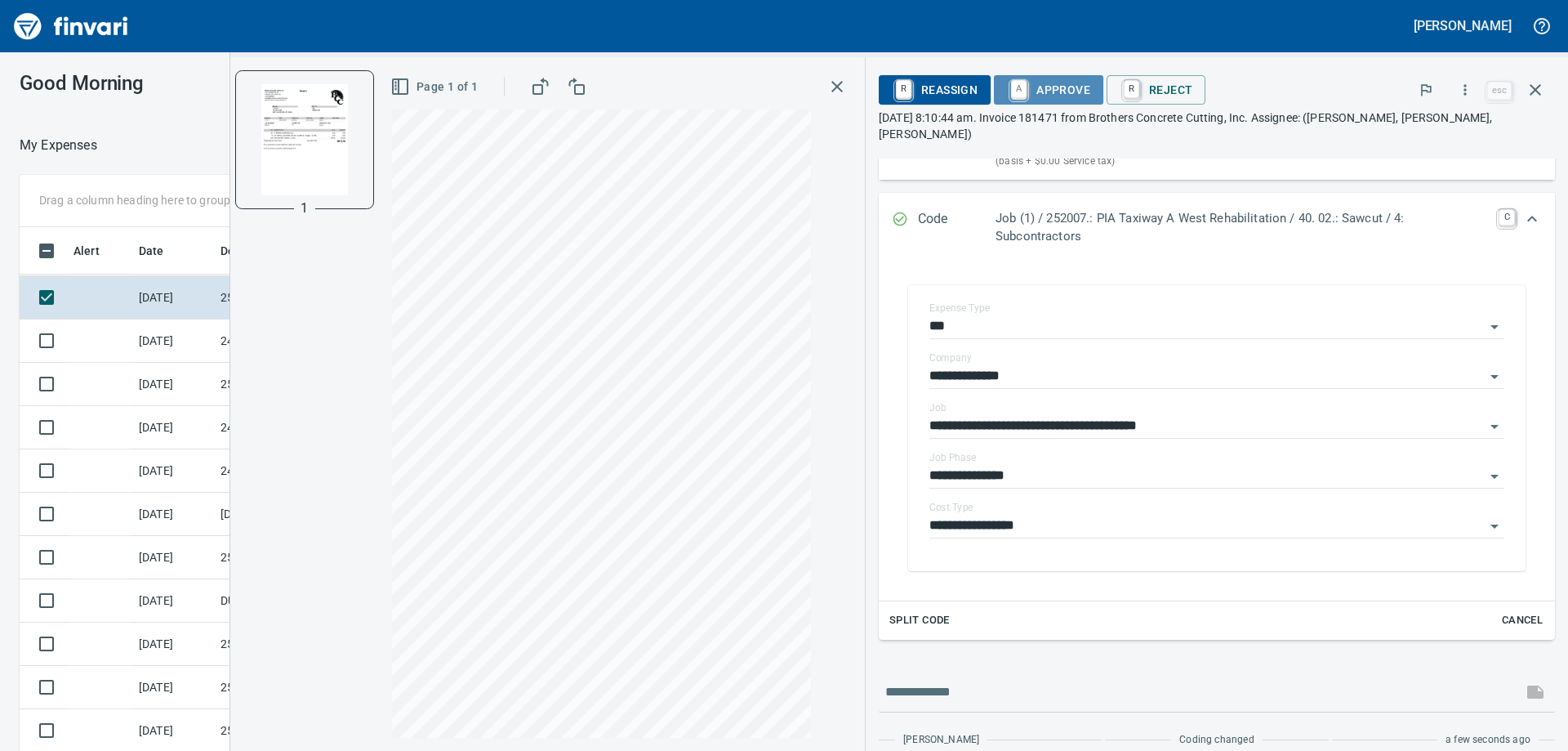
click at [1036, 90] on span "A Approve" at bounding box center [1048, 90] width 84 height 28
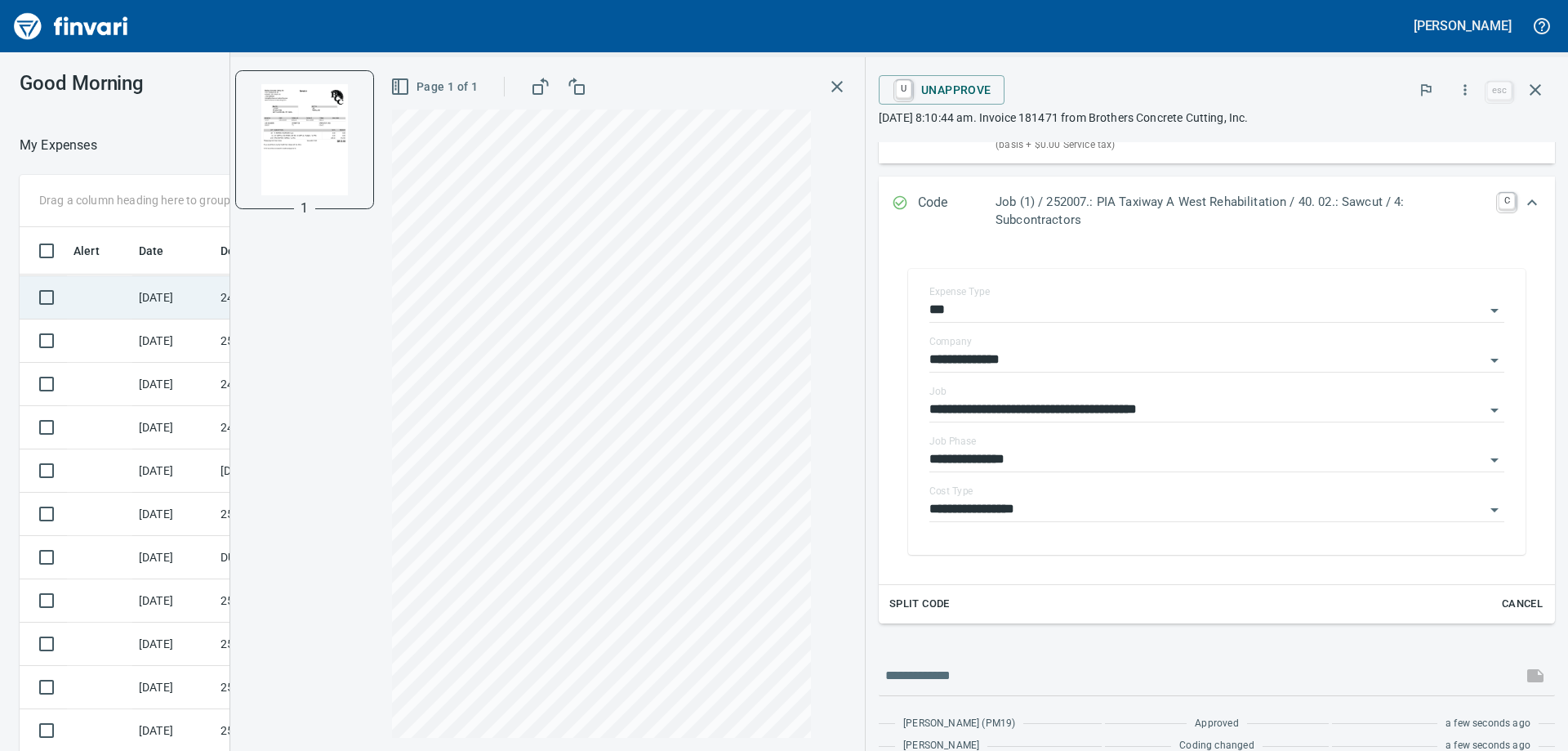
scroll to position [836, 0]
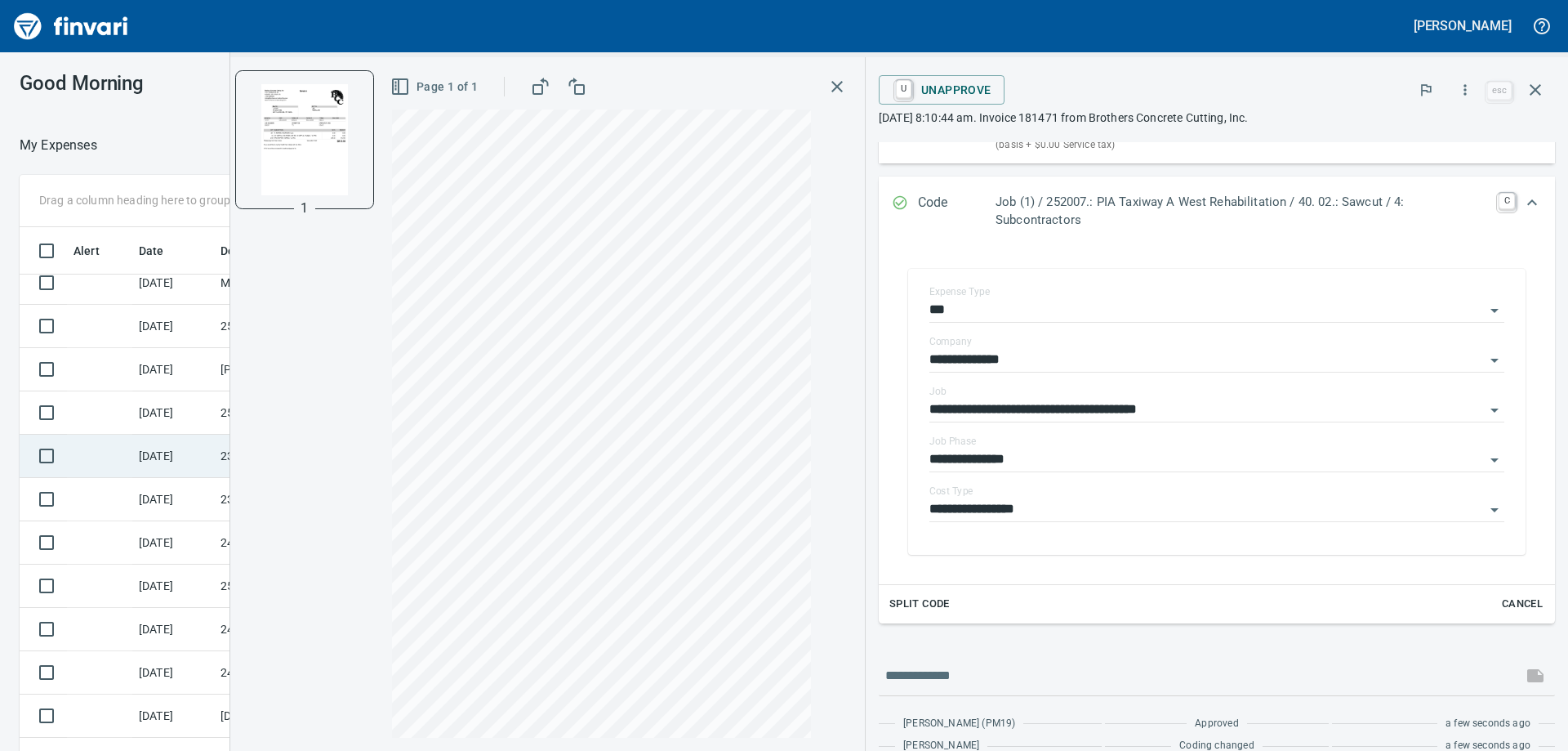
click at [172, 466] on td "[DATE]" at bounding box center [173, 456] width 82 height 43
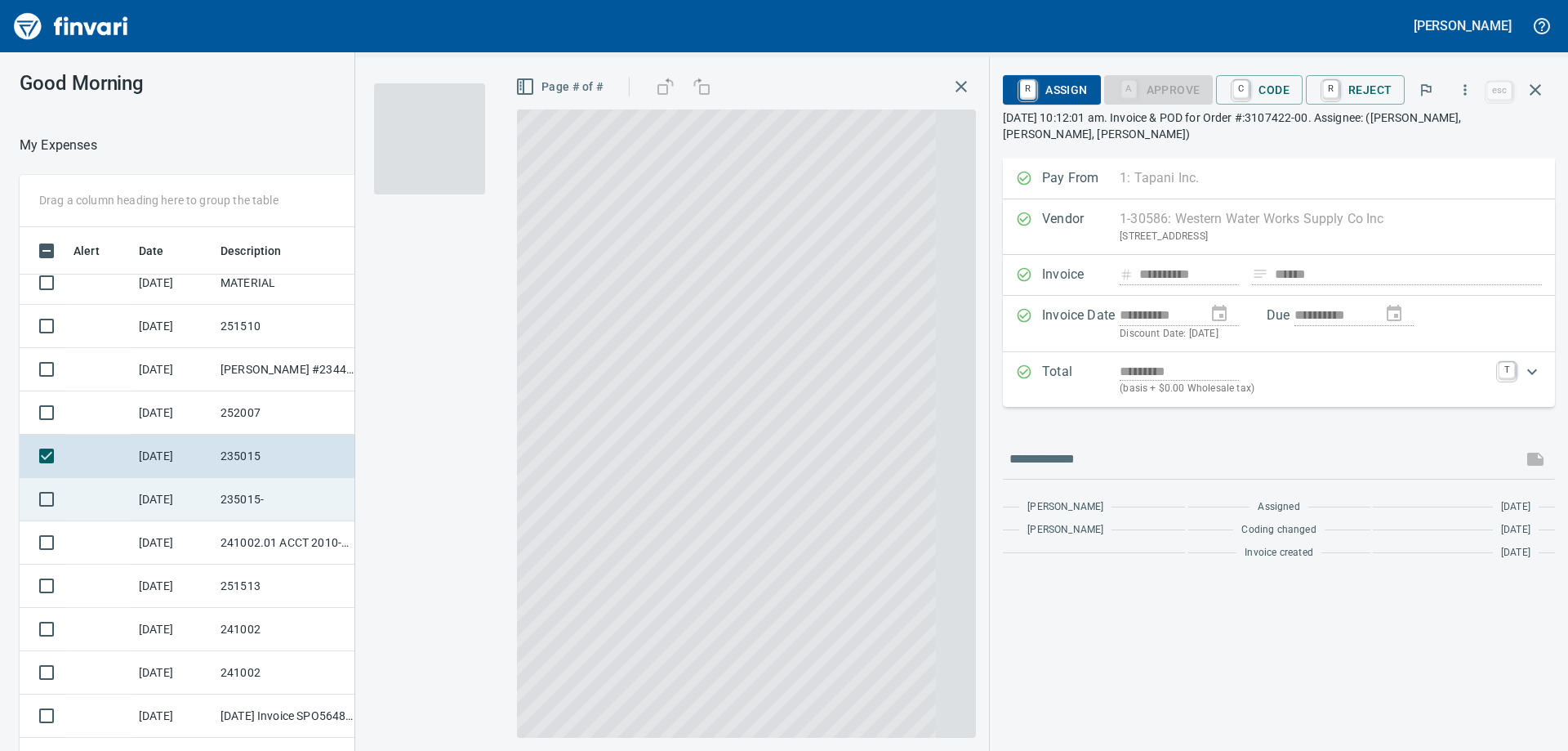
click at [164, 512] on td "[DATE]" at bounding box center [173, 499] width 82 height 43
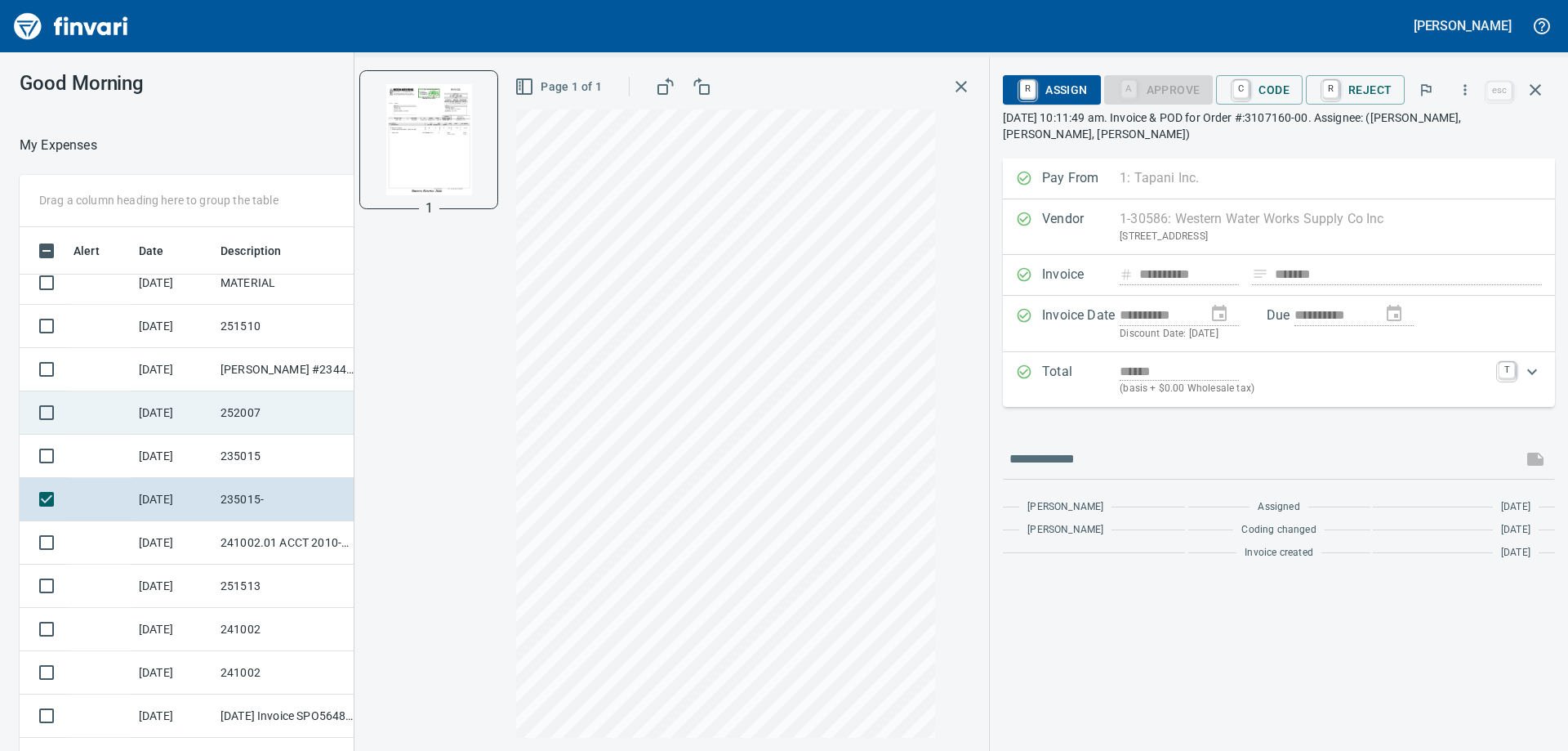
click at [209, 404] on td "[DATE]" at bounding box center [173, 413] width 82 height 43
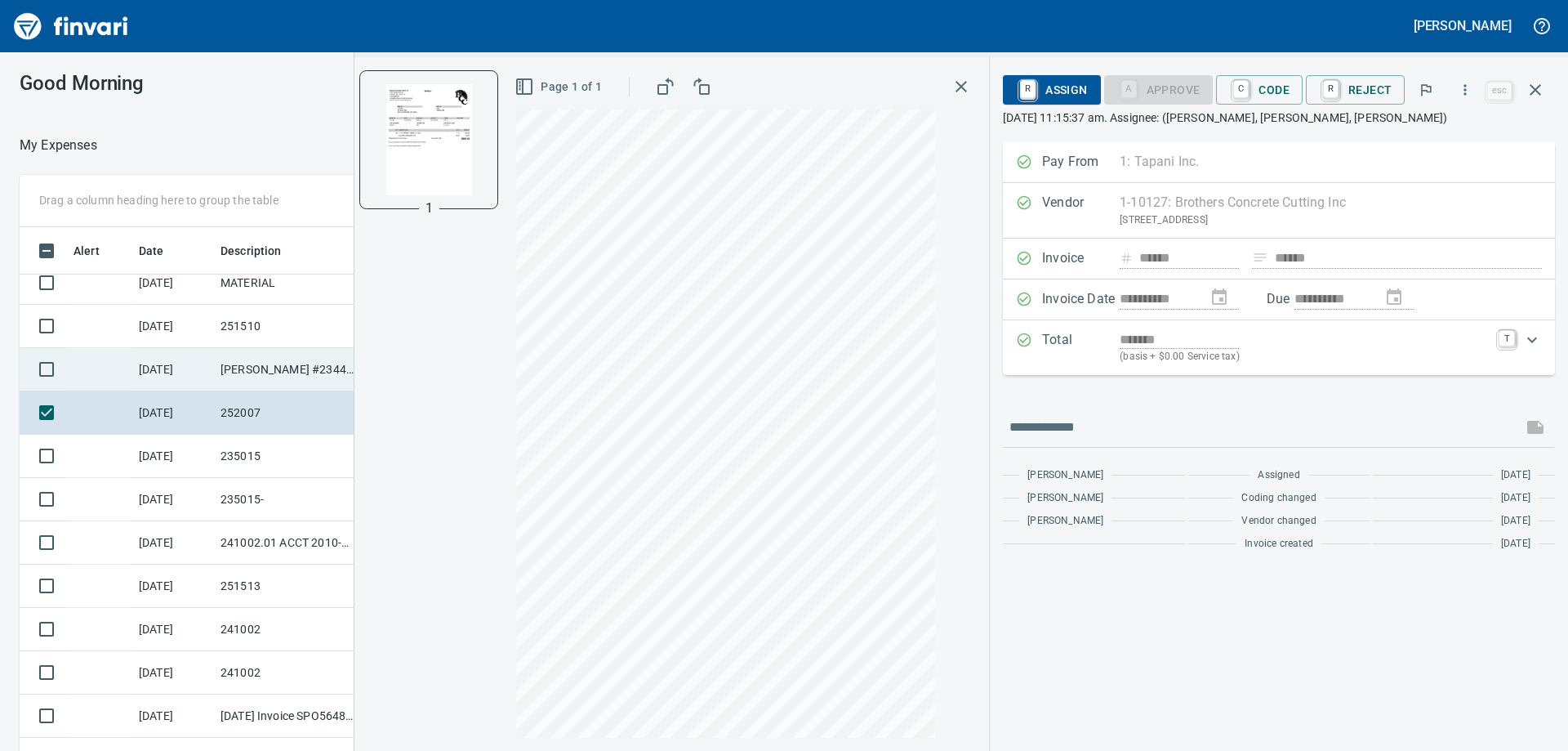
click at [220, 376] on td "[PERSON_NAME] #2344 Pasco WA" at bounding box center [287, 370] width 147 height 43
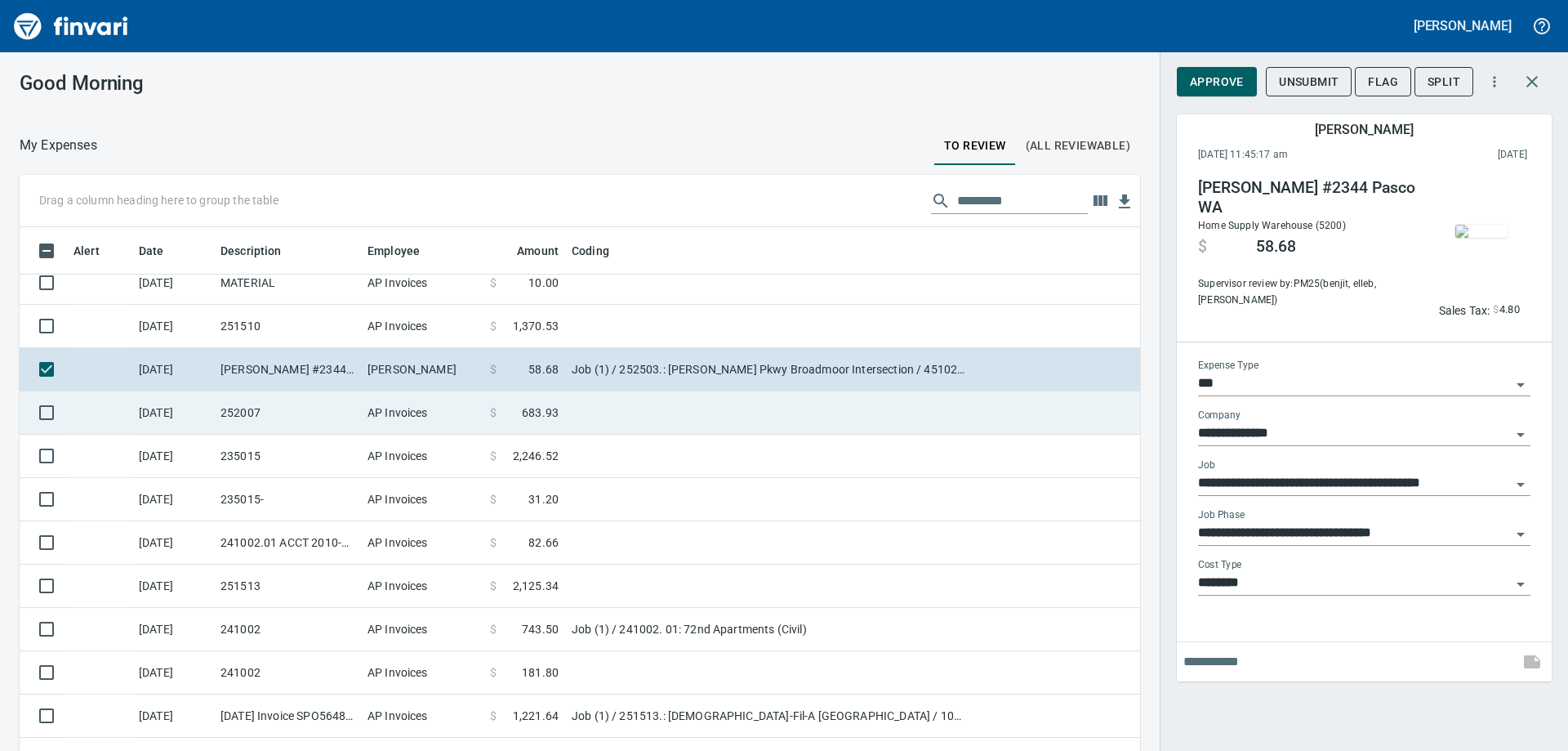
click at [235, 415] on td "252007" at bounding box center [287, 413] width 147 height 43
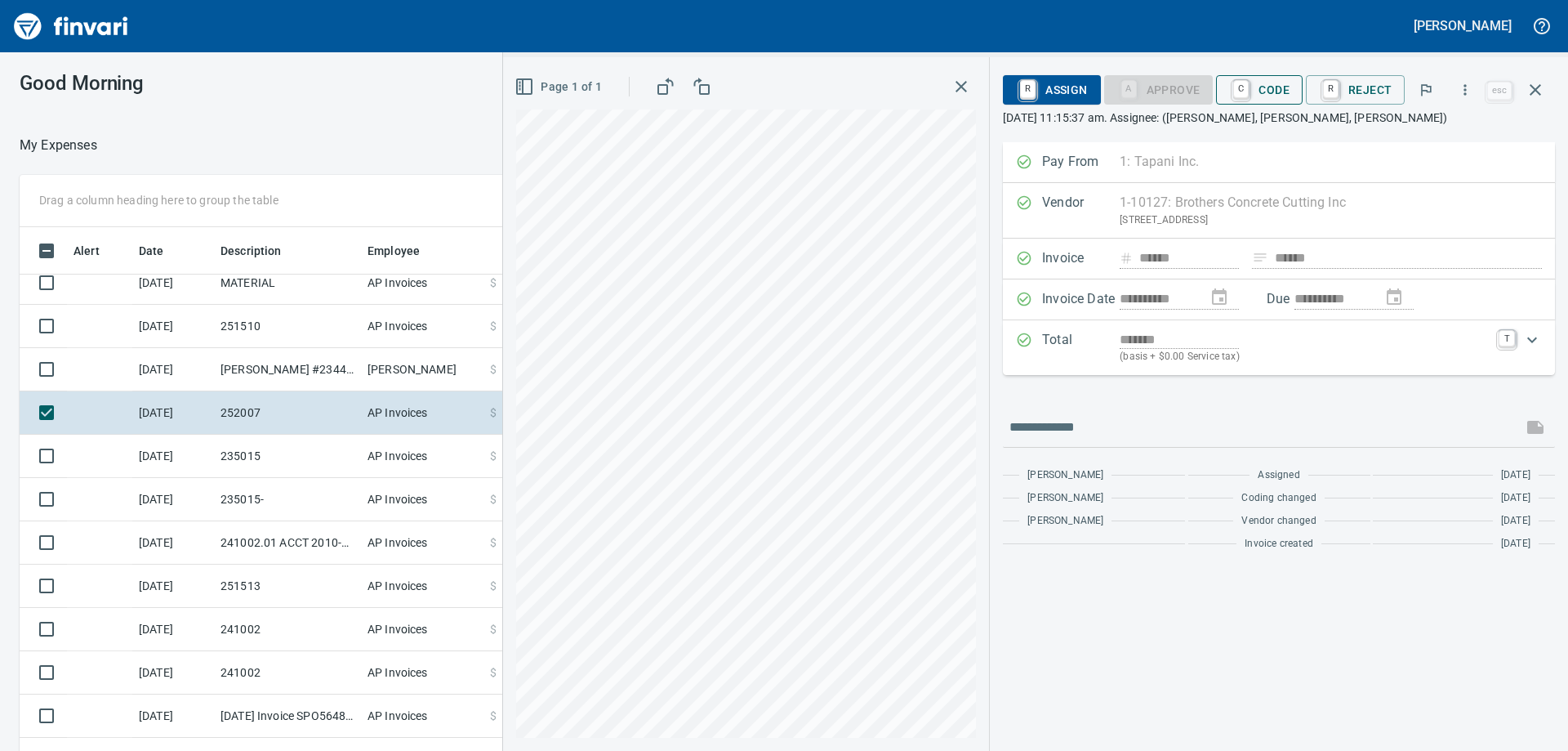
click at [1270, 86] on span "C Code" at bounding box center [1259, 90] width 60 height 28
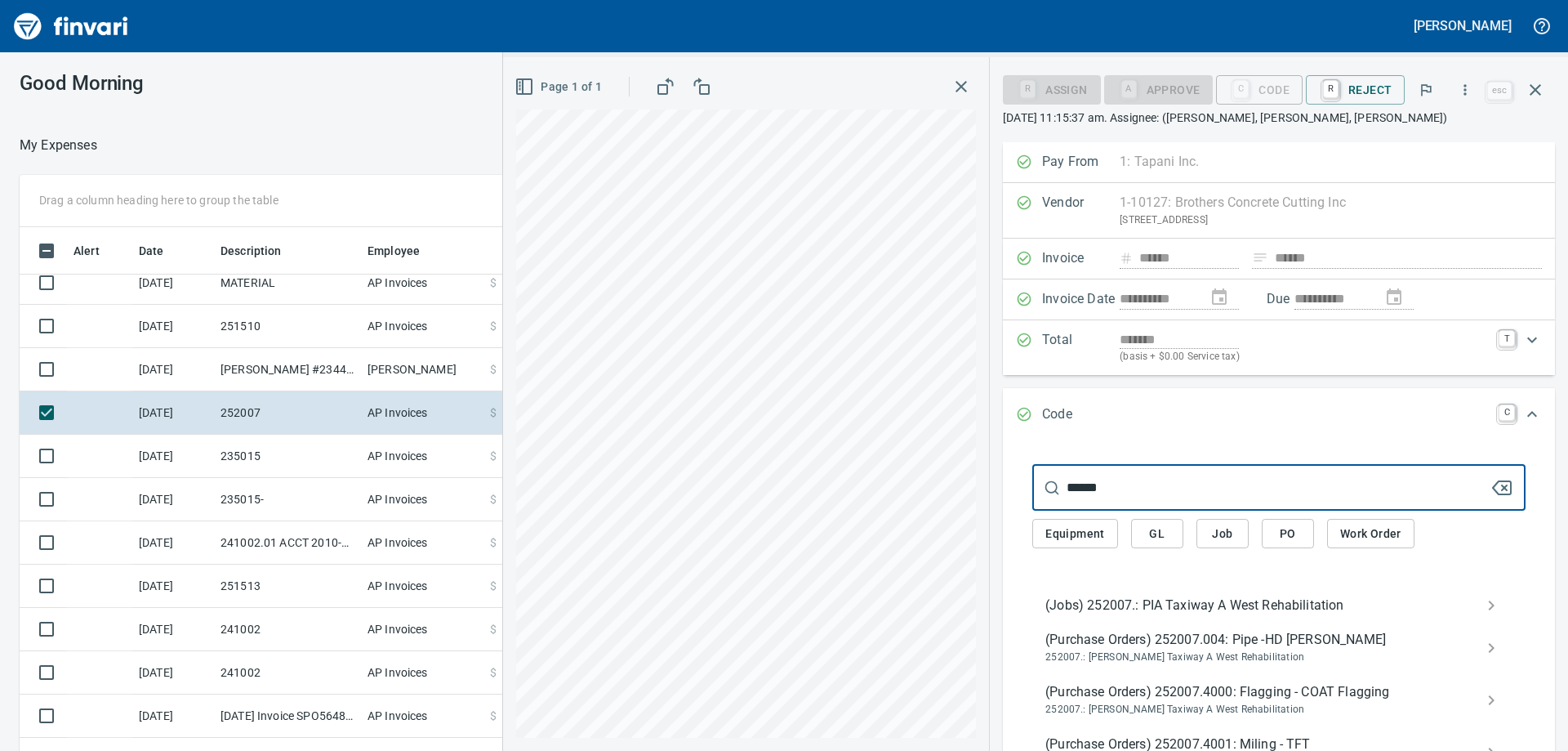
type input "******"
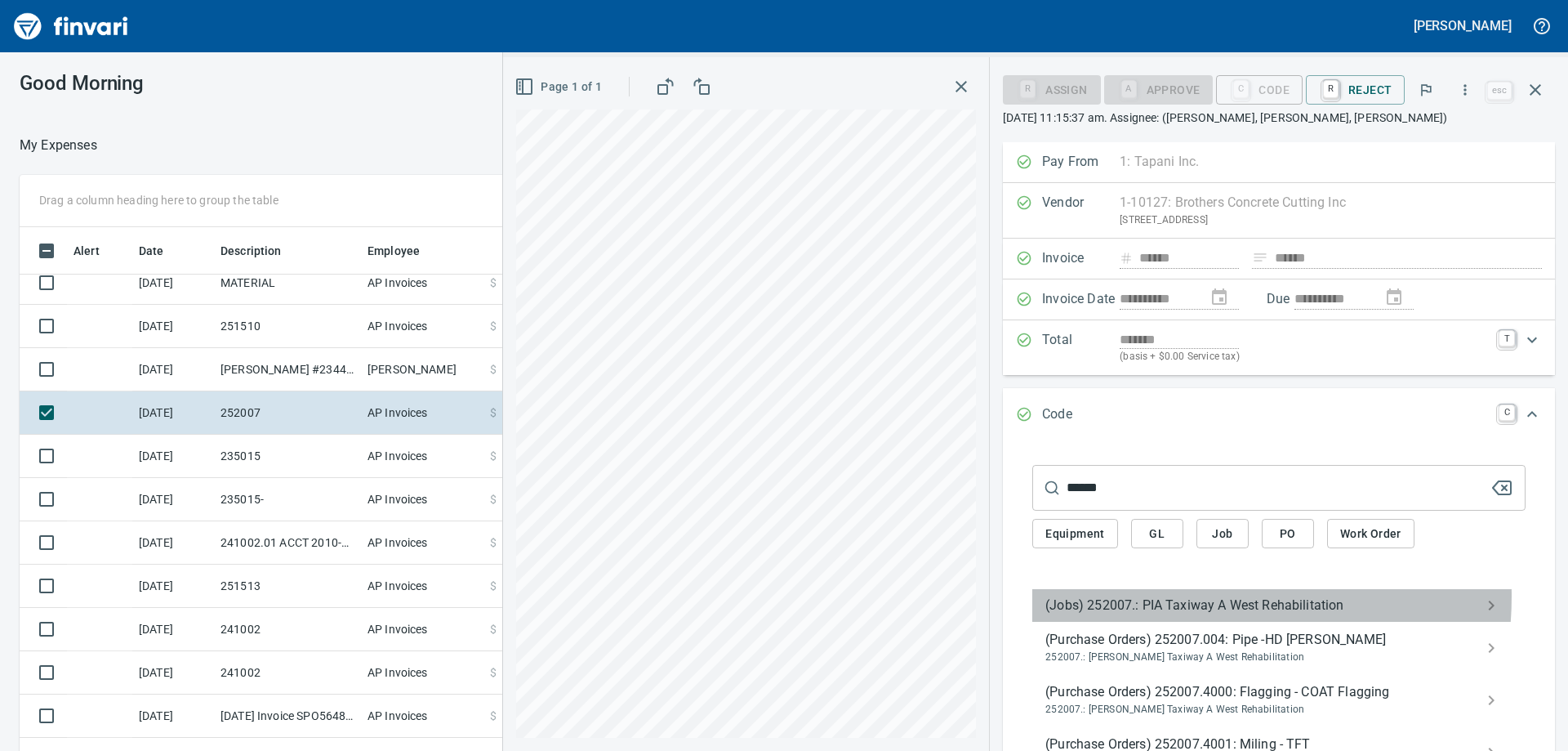
click at [1177, 595] on span "(Jobs) 252007.: PIA Taxiway A West Rehabilitation" at bounding box center [1266, 605] width 441 height 19
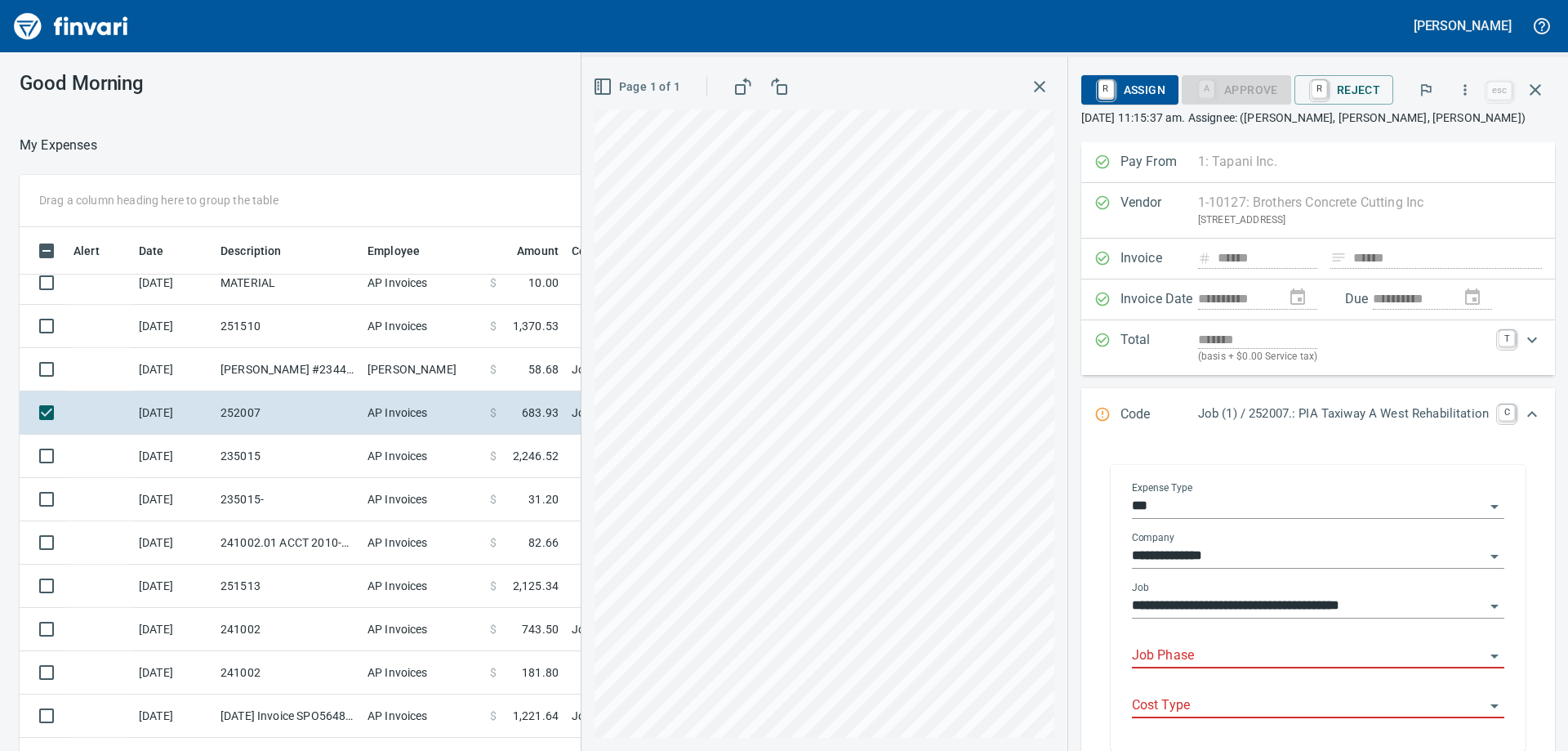
click at [1158, 655] on input "Job Phase" at bounding box center [1308, 655] width 352 height 23
click at [1150, 694] on li "40. 02.: Sawcut" at bounding box center [1305, 698] width 374 height 39
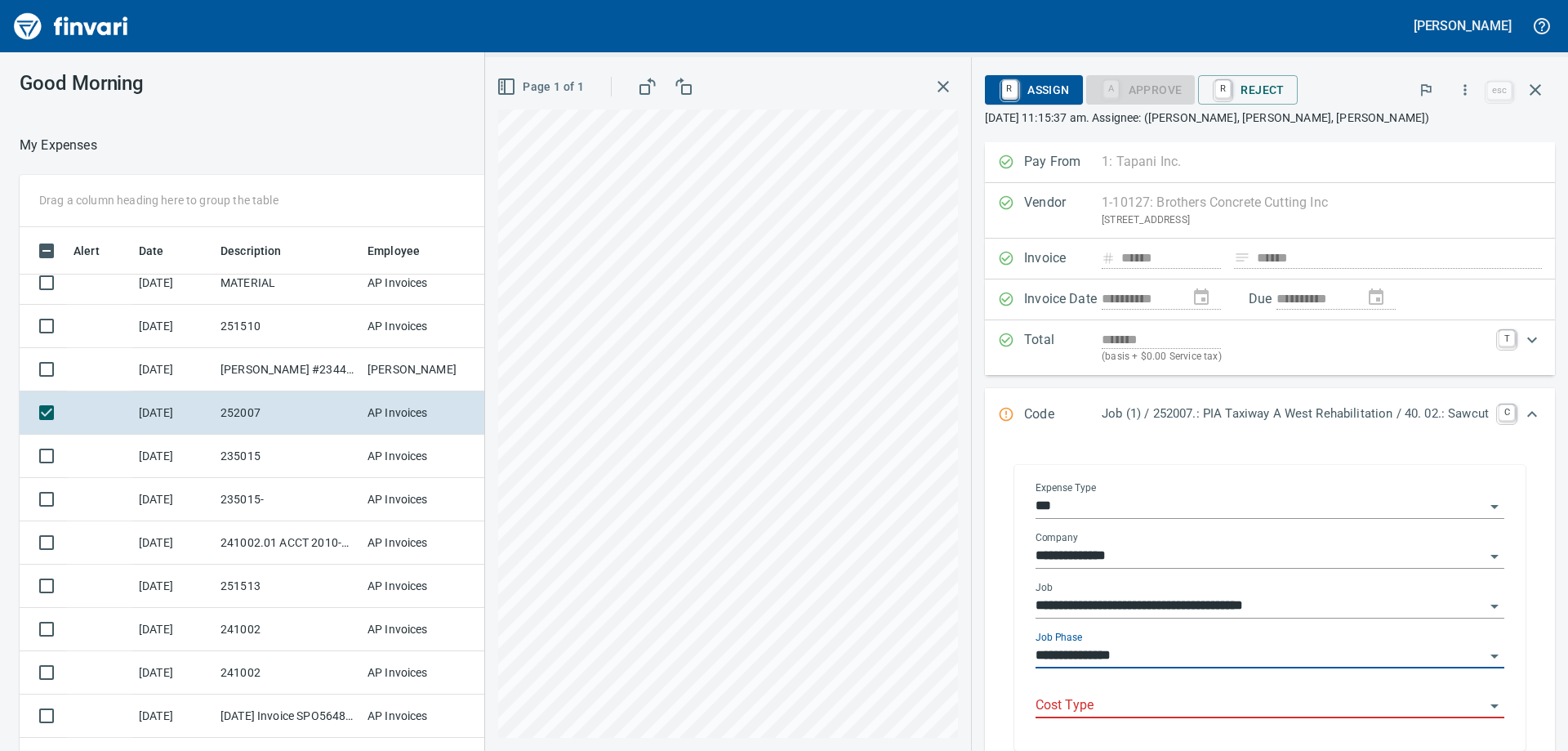
click at [1156, 692] on div "Cost Type" at bounding box center [1270, 699] width 469 height 36
type input "**********"
click at [1112, 667] on li "4: Subcontractors" at bounding box center [1257, 665] width 470 height 39
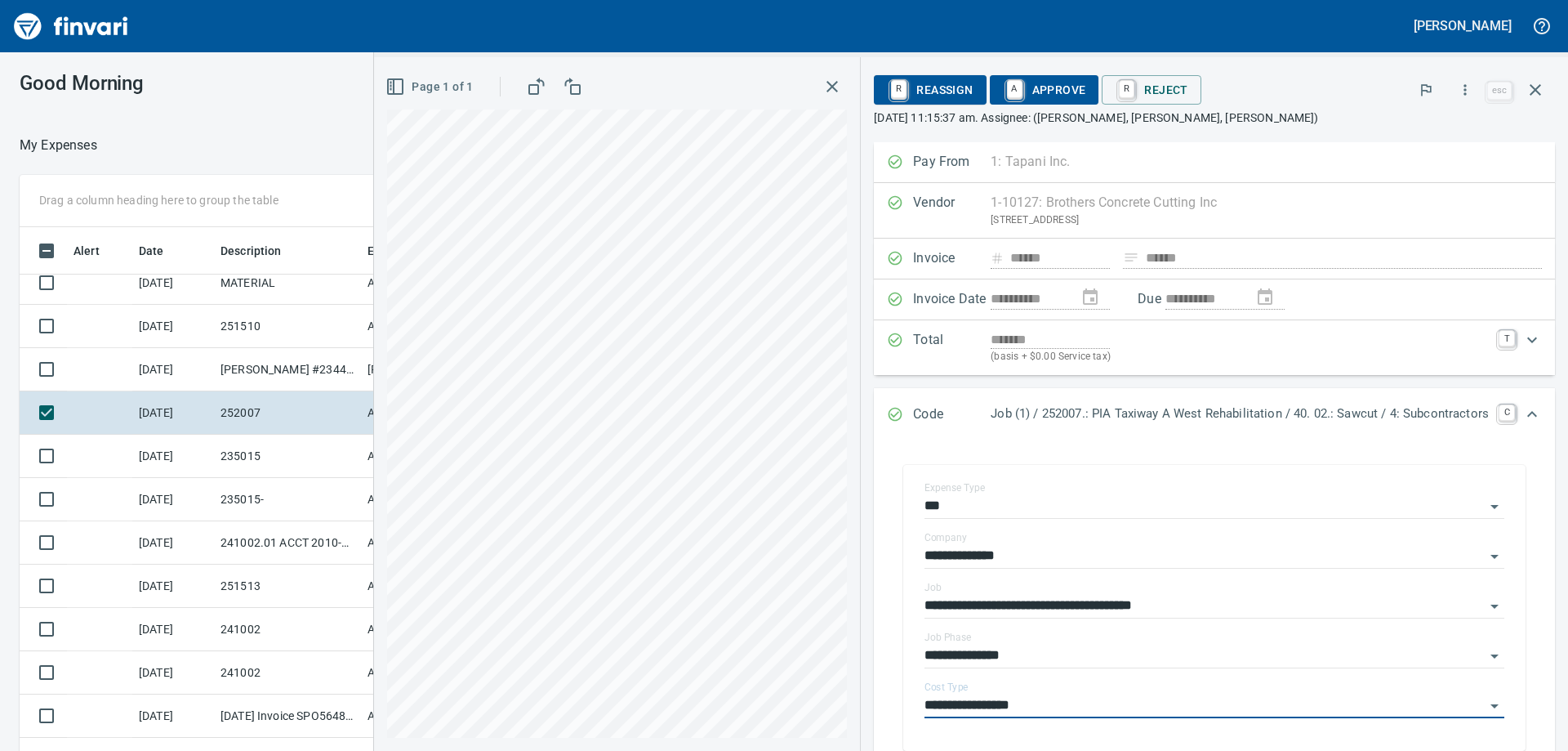
type input "**********"
click at [1040, 93] on span "A Approve" at bounding box center [1044, 90] width 84 height 28
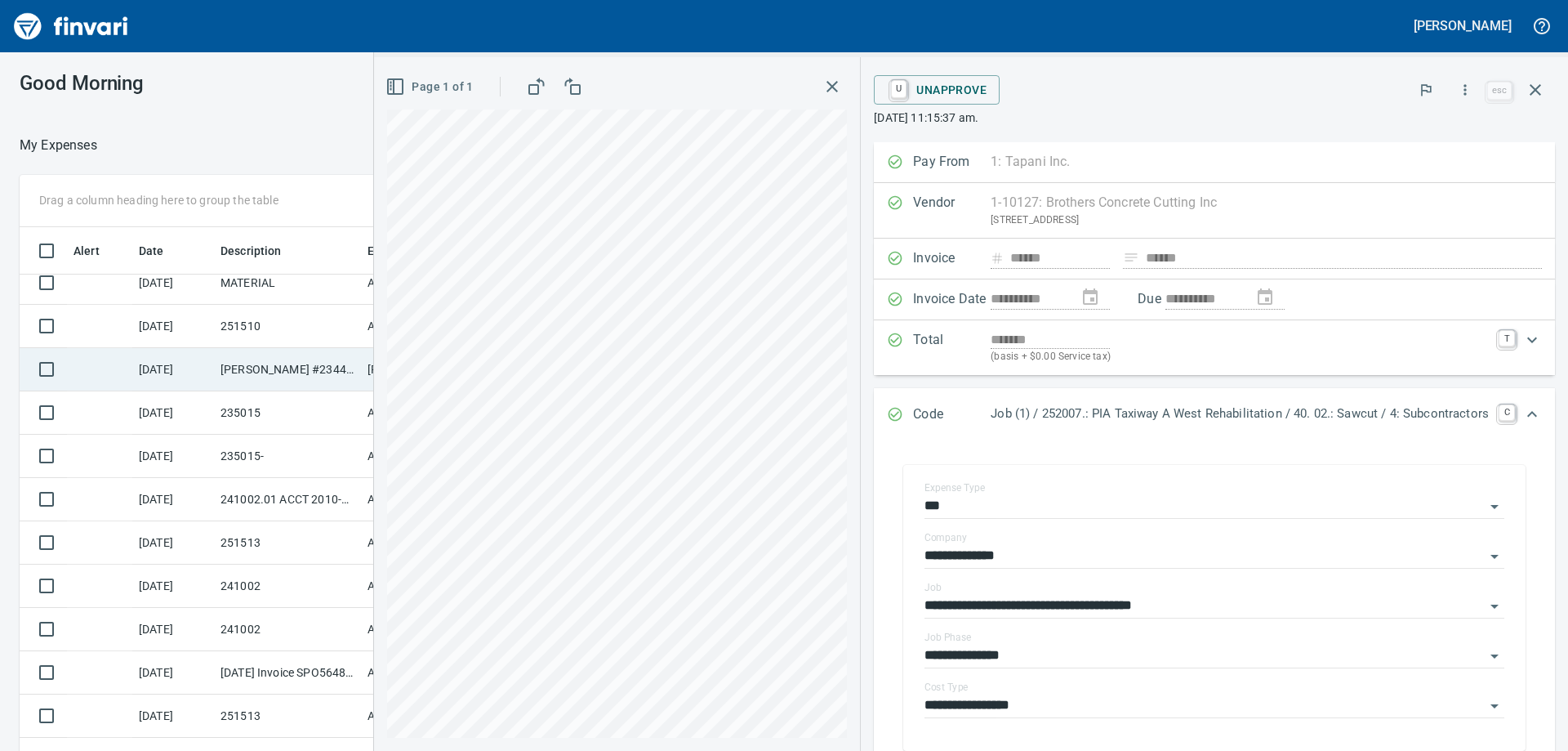
click at [242, 373] on td "[PERSON_NAME] #2344 Pasco WA" at bounding box center [287, 370] width 147 height 43
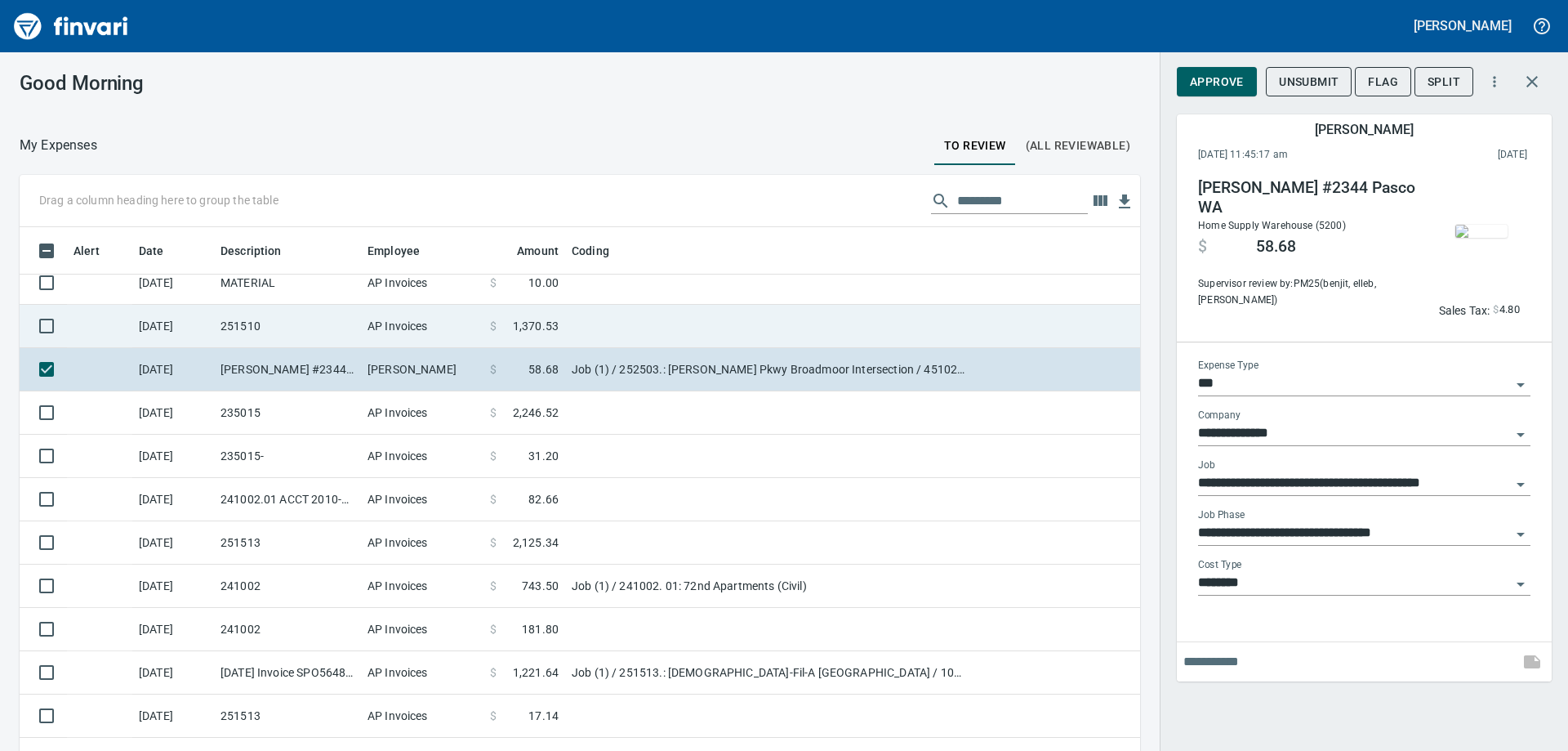
click at [257, 338] on td "251510" at bounding box center [287, 326] width 147 height 43
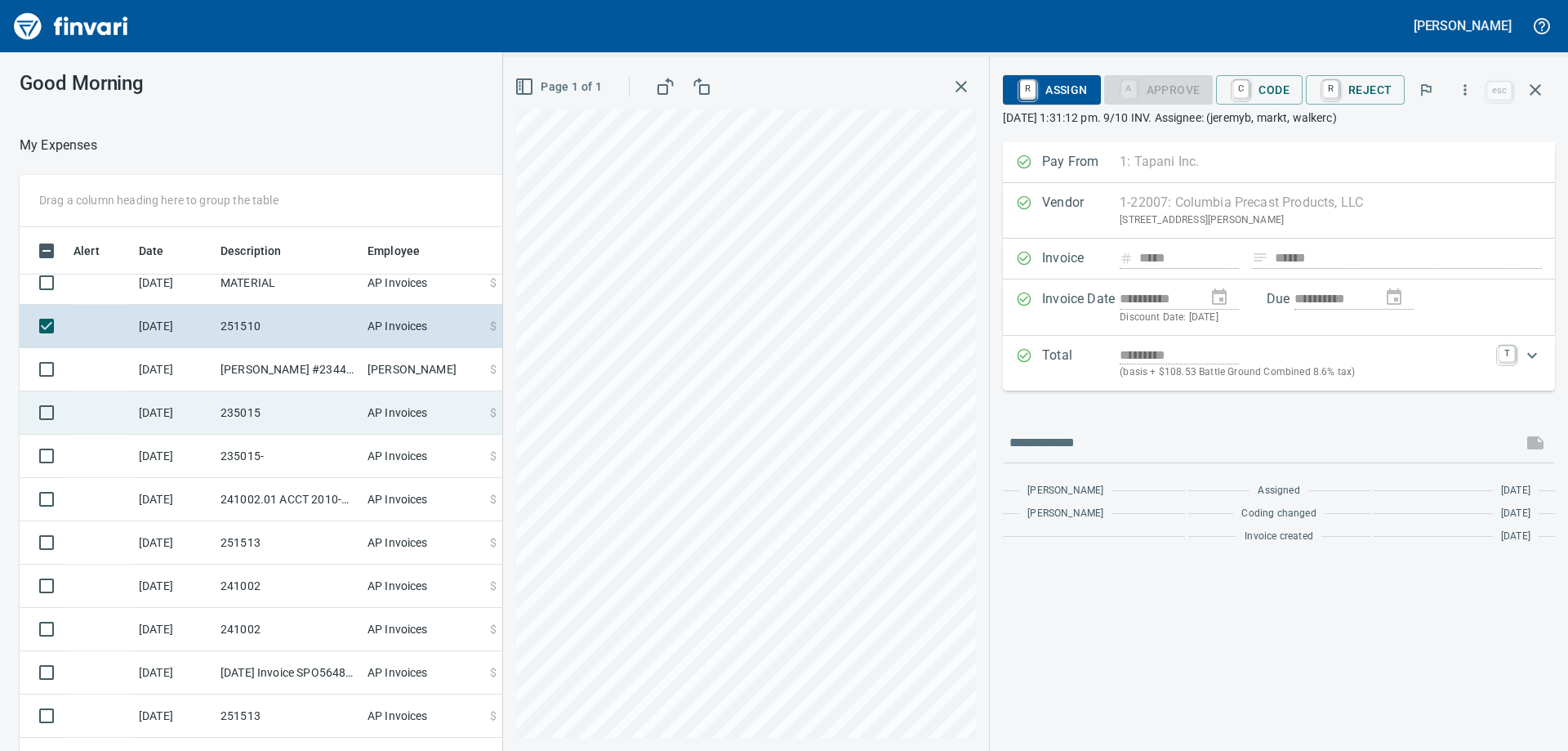
scroll to position [755, 0]
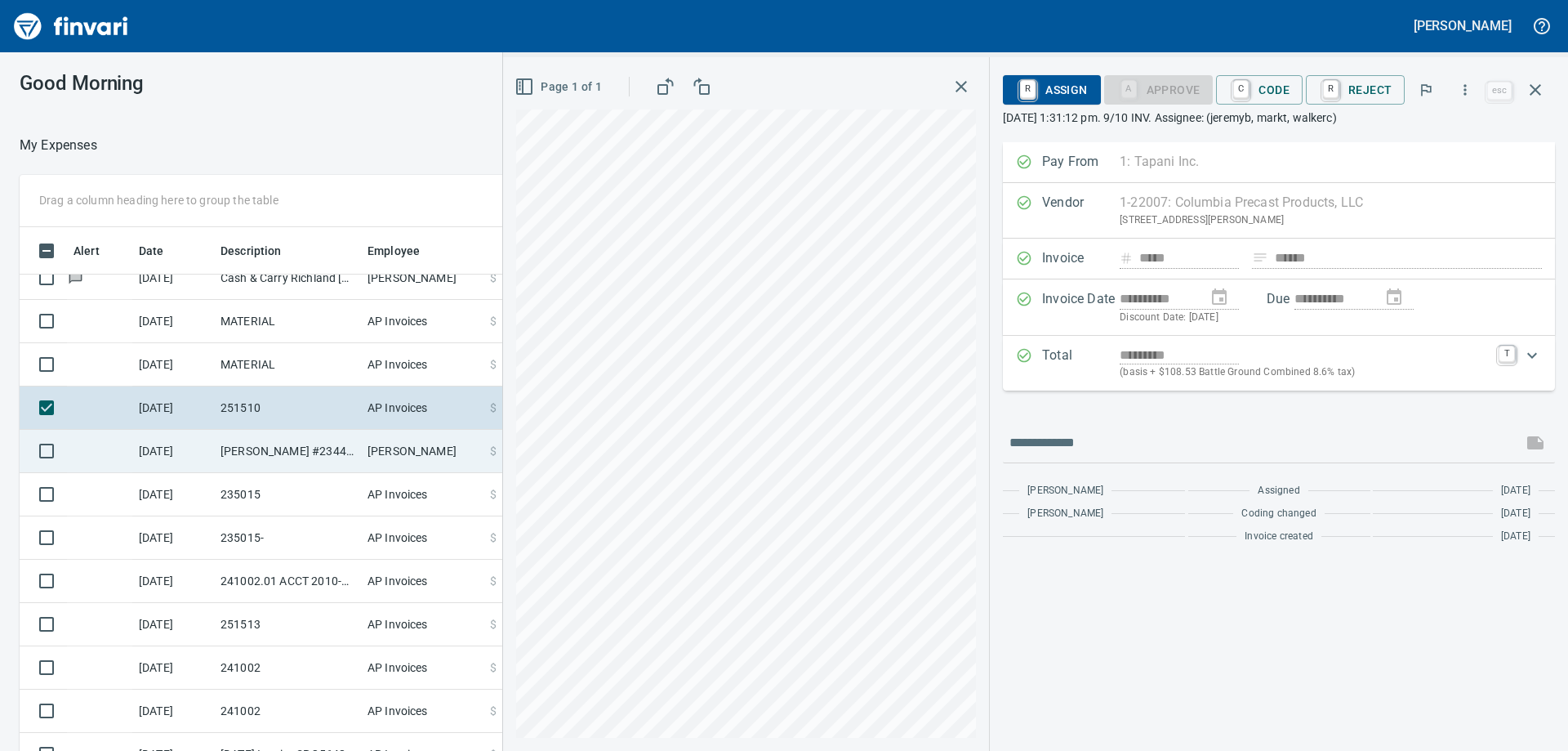
click at [329, 458] on td "[PERSON_NAME] #2344 Pasco WA" at bounding box center [287, 451] width 147 height 43
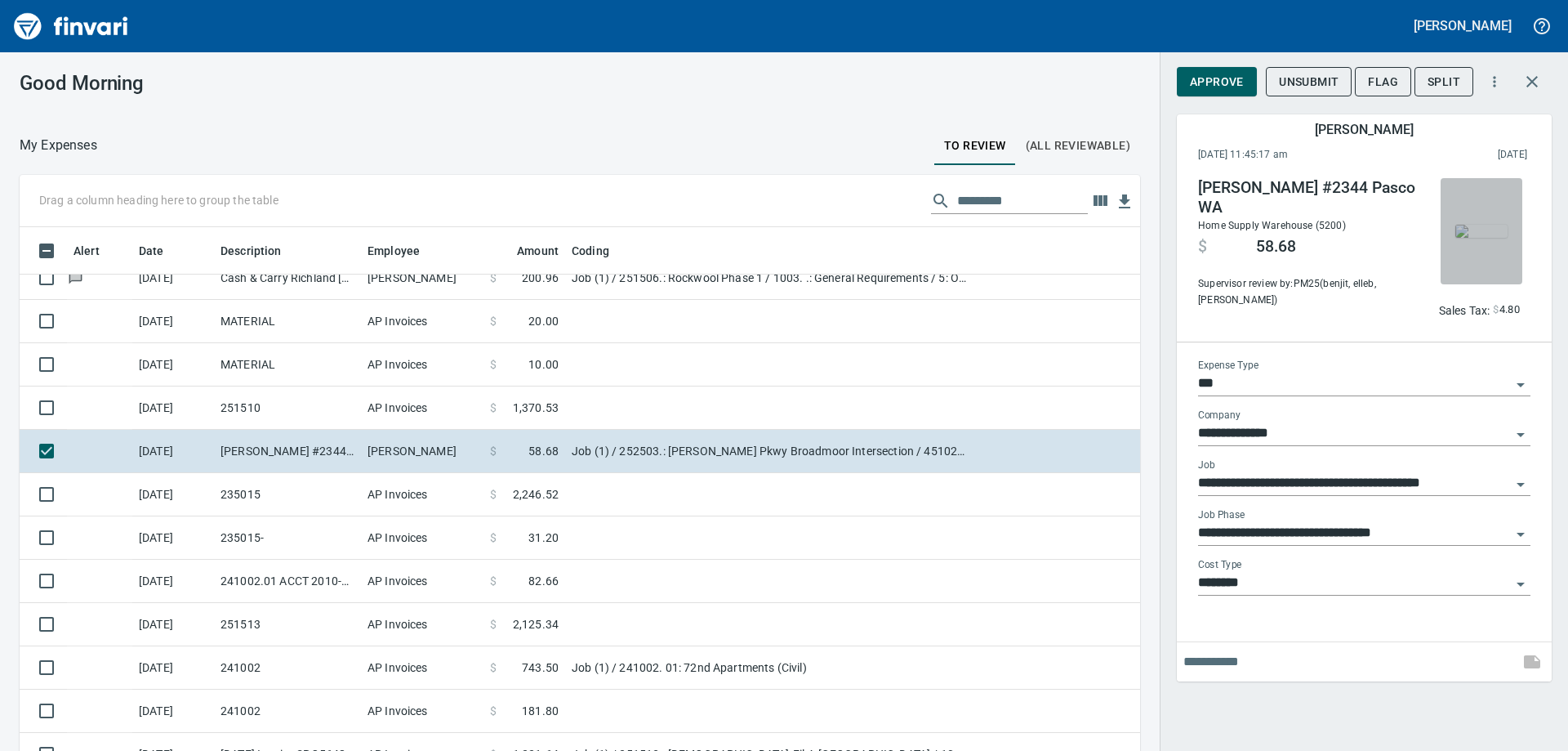
click at [1465, 225] on img "button" at bounding box center [1482, 231] width 52 height 13
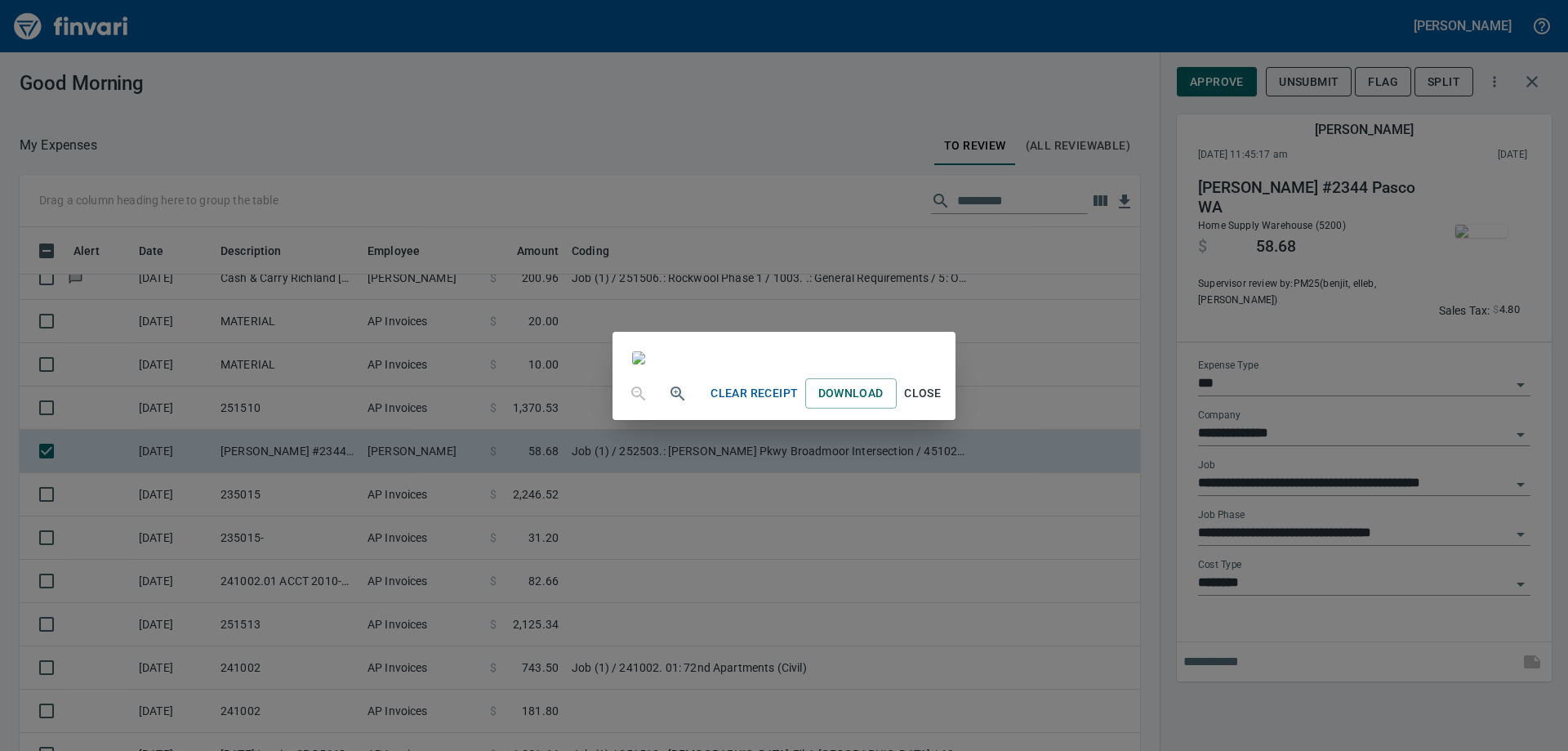
click at [266, 404] on div "Clear Receipt Download Close" at bounding box center [784, 376] width 1568 height 751
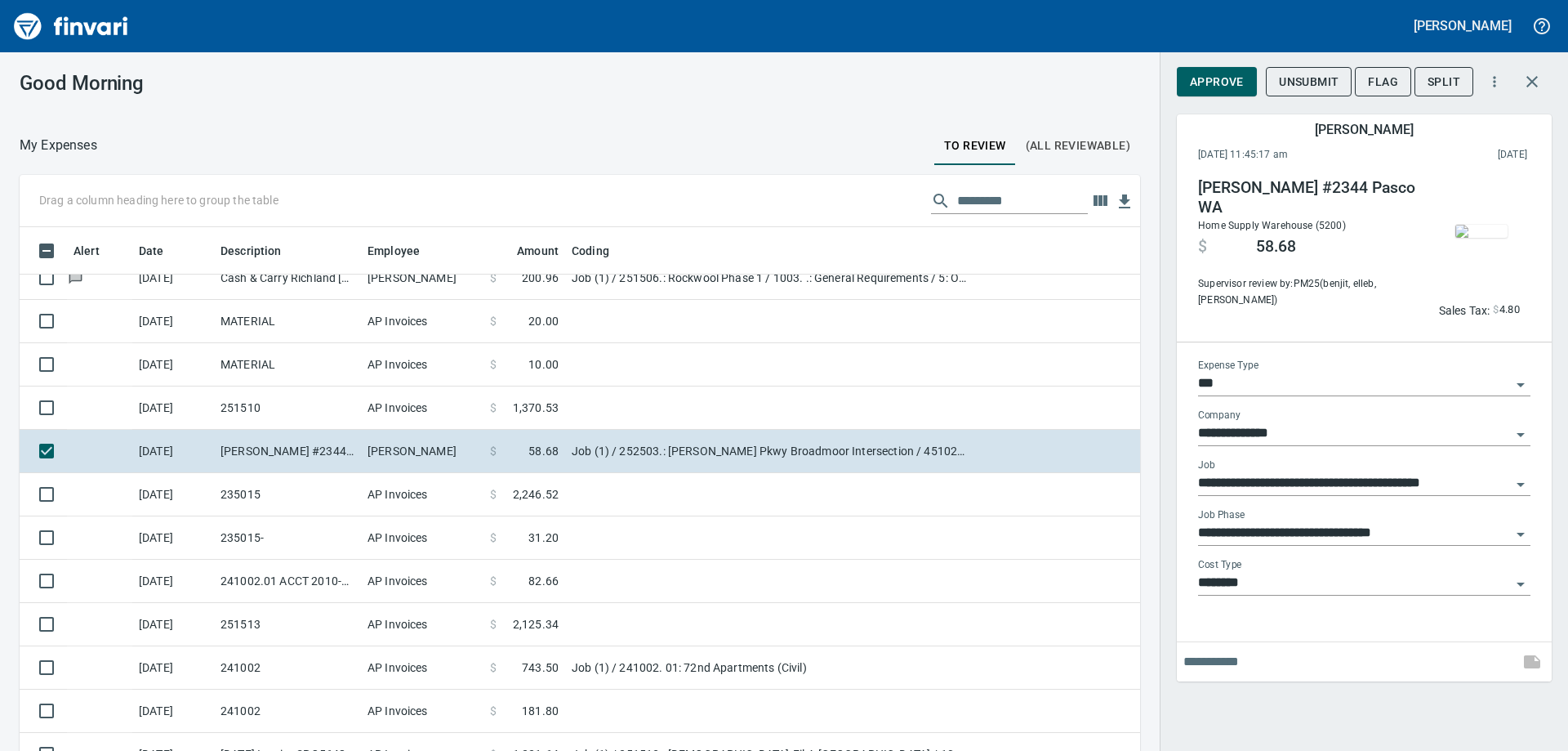
click at [270, 404] on td "251510" at bounding box center [287, 408] width 147 height 43
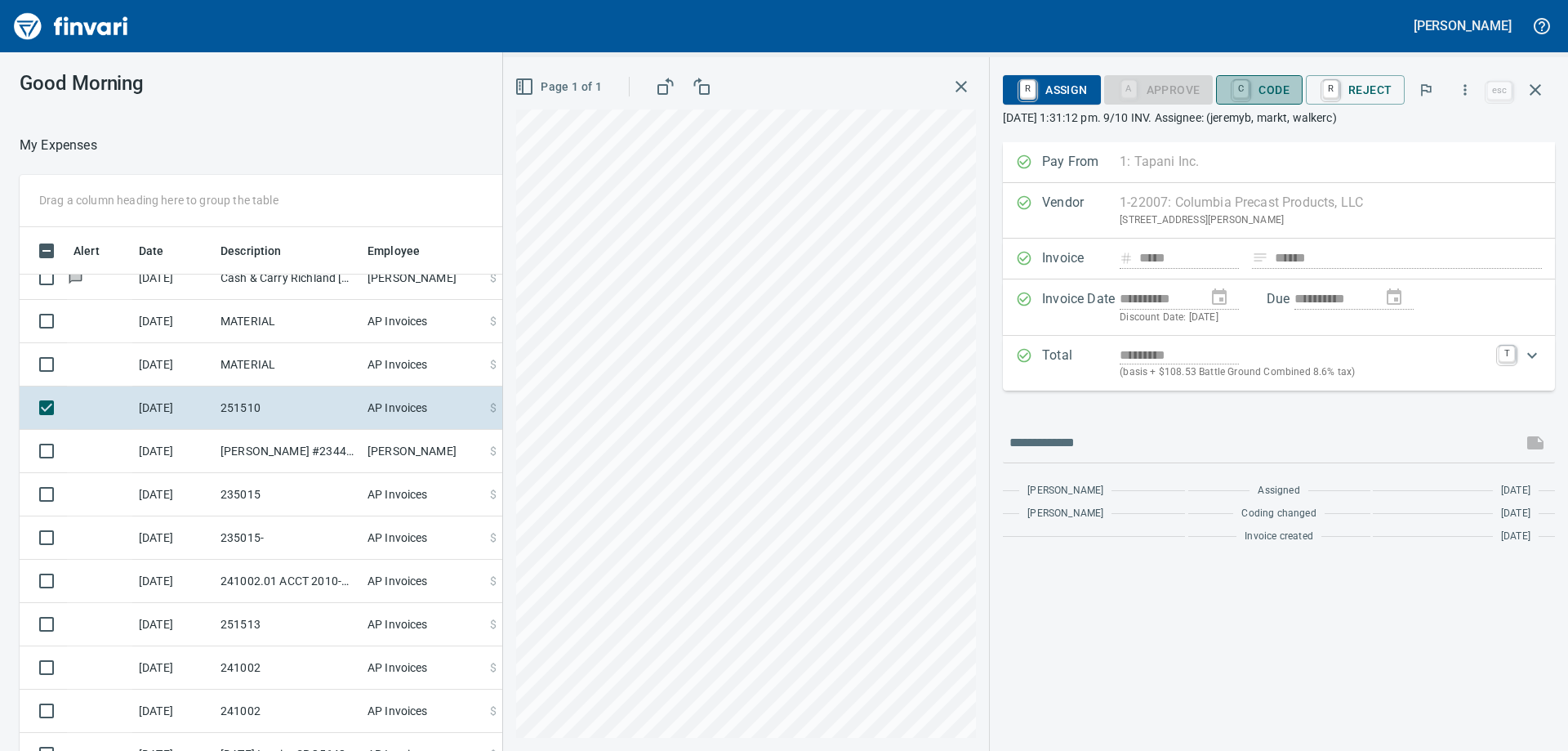
click at [1268, 101] on span "C Code" at bounding box center [1259, 90] width 60 height 28
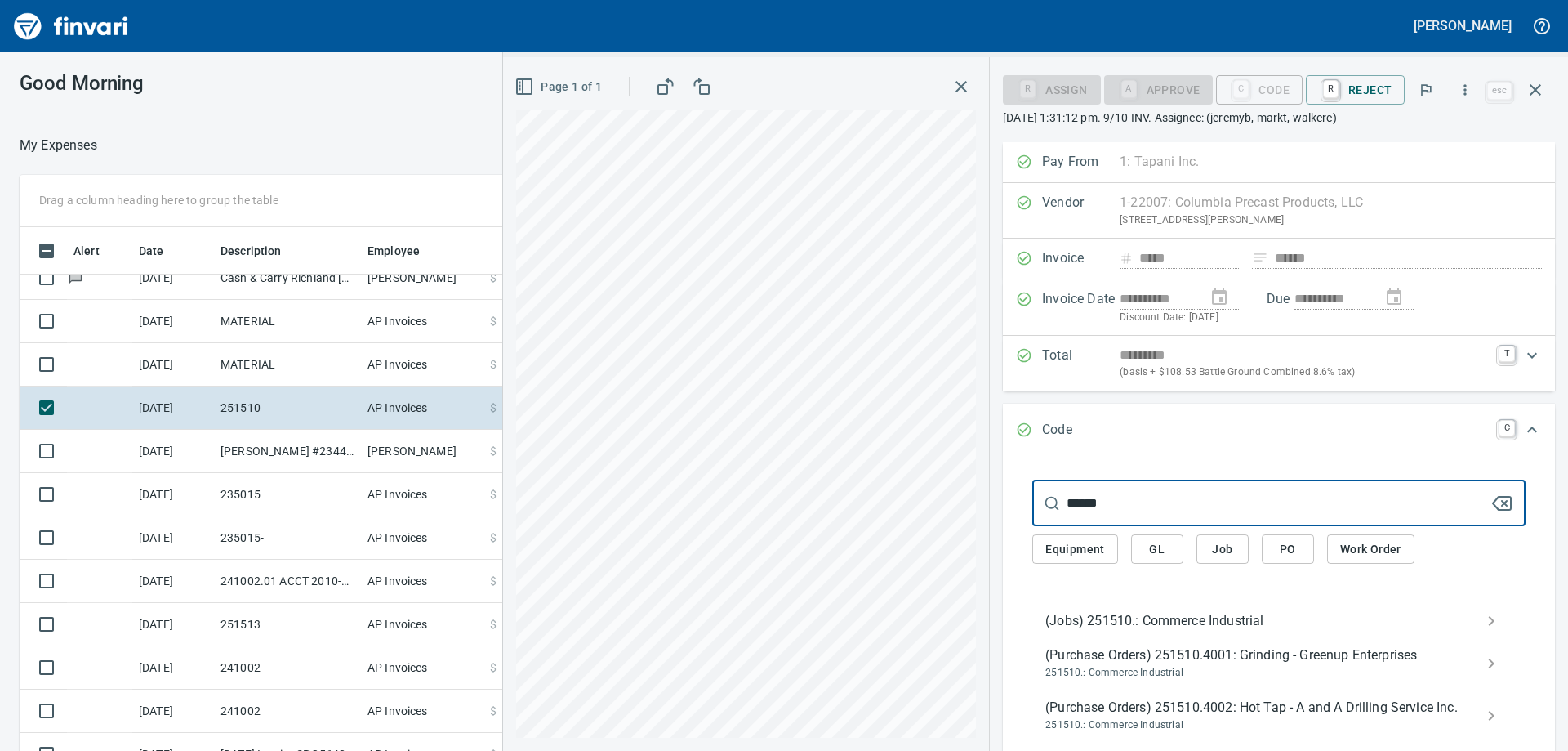
type input "******"
click at [1160, 613] on span "(Jobs) 251510.: Commerce Industrial" at bounding box center [1266, 621] width 441 height 19
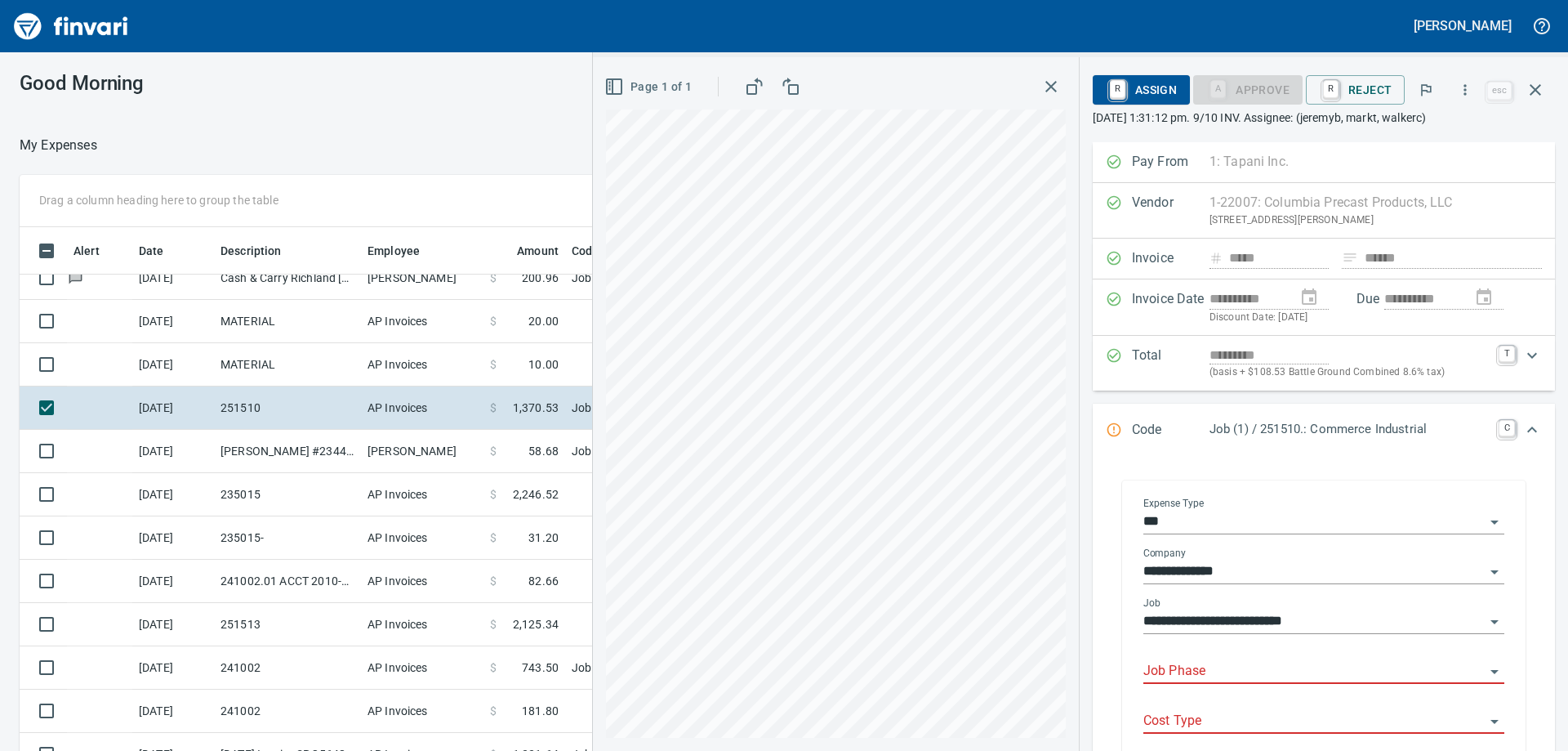
click at [1169, 662] on input "Job Phase" at bounding box center [1314, 672] width 341 height 23
type input "*"
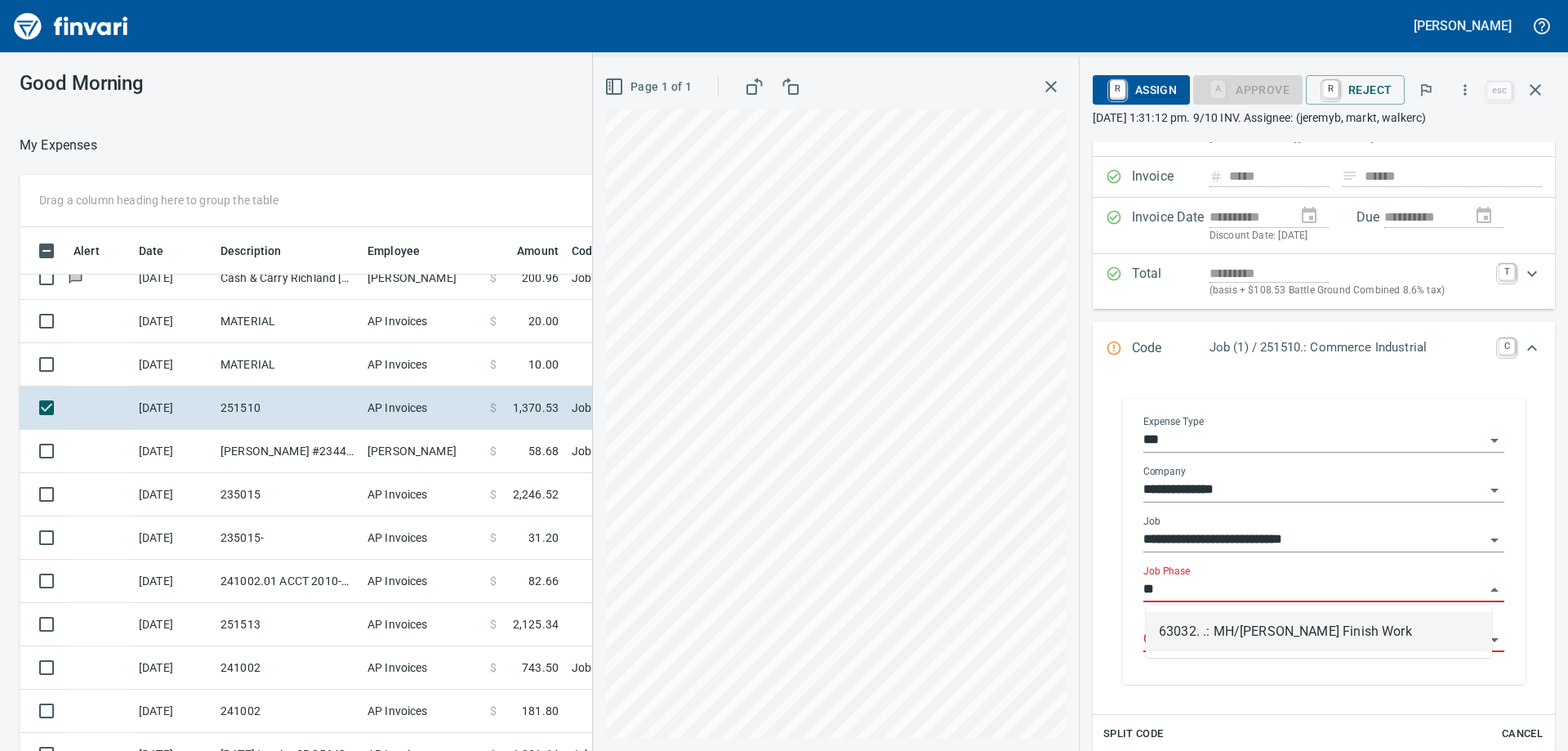
scroll to position [163, 0]
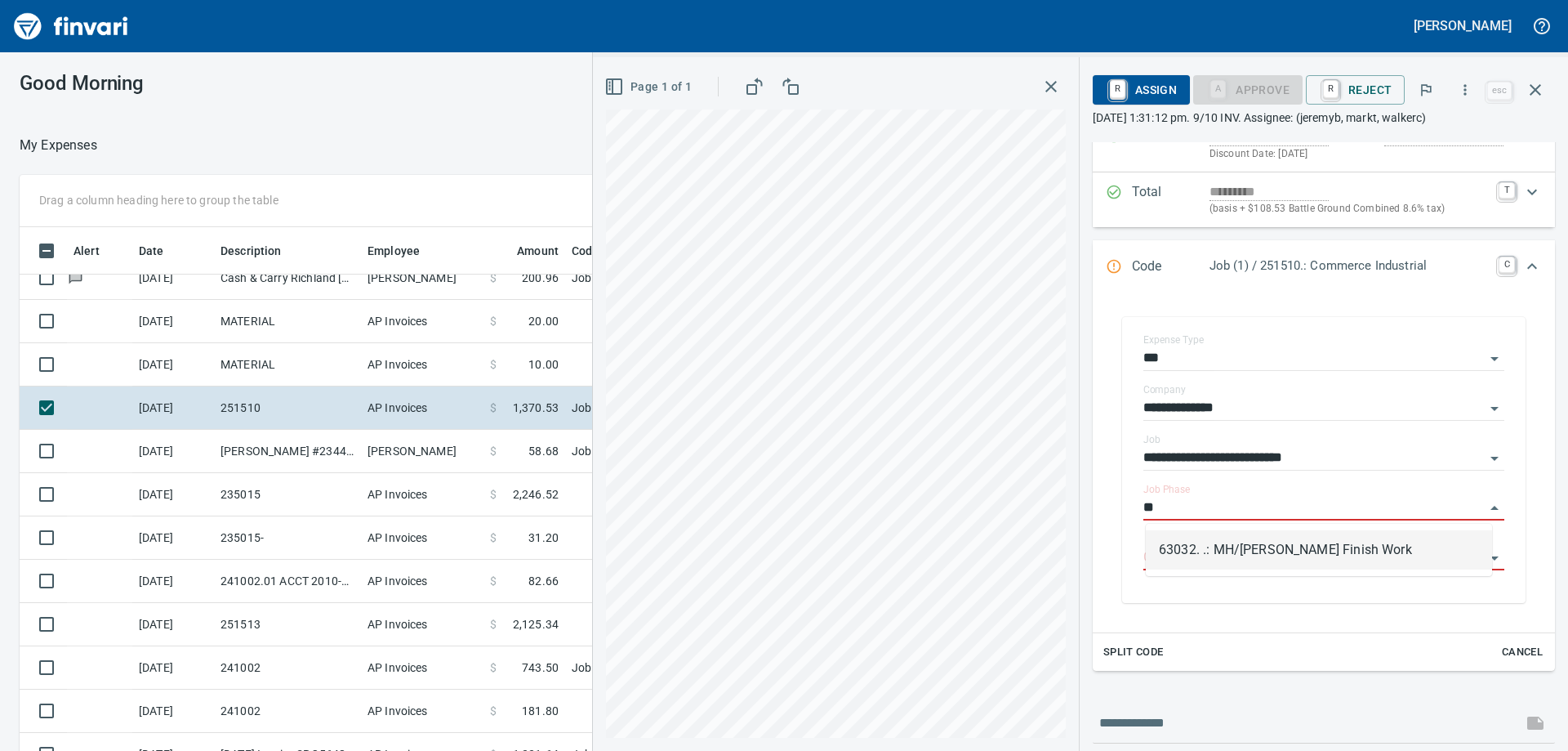
type input "*"
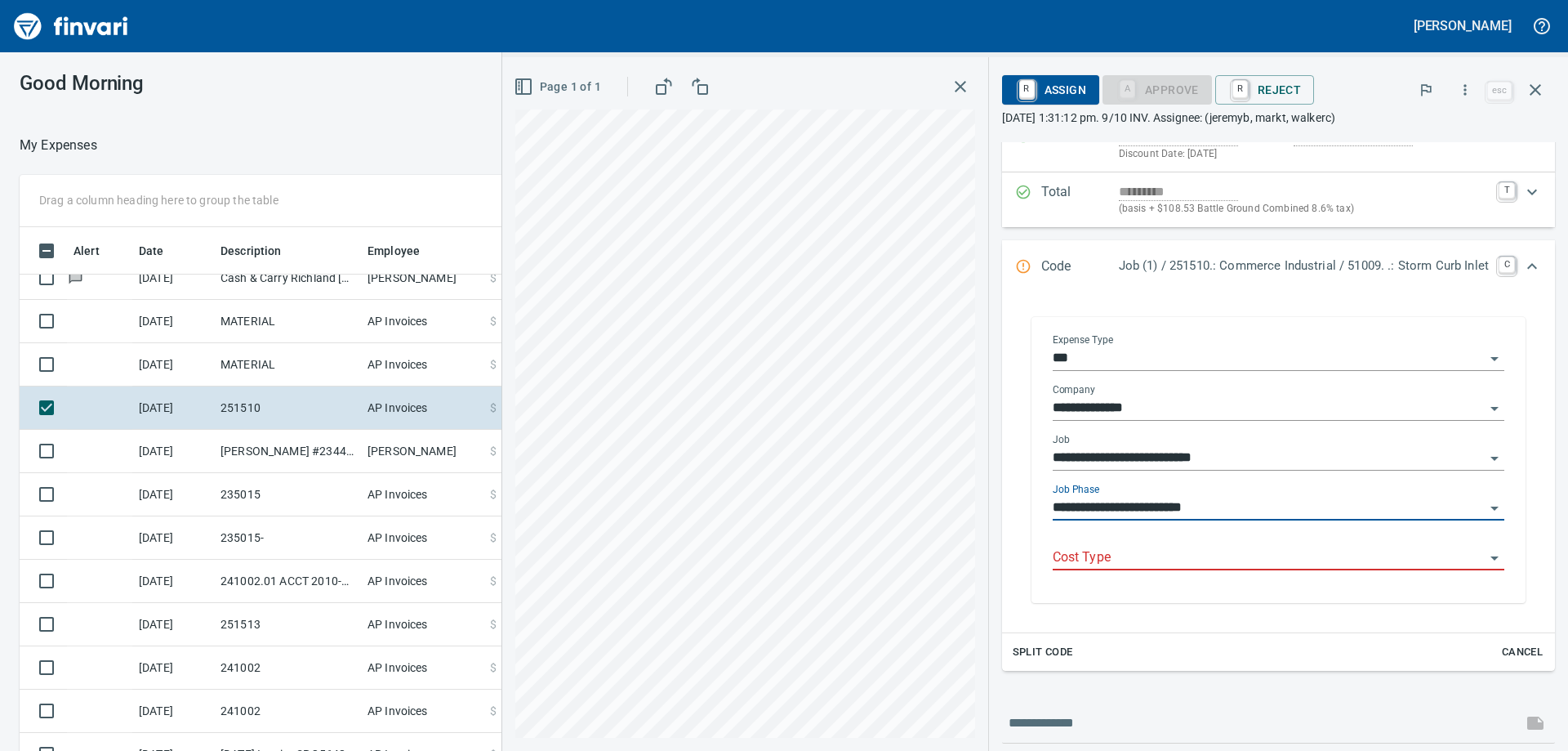
type input "**********"
click at [1102, 564] on input "Cost Type" at bounding box center [1268, 557] width 432 height 23
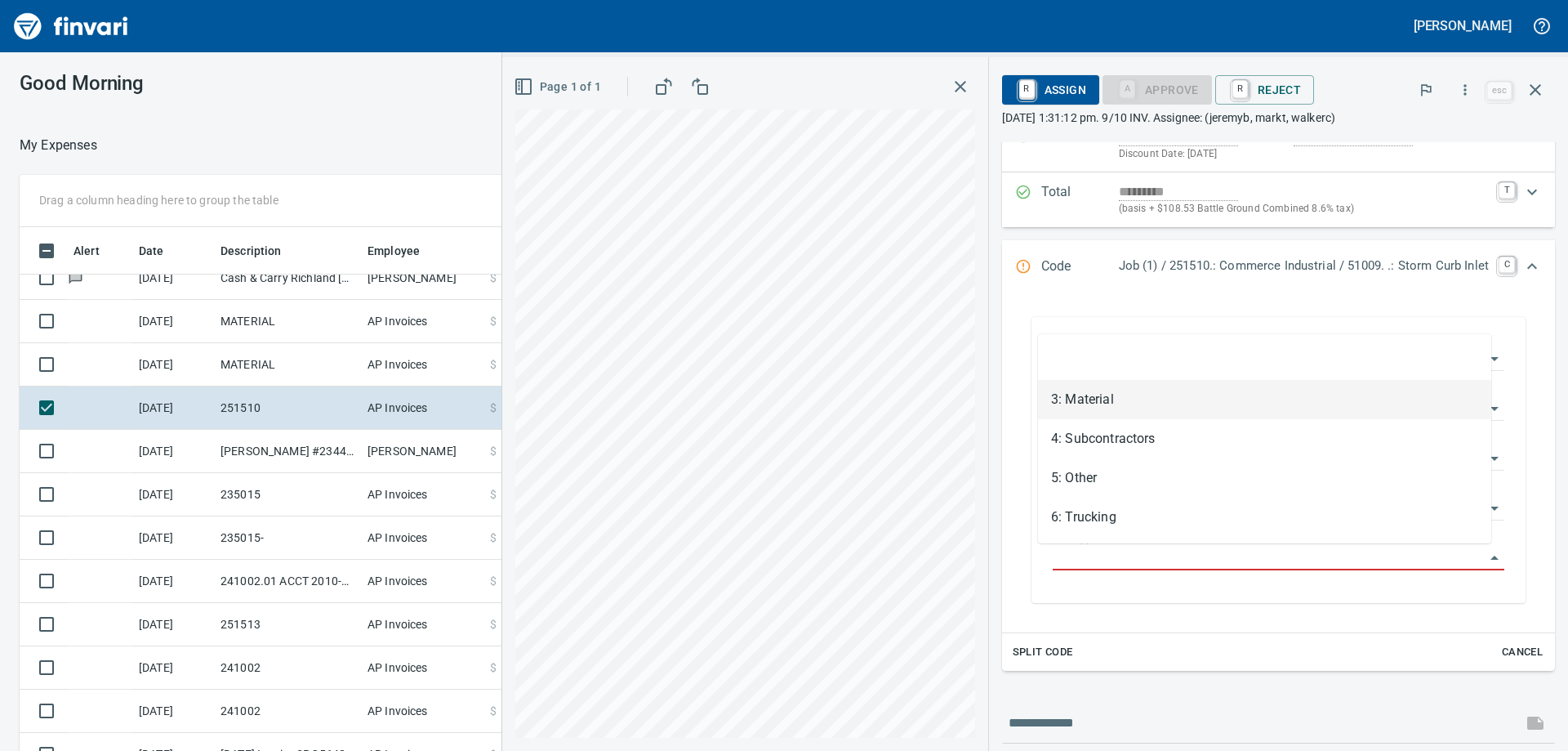
click at [1103, 404] on li "3: Material" at bounding box center [1265, 399] width 453 height 39
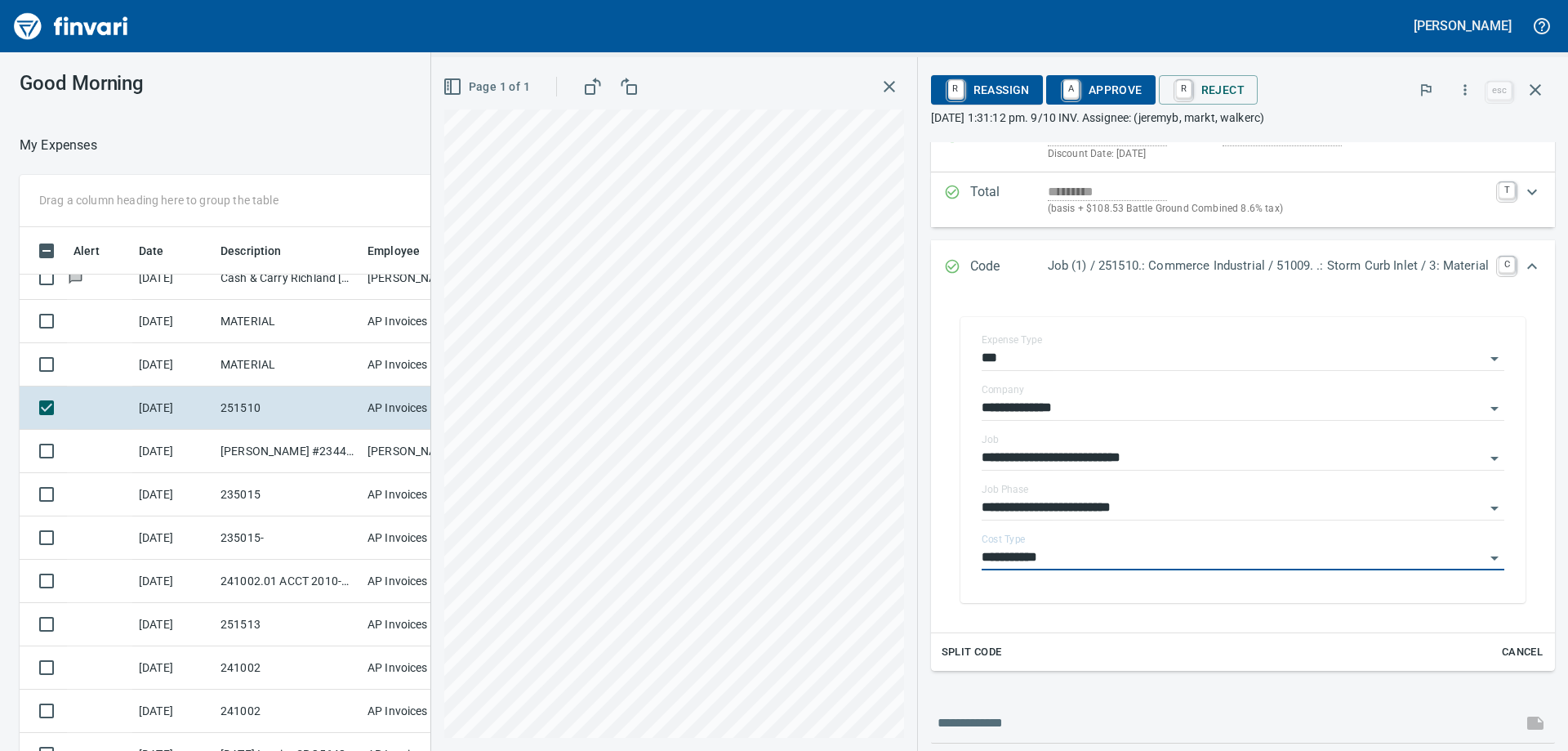
type input "**********"
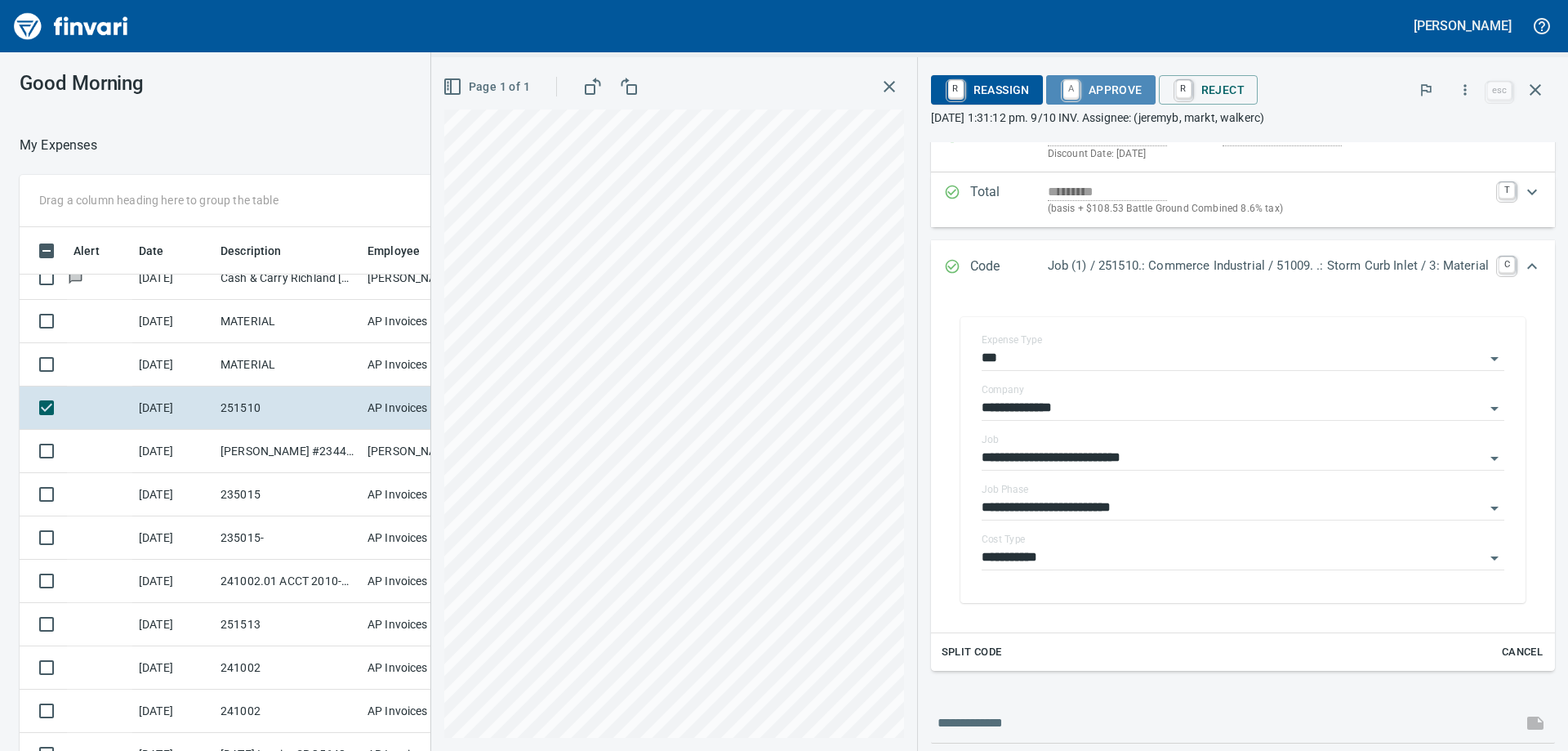
click at [1108, 98] on span "A Approve" at bounding box center [1101, 90] width 84 height 28
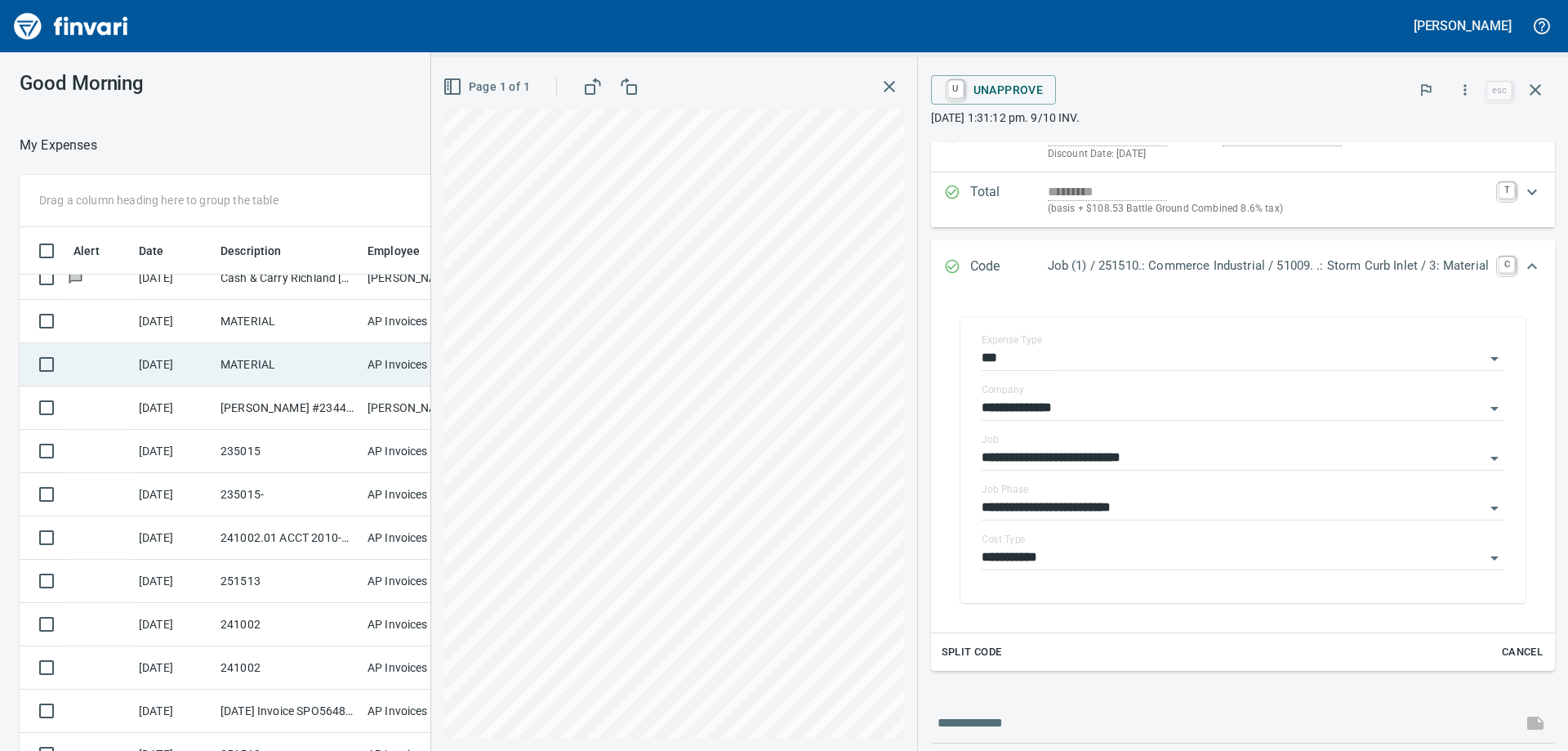
click at [224, 357] on td "MATERIAL" at bounding box center [287, 365] width 147 height 43
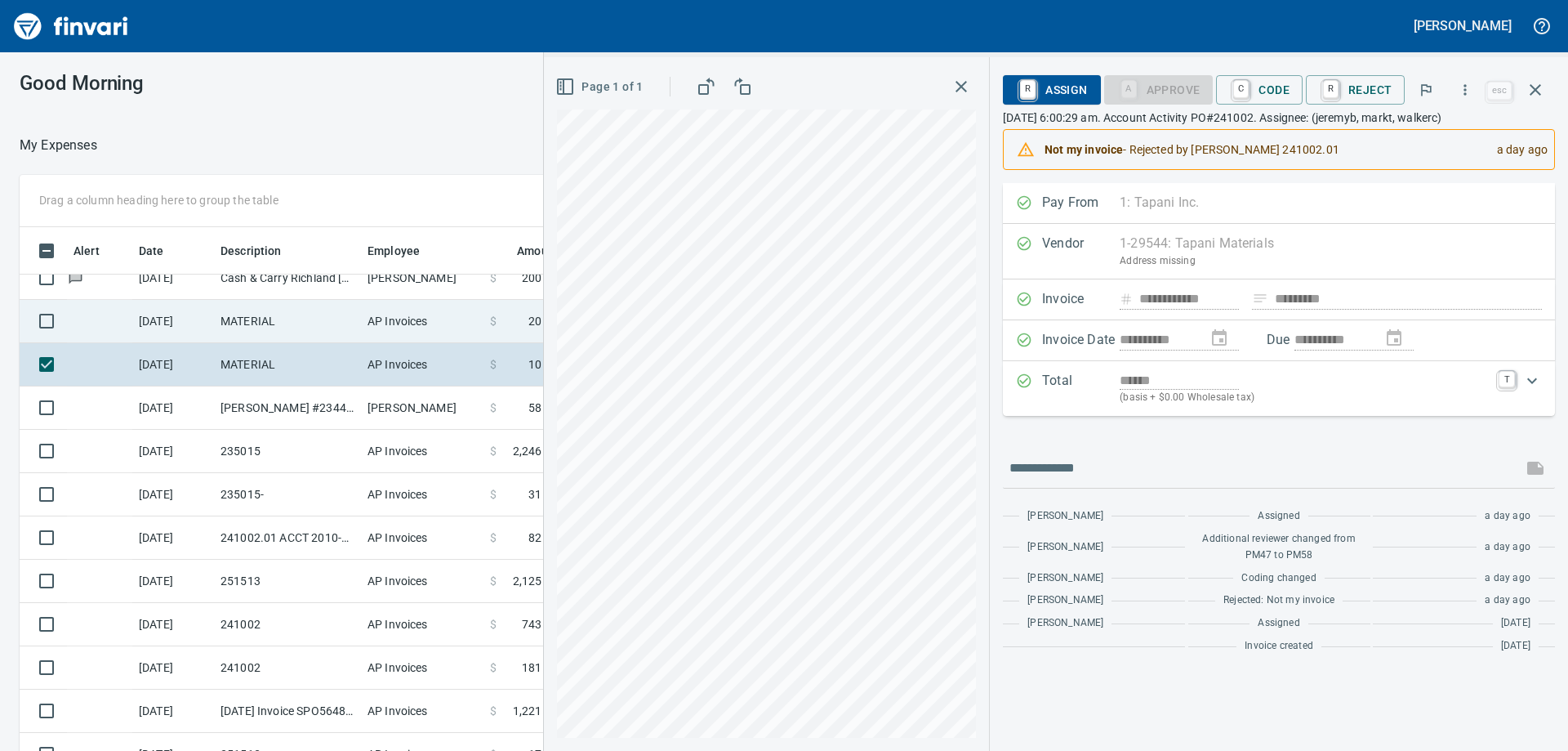
click at [264, 322] on td "MATERIAL" at bounding box center [287, 321] width 147 height 43
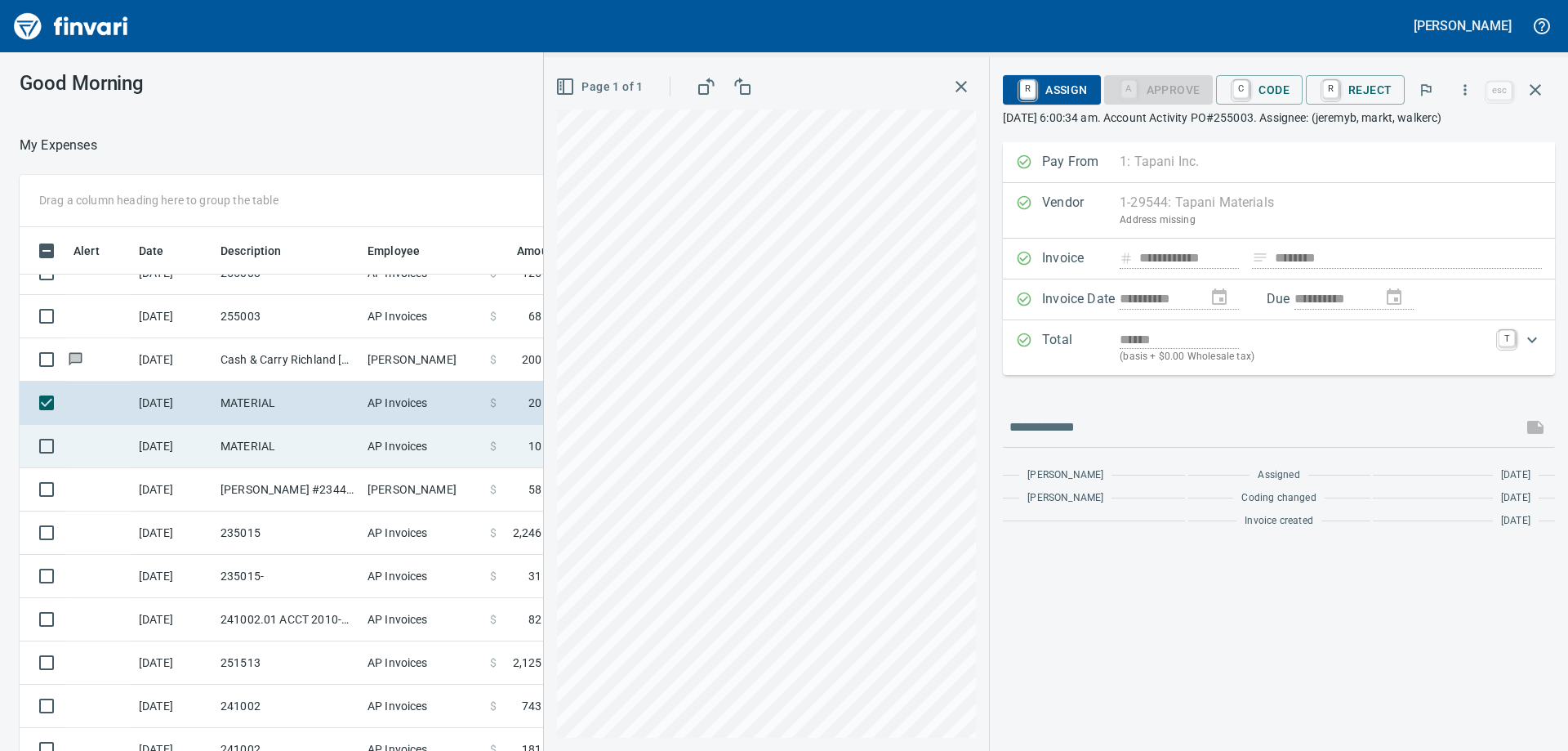
scroll to position [591, 0]
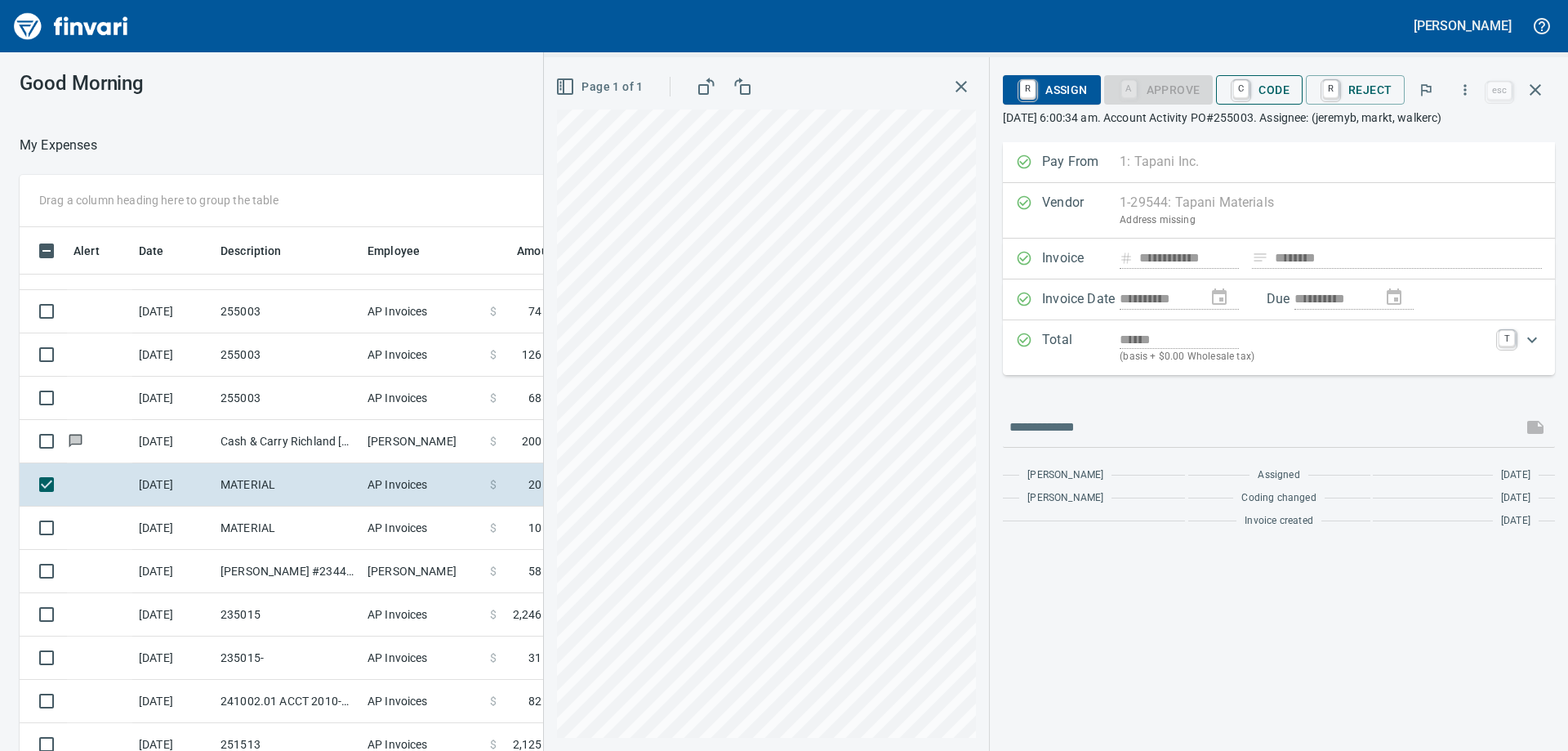
click at [1263, 92] on span "C Code" at bounding box center [1259, 90] width 60 height 28
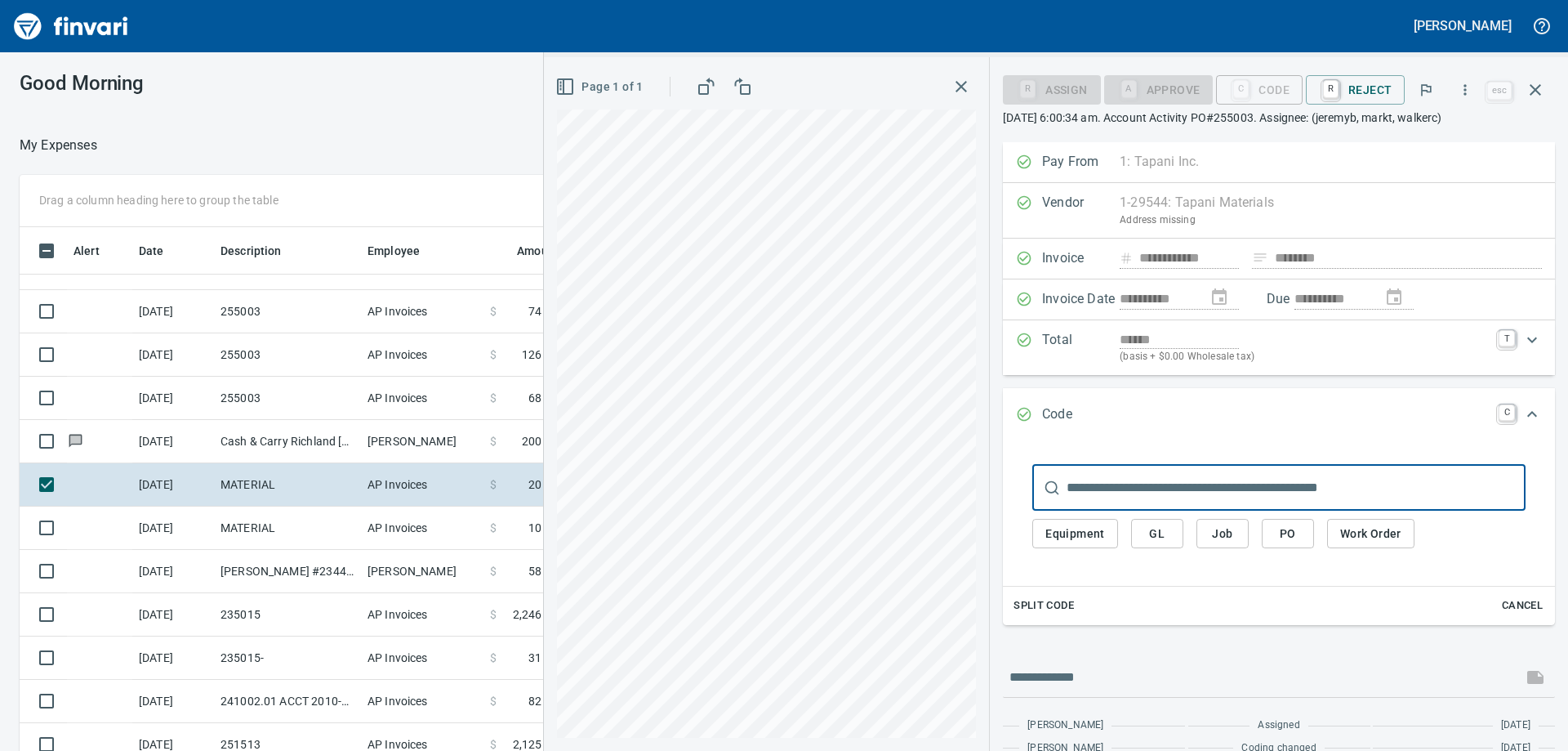
click at [1199, 480] on input "text" at bounding box center [1296, 488] width 459 height 46
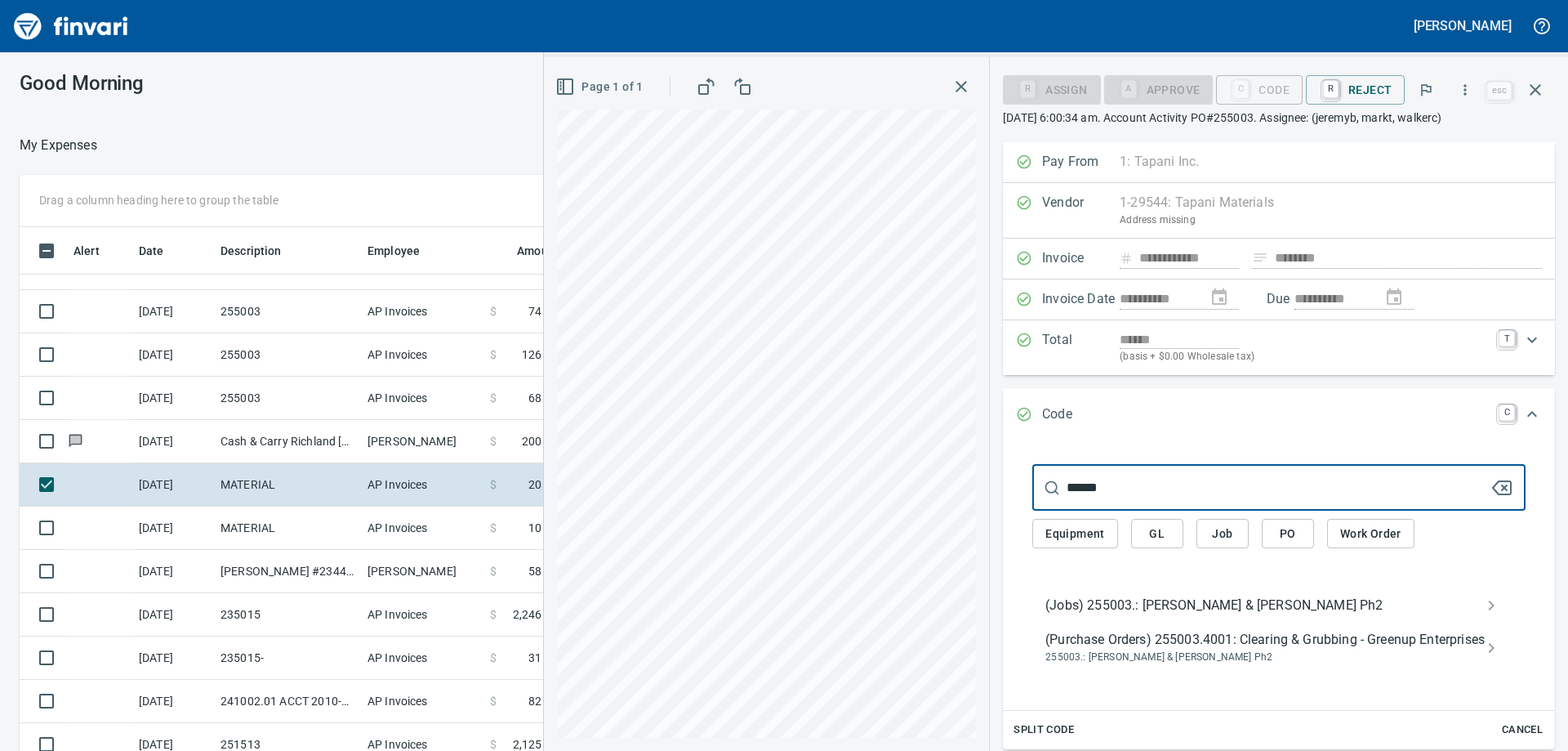
type input "******"
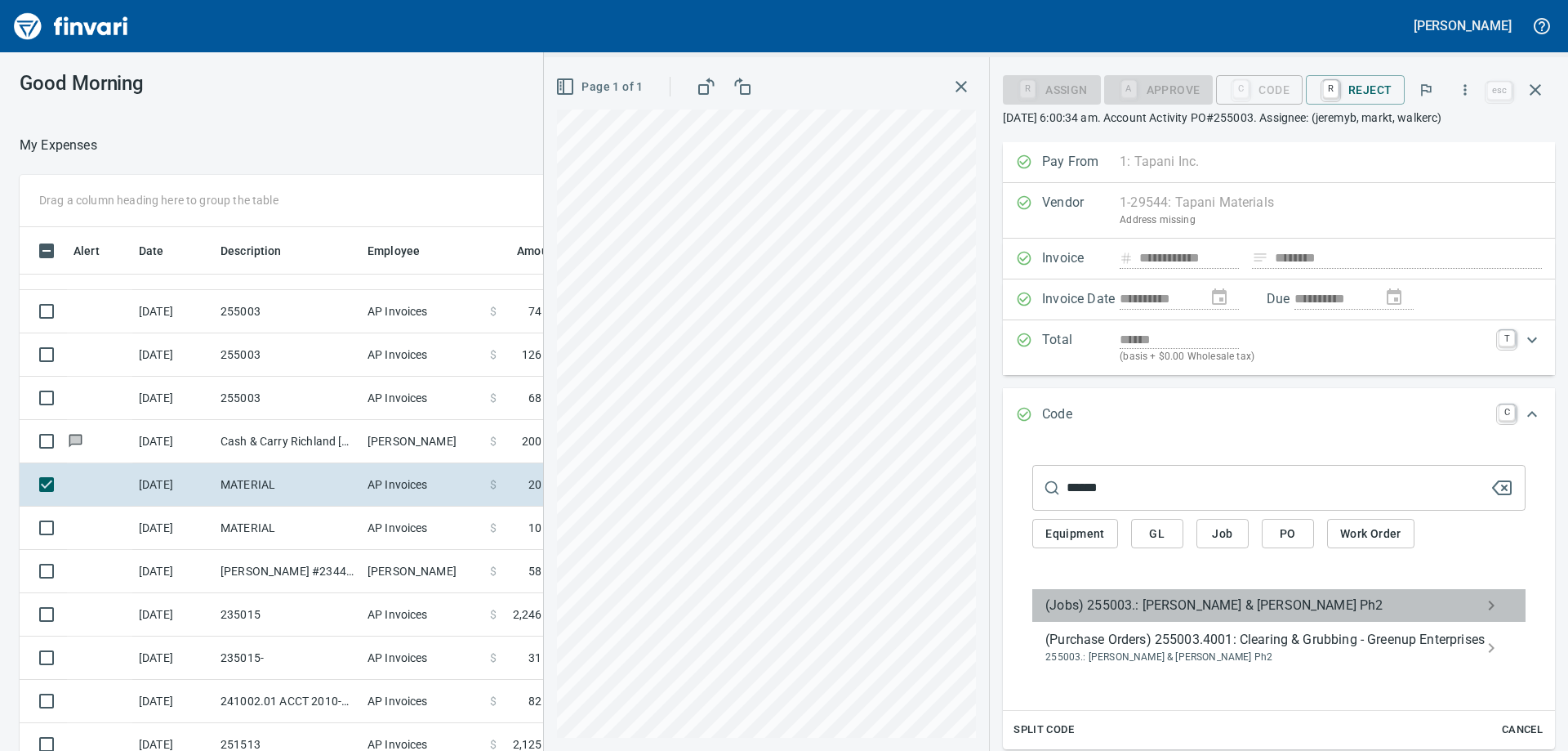
click at [1194, 607] on span "(Jobs) 255003.: [PERSON_NAME] & [PERSON_NAME] Ph2" at bounding box center [1266, 605] width 441 height 19
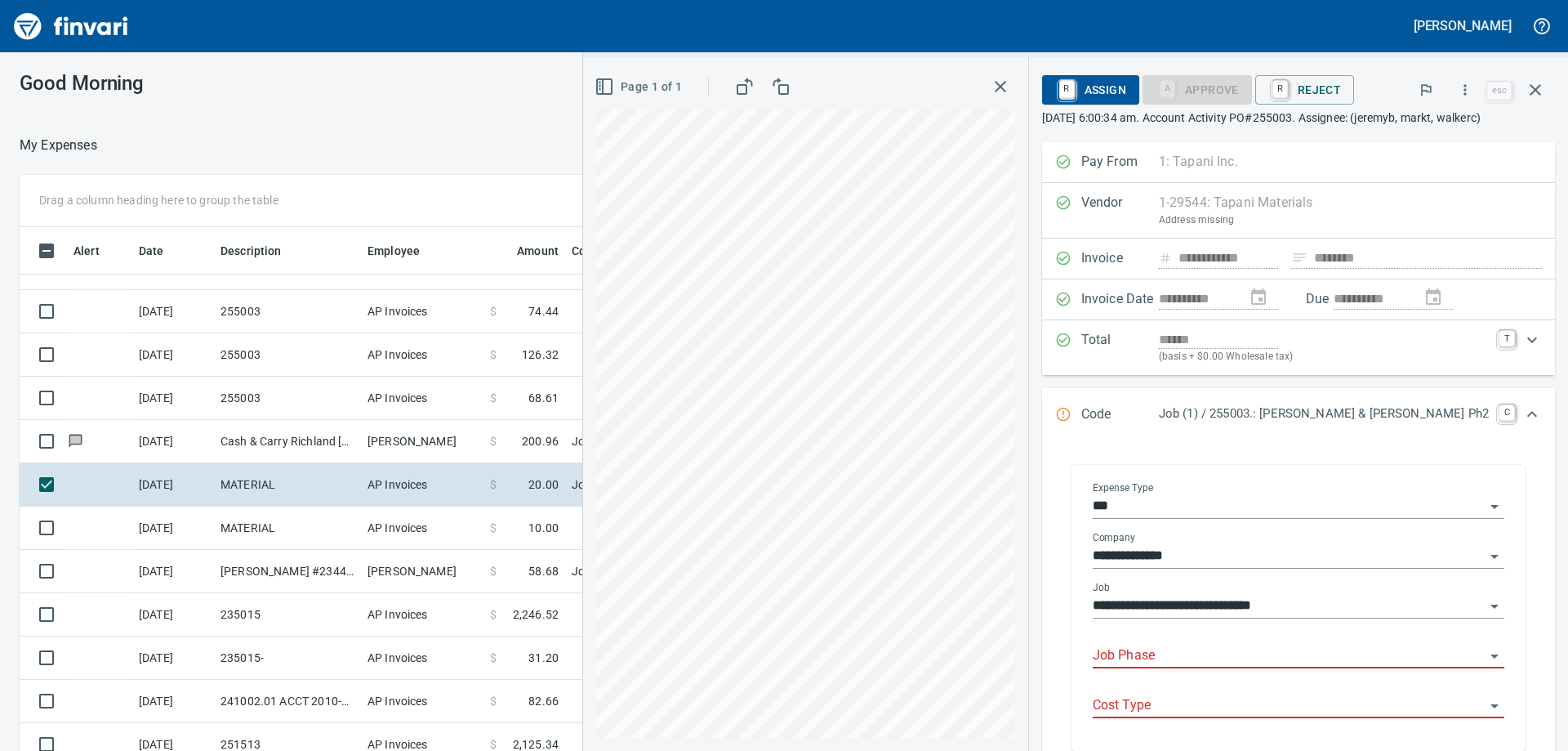
scroll to position [163, 0]
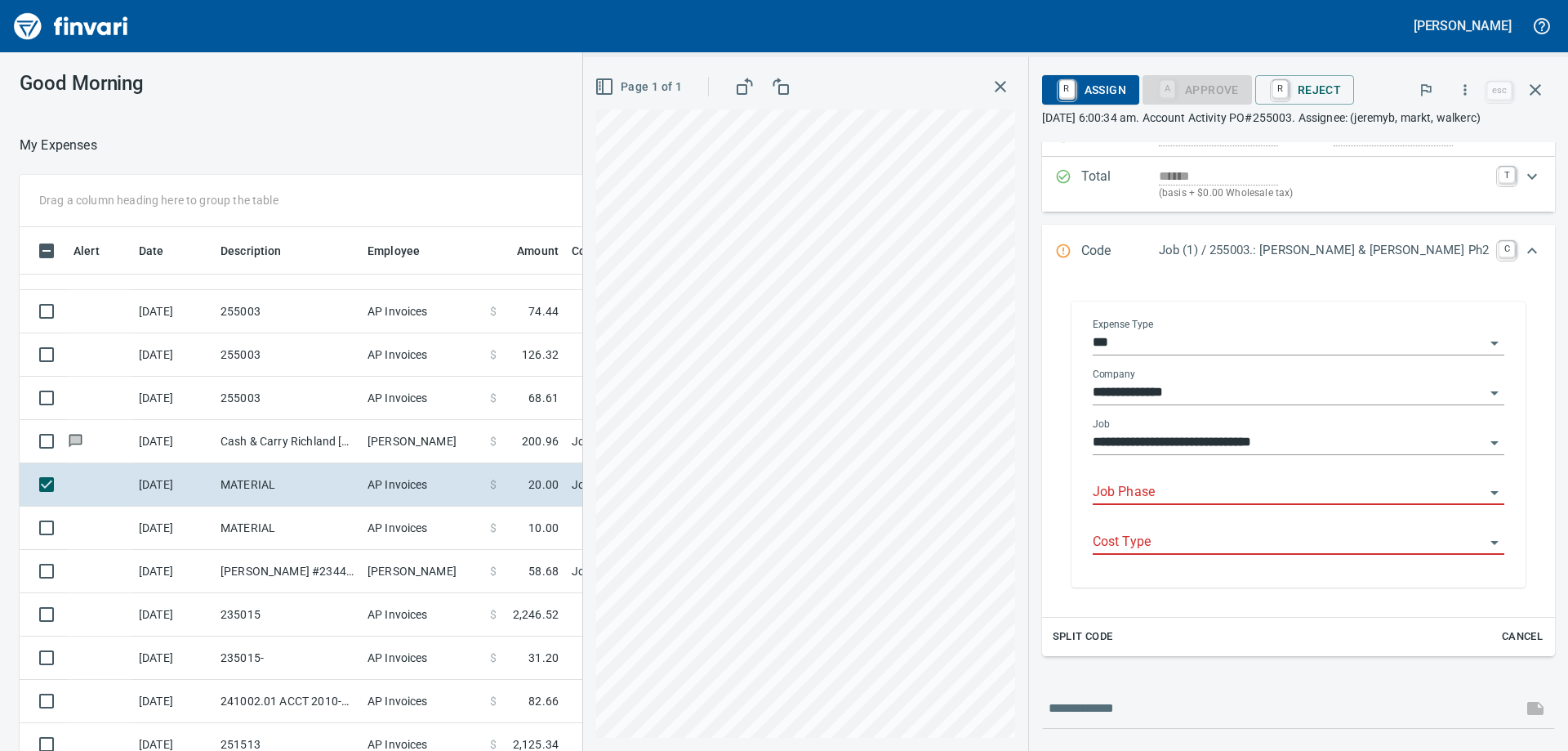
click at [1188, 501] on input "Job Phase" at bounding box center [1289, 492] width 392 height 23
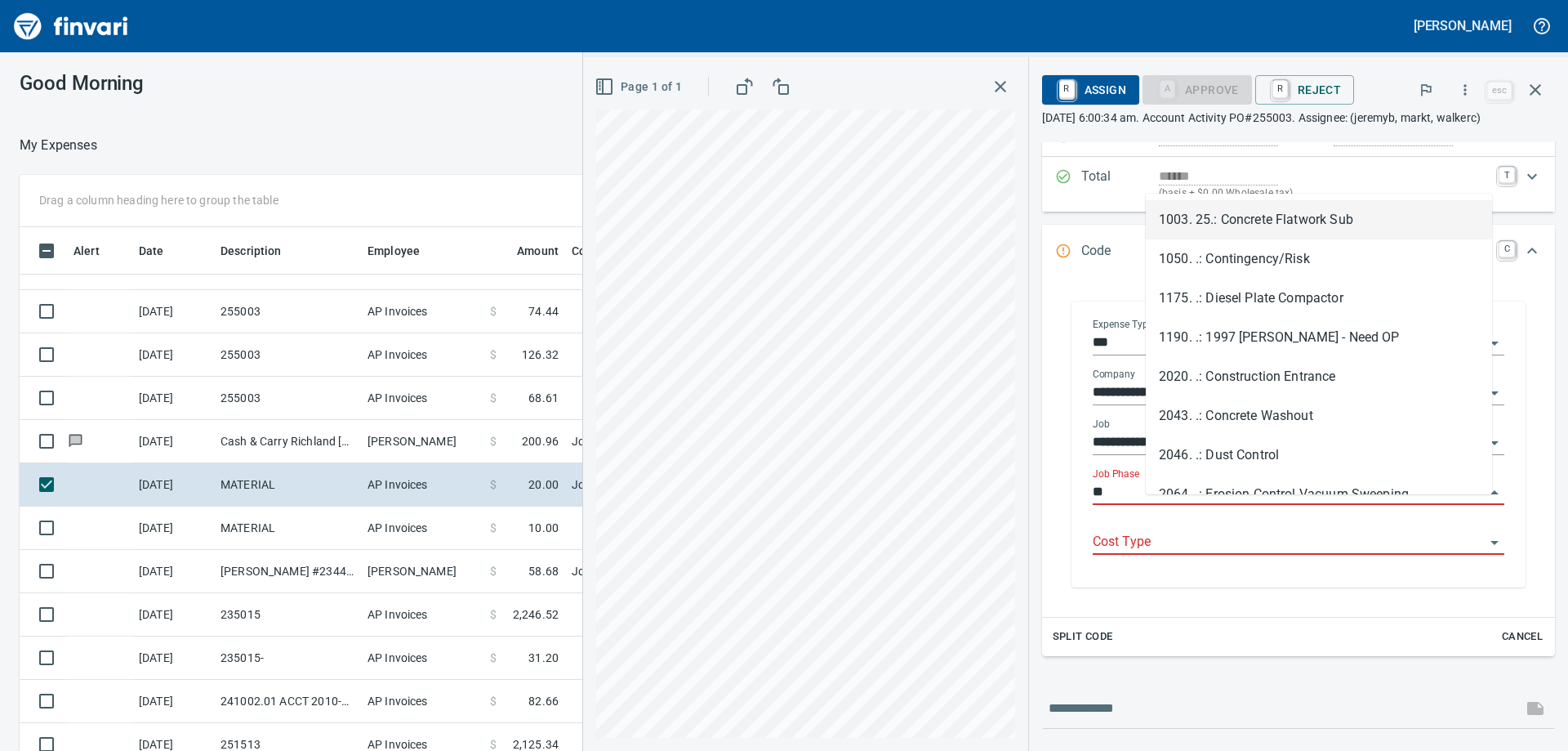
type input "*"
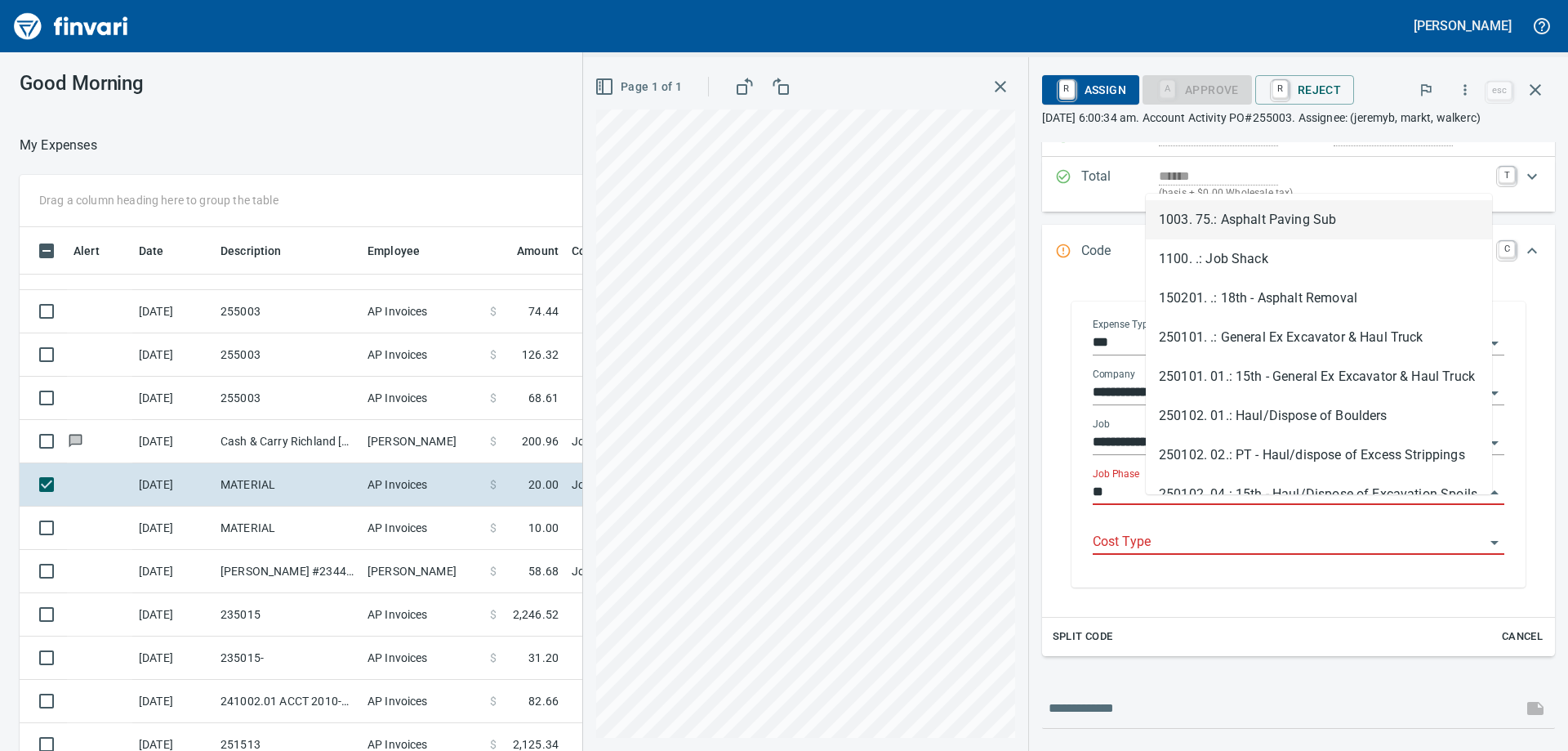
type input "*"
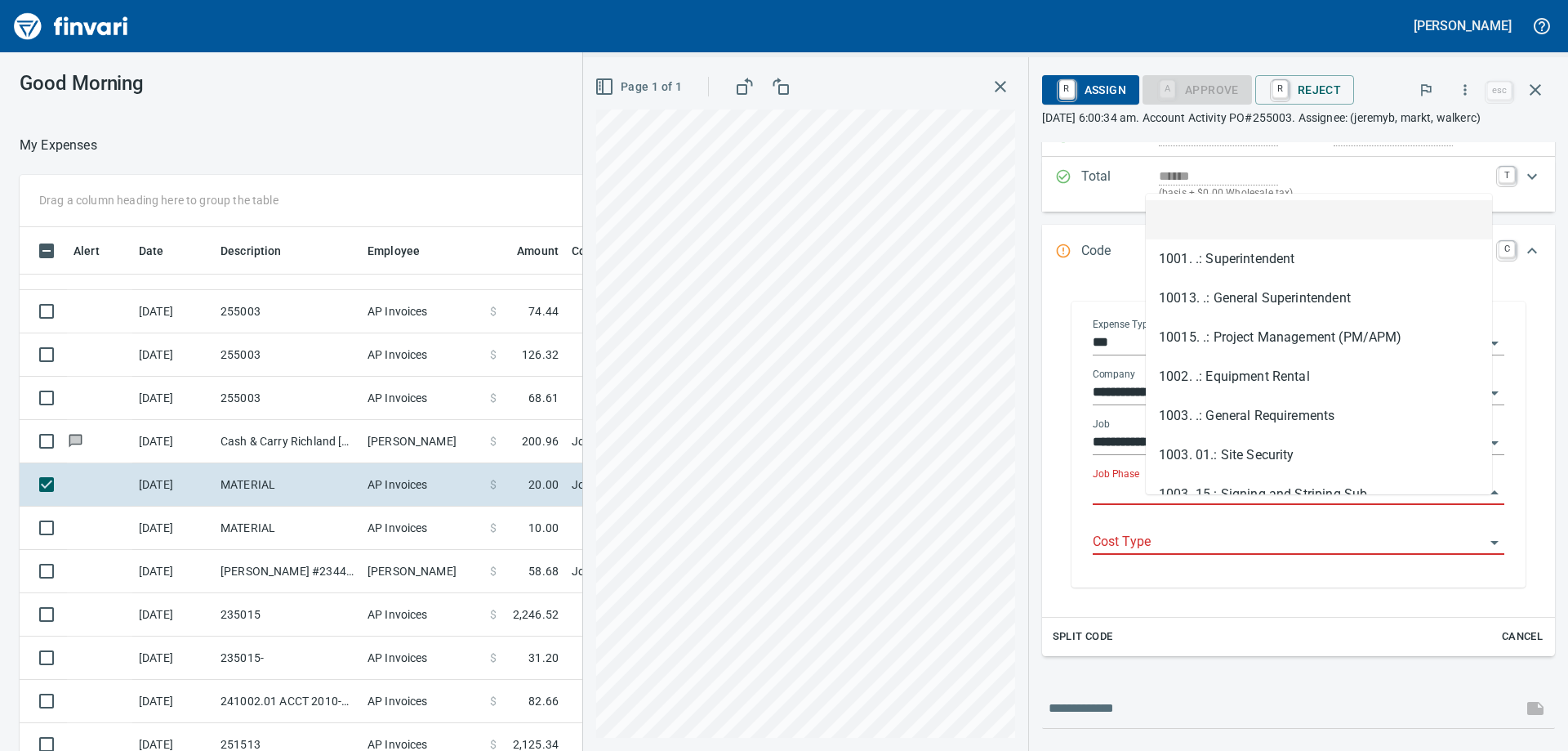
click at [1202, 504] on input "Job Phase" at bounding box center [1289, 492] width 392 height 23
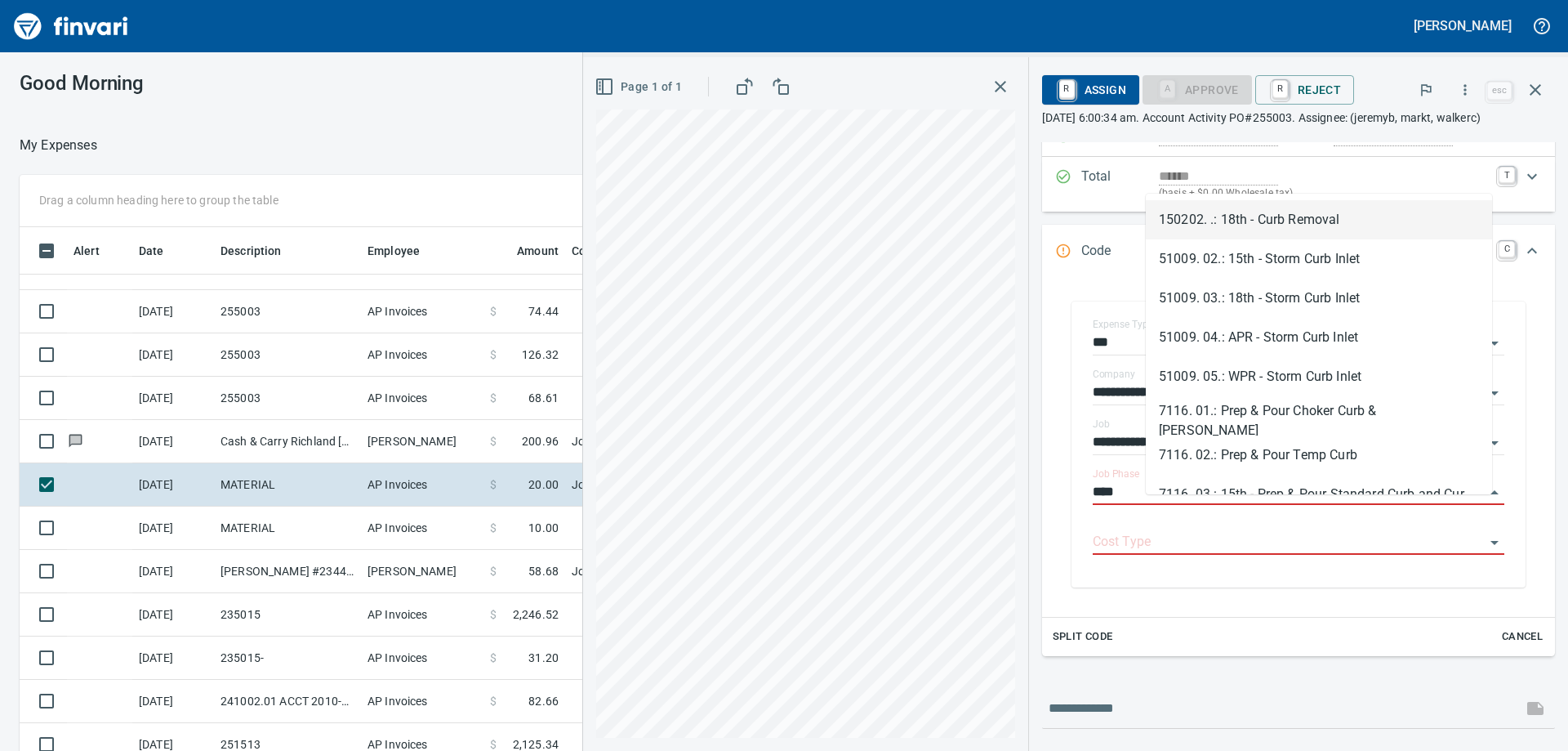
click at [1247, 216] on li "150202. .: 18th - Curb Removal" at bounding box center [1319, 220] width 347 height 39
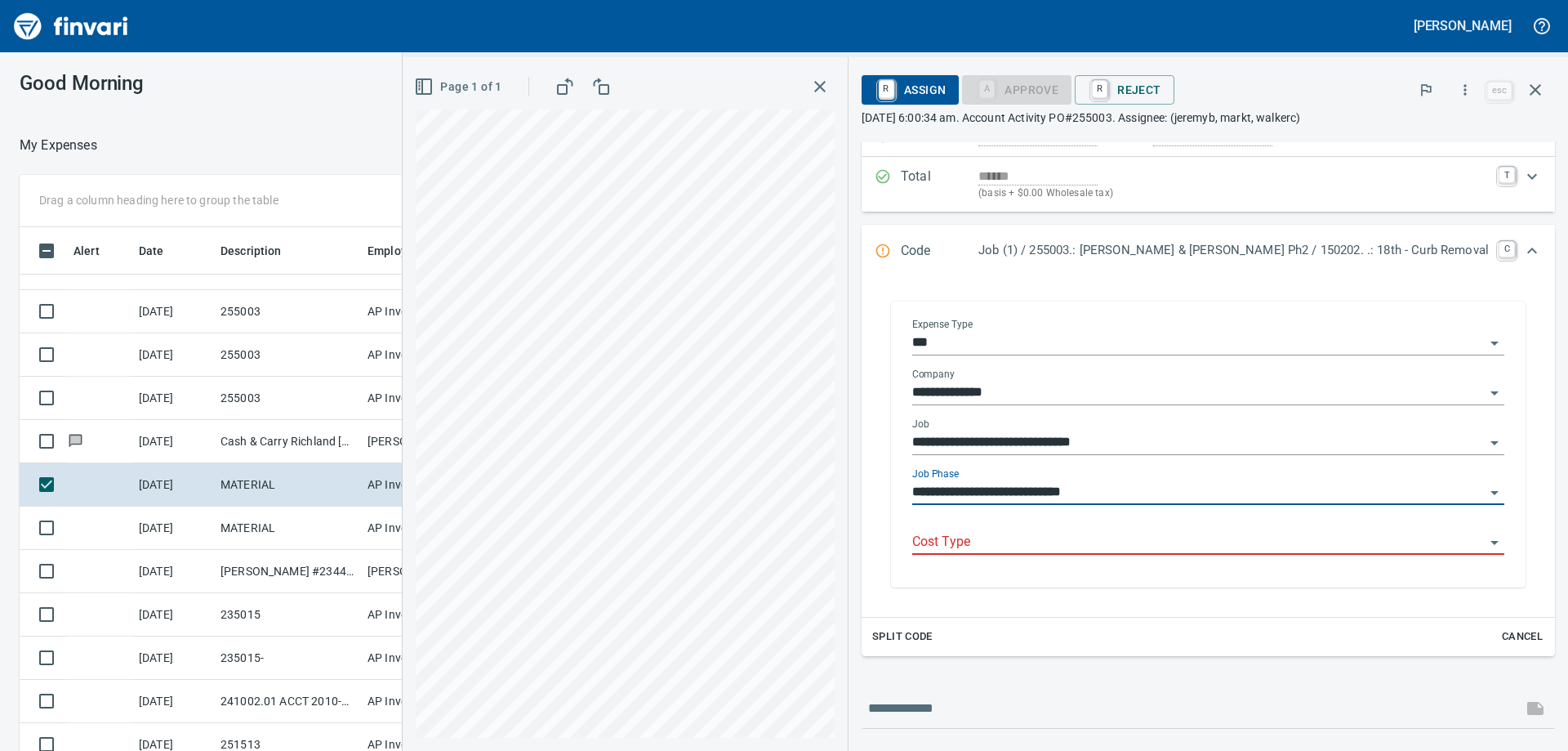
type input "**********"
click at [1230, 553] on input "Cost Type" at bounding box center [1198, 542] width 572 height 23
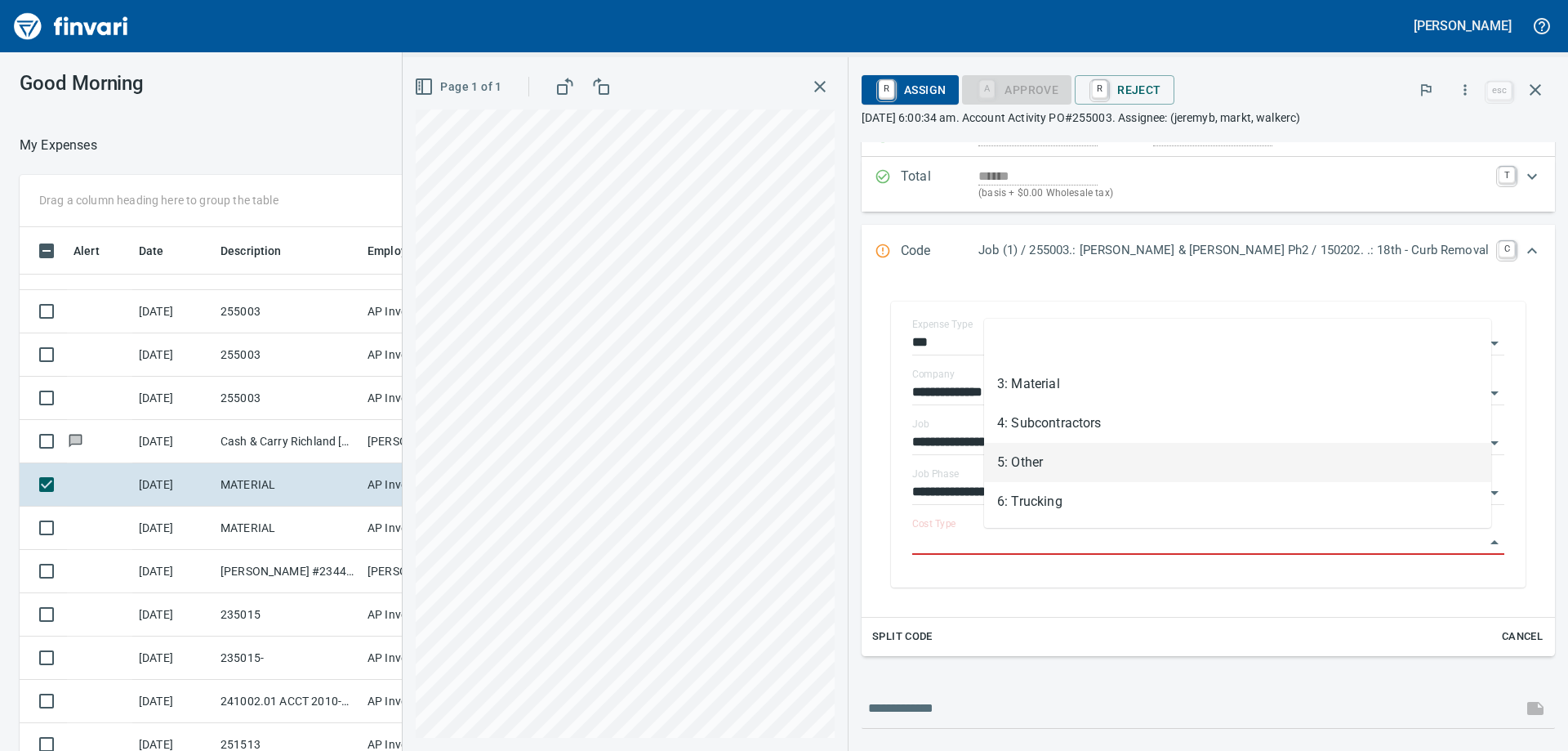
click at [1023, 449] on li "5: Other" at bounding box center [1237, 463] width 507 height 39
type input "********"
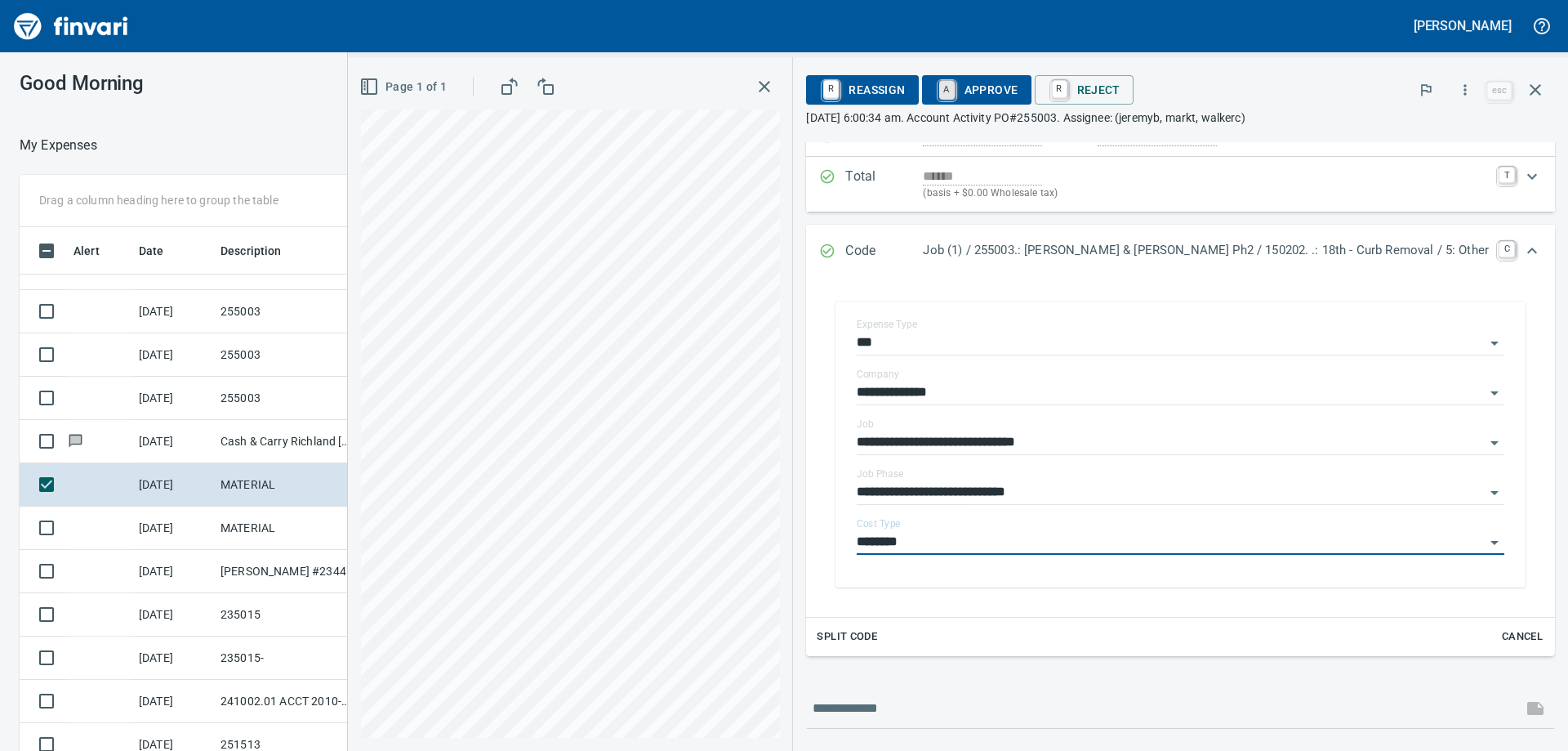
click at [954, 86] on link "A" at bounding box center [947, 90] width 15 height 18
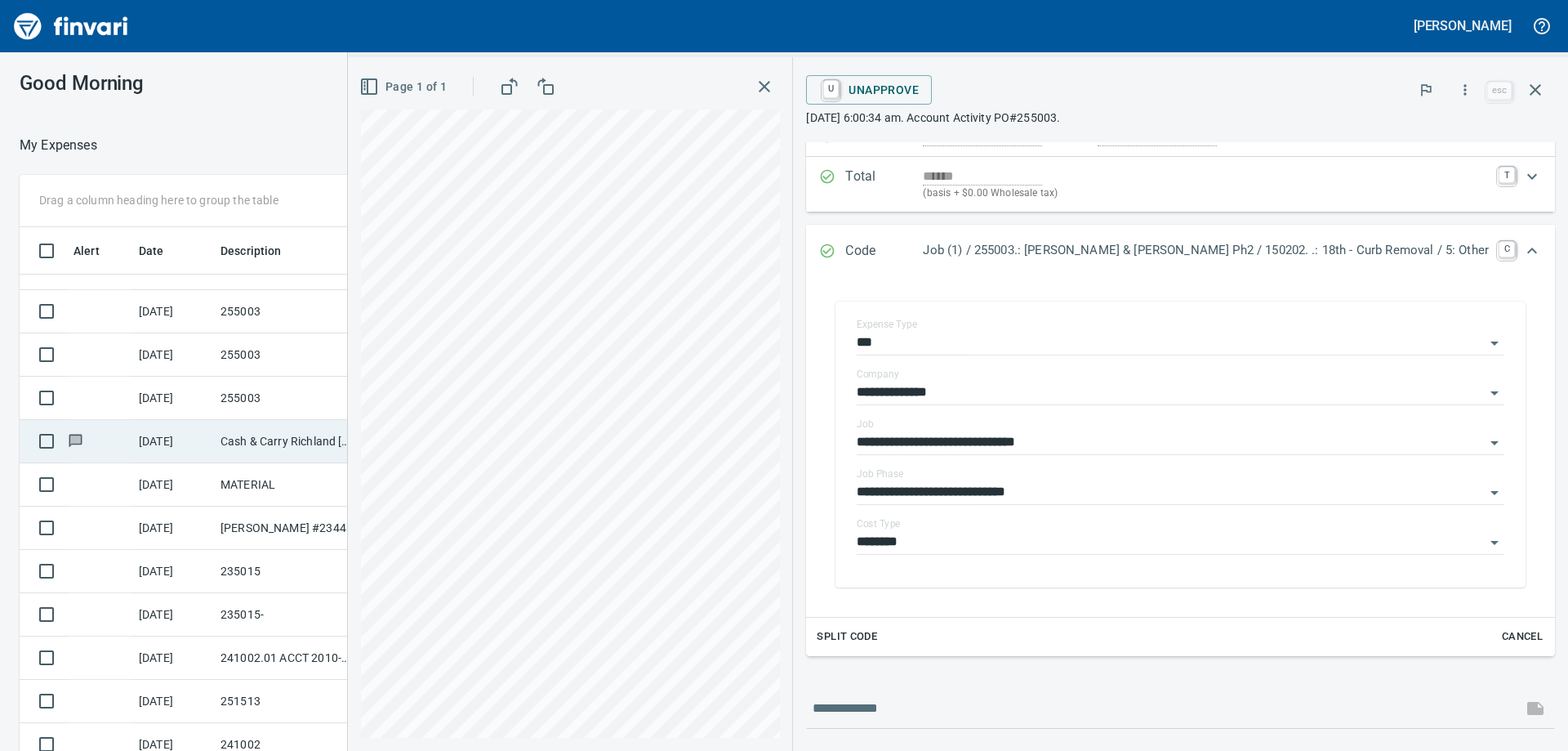
click at [254, 441] on td "Cash & Carry Richland [GEOGRAPHIC_DATA]" at bounding box center [287, 441] width 147 height 43
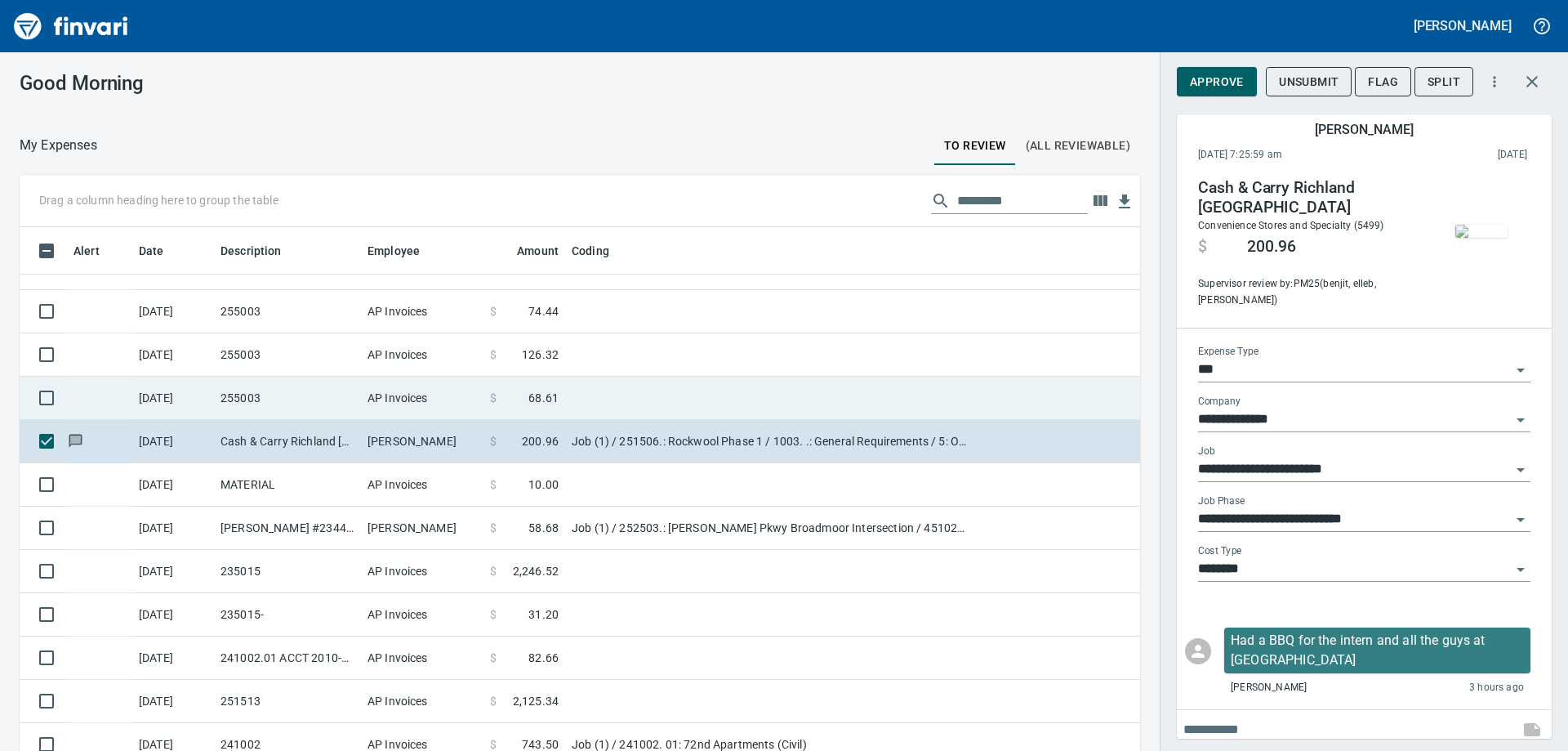
click at [417, 389] on td "AP Invoices" at bounding box center [422, 397] width 123 height 43
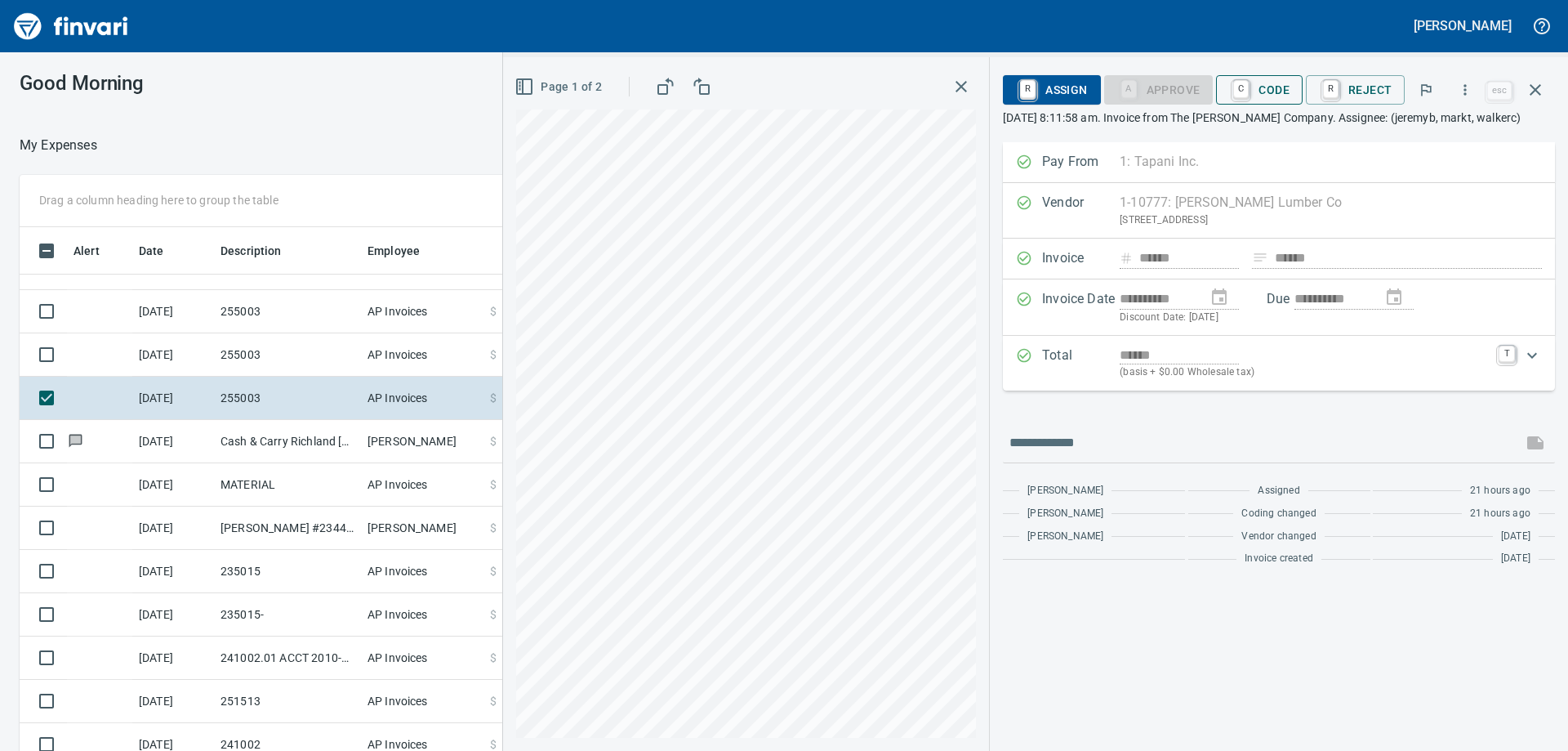
click at [1265, 85] on span "C Code" at bounding box center [1259, 90] width 60 height 28
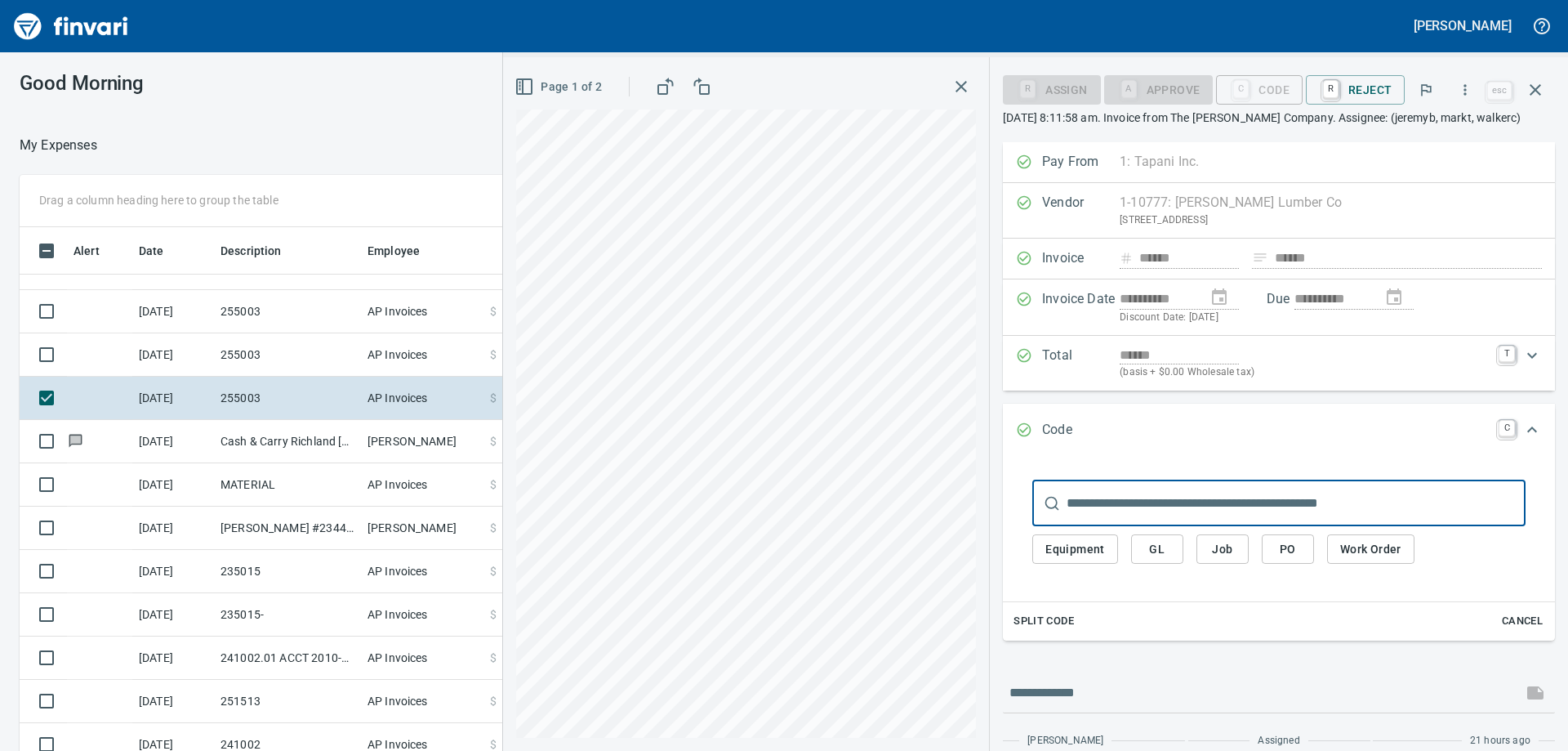
click at [1101, 502] on input "text" at bounding box center [1296, 503] width 459 height 46
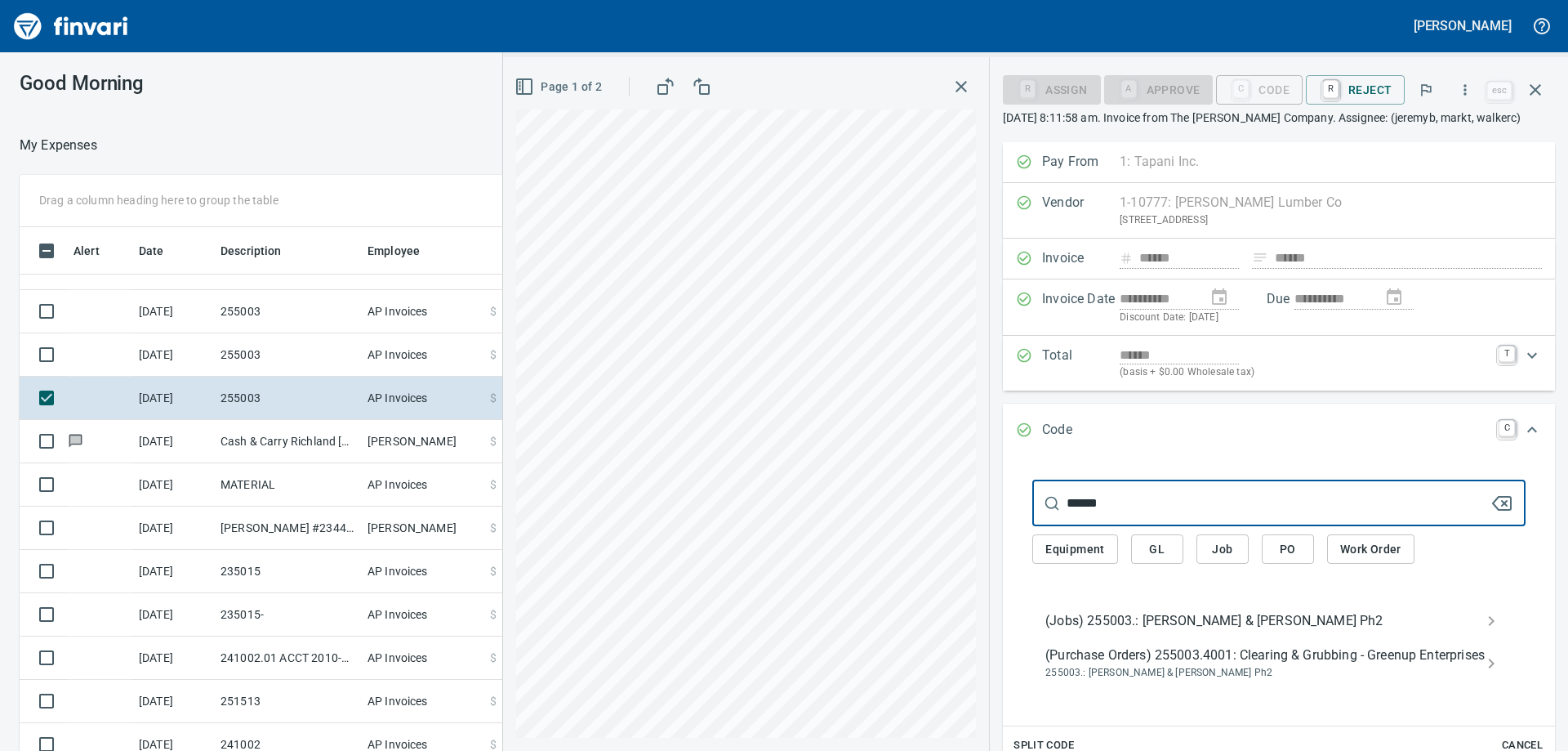
type input "******"
click at [1189, 620] on span "(Jobs) 255003.: [PERSON_NAME] & [PERSON_NAME] Ph2" at bounding box center [1266, 621] width 441 height 19
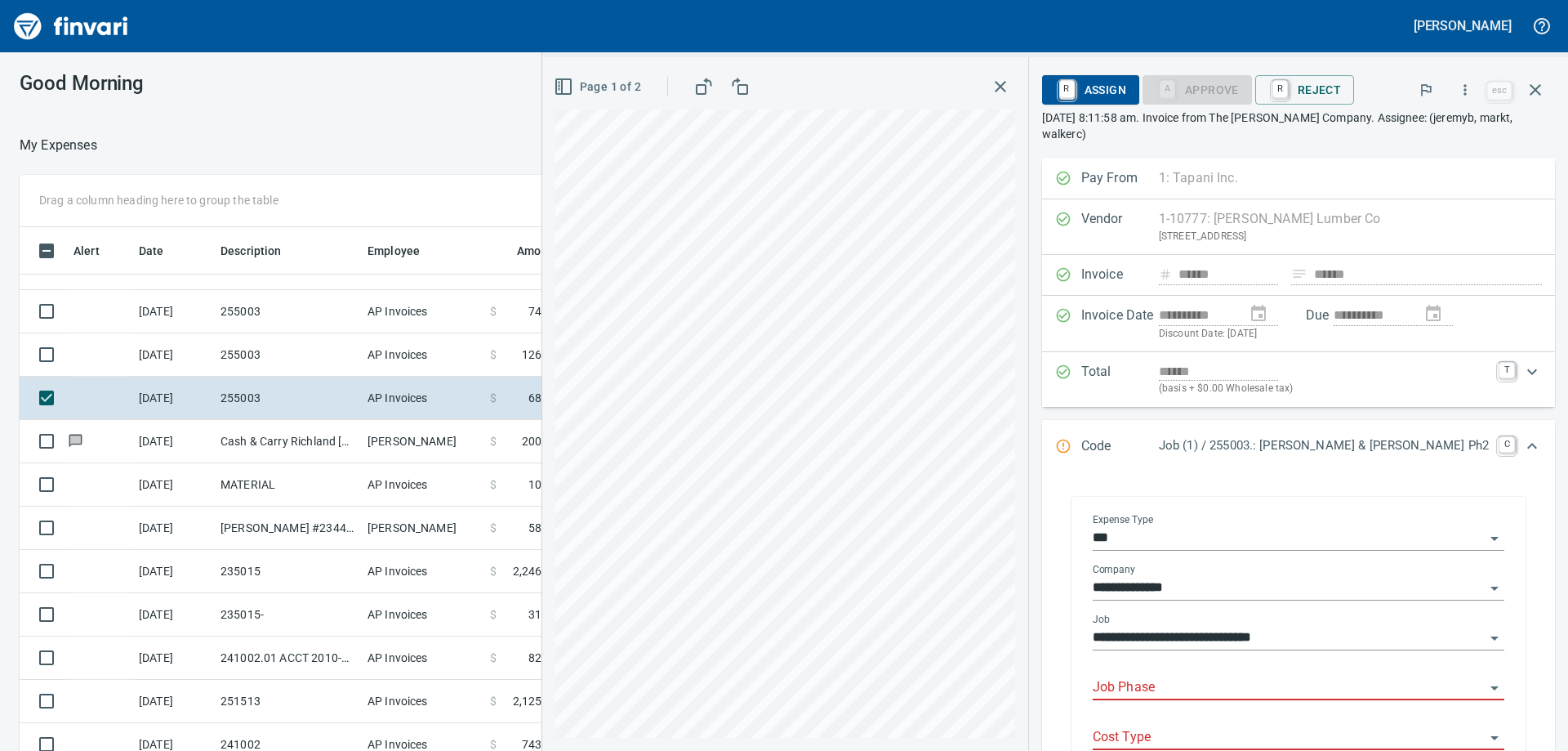
scroll to position [245, 0]
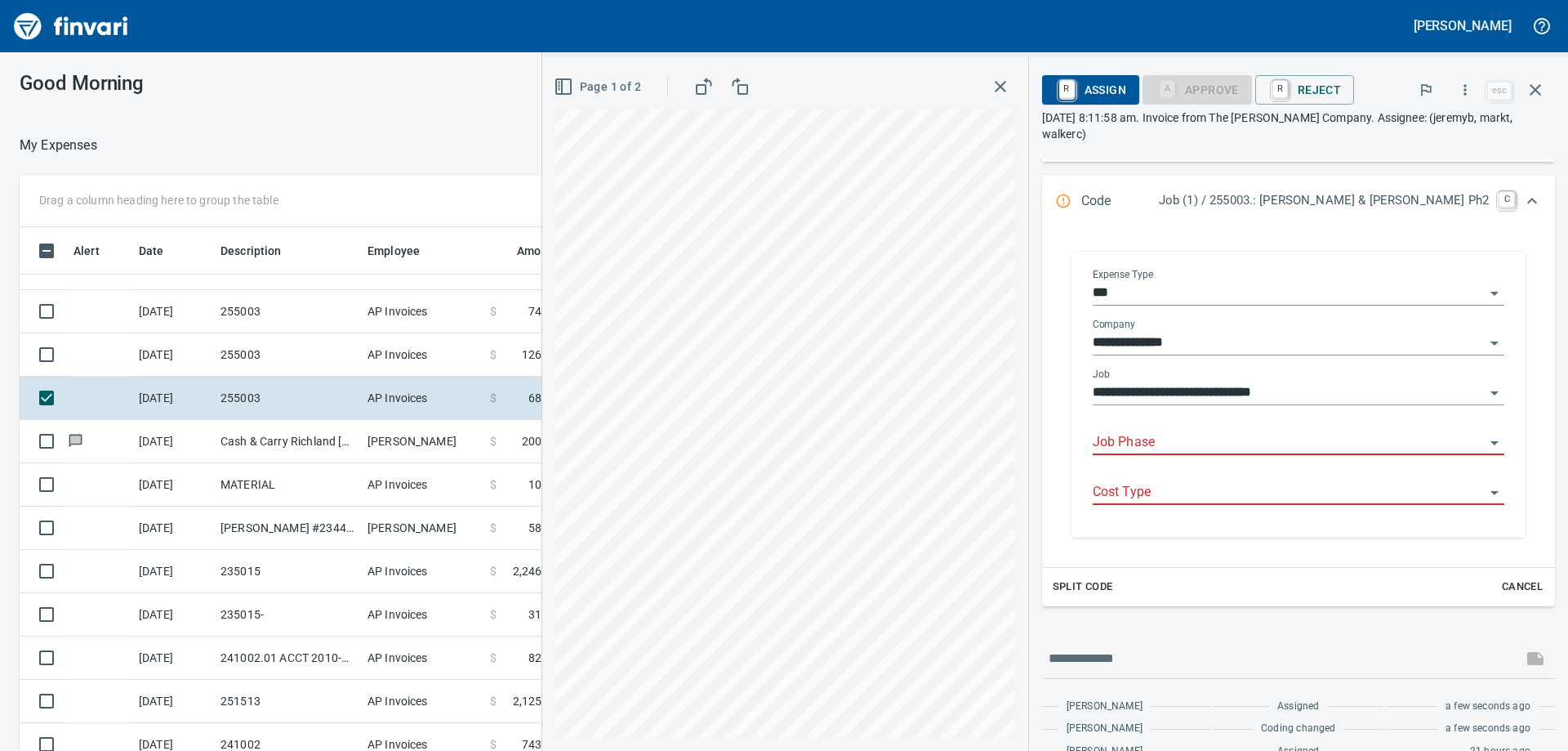
click at [1186, 442] on input "Job Phase" at bounding box center [1289, 442] width 392 height 23
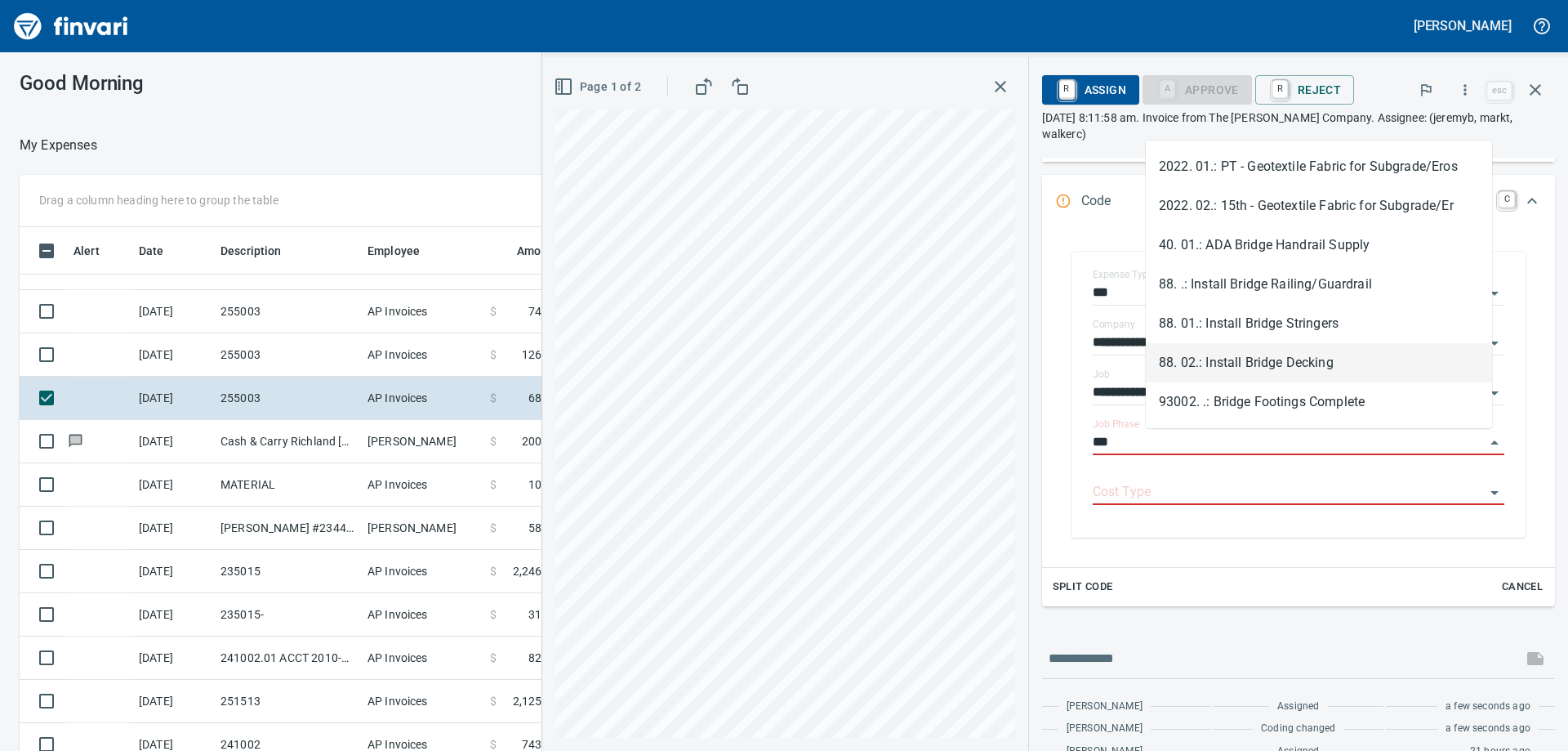
click at [1236, 354] on li "88. 02.: Install Bridge Decking" at bounding box center [1319, 363] width 347 height 39
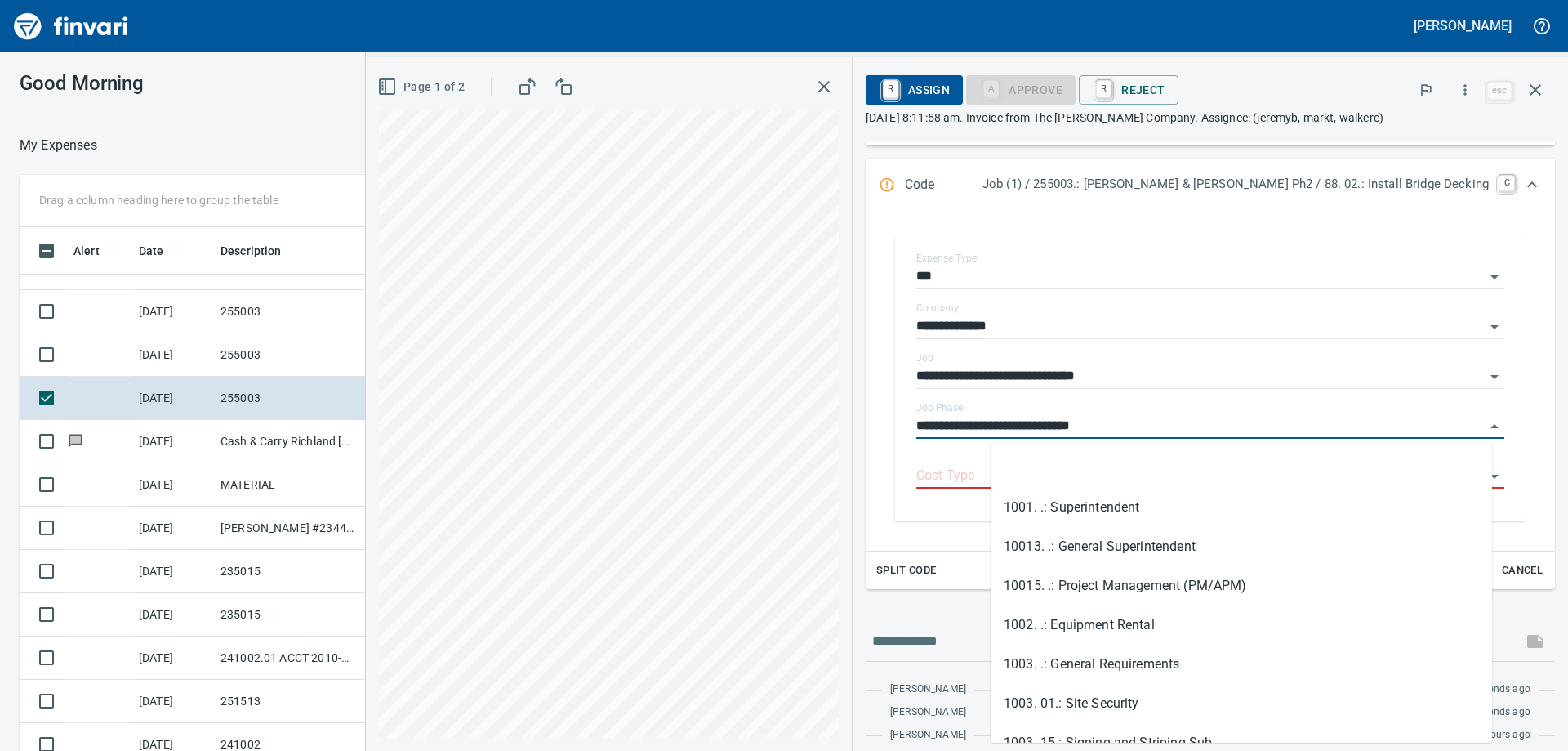
drag, startPoint x: 1239, startPoint y: 419, endPoint x: 934, endPoint y: 424, distance: 305.0
click at [934, 424] on div "**********" at bounding box center [1210, 353] width 715 height 912
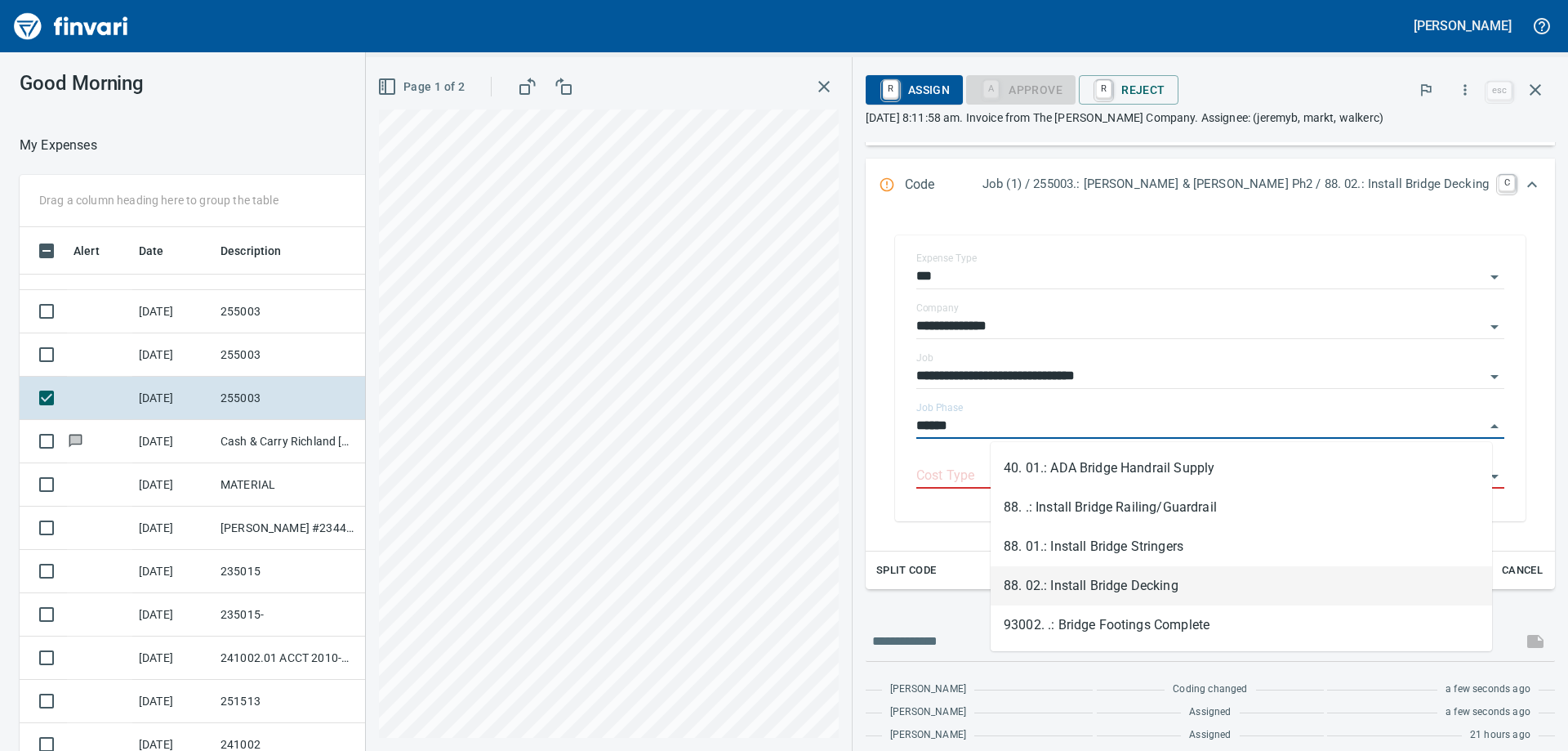
click at [1087, 577] on li "88. 02.: Install Bridge Decking" at bounding box center [1241, 586] width 501 height 39
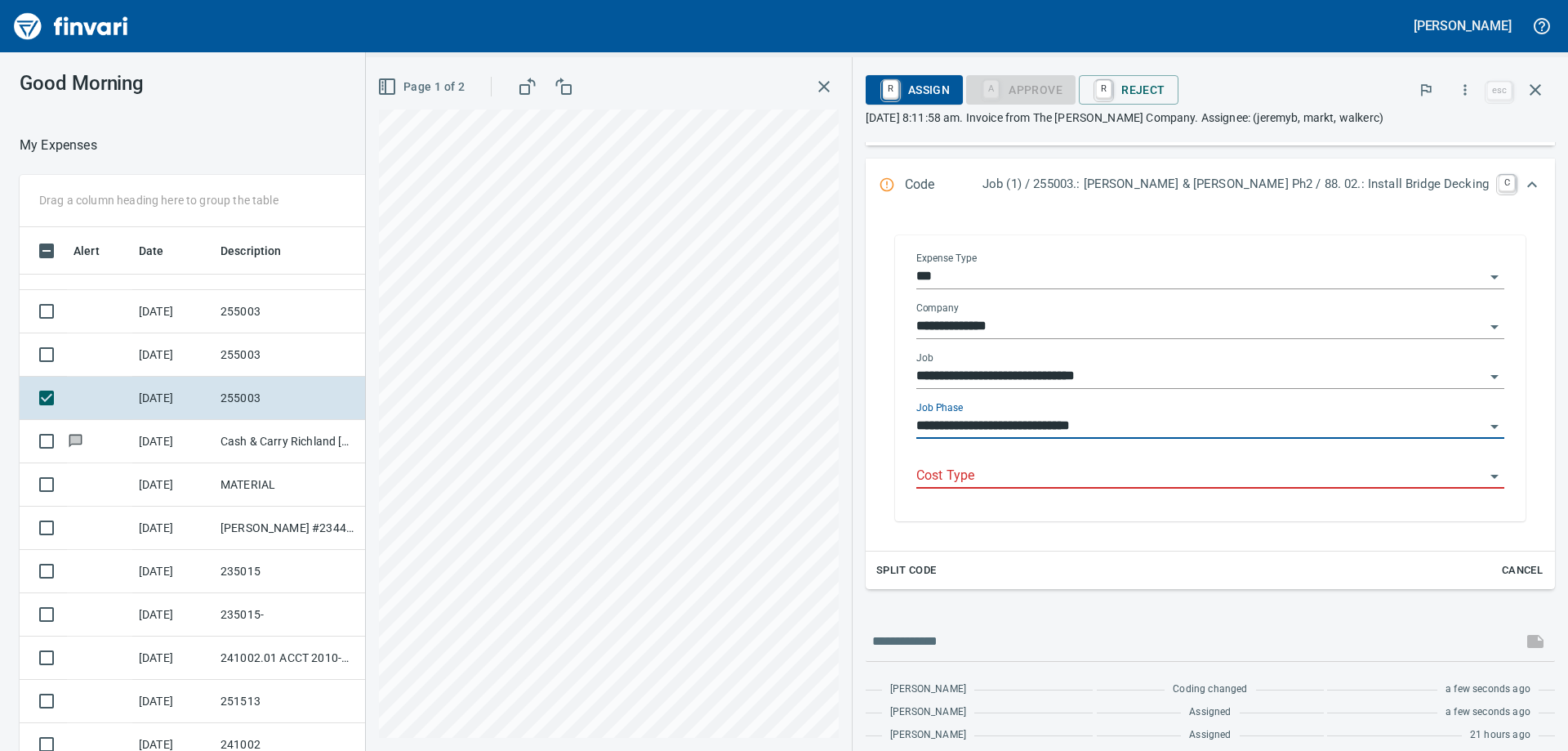
type input "**********"
click at [1073, 476] on input "Cost Type" at bounding box center [1200, 476] width 568 height 23
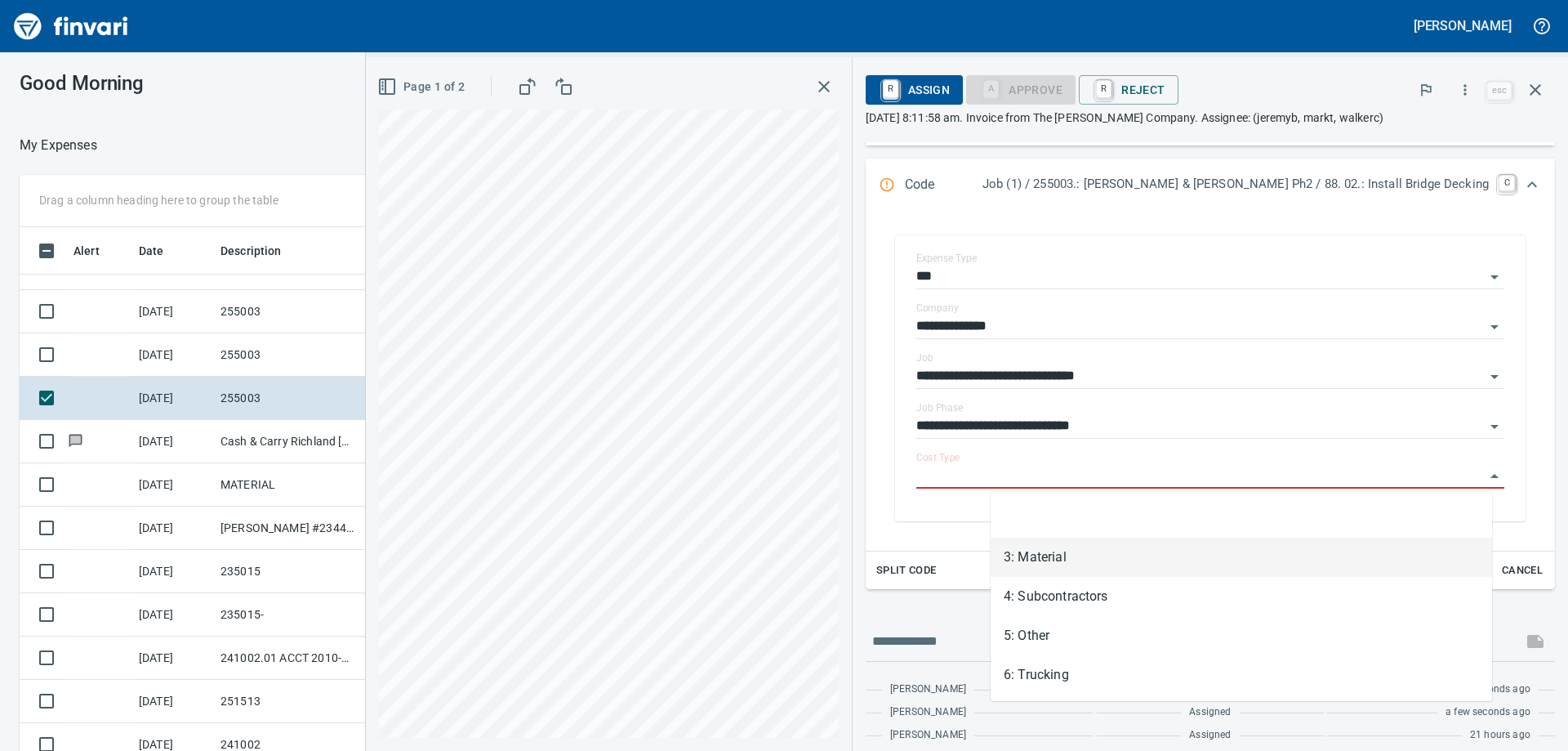
click at [1067, 545] on li "3: Material" at bounding box center [1241, 557] width 501 height 39
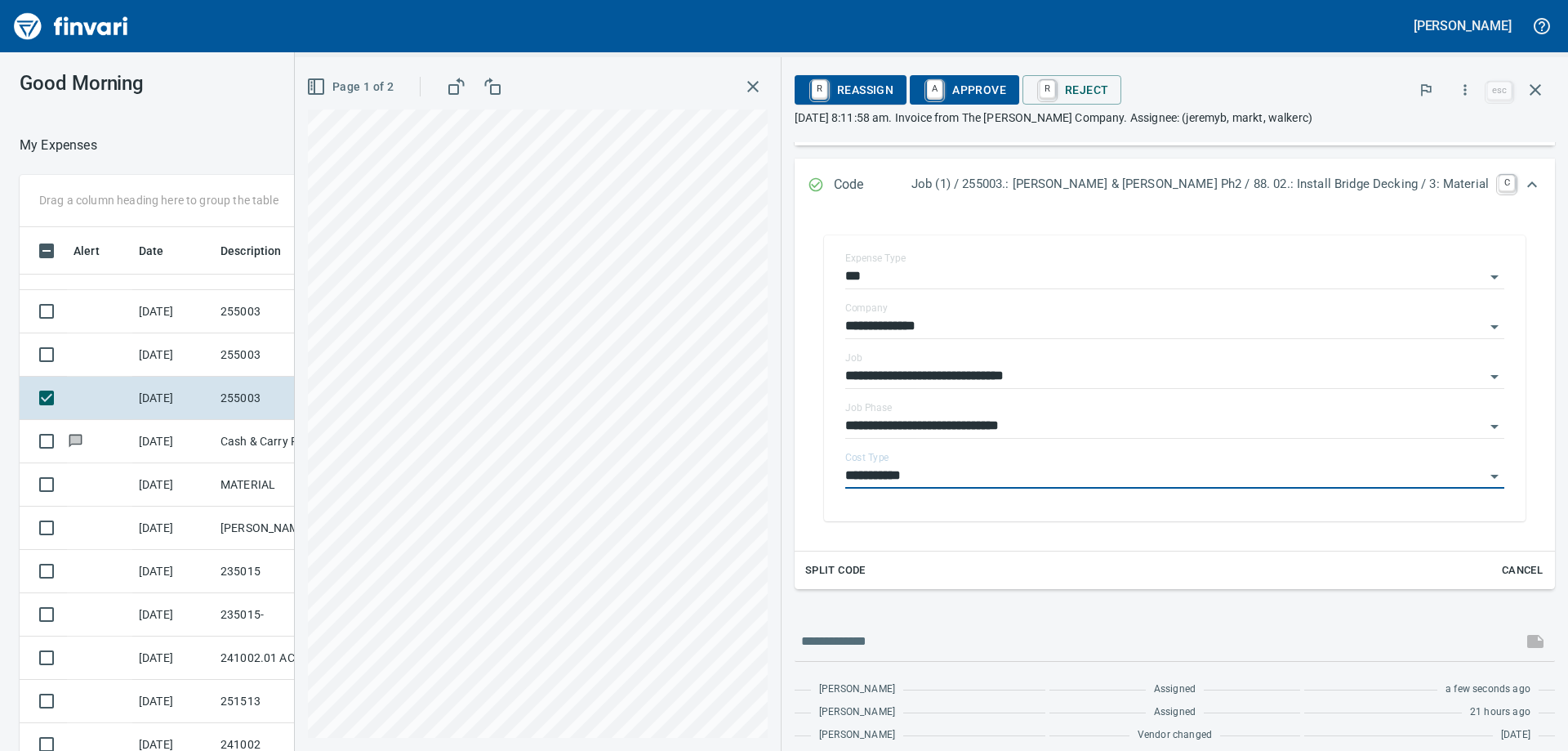
type input "**********"
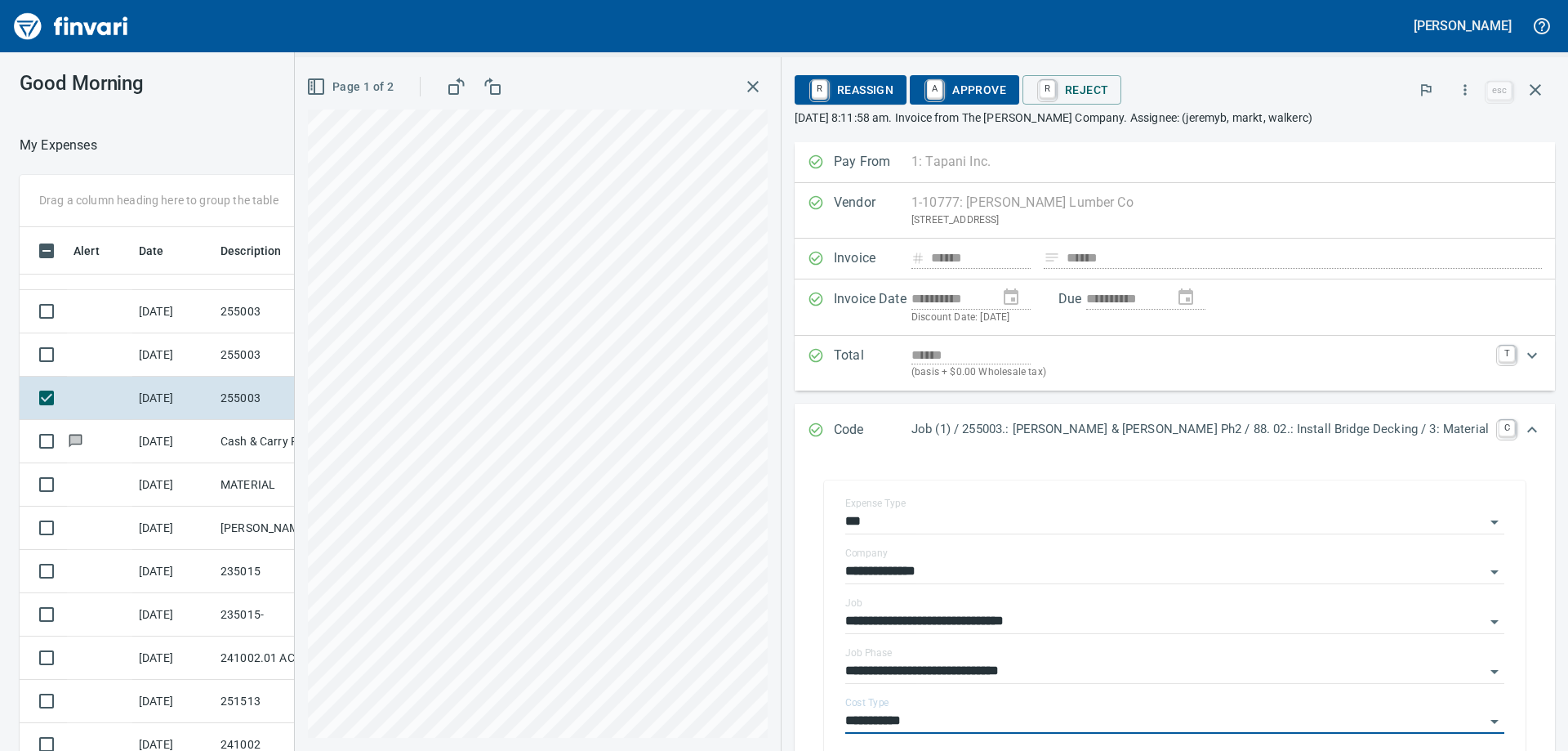
scroll to position [303, 0]
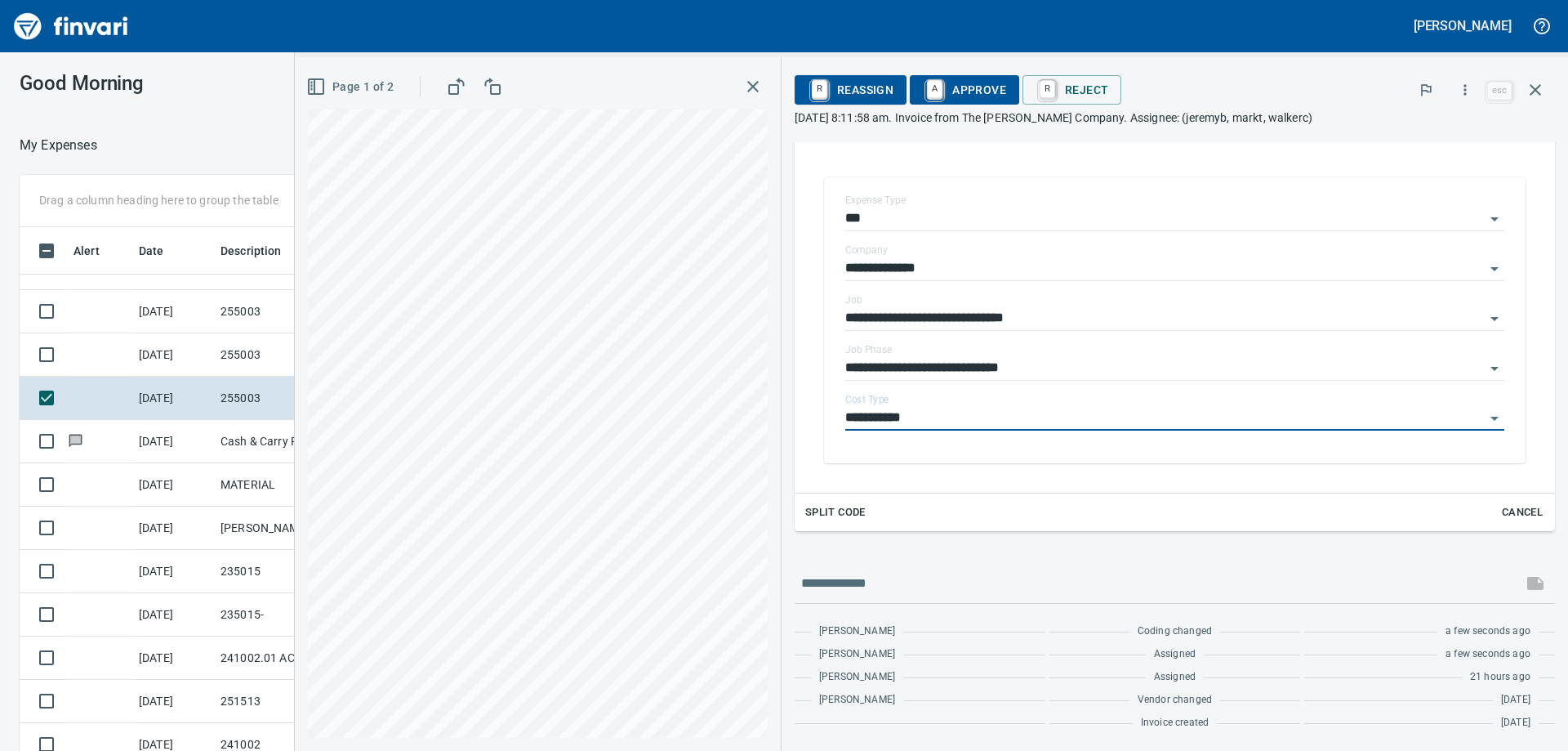
click at [1006, 84] on span "A Approve" at bounding box center [964, 90] width 84 height 28
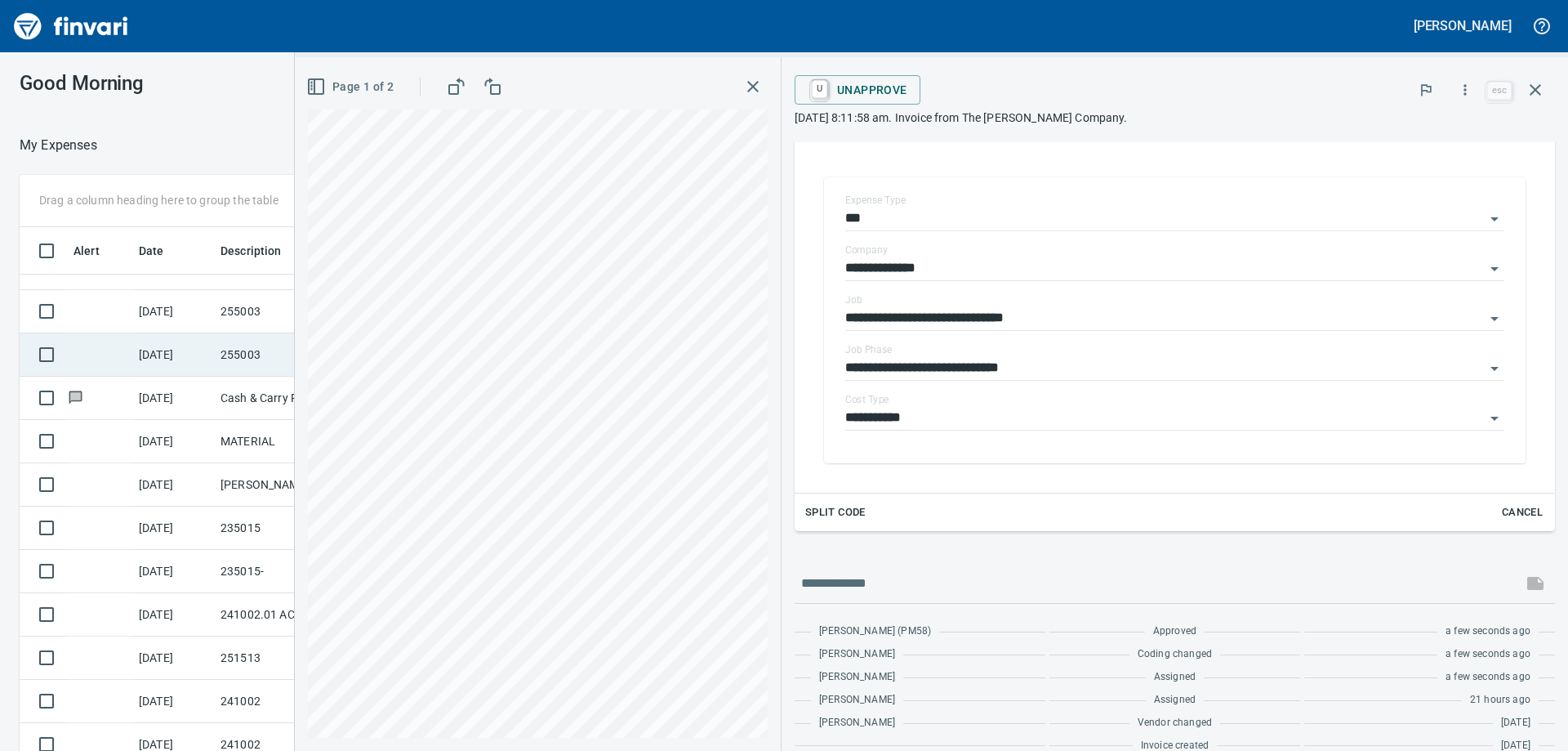
click at [216, 360] on td "255003" at bounding box center [287, 354] width 147 height 43
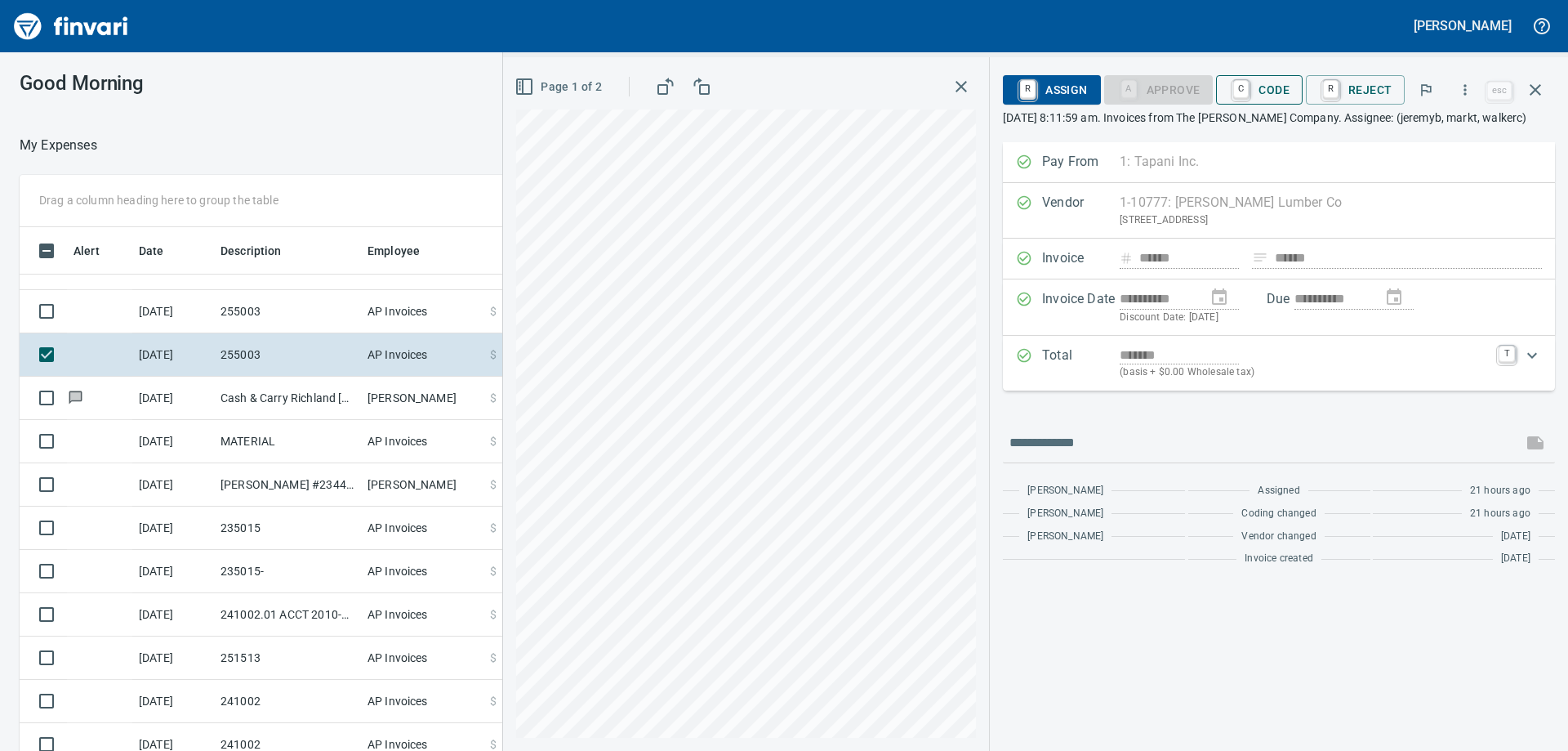
click at [1255, 90] on span "C Code" at bounding box center [1259, 90] width 60 height 28
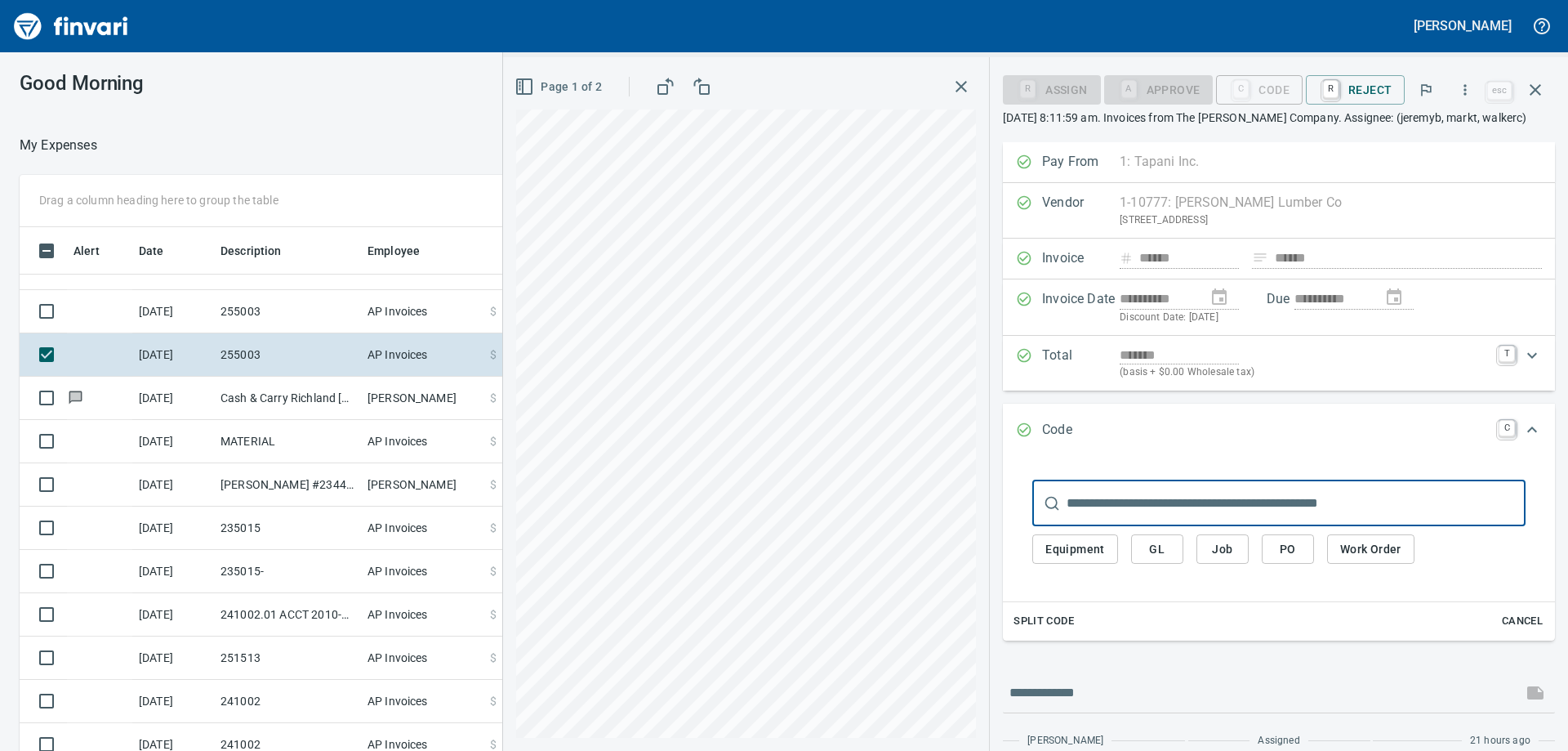
click at [1165, 495] on input "text" at bounding box center [1296, 503] width 459 height 46
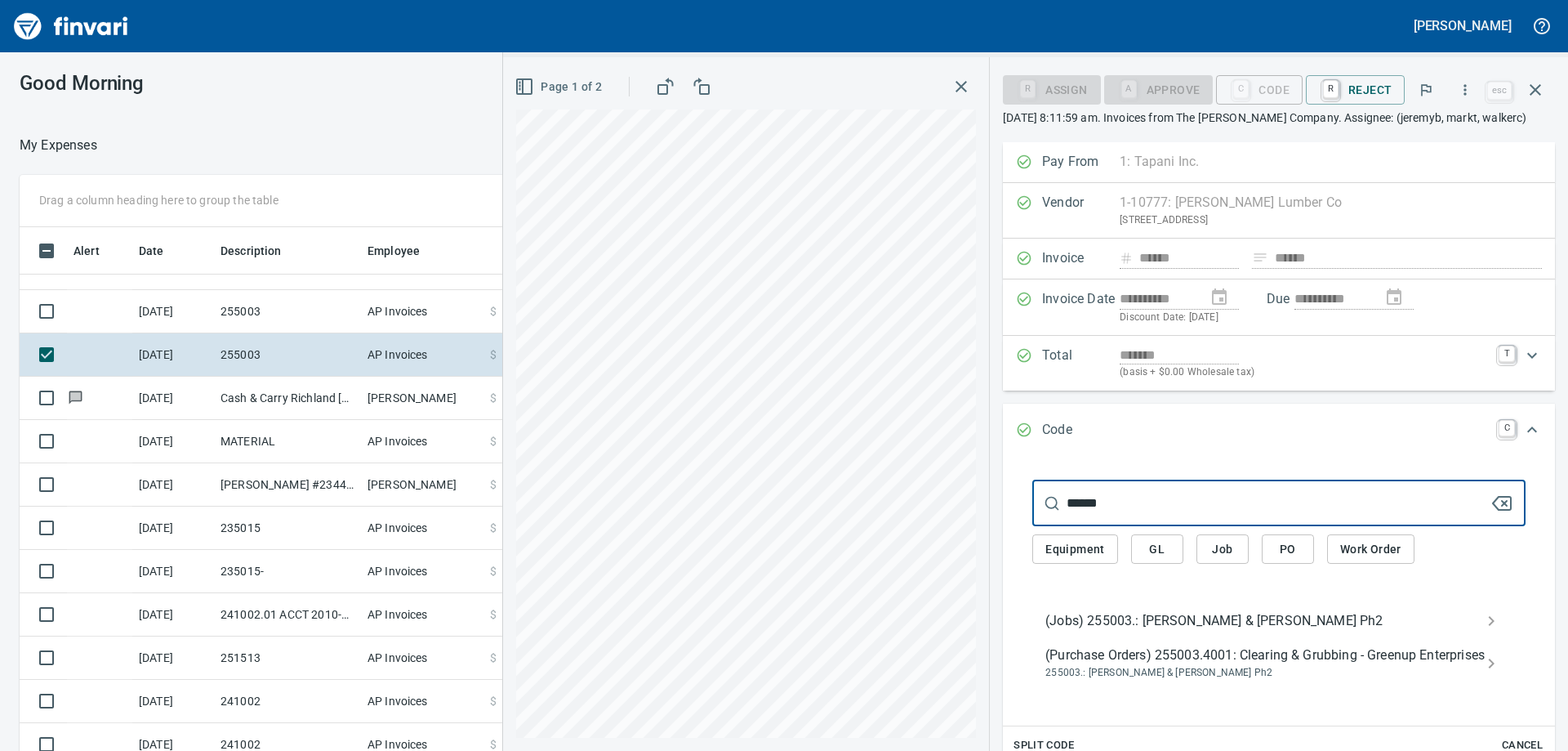
type input "******"
click at [1128, 626] on span "(Jobs) 255003.: [PERSON_NAME] & [PERSON_NAME] Ph2" at bounding box center [1266, 621] width 441 height 19
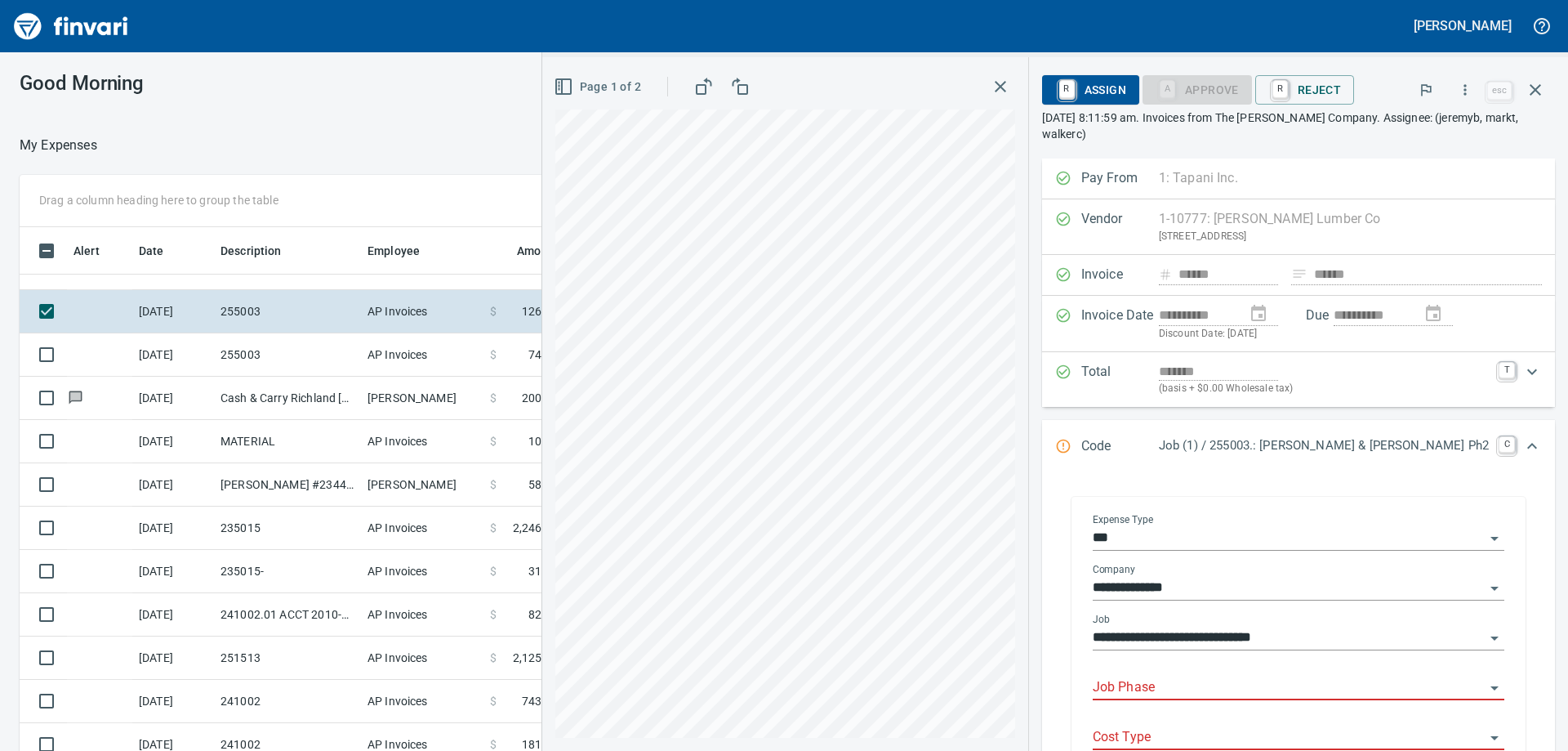
scroll to position [320, 0]
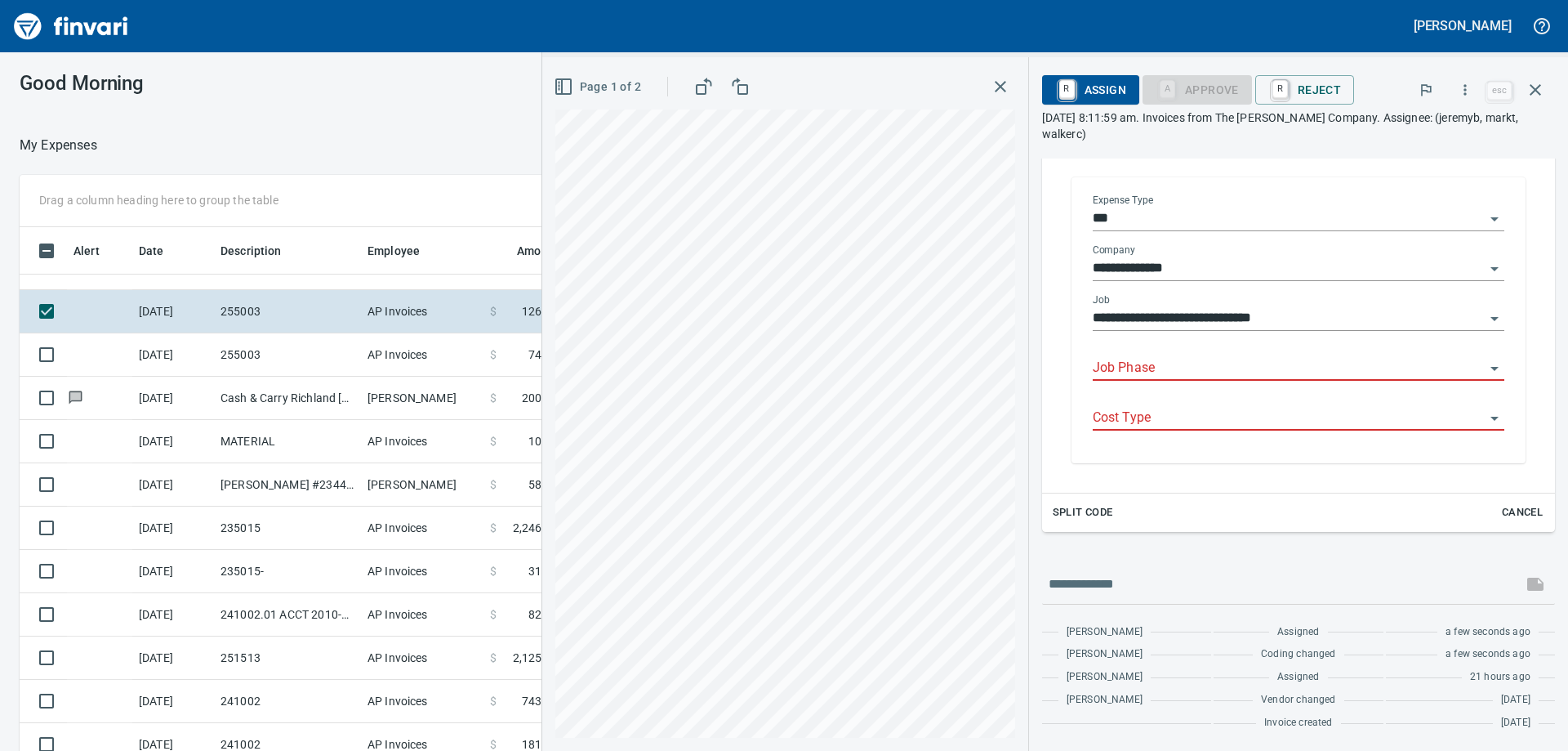
click at [1265, 367] on input "Job Phase" at bounding box center [1289, 368] width 392 height 23
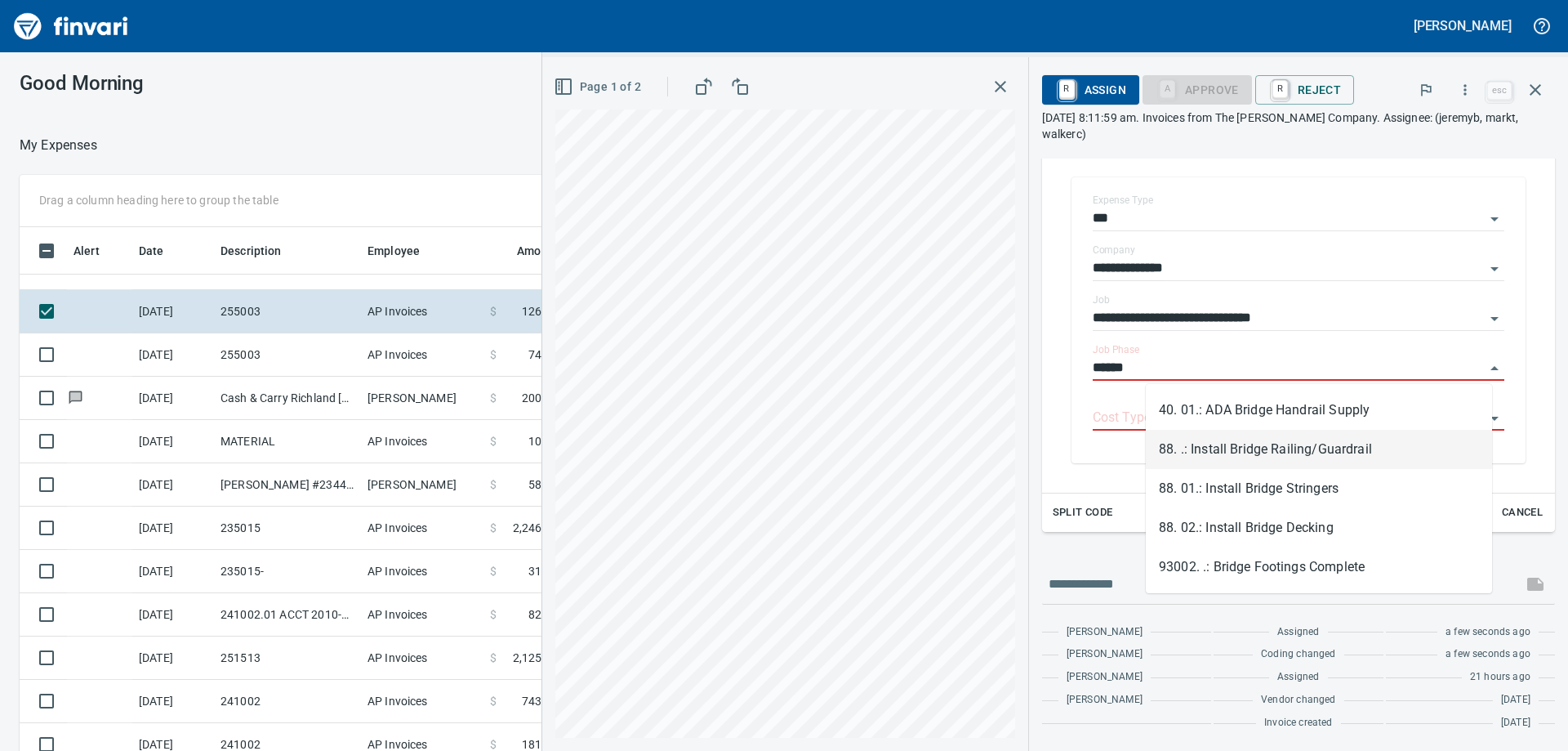
click at [1341, 441] on li "88. .: Install Bridge Railing/Guardrail" at bounding box center [1319, 449] width 347 height 39
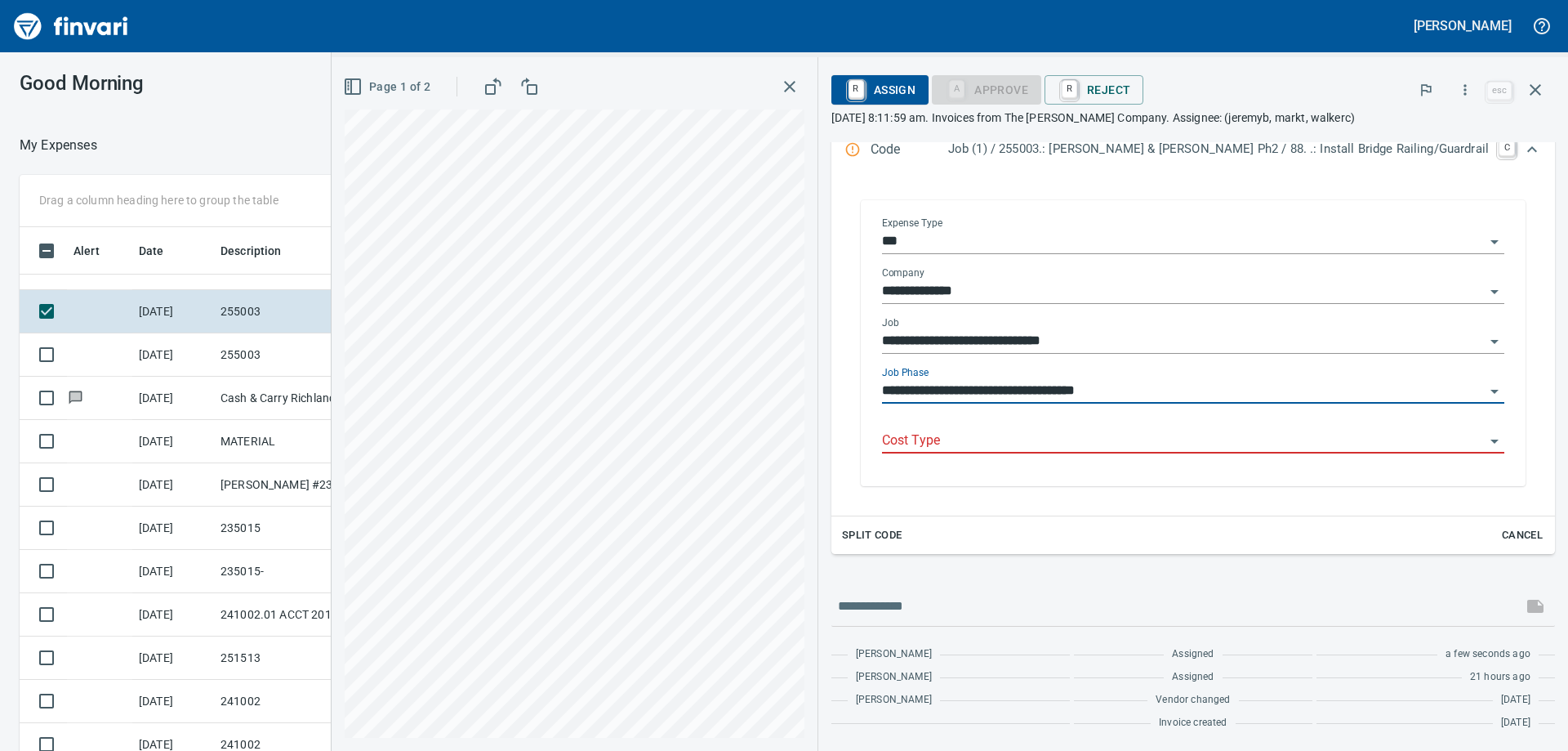
type input "**********"
click at [1298, 430] on input "Cost Type" at bounding box center [1183, 441] width 603 height 23
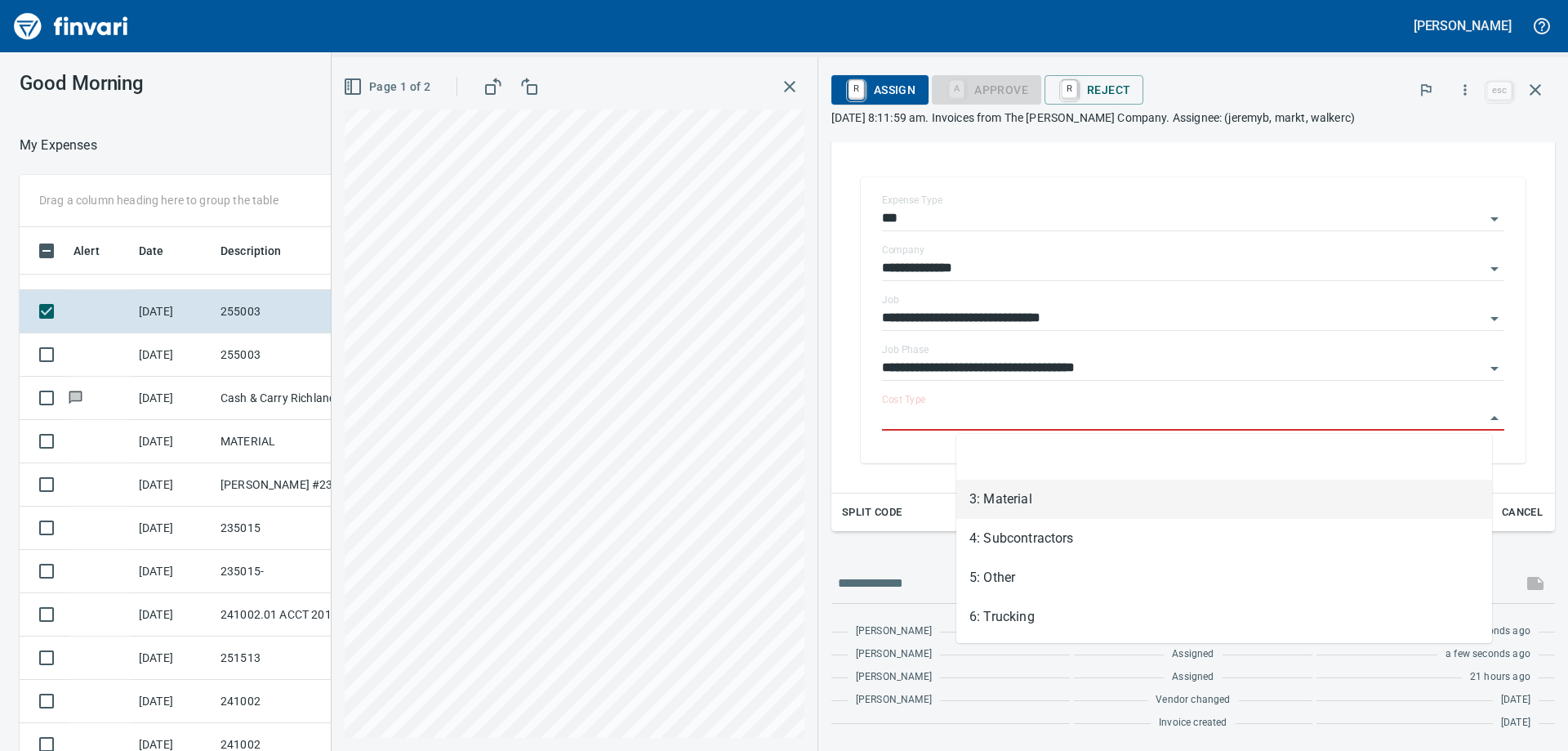
click at [1054, 513] on li "3: Material" at bounding box center [1224, 499] width 536 height 39
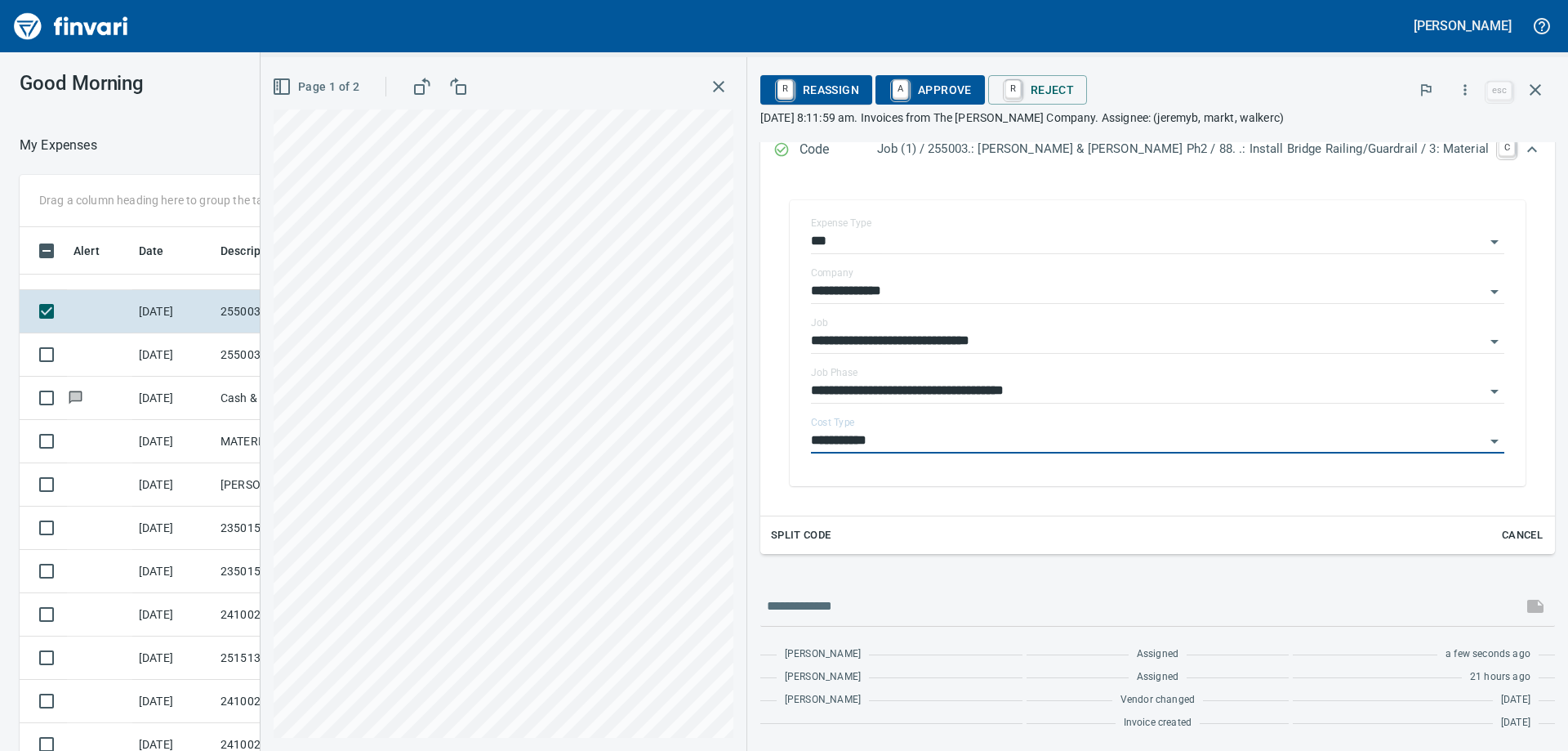
type input "**********"
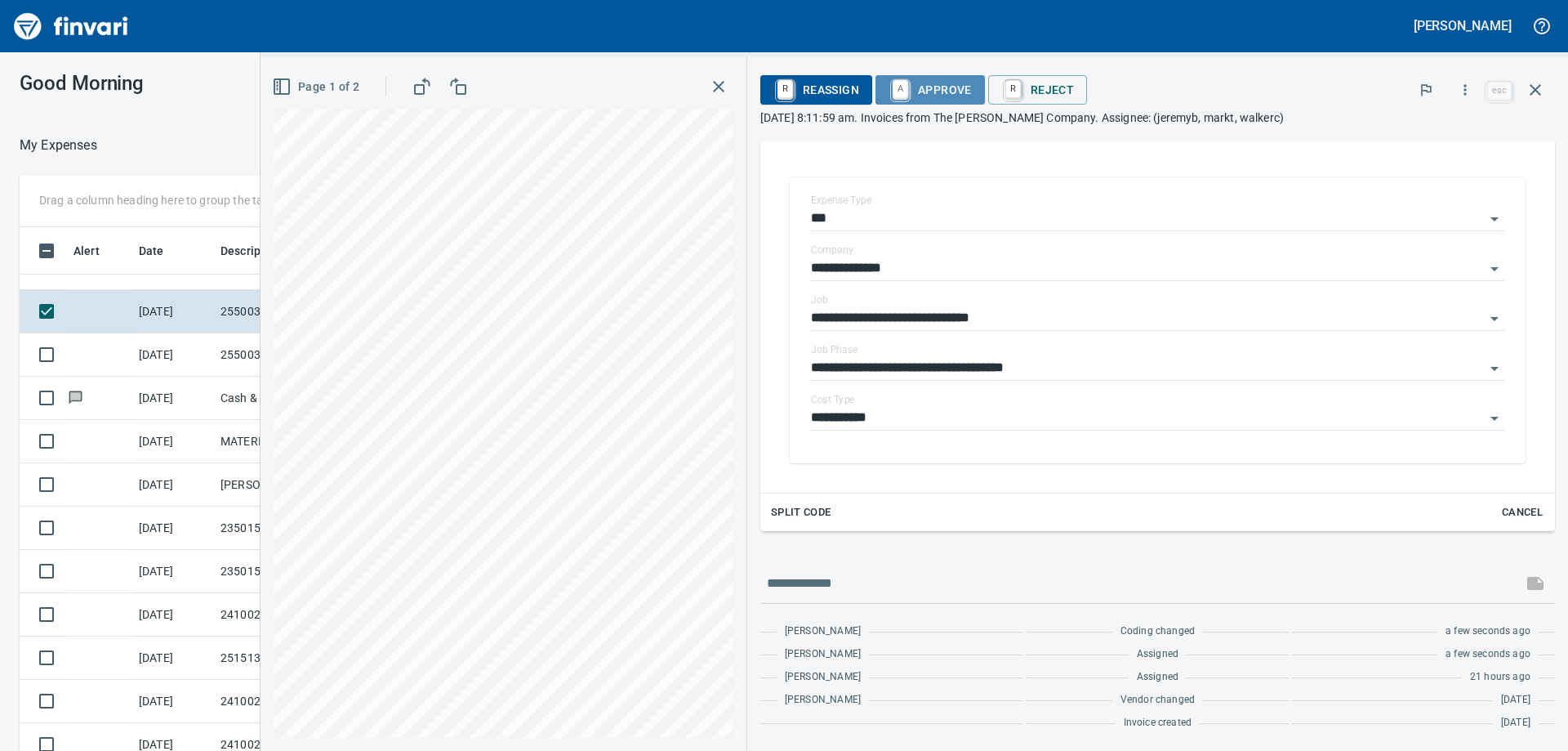
click at [972, 86] on span "A Approve" at bounding box center [930, 90] width 84 height 28
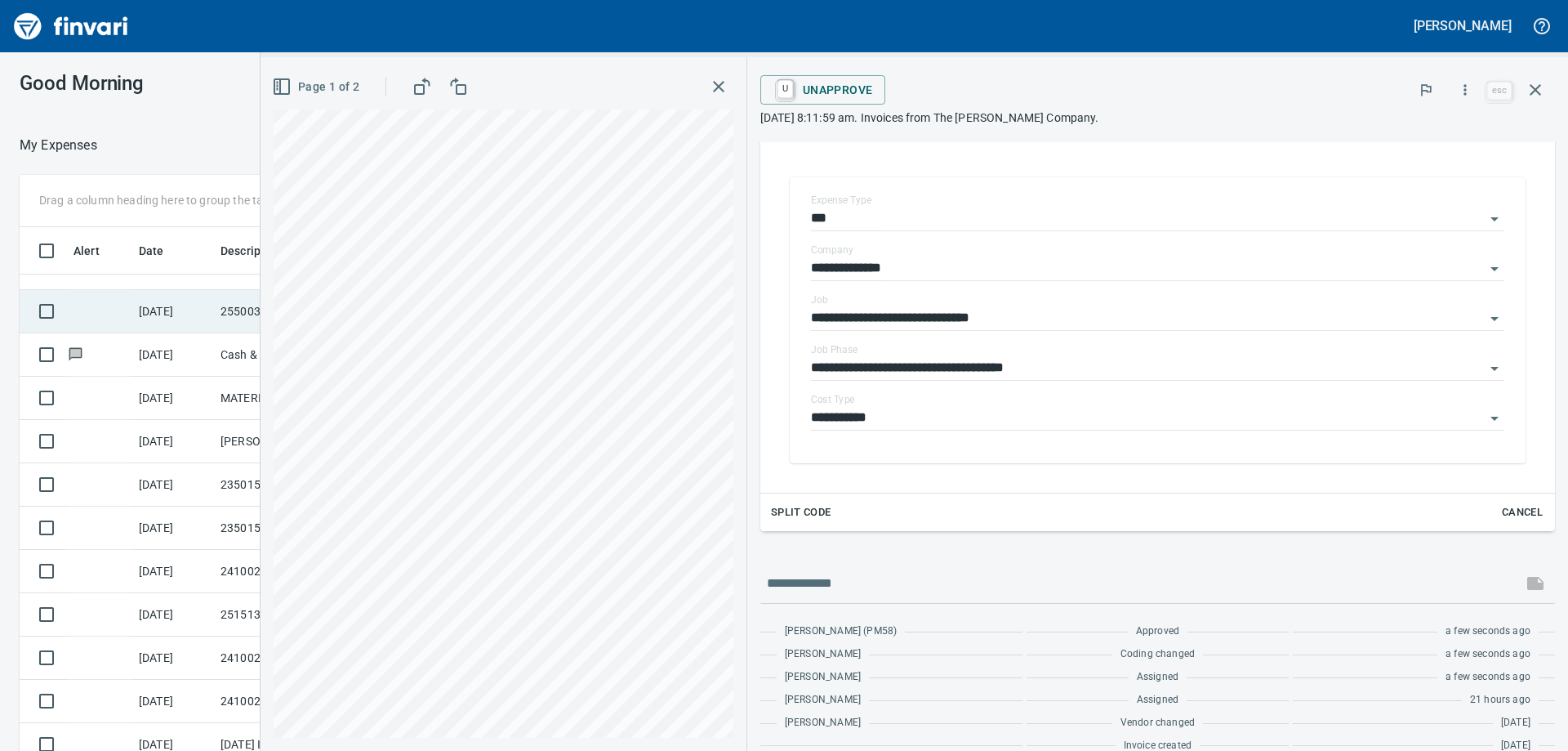
click at [235, 313] on td "255003" at bounding box center [287, 311] width 147 height 43
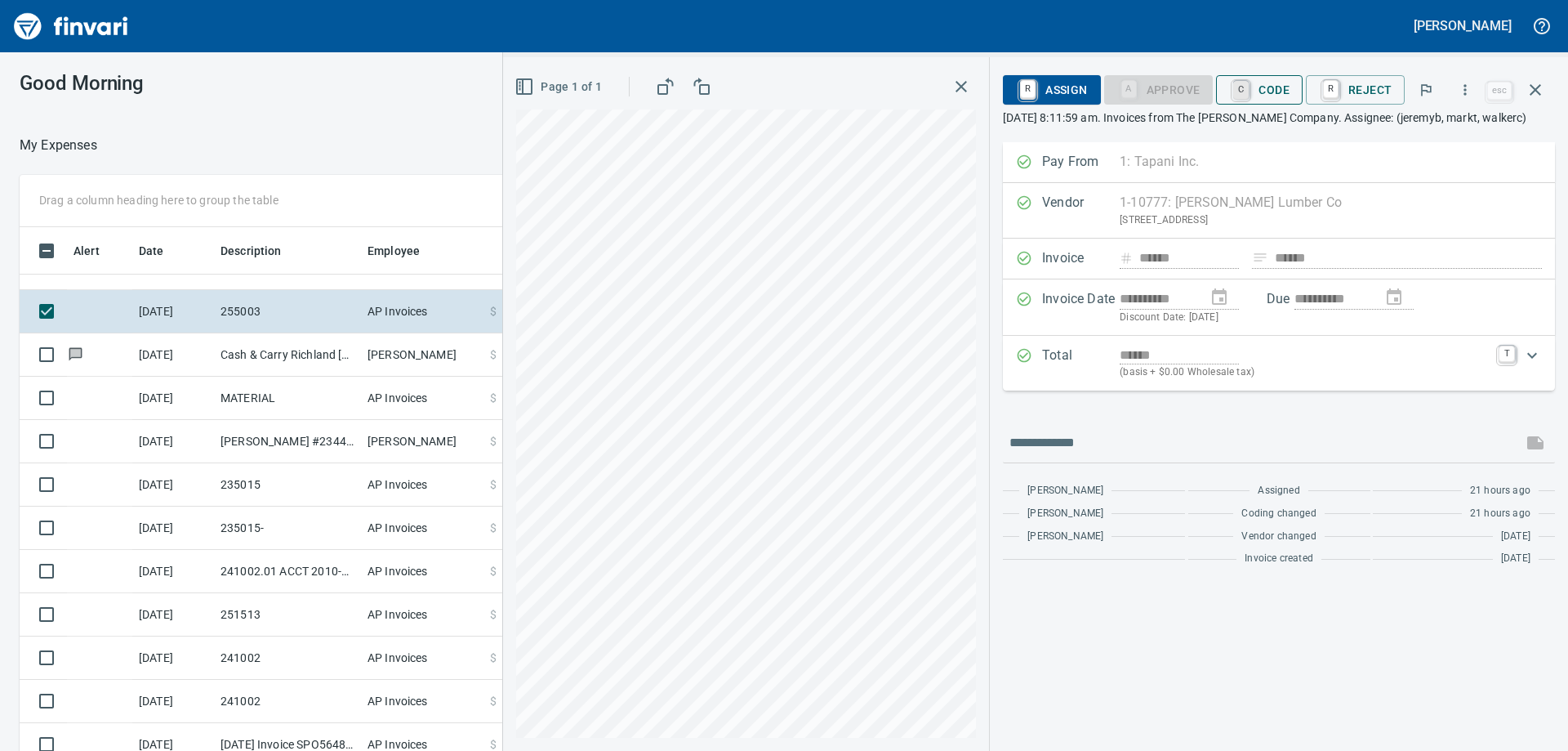
click at [1246, 88] on link "C" at bounding box center [1241, 90] width 15 height 18
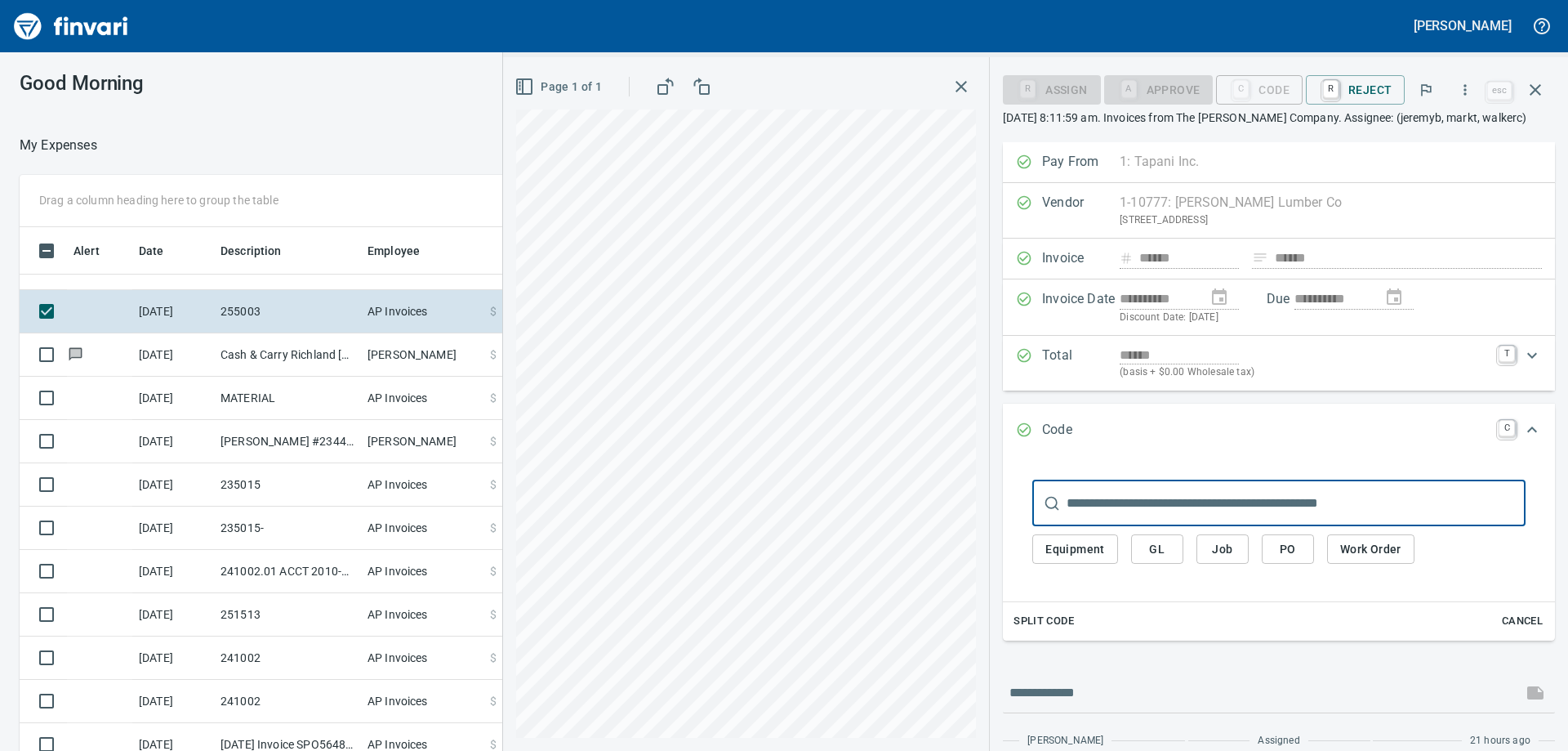
click at [1131, 489] on input "text" at bounding box center [1296, 503] width 459 height 46
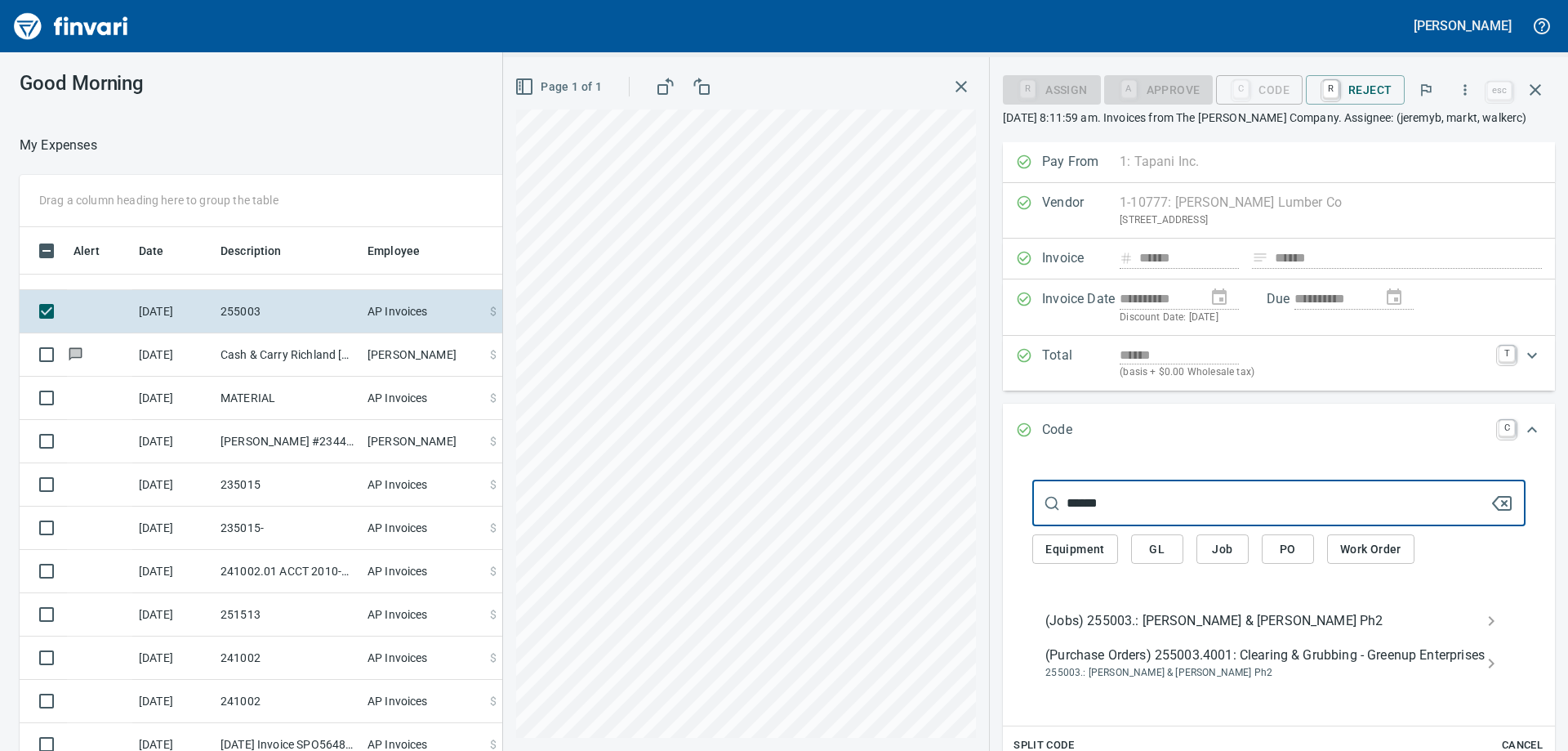
type input "******"
click at [1128, 607] on div "(Jobs) 255003.: [PERSON_NAME] & [PERSON_NAME] Ph2" at bounding box center [1279, 621] width 494 height 33
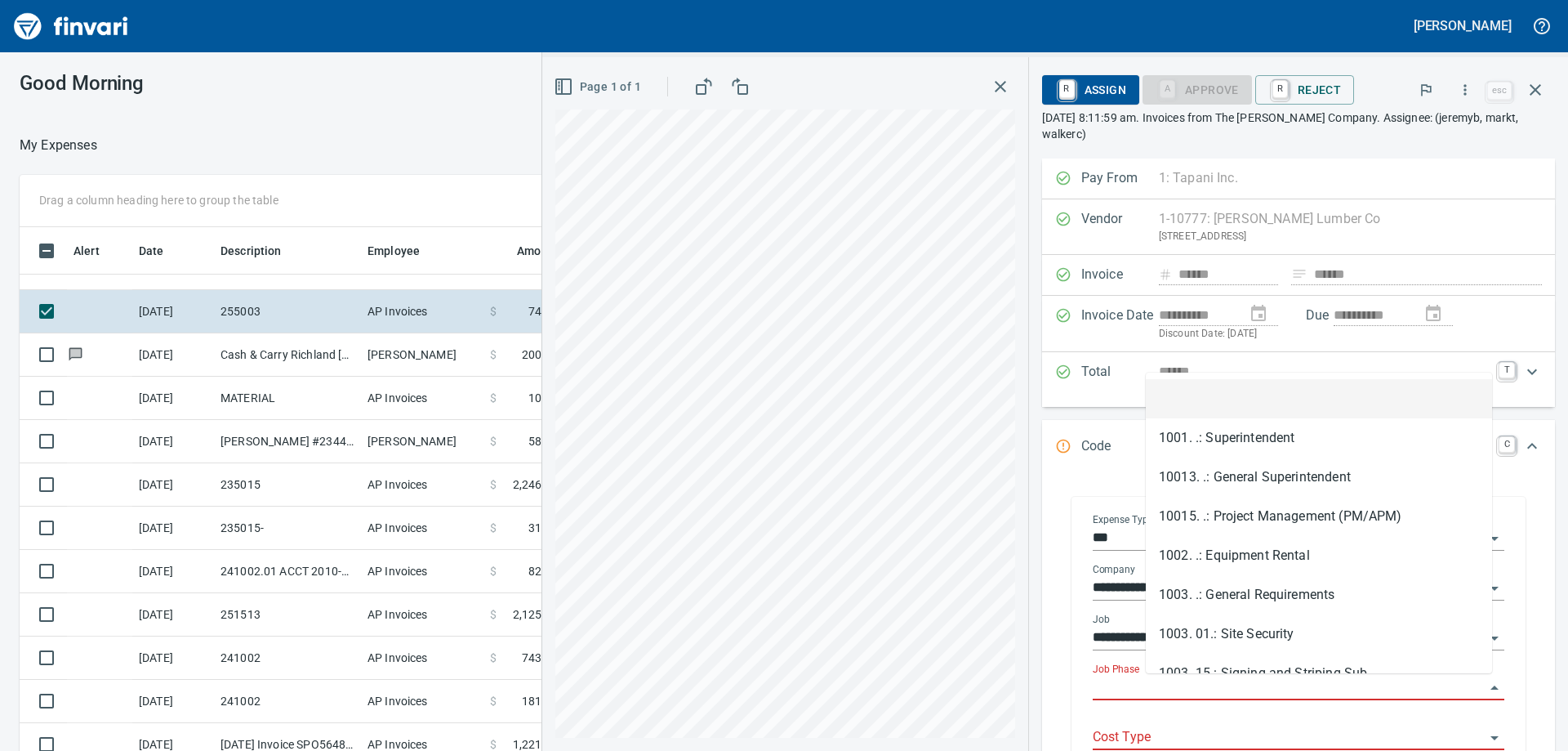
click at [1215, 679] on input "Job Phase" at bounding box center [1289, 688] width 392 height 23
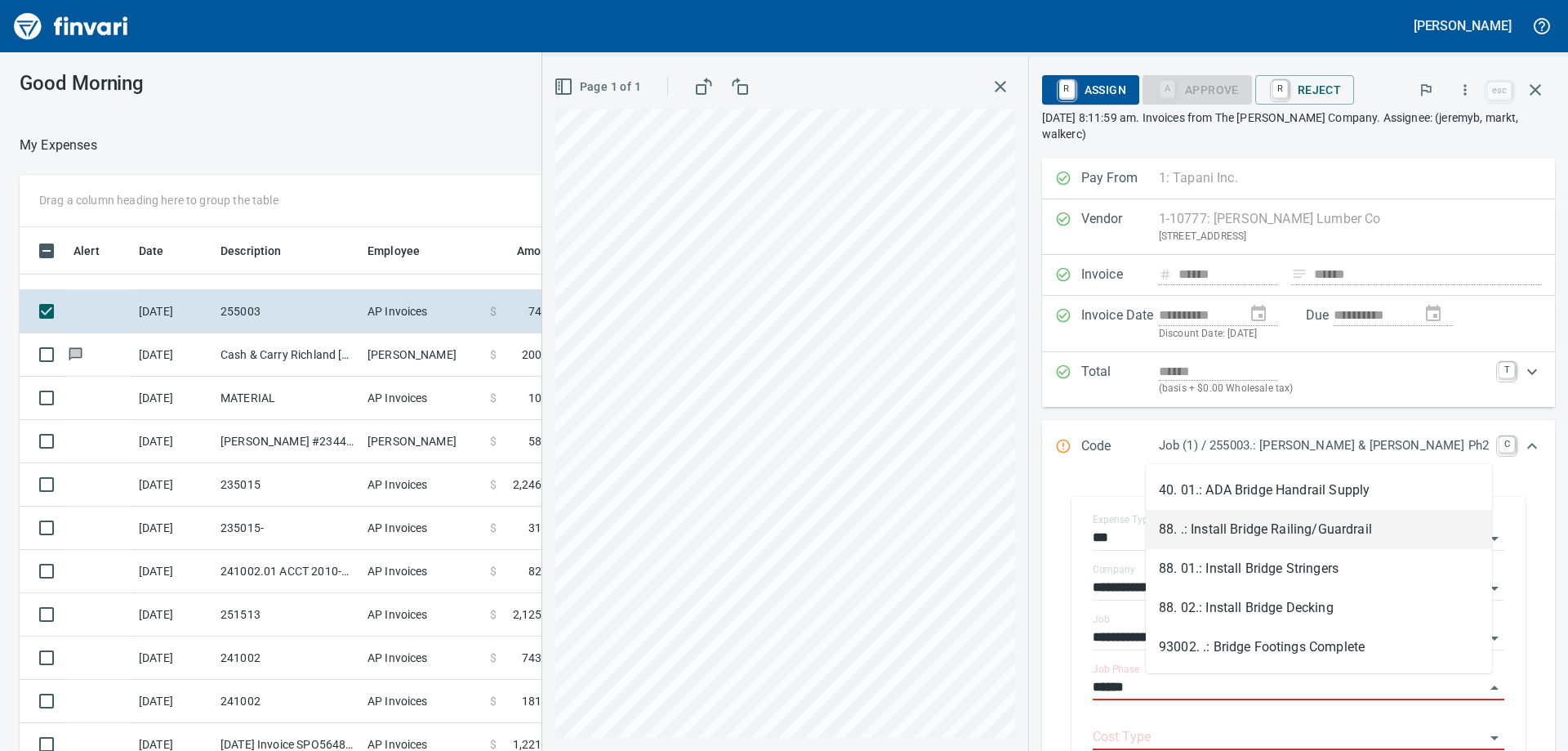
click at [1310, 531] on li "88. .: Install Bridge Railing/Guardrail" at bounding box center [1319, 529] width 347 height 39
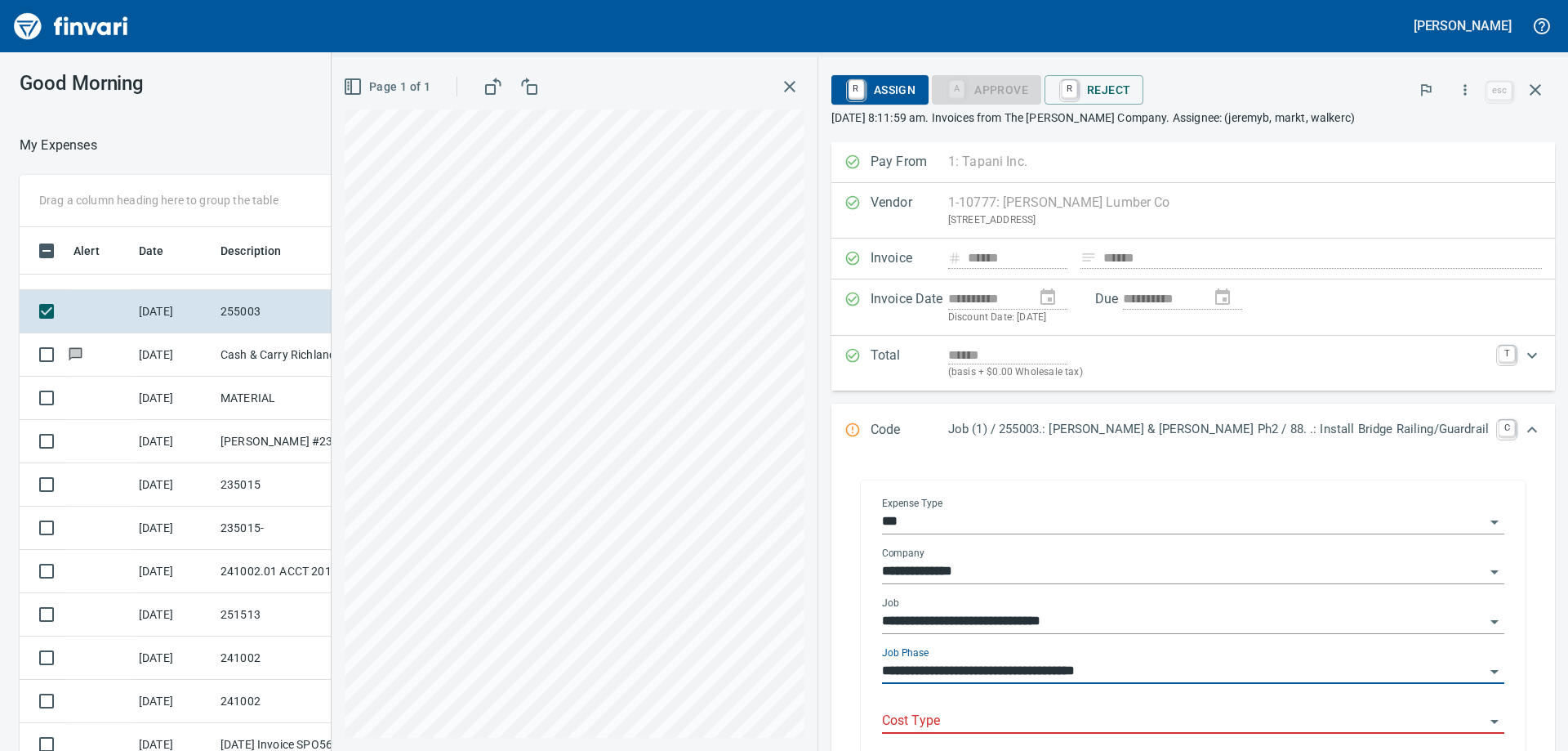
scroll to position [280, 0]
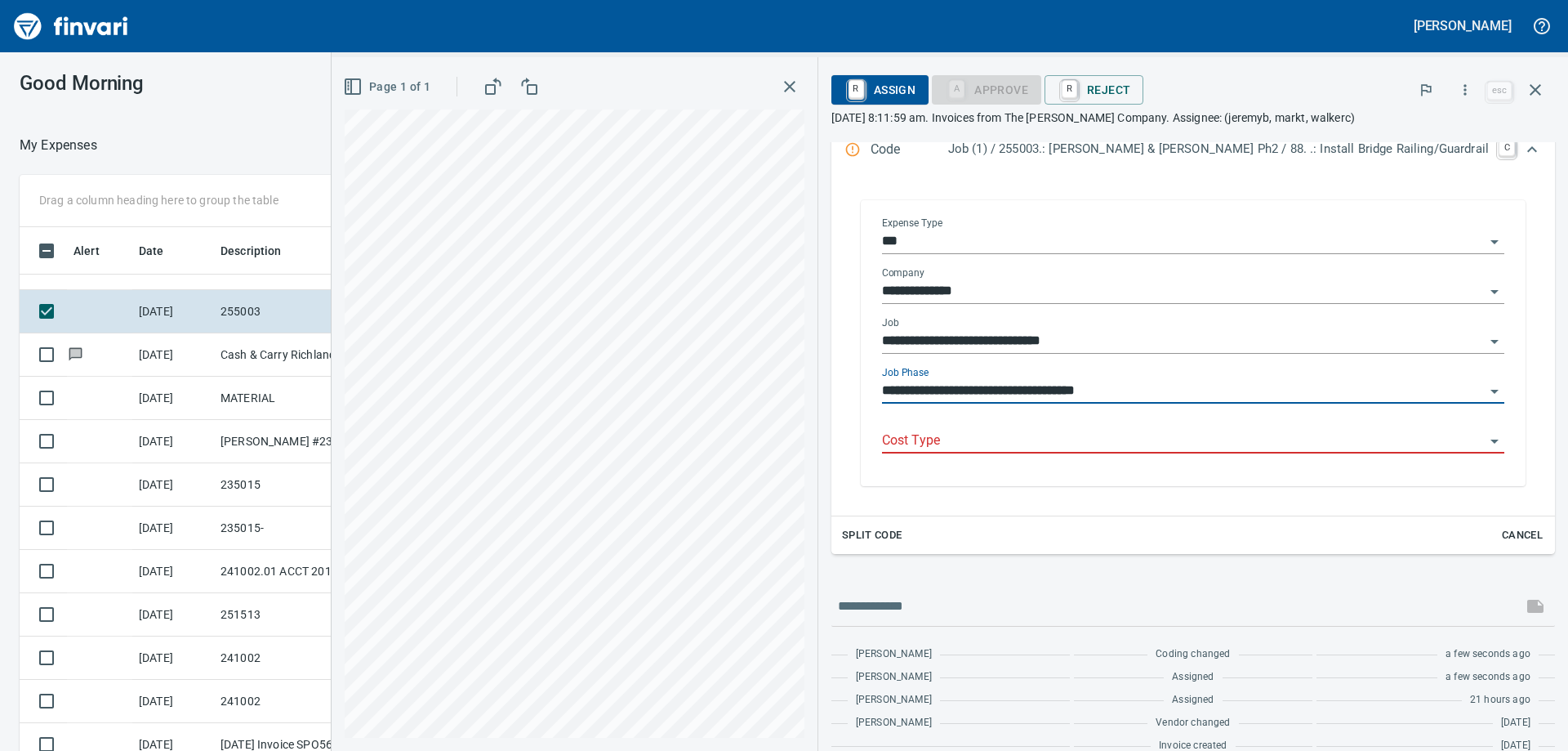
type input "**********"
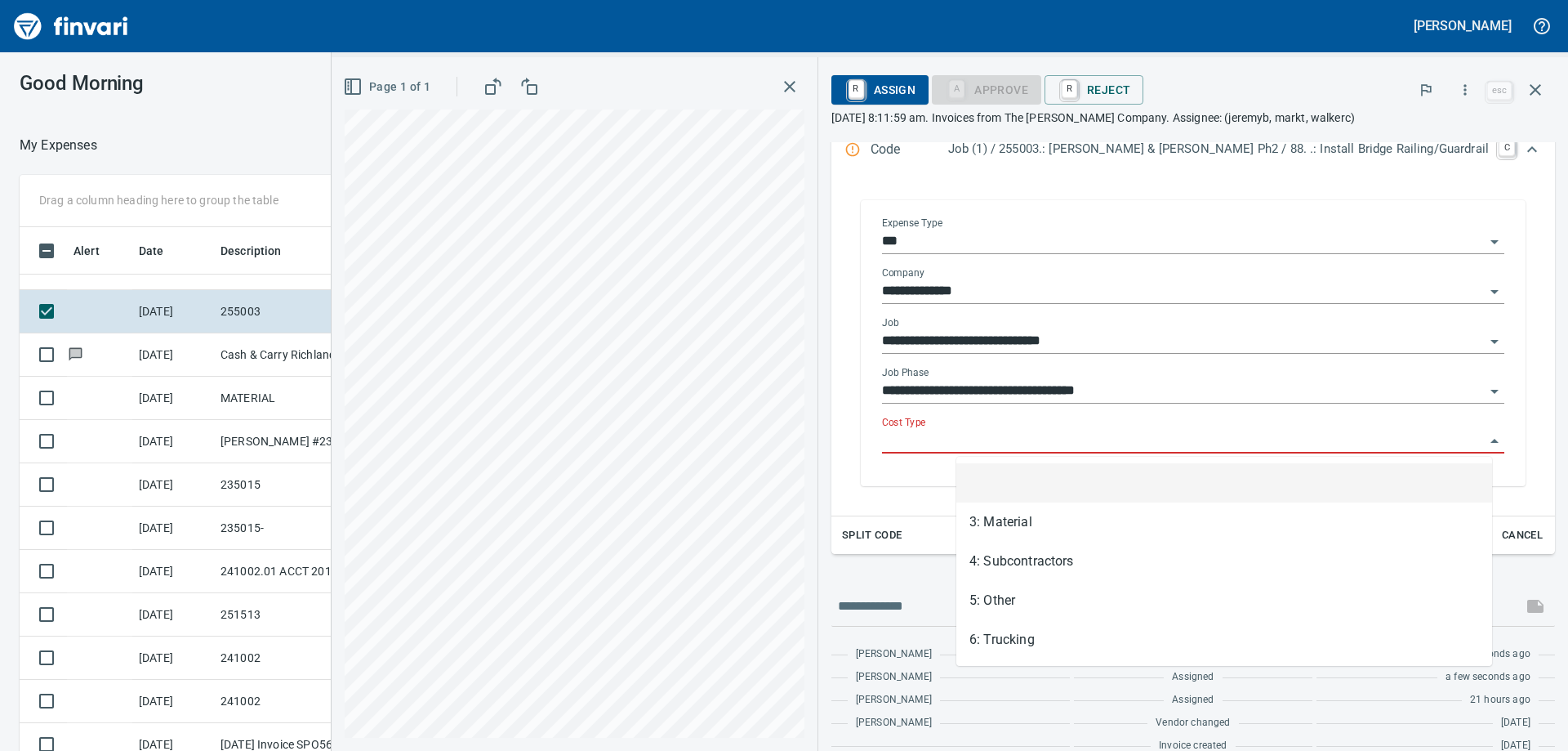
click at [1043, 430] on input "Cost Type" at bounding box center [1183, 441] width 603 height 23
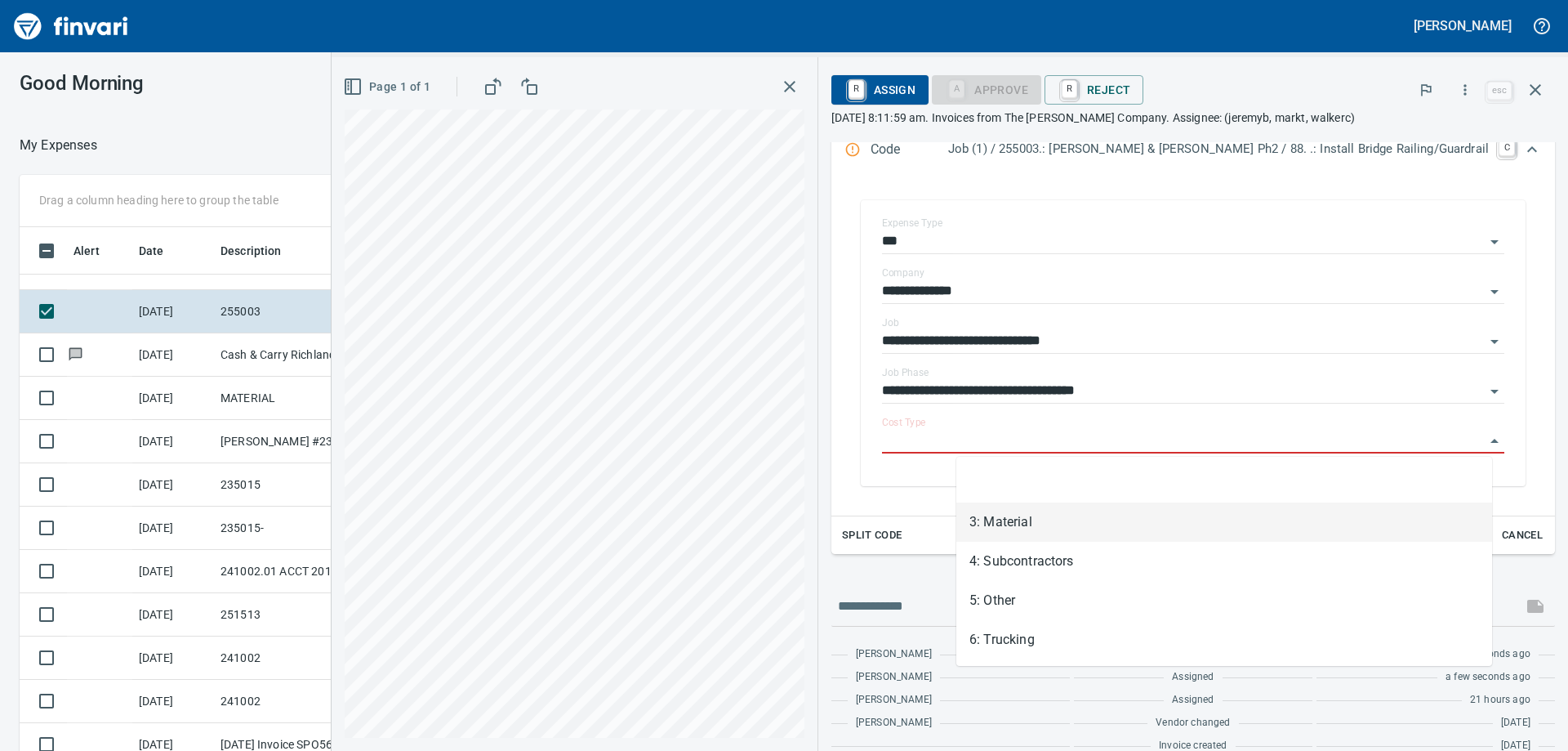
click at [1052, 516] on li "3: Material" at bounding box center [1224, 522] width 536 height 39
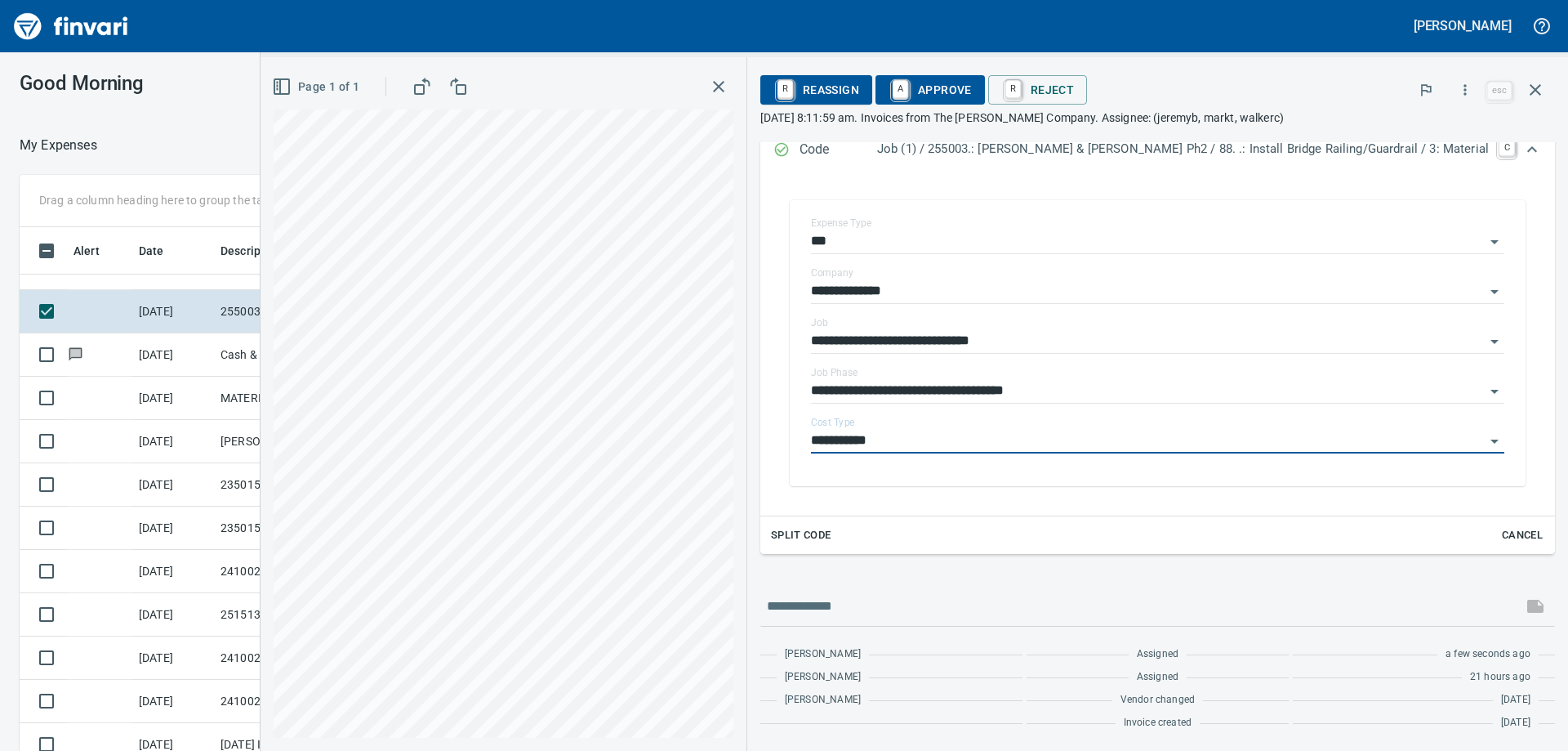
type input "**********"
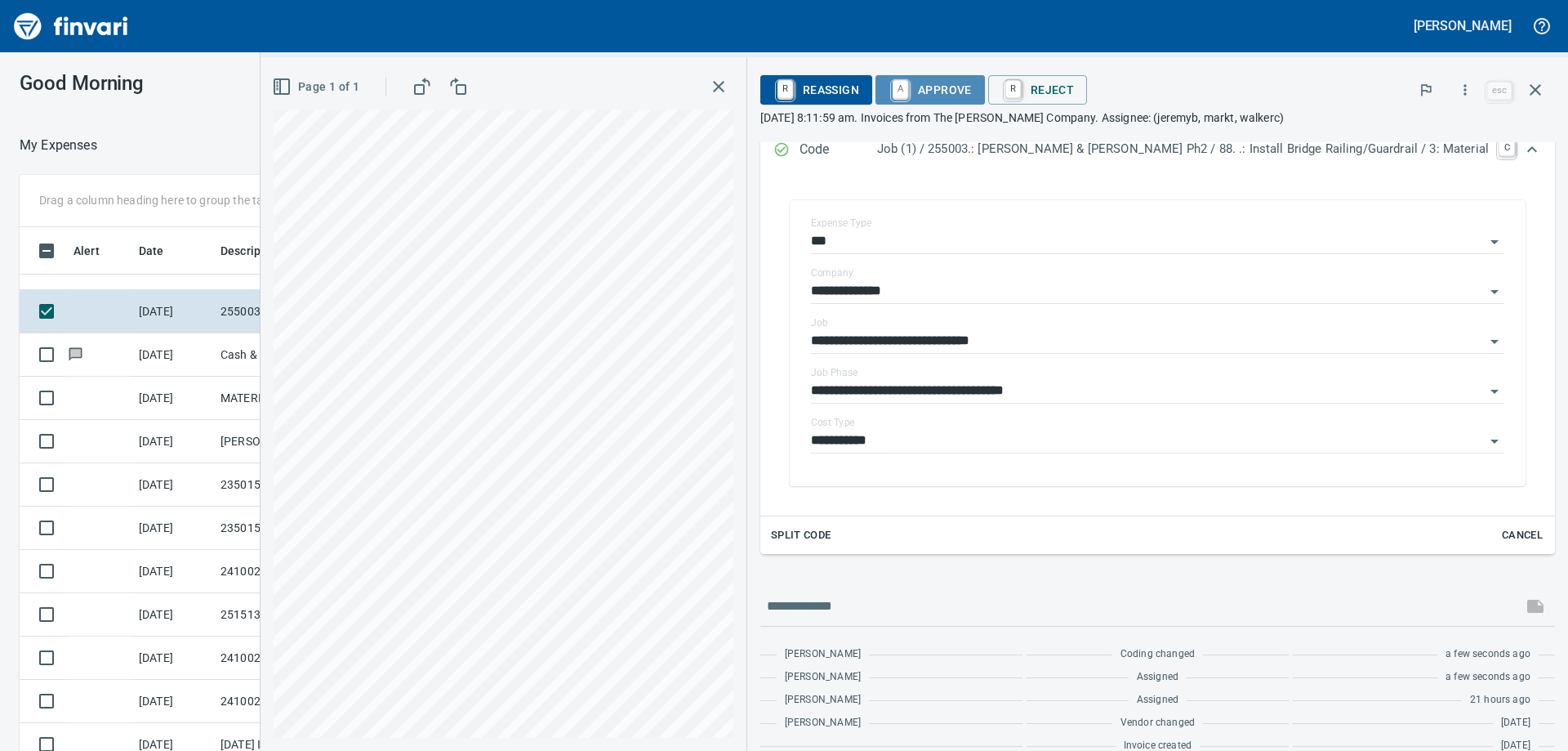
click at [972, 80] on span "A Approve" at bounding box center [930, 90] width 84 height 28
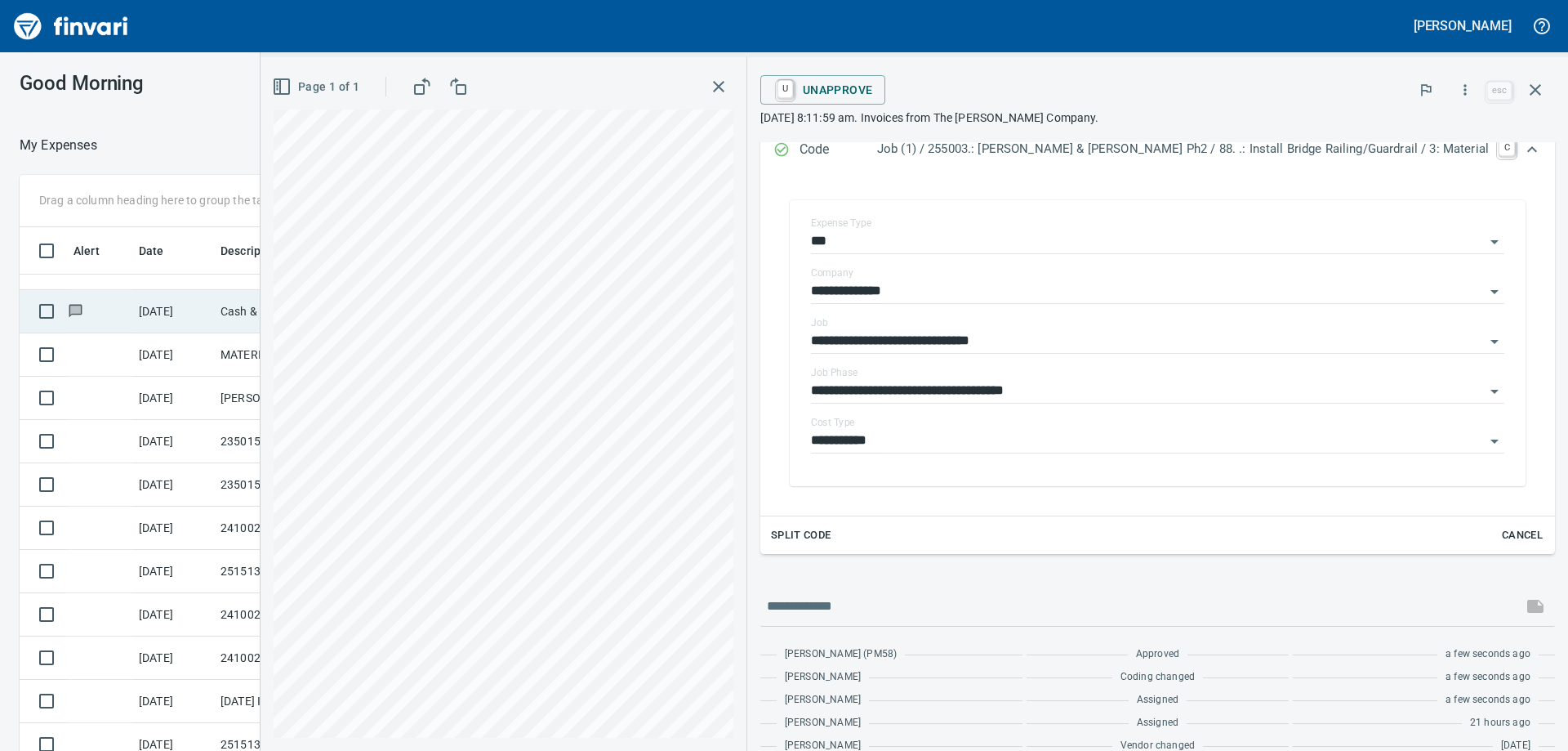
click at [240, 315] on td "Cash & Carry Richland [GEOGRAPHIC_DATA]" at bounding box center [287, 311] width 147 height 43
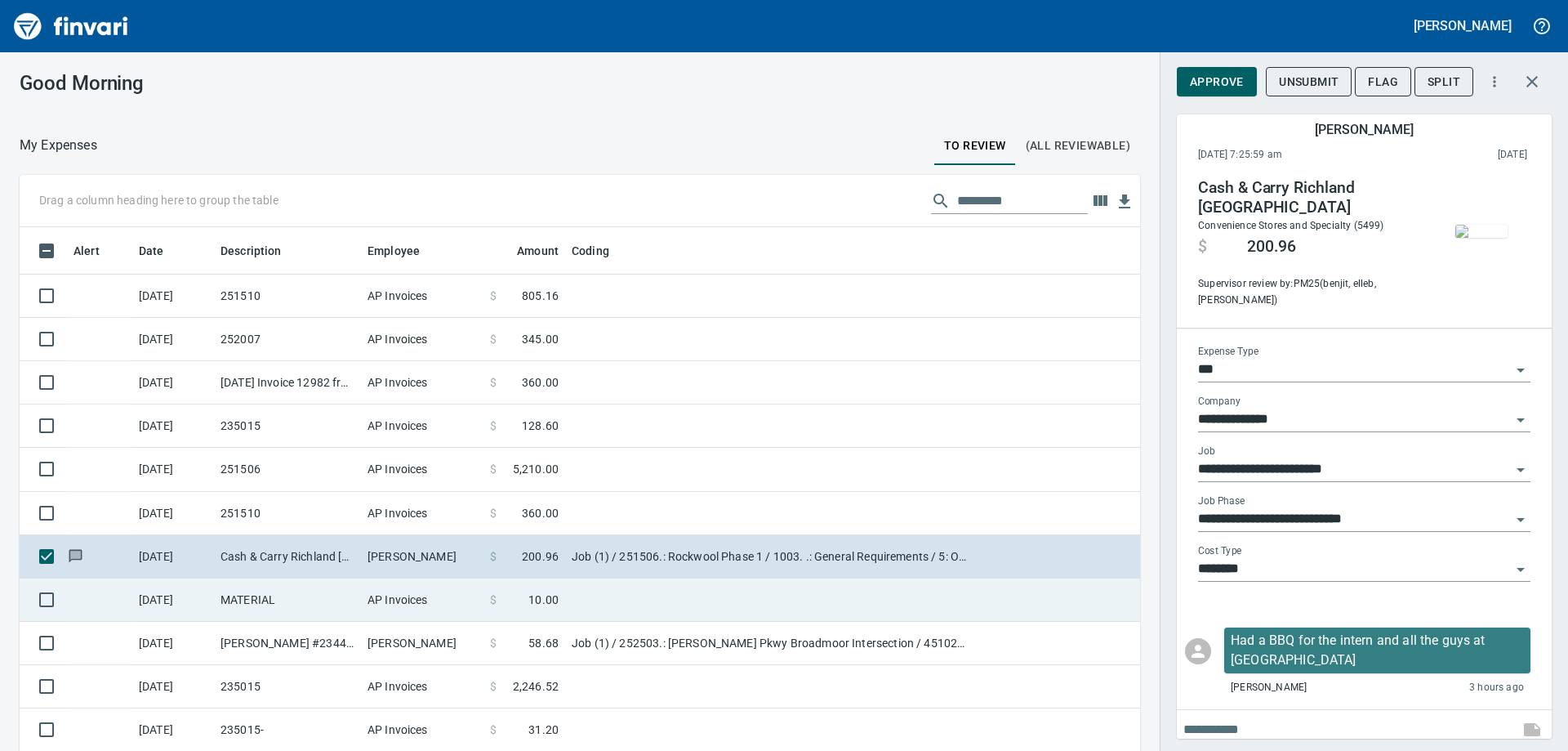
scroll to position [265, 0]
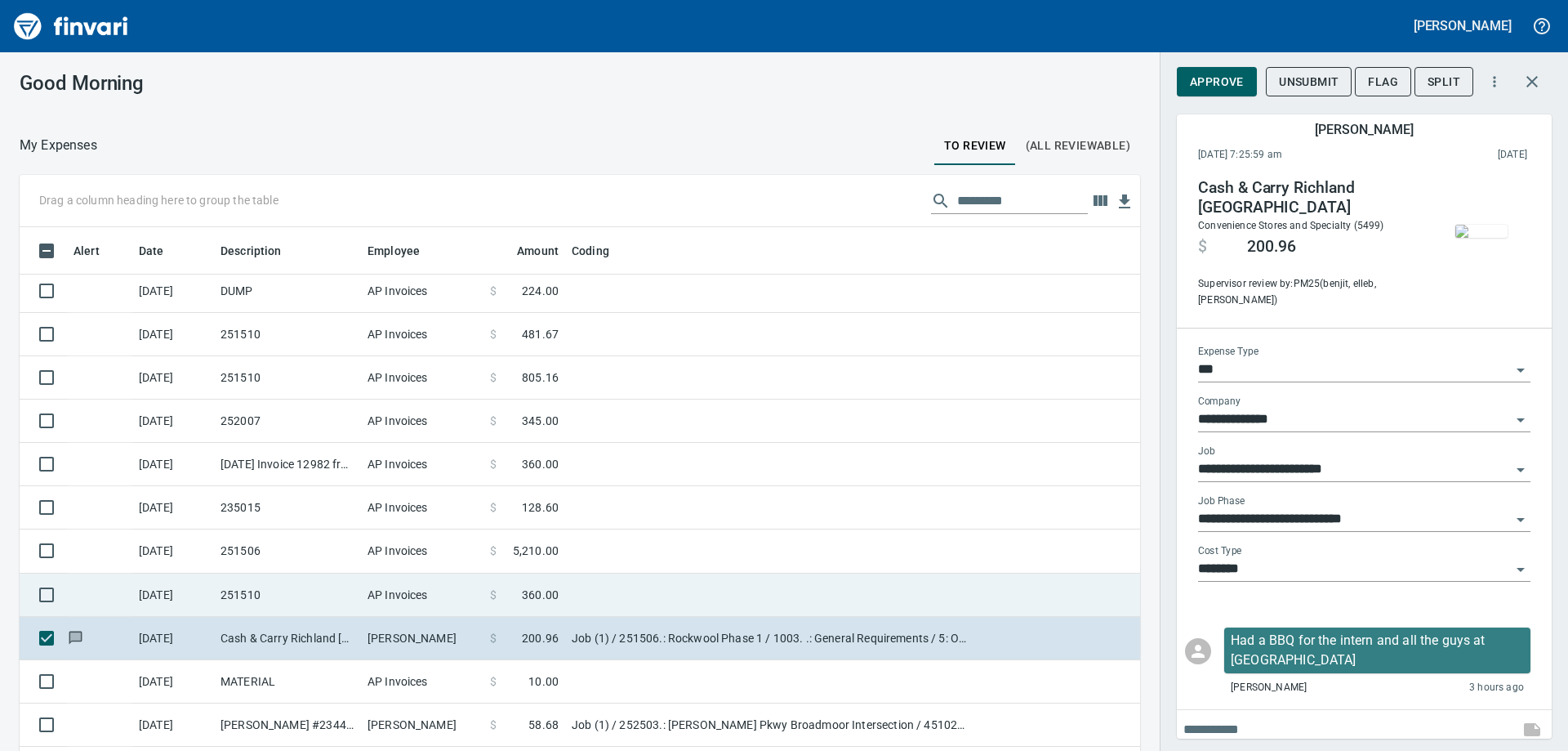
click at [262, 594] on td "251510" at bounding box center [287, 595] width 147 height 43
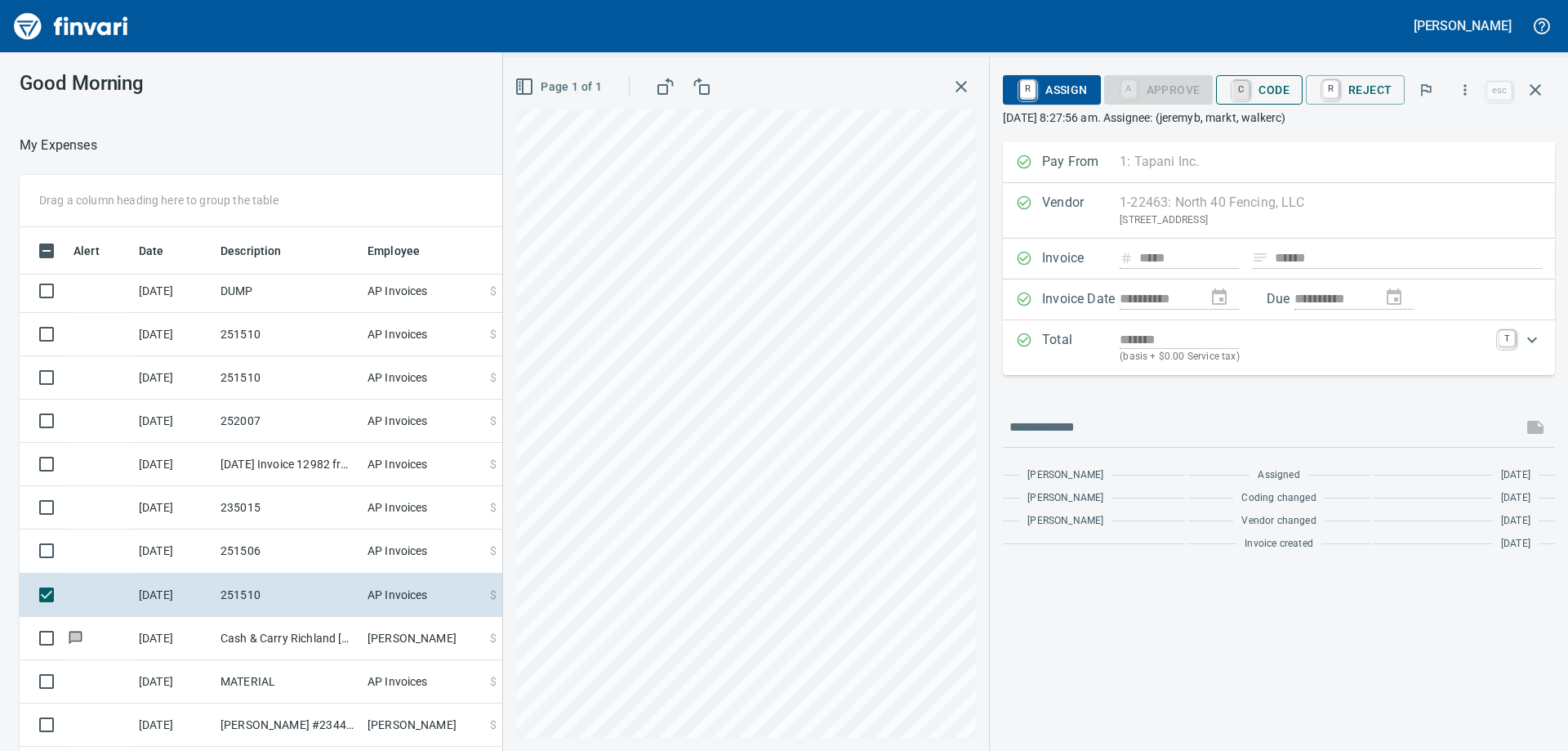
click at [1242, 88] on link "C" at bounding box center [1241, 90] width 15 height 18
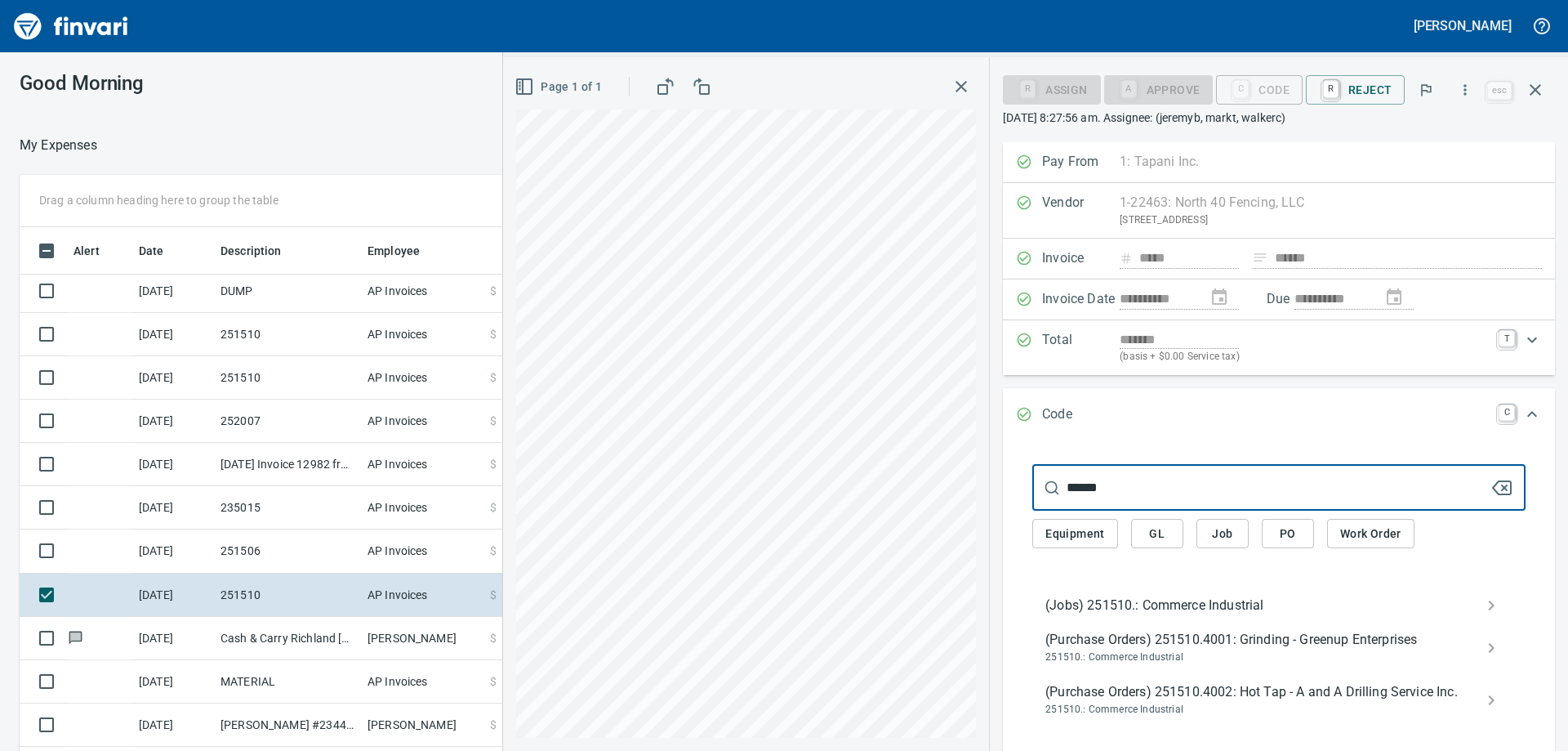
type input "******"
click at [1182, 593] on div "(Jobs) 251510.: Commerce Industrial" at bounding box center [1279, 606] width 494 height 33
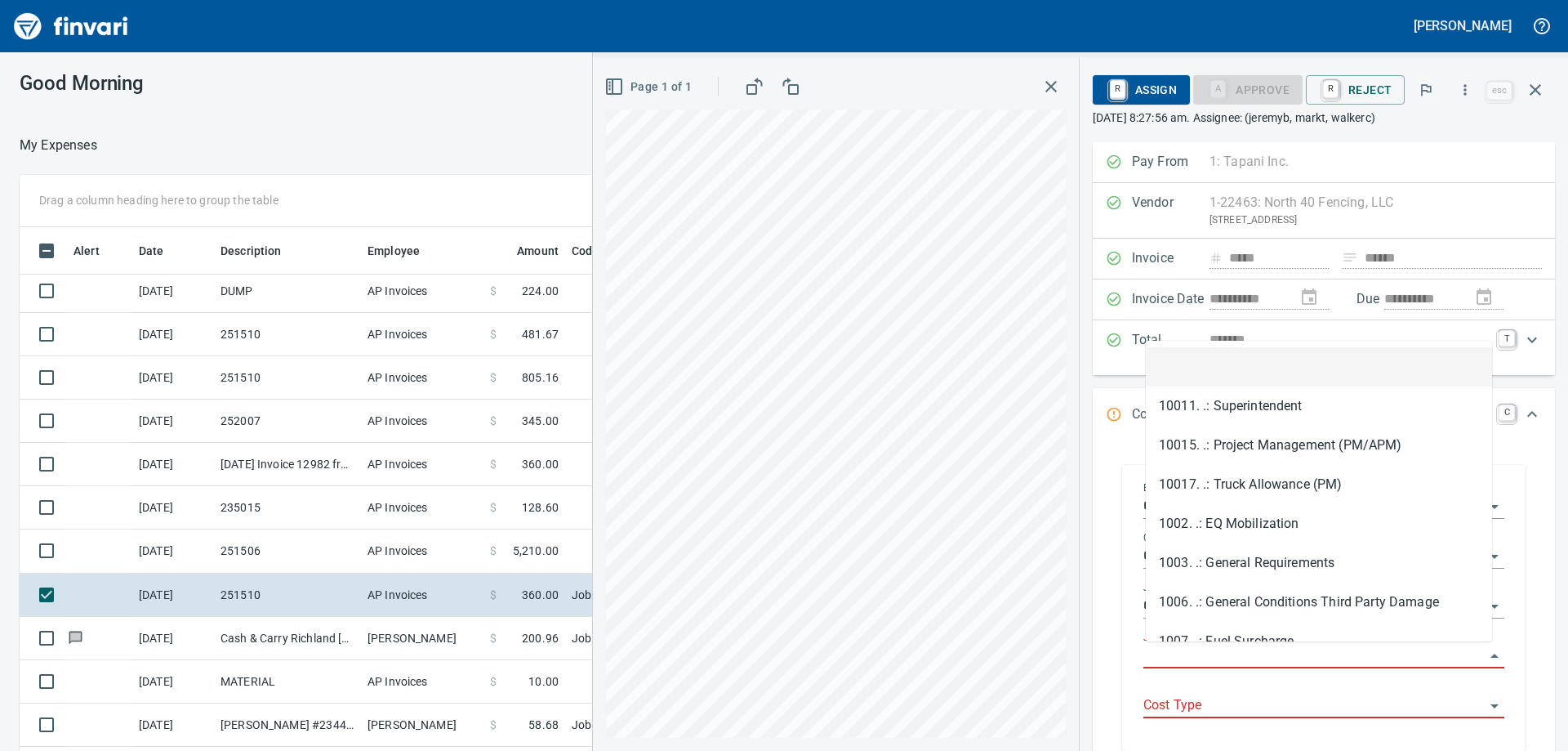
click at [1179, 662] on input "Job Phase" at bounding box center [1314, 655] width 341 height 23
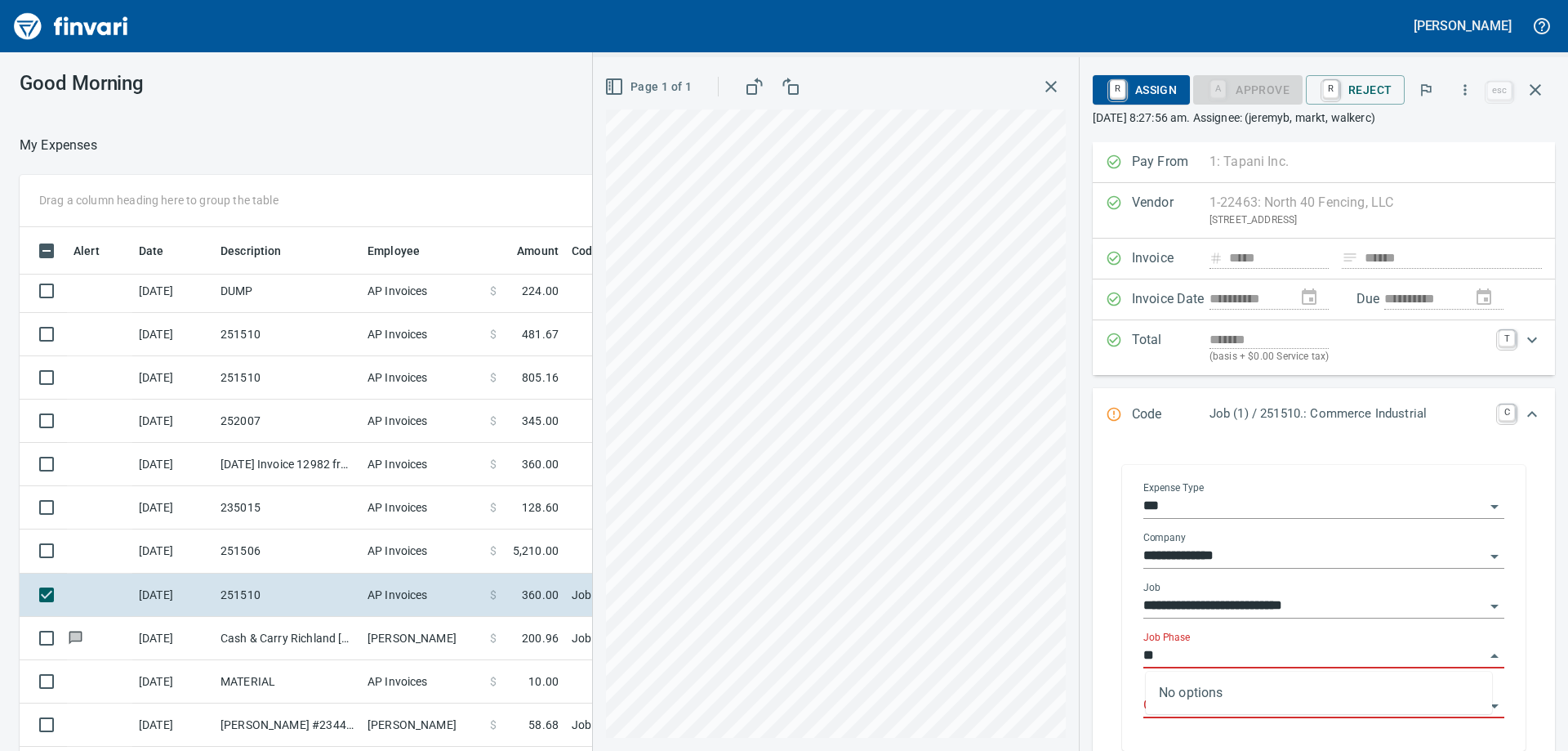
type input "*"
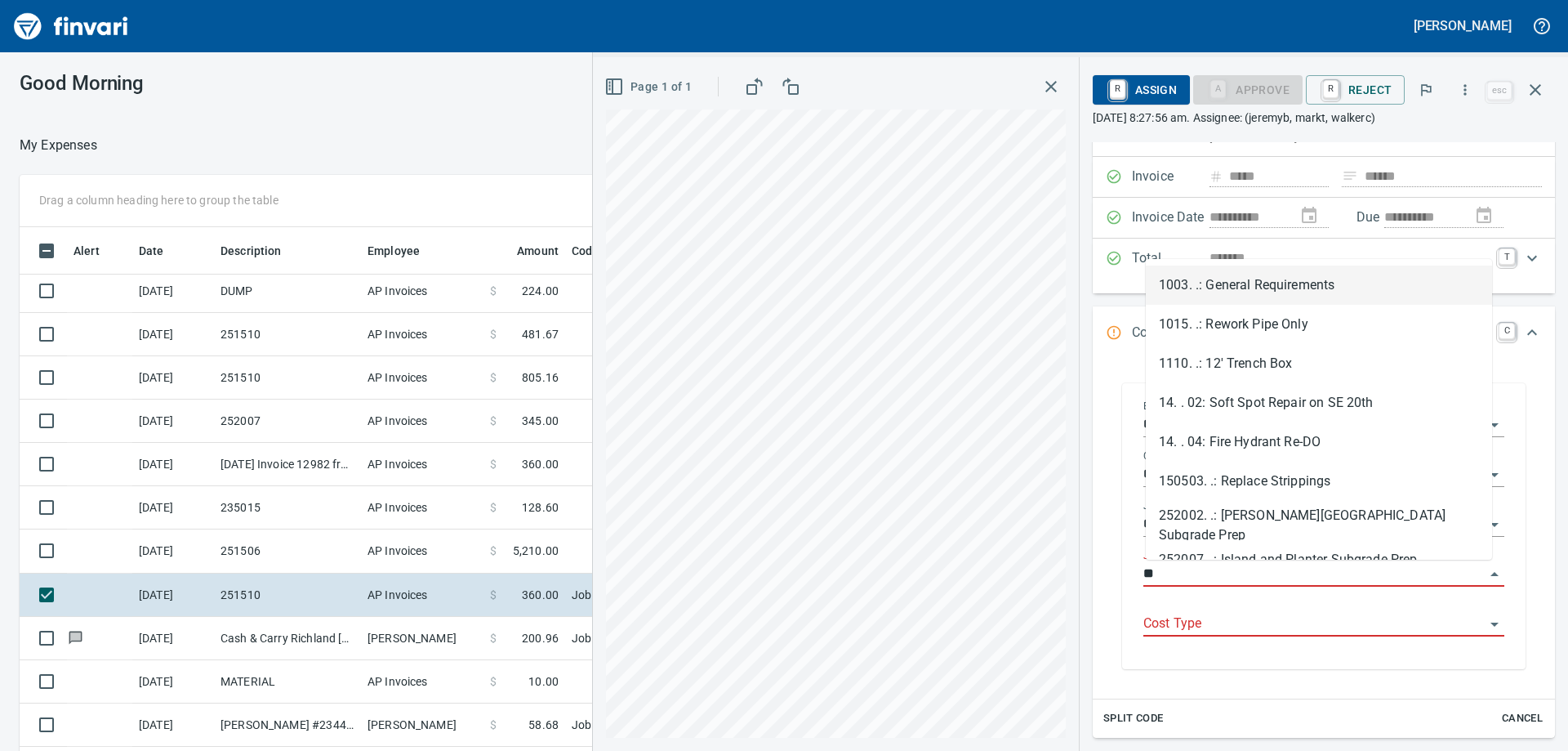
type input "*"
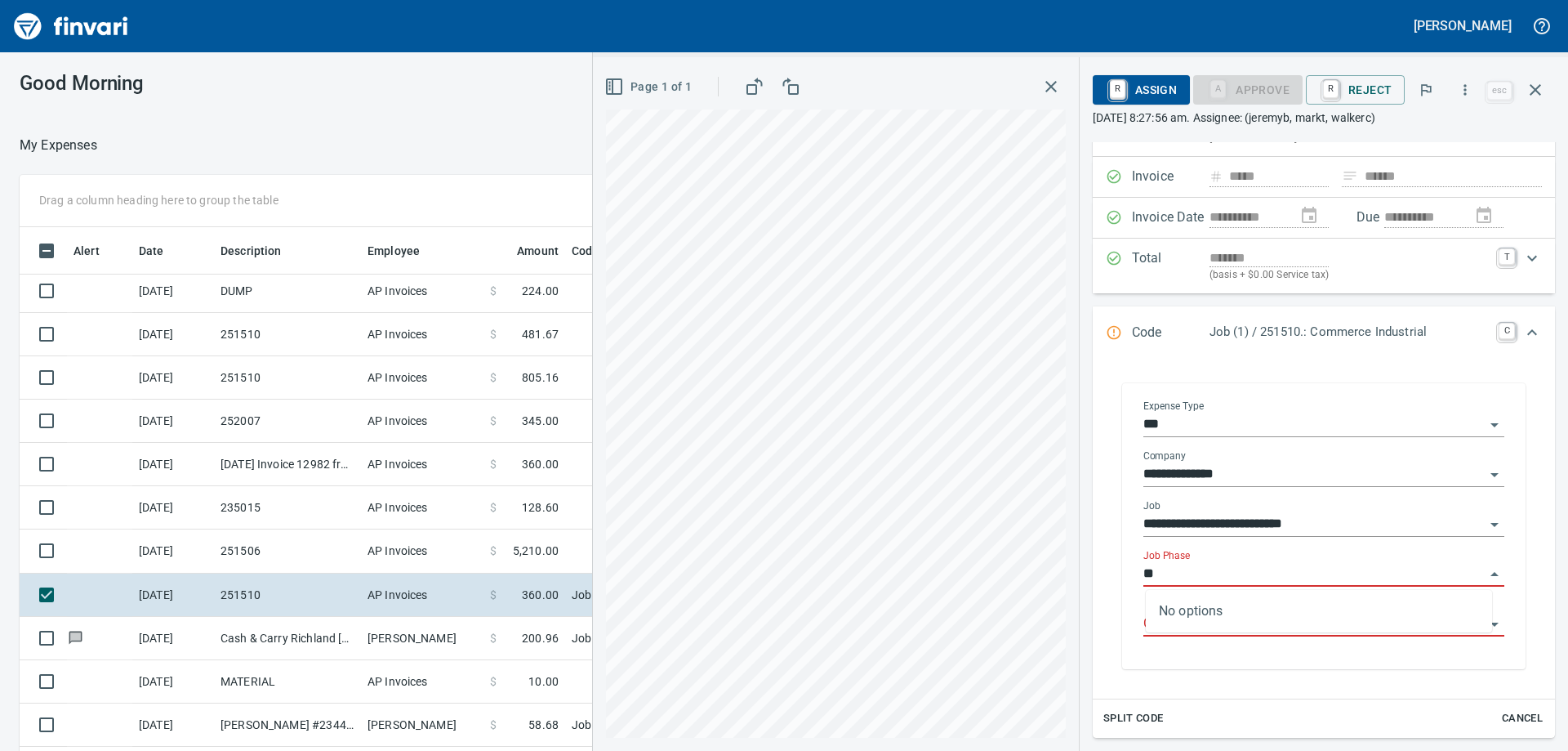
type input "*"
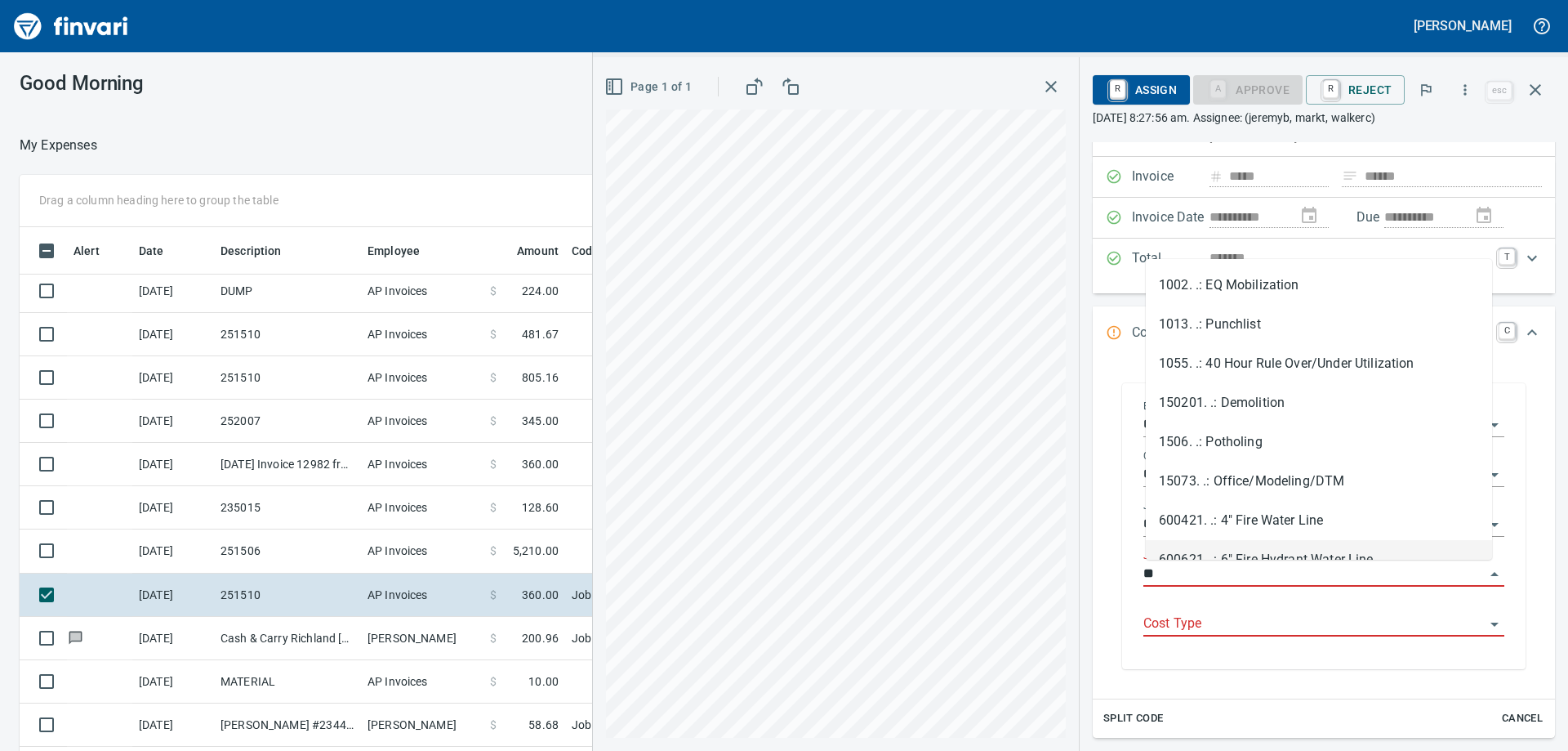
type input "*"
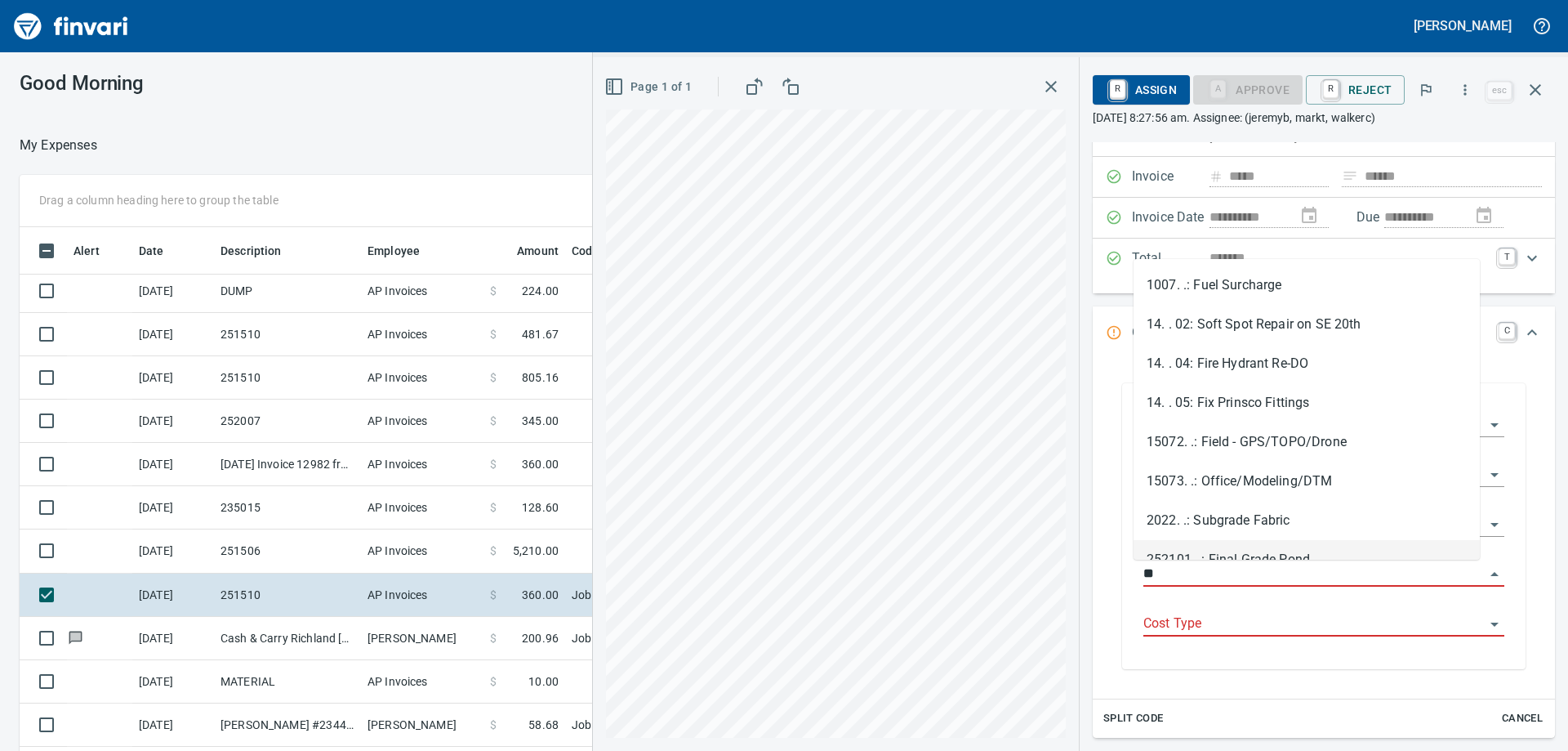
type input "*"
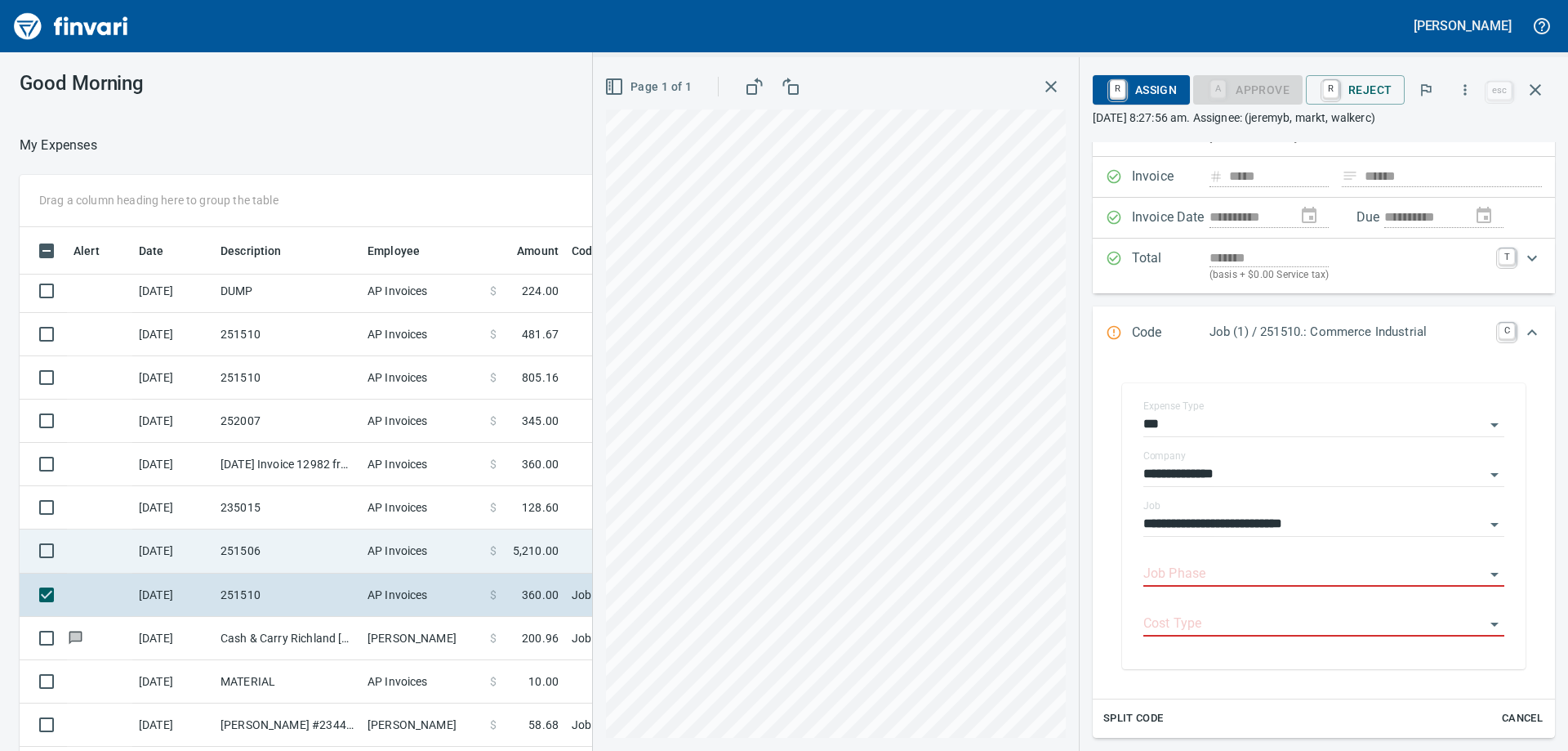
click at [313, 552] on td "251506" at bounding box center [287, 551] width 147 height 43
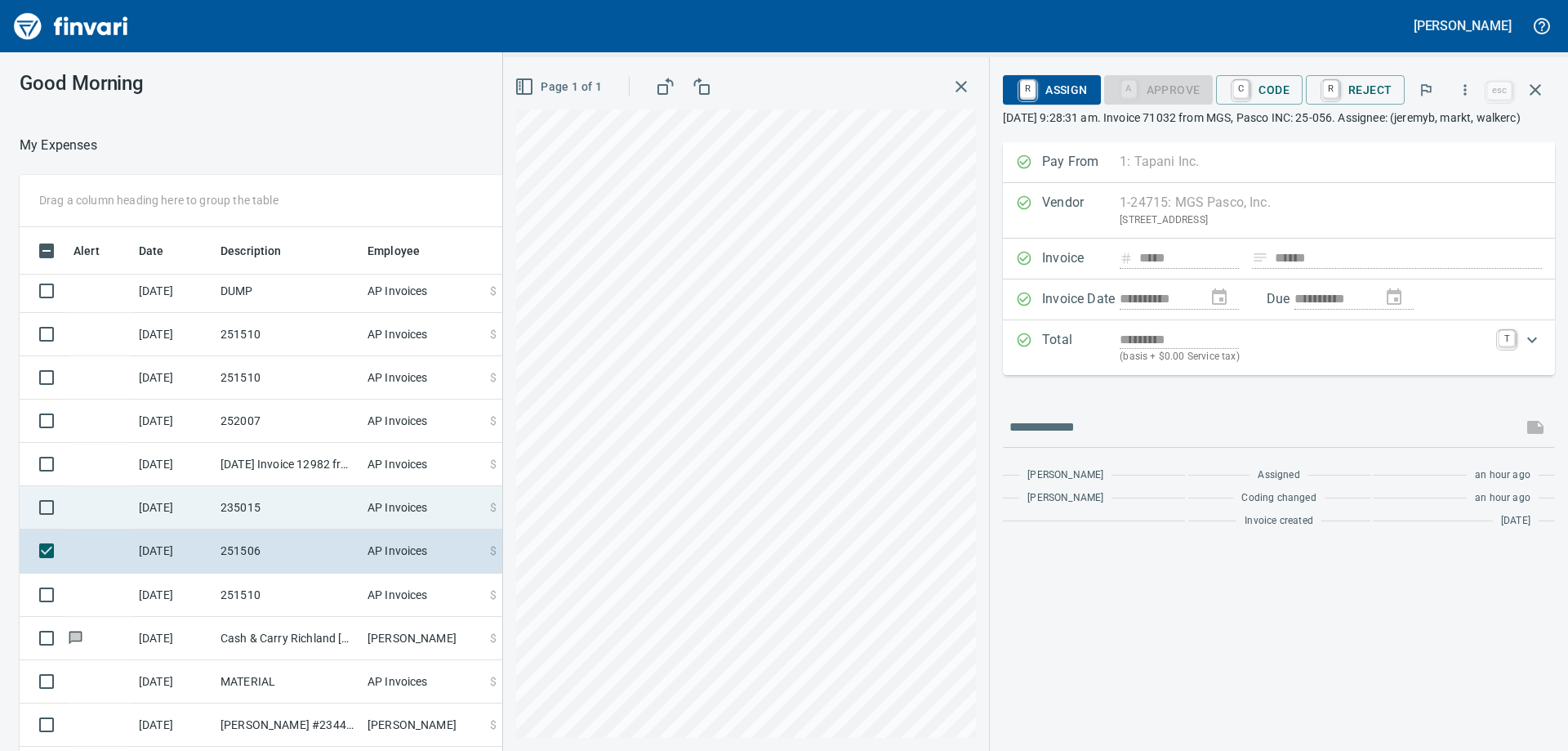
click at [295, 508] on td "235015" at bounding box center [287, 507] width 147 height 43
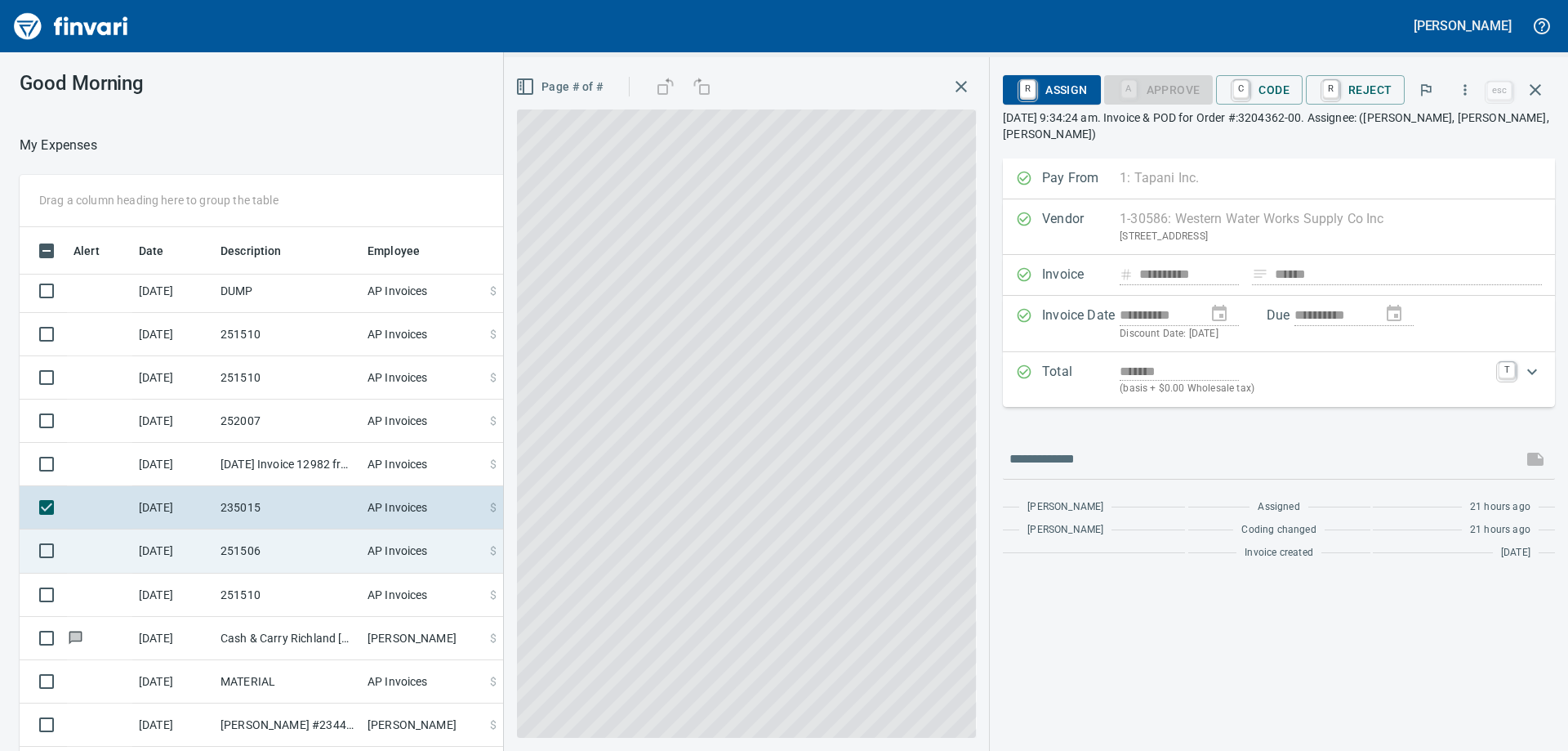
click at [287, 544] on td "251506" at bounding box center [287, 551] width 147 height 43
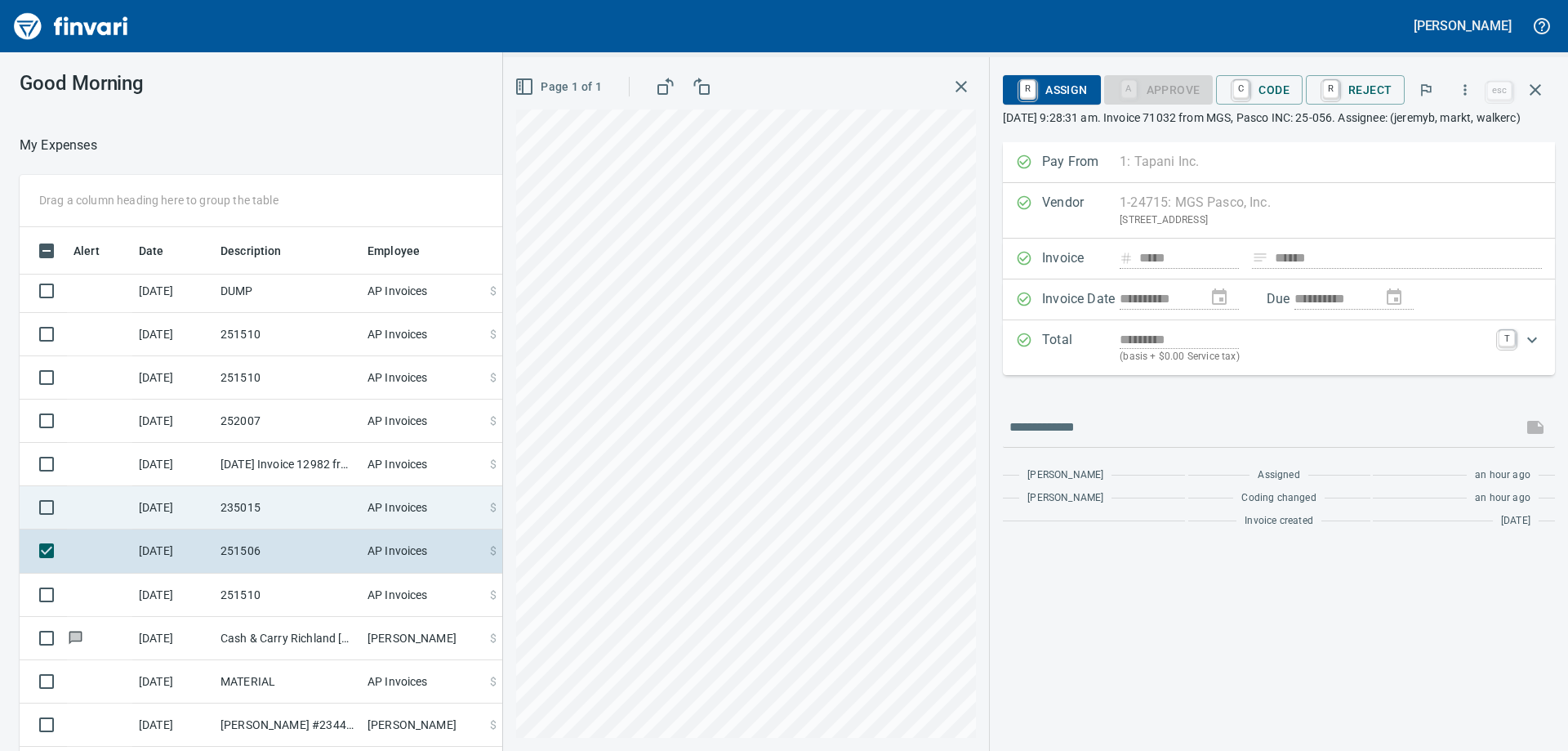
click at [281, 508] on td "235015" at bounding box center [287, 507] width 147 height 43
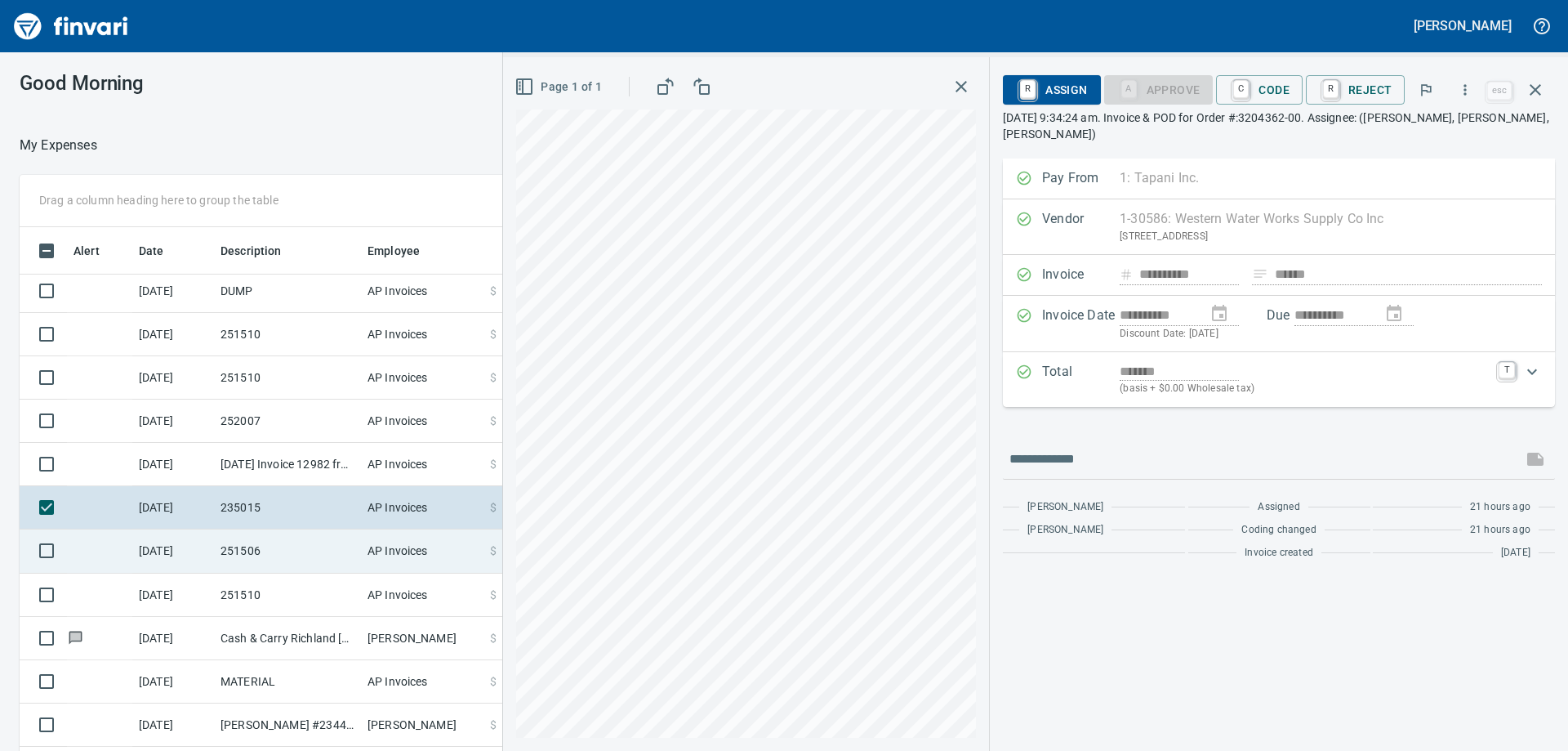
click at [271, 556] on td "251506" at bounding box center [287, 551] width 147 height 43
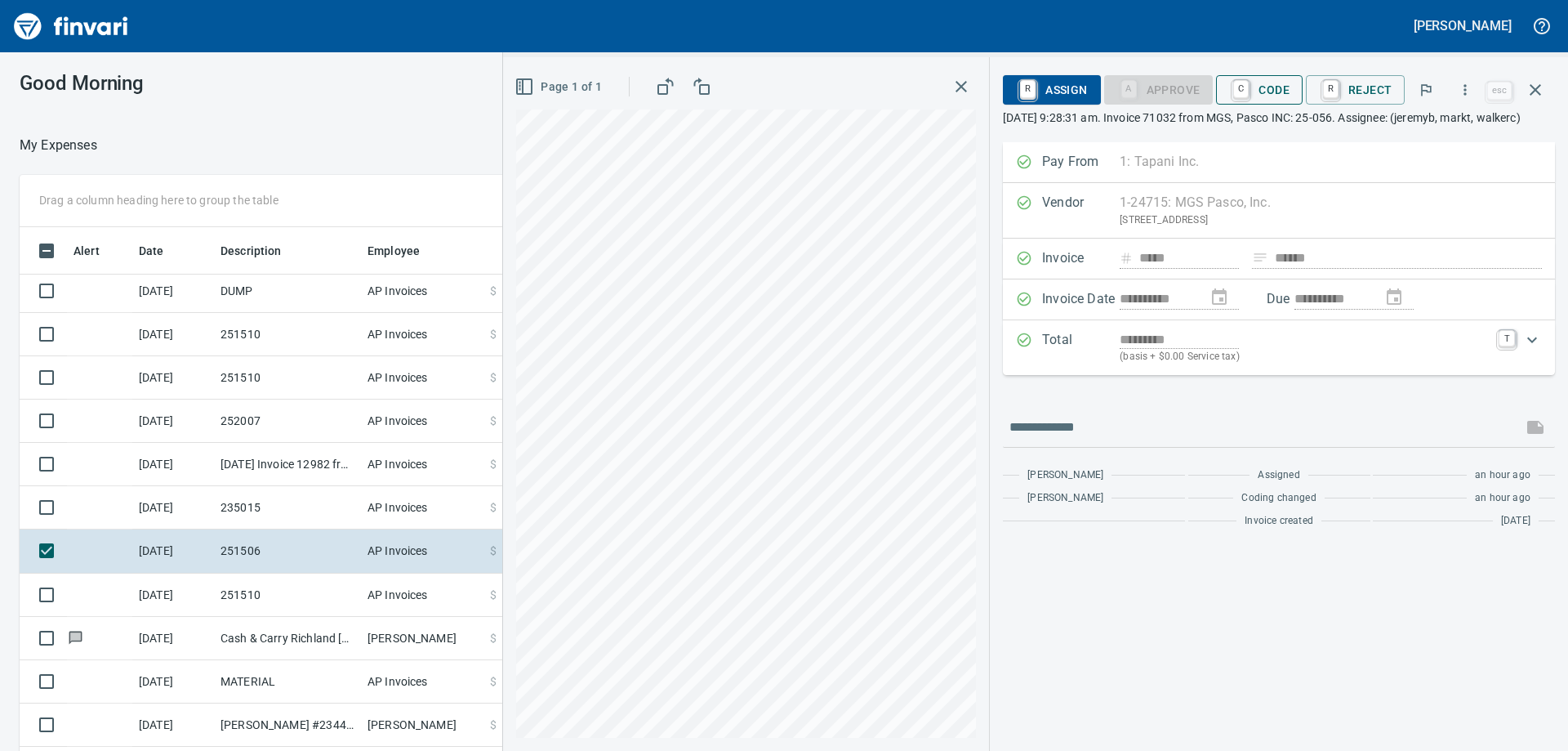
click at [1265, 87] on span "C Code" at bounding box center [1259, 90] width 60 height 28
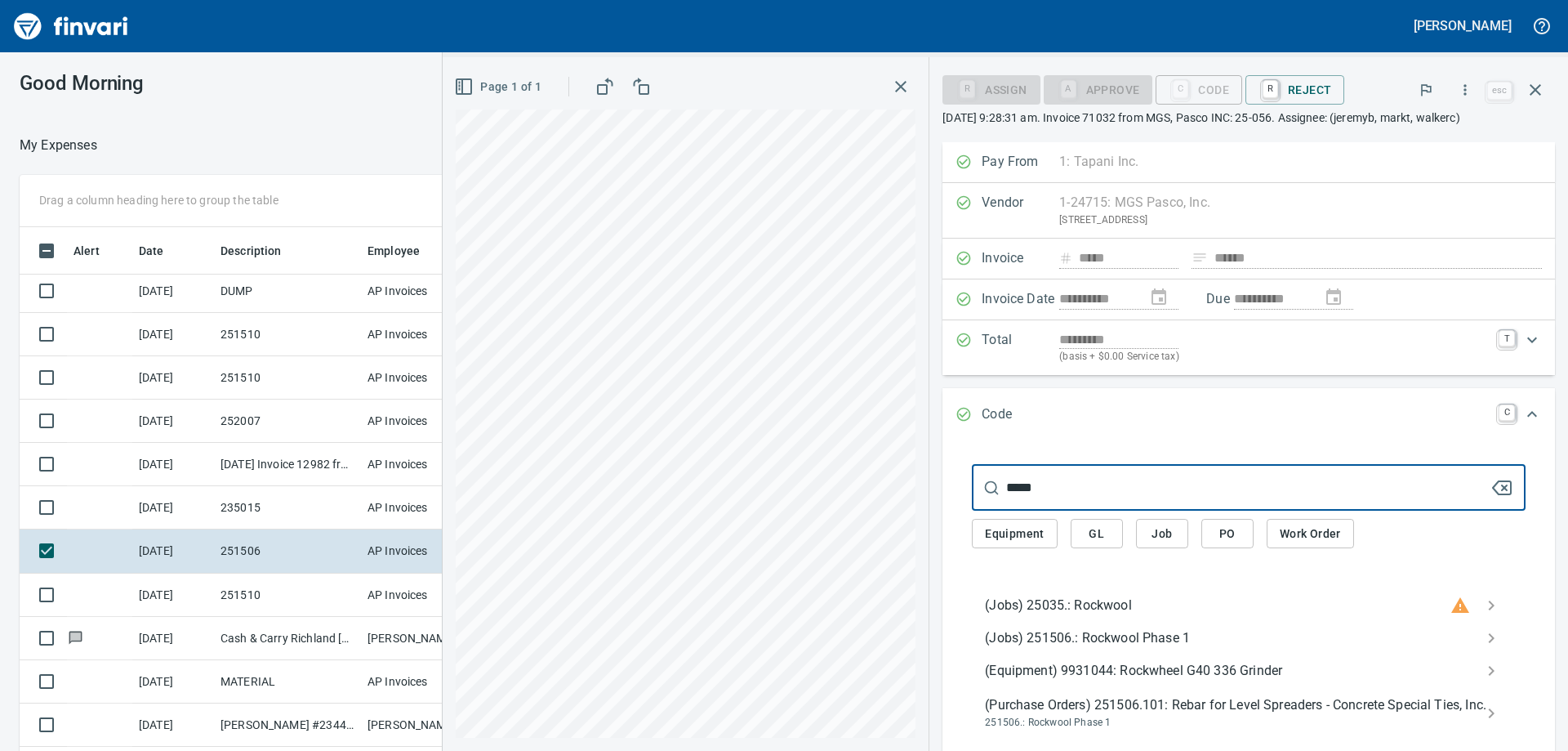
type input "*****"
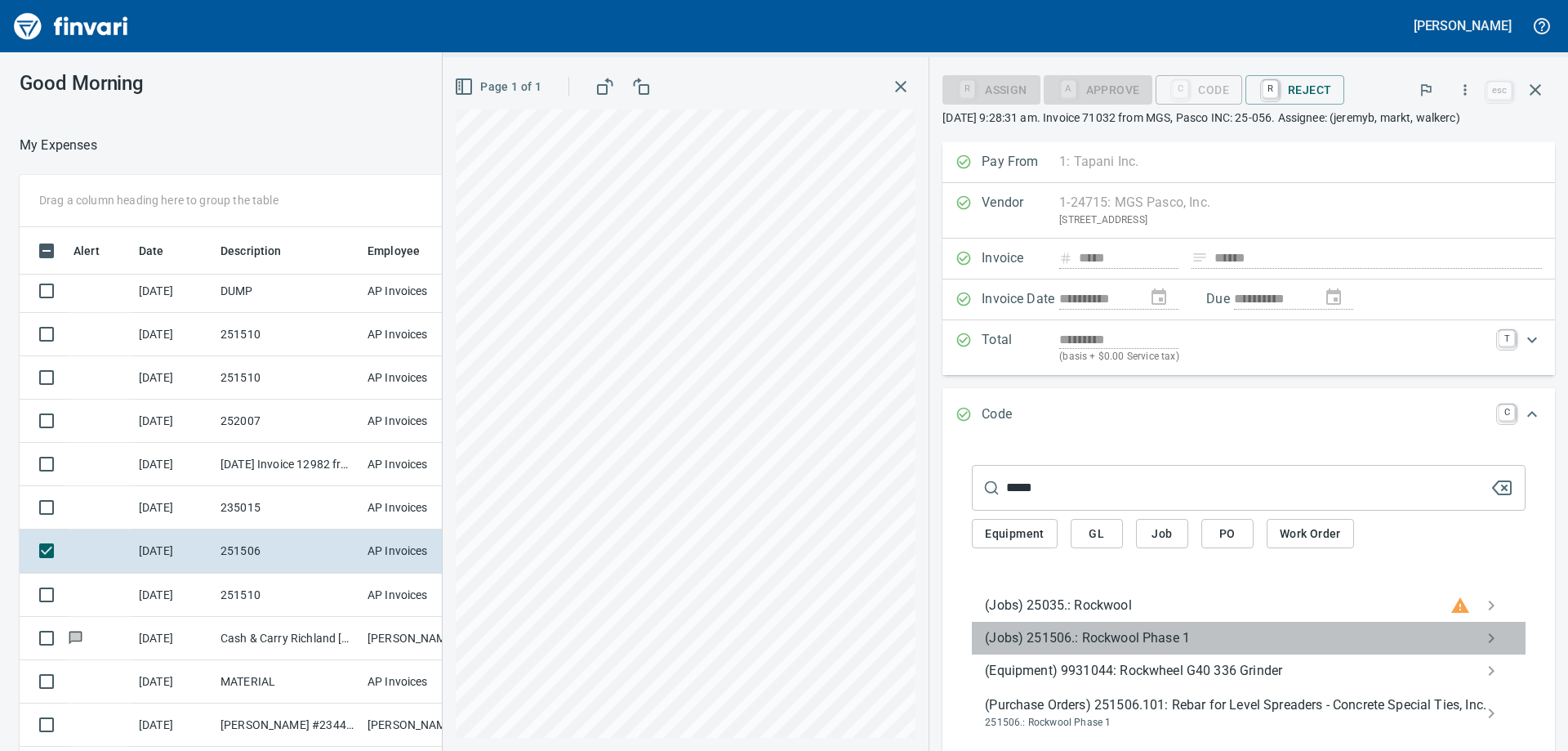
click at [1121, 631] on span "(Jobs) 251506.: Rockwool Phase 1" at bounding box center [1235, 638] width 501 height 19
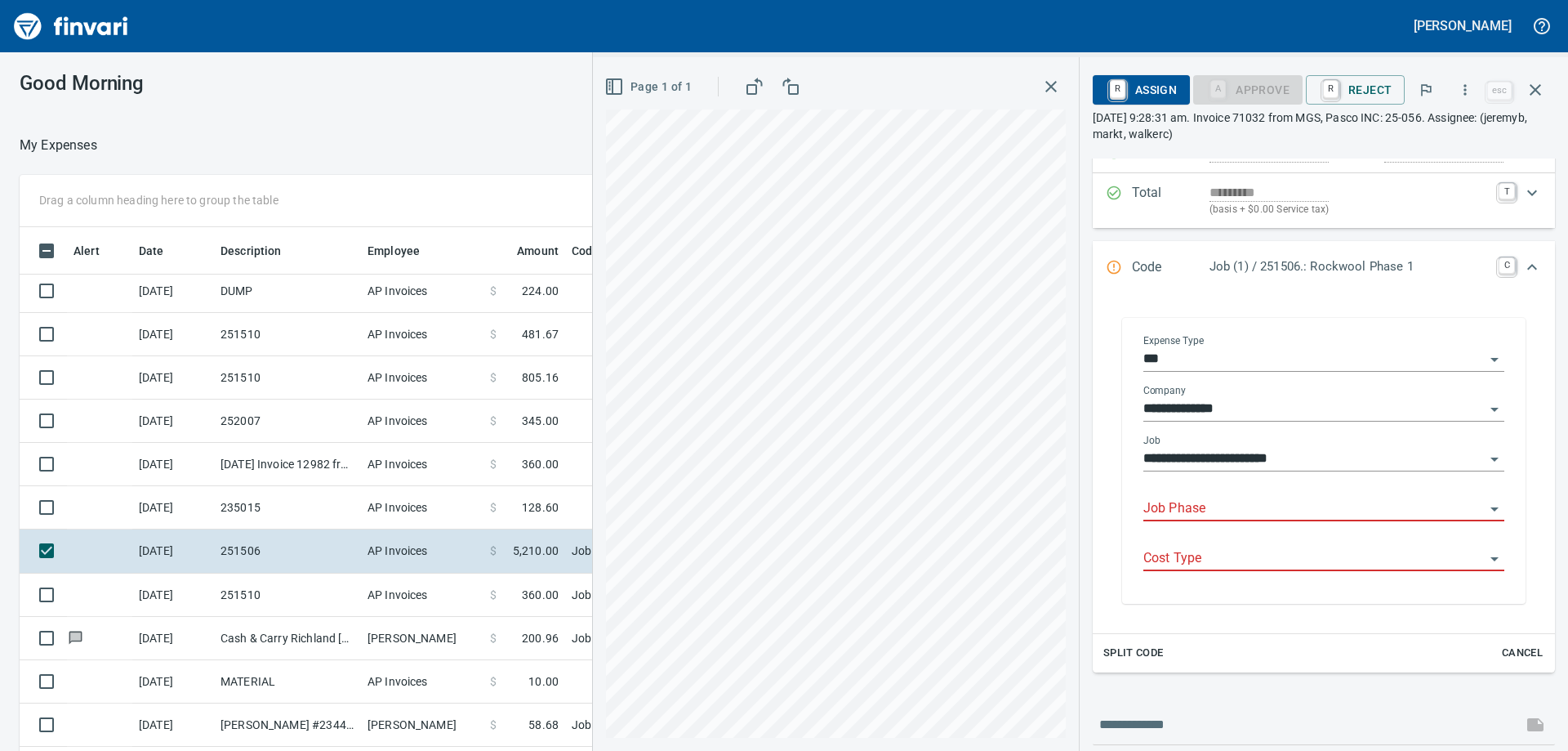
scroll to position [245, 0]
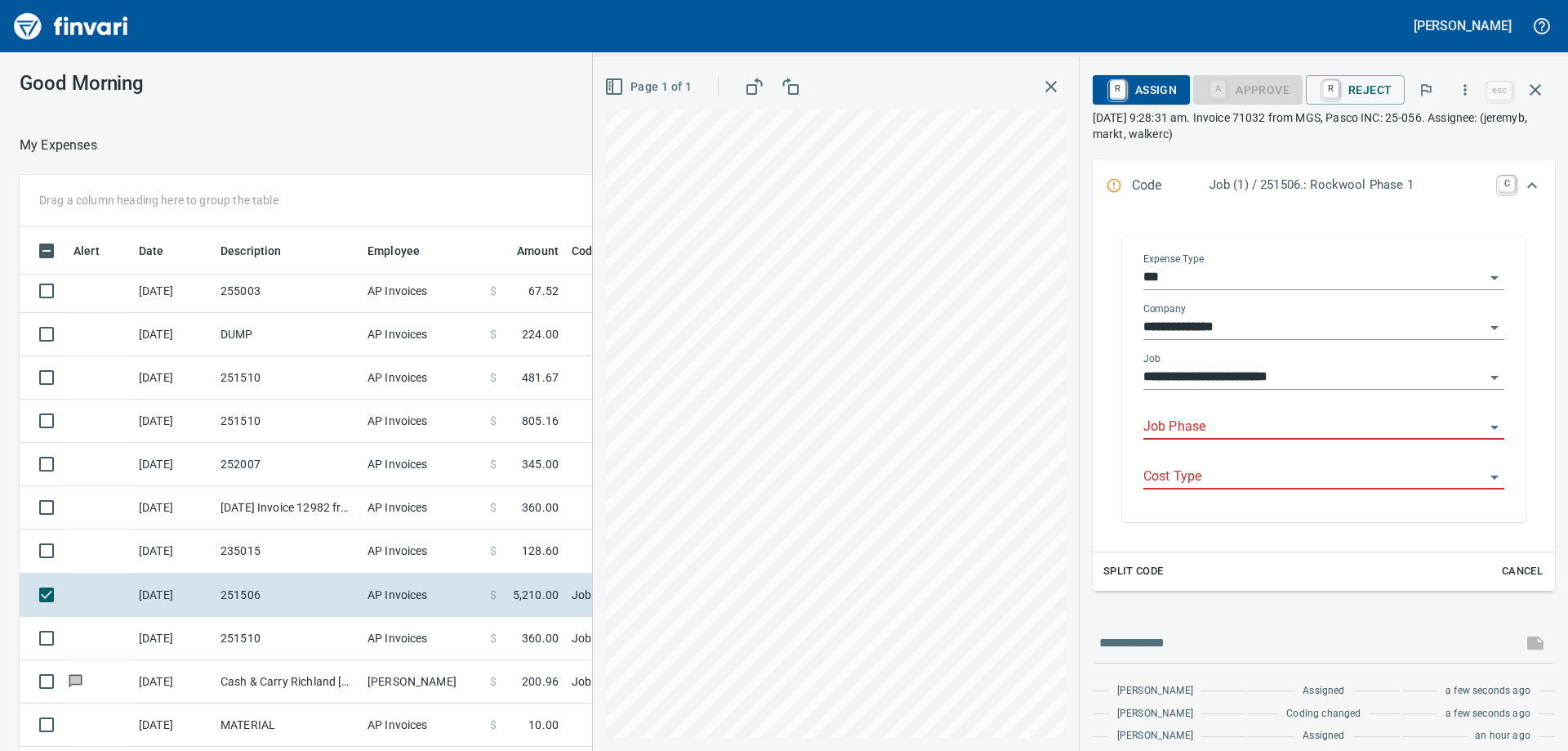
click at [1225, 418] on input "Job Phase" at bounding box center [1314, 427] width 341 height 23
type input "*"
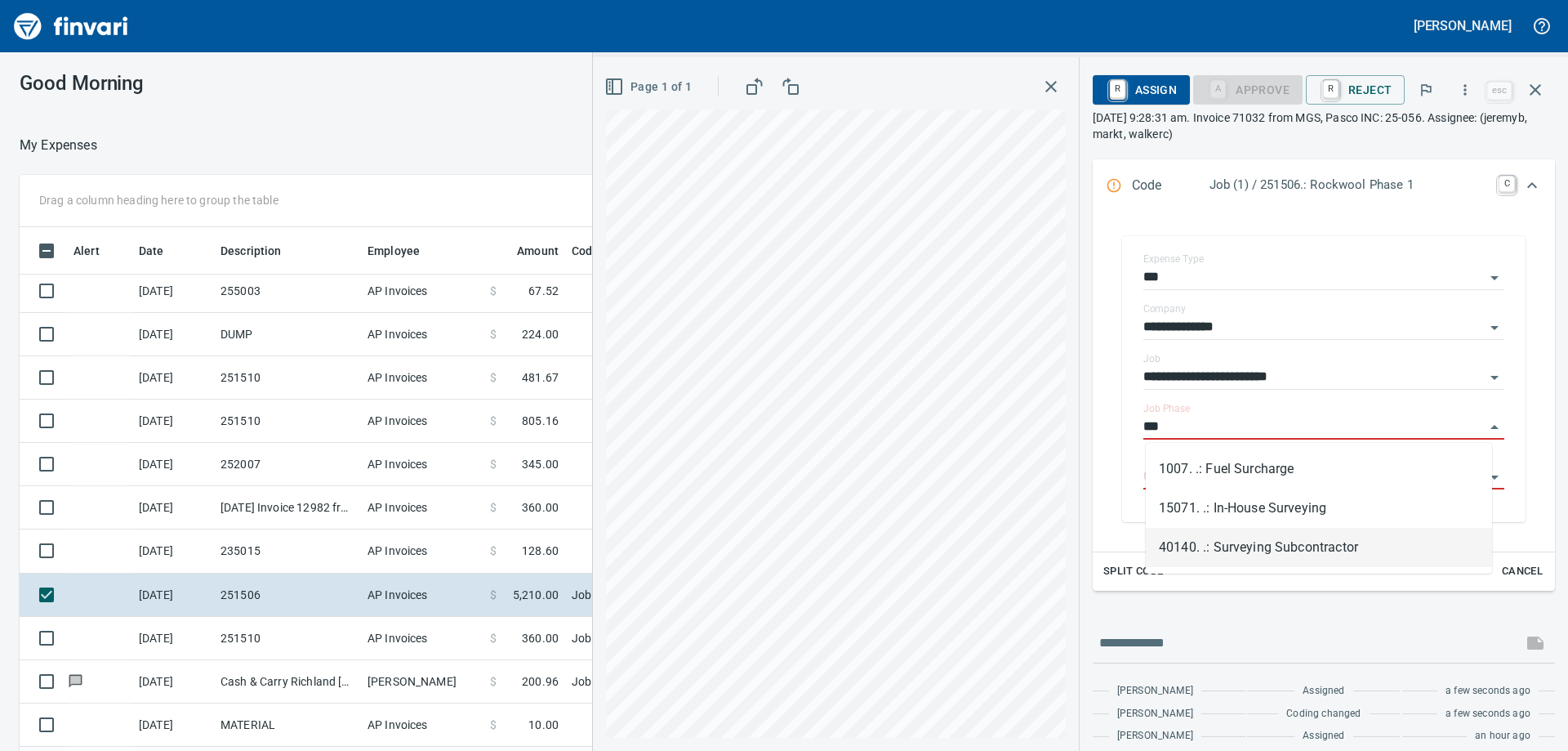
click at [1237, 536] on li "40140. .: Surveying Subcontractor" at bounding box center [1319, 547] width 347 height 39
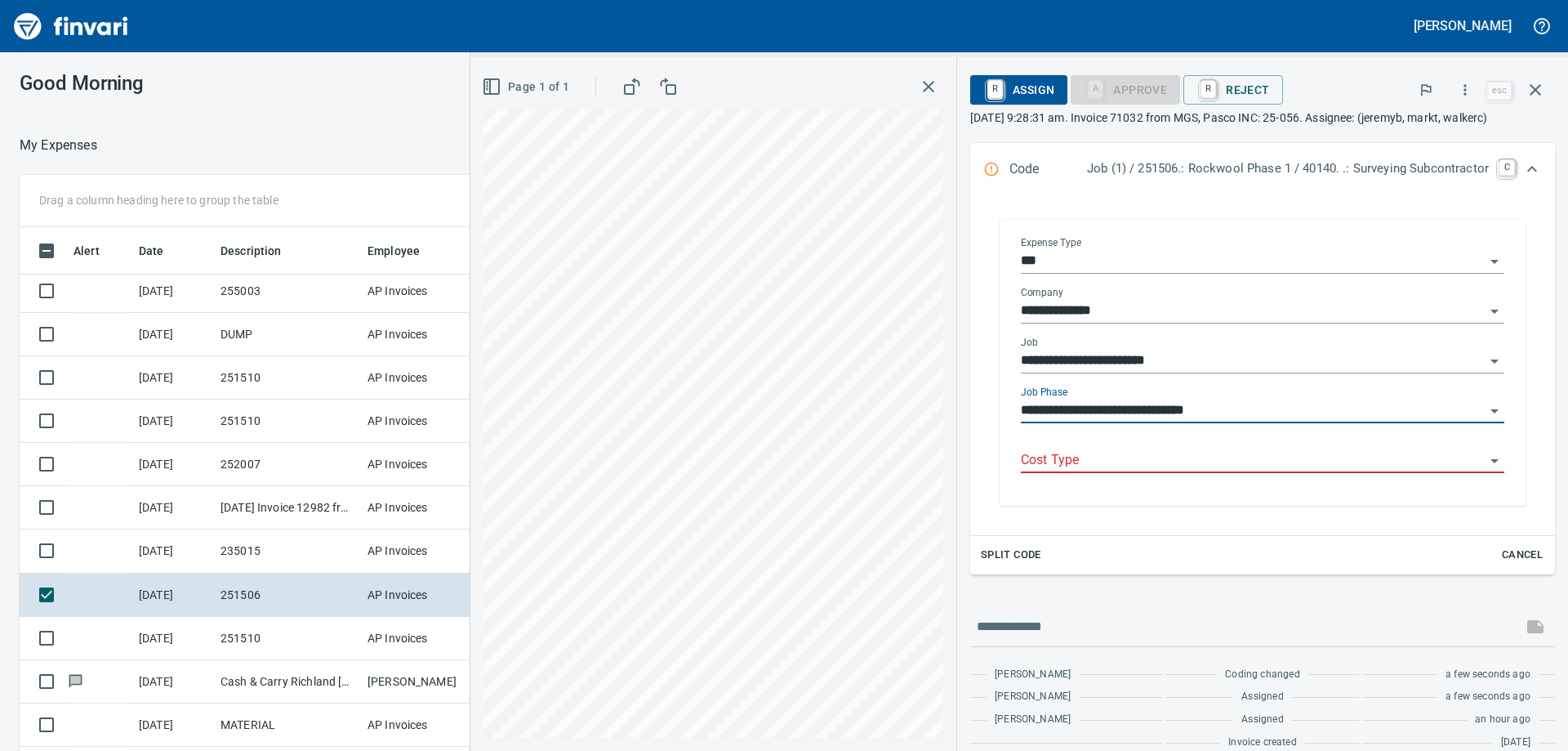
type input "**********"
click at [1229, 470] on input "Cost Type" at bounding box center [1253, 460] width 464 height 23
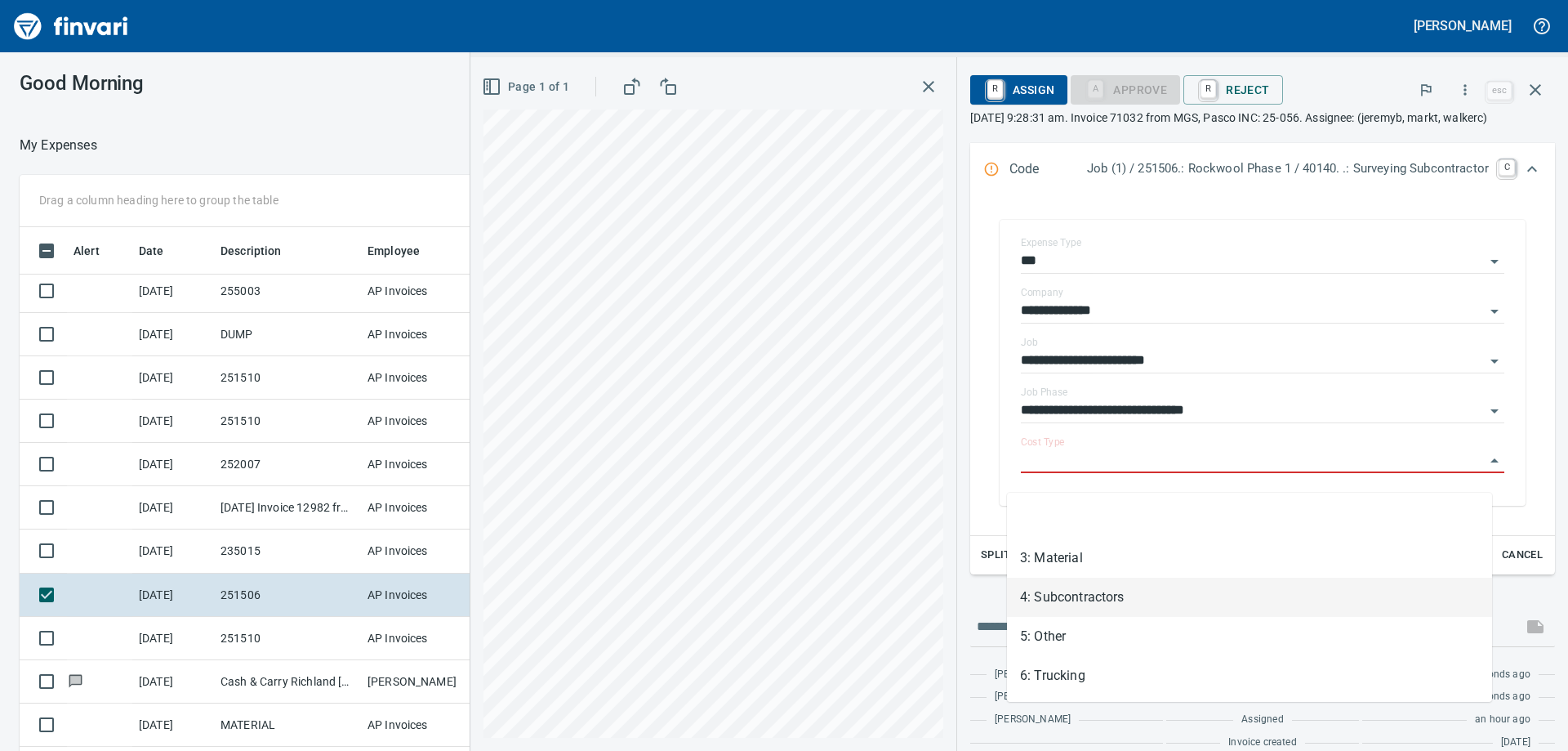
click at [1120, 588] on li "4: Subcontractors" at bounding box center [1249, 597] width 485 height 39
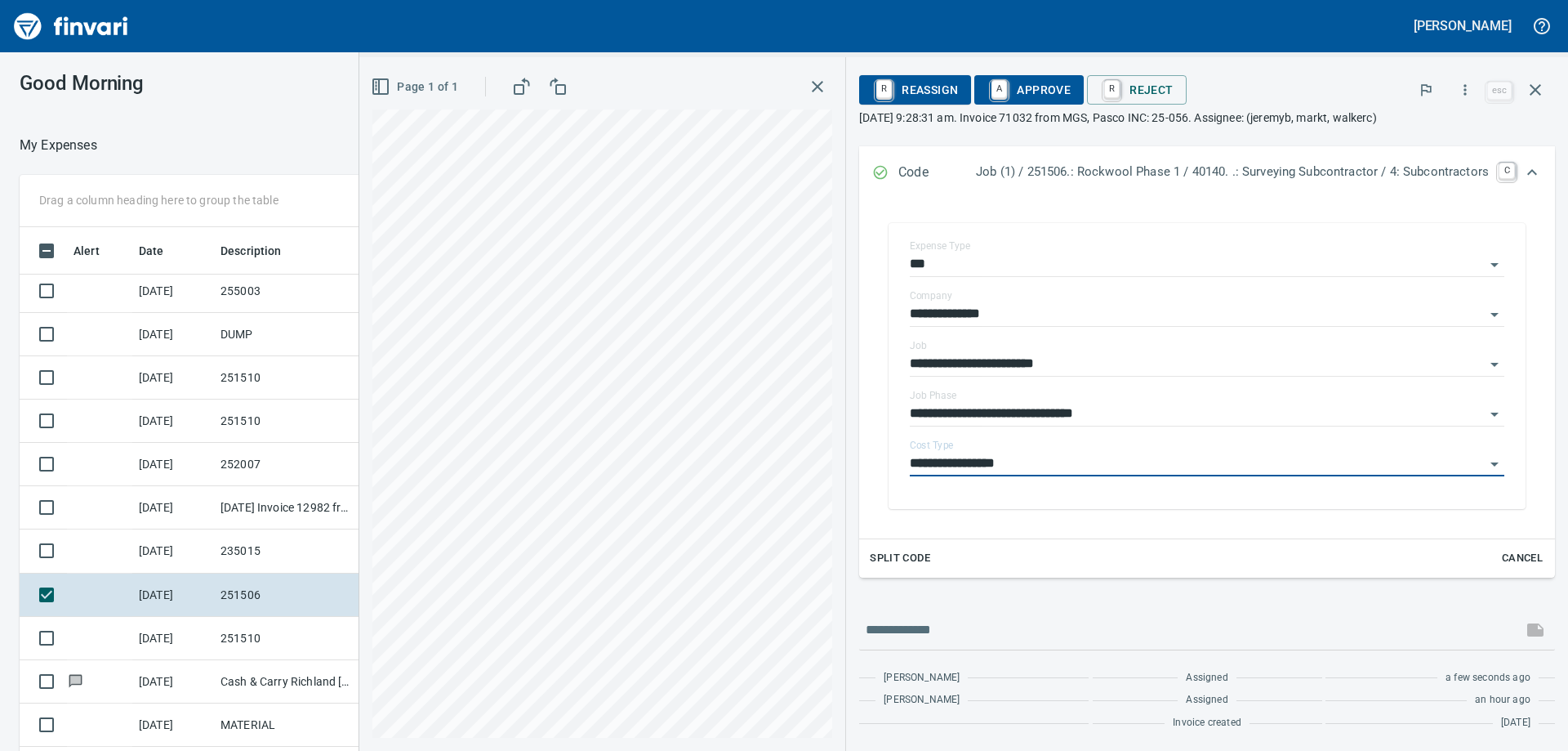
type input "**********"
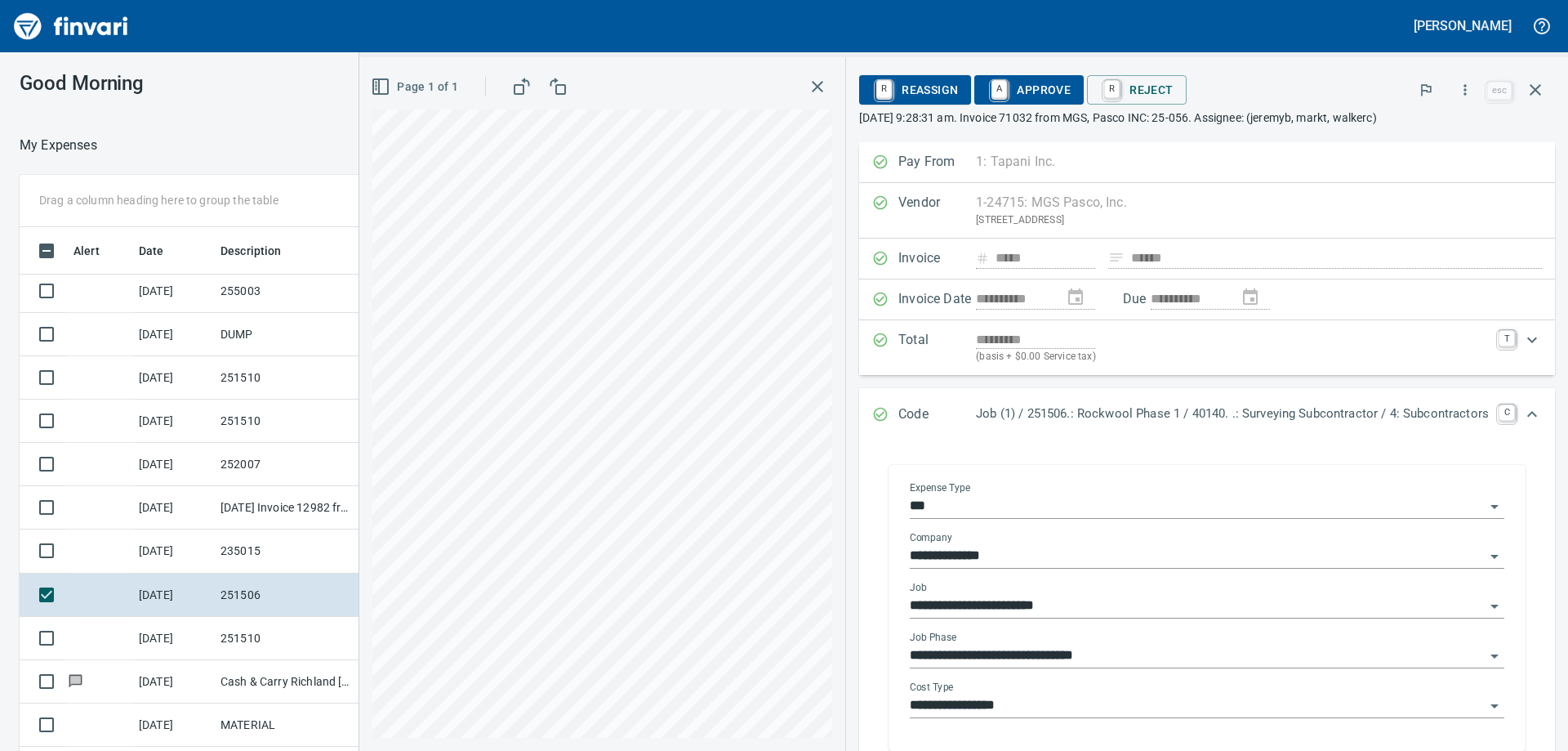
scroll to position [265, 0]
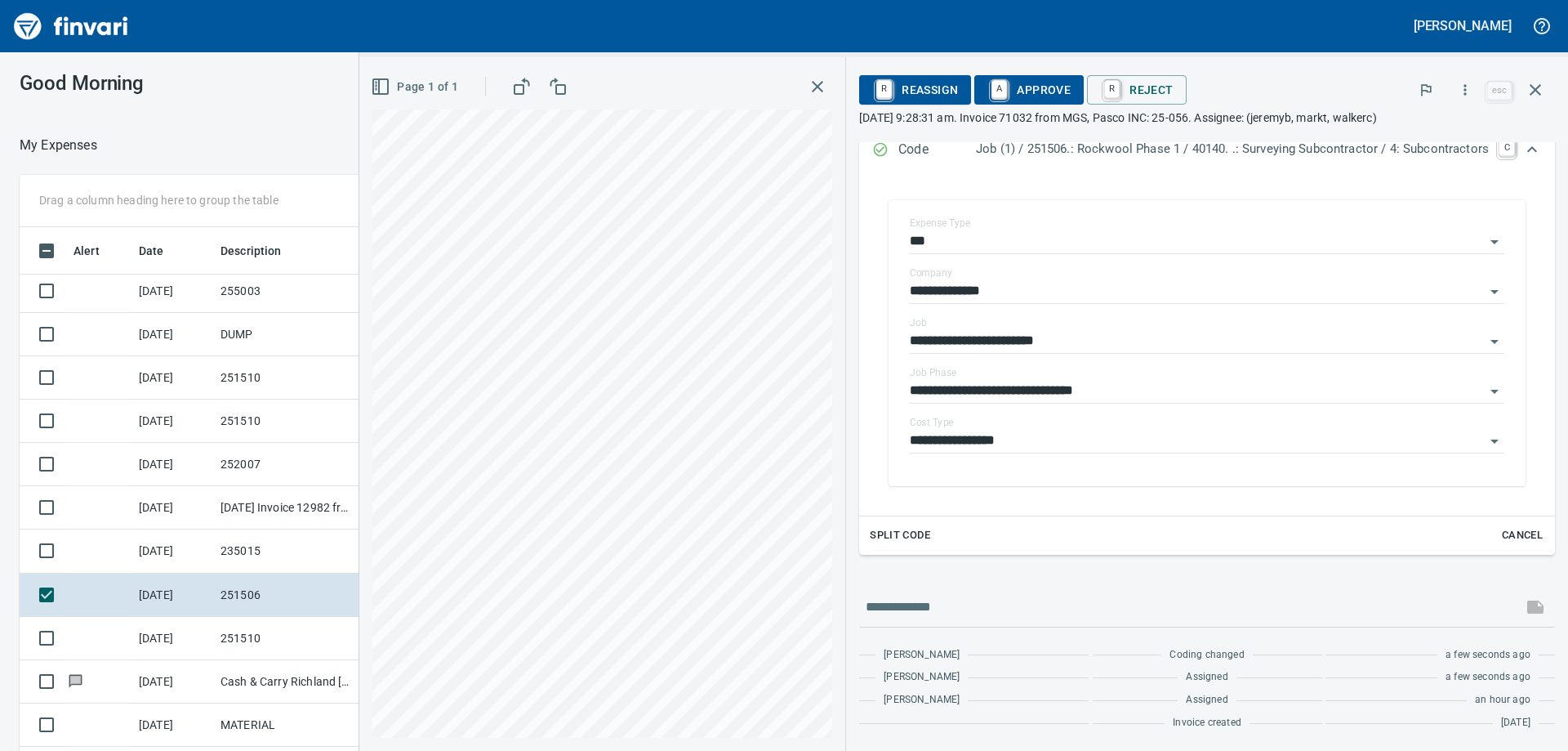
click at [1034, 95] on span "A Approve" at bounding box center [1029, 90] width 84 height 28
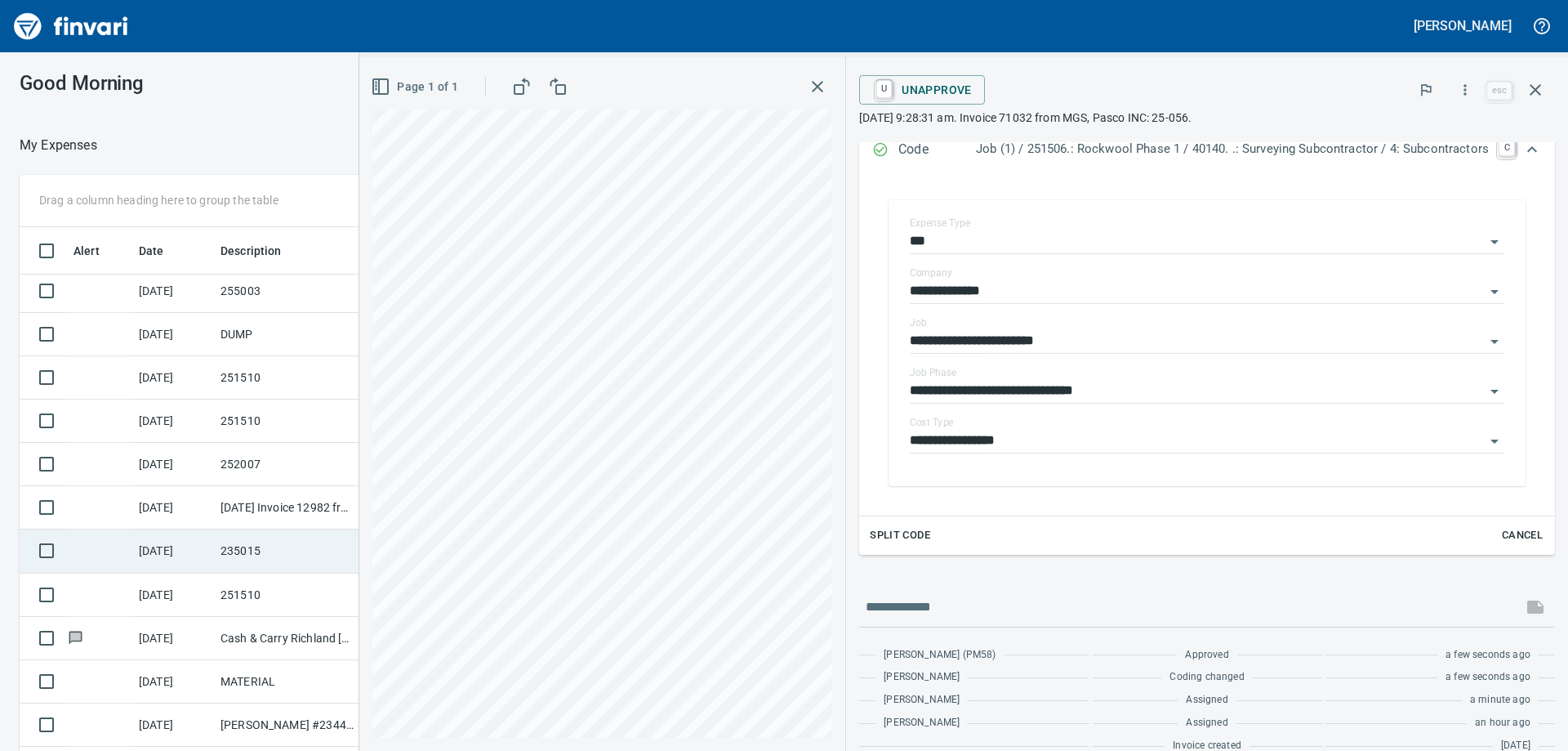
click at [180, 550] on td "[DATE]" at bounding box center [173, 551] width 82 height 43
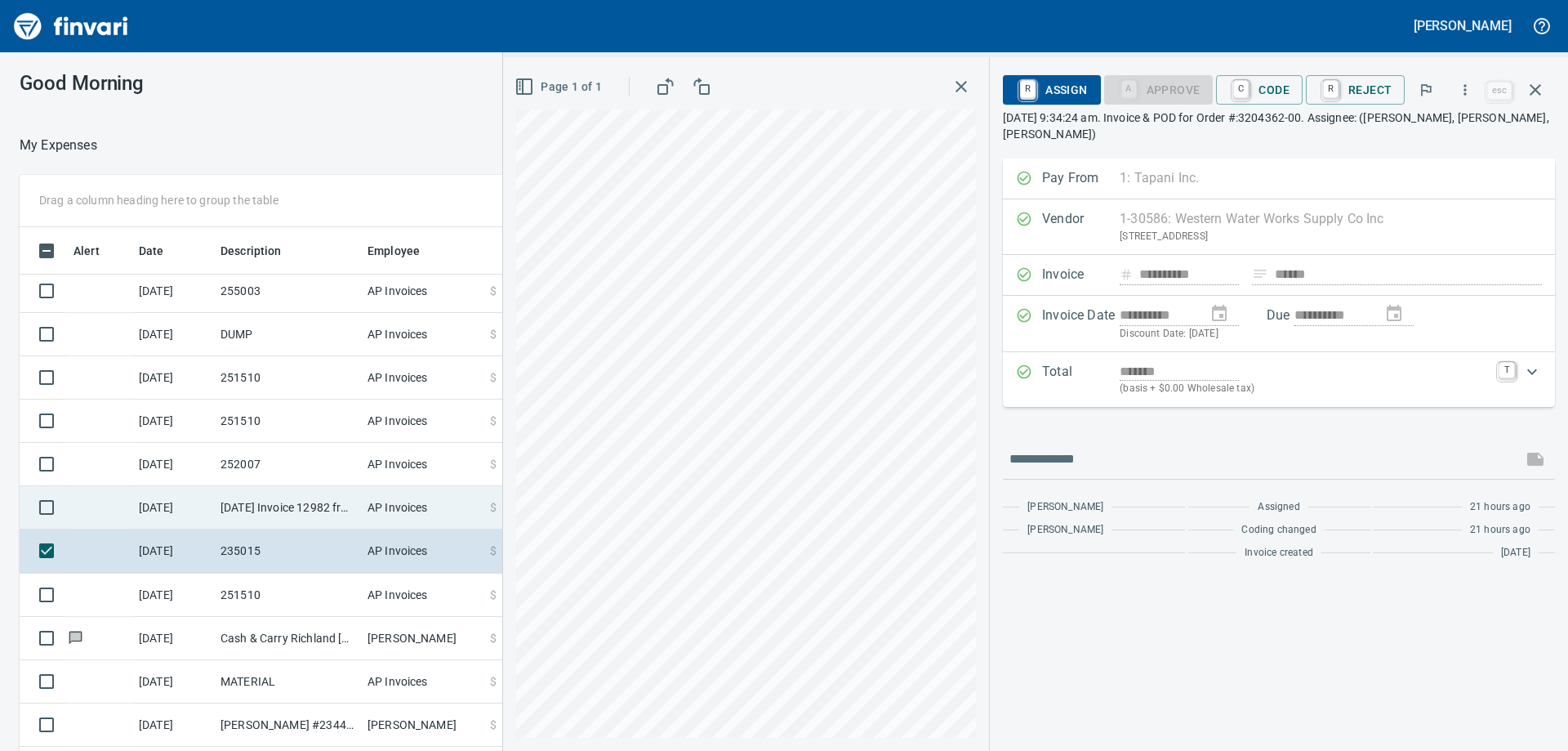
click at [305, 512] on td "[DATE] Invoice 12982 from North 40 Fencing, LLC (1-22463)" at bounding box center [287, 507] width 147 height 43
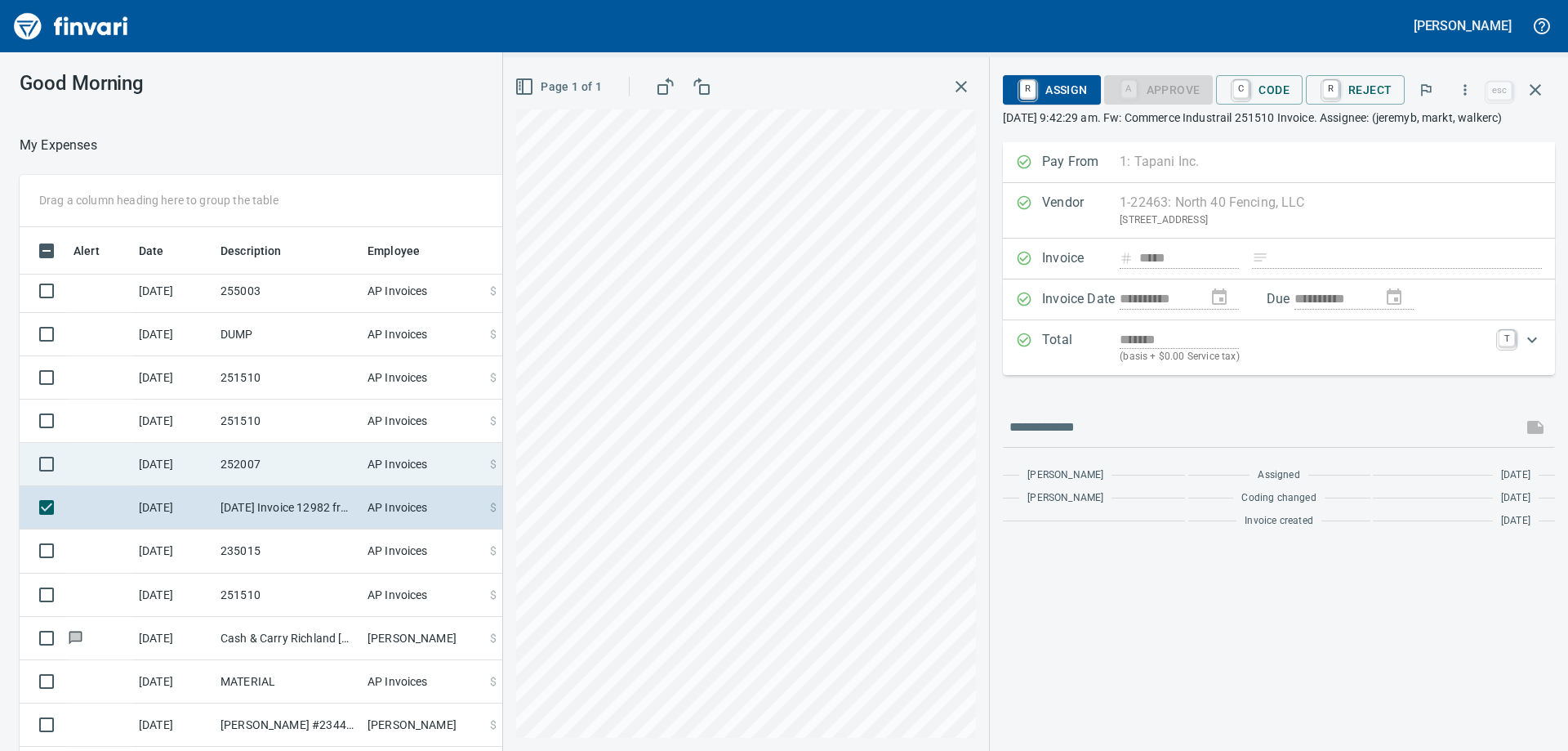
click at [309, 471] on td "252007" at bounding box center [287, 464] width 147 height 43
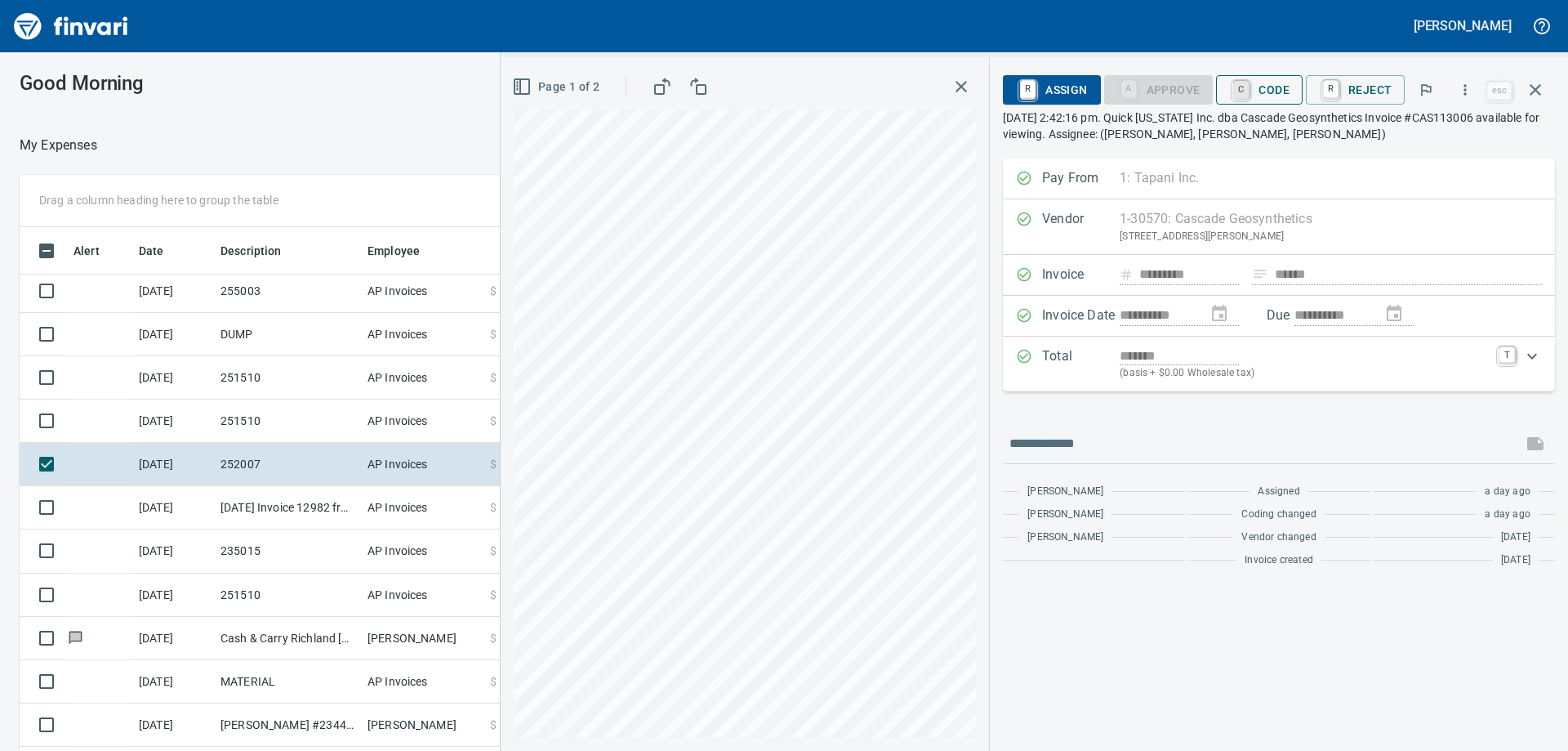
click at [1248, 93] on link "C" at bounding box center [1241, 90] width 15 height 18
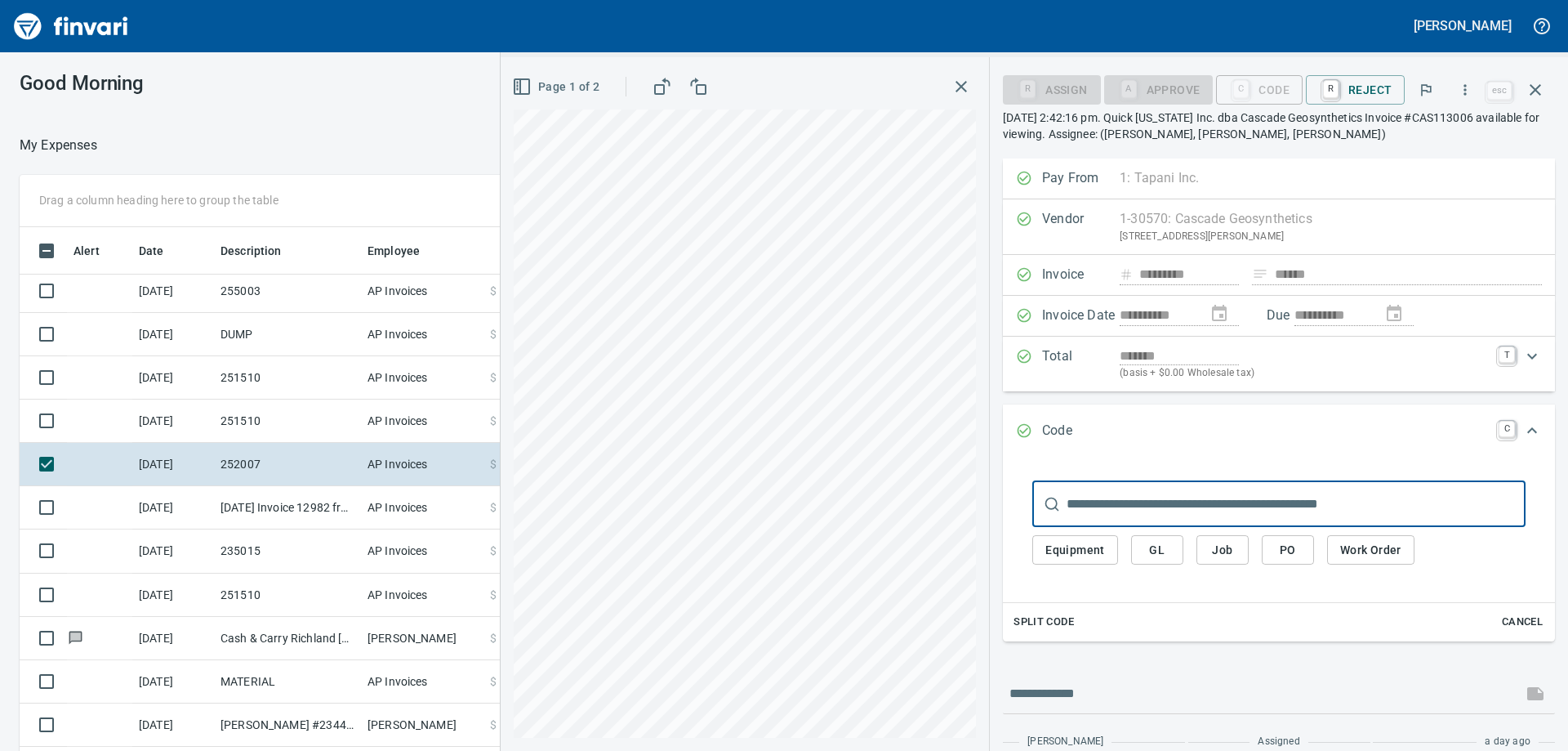
click at [1109, 507] on input "text" at bounding box center [1296, 504] width 459 height 46
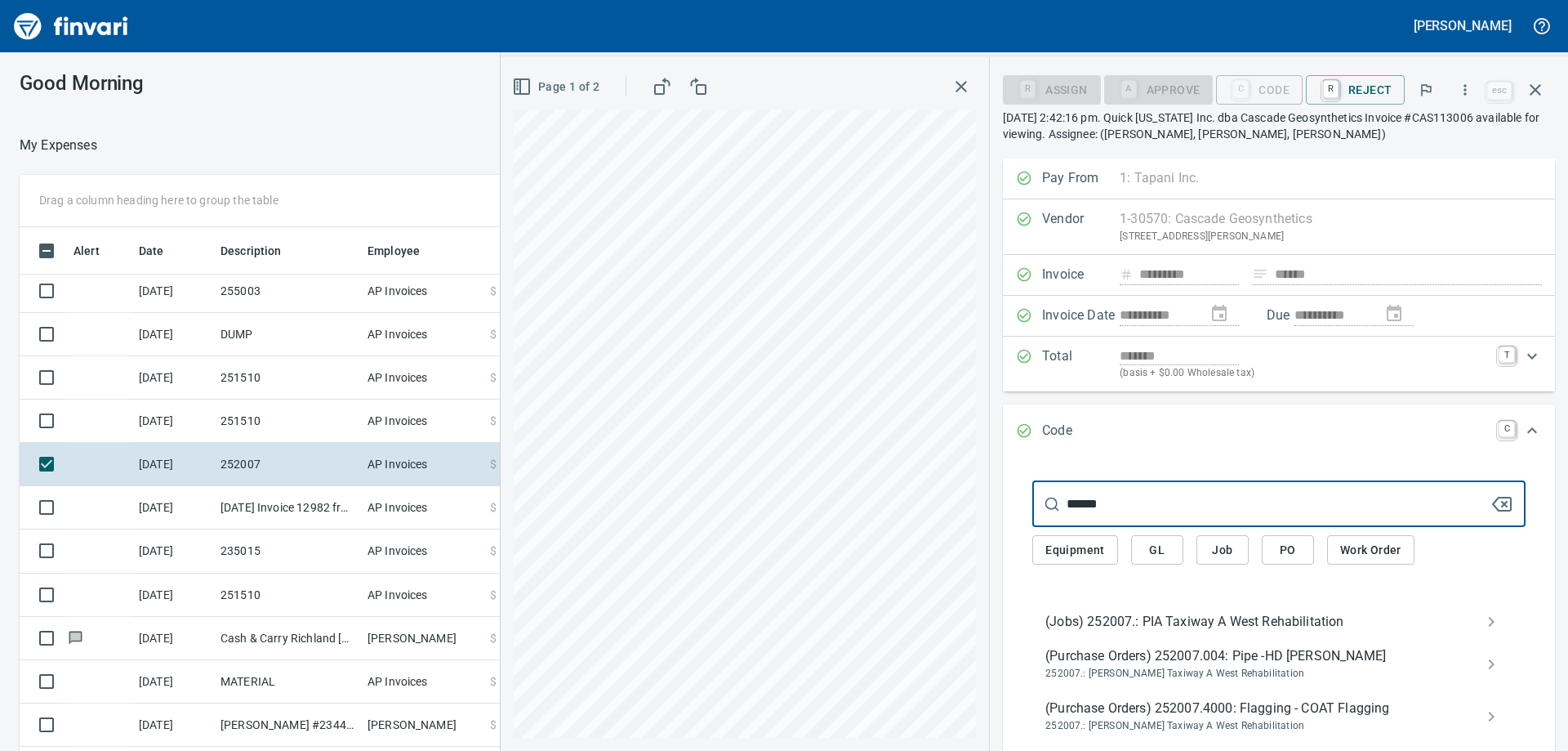
type input "******"
click at [1153, 609] on div "(Jobs) 252007.: PIA Taxiway A West Rehabilitation" at bounding box center [1279, 622] width 494 height 33
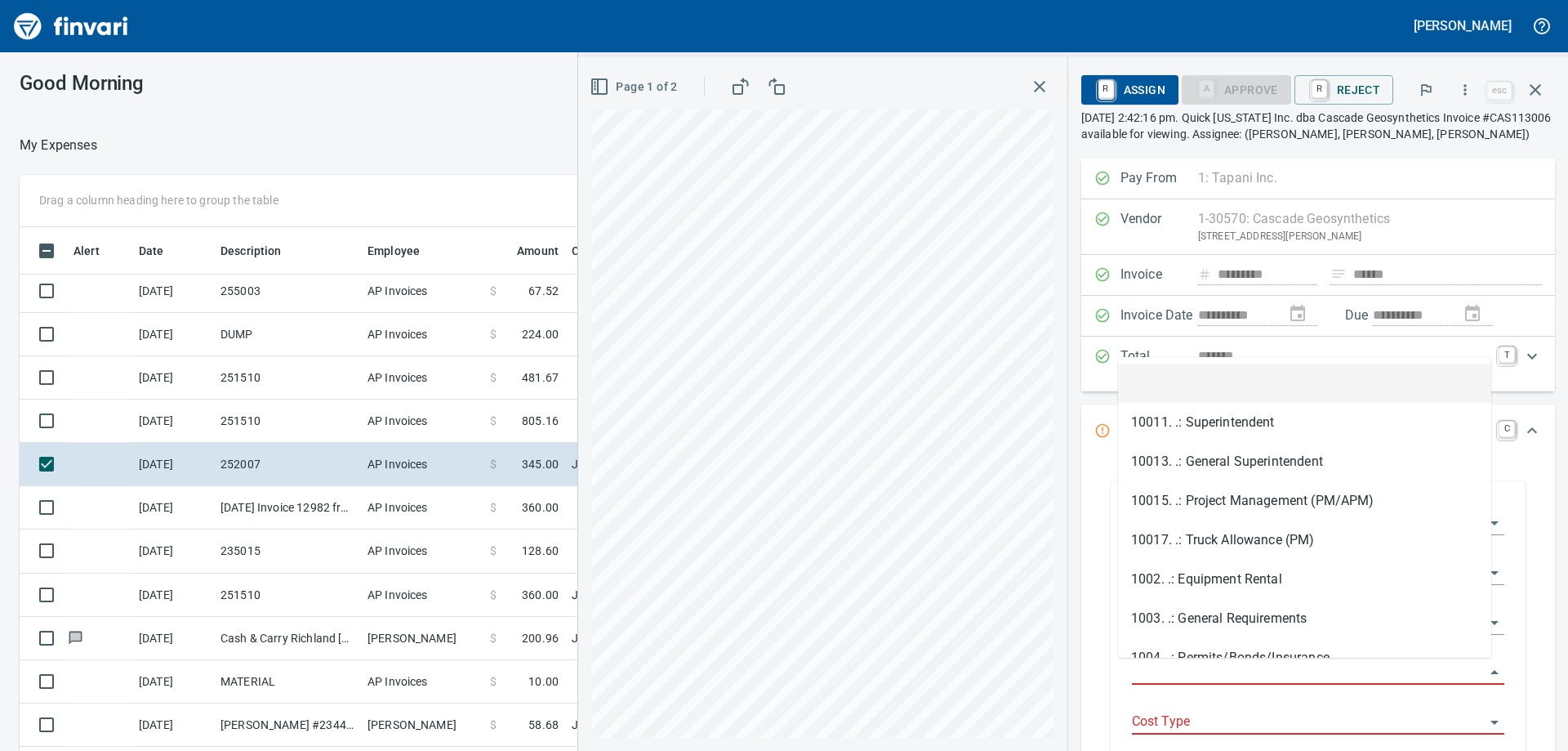
click at [1156, 670] on input "Job Phase" at bounding box center [1308, 672] width 352 height 23
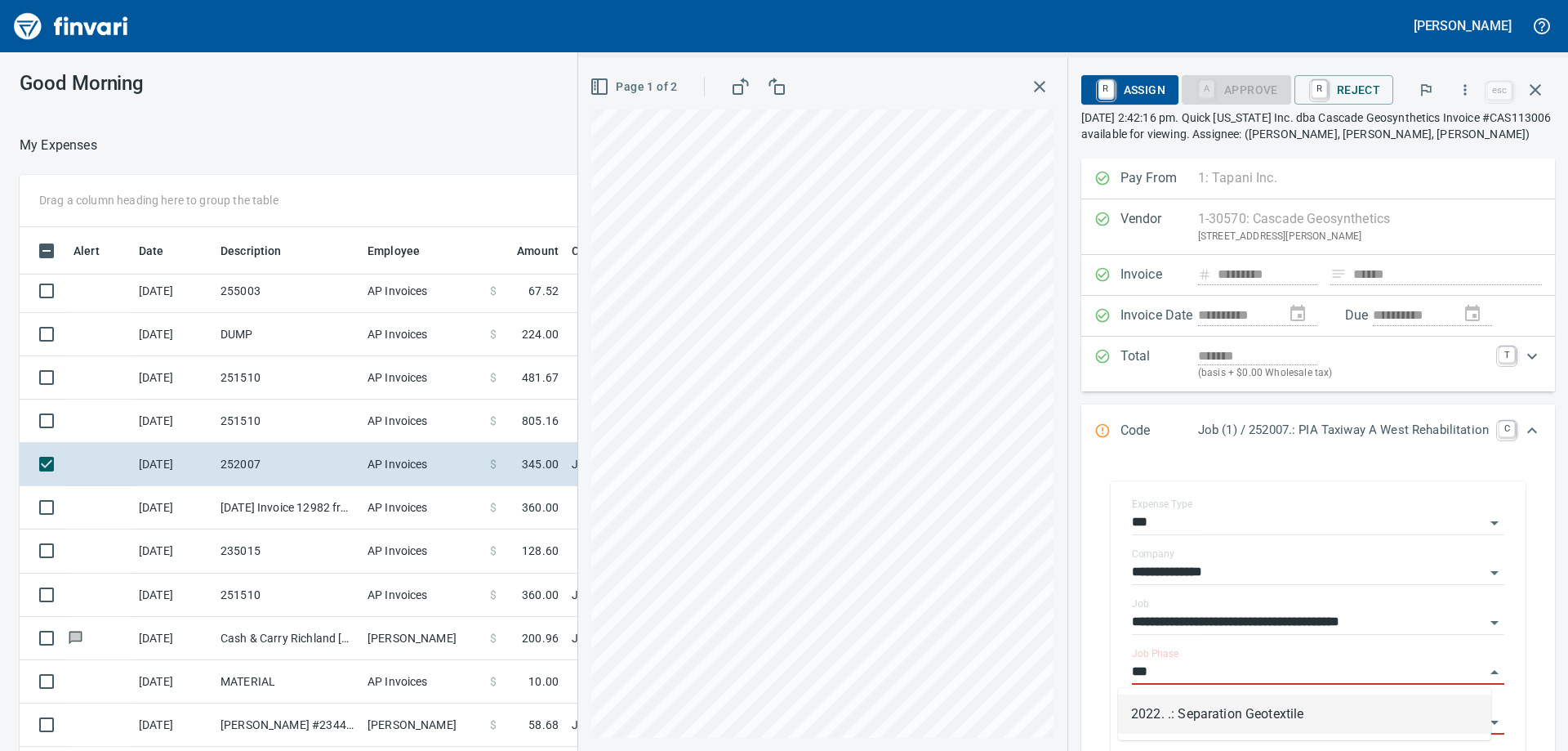
click at [1197, 720] on li "2022. .: Separation Geotextile" at bounding box center [1305, 714] width 374 height 39
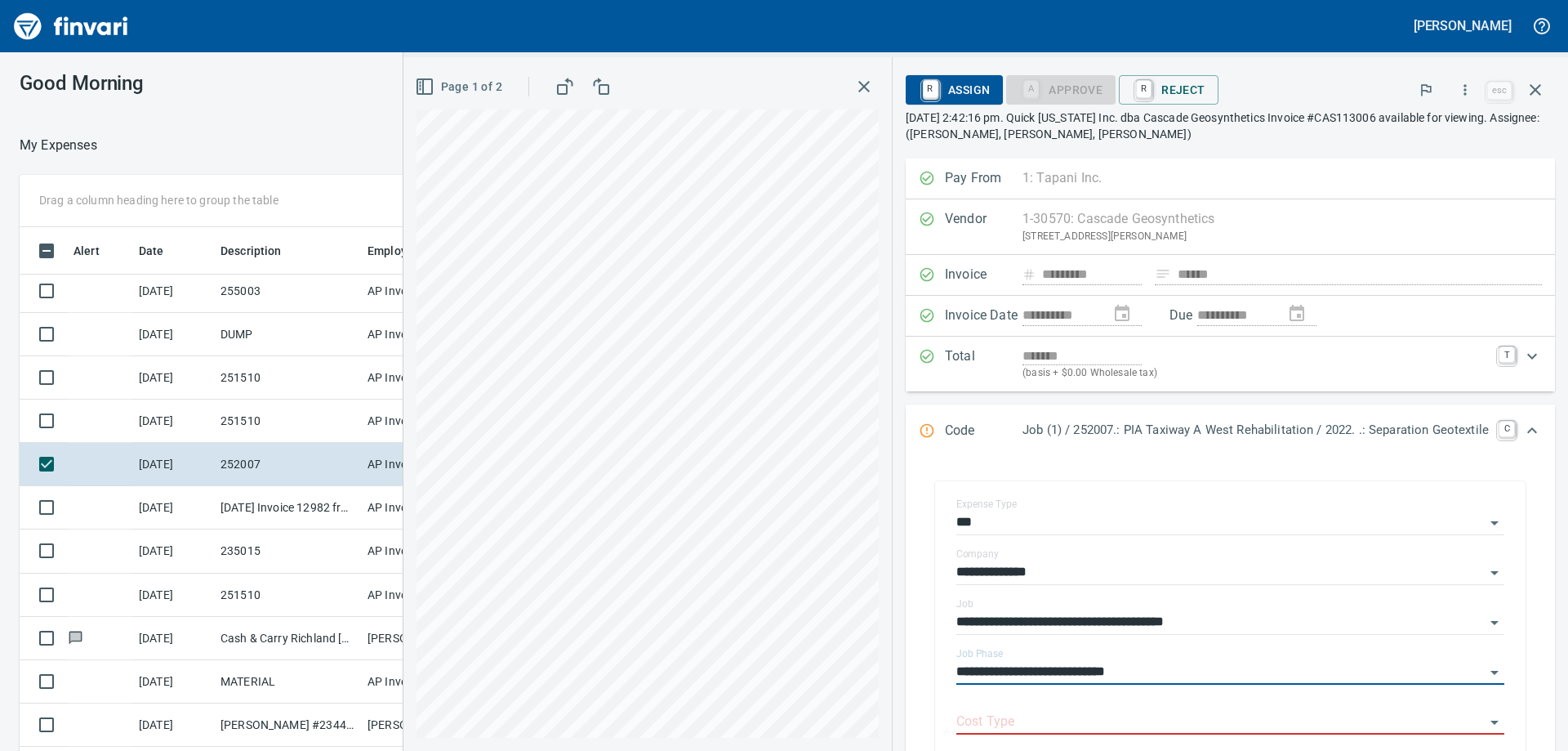
scroll to position [245, 0]
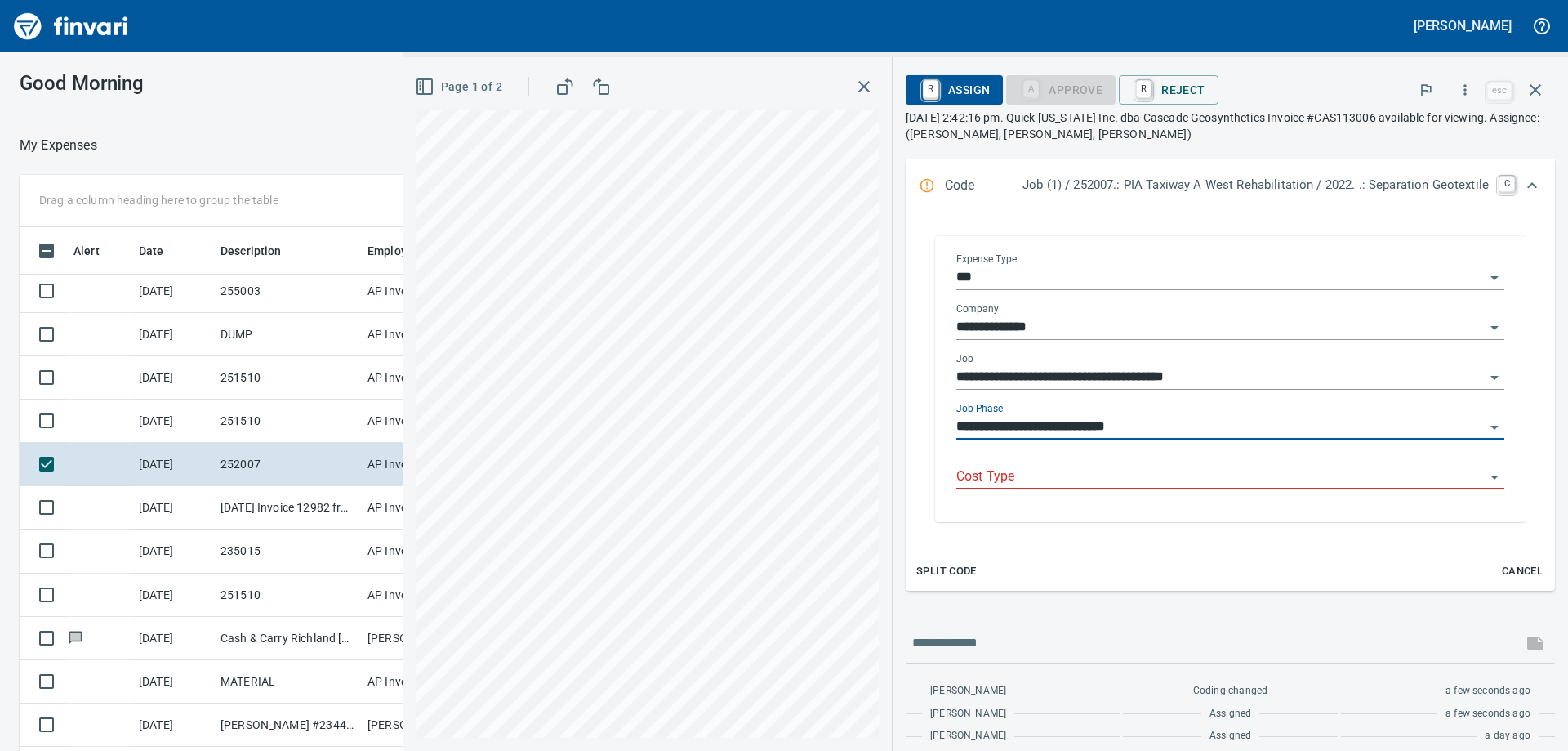
type input "**********"
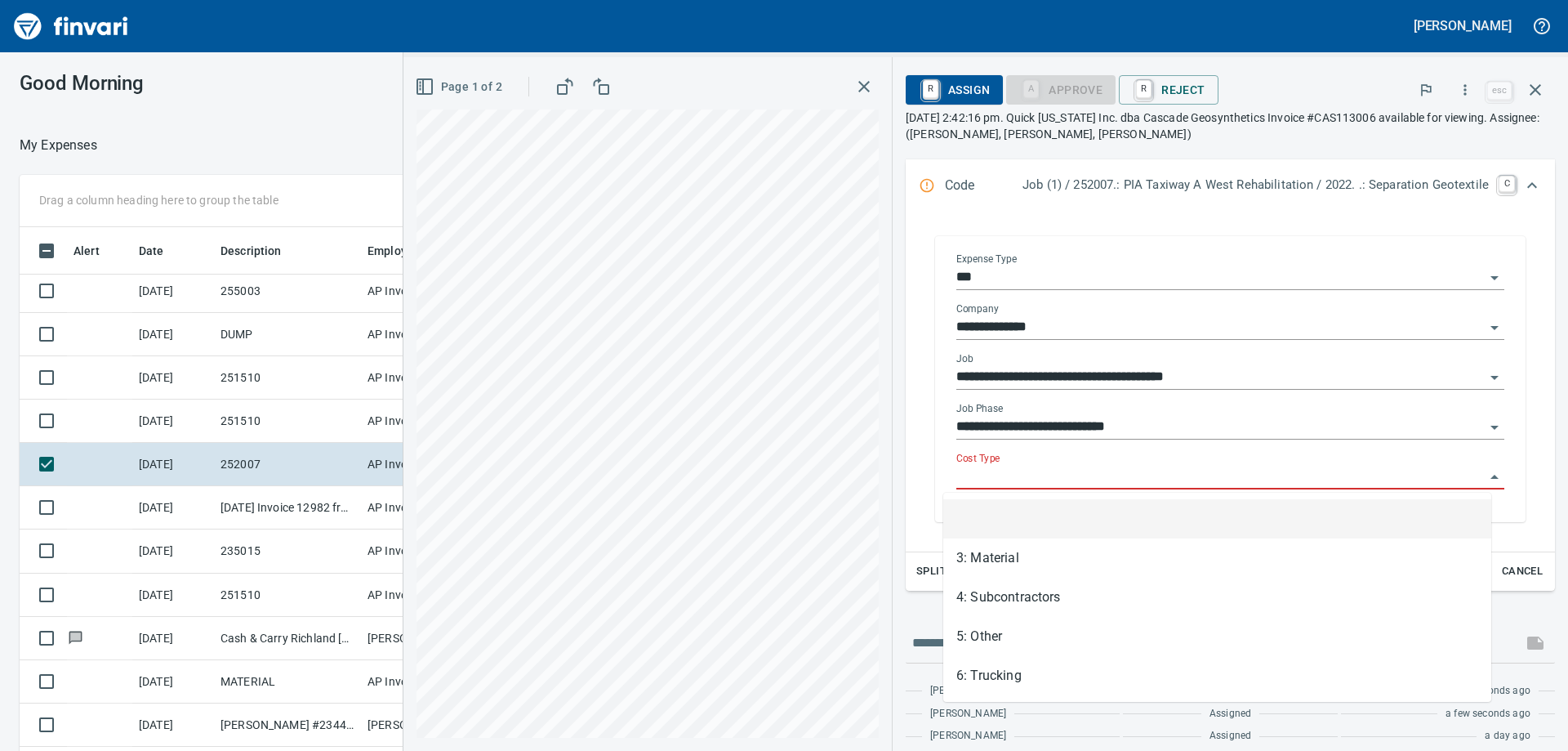
click at [1030, 477] on input "Cost Type" at bounding box center [1220, 477] width 528 height 23
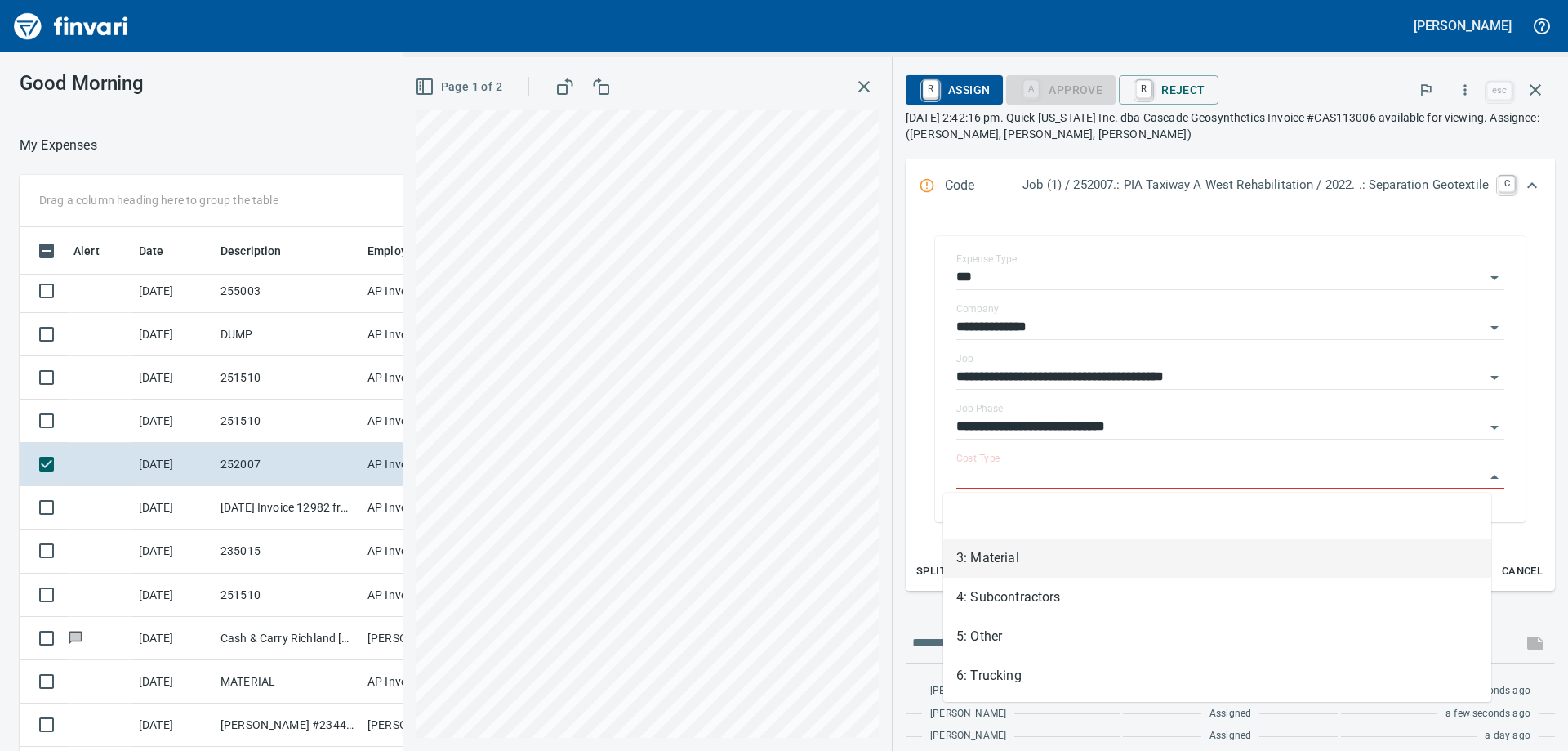
click at [1035, 552] on li "3: Material" at bounding box center [1217, 558] width 548 height 39
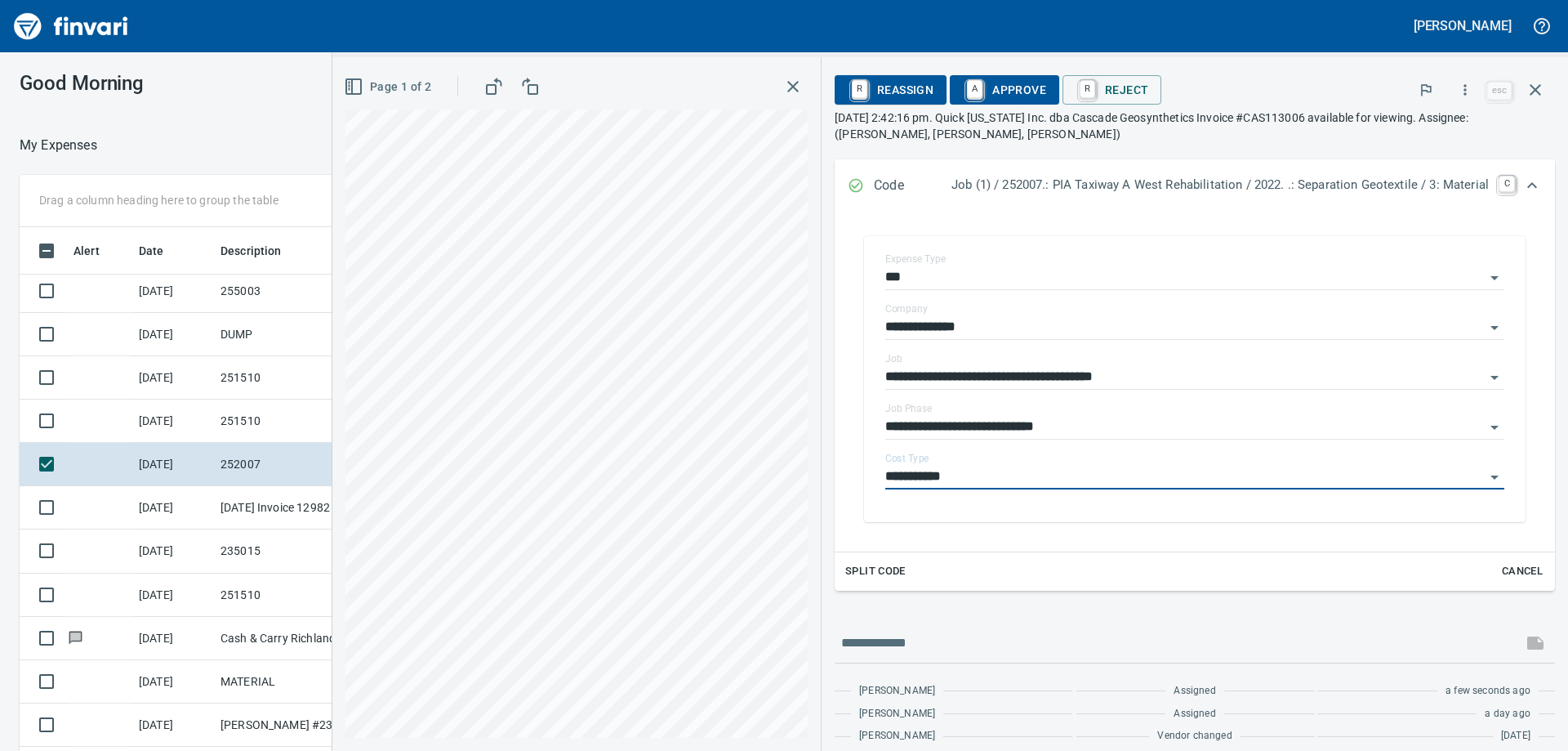
type input "**********"
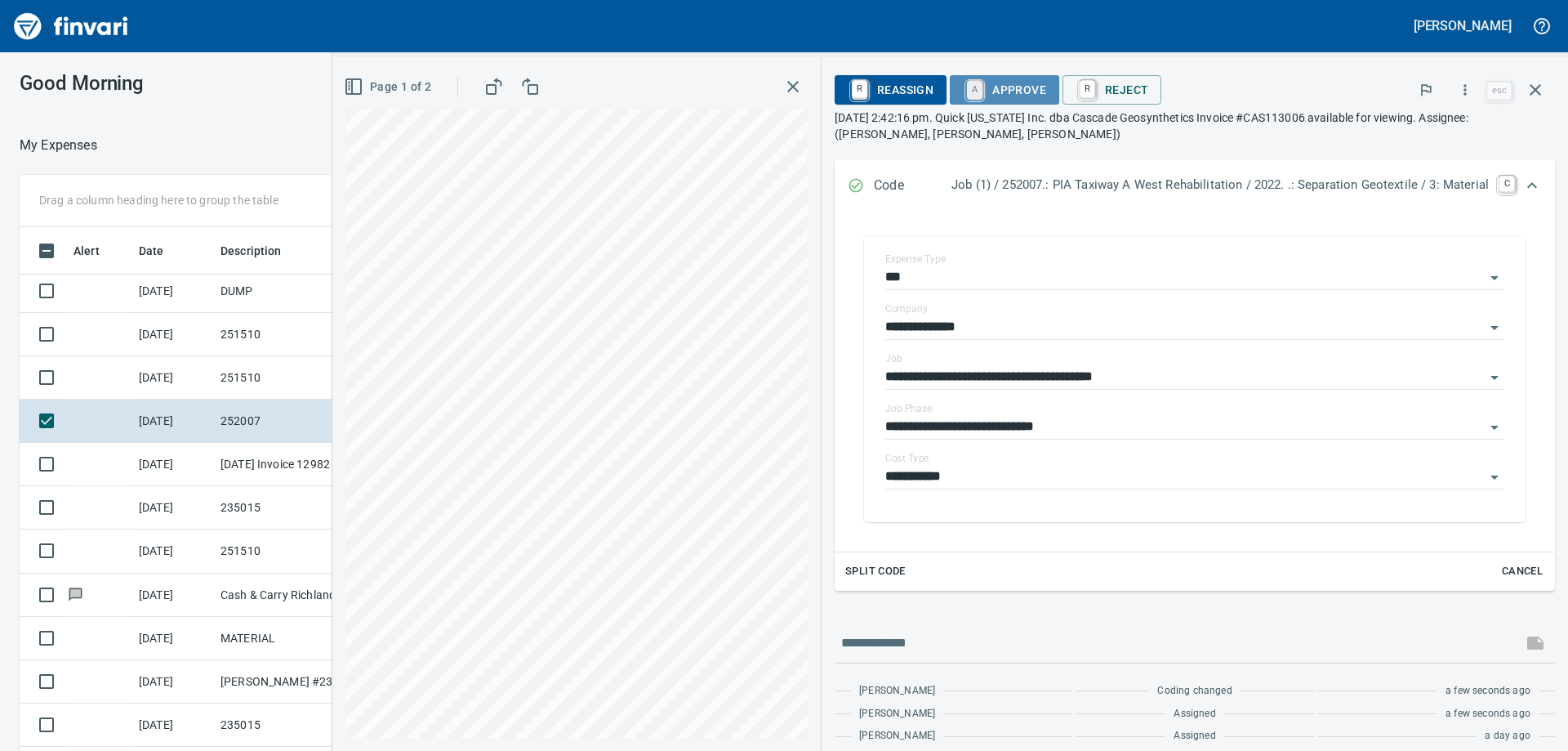
click at [967, 89] on link "A" at bounding box center [975, 90] width 15 height 18
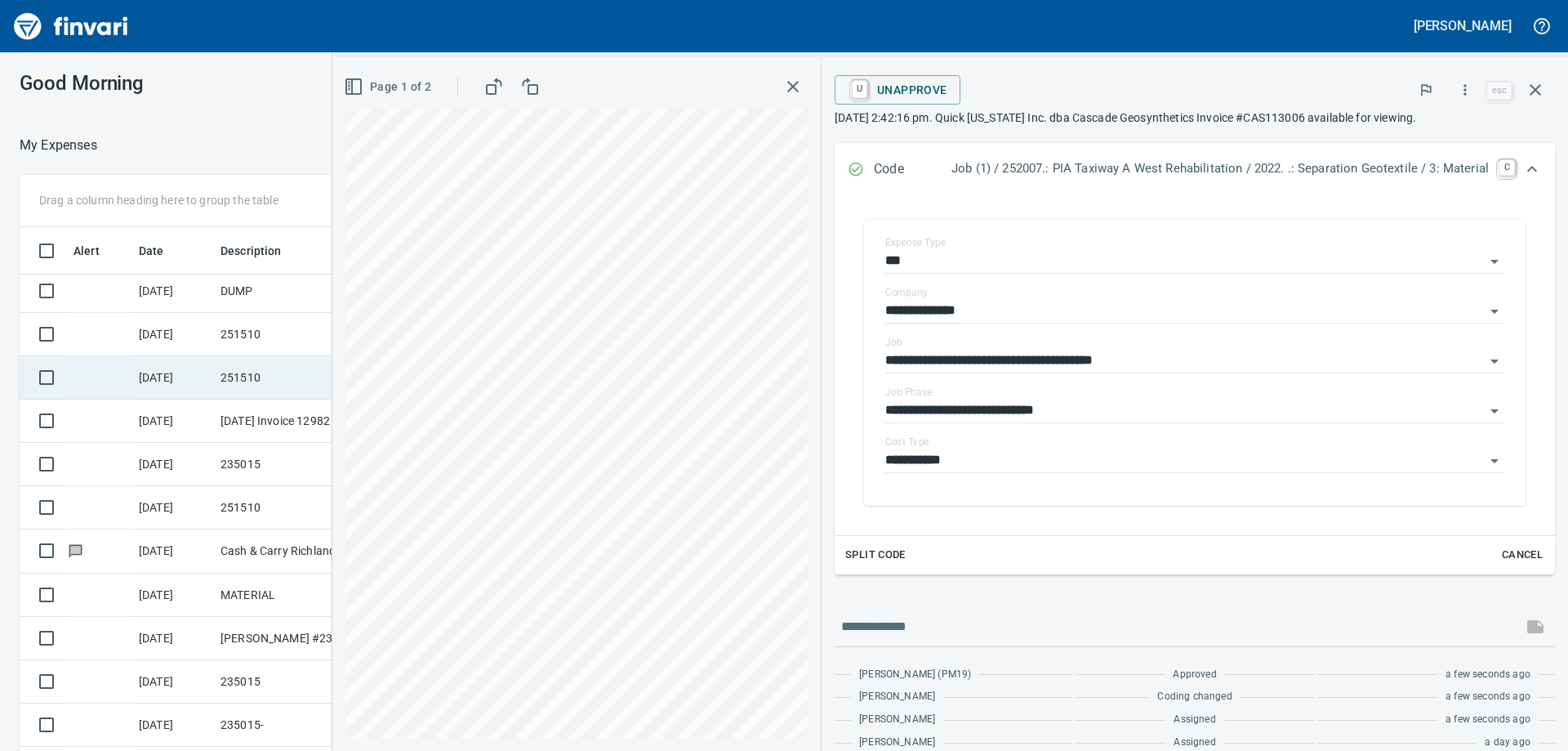
click at [195, 382] on td "[DATE]" at bounding box center [173, 377] width 82 height 43
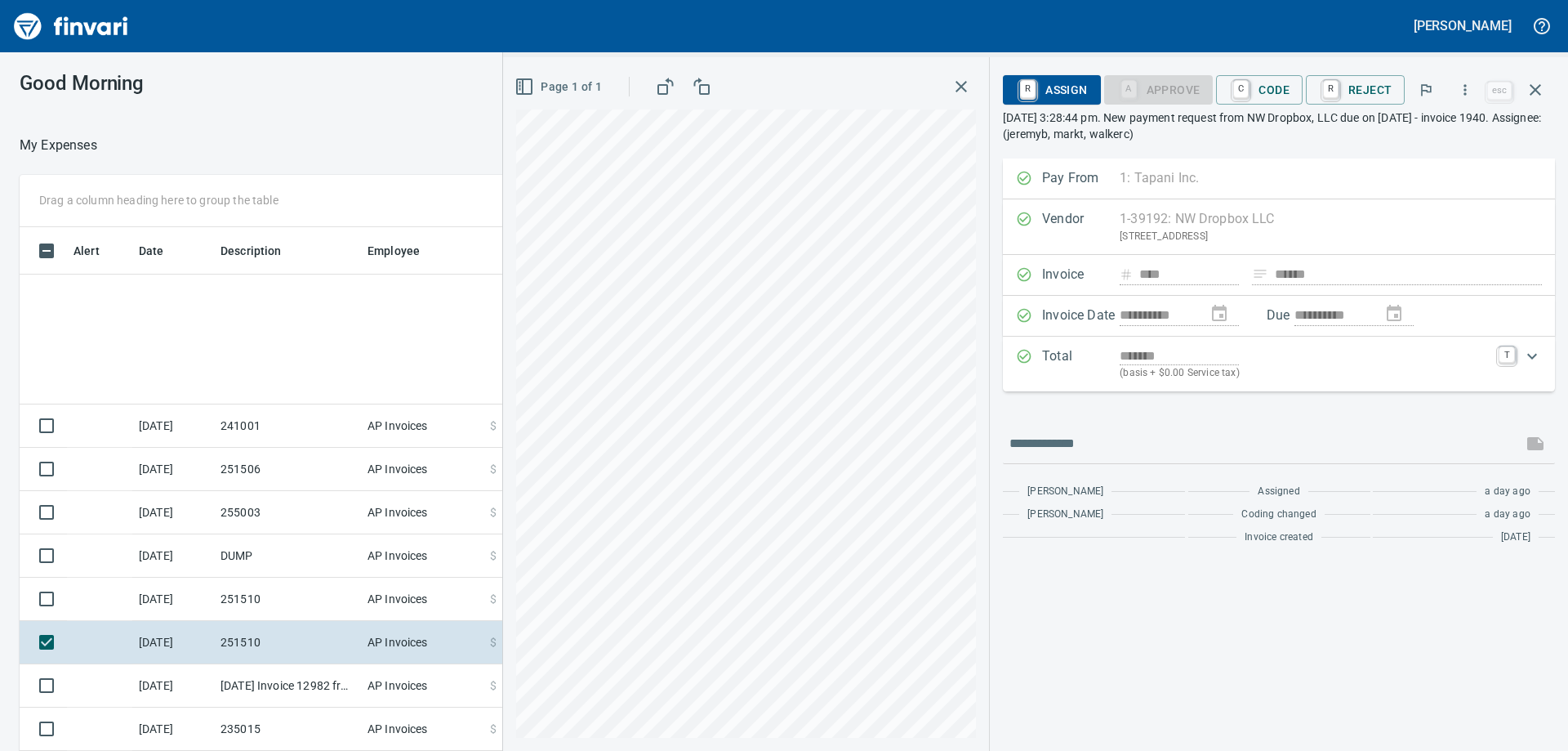
scroll to position [559, 1072]
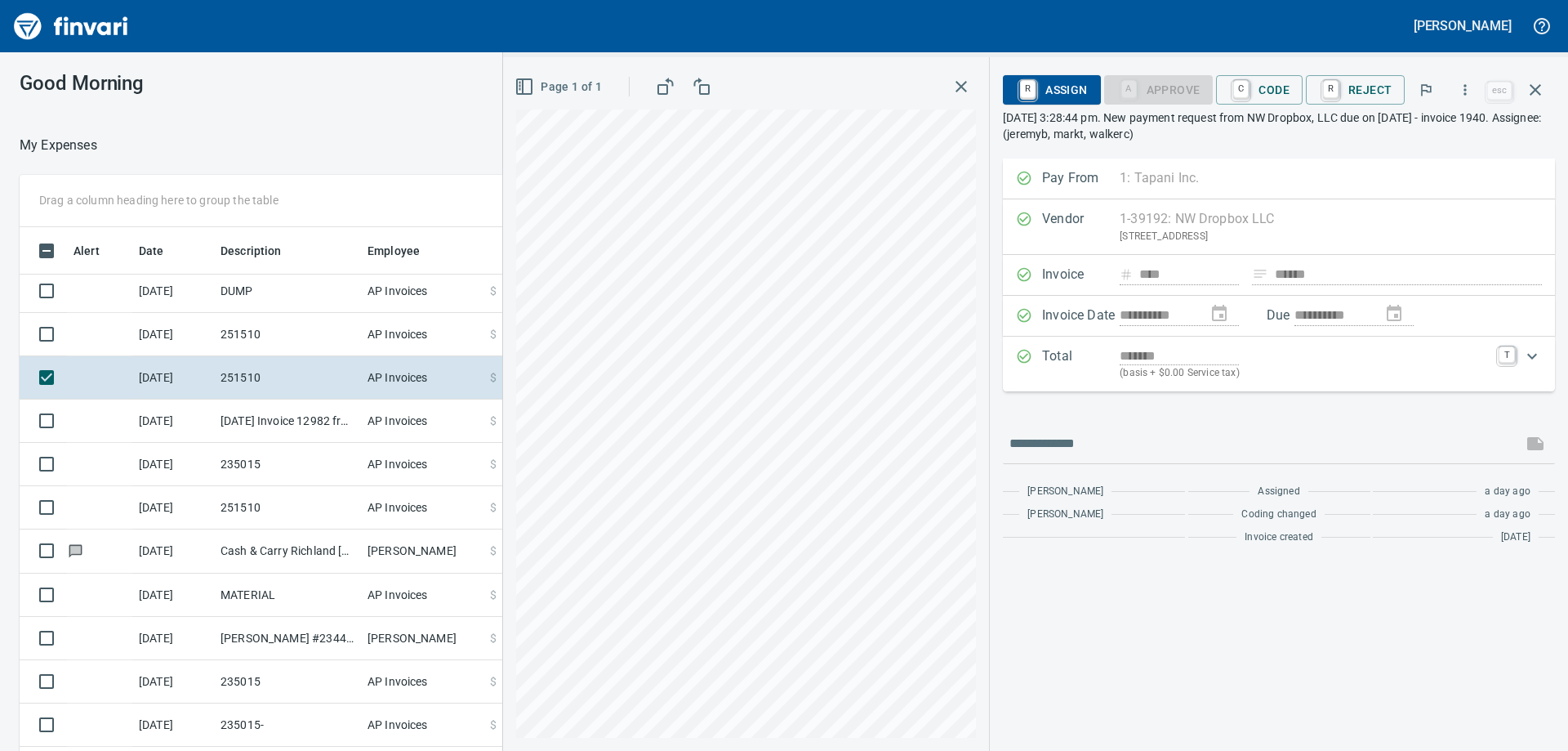
click at [1026, 289] on div "**********" at bounding box center [1035, 404] width 1065 height 693
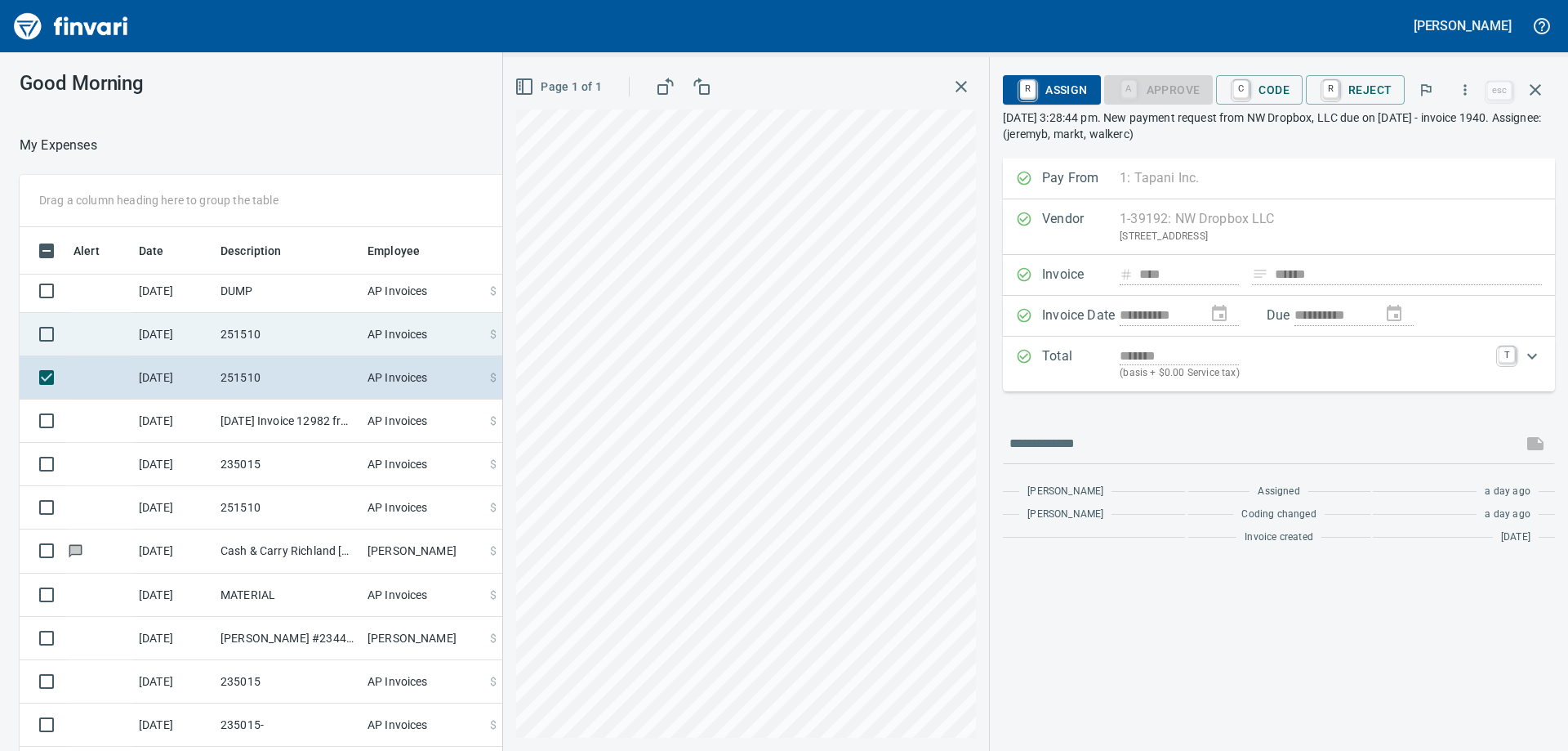
click at [270, 318] on td "251510" at bounding box center [287, 334] width 147 height 43
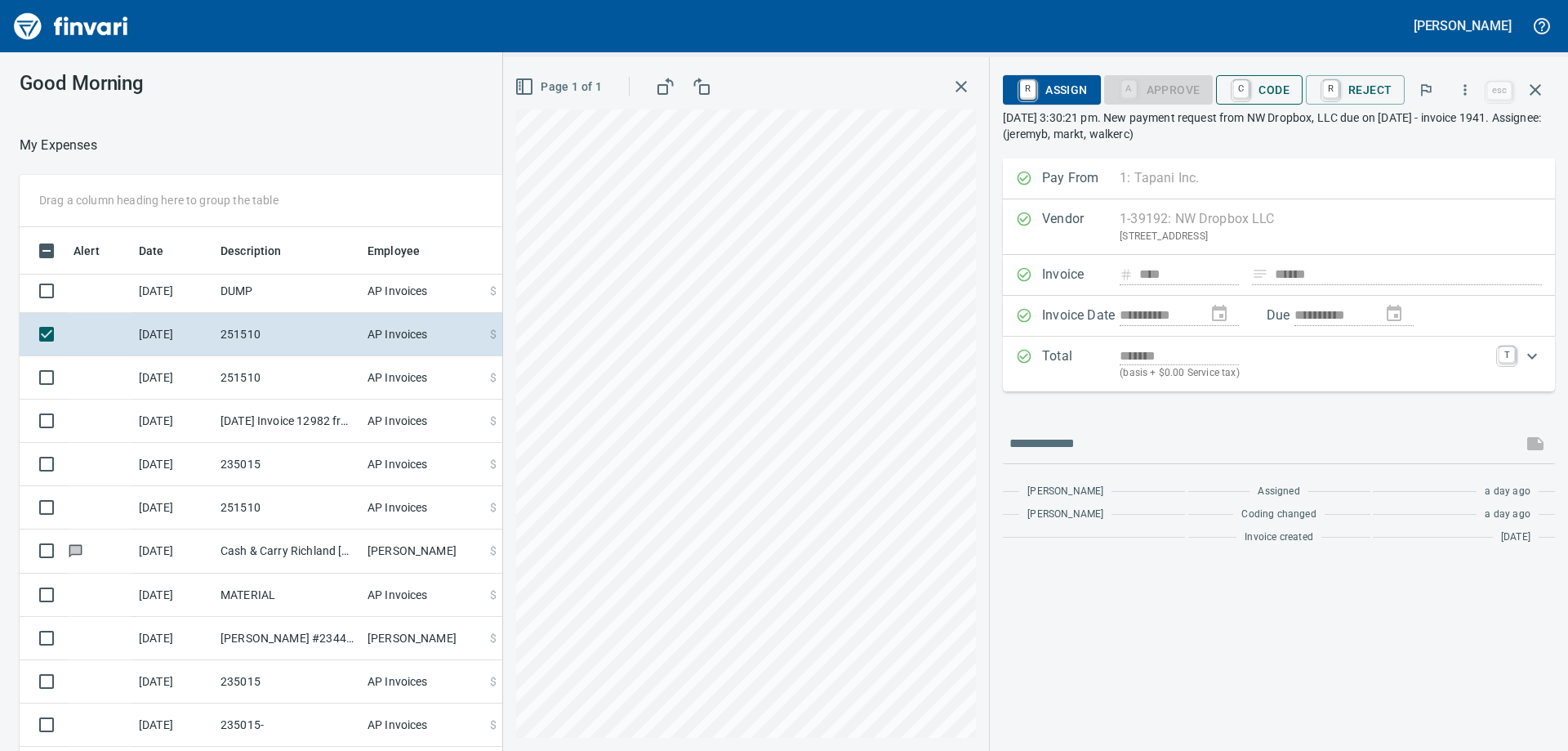
click at [1289, 97] on span "C Code" at bounding box center [1259, 90] width 60 height 28
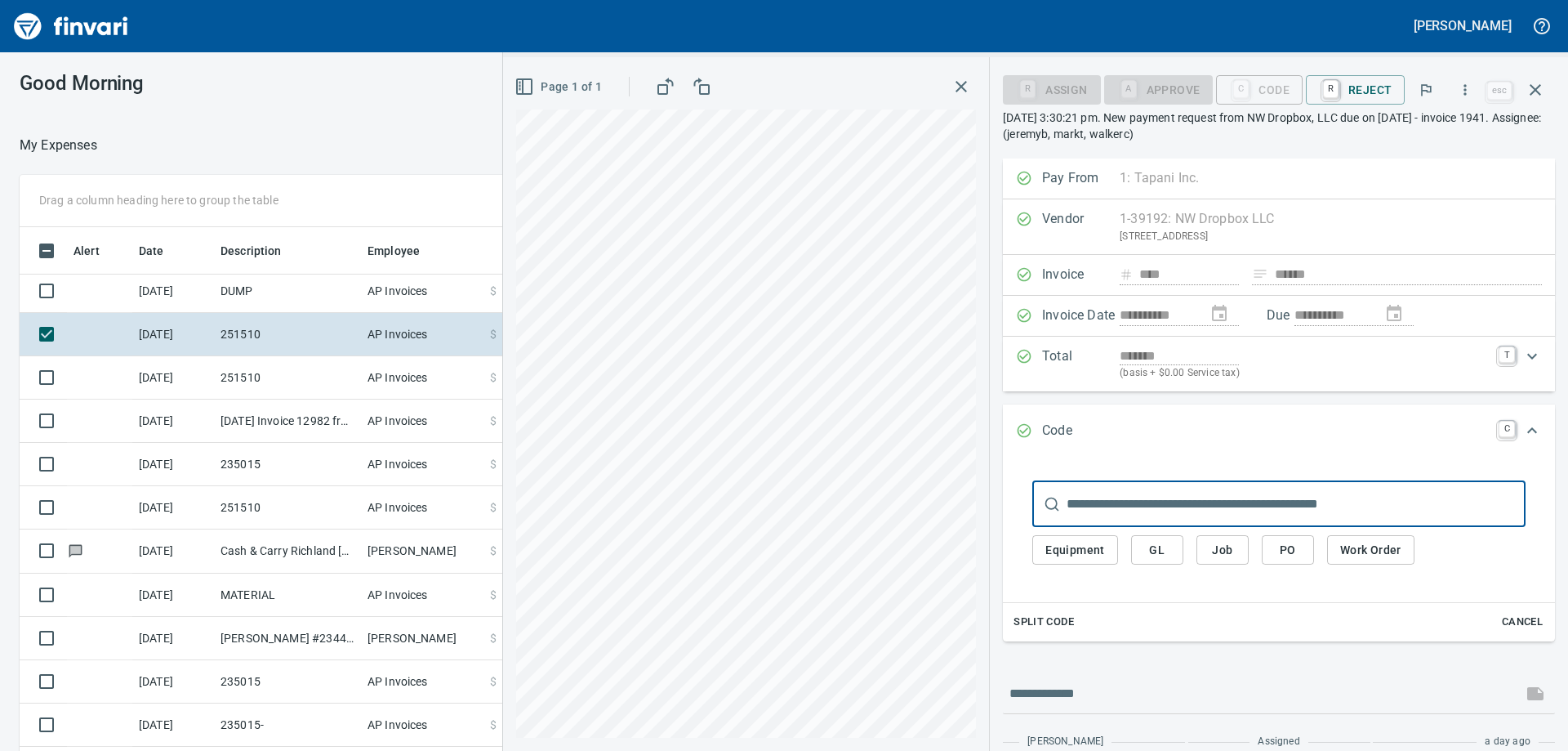
click at [1143, 516] on input "text" at bounding box center [1296, 504] width 459 height 46
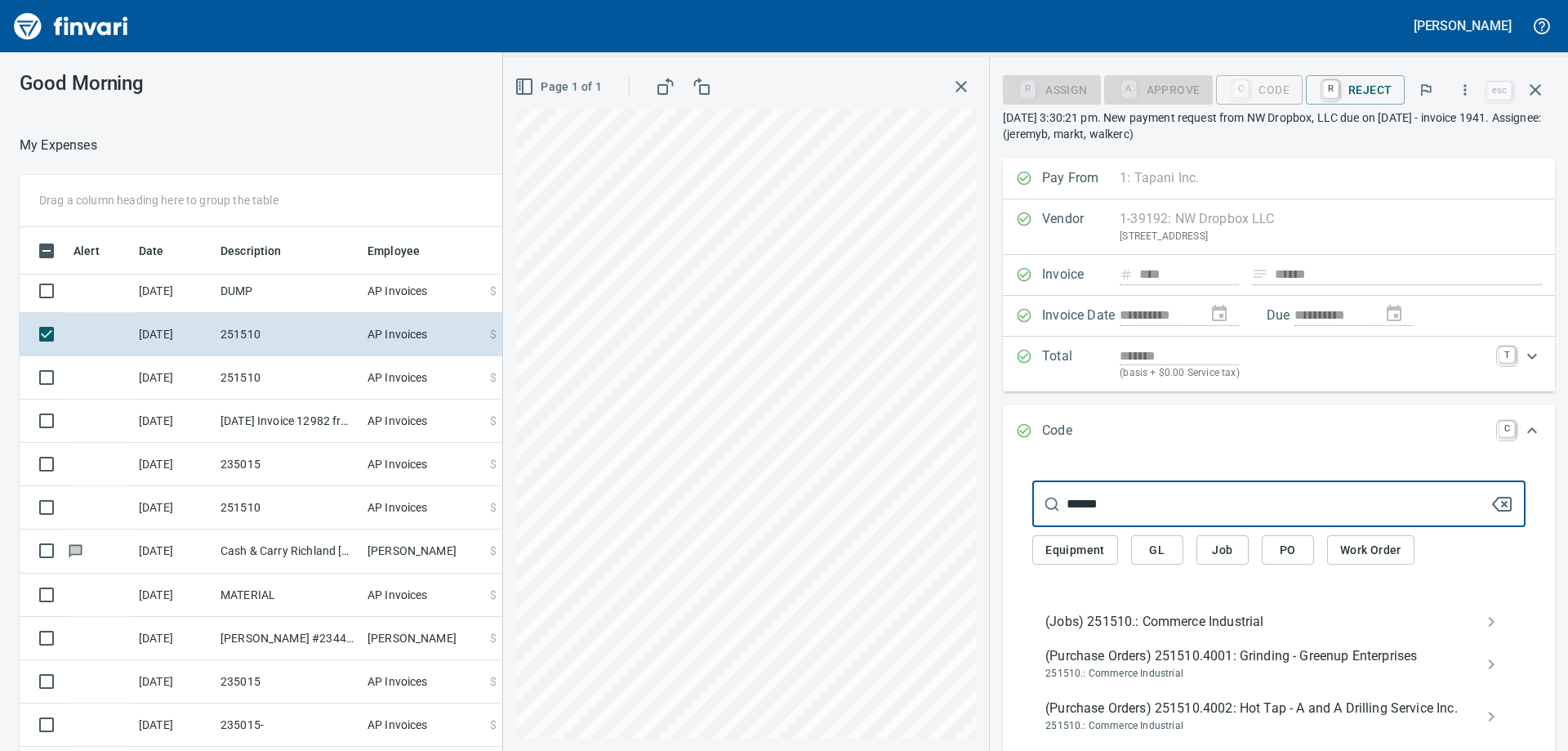
type input "******"
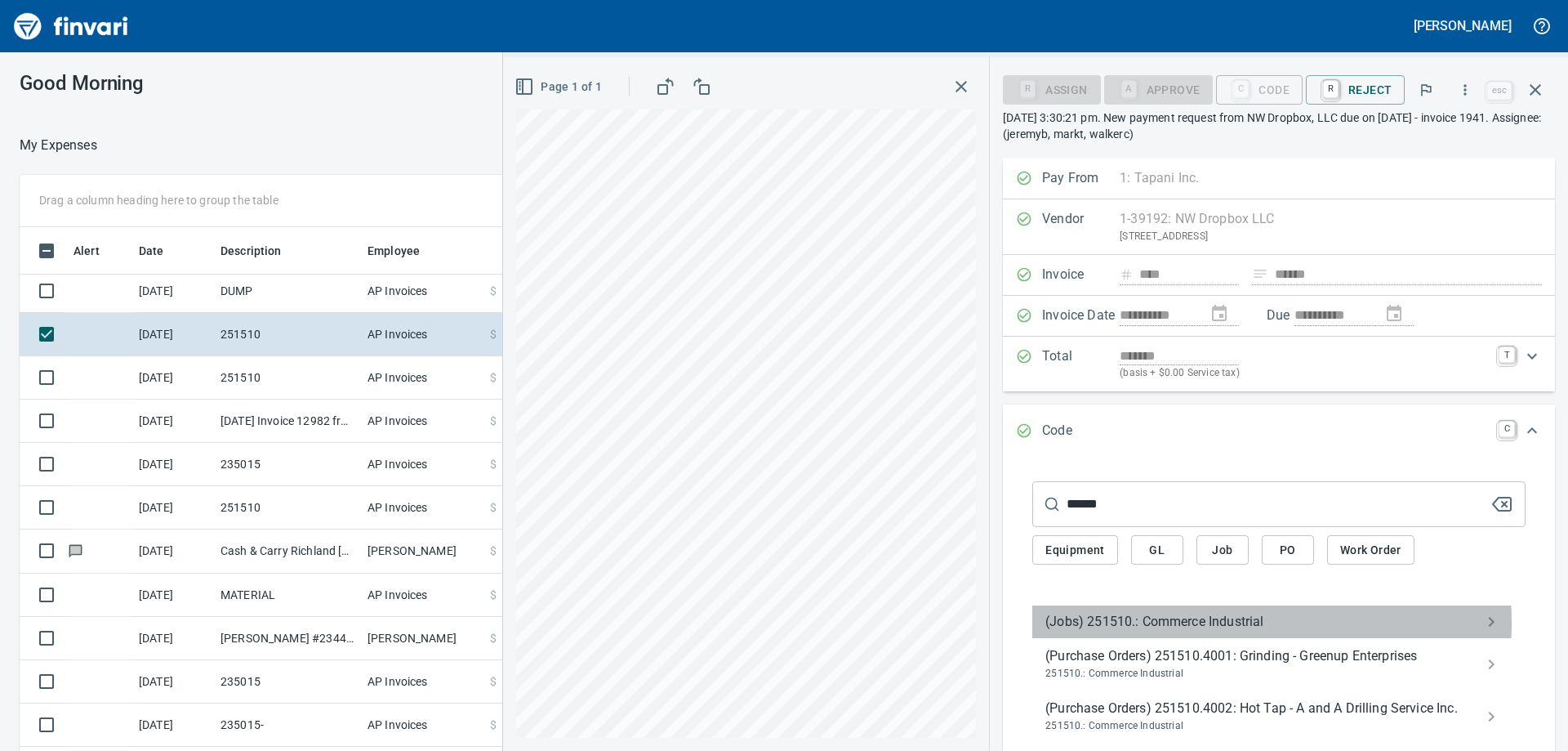
click at [1154, 622] on span "(Jobs) 251510.: Commerce Industrial" at bounding box center [1266, 622] width 441 height 19
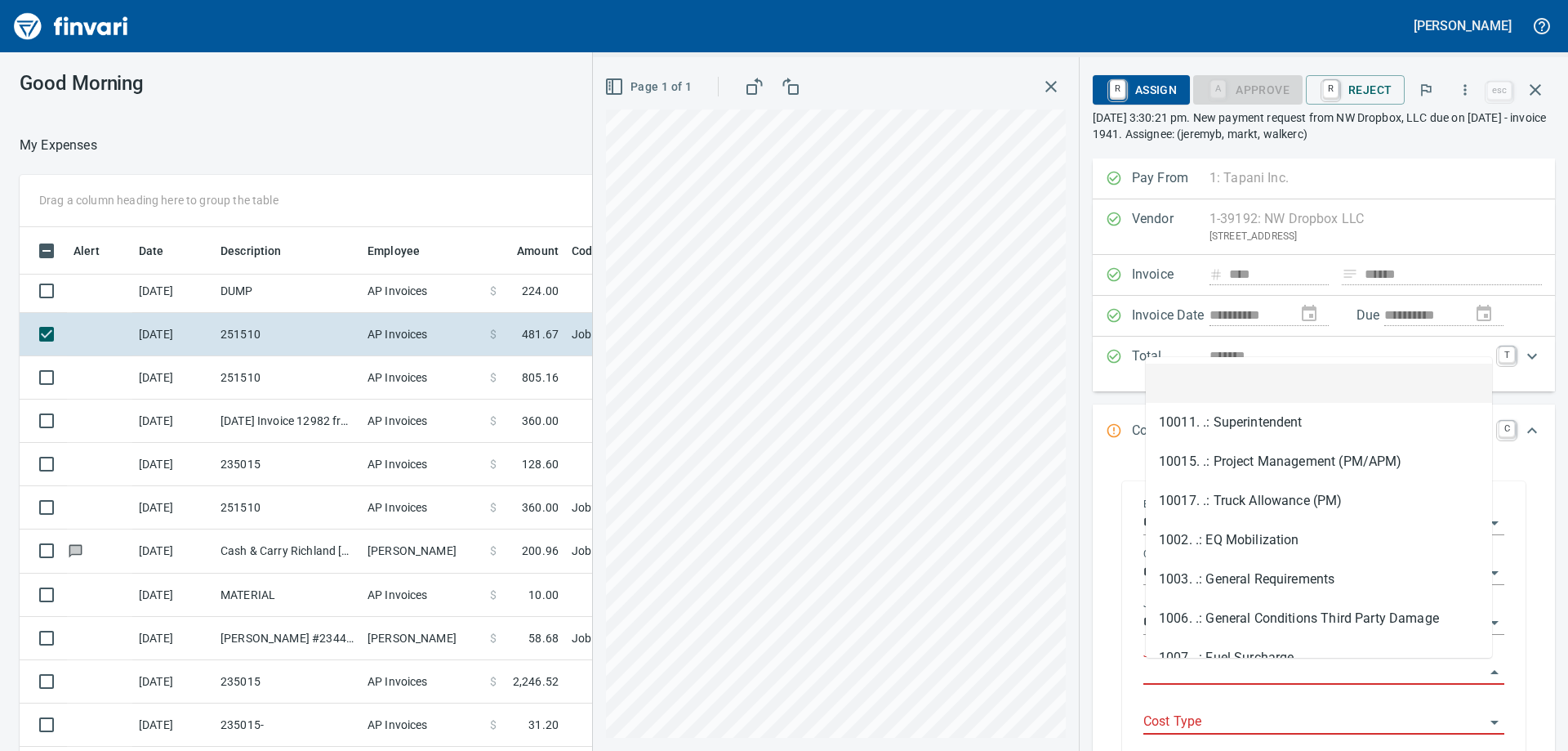
click at [1197, 669] on input "Job Phase" at bounding box center [1314, 672] width 341 height 23
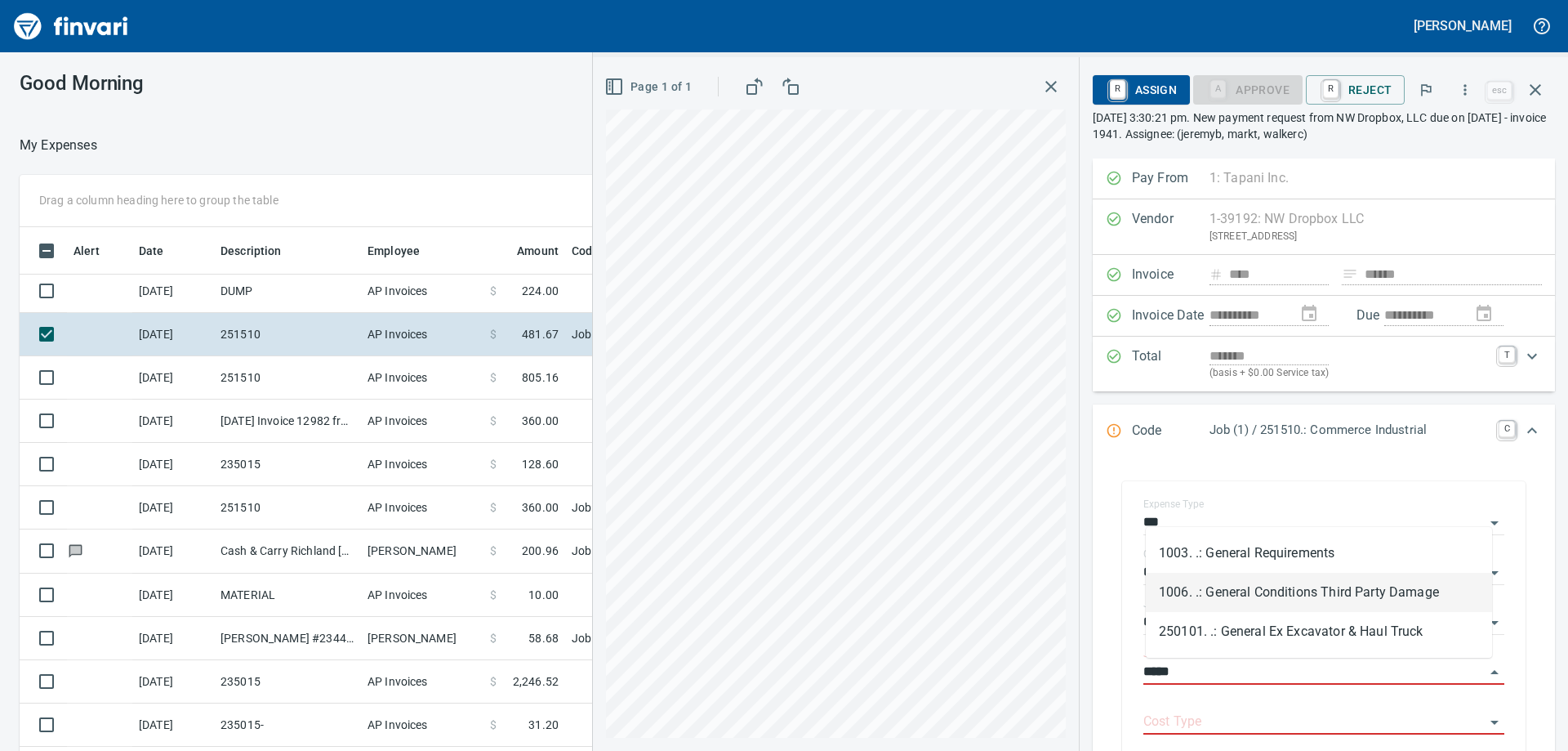
click at [1263, 549] on li "1003. .: General Requirements" at bounding box center [1319, 553] width 347 height 39
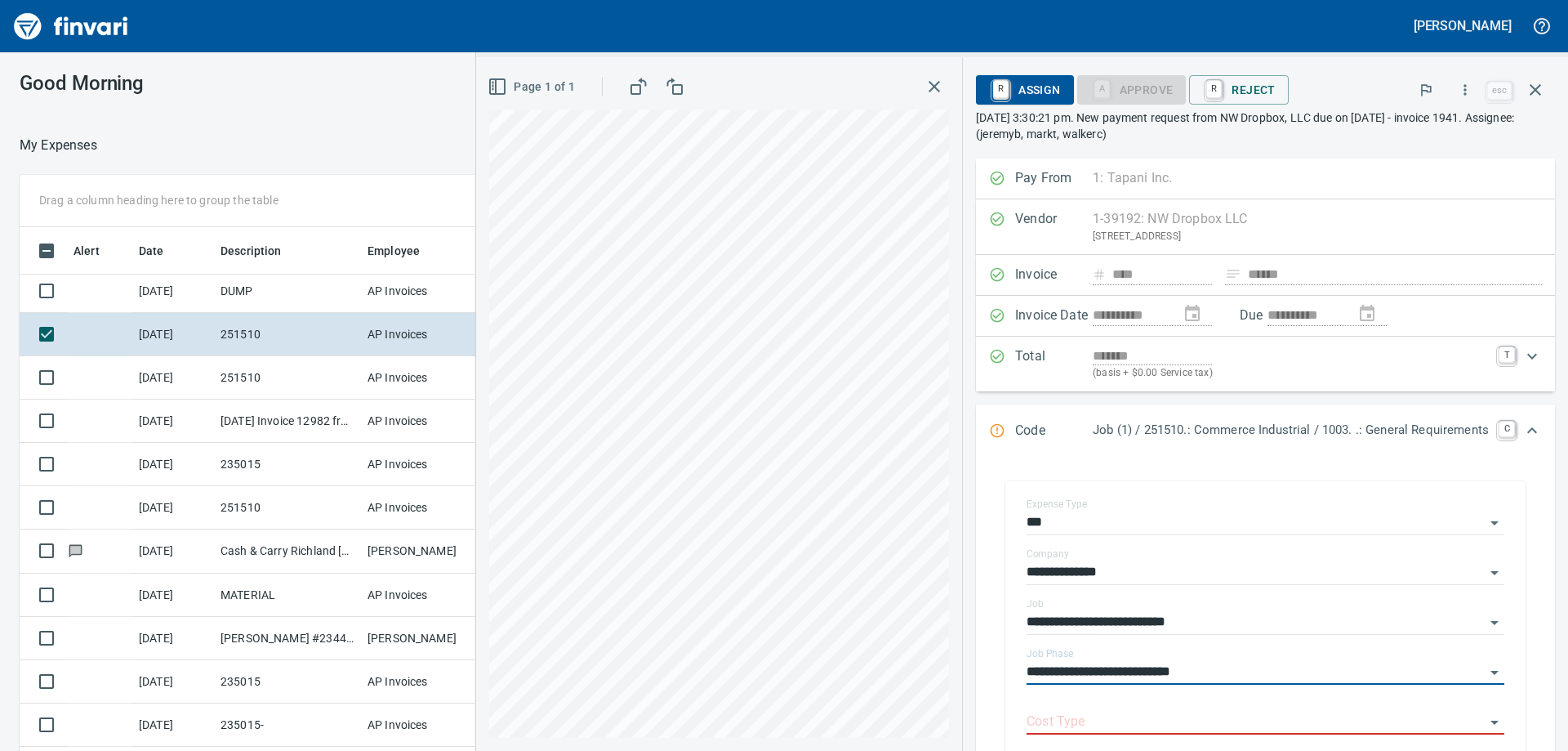
scroll to position [163, 0]
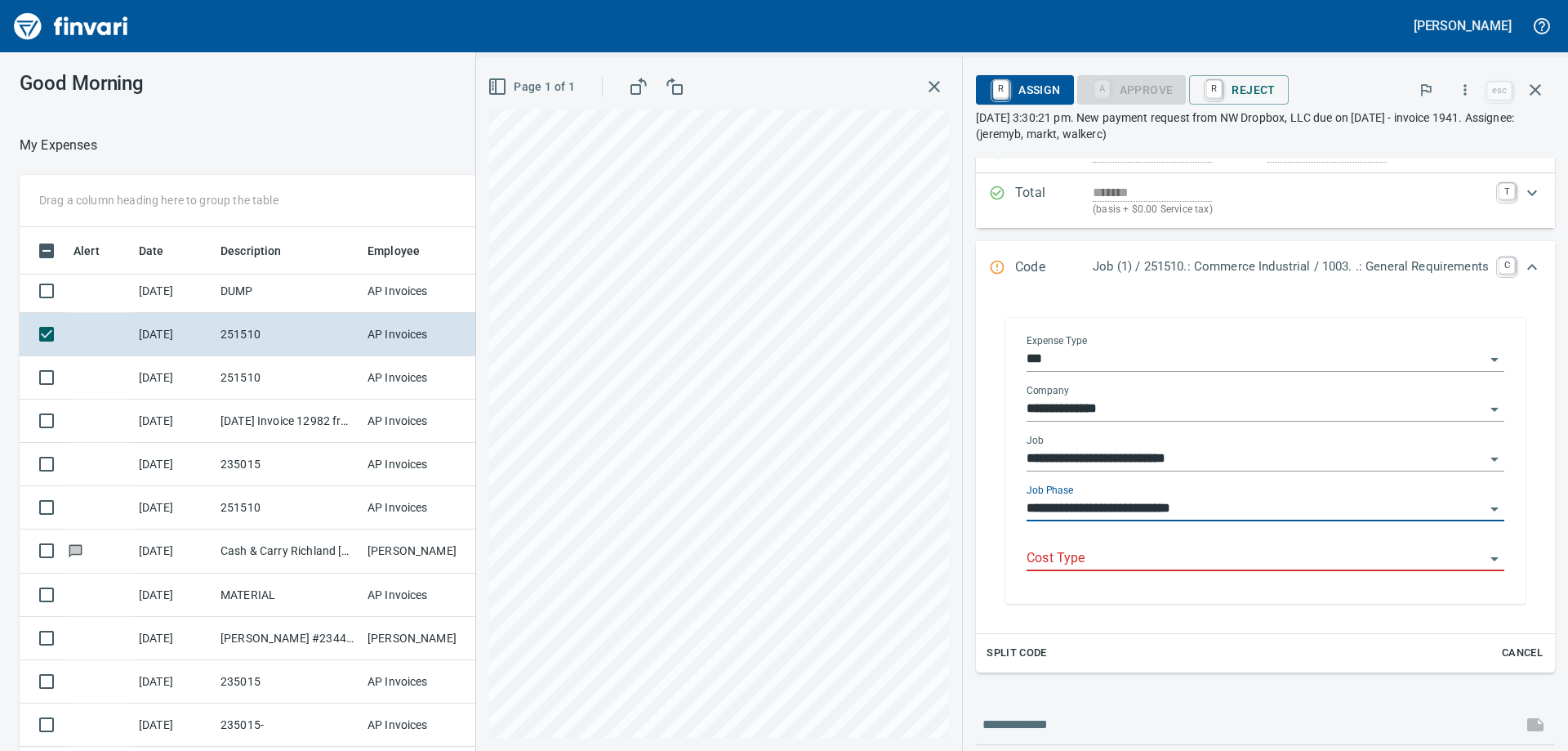
type input "**********"
click at [1084, 561] on input "Cost Type" at bounding box center [1255, 558] width 458 height 23
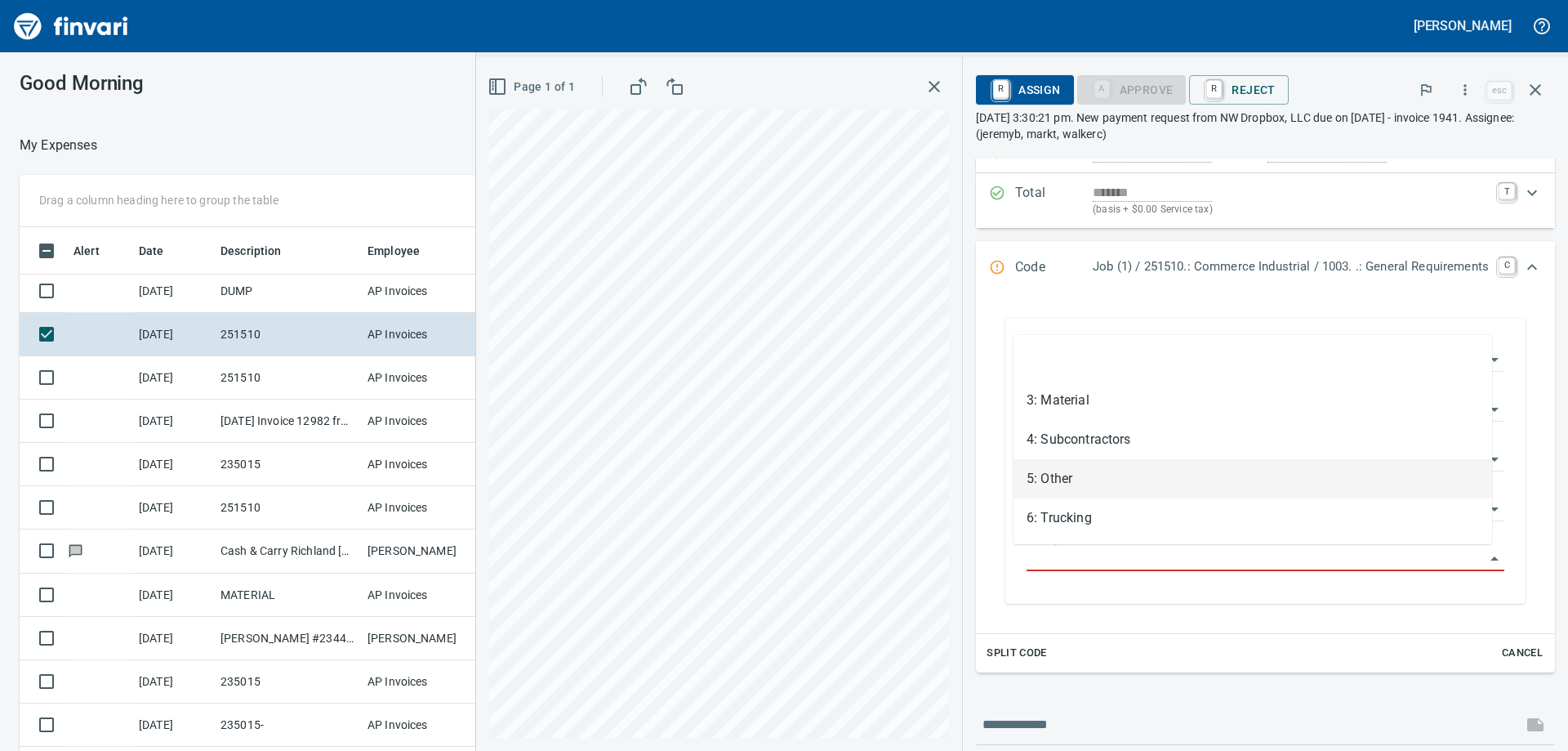
click at [1087, 480] on li "5: Other" at bounding box center [1253, 479] width 478 height 39
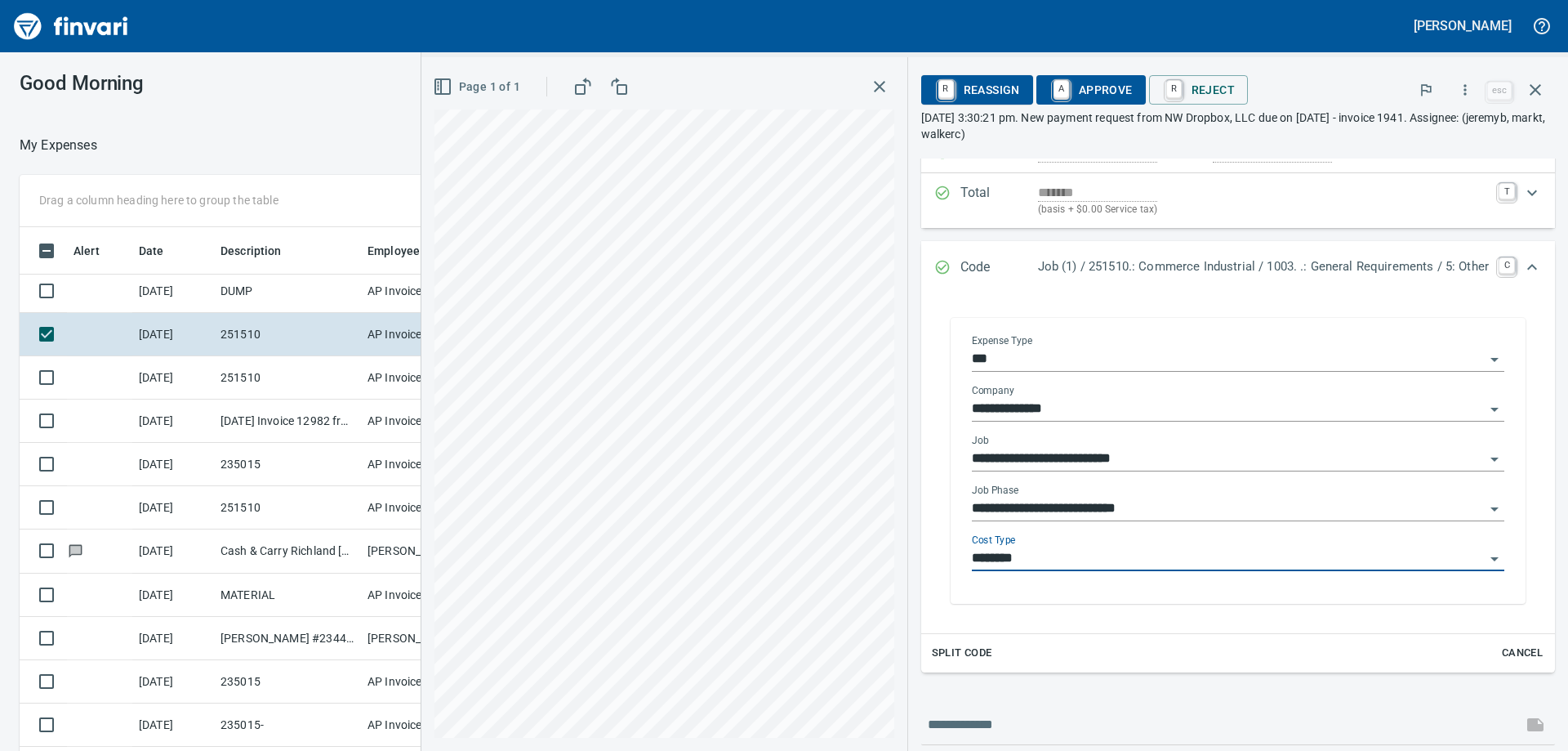
type input "********"
click at [1077, 85] on span "A Approve" at bounding box center [1090, 90] width 84 height 28
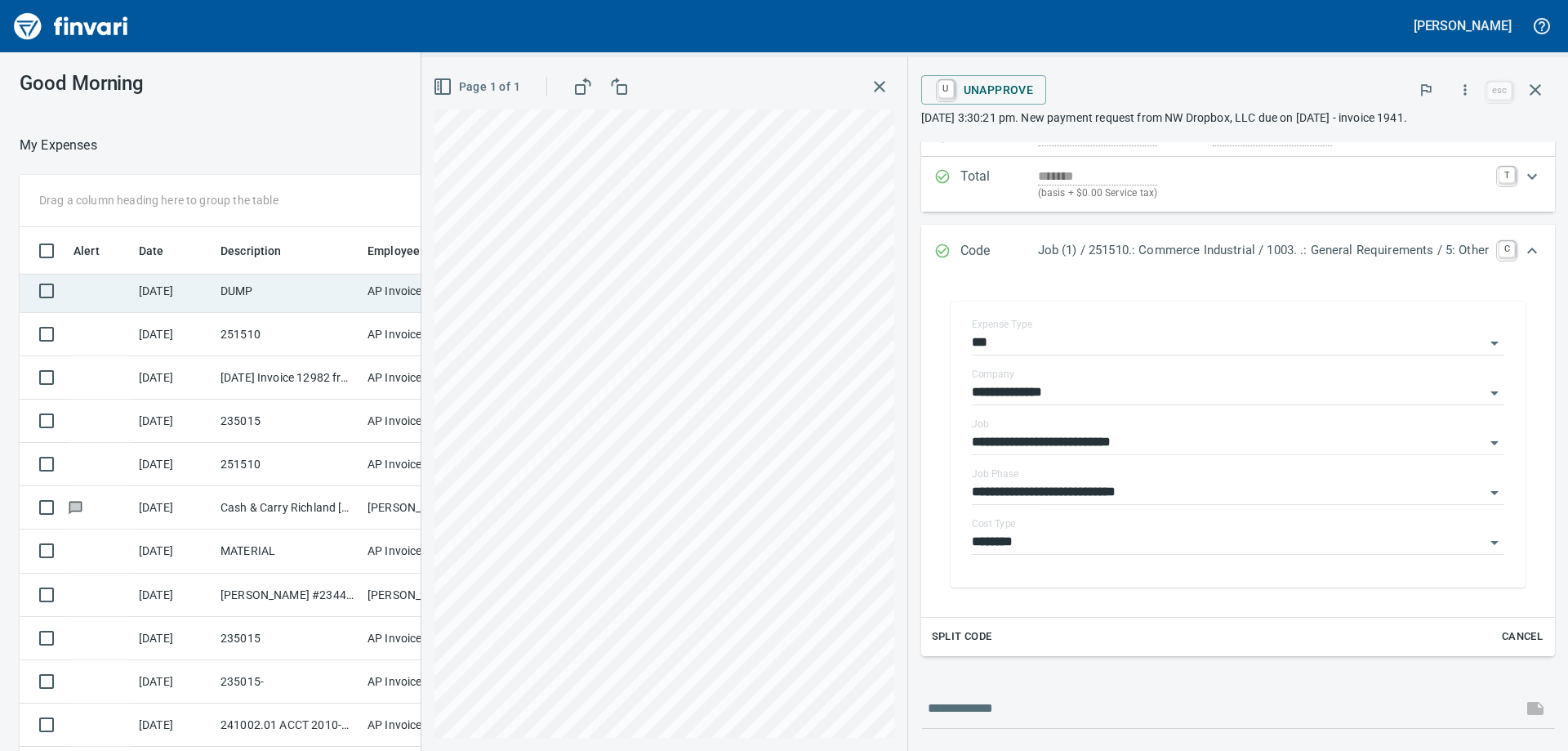
drag, startPoint x: 1034, startPoint y: 116, endPoint x: 240, endPoint y: 305, distance: 816.2
click at [240, 305] on td "DUMP" at bounding box center [287, 291] width 147 height 43
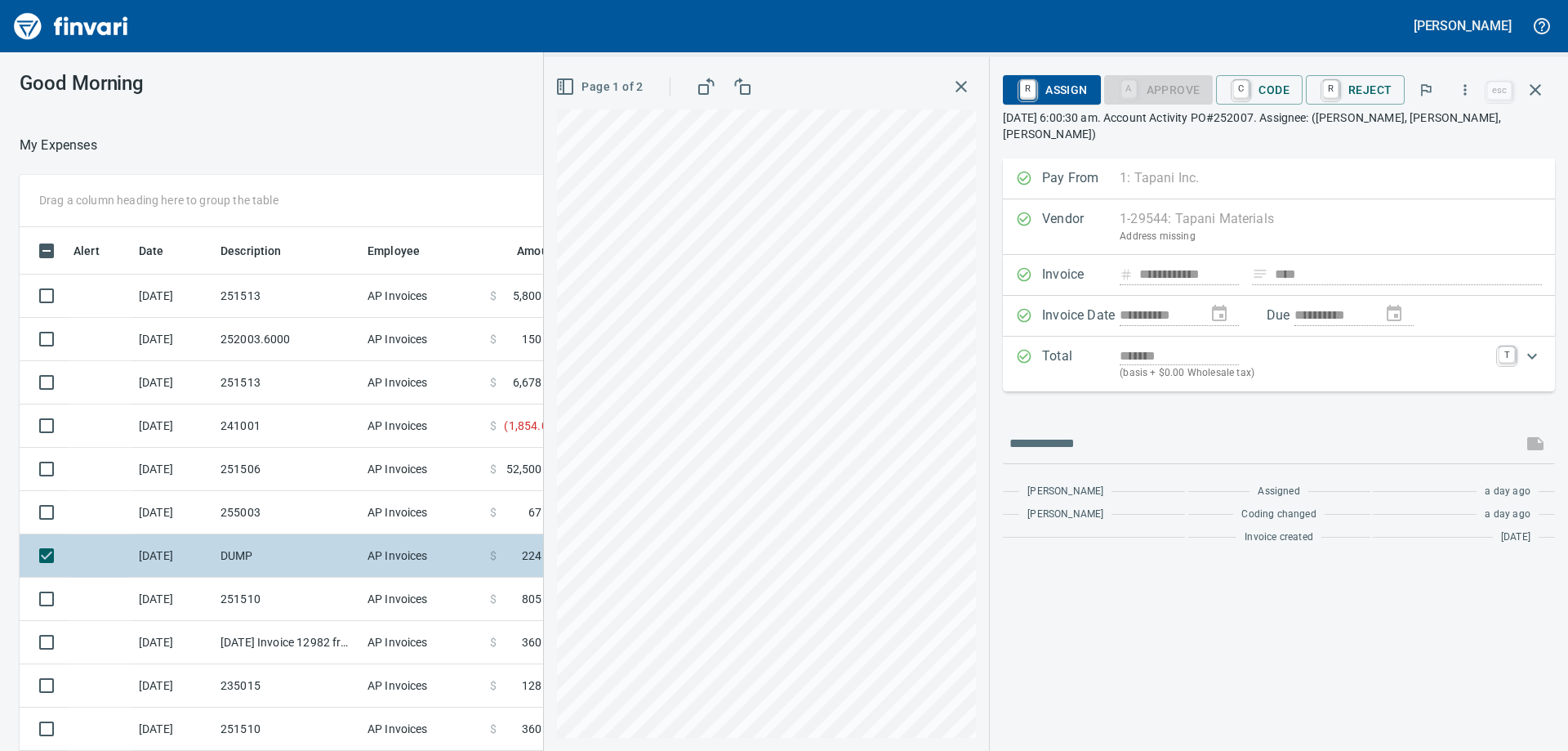
click at [253, 547] on td "DUMP" at bounding box center [287, 556] width 147 height 43
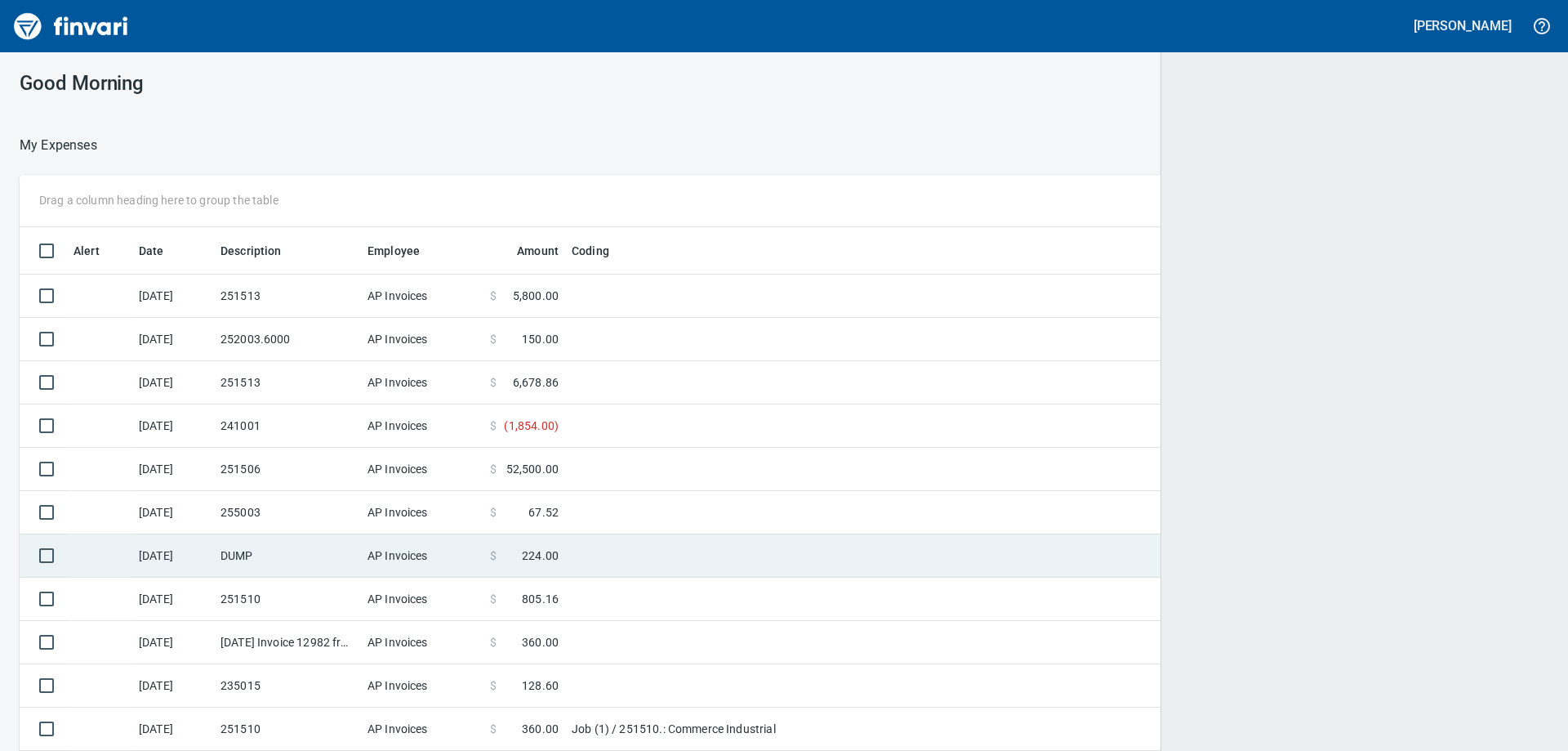
scroll to position [2, 2]
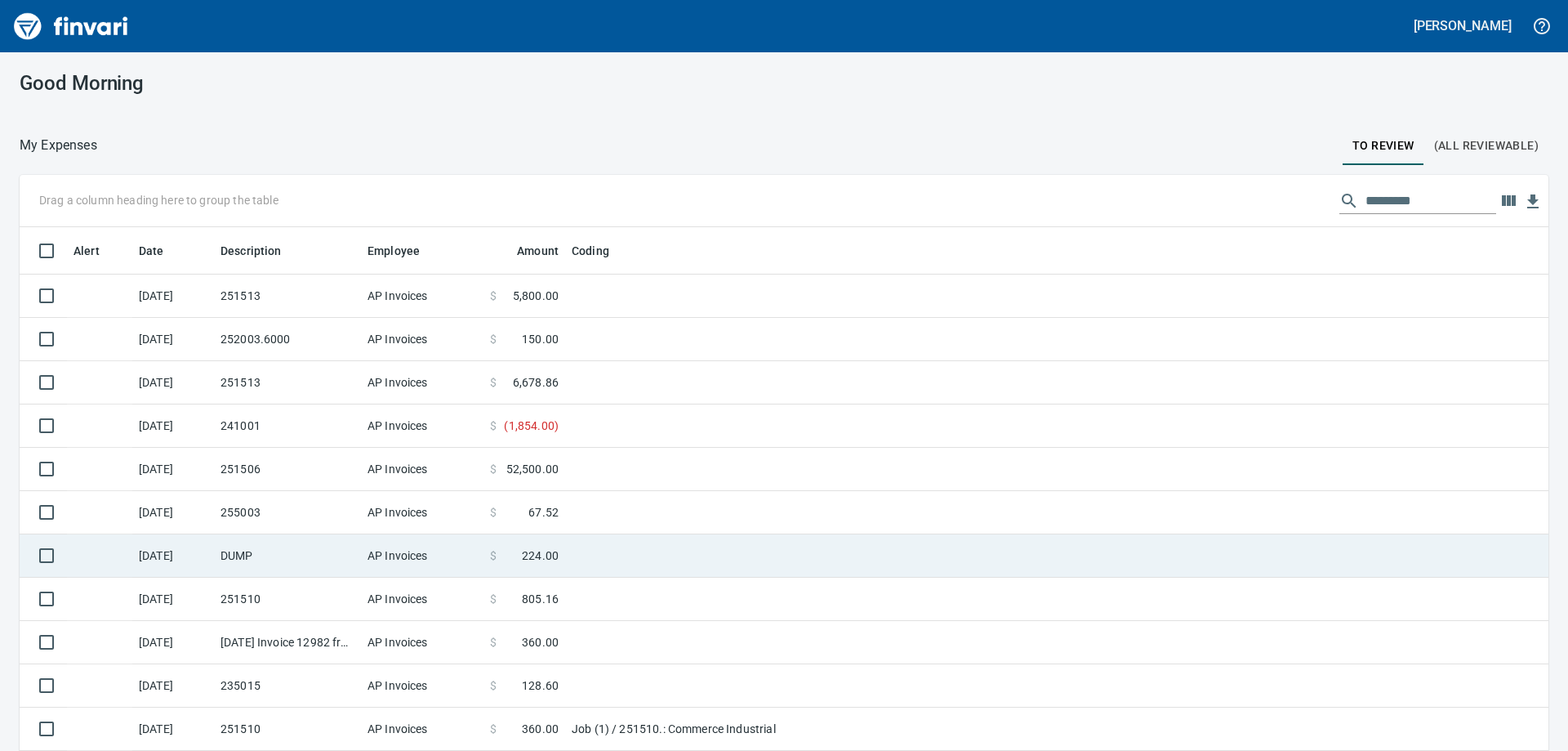
click at [289, 555] on td "DUMP" at bounding box center [287, 556] width 147 height 43
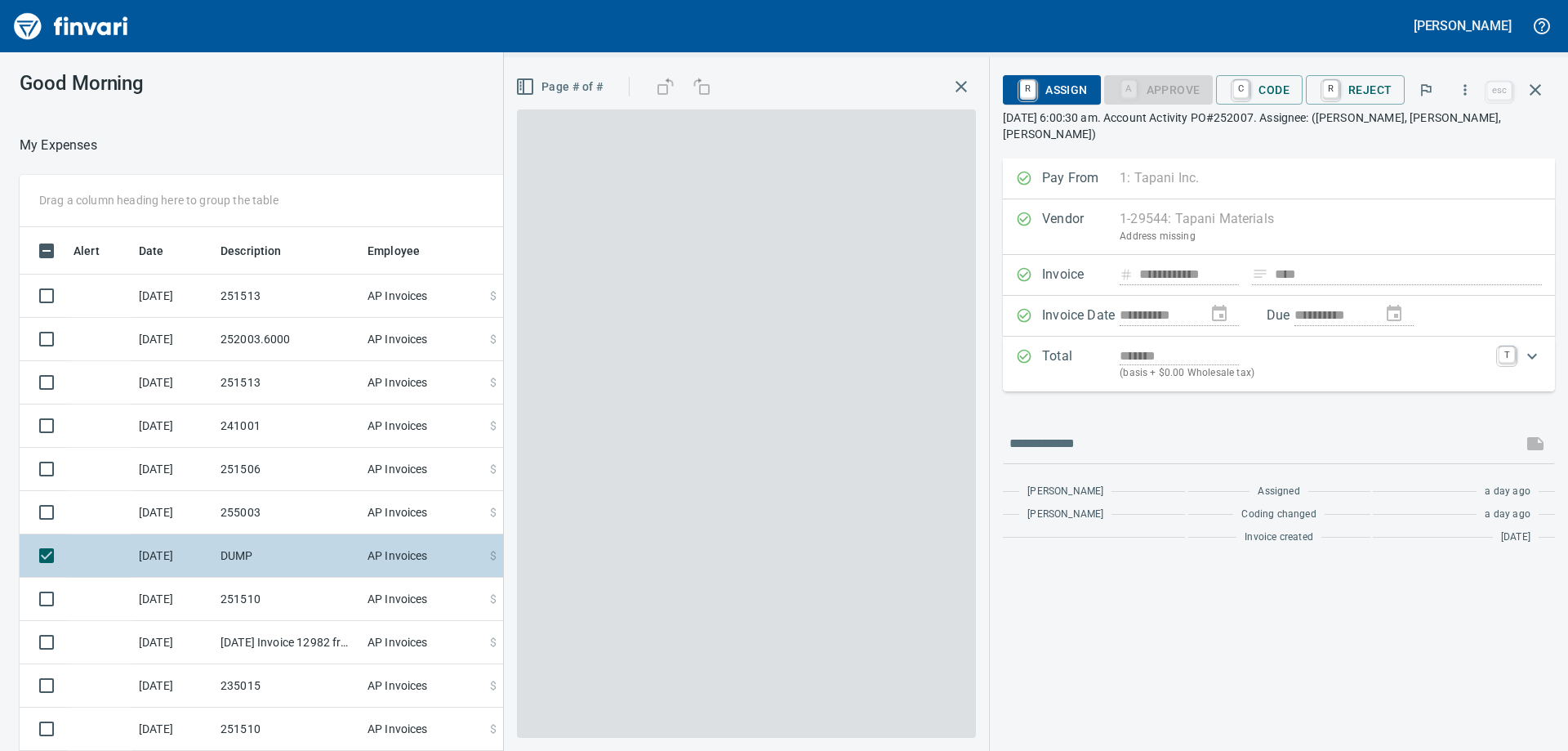
scroll to position [559, 1084]
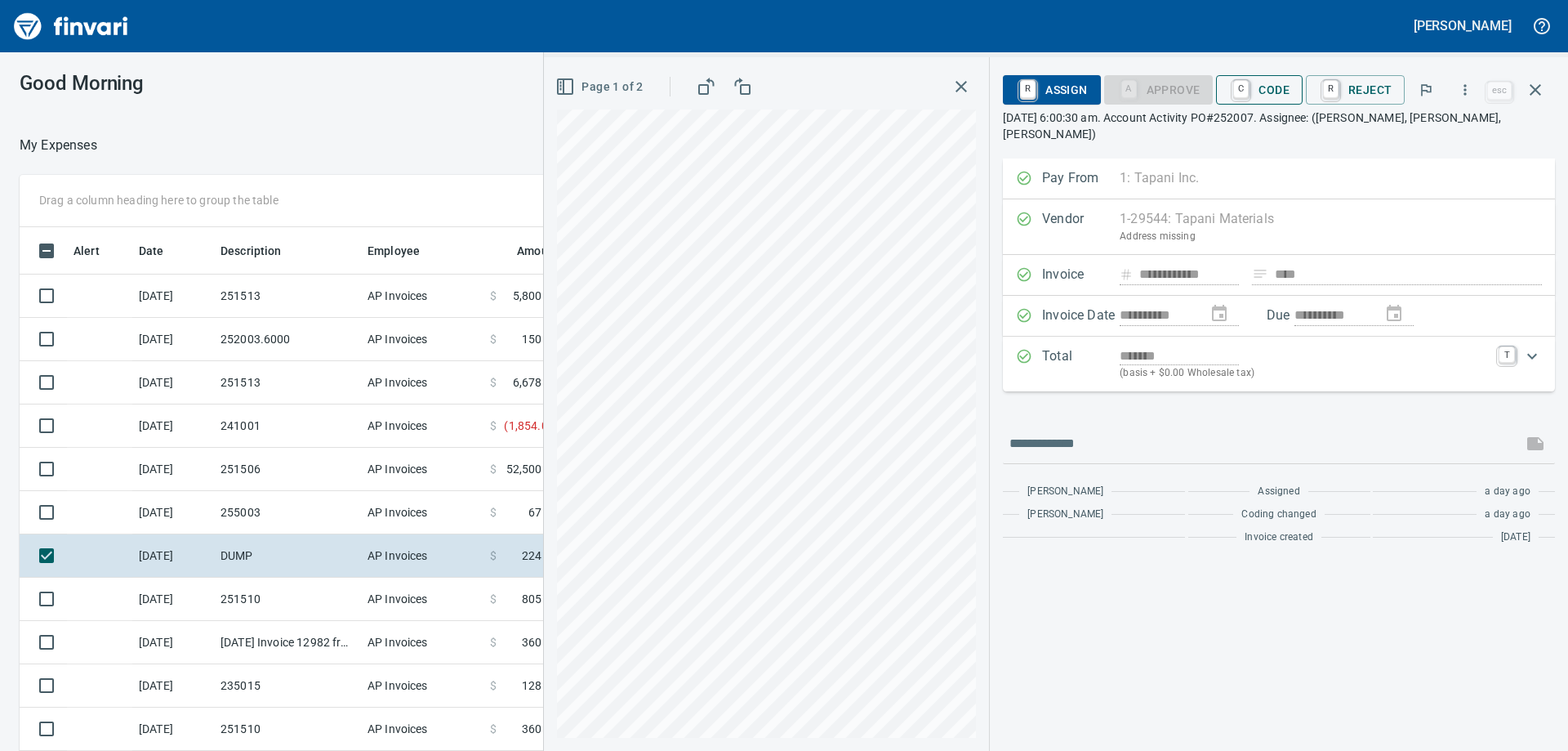
click at [1268, 86] on span "C Code" at bounding box center [1259, 90] width 60 height 28
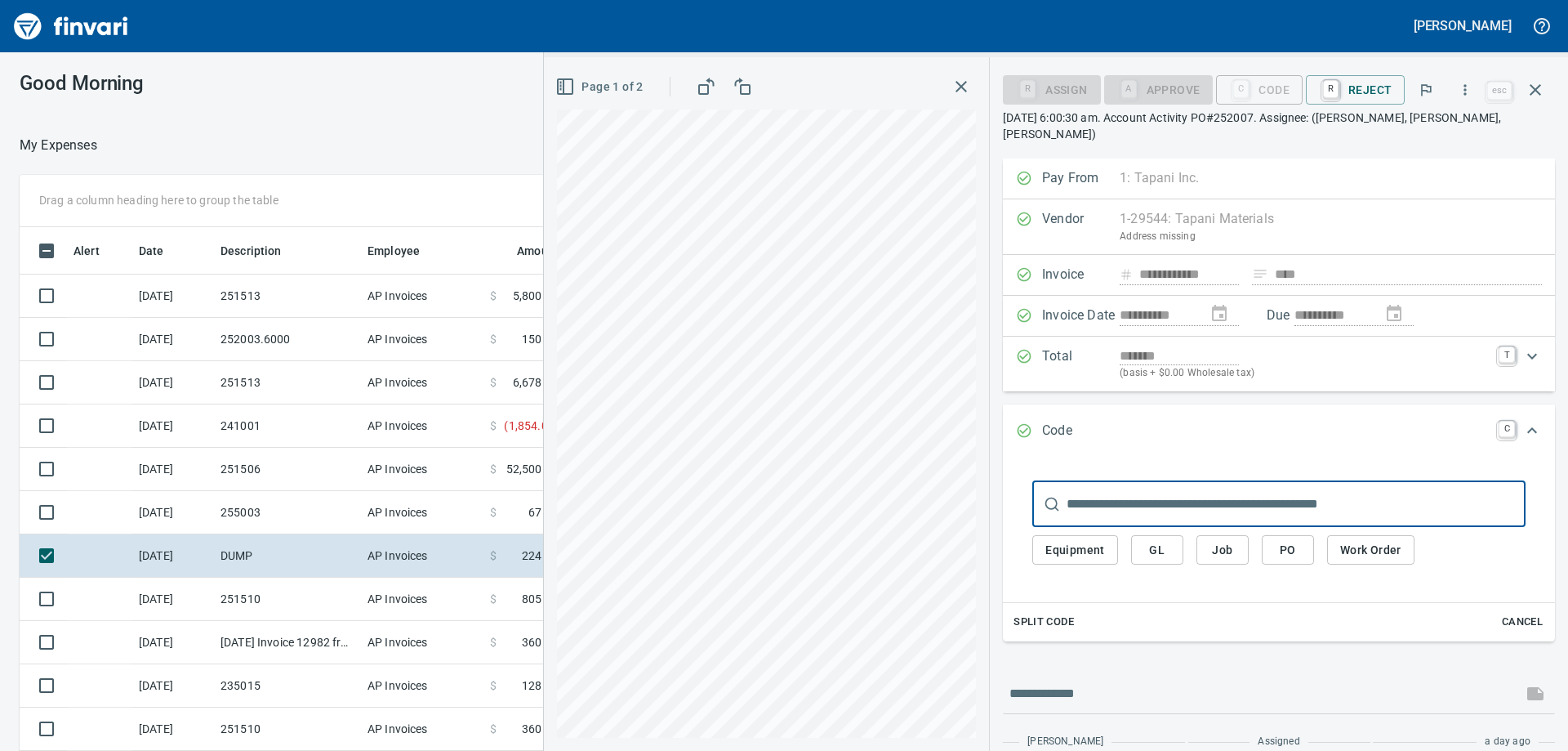
click at [1242, 484] on input "text" at bounding box center [1296, 504] width 459 height 46
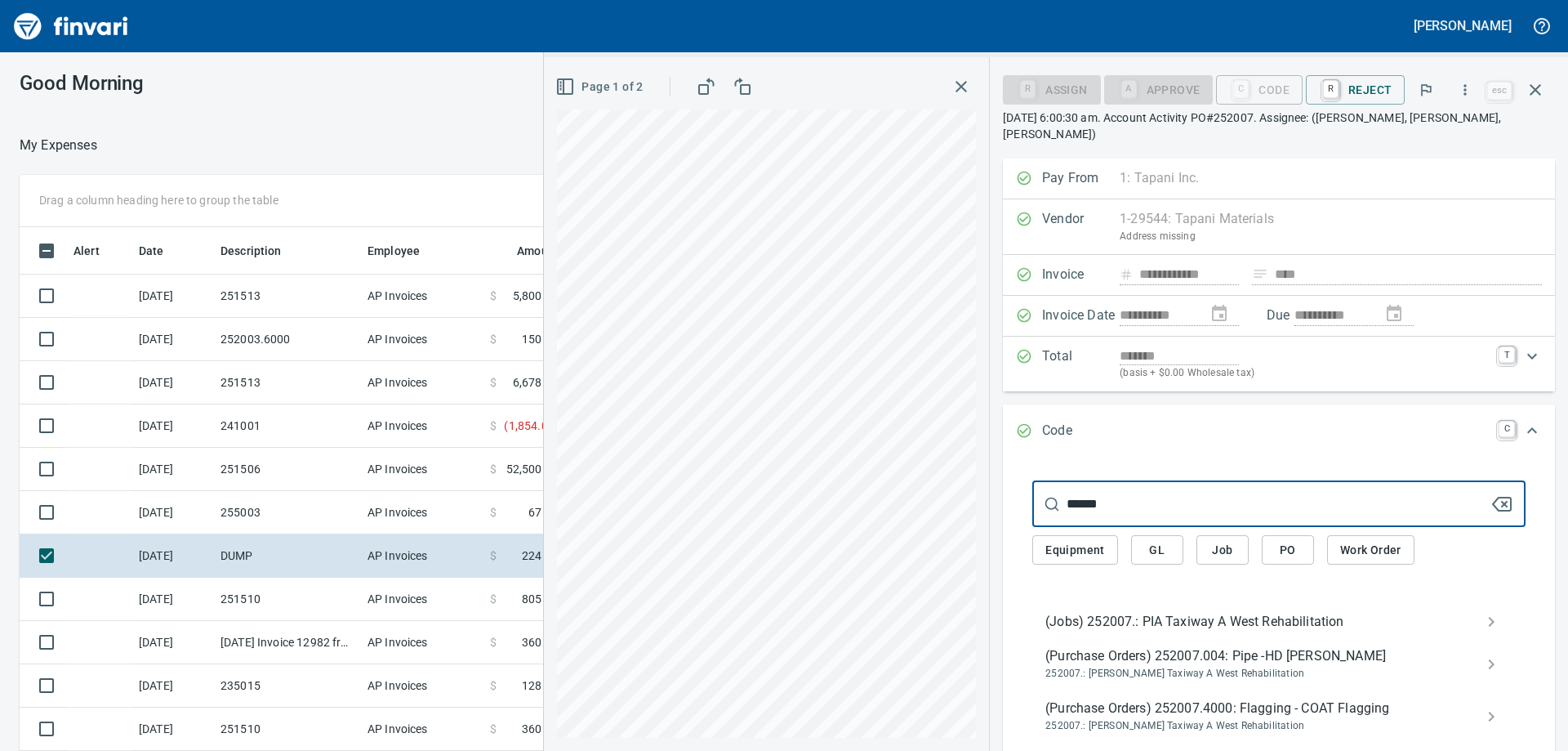
type input "******"
click at [1199, 612] on span "(Jobs) 252007.: PIA Taxiway A West Rehabilitation" at bounding box center [1266, 622] width 441 height 19
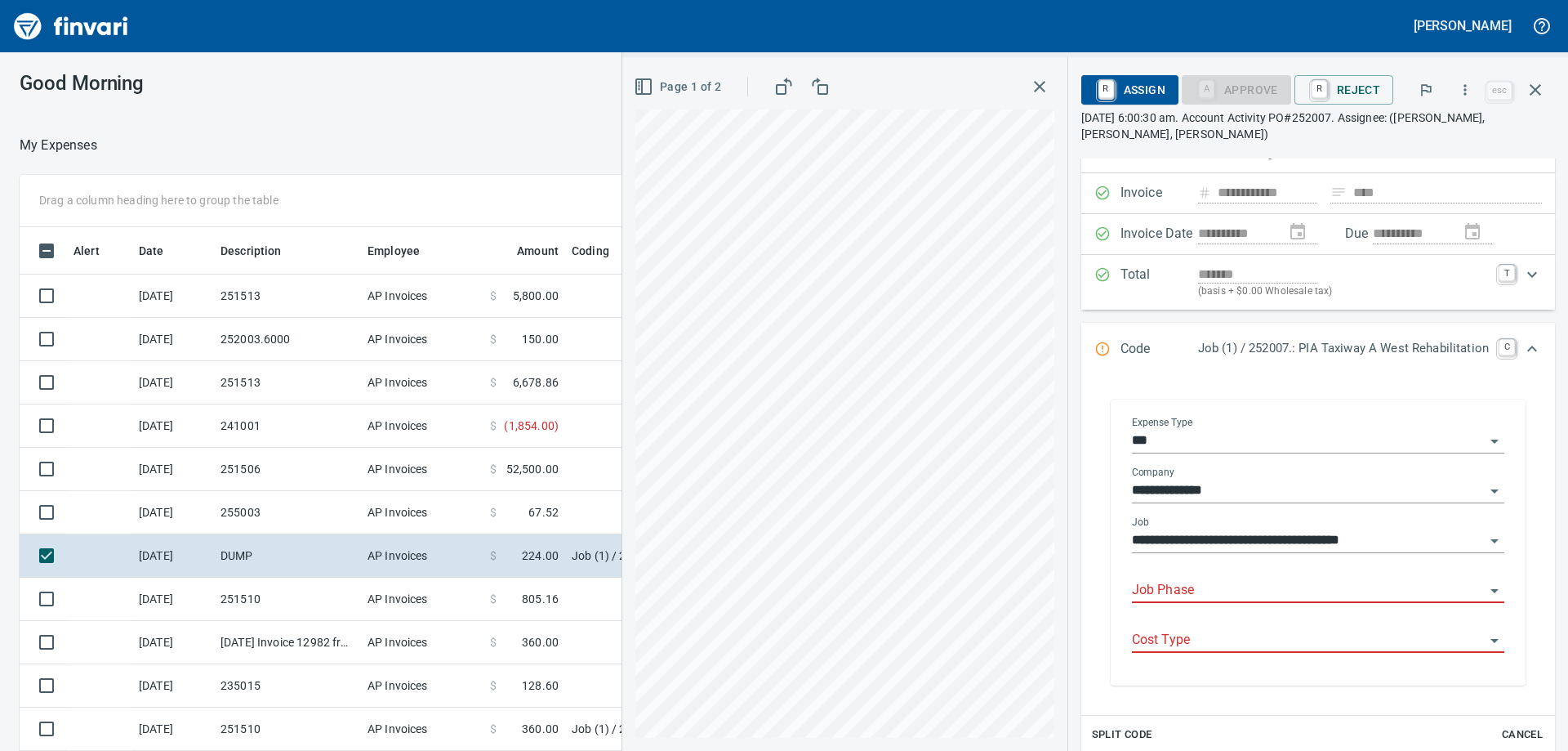
scroll to position [163, 0]
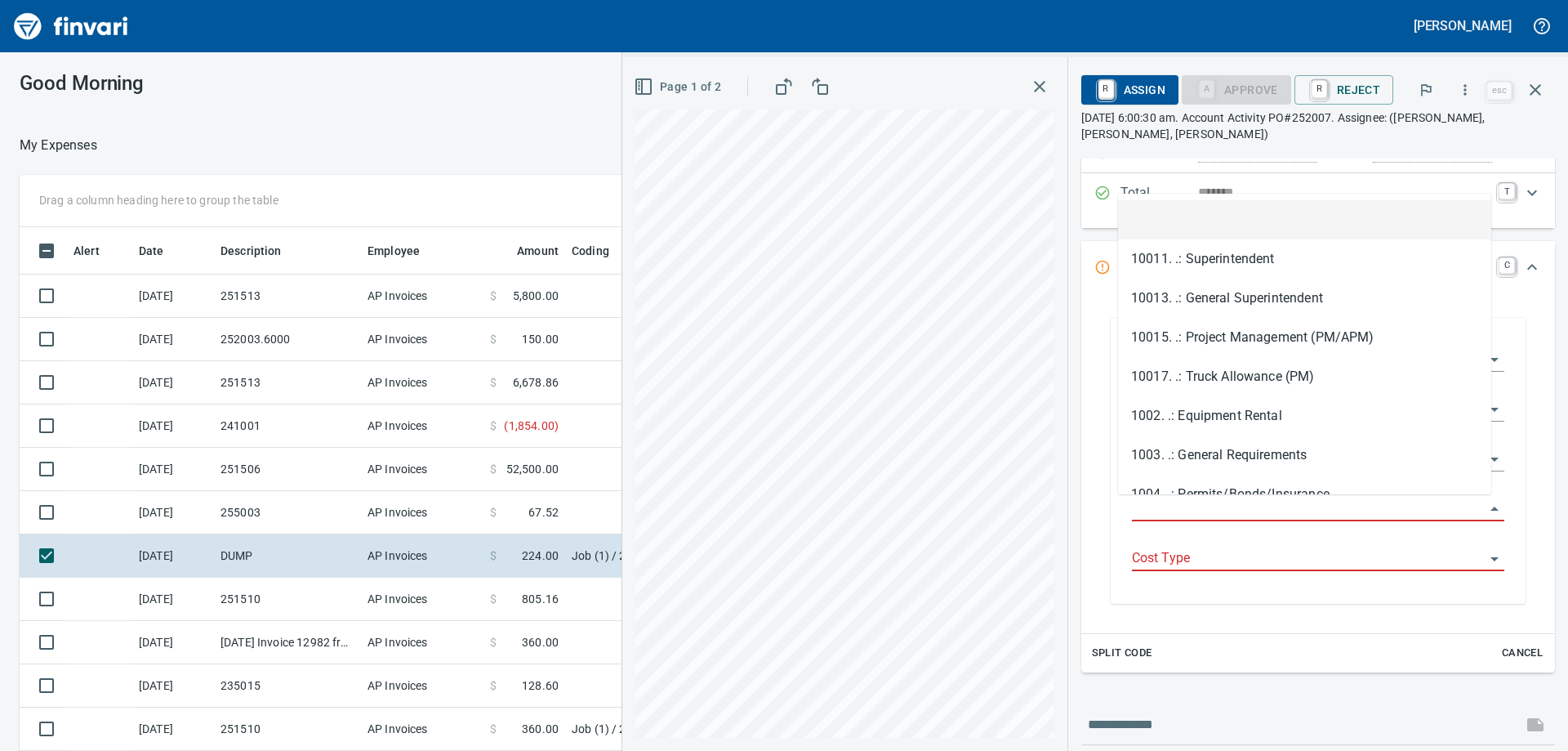
click at [1146, 502] on input "Job Phase" at bounding box center [1308, 508] width 352 height 23
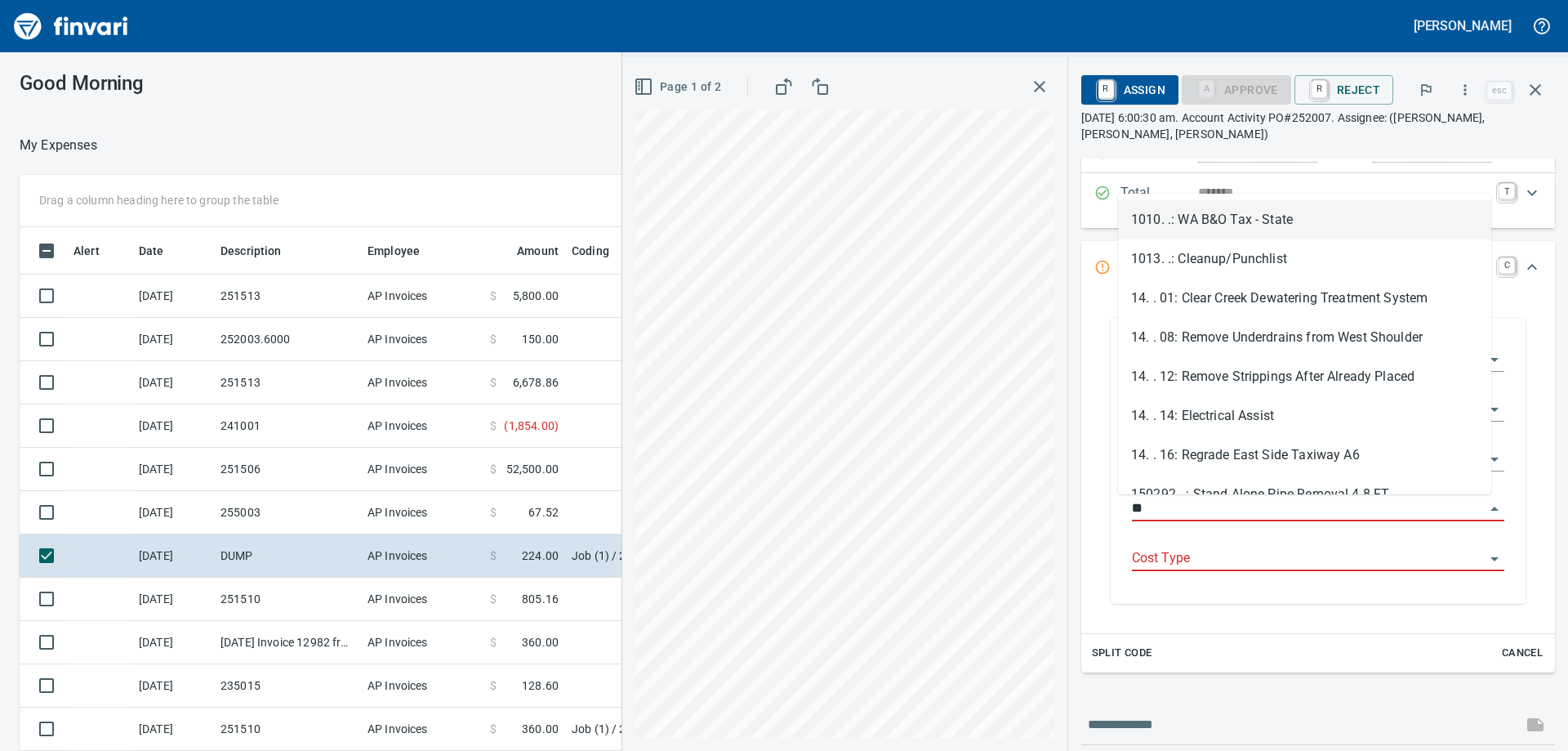
type input "*"
click at [1257, 216] on li "14. . 03: Electrical Demo" at bounding box center [1305, 220] width 374 height 39
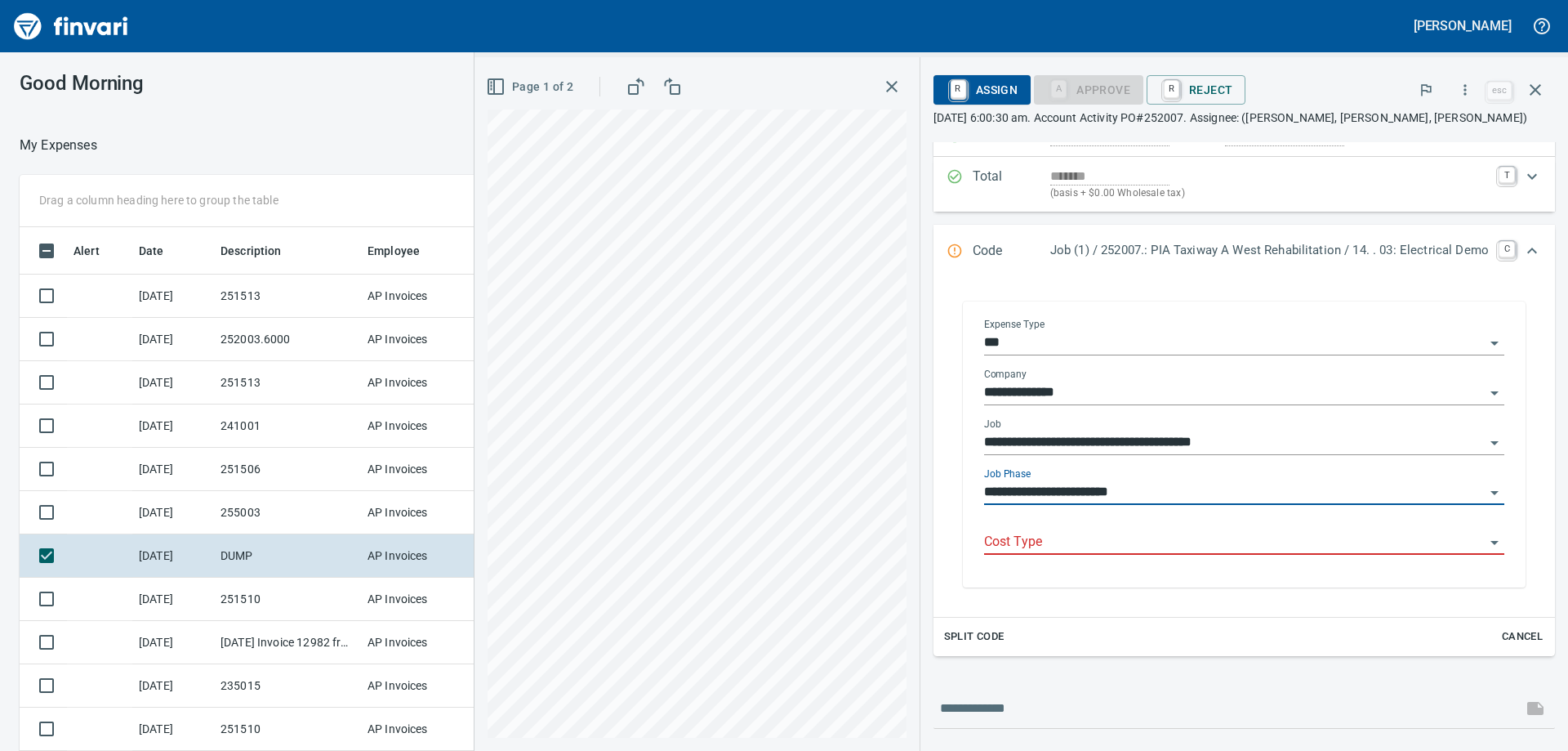
type input "**********"
click at [1187, 557] on div "Cost Type" at bounding box center [1243, 543] width 520 height 50
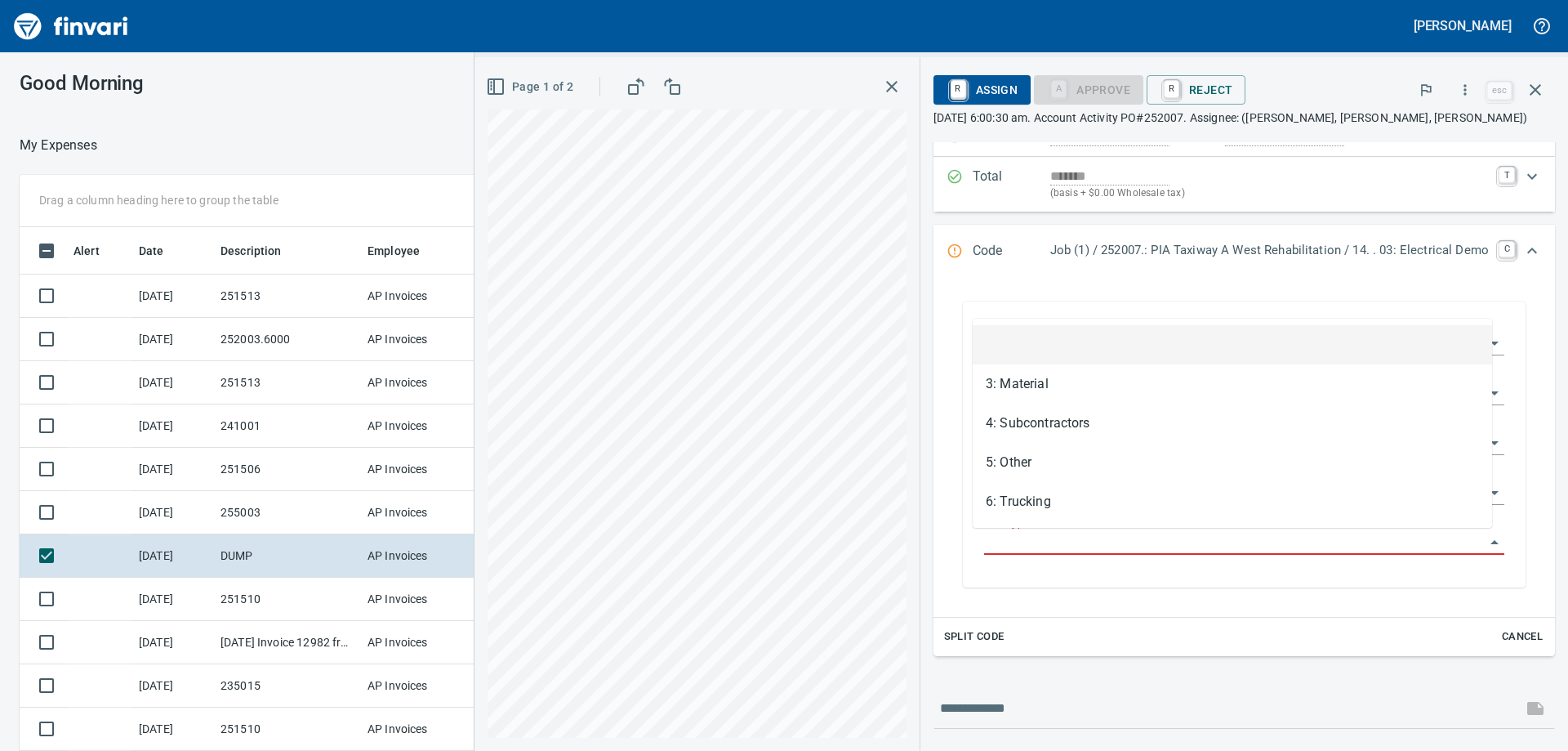
click at [1180, 544] on input "Cost Type" at bounding box center [1234, 542] width 500 height 23
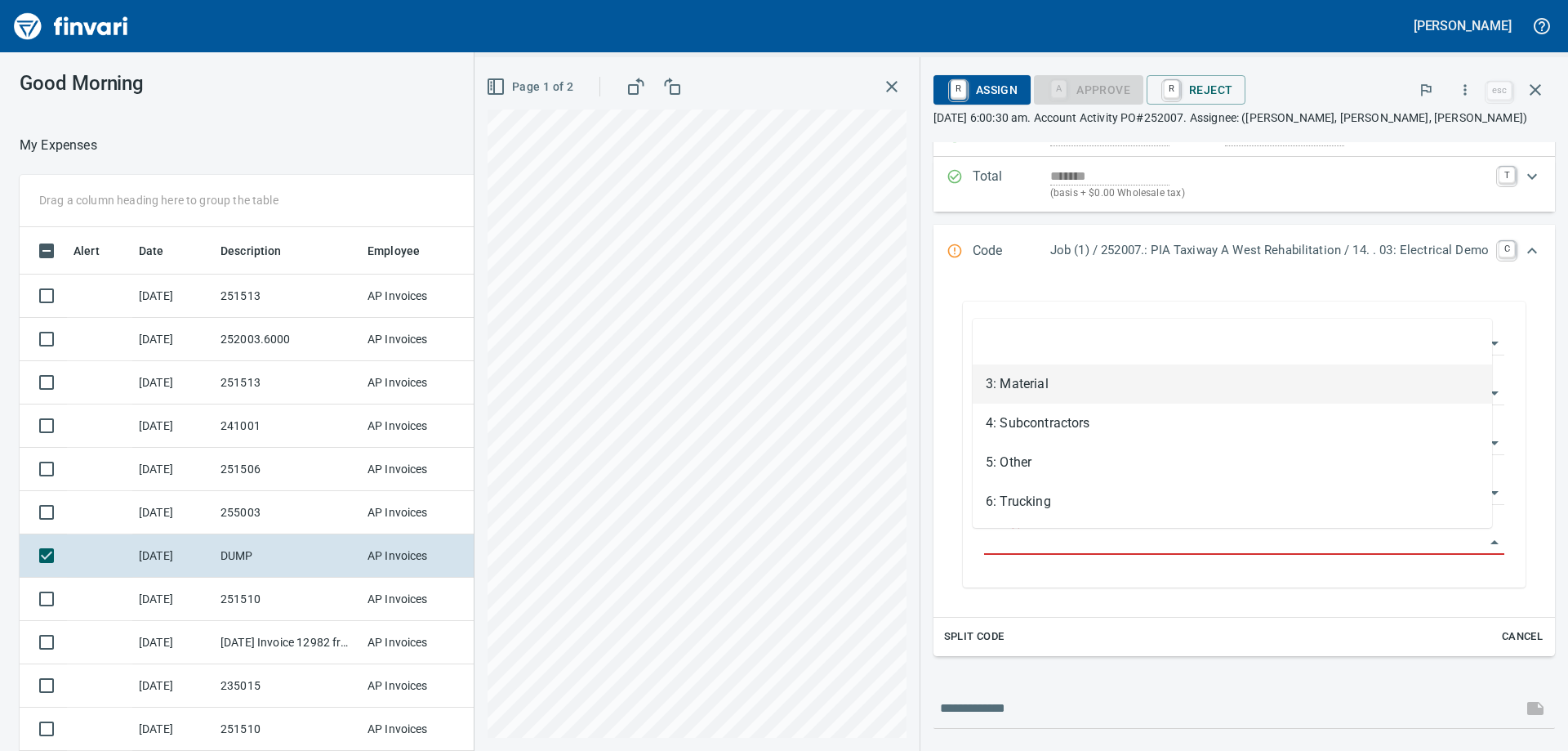
click at [1095, 385] on li "3: Material" at bounding box center [1232, 384] width 519 height 39
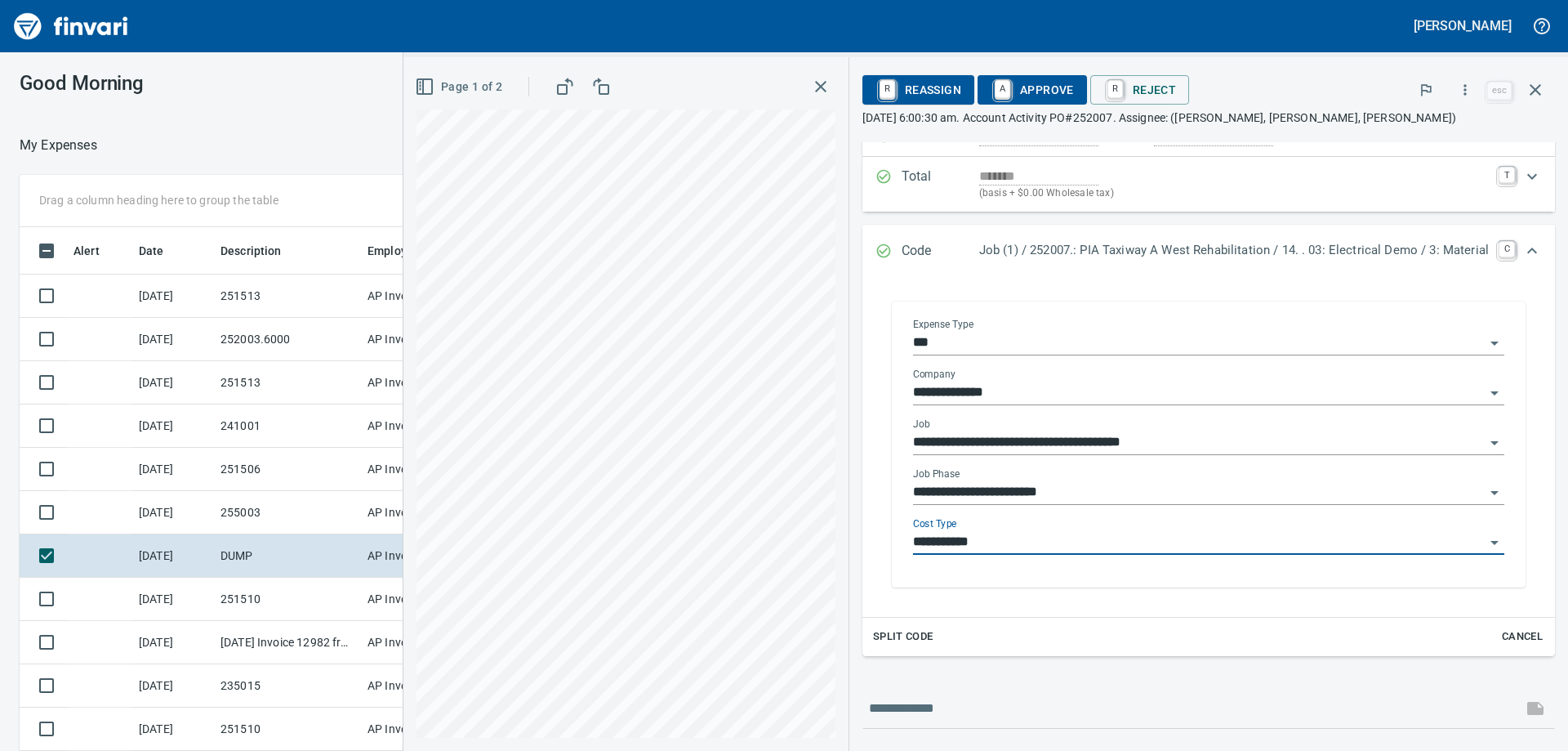
click at [1024, 541] on input "**********" at bounding box center [1199, 542] width 571 height 23
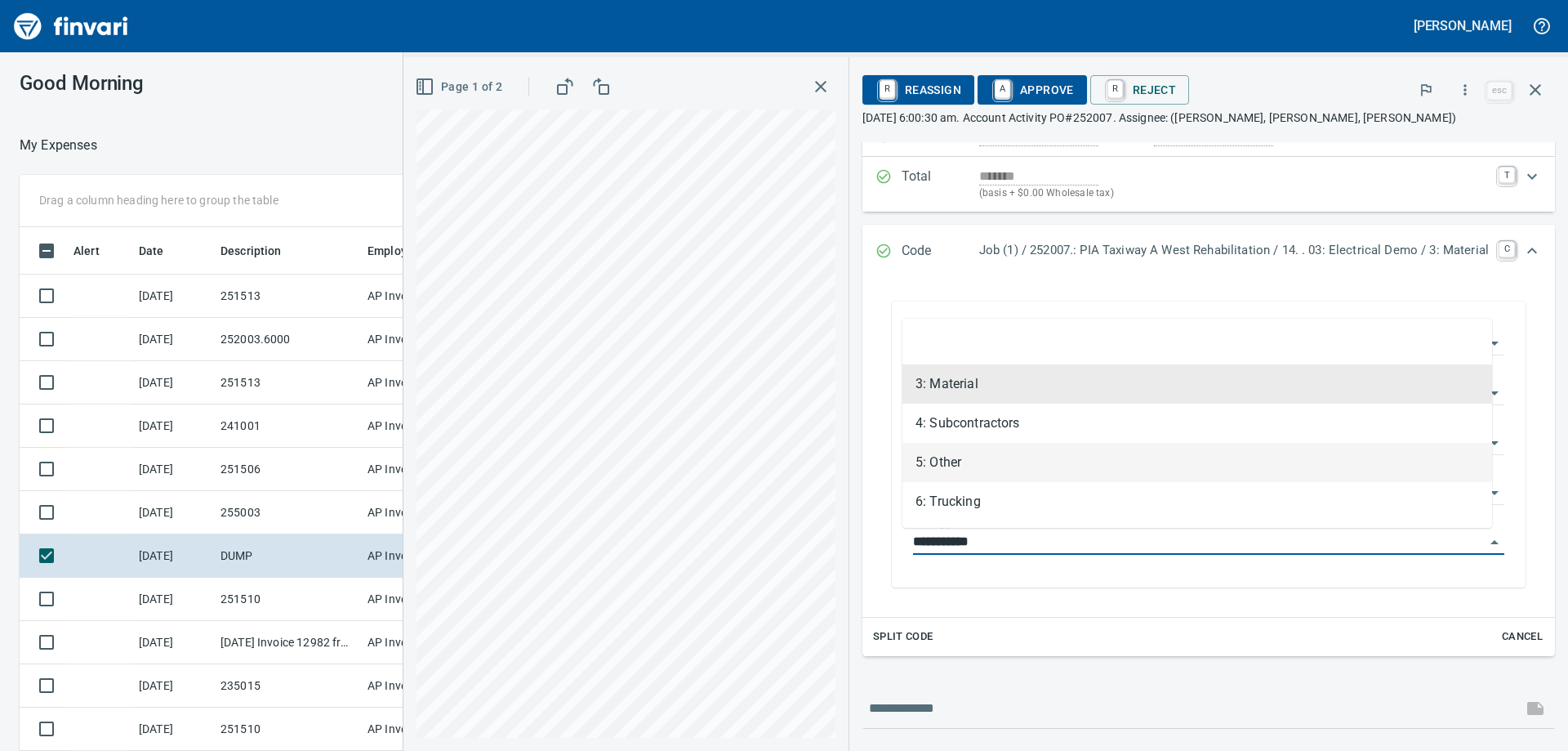
click at [1003, 459] on li "5: Other" at bounding box center [1198, 463] width 590 height 39
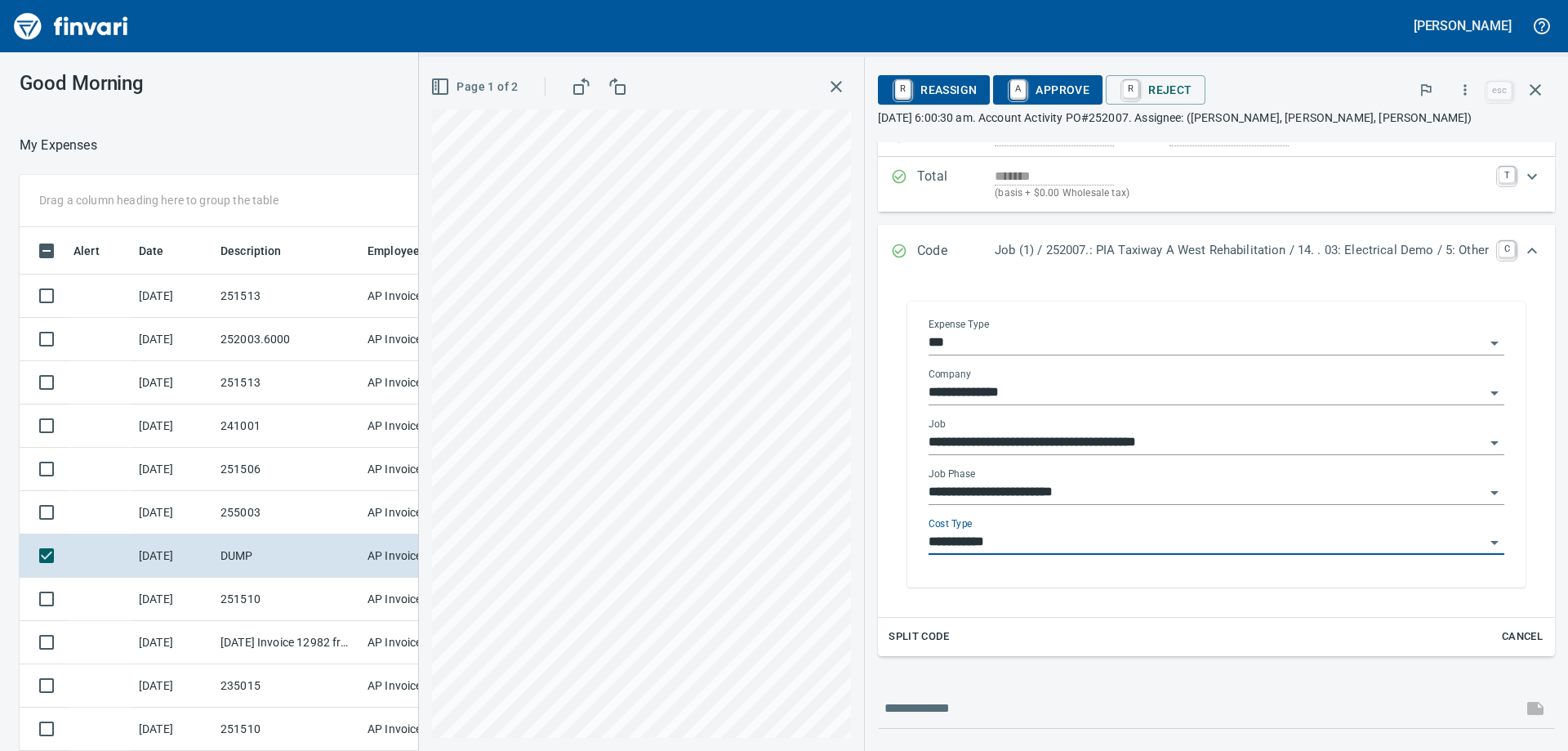
type input "********"
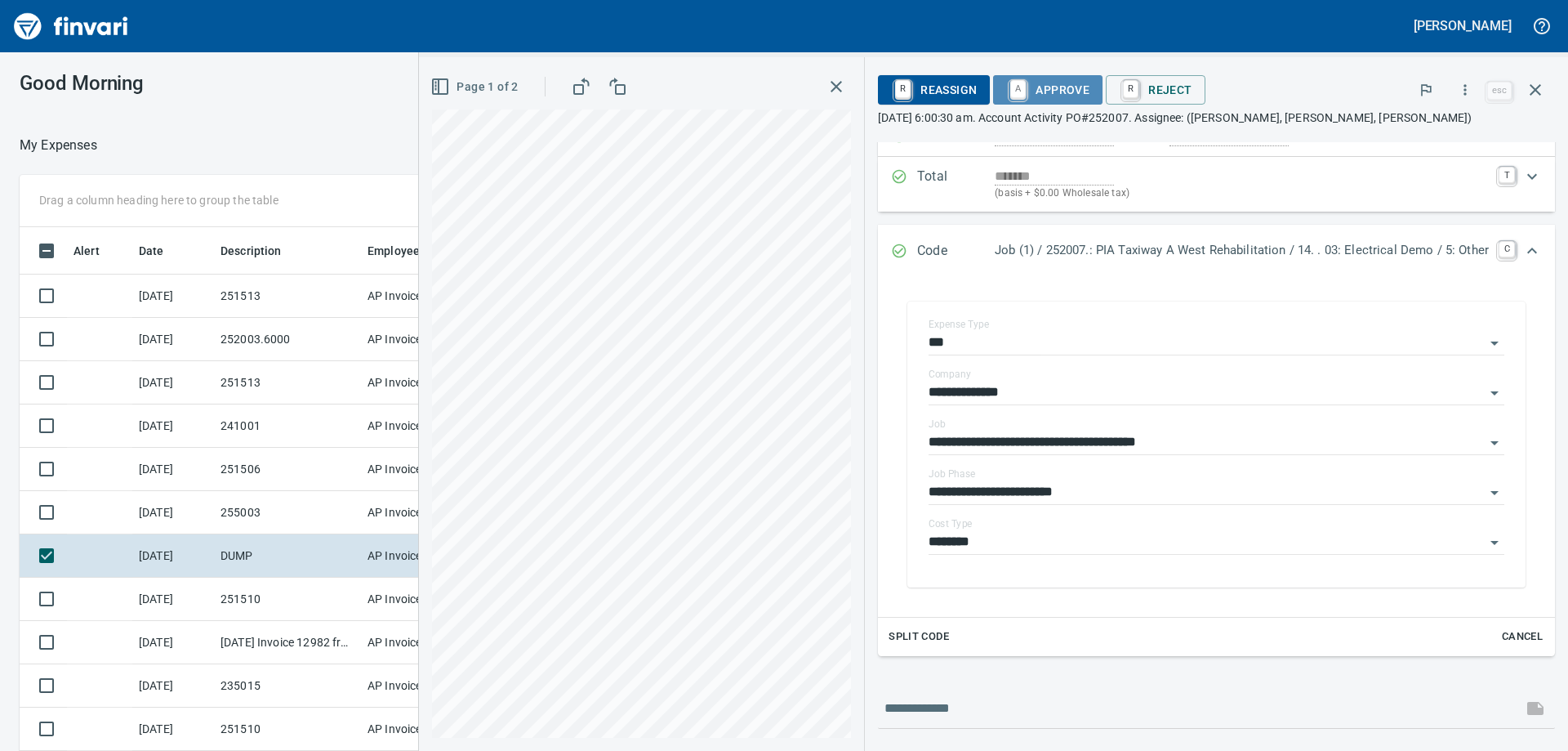
click at [1040, 89] on span "A Approve" at bounding box center [1047, 90] width 84 height 28
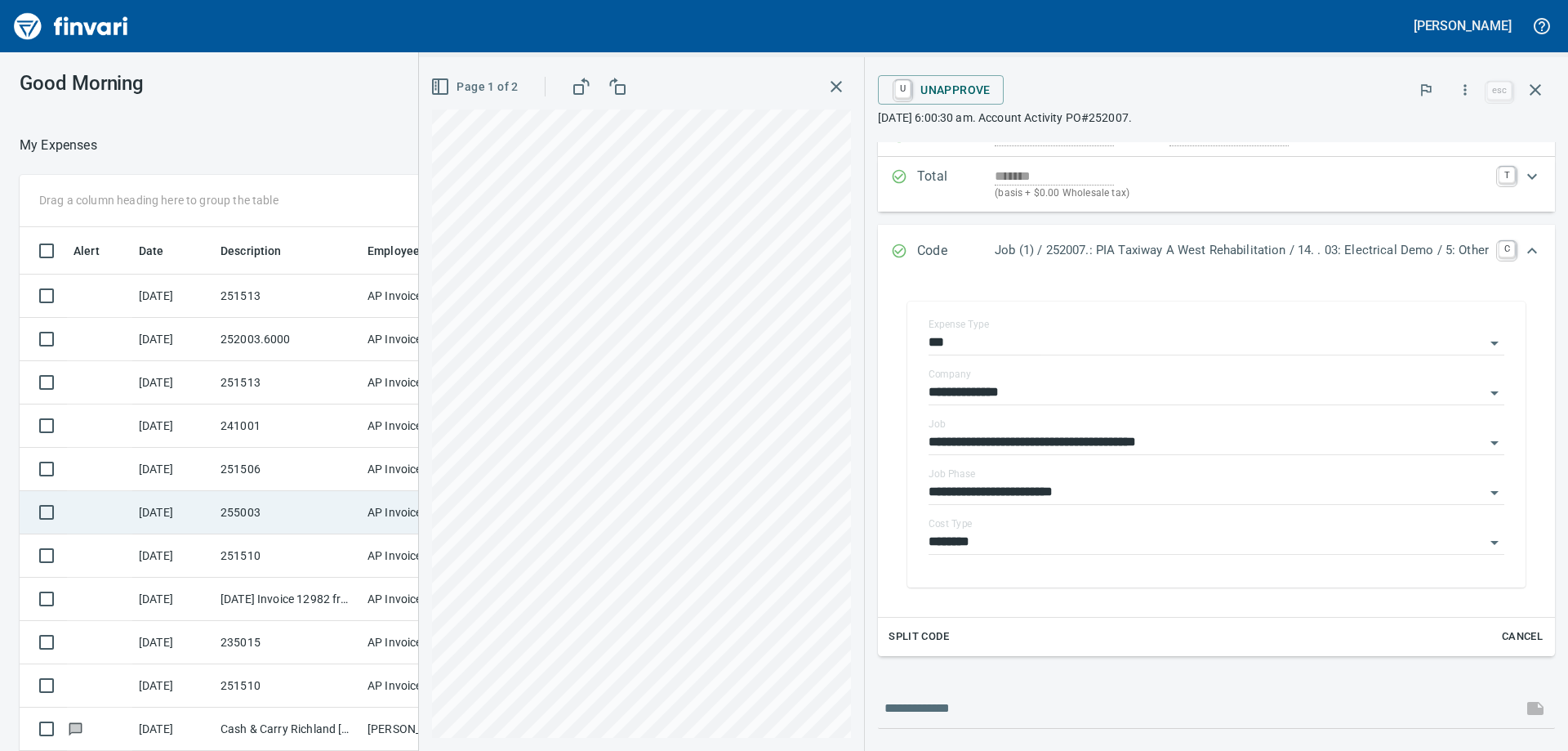
click at [272, 521] on td "255003" at bounding box center [287, 513] width 147 height 43
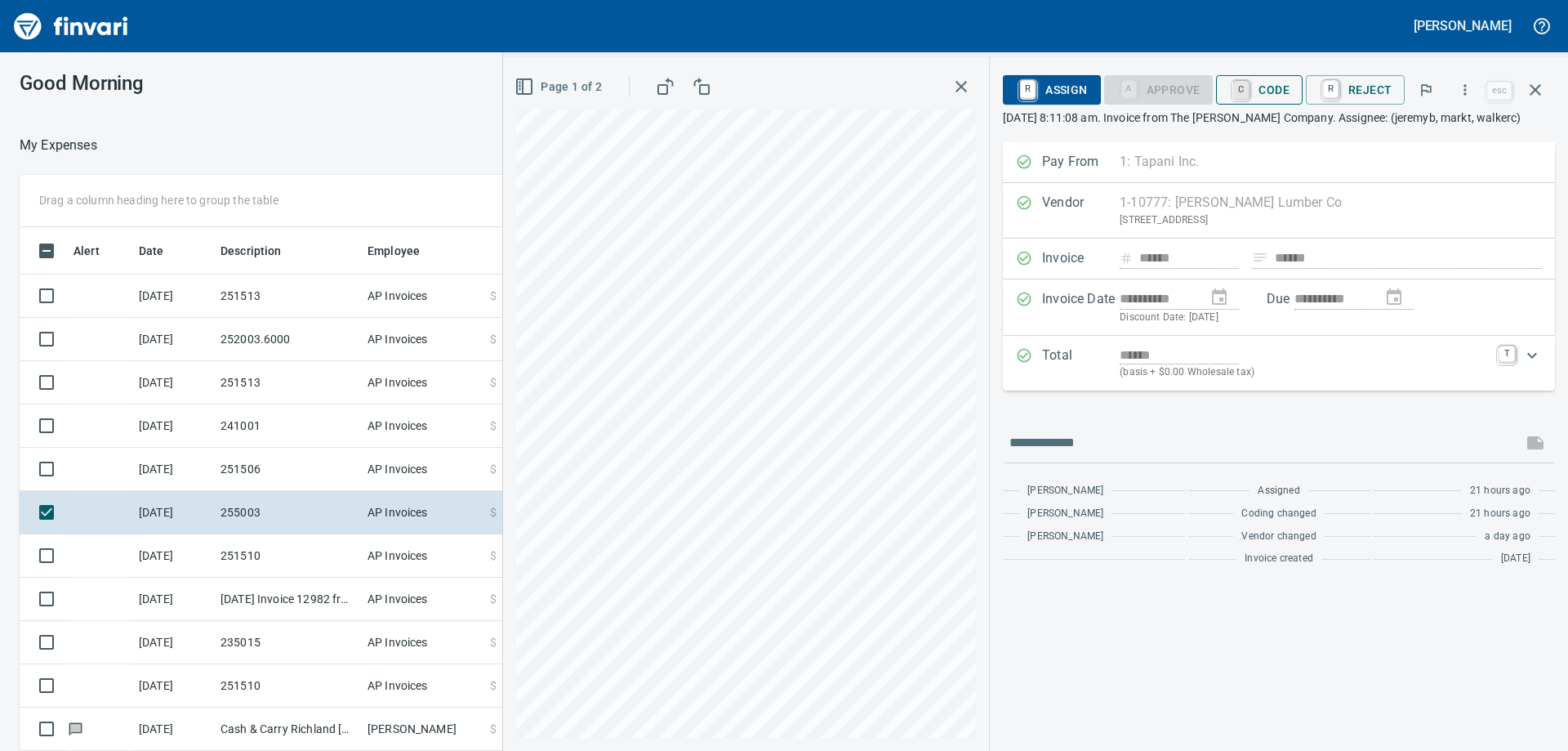
scroll to position [559, 1084]
click at [1258, 88] on span "C Code" at bounding box center [1259, 90] width 60 height 28
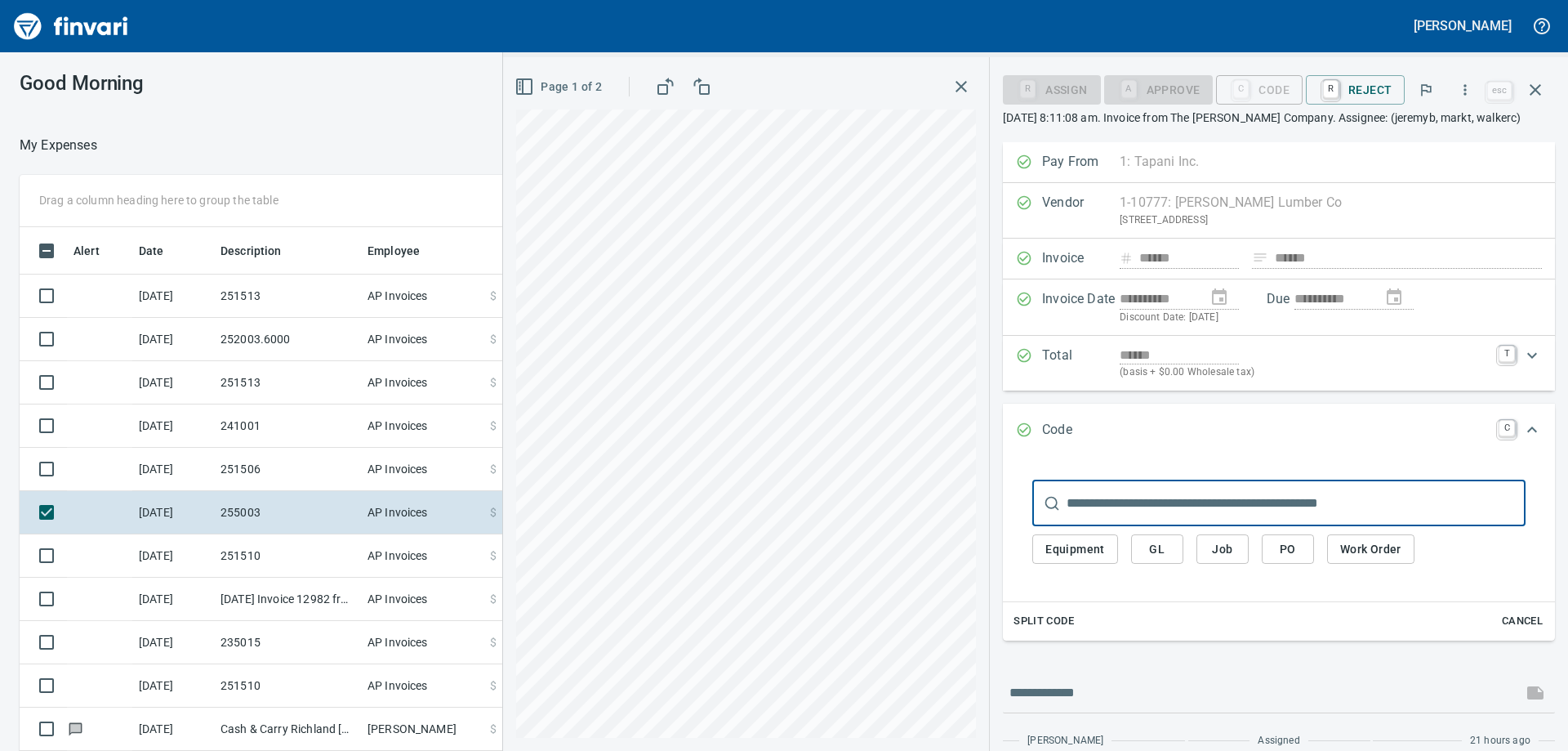
click at [1124, 508] on input "text" at bounding box center [1296, 503] width 459 height 46
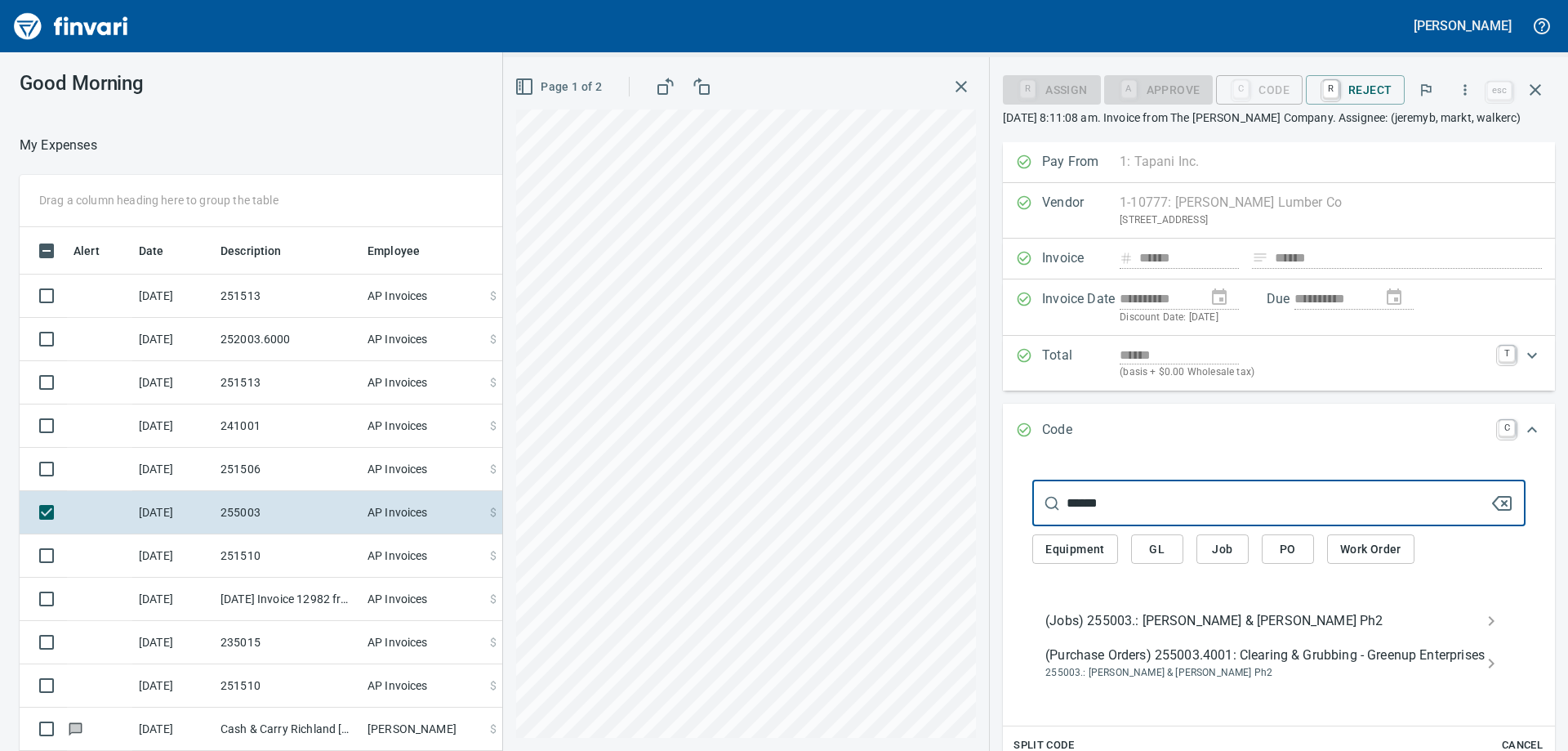
type input "******"
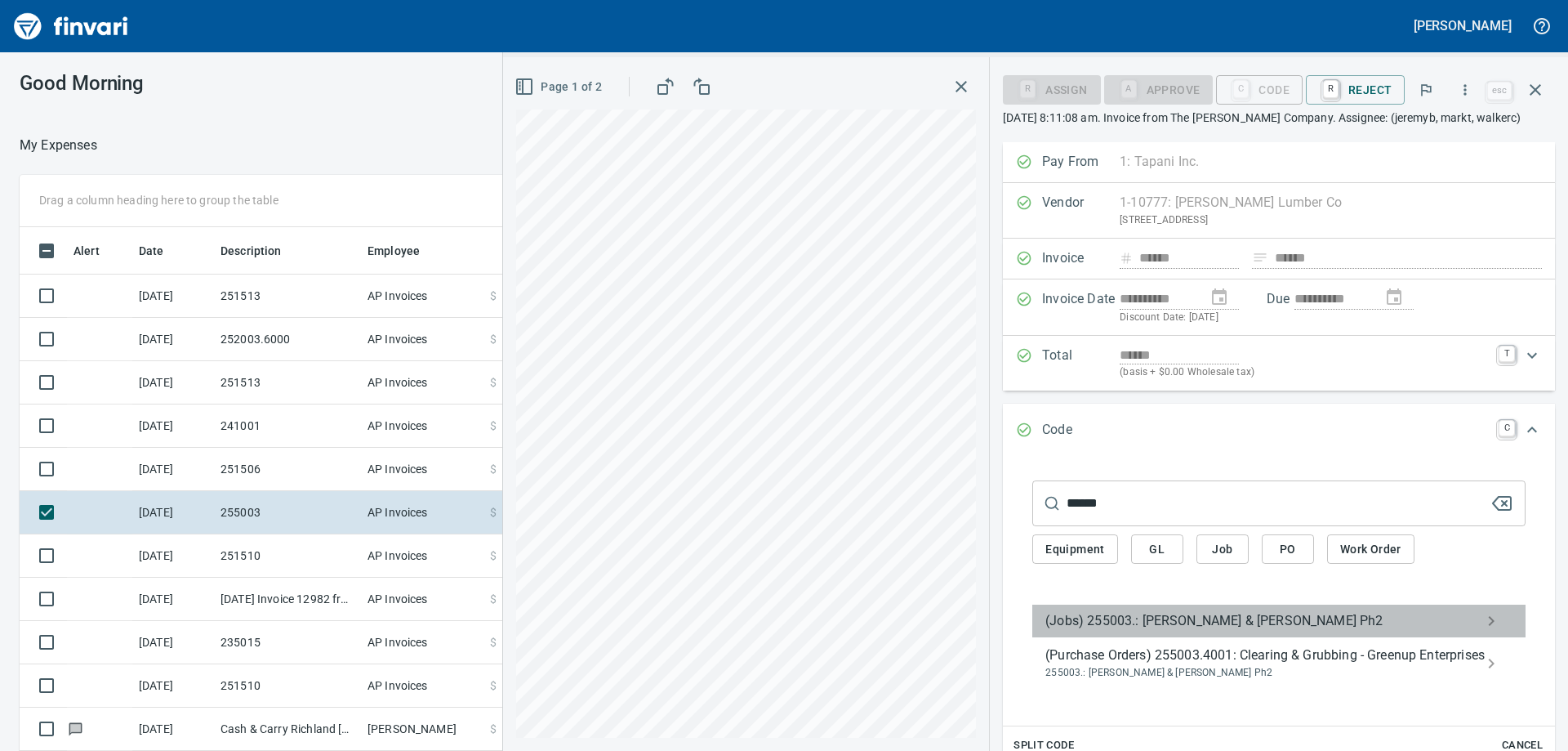
click at [1143, 620] on span "(Jobs) 255003.: [PERSON_NAME] & [PERSON_NAME] Ph2" at bounding box center [1266, 621] width 441 height 19
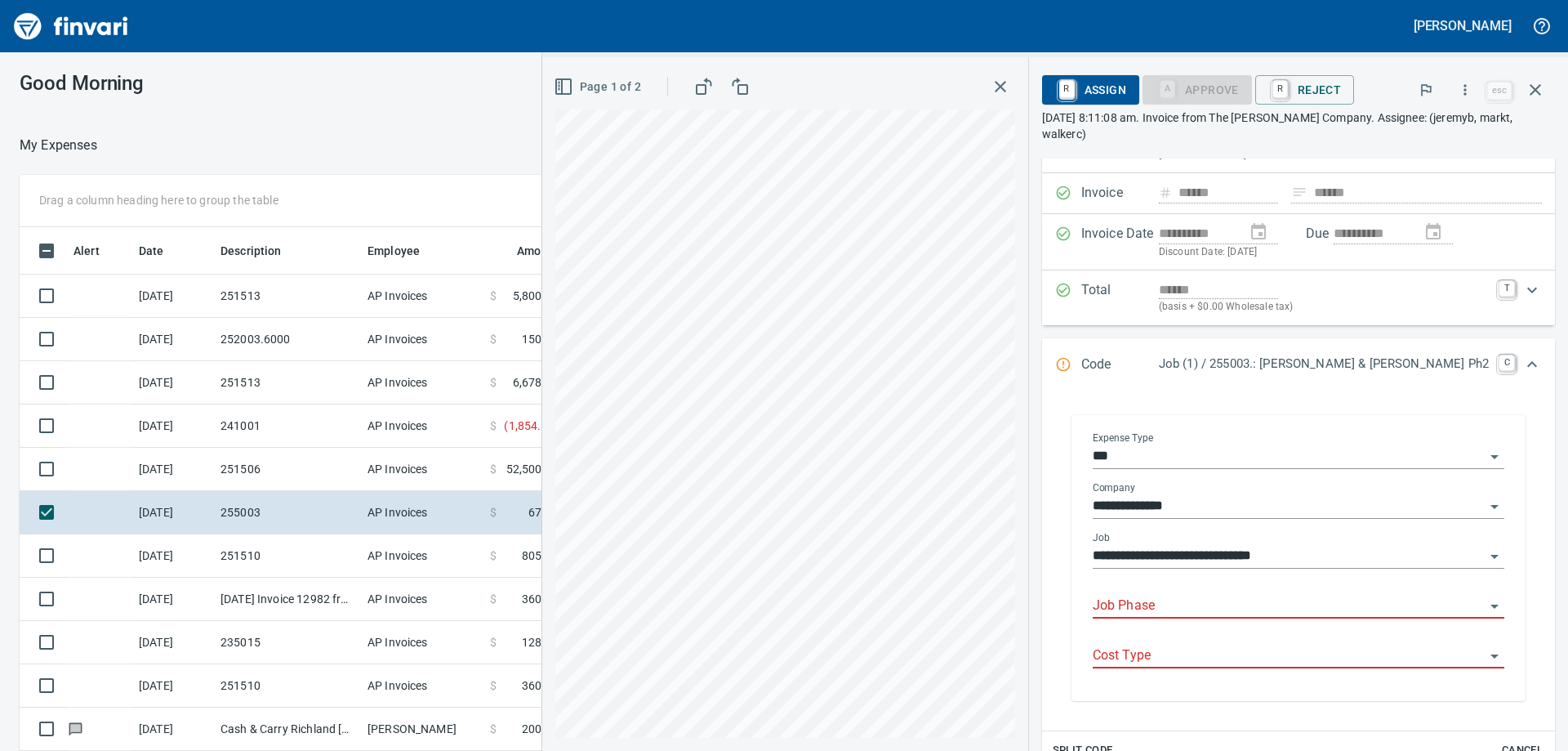
scroll to position [163, 0]
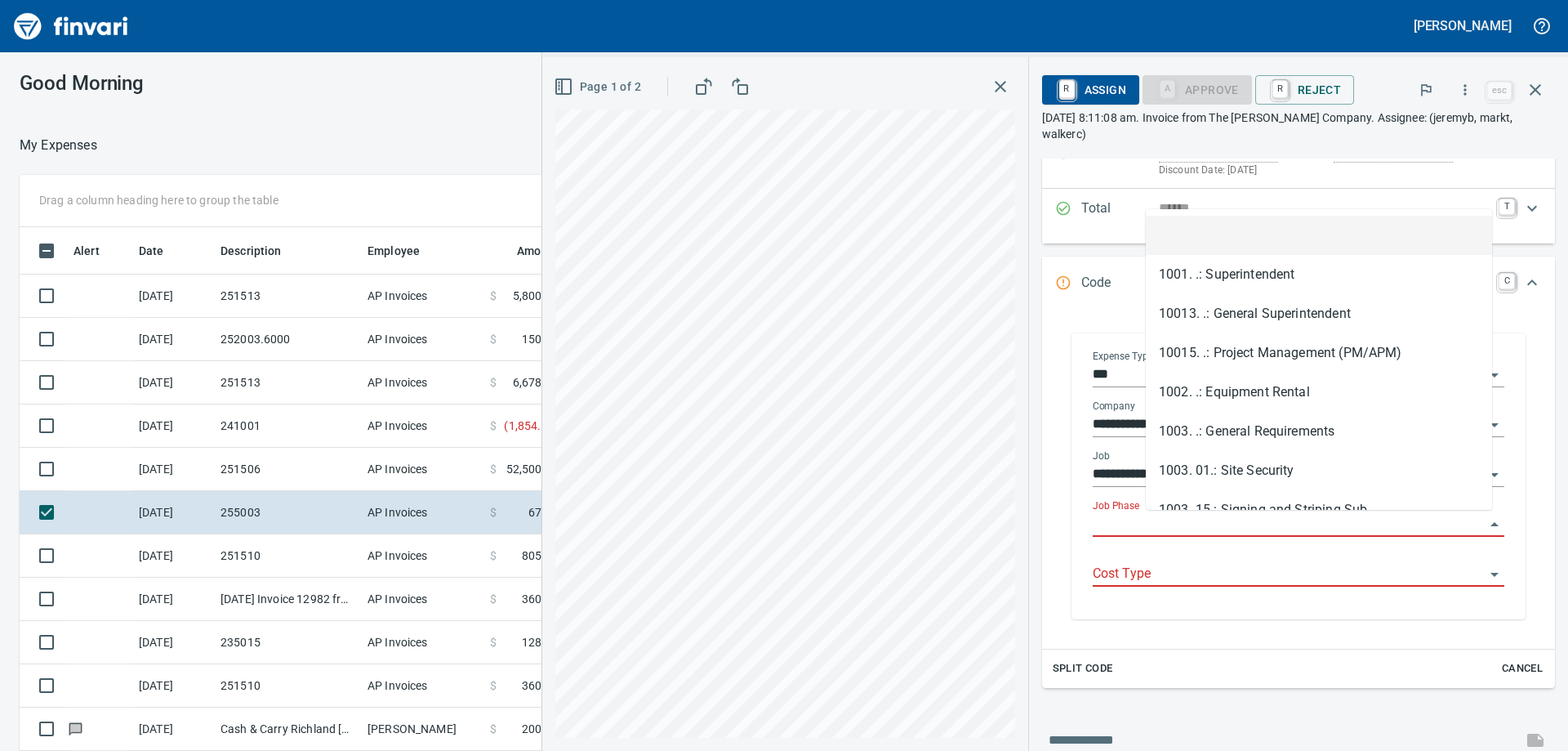
click at [1187, 524] on input "Job Phase" at bounding box center [1289, 524] width 392 height 23
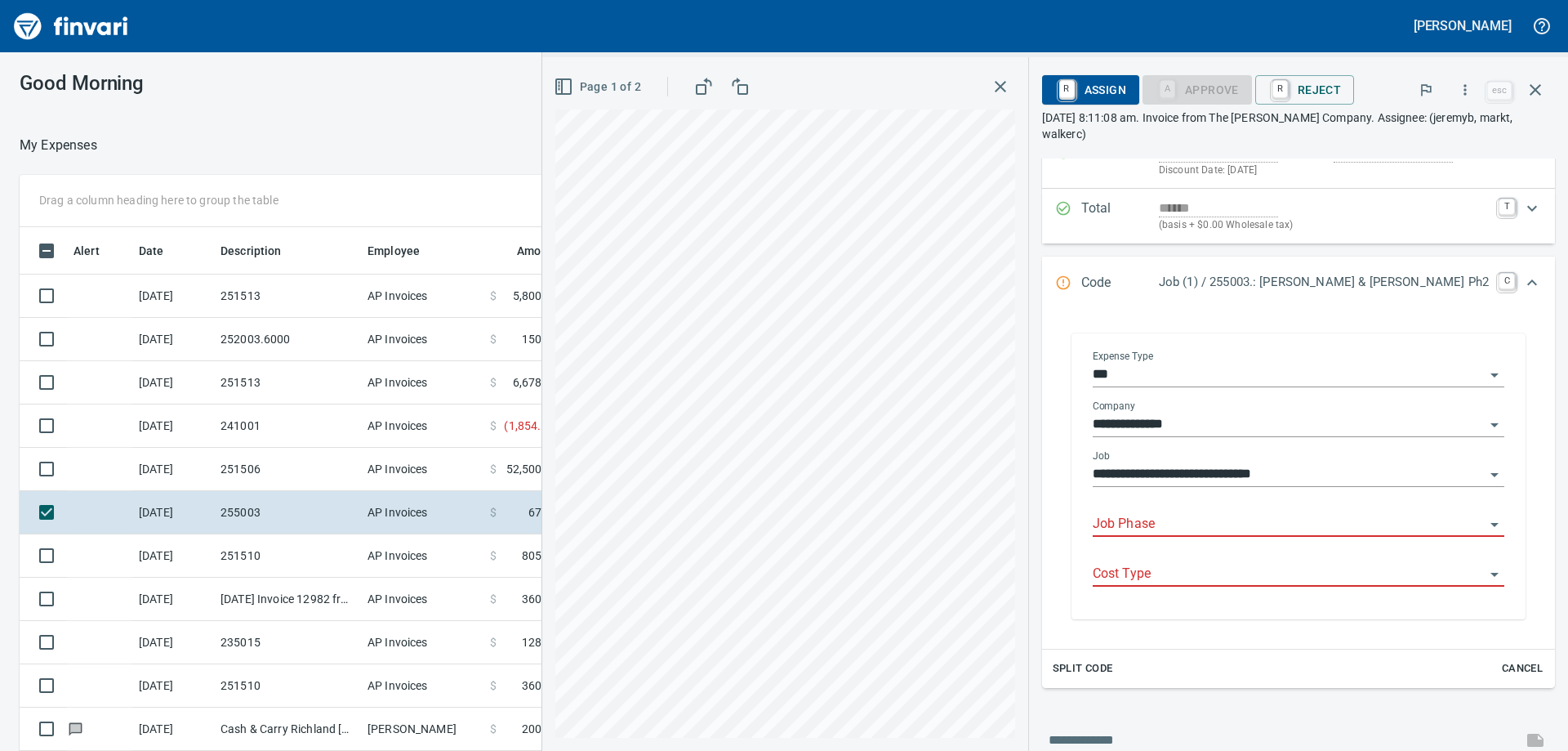
click at [1177, 519] on input "Job Phase" at bounding box center [1289, 524] width 392 height 23
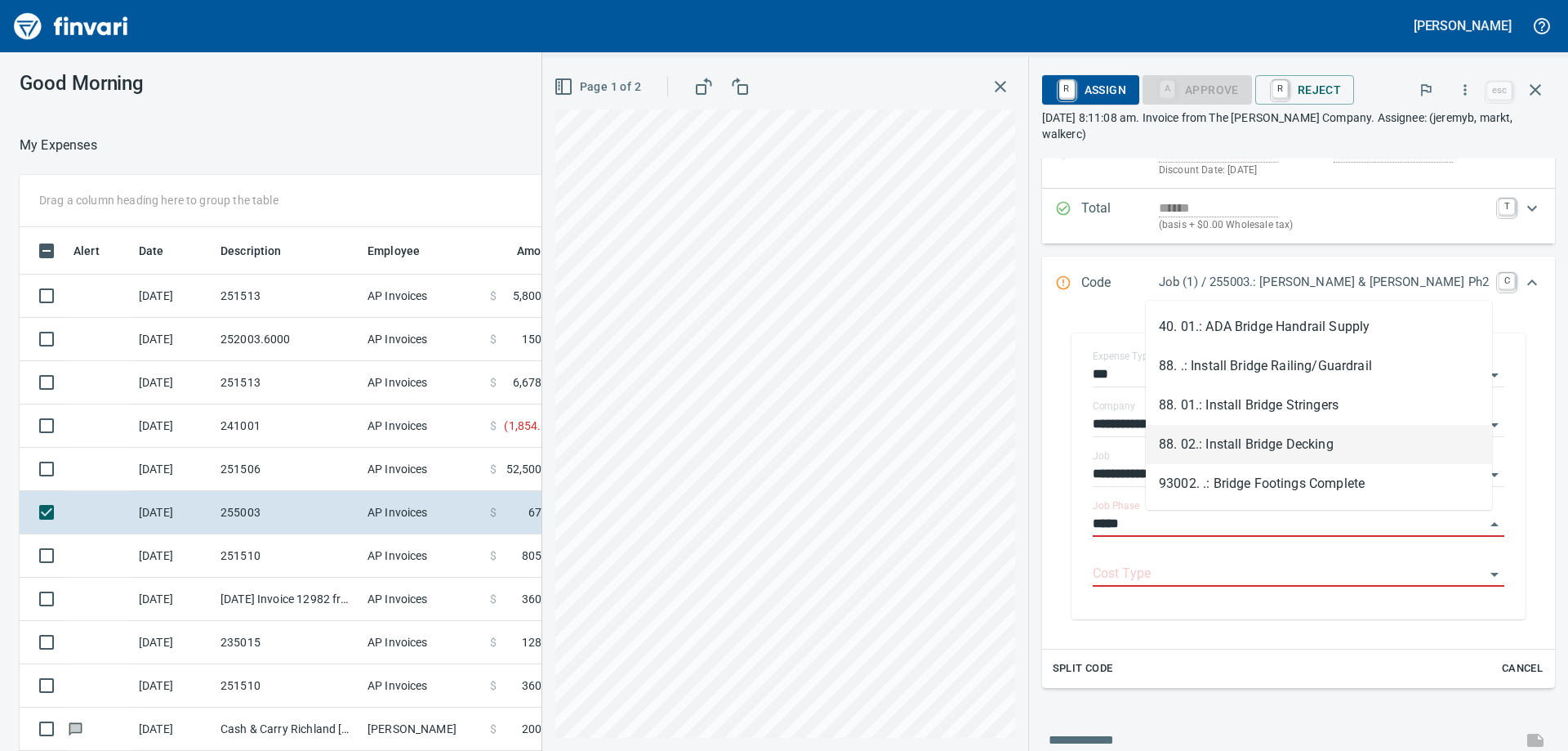
click at [1265, 441] on li "88. 02.: Install Bridge Decking" at bounding box center [1319, 444] width 347 height 39
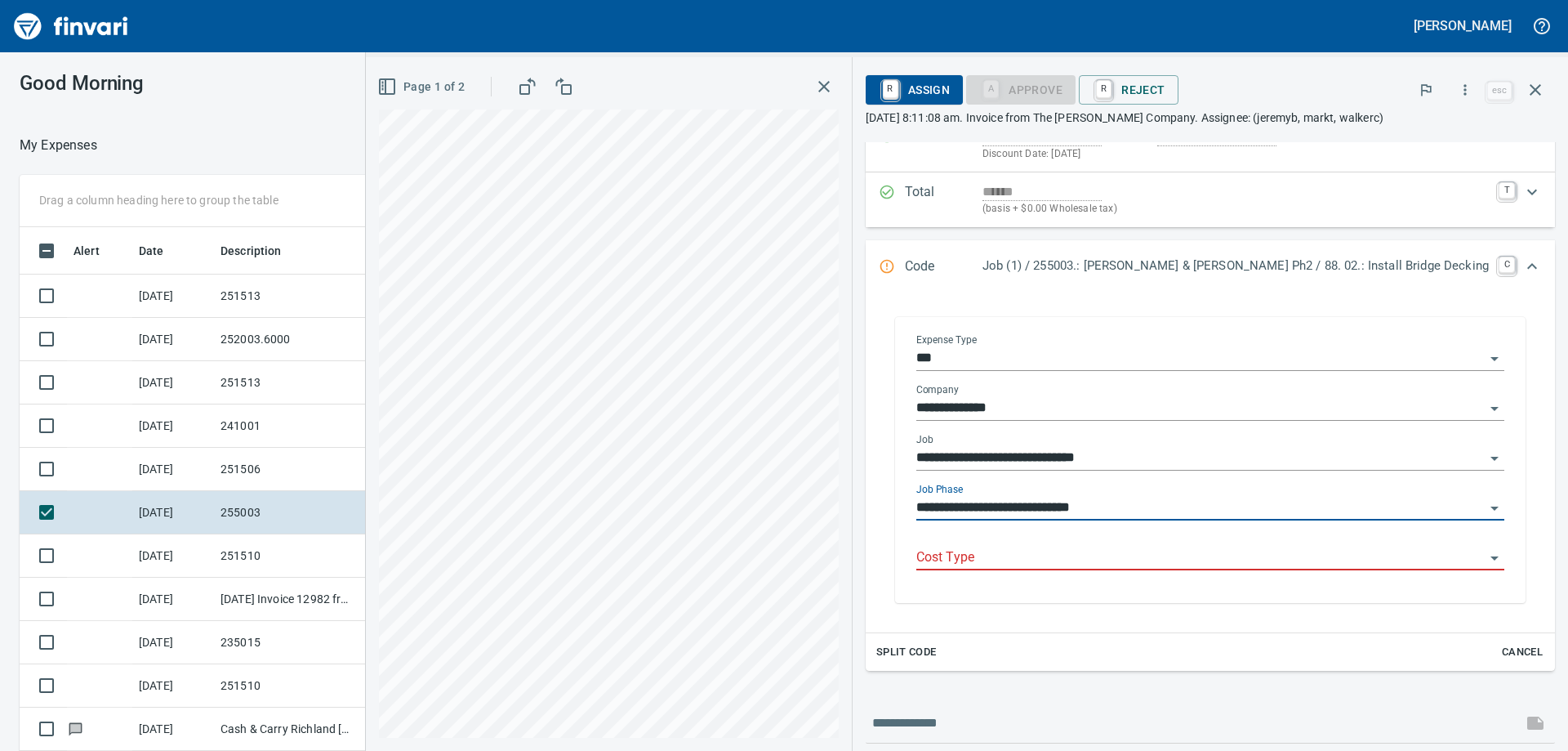
type input "**********"
click at [1183, 574] on div "Cost Type" at bounding box center [1210, 558] width 588 height 50
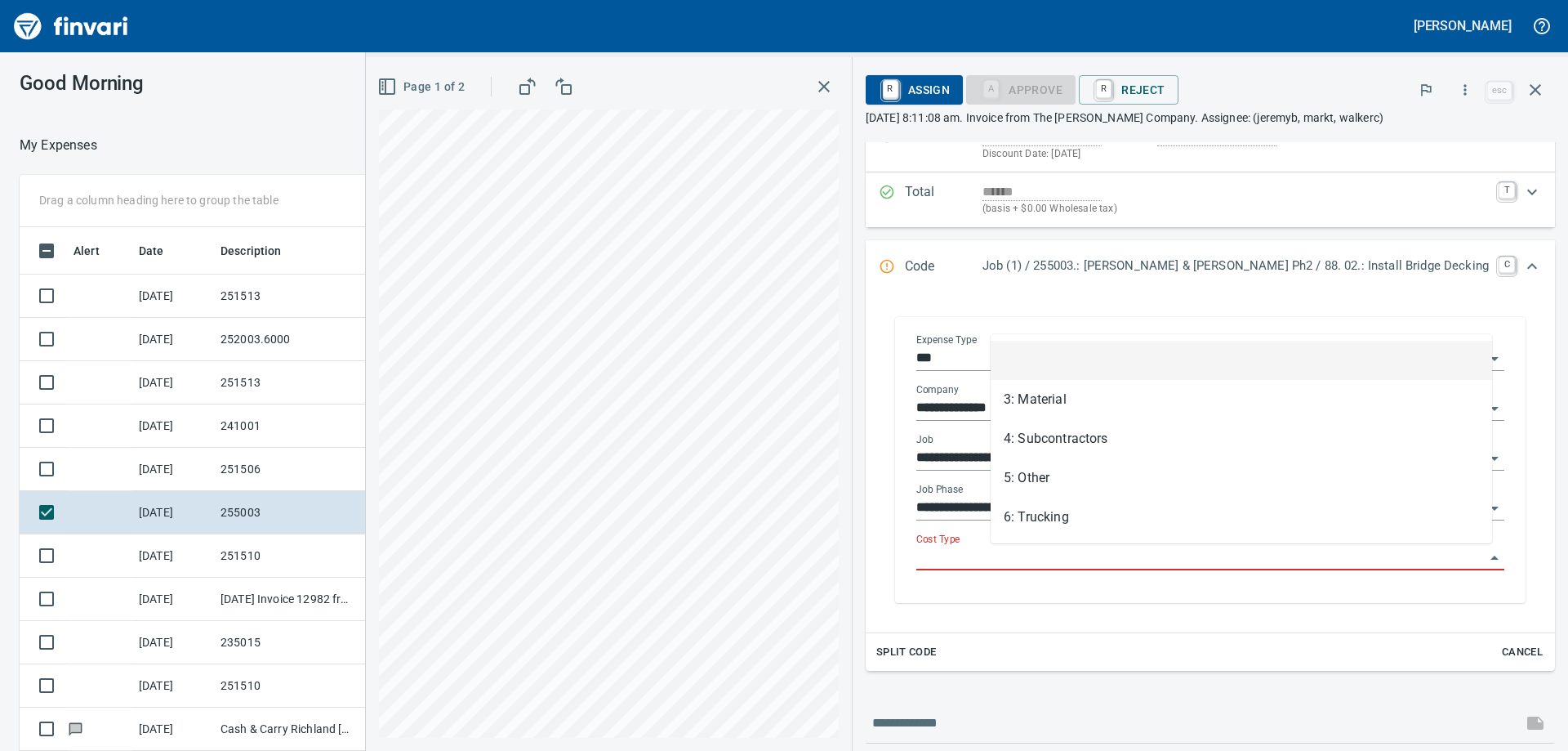
click at [1177, 562] on input "Cost Type" at bounding box center [1200, 557] width 568 height 23
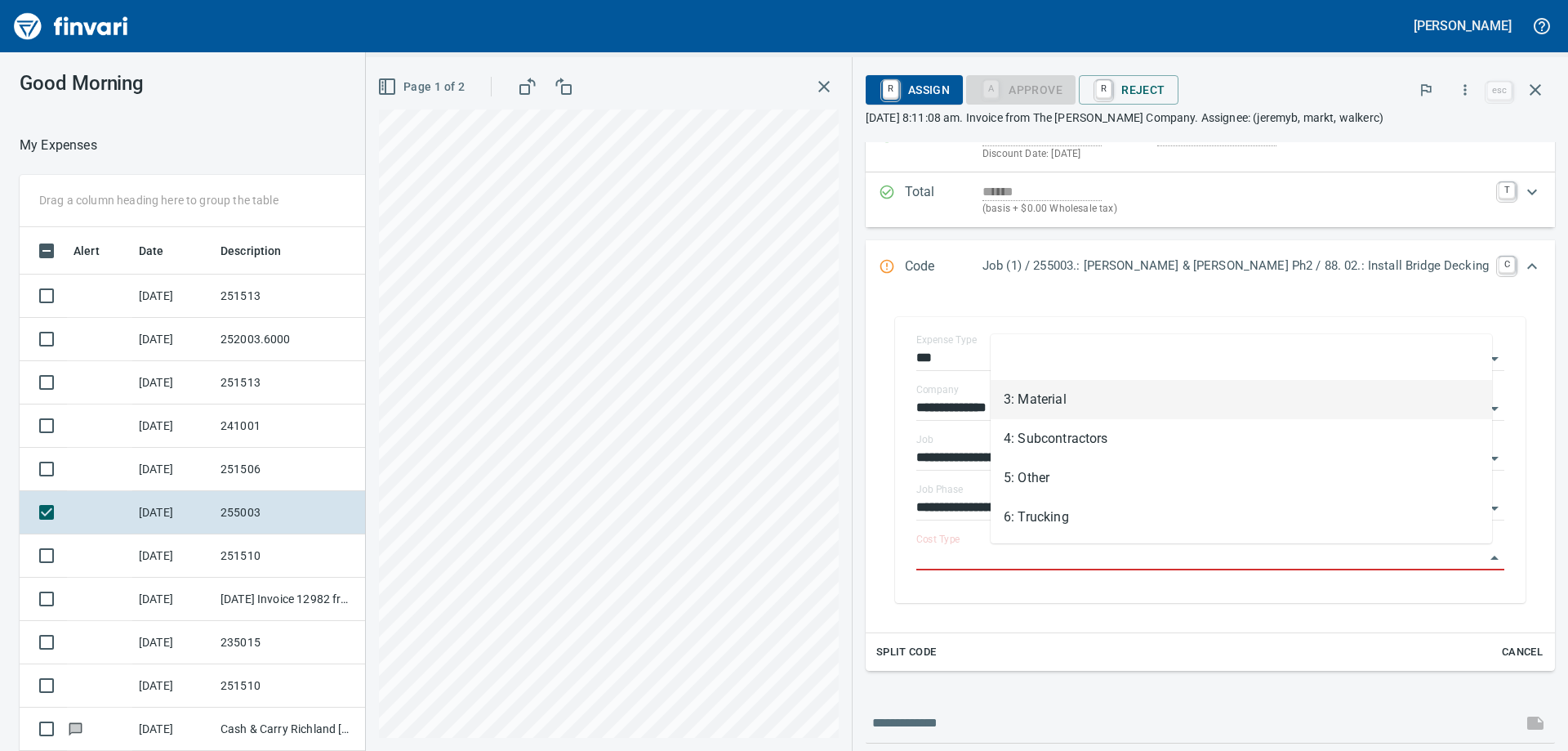
click at [1052, 389] on li "3: Material" at bounding box center [1241, 399] width 501 height 39
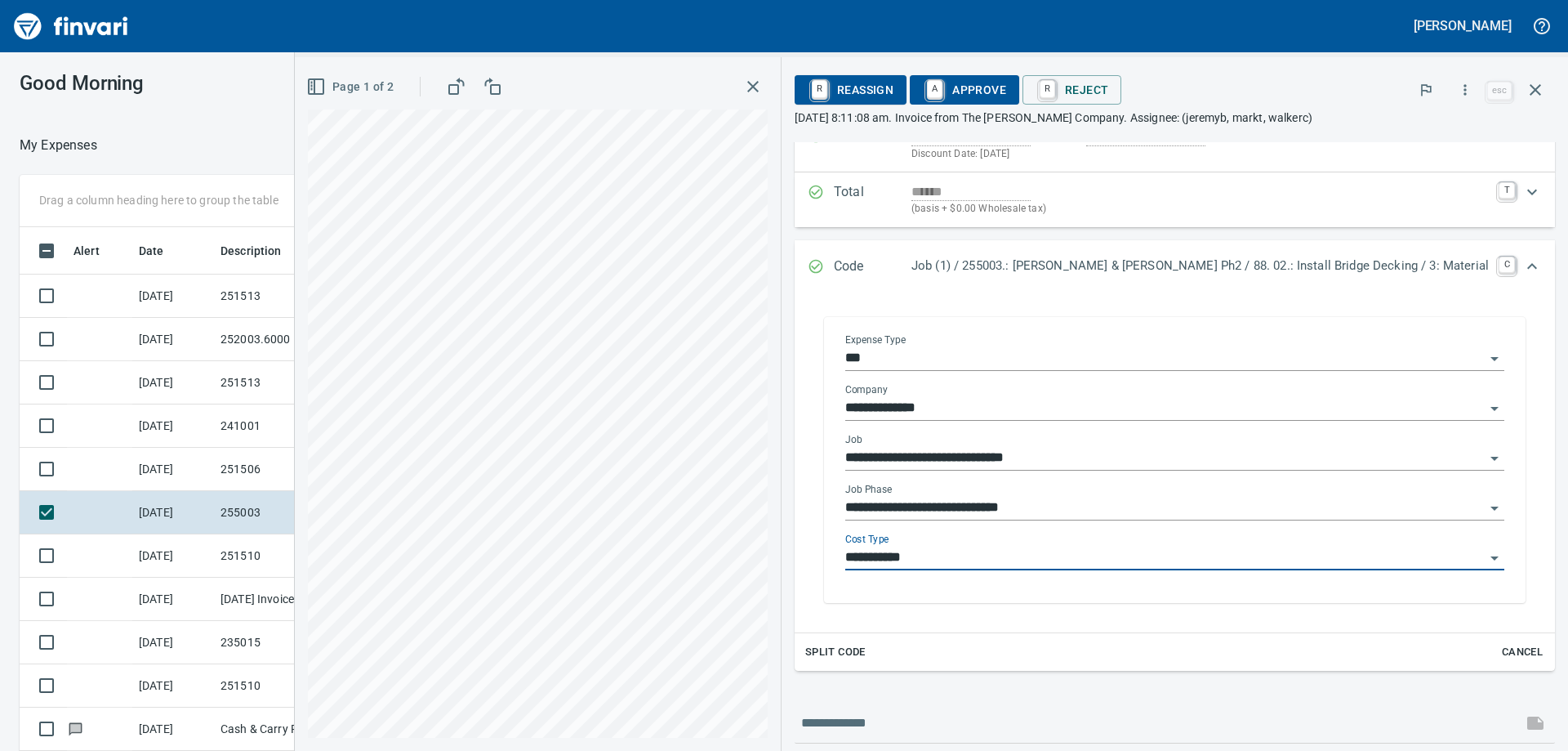
type input "**********"
click at [1052, 498] on input "**********" at bounding box center [1165, 507] width 639 height 23
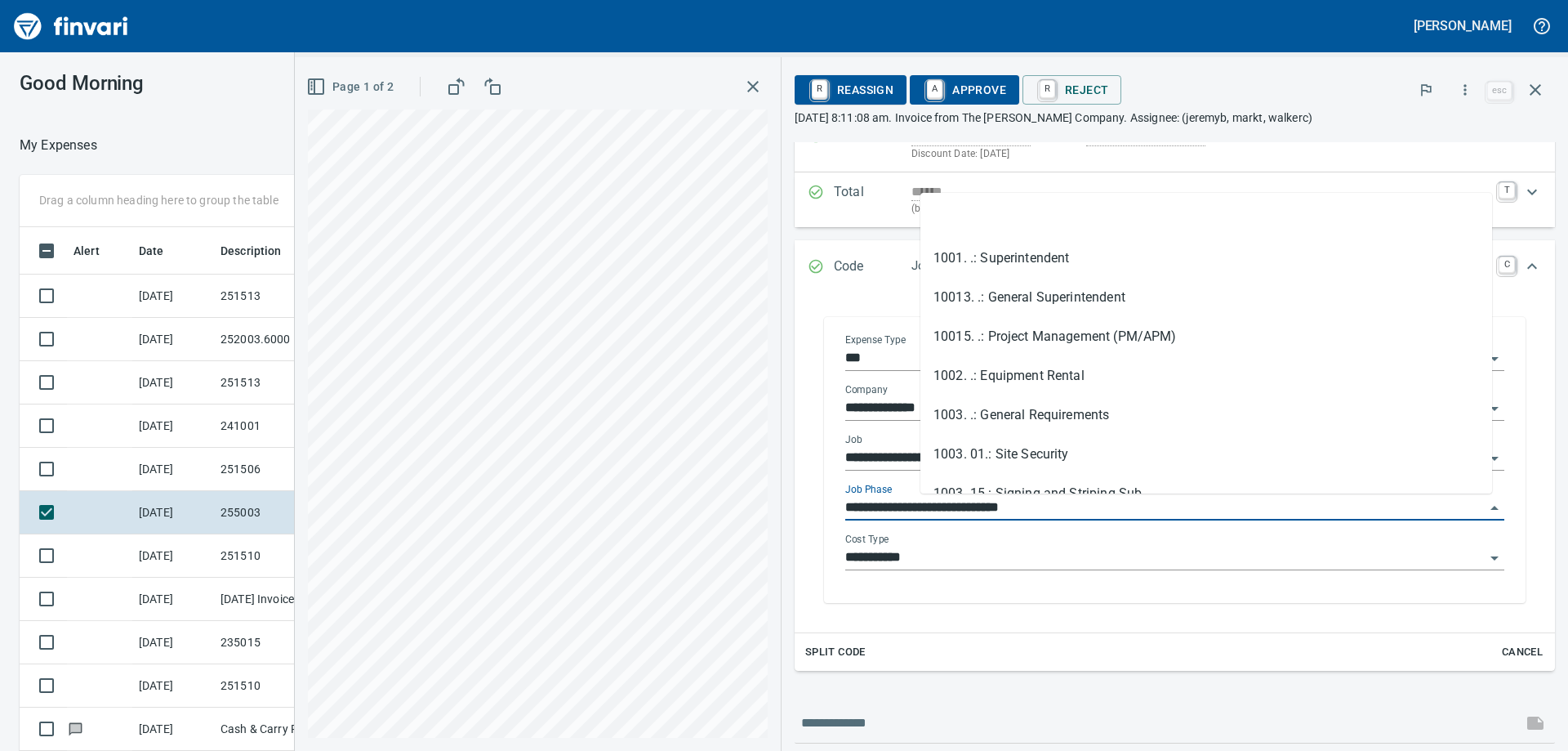
click at [1126, 548] on input "**********" at bounding box center [1165, 557] width 639 height 23
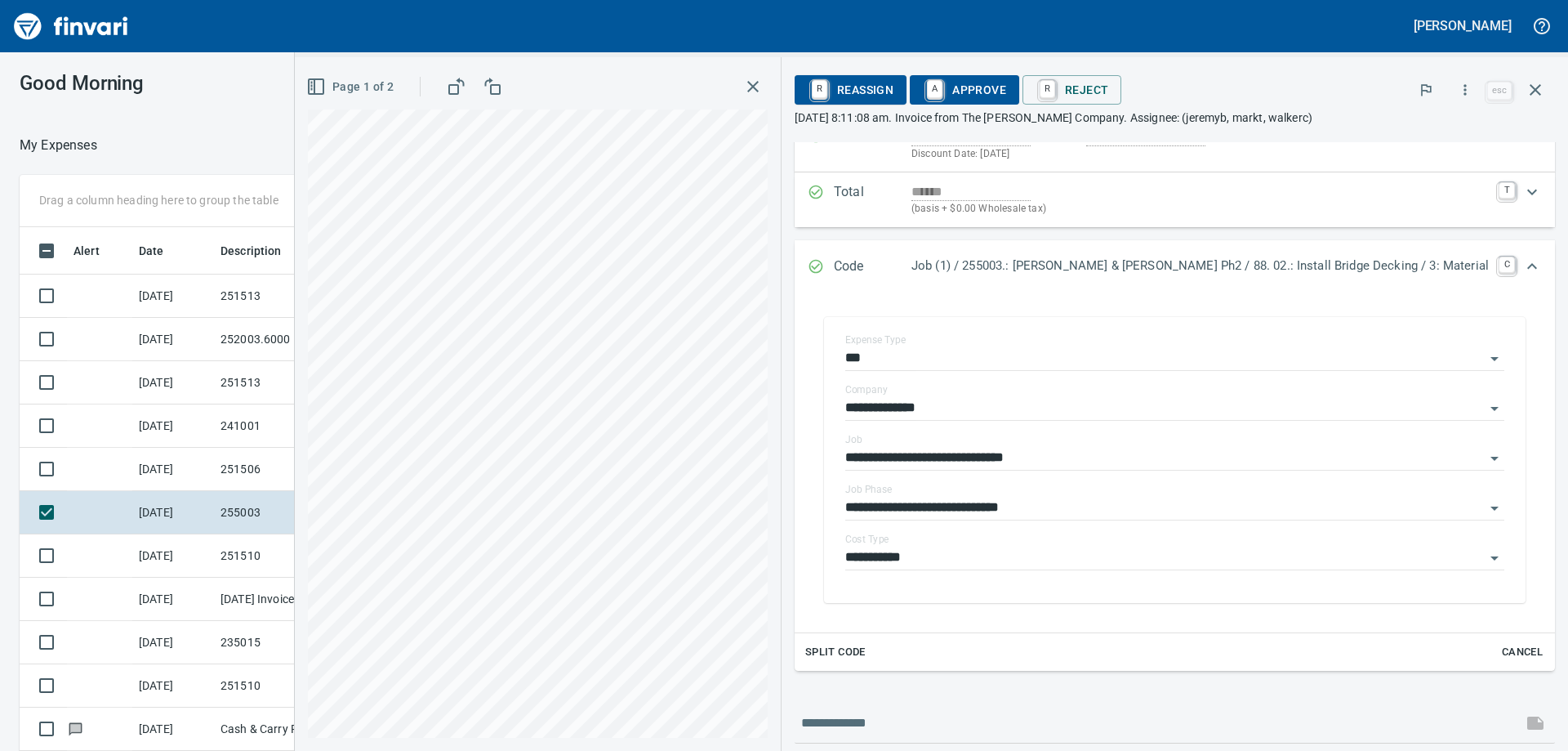
click at [1002, 617] on div "**********" at bounding box center [1174, 460] width 735 height 319
click at [1006, 82] on span "A Approve" at bounding box center [964, 90] width 84 height 28
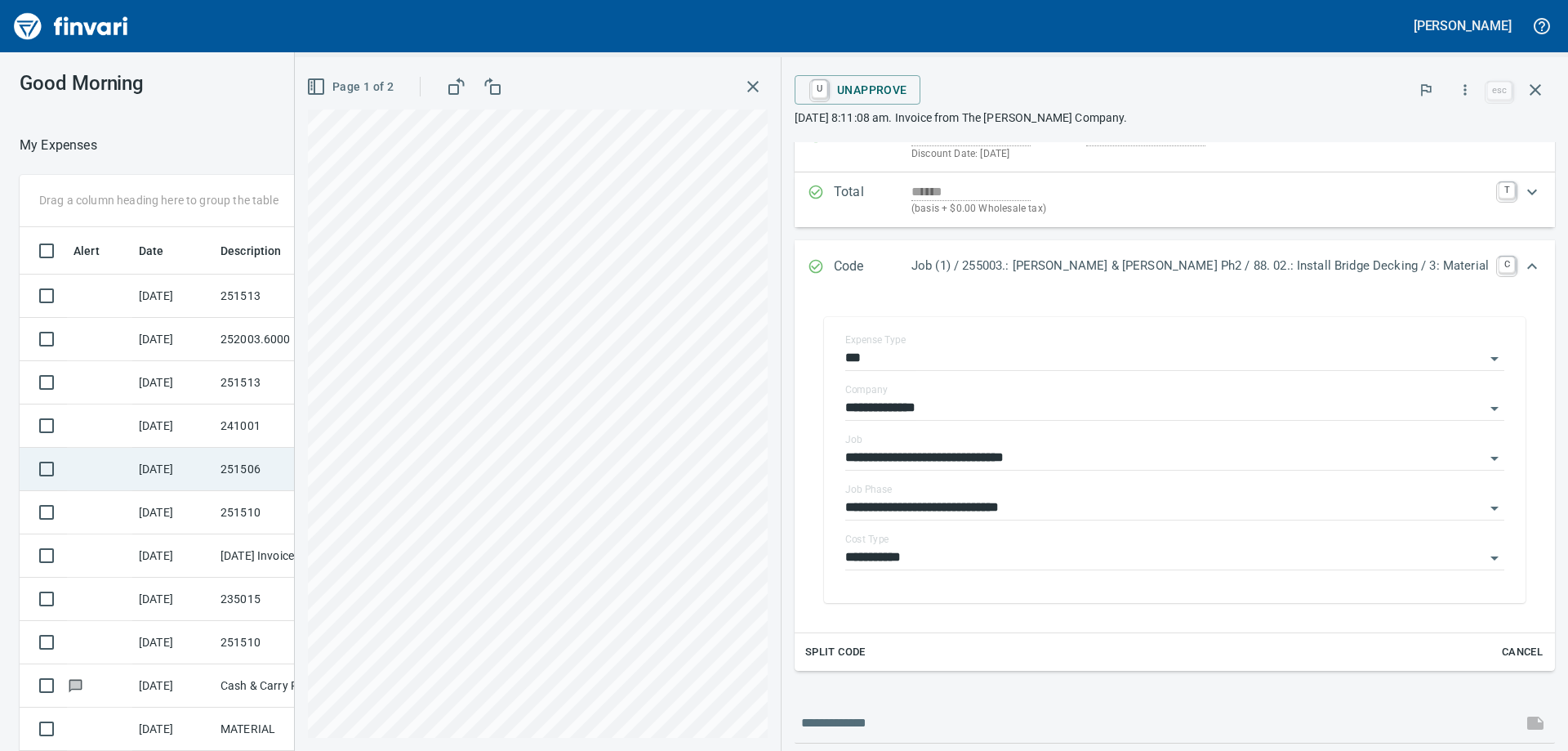
click at [254, 475] on td "251506" at bounding box center [287, 469] width 147 height 43
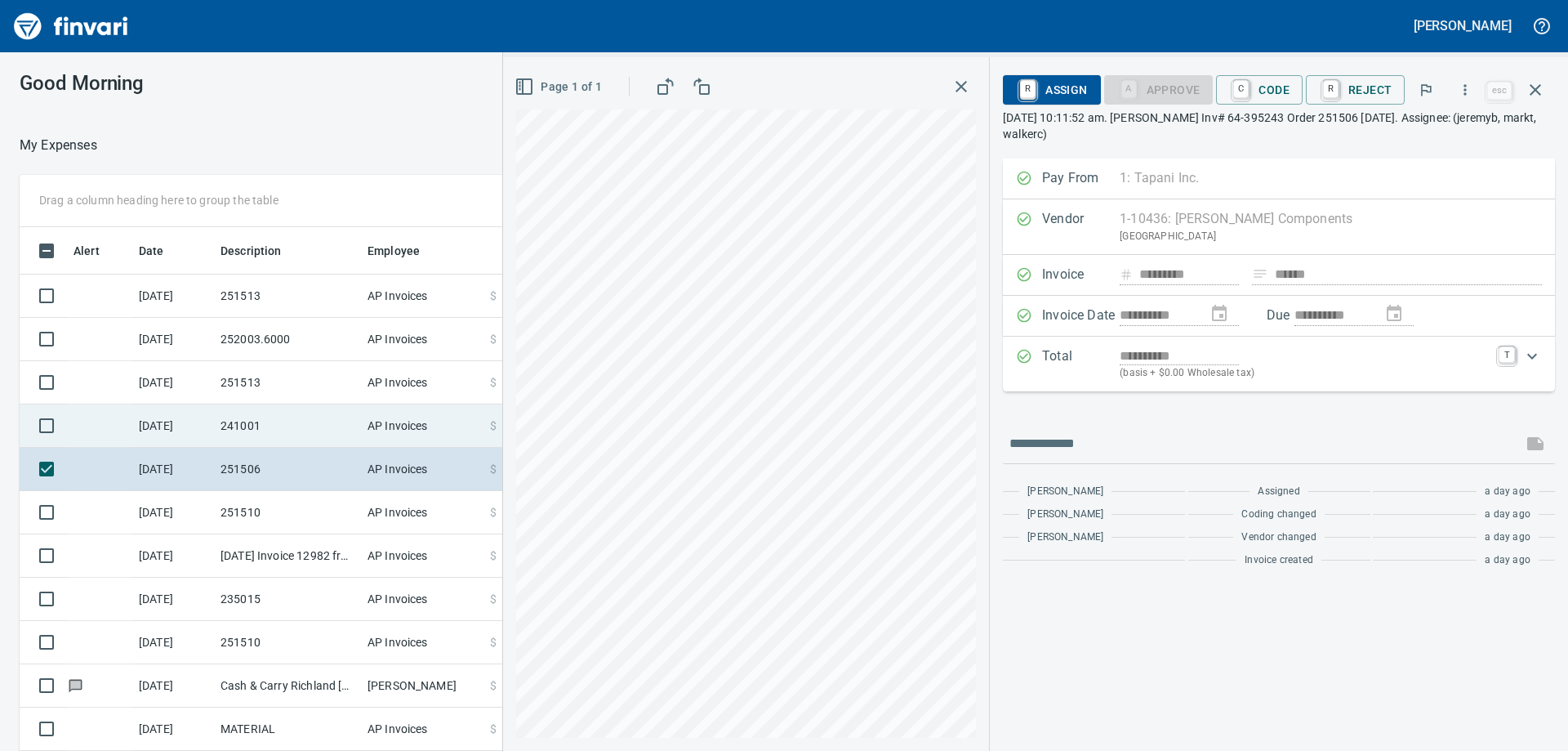
click at [276, 447] on td "241001" at bounding box center [287, 425] width 147 height 43
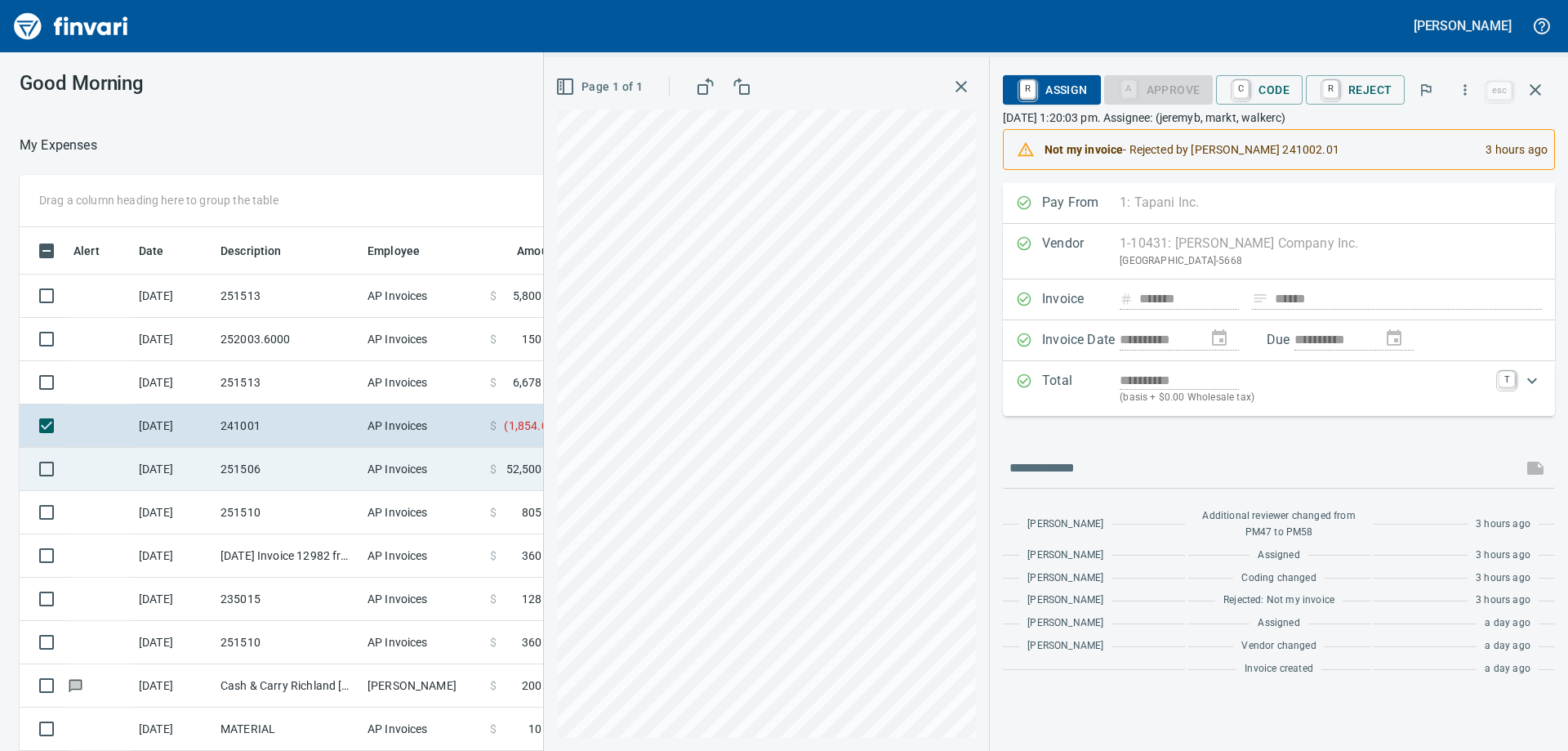
click at [251, 476] on td "251506" at bounding box center [287, 469] width 147 height 43
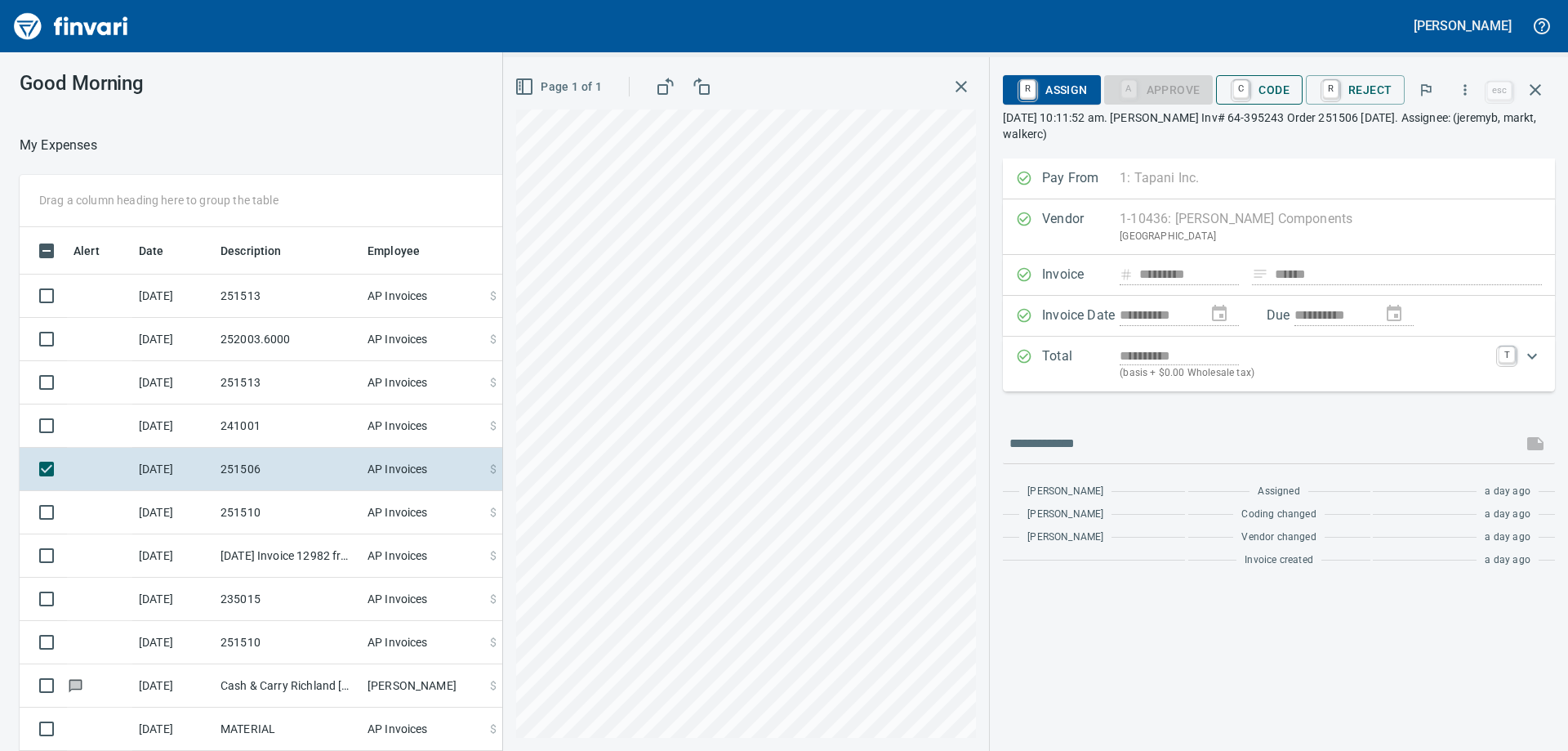
click at [1265, 89] on span "C Code" at bounding box center [1259, 90] width 60 height 28
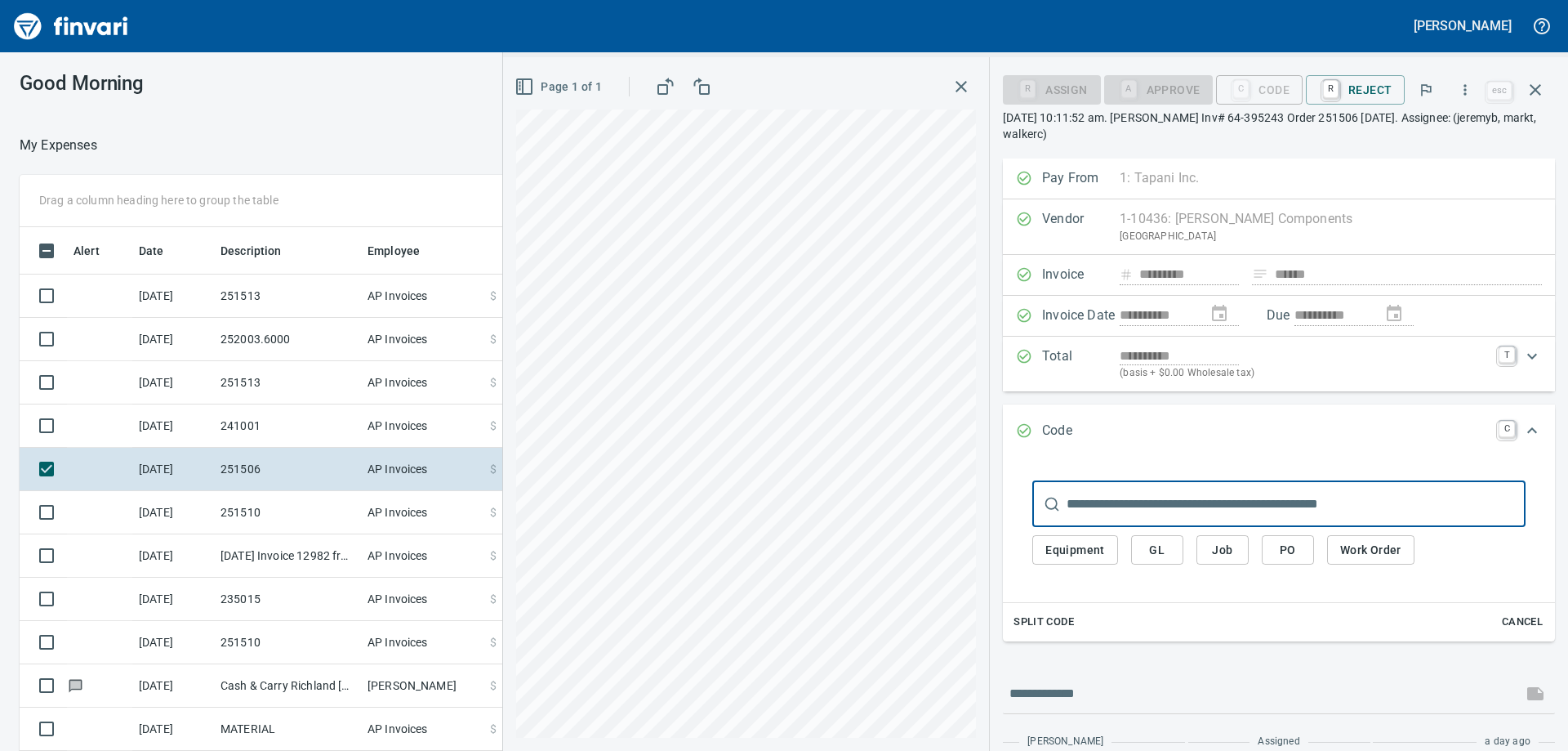
scroll to position [559, 1084]
click at [1229, 501] on input "text" at bounding box center [1296, 504] width 459 height 46
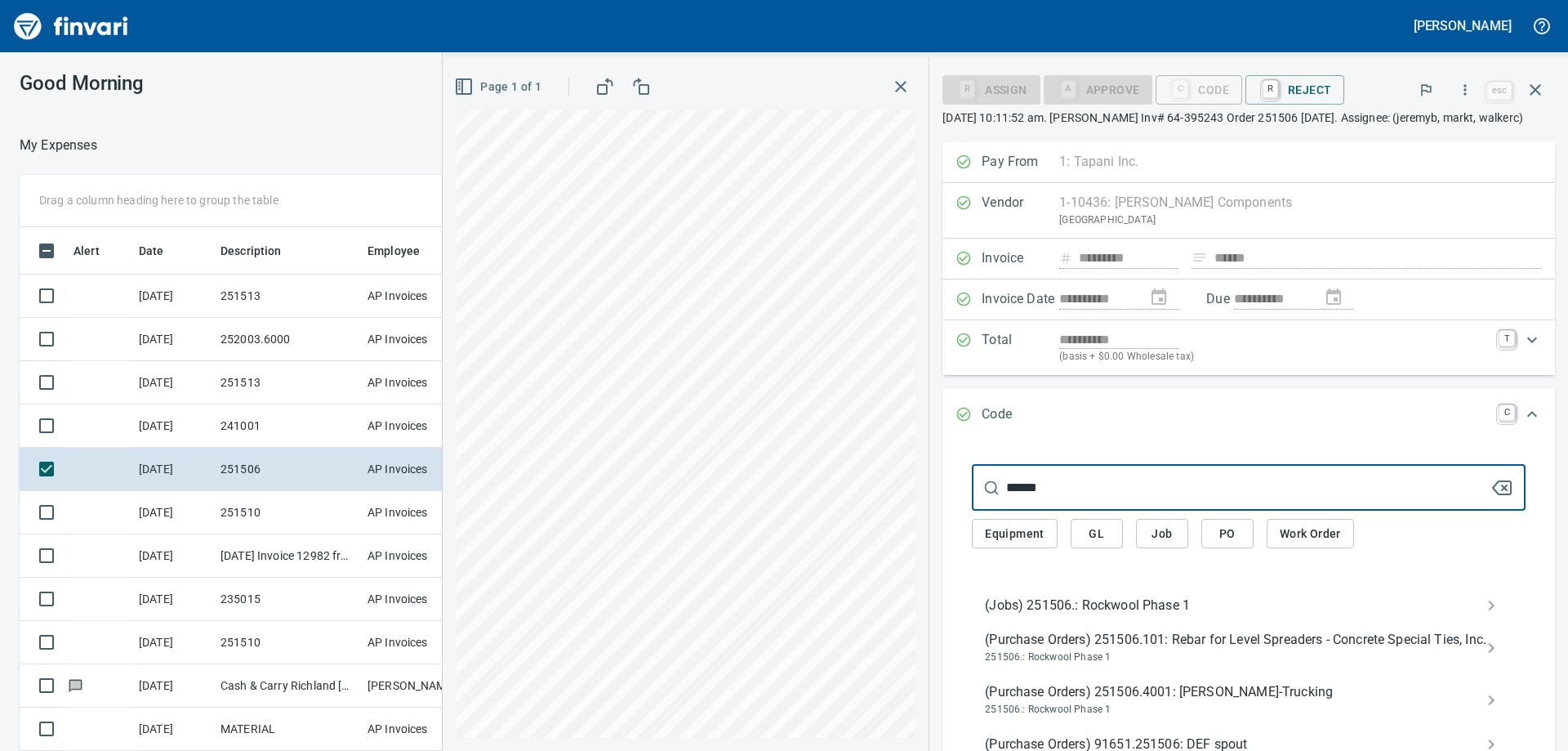
type input "******"
click at [1204, 611] on div "(Jobs) 251506.: Rockwool Phase 1" at bounding box center [1248, 606] width 554 height 33
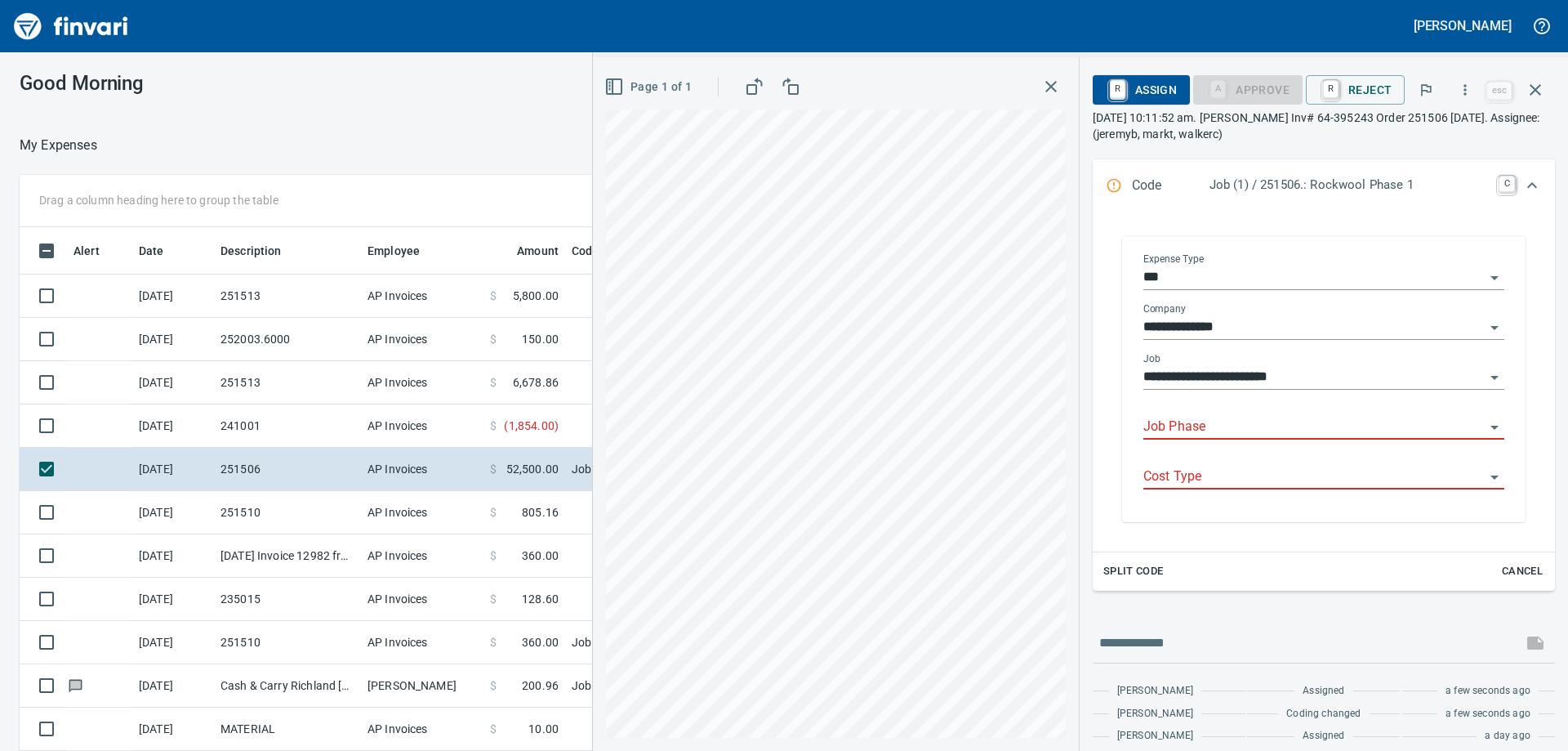
scroll to position [304, 0]
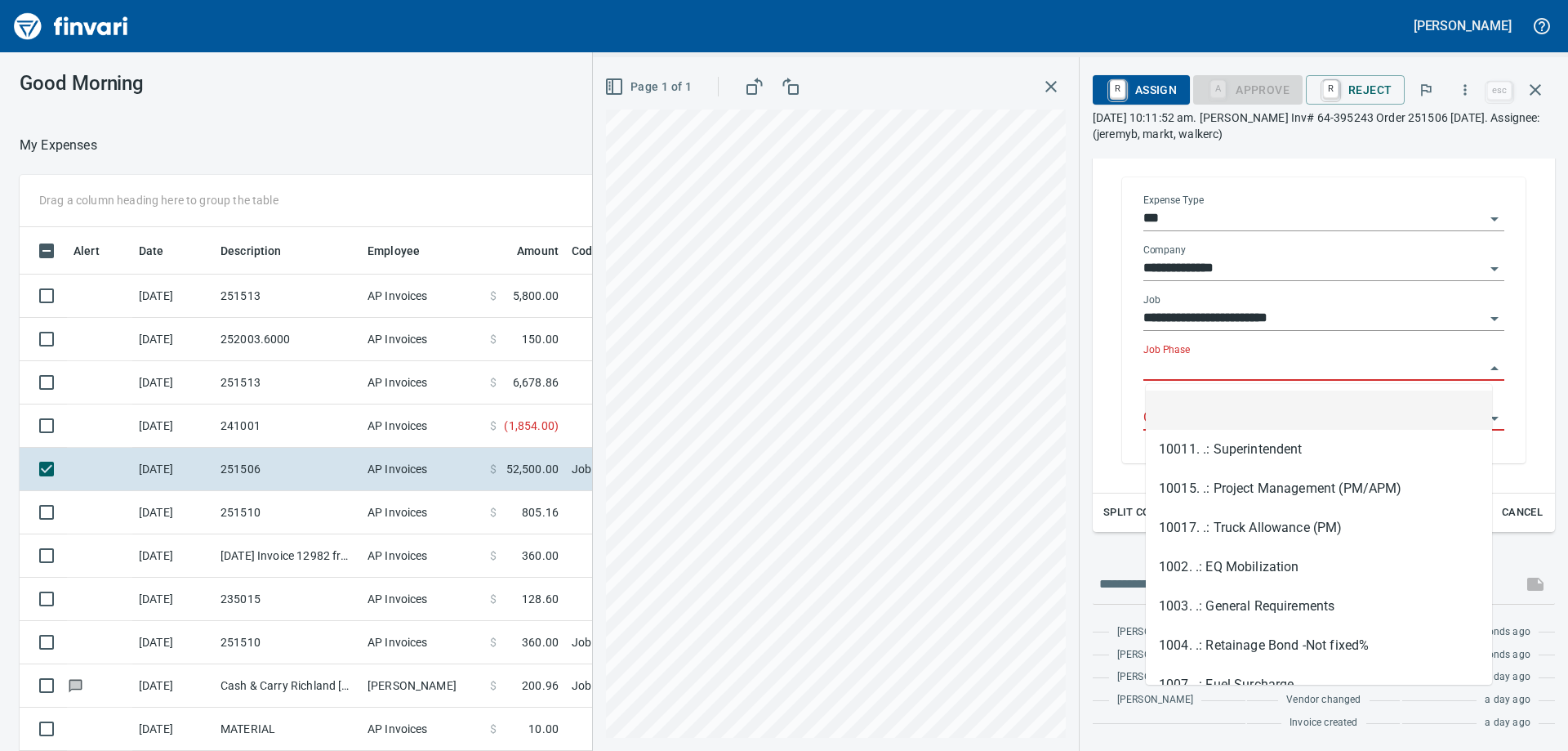
click at [1178, 370] on input "Job Phase" at bounding box center [1314, 368] width 341 height 23
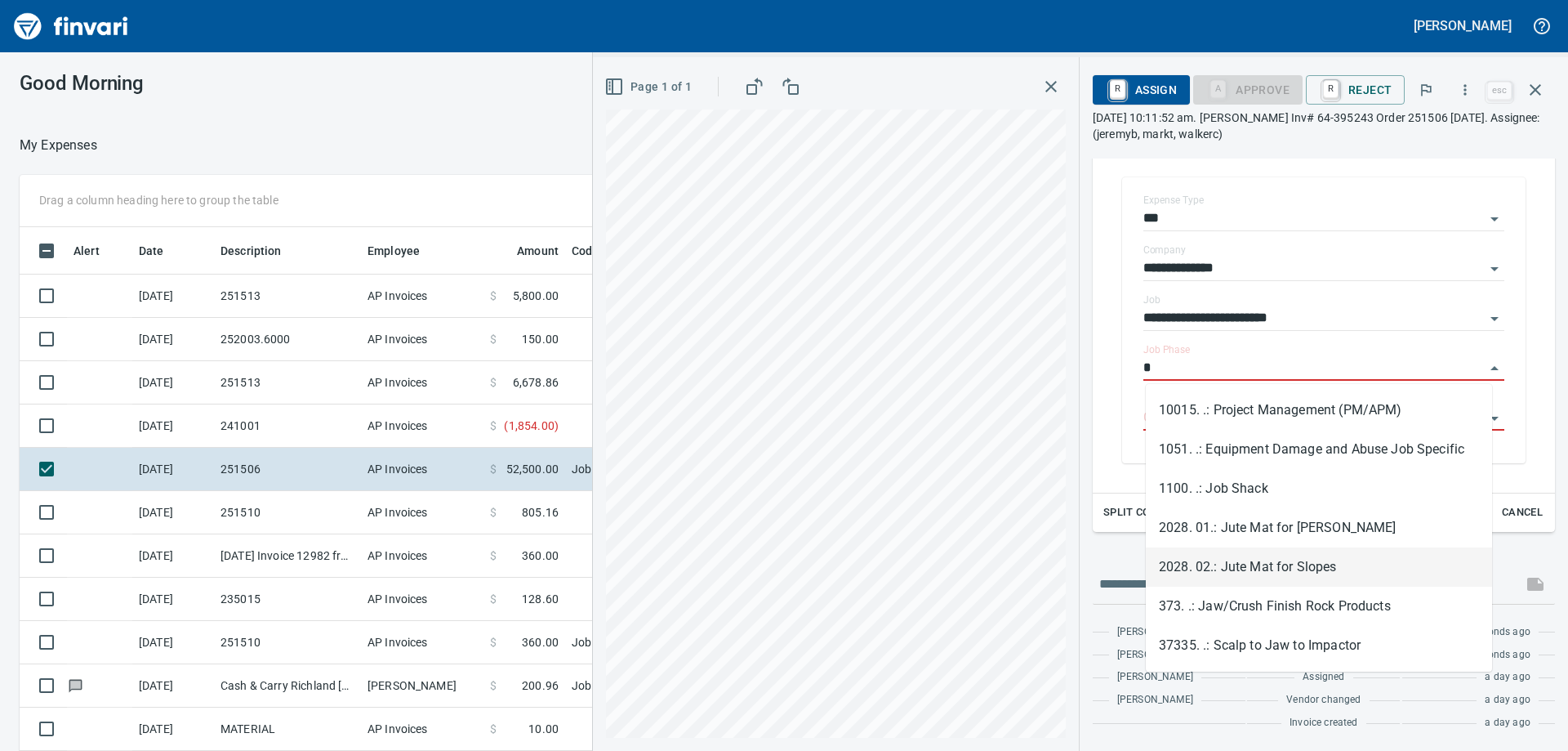
click at [1264, 560] on li "2028. 02.: Jute Mat for Slopes" at bounding box center [1319, 567] width 347 height 39
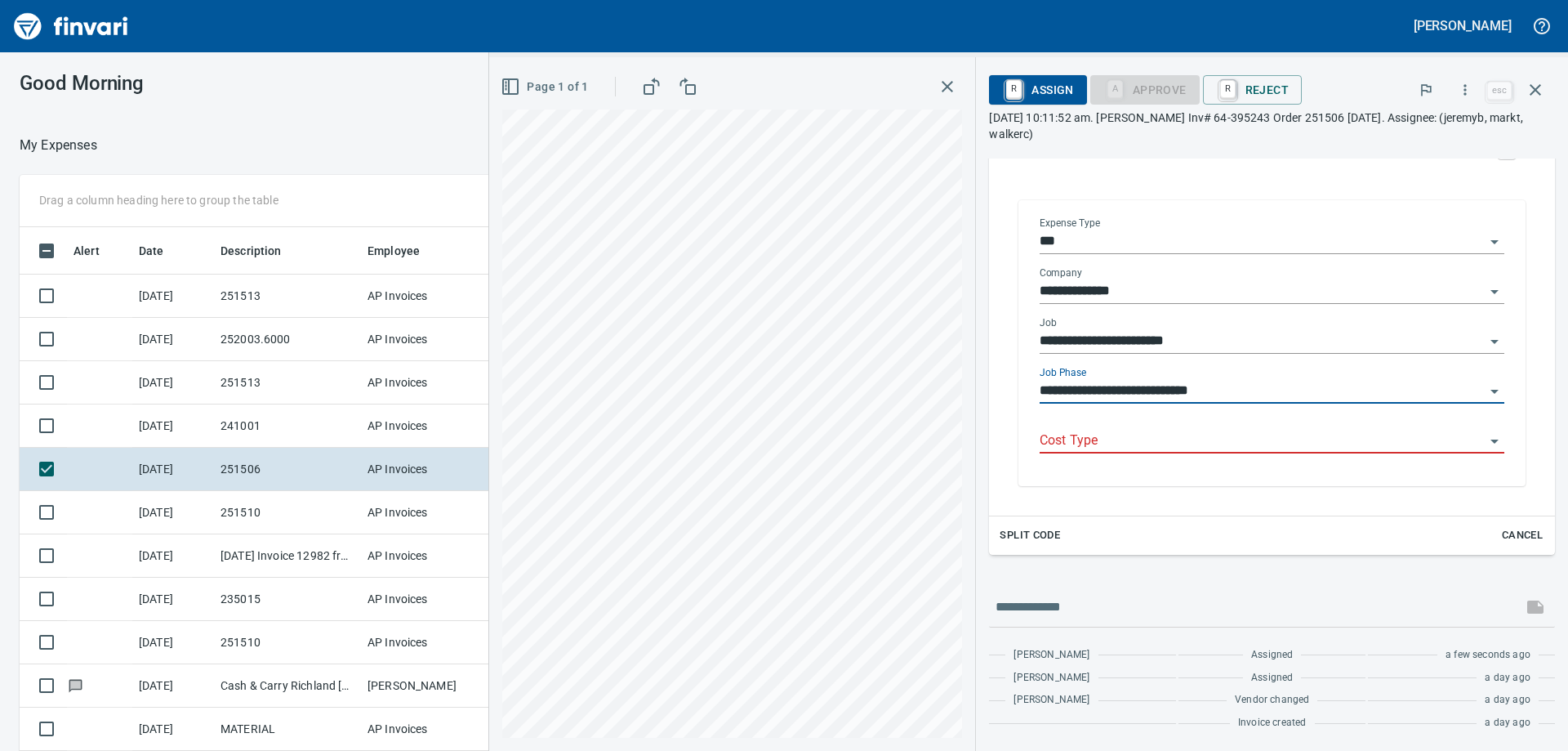
scroll to position [304, 0]
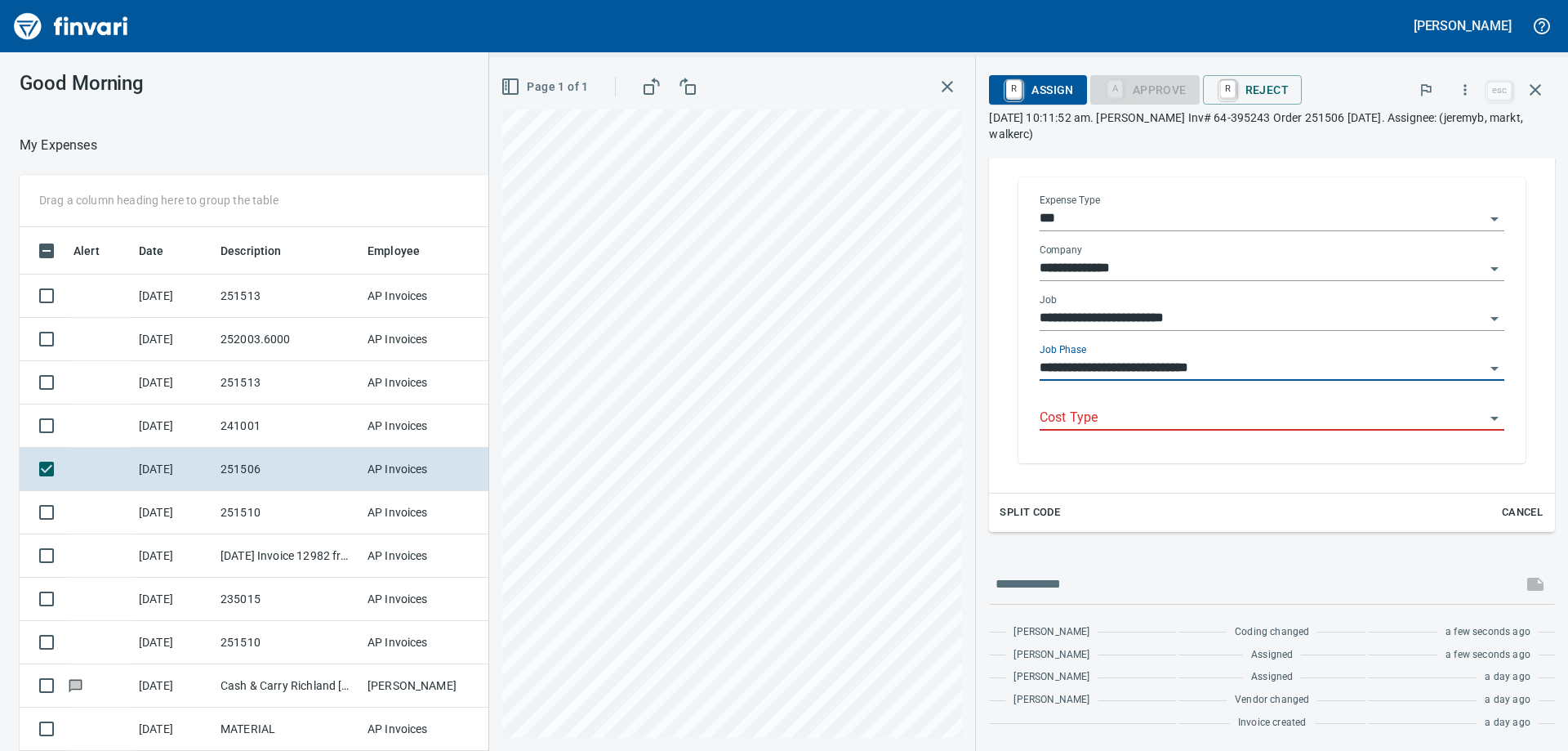
type input "**********"
click at [1179, 441] on div "Cost Type" at bounding box center [1272, 419] width 465 height 50
click at [1168, 417] on input "Cost Type" at bounding box center [1262, 418] width 445 height 23
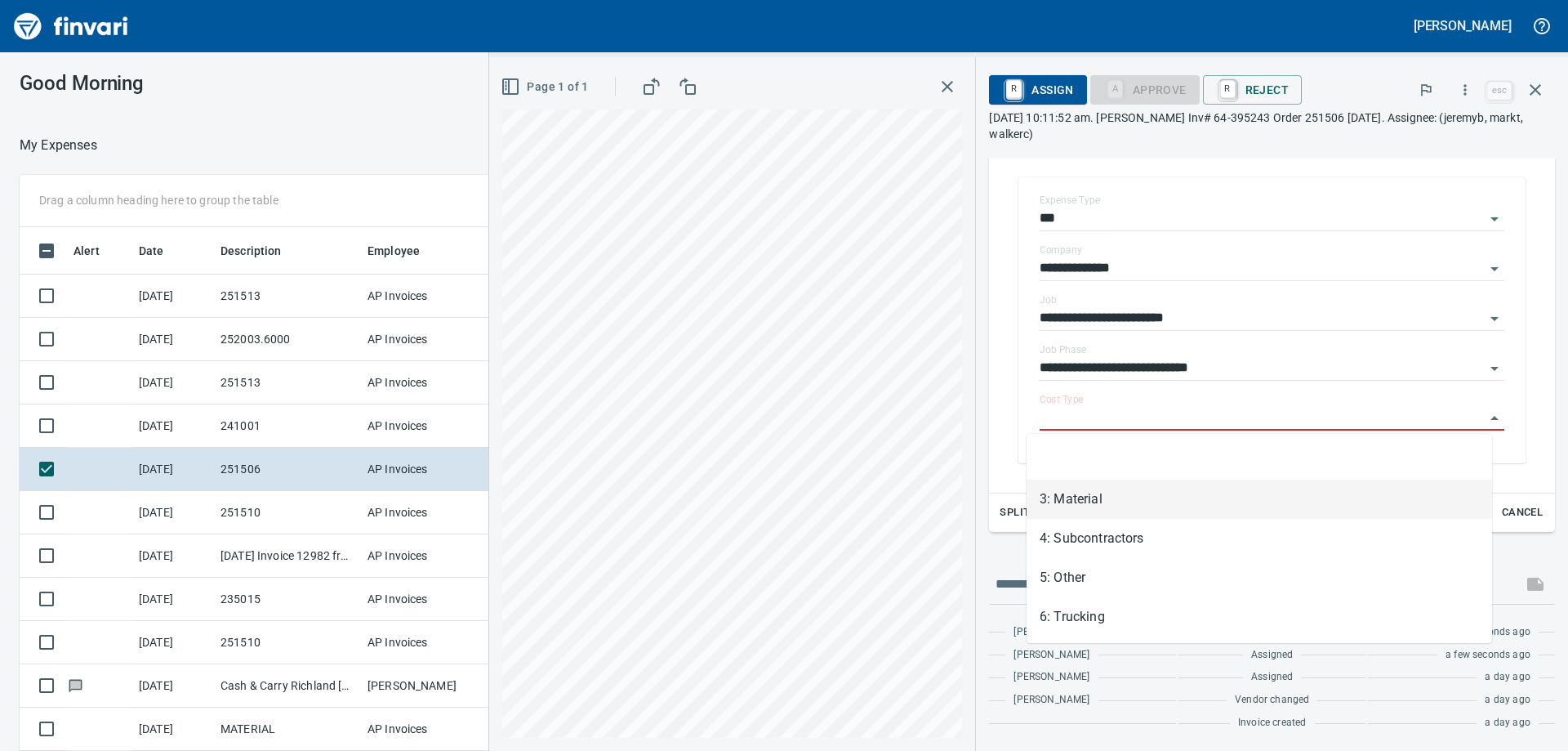
click at [1134, 511] on li "3: Material" at bounding box center [1259, 499] width 466 height 39
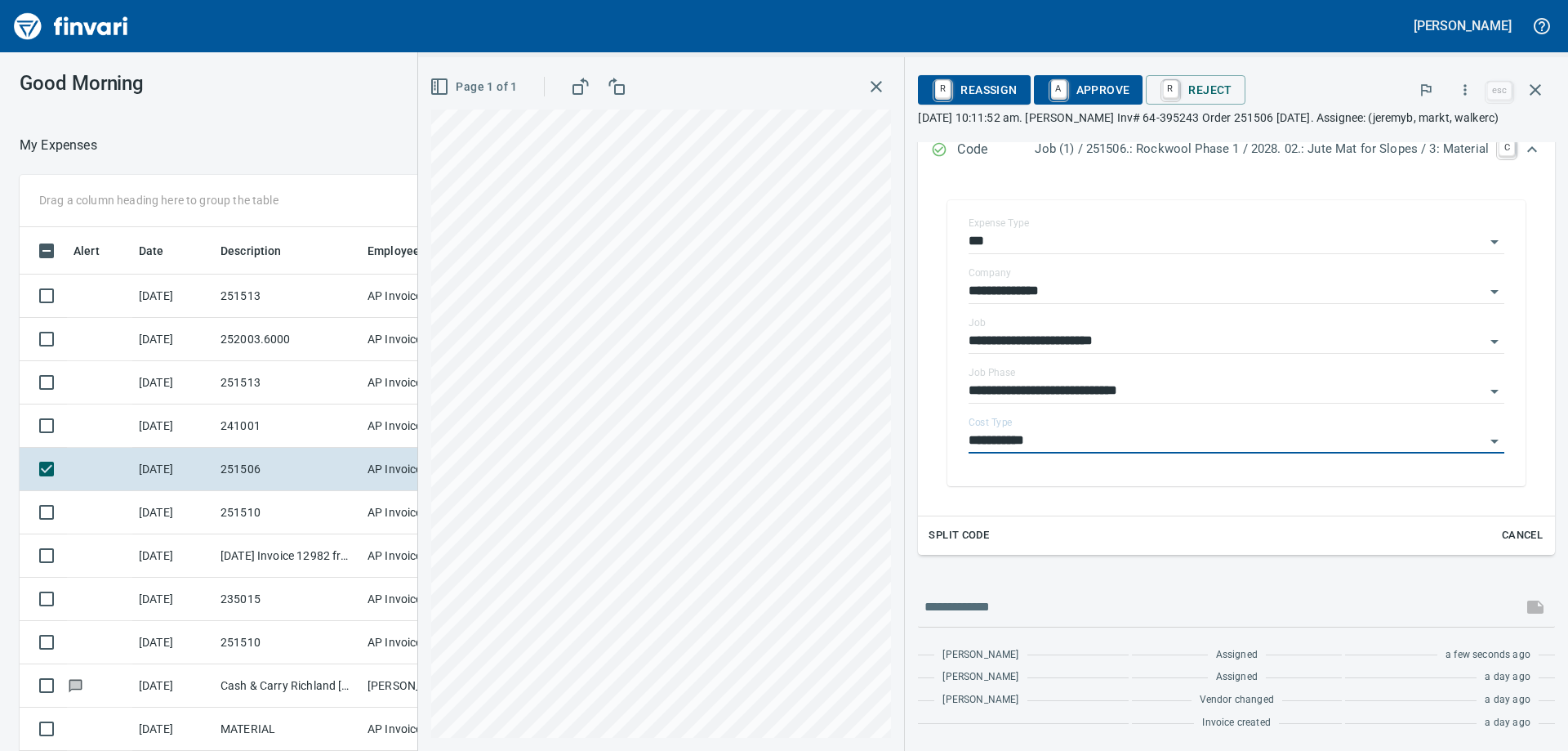
type input "**********"
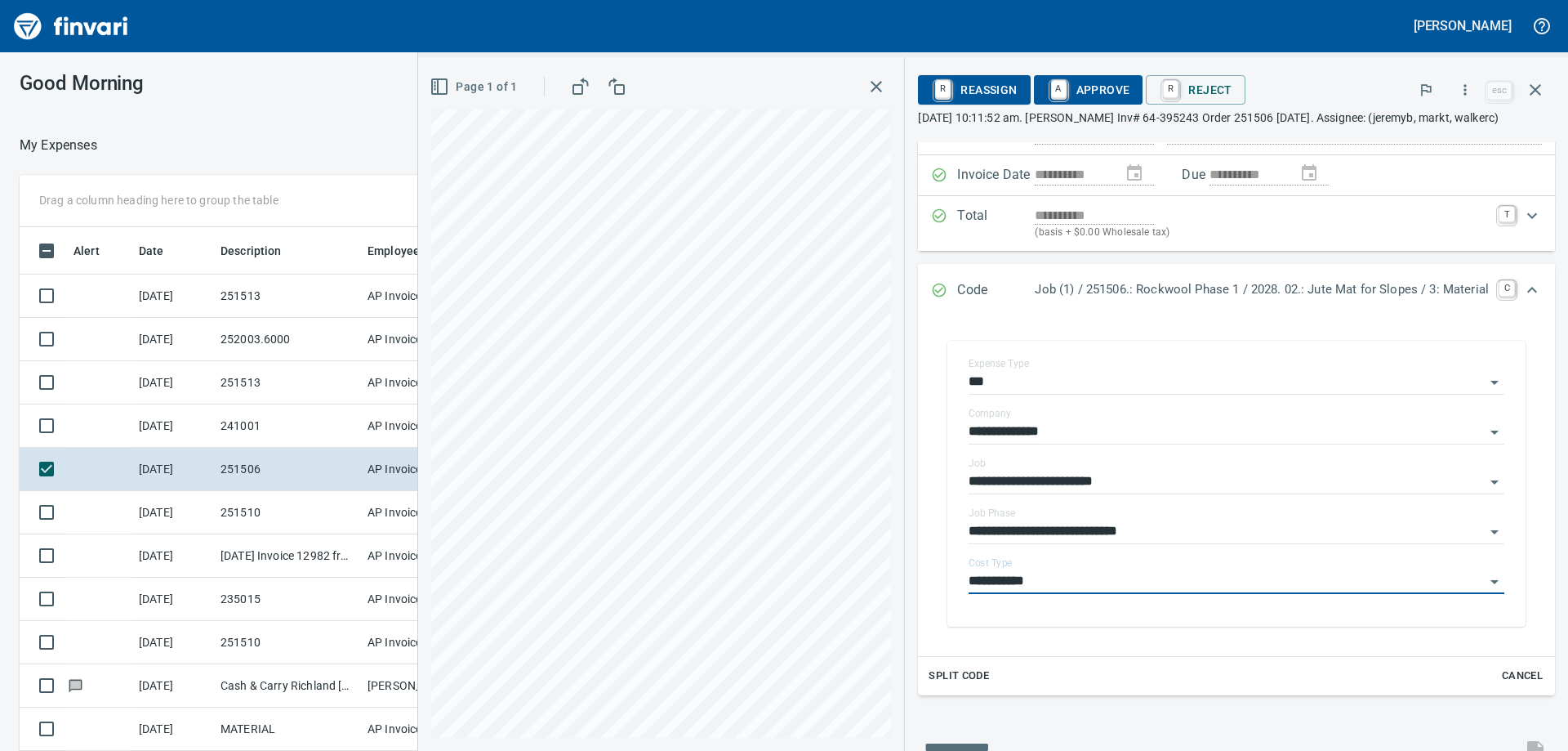
scroll to position [0, 0]
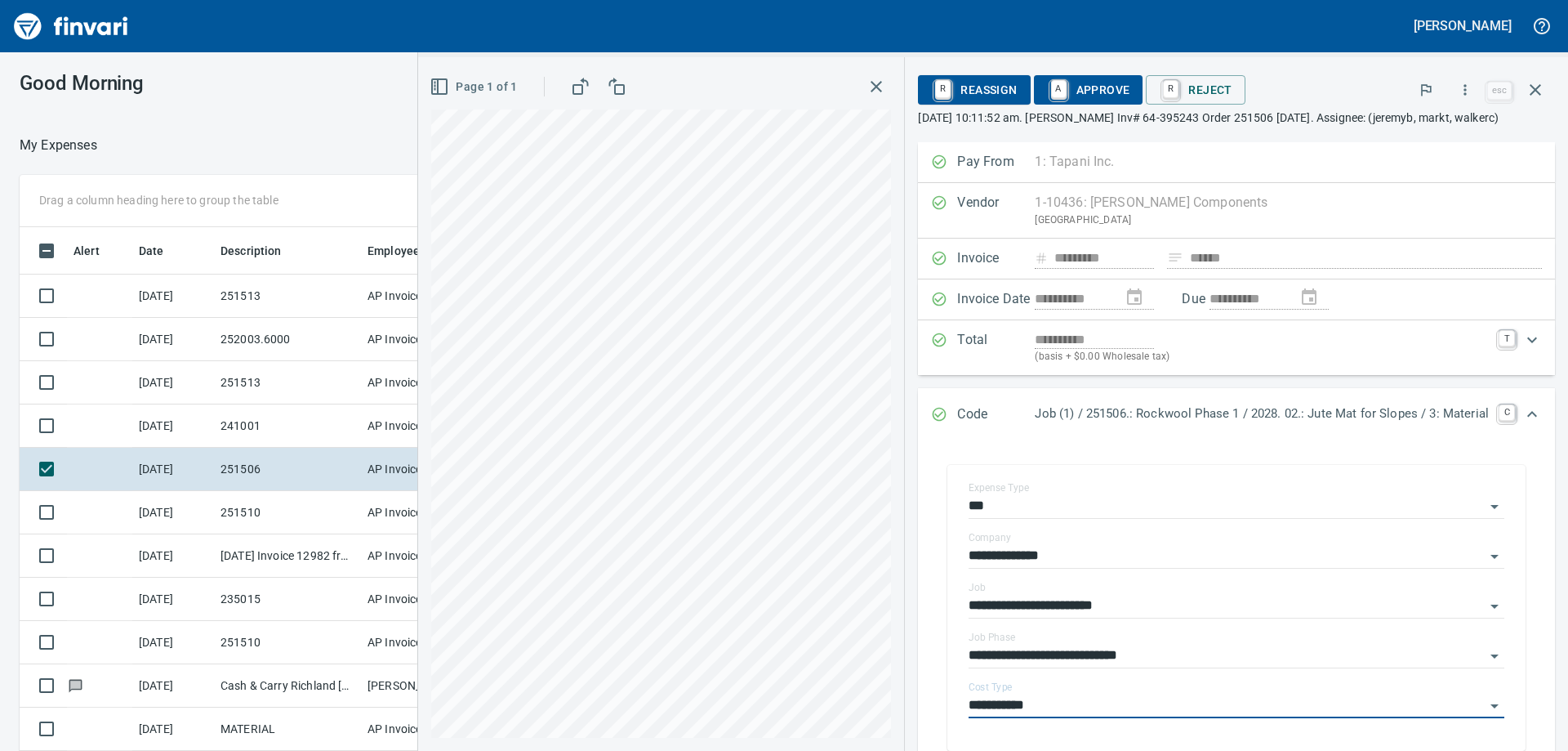
click at [1080, 85] on span "A Approve" at bounding box center [1089, 90] width 84 height 28
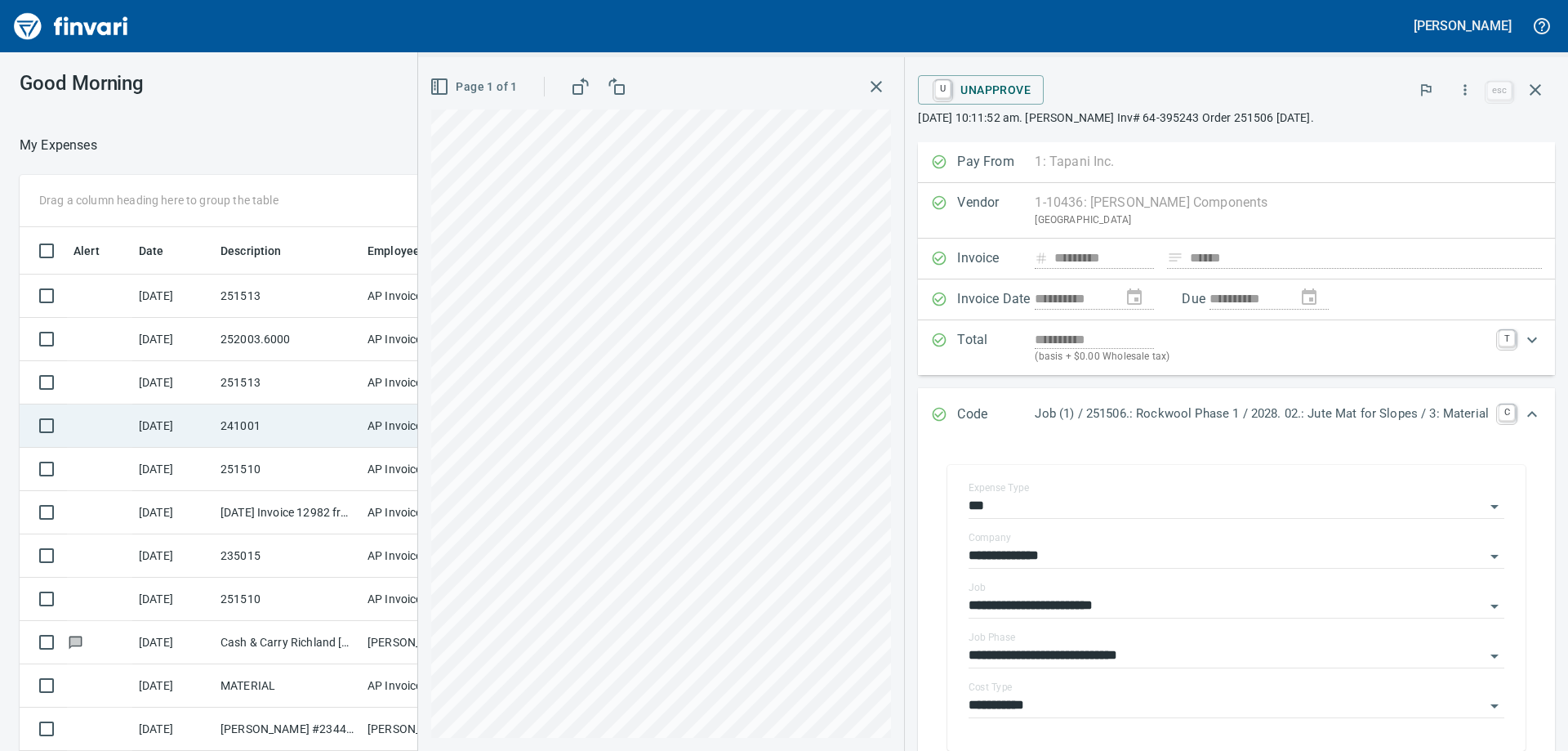
click at [248, 430] on td "241001" at bounding box center [287, 425] width 147 height 43
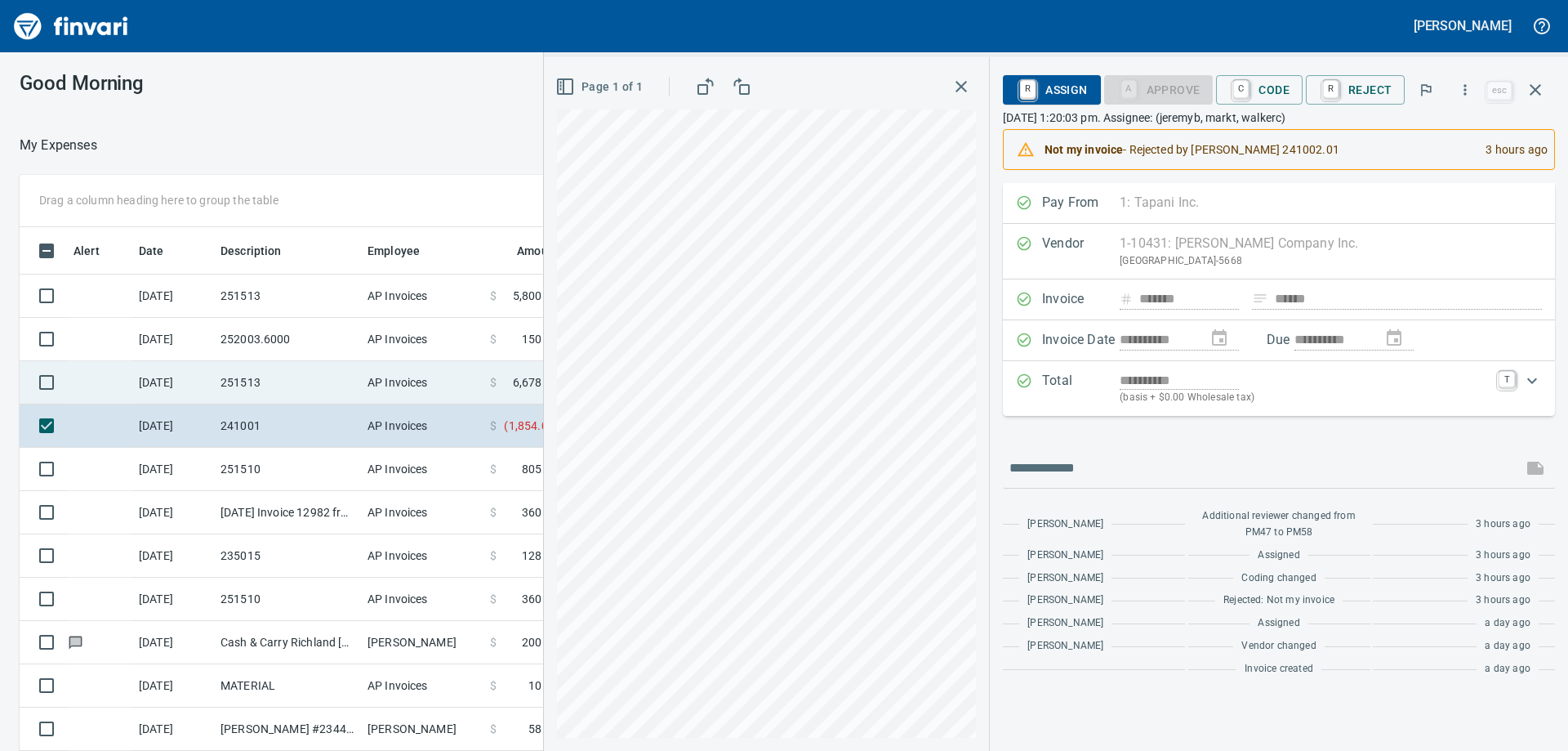
click at [290, 392] on td "251513" at bounding box center [287, 382] width 147 height 43
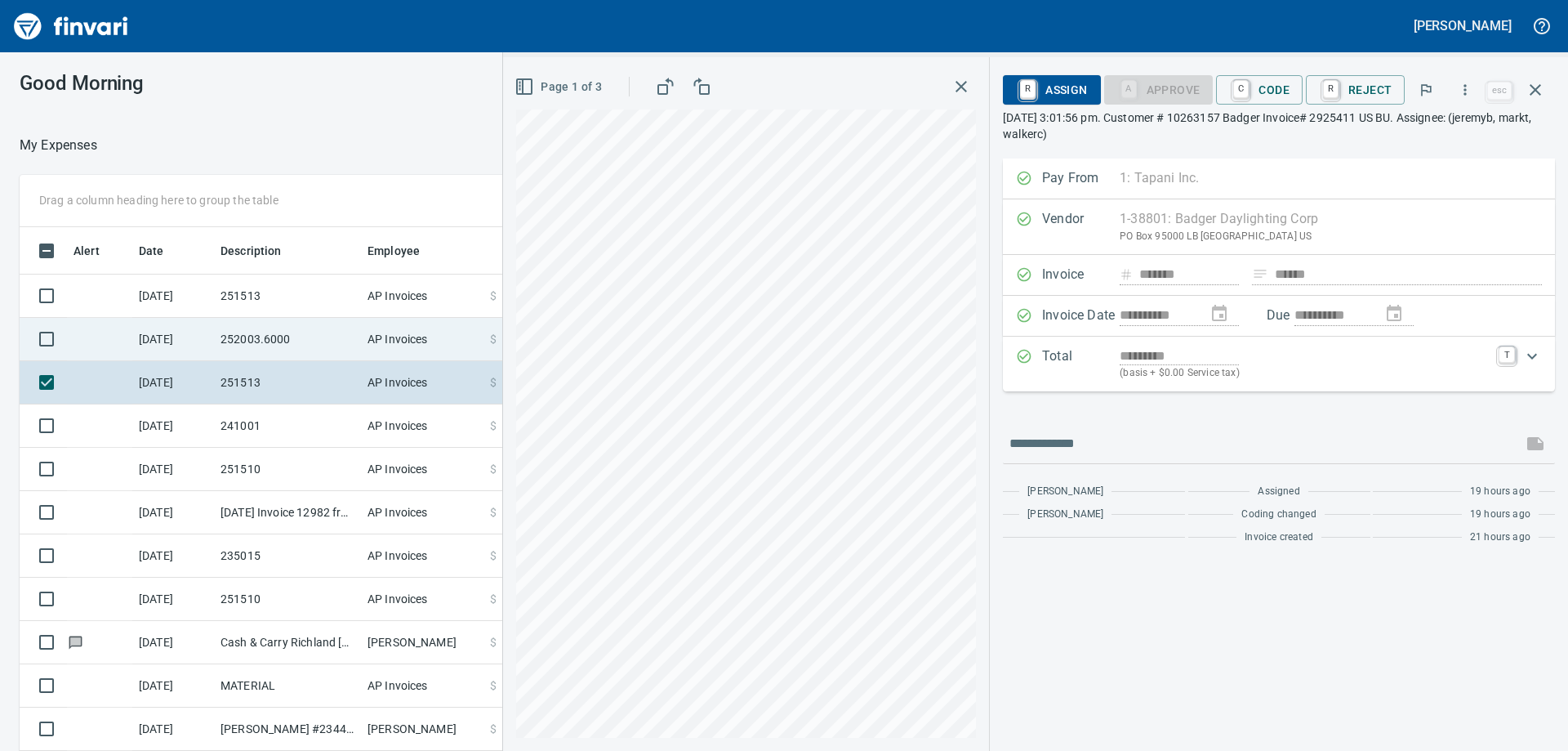
click at [217, 350] on td "252003.6000" at bounding box center [287, 339] width 147 height 43
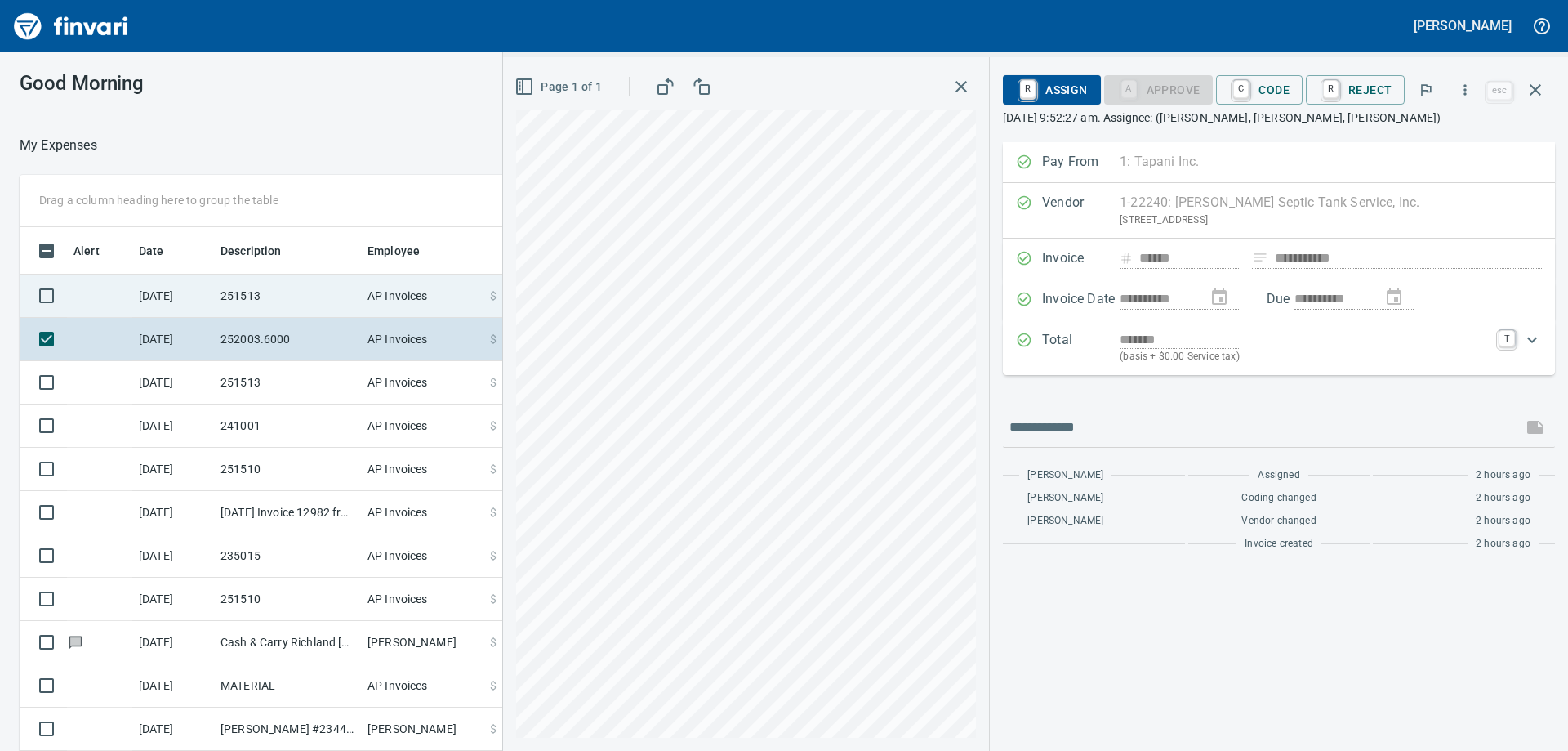
click at [307, 294] on td "251513" at bounding box center [287, 296] width 147 height 43
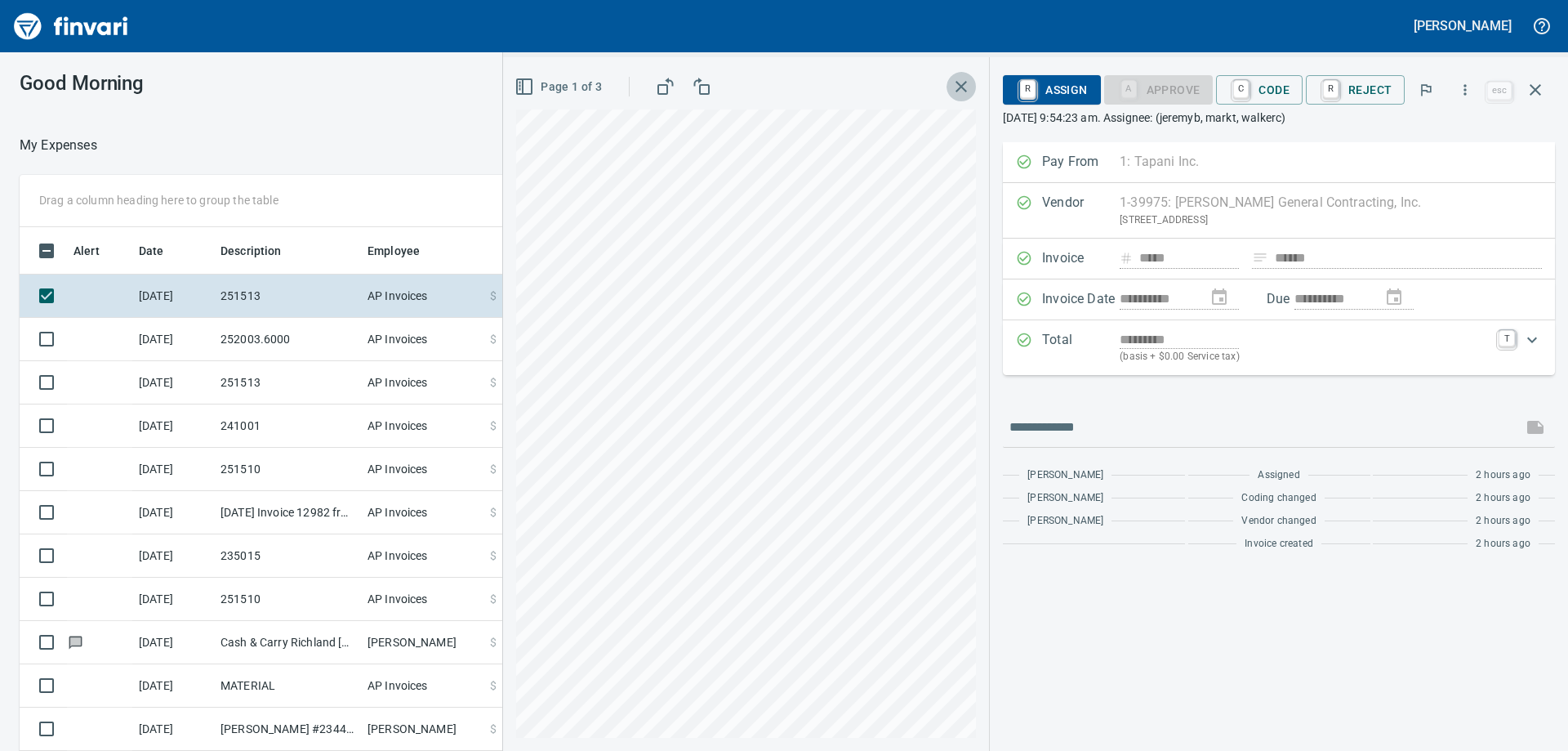
click at [961, 90] on icon "button" at bounding box center [961, 87] width 12 height 12
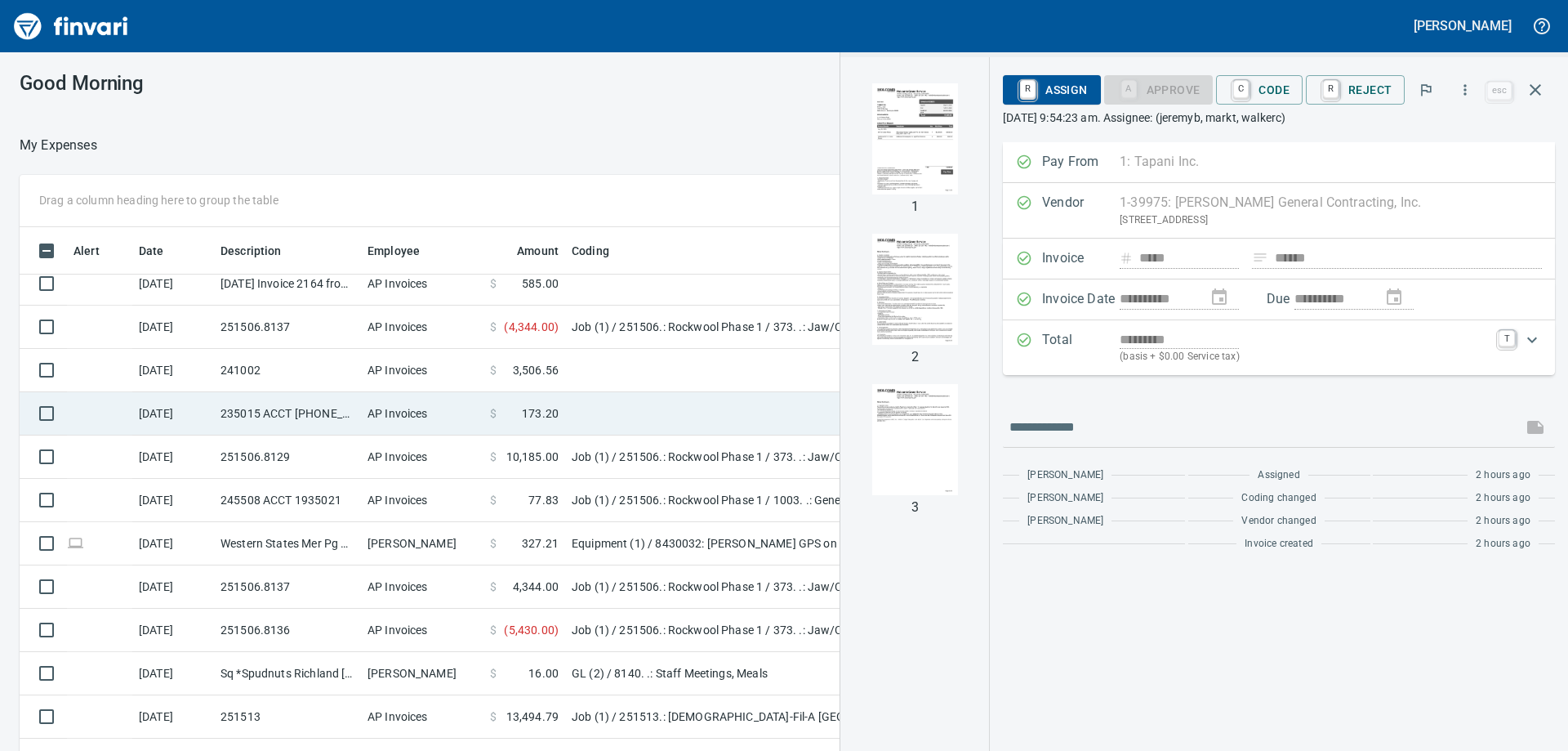
scroll to position [1307, 0]
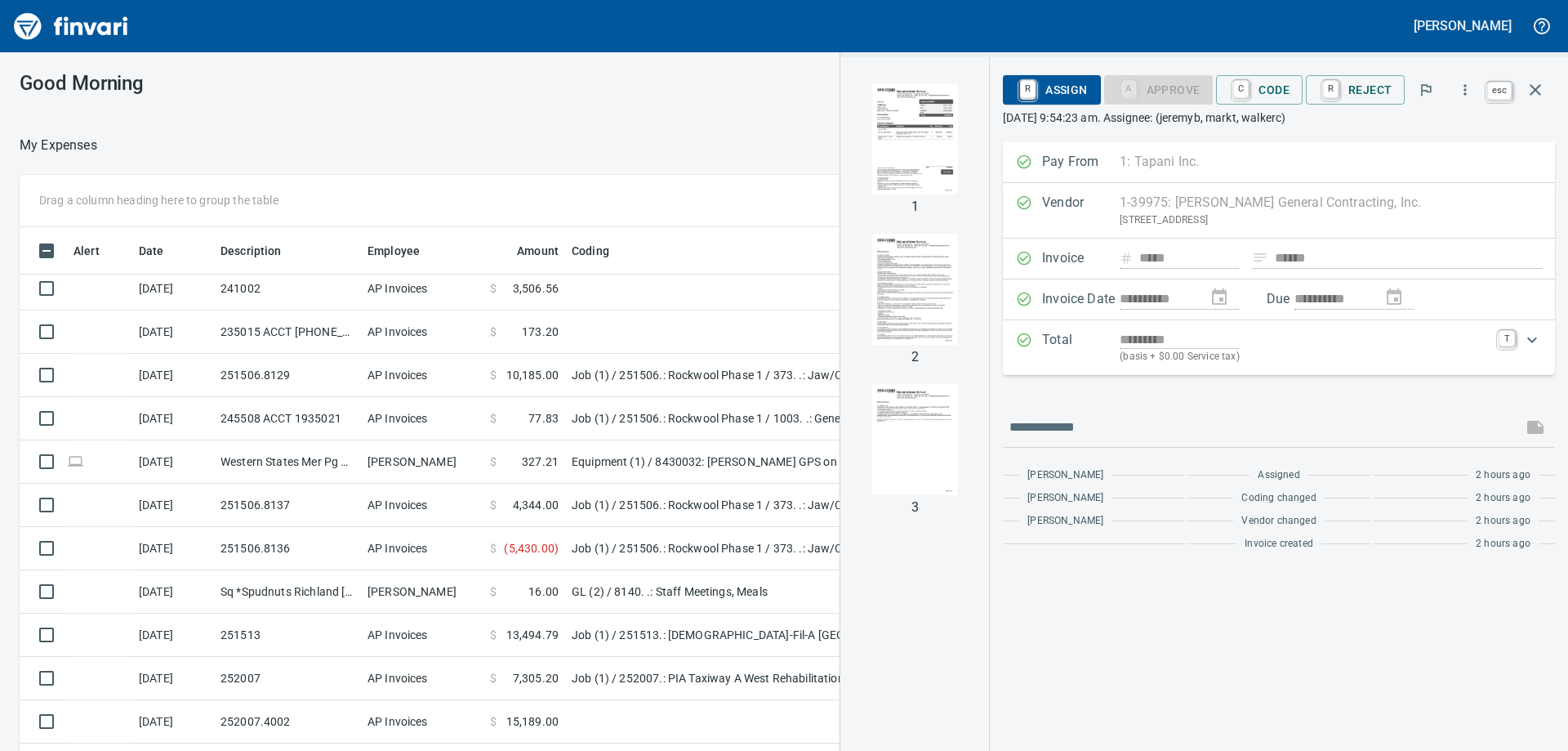
click at [1522, 85] on button "button" at bounding box center [1535, 90] width 39 height 39
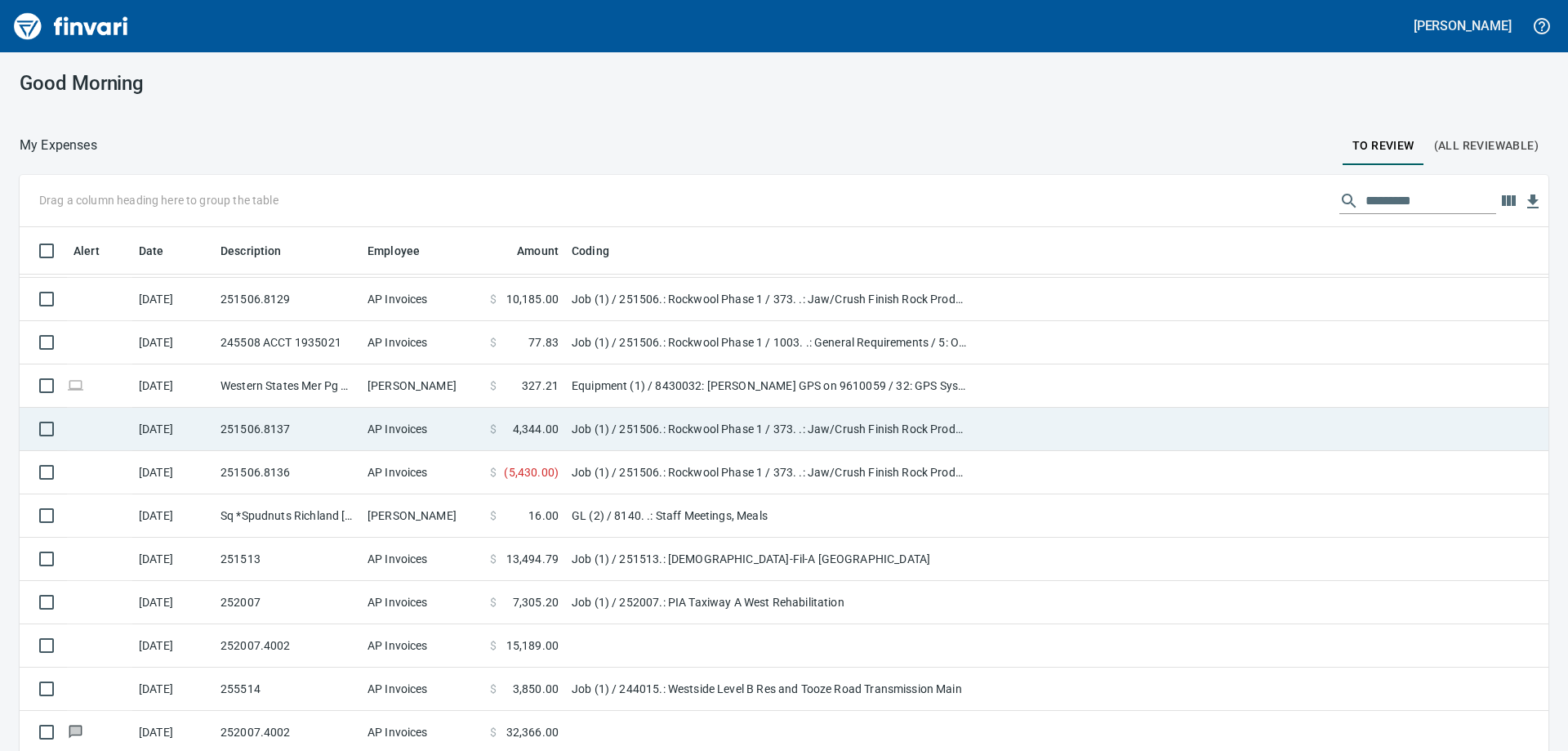
scroll to position [47, 0]
